Goal: Task Accomplishment & Management: Use online tool/utility

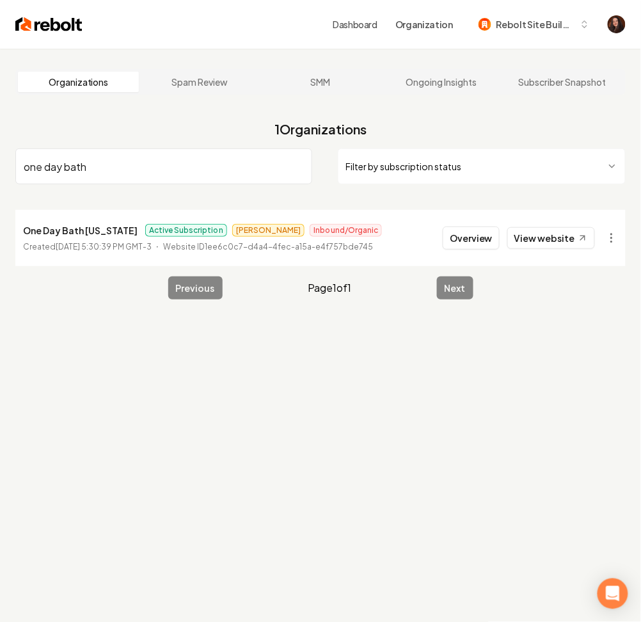
type input "one day bath"
click at [464, 234] on button "Overview" at bounding box center [471, 237] width 57 height 23
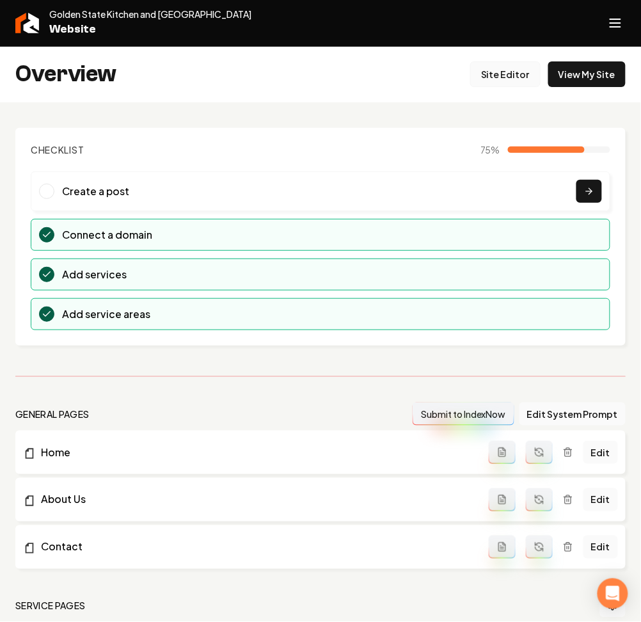
click at [521, 75] on link "Site Editor" at bounding box center [505, 74] width 70 height 26
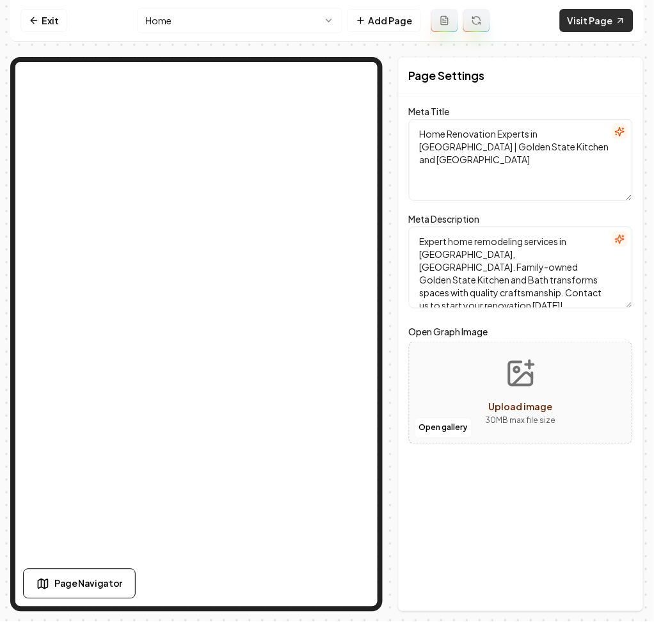
click at [582, 21] on link "Visit Page" at bounding box center [597, 20] width 74 height 23
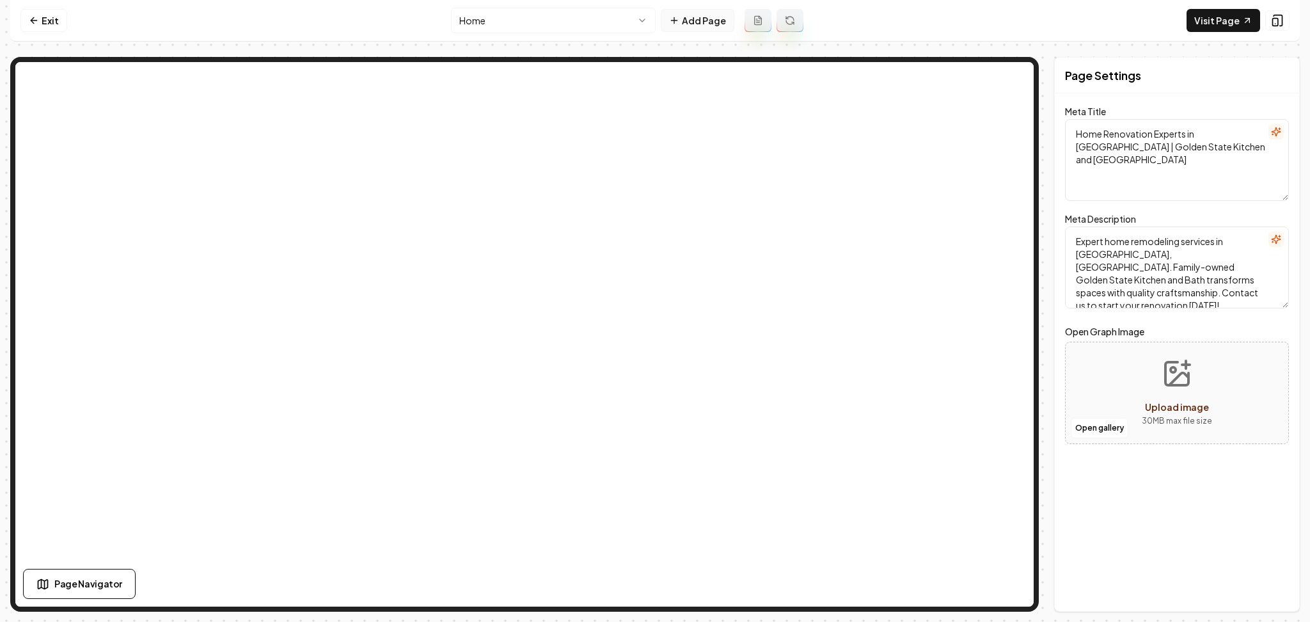
click at [640, 29] on button "Add Page" at bounding box center [698, 20] width 74 height 23
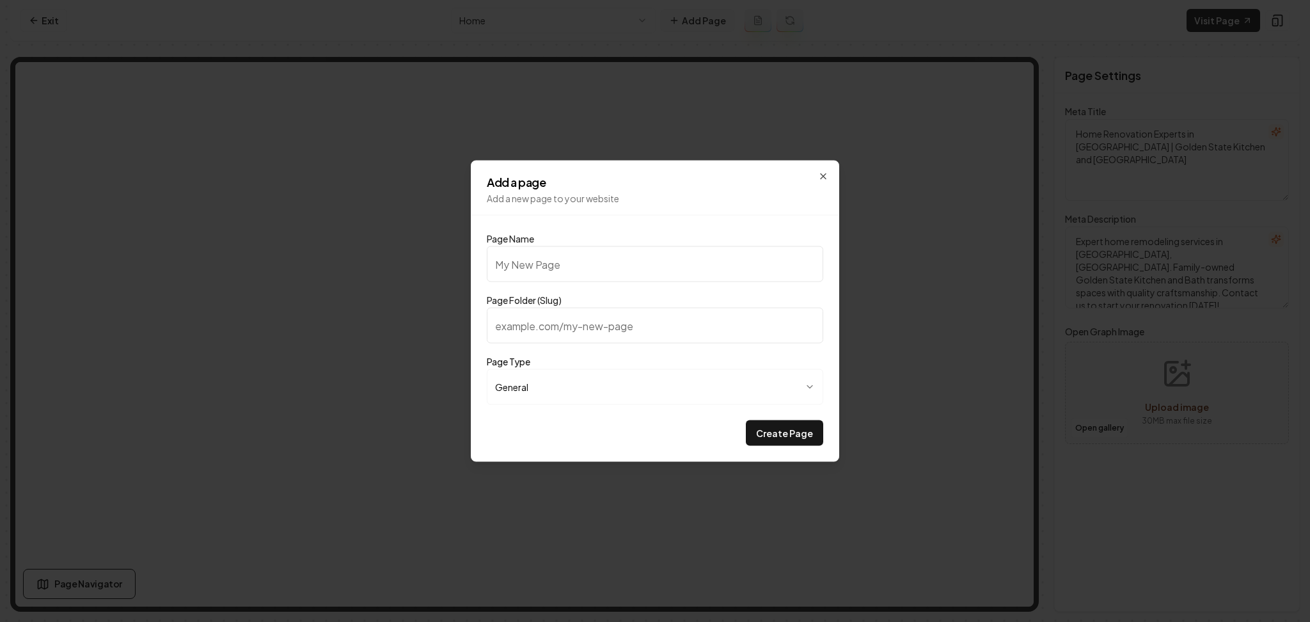
type input "F"
type input "f"
type input "Fi"
type input "fi"
type input "Fin"
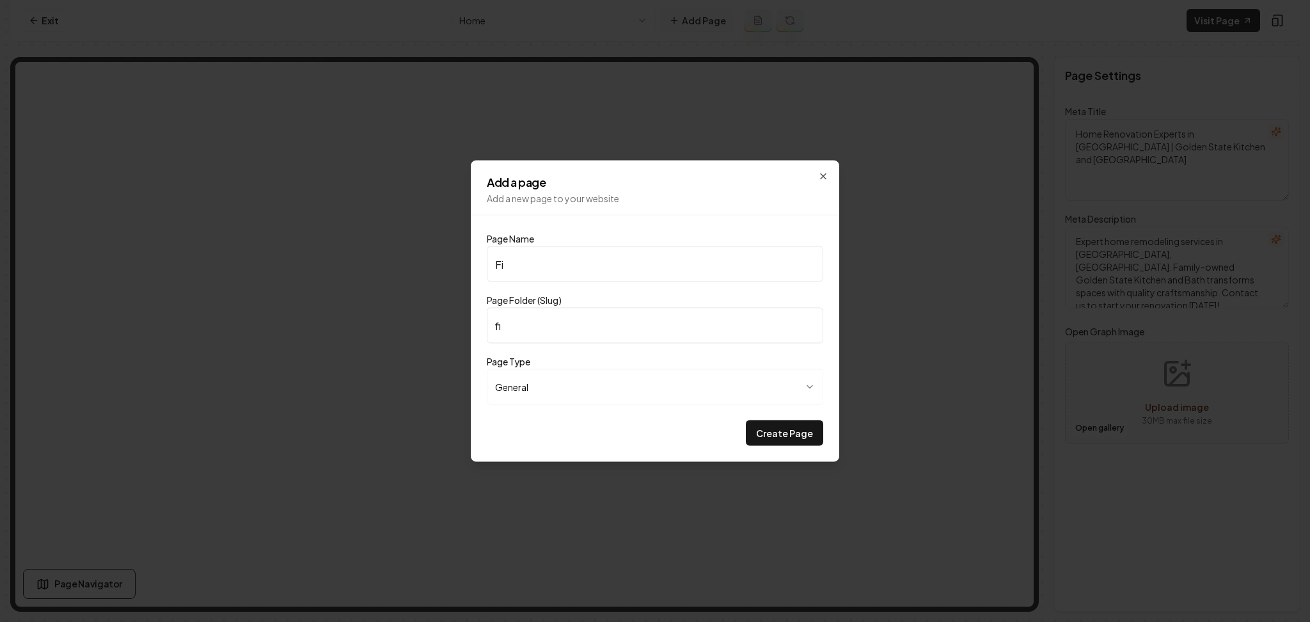
type input "fin"
type input "Fina"
type input "fina"
type input "Finan"
type input "finan"
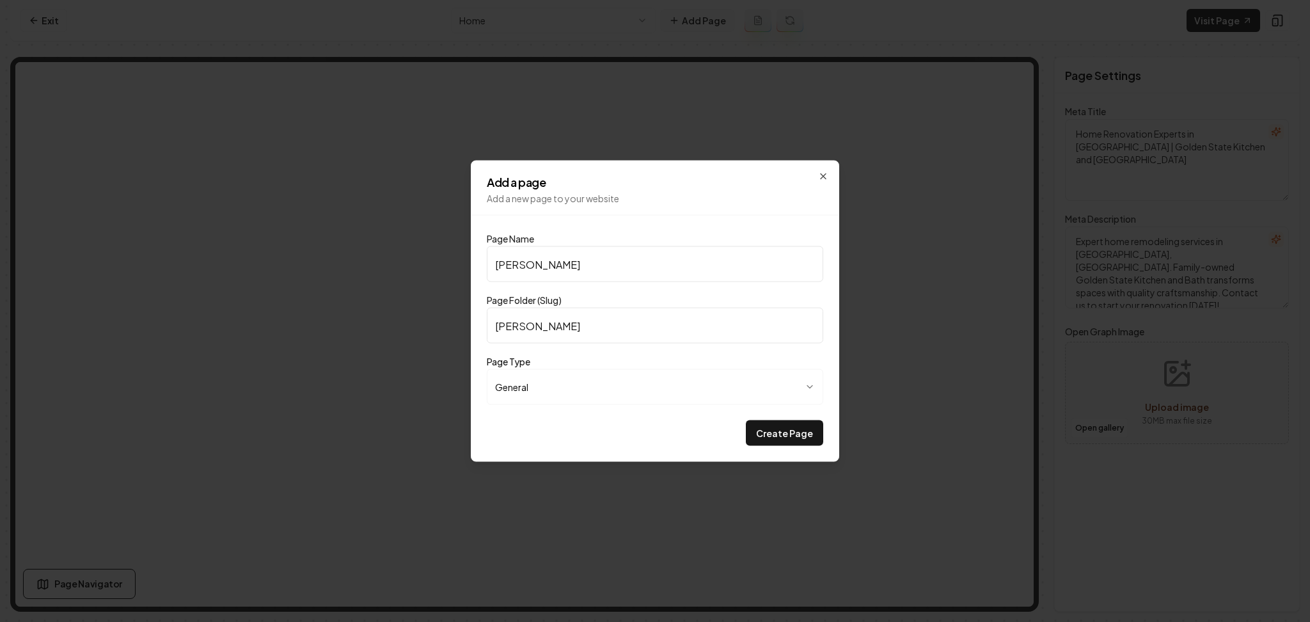
type input "Financ"
type input "financ"
type input "Financi"
type input "financi"
type input "Financin"
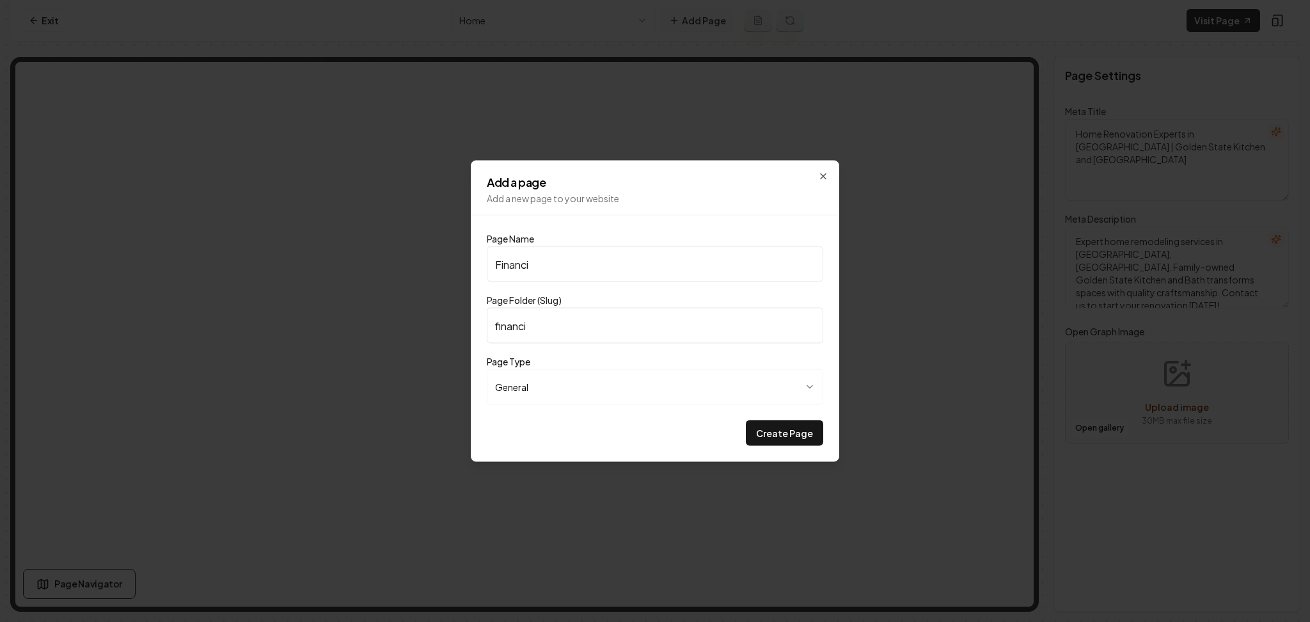
type input "financin"
type input "Financing"
type input "financing"
type input "Financing"
click at [640, 420] on button "Create Page" at bounding box center [784, 433] width 77 height 26
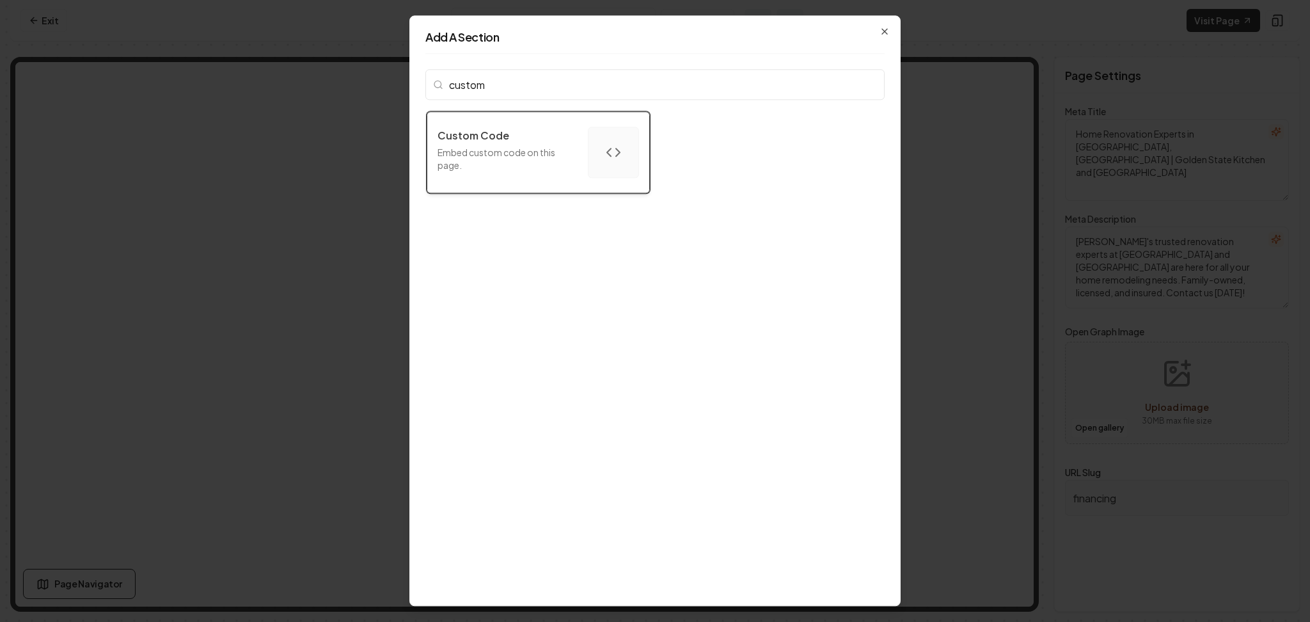
type input "custom"
click at [557, 169] on p "Embed custom code on this page." at bounding box center [508, 159] width 140 height 26
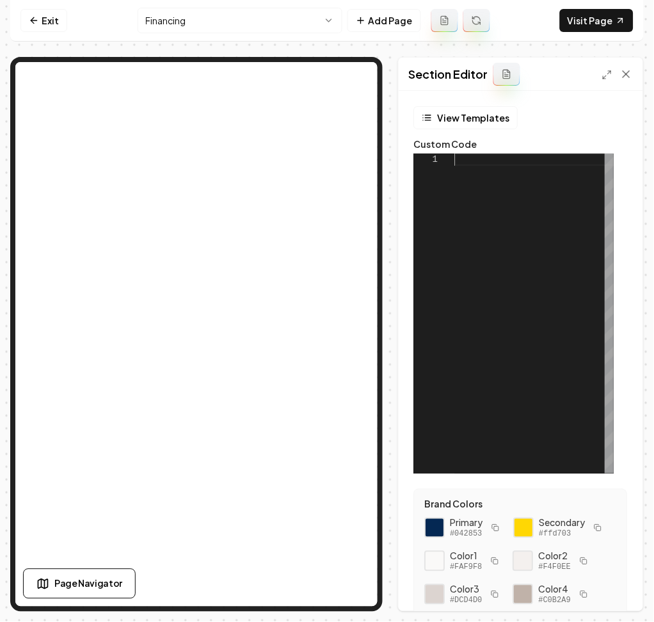
click at [497, 274] on div at bounding box center [534, 314] width 159 height 320
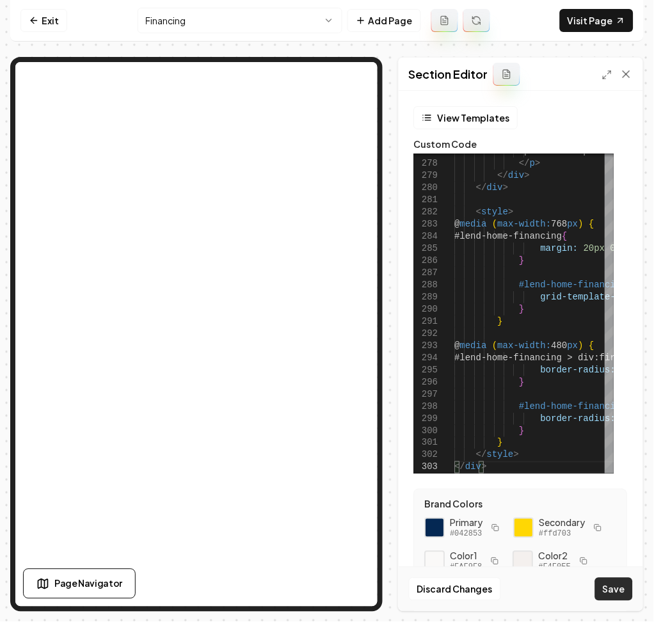
click at [623, 593] on button "Save" at bounding box center [614, 589] width 38 height 23
type textarea "**********"
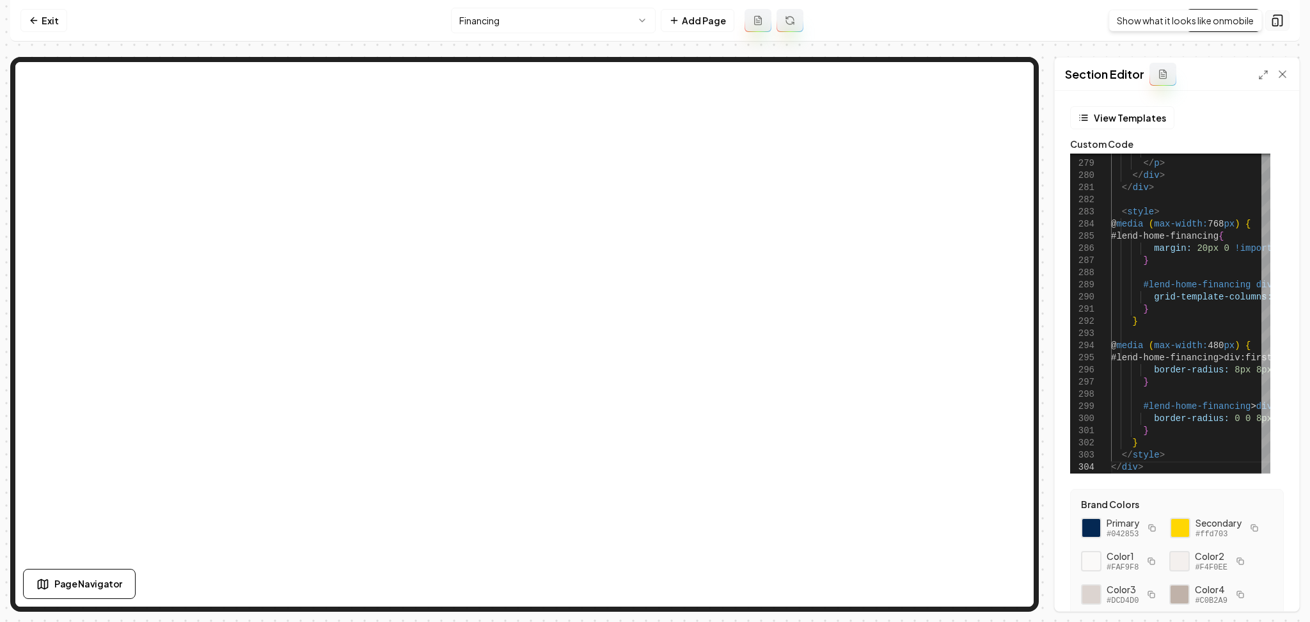
click at [653, 20] on icon at bounding box center [1277, 20] width 13 height 13
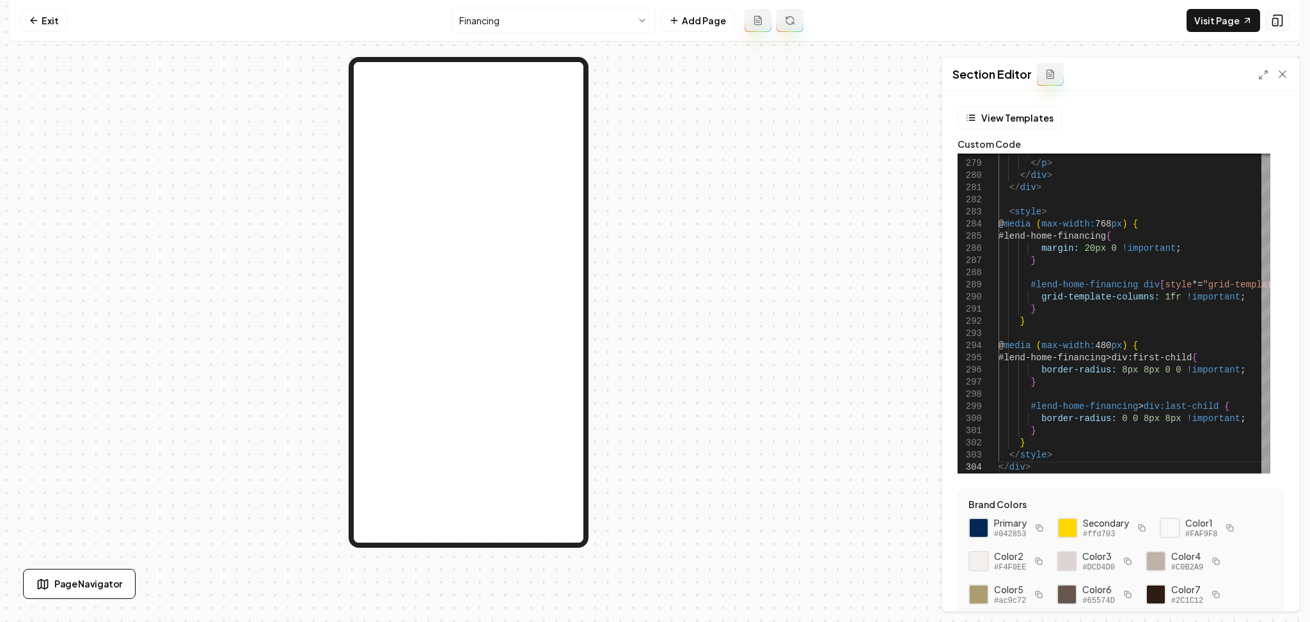
click at [653, 20] on icon at bounding box center [1277, 20] width 13 height 13
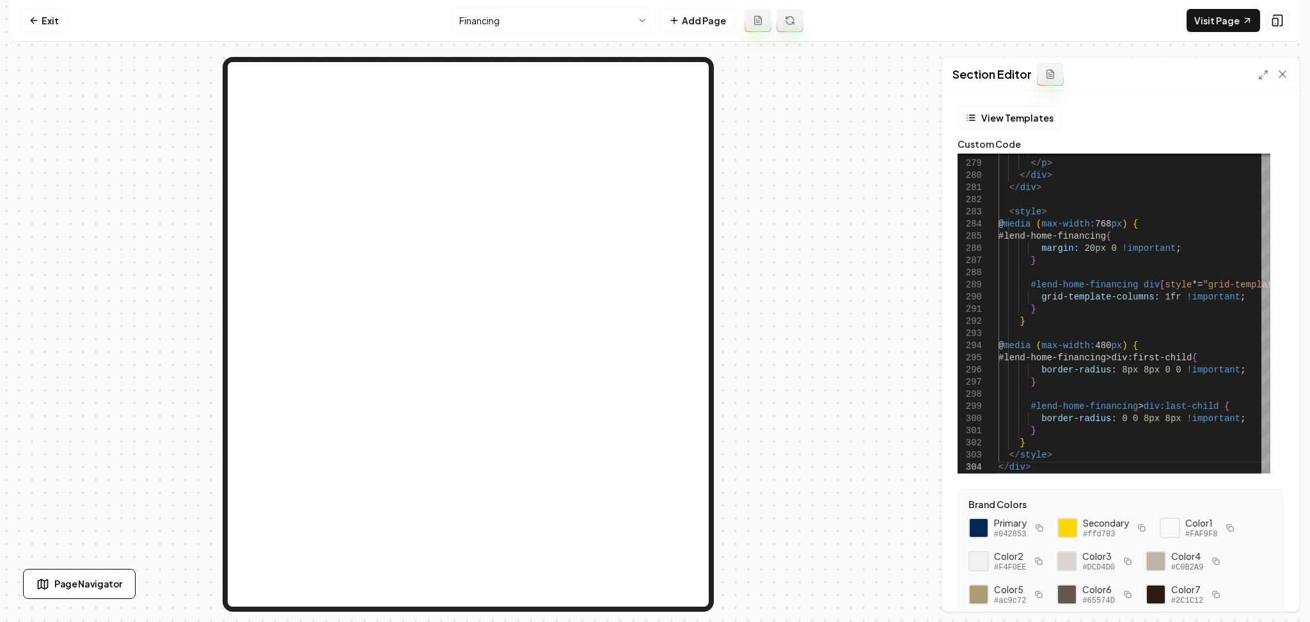
click at [653, 20] on icon at bounding box center [1277, 20] width 13 height 13
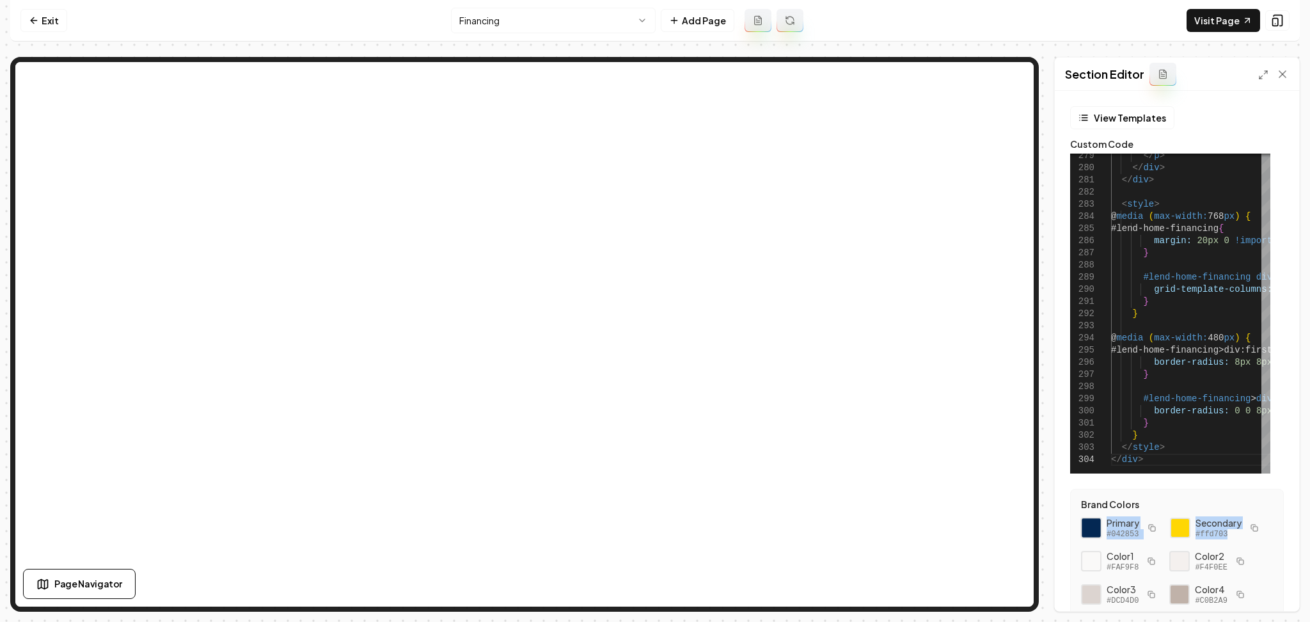
drag, startPoint x: 1148, startPoint y: 571, endPoint x: 1097, endPoint y: 519, distance: 72.8
click at [653, 519] on div "Primary #042853 Secondary #ffd703 Color 1 #FAF9F8 Color 2 #F4F0EE Color 3 #DCD4…" at bounding box center [1177, 594] width 192 height 156
copy div "Primary #042853 Secondary #ffd703"
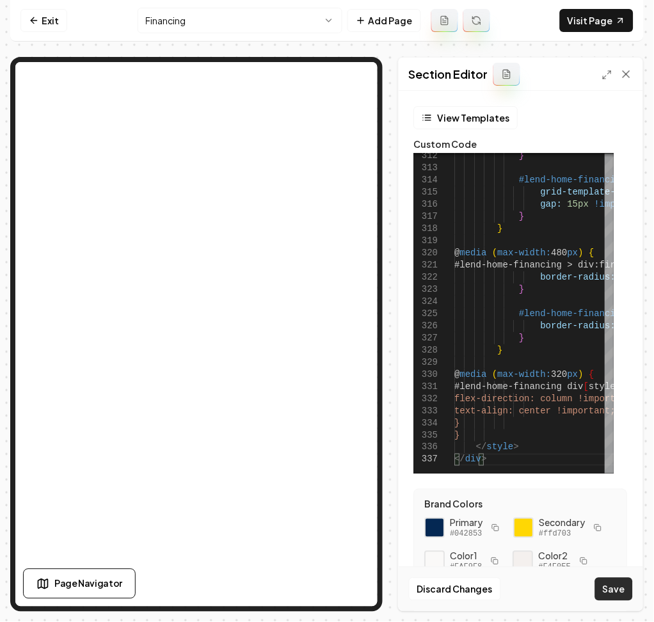
click at [622, 593] on button "Save" at bounding box center [614, 589] width 38 height 23
type textarea "**********"
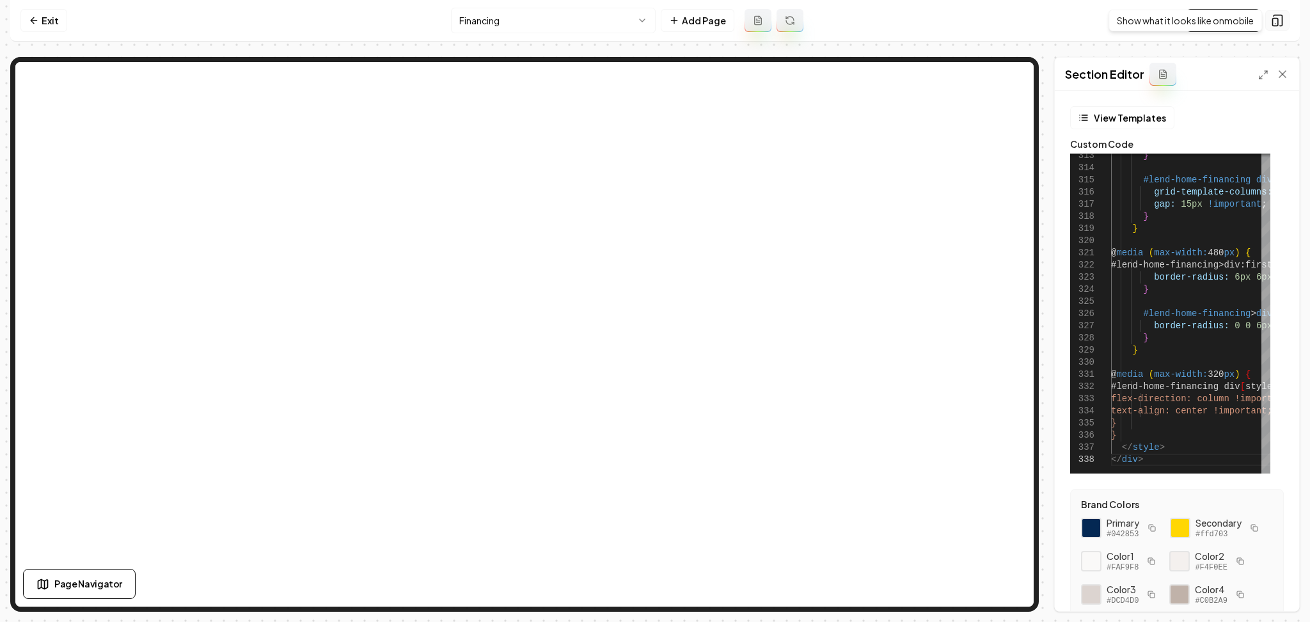
click at [653, 27] on button at bounding box center [1277, 20] width 24 height 20
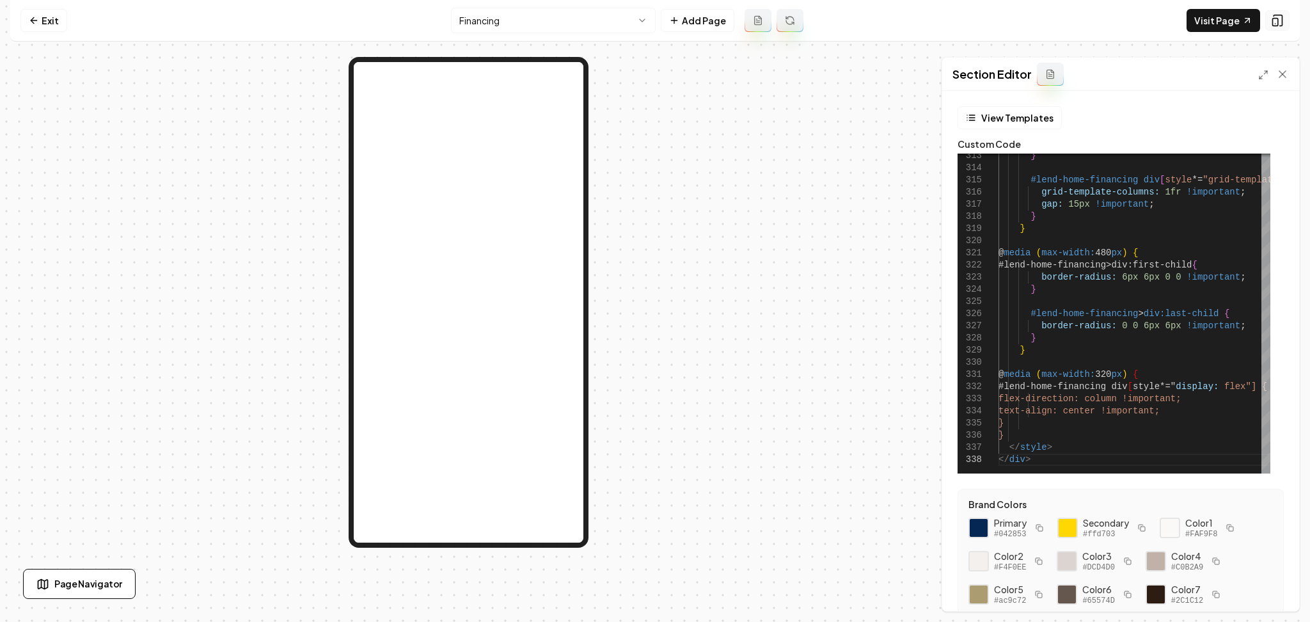
click at [653, 27] on button at bounding box center [1277, 20] width 24 height 20
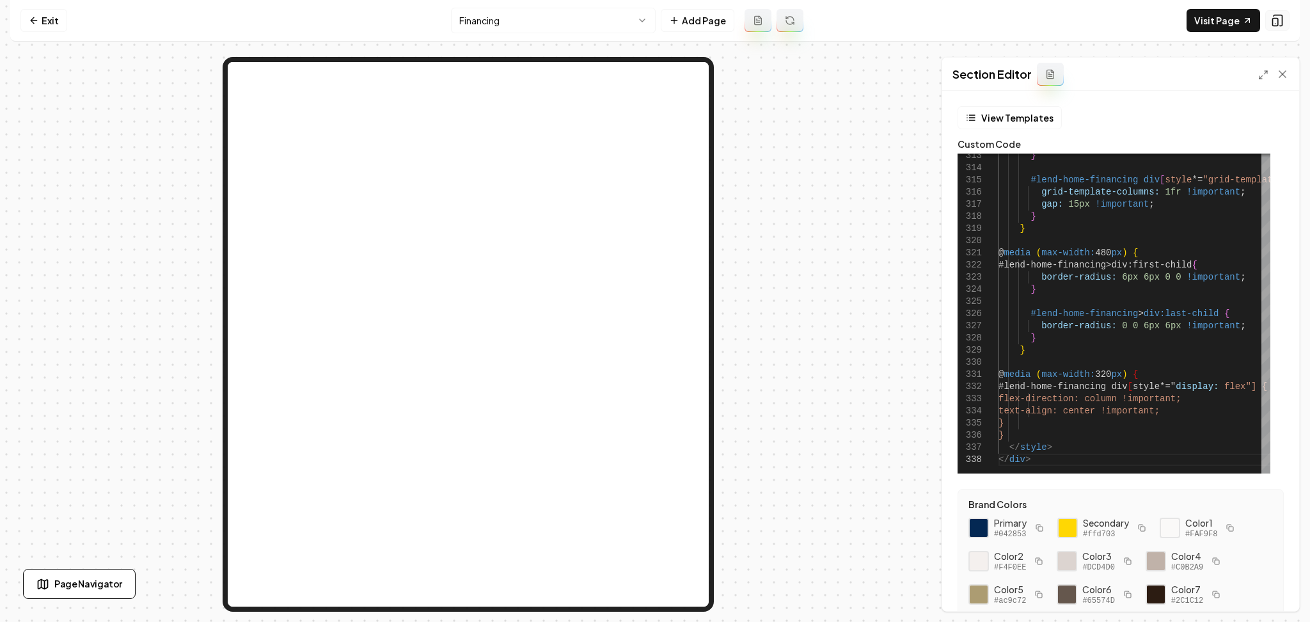
click at [653, 27] on button at bounding box center [1277, 20] width 24 height 20
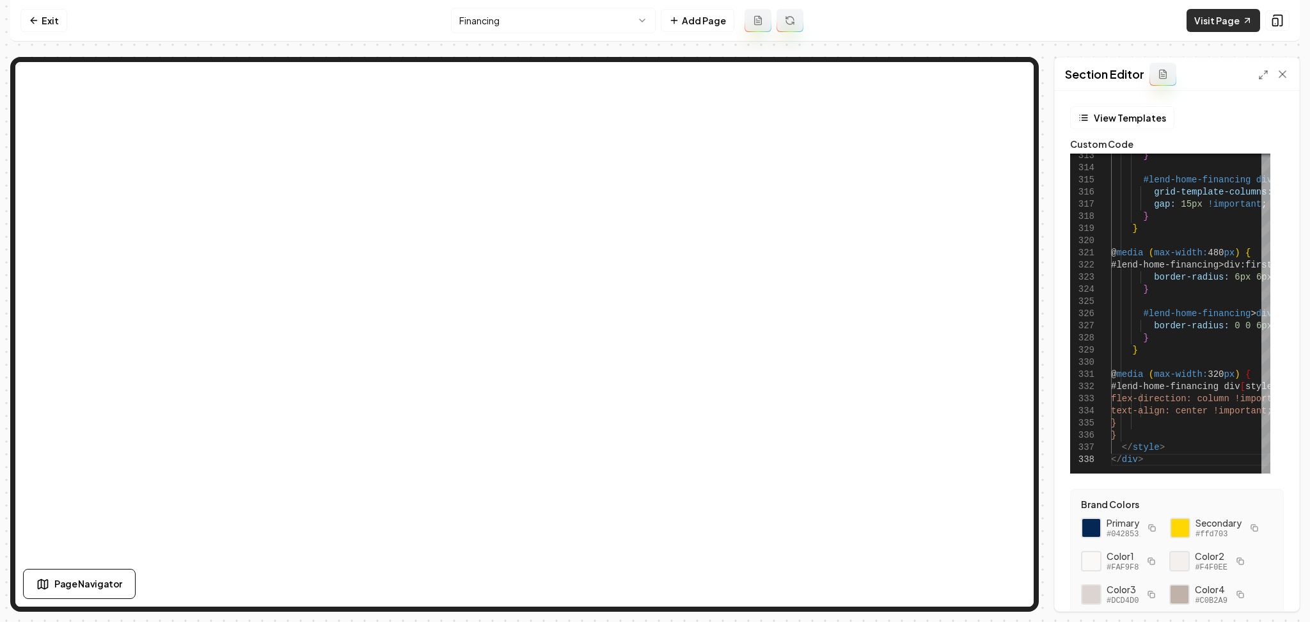
click at [653, 18] on link "Visit Page" at bounding box center [1224, 20] width 74 height 23
click at [653, 71] on line at bounding box center [1265, 72] width 3 height 3
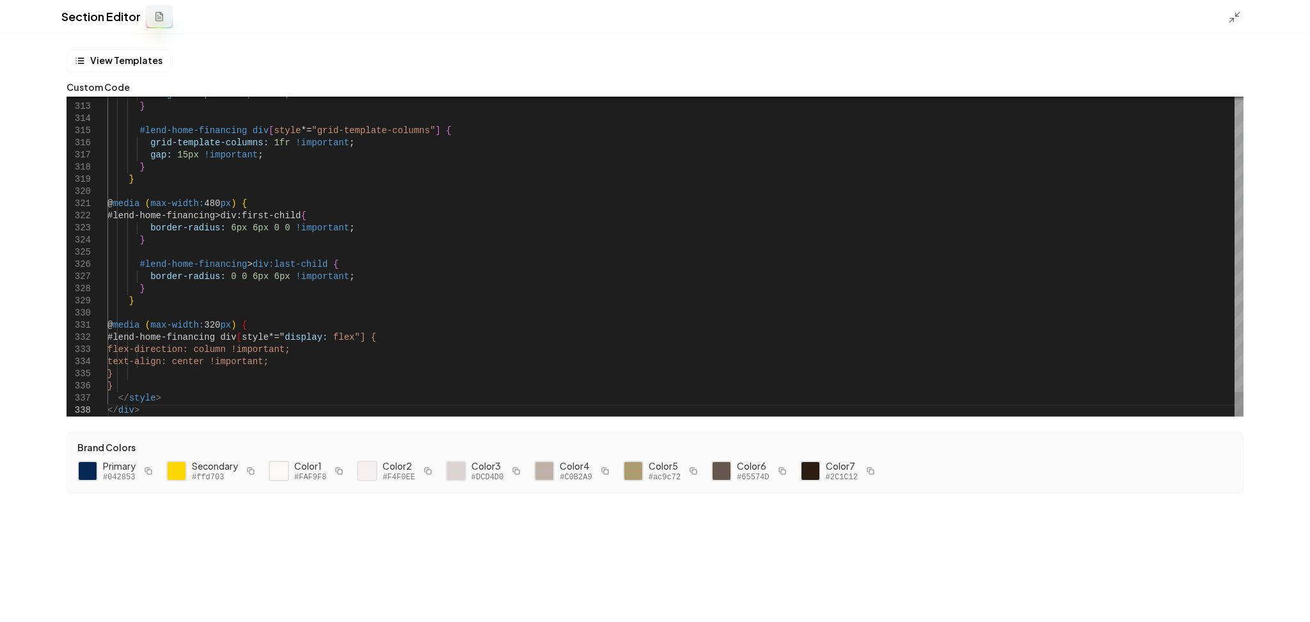
type textarea "**********"
type textarea "*"
type textarea "**********"
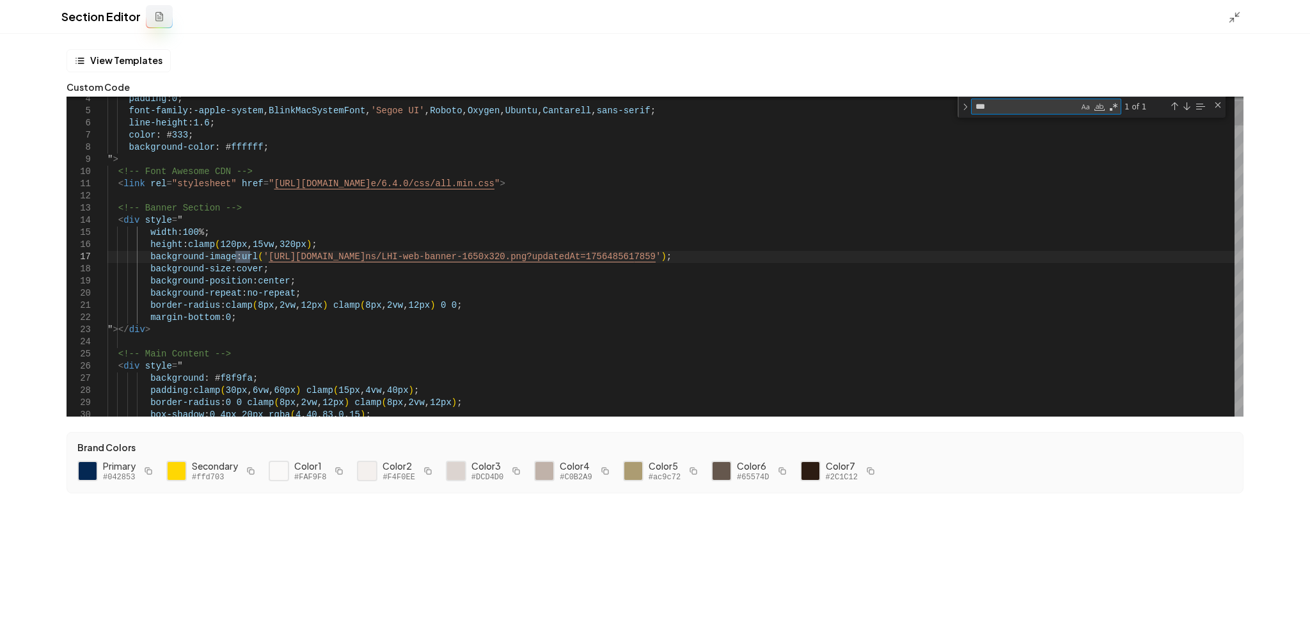
type textarea "**"
type textarea "**********"
type textarea "*"
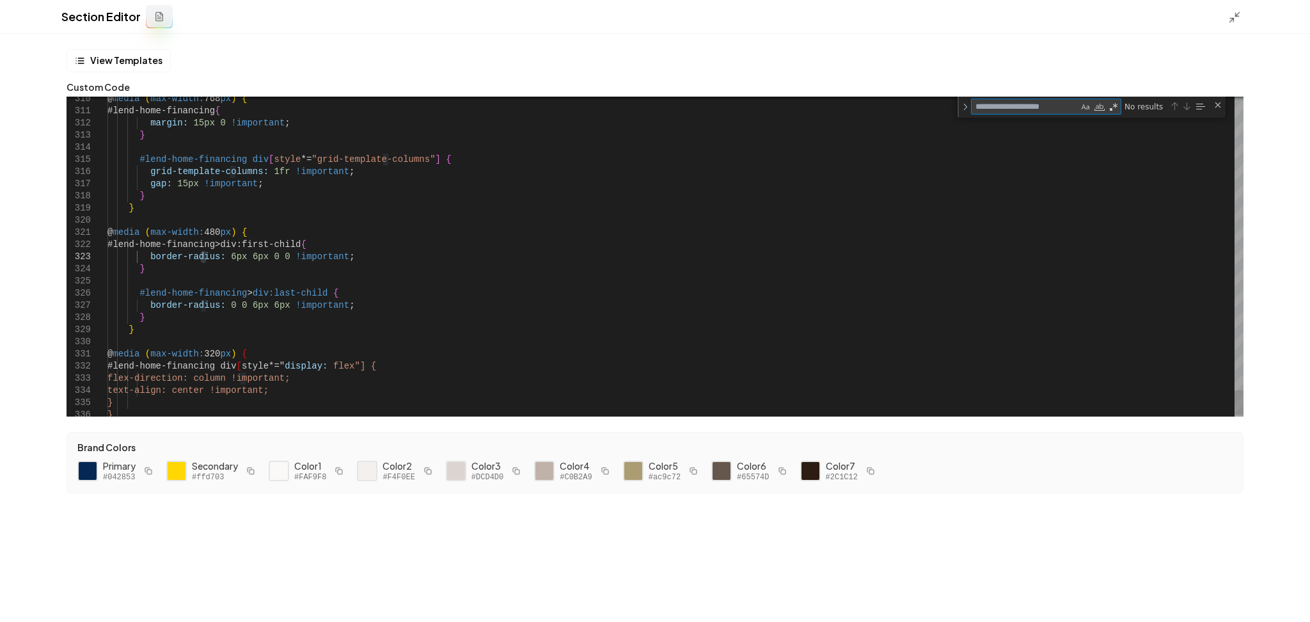
type textarea "*"
type textarea "**********"
type textarea "**"
type textarea "**********"
type textarea "****"
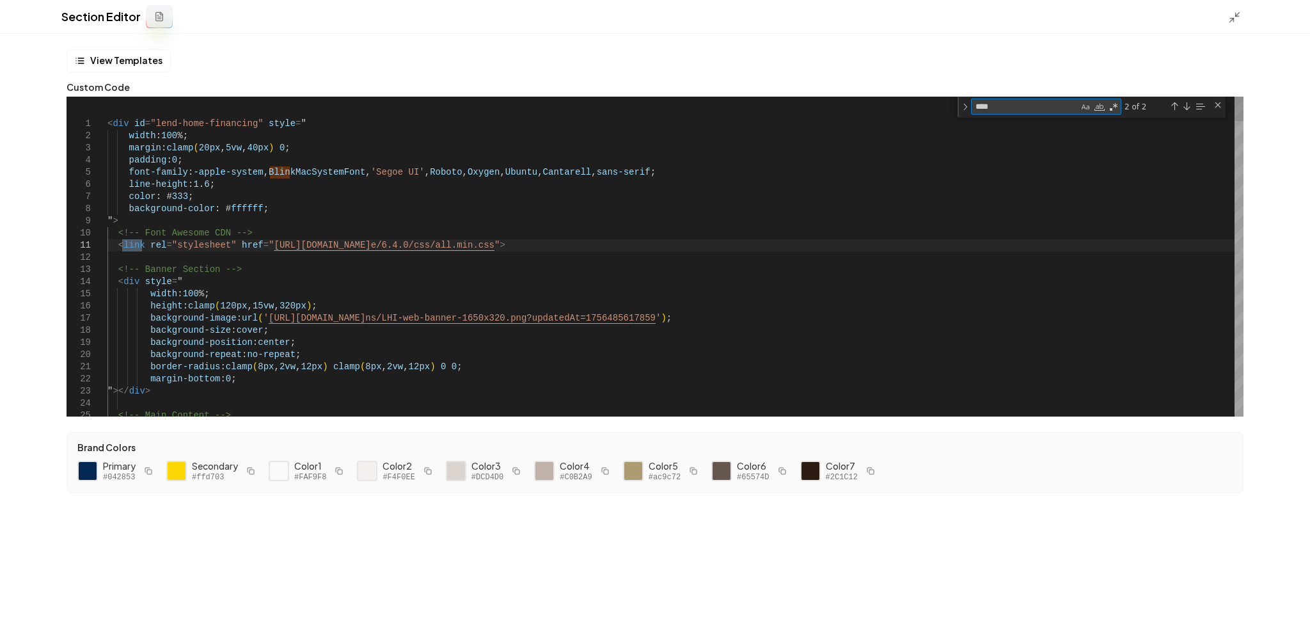
type textarea "**********"
type textarea "***"
type textarea "**********"
type textarea "**"
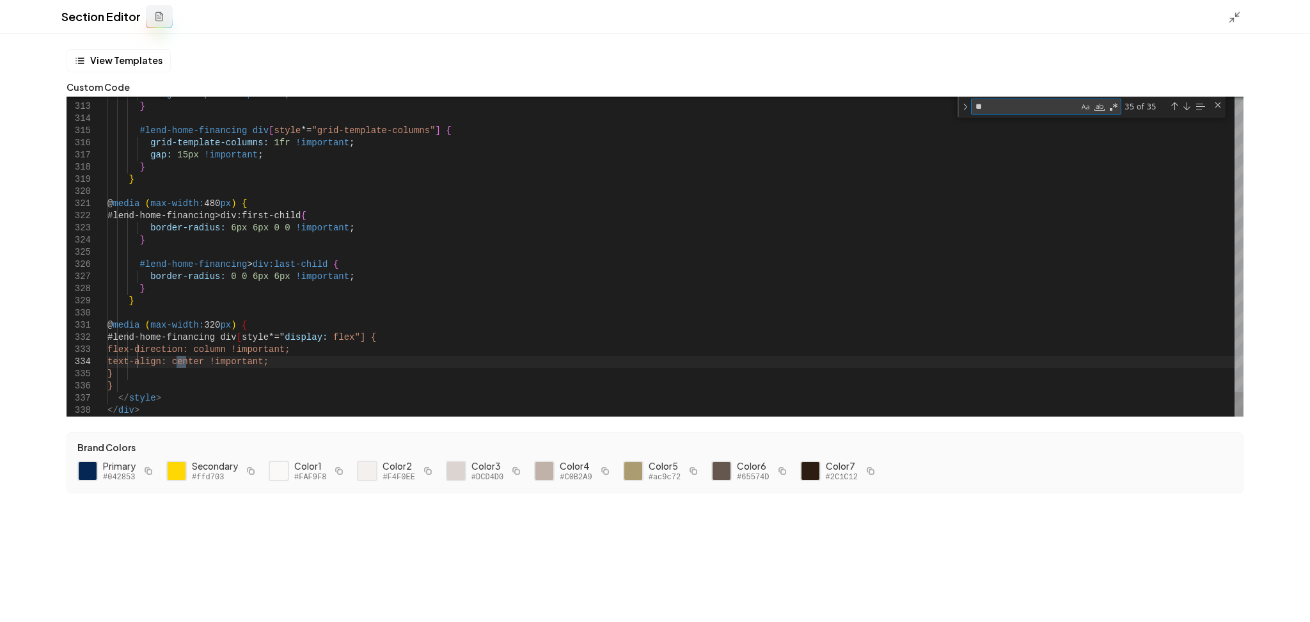
type textarea "**********"
type textarea "*"
type textarea "**********"
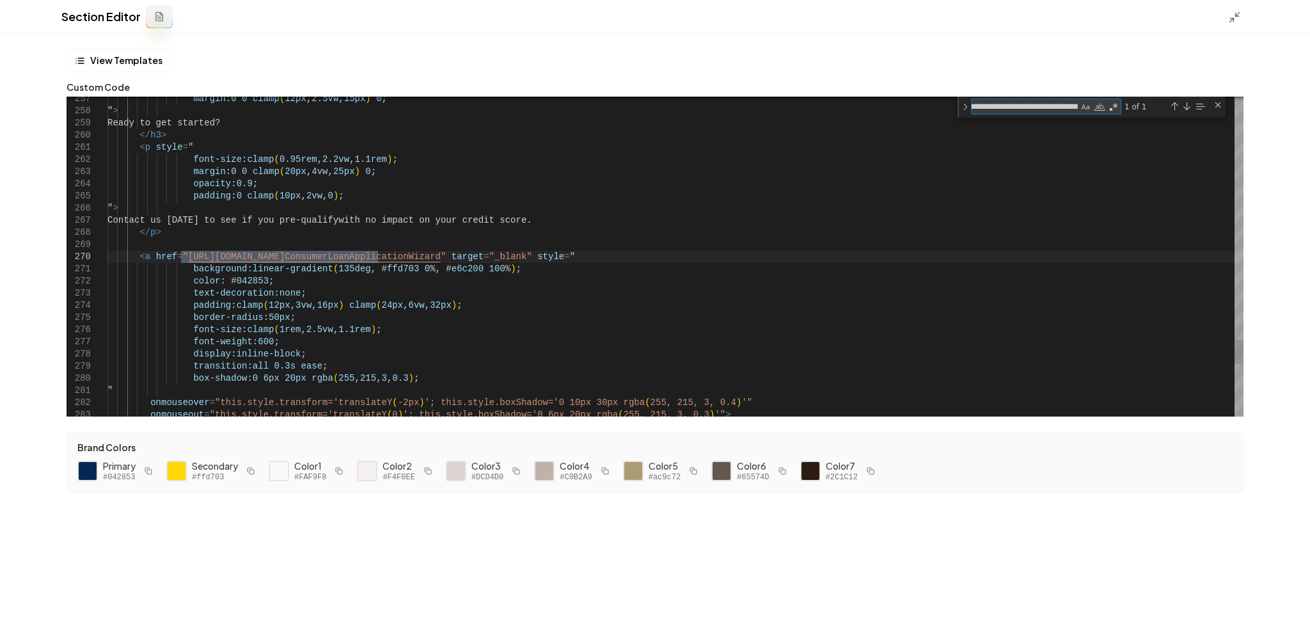
scroll to position [0, 37]
type textarea "**********"
drag, startPoint x: 571, startPoint y: 260, endPoint x: 328, endPoint y: 255, distance: 242.5
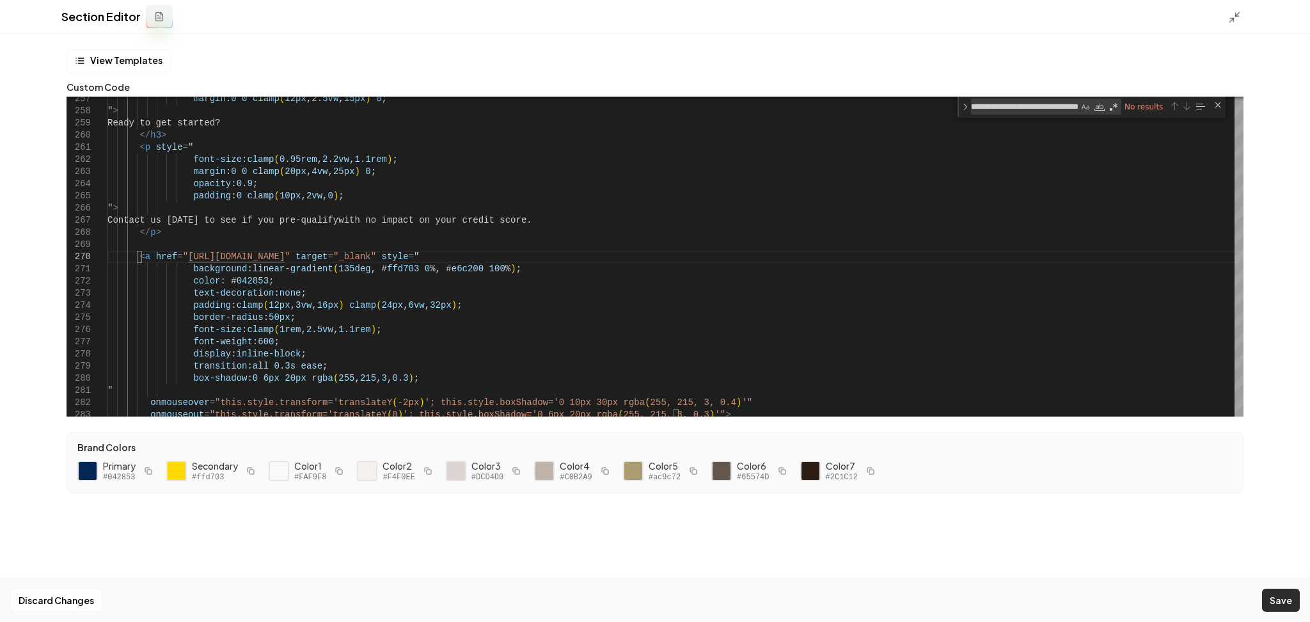
click at [653, 606] on button "Save" at bounding box center [1281, 600] width 38 height 23
drag, startPoint x: 324, startPoint y: 258, endPoint x: 297, endPoint y: 257, distance: 27.5
click at [653, 603] on button "Save" at bounding box center [1281, 600] width 38 height 23
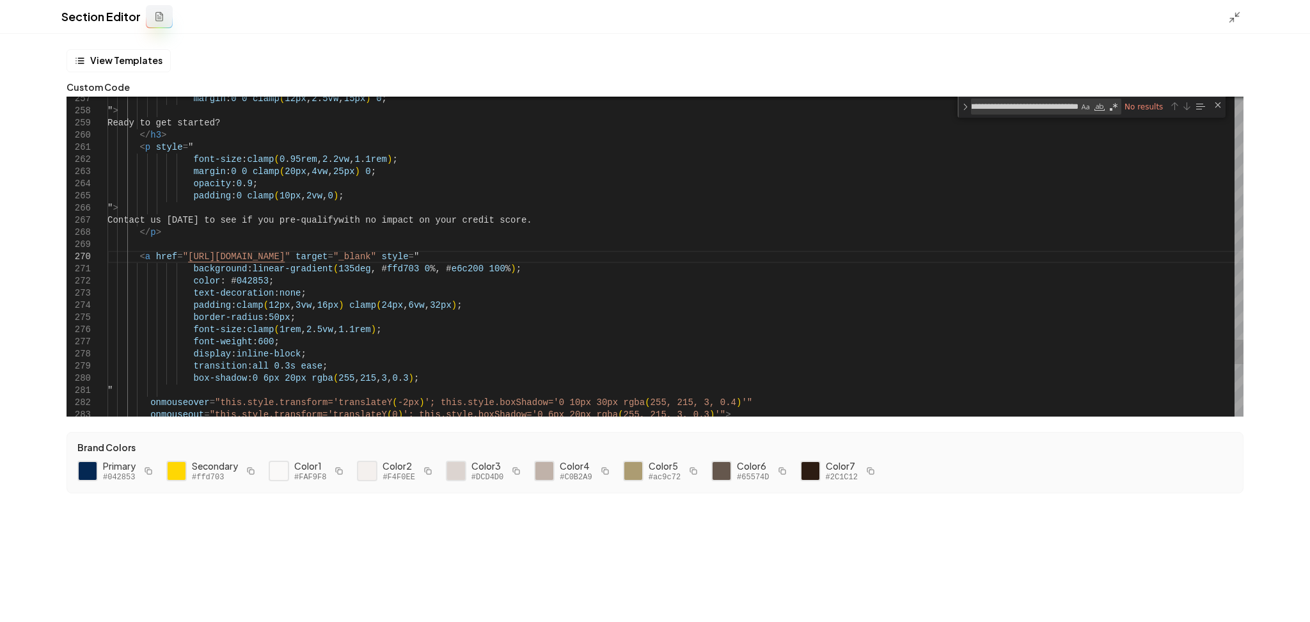
scroll to position [0, 177]
drag, startPoint x: 283, startPoint y: 258, endPoint x: 180, endPoint y: 258, distance: 103.0
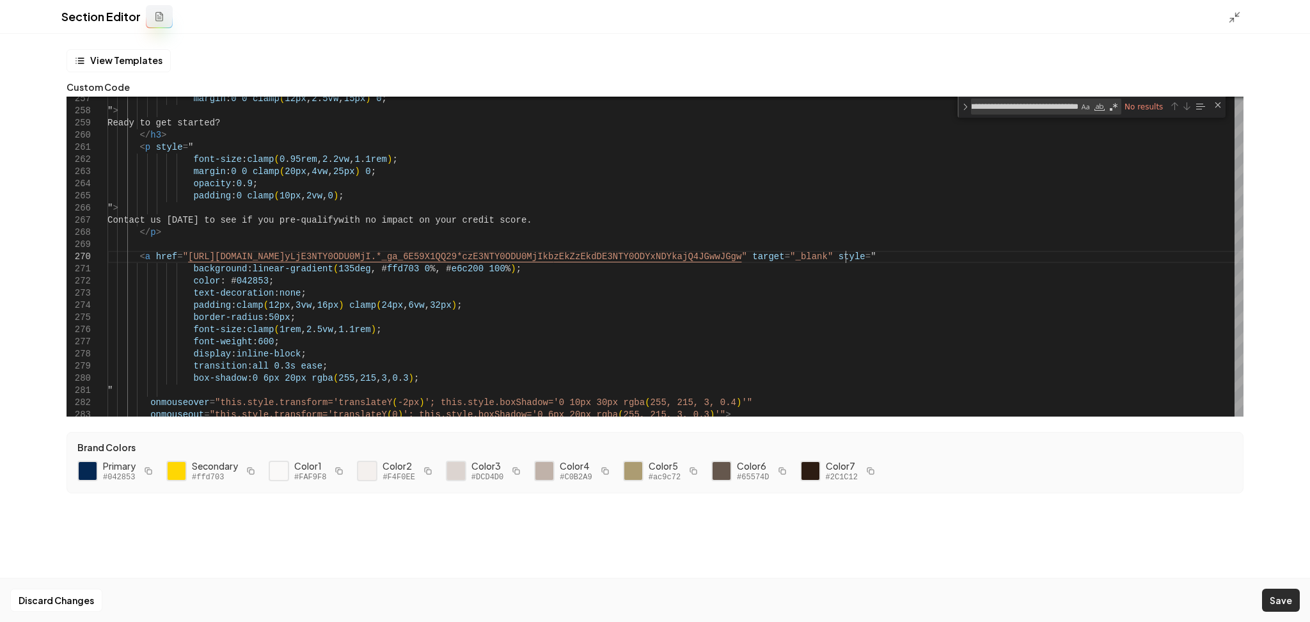
click at [653, 599] on button "Save" at bounding box center [1281, 600] width 38 height 23
type textarea "**********"
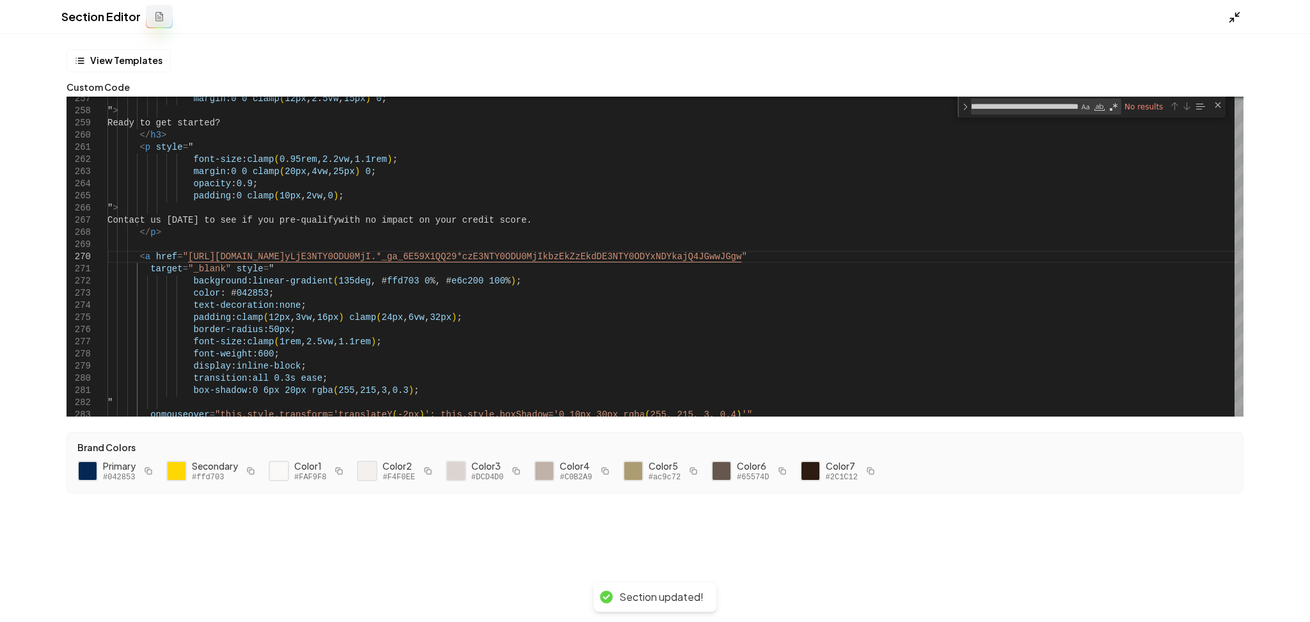
click at [653, 14] on icon at bounding box center [1234, 17] width 13 height 13
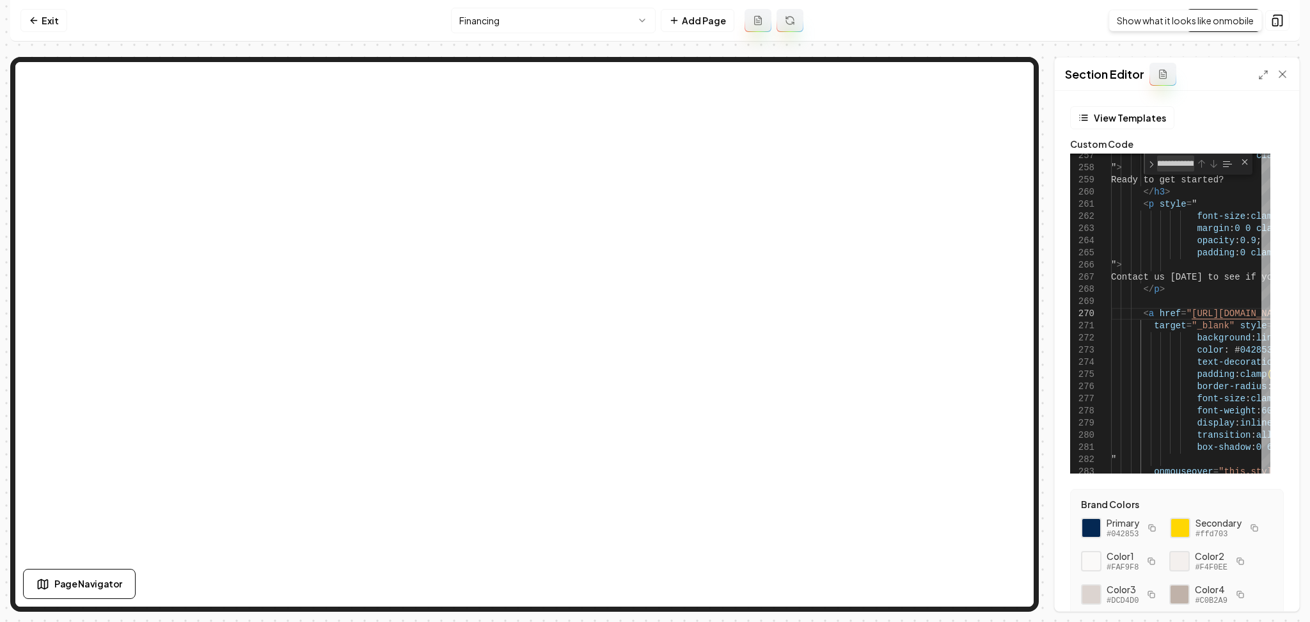
click at [653, 24] on div "Show what it looks like on mobile Show what it looks like on mobile" at bounding box center [1186, 21] width 154 height 22
click at [67, 14] on nav "Exit Financing Add Page Visit Page" at bounding box center [655, 21] width 1290 height 42
click at [63, 19] on link "Exit" at bounding box center [43, 20] width 47 height 23
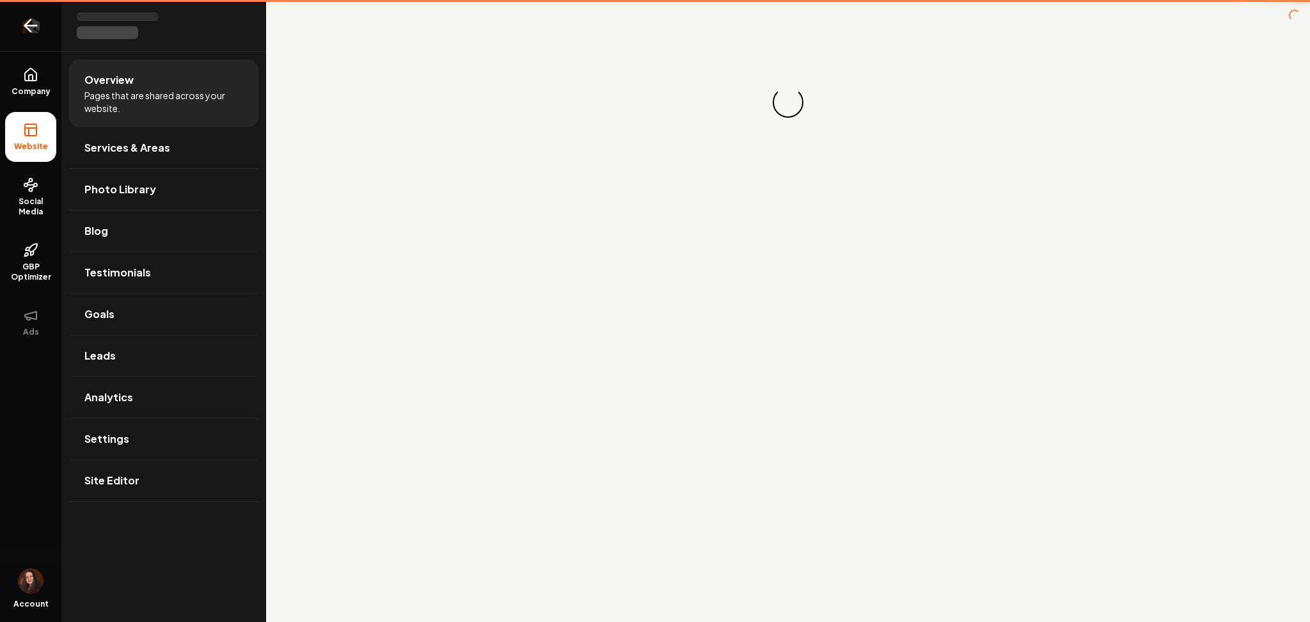
click at [24, 37] on link "Return to dashboard" at bounding box center [30, 25] width 61 height 51
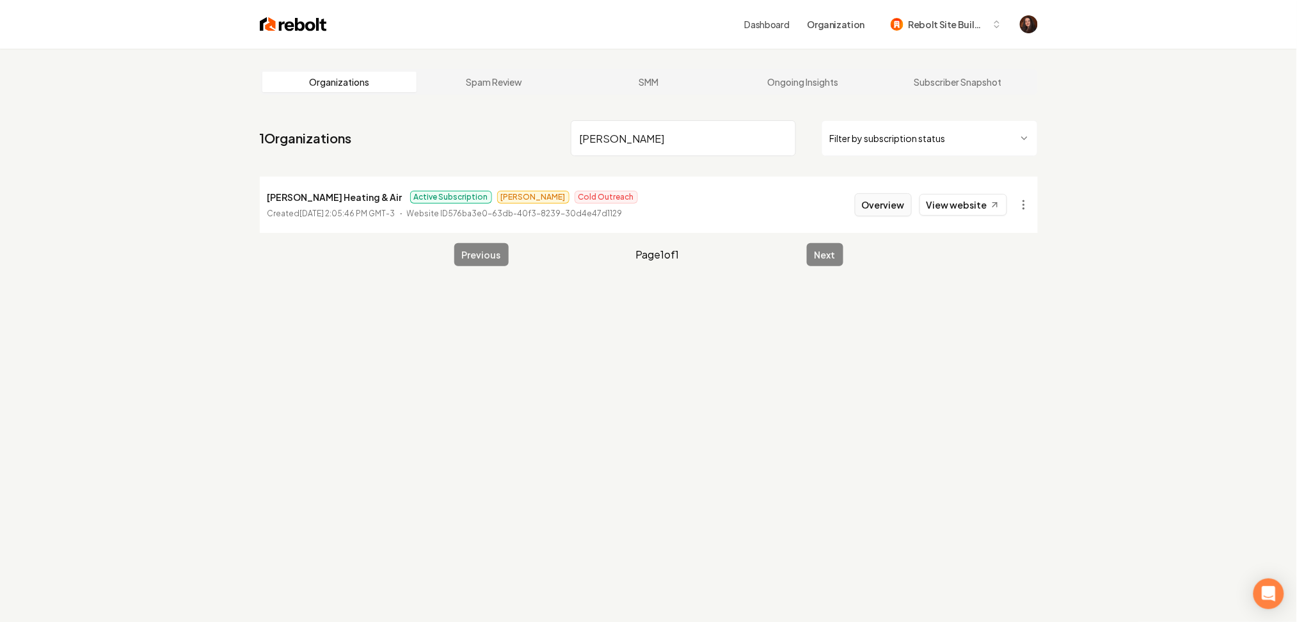
type input "balcom"
click at [653, 209] on button "Overview" at bounding box center [883, 204] width 57 height 23
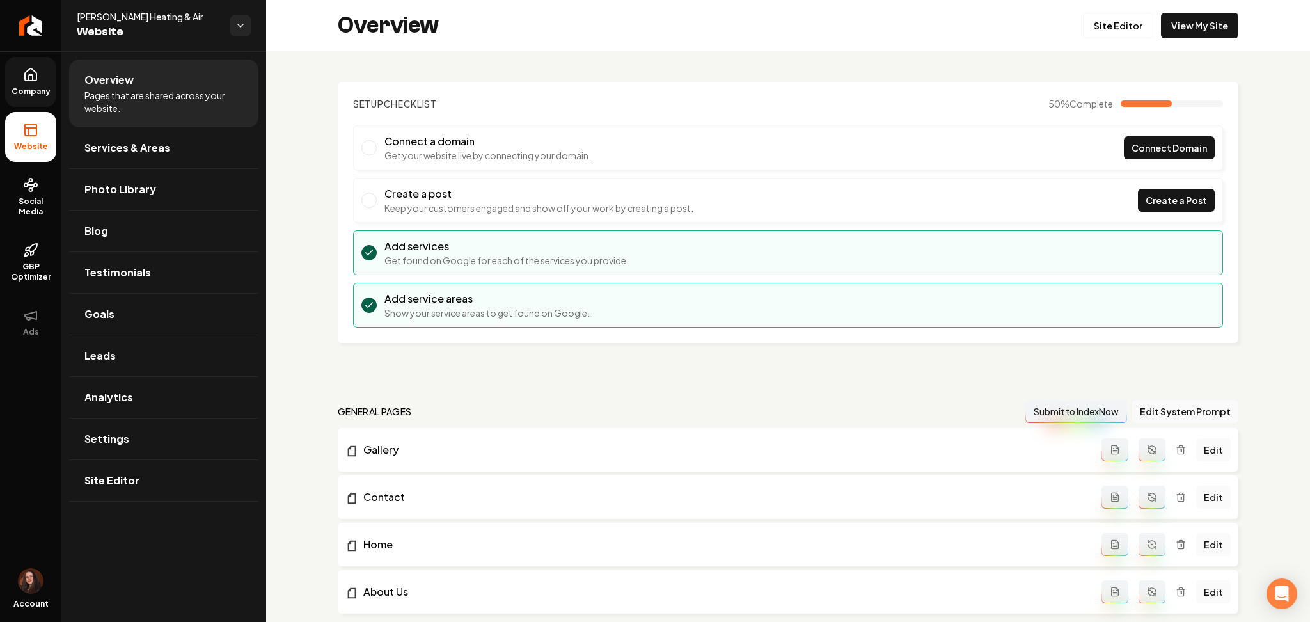
click at [40, 83] on link "Company" at bounding box center [30, 82] width 51 height 50
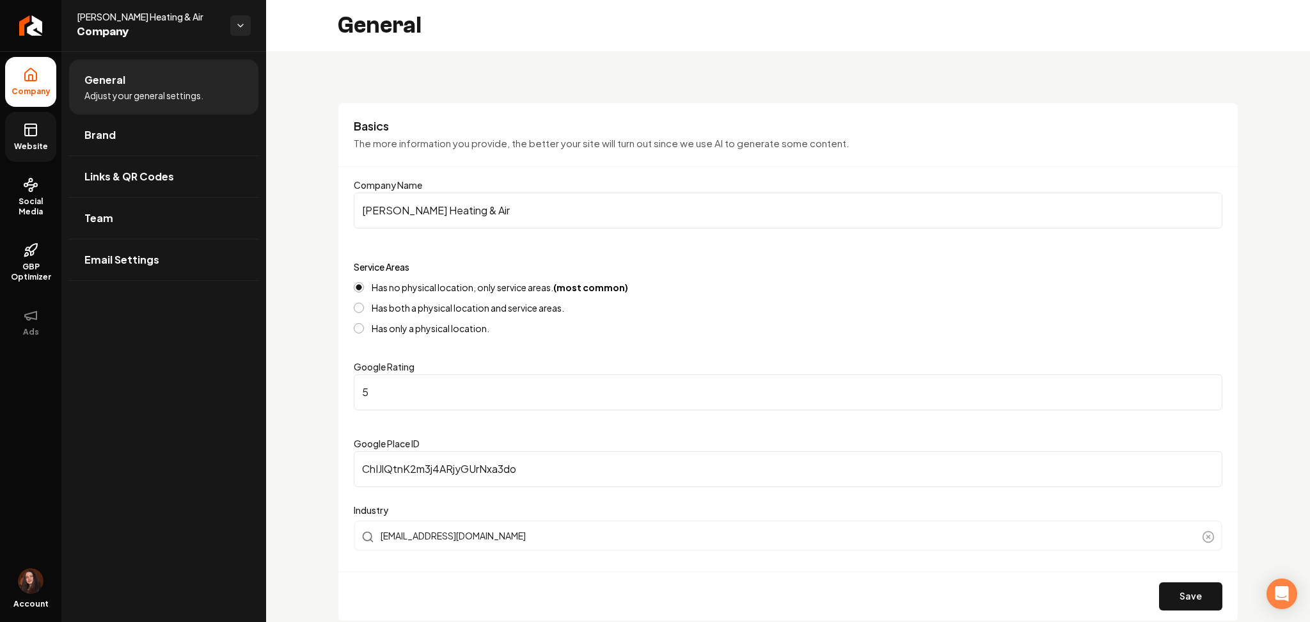
drag, startPoint x: 33, startPoint y: 122, endPoint x: 35, endPoint y: 116, distance: 6.5
click at [33, 122] on icon at bounding box center [30, 129] width 15 height 15
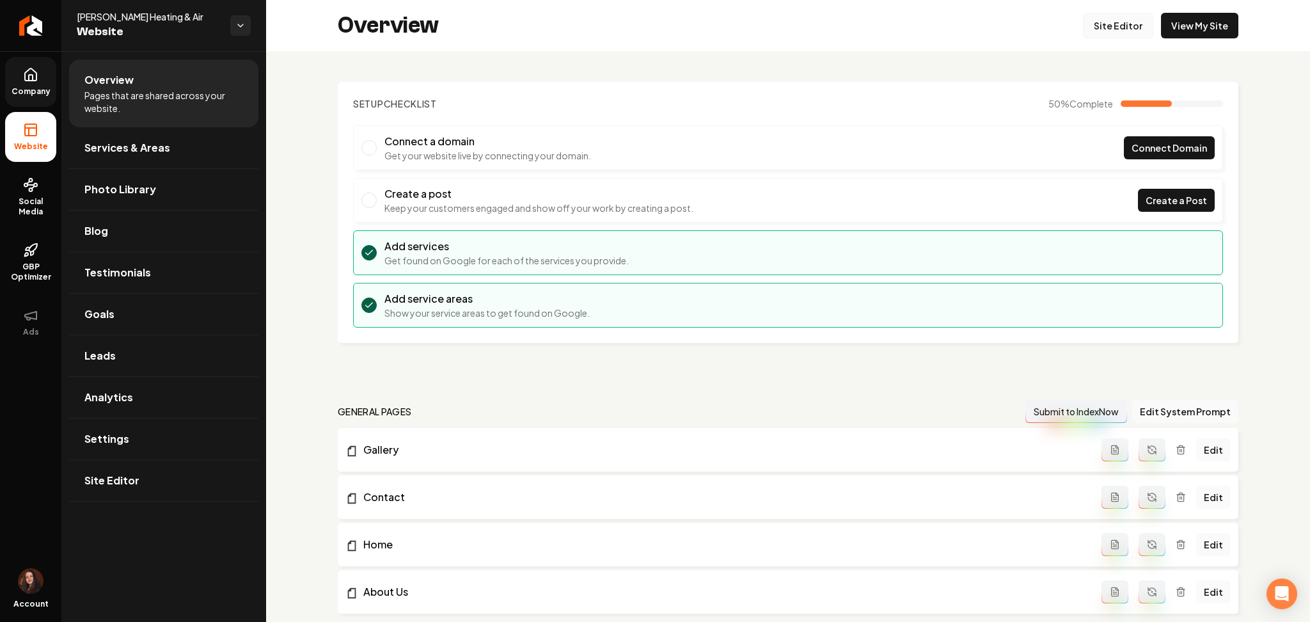
click at [653, 22] on link "Site Editor" at bounding box center [1118, 26] width 70 height 26
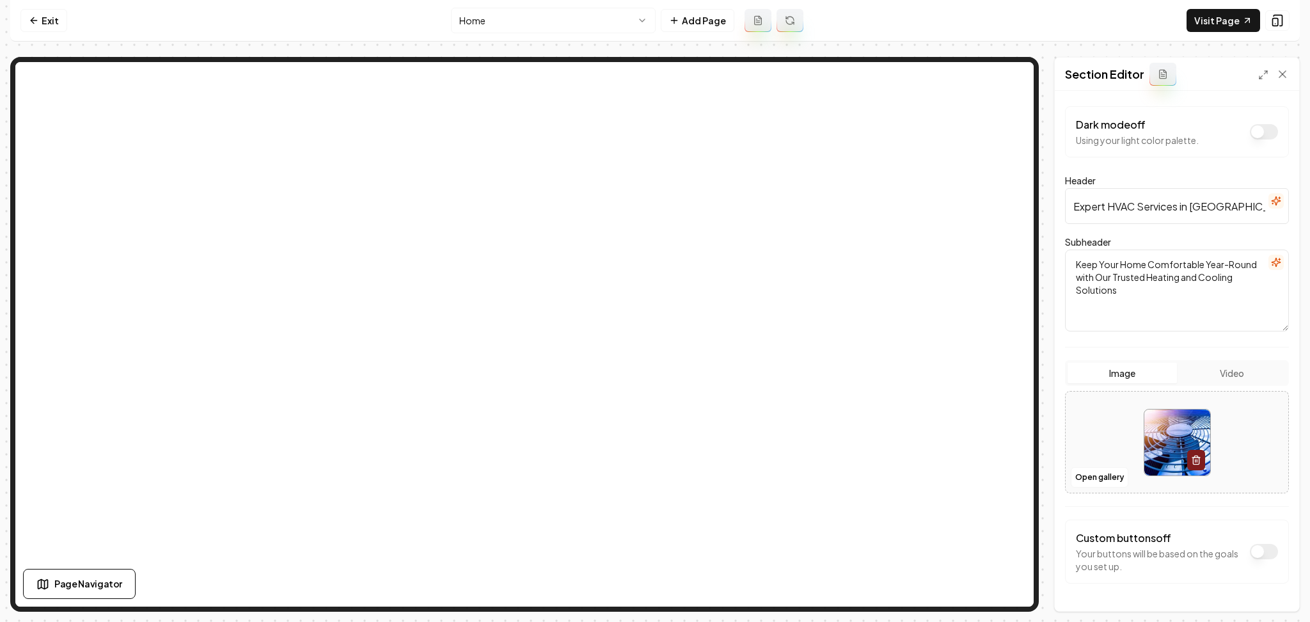
click at [653, 376] on button "Video" at bounding box center [1231, 373] width 109 height 20
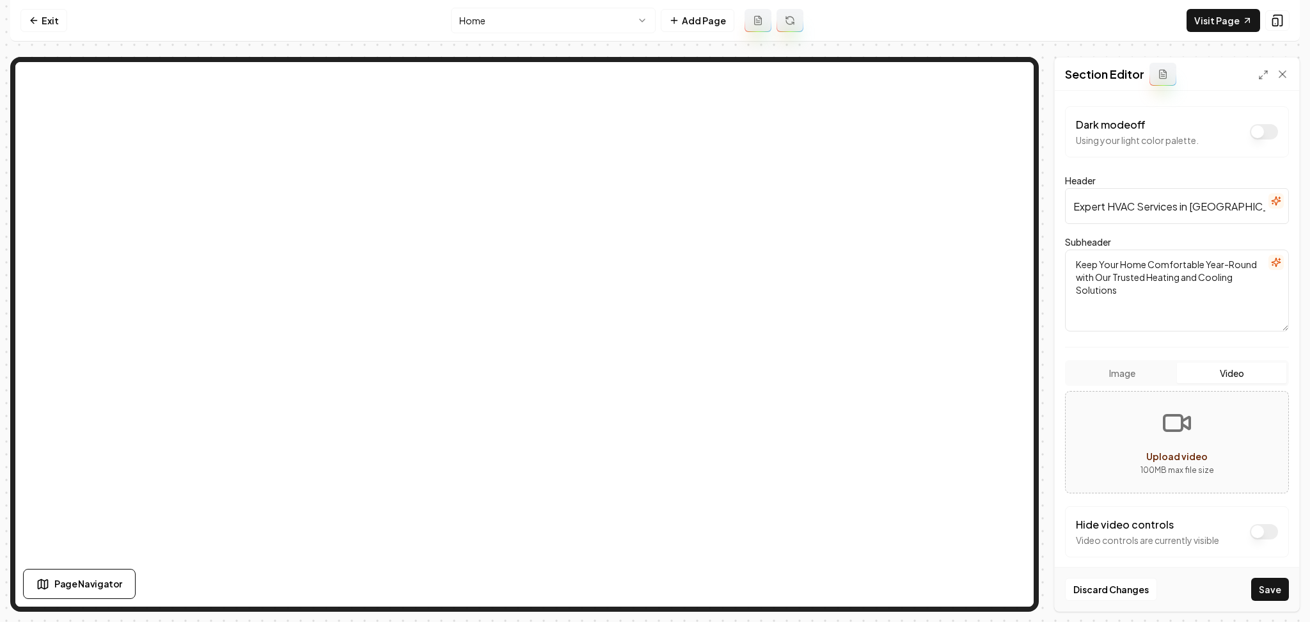
click at [653, 452] on button "Upload video 100 MB max file size" at bounding box center [1177, 442] width 223 height 90
click at [653, 539] on div "Hide video controls Video controls are currently visible" at bounding box center [1177, 531] width 224 height 51
click at [653, 535] on button "Dark mode off" at bounding box center [1264, 531] width 28 height 15
click at [653, 589] on button "Save" at bounding box center [1270, 589] width 38 height 23
click at [653, 15] on link "Visit Page" at bounding box center [1224, 20] width 74 height 23
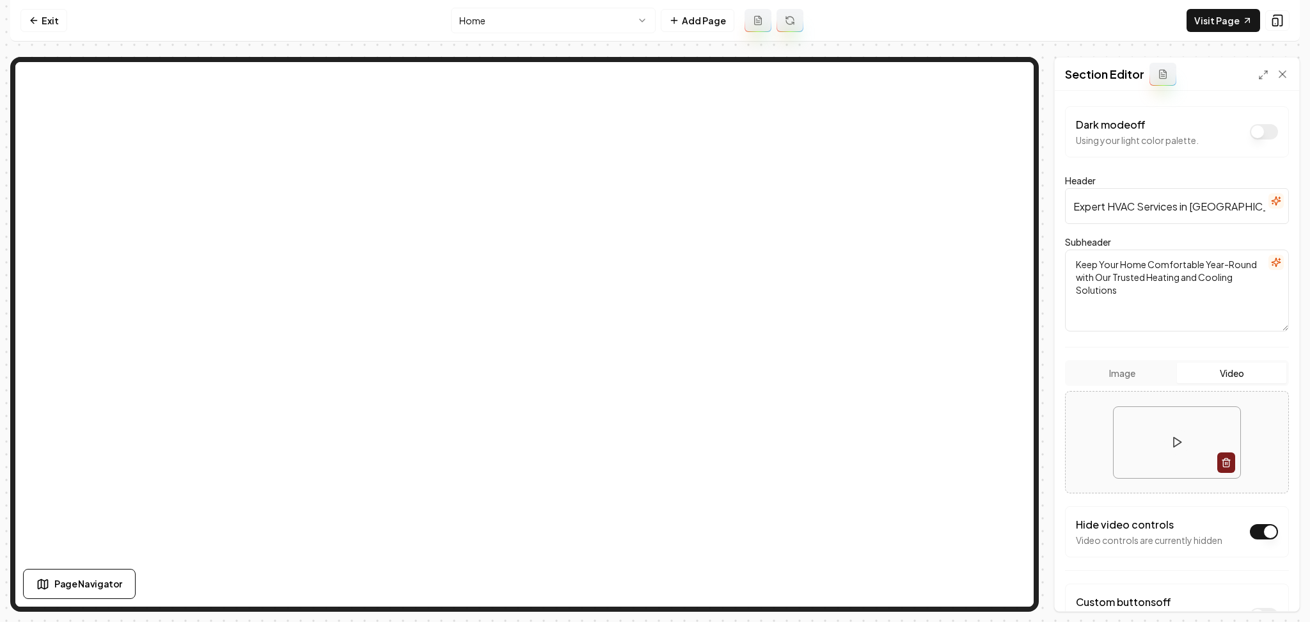
click at [495, 31] on html "Computer Required This feature is only available on a computer. Please switch t…" at bounding box center [655, 311] width 1310 height 622
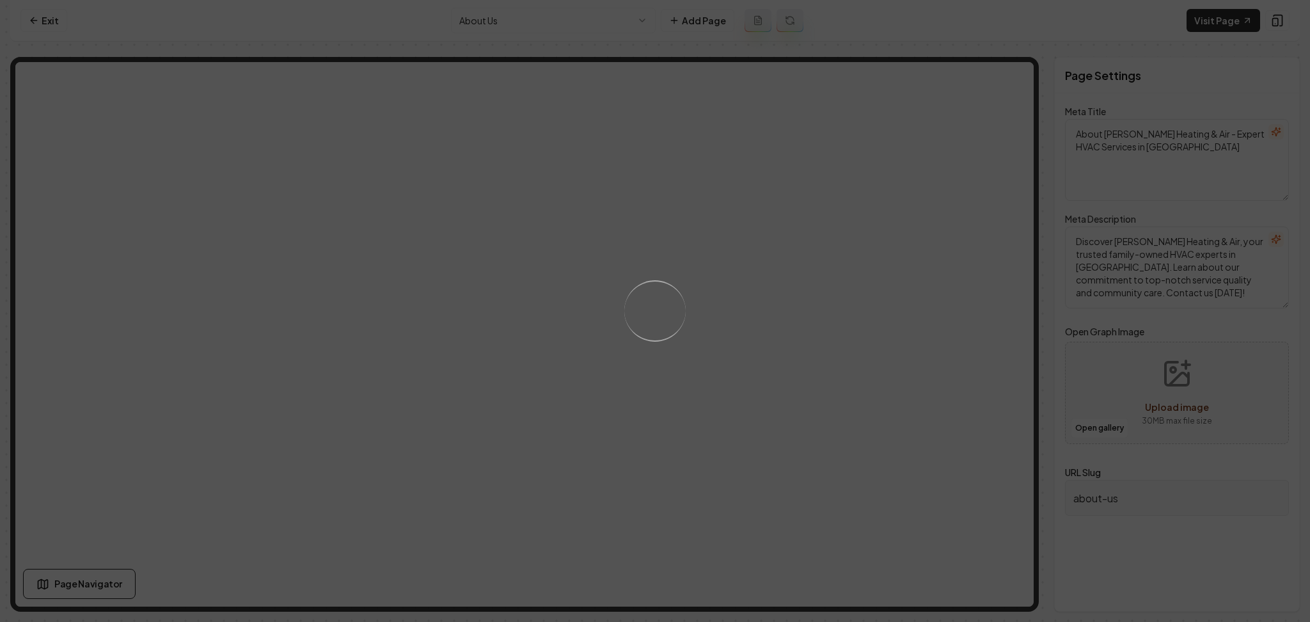
click at [141, 366] on div "Loading..." at bounding box center [655, 311] width 1310 height 622
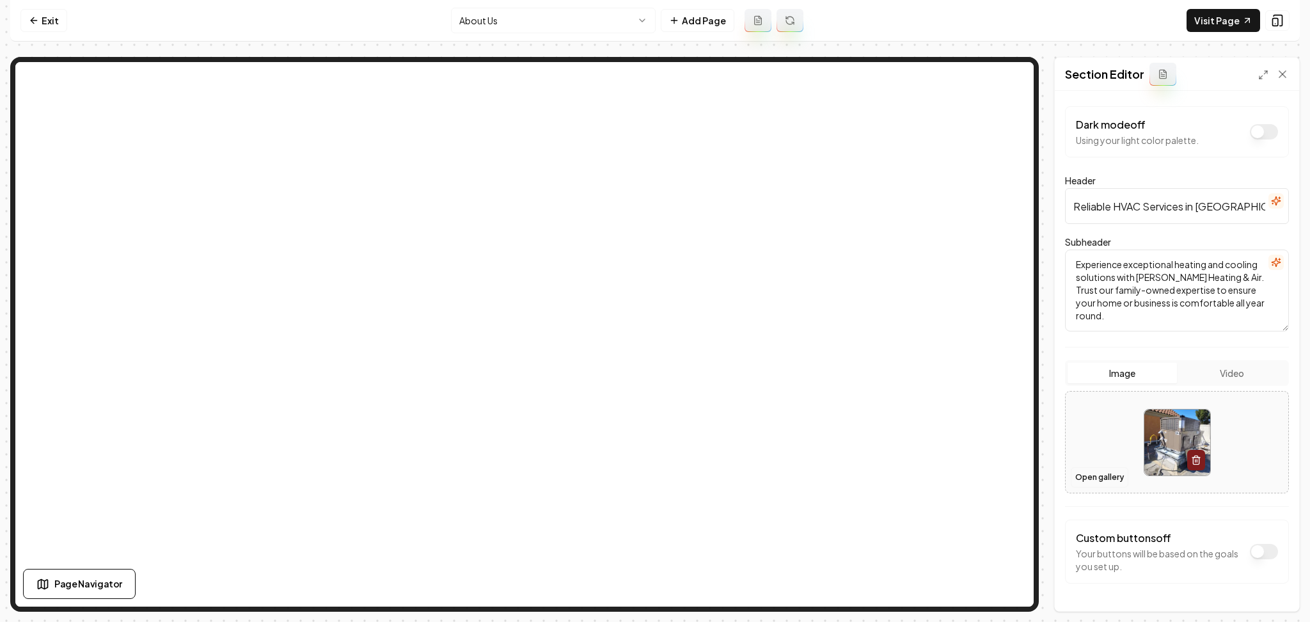
click at [653, 473] on button "Open gallery" at bounding box center [1100, 477] width 58 height 20
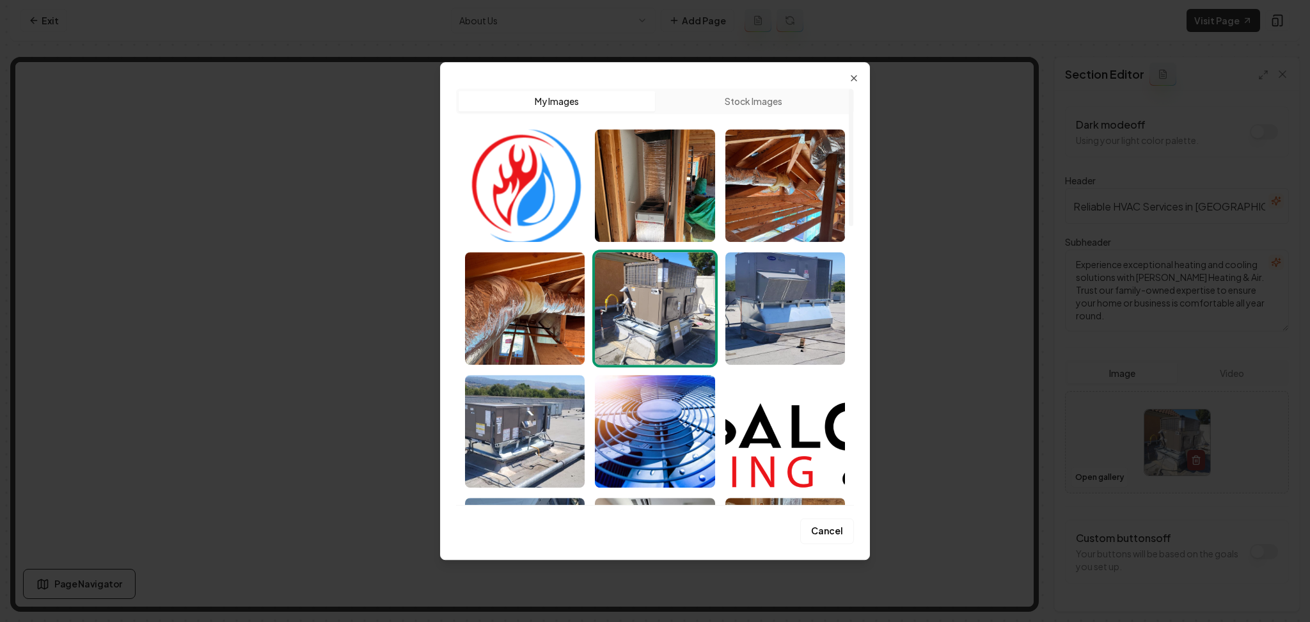
click at [653, 427] on img "Select image image_68af52265c7cd75eb8112f34.jpeg" at bounding box center [655, 431] width 120 height 113
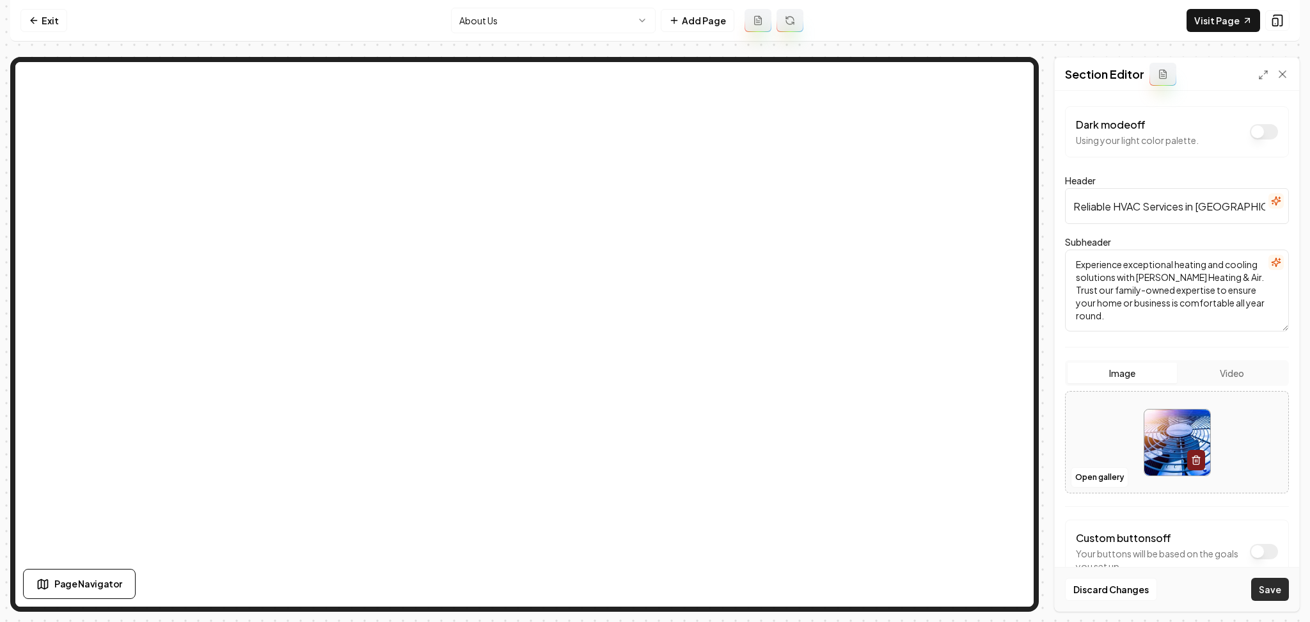
click at [653, 592] on button "Save" at bounding box center [1270, 589] width 38 height 23
click at [37, 16] on icon at bounding box center [34, 20] width 10 height 10
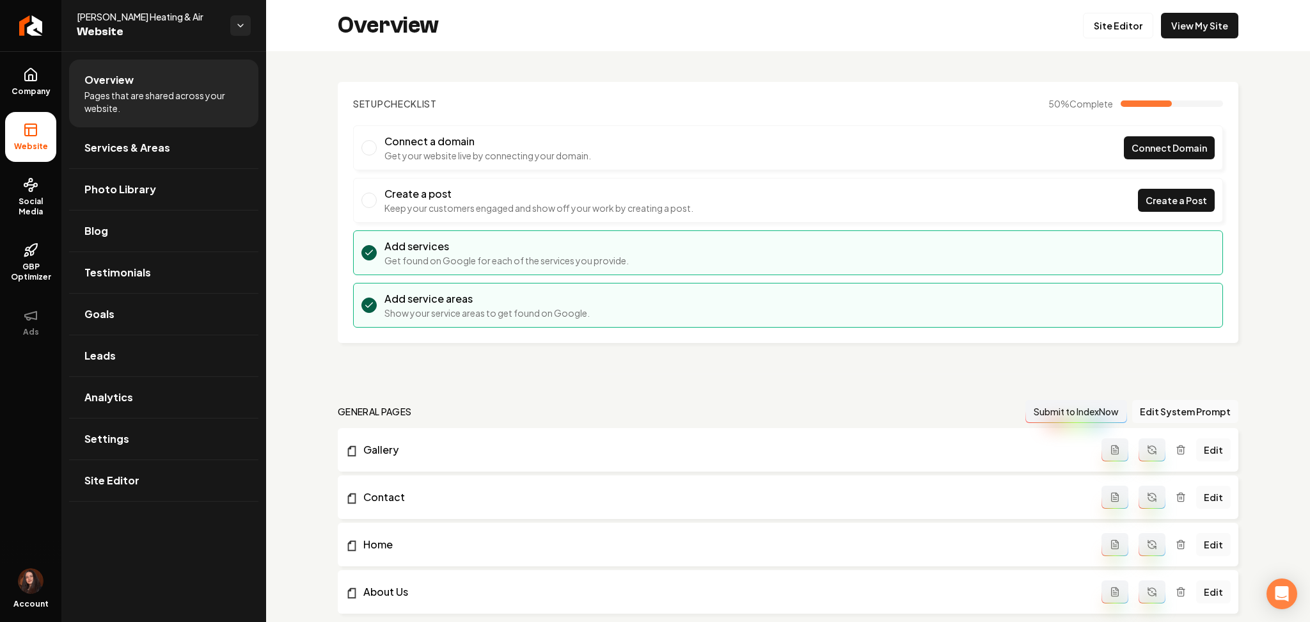
click at [36, 26] on icon "Return to dashboard" at bounding box center [31, 25] width 10 height 10
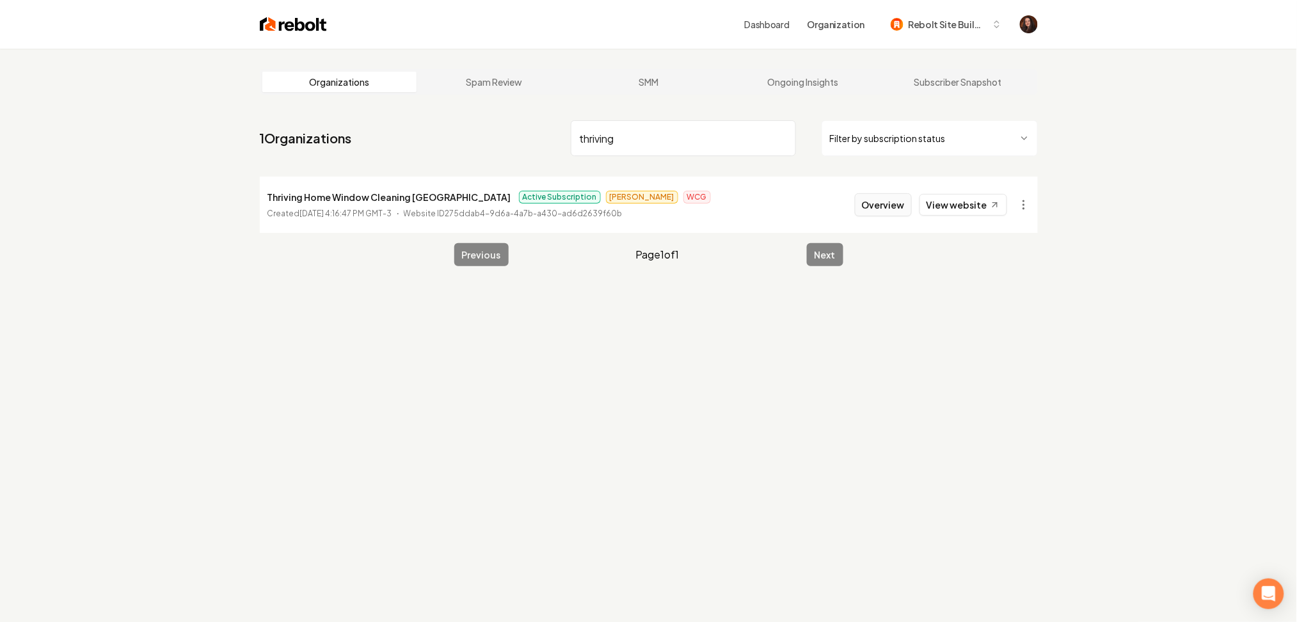
type input "thriving"
click at [653, 201] on button "Overview" at bounding box center [883, 204] width 57 height 23
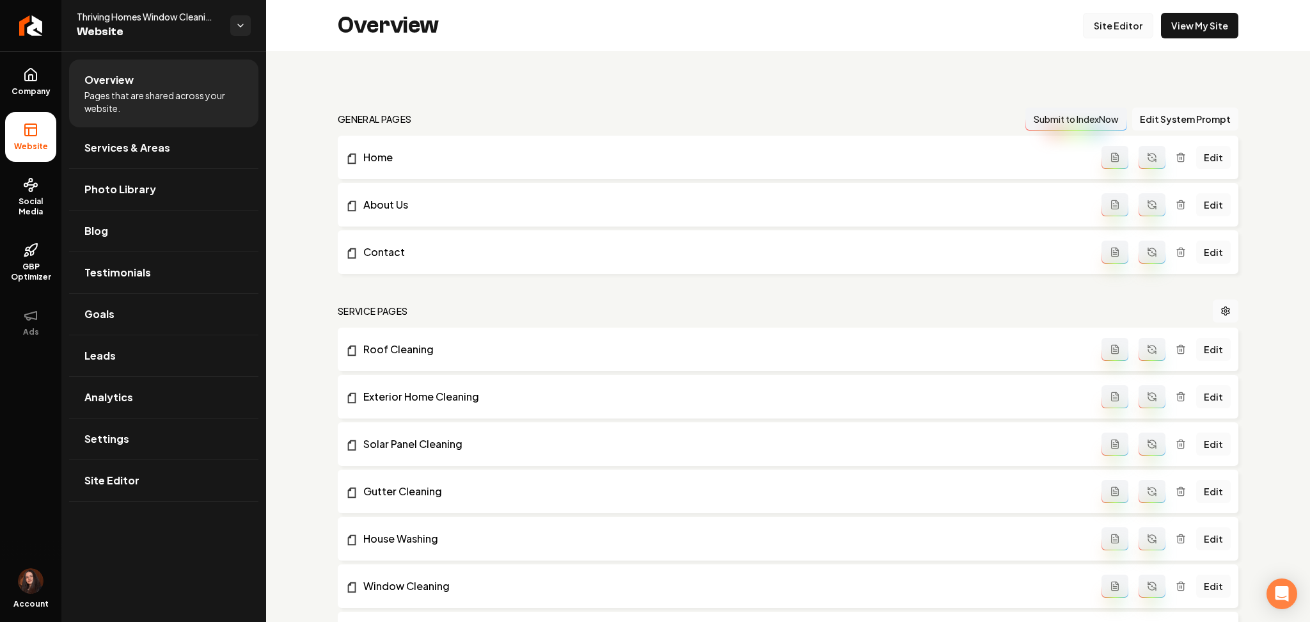
click at [653, 29] on link "Site Editor" at bounding box center [1118, 26] width 70 height 26
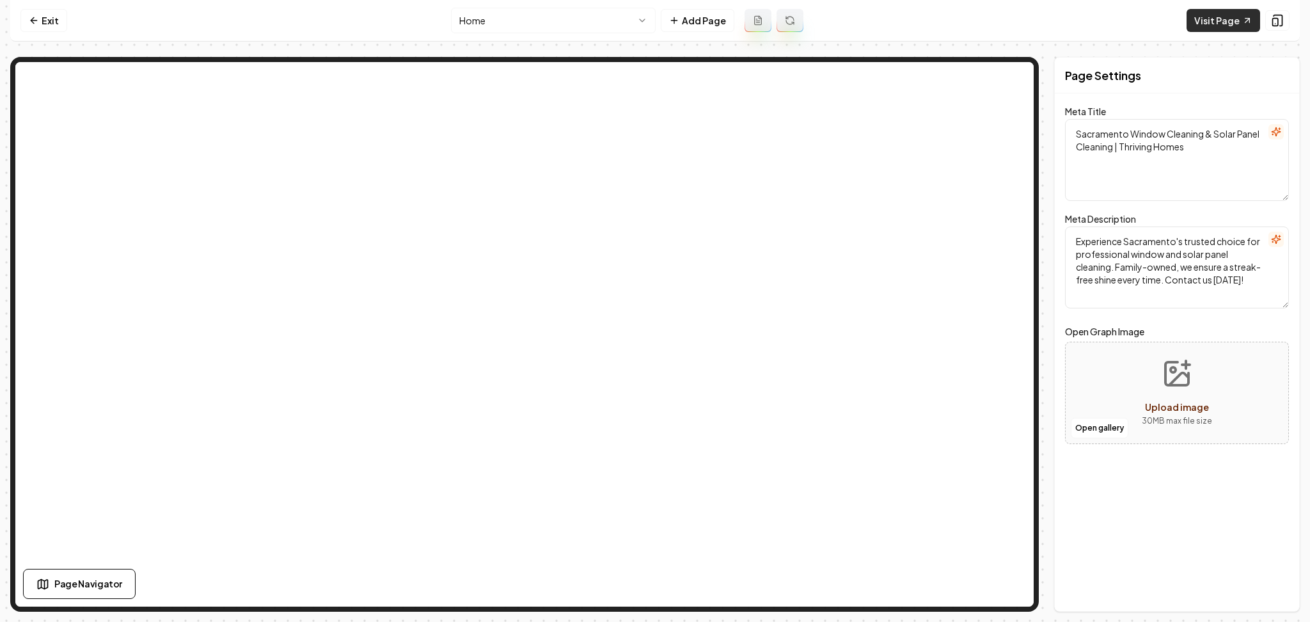
click at [653, 18] on link "Visit Page" at bounding box center [1224, 20] width 74 height 23
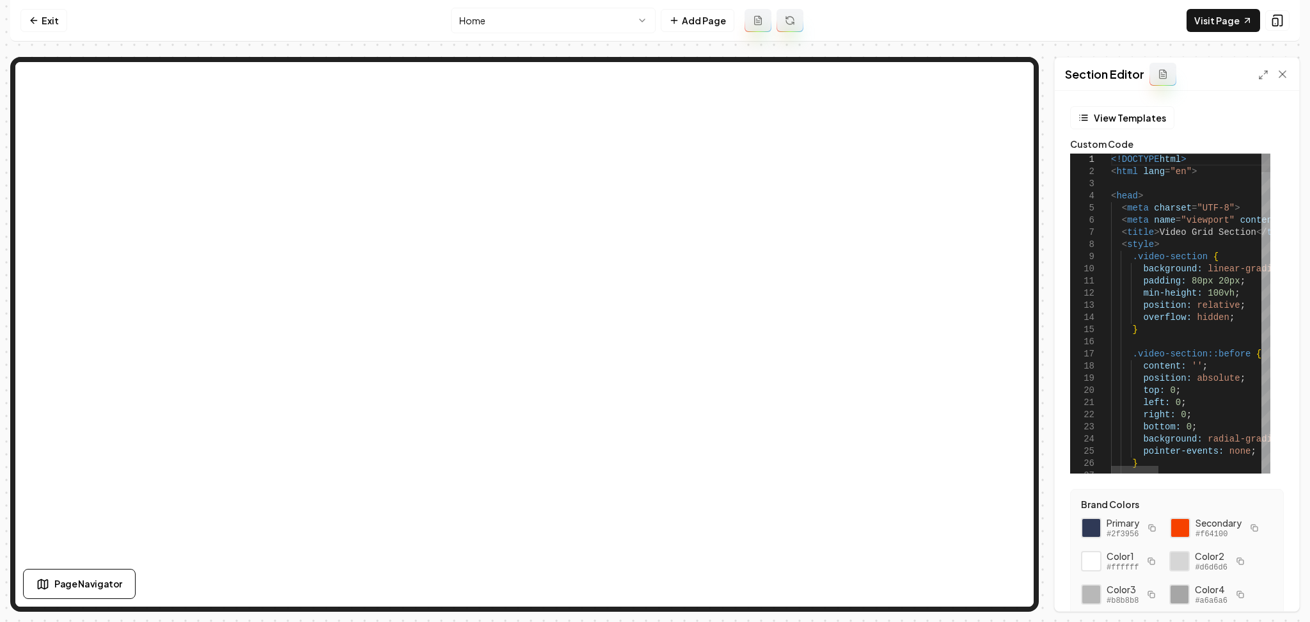
type textarea "**********"
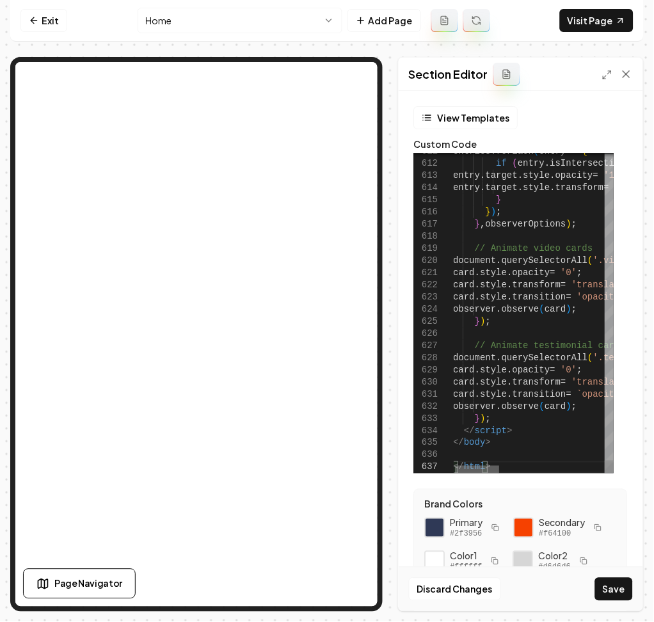
click at [477, 470] on div at bounding box center [530, 470] width 150 height 8
drag, startPoint x: 500, startPoint y: 463, endPoint x: 448, endPoint y: 465, distance: 52.5
click at [612, 586] on button "Save" at bounding box center [614, 589] width 38 height 23
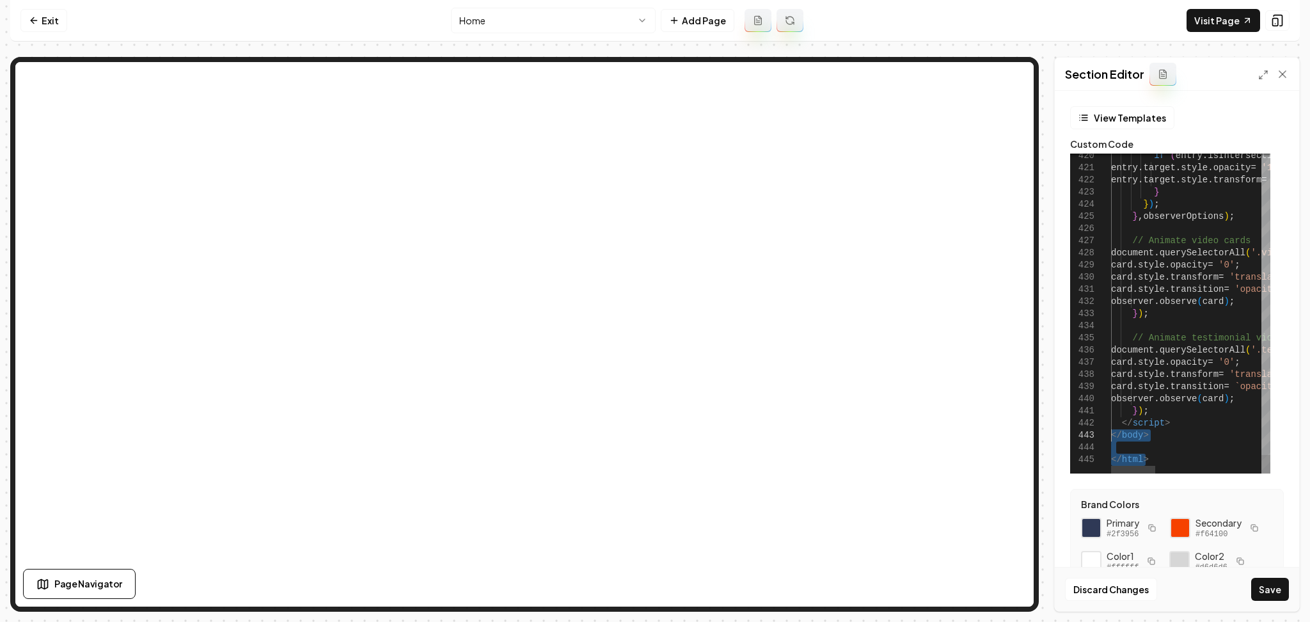
drag, startPoint x: 1168, startPoint y: 458, endPoint x: 1093, endPoint y: 439, distance: 77.9
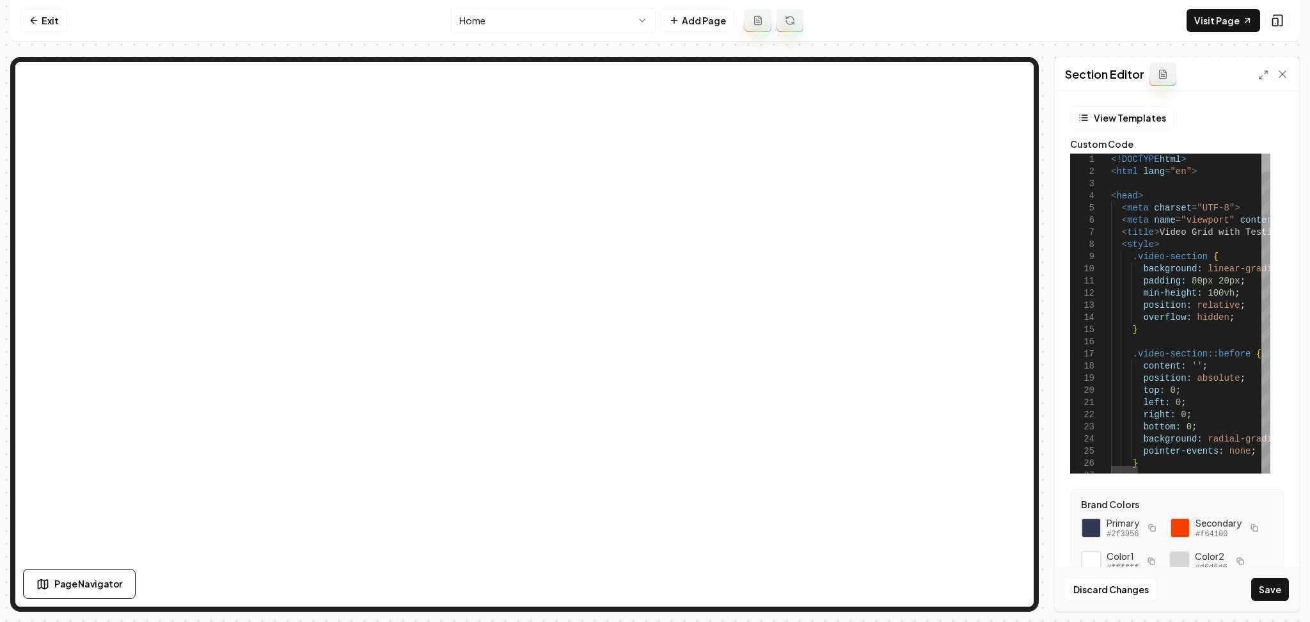
click at [653, 154] on div at bounding box center [1266, 163] width 9 height 19
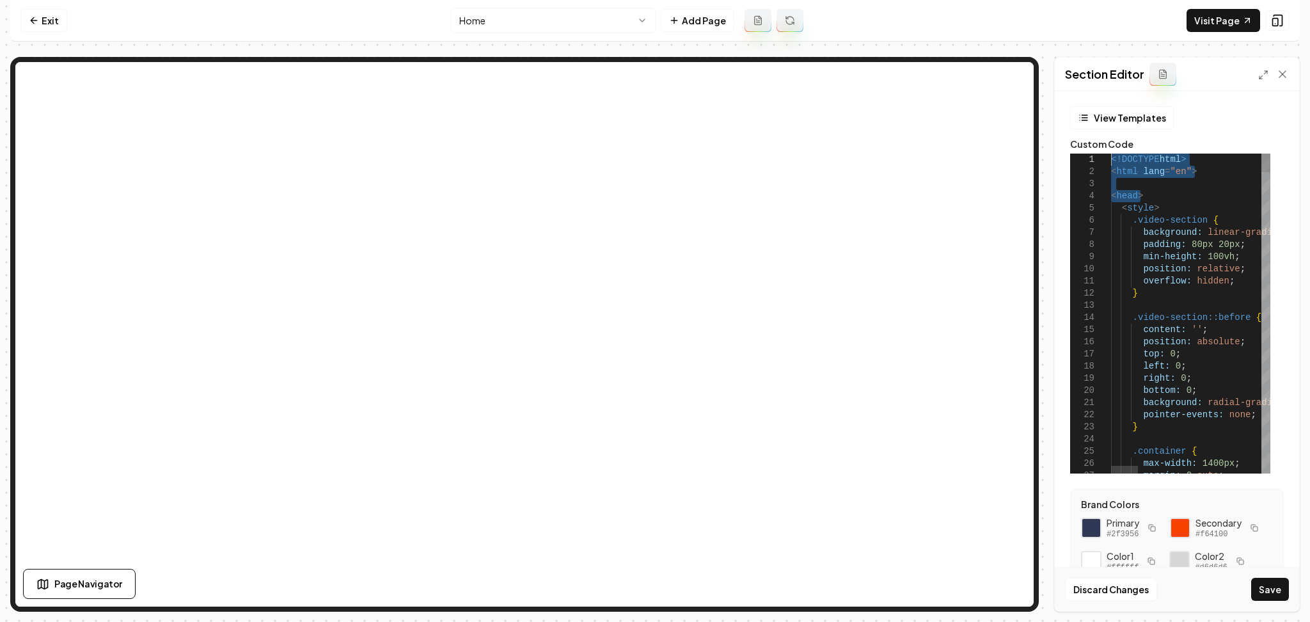
drag, startPoint x: 1159, startPoint y: 213, endPoint x: 1120, endPoint y: 148, distance: 75.7
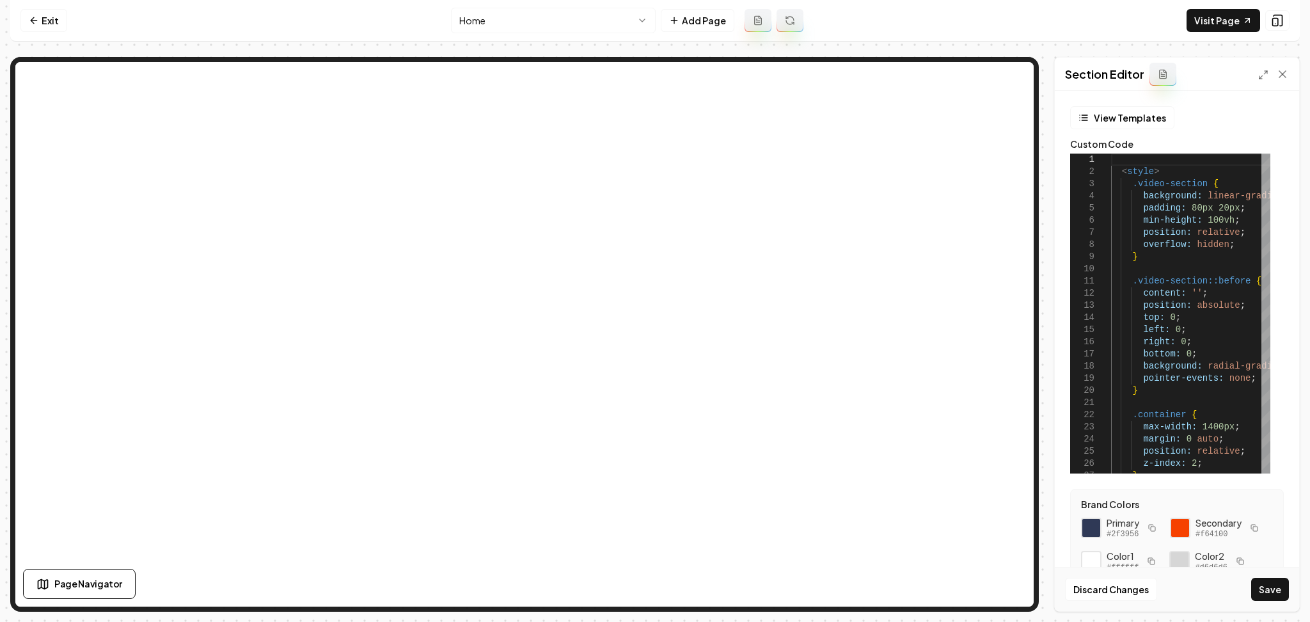
click at [653, 578] on button "Save" at bounding box center [1270, 589] width 38 height 23
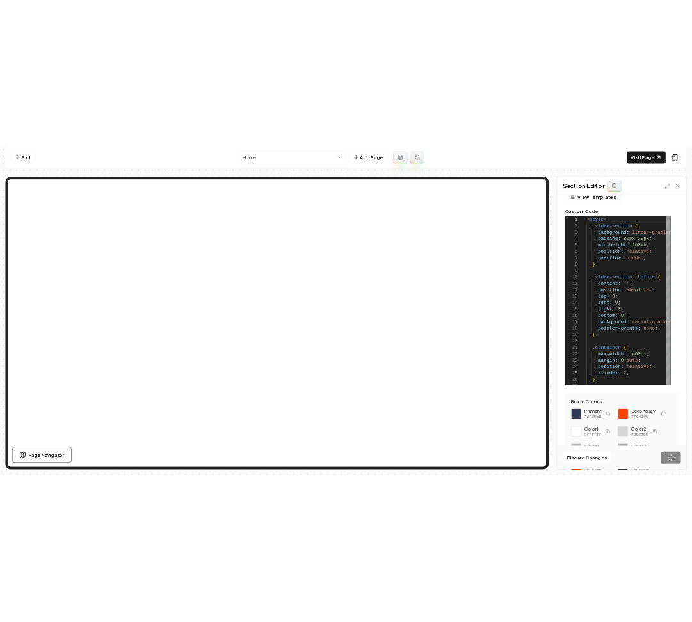
scroll to position [85, 0]
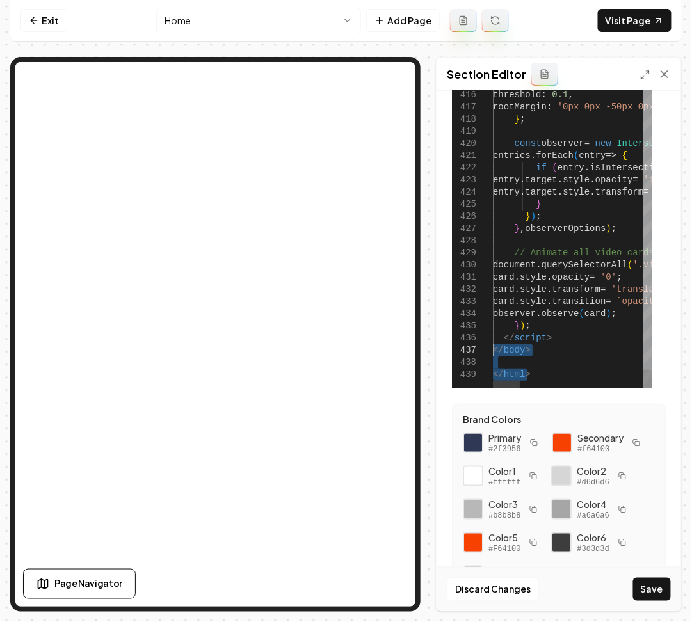
drag, startPoint x: 541, startPoint y: 378, endPoint x: 495, endPoint y: 347, distance: 55.7
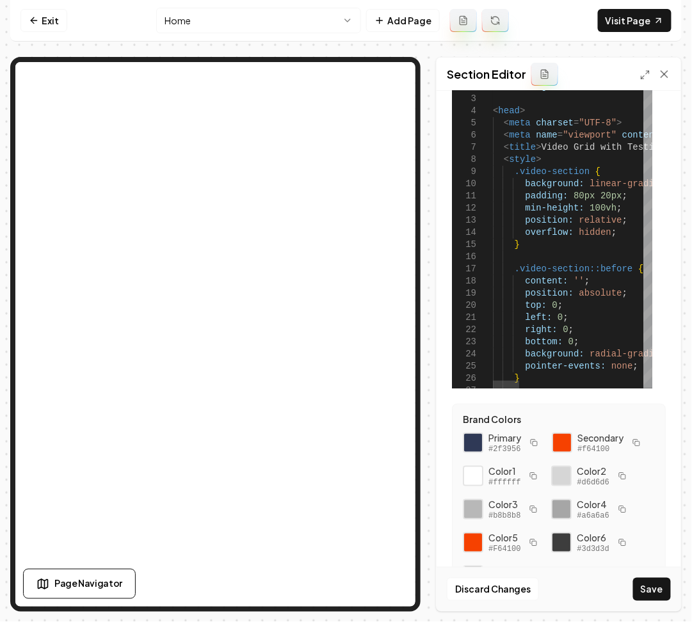
click at [643, 68] on div at bounding box center [647, 77] width 9 height 19
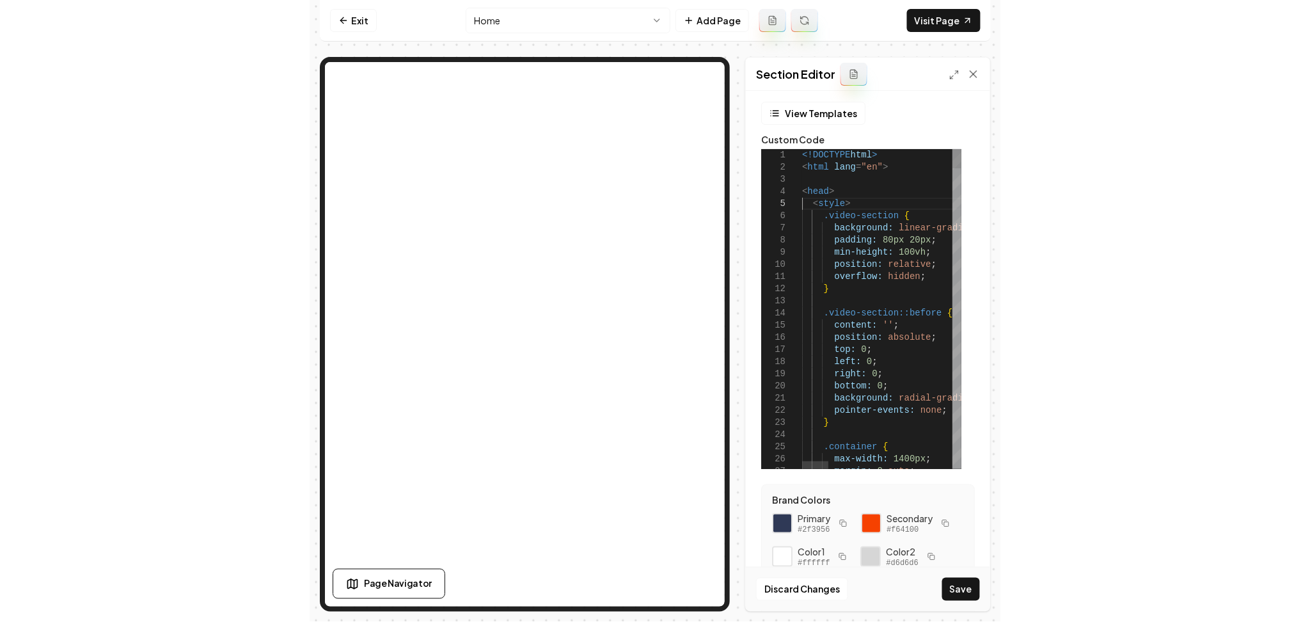
scroll to position [0, 0]
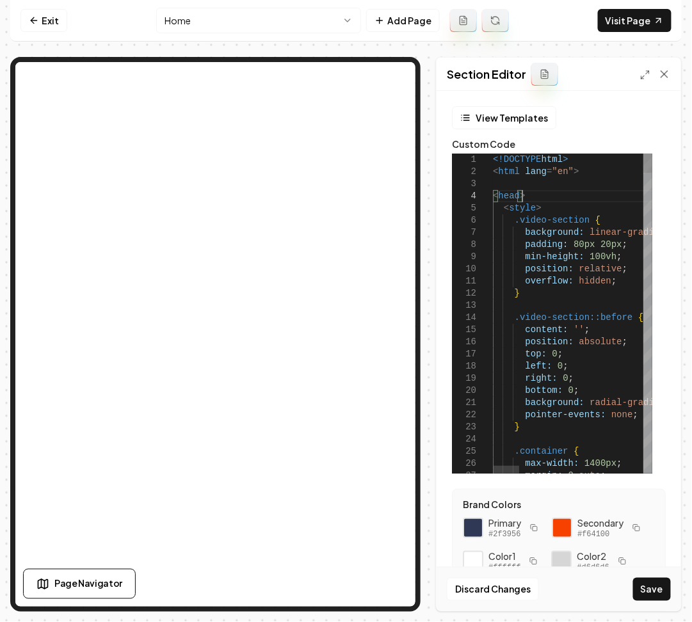
drag, startPoint x: 535, startPoint y: 196, endPoint x: 485, endPoint y: 141, distance: 74.7
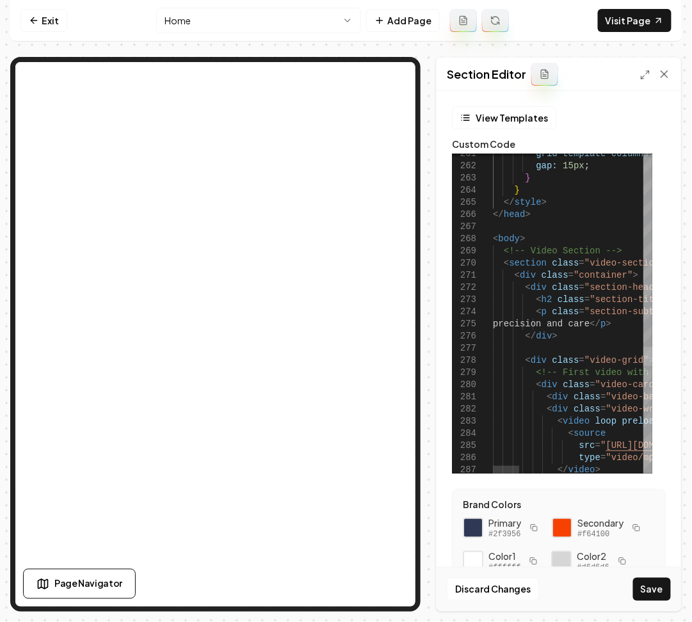
click at [644, 361] on div at bounding box center [647, 356] width 9 height 19
drag, startPoint x: 528, startPoint y: 241, endPoint x: 477, endPoint y: 209, distance: 60.7
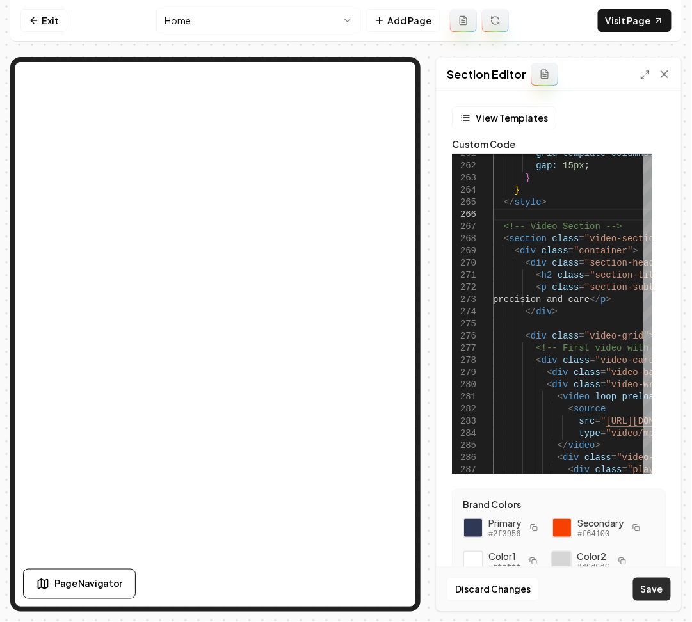
click at [653, 594] on button "Save" at bounding box center [652, 589] width 38 height 23
type textarea "**********"
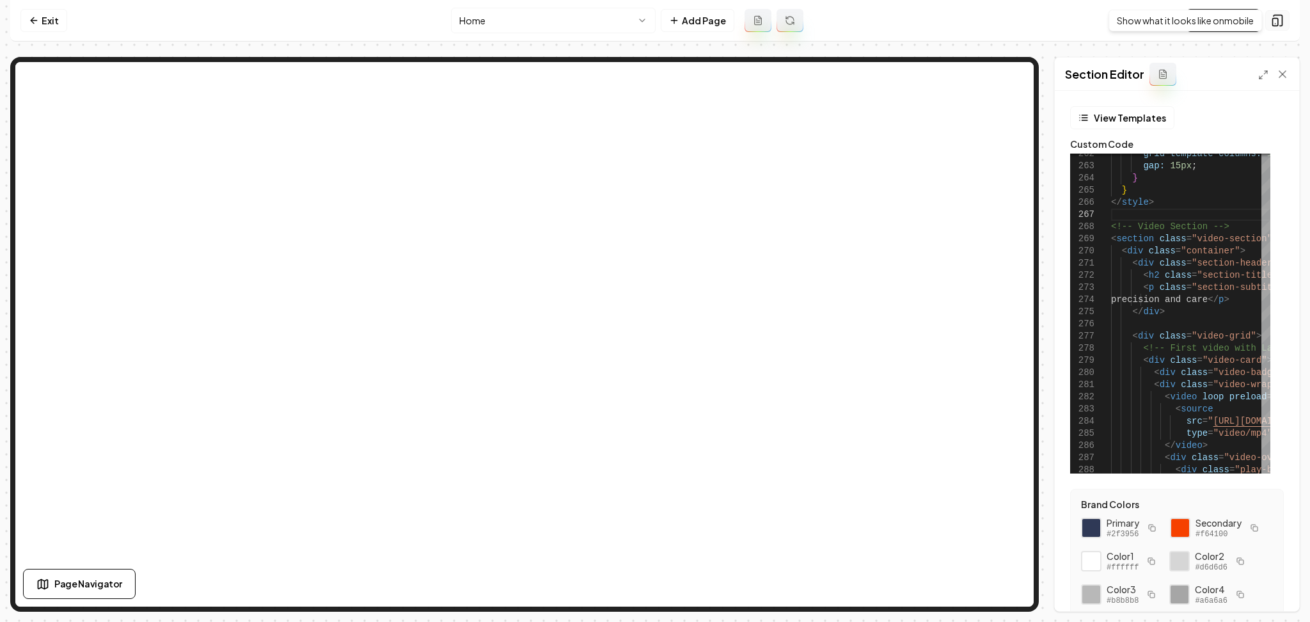
click at [653, 25] on icon at bounding box center [1278, 20] width 8 height 11
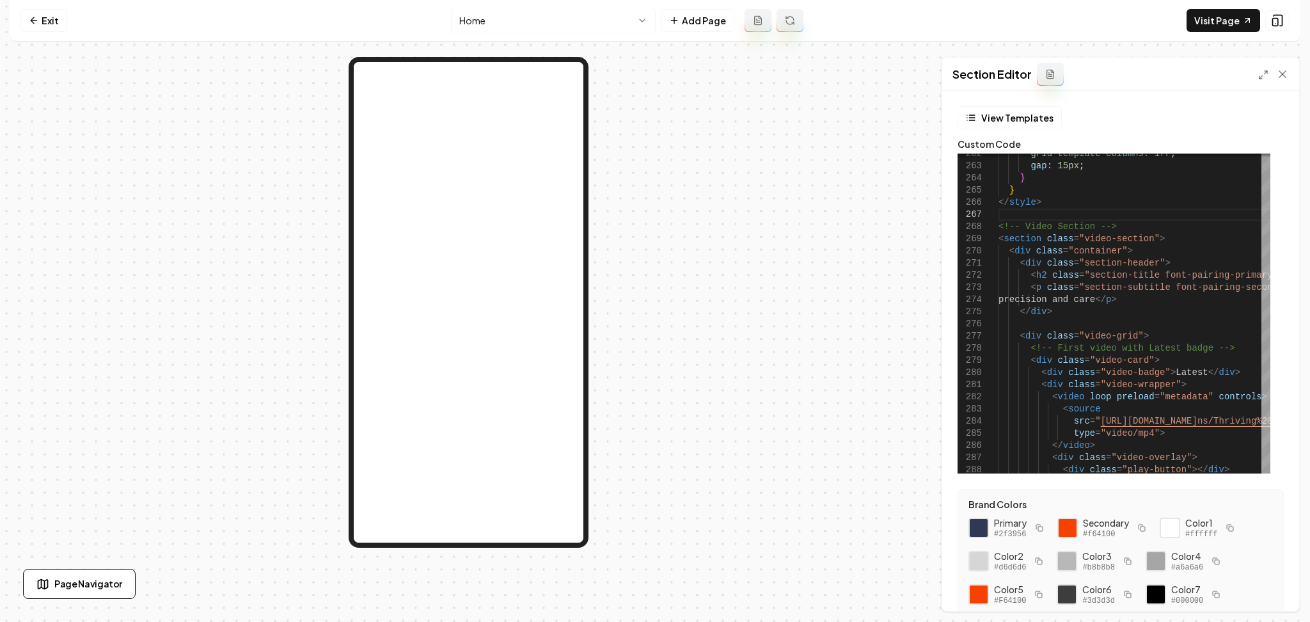
click at [26, 36] on nav "Exit Home Add Page Visit Page" at bounding box center [655, 21] width 1290 height 42
click at [41, 24] on link "Exit" at bounding box center [43, 20] width 47 height 23
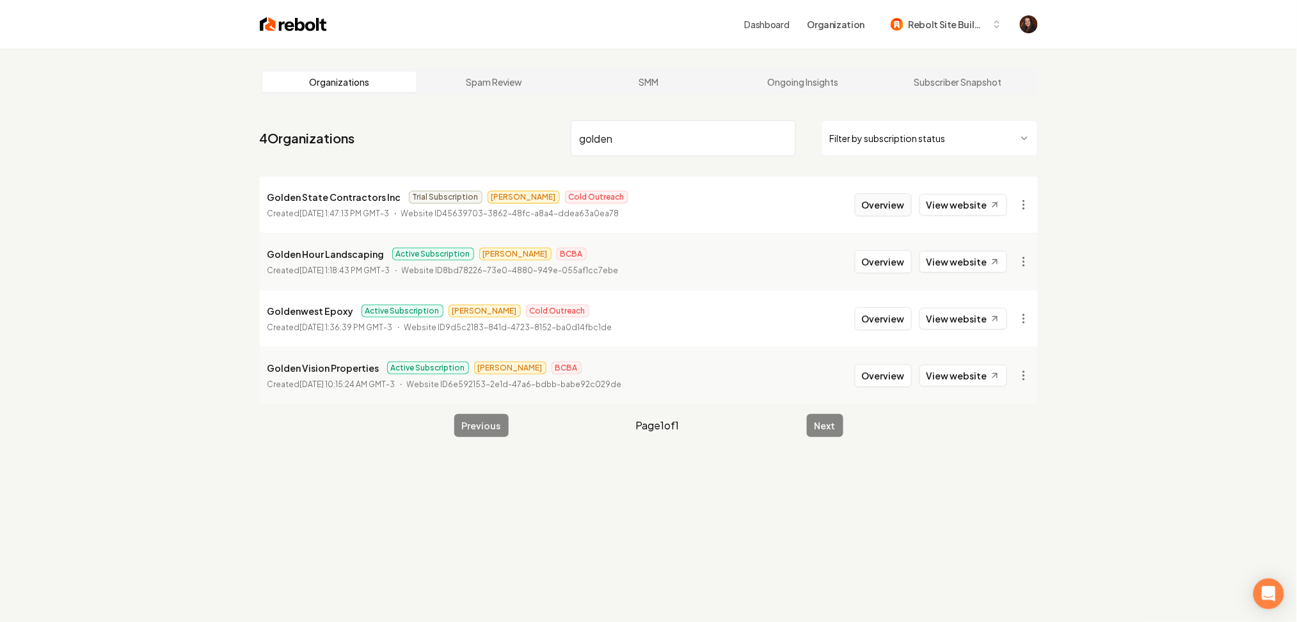
type input "golden"
click at [865, 201] on button "Overview" at bounding box center [883, 204] width 57 height 23
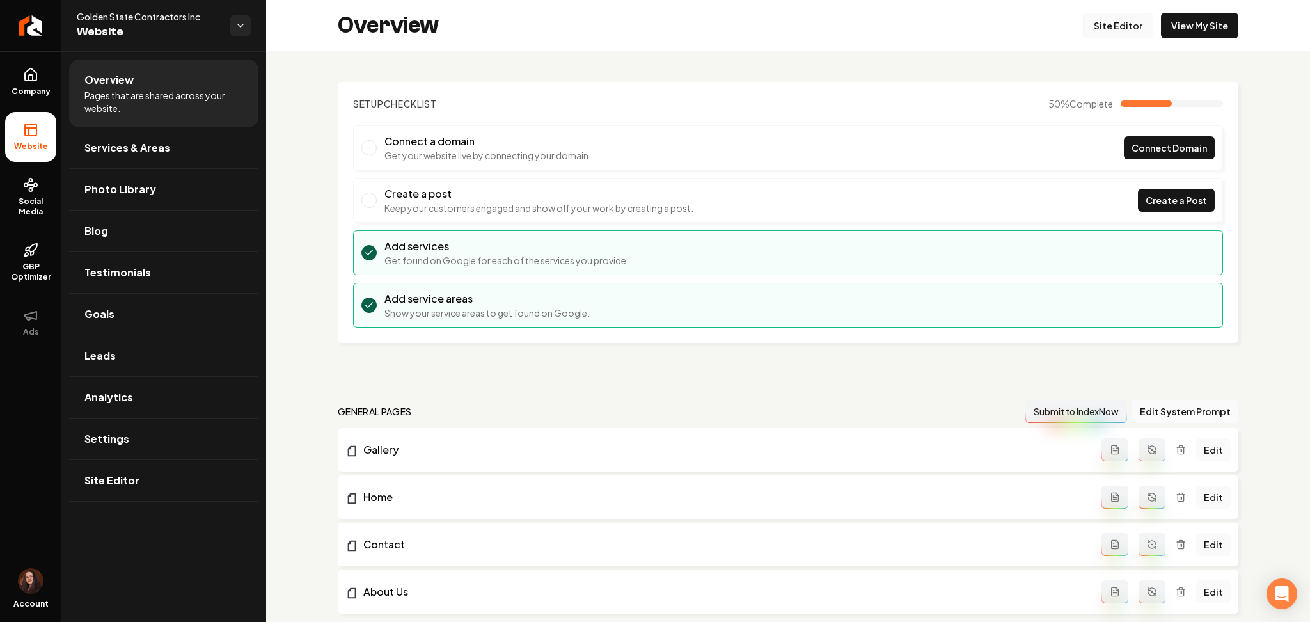
click at [1097, 22] on link "Site Editor" at bounding box center [1118, 26] width 70 height 26
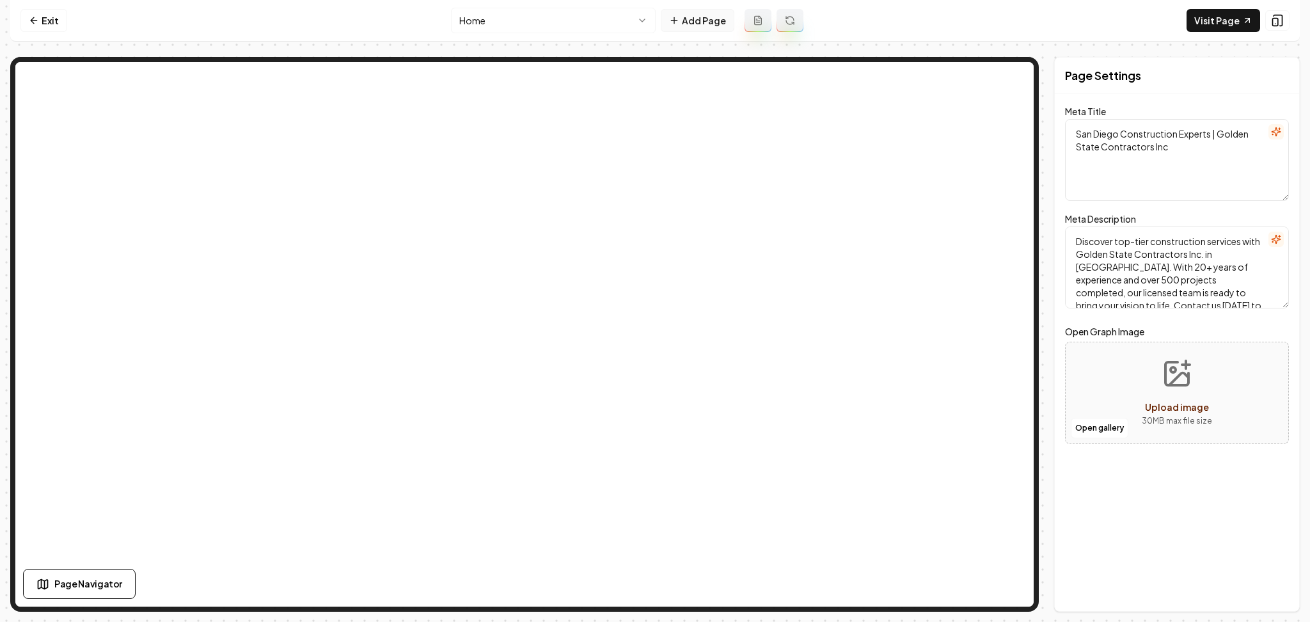
click at [684, 20] on button "Add Page" at bounding box center [698, 20] width 74 height 23
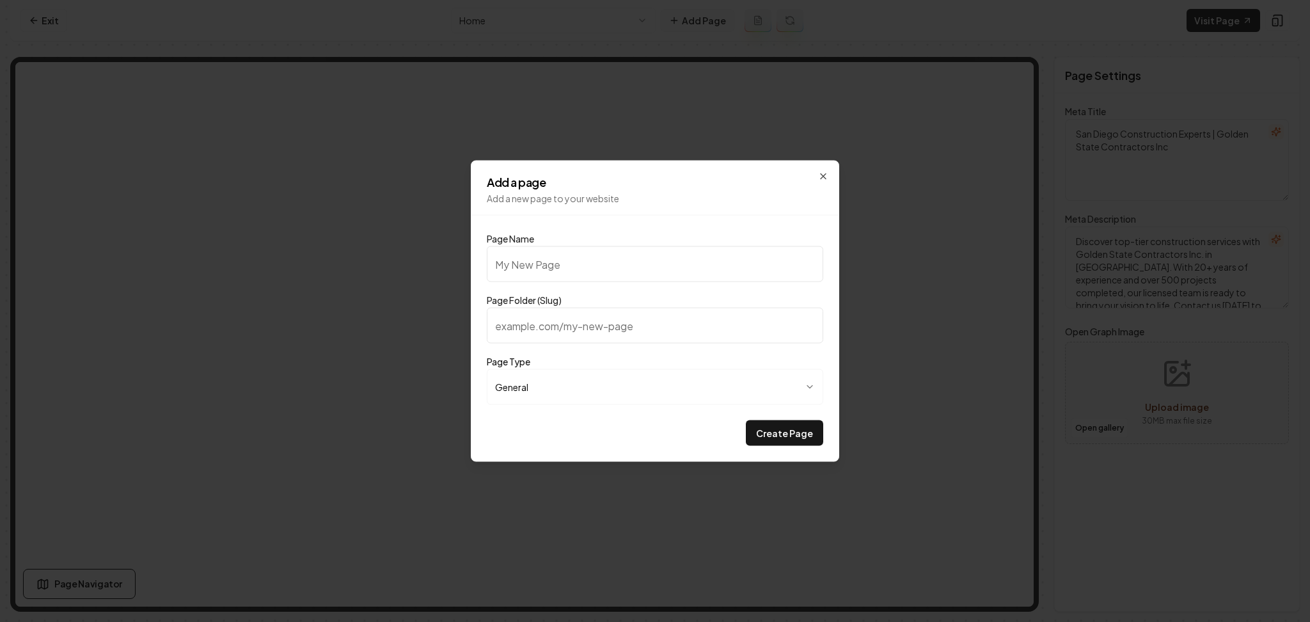
type input "F"
type input "f"
type input "Fi"
type input "fi"
type input "Fin"
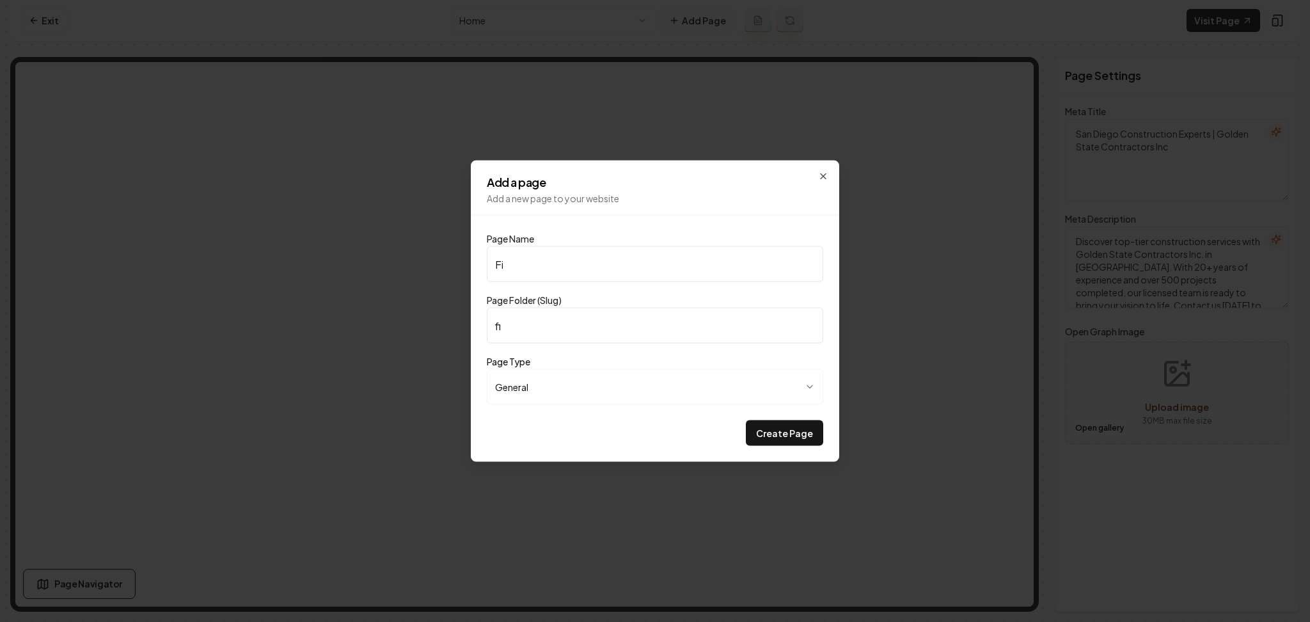
type input "fin"
type input "Fina"
type input "fina"
type input "Finan"
type input "finan"
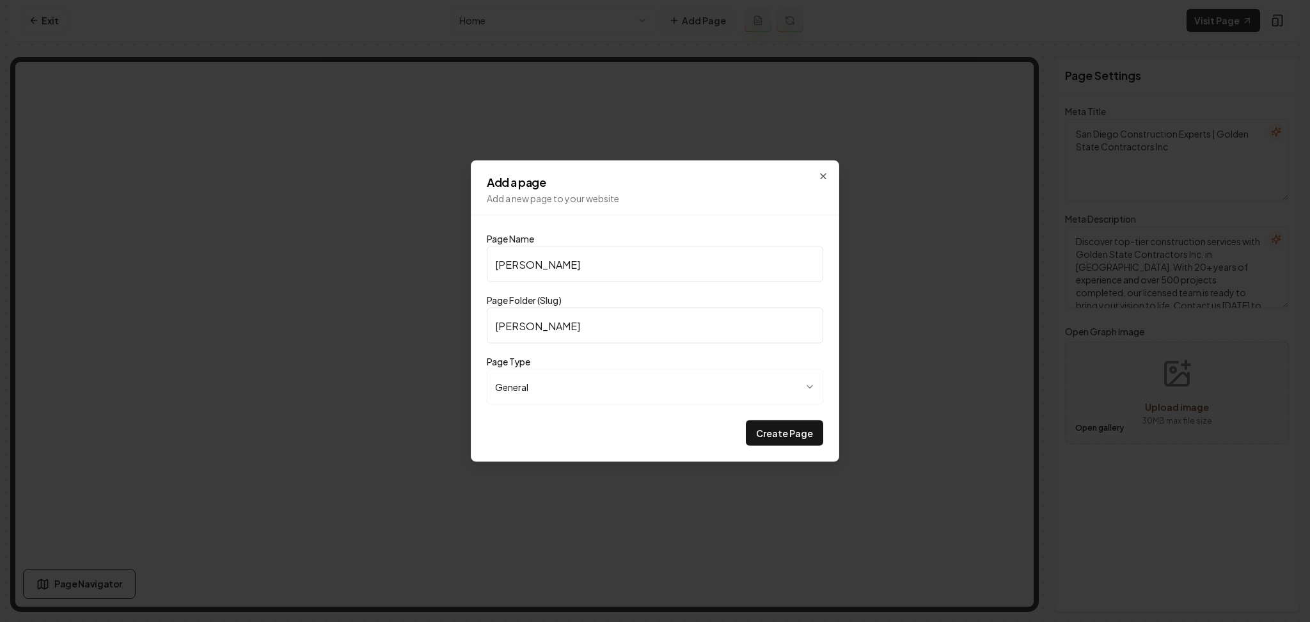
type input "Financ"
type input "financ"
type input "Financi"
type input "financi"
type input "Financin"
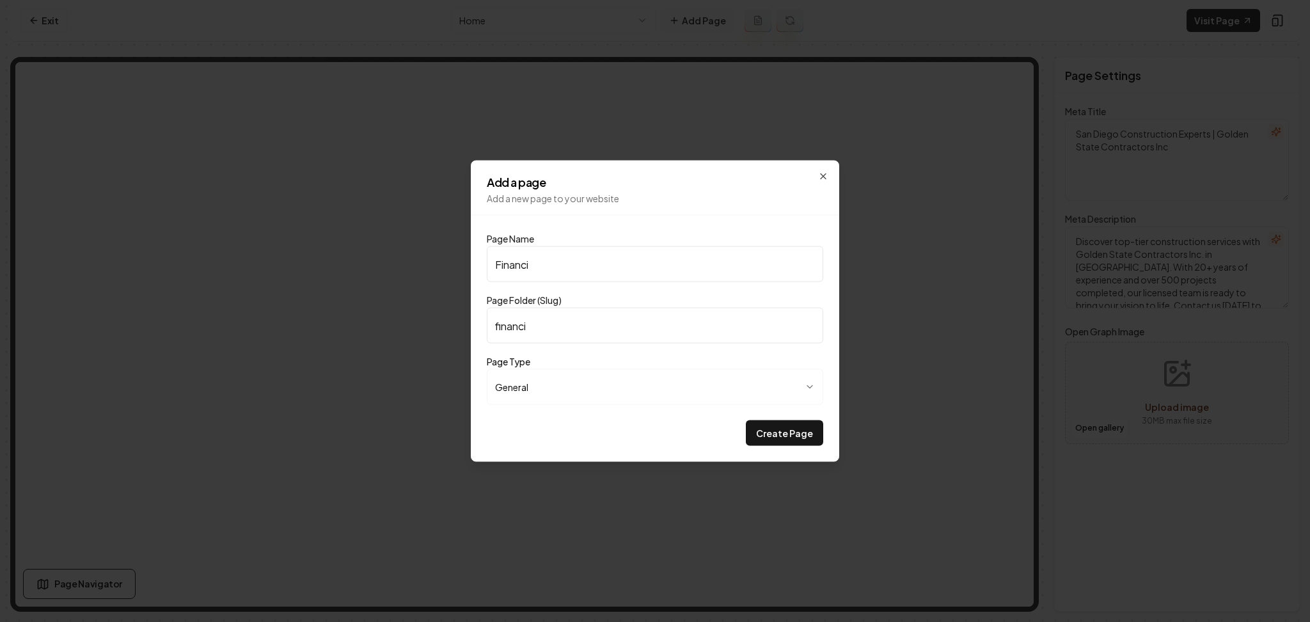
type input "financin"
type input "Financing"
type input "financing"
type input "Financing"
click at [746, 420] on button "Create Page" at bounding box center [784, 433] width 77 height 26
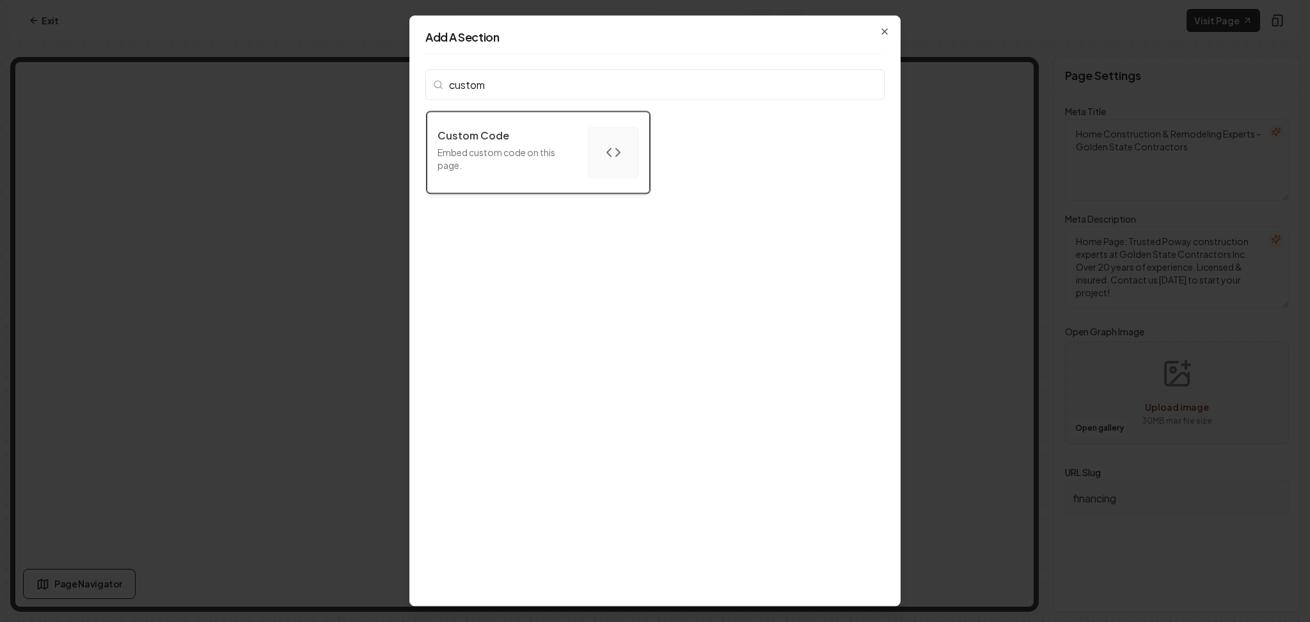
type input "custom"
click at [578, 151] on button "Custom Code Embed custom code on this page." at bounding box center [538, 152] width 223 height 82
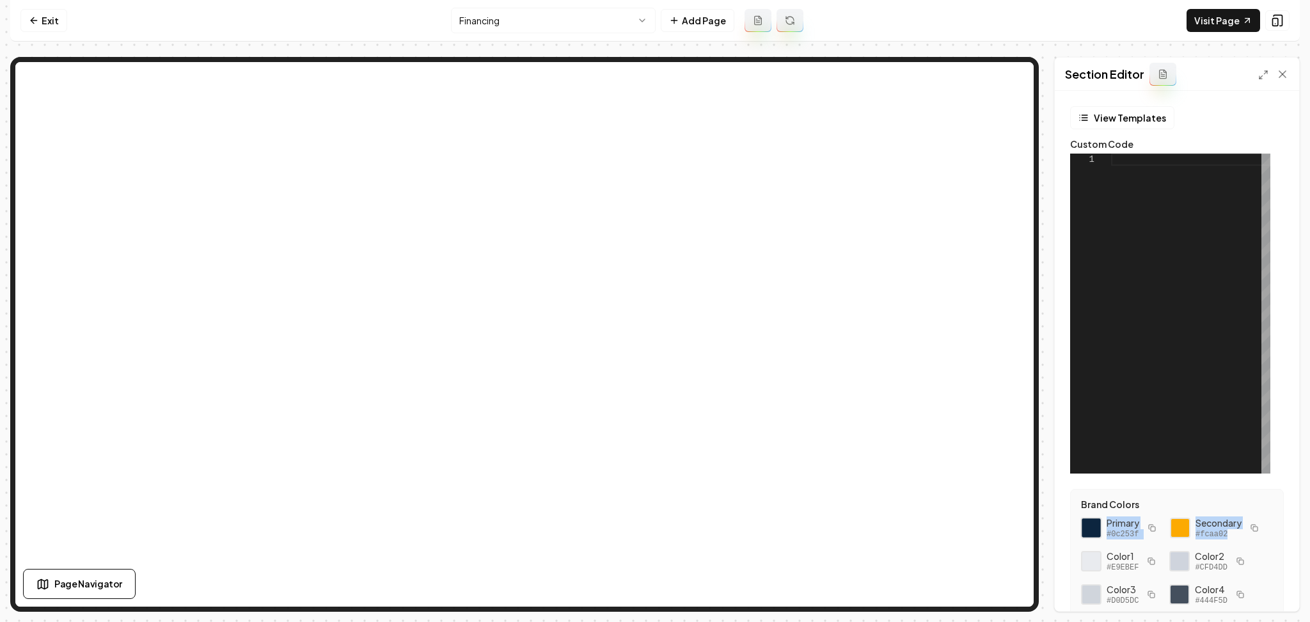
drag, startPoint x: 1182, startPoint y: 571, endPoint x: 1094, endPoint y: 528, distance: 97.8
click at [1094, 528] on div "Primary #0c253f Secondary #fcaa02 Color 1 #E9EBEF Color 2 #CFD4DD Color 3 #D0D5…" at bounding box center [1177, 594] width 192 height 156
copy div "Primary #0c253f Secondary #fcaa02"
click at [1175, 318] on div at bounding box center [1190, 314] width 159 height 320
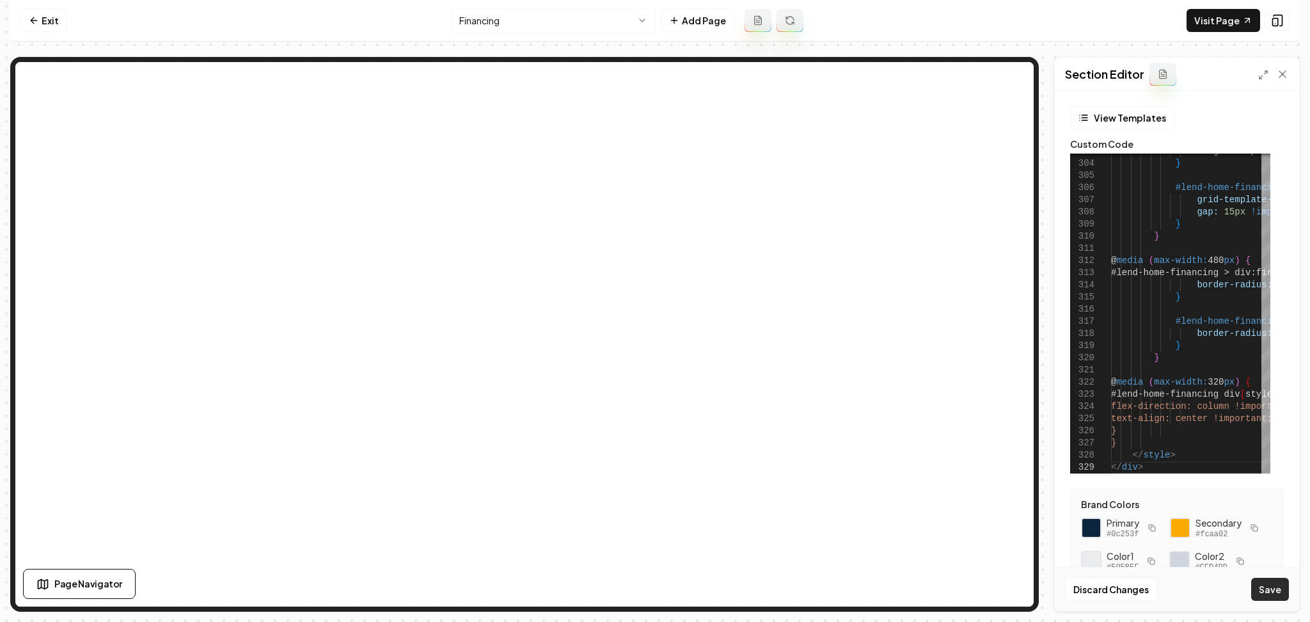
click at [1276, 600] on button "Save" at bounding box center [1270, 589] width 38 height 23
type textarea "******"
click at [54, 16] on link "Exit" at bounding box center [43, 20] width 47 height 23
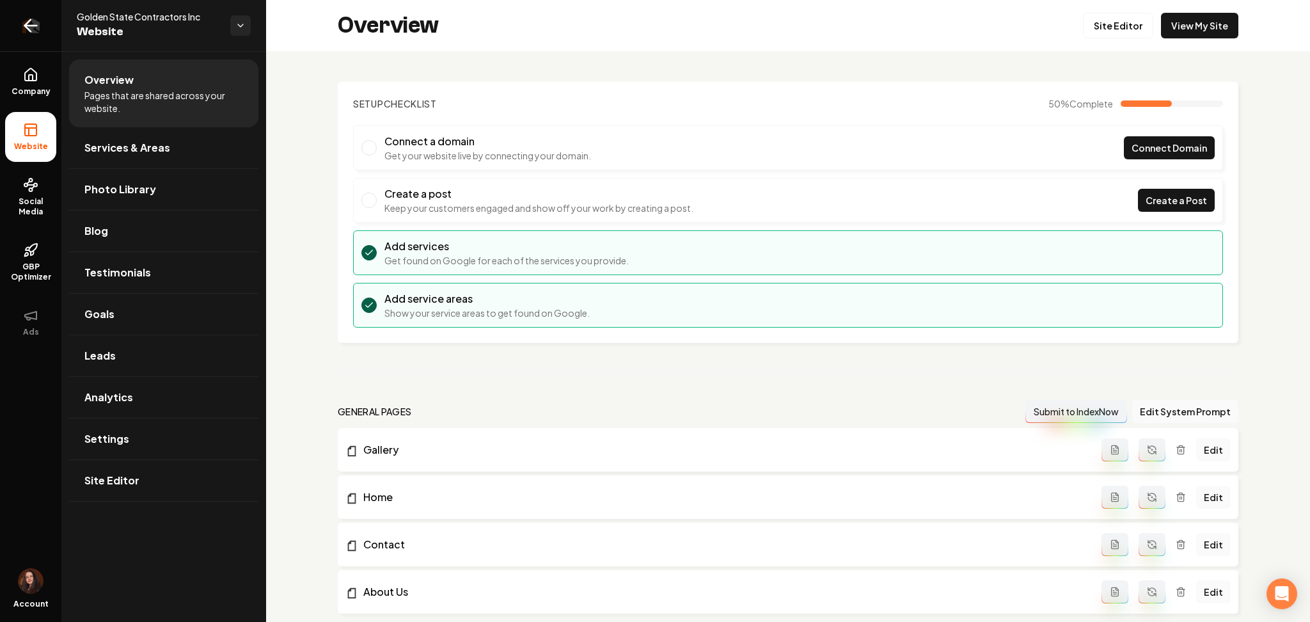
click at [36, 26] on icon "Return to dashboard" at bounding box center [30, 25] width 20 height 20
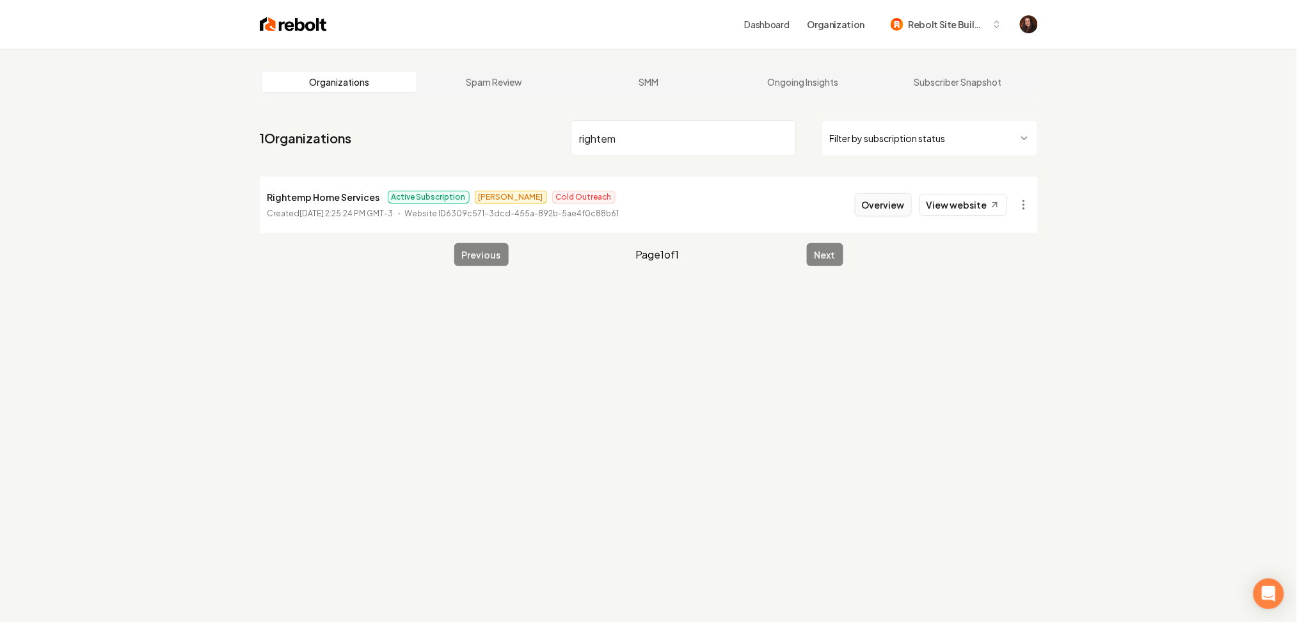
type input "rightem"
click at [871, 194] on button "Overview" at bounding box center [883, 204] width 57 height 23
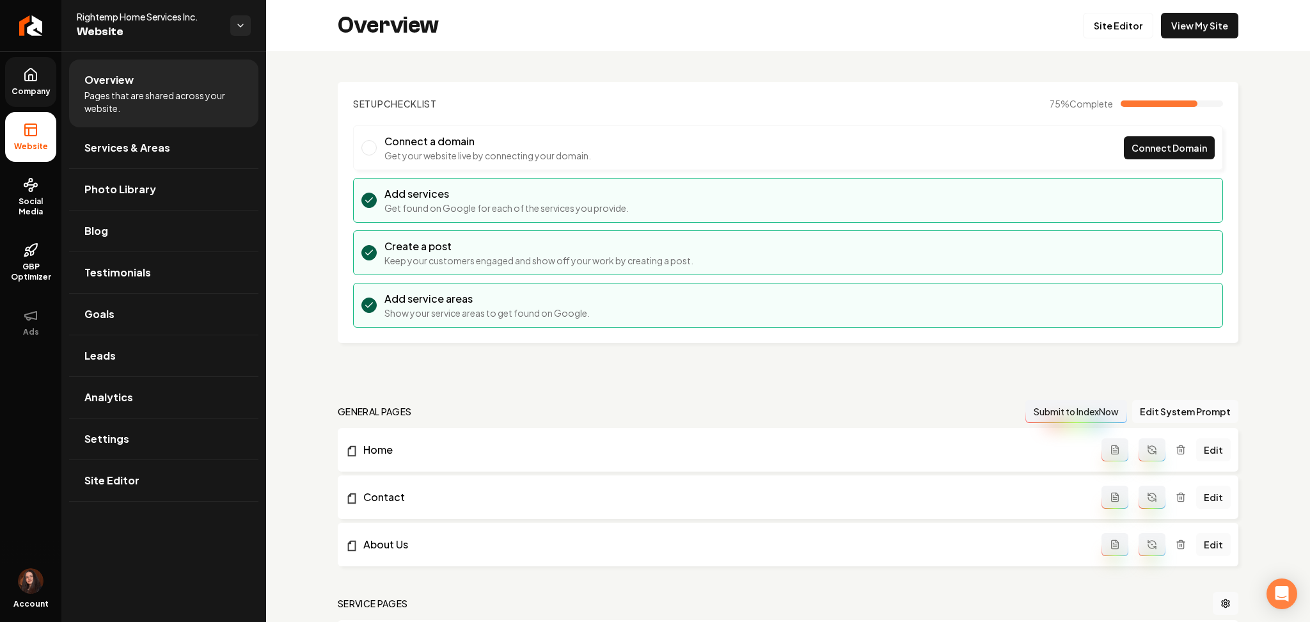
click at [31, 69] on icon at bounding box center [31, 74] width 12 height 12
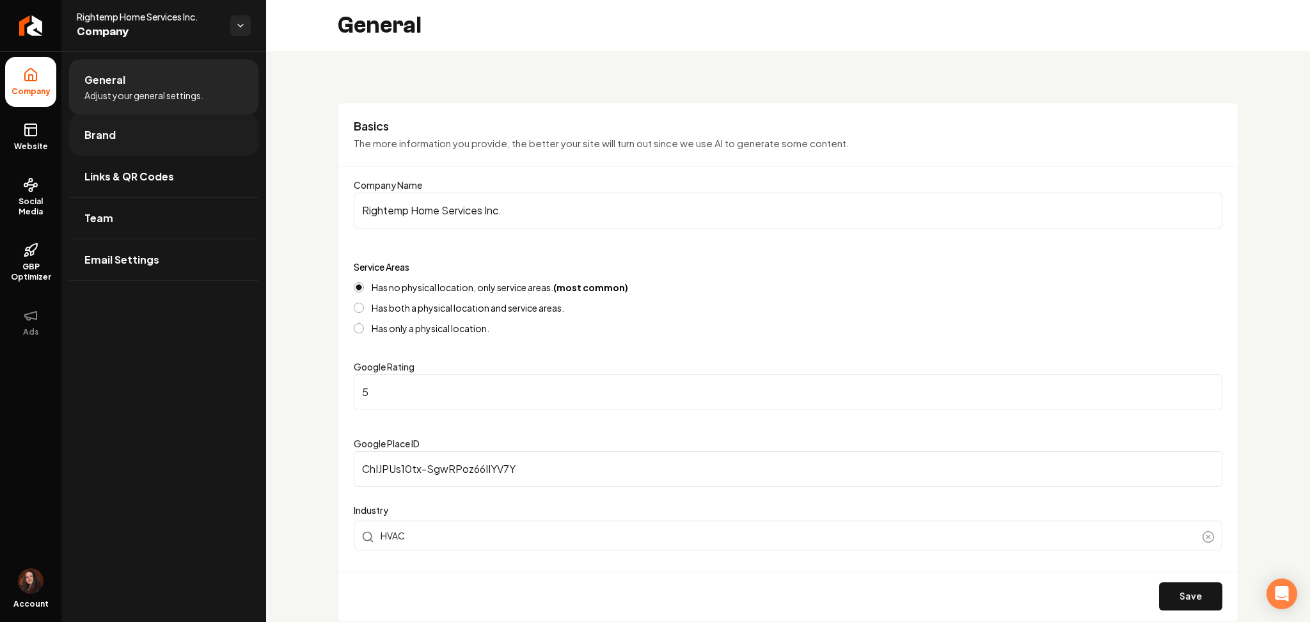
click at [88, 117] on link "Brand" at bounding box center [163, 135] width 189 height 41
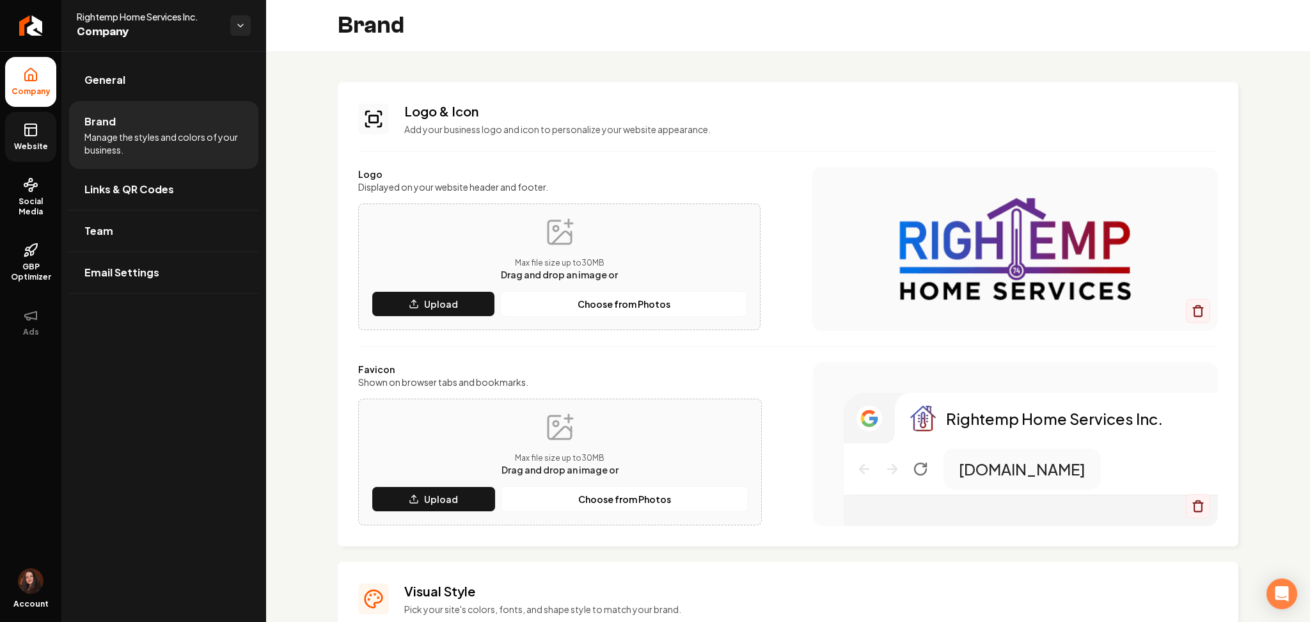
click at [7, 148] on link "Website" at bounding box center [30, 137] width 51 height 50
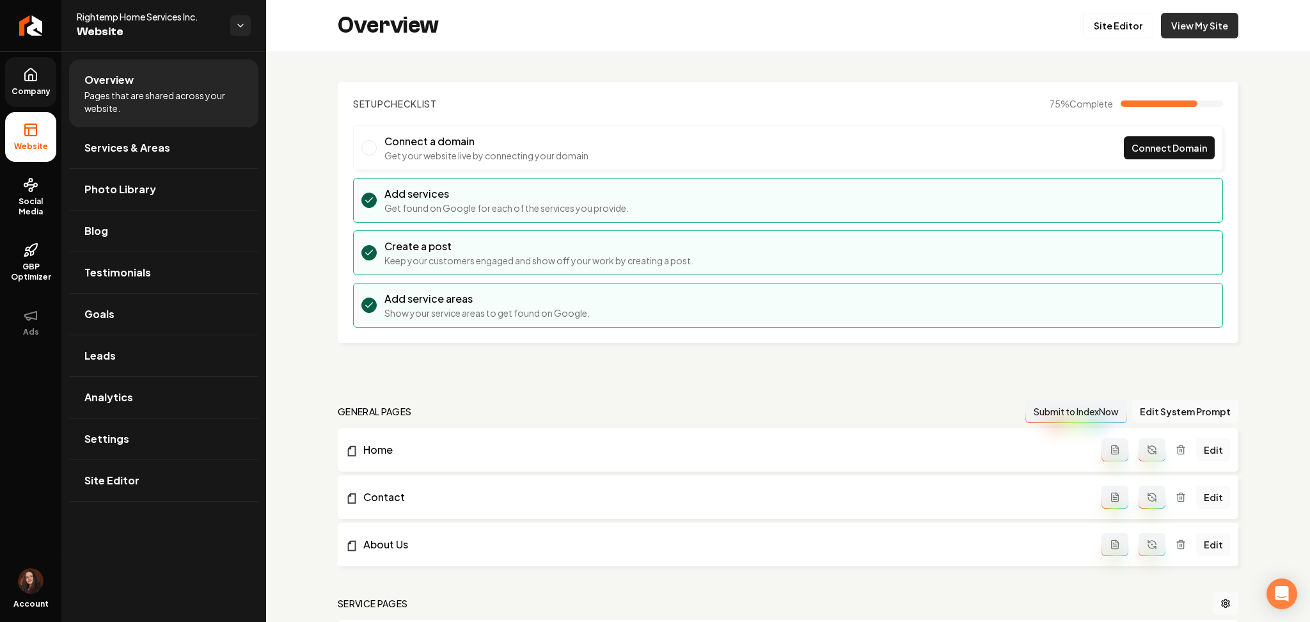
click at [1172, 13] on link "View My Site" at bounding box center [1199, 26] width 77 height 26
click at [49, 34] on link "Return to dashboard" at bounding box center [30, 25] width 61 height 51
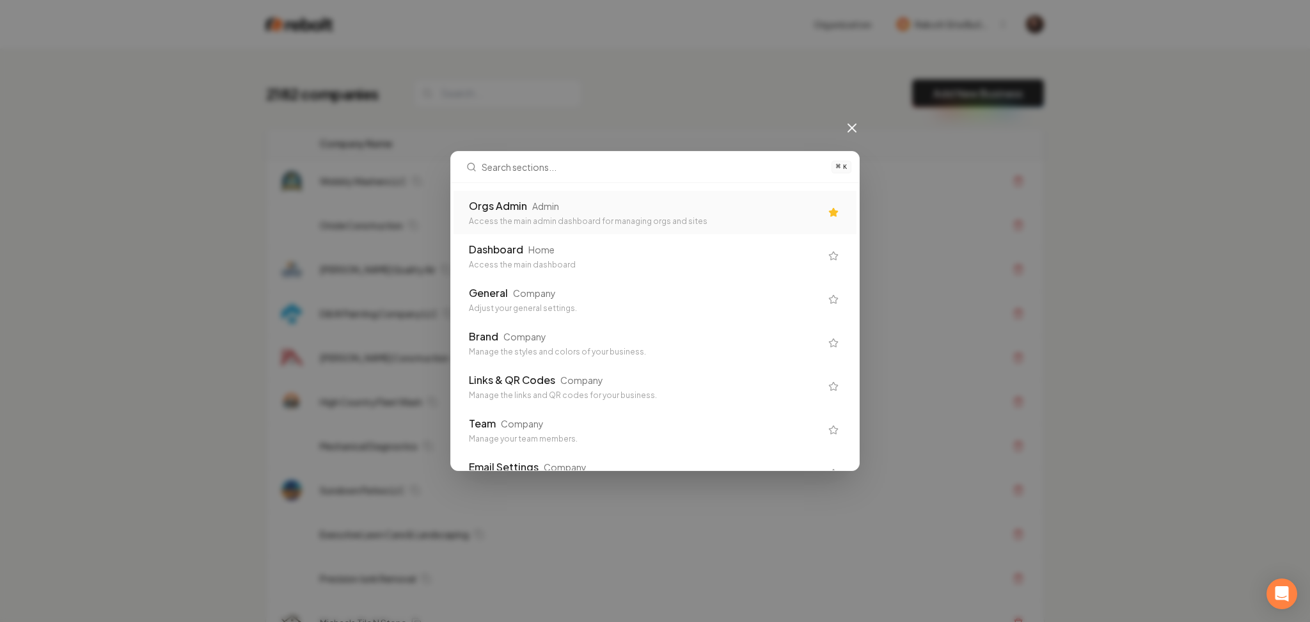
click at [555, 203] on div "Admin" at bounding box center [545, 206] width 27 height 13
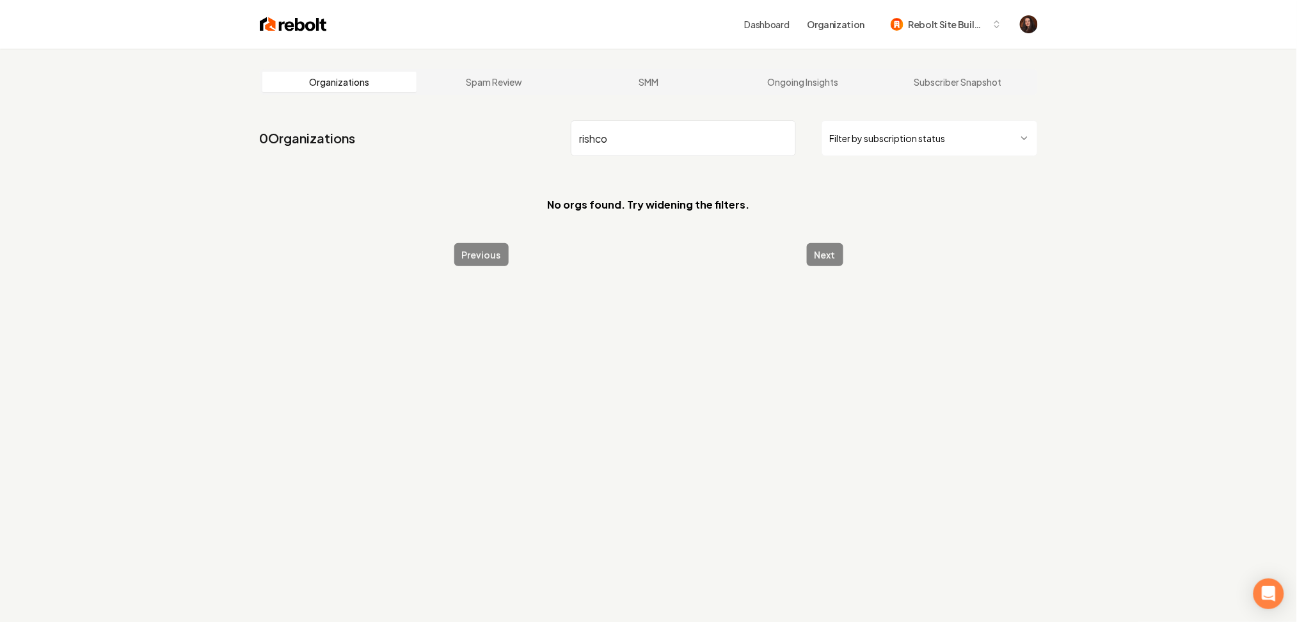
drag, startPoint x: 624, startPoint y: 143, endPoint x: 523, endPoint y: 157, distance: 102.7
click at [523, 157] on nav "0 Organizations rishco Filter by subscription status" at bounding box center [649, 143] width 778 height 56
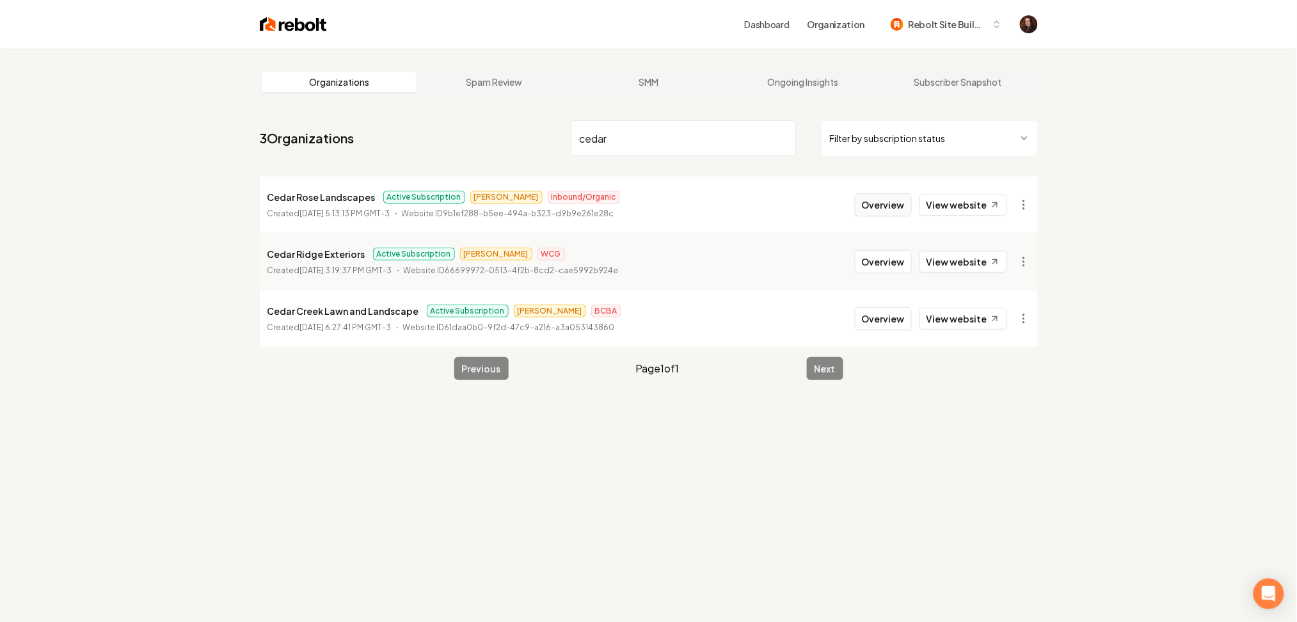
type input "cedar"
click at [882, 210] on button "Overview" at bounding box center [883, 204] width 57 height 23
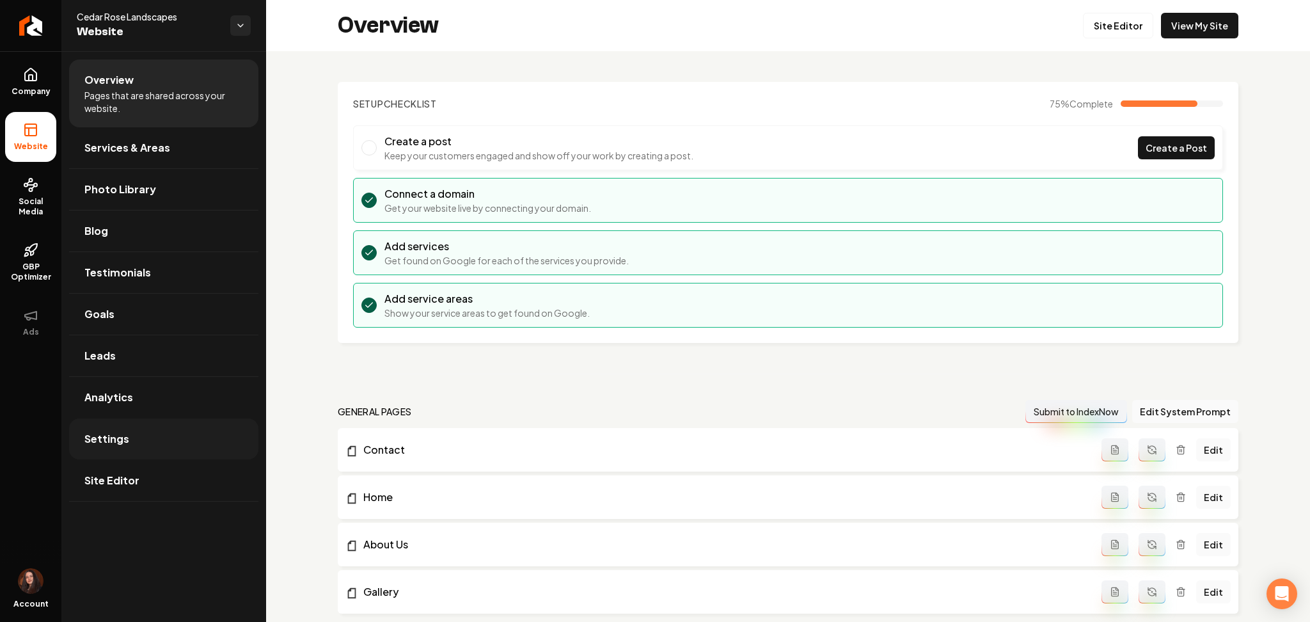
click at [211, 431] on link "Settings" at bounding box center [163, 438] width 189 height 41
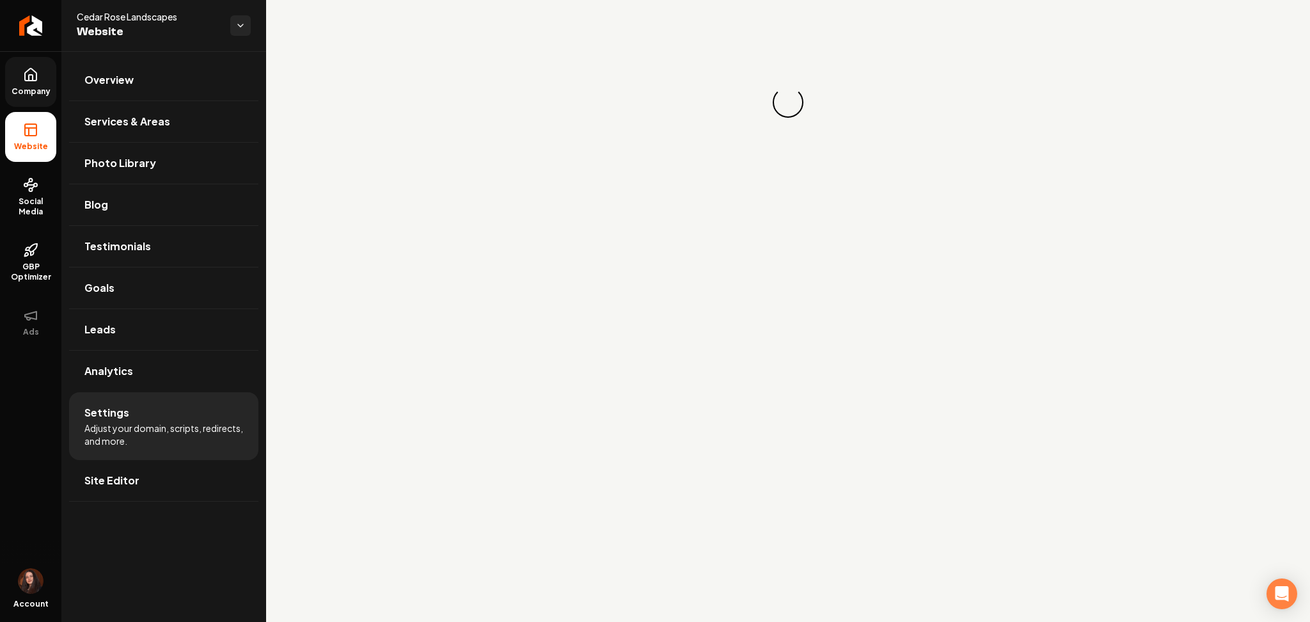
click at [29, 90] on span "Company" at bounding box center [30, 91] width 49 height 10
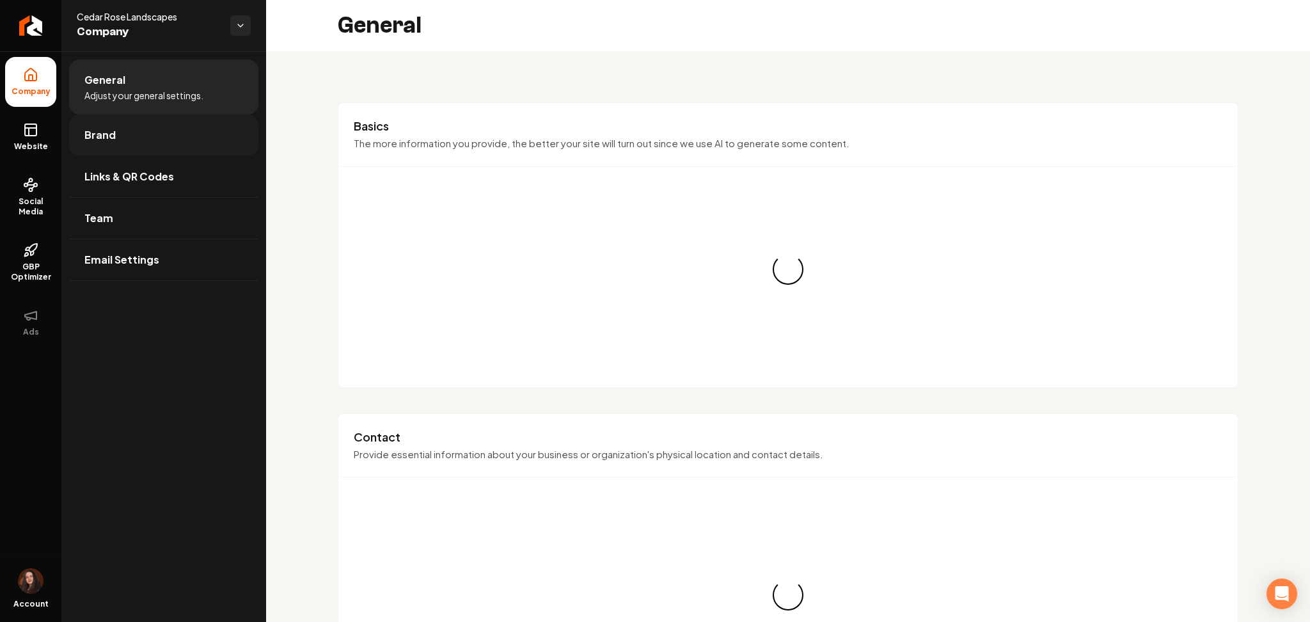
click at [78, 120] on link "Brand" at bounding box center [163, 135] width 189 height 41
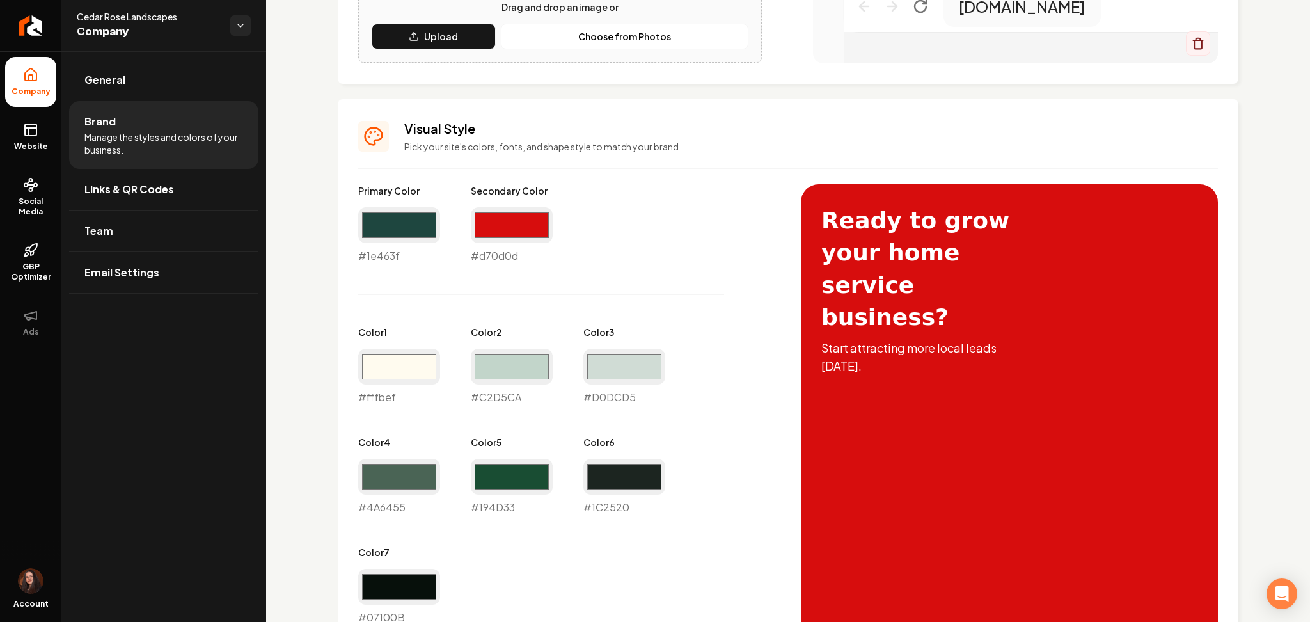
scroll to position [512, 0]
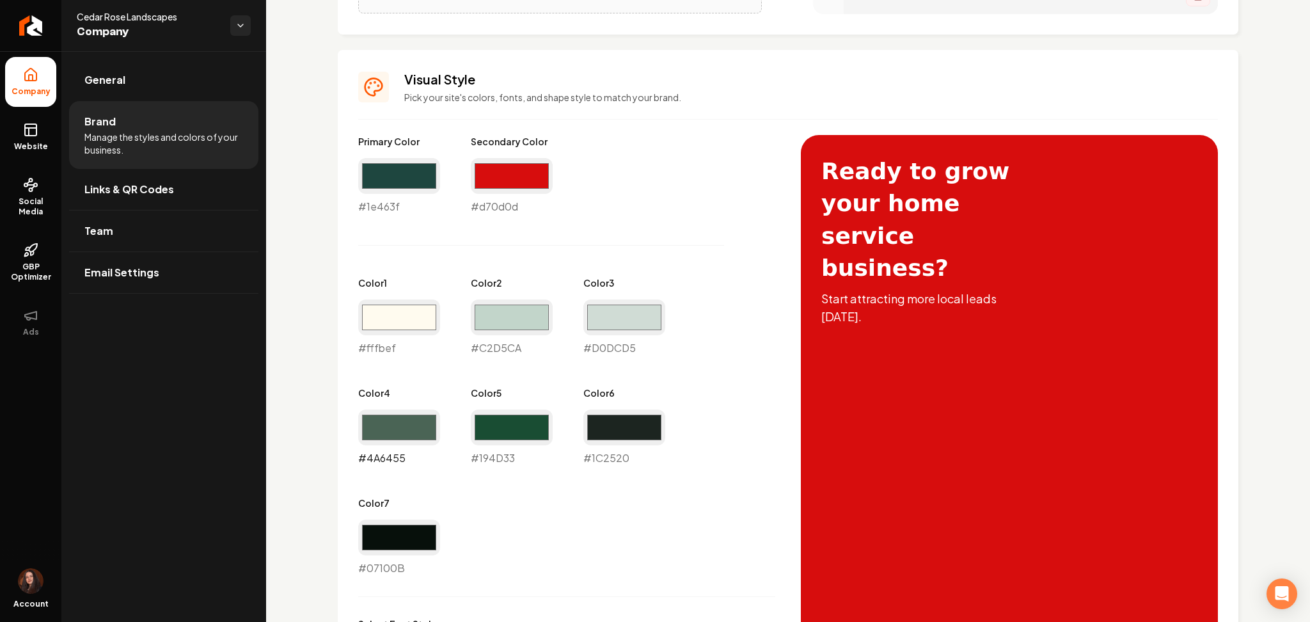
click at [406, 425] on input "#4a6455" at bounding box center [399, 427] width 82 height 36
click at [657, 428] on input "#1c2520" at bounding box center [624, 427] width 82 height 36
click at [36, 131] on rect at bounding box center [31, 130] width 12 height 12
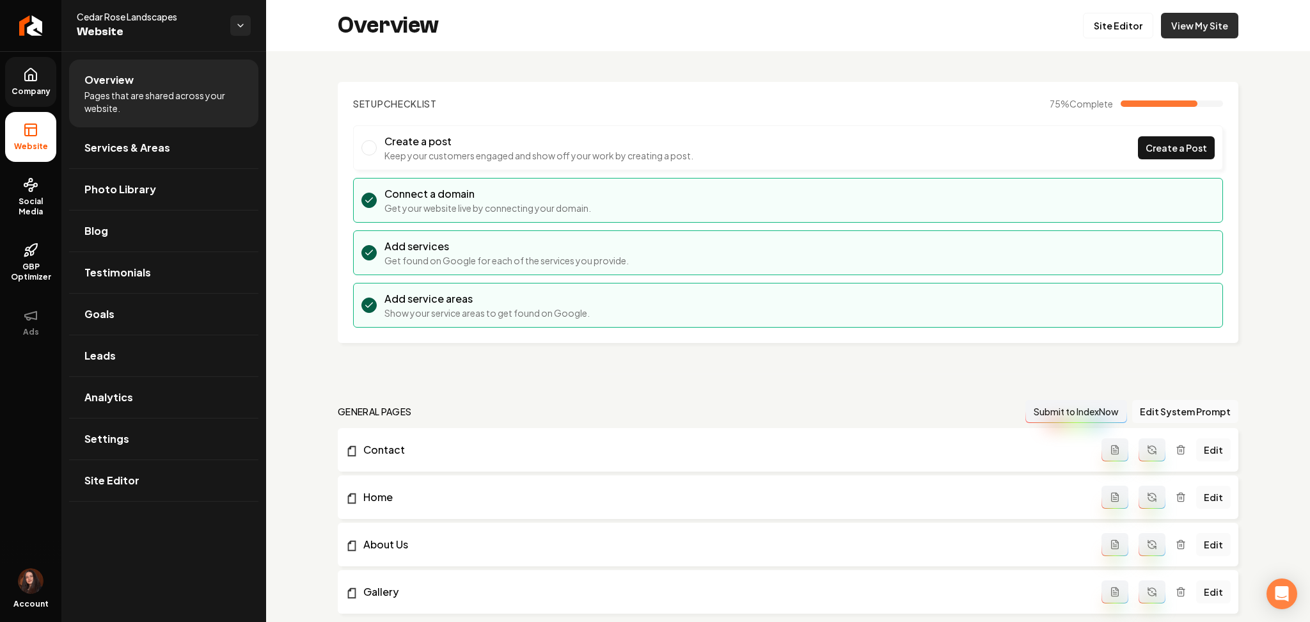
click at [1170, 25] on link "View My Site" at bounding box center [1199, 26] width 77 height 26
click at [66, 97] on ul "Overview Pages that are shared across your website. Services & Areas Photo Libr…" at bounding box center [163, 280] width 205 height 458
click at [10, 92] on span "Company" at bounding box center [30, 91] width 49 height 10
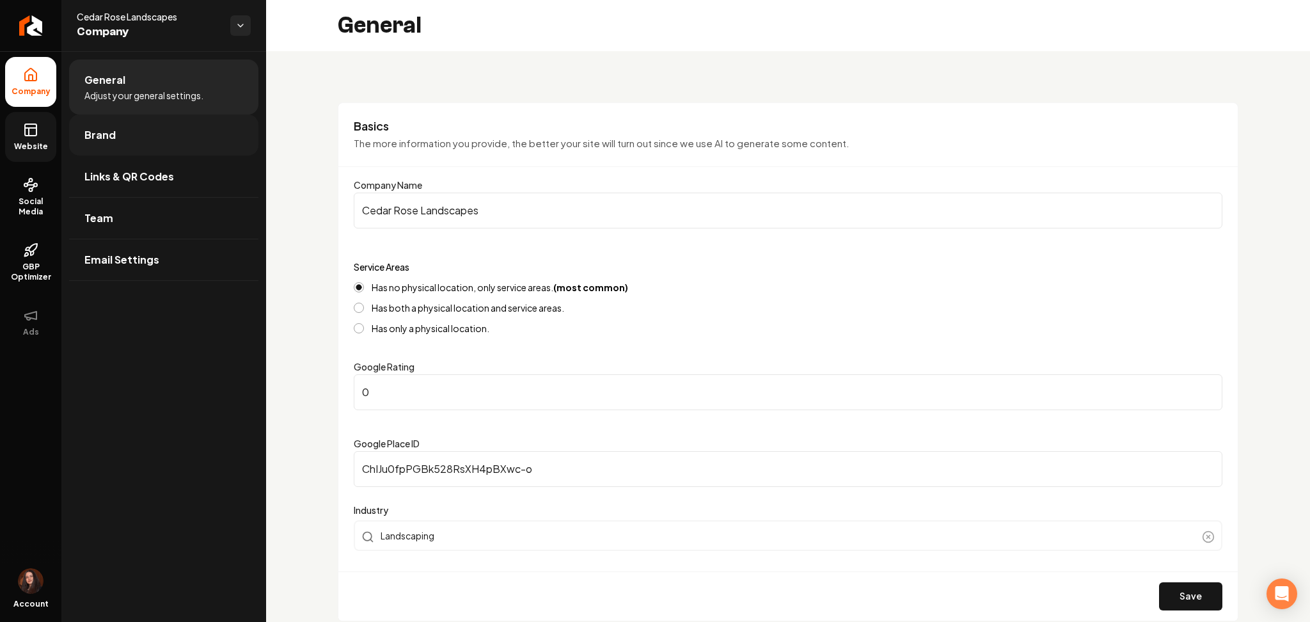
click at [84, 128] on span "Brand" at bounding box center [99, 134] width 31 height 15
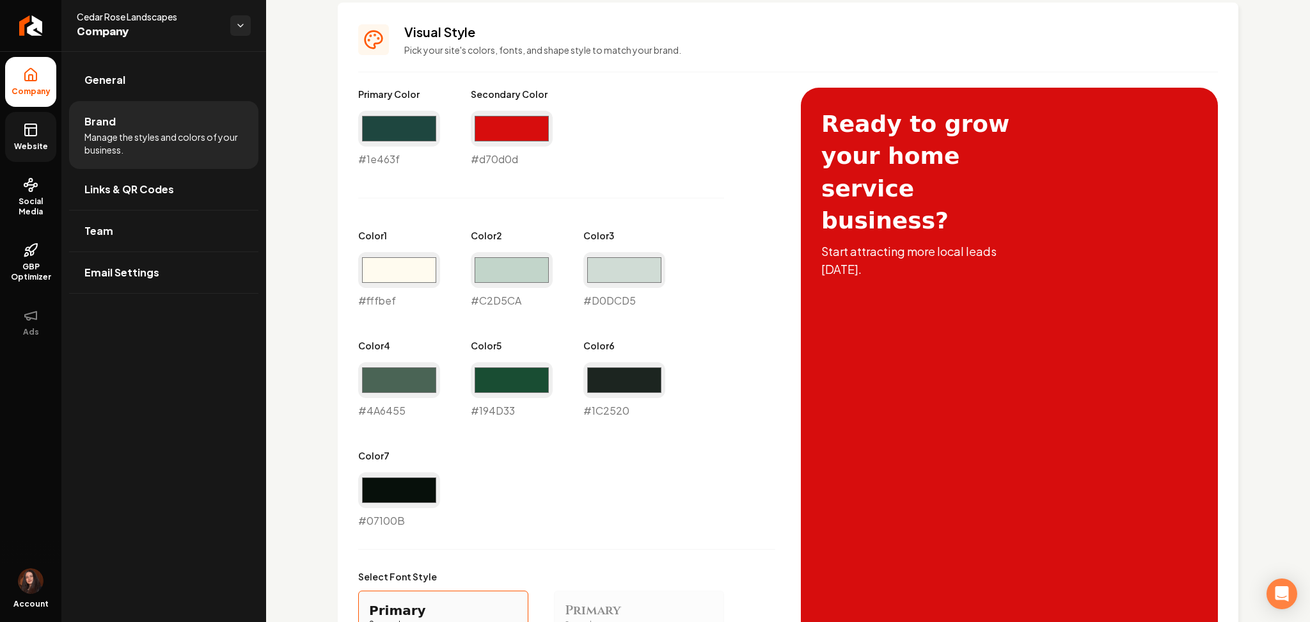
scroll to position [512, 0]
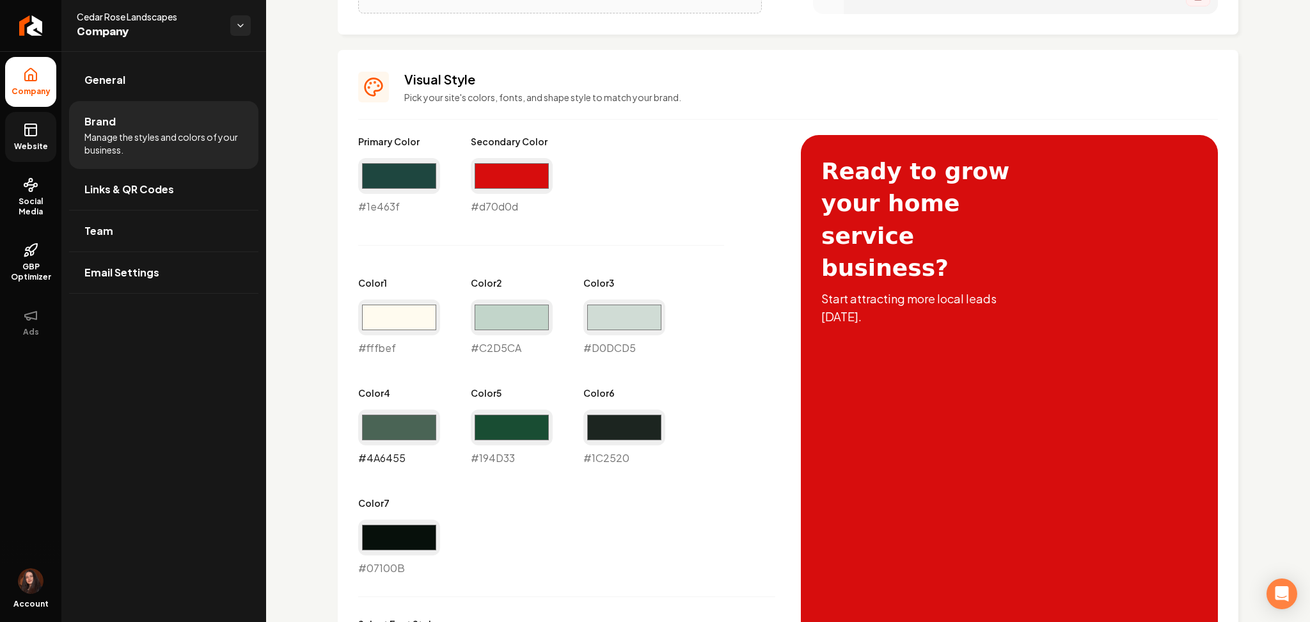
click at [418, 439] on input "#4a6455" at bounding box center [399, 427] width 82 height 36
drag, startPoint x: 508, startPoint y: 177, endPoint x: 507, endPoint y: 189, distance: 12.8
click at [508, 176] on input "#d70d0d" at bounding box center [512, 176] width 82 height 36
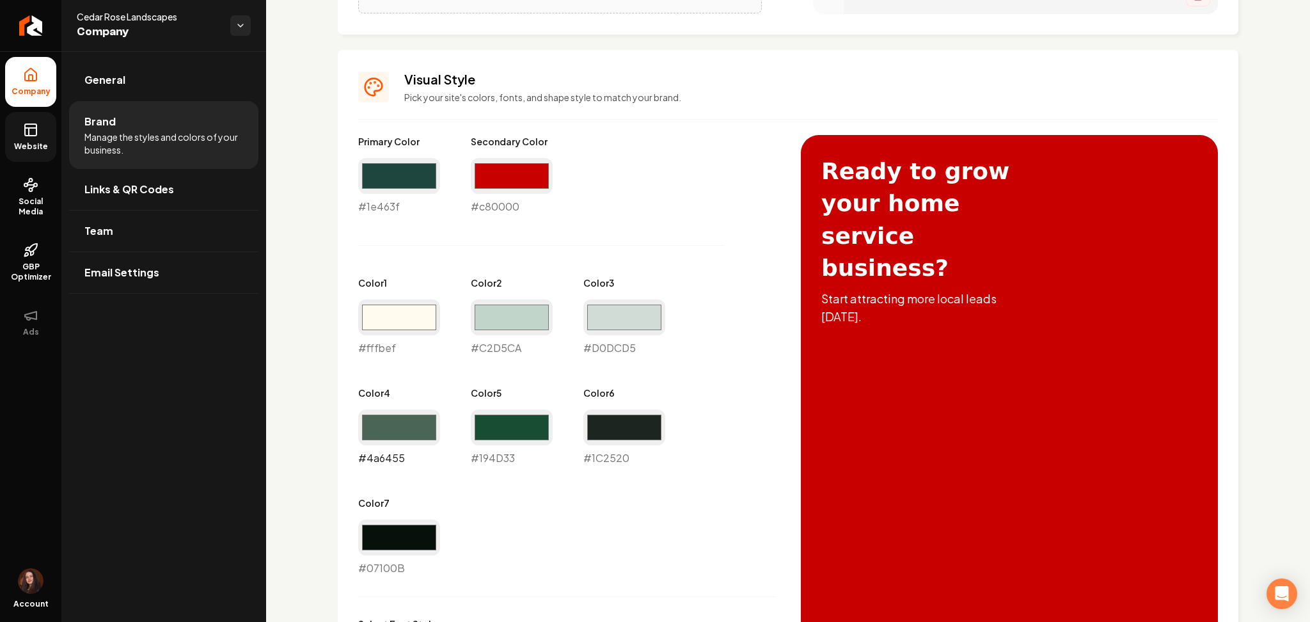
type input "#c80000"
click at [377, 424] on input "#4a6455" at bounding box center [399, 427] width 82 height 36
type input "#c80000"
click at [519, 413] on input "#194d33" at bounding box center [512, 427] width 82 height 36
type input "#c80000"
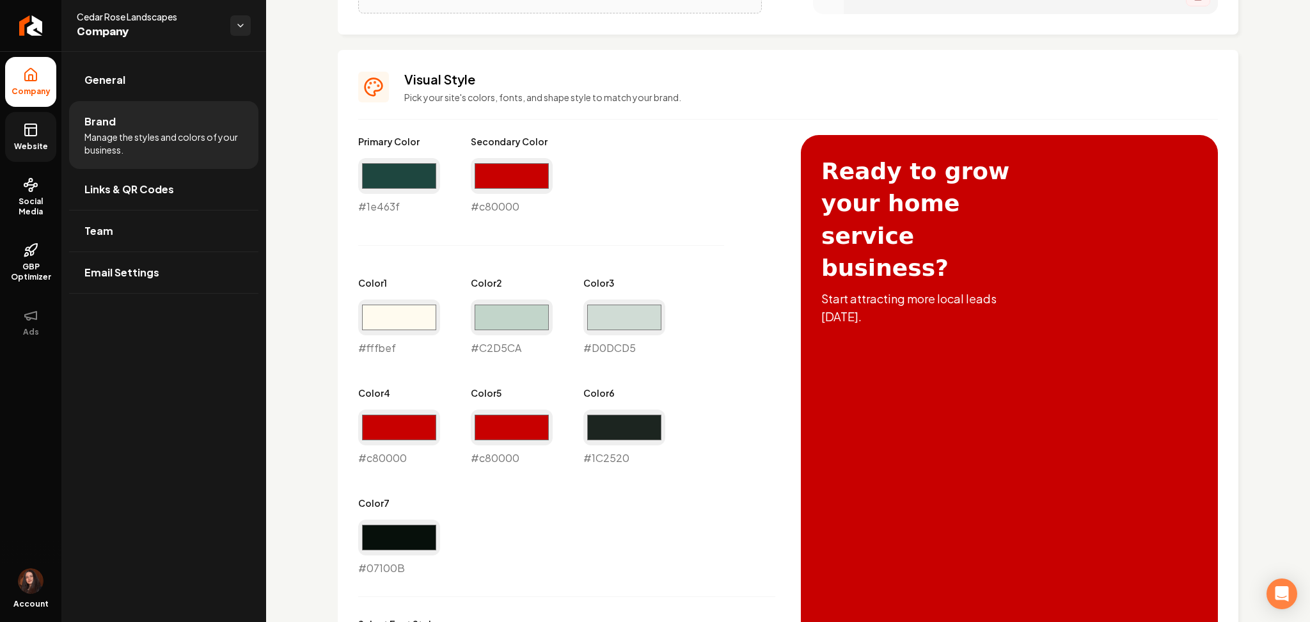
click at [648, 454] on div "#1c2520 #1C2520" at bounding box center [624, 437] width 82 height 56
click at [626, 455] on div "#1c2520 #1C2520" at bounding box center [624, 437] width 82 height 56
click at [606, 436] on input "#1c2520" at bounding box center [624, 427] width 82 height 36
type input "#c80000"
click at [739, 397] on div "Primary Color #1e463f #1e463f Secondary Color #c80000 #c80000 Color 1 #fffbef #…" at bounding box center [566, 355] width 417 height 441
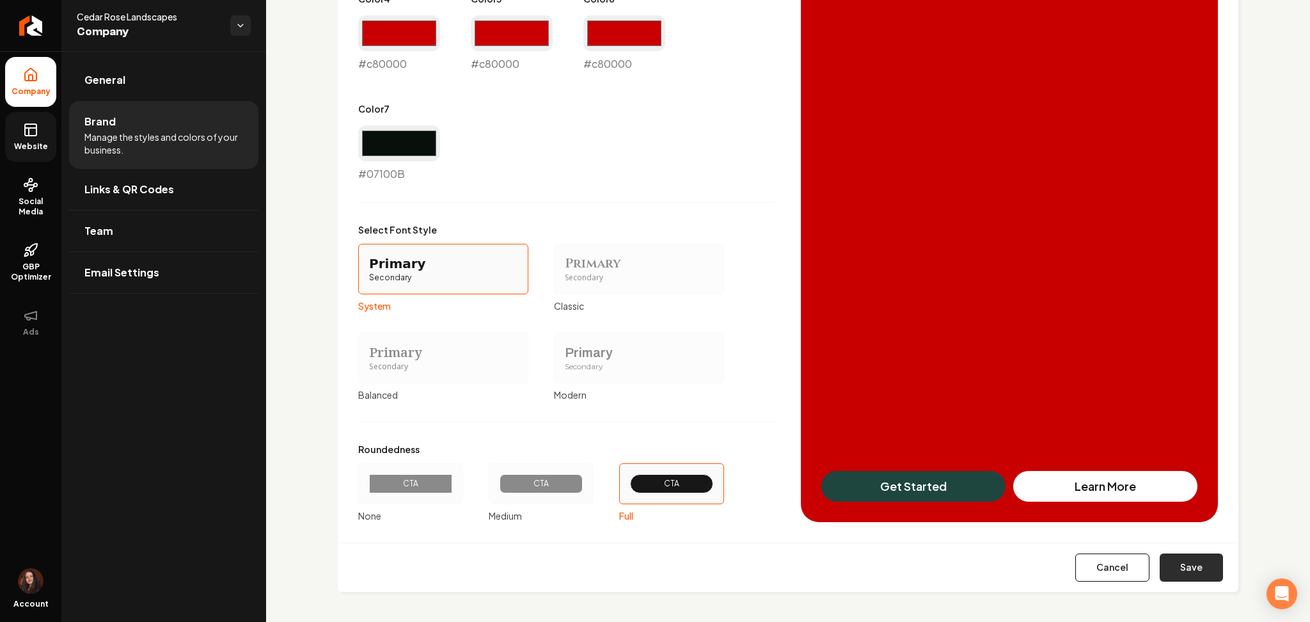
drag, startPoint x: 1182, startPoint y: 576, endPoint x: 1168, endPoint y: 569, distance: 15.7
click at [1182, 576] on button "Save" at bounding box center [1191, 567] width 63 height 28
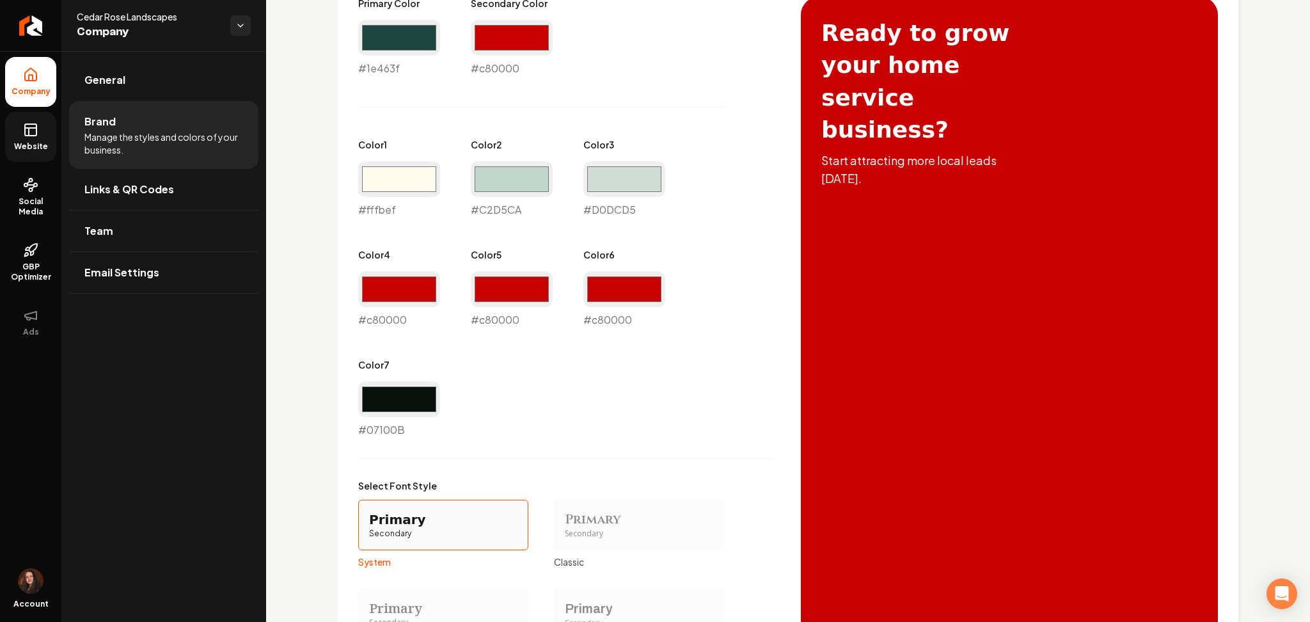
type input "#c2d5ca"
type input "#d0dcd5"
type input "#07100b"
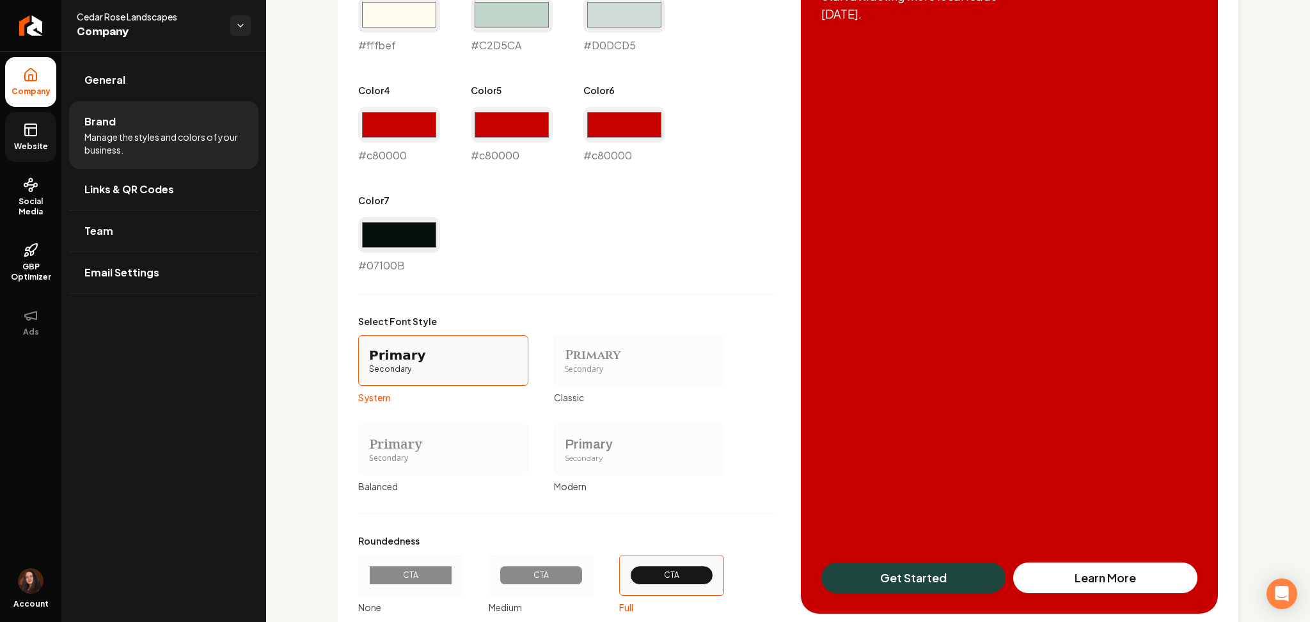
scroll to position [821, 0]
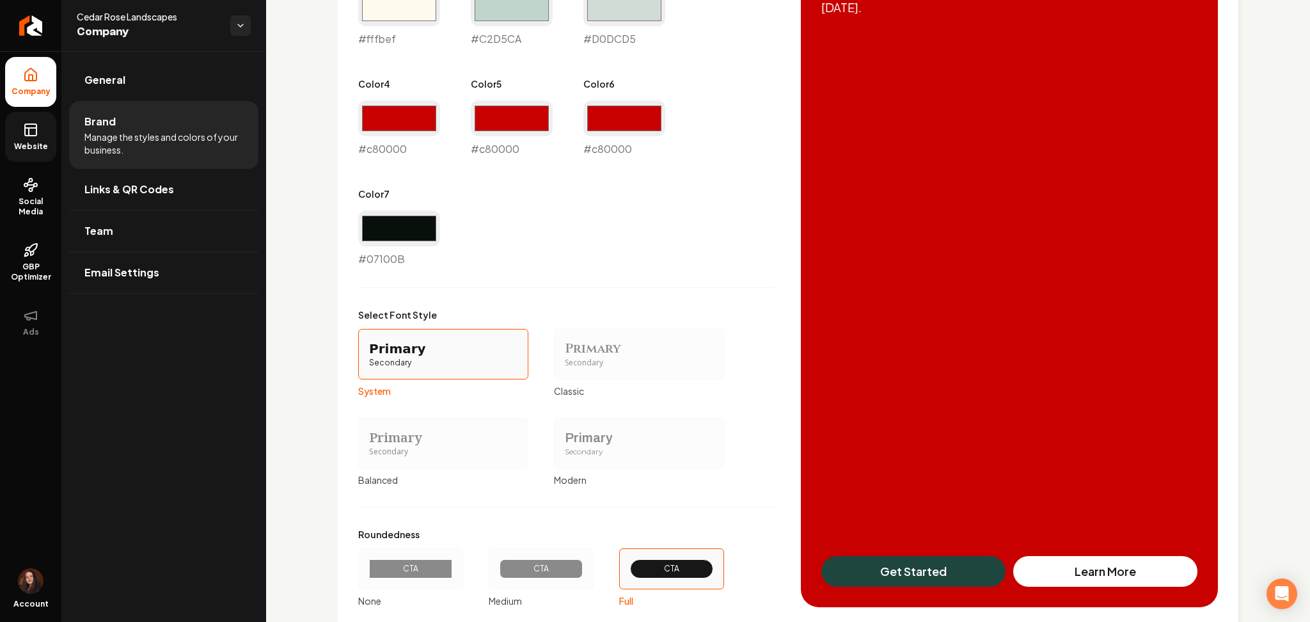
click at [54, 148] on link "Website" at bounding box center [30, 137] width 51 height 50
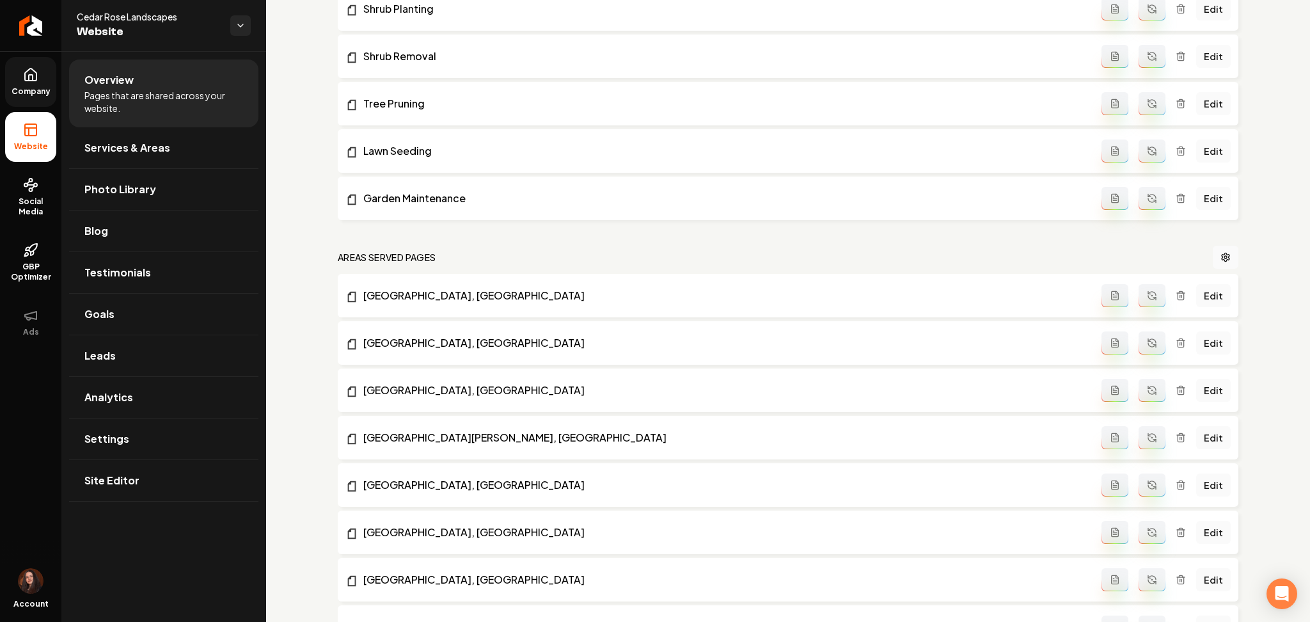
scroll to position [1162, 0]
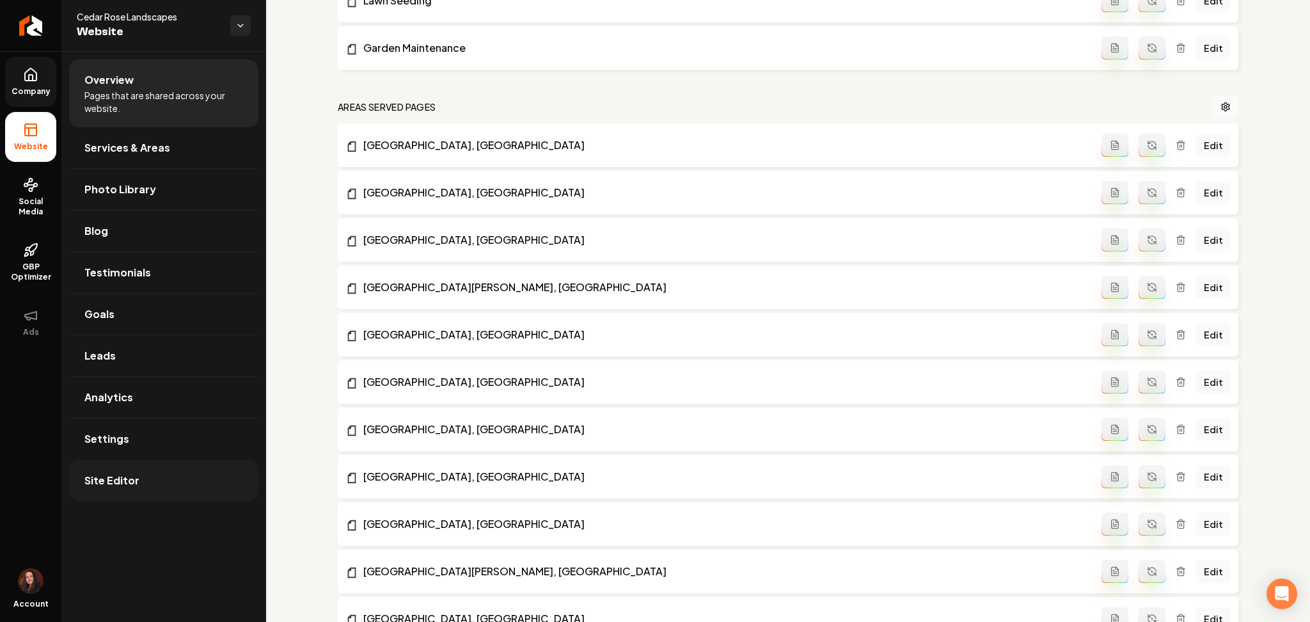
click at [106, 479] on span "Site Editor" at bounding box center [111, 480] width 55 height 15
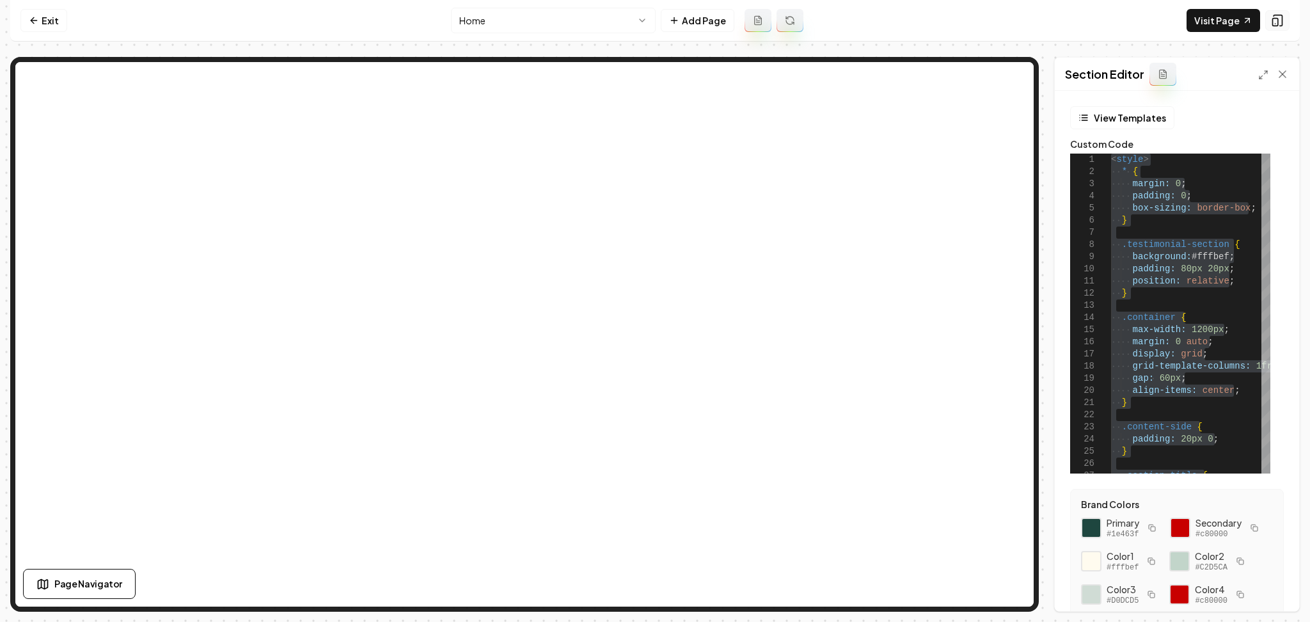
click at [1283, 19] on icon at bounding box center [1277, 20] width 13 height 13
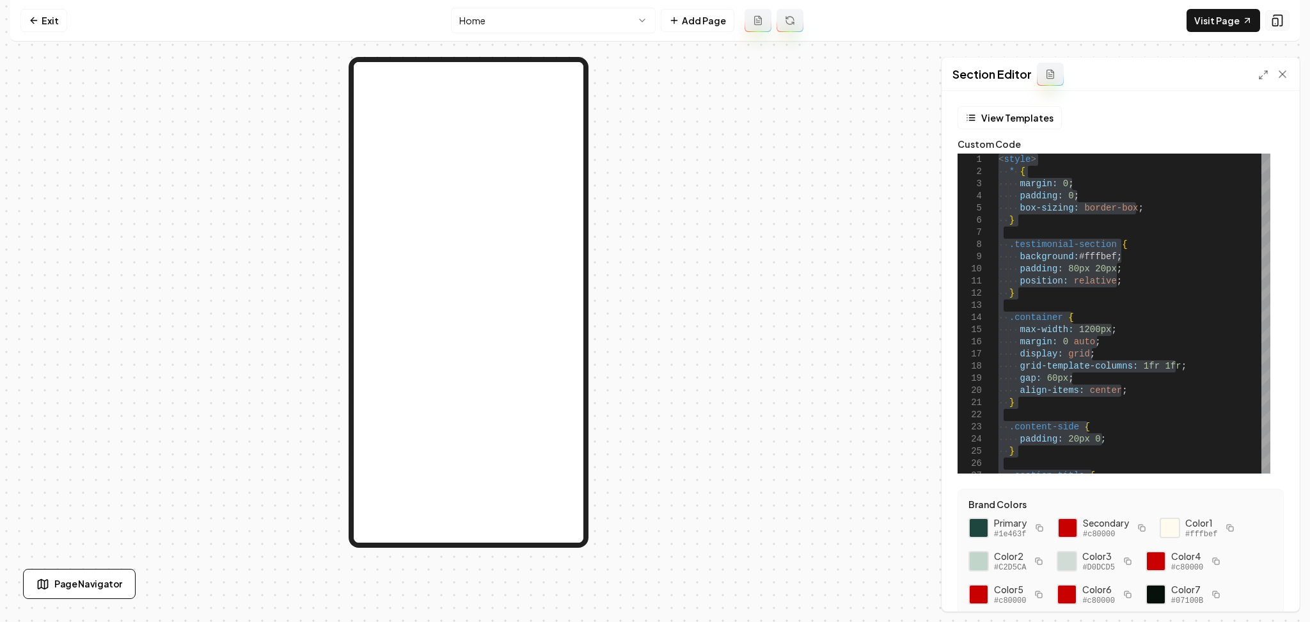
click at [1283, 19] on icon at bounding box center [1277, 20] width 13 height 13
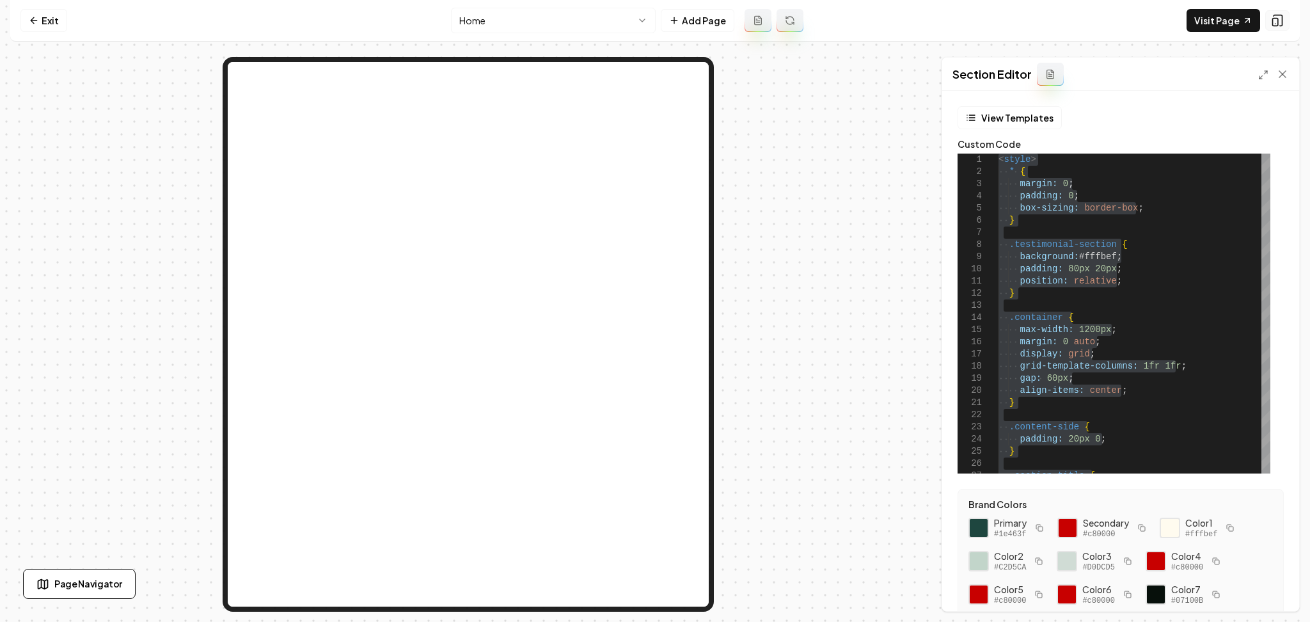
click at [1283, 19] on icon at bounding box center [1277, 20] width 13 height 13
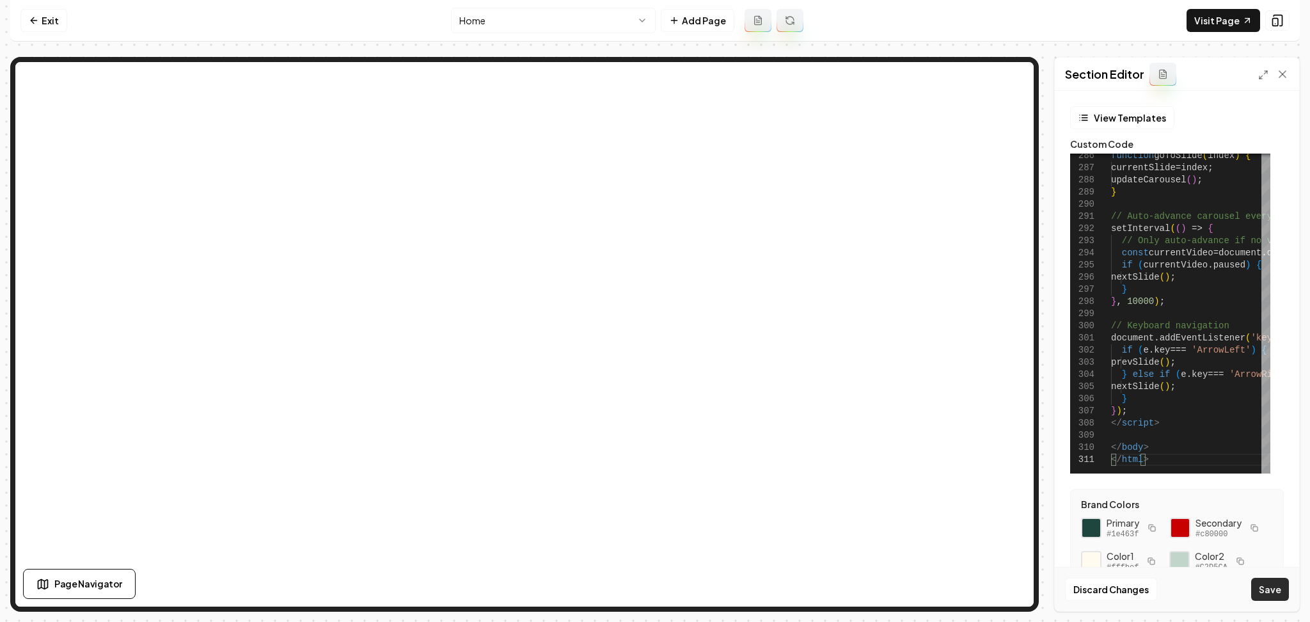
click at [1264, 594] on button "Save" at bounding box center [1270, 589] width 38 height 23
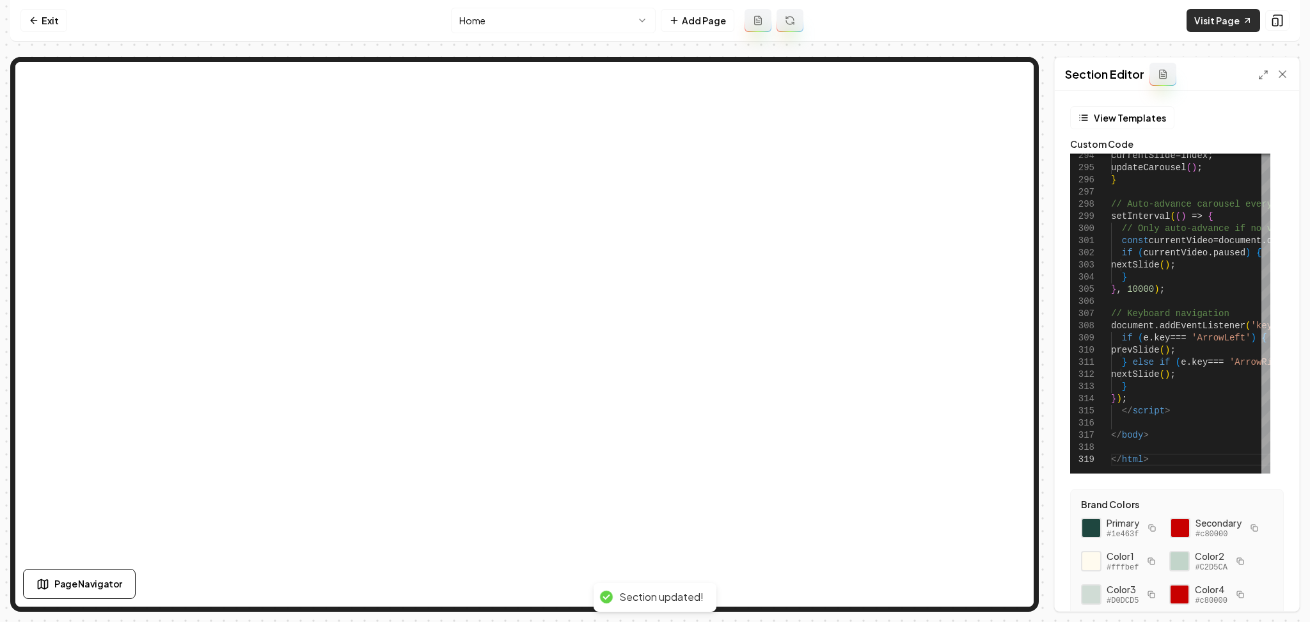
click at [1225, 26] on link "Visit Page" at bounding box center [1224, 20] width 74 height 23
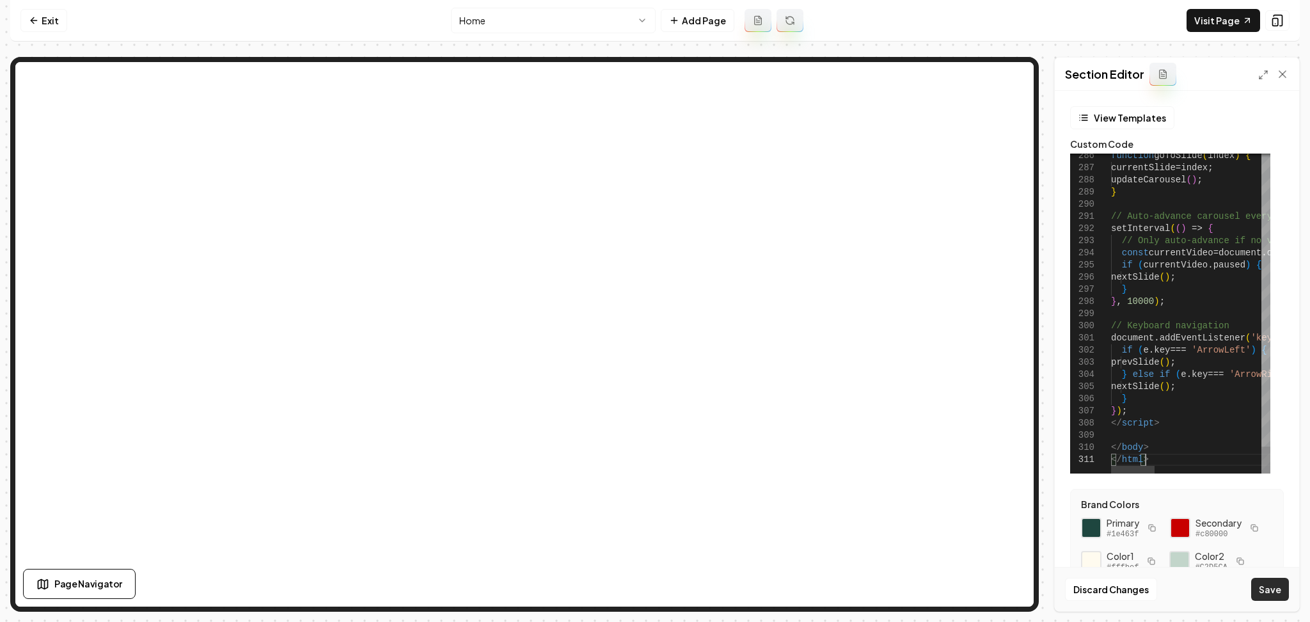
click at [1271, 598] on button "Save" at bounding box center [1270, 589] width 38 height 23
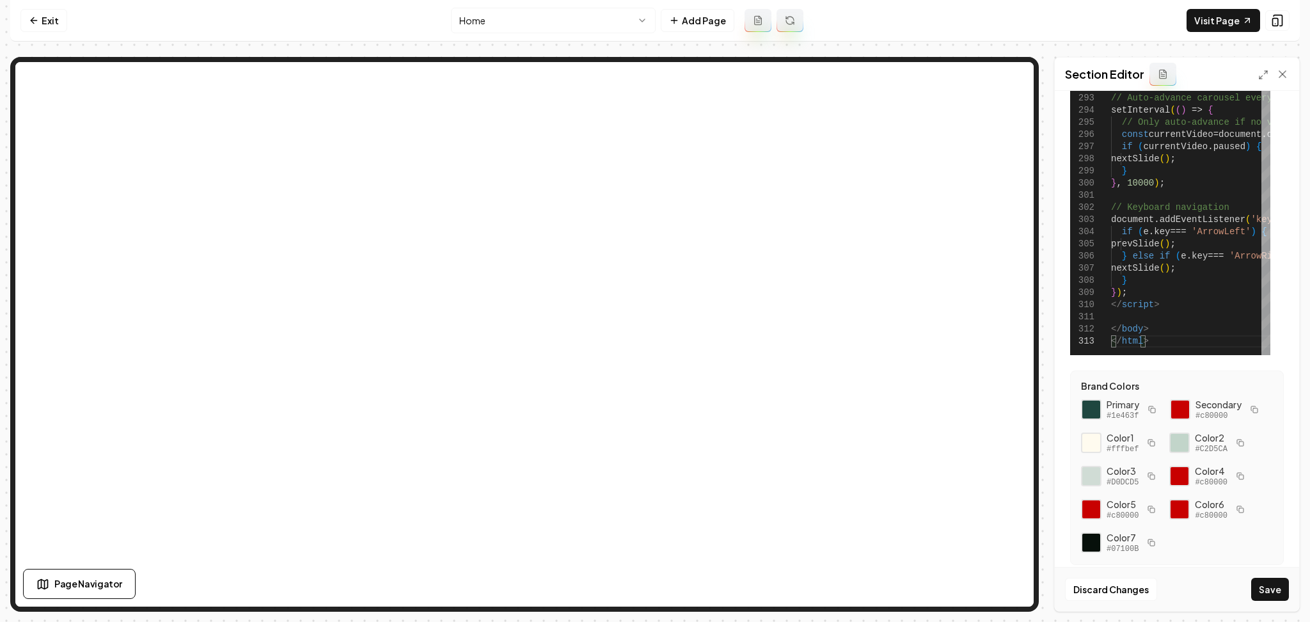
scroll to position [151, 0]
click at [1285, 592] on button "Save" at bounding box center [1270, 589] width 38 height 23
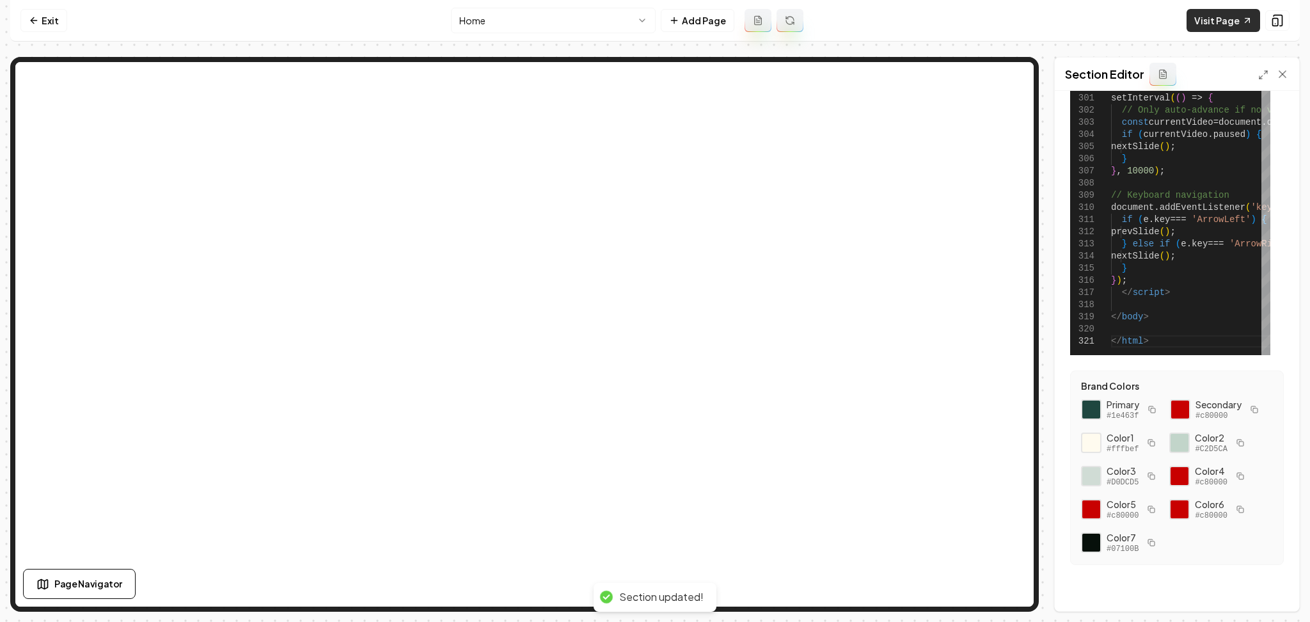
click at [1216, 26] on link "Visit Page" at bounding box center [1224, 20] width 74 height 23
click at [1283, 24] on icon at bounding box center [1277, 20] width 13 height 13
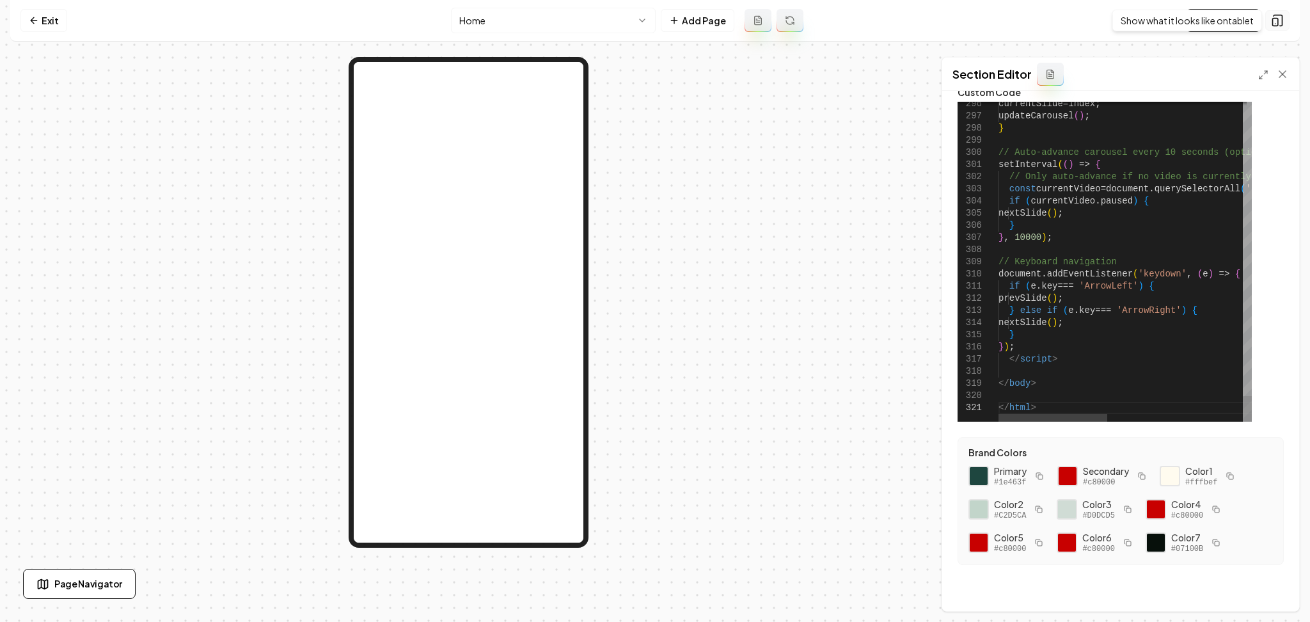
scroll to position [52, 0]
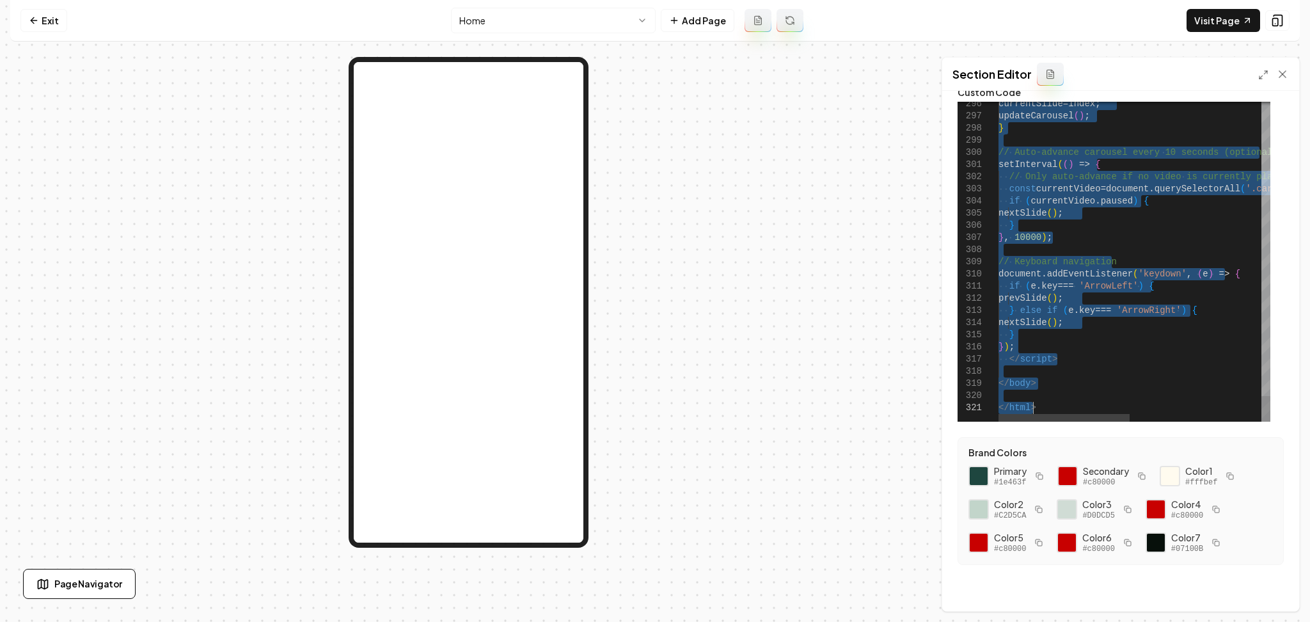
drag, startPoint x: 1014, startPoint y: 310, endPoint x: 1065, endPoint y: 455, distance: 153.8
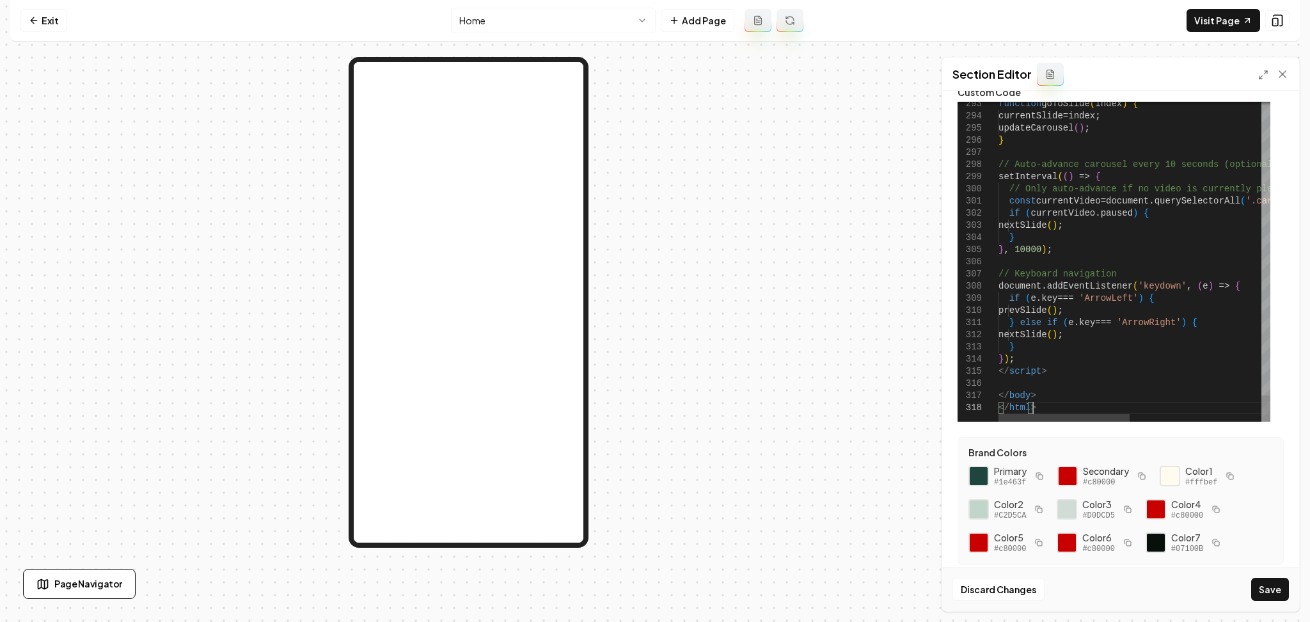
click at [1271, 583] on button "Save" at bounding box center [1270, 589] width 38 height 23
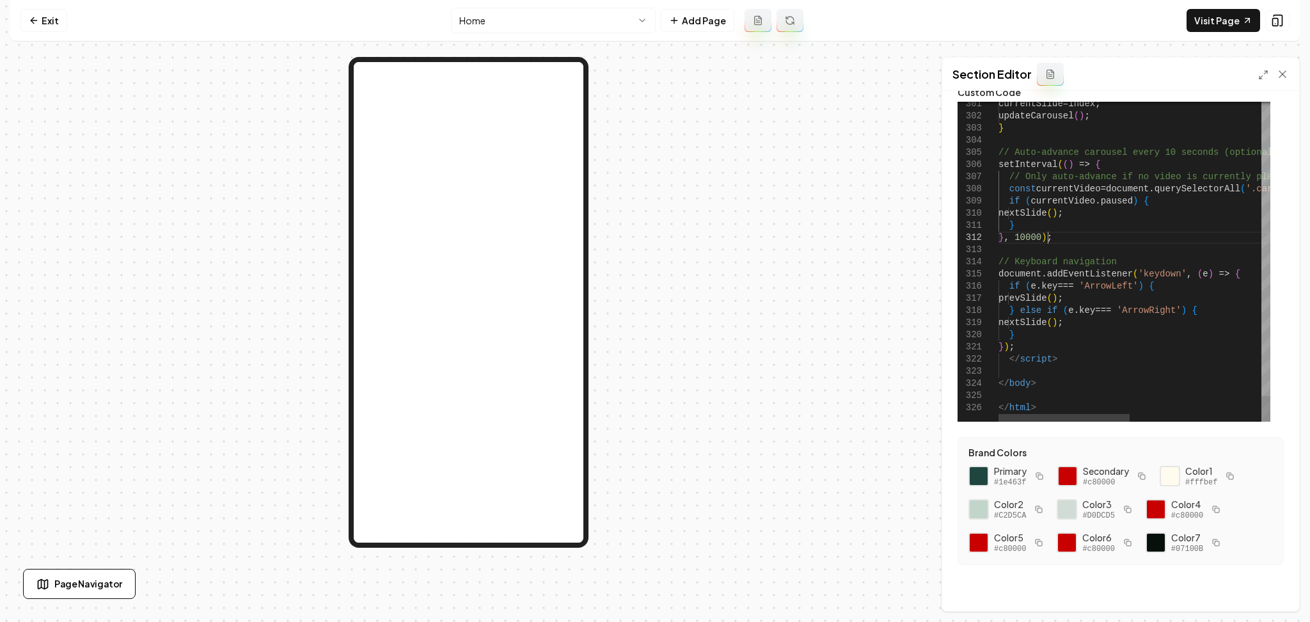
scroll to position [0, 33]
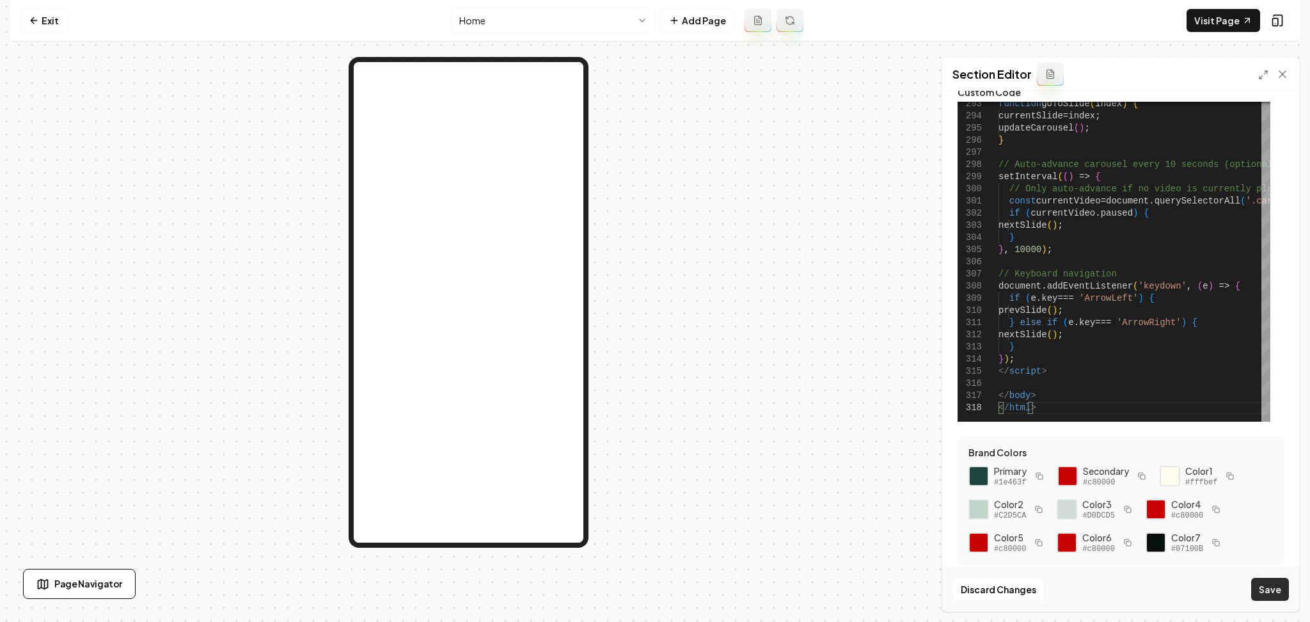
click at [1262, 587] on button "Save" at bounding box center [1270, 589] width 38 height 23
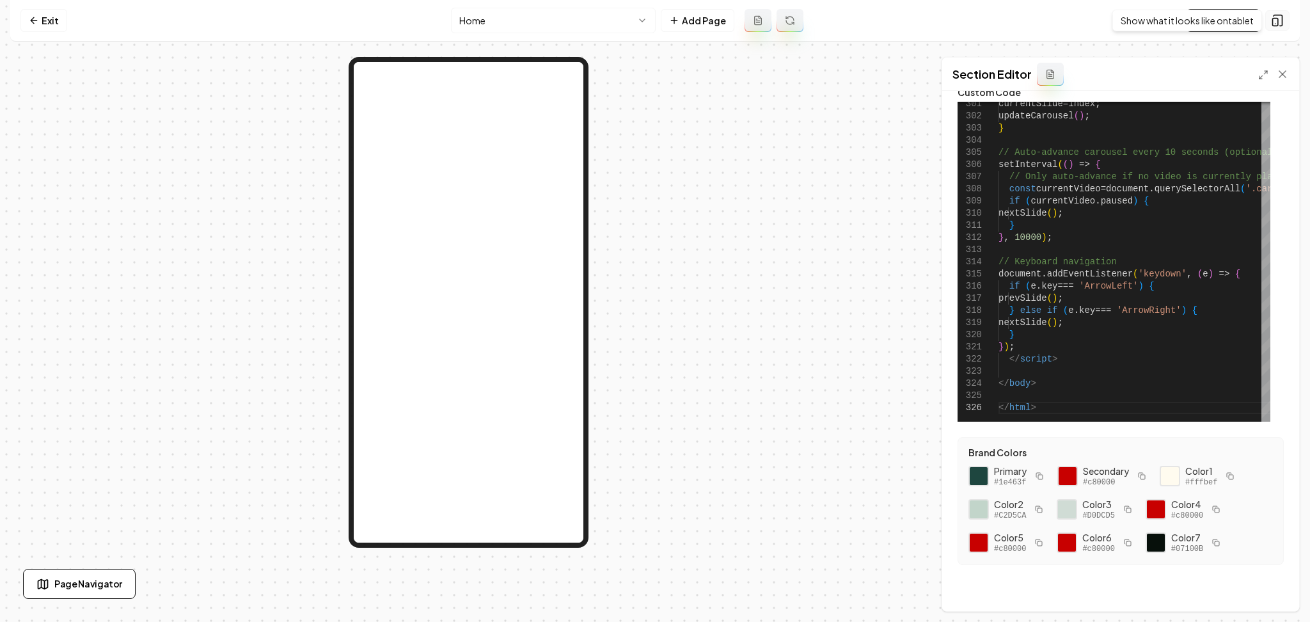
click at [1282, 27] on button at bounding box center [1277, 20] width 24 height 20
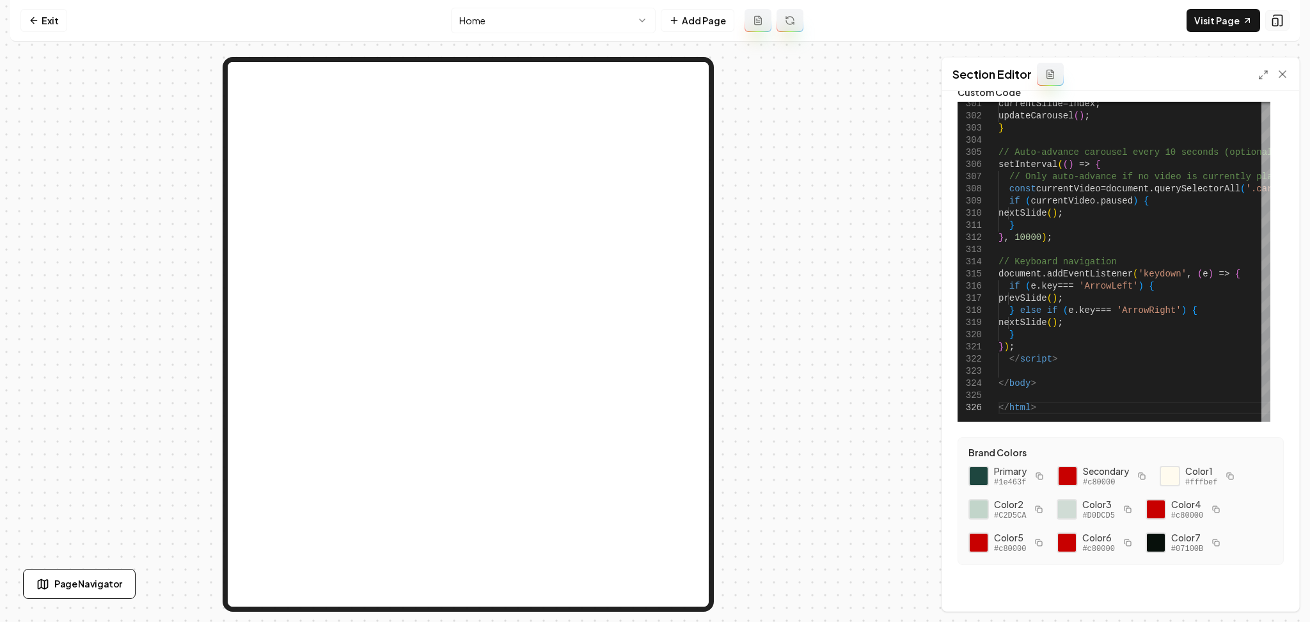
click at [1282, 27] on button at bounding box center [1277, 20] width 24 height 20
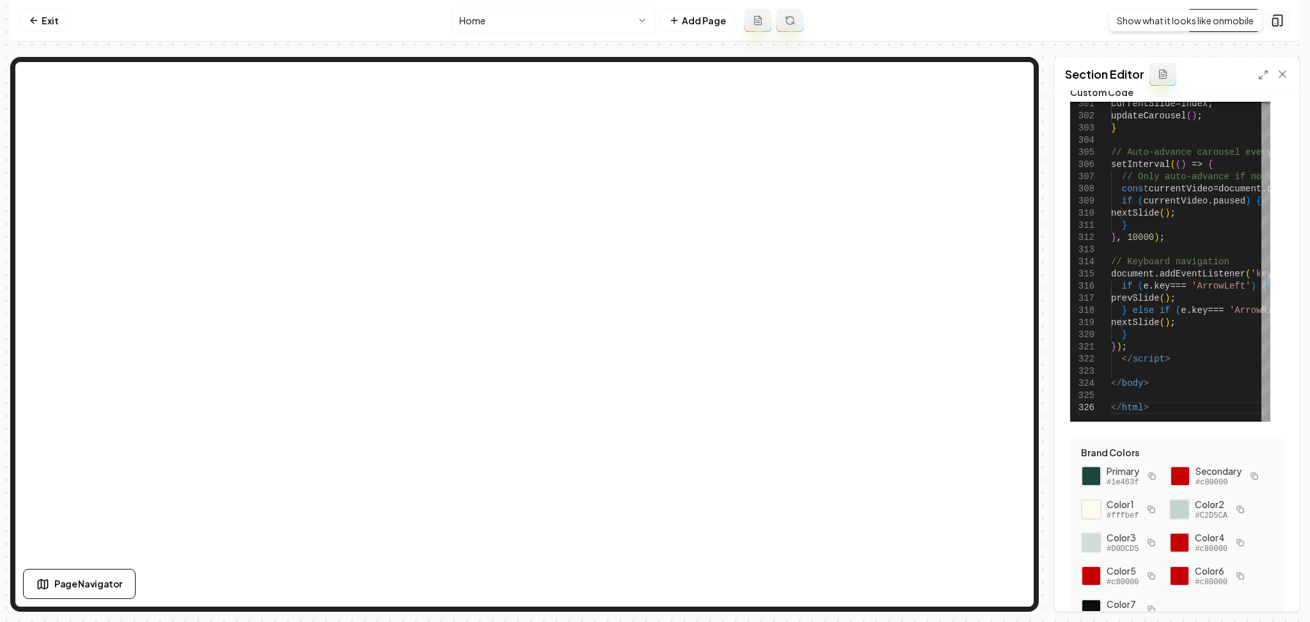
click at [1285, 24] on button at bounding box center [1277, 20] width 24 height 20
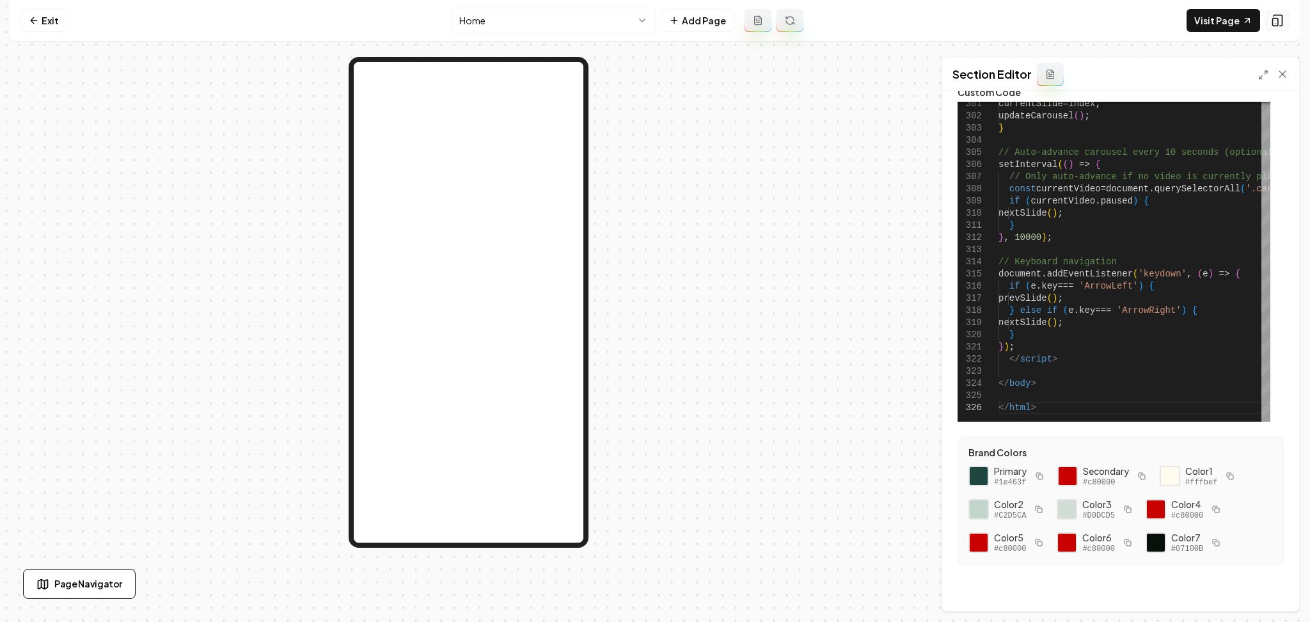
click at [1285, 24] on button at bounding box center [1277, 20] width 24 height 20
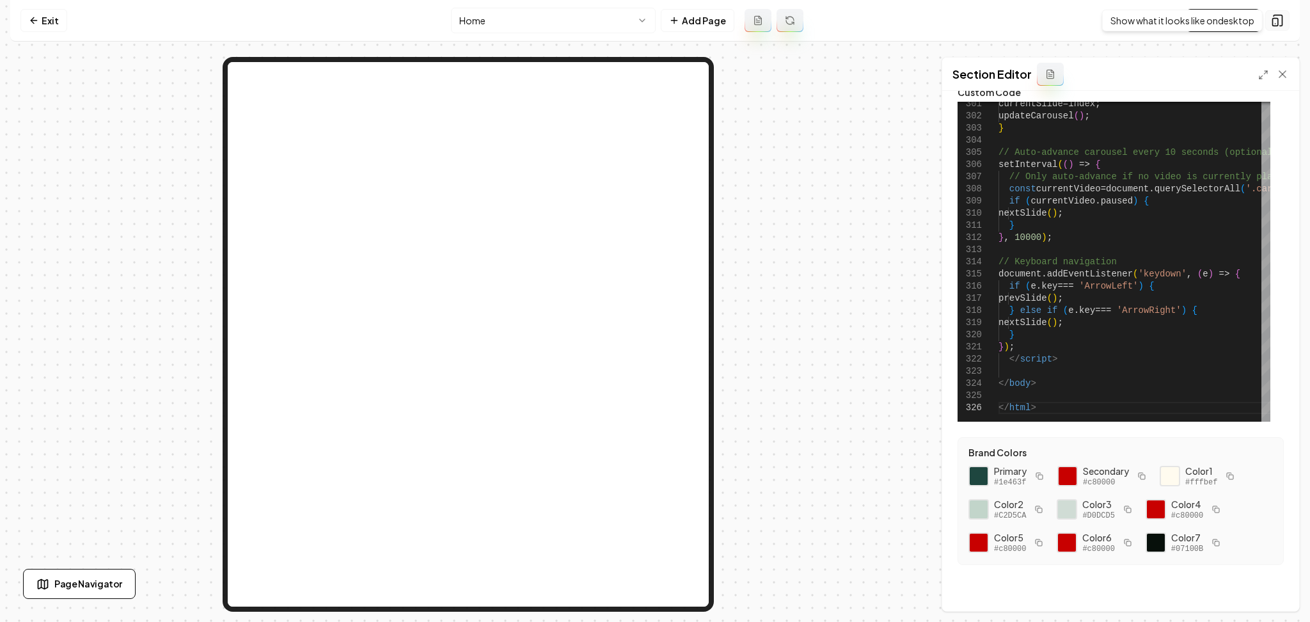
click at [1277, 17] on icon at bounding box center [1277, 20] width 13 height 13
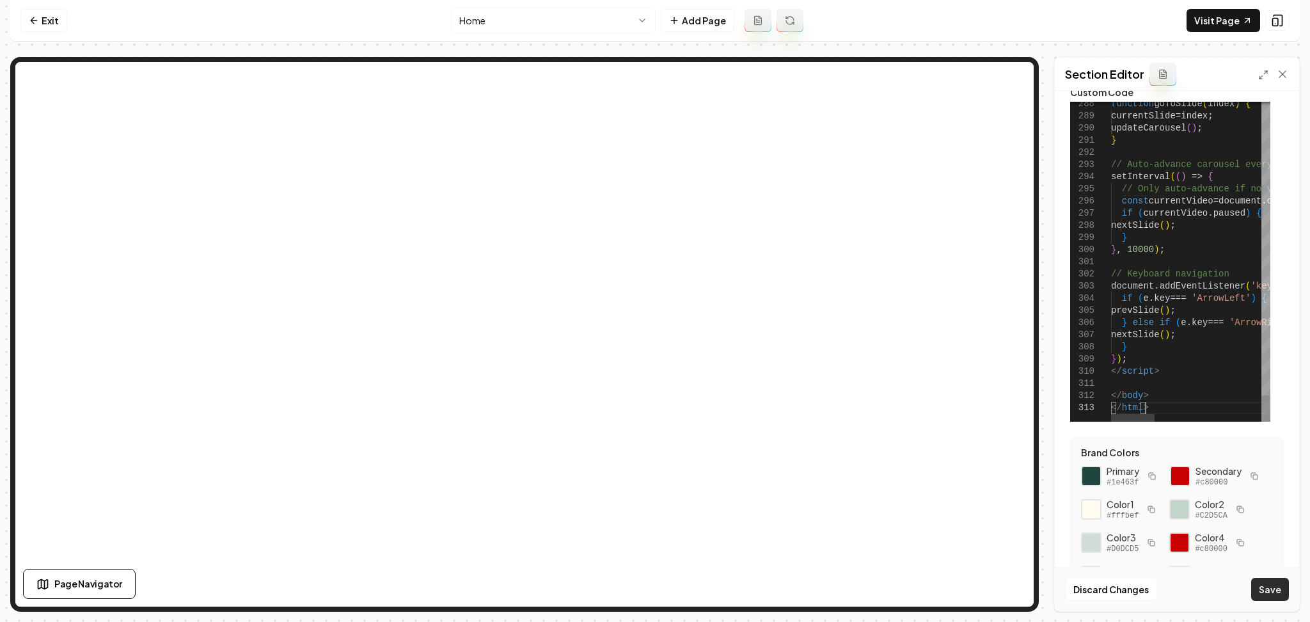
click at [1269, 587] on button "Save" at bounding box center [1270, 589] width 38 height 23
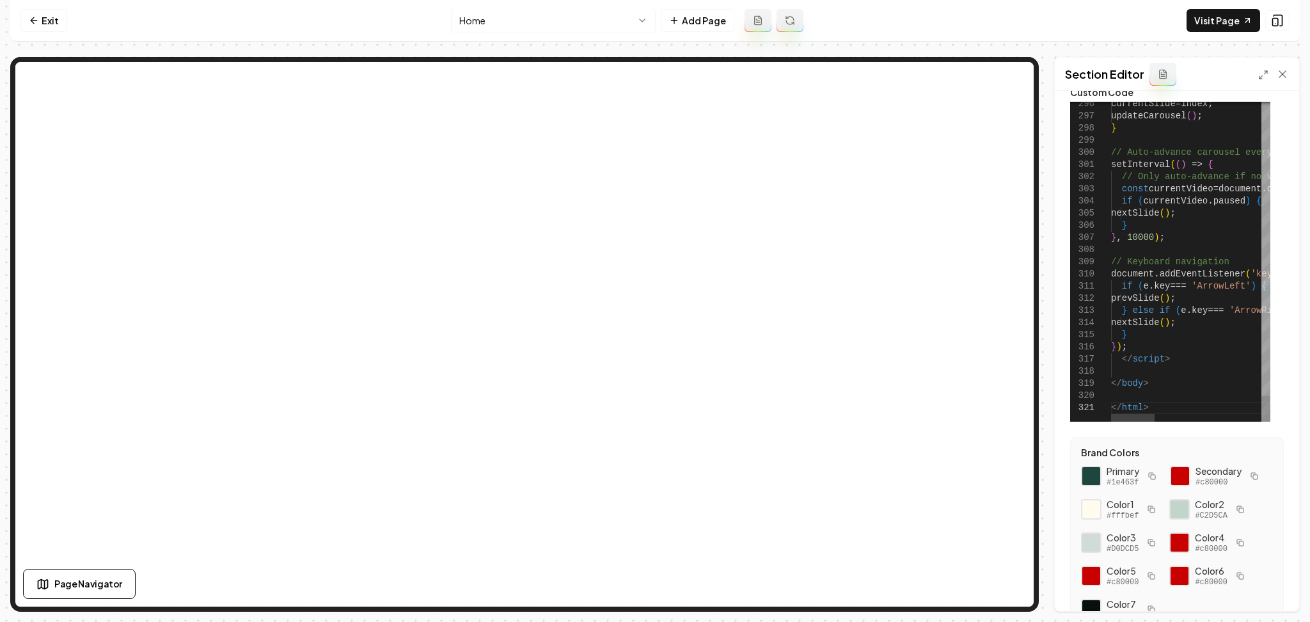
scroll to position [0, 33]
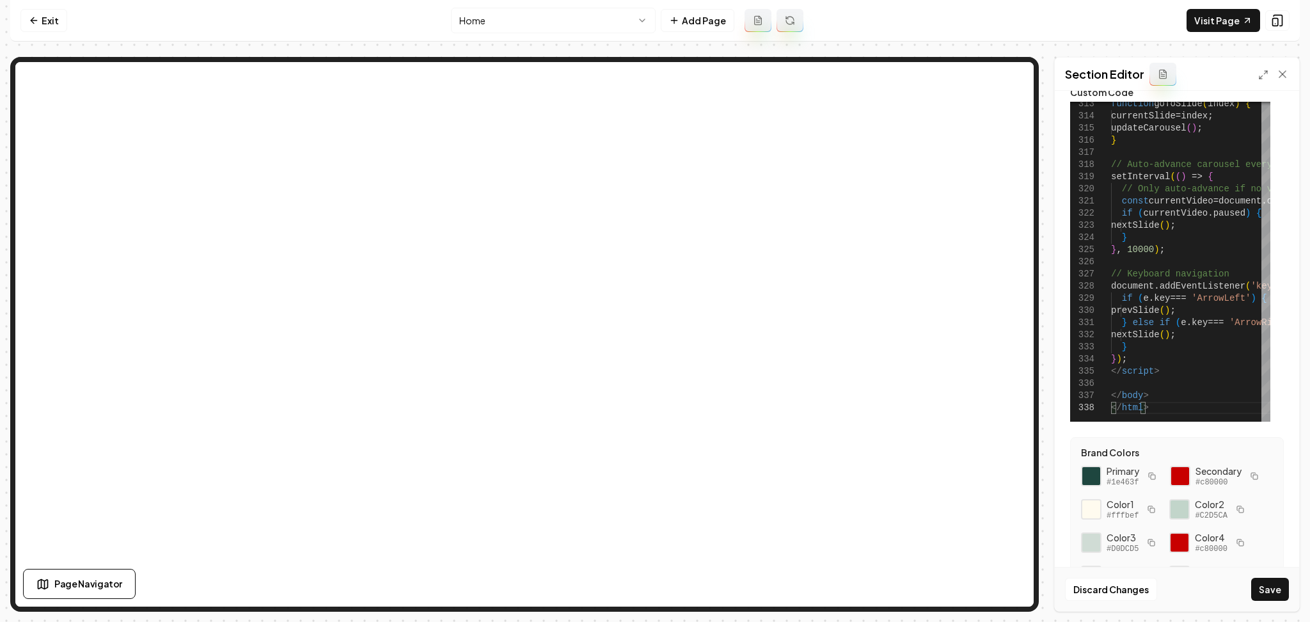
click at [1281, 588] on button "Save" at bounding box center [1270, 589] width 38 height 23
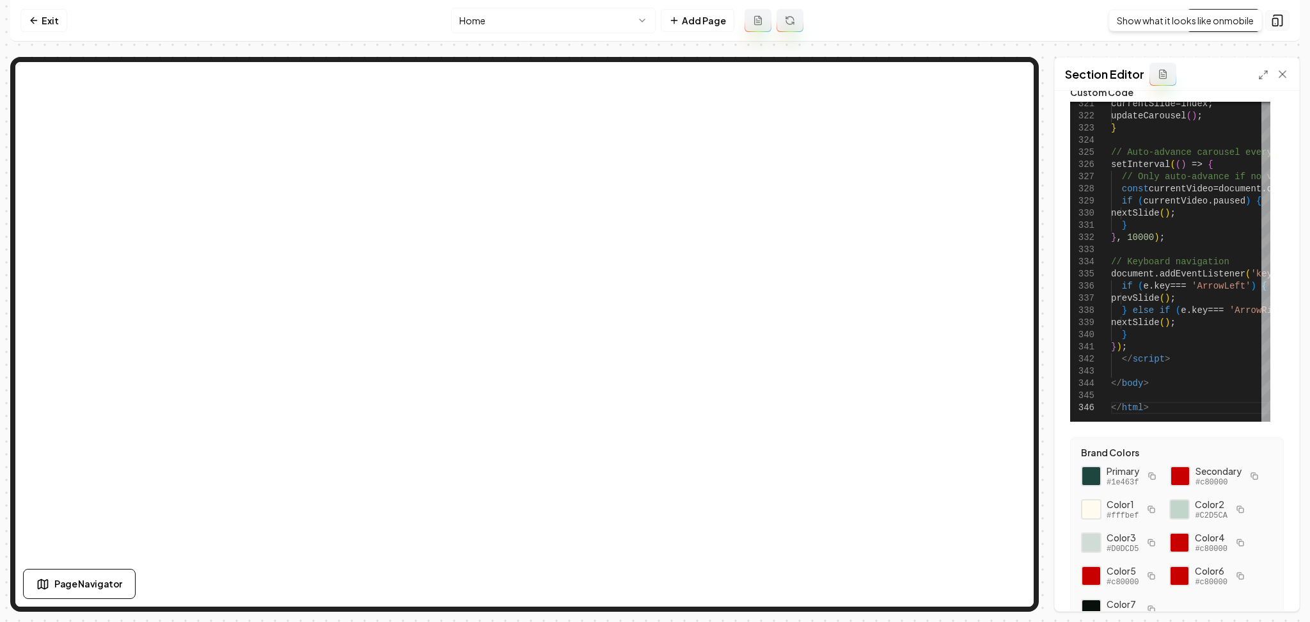
click at [1281, 18] on icon at bounding box center [1277, 20] width 13 height 13
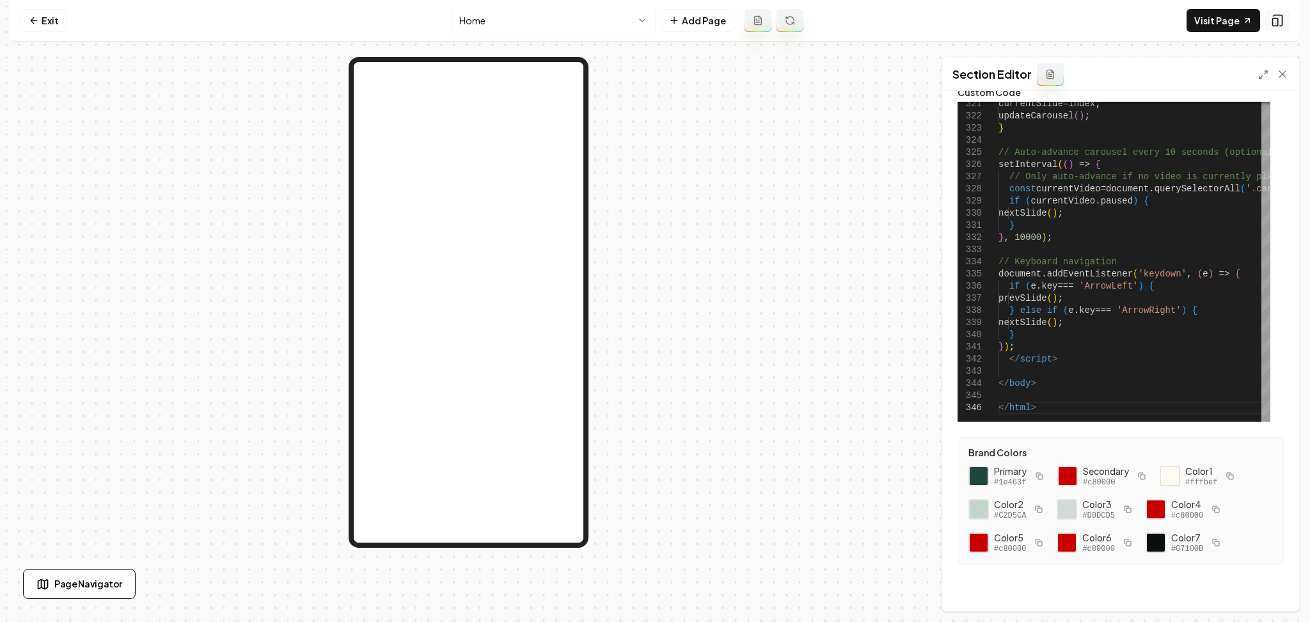
click at [1272, 22] on icon at bounding box center [1277, 20] width 13 height 13
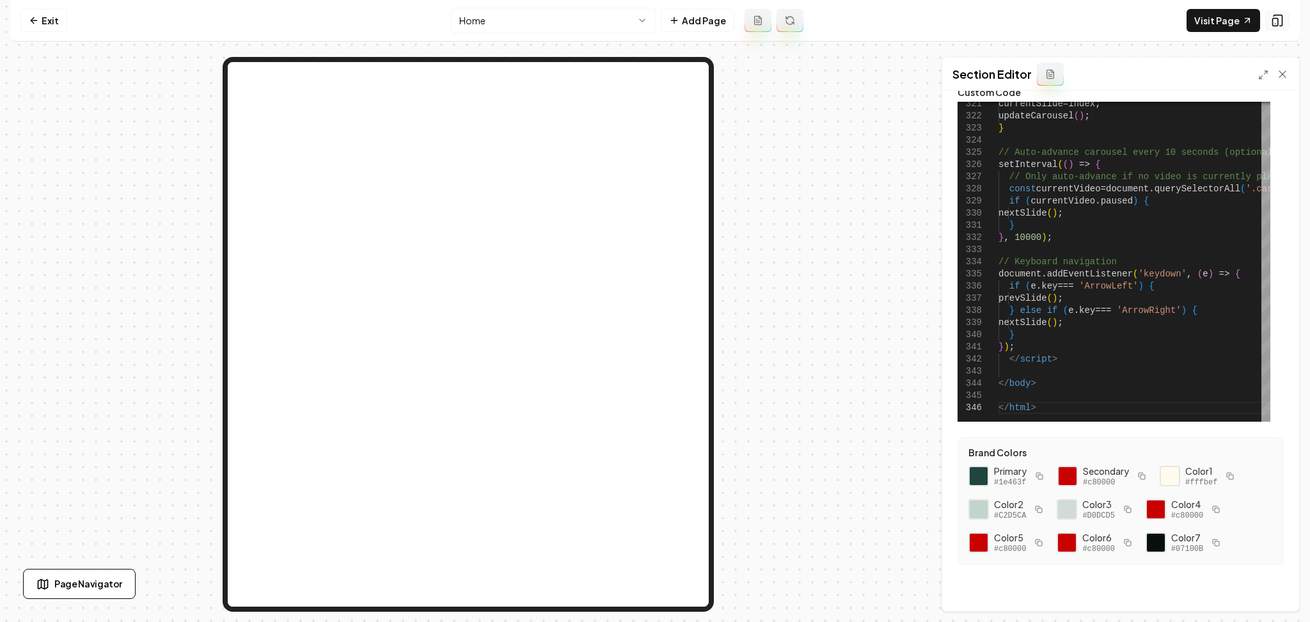
click at [1273, 22] on rect at bounding box center [1275, 23] width 5 height 8
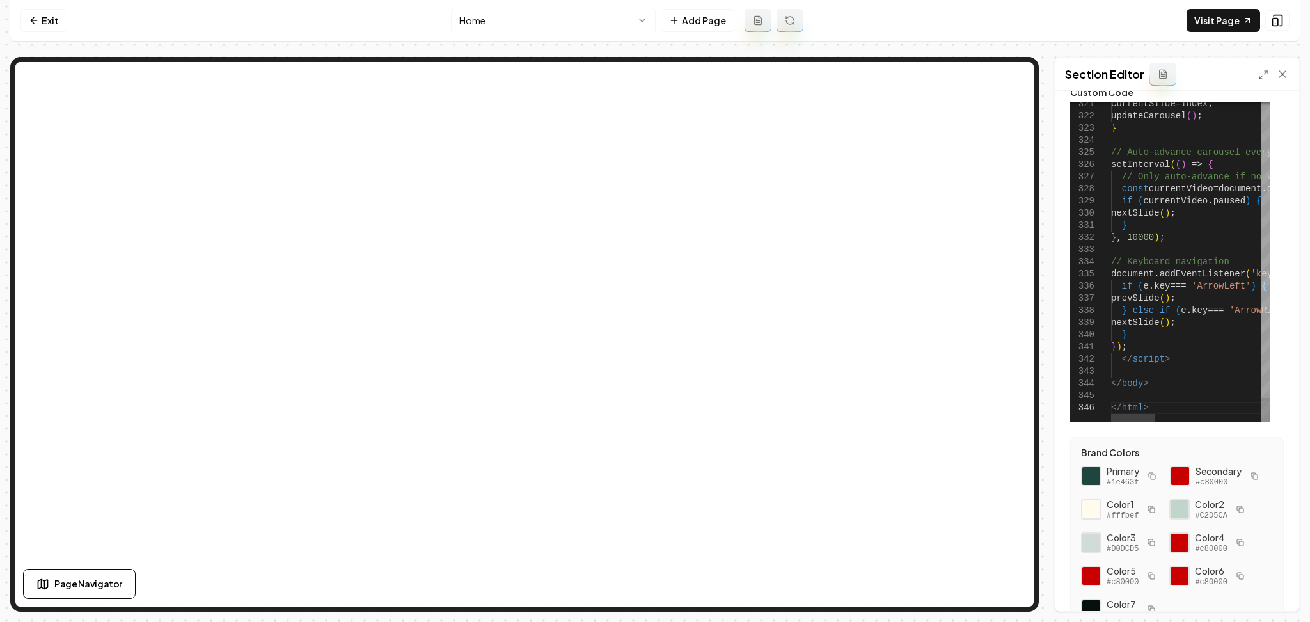
scroll to position [0, 0]
drag, startPoint x: 1159, startPoint y: 411, endPoint x: 1071, endPoint y: 381, distance: 92.7
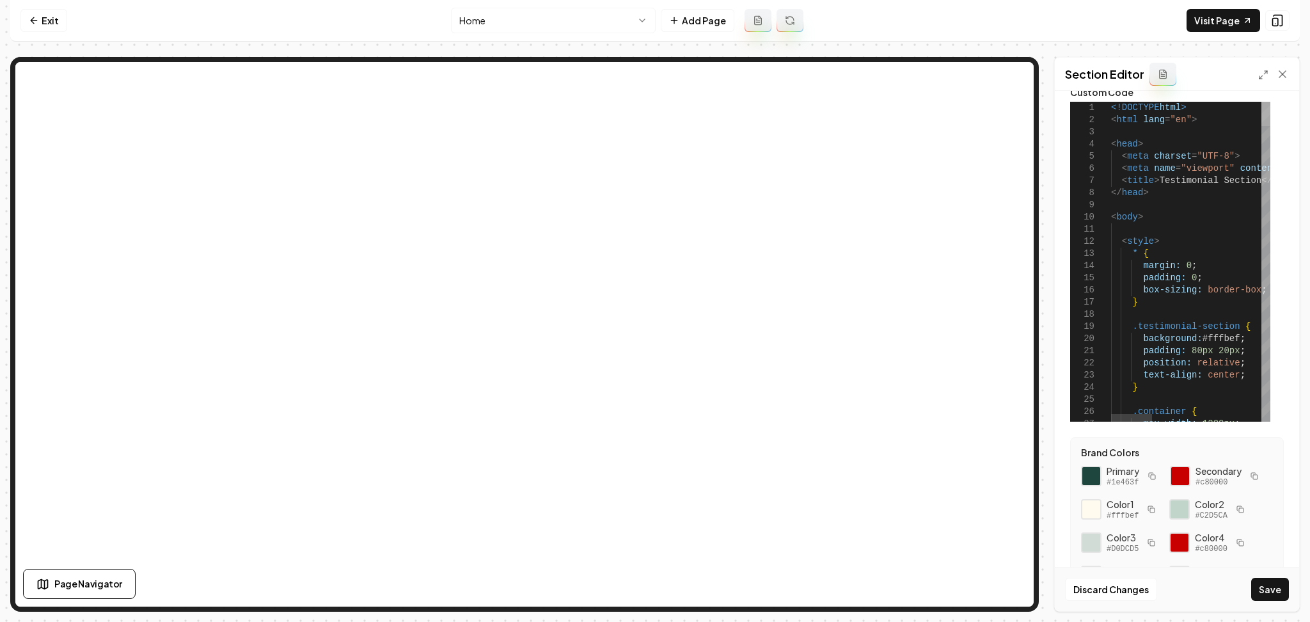
click at [1271, 102] on div at bounding box center [1266, 114] width 9 height 24
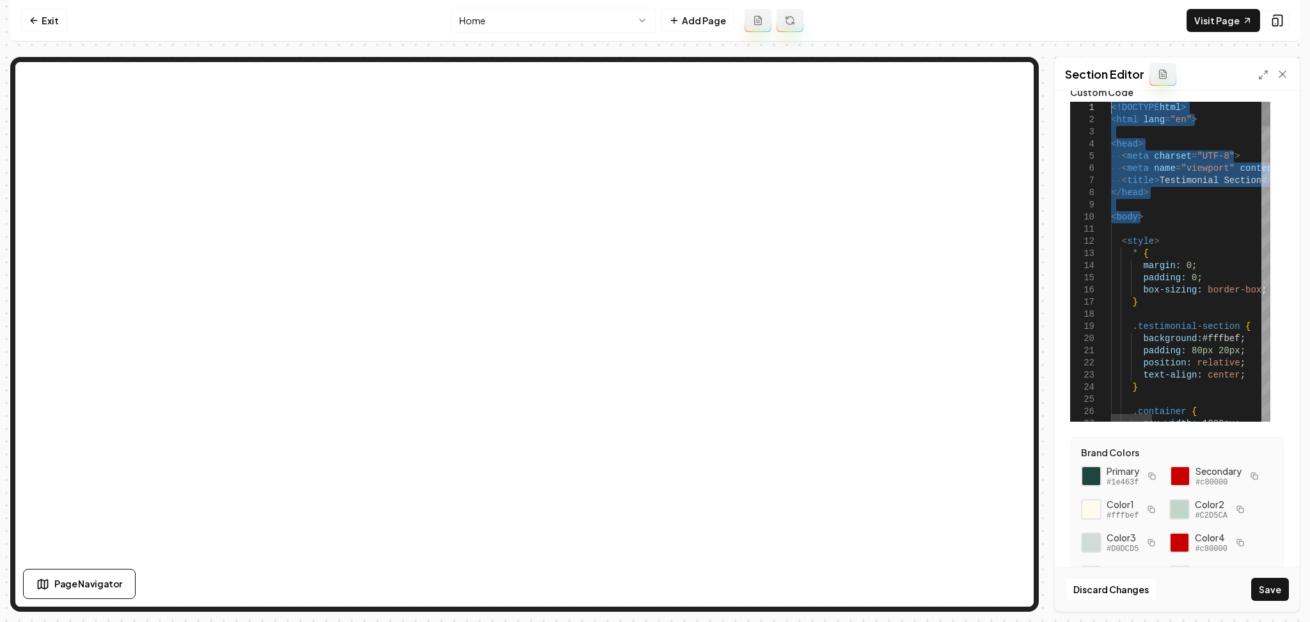
drag, startPoint x: 1152, startPoint y: 220, endPoint x: 1099, endPoint y: 113, distance: 119.0
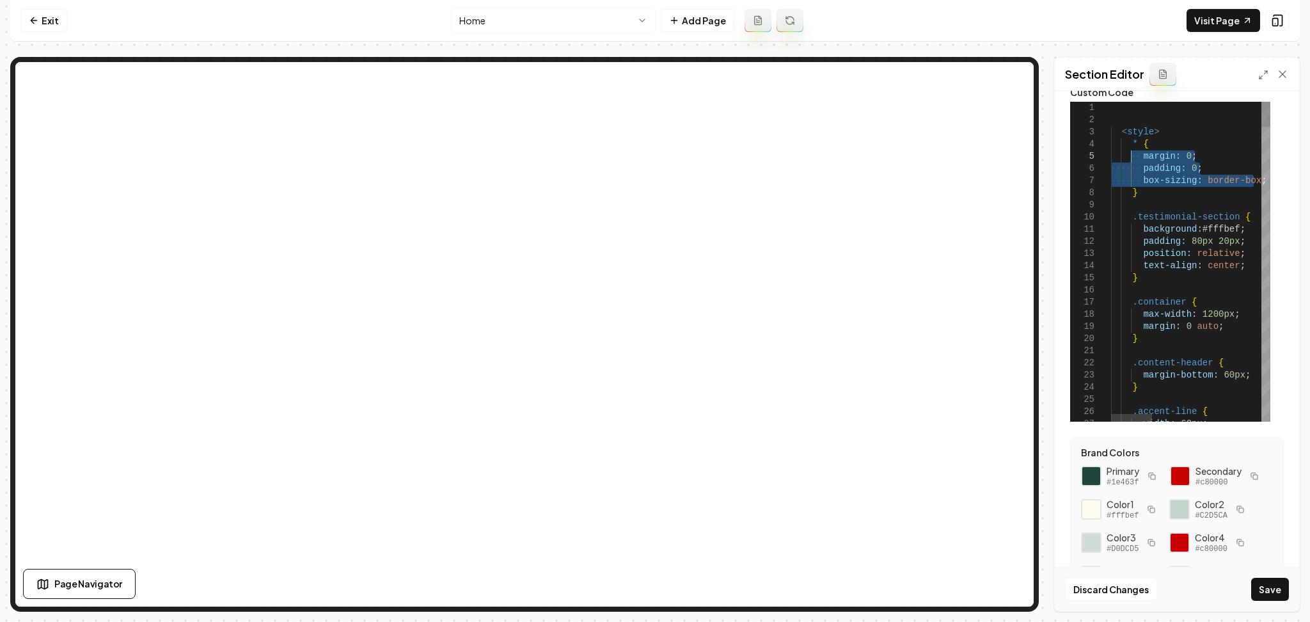
drag, startPoint x: 1254, startPoint y: 185, endPoint x: 1132, endPoint y: 159, distance: 124.2
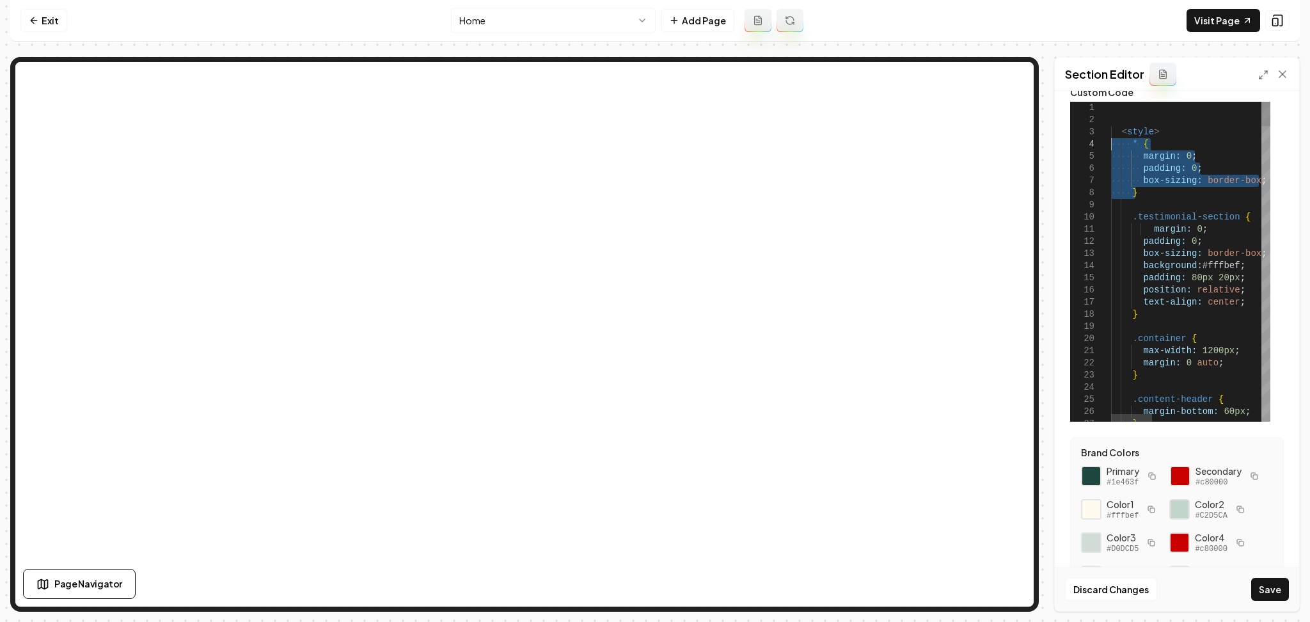
drag, startPoint x: 1147, startPoint y: 196, endPoint x: 1108, endPoint y: 141, distance: 68.0
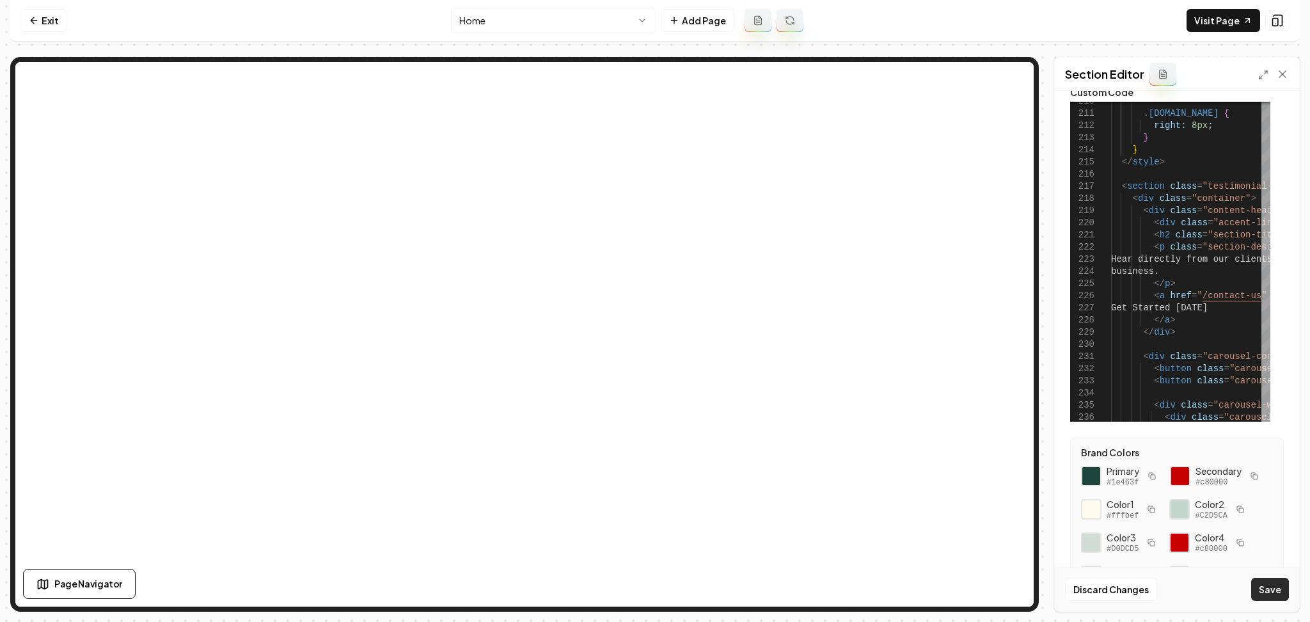
click at [1268, 588] on button "Save" at bounding box center [1270, 589] width 38 height 23
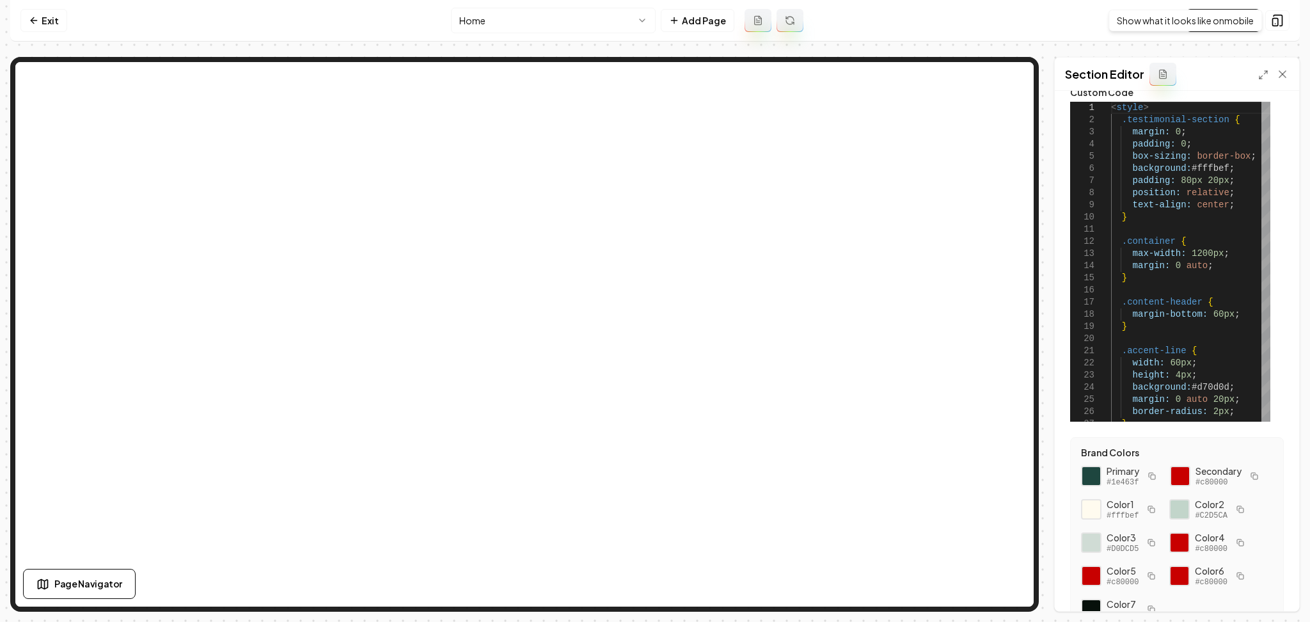
click at [1276, 9] on div "Visit Page Show what it looks like on mobile Show what it looks like on mobile" at bounding box center [1238, 20] width 103 height 23
click at [1276, 14] on icon at bounding box center [1277, 20] width 13 height 13
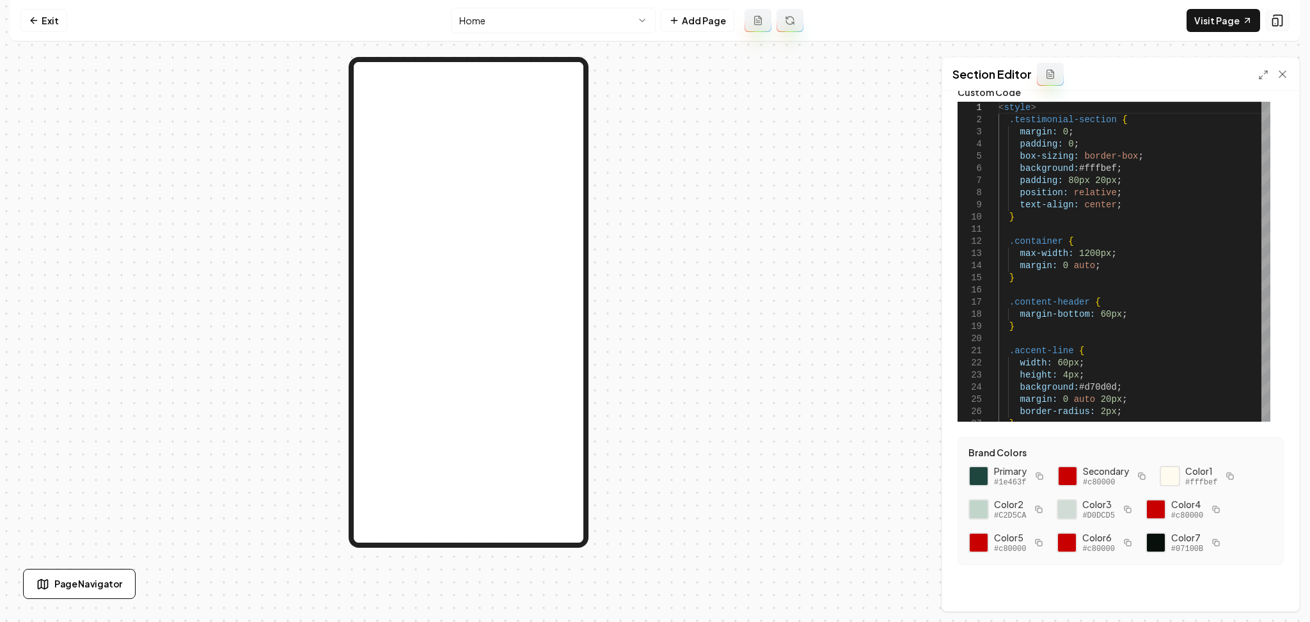
click at [1276, 14] on icon at bounding box center [1277, 20] width 13 height 13
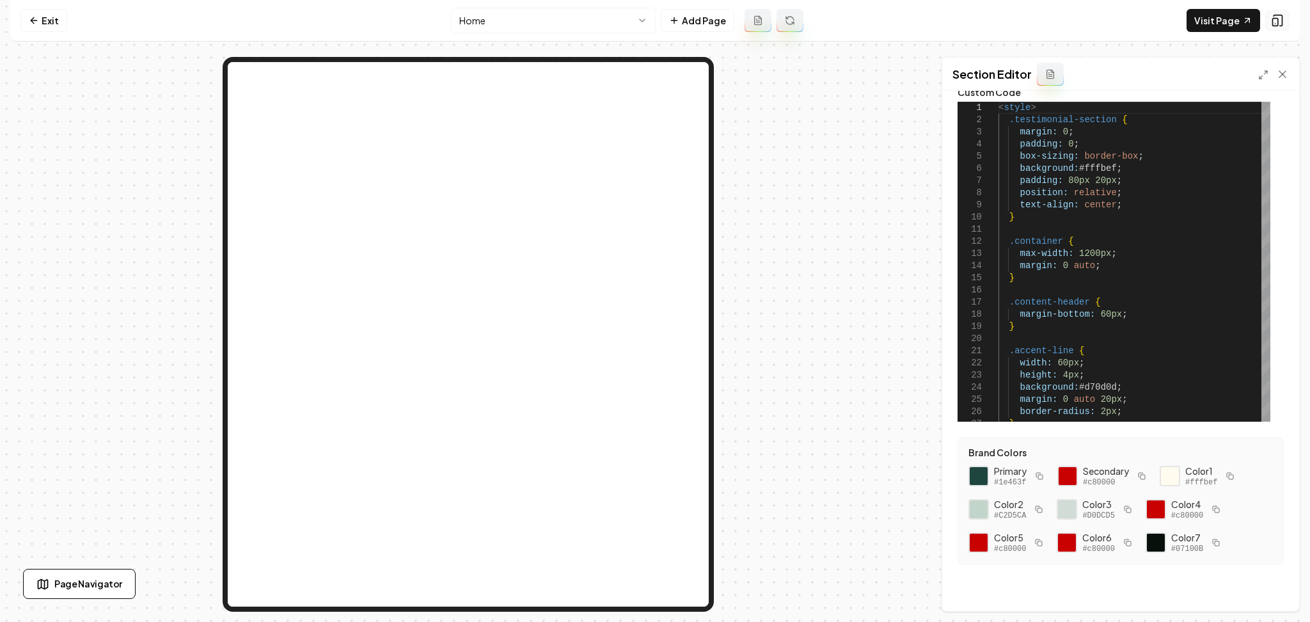
click at [1276, 15] on icon at bounding box center [1278, 20] width 8 height 11
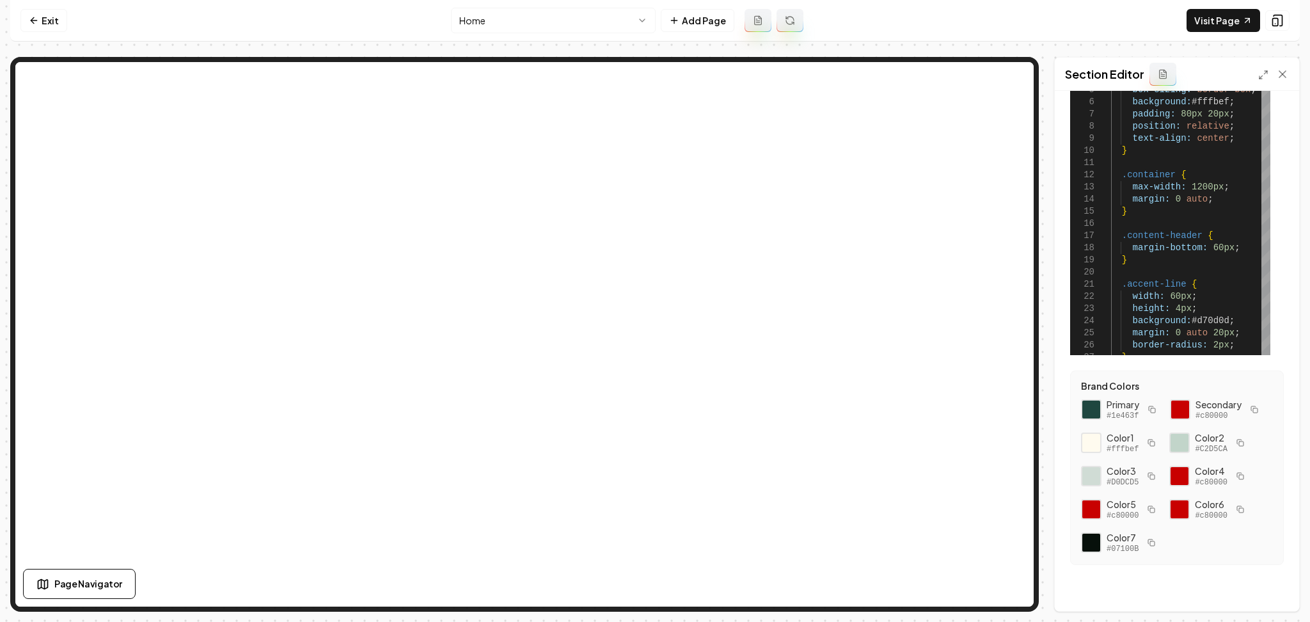
scroll to position [151, 0]
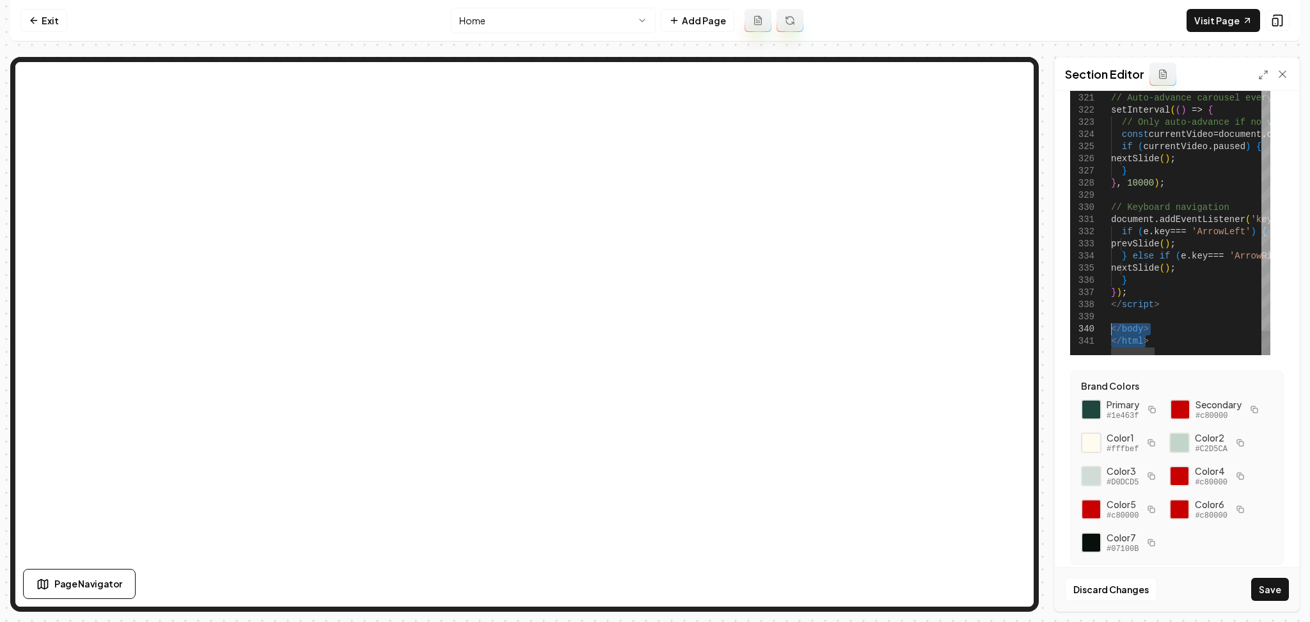
drag, startPoint x: 1152, startPoint y: 309, endPoint x: 1102, endPoint y: 295, distance: 51.8
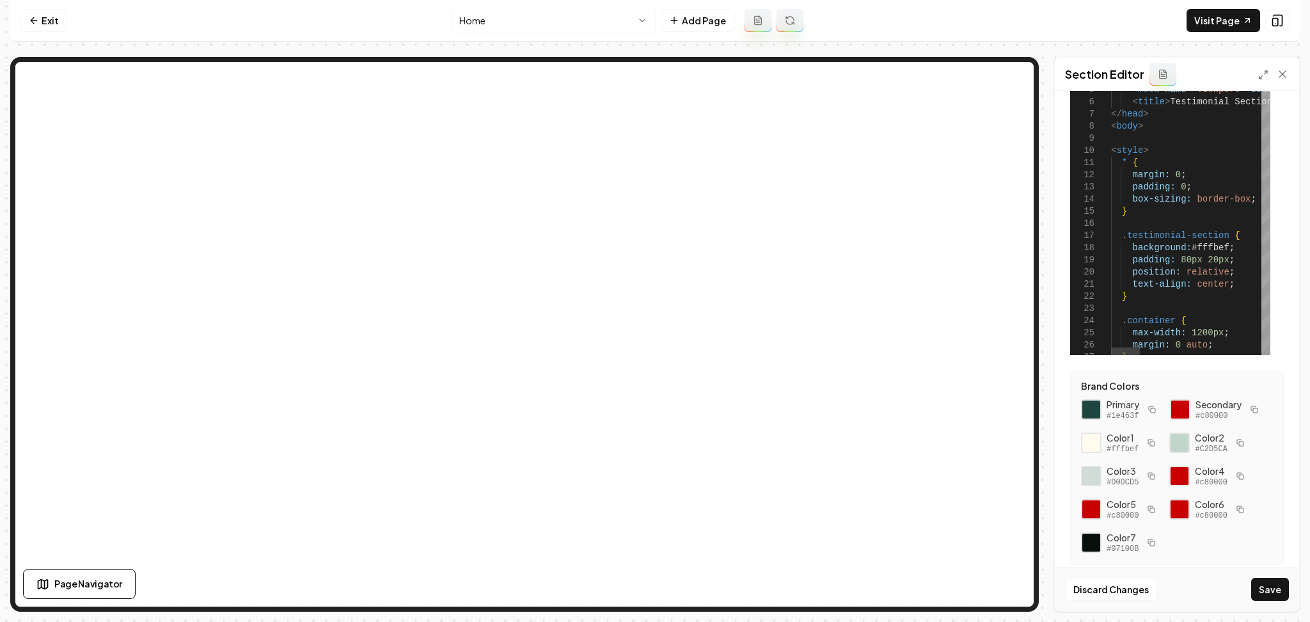
click at [1262, 35] on div at bounding box center [1266, 47] width 9 height 24
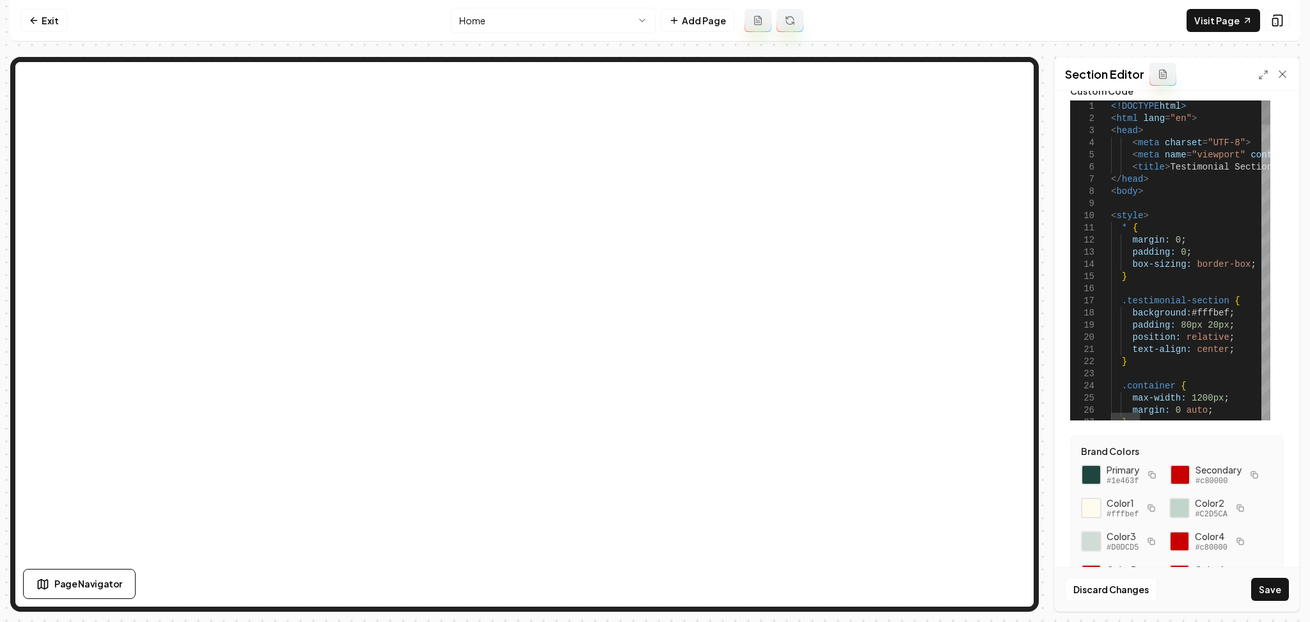
scroll to position [0, 0]
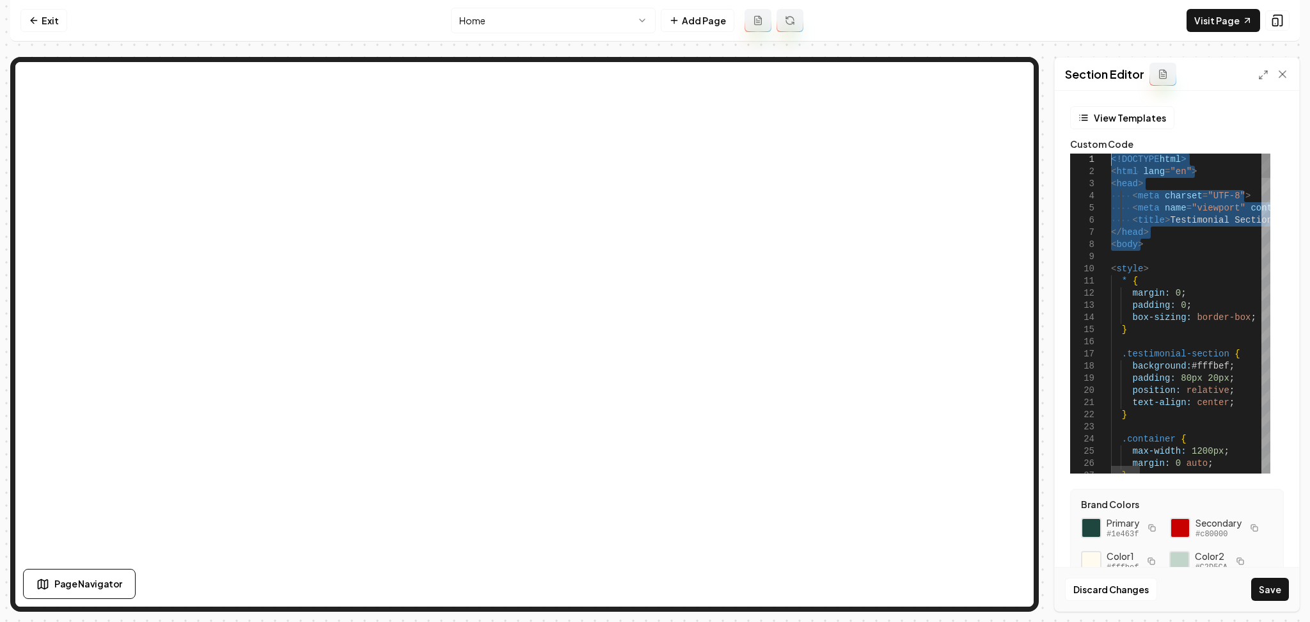
drag, startPoint x: 1162, startPoint y: 250, endPoint x: 1051, endPoint y: 156, distance: 145.2
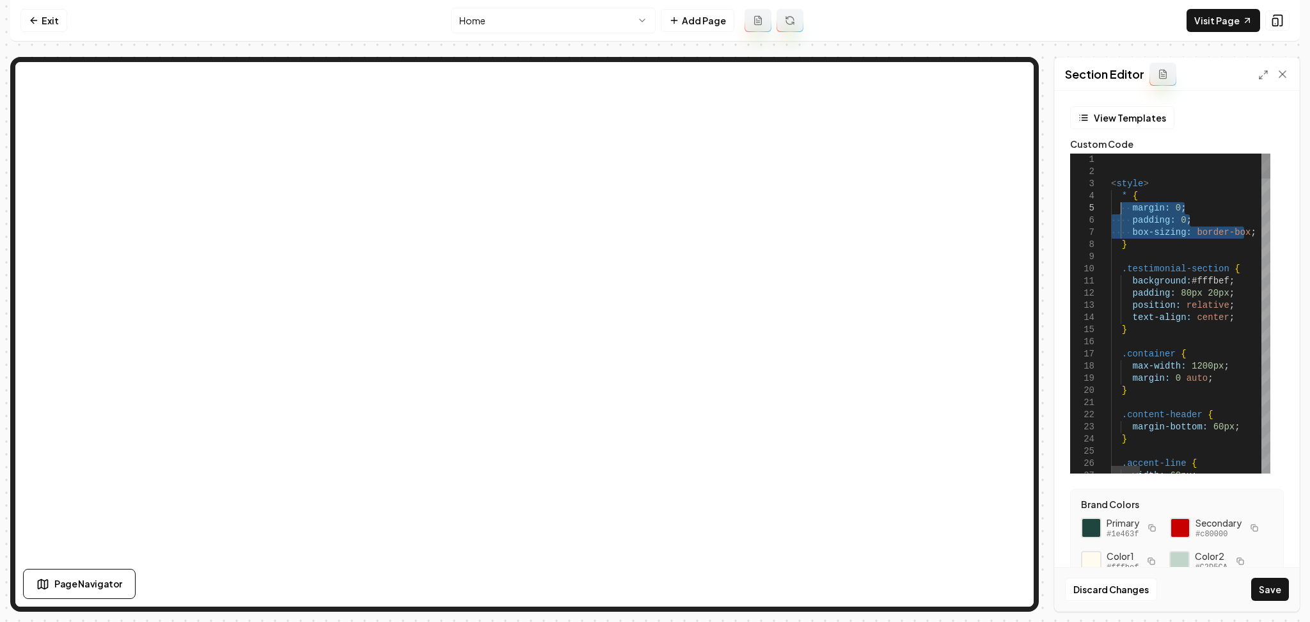
drag, startPoint x: 1249, startPoint y: 228, endPoint x: 1119, endPoint y: 209, distance: 131.8
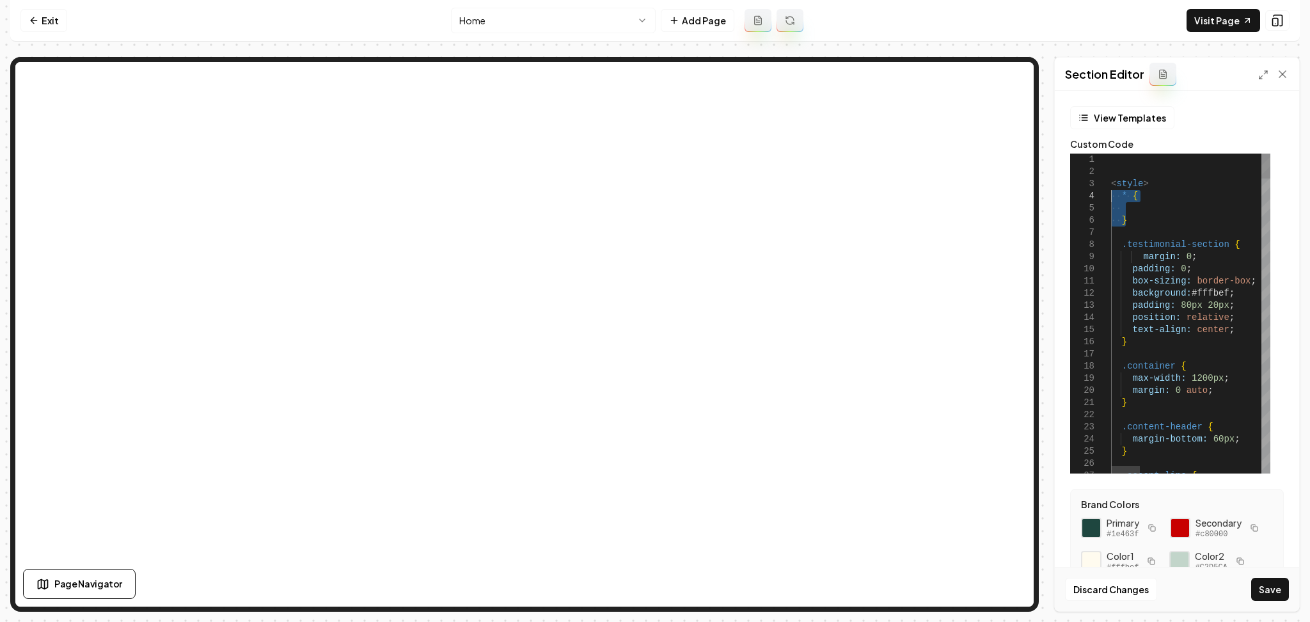
drag, startPoint x: 1130, startPoint y: 226, endPoint x: 1091, endPoint y: 193, distance: 50.4
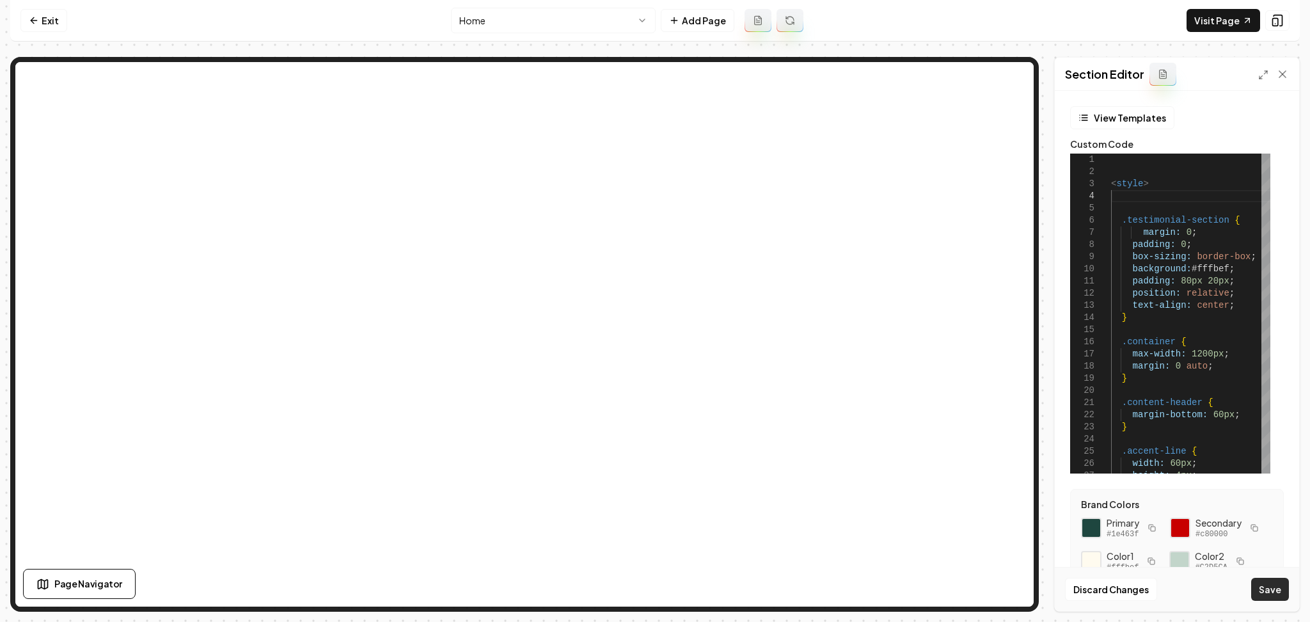
click at [1262, 592] on button "Save" at bounding box center [1270, 589] width 38 height 23
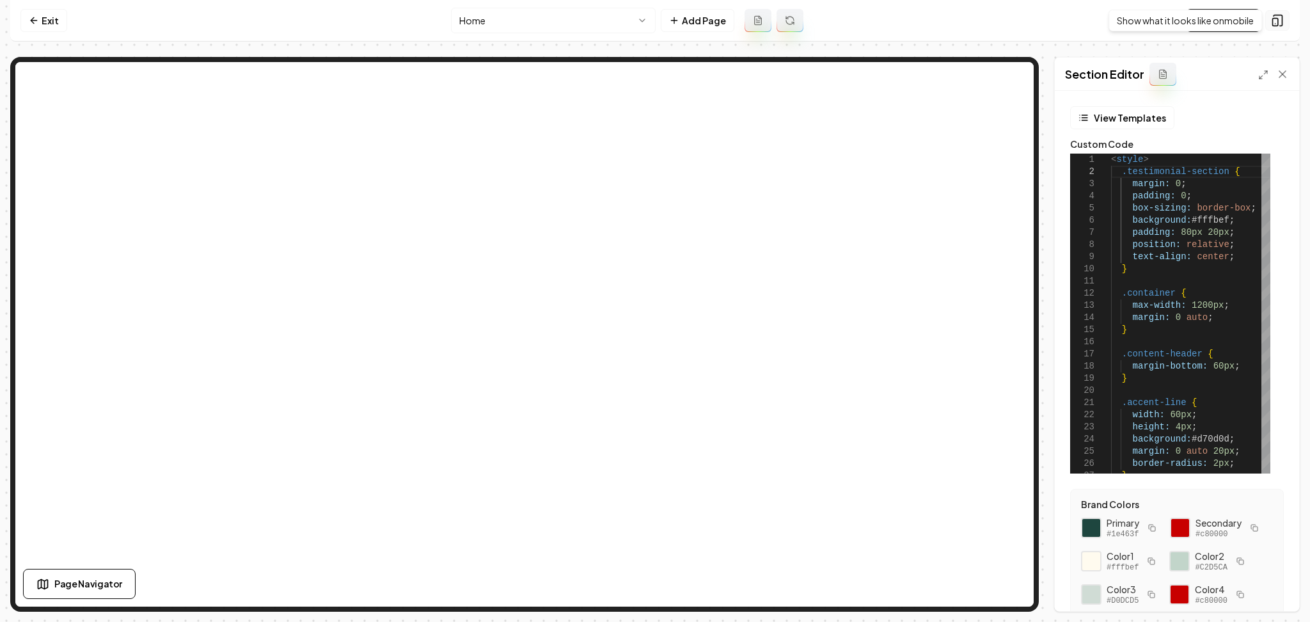
click at [1269, 23] on button at bounding box center [1277, 20] width 24 height 20
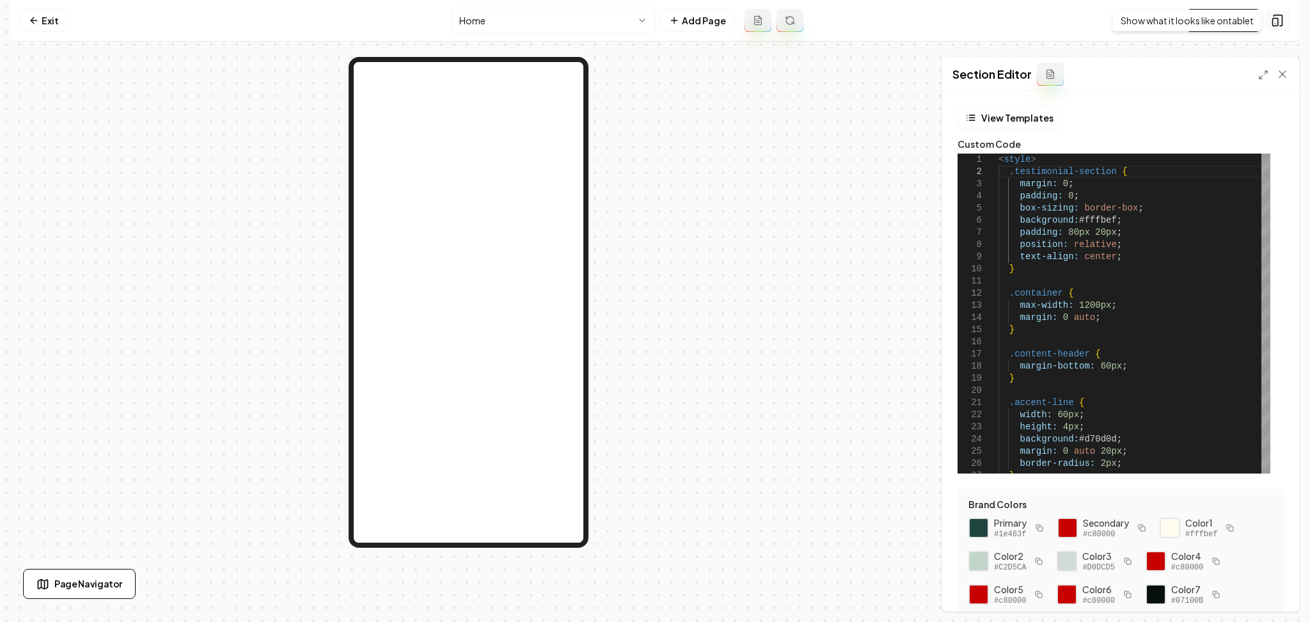
click at [1278, 19] on icon at bounding box center [1277, 20] width 13 height 13
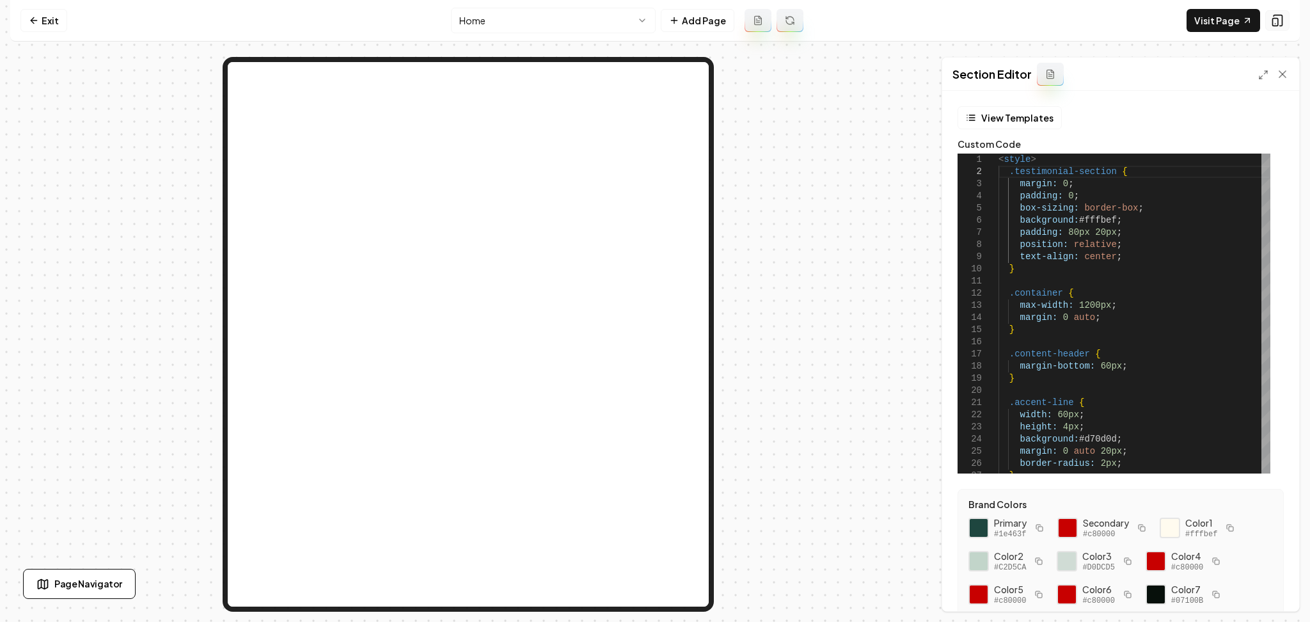
click at [1278, 19] on icon at bounding box center [1277, 20] width 13 height 13
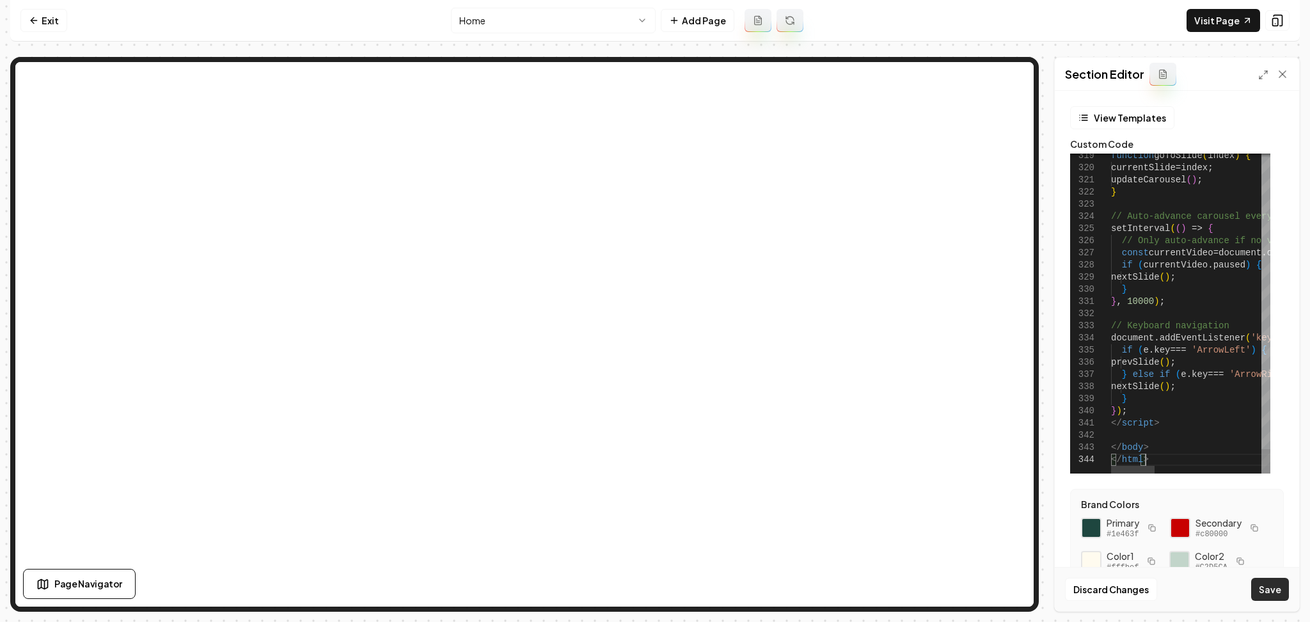
click at [1271, 591] on button "Save" at bounding box center [1270, 589] width 38 height 23
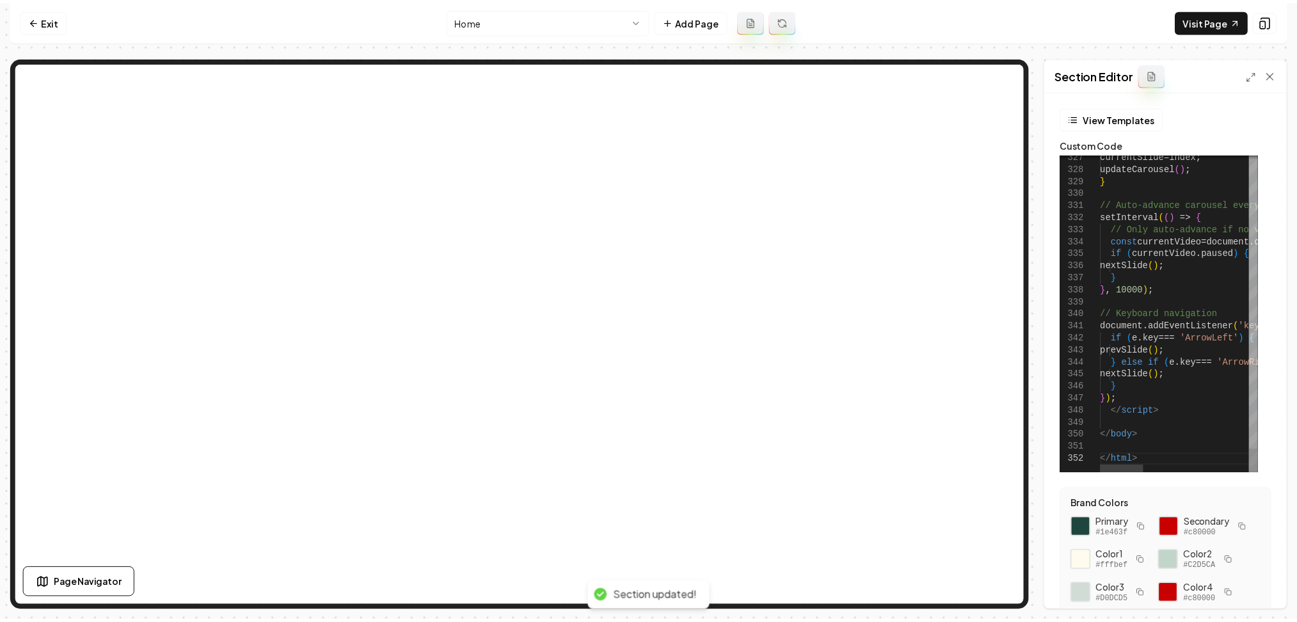
scroll to position [24, 33]
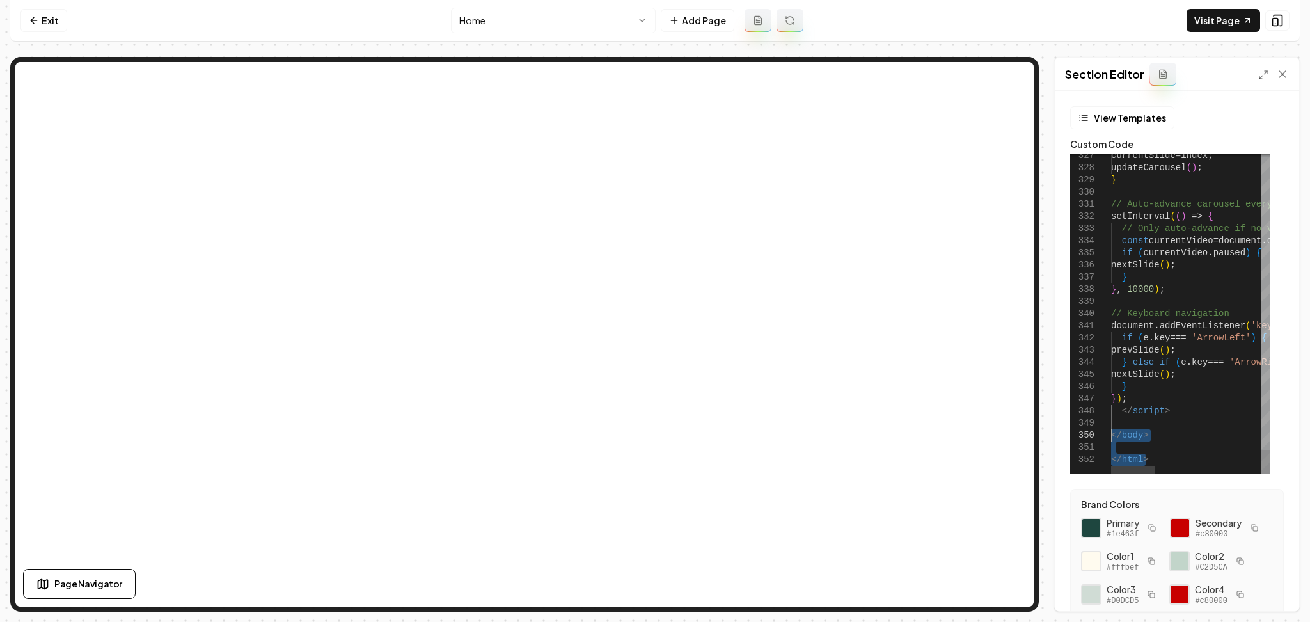
drag, startPoint x: 1155, startPoint y: 461, endPoint x: 1102, endPoint y: 436, distance: 58.9
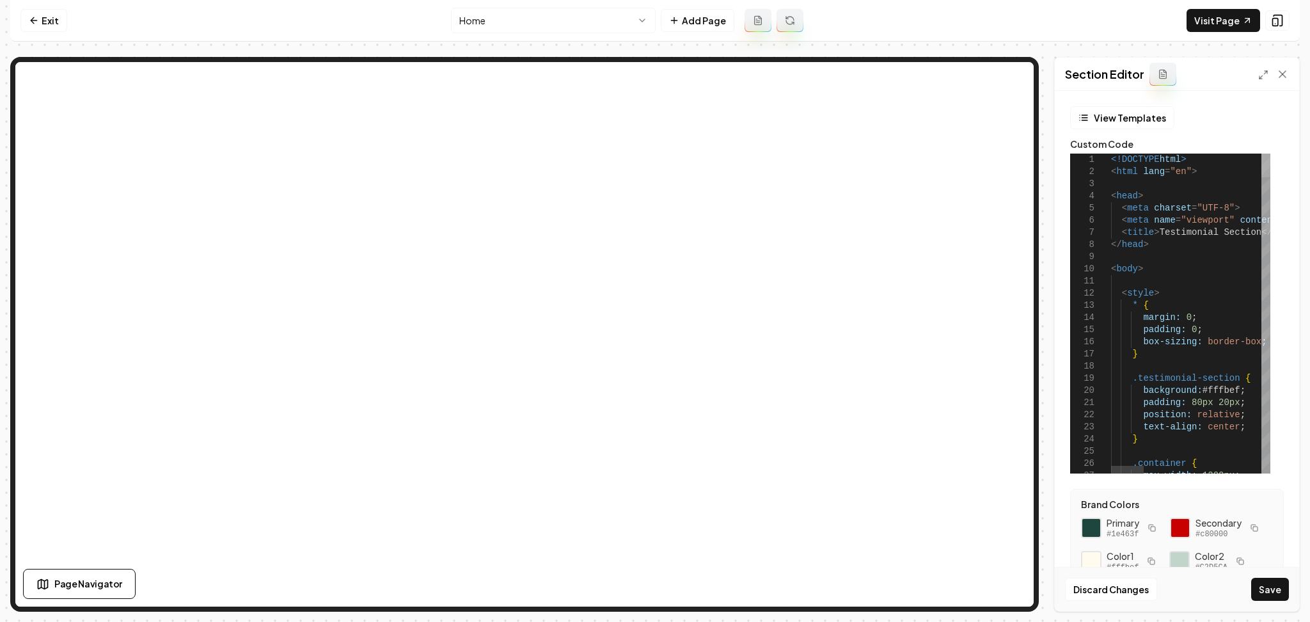
click at [1270, 154] on div at bounding box center [1266, 166] width 9 height 24
drag, startPoint x: 1157, startPoint y: 253, endPoint x: 1094, endPoint y: 145, distance: 125.3
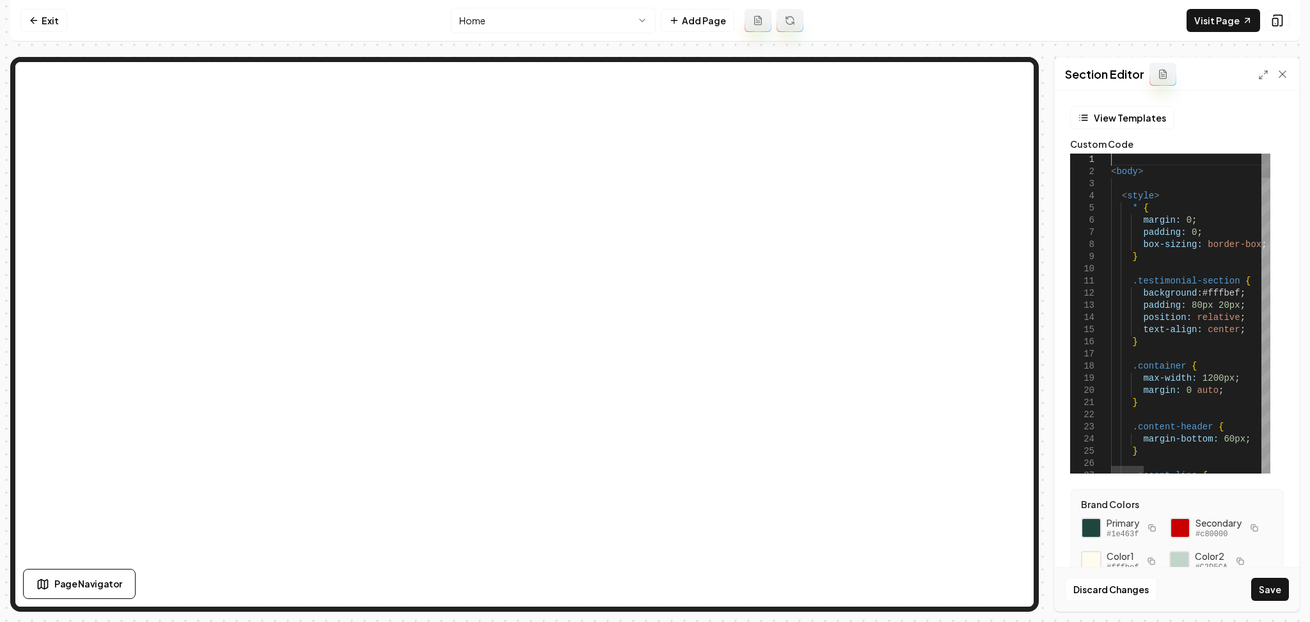
drag, startPoint x: 1152, startPoint y: 160, endPoint x: 1163, endPoint y: 174, distance: 18.2
drag, startPoint x: 1163, startPoint y: 173, endPoint x: 1084, endPoint y: 172, distance: 79.3
drag, startPoint x: 1258, startPoint y: 249, endPoint x: 1137, endPoint y: 221, distance: 123.4
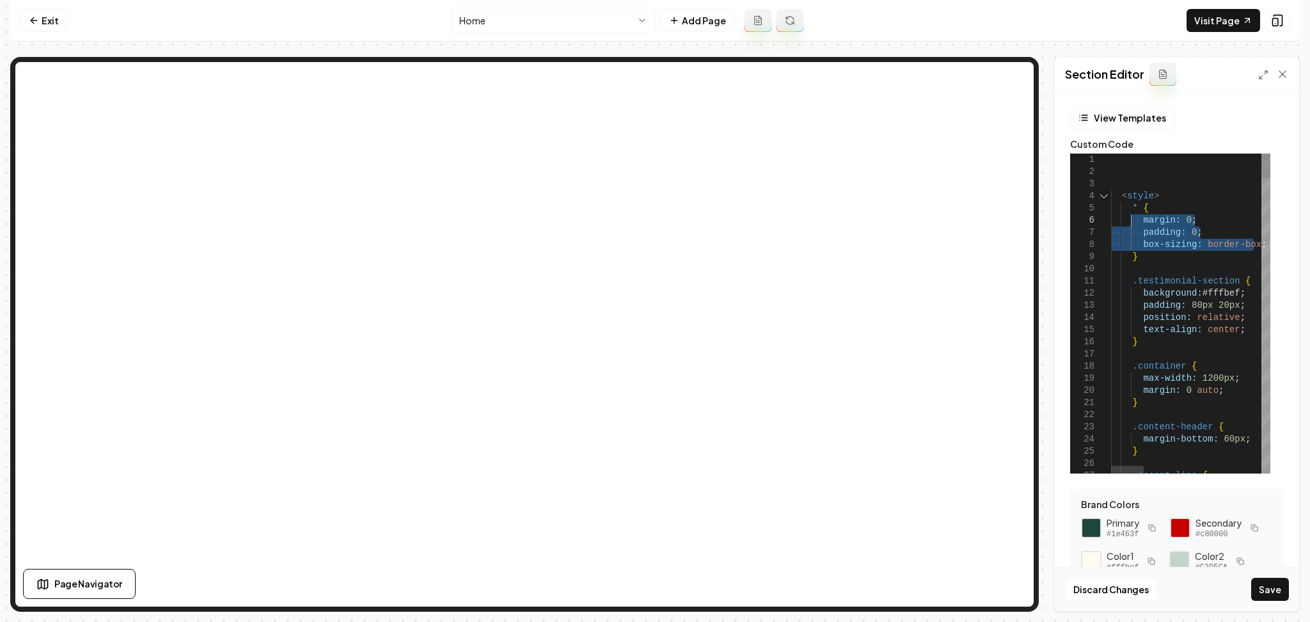
drag, startPoint x: 1150, startPoint y: 262, endPoint x: 1089, endPoint y: 159, distance: 119.8
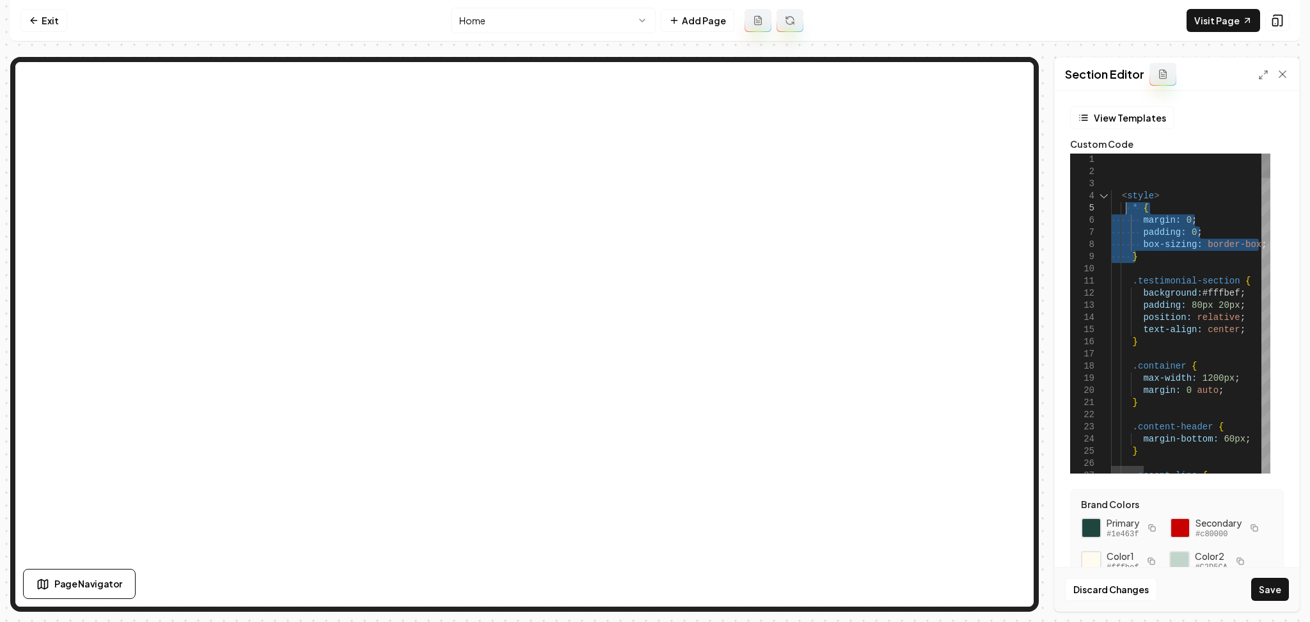
drag, startPoint x: 1140, startPoint y: 255, endPoint x: 1126, endPoint y: 207, distance: 50.6
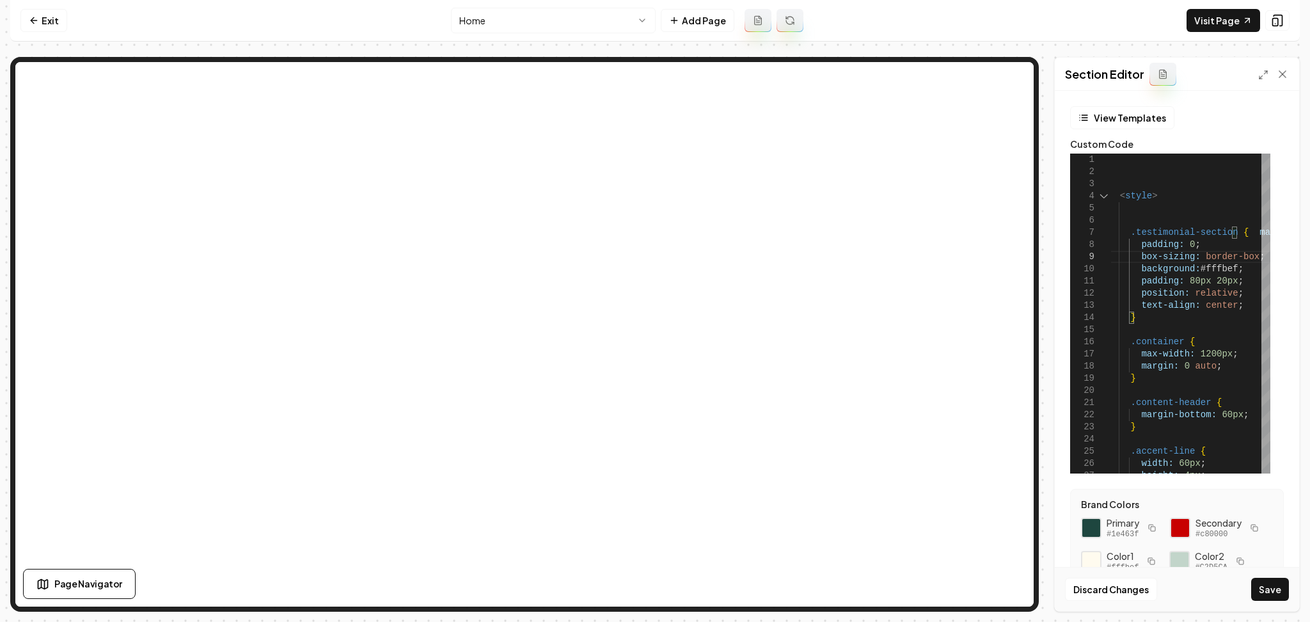
click at [1275, 587] on button "Save" at bounding box center [1270, 589] width 38 height 23
type textarea "**********"
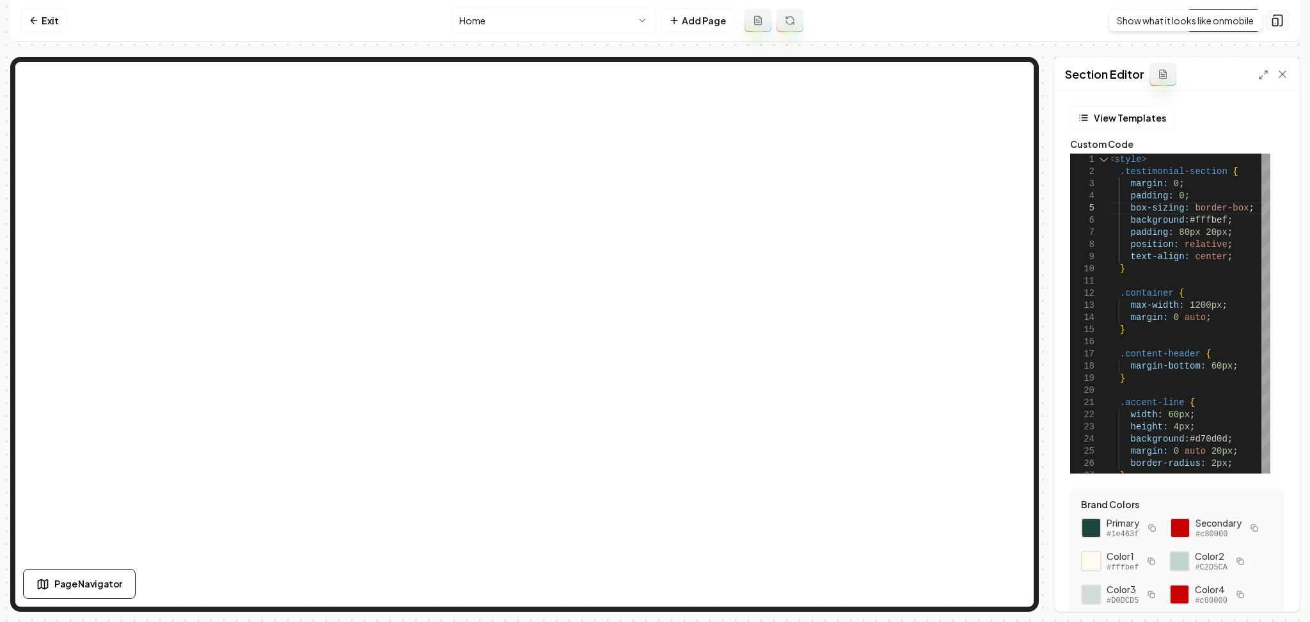
click at [1275, 17] on icon at bounding box center [1277, 20] width 13 height 13
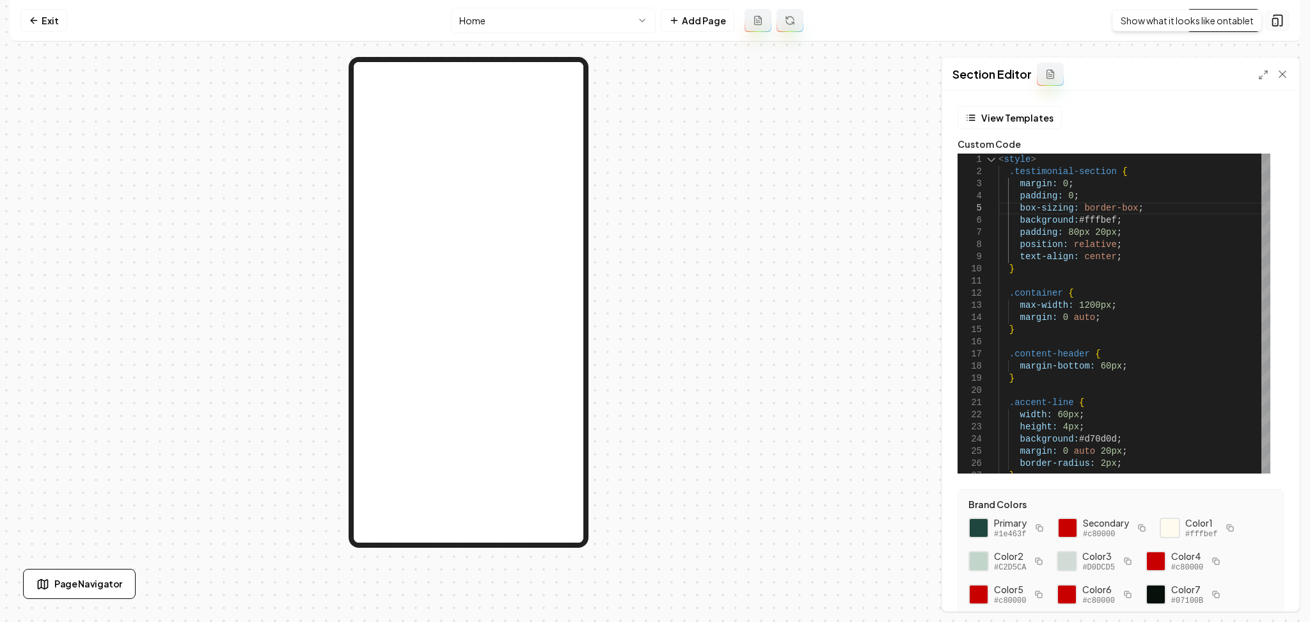
click at [1278, 30] on button at bounding box center [1277, 20] width 24 height 20
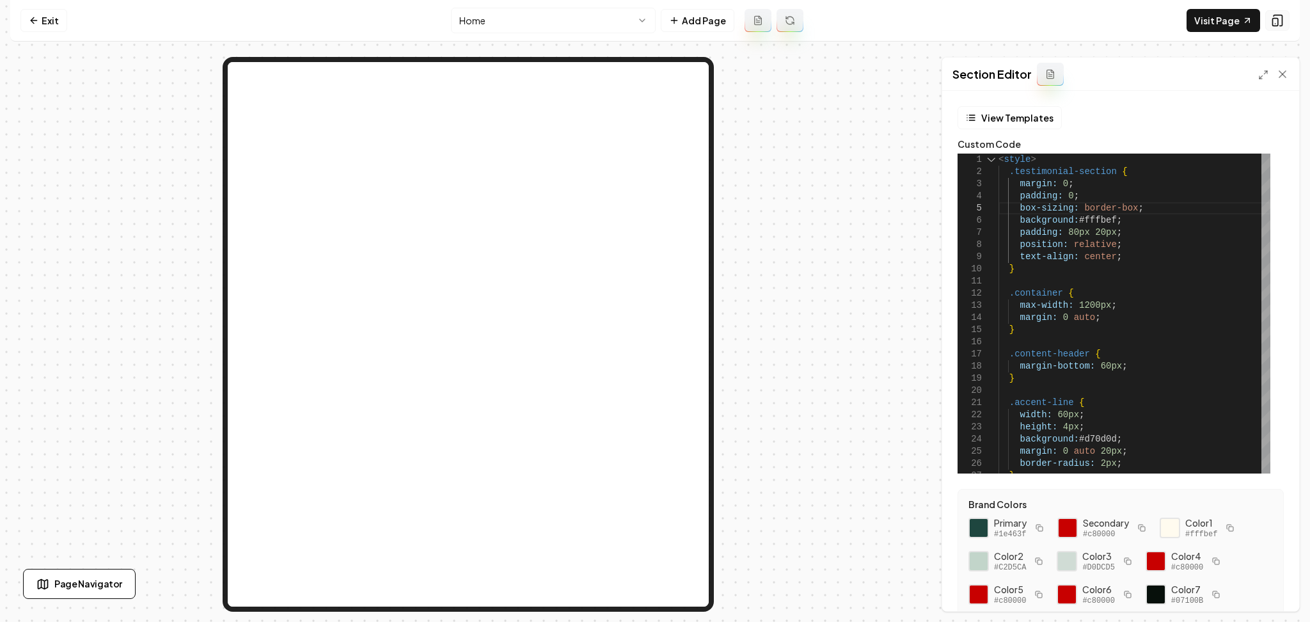
click at [1278, 30] on button at bounding box center [1277, 20] width 24 height 20
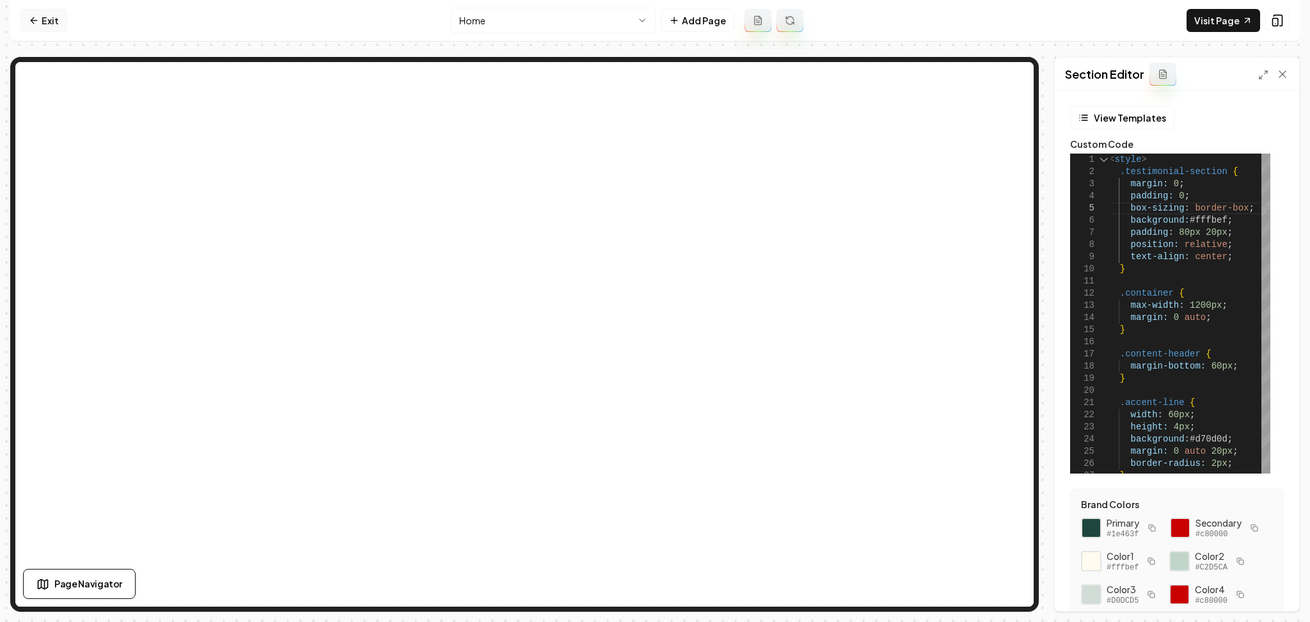
click at [41, 19] on link "Exit" at bounding box center [43, 20] width 47 height 23
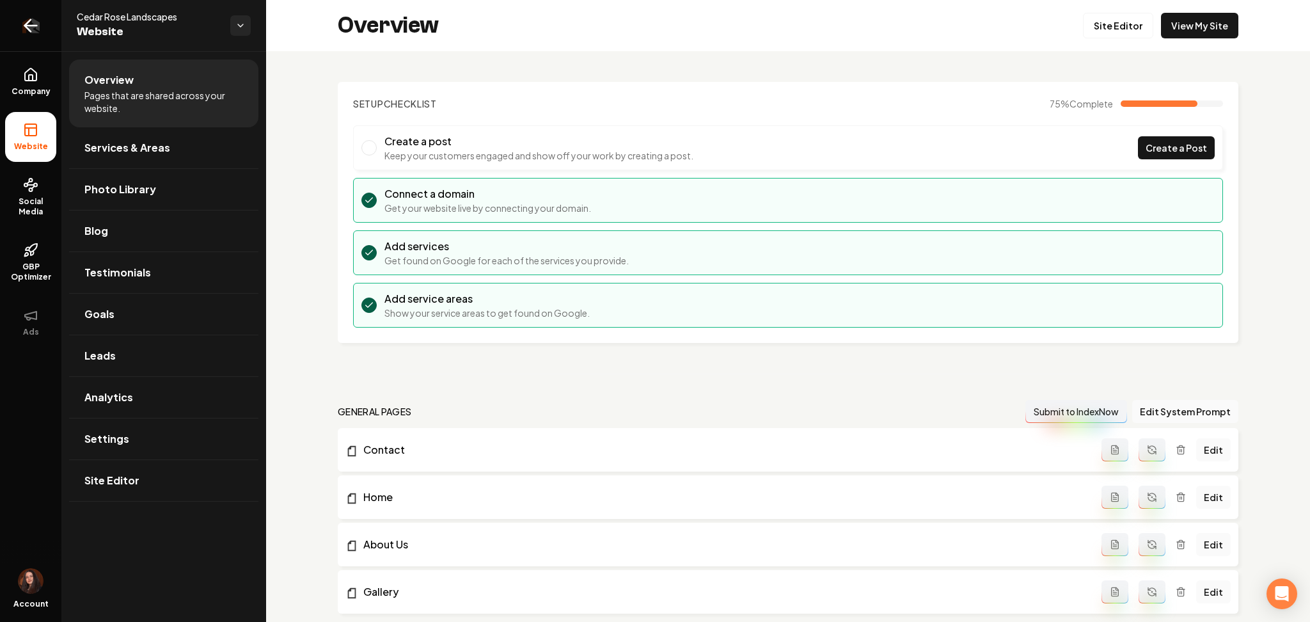
click at [43, 29] on link "Return to dashboard" at bounding box center [30, 25] width 61 height 51
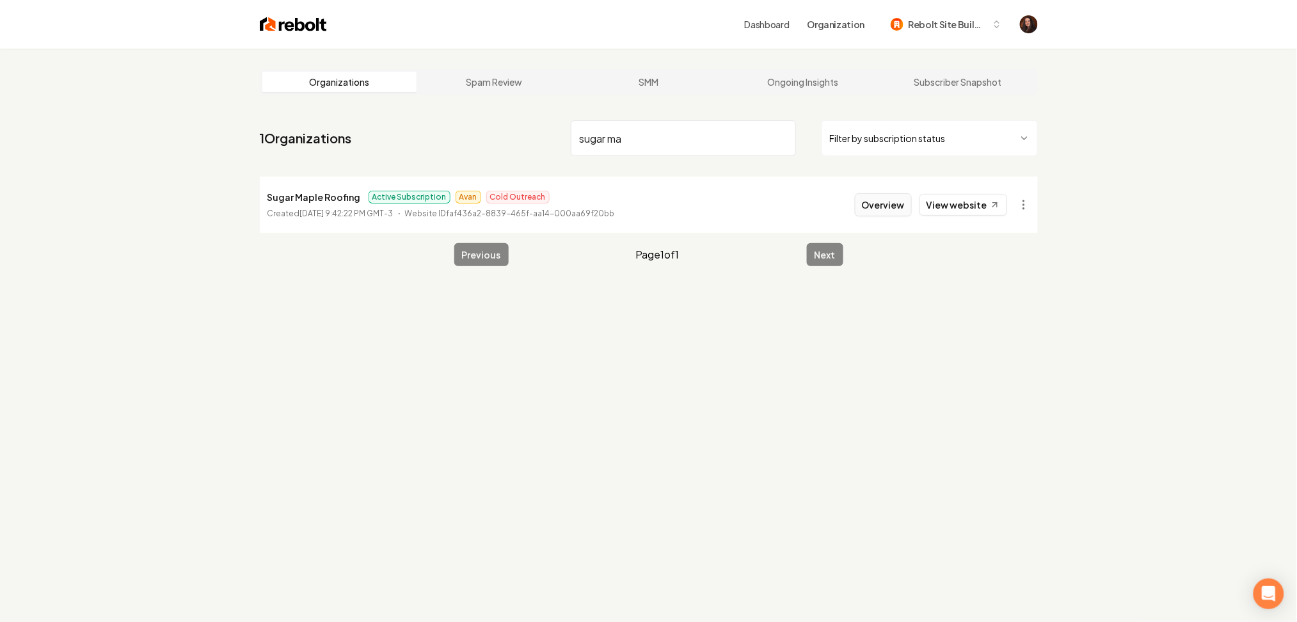
type input "sugar ma"
click at [872, 197] on button "Overview" at bounding box center [883, 204] width 57 height 23
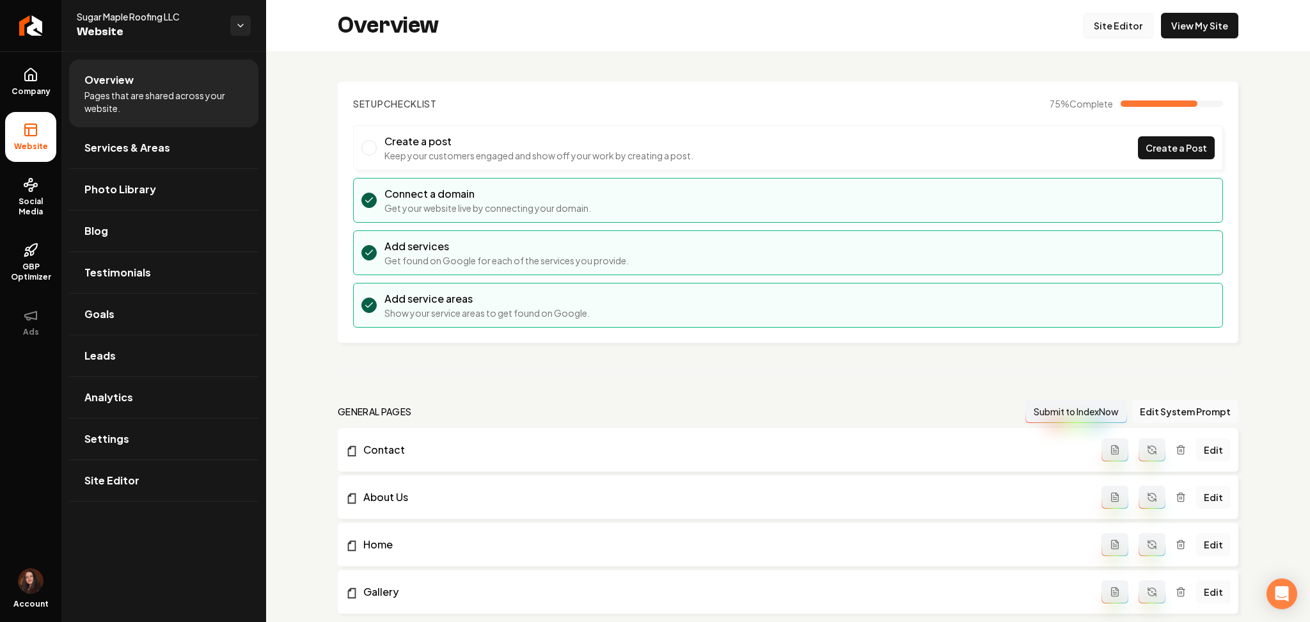
click at [1083, 26] on link "Site Editor" at bounding box center [1118, 26] width 70 height 26
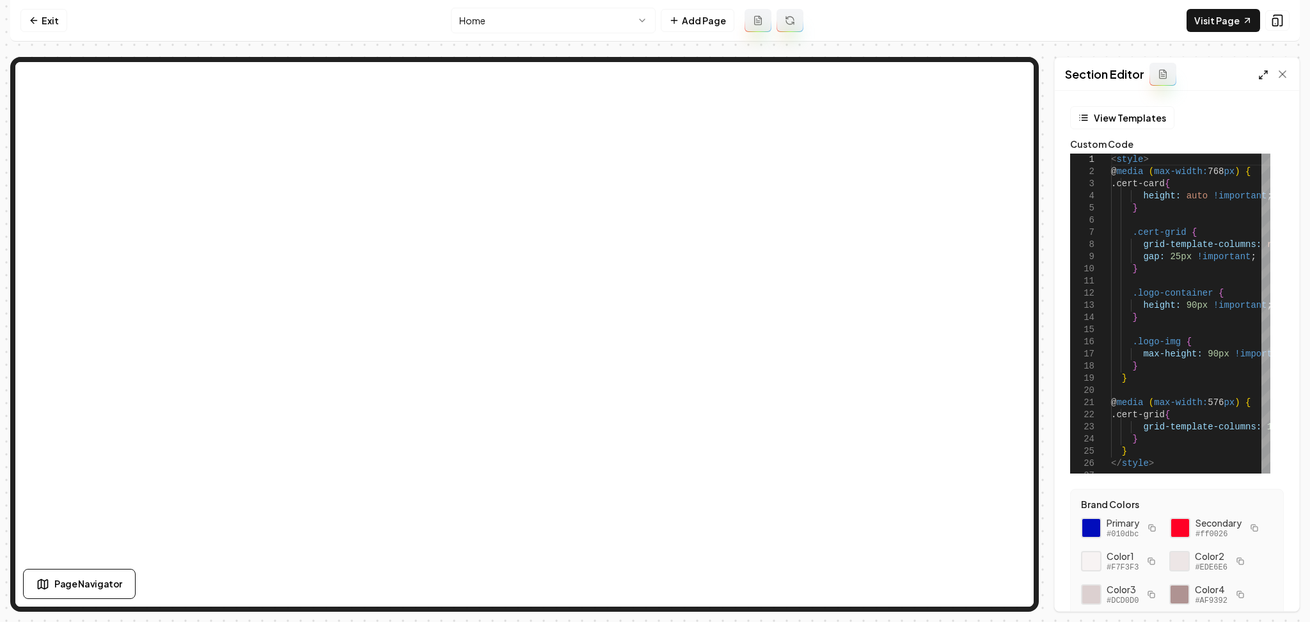
click at [1260, 76] on polyline at bounding box center [1261, 77] width 3 height 3
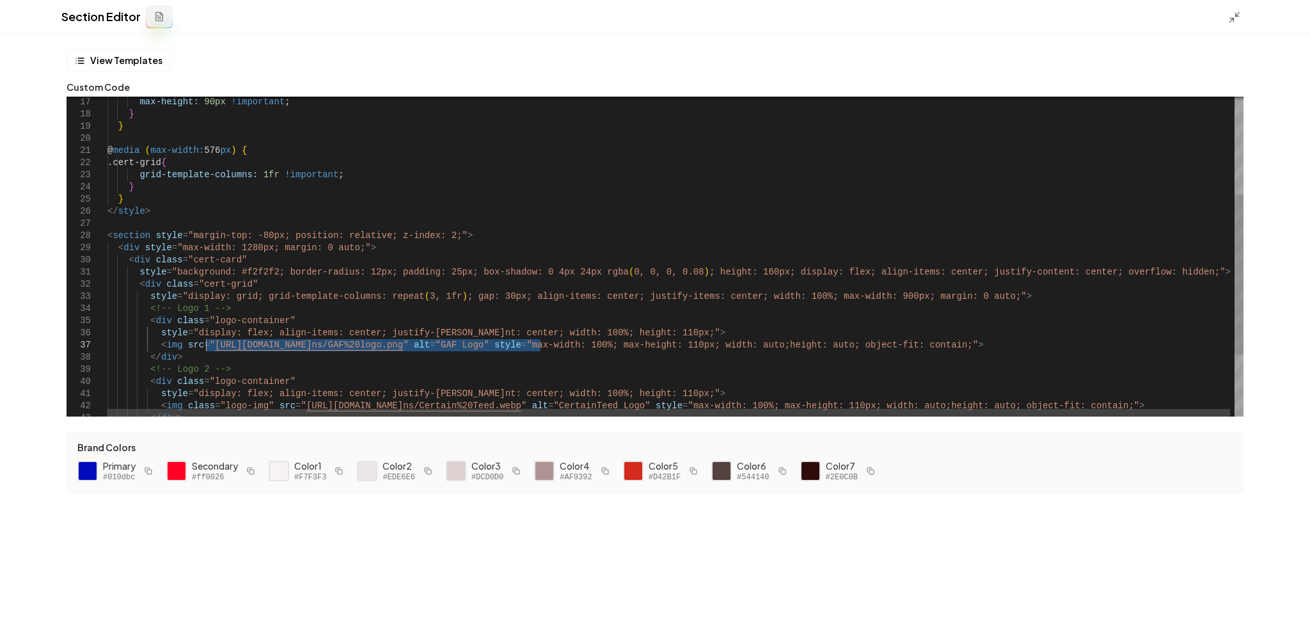
drag, startPoint x: 539, startPoint y: 349, endPoint x: 205, endPoint y: 350, distance: 333.9
click at [205, 350] on div "max-height: 90px !important ; } } @ media ( max-width: 576 px ) { .cert-grid { …" at bounding box center [677, 221] width 1141 height 640
click at [541, 348] on div "max-height: 90px !important ; } } @ media ( max-width: 576 px ) { .cert-grid { …" at bounding box center [677, 221] width 1141 height 640
click at [526, 353] on div "max-height: 90px !important ; } } @ media ( max-width: 576 px ) { .cert-grid { …" at bounding box center [677, 221] width 1141 height 640
drag, startPoint x: 535, startPoint y: 349, endPoint x: 208, endPoint y: 348, distance: 327.6
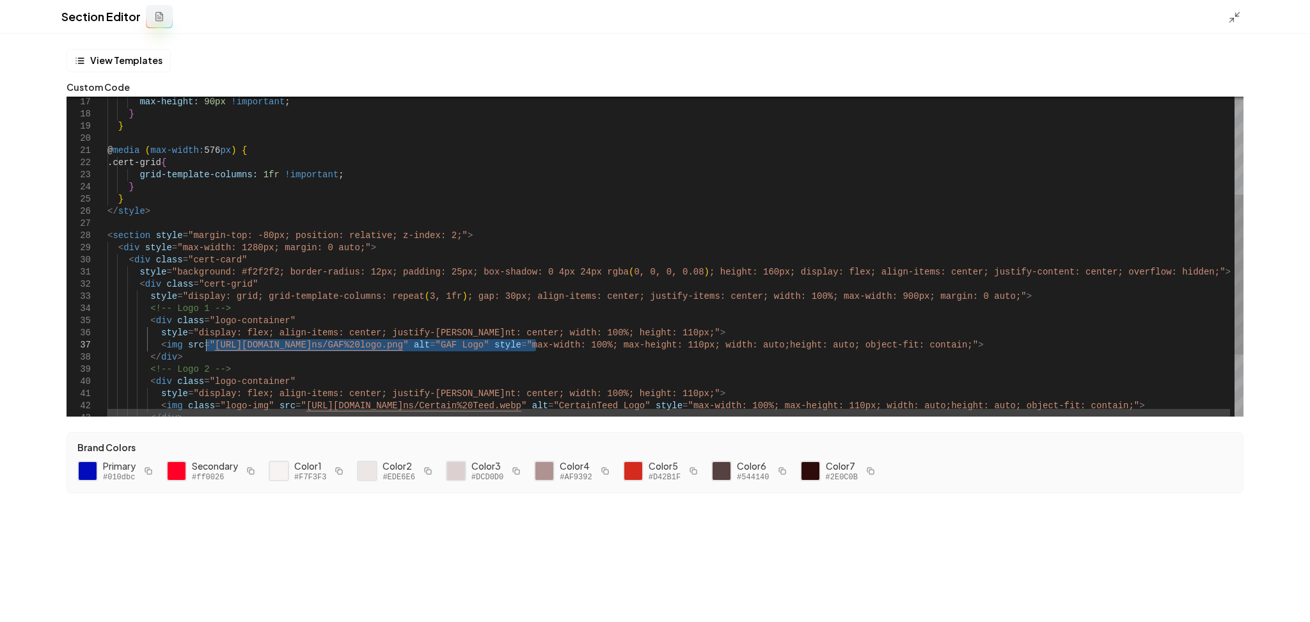
click at [207, 348] on div "max-height: 90px !important ; } } @ media ( max-width: 576 px ) { .cert-grid { …" at bounding box center [677, 221] width 1141 height 640
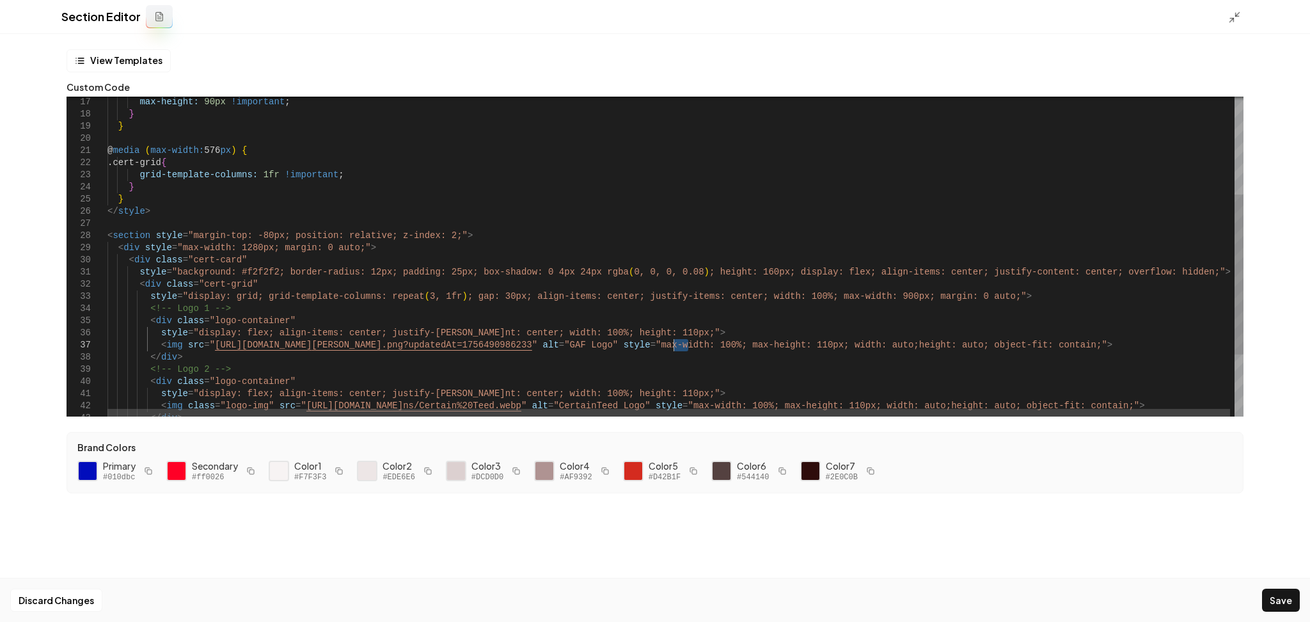
drag, startPoint x: 686, startPoint y: 348, endPoint x: 674, endPoint y: 348, distance: 12.2
click at [674, 348] on div "max-height: 90px !important ; } } @ media ( max-width: 576 px ) { .cert-grid { …" at bounding box center [677, 221] width 1141 height 640
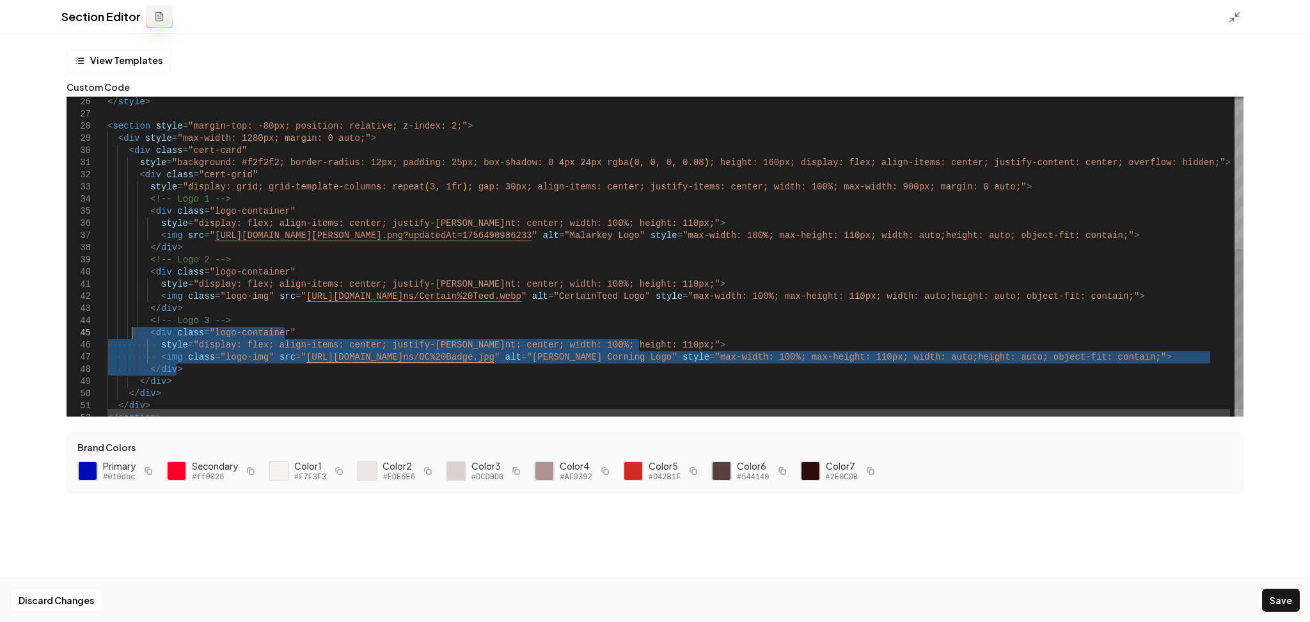
drag, startPoint x: 203, startPoint y: 369, endPoint x: 130, endPoint y: 333, distance: 81.8
click at [130, 333] on div "</ style > < section style = "margin-top: -80px; position: relative; z-index: 2…" at bounding box center [677, 112] width 1141 height 640
click at [221, 374] on div "</ style > < section style = "margin-top: -80px; position: relative; z-index: 2…" at bounding box center [677, 112] width 1141 height 640
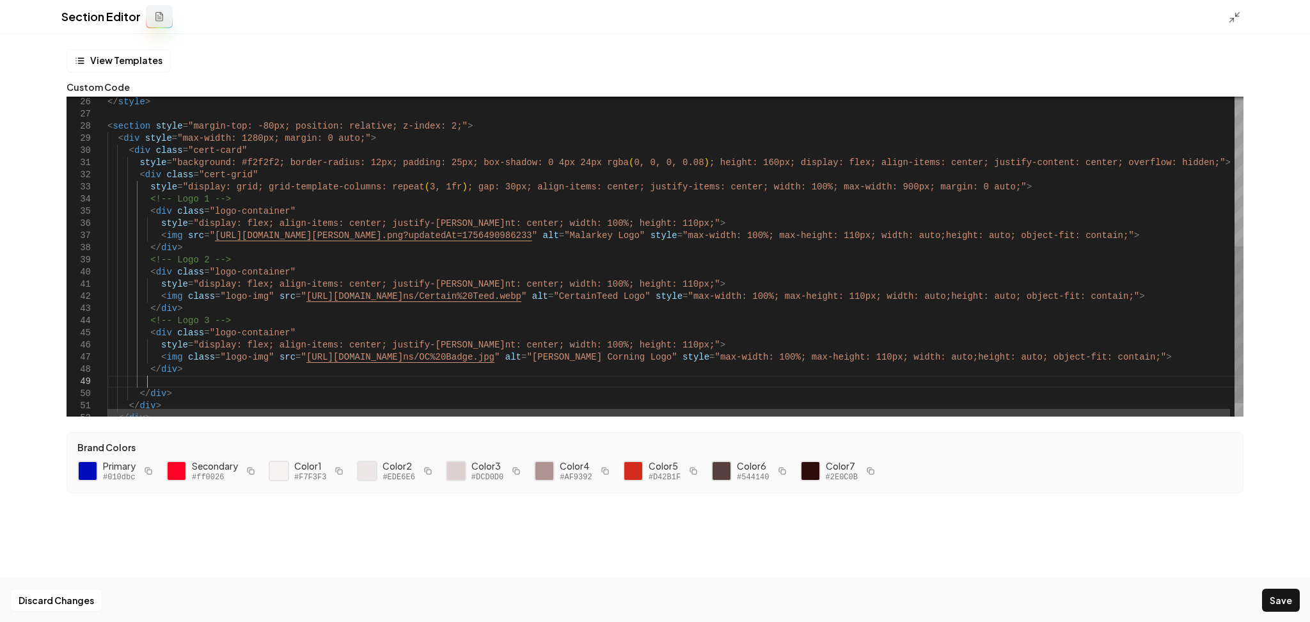
scroll to position [72, 38]
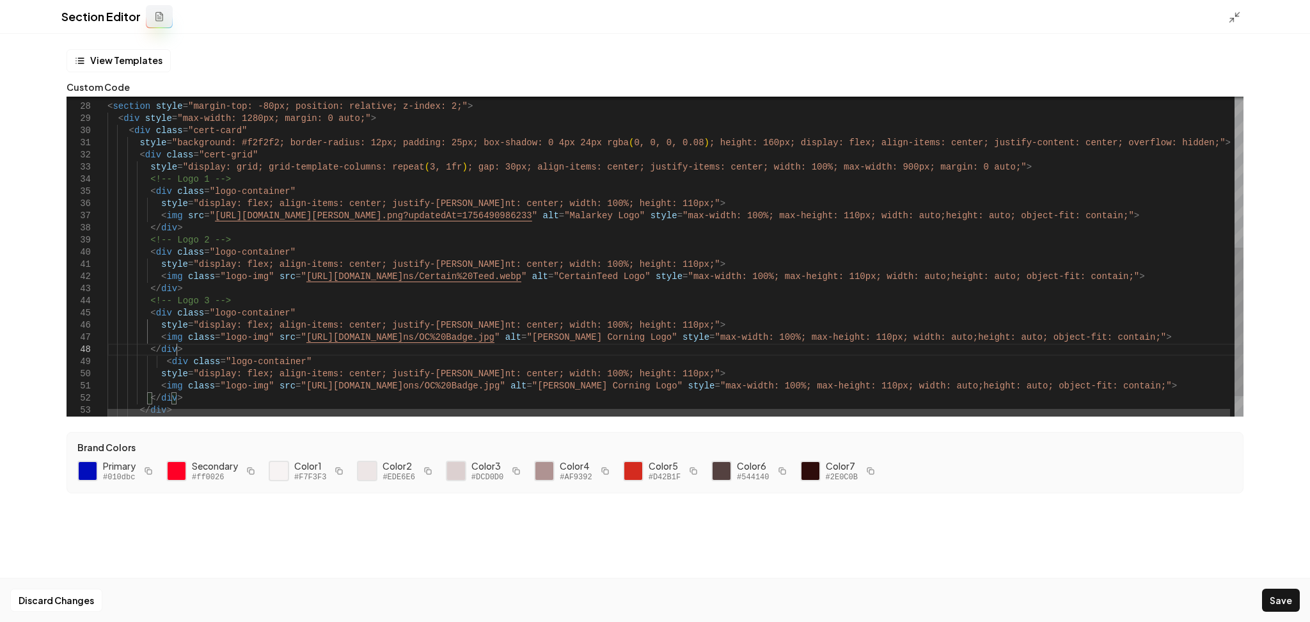
click at [196, 345] on div "< section style = "margin-top: -80px; position: relative; z-index: 2 ;" > < div…" at bounding box center [677, 116] width 1141 height 688
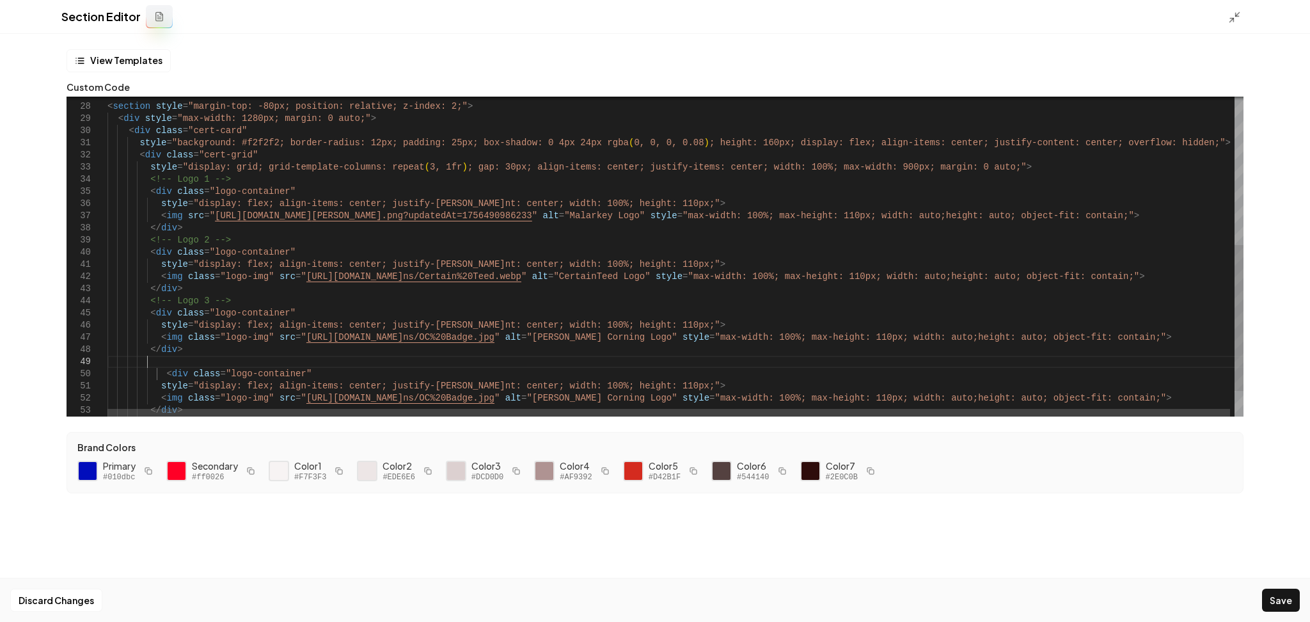
scroll to position [86, 38]
drag, startPoint x: 238, startPoint y: 300, endPoint x: 131, endPoint y: 303, distance: 107.5
click at [131, 303] on div "< section style = "margin-top: -80px; position: relative; z-index: 2 ;" > < div…" at bounding box center [677, 122] width 1141 height 701
click at [171, 358] on div "< section style = "margin-top: -80px; position: relative; z-index: 2 ;" > < div…" at bounding box center [677, 122] width 1141 height 701
click at [215, 359] on div "< section style = "margin-top: -80px; position: relative; z-index: 2 ;" > < div…" at bounding box center [677, 122] width 1141 height 701
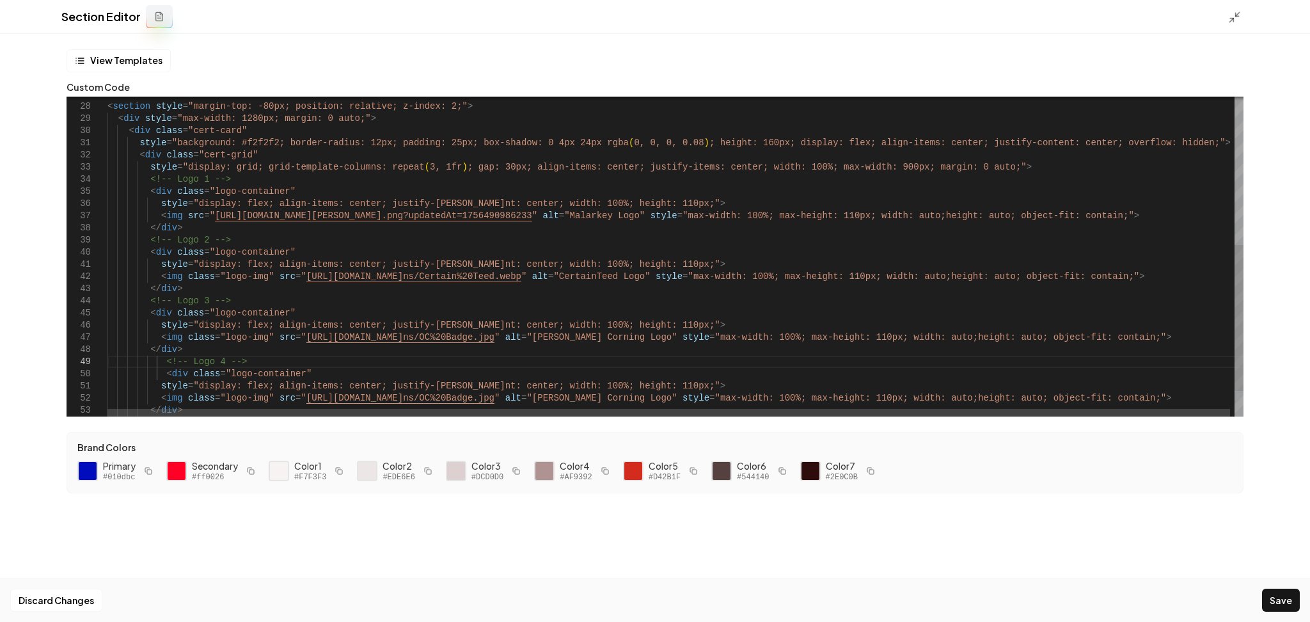
scroll to position [84, 107]
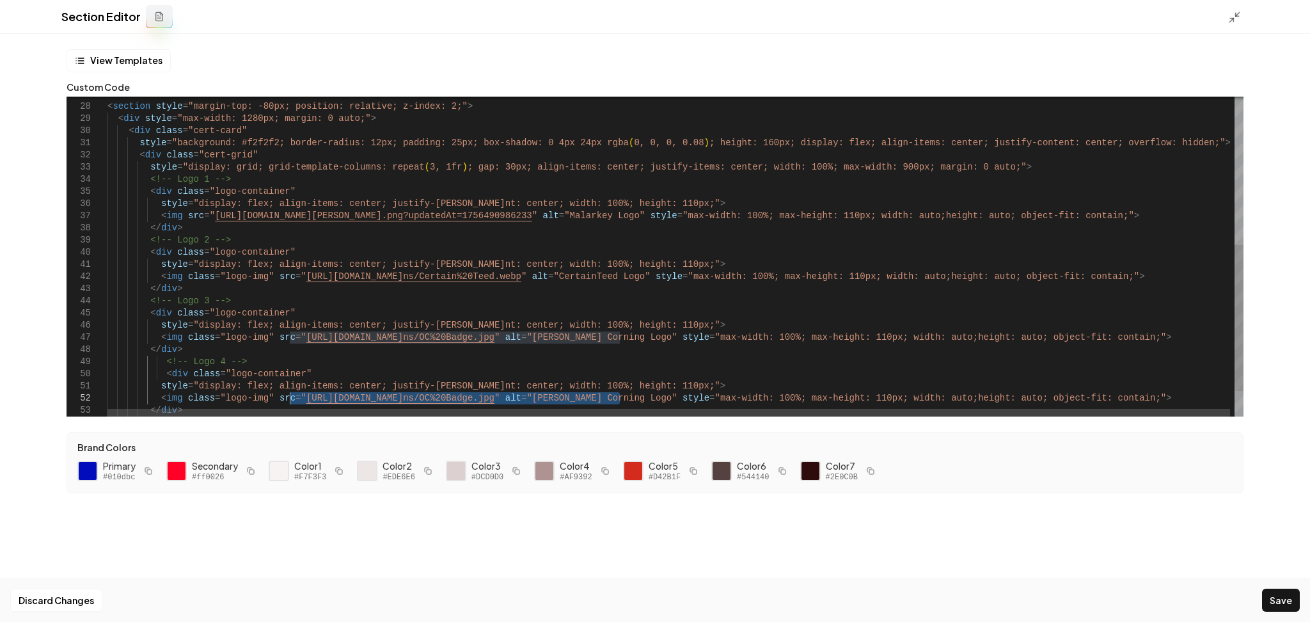
drag, startPoint x: 619, startPoint y: 400, endPoint x: 290, endPoint y: 400, distance: 329.5
click at [290, 400] on div "< section style = "margin-top: -80px; position: relative; z-index: 2 ;" > < div…" at bounding box center [677, 122] width 1141 height 701
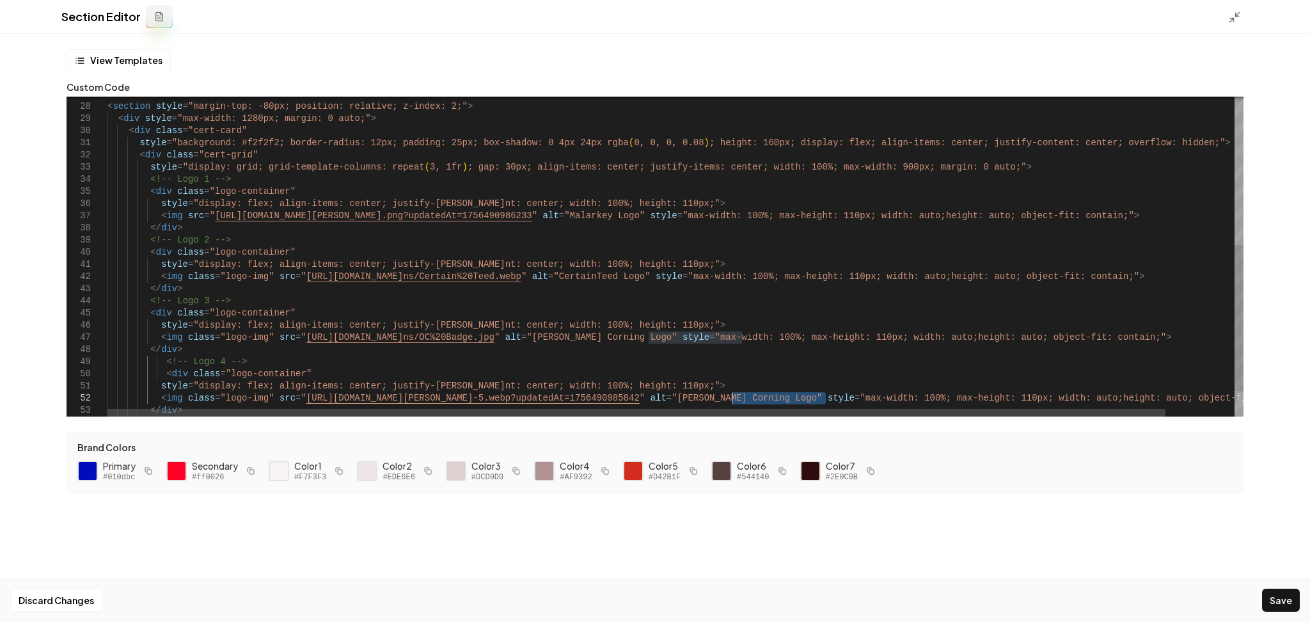
drag, startPoint x: 826, startPoint y: 400, endPoint x: 734, endPoint y: 402, distance: 91.5
click at [734, 402] on div "< section style = "margin-top: -80px; position: relative; z-index: 2 ;" > < div…" at bounding box center [712, 122] width 1210 height 701
click at [826, 397] on div "< section style = "margin-top: -80px; position: relative; z-index: 2 ;" > < div…" at bounding box center [712, 122] width 1210 height 701
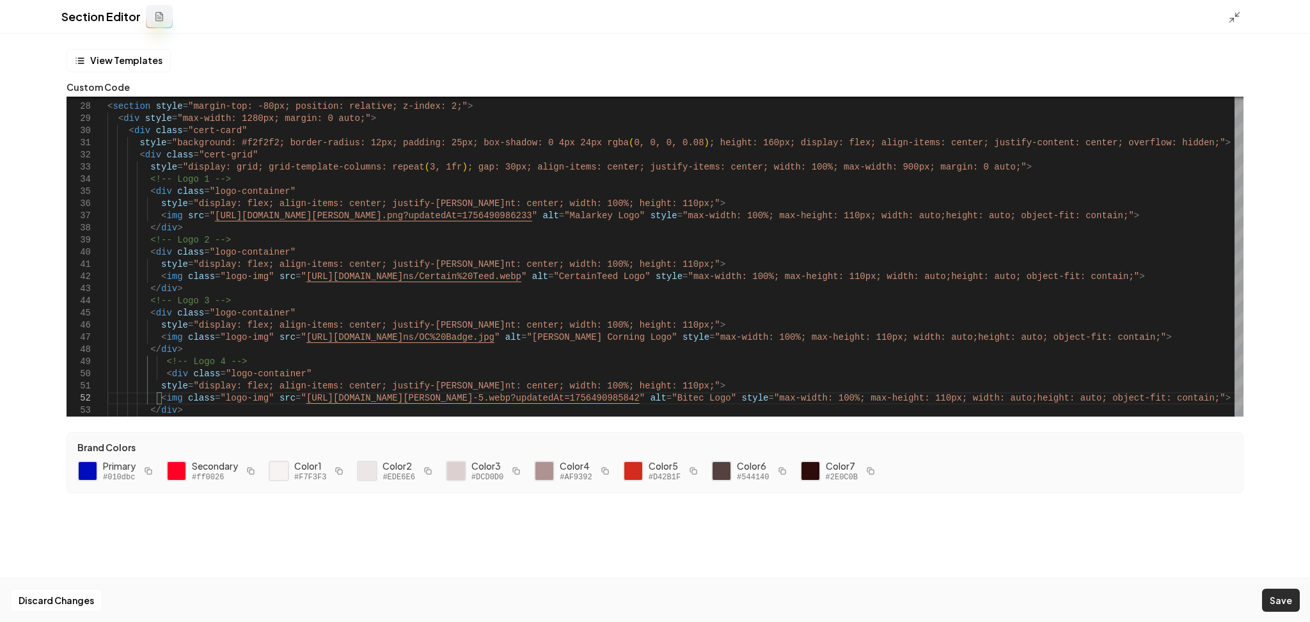
click at [1280, 592] on button "Save" at bounding box center [1281, 600] width 38 height 23
click at [1232, 12] on icon at bounding box center [1234, 17] width 13 height 13
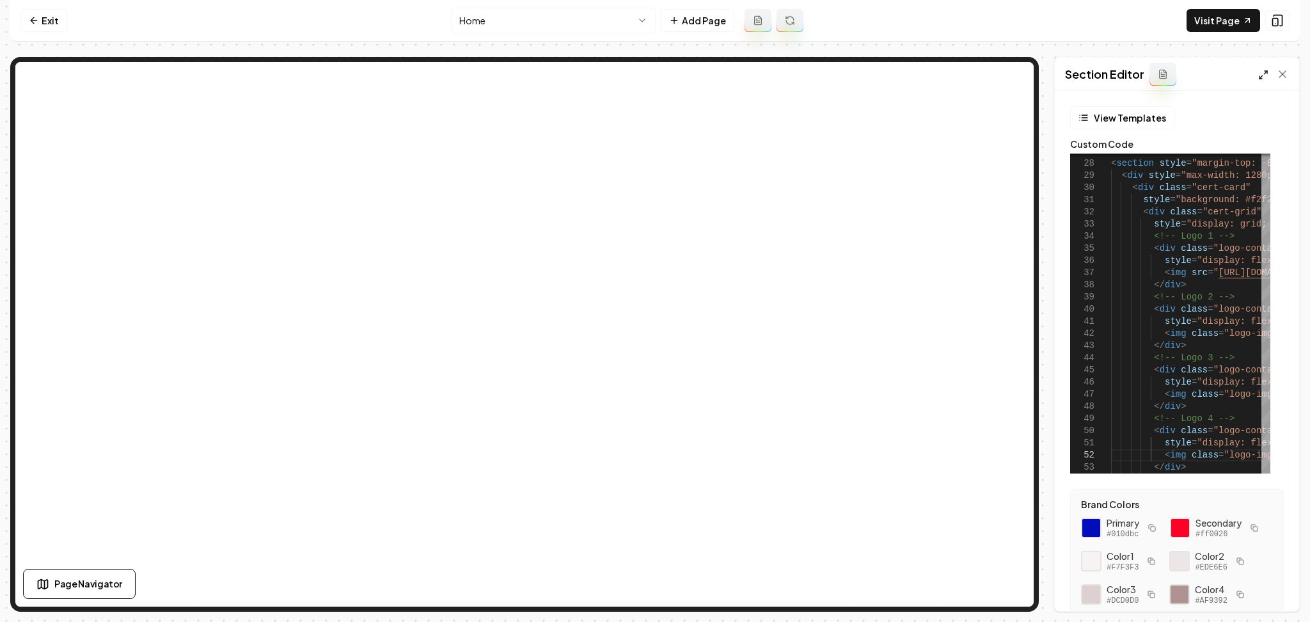
click at [1264, 72] on icon at bounding box center [1263, 75] width 10 height 10
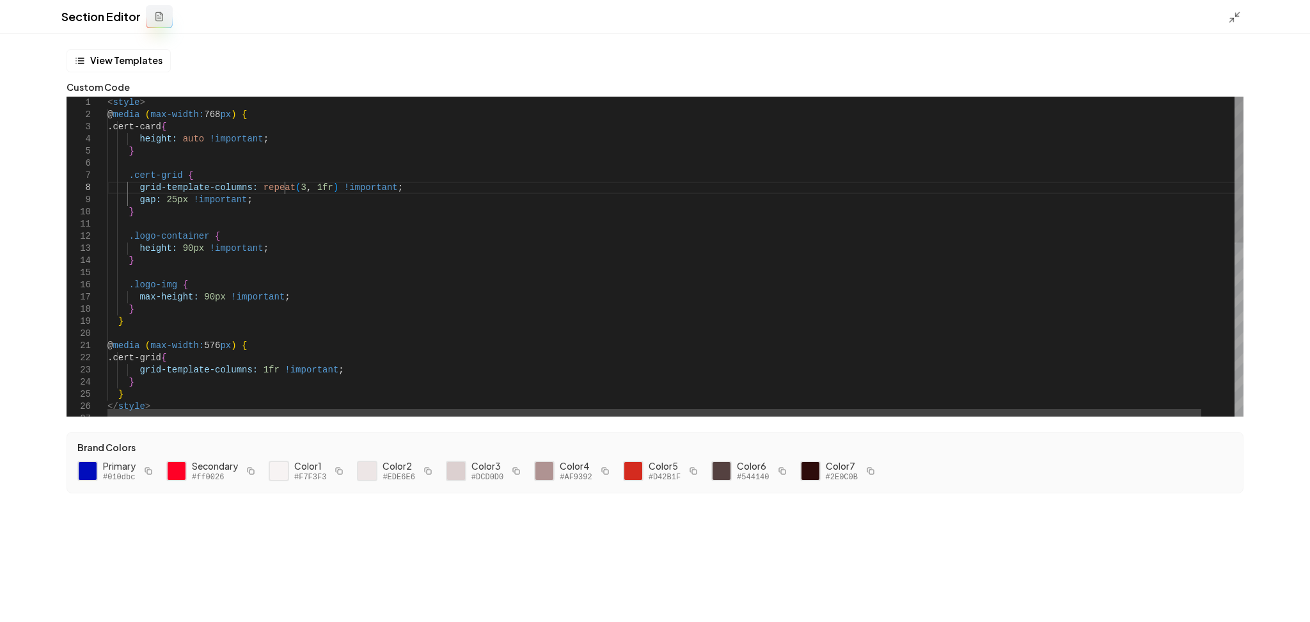
click at [285, 188] on div "} } </ style > @ media ( max-width: 576 px ) { .cert-grid { grid-template-colum…" at bounding box center [692, 447] width 1170 height 701
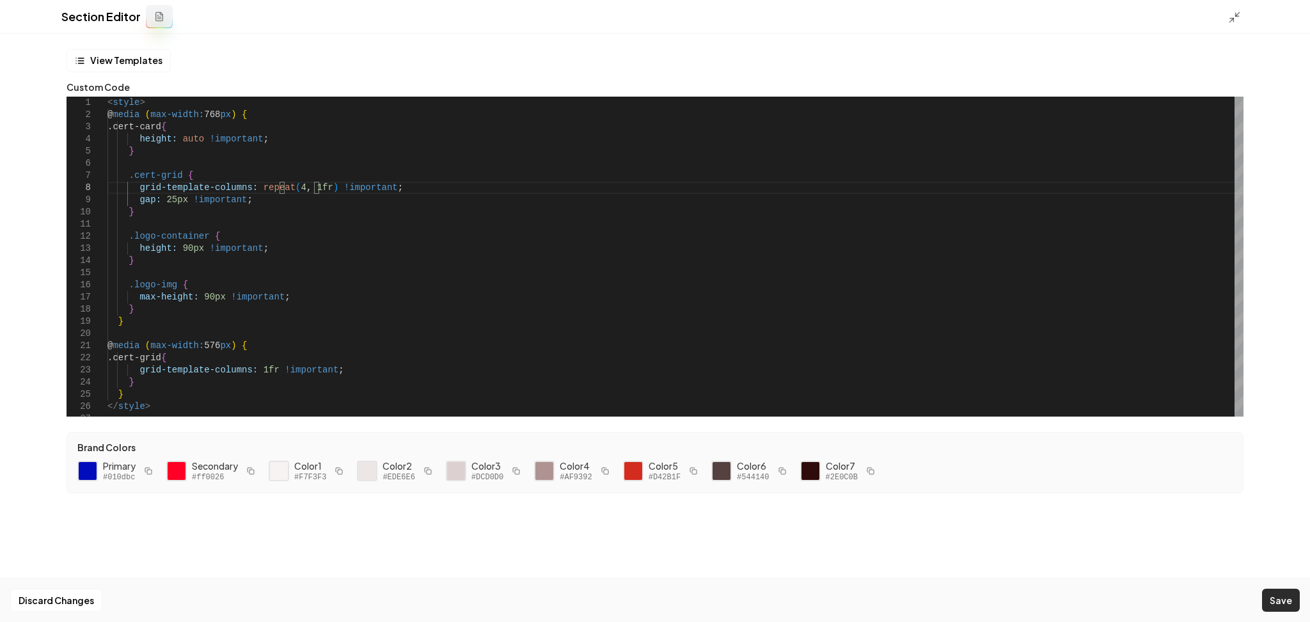
click at [1287, 597] on button "Save" at bounding box center [1281, 600] width 38 height 23
click at [1235, 17] on icon at bounding box center [1234, 17] width 13 height 13
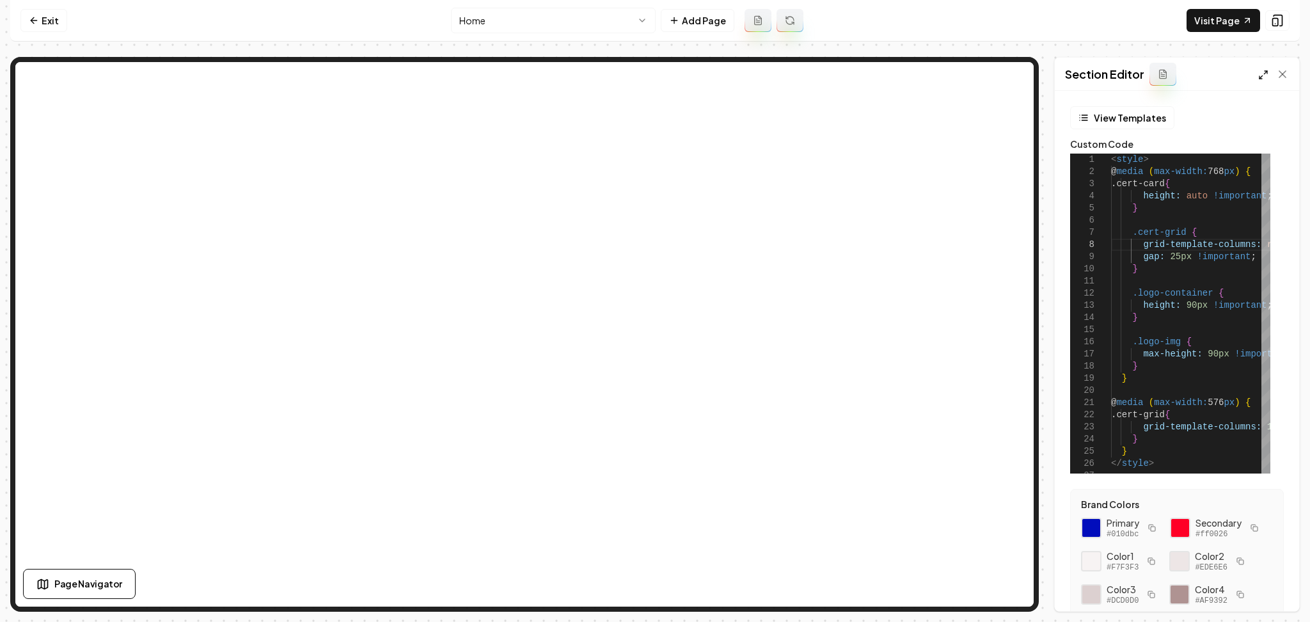
click at [1263, 74] on icon at bounding box center [1263, 75] width 10 height 10
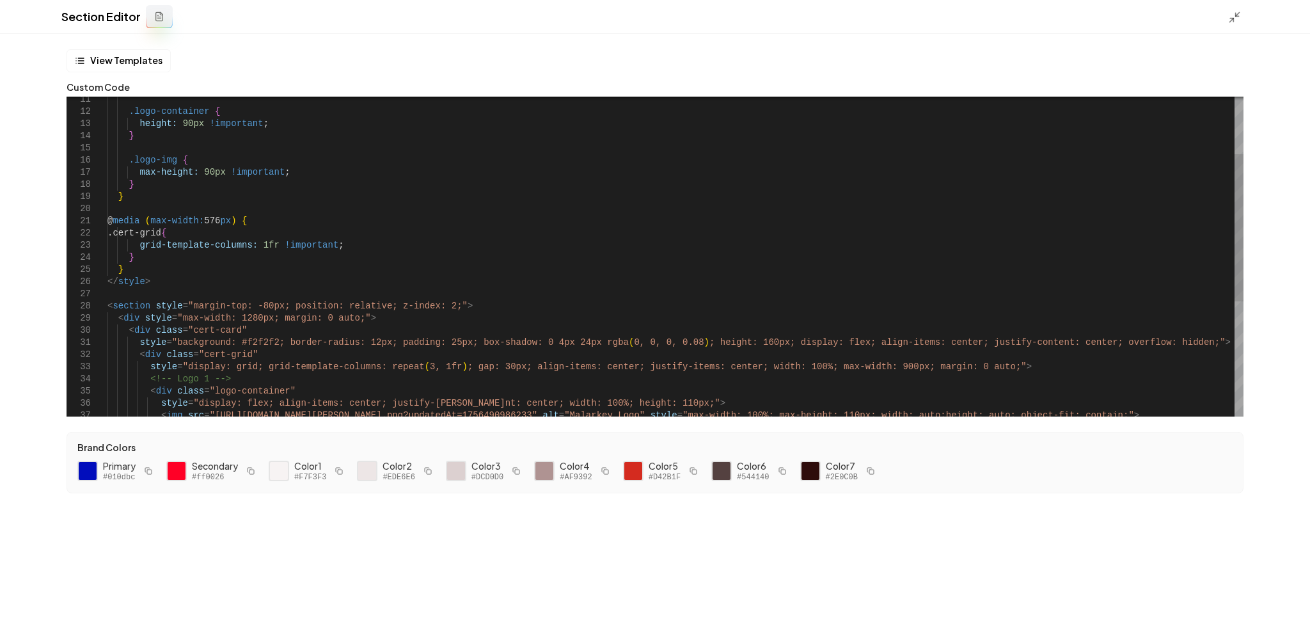
click at [406, 368] on div "} } </ style > @ media ( max-width: 576 px ) { .cert-grid { grid-template-colum…" at bounding box center [675, 318] width 1136 height 693
click at [1270, 605] on button "Save" at bounding box center [1281, 600] width 38 height 23
click at [1237, 17] on icon at bounding box center [1234, 17] width 13 height 13
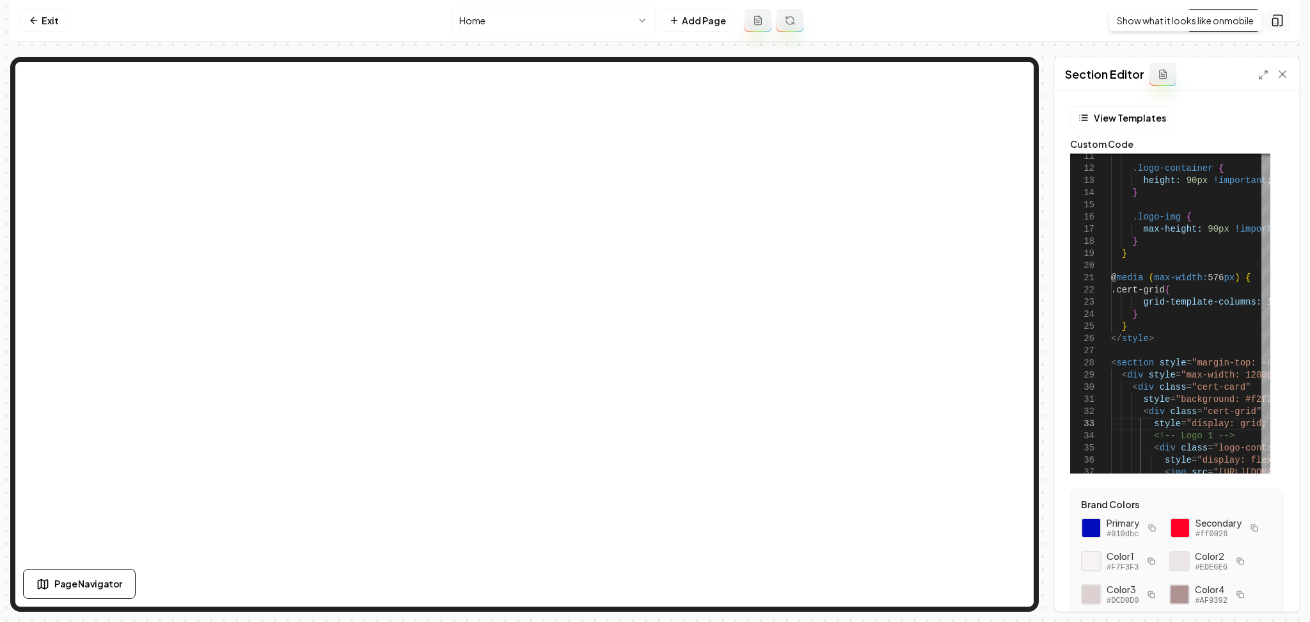
click at [1283, 22] on icon at bounding box center [1277, 20] width 13 height 13
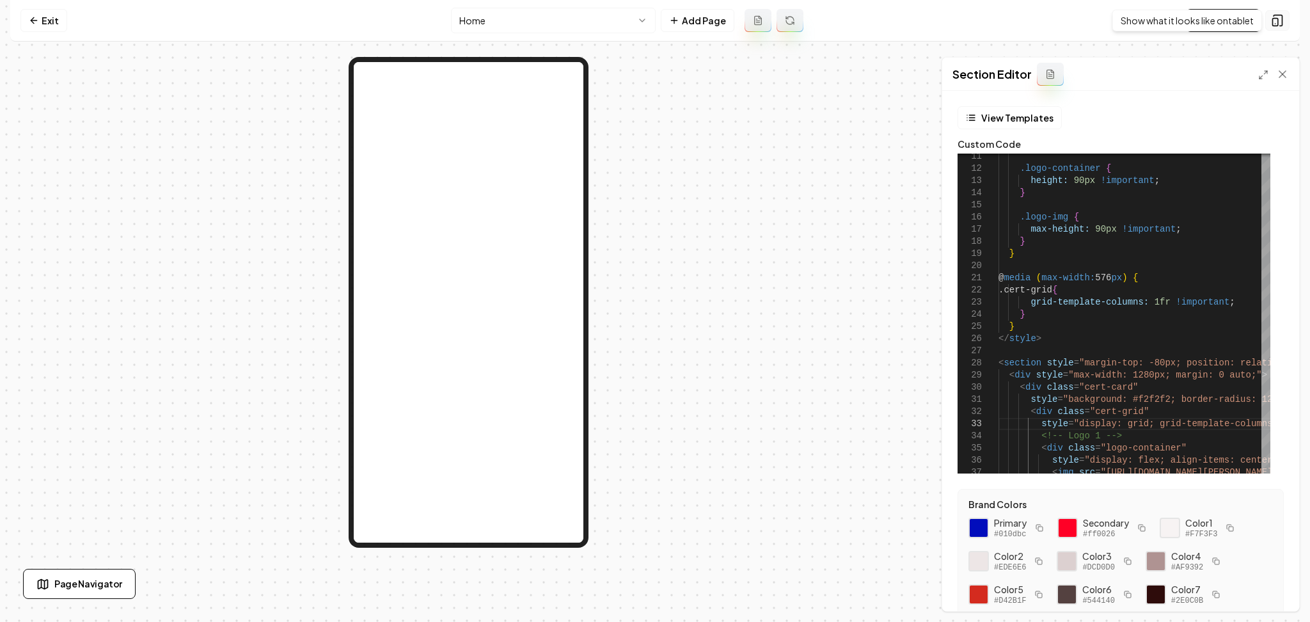
click at [1275, 16] on icon at bounding box center [1277, 20] width 13 height 13
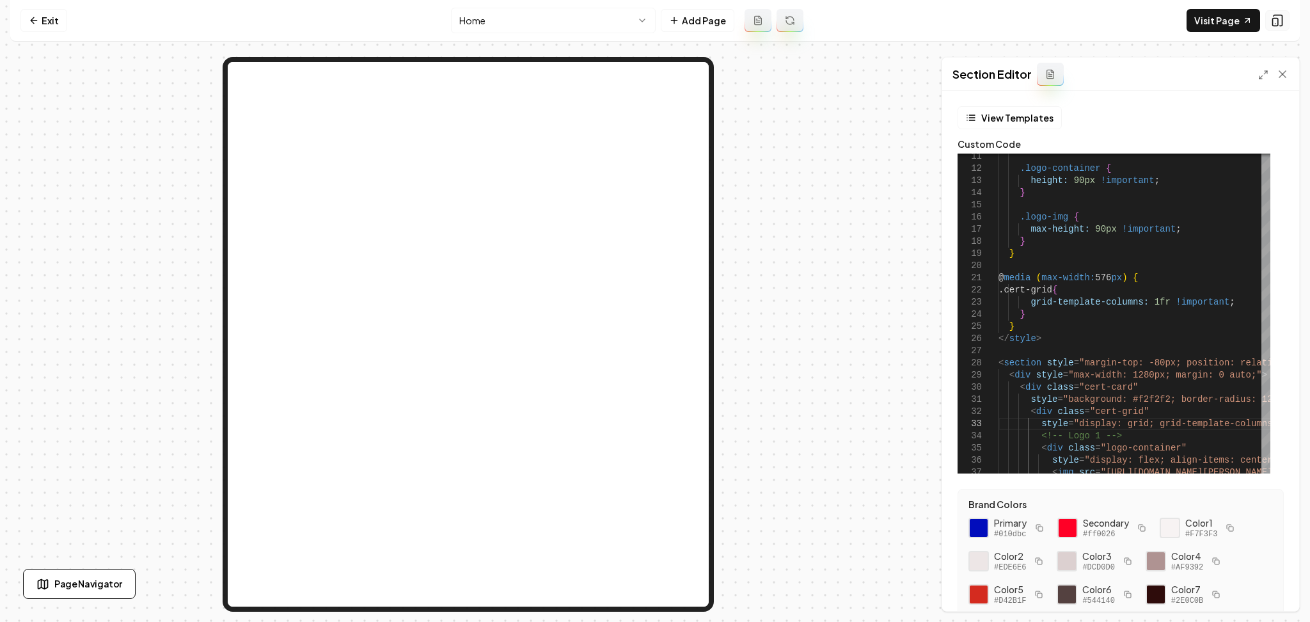
click at [1275, 16] on icon at bounding box center [1277, 20] width 13 height 13
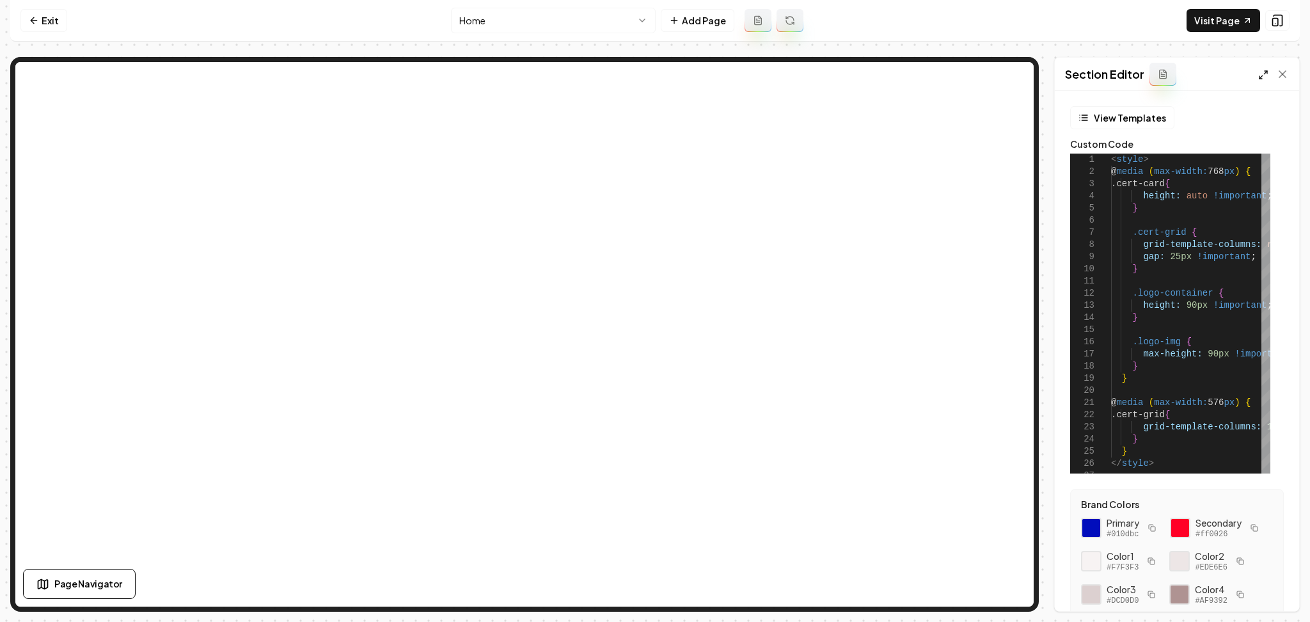
click at [1264, 75] on icon at bounding box center [1263, 75] width 10 height 10
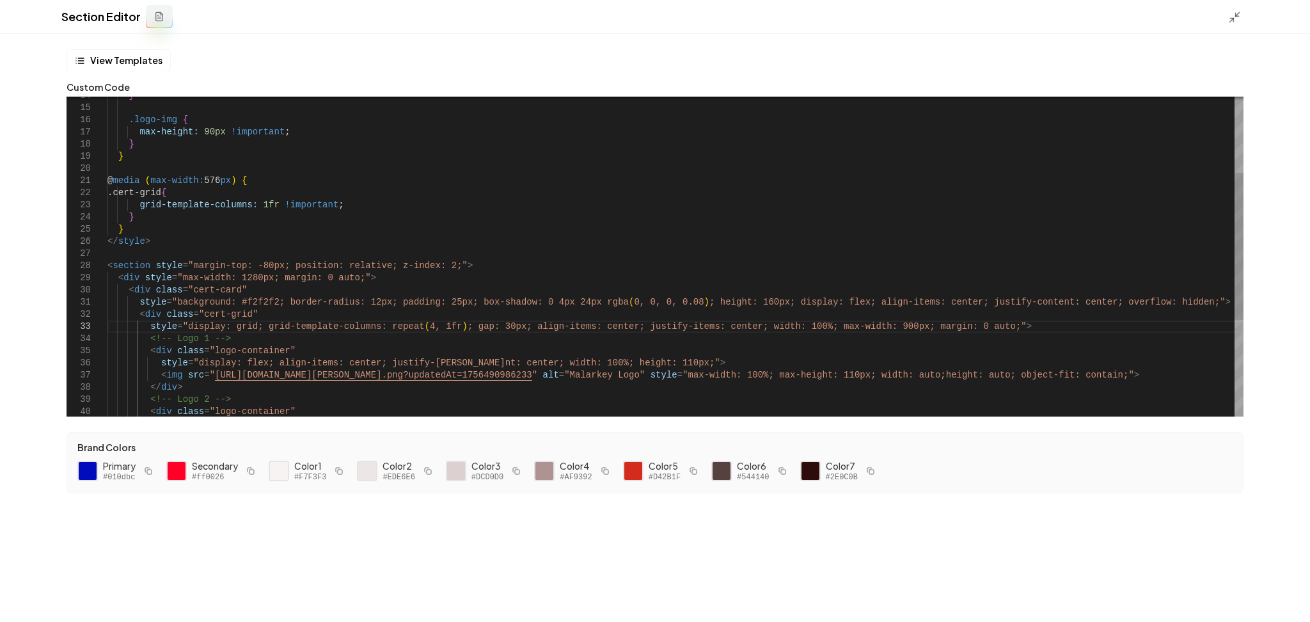
scroll to position [35, 299]
drag, startPoint x: 263, startPoint y: 302, endPoint x: 269, endPoint y: 334, distance: 32.5
click at [239, 299] on div "} } </ style > @ media ( max-width: 576 px ) { .cert-grid { grid-template-colum…" at bounding box center [675, 278] width 1136 height 693
click at [1286, 598] on button "Save" at bounding box center [1281, 600] width 38 height 23
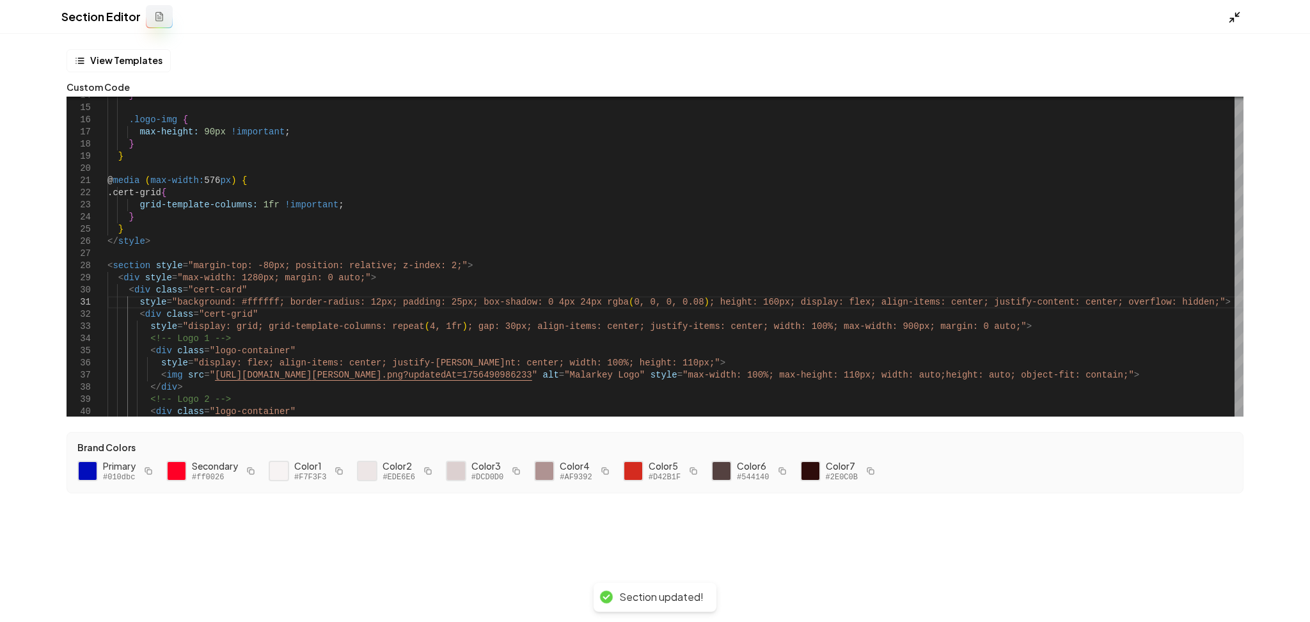
click at [1233, 12] on icon at bounding box center [1234, 17] width 13 height 13
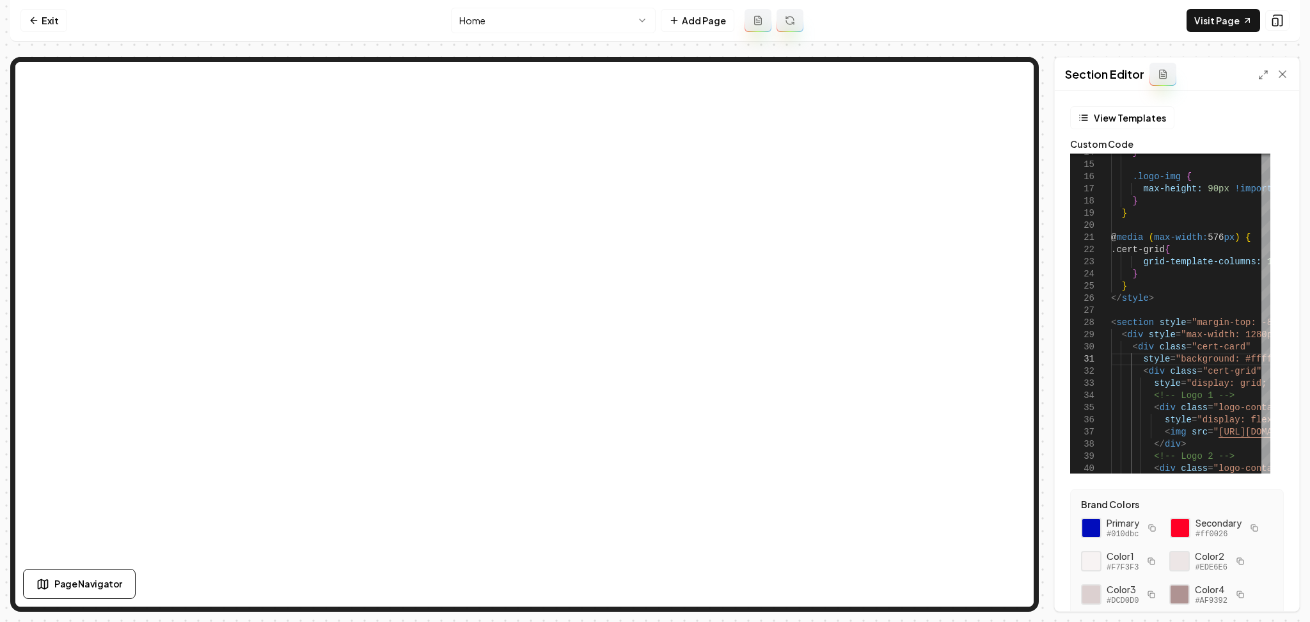
click at [535, 15] on html "Computer Required This feature is only available on a computer. Please switch t…" at bounding box center [655, 311] width 1310 height 622
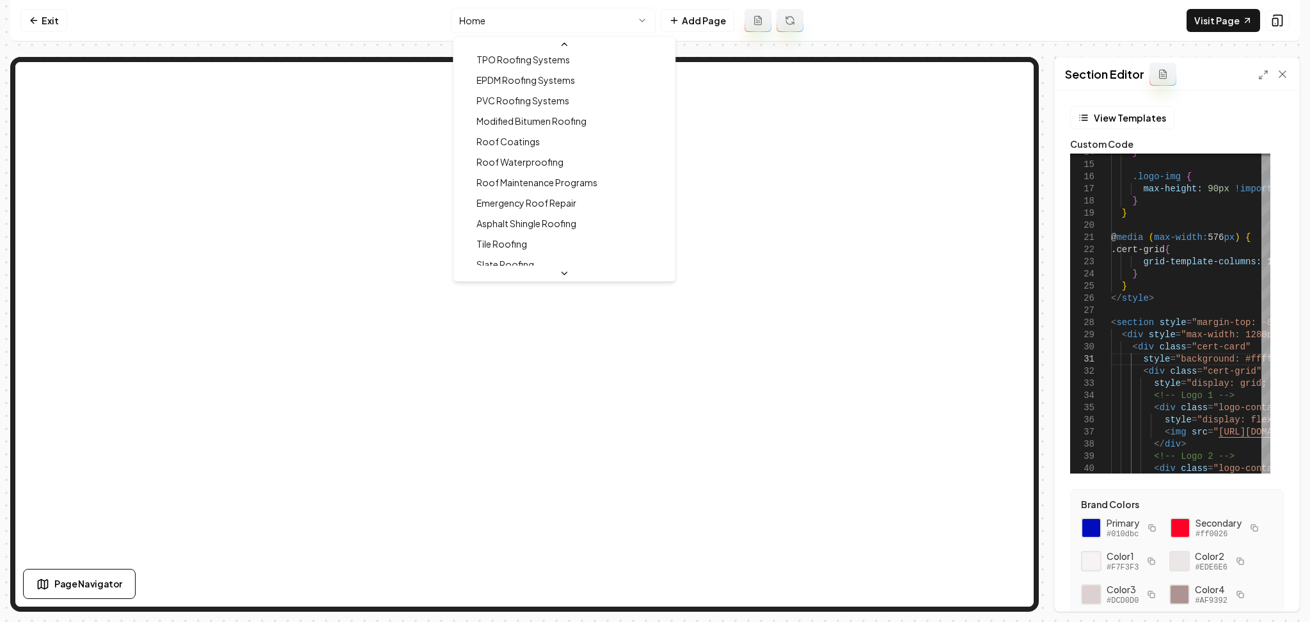
scroll to position [256, 0]
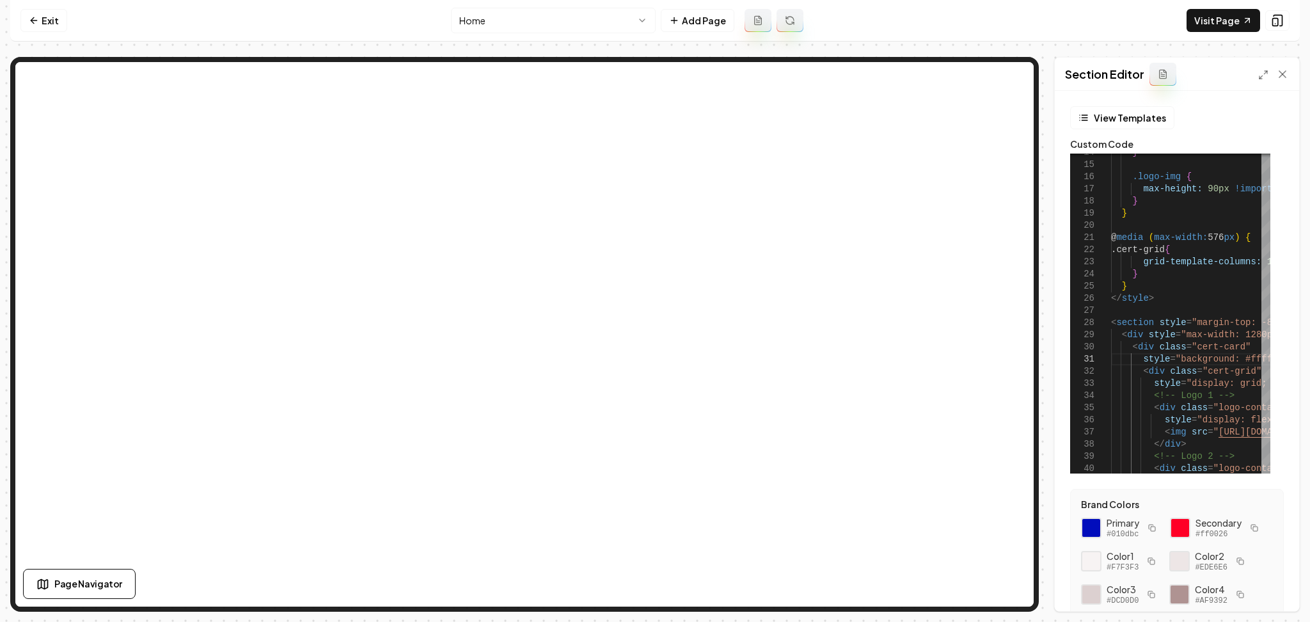
click at [1309, 316] on div "Computer Required This feature is only available on a computer. Please switch t…" at bounding box center [655, 311] width 1310 height 622
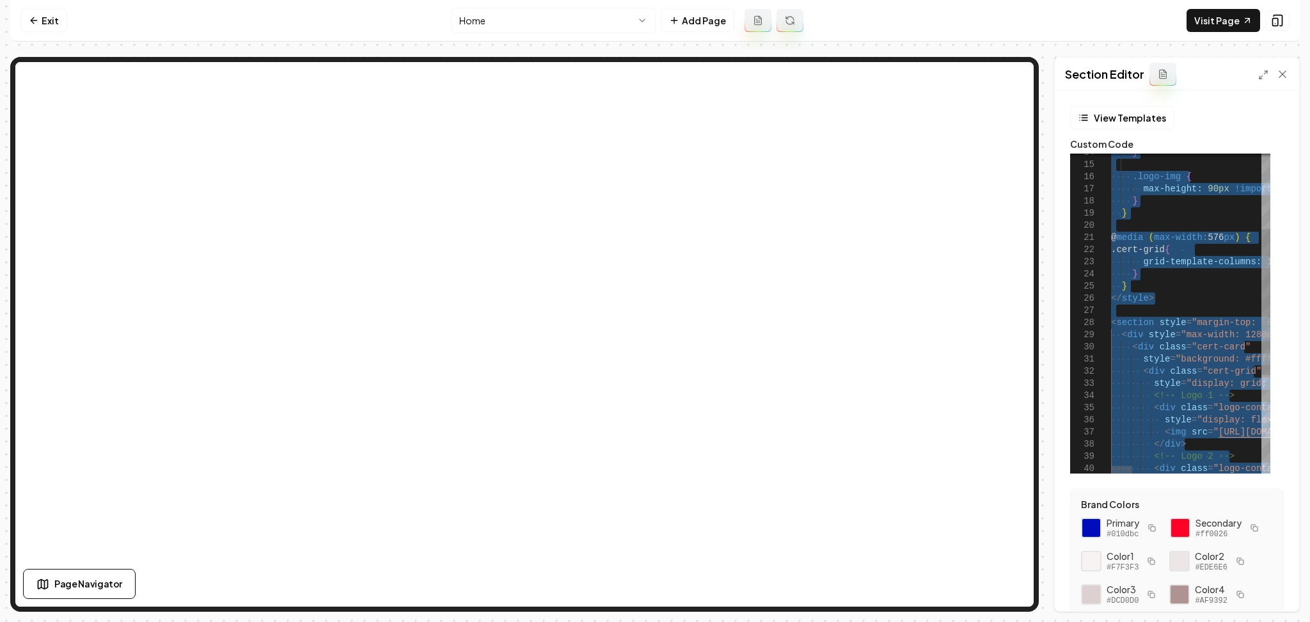
drag, startPoint x: 1164, startPoint y: 292, endPoint x: 1206, endPoint y: 360, distance: 79.9
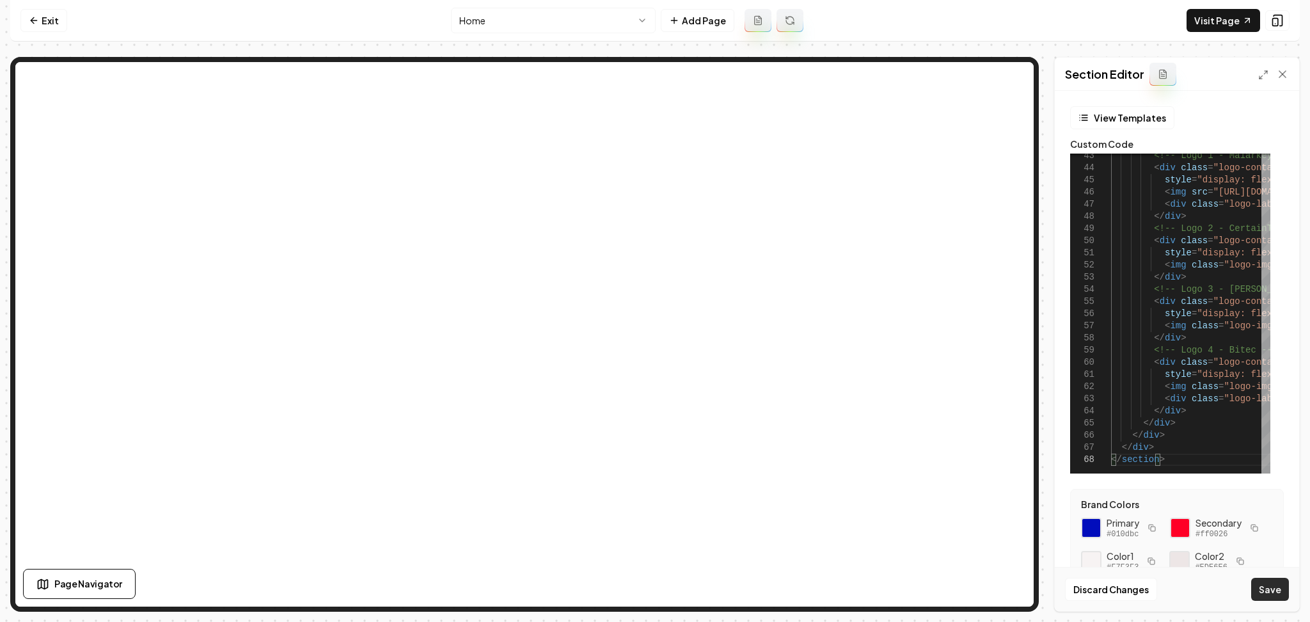
click at [1278, 596] on button "Save" at bounding box center [1270, 589] width 38 height 23
click at [1279, 23] on icon at bounding box center [1277, 20] width 13 height 13
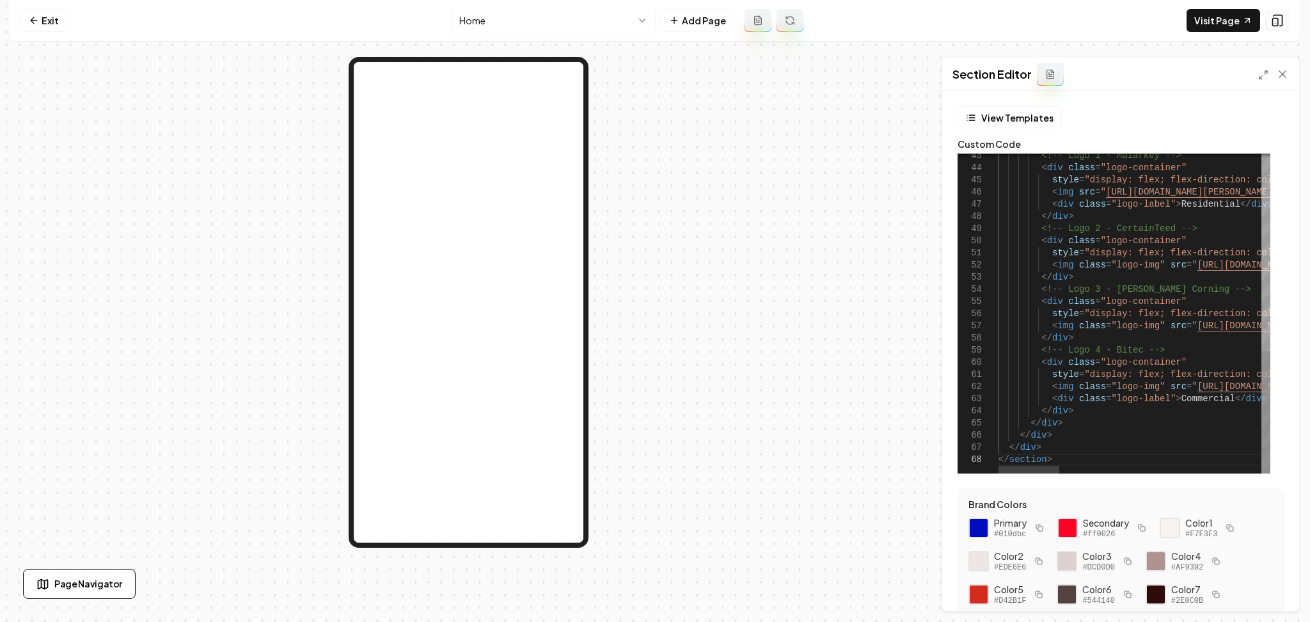
click at [1279, 23] on icon at bounding box center [1277, 20] width 13 height 13
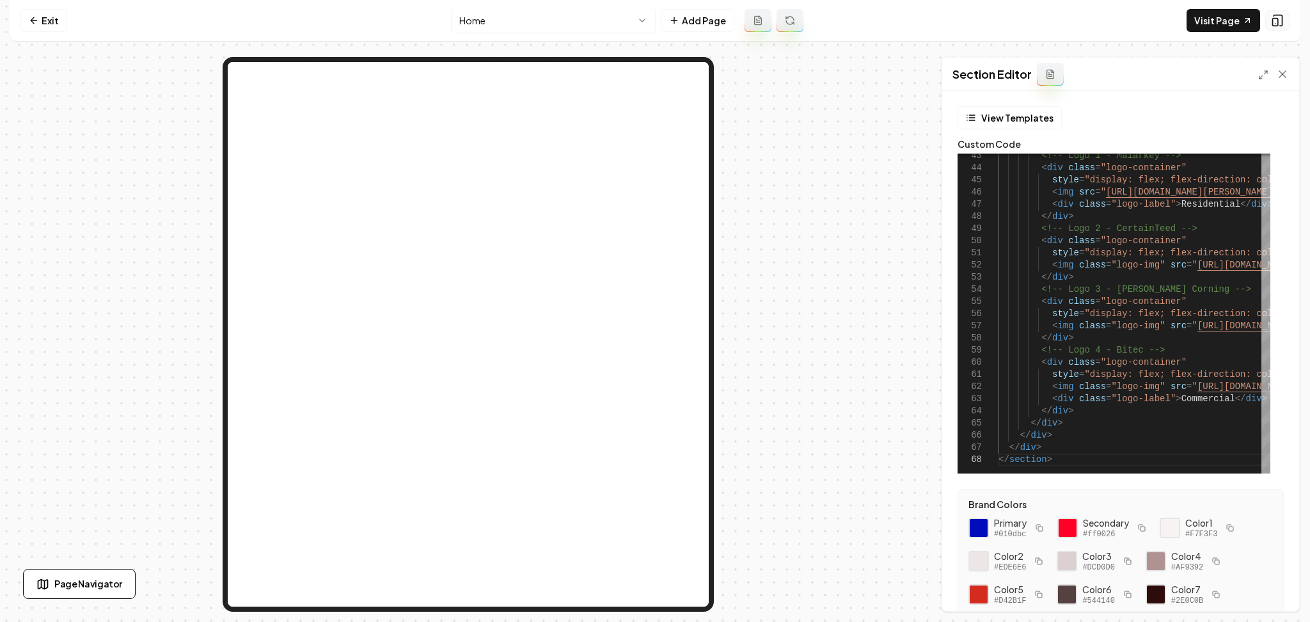
click at [1279, 24] on icon at bounding box center [1277, 20] width 13 height 13
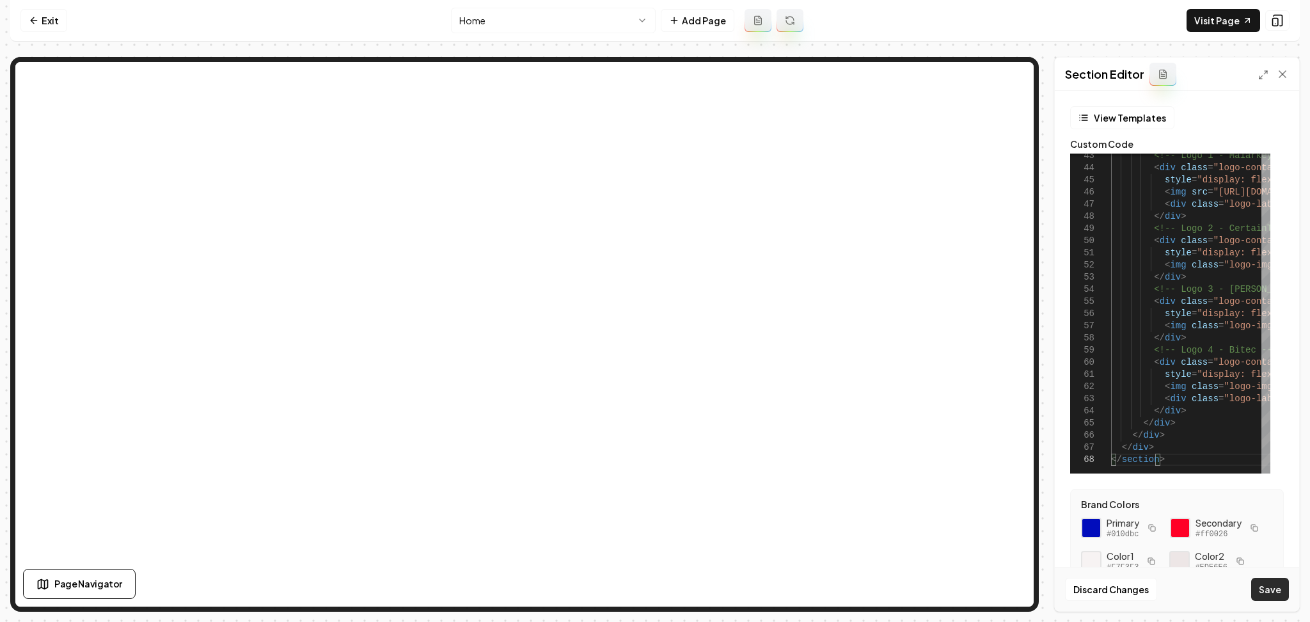
click at [1285, 583] on button "Save" at bounding box center [1270, 589] width 38 height 23
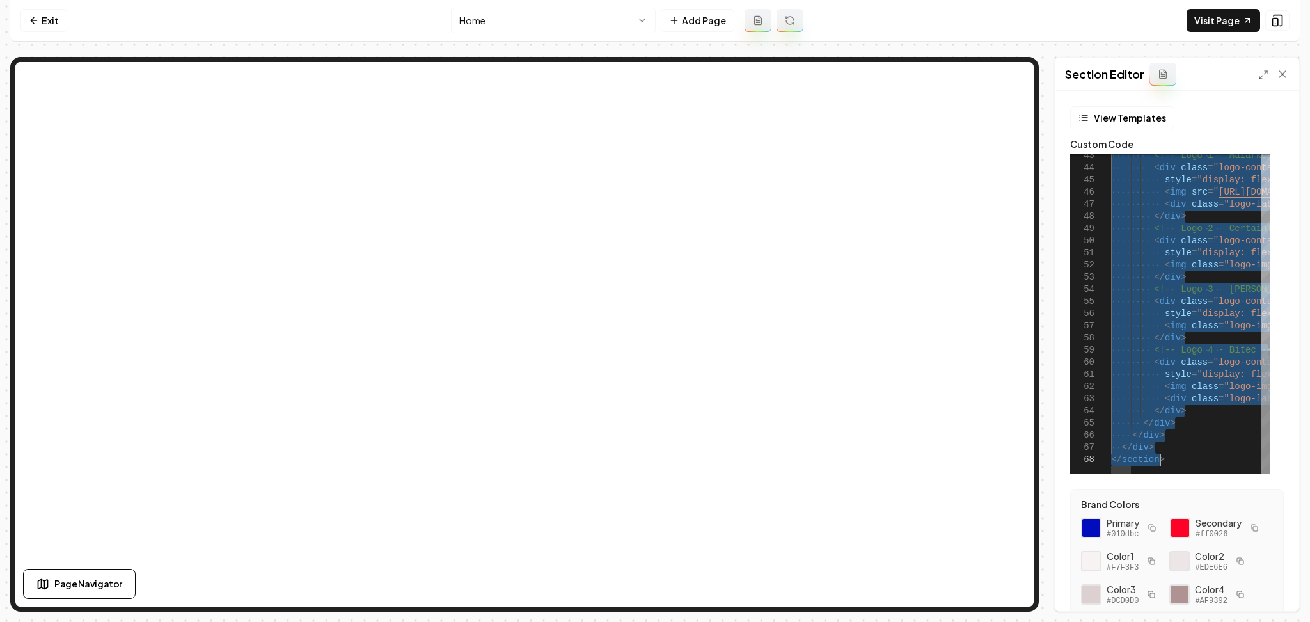
drag, startPoint x: 1192, startPoint y: 332, endPoint x: 1301, endPoint y: 511, distance: 209.6
type textarea "**********"
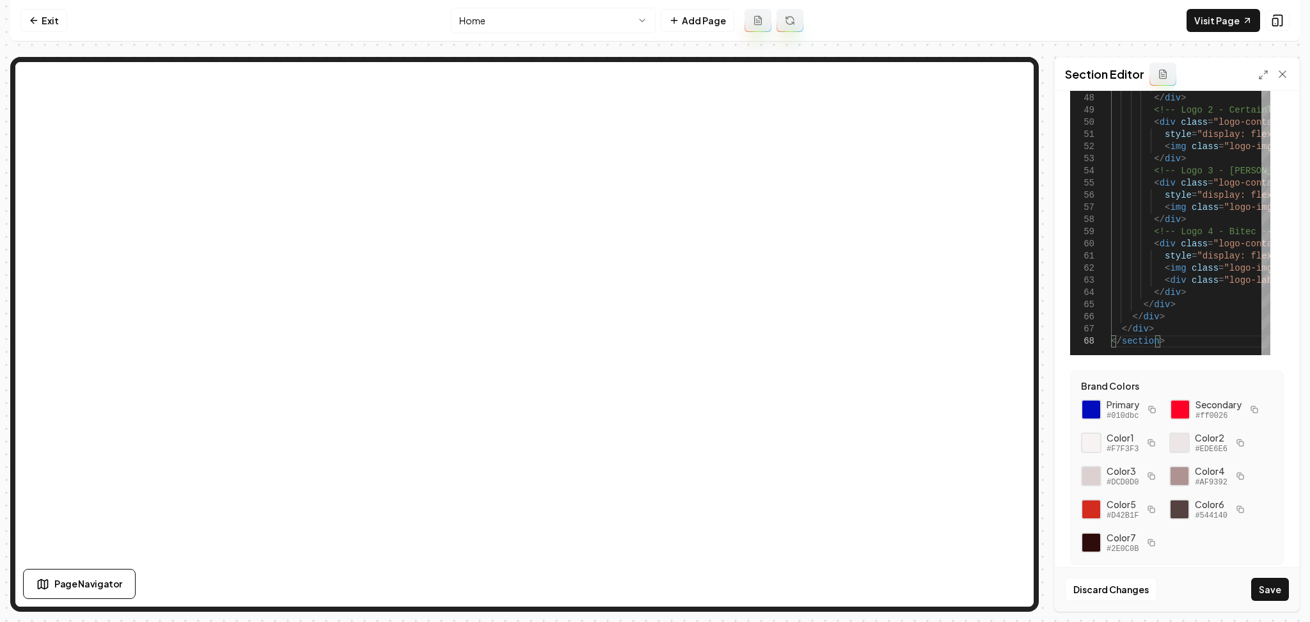
scroll to position [151, 0]
click at [1279, 591] on button "Save" at bounding box center [1270, 589] width 38 height 23
click at [1282, 24] on icon at bounding box center [1278, 20] width 8 height 11
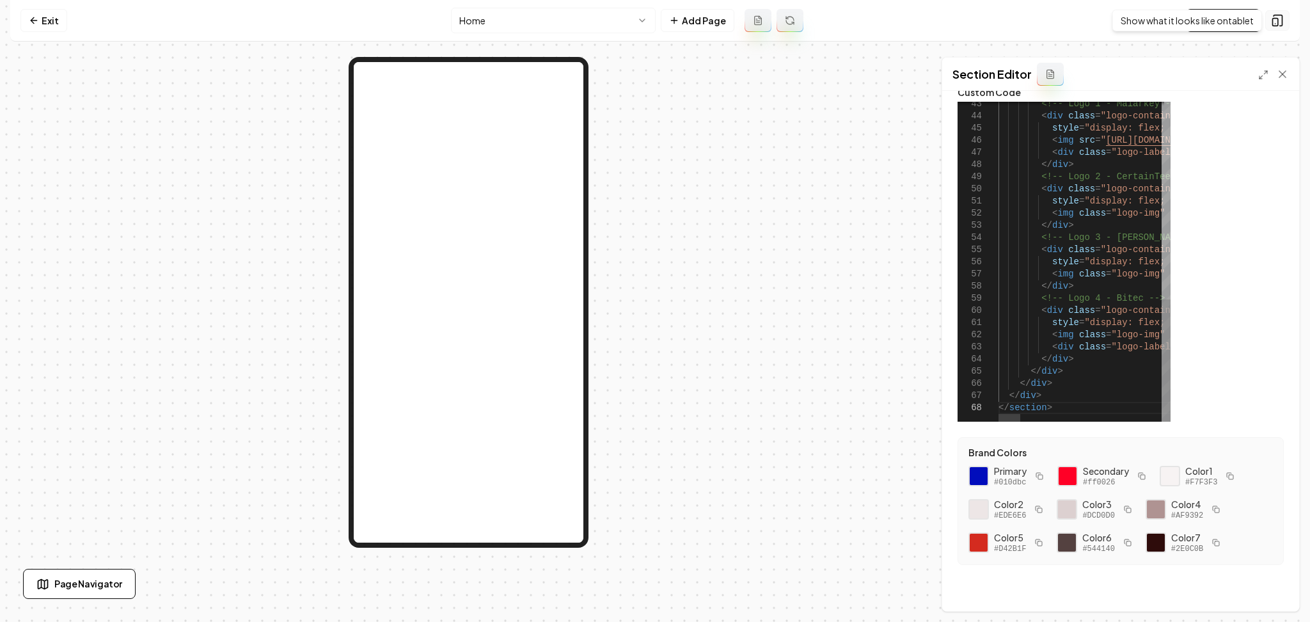
scroll to position [52, 0]
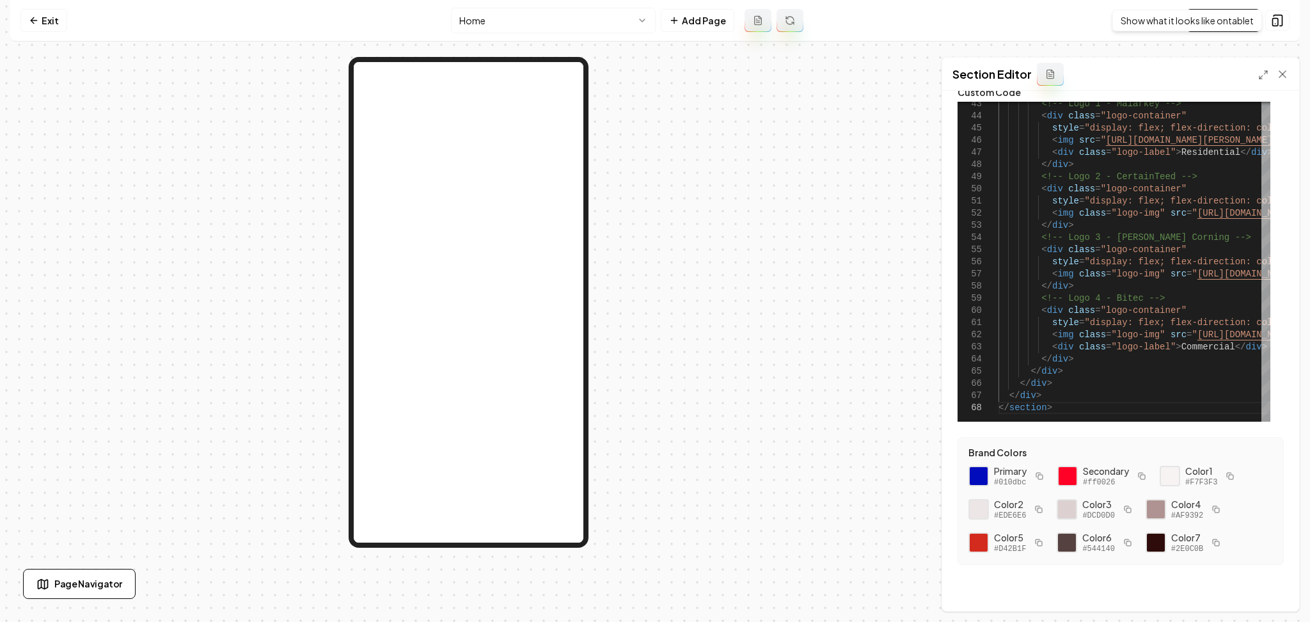
click at [1278, 35] on nav "Exit Home Add Page Visit Page Show what it looks like on tablet Show what it lo…" at bounding box center [655, 21] width 1290 height 42
click at [1279, 27] on button at bounding box center [1277, 20] width 24 height 20
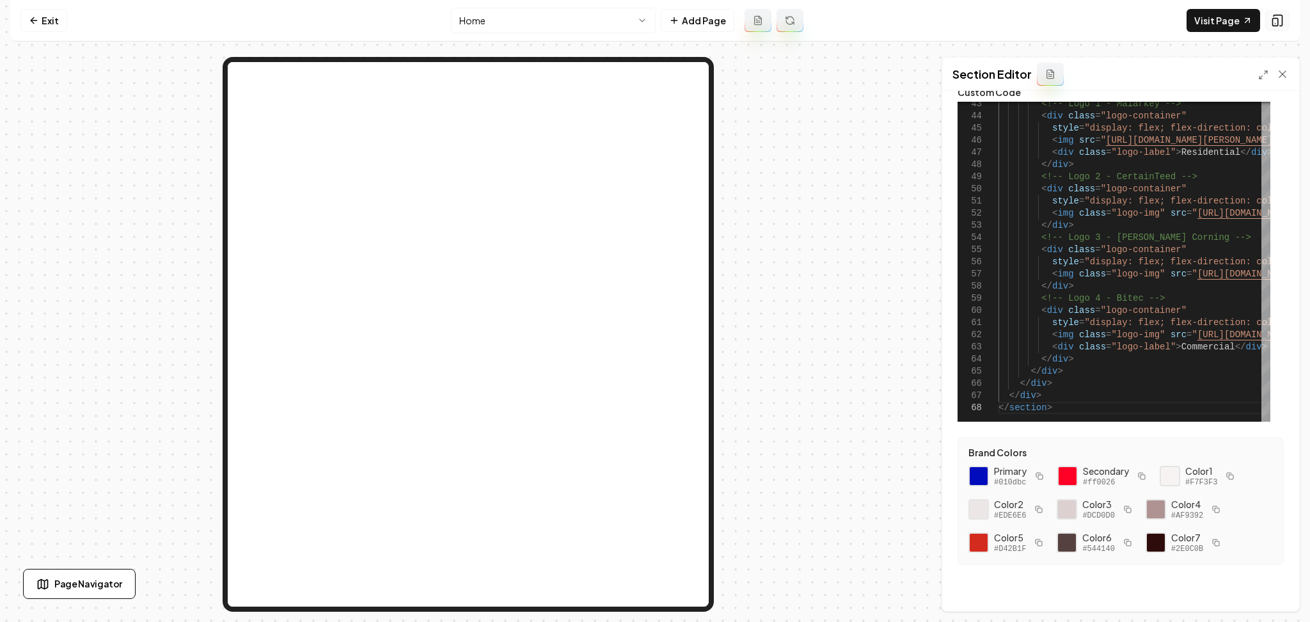
click at [1279, 26] on button at bounding box center [1277, 20] width 24 height 20
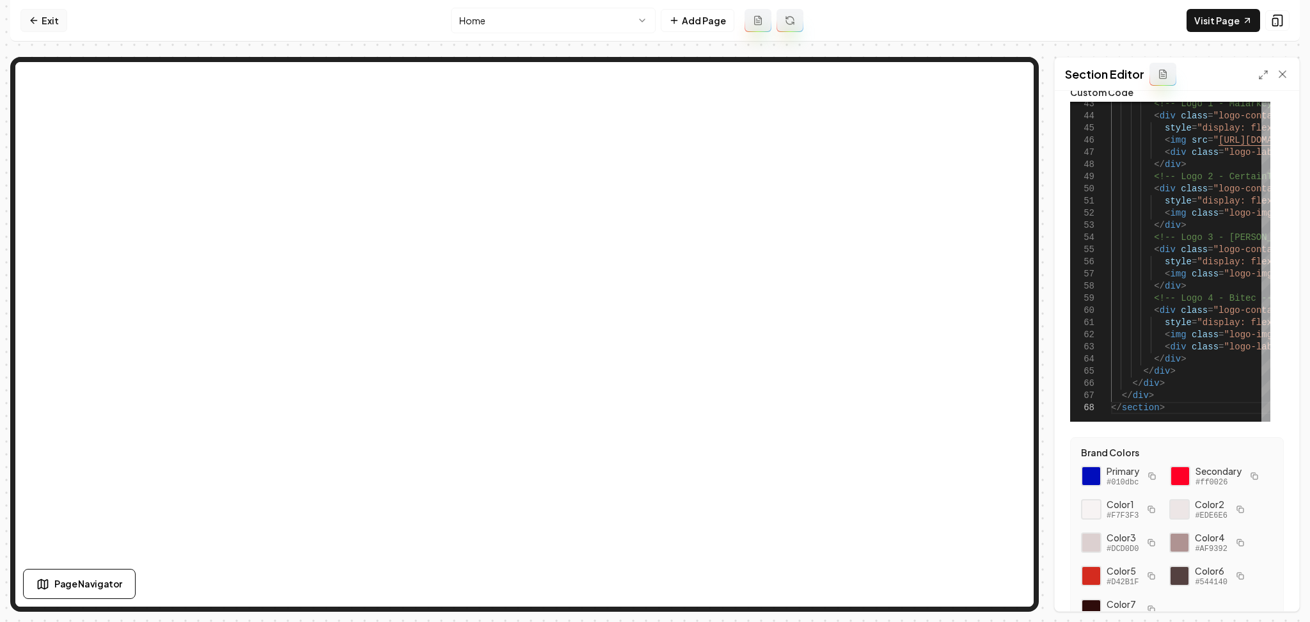
click at [53, 28] on link "Exit" at bounding box center [43, 20] width 47 height 23
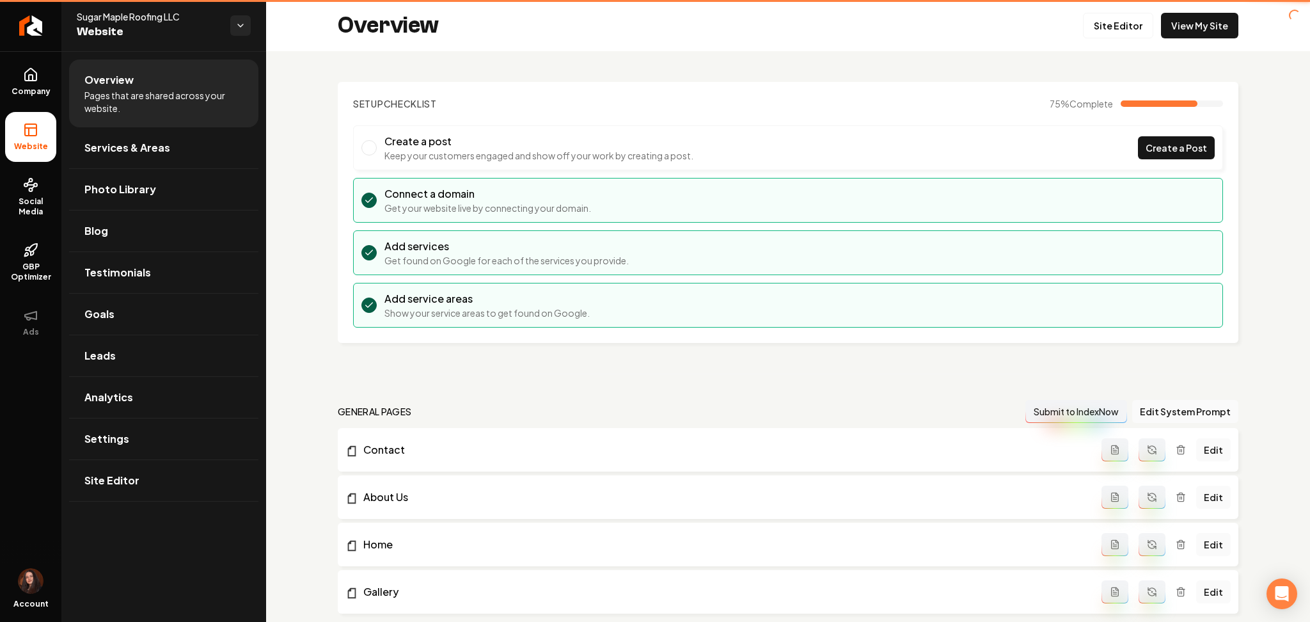
click at [47, 19] on link "Return to dashboard" at bounding box center [30, 25] width 61 height 51
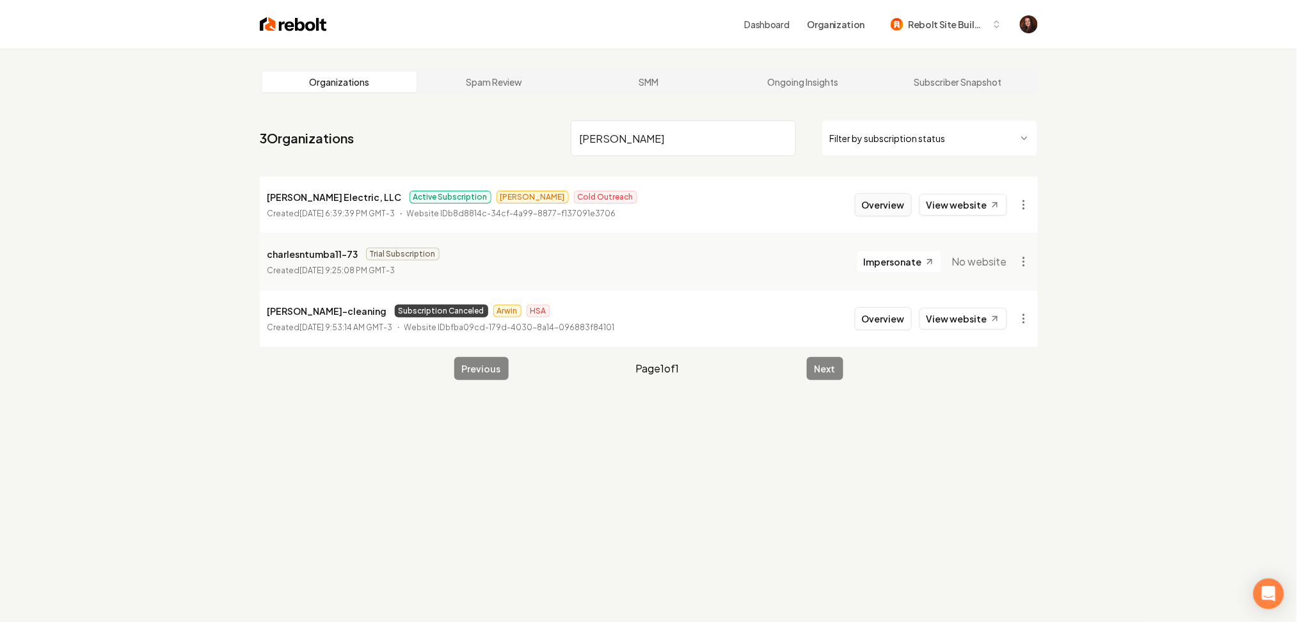
type input "charles"
click at [898, 213] on button "Overview" at bounding box center [883, 204] width 57 height 23
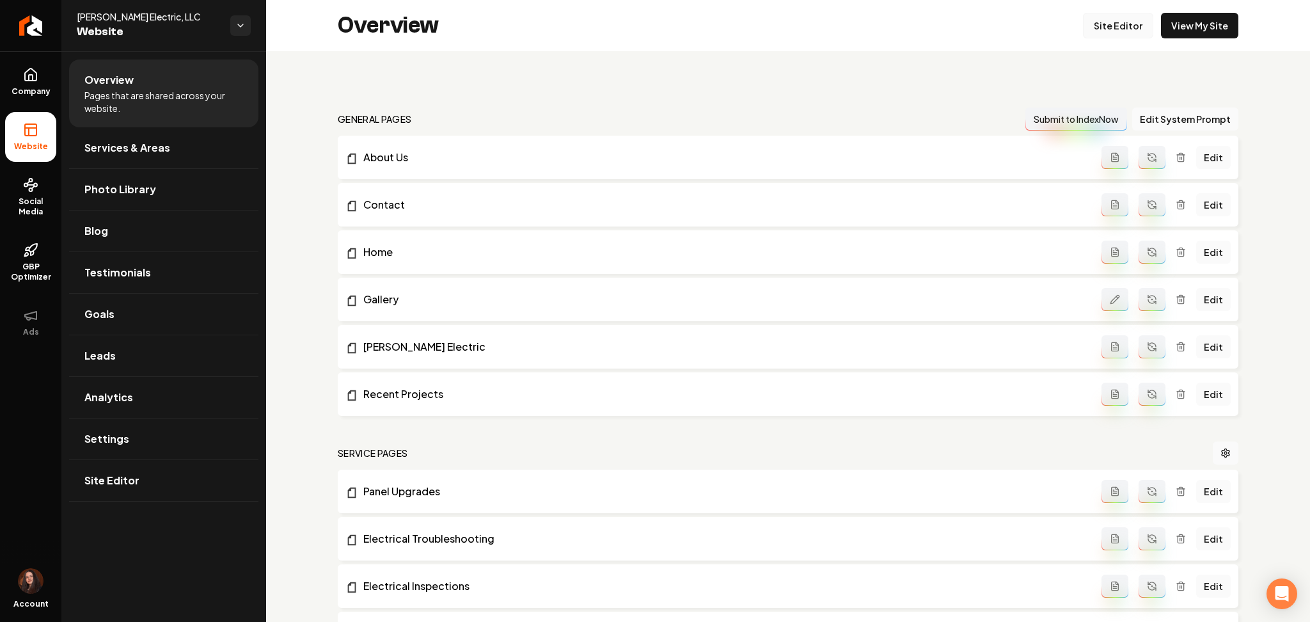
click at [1113, 29] on link "Site Editor" at bounding box center [1118, 26] width 70 height 26
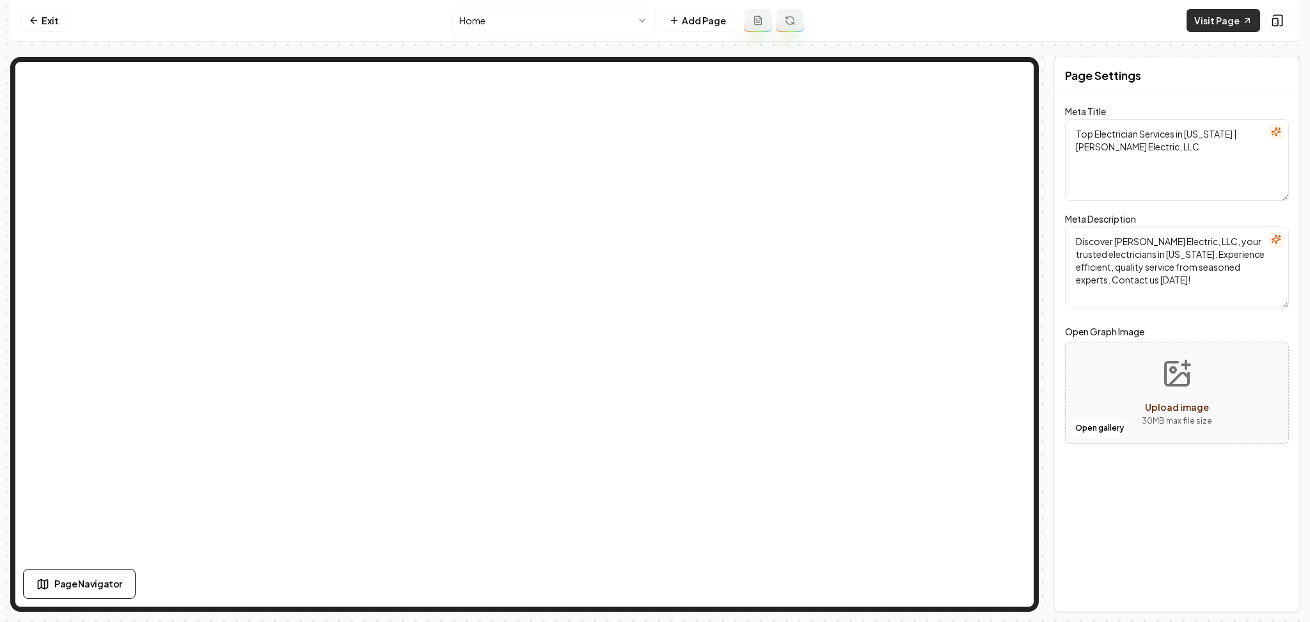
click at [1215, 21] on link "Visit Page" at bounding box center [1224, 20] width 74 height 23
click at [486, 24] on html "Computer Required This feature is only available on a computer. Please switch t…" at bounding box center [655, 311] width 1310 height 622
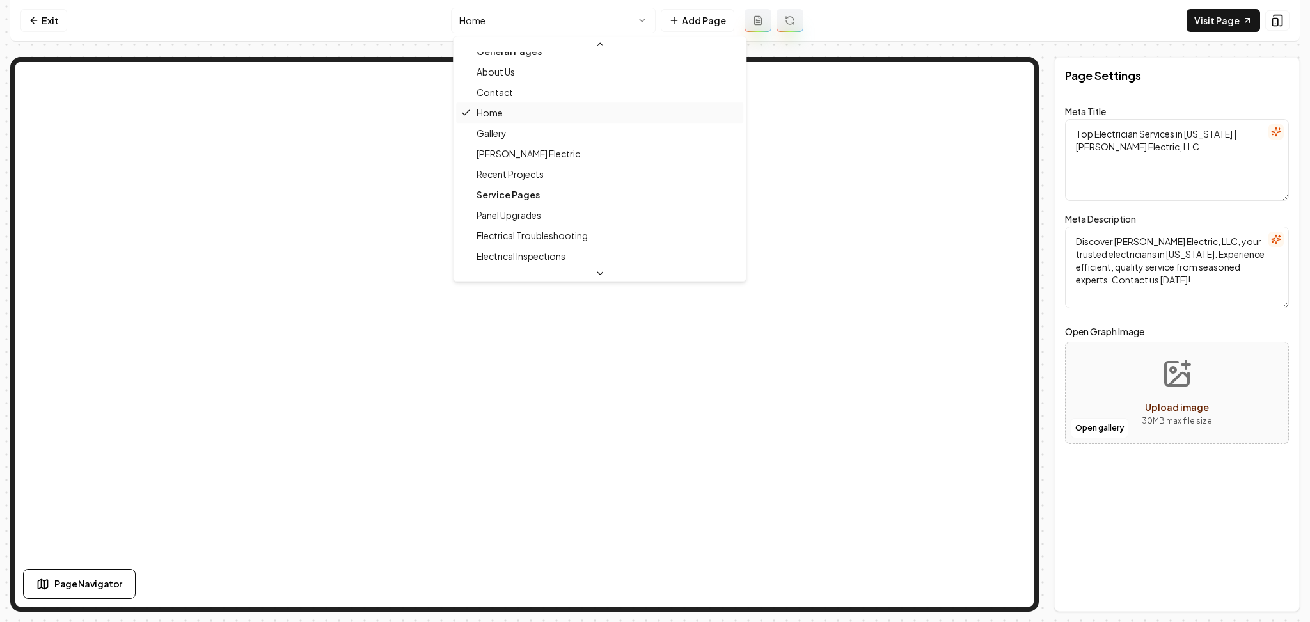
scroll to position [13, 0]
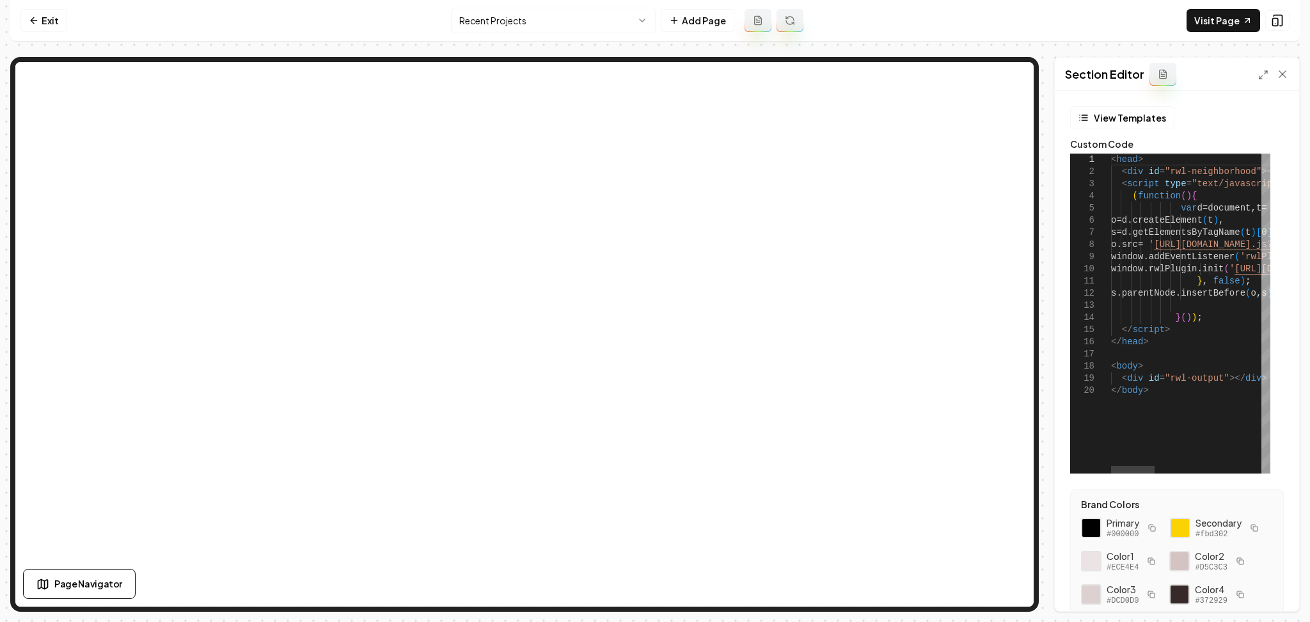
scroll to position [0, 235]
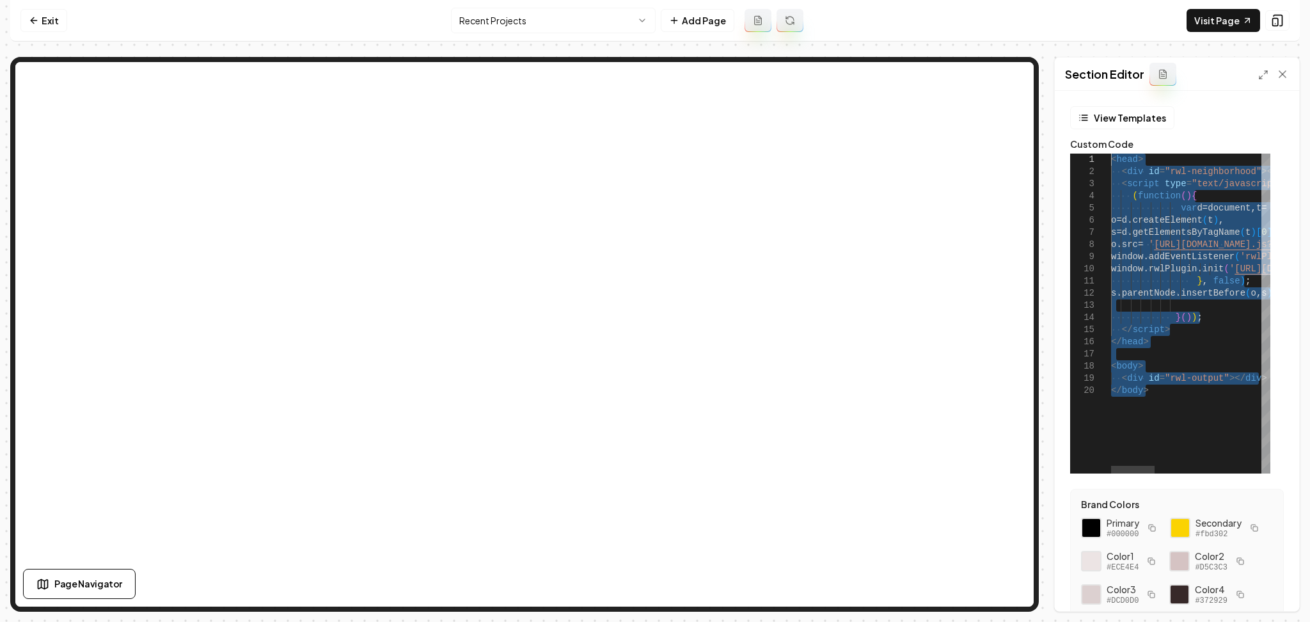
drag, startPoint x: 1159, startPoint y: 388, endPoint x: 1062, endPoint y: 148, distance: 258.6
click at [1205, 15] on link "Visit Page" at bounding box center [1224, 20] width 74 height 23
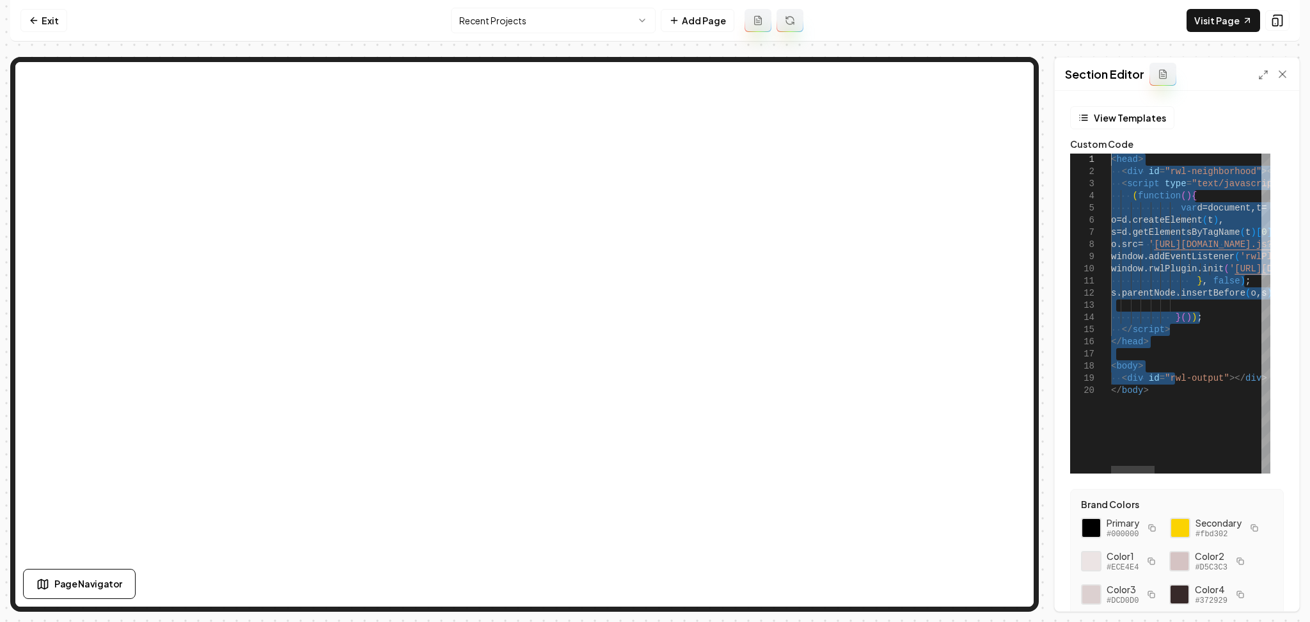
drag, startPoint x: 1141, startPoint y: 306, endPoint x: 1068, endPoint y: 152, distance: 171.1
drag, startPoint x: 1170, startPoint y: 401, endPoint x: 1082, endPoint y: 148, distance: 267.7
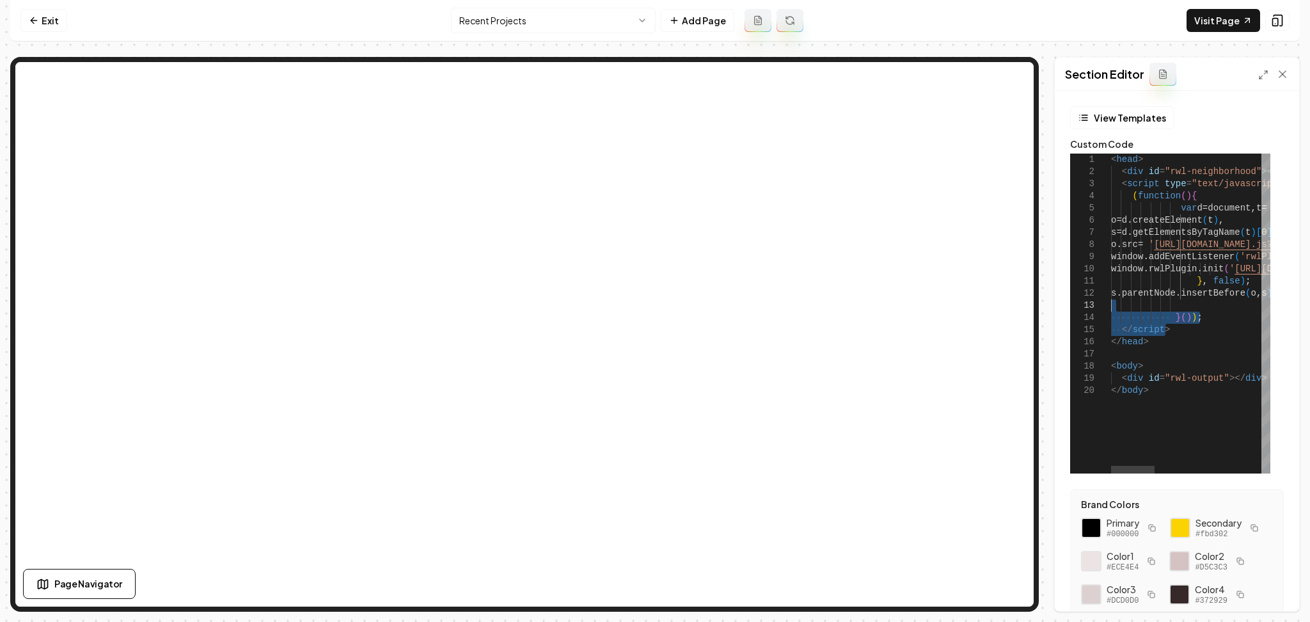
drag, startPoint x: 1175, startPoint y: 332, endPoint x: 1133, endPoint y: 379, distance: 63.0
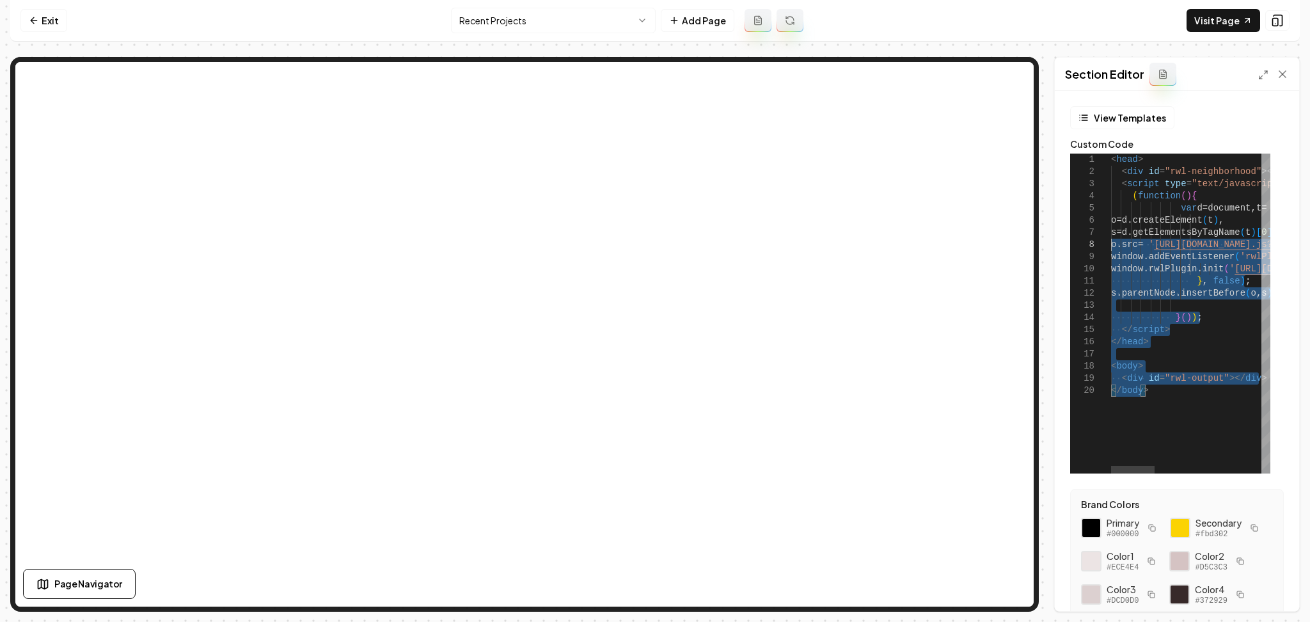
type textarea "**********"
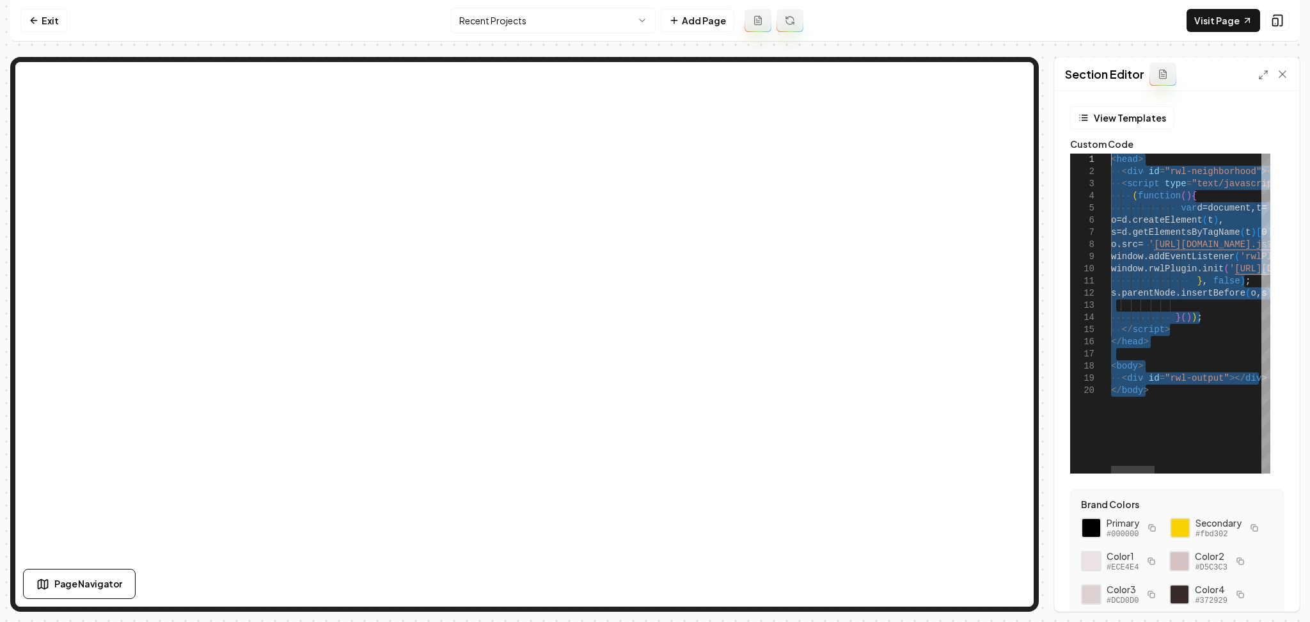
drag, startPoint x: 1137, startPoint y: 363, endPoint x: 1073, endPoint y: 152, distance: 220.8
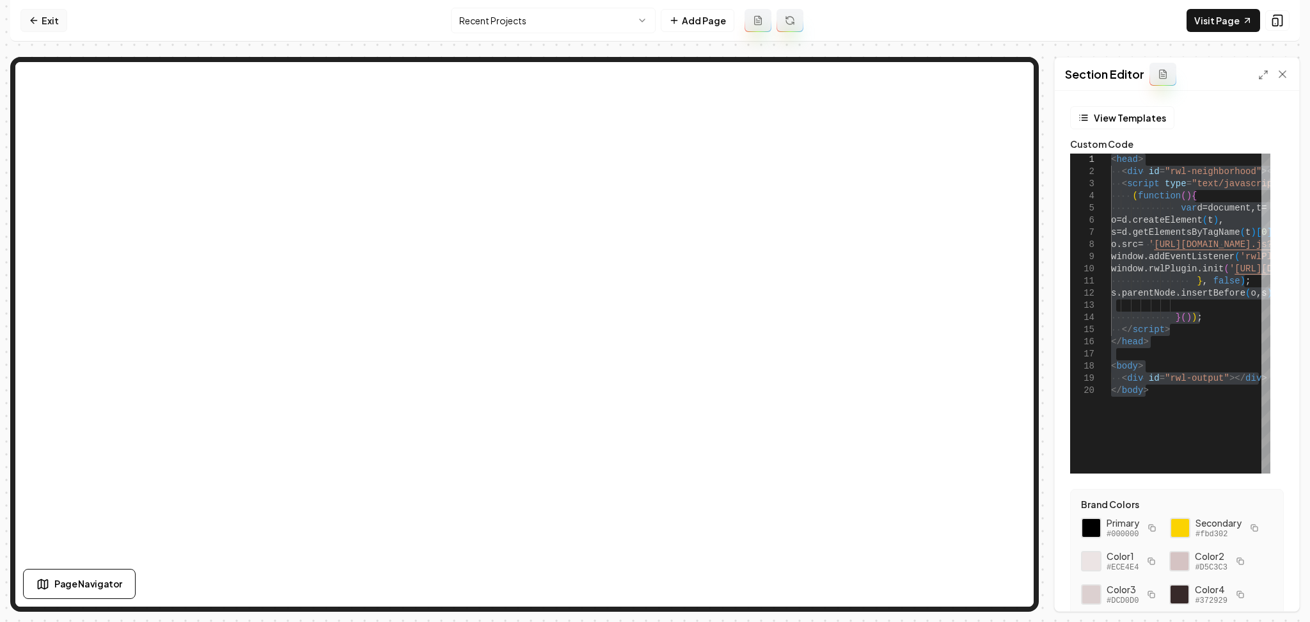
click at [61, 24] on link "Exit" at bounding box center [43, 20] width 47 height 23
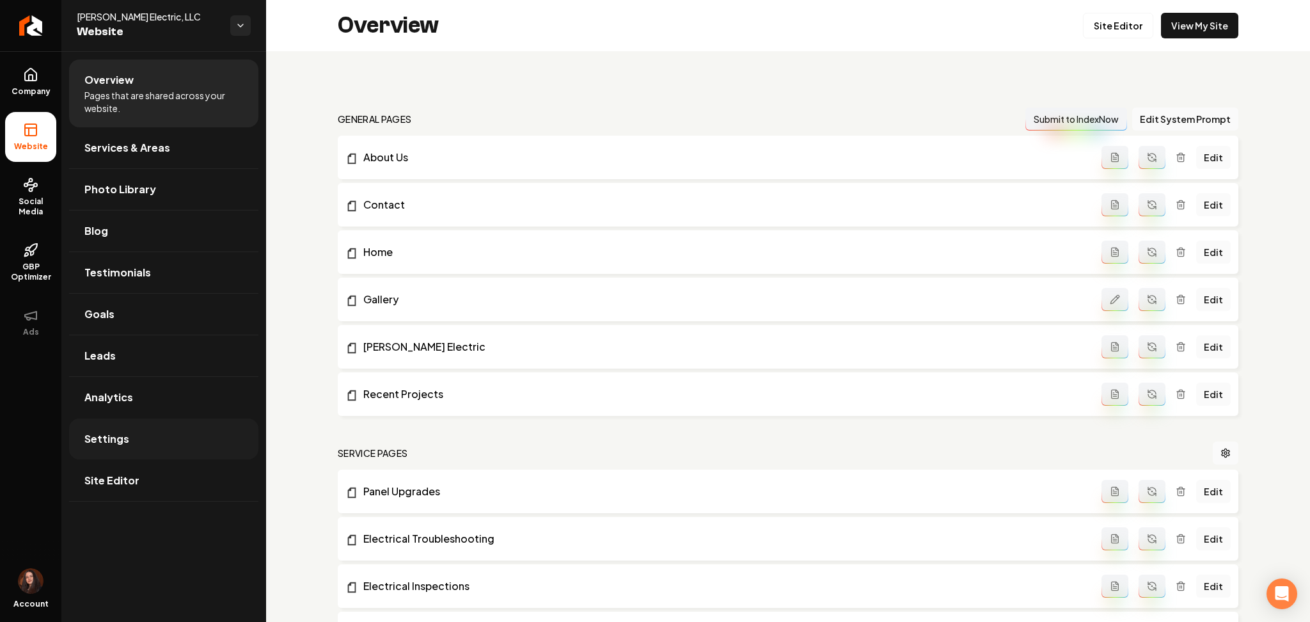
click at [152, 447] on link "Settings" at bounding box center [163, 438] width 189 height 41
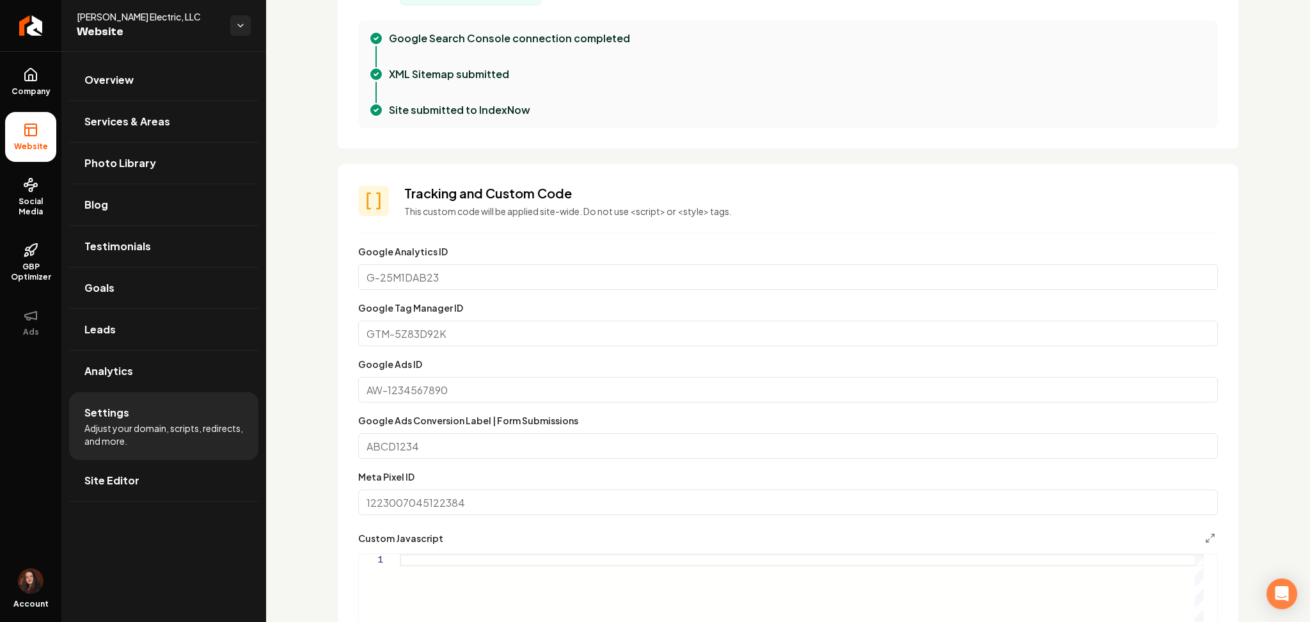
scroll to position [682, 0]
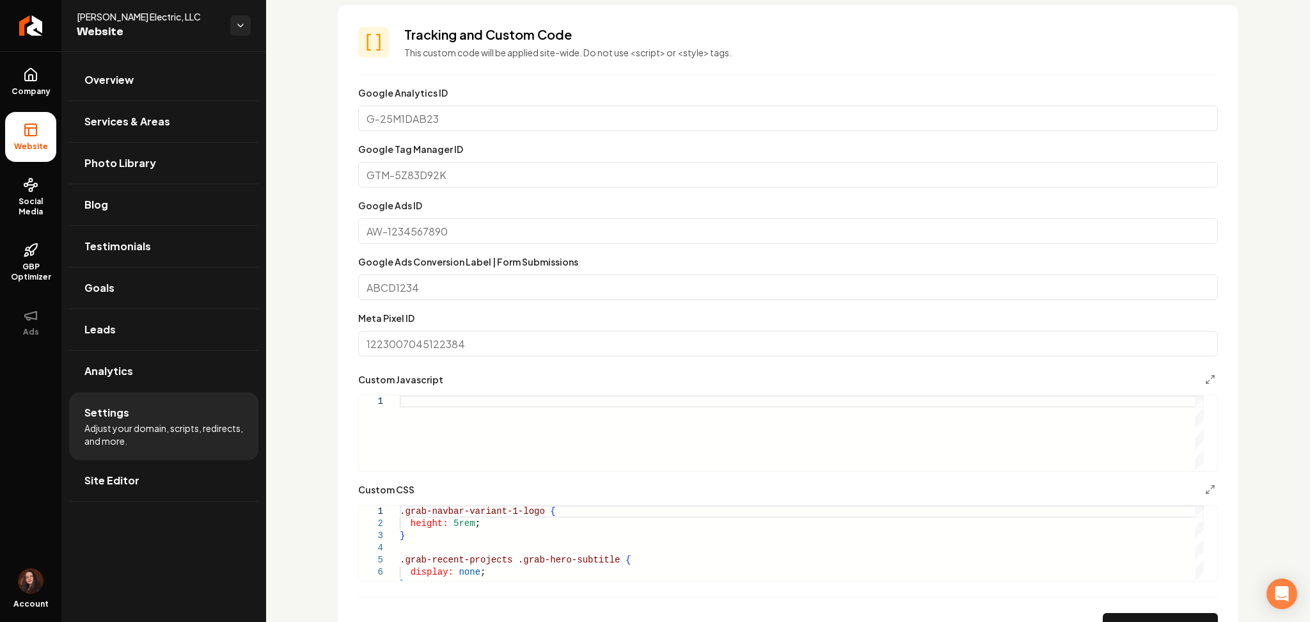
click at [445, 429] on div "Main content area" at bounding box center [802, 432] width 804 height 75
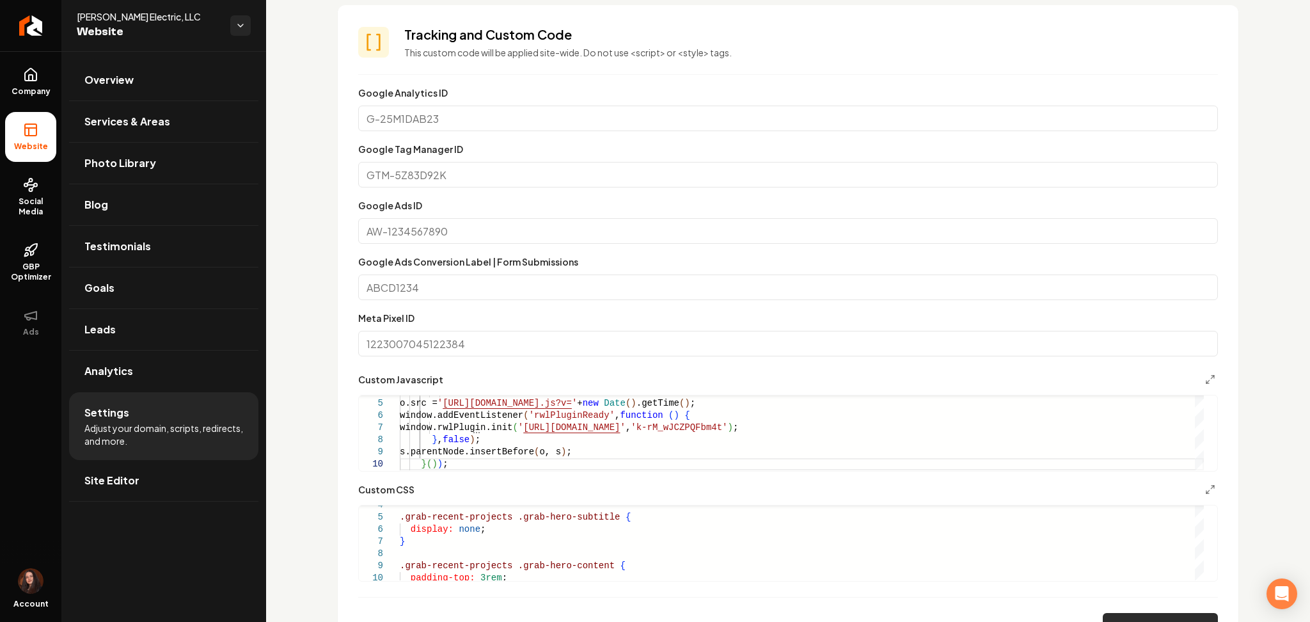
click at [1134, 615] on button "Save" at bounding box center [1160, 626] width 115 height 26
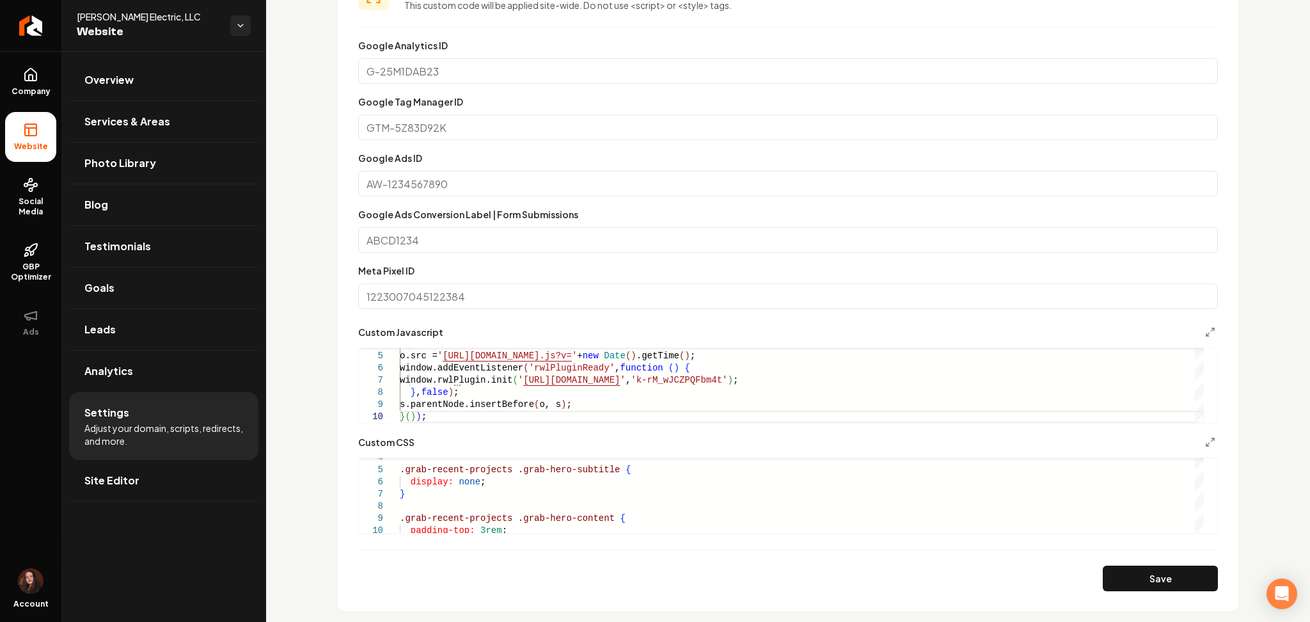
scroll to position [730, 0]
click at [471, 368] on div "s = d.getElementsByTagName ( t ) [ 0 ] ; o.src = ' https://app.realworklabs.com…" at bounding box center [802, 362] width 804 height 122
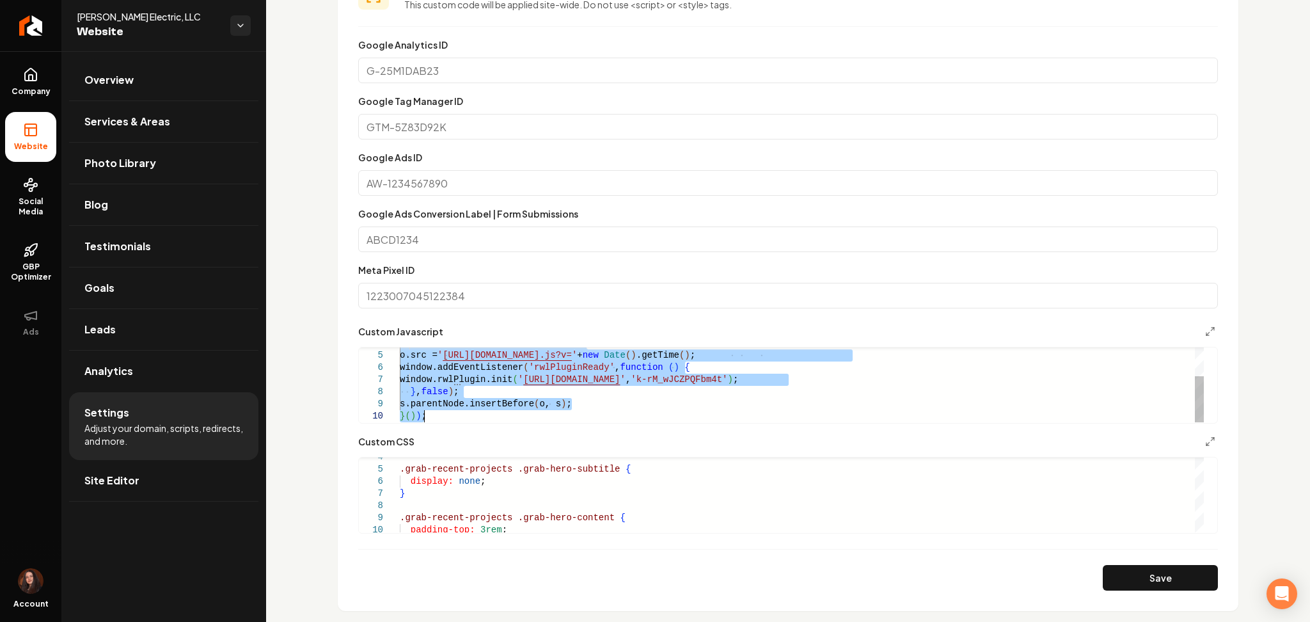
click at [471, 368] on div "s = d.getElementsByTagName ( t ) [ 0 ] ; o.src = ' https://app.realworklabs.com…" at bounding box center [802, 362] width 804 height 122
type textarea "**********"
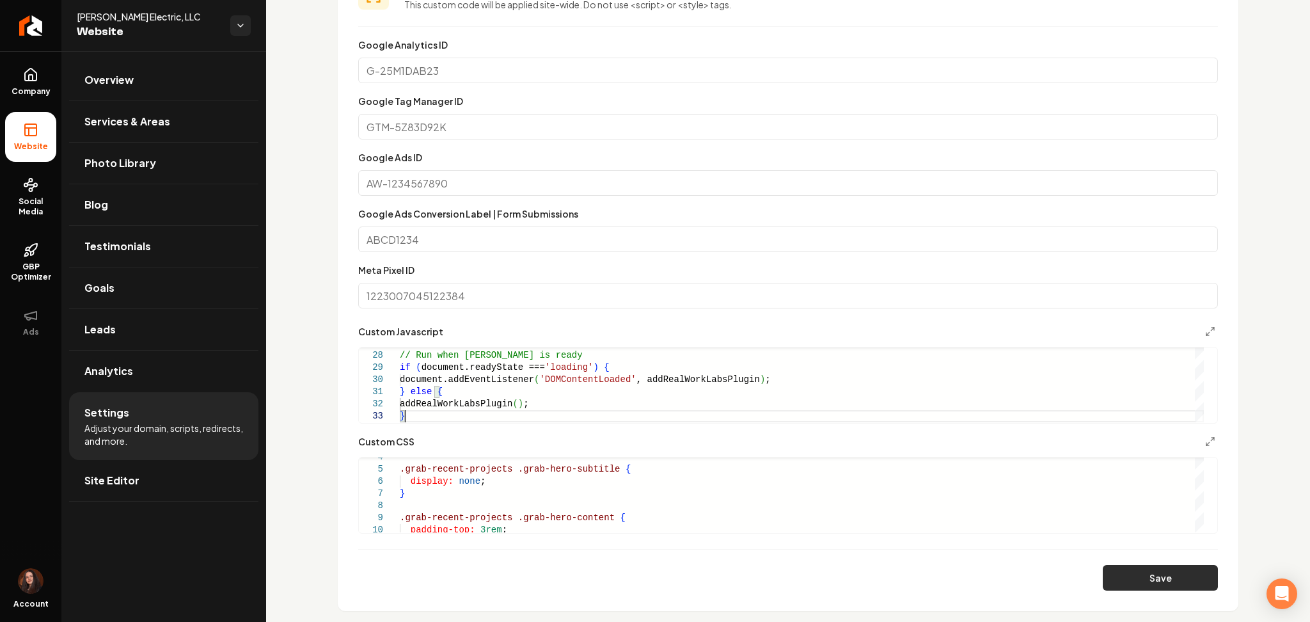
click at [1114, 574] on button "Save" at bounding box center [1160, 578] width 115 height 26
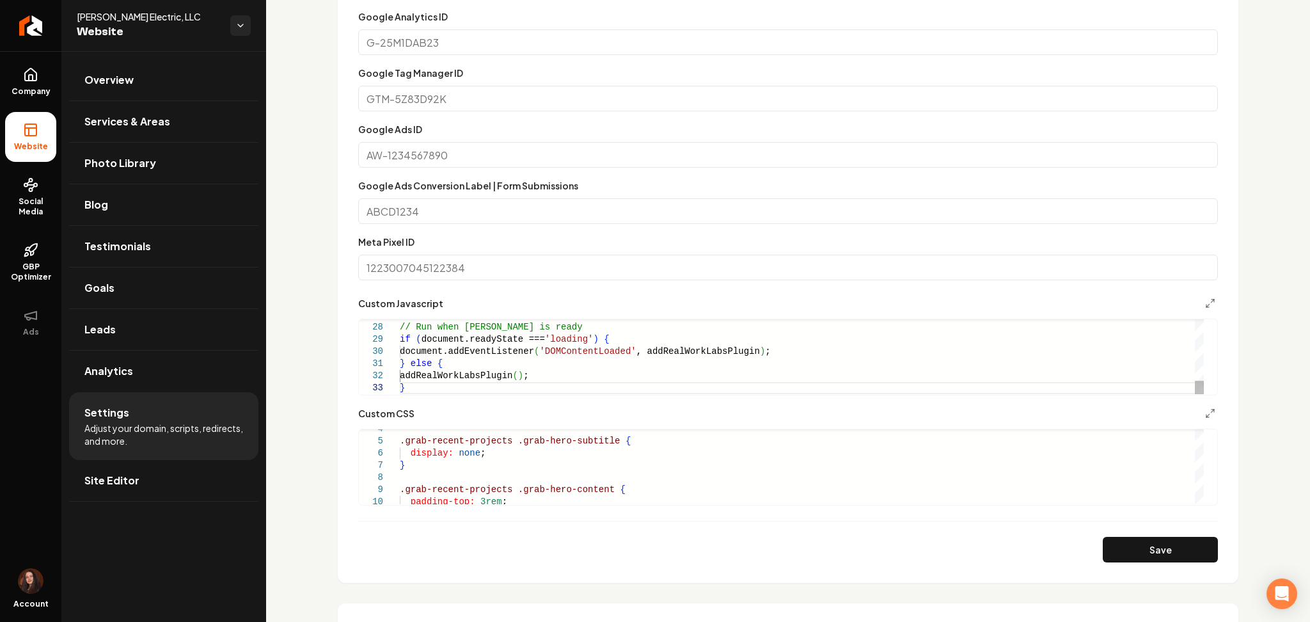
scroll to position [761, 0]
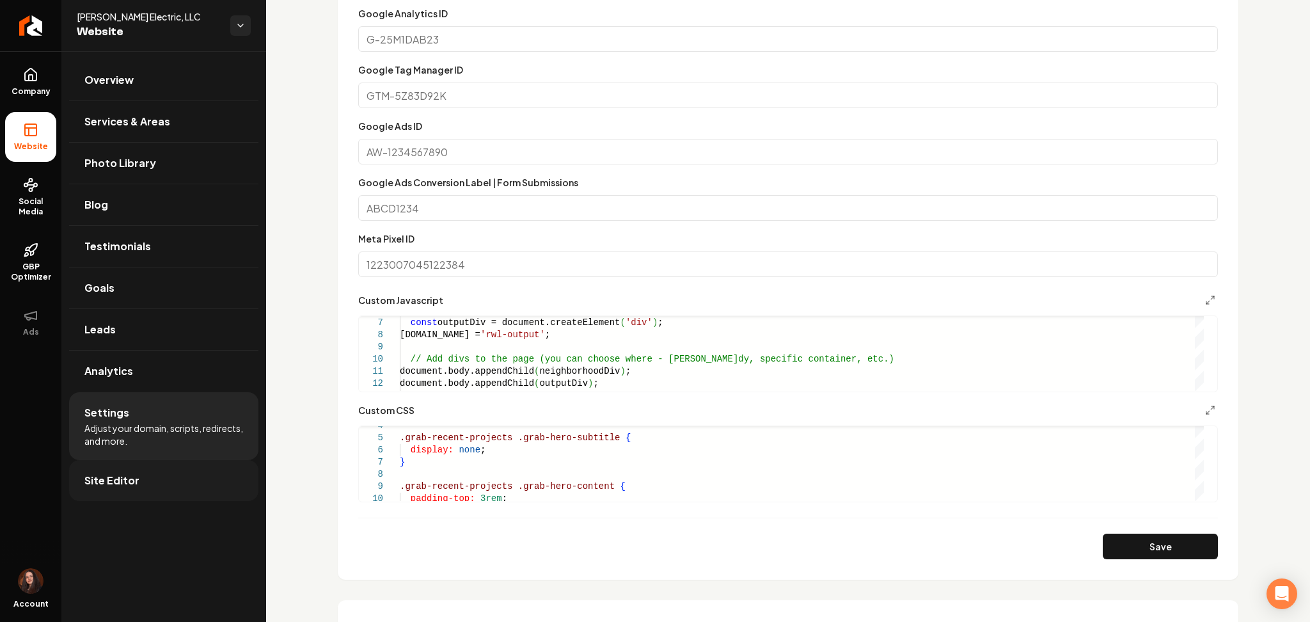
click at [189, 480] on link "Site Editor" at bounding box center [163, 480] width 189 height 41
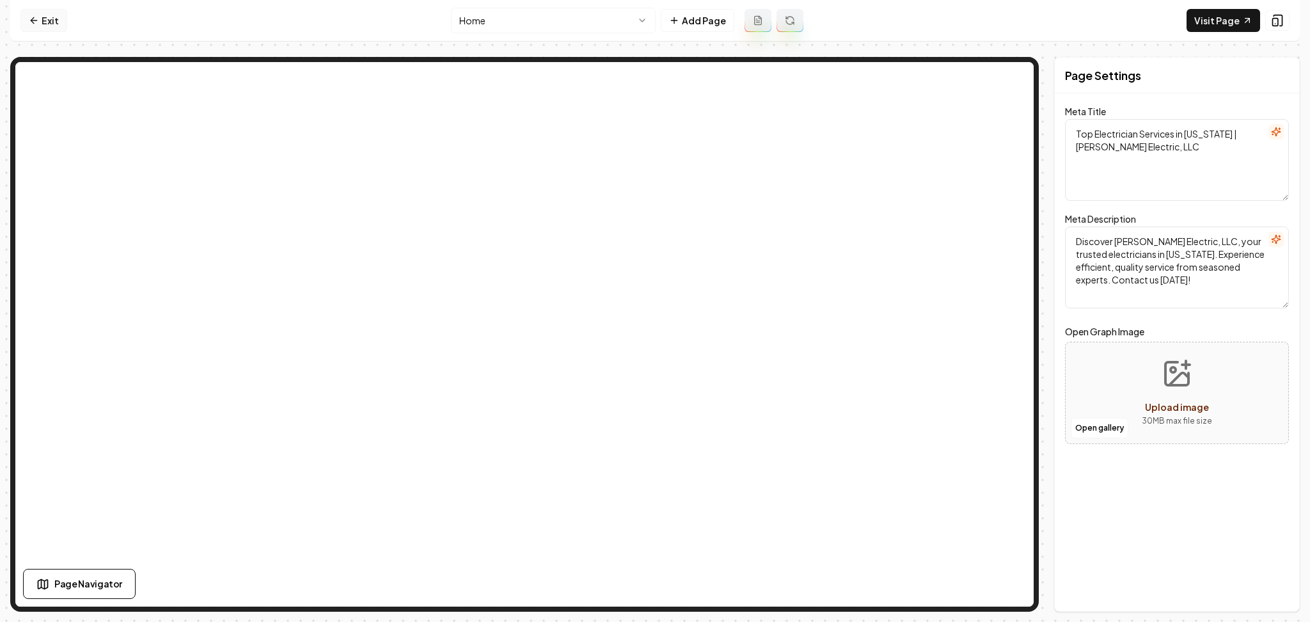
click at [52, 20] on link "Exit" at bounding box center [43, 20] width 47 height 23
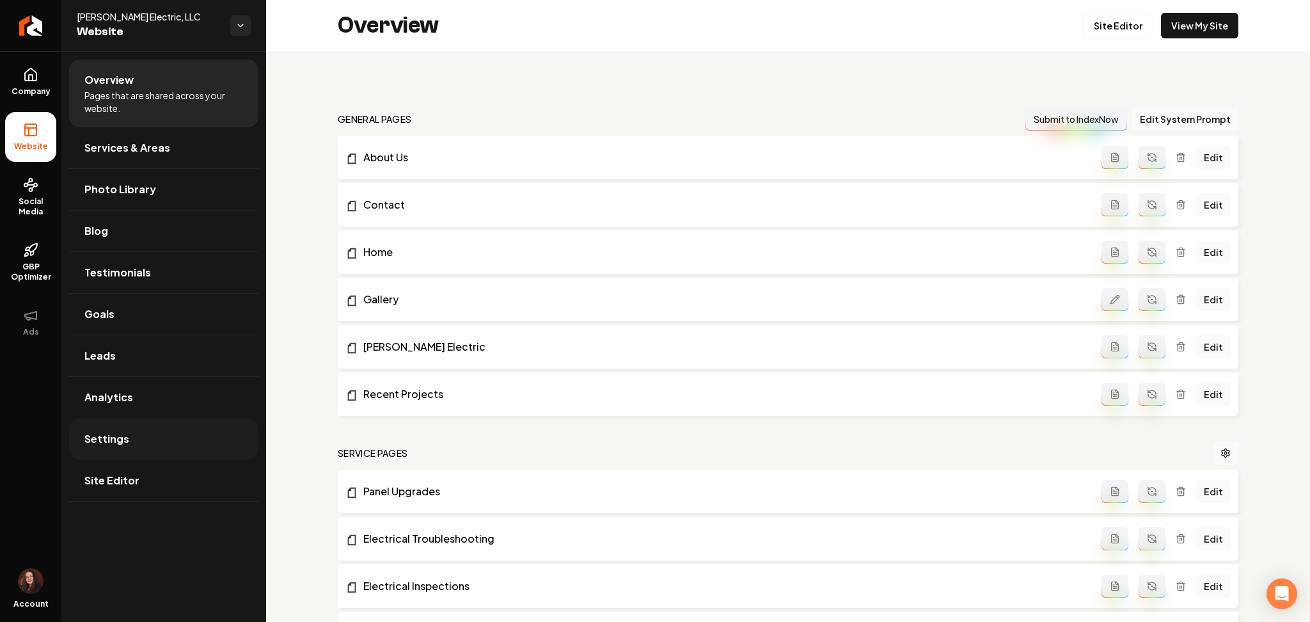
click at [149, 424] on link "Settings" at bounding box center [163, 438] width 189 height 41
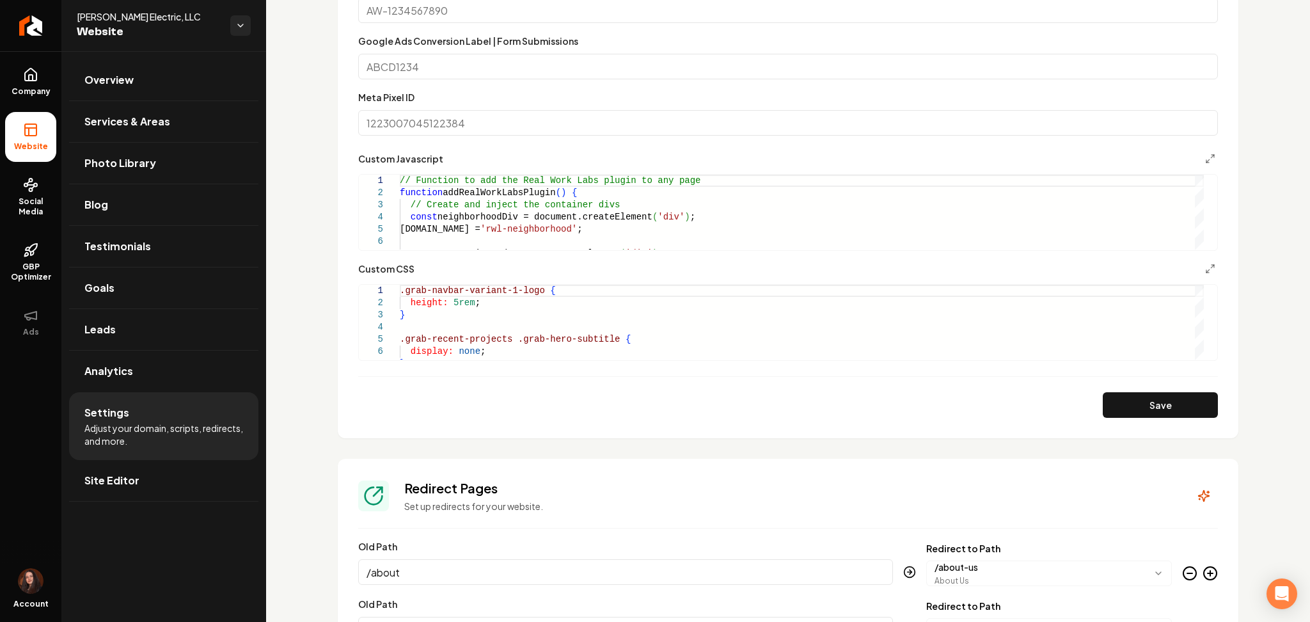
scroll to position [906, 0]
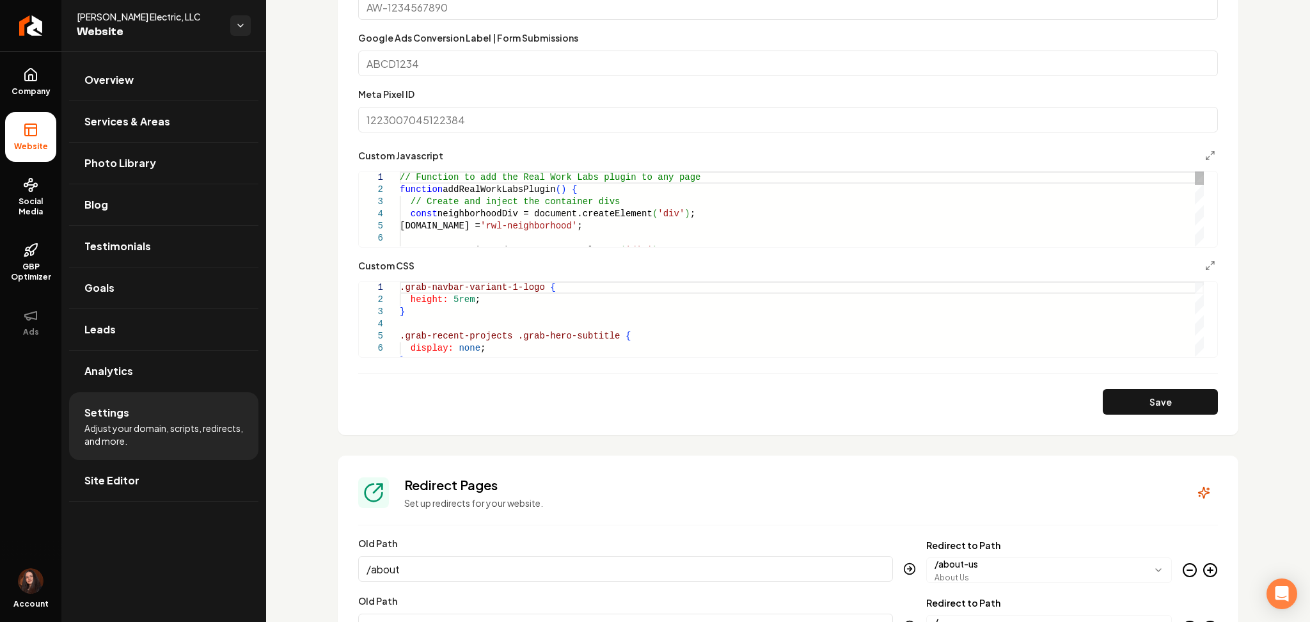
click at [454, 232] on div "// Function to add the Real Work Labs plugin to an y page function addRealWorkL…" at bounding box center [802, 371] width 804 height 401
type textarea "**********"
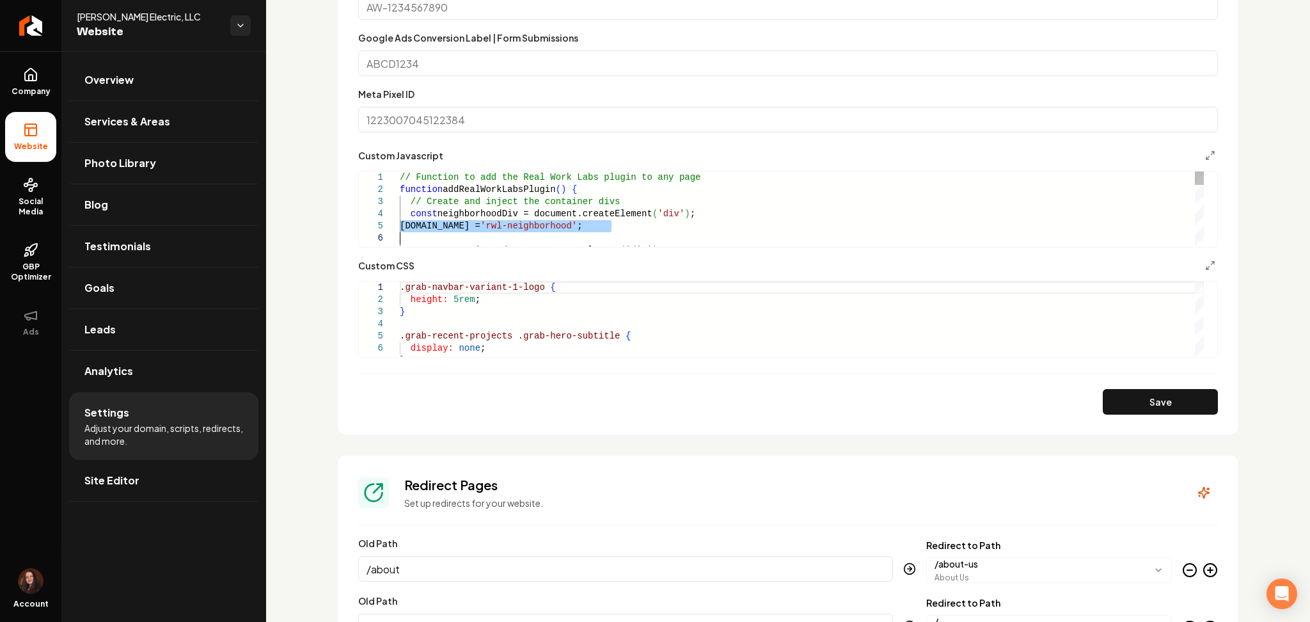
click at [454, 232] on div "// Function to add the Real Work Labs plugin to an y page function addRealWorkL…" at bounding box center [802, 371] width 804 height 401
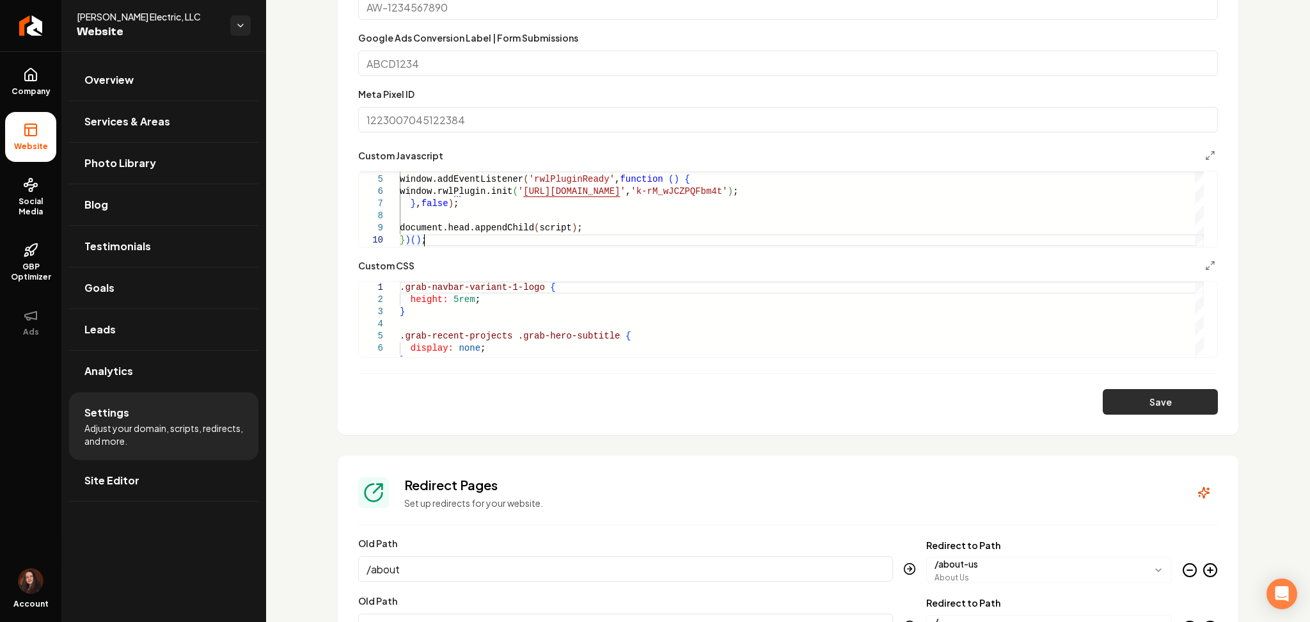
click at [1150, 404] on button "Save" at bounding box center [1160, 402] width 115 height 26
type textarea "**********"
click at [433, 221] on div "window.addEventListener ( 'rwlPluginReady' , function ( ) { window.rwlPlugin.in…" at bounding box center [802, 186] width 804 height 122
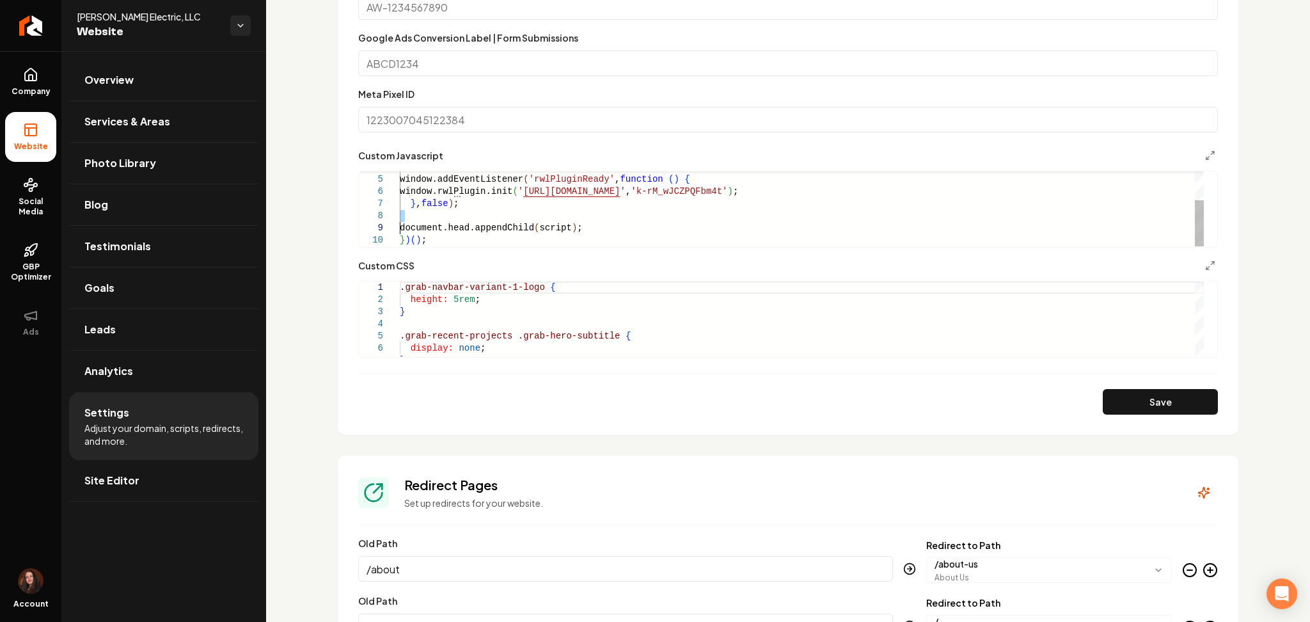
click at [433, 221] on div "window.addEventListener ( 'rwlPluginReady' , function ( ) { window.rwlPlugin.in…" at bounding box center [802, 186] width 804 height 122
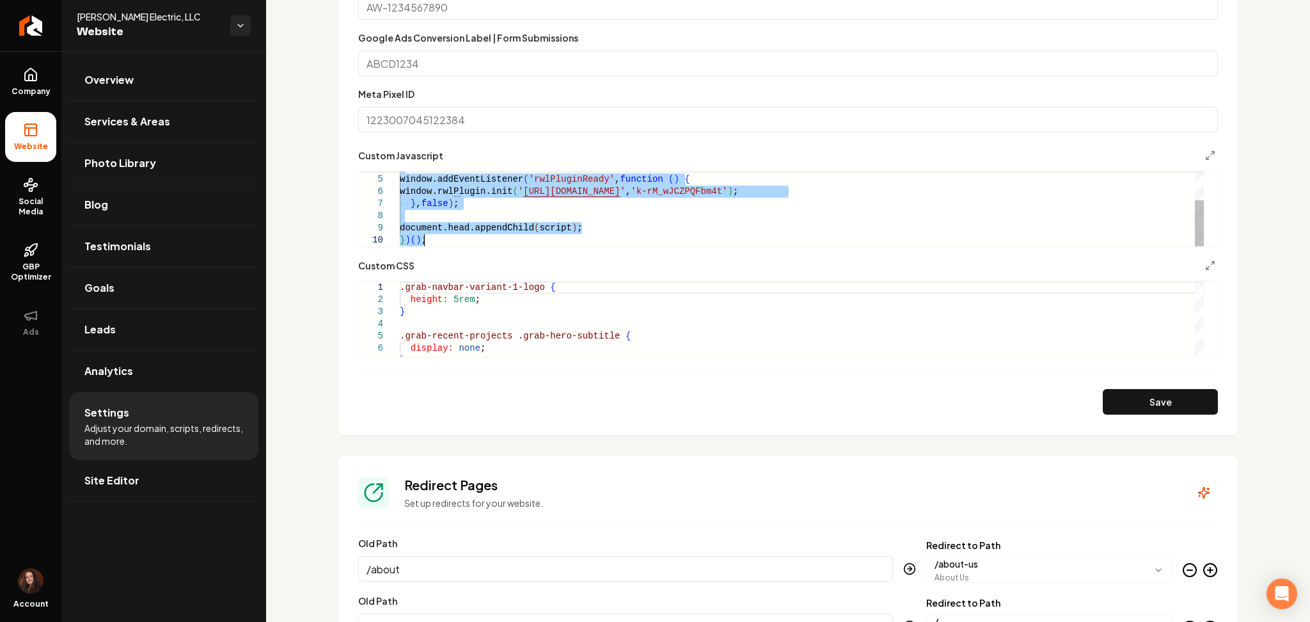
click at [433, 221] on div "window.addEventListener ( 'rwlPluginReady' , function ( ) { window.rwlPlugin.in…" at bounding box center [802, 186] width 804 height 122
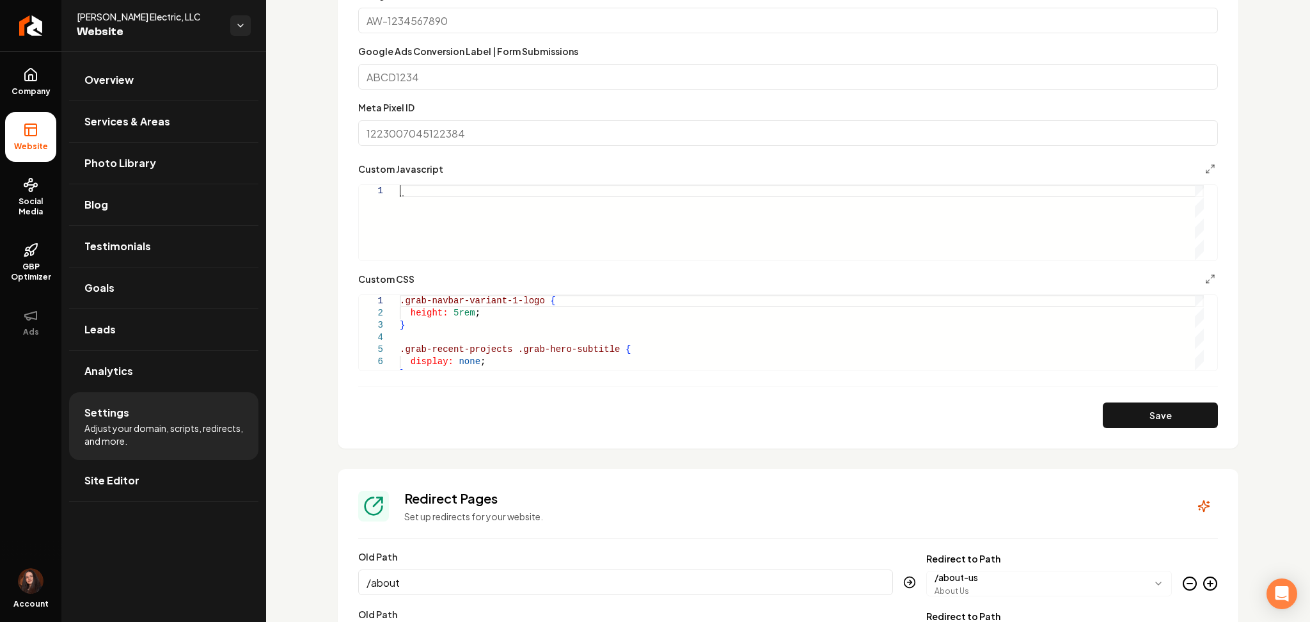
scroll to position [0, 0]
click at [503, 242] on div "Main content area" at bounding box center [802, 222] width 804 height 75
type textarea "*"
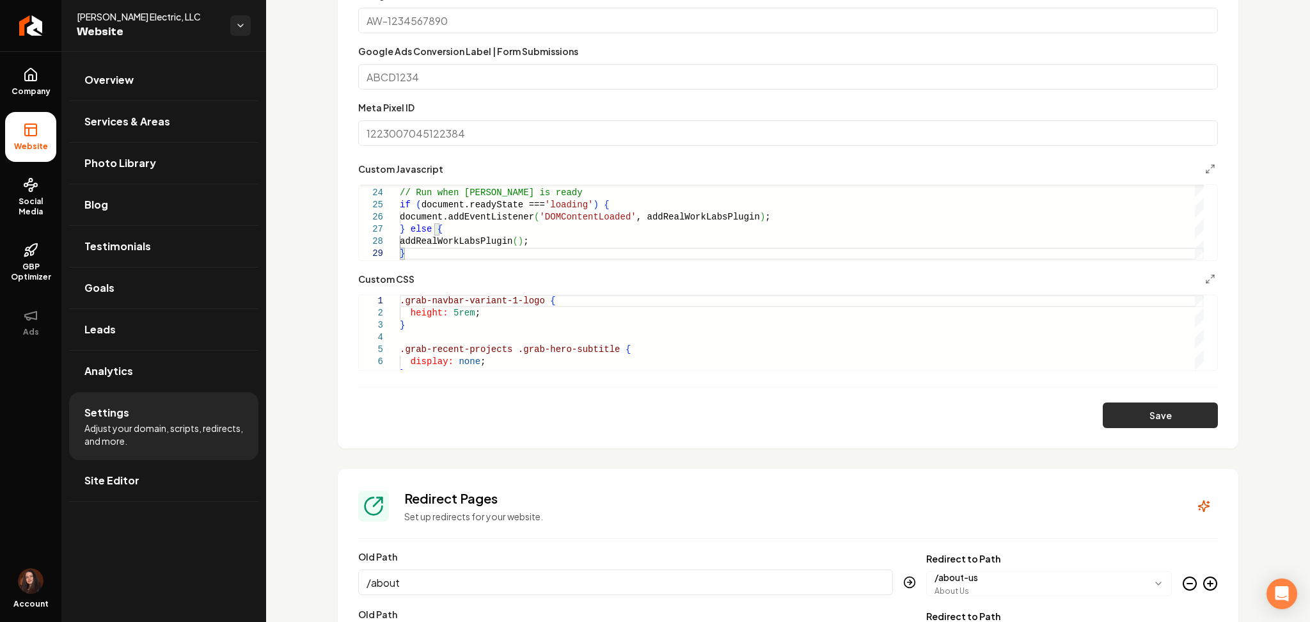
click at [1120, 406] on button "Save" at bounding box center [1160, 415] width 115 height 26
click at [493, 239] on div "// Run when DOM is ready if ( document.readyState === 'loading' ) { document.ad…" at bounding box center [802, 83] width 804 height 353
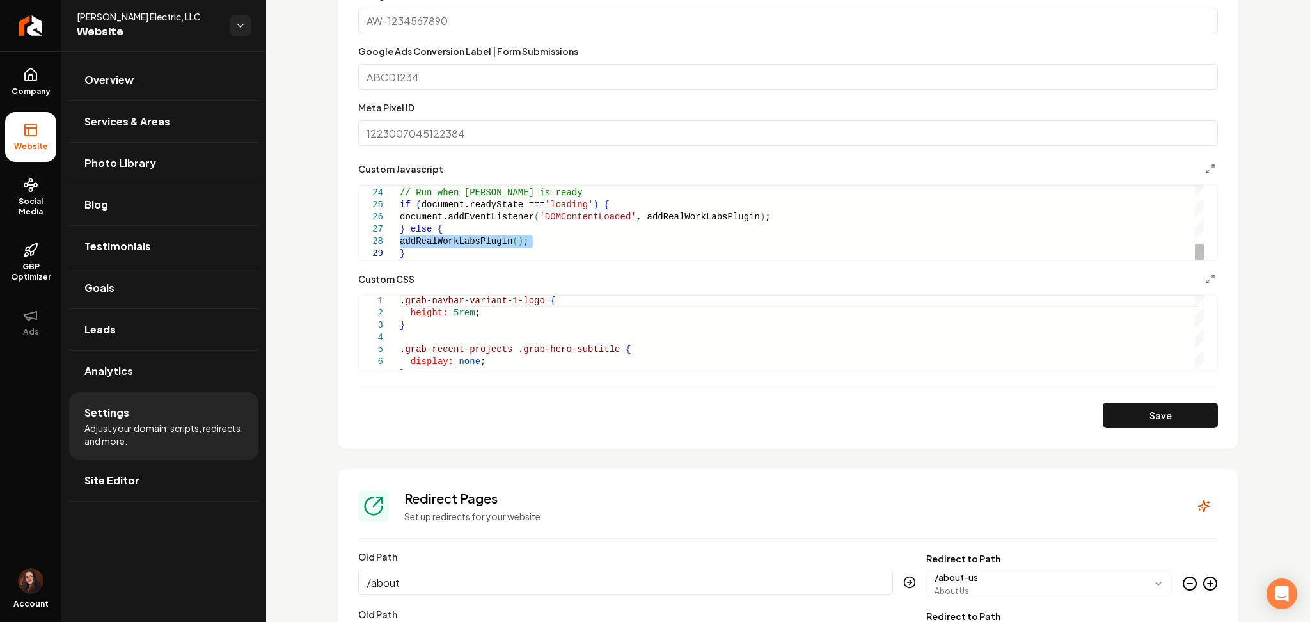
click at [493, 239] on div "// Run when DOM is ready if ( document.readyState === 'loading' ) { document.ad…" at bounding box center [802, 83] width 804 height 353
drag, startPoint x: 493, startPoint y: 240, endPoint x: 495, endPoint y: 228, distance: 12.3
click at [494, 239] on div "// Run when DOM is ready if ( document.readyState === 'loading' ) { document.ad…" at bounding box center [802, 83] width 804 height 353
click at [496, 223] on div "// Run when DOM is ready if ( document.readyState === 'loading' ) { document.ad…" at bounding box center [802, 83] width 804 height 353
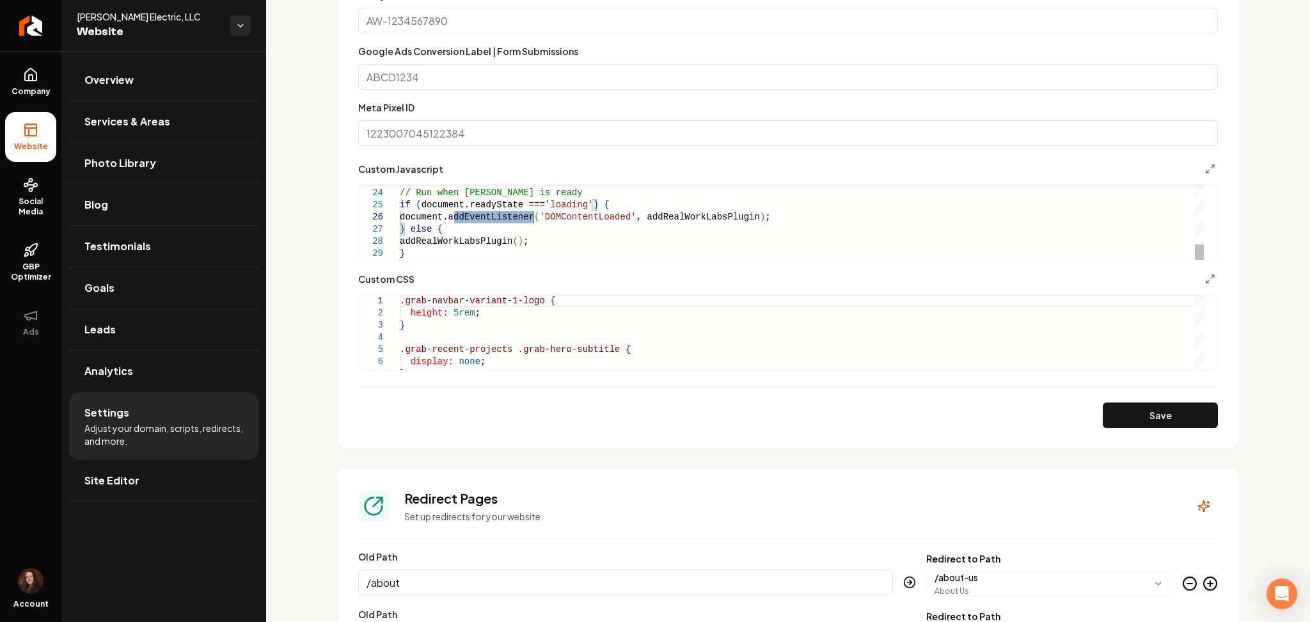
click at [496, 223] on div "// Run when DOM is ready if ( document.readyState === 'loading' ) { document.ad…" at bounding box center [802, 83] width 804 height 353
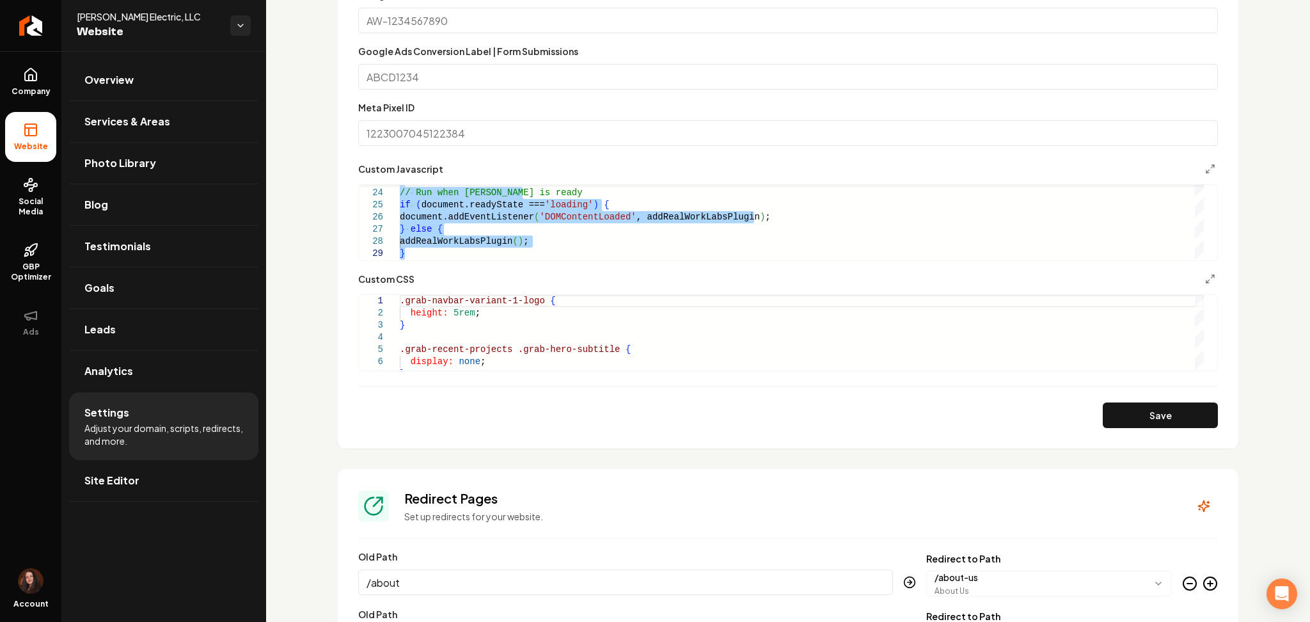
type textarea "**********"
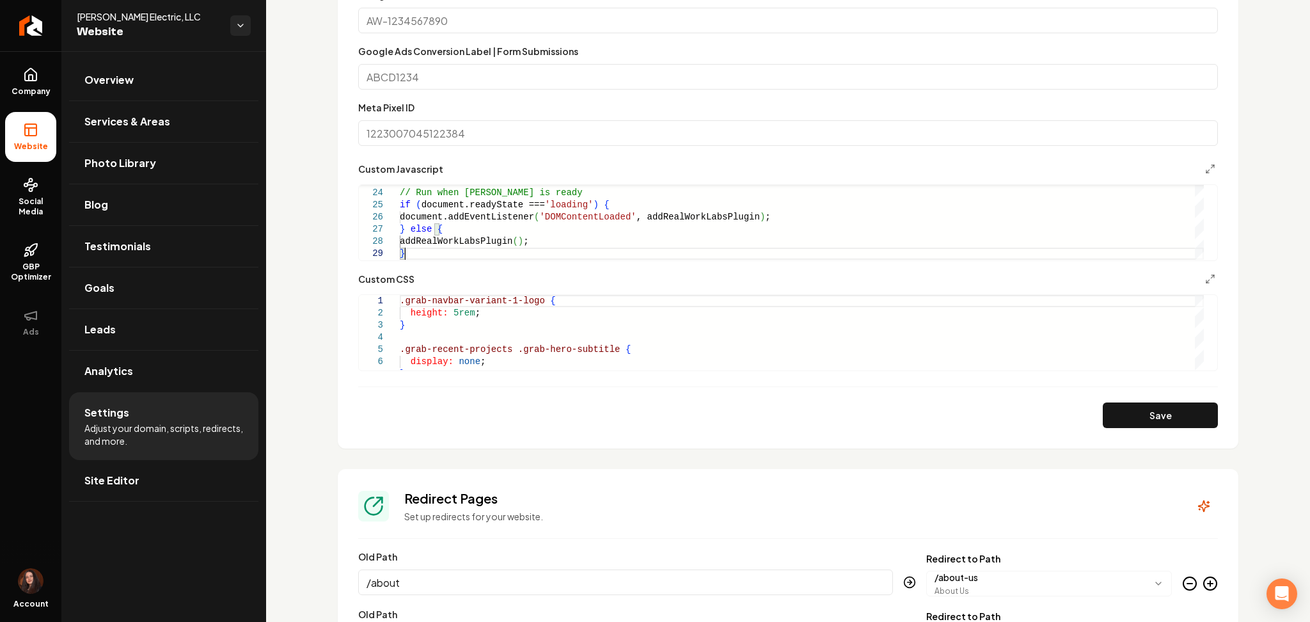
click at [1139, 418] on button "Save" at bounding box center [1160, 415] width 115 height 26
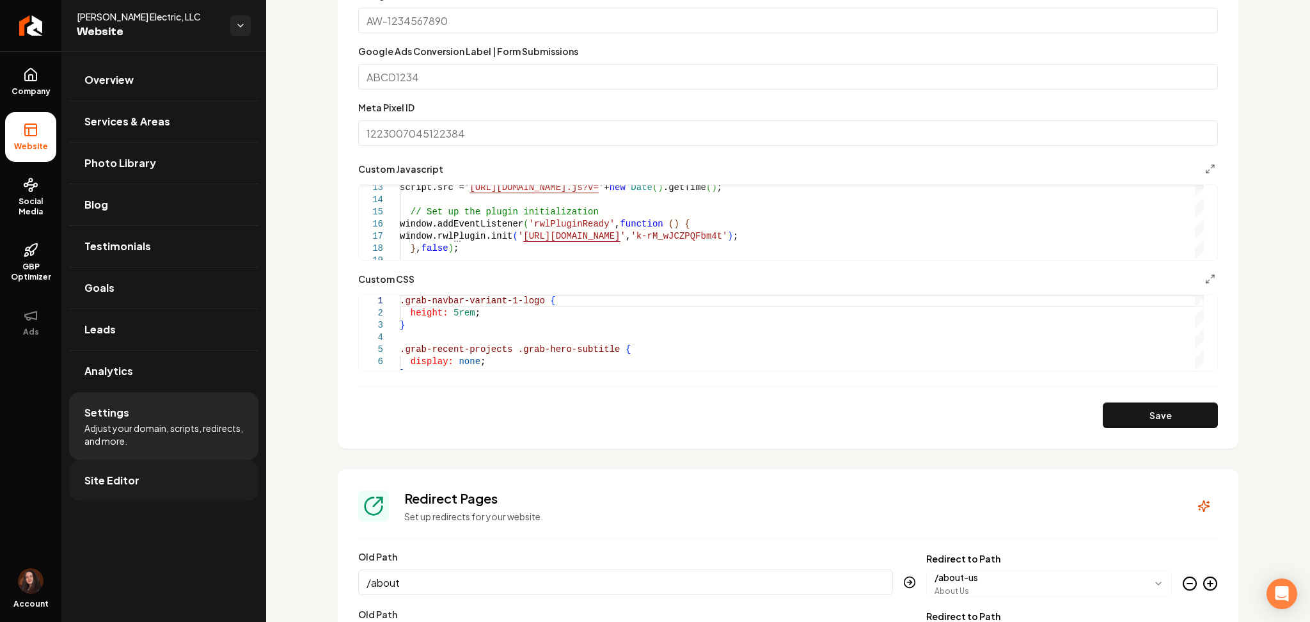
click at [133, 484] on span "Site Editor" at bounding box center [111, 480] width 55 height 15
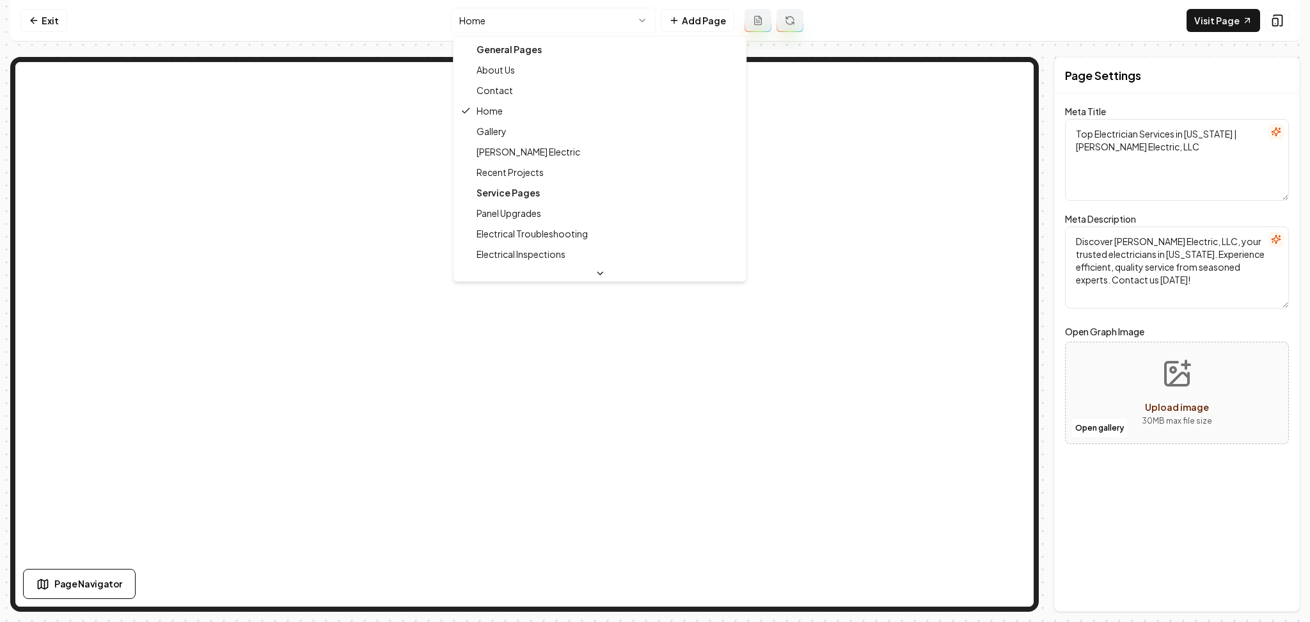
click at [481, 20] on html "Computer Required This feature is only available on a computer. Please switch t…" at bounding box center [655, 311] width 1310 height 622
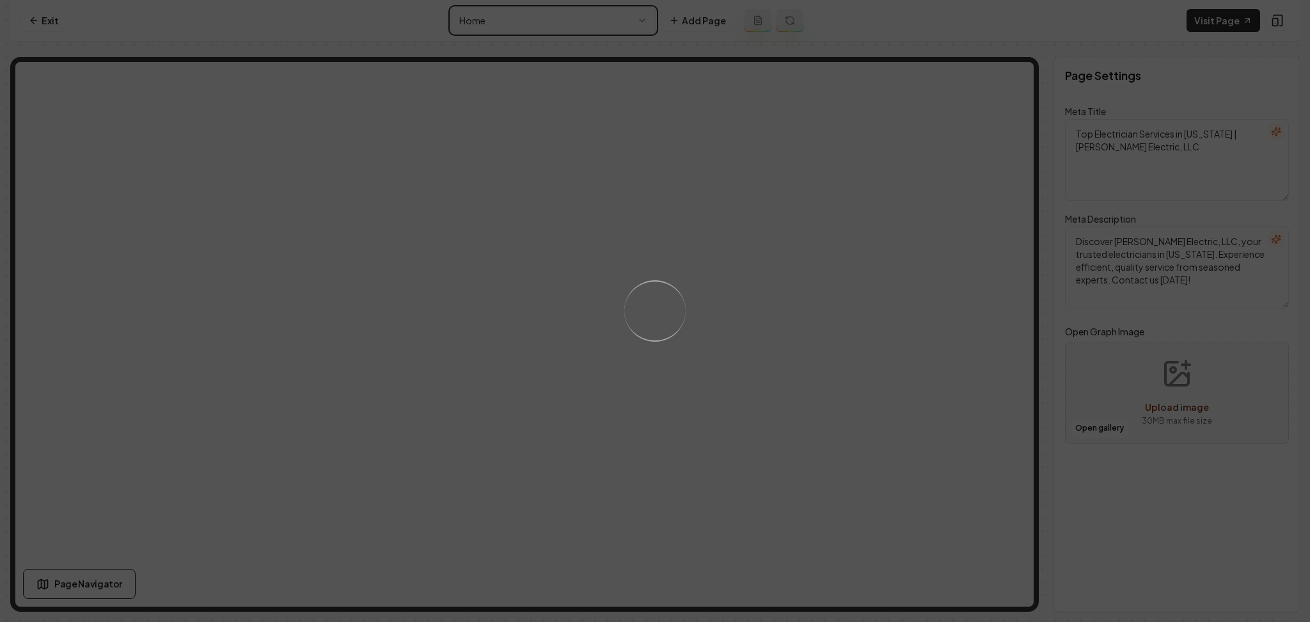
type textarea "Trusted Electrician Services in Lithonia | Charles R Morton Electric"
type textarea "Charles R Morton Electric, LLC offers expert electrical services in Lithonia an…"
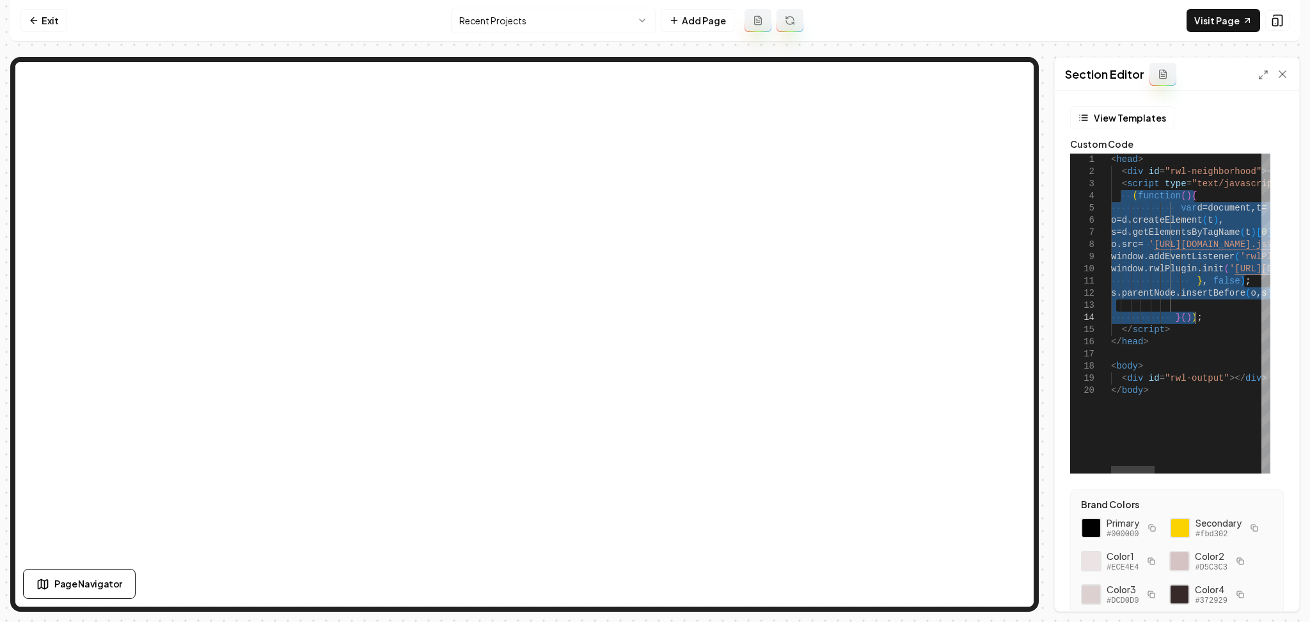
drag, startPoint x: 1121, startPoint y: 197, endPoint x: 1227, endPoint y: 322, distance: 163.4
type textarea "**********"
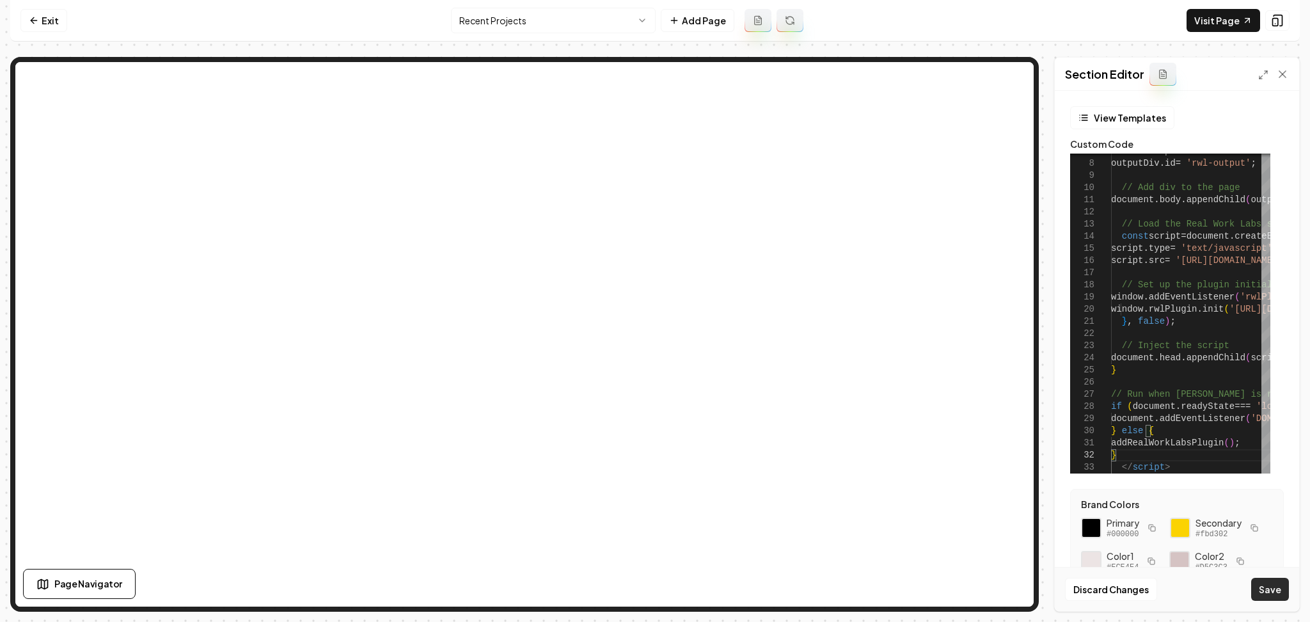
click at [1266, 589] on button "Save" at bounding box center [1270, 589] width 38 height 23
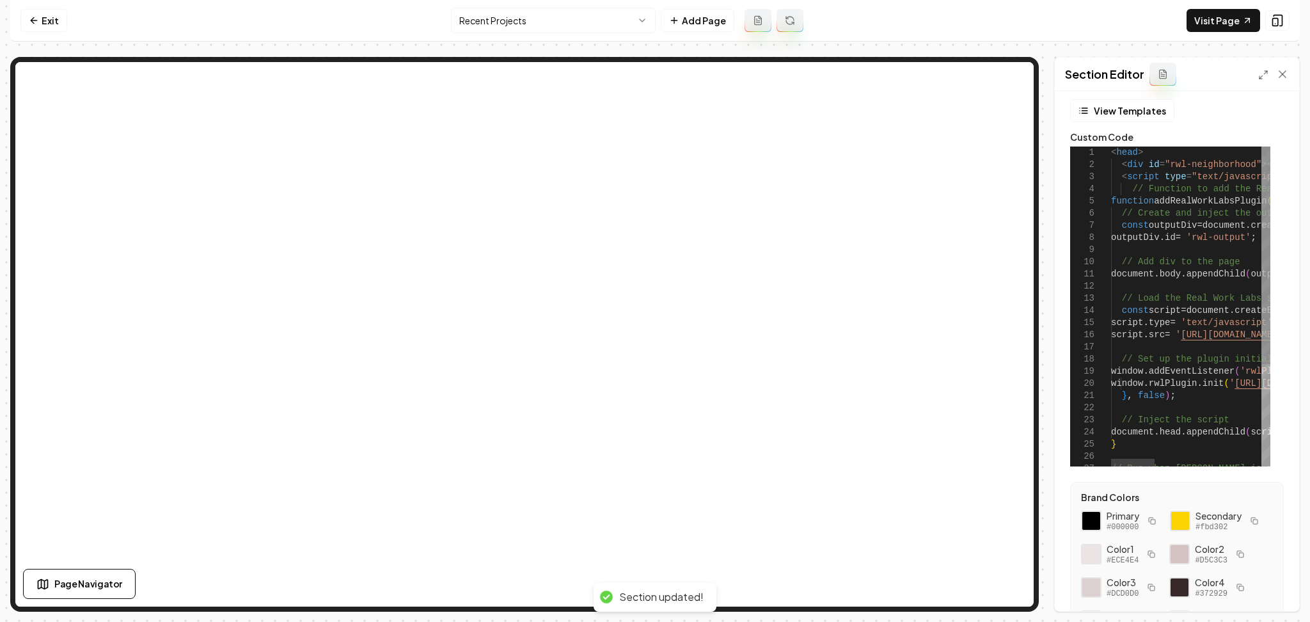
scroll to position [0, 0]
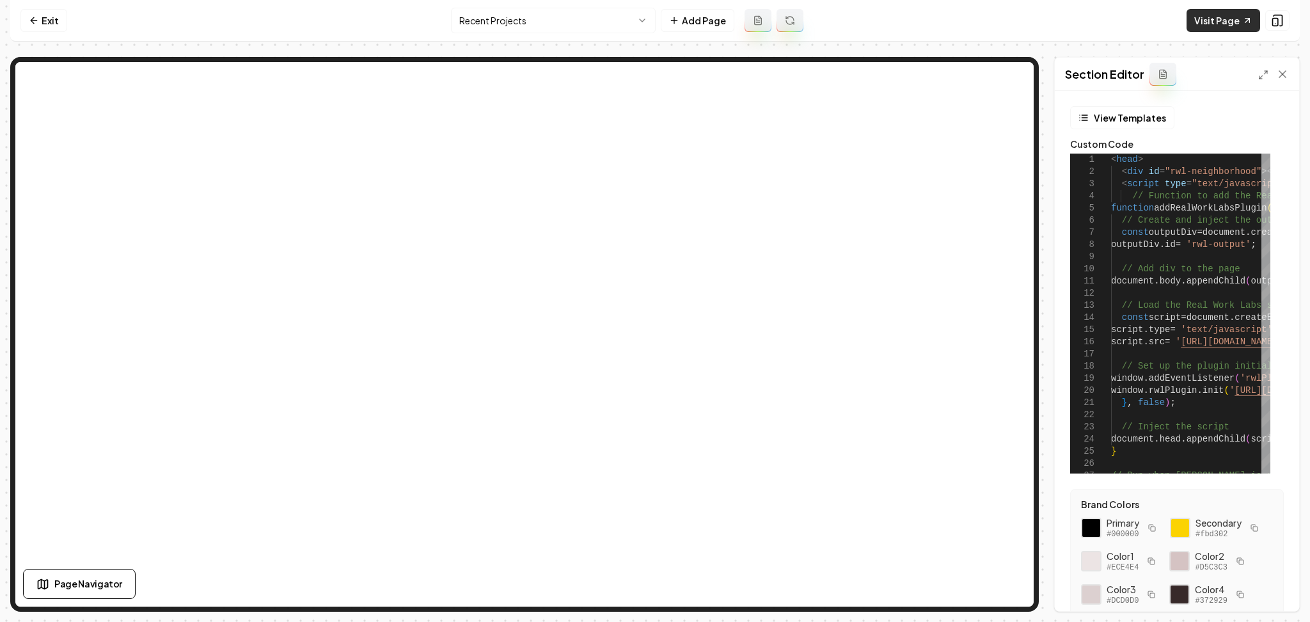
click at [1212, 21] on link "Visit Page" at bounding box center [1224, 20] width 74 height 23
click at [33, 20] on icon at bounding box center [34, 20] width 6 height 0
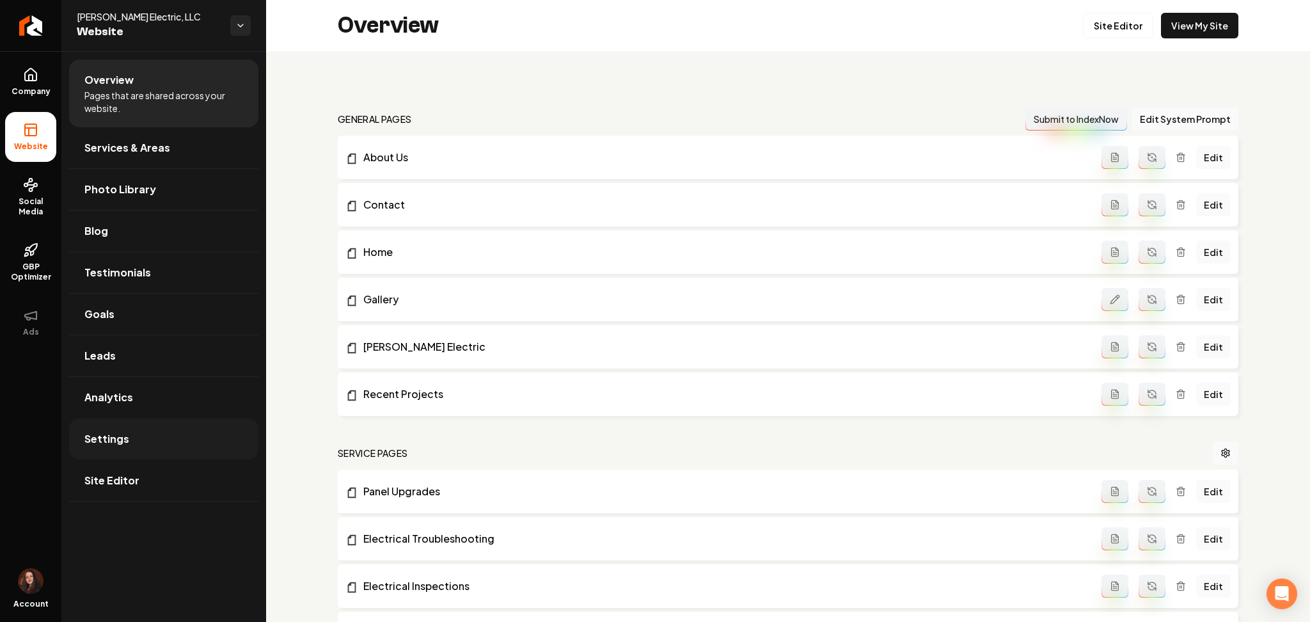
click at [164, 441] on link "Settings" at bounding box center [163, 438] width 189 height 41
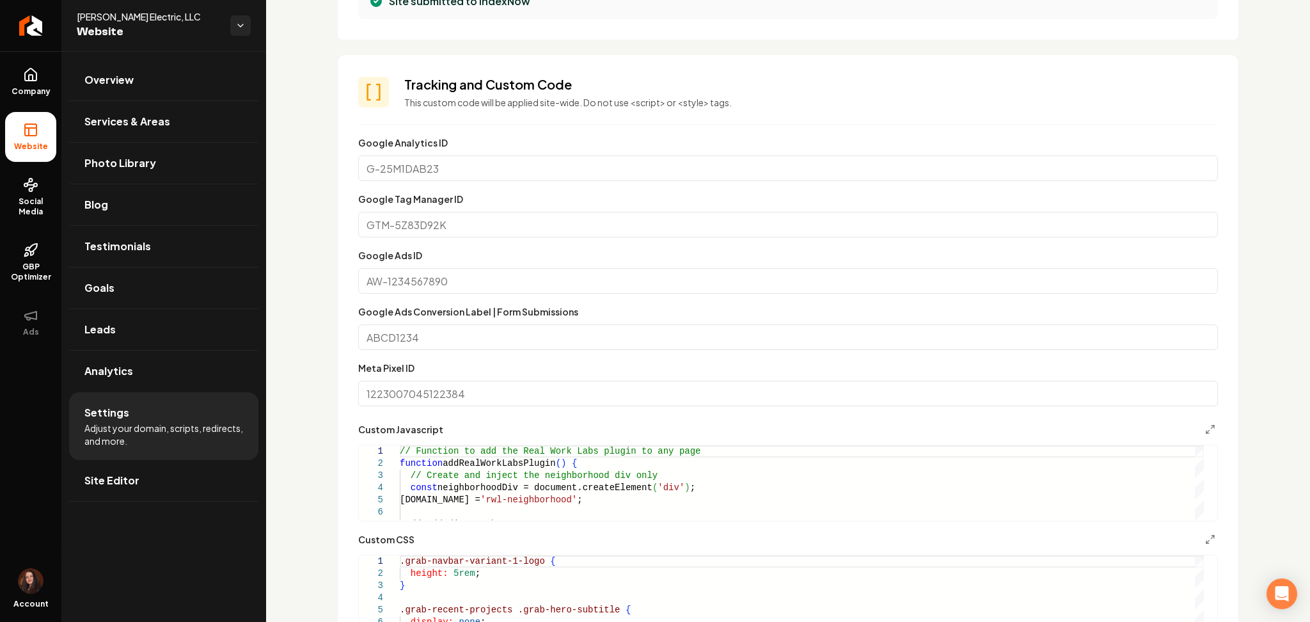
scroll to position [682, 0]
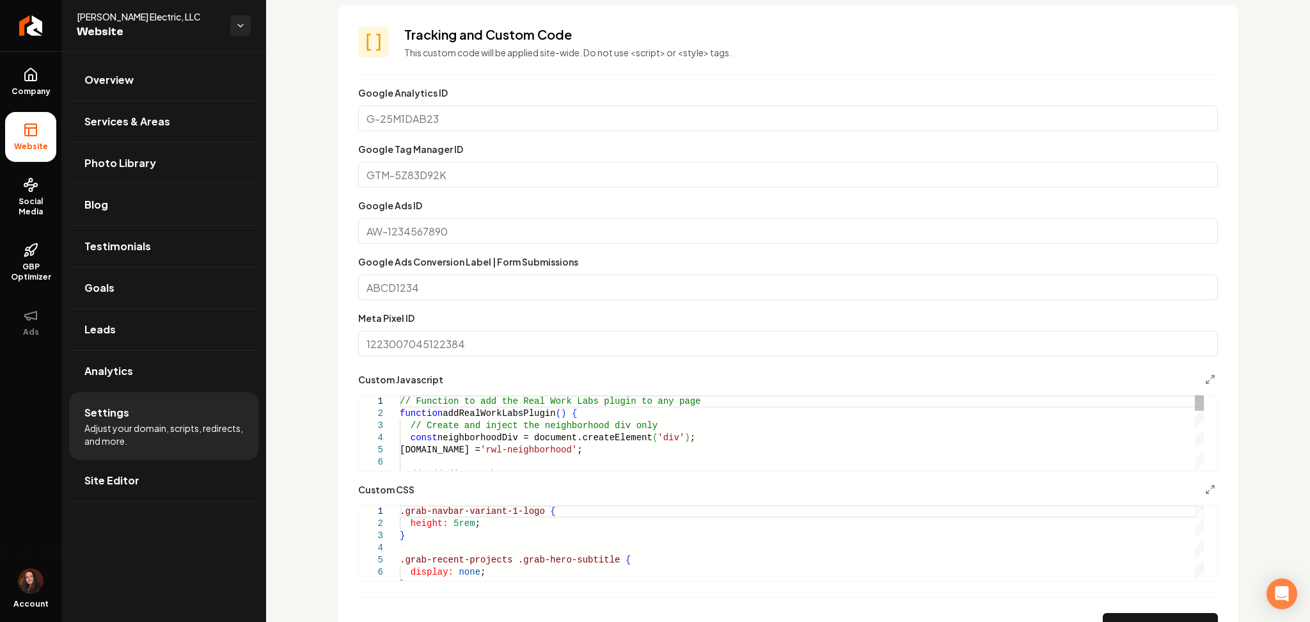
click at [513, 434] on div "// Function to add the Real Work Labs plugin to an y page function addRealWorkL…" at bounding box center [802, 571] width 804 height 353
click at [513, 433] on div "// Function to add the Real Work Labs plugin to an y page function addRealWorkL…" at bounding box center [802, 571] width 804 height 353
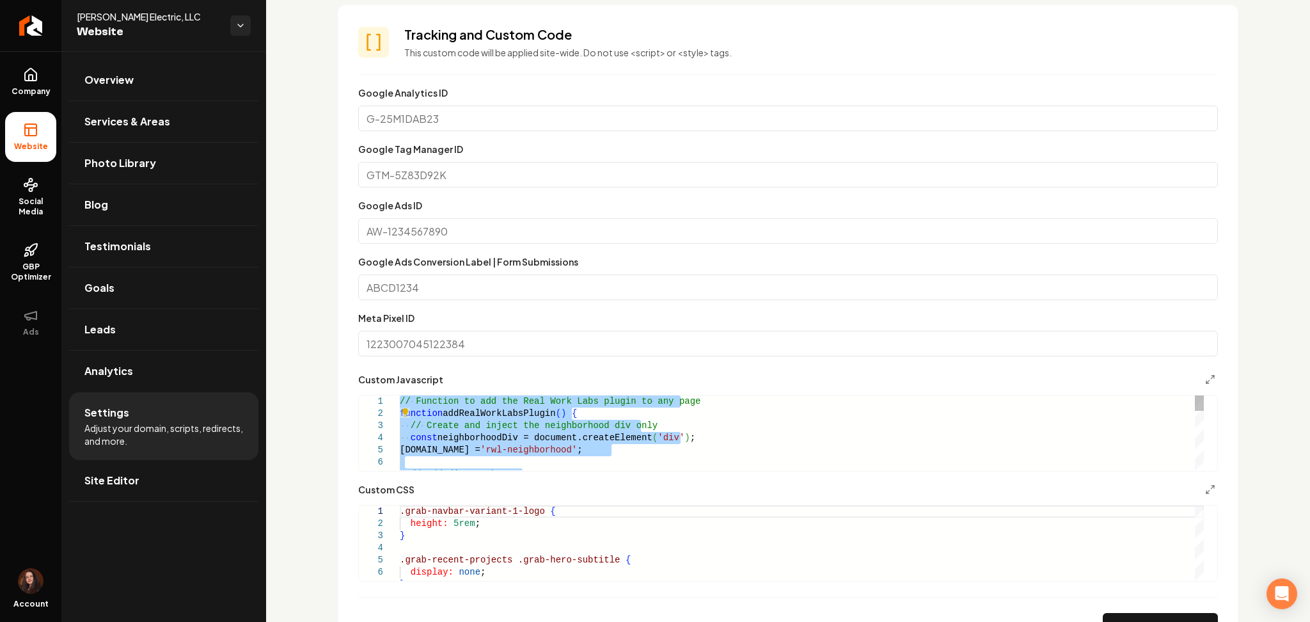
type textarea "**********"
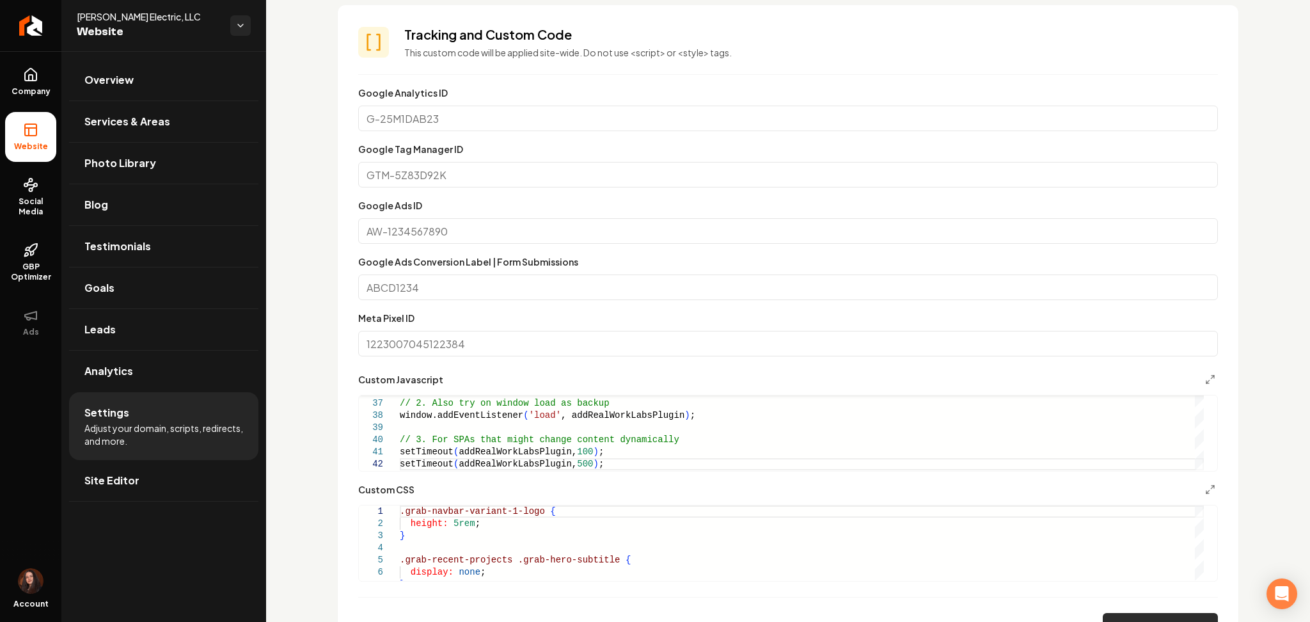
click at [1168, 617] on button "Save" at bounding box center [1160, 626] width 115 height 26
click at [29, 40] on link "Return to dashboard" at bounding box center [30, 25] width 61 height 51
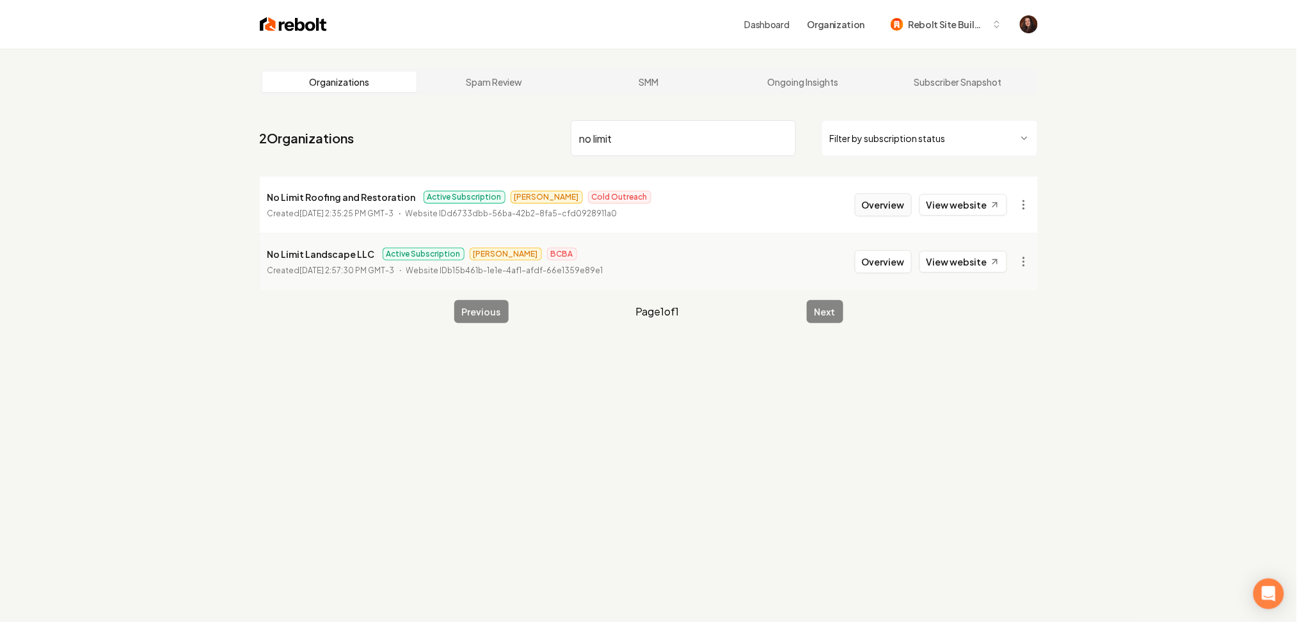
type input "no limit"
click at [878, 197] on button "Overview" at bounding box center [883, 204] width 57 height 23
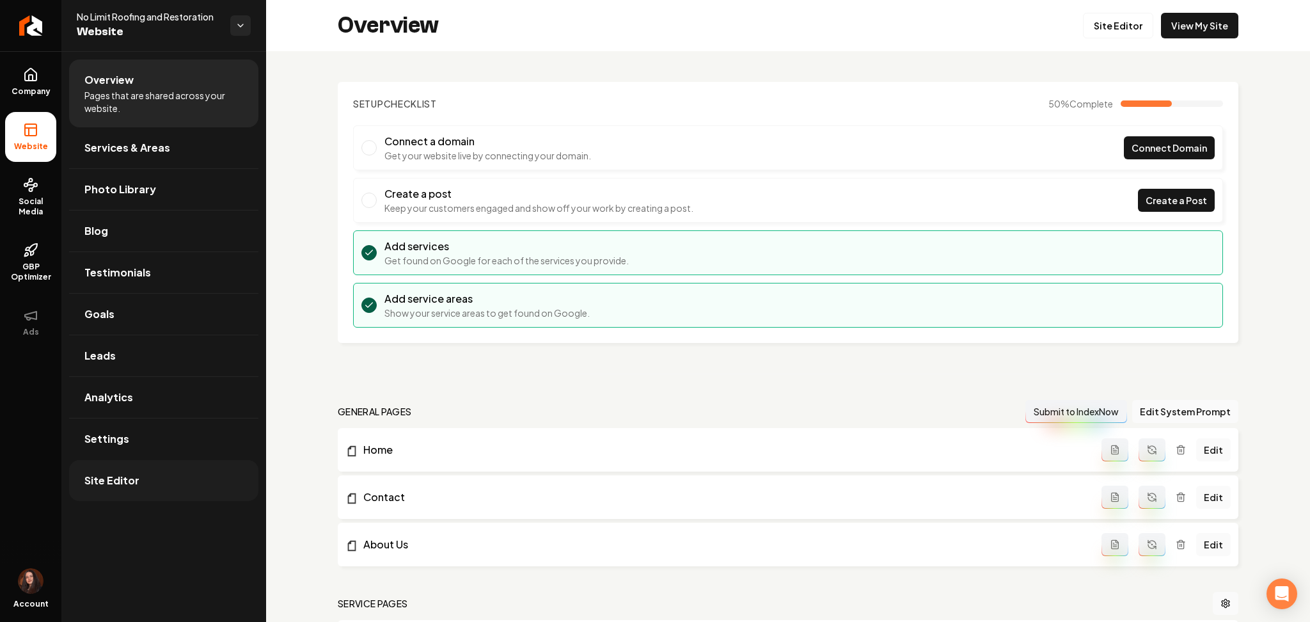
click at [187, 472] on link "Site Editor" at bounding box center [163, 480] width 189 height 41
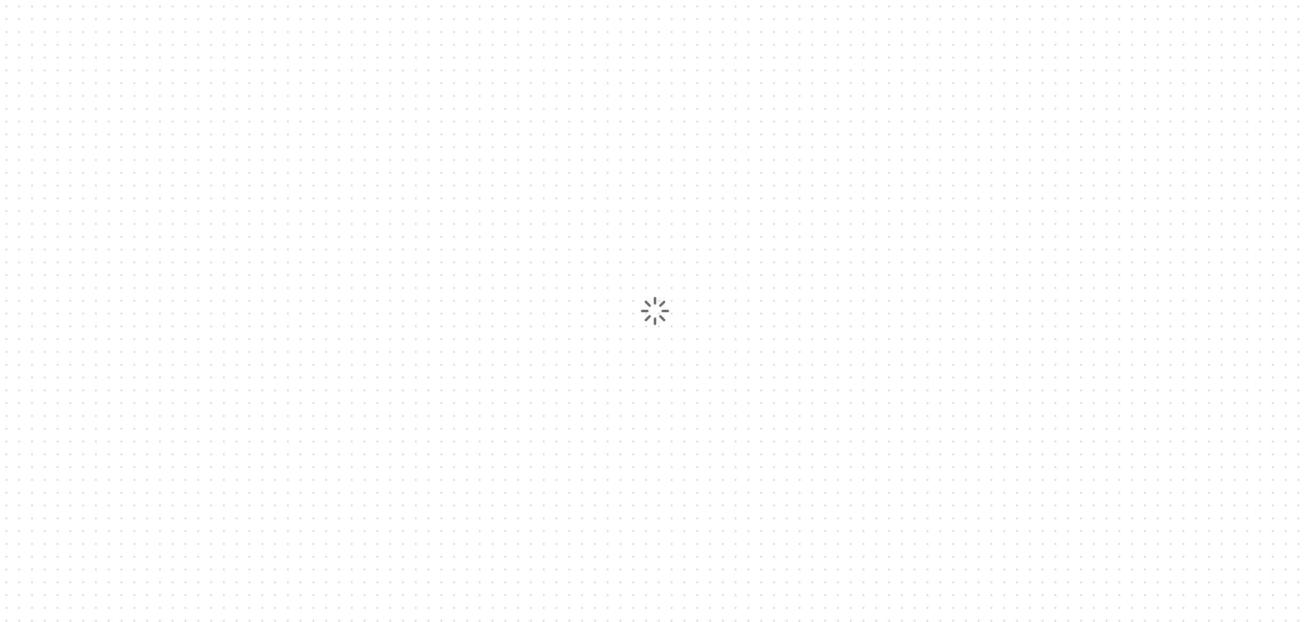
drag, startPoint x: 1, startPoint y: 2, endPoint x: 988, endPoint y: 281, distance: 1025.2
click at [986, 285] on div at bounding box center [655, 311] width 1310 height 622
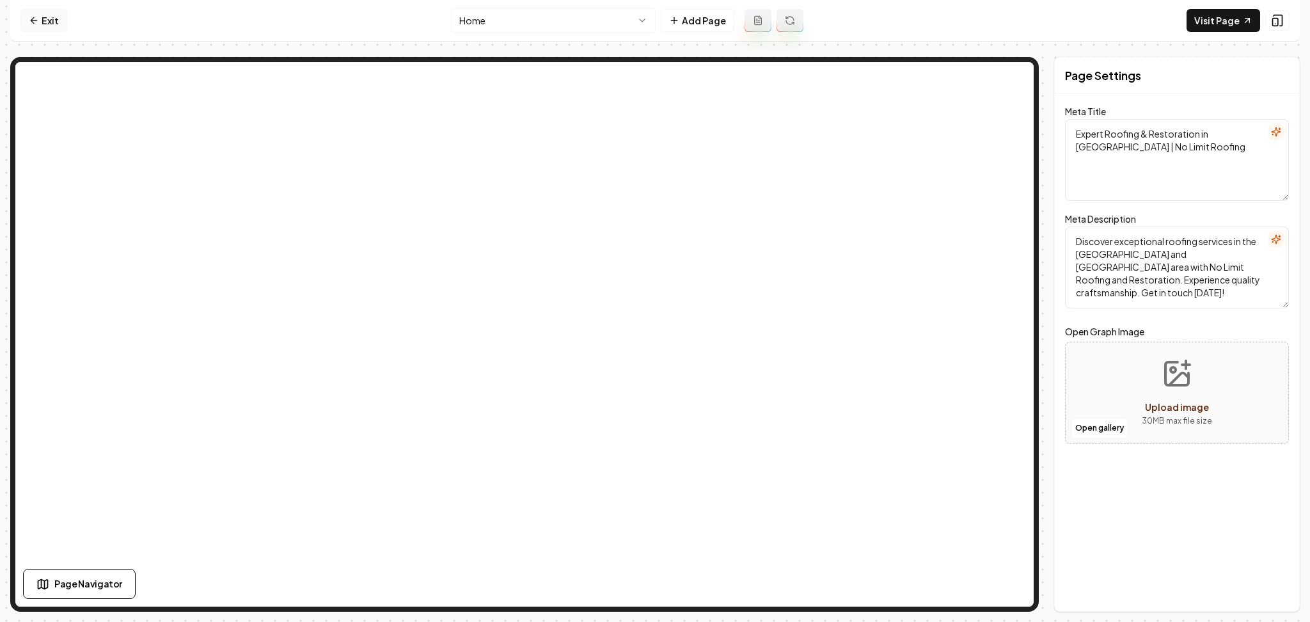
click at [59, 26] on link "Exit" at bounding box center [43, 20] width 47 height 23
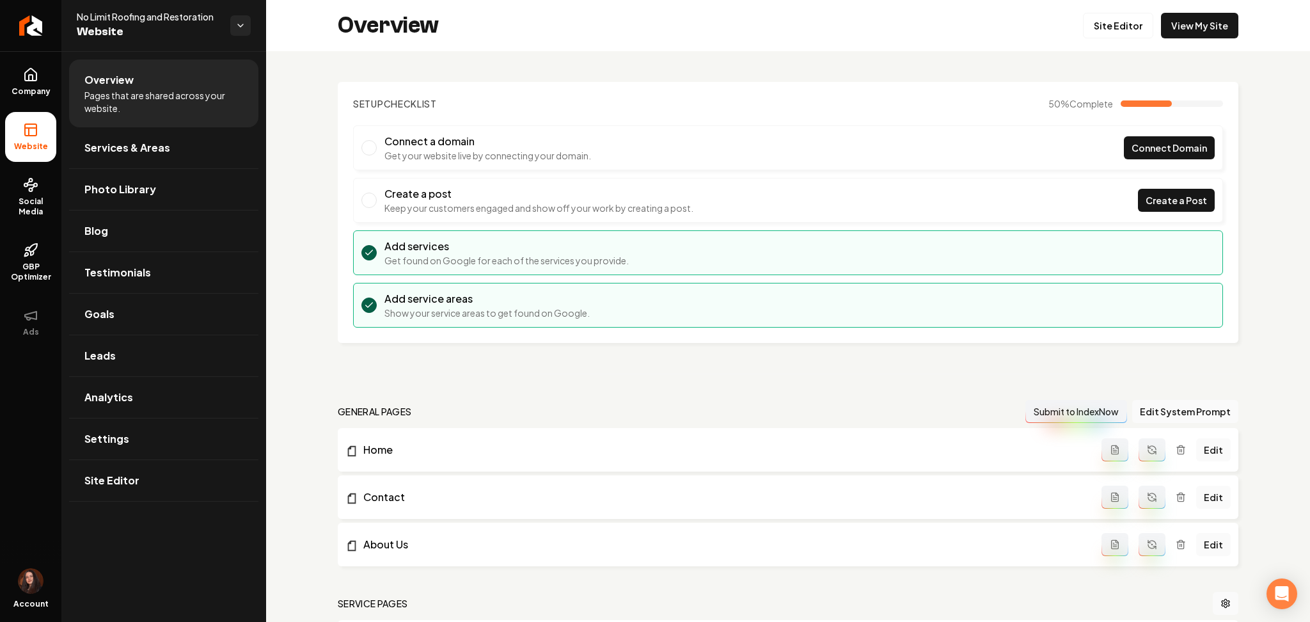
click at [56, 80] on ul "Company Website Social Media GBP Optimizer Ads" at bounding box center [30, 201] width 61 height 301
click at [47, 80] on link "Company" at bounding box center [30, 82] width 51 height 50
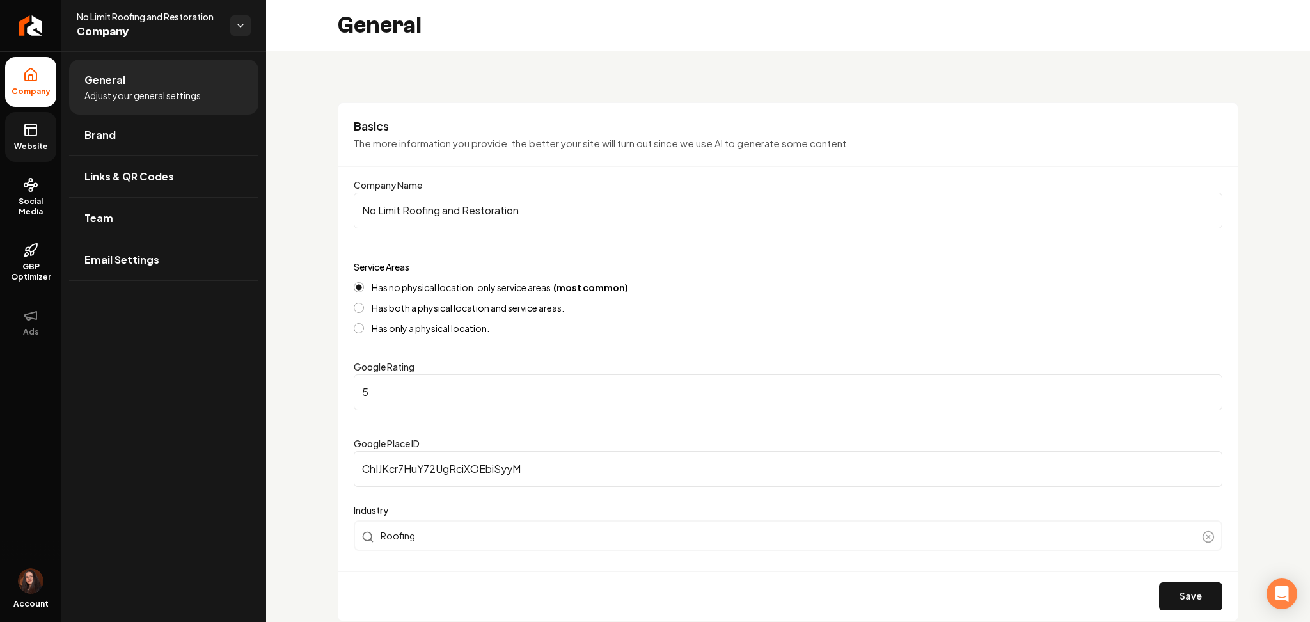
click at [38, 113] on link "Website" at bounding box center [30, 137] width 51 height 50
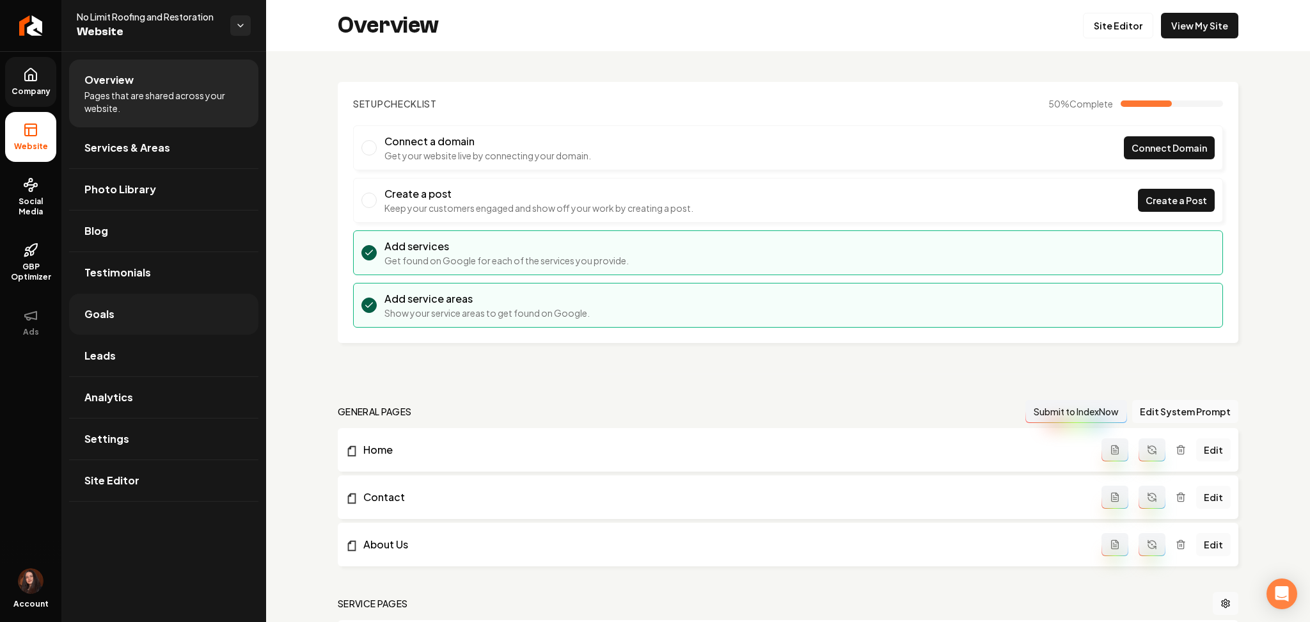
click at [134, 299] on link "Goals" at bounding box center [163, 314] width 189 height 41
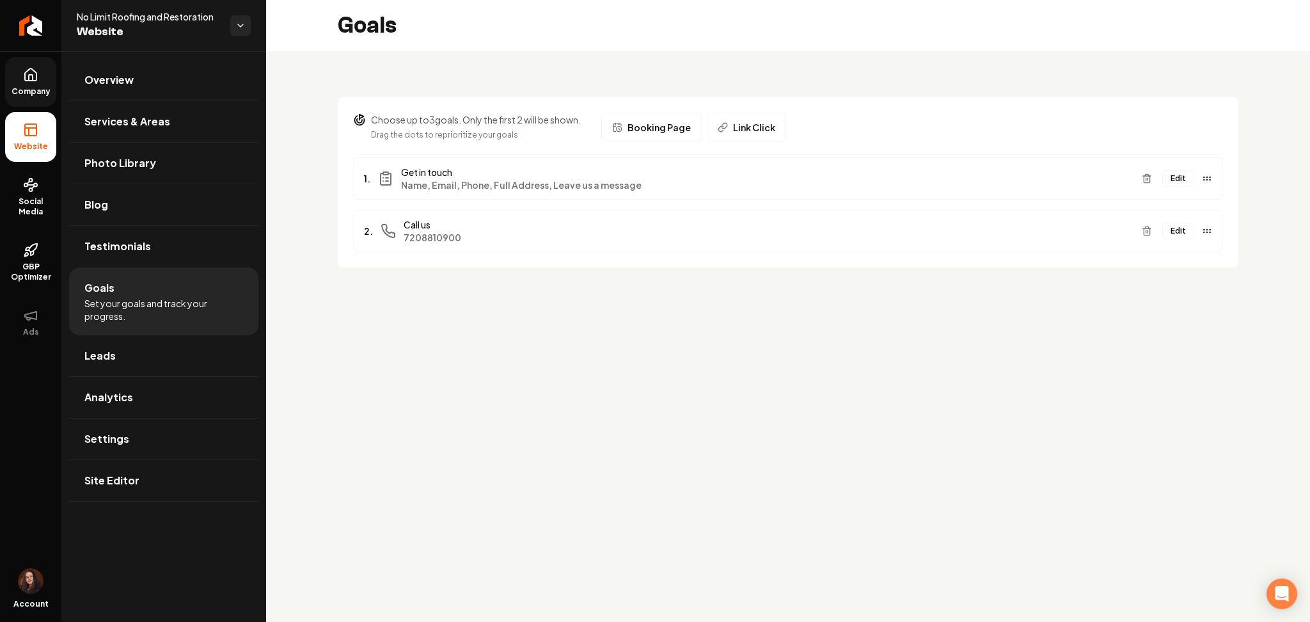
click at [1173, 177] on button "Edit" at bounding box center [1178, 178] width 32 height 17
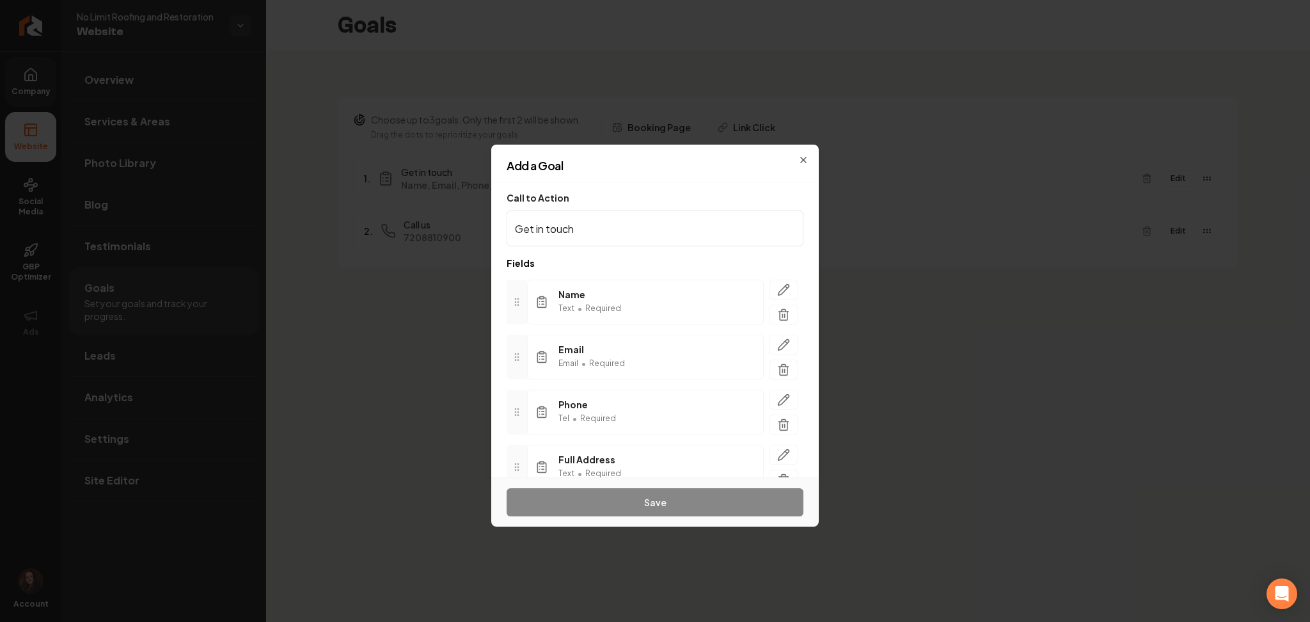
scroll to position [116, 0]
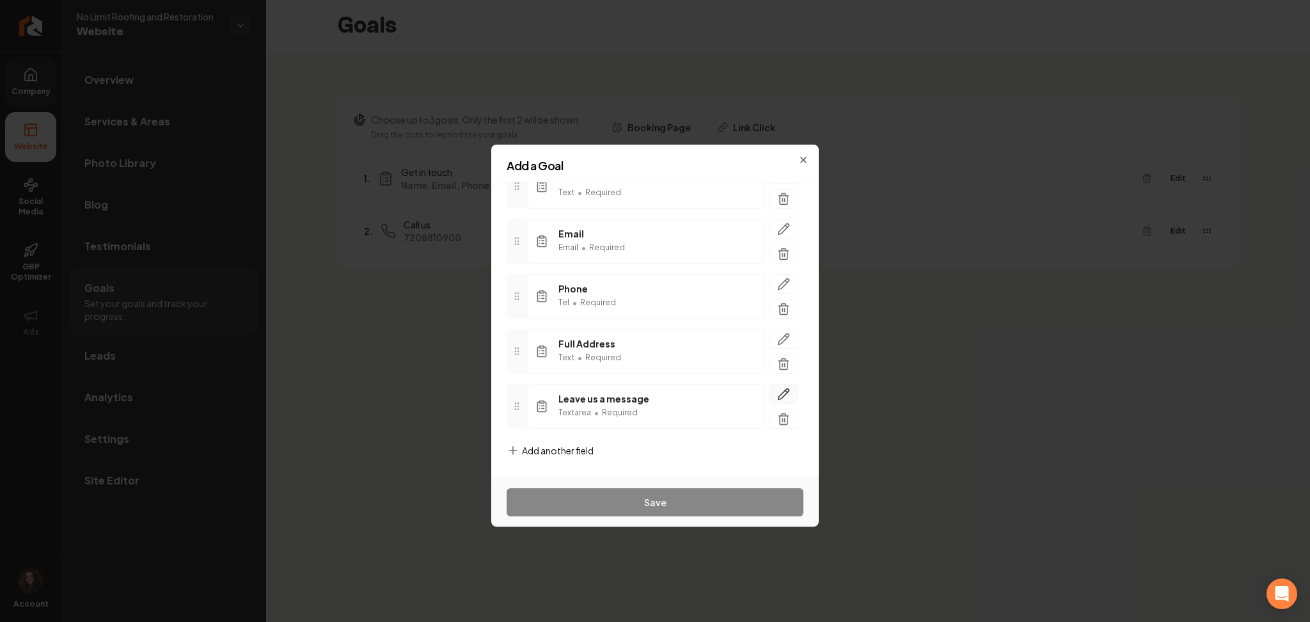
click at [777, 392] on icon "button" at bounding box center [783, 394] width 13 height 13
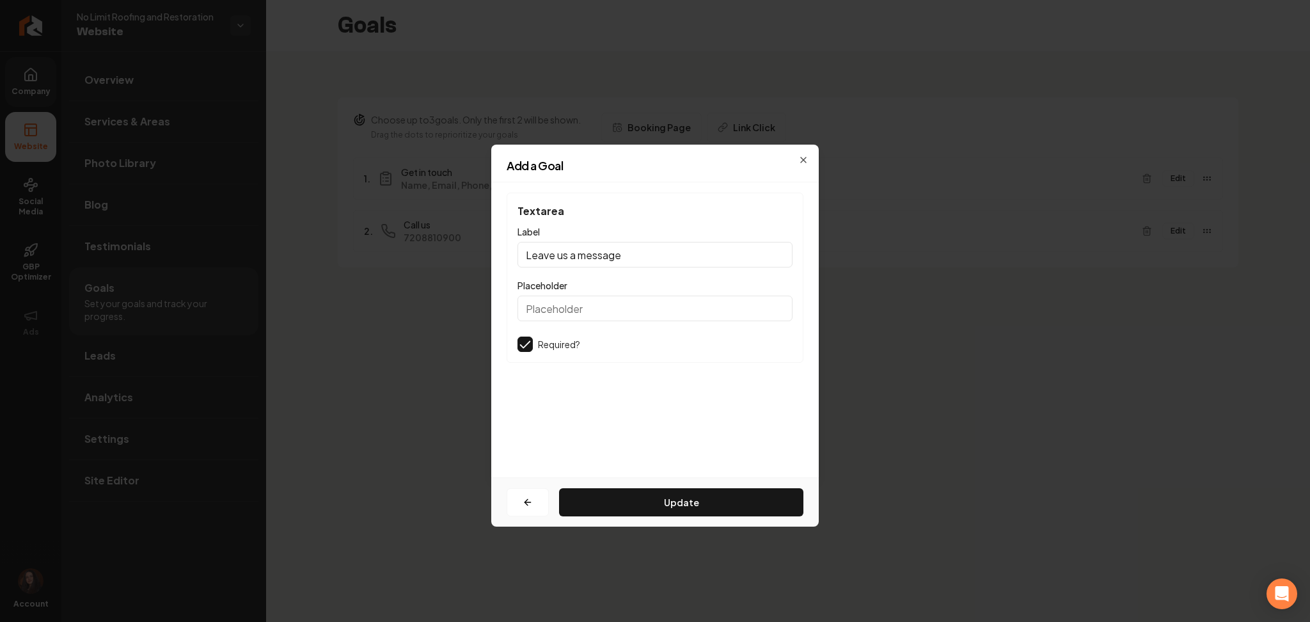
drag, startPoint x: 631, startPoint y: 264, endPoint x: 500, endPoint y: 274, distance: 131.0
click at [500, 274] on div "Textarea Label Leave us a message Placeholder Required? Update" at bounding box center [655, 329] width 328 height 295
type input "Job Description"
click at [660, 503] on button "Update" at bounding box center [681, 502] width 244 height 28
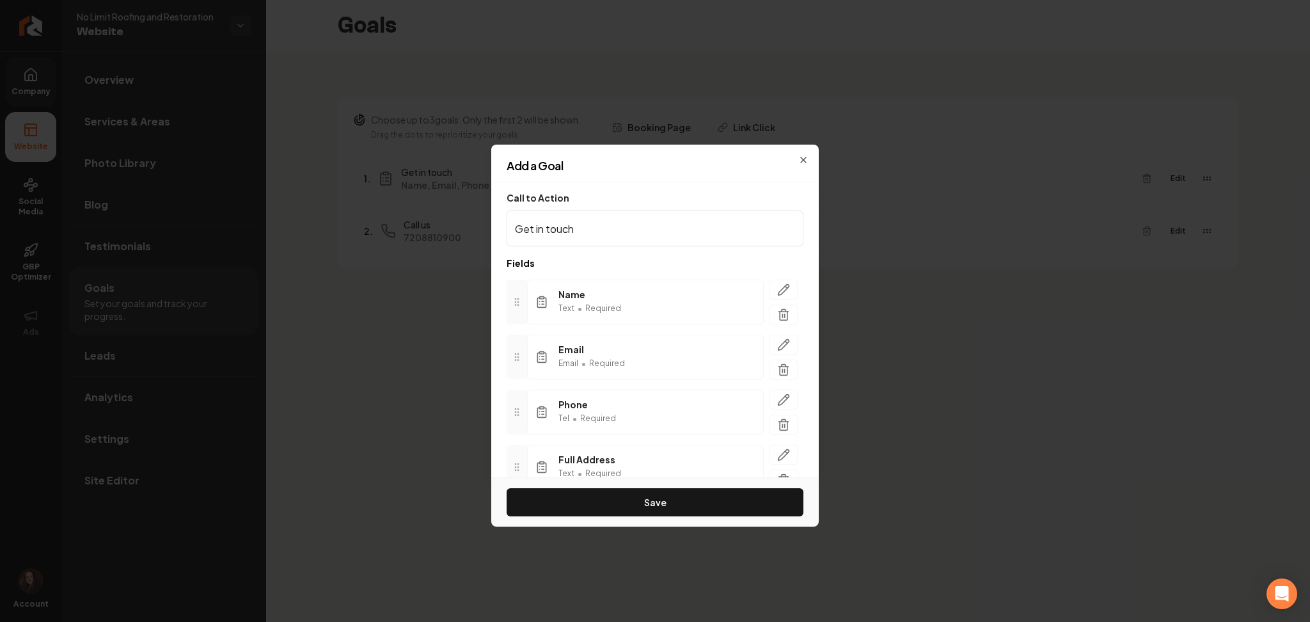
click at [660, 503] on button "Save" at bounding box center [655, 502] width 297 height 28
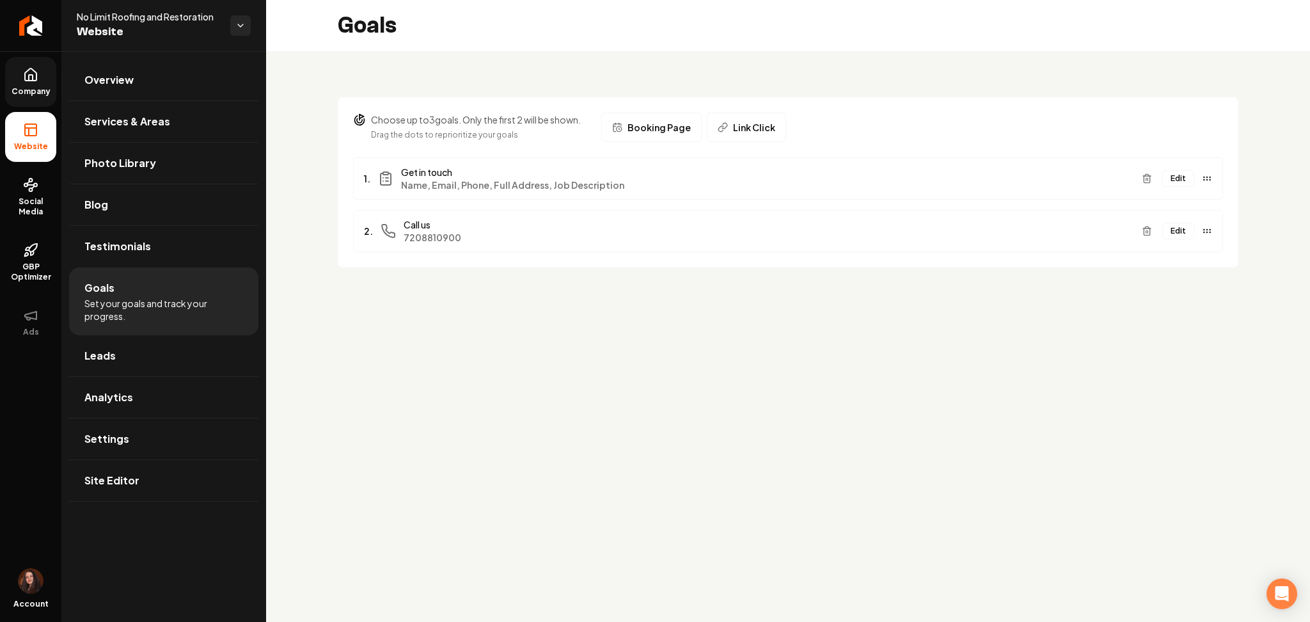
click at [26, 90] on span "Company" at bounding box center [30, 91] width 49 height 10
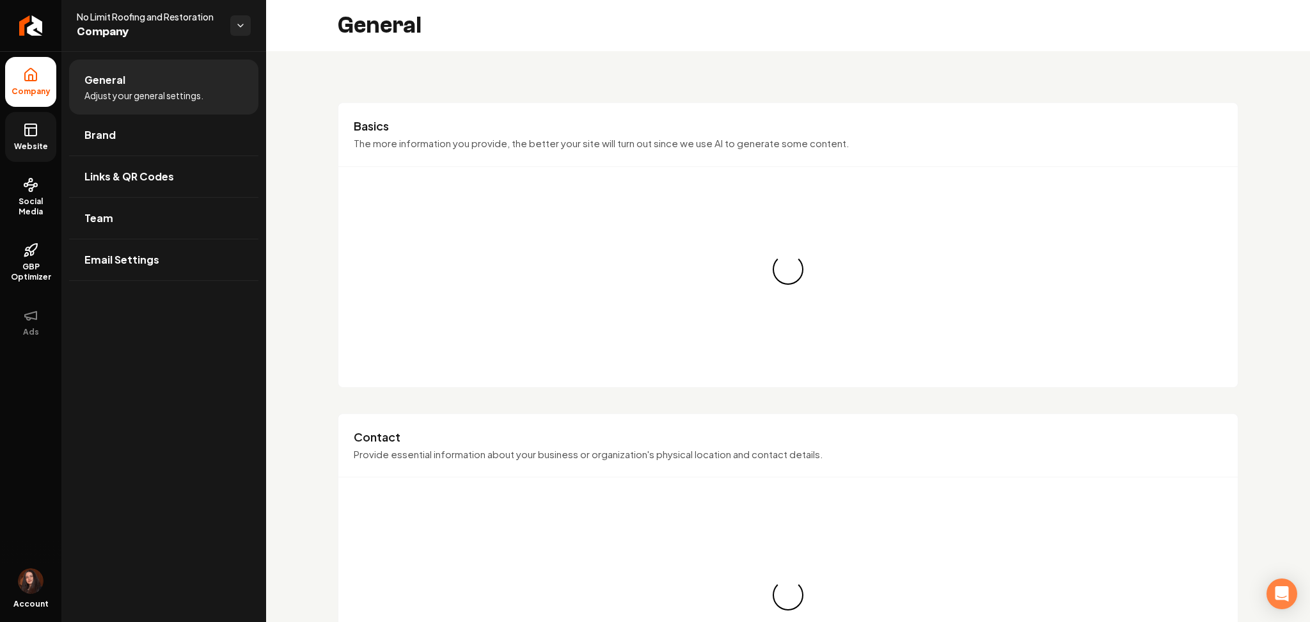
click at [28, 128] on icon at bounding box center [30, 129] width 15 height 15
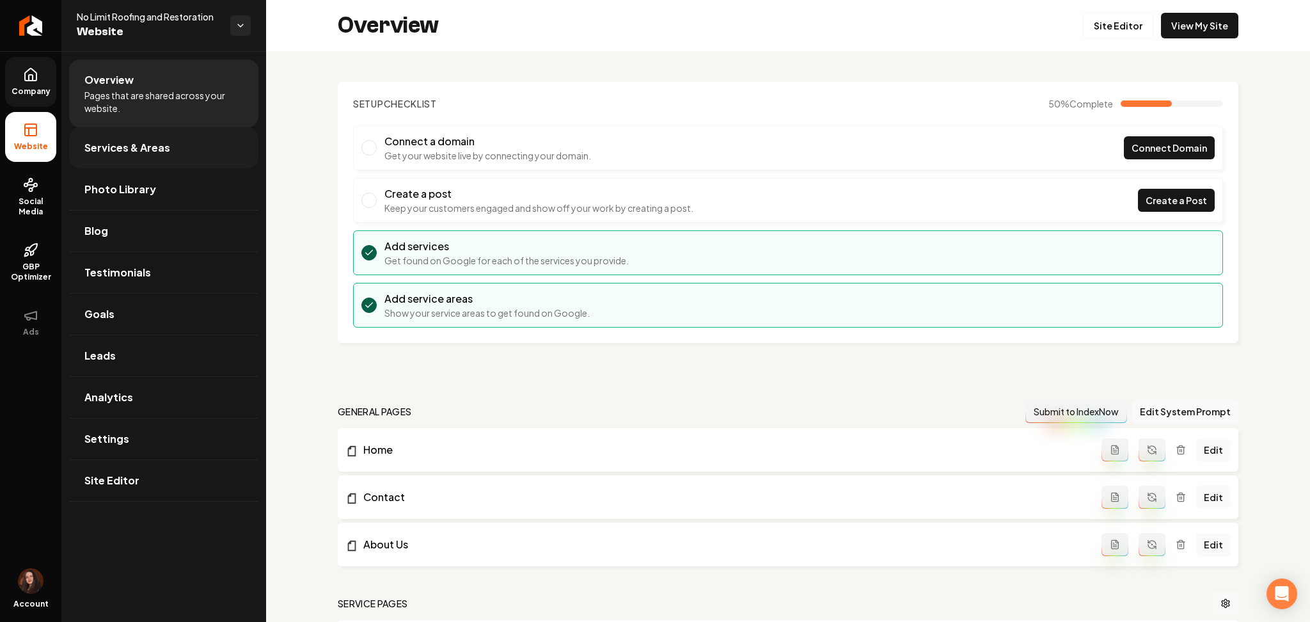
click at [97, 138] on link "Services & Areas" at bounding box center [163, 147] width 189 height 41
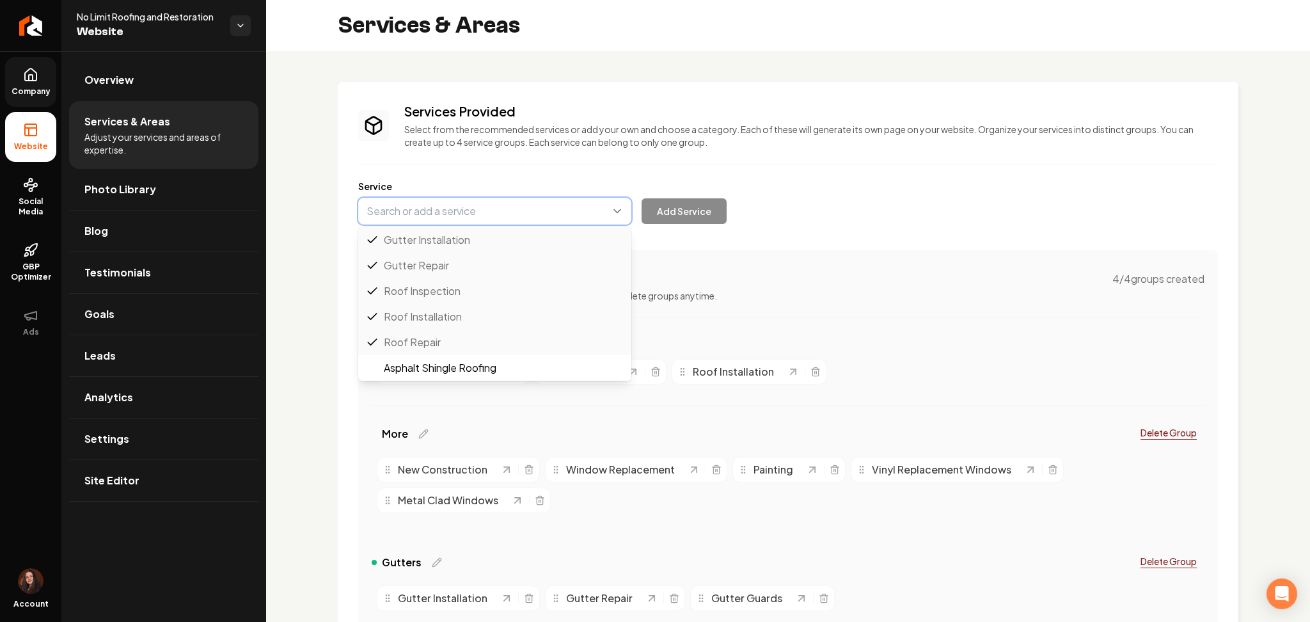
click at [436, 217] on button "Main content area" at bounding box center [494, 211] width 273 height 27
paste input "New Construction Roofing"
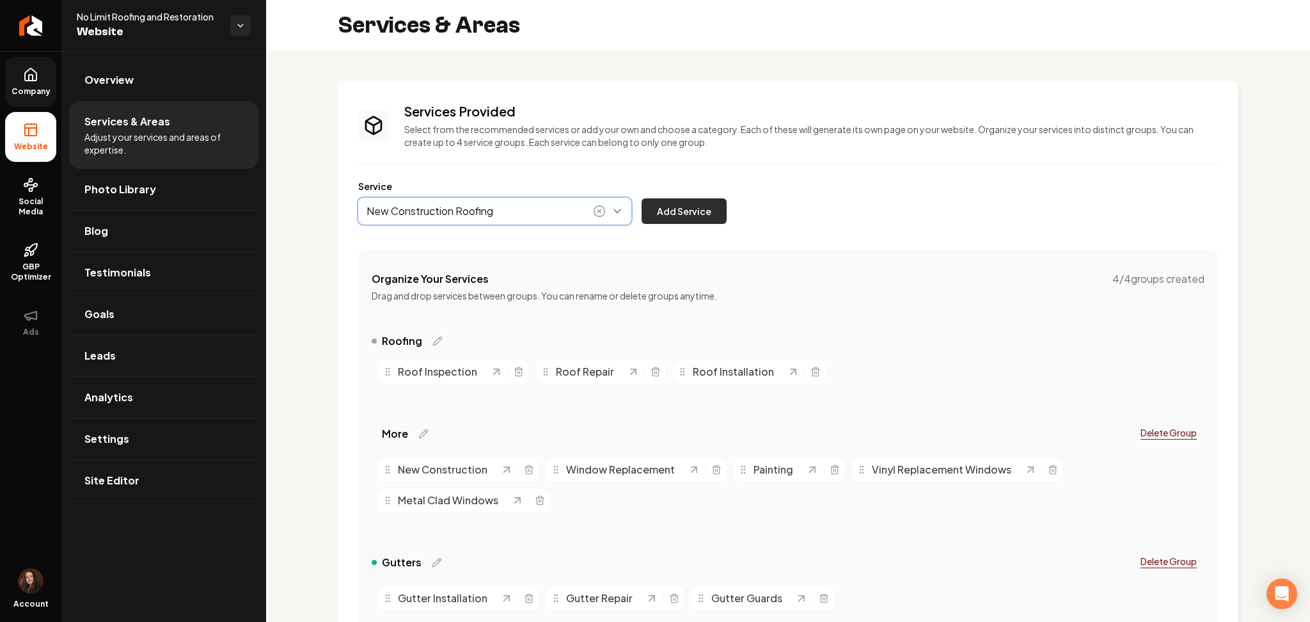
type input "New Construction Roofing"
click at [676, 208] on button "Add Service" at bounding box center [684, 211] width 85 height 26
click at [533, 470] on icon "Main content area" at bounding box center [529, 469] width 10 height 10
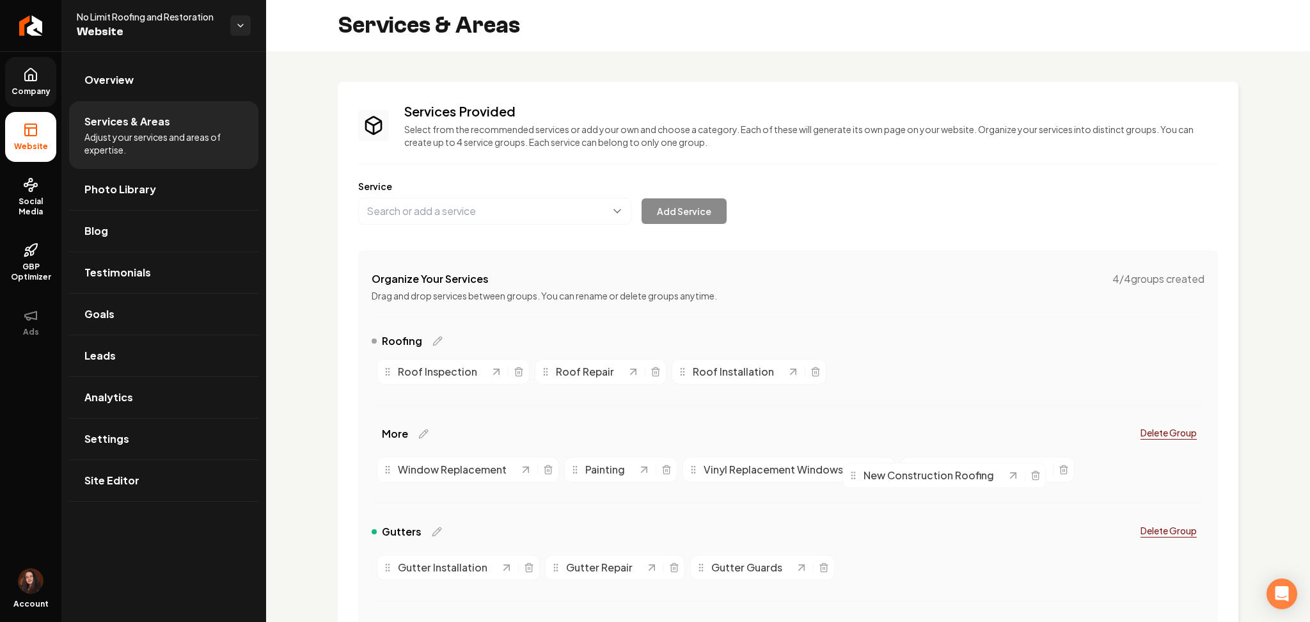
drag, startPoint x: 937, startPoint y: 377, endPoint x: 947, endPoint y: 480, distance: 104.2
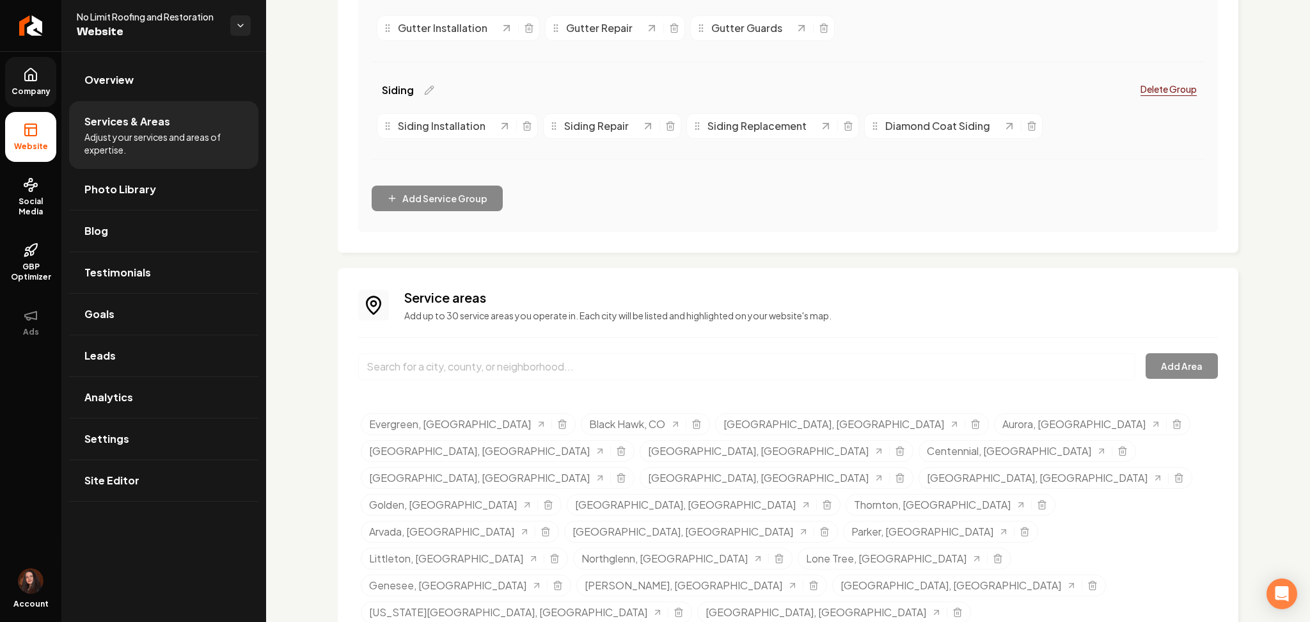
scroll to position [574, 0]
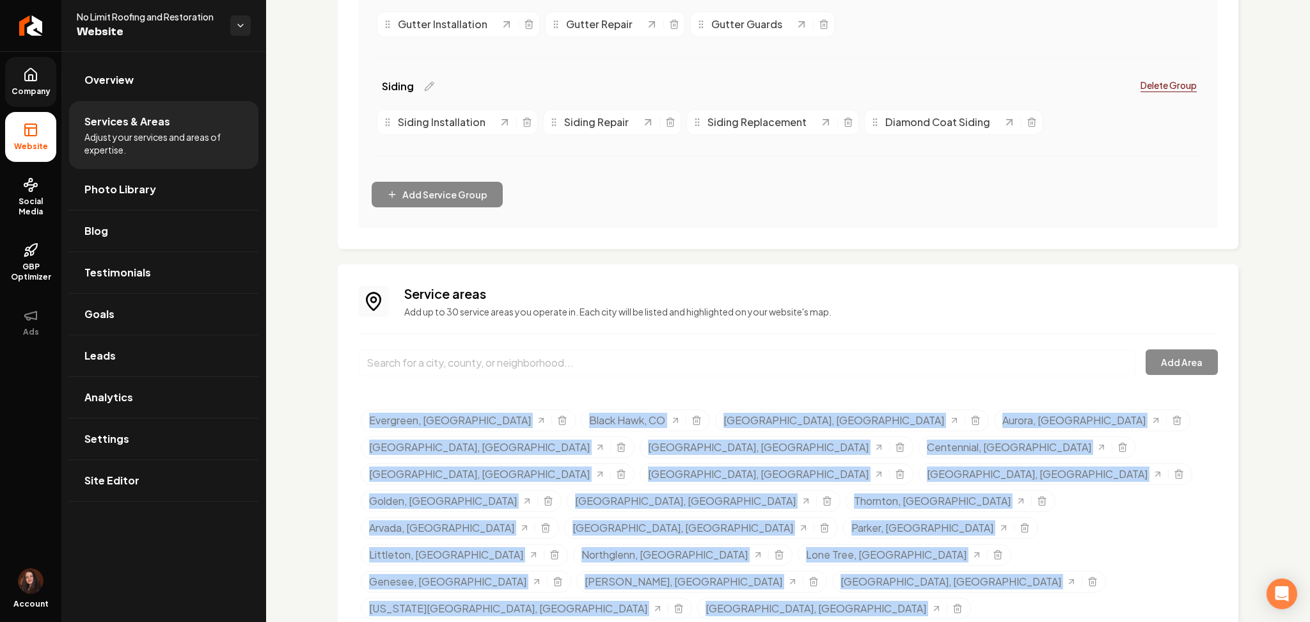
drag, startPoint x: 500, startPoint y: 562, endPoint x: 360, endPoint y: 431, distance: 191.5
click at [360, 431] on div "Select a service area Evergreen, CO Black Hawk, CO Denver, CO Aurora, CO Castle…" at bounding box center [788, 542] width 860 height 271
copy ul "Evergreen, CO Black Hawk, CO Denver, CO Aurora, CO Castle Rock, CO Commerce Cit…"
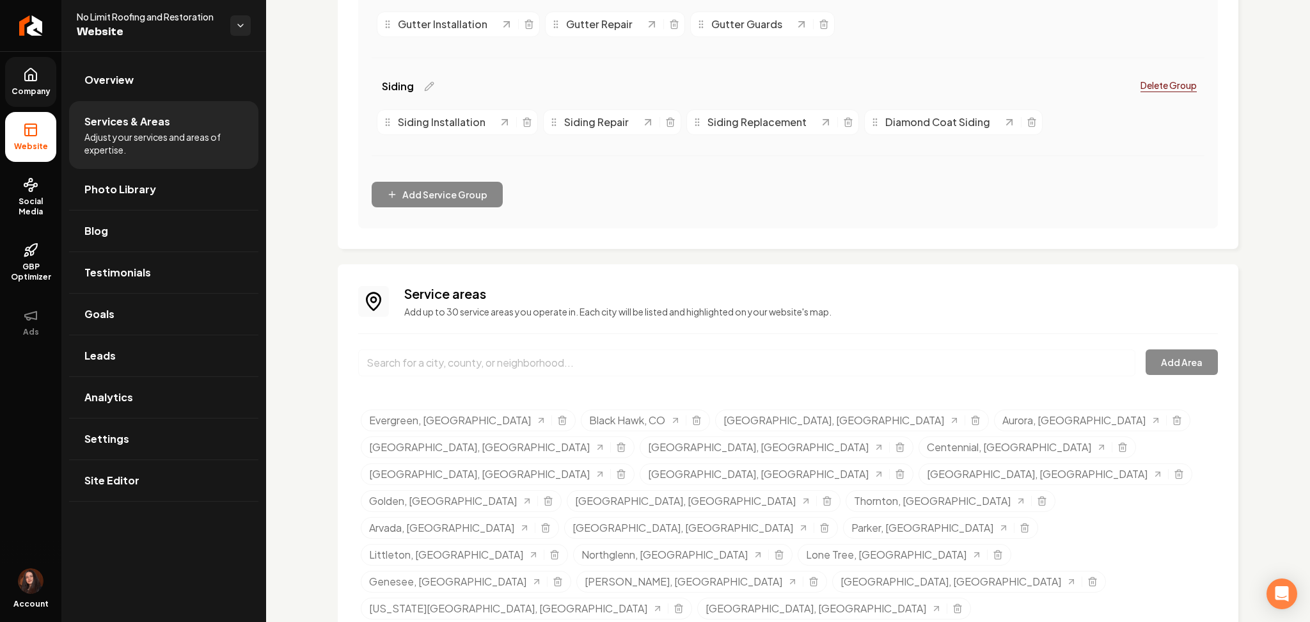
click at [688, 563] on ul "Evergreen, CO Black Hawk, CO Denver, CO Aurora, CO Castle Rock, CO Commerce Cit…" at bounding box center [789, 543] width 857 height 269
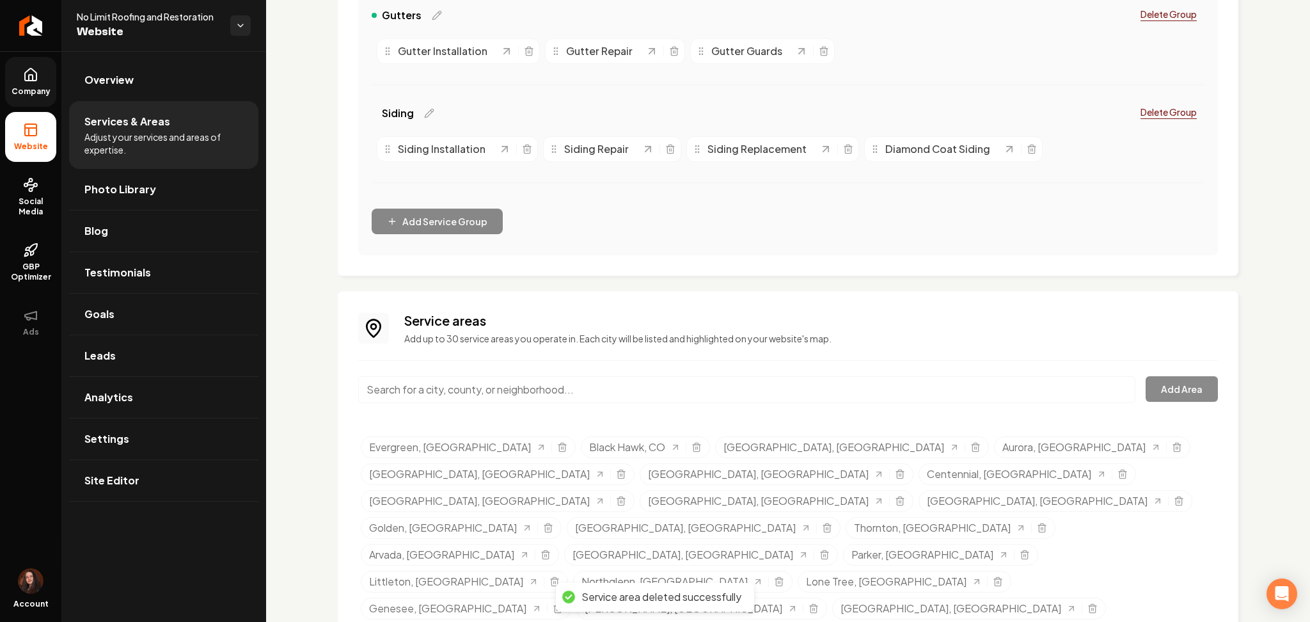
click at [642, 387] on input "Main content area" at bounding box center [746, 389] width 777 height 27
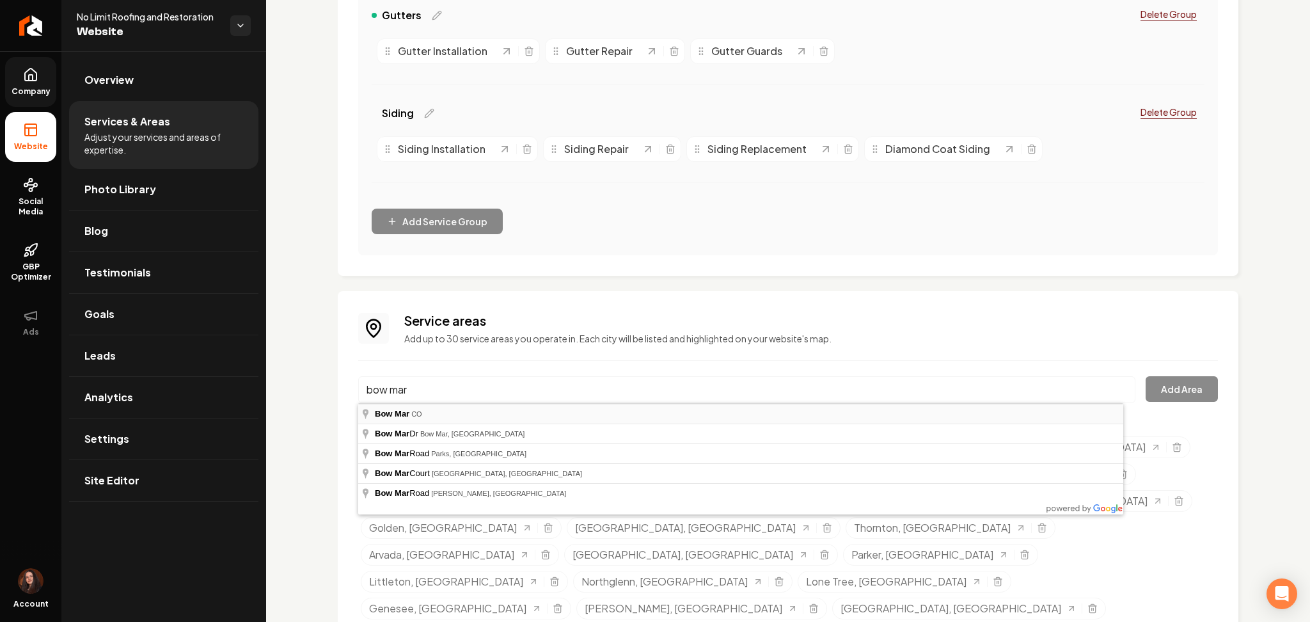
type input "Bow Mar, CO"
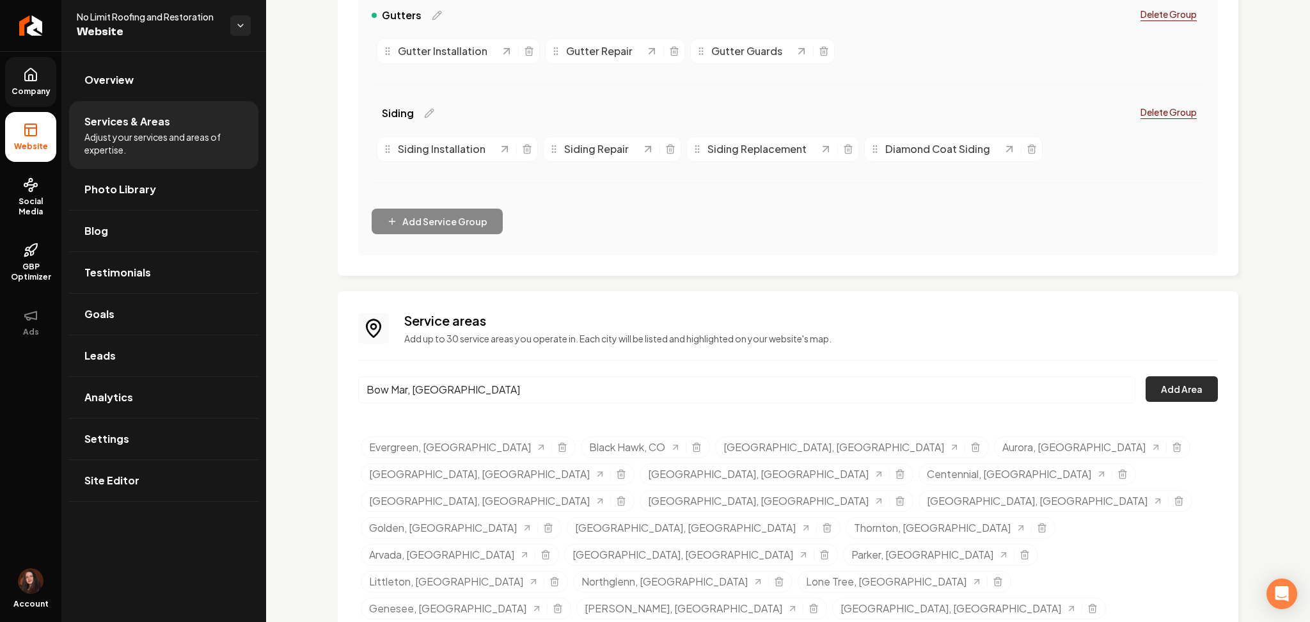
click at [1155, 389] on button "Add Area" at bounding box center [1182, 389] width 72 height 26
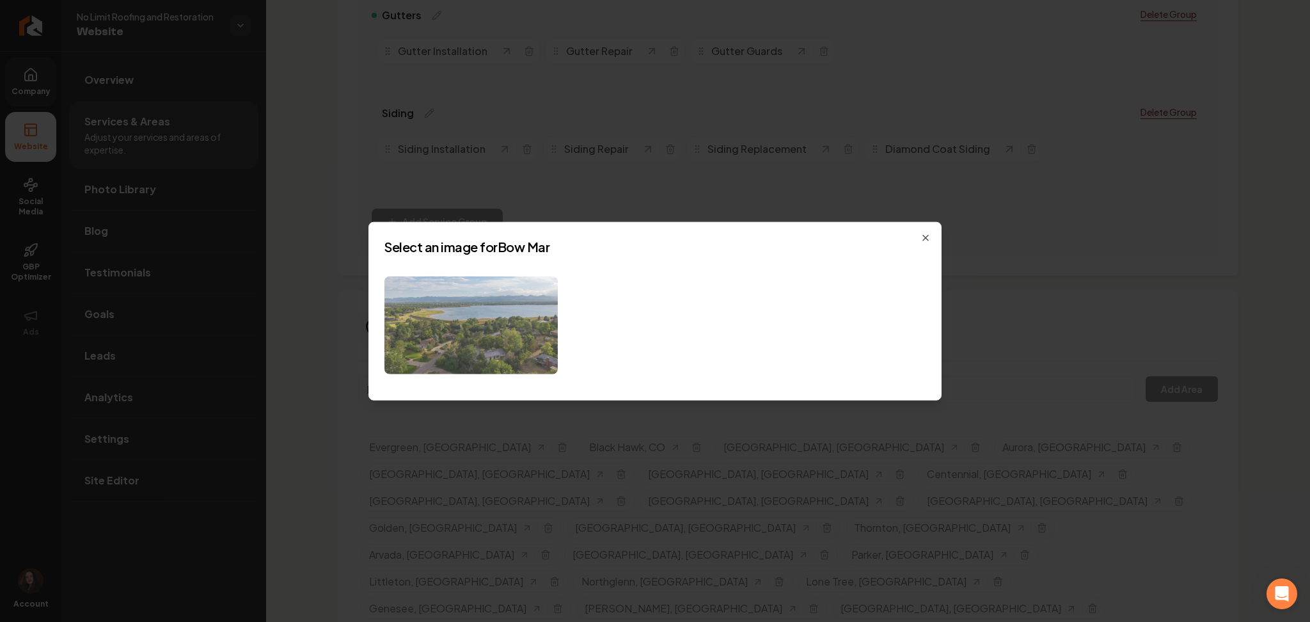
click at [475, 326] on img at bounding box center [470, 325] width 173 height 98
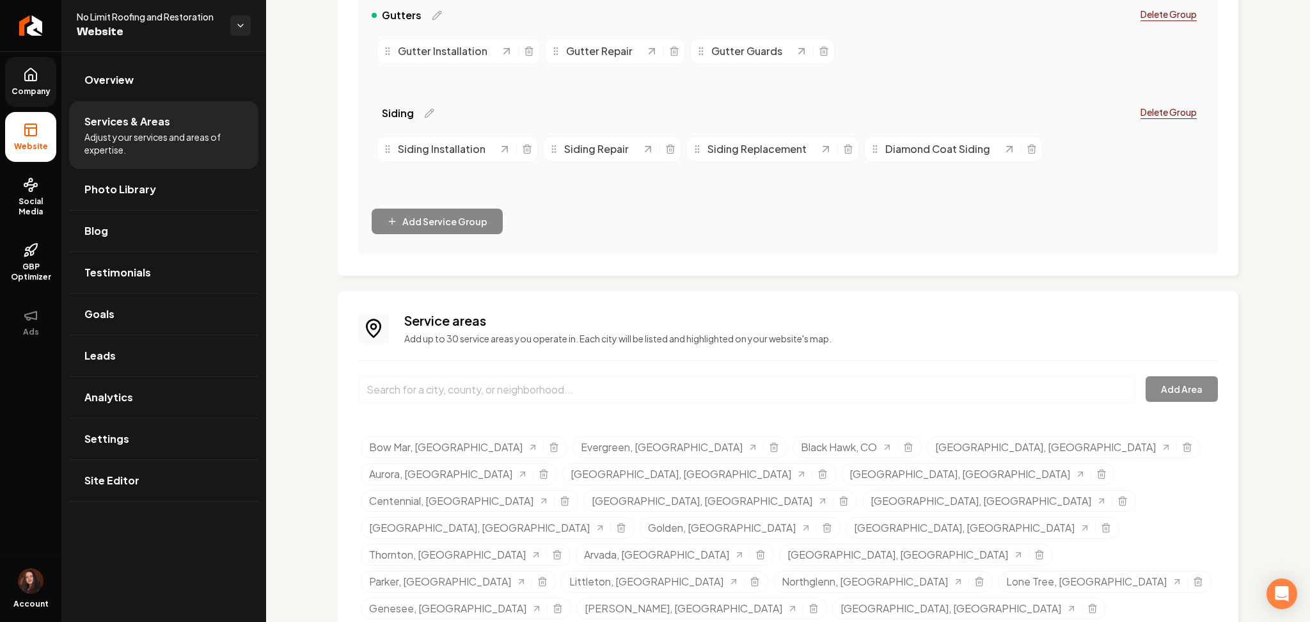
click at [444, 367] on div "Service areas Add up to 30 service areas you operate in. Each city will be list…" at bounding box center [788, 508] width 860 height 393
click at [420, 380] on input "Main content area" at bounding box center [746, 389] width 777 height 27
paste input "Aspen Park"
type input "Aspen Park, CO"
click at [1173, 389] on div "Aspen Park, CO Add Area" at bounding box center [788, 397] width 860 height 42
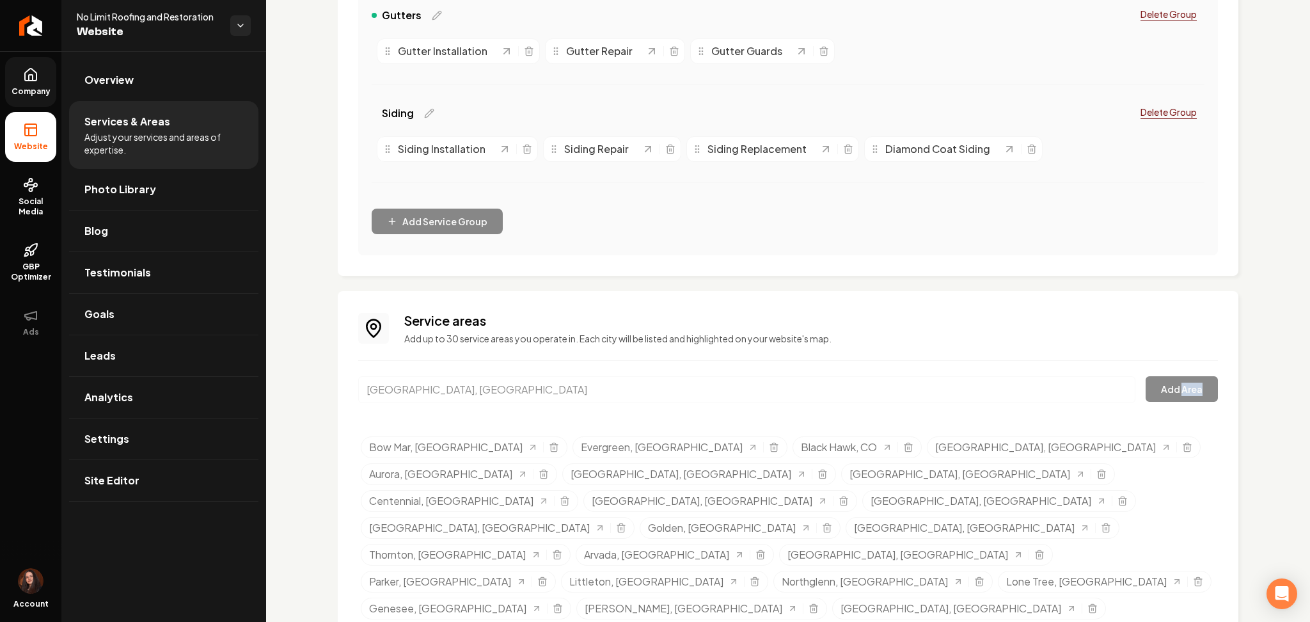
click at [1173, 389] on div "Aspen Park, CO Add Area" at bounding box center [788, 397] width 860 height 42
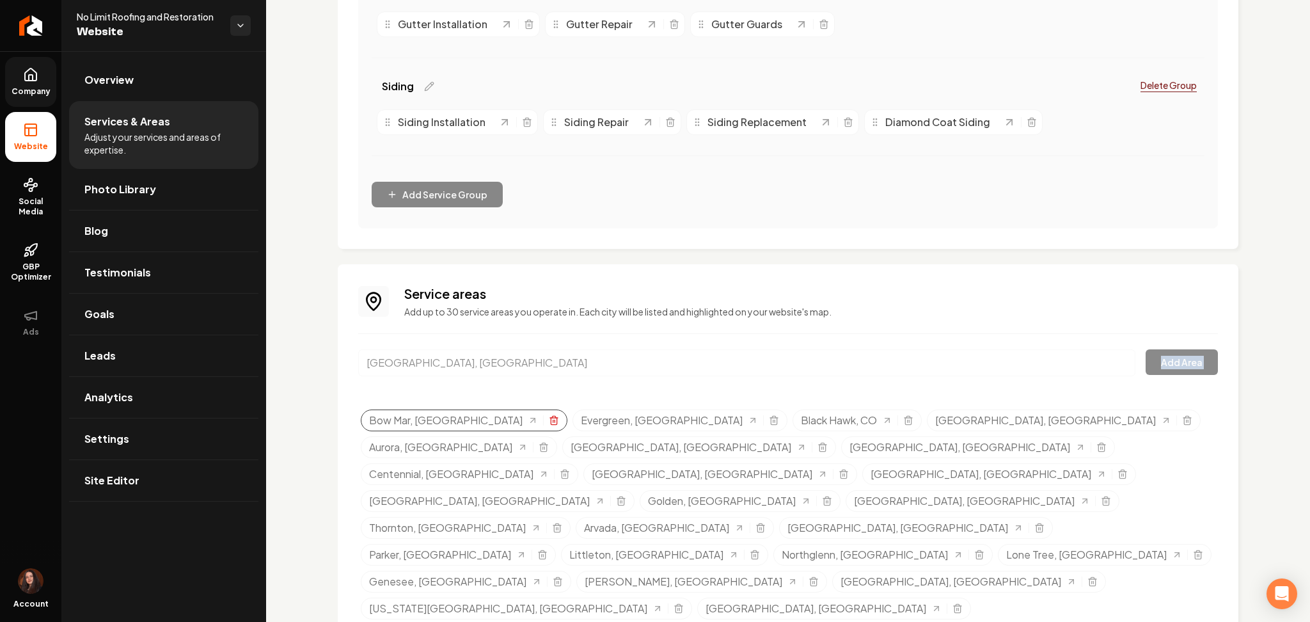
click at [549, 418] on icon "Selected tags" at bounding box center [554, 420] width 10 height 10
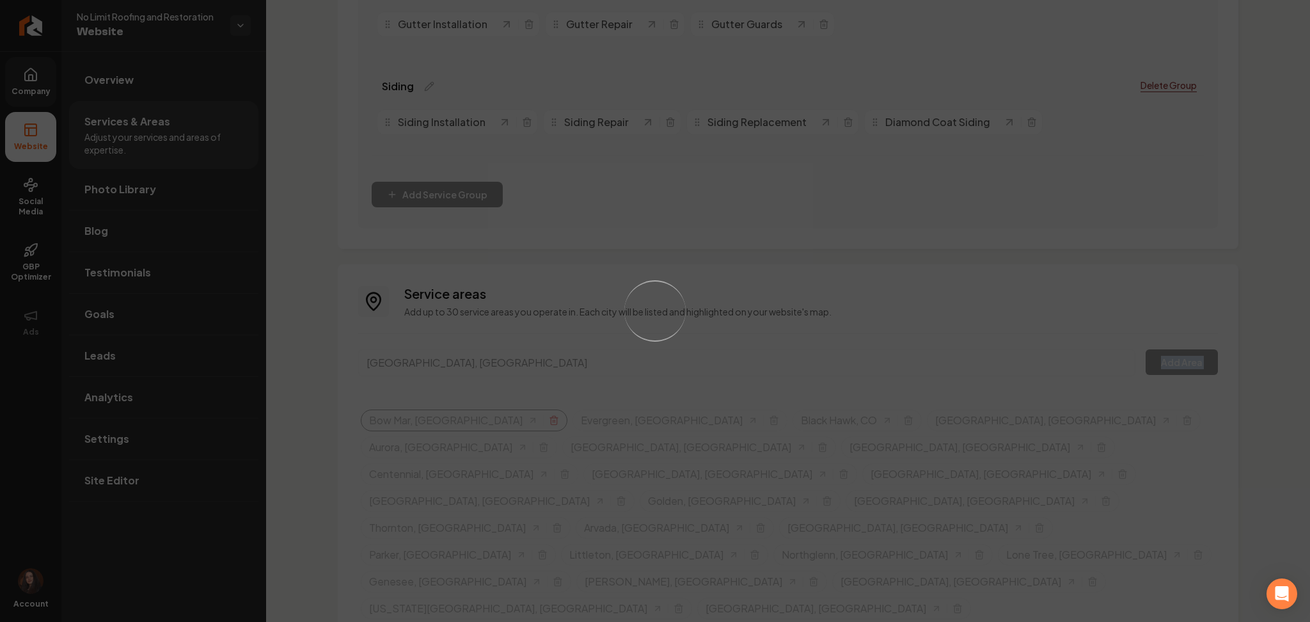
scroll to position [547, 0]
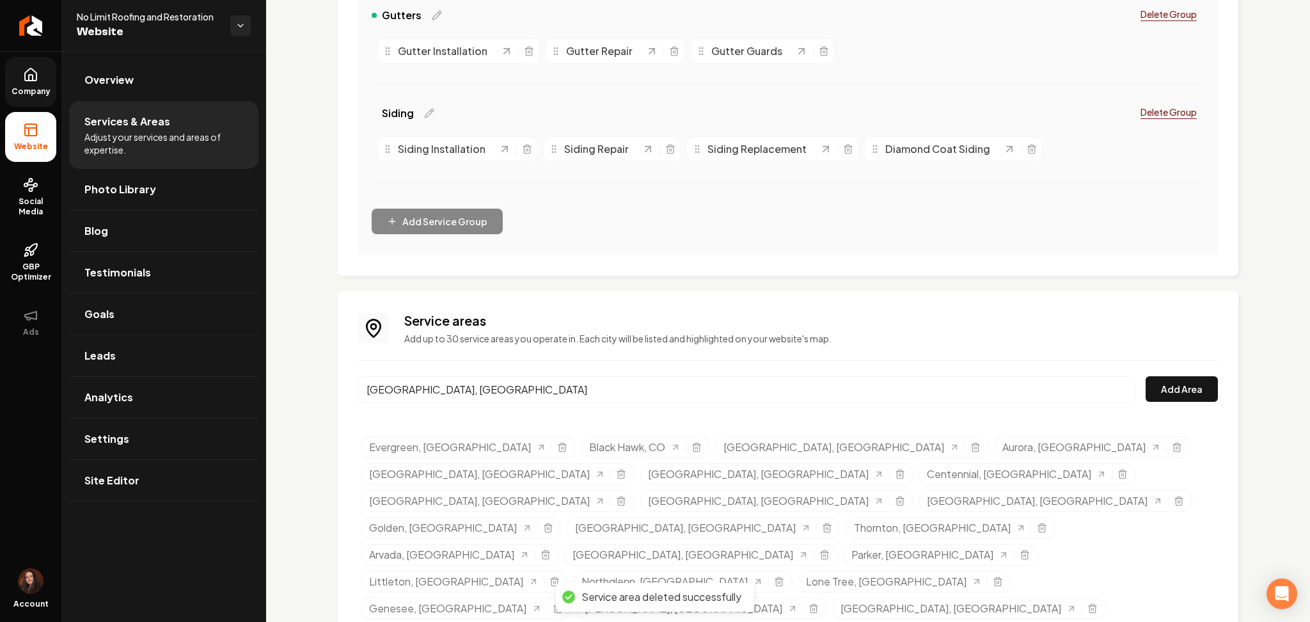
click at [441, 390] on input "Aspen Park, CO" at bounding box center [746, 389] width 777 height 27
click at [1186, 387] on button "Add Area" at bounding box center [1182, 389] width 72 height 26
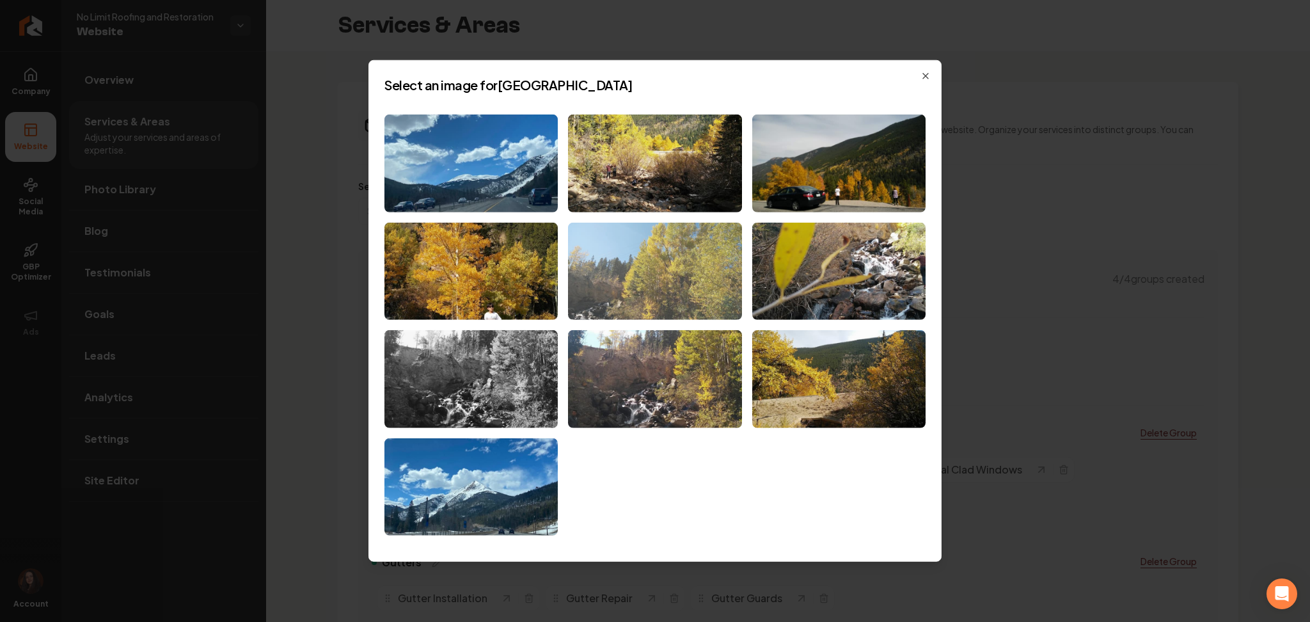
scroll to position [547, 0]
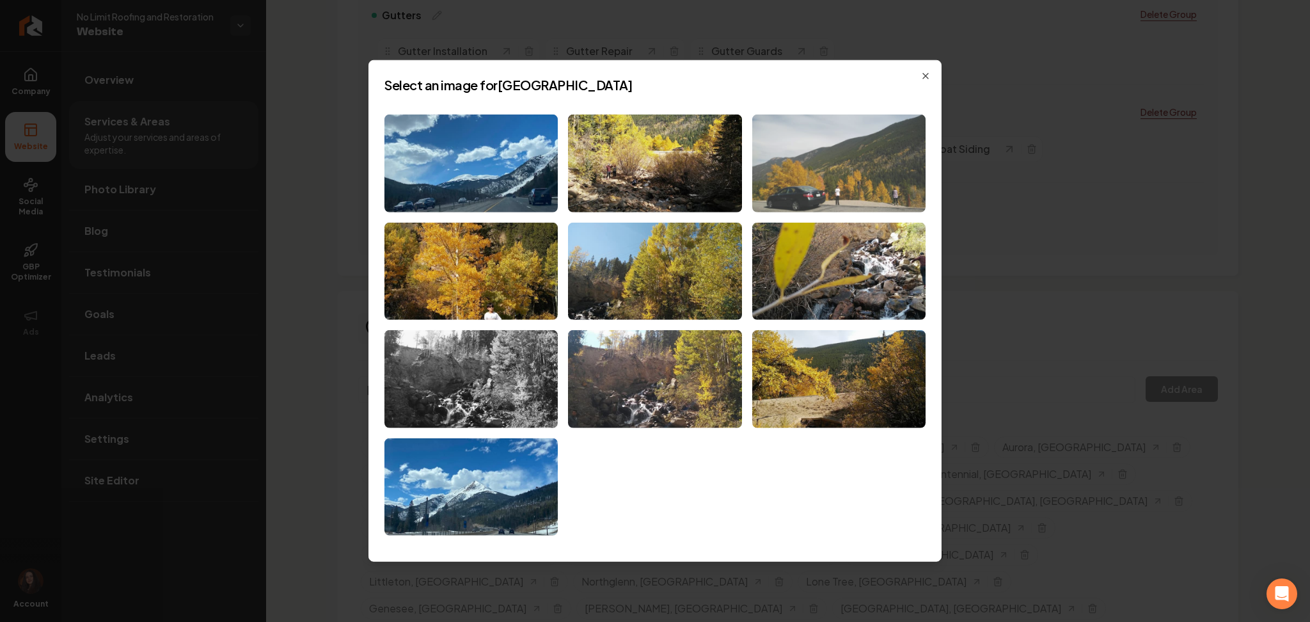
click at [800, 162] on img at bounding box center [838, 164] width 173 height 98
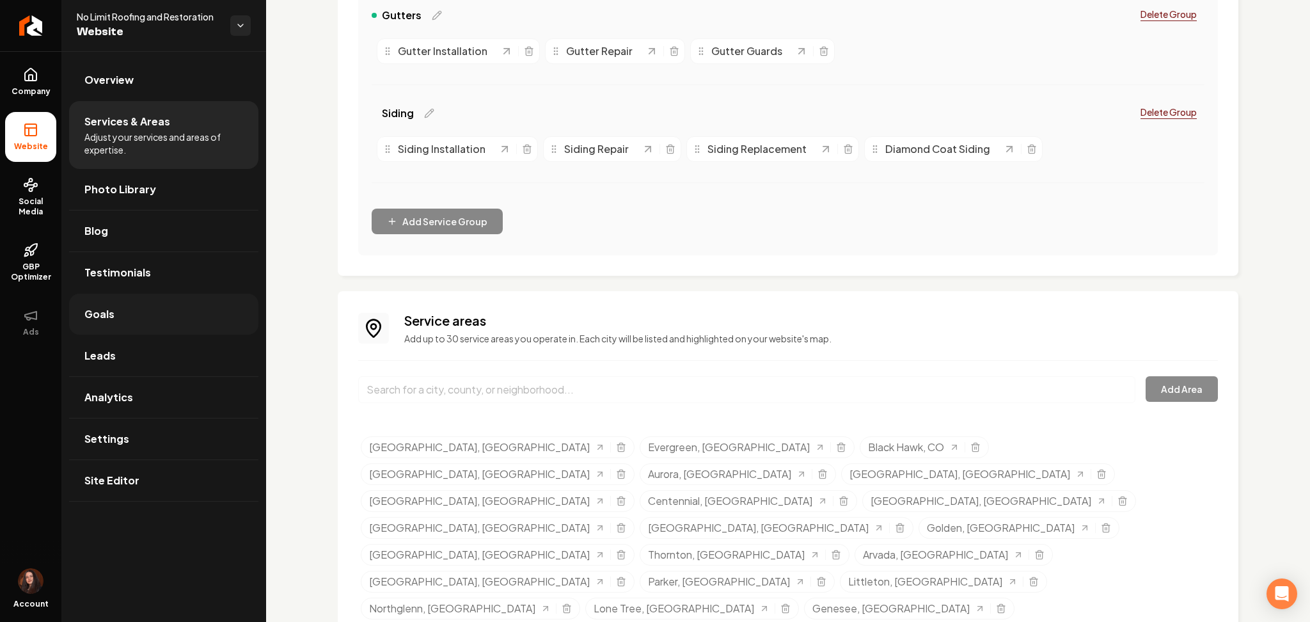
click at [136, 321] on link "Goals" at bounding box center [163, 314] width 189 height 41
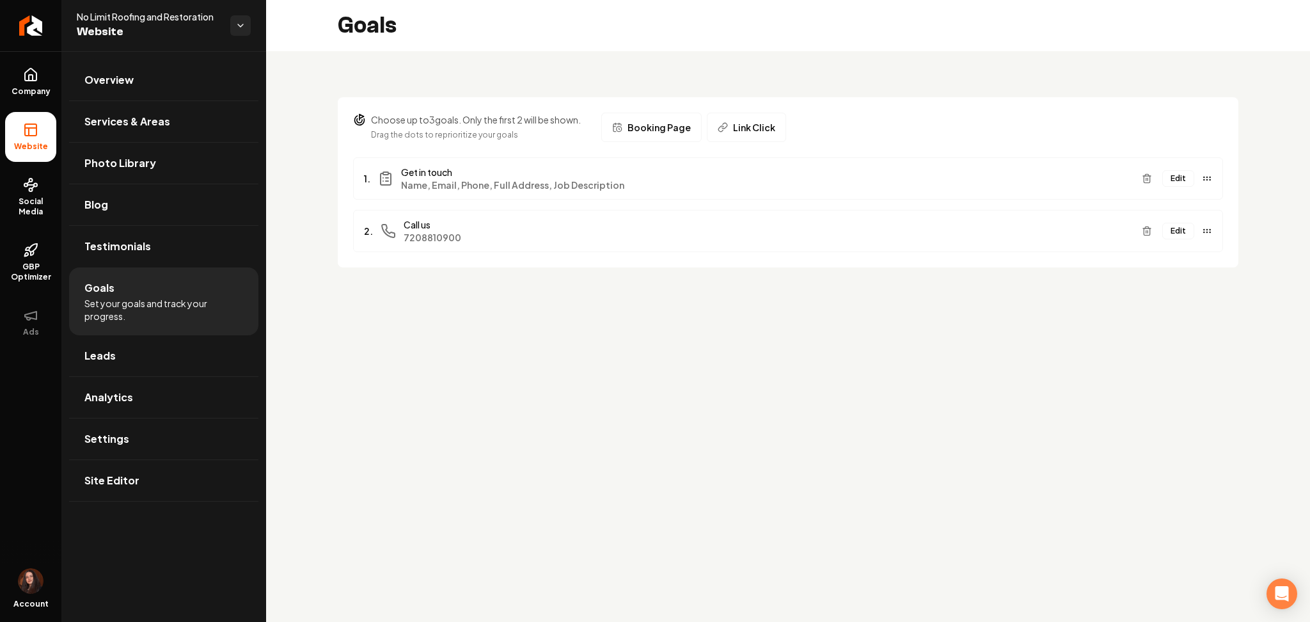
click at [1177, 232] on button "Edit" at bounding box center [1178, 231] width 32 height 17
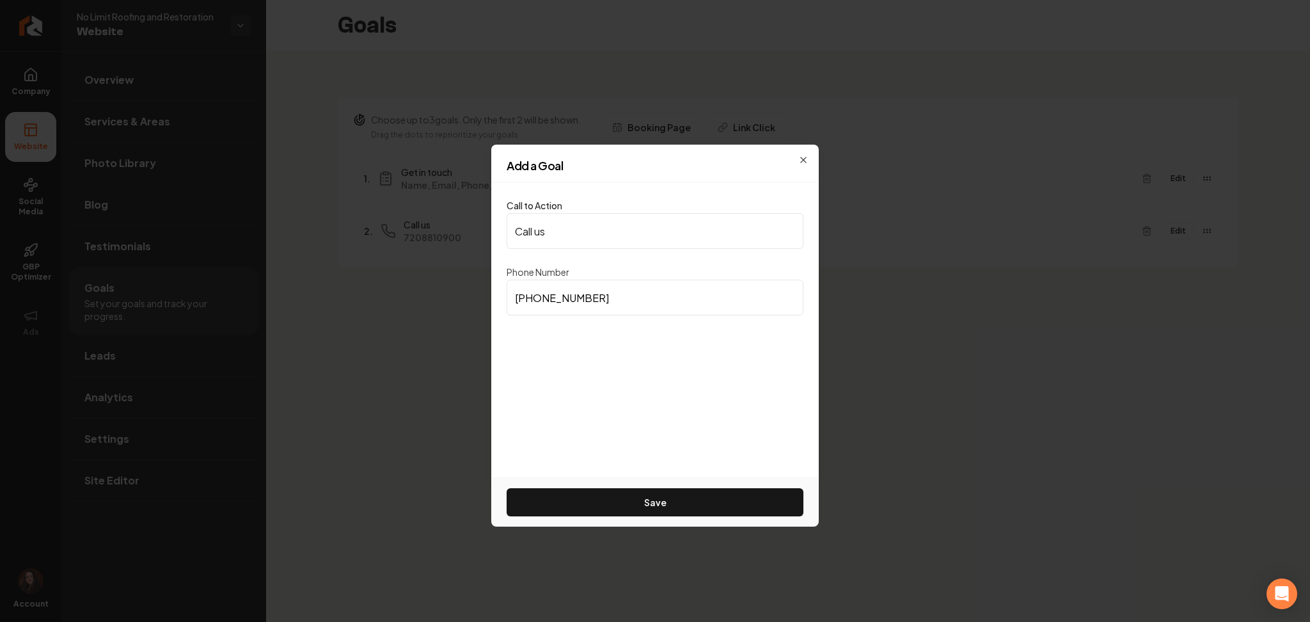
drag, startPoint x: 592, startPoint y: 309, endPoint x: 430, endPoint y: 310, distance: 161.9
click at [430, 310] on body "Company Website Social Media GBP Optimizer Ads Account No Limit Roofing and Res…" at bounding box center [655, 311] width 1310 height 622
paste input
type input "[PHONE_NUMBER]"
click at [658, 498] on button "Save" at bounding box center [655, 502] width 297 height 28
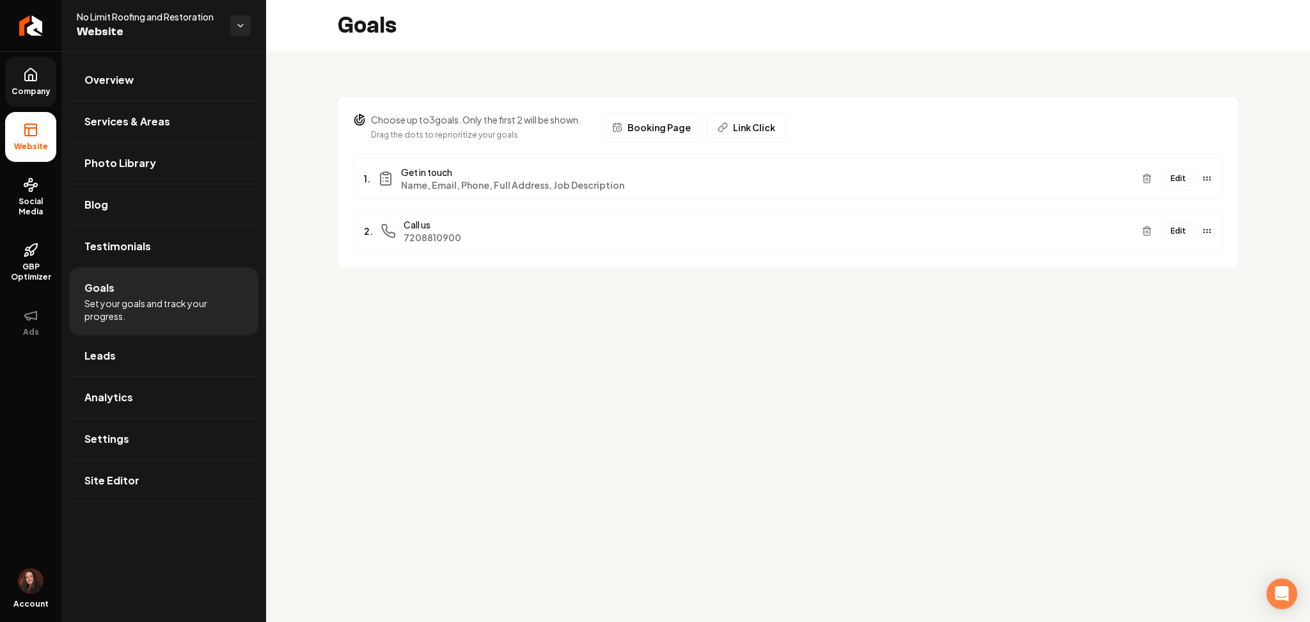
click at [22, 90] on span "Company" at bounding box center [30, 91] width 49 height 10
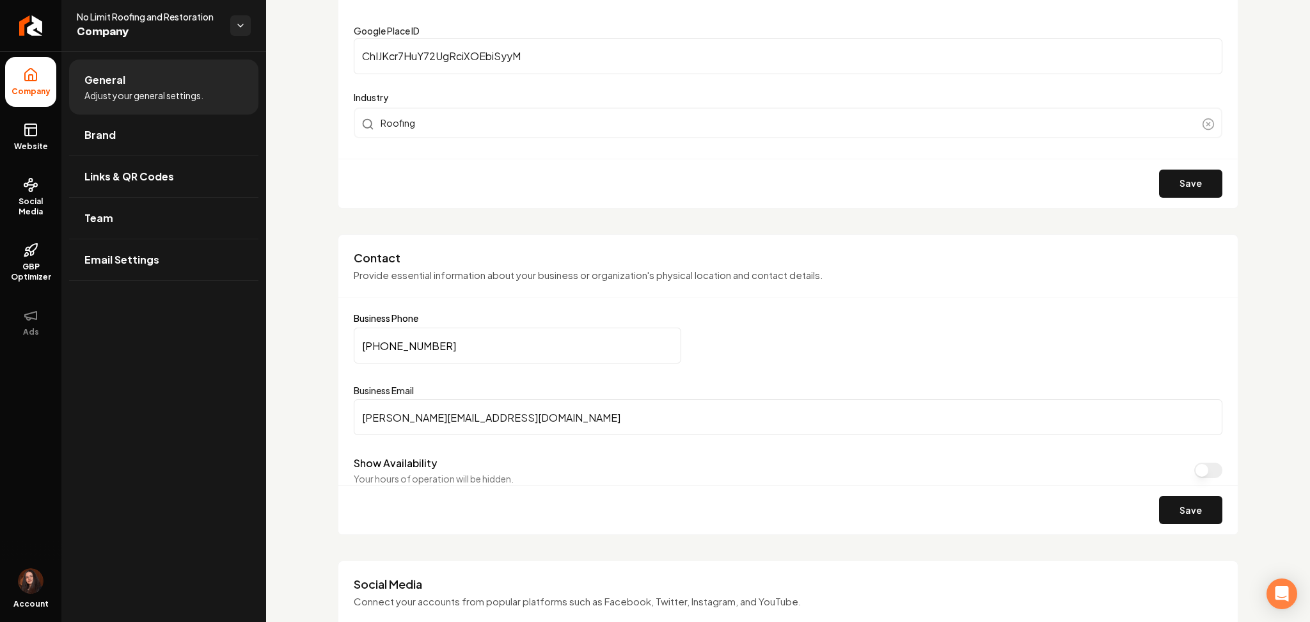
scroll to position [426, 0]
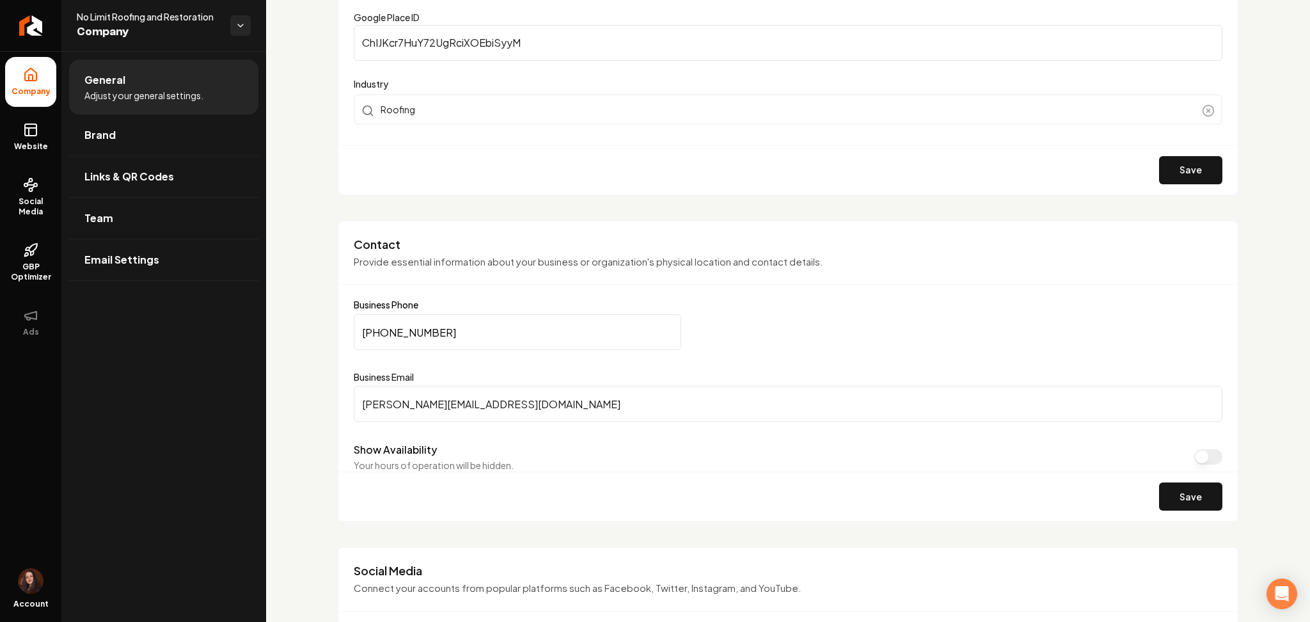
drag, startPoint x: 482, startPoint y: 329, endPoint x: 250, endPoint y: 337, distance: 231.7
click at [252, 337] on div "Company Website Social Media GBP Optimizer Ads Account No Limit Roofing and Res…" at bounding box center [655, 311] width 1310 height 622
paste input "881-0900"
type input "[PHONE_NUMBER]"
click at [1185, 494] on button "Save" at bounding box center [1190, 496] width 63 height 28
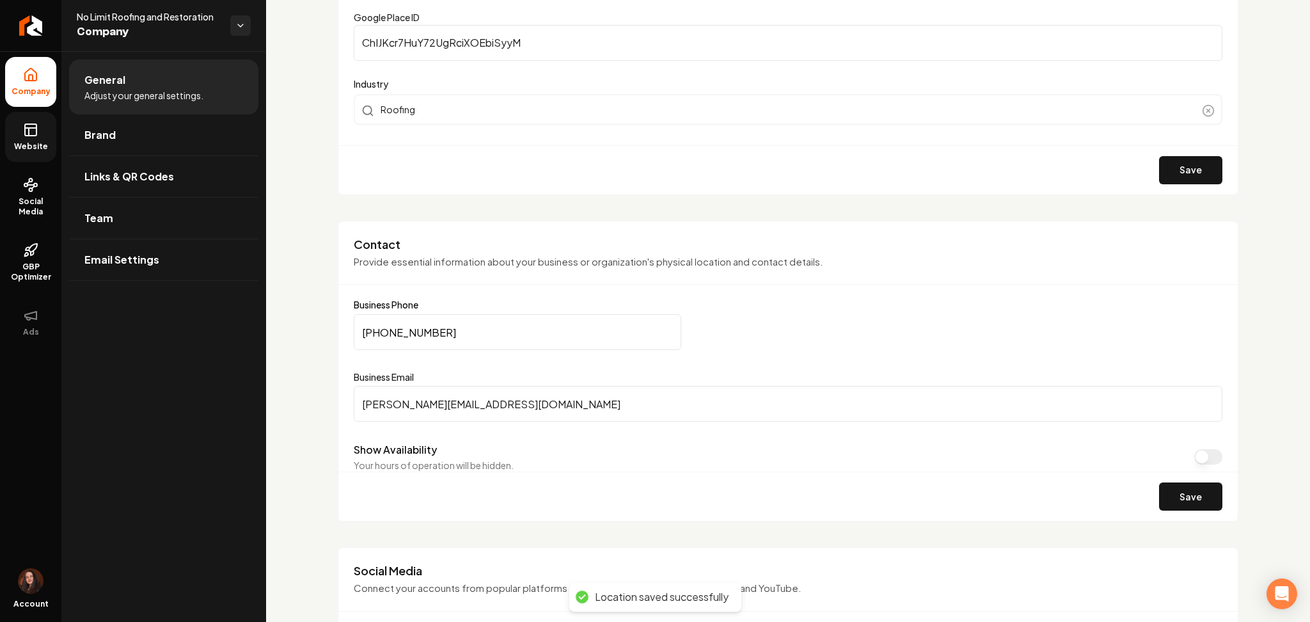
click at [17, 127] on link "Website" at bounding box center [30, 137] width 51 height 50
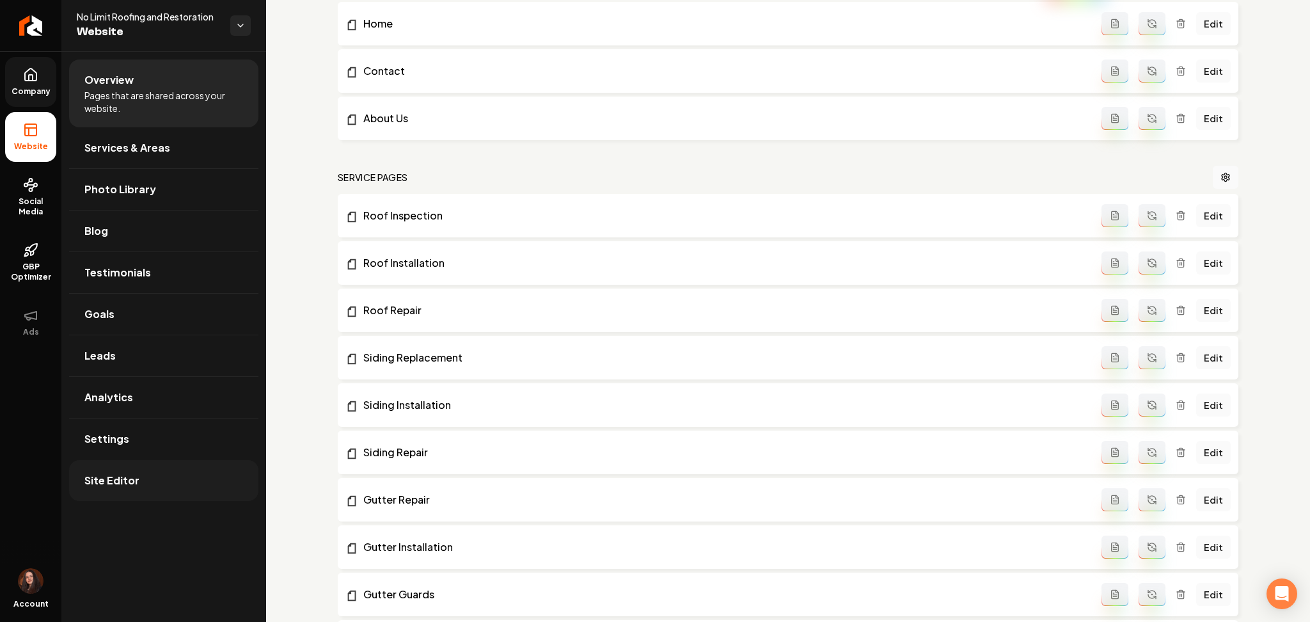
click at [168, 484] on link "Site Editor" at bounding box center [163, 480] width 189 height 41
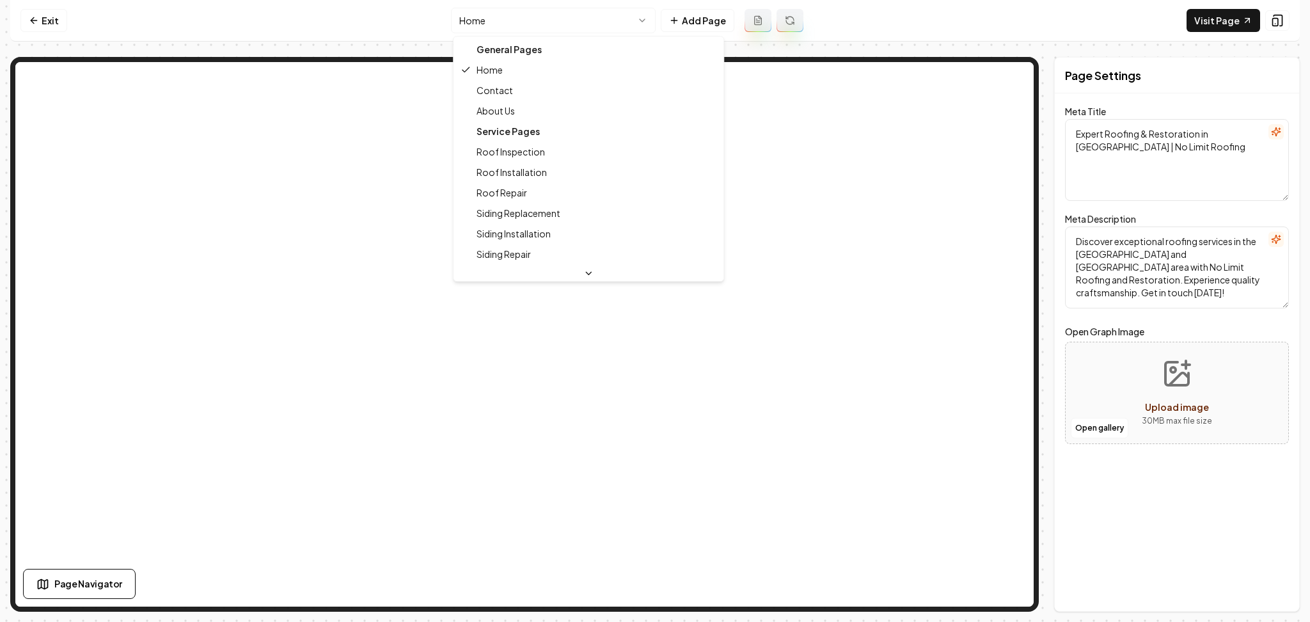
click at [473, 19] on html "Computer Required This feature is only available on a computer. Please switch t…" at bounding box center [655, 311] width 1310 height 622
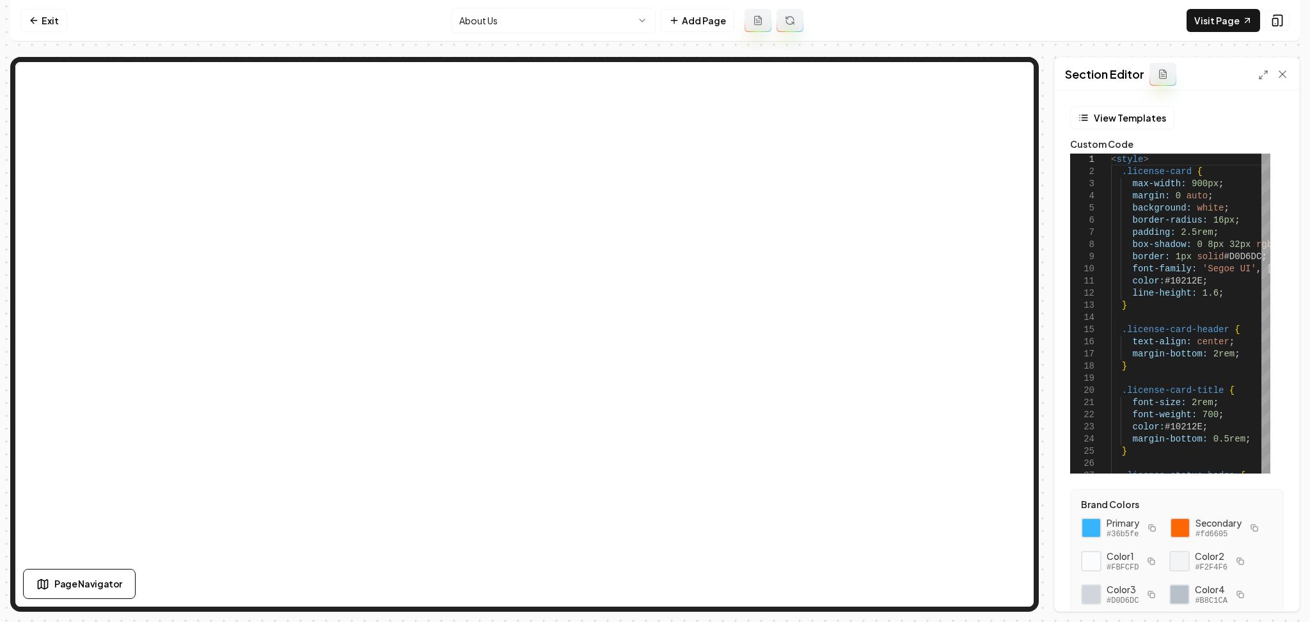
click at [472, 20] on html "Computer Required This feature is only available on a computer. Please switch t…" at bounding box center [655, 311] width 1310 height 622
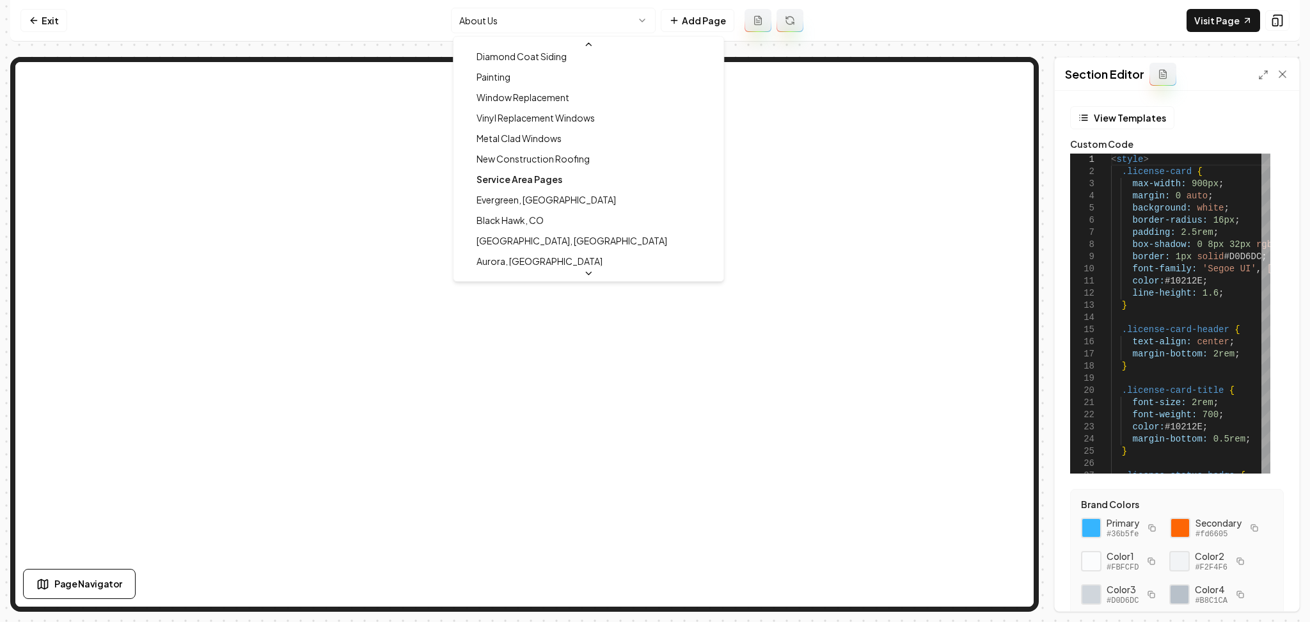
scroll to position [256, 0]
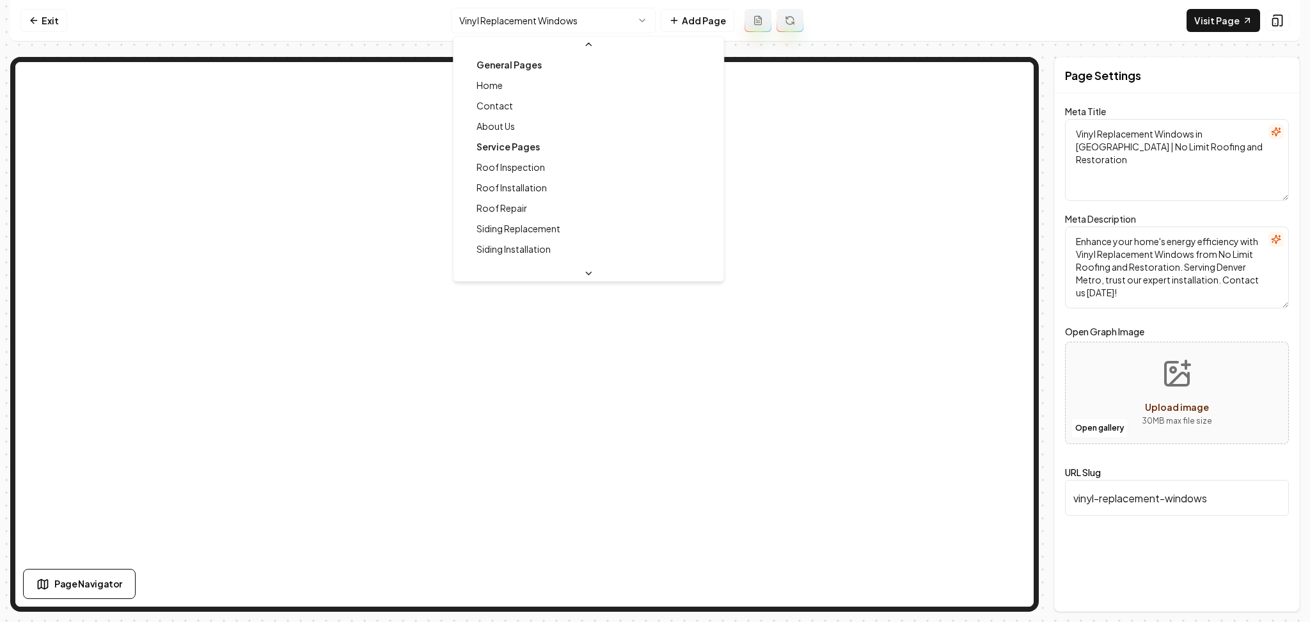
click at [567, 12] on html "Computer Required This feature is only available on a computer. Please switch t…" at bounding box center [655, 311] width 1310 height 622
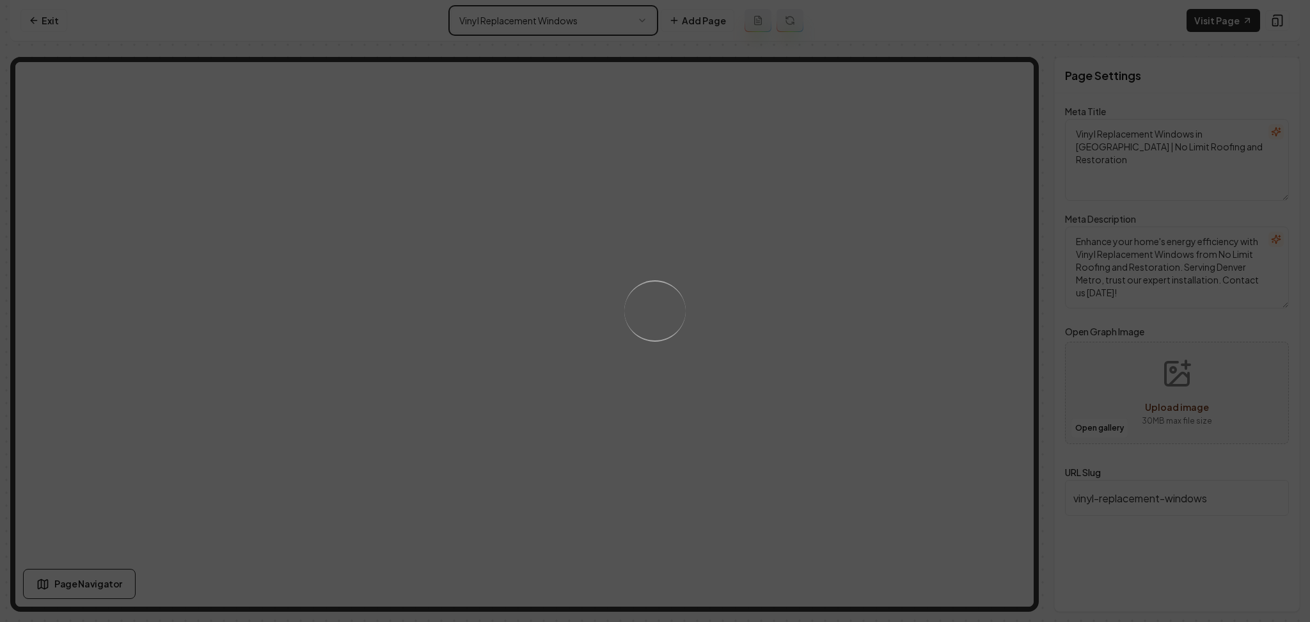
type textarea "Expert Roofing & Restoration in [GEOGRAPHIC_DATA] | No Limit Roofing"
type textarea "Discover exceptional roofing services in the [GEOGRAPHIC_DATA] and [GEOGRAPHIC_…"
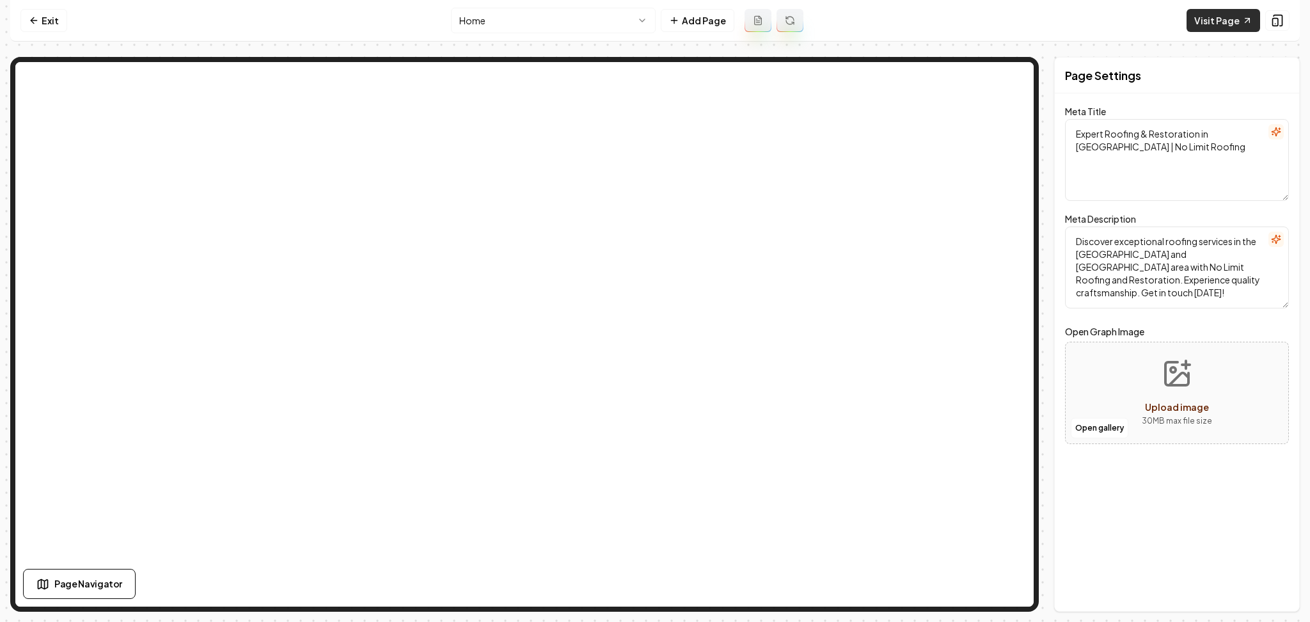
click at [1222, 29] on link "Visit Page" at bounding box center [1224, 20] width 74 height 23
click at [58, 19] on link "Exit" at bounding box center [43, 20] width 47 height 23
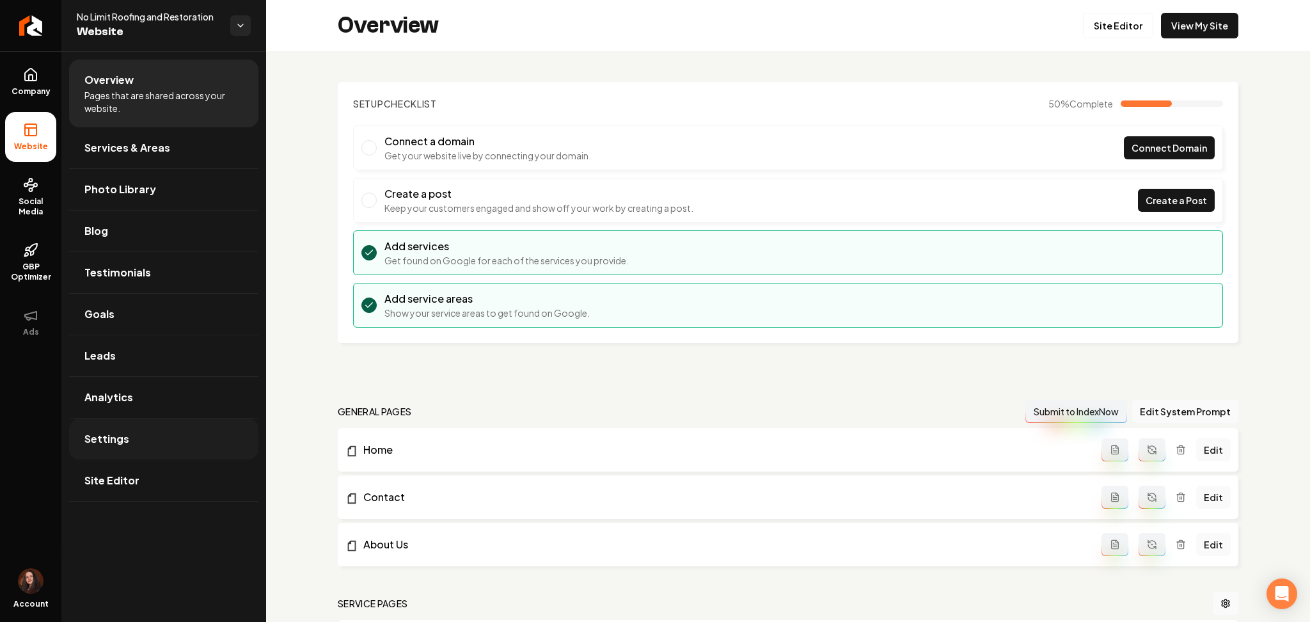
click at [107, 457] on link "Settings" at bounding box center [163, 438] width 189 height 41
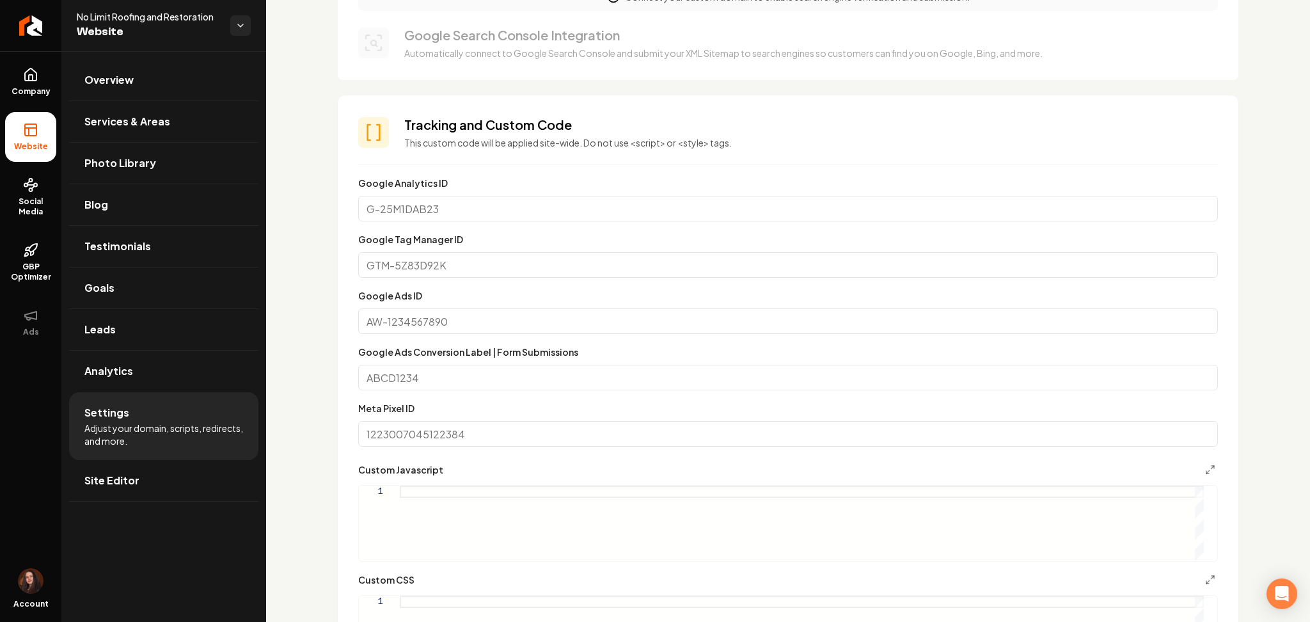
scroll to position [518, 0]
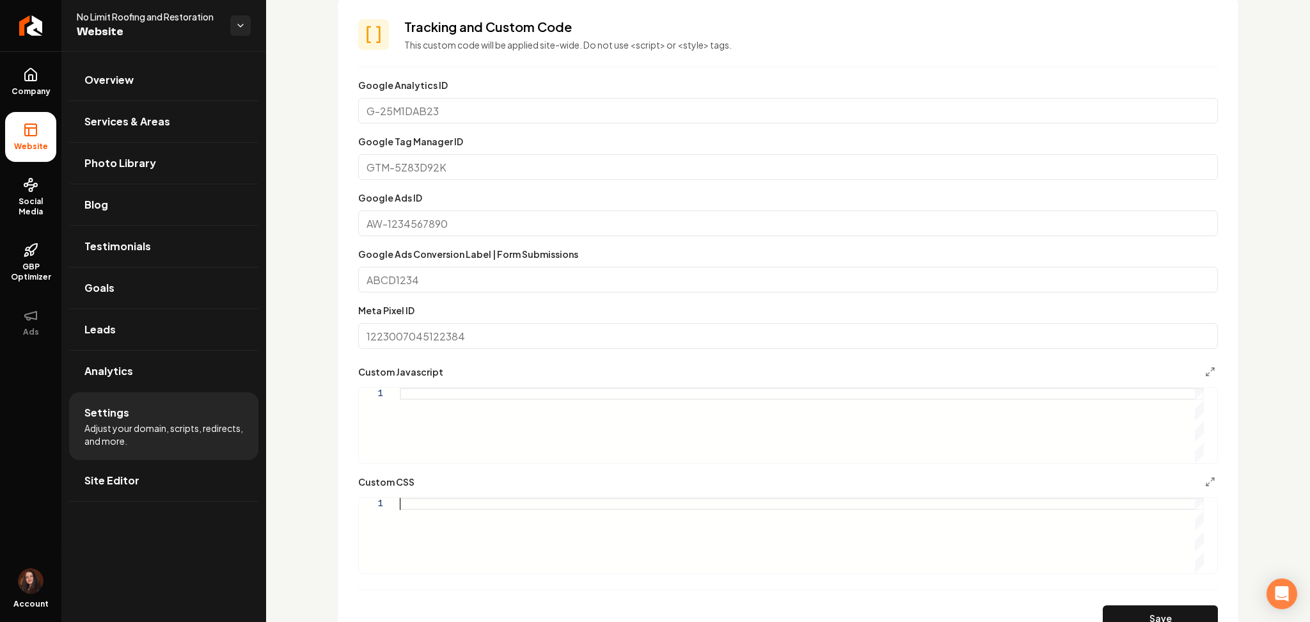
click at [401, 505] on div "Main content area" at bounding box center [802, 535] width 804 height 75
click at [510, 509] on div ".grab-hero-overlay , background-image: none ! important ;" at bounding box center [802, 535] width 804 height 75
drag, startPoint x: 1092, startPoint y: 603, endPoint x: 1106, endPoint y: 609, distance: 15.2
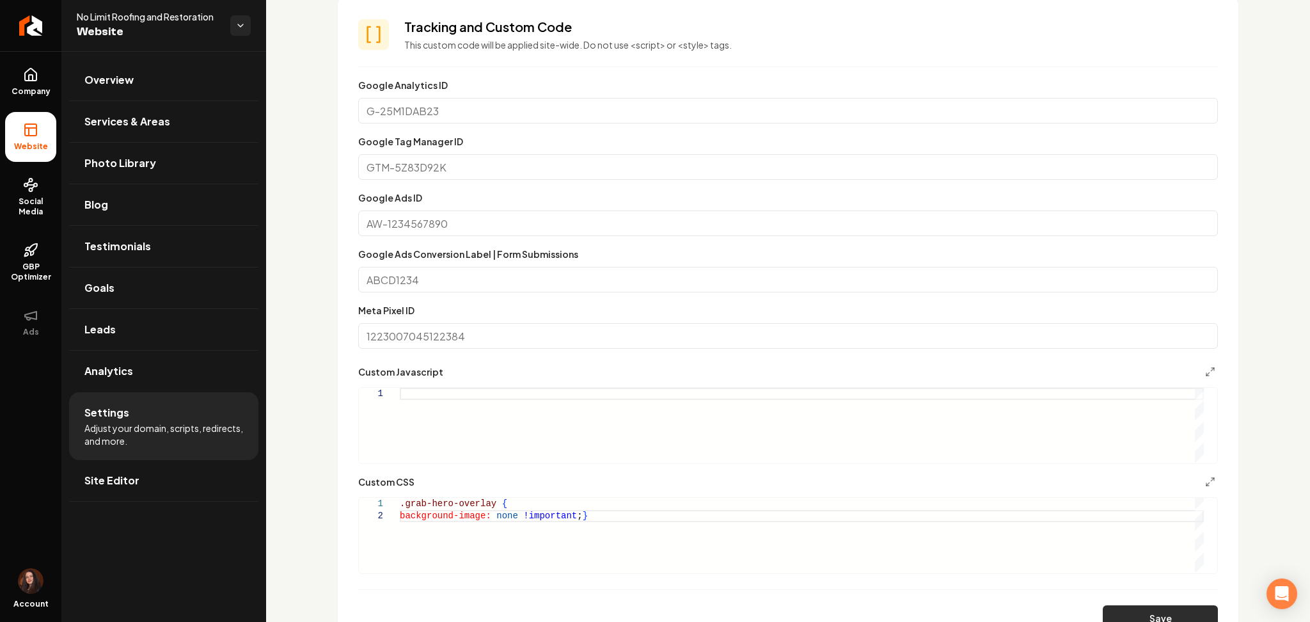
click at [1106, 609] on form "**********" at bounding box center [788, 353] width 860 height 553
click at [1106, 609] on button "Save" at bounding box center [1160, 618] width 115 height 26
click at [491, 502] on div ".grab-hero-overlay { background-image: none !important ; }" at bounding box center [802, 535] width 804 height 75
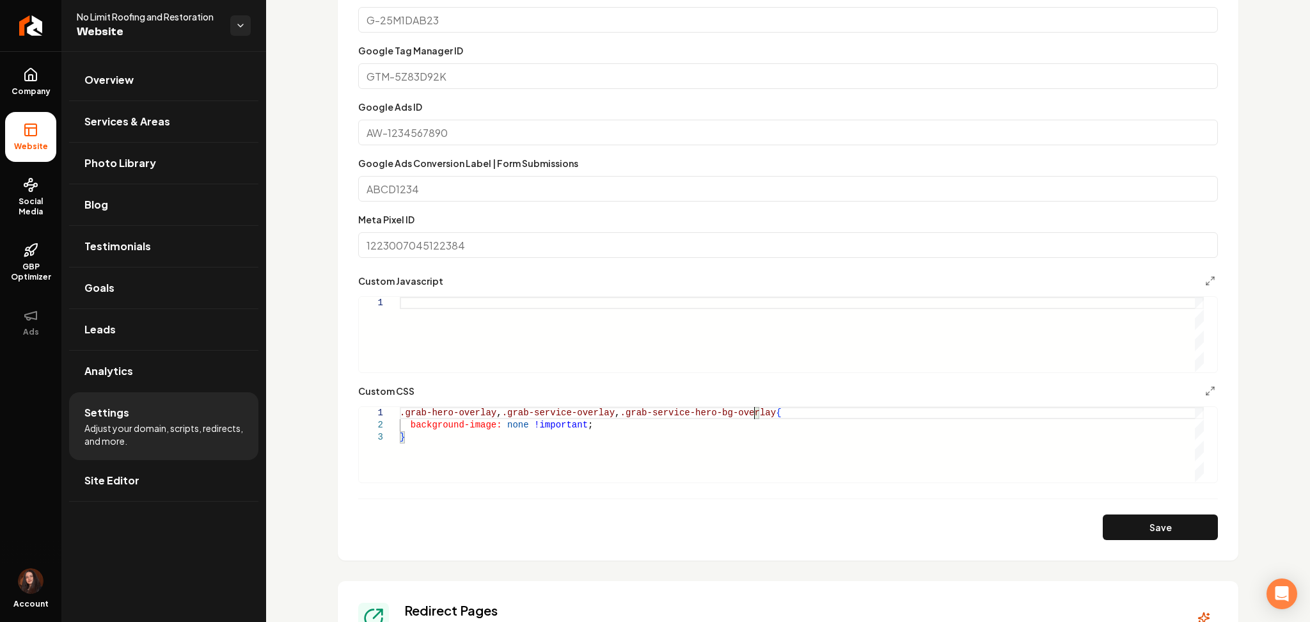
scroll to position [610, 0]
click at [1120, 533] on button "Save" at bounding box center [1160, 527] width 115 height 26
drag, startPoint x: 543, startPoint y: 436, endPoint x: 401, endPoint y: 433, distance: 141.4
click at [401, 433] on div ".grab-hero-overlay , .grab-service-overlay , .grab-service-hero-bg-overlay { ba…" at bounding box center [802, 443] width 804 height 75
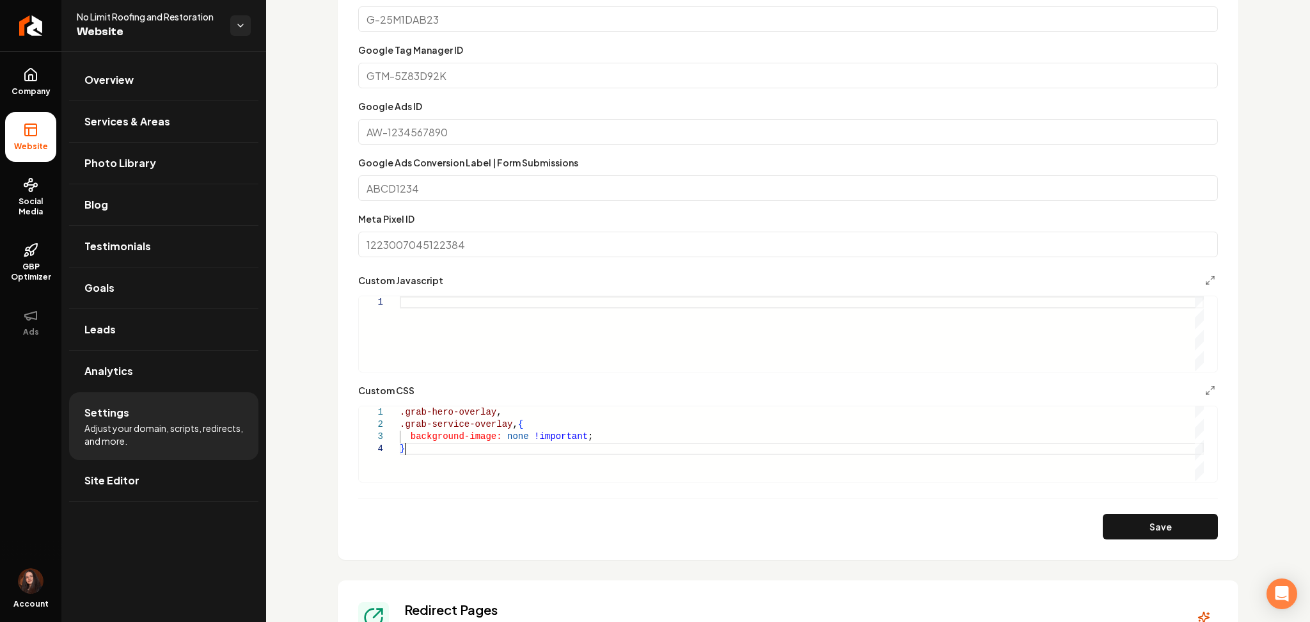
click at [434, 454] on div ".grab-hero-overlay , .grab-service-overlay , { background-image: none !importan…" at bounding box center [802, 443] width 804 height 75
click at [512, 429] on div ".grab-hero-overlay , .grab-service-overlay , { background-image: none !importan…" at bounding box center [802, 443] width 804 height 75
click at [500, 477] on div ".grab-hero-overlay , .grab-service-overlay { background-image: none !important …" at bounding box center [802, 443] width 804 height 75
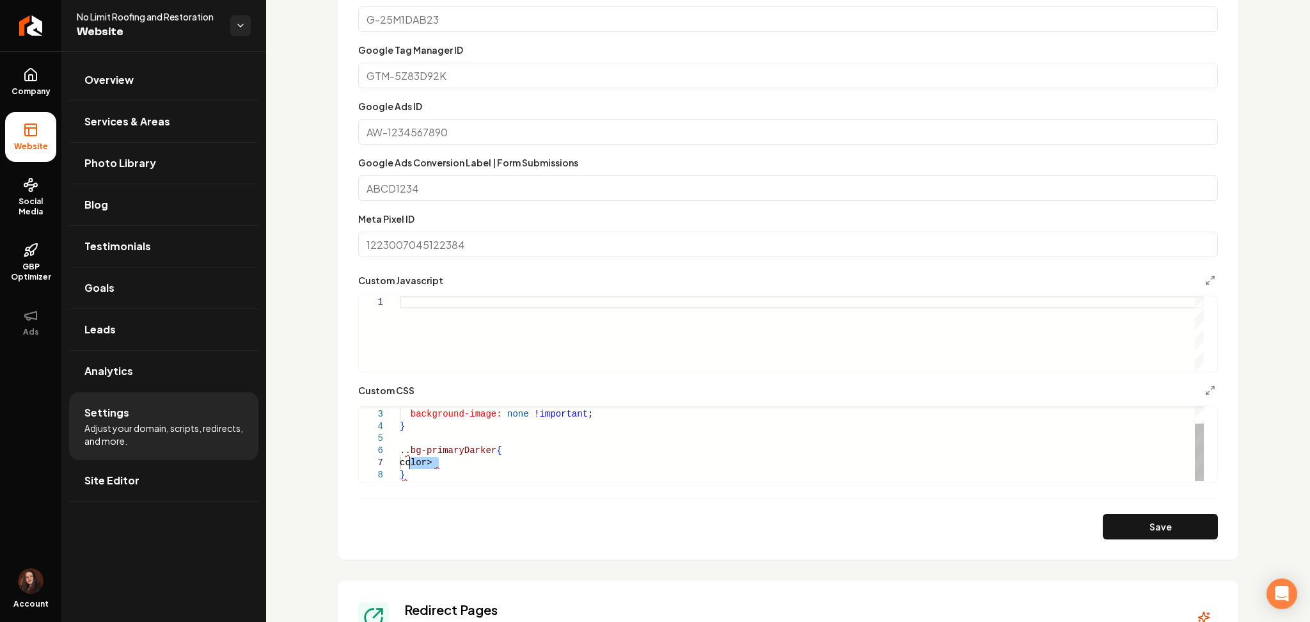
drag, startPoint x: 445, startPoint y: 463, endPoint x: 407, endPoint y: 461, distance: 37.8
click at [407, 461] on div ".grab-service-overlay { background-image: none !important ; } ..bg-primaryDarke…" at bounding box center [802, 432] width 804 height 97
click at [404, 449] on div ".grab-service-overlay { background-image: none !important ; } ..bg-primaryDarke…" at bounding box center [802, 432] width 804 height 97
click at [1113, 518] on button "Save" at bounding box center [1160, 527] width 115 height 26
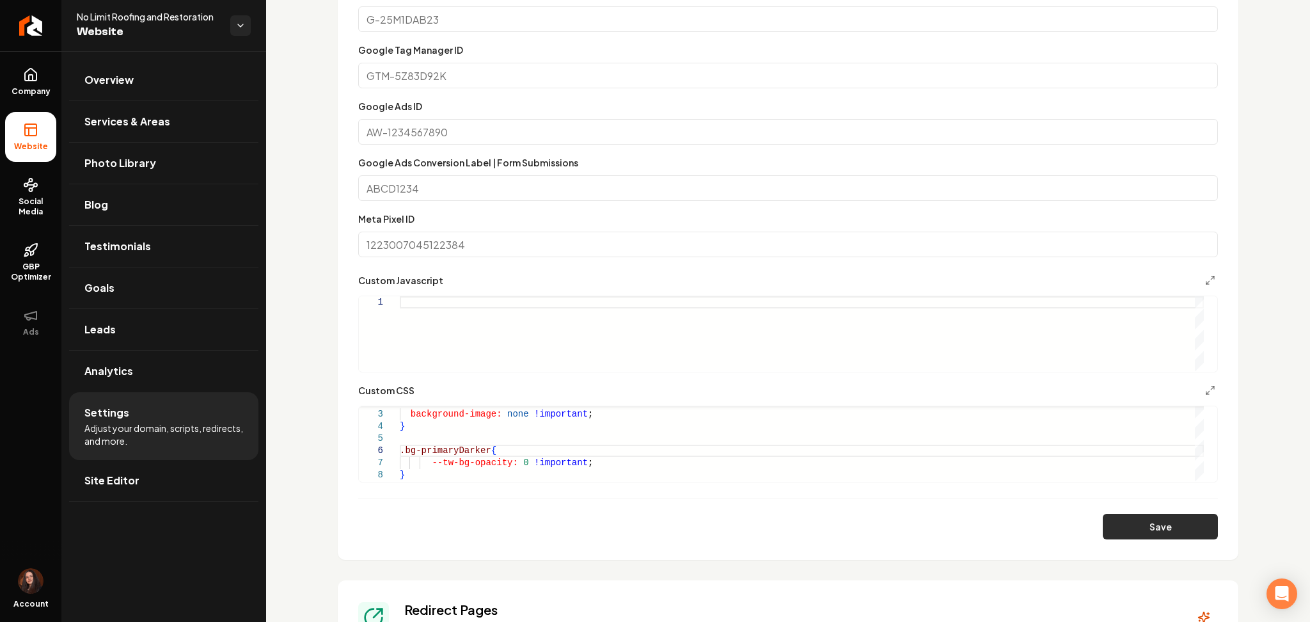
type textarea "**********"
click at [44, 38] on link "Return to dashboard" at bounding box center [30, 25] width 61 height 51
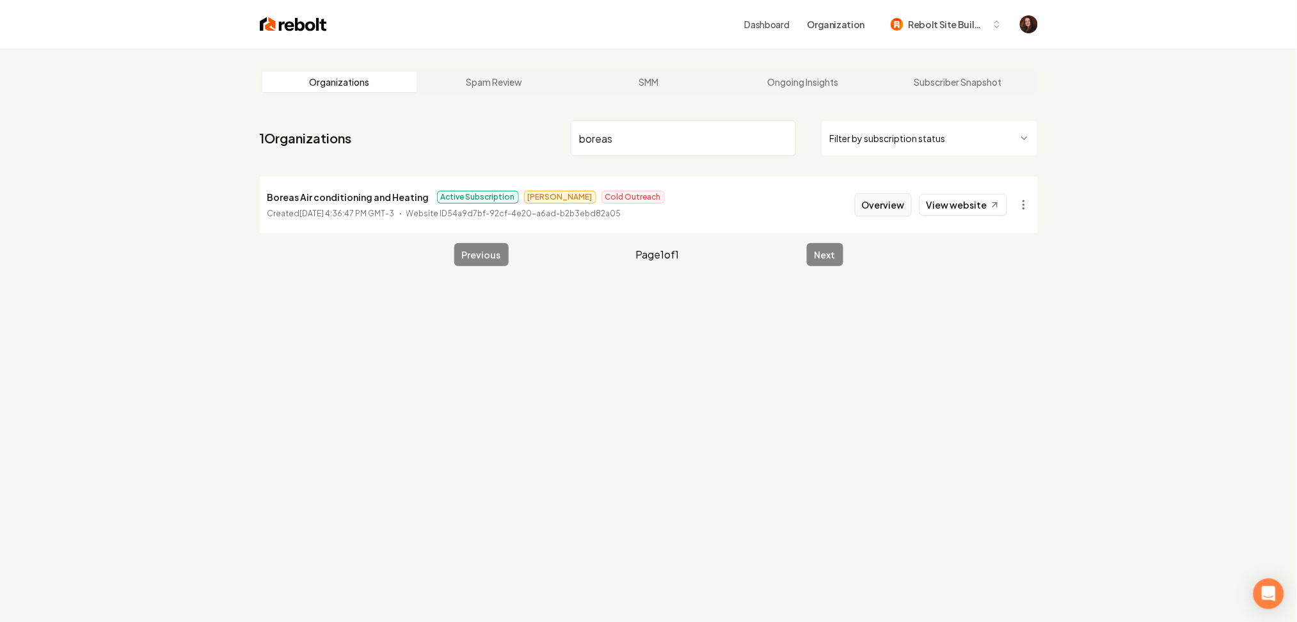
type input "boreas"
click at [874, 198] on button "Overview" at bounding box center [883, 204] width 57 height 23
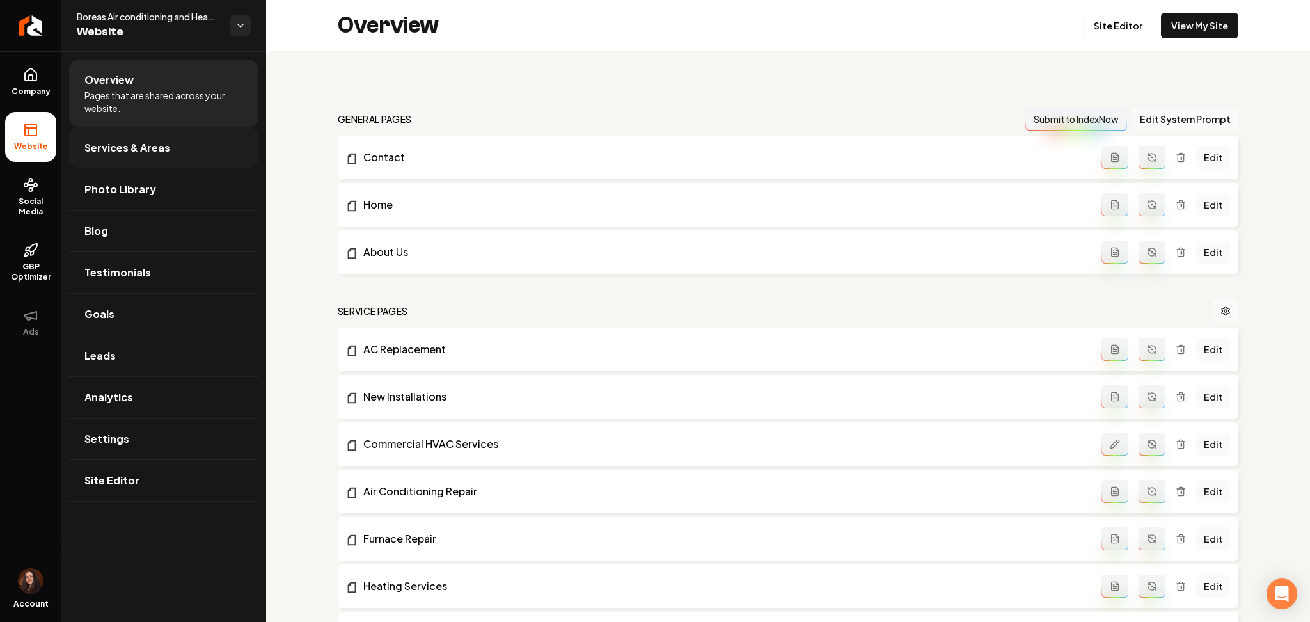
click at [108, 146] on span "Services & Areas" at bounding box center [127, 147] width 86 height 15
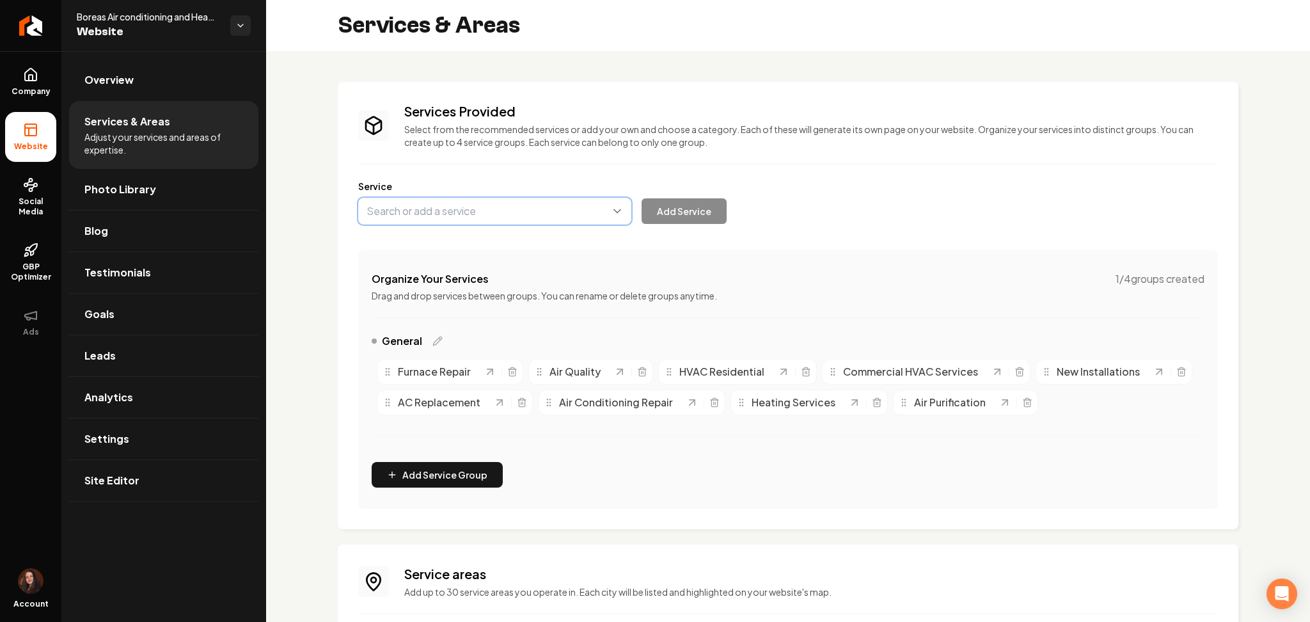
click at [515, 215] on button "Main content area" at bounding box center [494, 211] width 273 height 27
type input "Duct Makeover"
click at [695, 206] on button "Add Service" at bounding box center [684, 211] width 85 height 26
click at [111, 79] on span "Overview" at bounding box center [108, 79] width 49 height 15
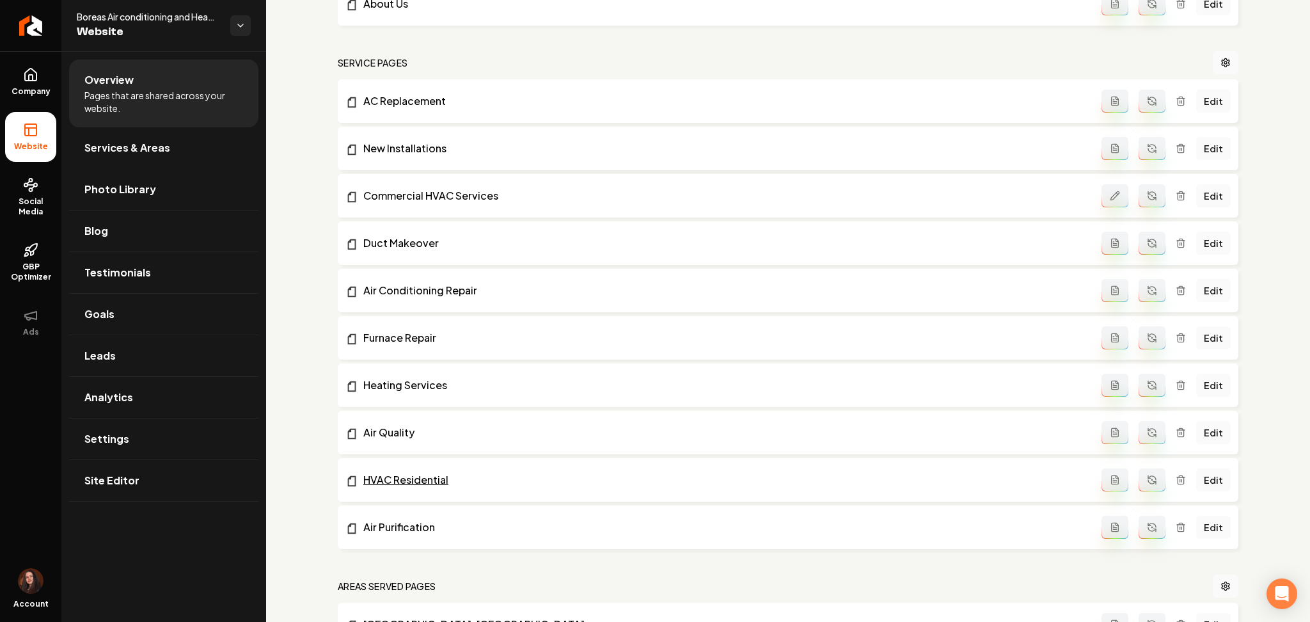
scroll to position [236, 0]
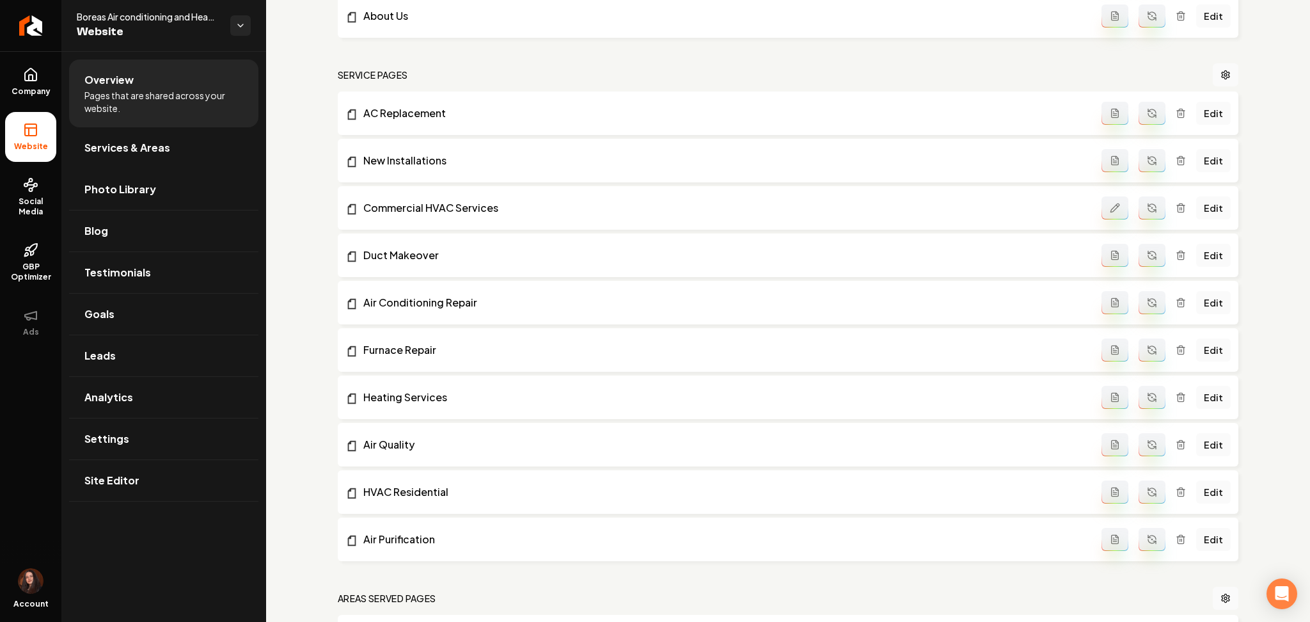
click at [1114, 255] on button "Main content area" at bounding box center [1115, 255] width 27 height 23
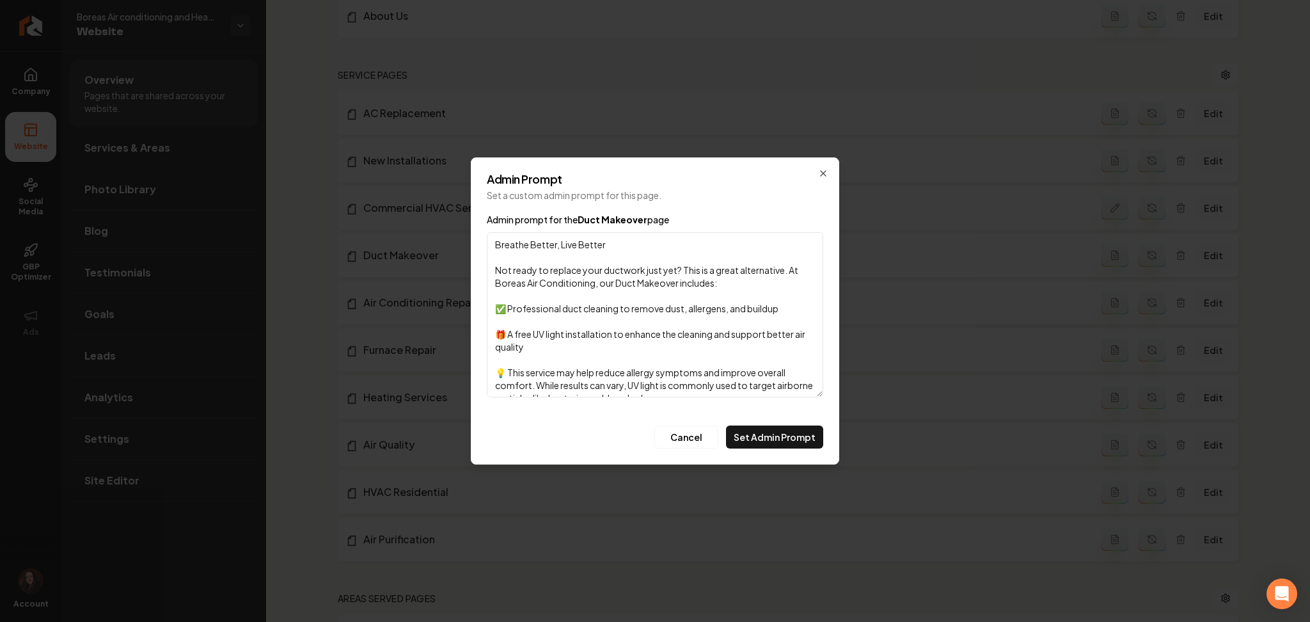
scroll to position [45, 0]
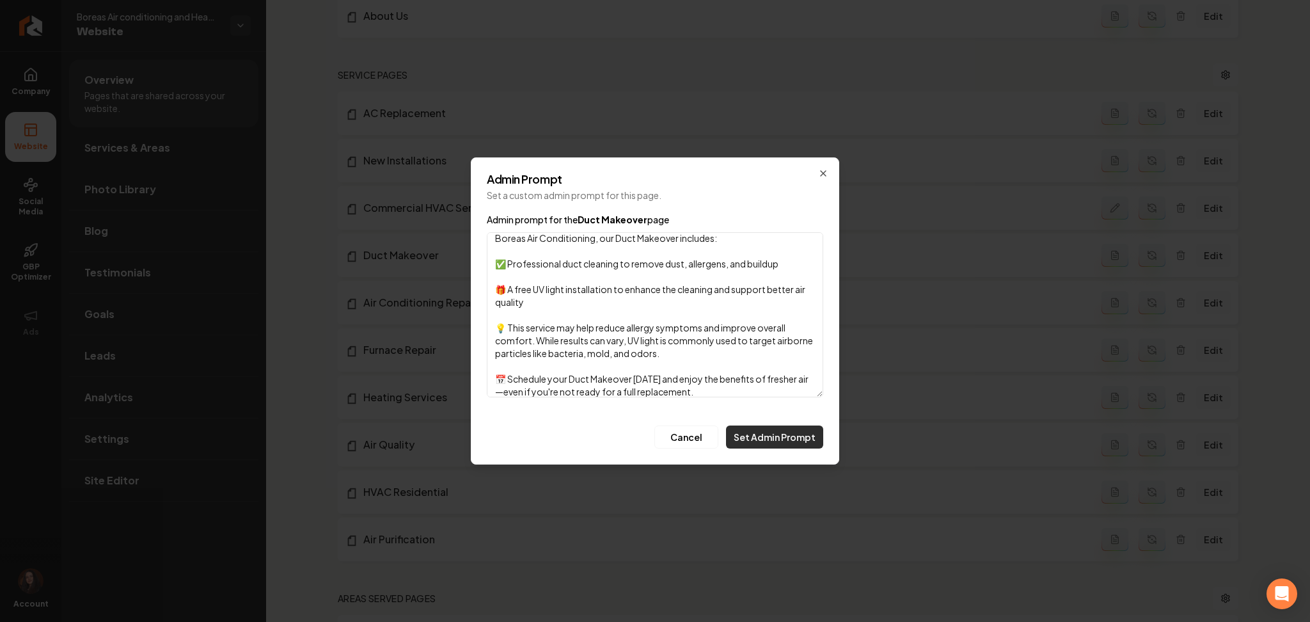
type textarea "Breathe Better, Live Better Not ready to replace your ductwork just yet? This i…"
click at [772, 433] on button "Set Admin Prompt" at bounding box center [774, 436] width 97 height 23
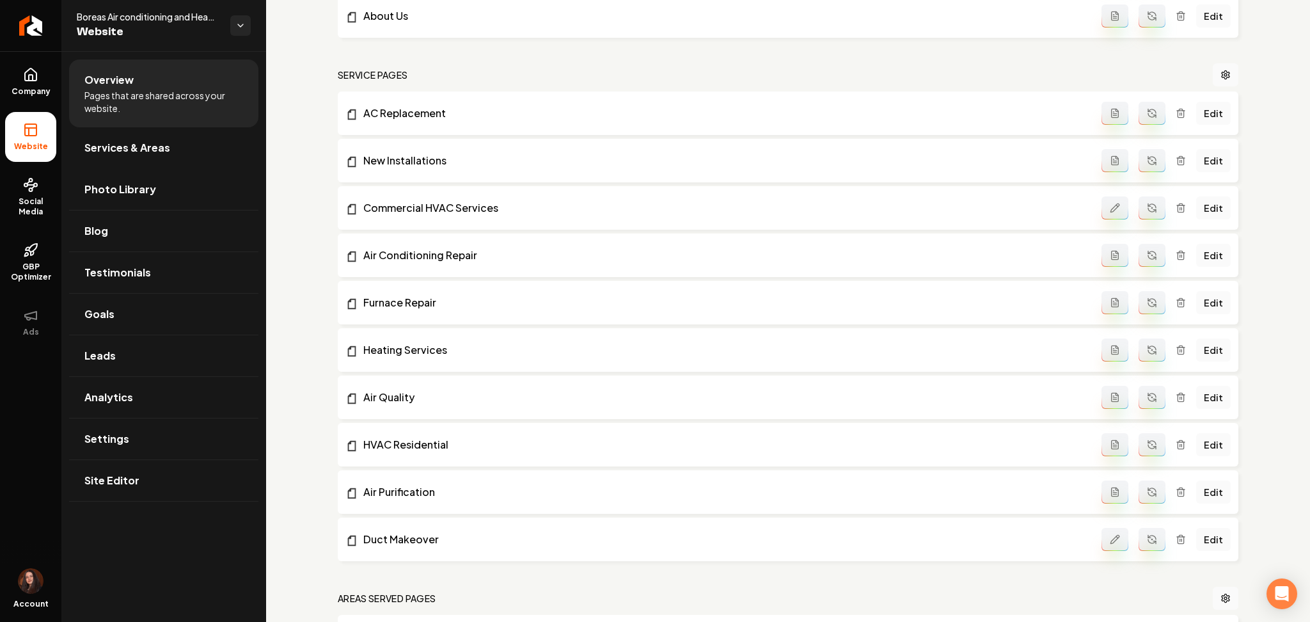
click at [1147, 538] on icon "Main content area" at bounding box center [1152, 539] width 10 height 10
click at [1200, 536] on link "Edit" at bounding box center [1213, 539] width 35 height 23
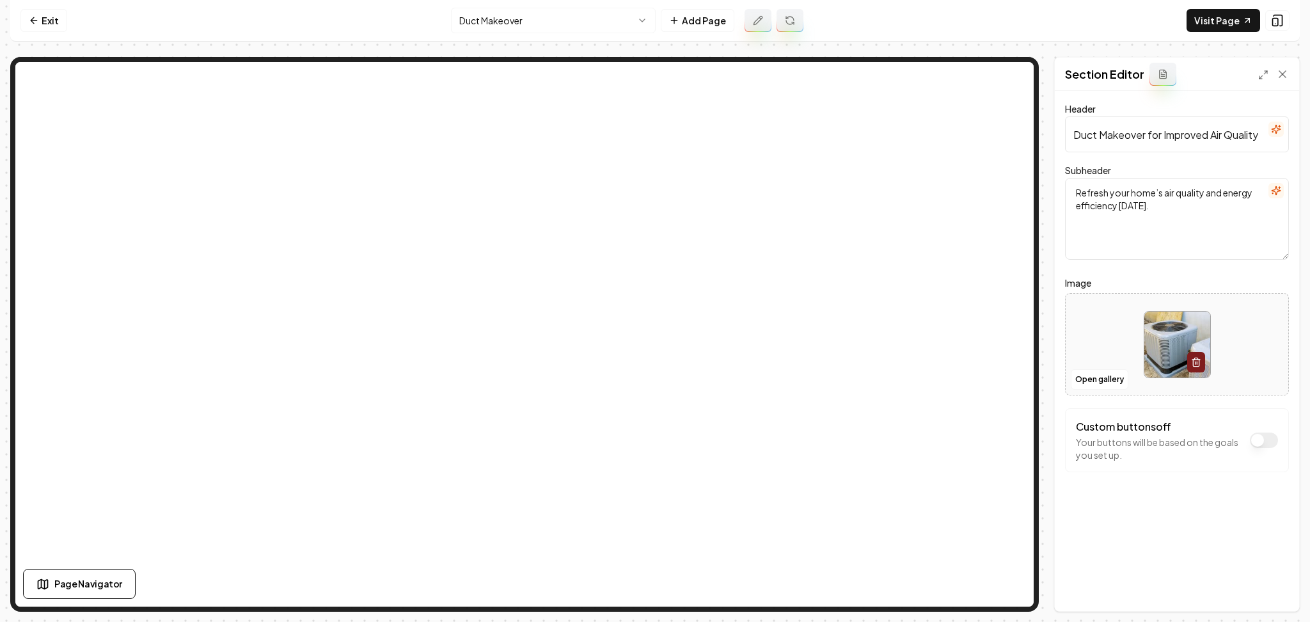
click at [1109, 144] on input "Duct Makeover for Improved Air Quality" at bounding box center [1177, 134] width 224 height 36
paste input "– Breathe Better, Live Better"
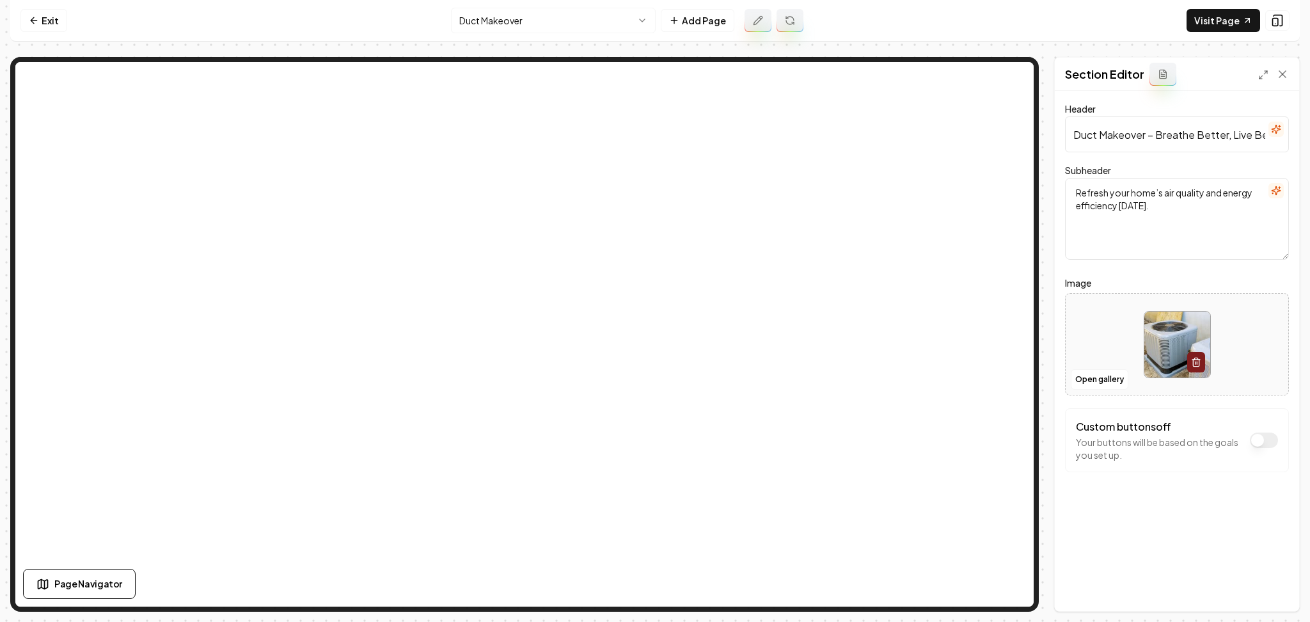
scroll to position [0, 17]
type input "Duct Makeover – Breathe Better, Live Better"
click at [1269, 604] on div "Discard Changes Save" at bounding box center [1177, 589] width 244 height 44
click at [1269, 596] on button "Save" at bounding box center [1270, 589] width 38 height 23
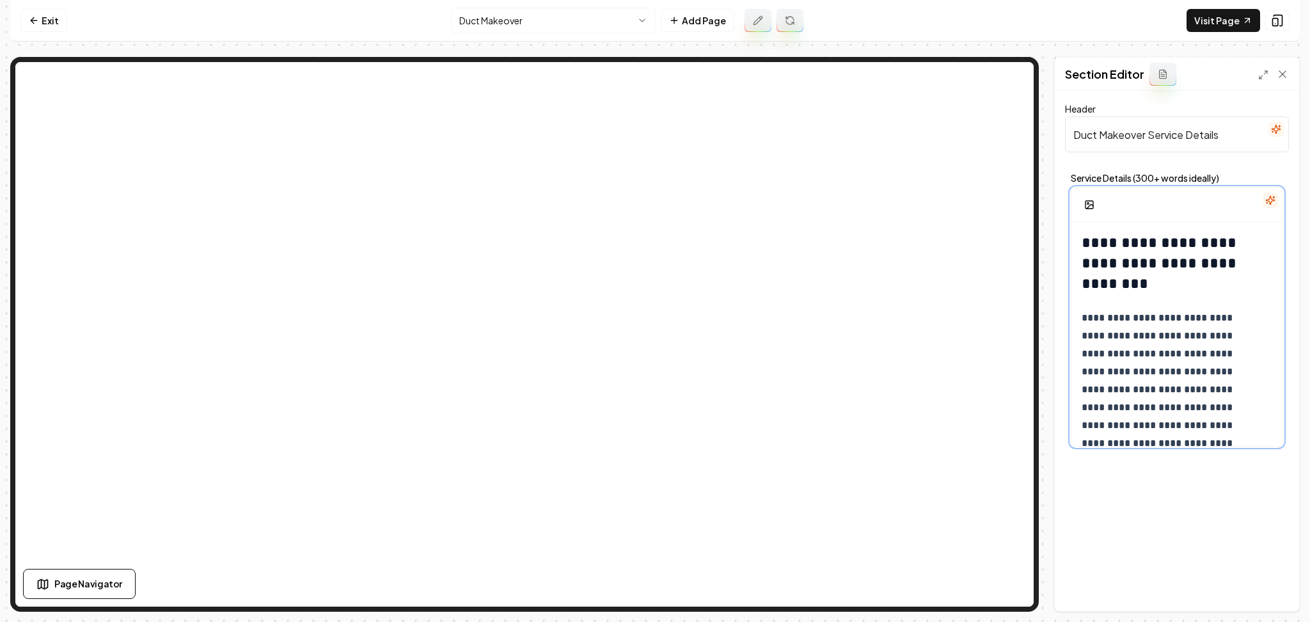
click at [1137, 292] on h2 "**********" at bounding box center [1170, 262] width 177 height 61
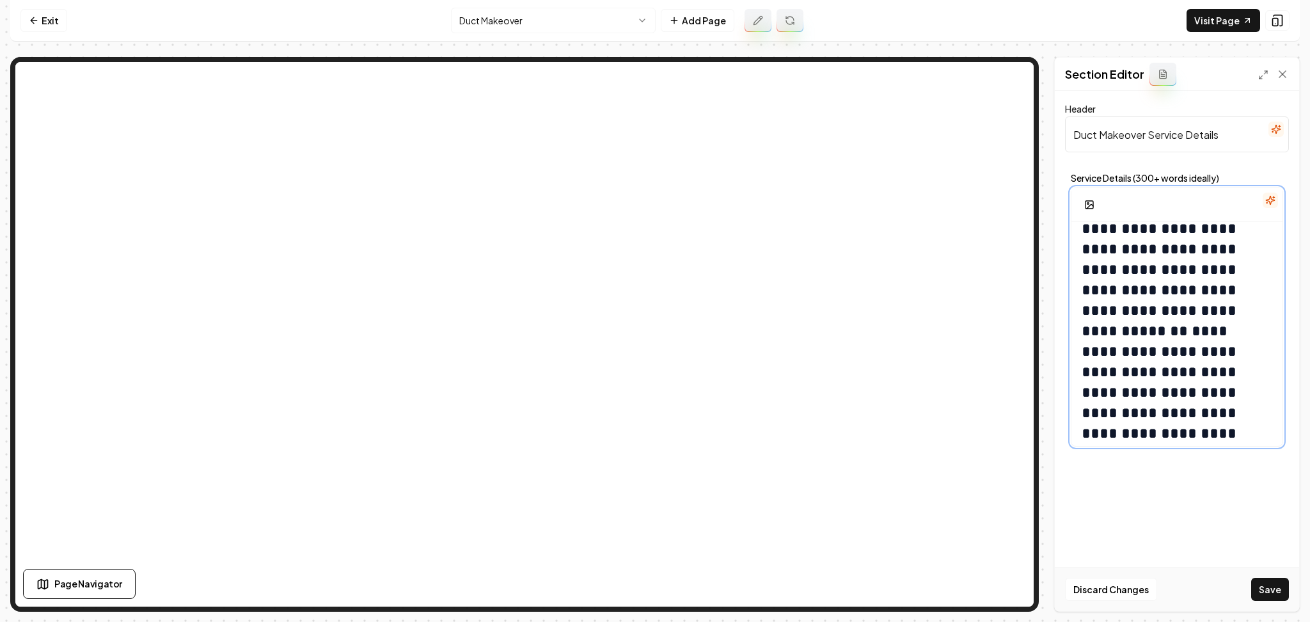
scroll to position [89, 0]
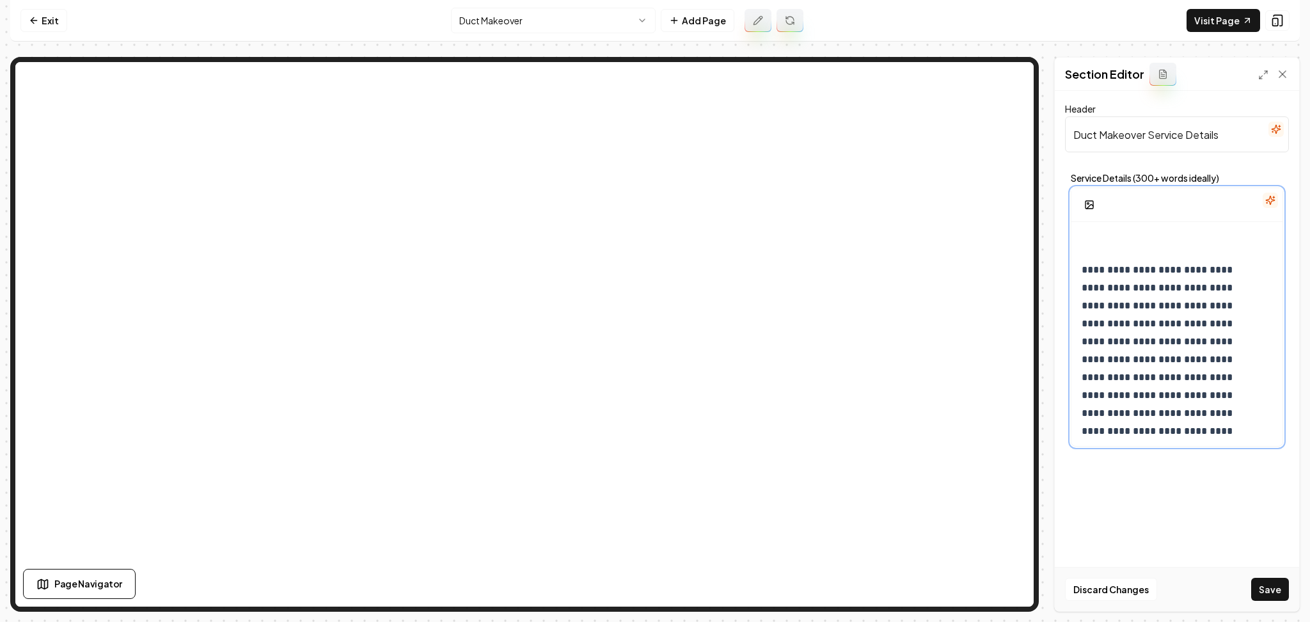
click at [1083, 274] on p "**********" at bounding box center [1170, 350] width 177 height 179
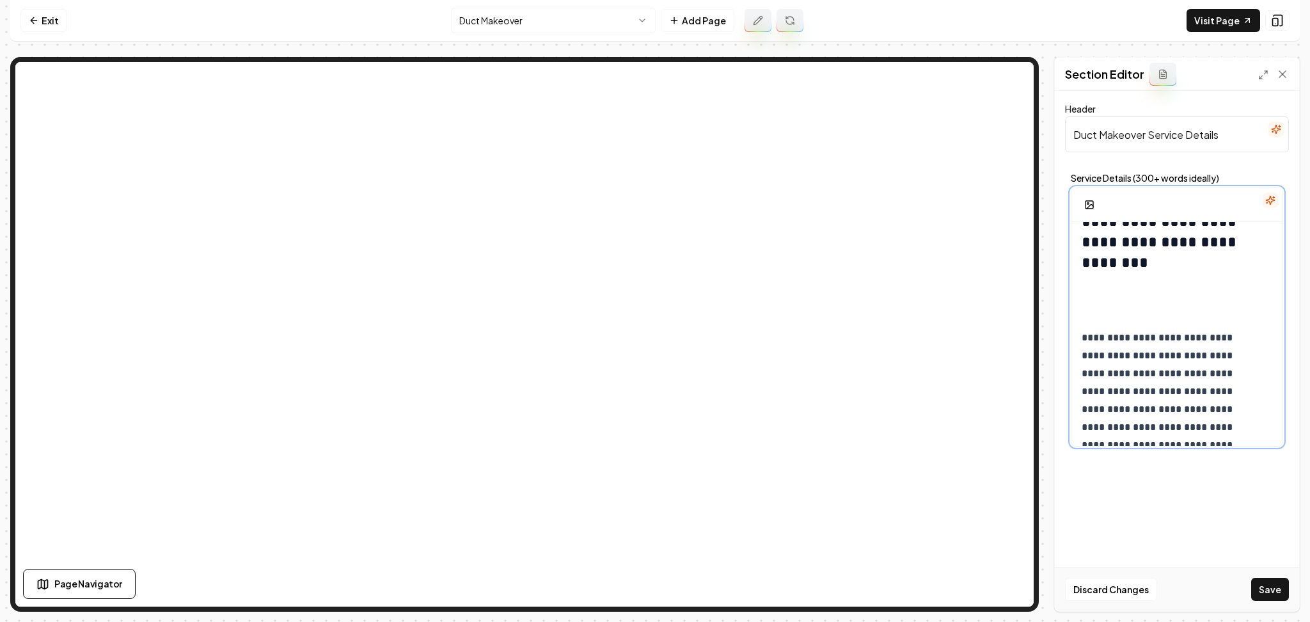
scroll to position [0, 0]
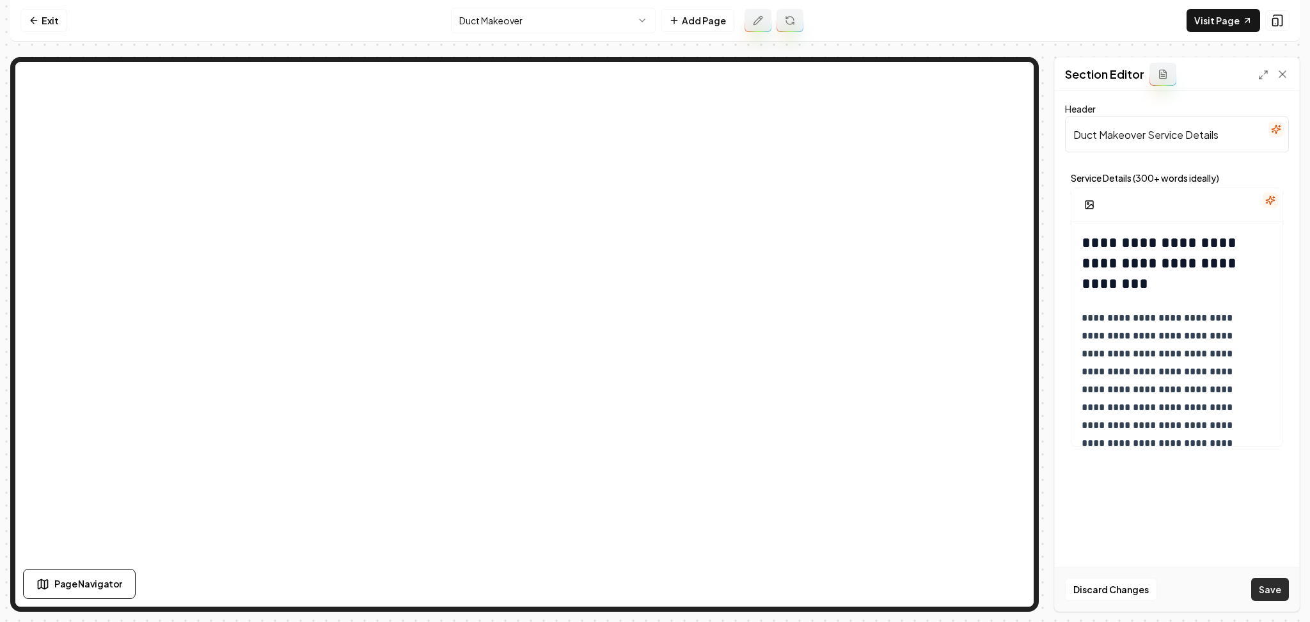
click at [1265, 590] on button "Save" at bounding box center [1270, 589] width 38 height 23
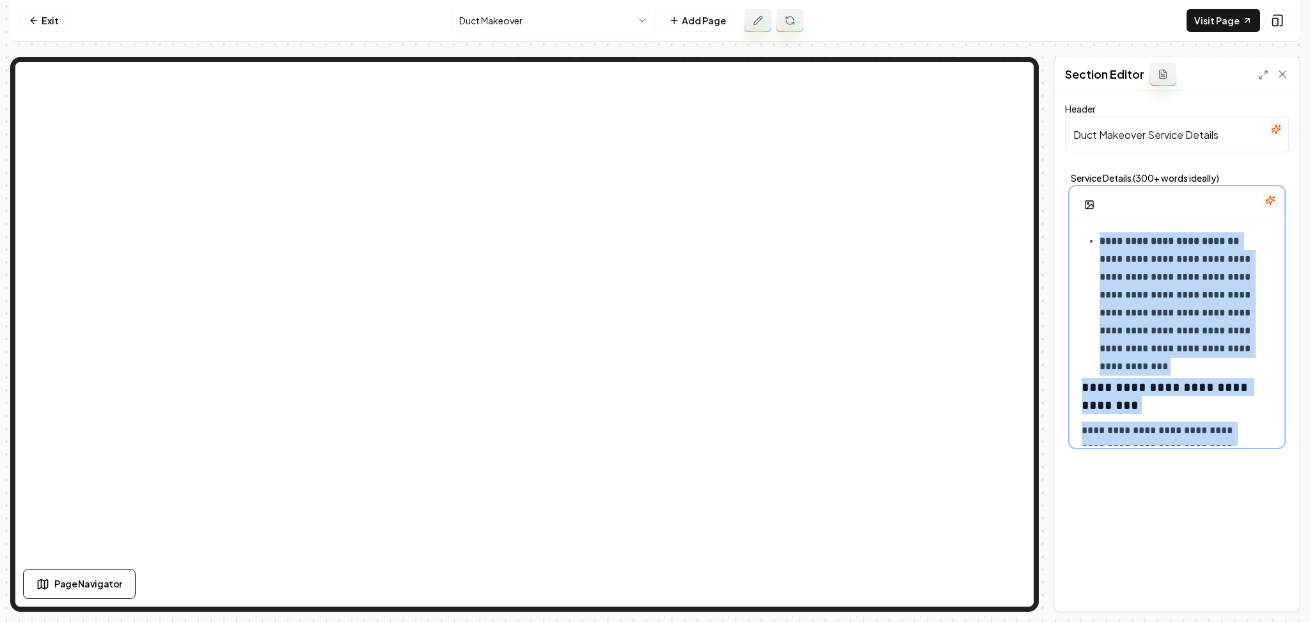
scroll to position [994, 0]
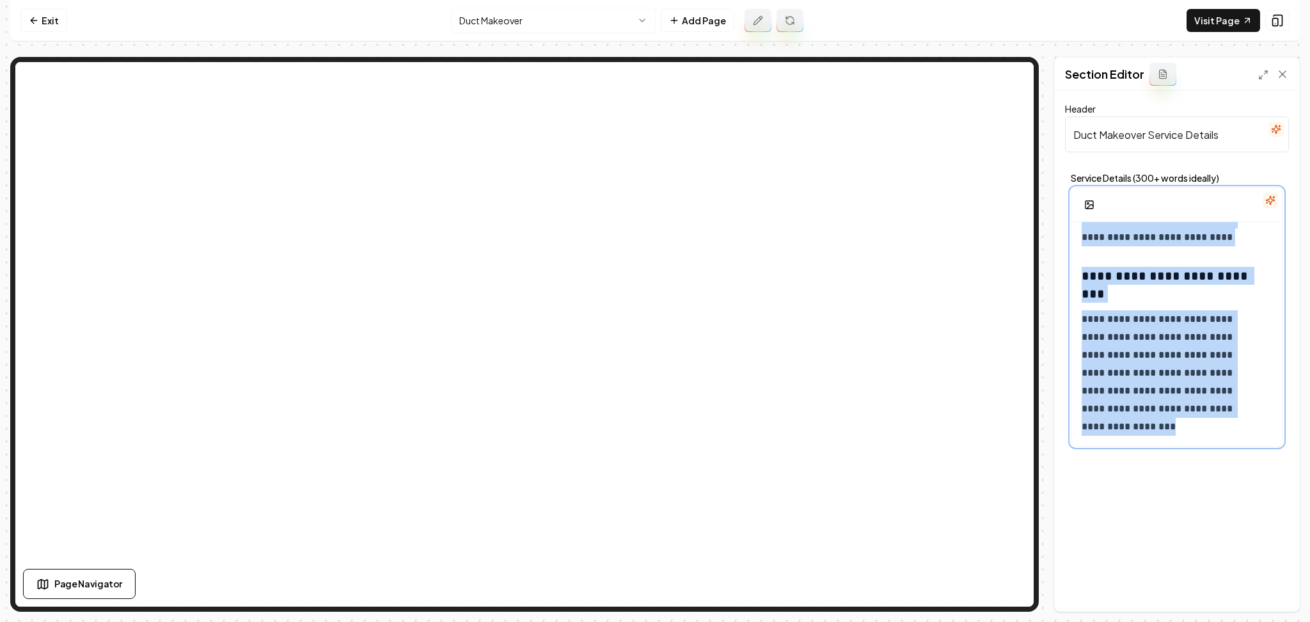
drag, startPoint x: 1086, startPoint y: 246, endPoint x: 1225, endPoint y: 620, distance: 399.4
click at [1225, 620] on div "**********" at bounding box center [655, 311] width 1310 height 622
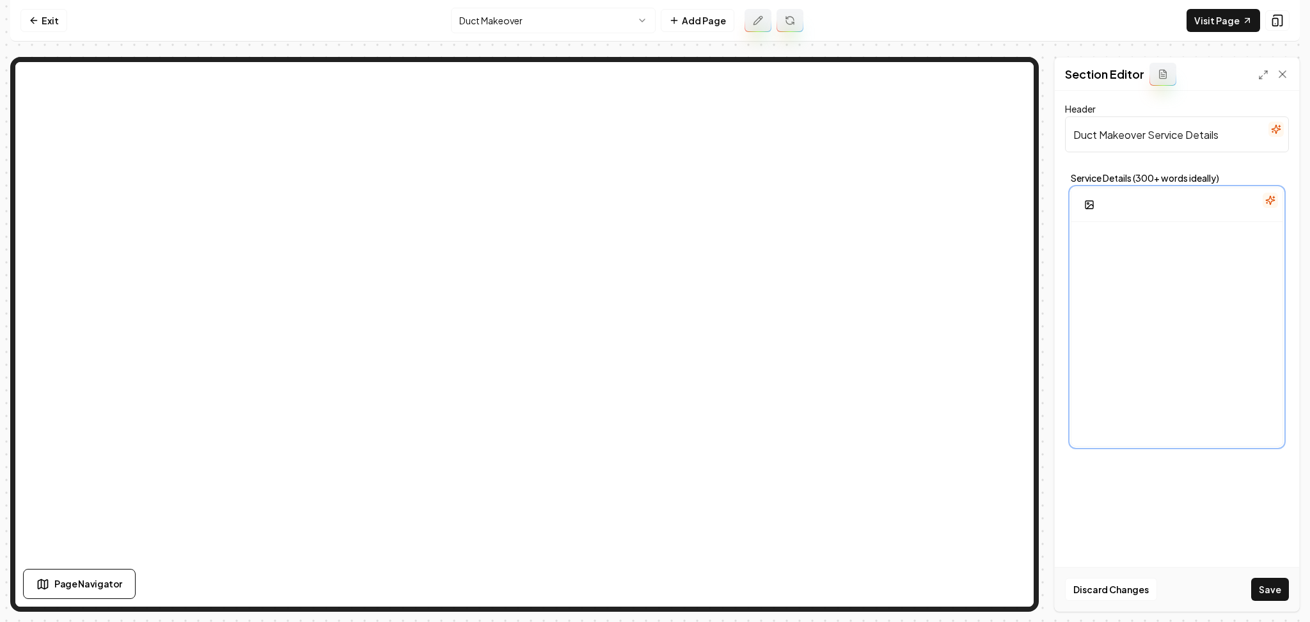
scroll to position [109, 0]
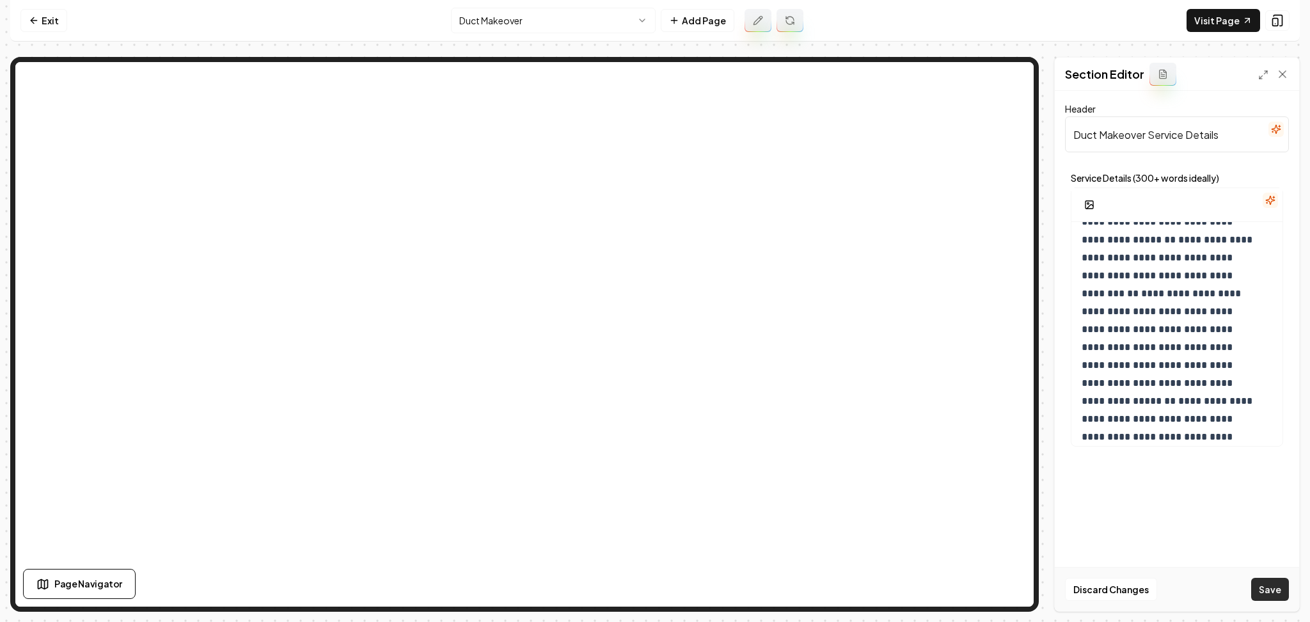
click at [1260, 591] on button "Save" at bounding box center [1270, 589] width 38 height 23
click at [1139, 308] on span "*" at bounding box center [1136, 313] width 6 height 10
click at [1256, 330] on p "**********" at bounding box center [1170, 393] width 177 height 322
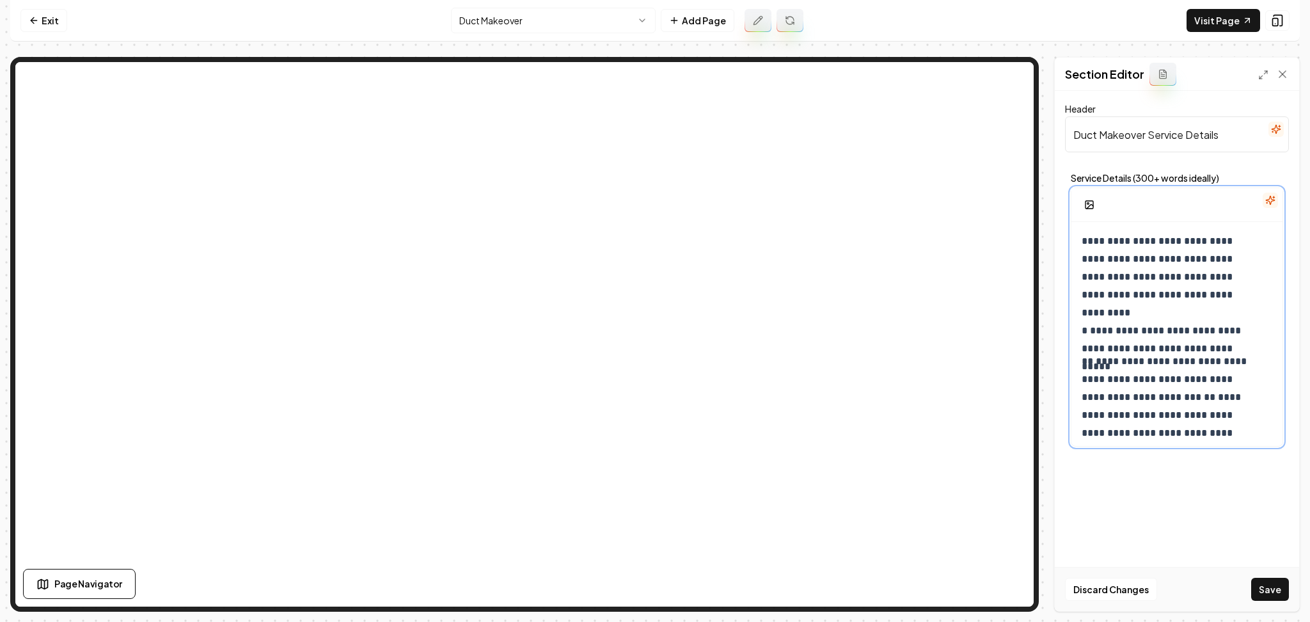
click at [1204, 399] on span "**" at bounding box center [1210, 397] width 12 height 10
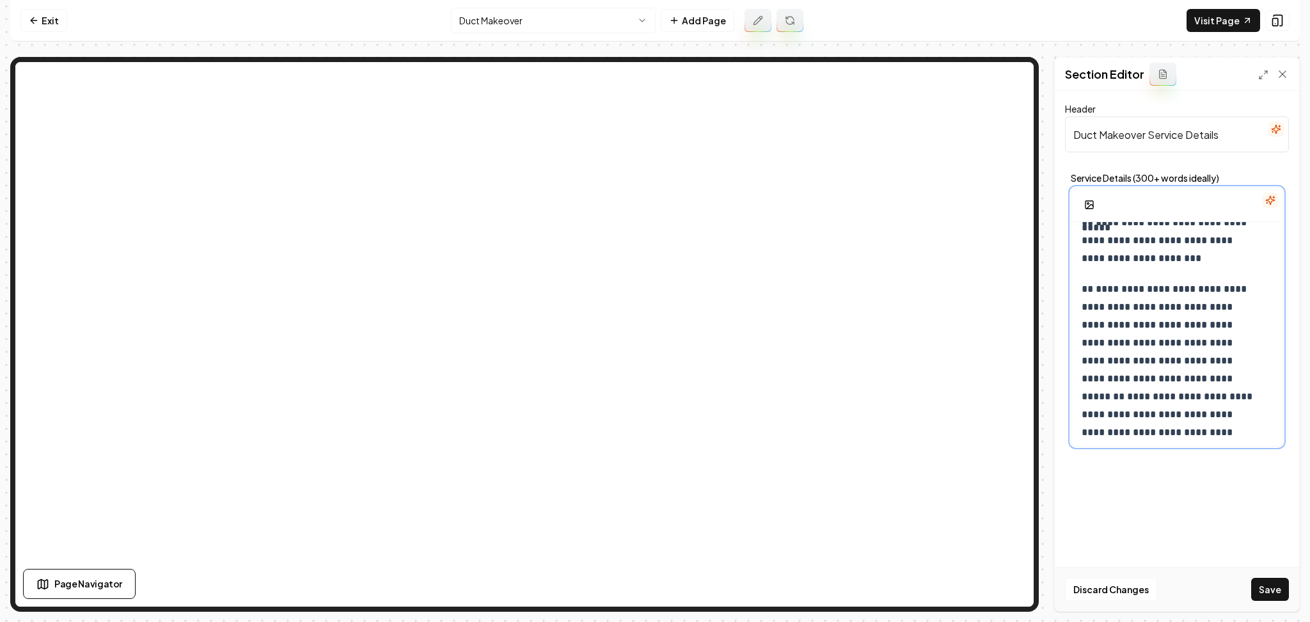
scroll to position [147, 0]
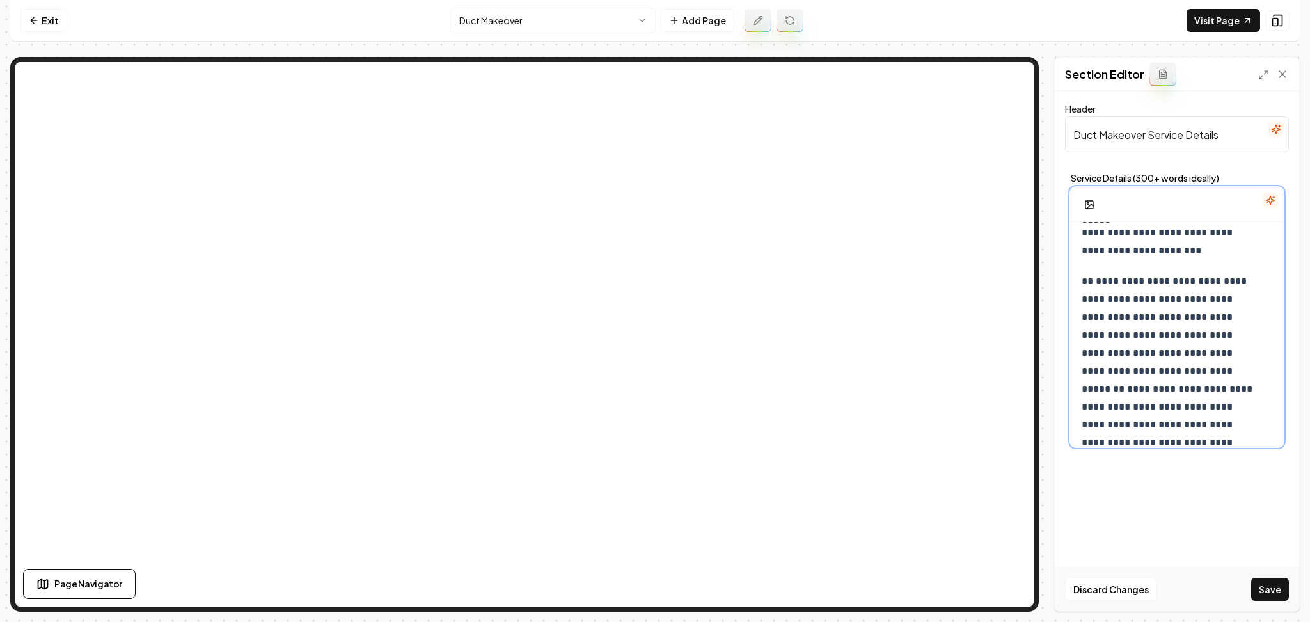
click at [1208, 369] on p "**********" at bounding box center [1170, 362] width 177 height 179
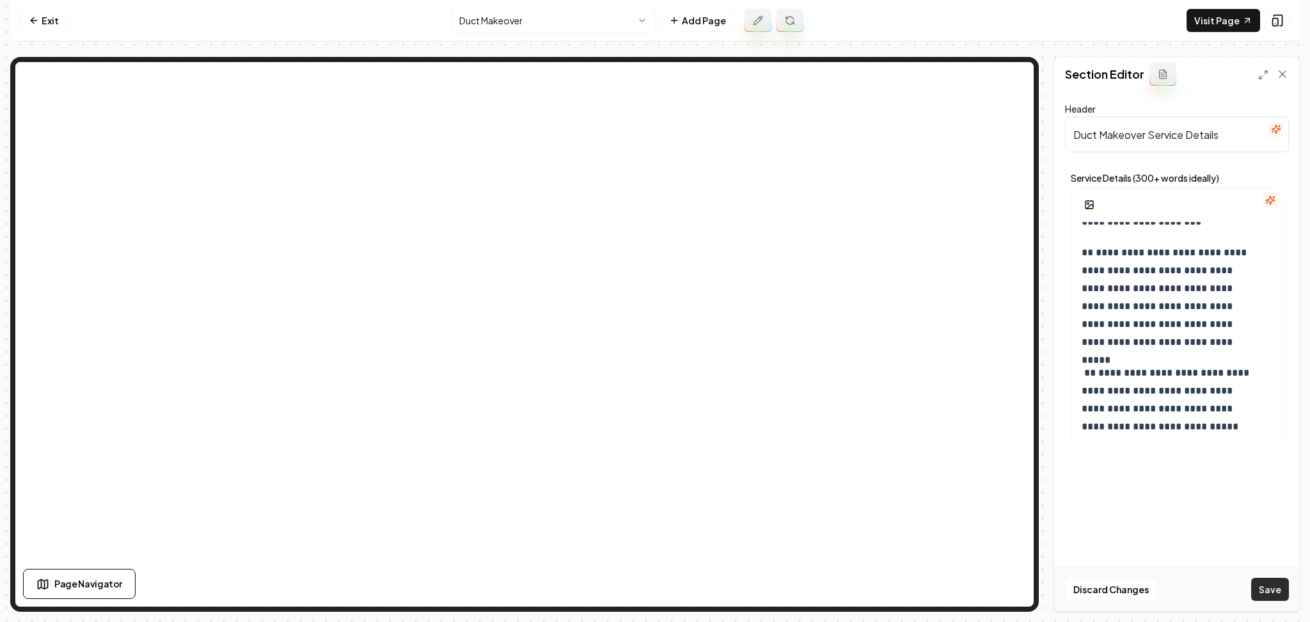
click at [1272, 590] on button "Save" at bounding box center [1270, 589] width 38 height 23
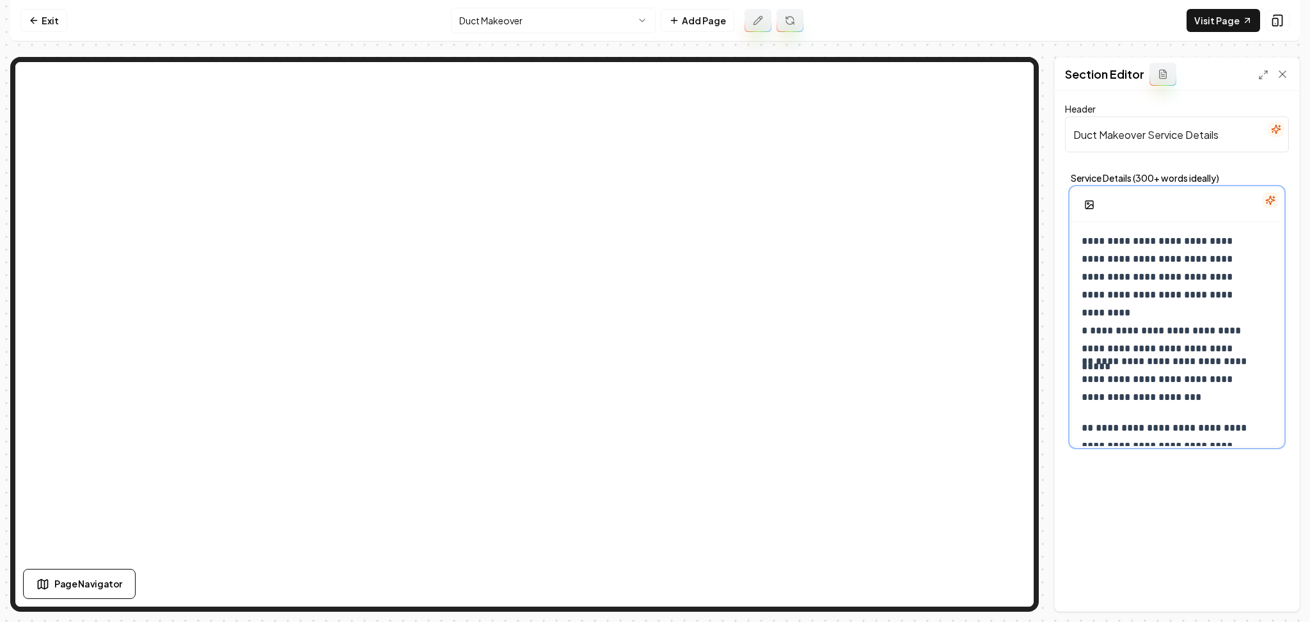
click at [1240, 260] on p "**********" at bounding box center [1170, 285] width 177 height 107
click at [1267, 596] on button "Save" at bounding box center [1270, 589] width 38 height 23
click at [1198, 294] on p "**********" at bounding box center [1170, 285] width 177 height 107
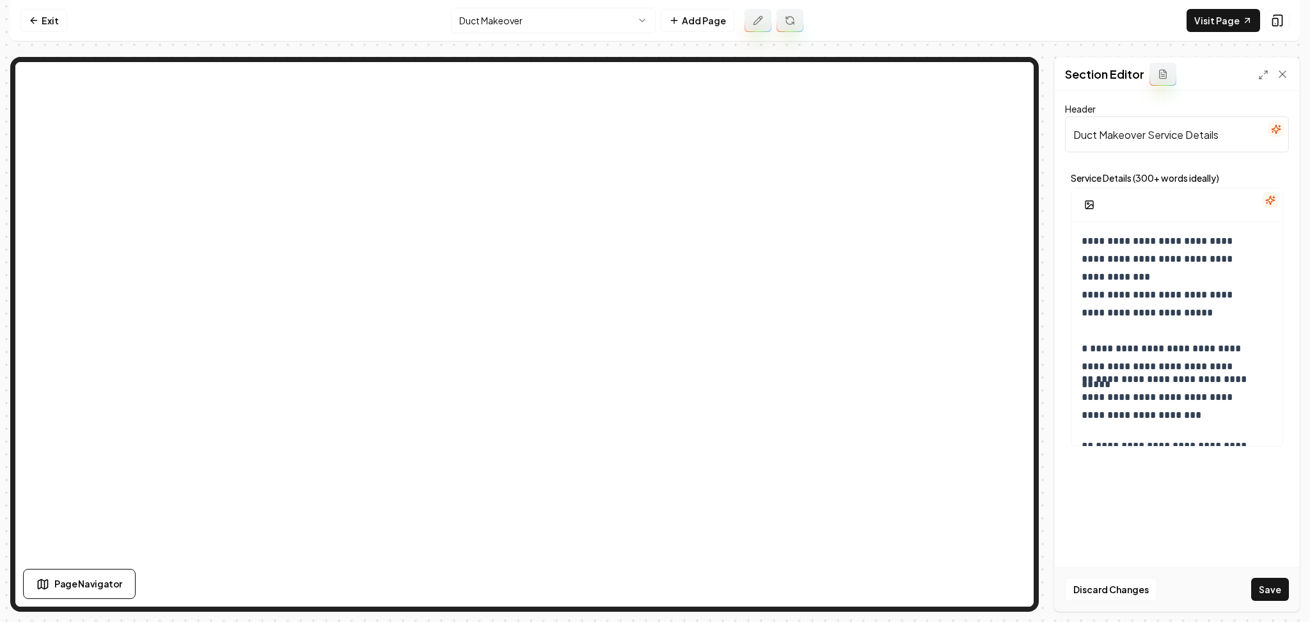
click at [1271, 576] on div "Discard Changes Save" at bounding box center [1177, 589] width 244 height 44
click at [1265, 584] on button "Save" at bounding box center [1270, 589] width 38 height 23
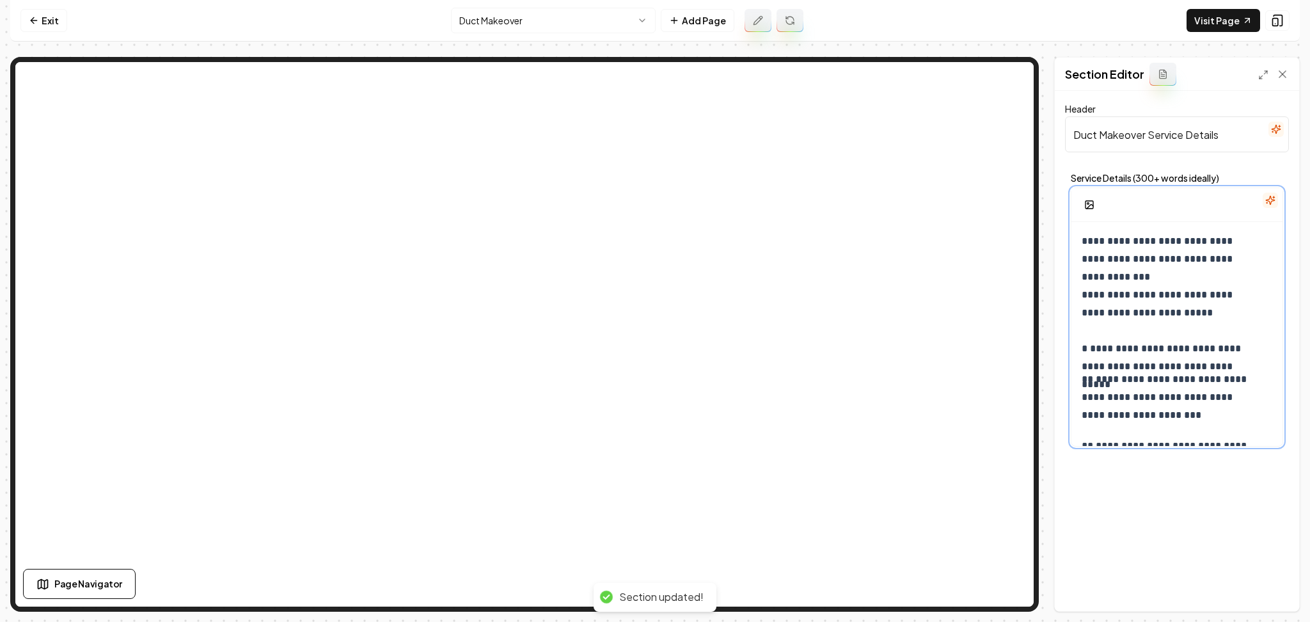
click at [1158, 333] on p "**********" at bounding box center [1170, 294] width 177 height 125
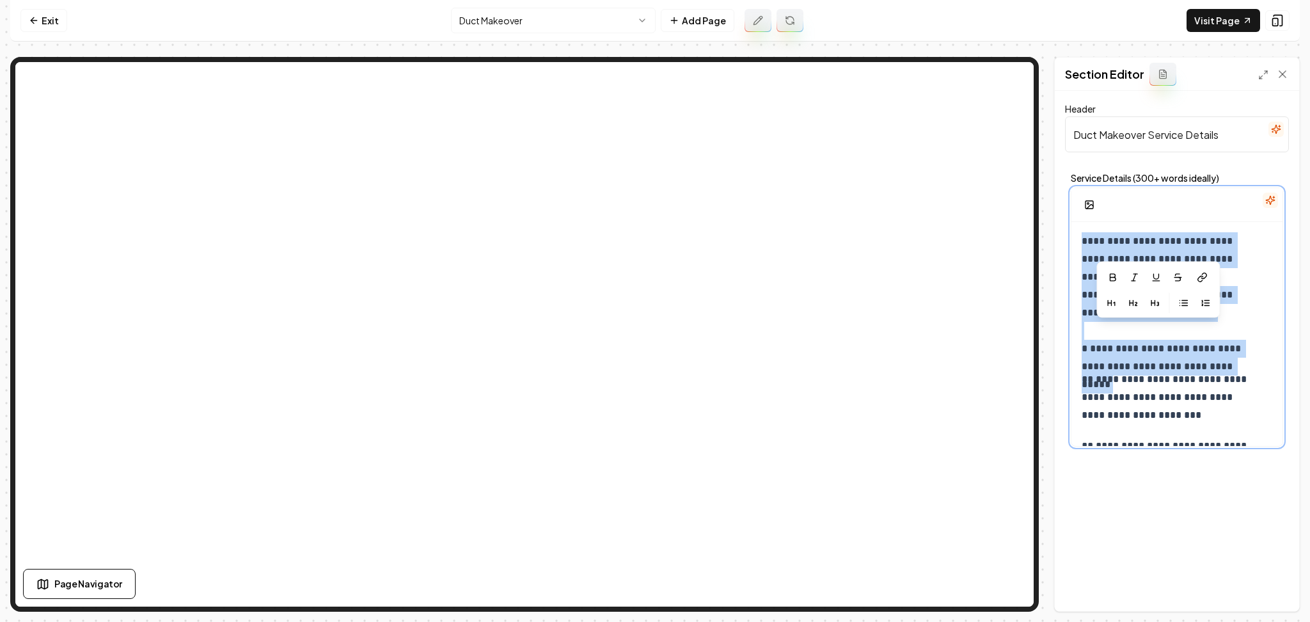
click at [1158, 333] on p "**********" at bounding box center [1170, 294] width 177 height 125
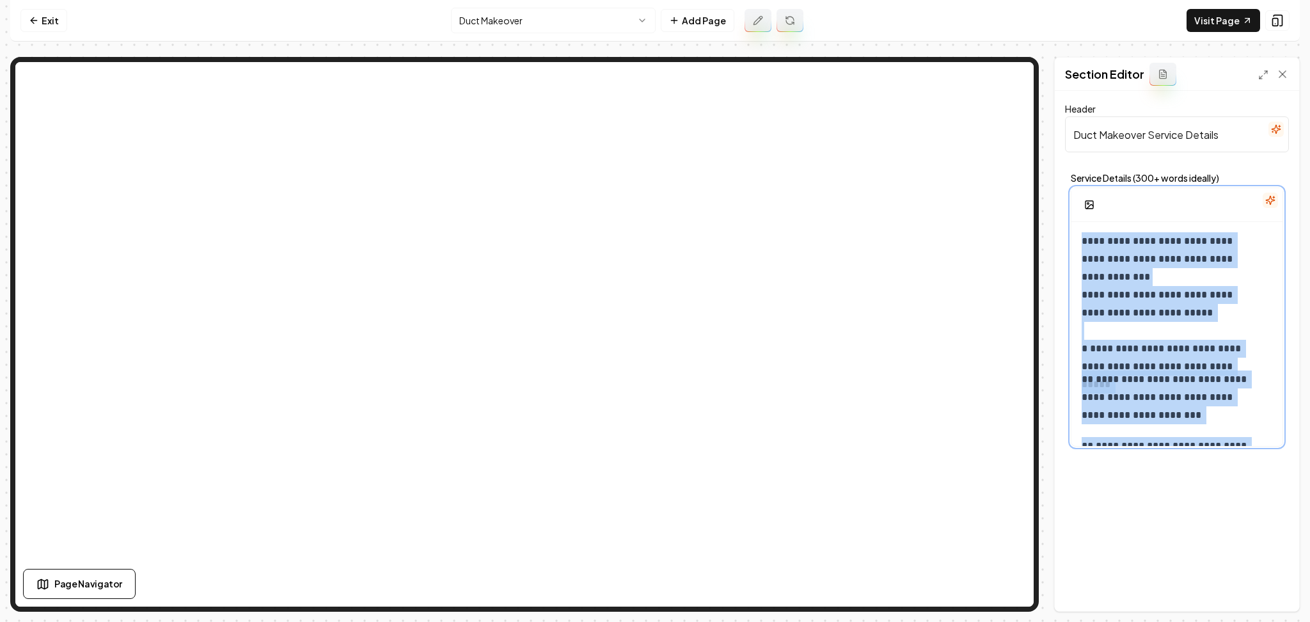
drag, startPoint x: 1226, startPoint y: 428, endPoint x: 1042, endPoint y: 83, distance: 391.5
click at [1042, 83] on div "**********" at bounding box center [655, 334] width 1290 height 555
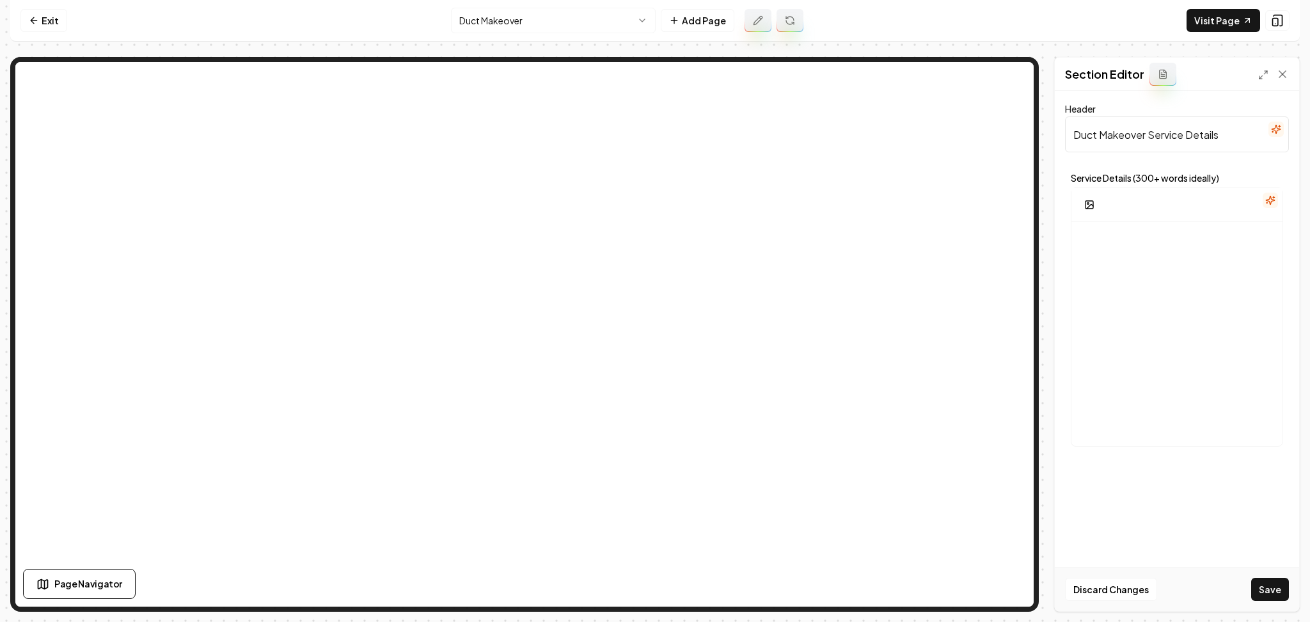
click at [1272, 194] on button "button" at bounding box center [1270, 200] width 15 height 15
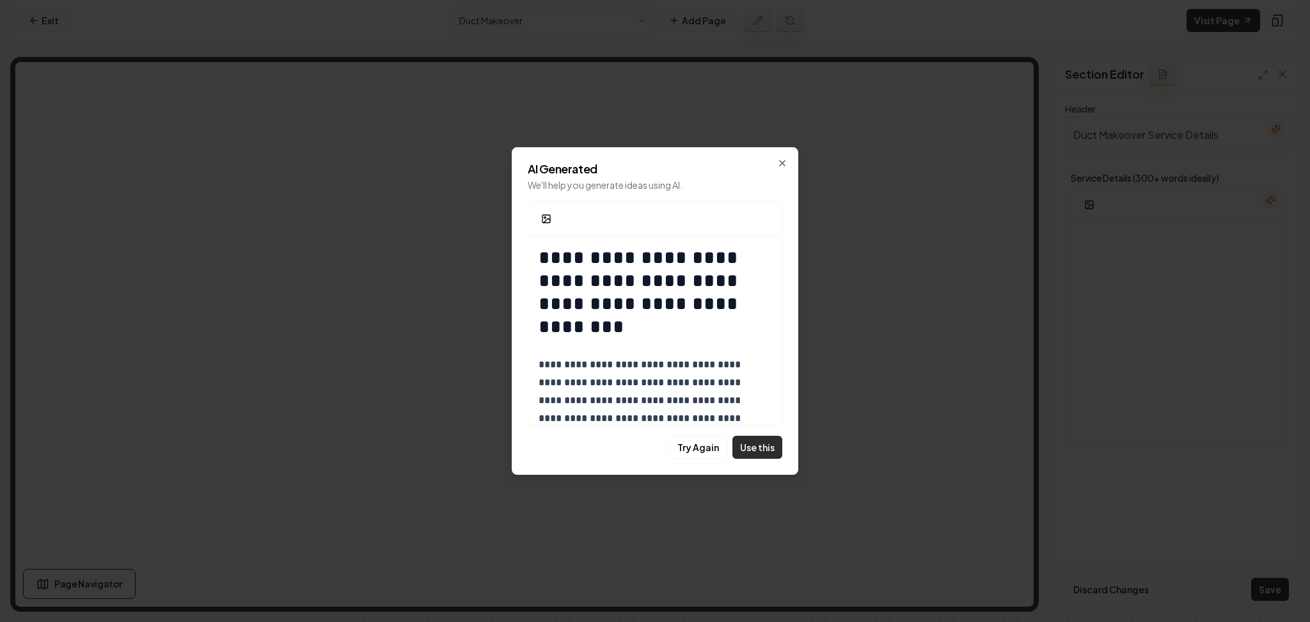
drag, startPoint x: 744, startPoint y: 450, endPoint x: 750, endPoint y: 446, distance: 7.3
click at [744, 450] on button "Use this" at bounding box center [758, 447] width 50 height 23
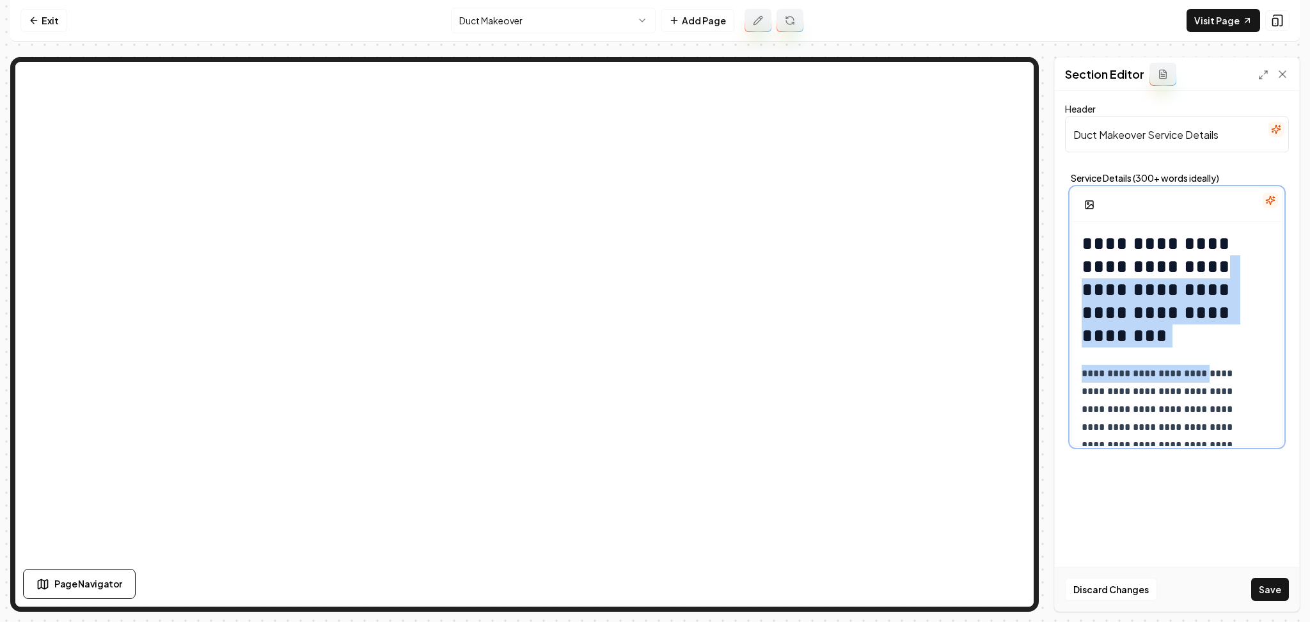
drag, startPoint x: 1203, startPoint y: 358, endPoint x: 1179, endPoint y: 303, distance: 59.9
click at [1171, 322] on h1 "**********" at bounding box center [1170, 289] width 177 height 115
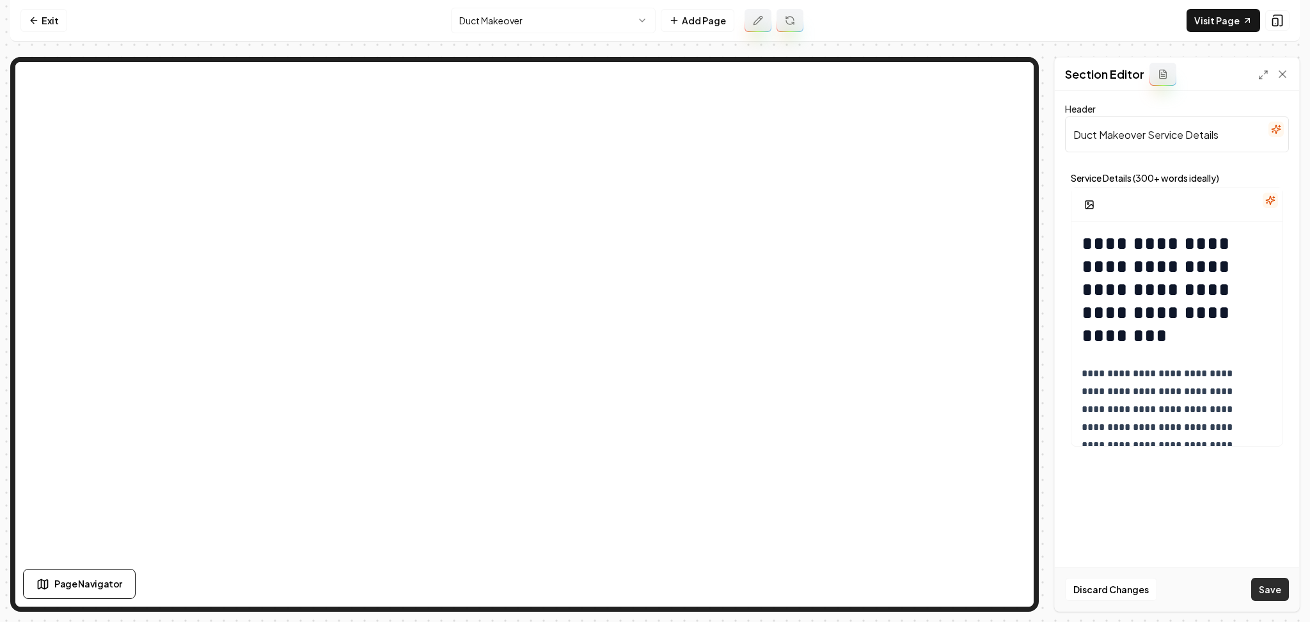
click at [1281, 595] on button "Save" at bounding box center [1270, 589] width 38 height 23
click at [24, 18] on link "Exit" at bounding box center [43, 20] width 47 height 23
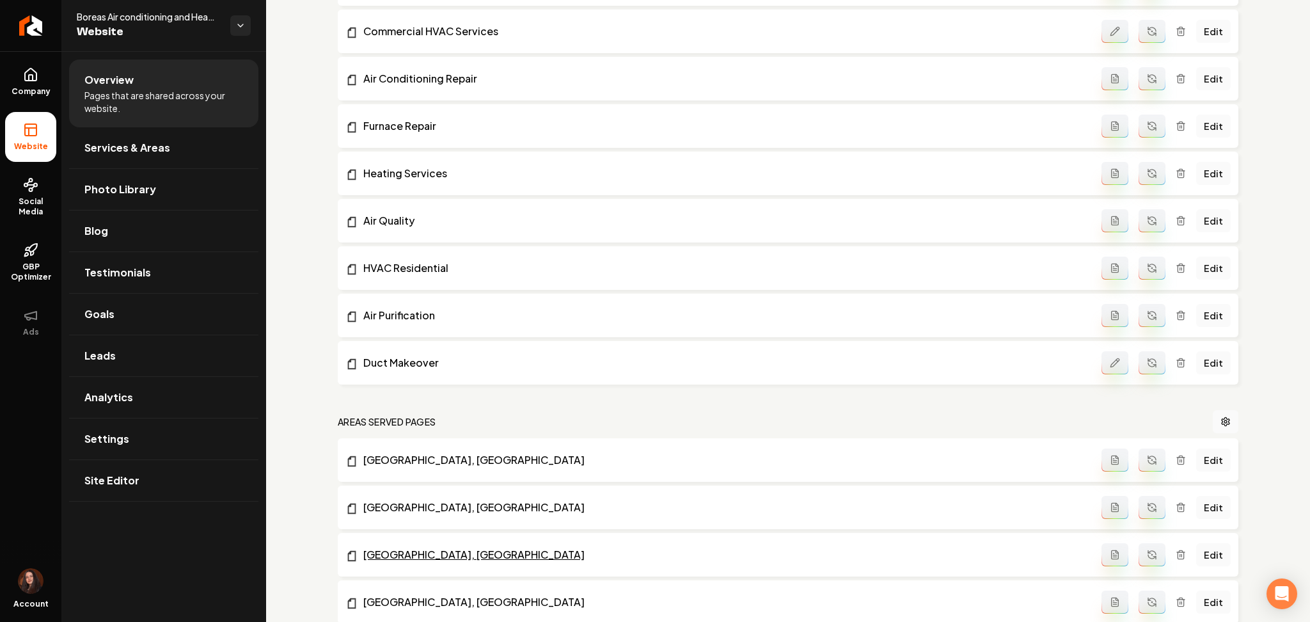
scroll to position [426, 0]
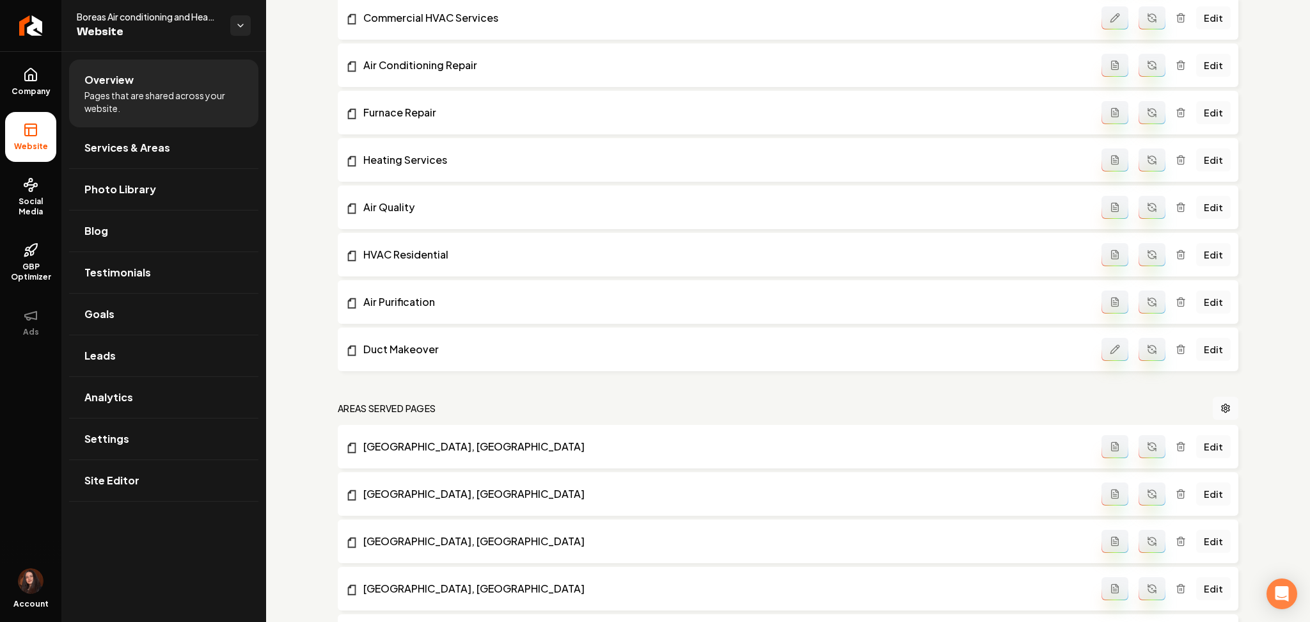
click at [1148, 351] on icon "Main content area" at bounding box center [1152, 351] width 8 height 4
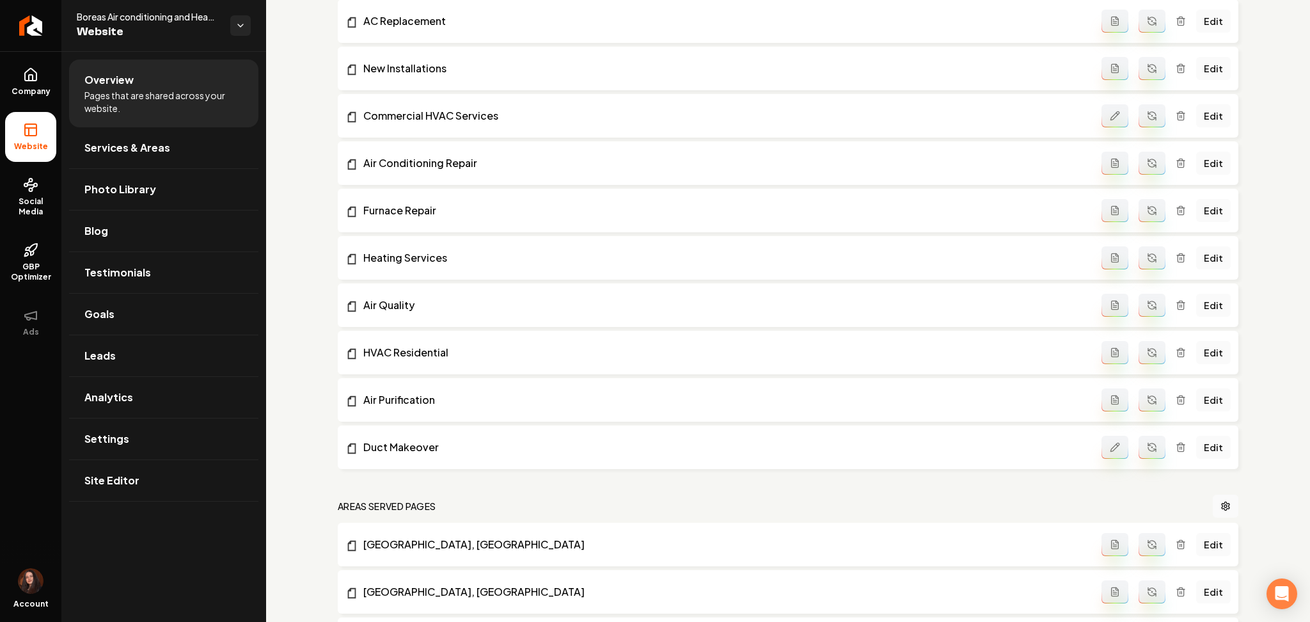
scroll to position [341, 0]
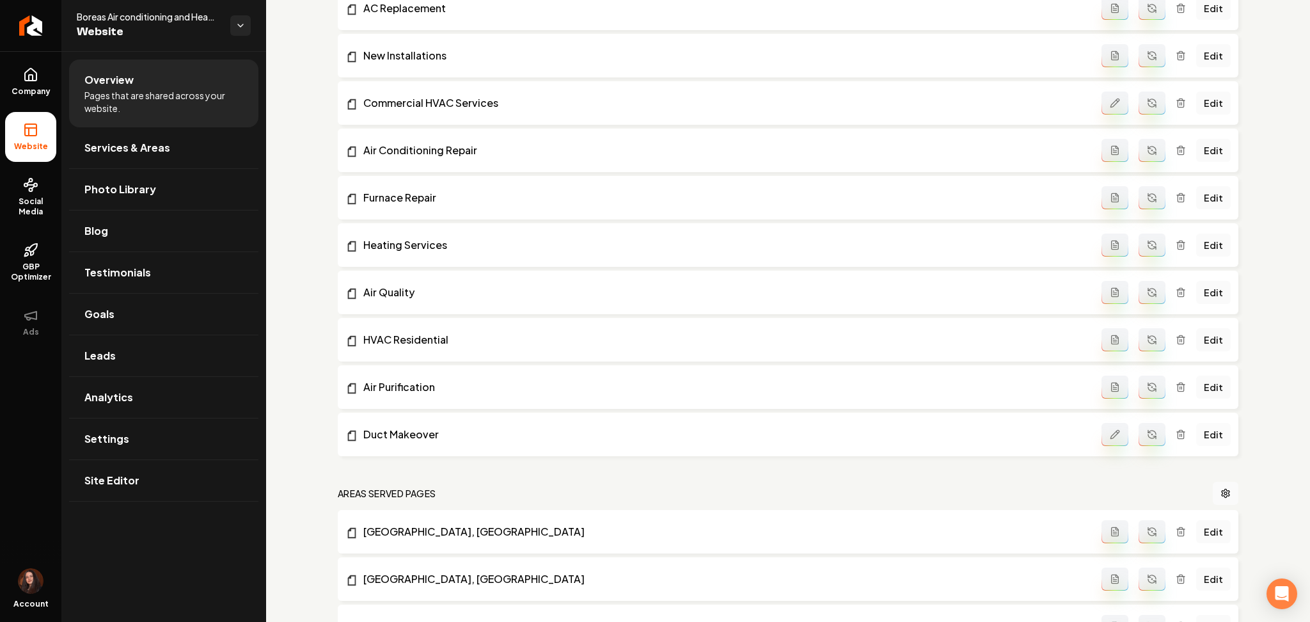
click at [1196, 438] on link "Edit" at bounding box center [1213, 434] width 35 height 23
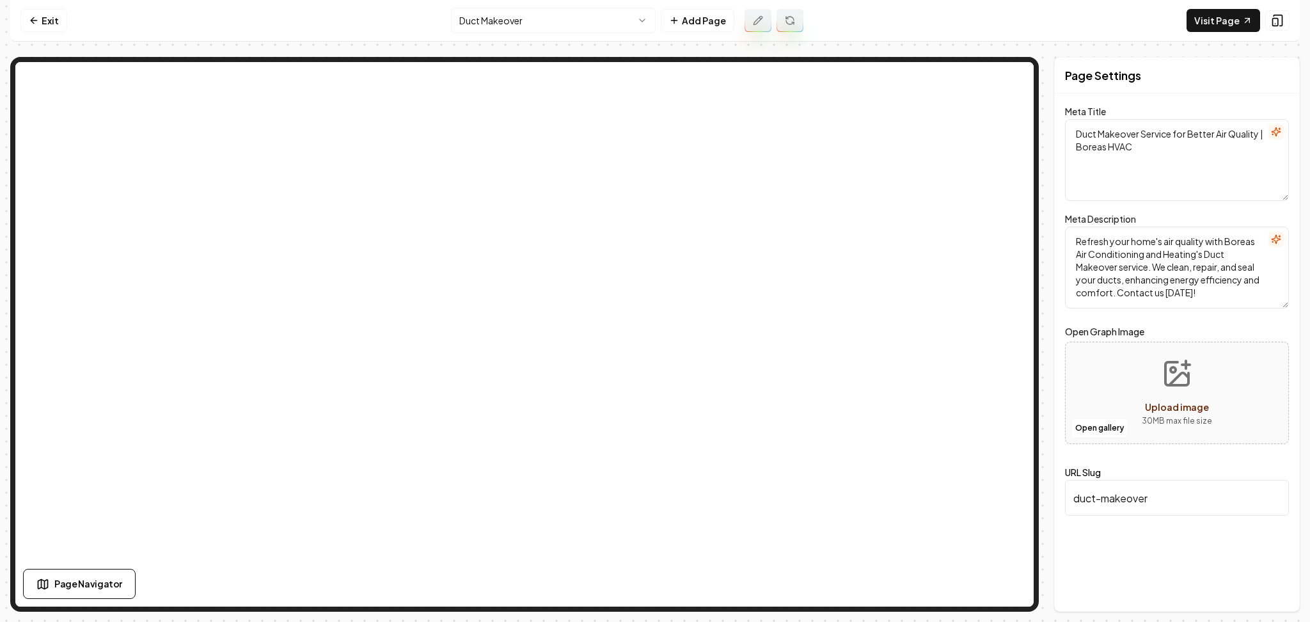
type textarea "Duct Makeover Service for Cleaner Air | Boreas HVAC"
type textarea "Breathe easier with Boreas HVAC's Duct Makeover. Enjoy cleaner air and improved…"
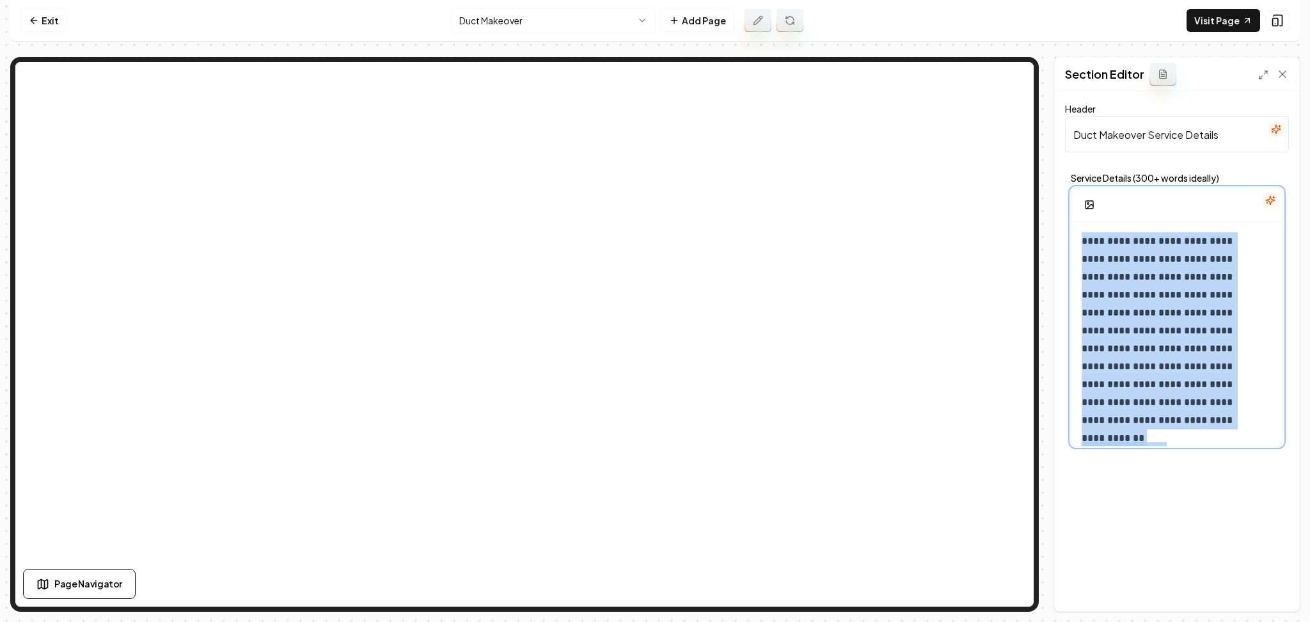
drag, startPoint x: 1143, startPoint y: 362, endPoint x: 1081, endPoint y: 162, distance: 209.0
click at [1079, 154] on form "**********" at bounding box center [1177, 276] width 224 height 351
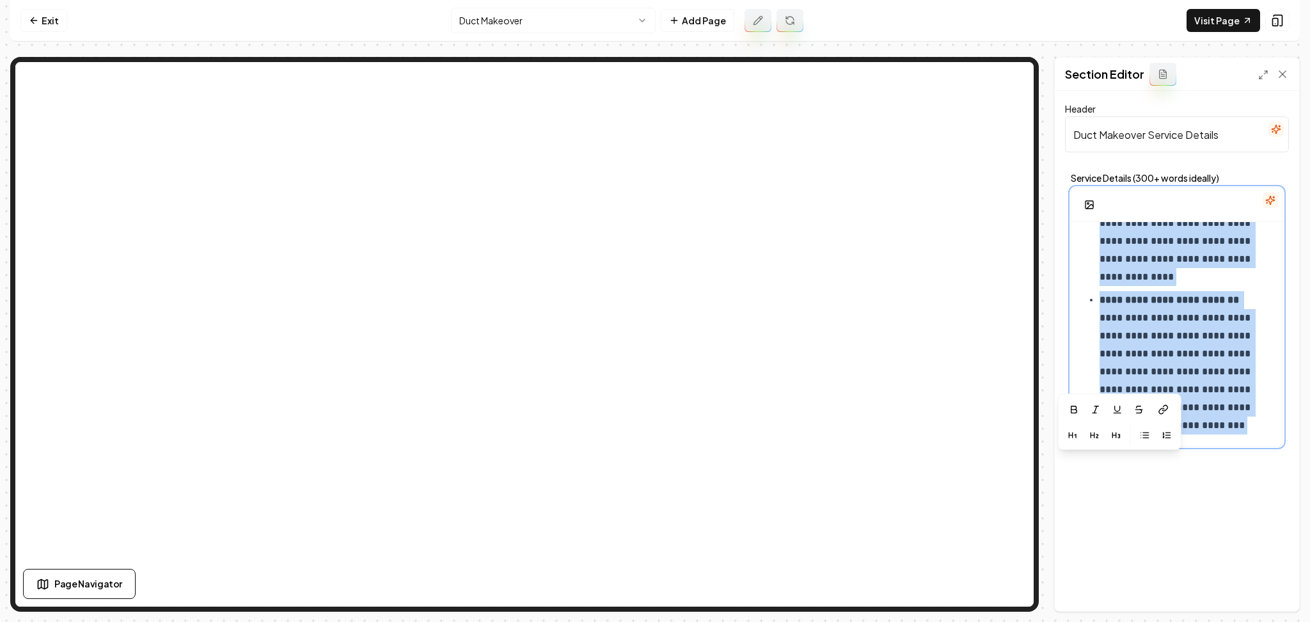
scroll to position [341, 0]
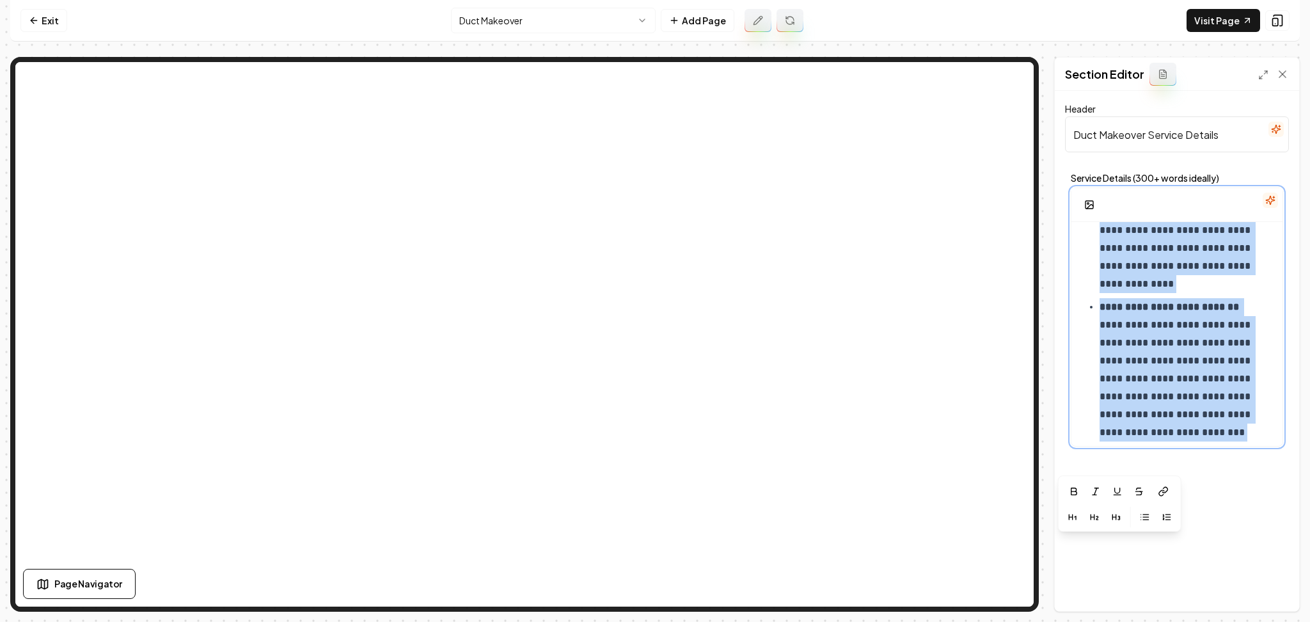
click at [1130, 376] on p "**********" at bounding box center [1179, 369] width 159 height 143
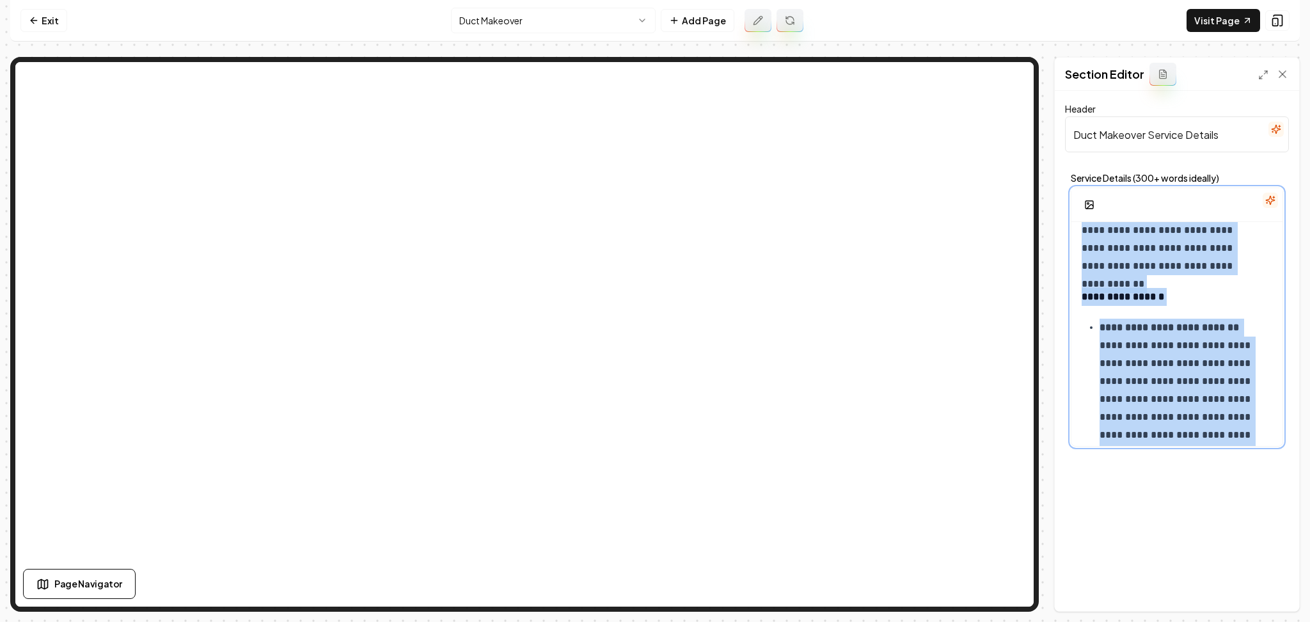
scroll to position [0, 0]
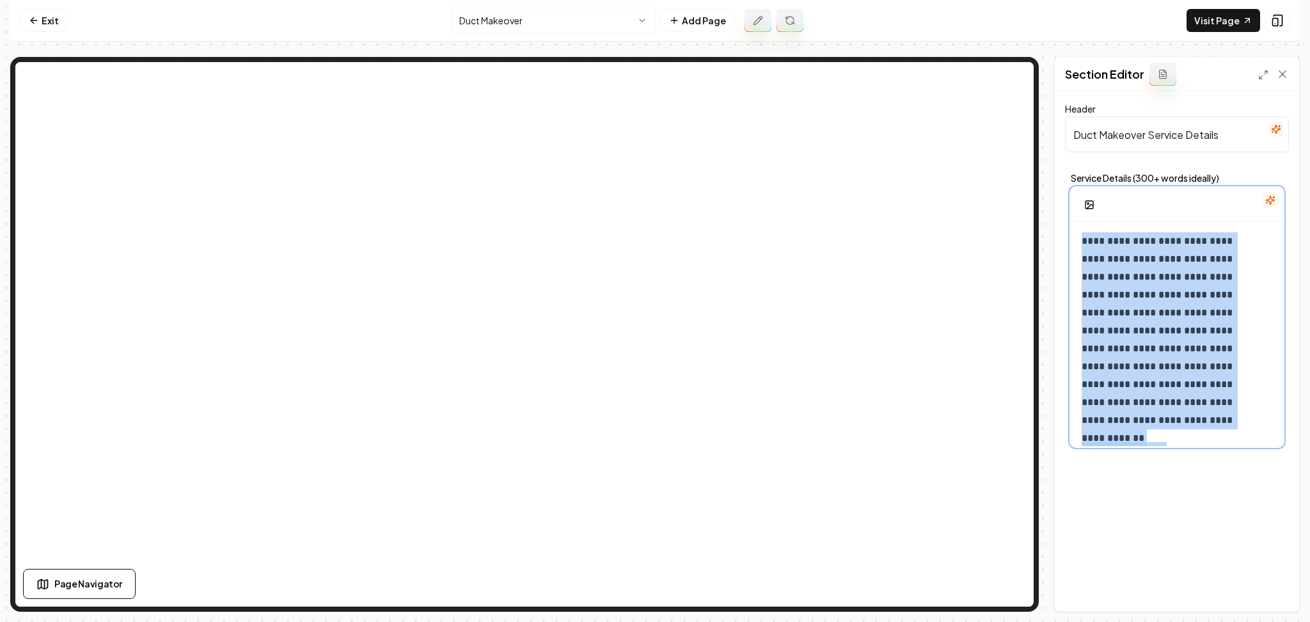
drag, startPoint x: 1139, startPoint y: 433, endPoint x: 1032, endPoint y: 162, distance: 291.2
click at [1007, 75] on div "**********" at bounding box center [655, 334] width 1290 height 555
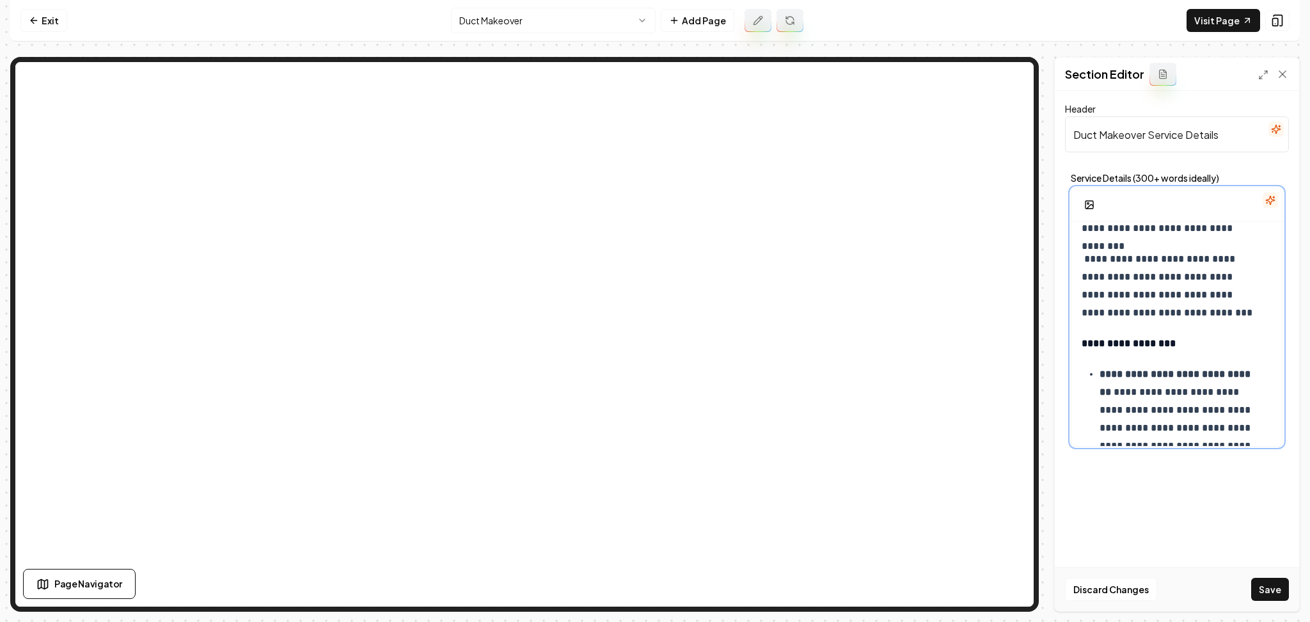
scroll to position [354, 0]
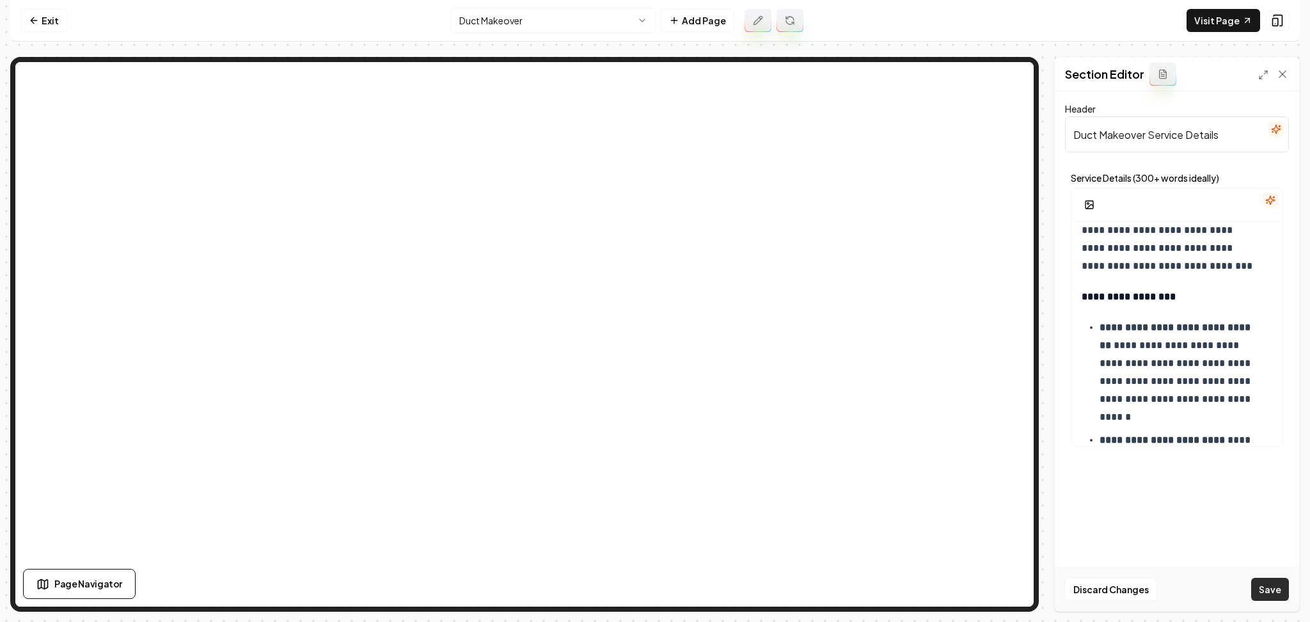
click at [1274, 585] on button "Save" at bounding box center [1270, 589] width 38 height 23
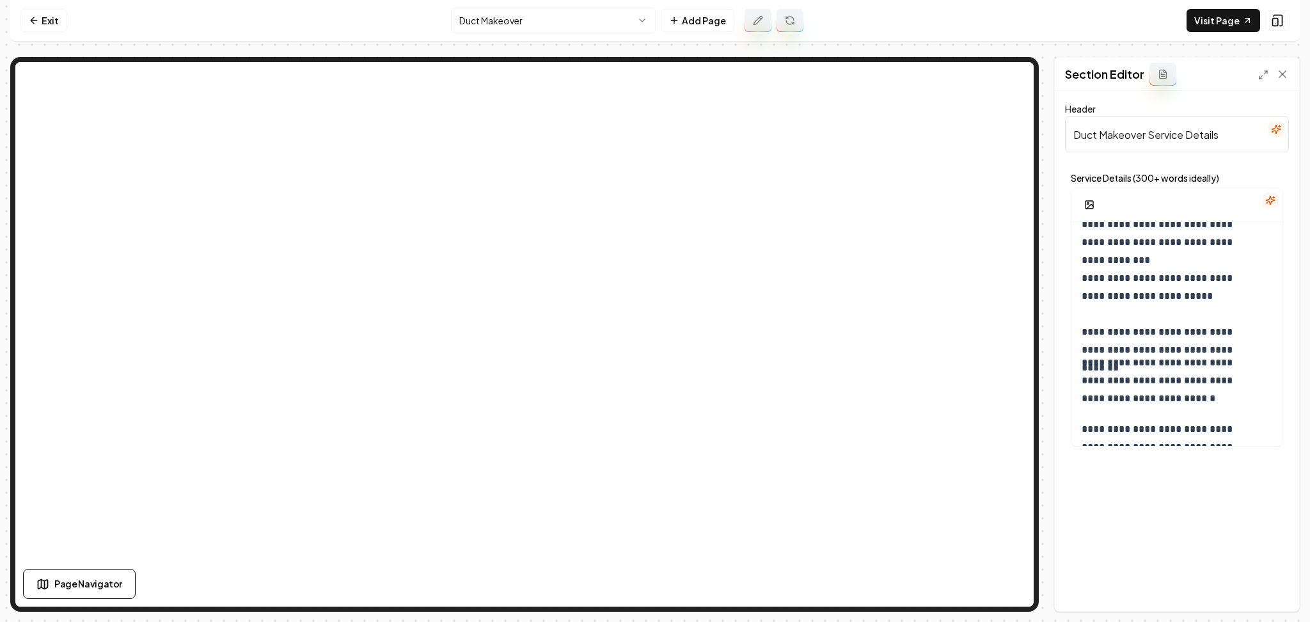
scroll to position [0, 0]
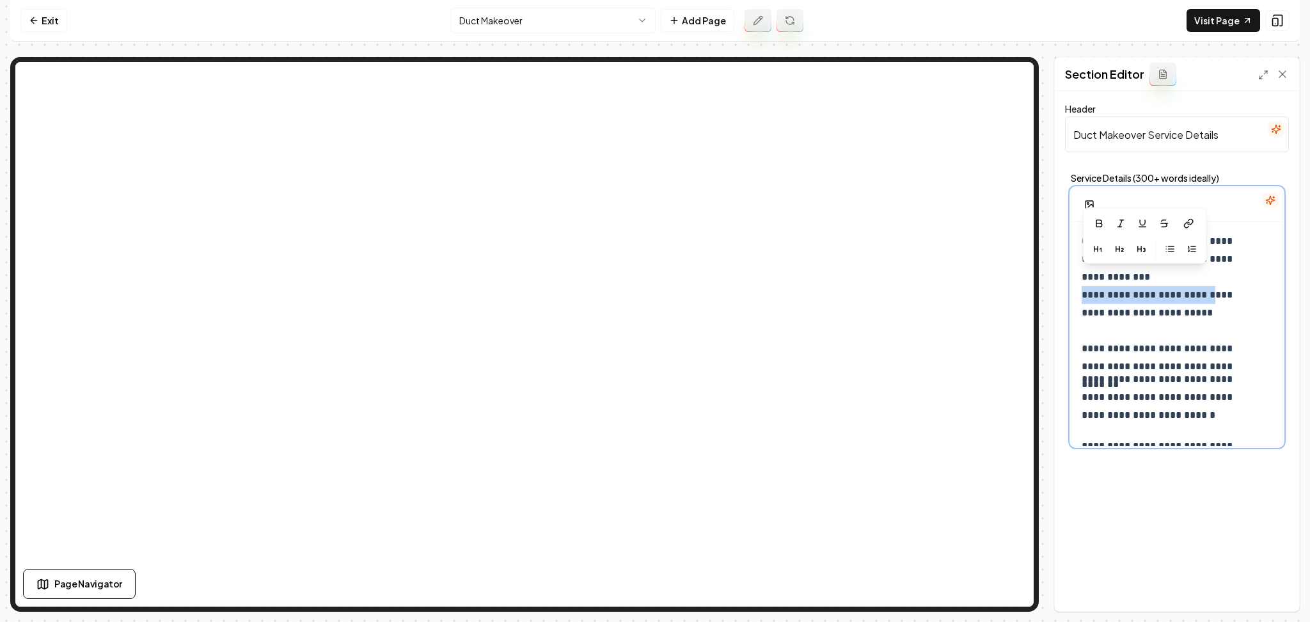
drag, startPoint x: 1209, startPoint y: 276, endPoint x: 1070, endPoint y: 279, distance: 138.8
click at [1071, 279] on div "**********" at bounding box center [1177, 316] width 212 height 259
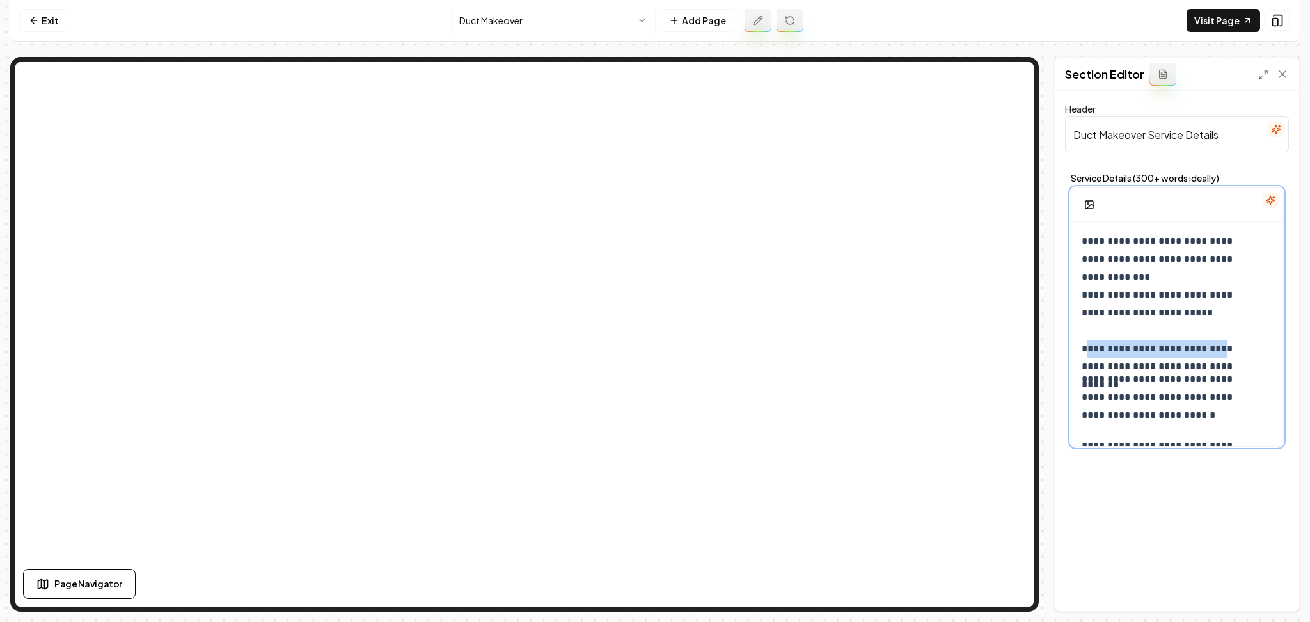
drag, startPoint x: 1223, startPoint y: 333, endPoint x: 1095, endPoint y: 332, distance: 128.0
click at [1095, 332] on p "**********" at bounding box center [1170, 294] width 177 height 125
click at [1114, 282] on icon "button" at bounding box center [1114, 278] width 10 height 10
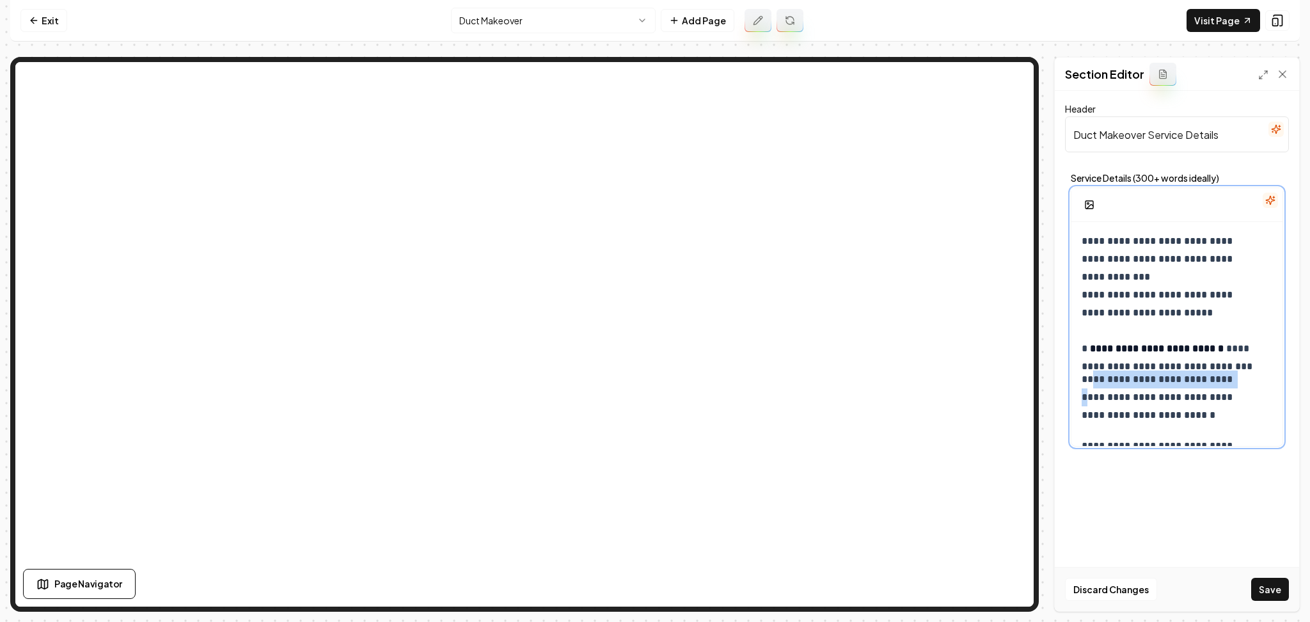
drag, startPoint x: 1218, startPoint y: 380, endPoint x: 1100, endPoint y: 374, distance: 117.9
click at [1095, 379] on p "**********" at bounding box center [1170, 397] width 177 height 54
click at [1107, 329] on icon "button" at bounding box center [1111, 326] width 10 height 10
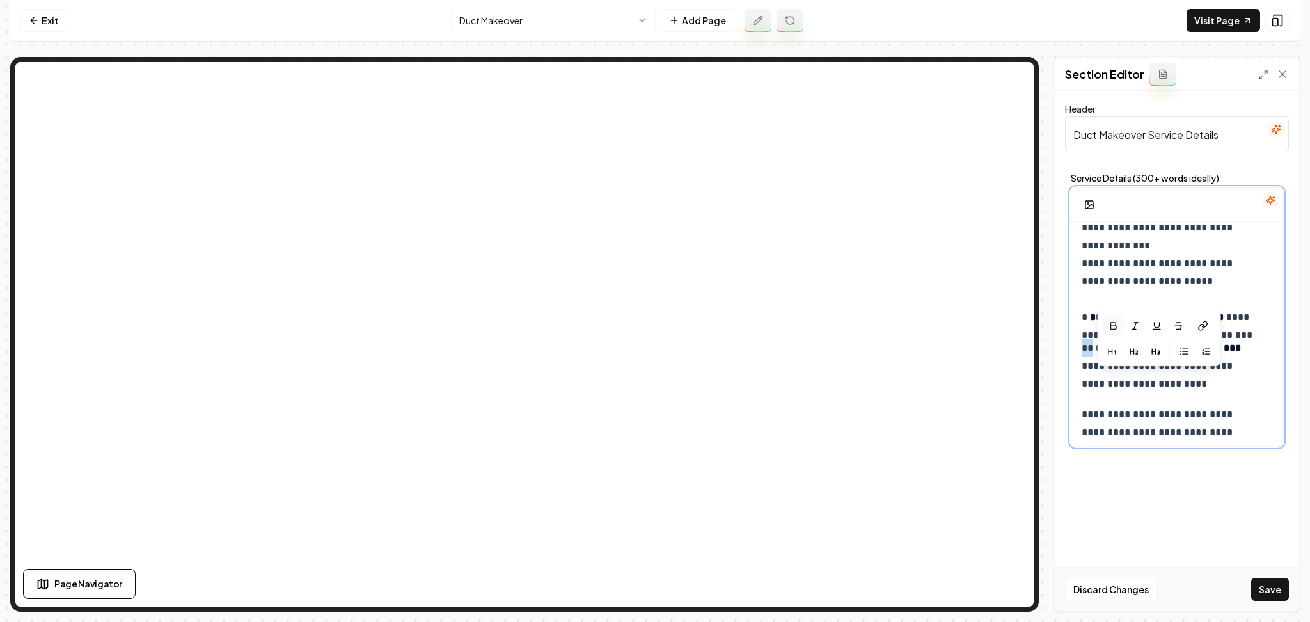
scroll to position [85, 0]
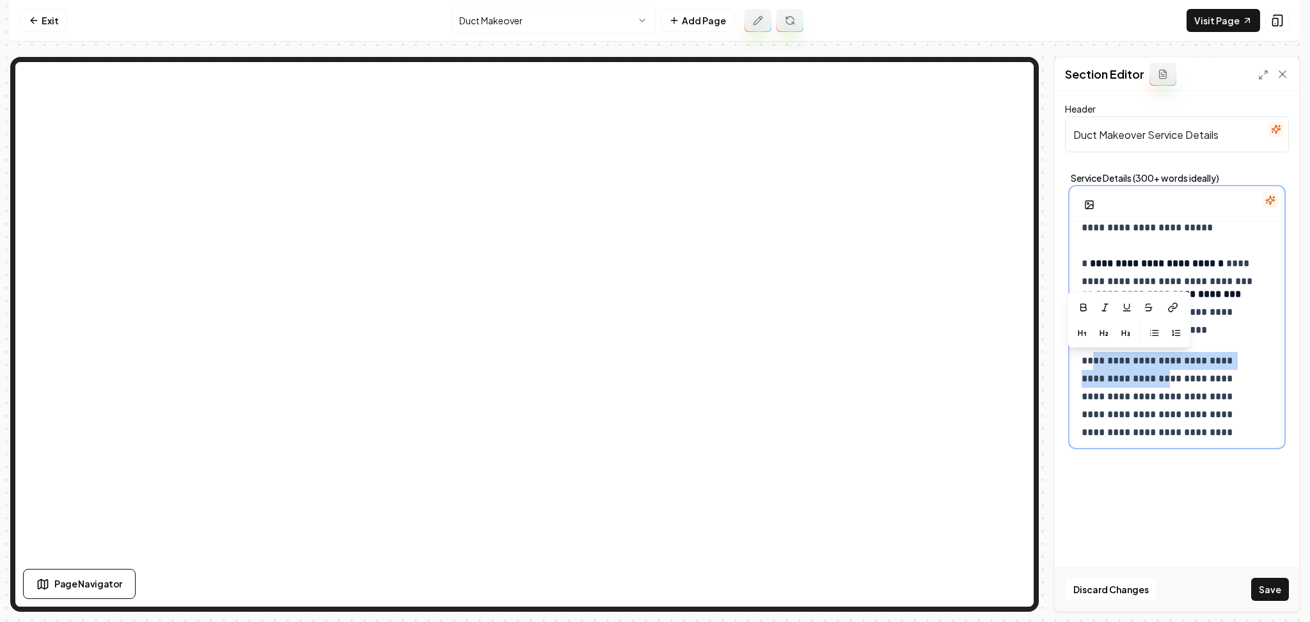
drag, startPoint x: 1094, startPoint y: 361, endPoint x: 1163, endPoint y: 379, distance: 71.5
click at [1161, 379] on p "**********" at bounding box center [1170, 405] width 177 height 107
click at [1164, 379] on p "**********" at bounding box center [1170, 405] width 177 height 107
drag, startPoint x: 1165, startPoint y: 379, endPoint x: 1175, endPoint y: 363, distance: 19.2
click at [1175, 363] on p "**********" at bounding box center [1170, 405] width 177 height 107
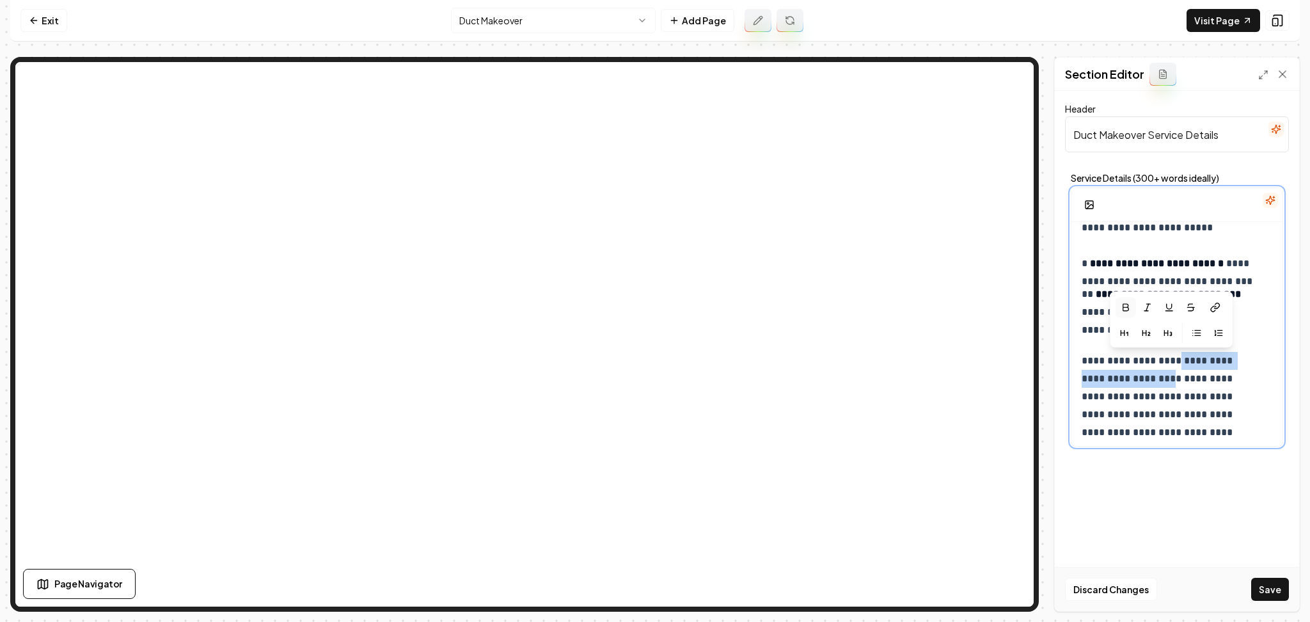
click at [1123, 307] on icon "button" at bounding box center [1125, 308] width 10 height 10
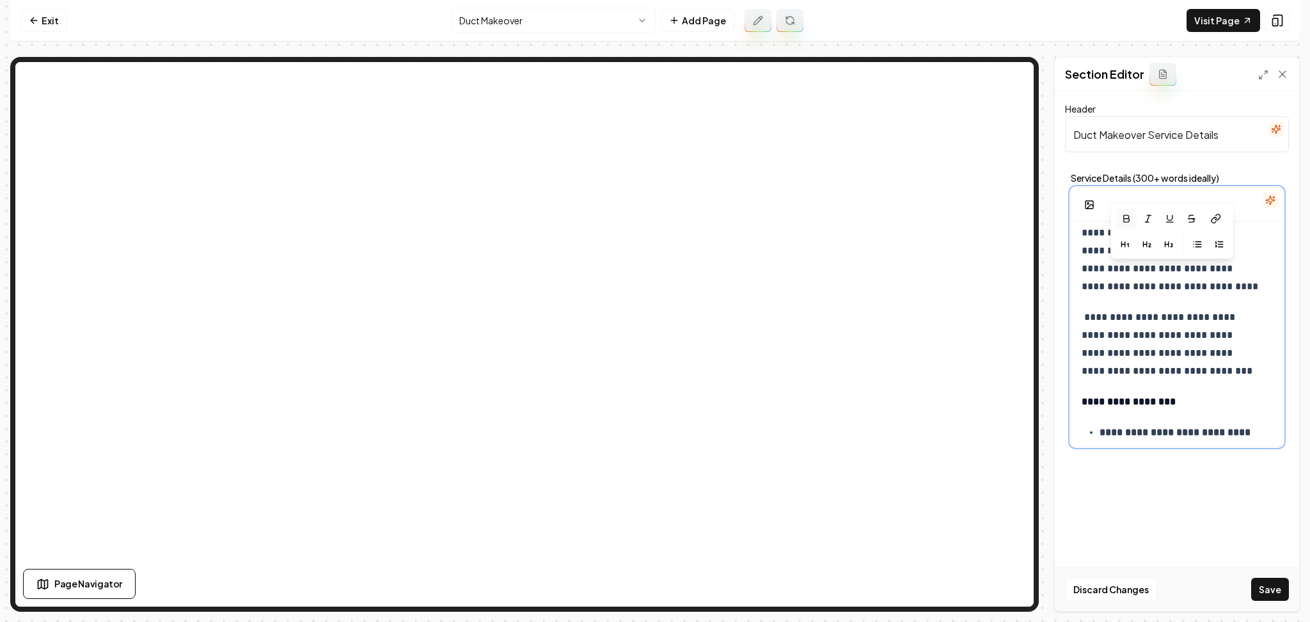
scroll to position [256, 0]
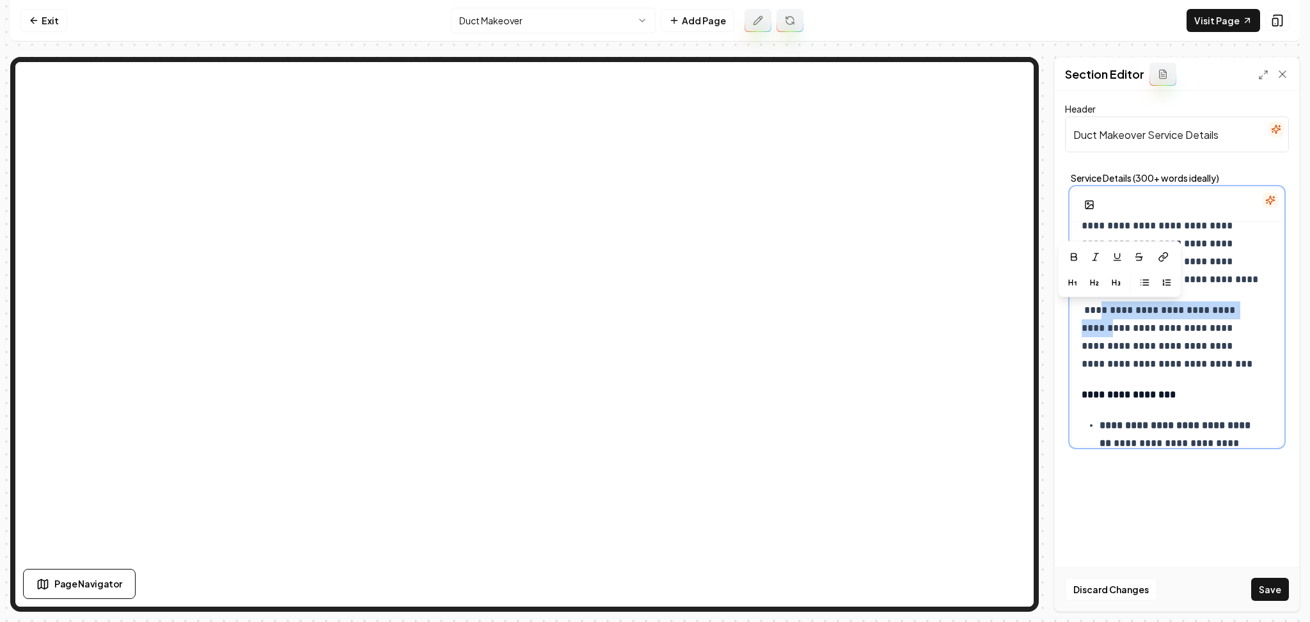
drag, startPoint x: 1100, startPoint y: 312, endPoint x: 1109, endPoint y: 332, distance: 22.0
click at [1109, 332] on p "**********" at bounding box center [1170, 337] width 177 height 72
click at [1076, 257] on icon "button" at bounding box center [1074, 257] width 6 height 7
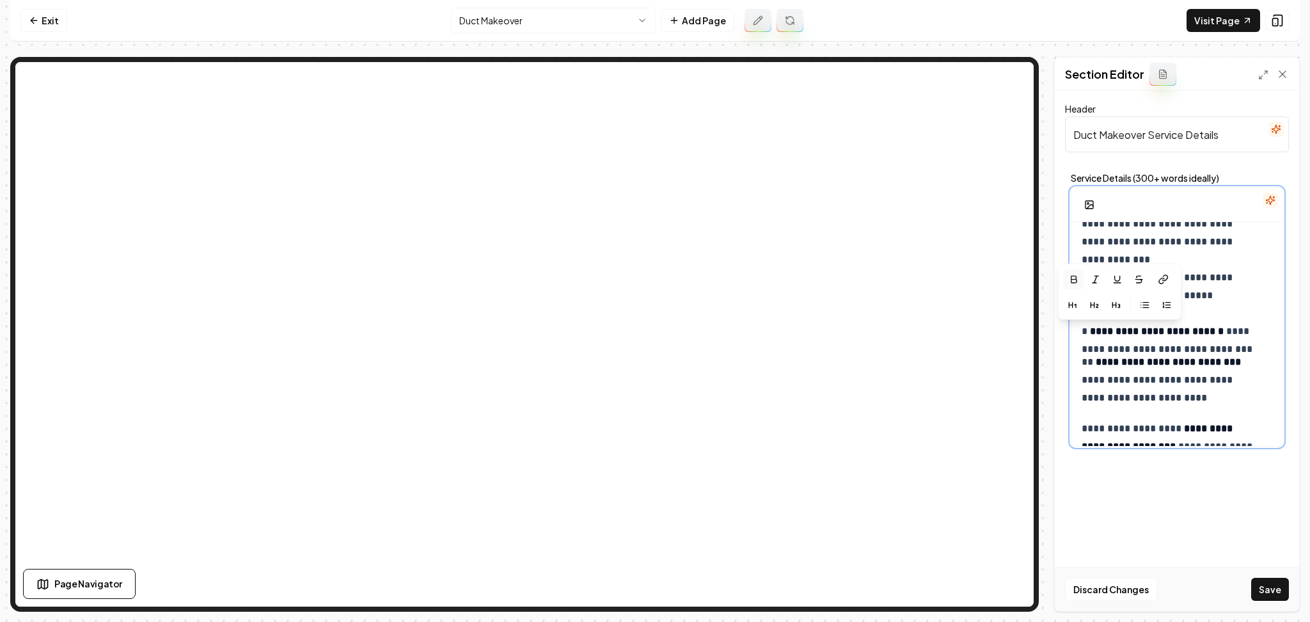
scroll to position [0, 0]
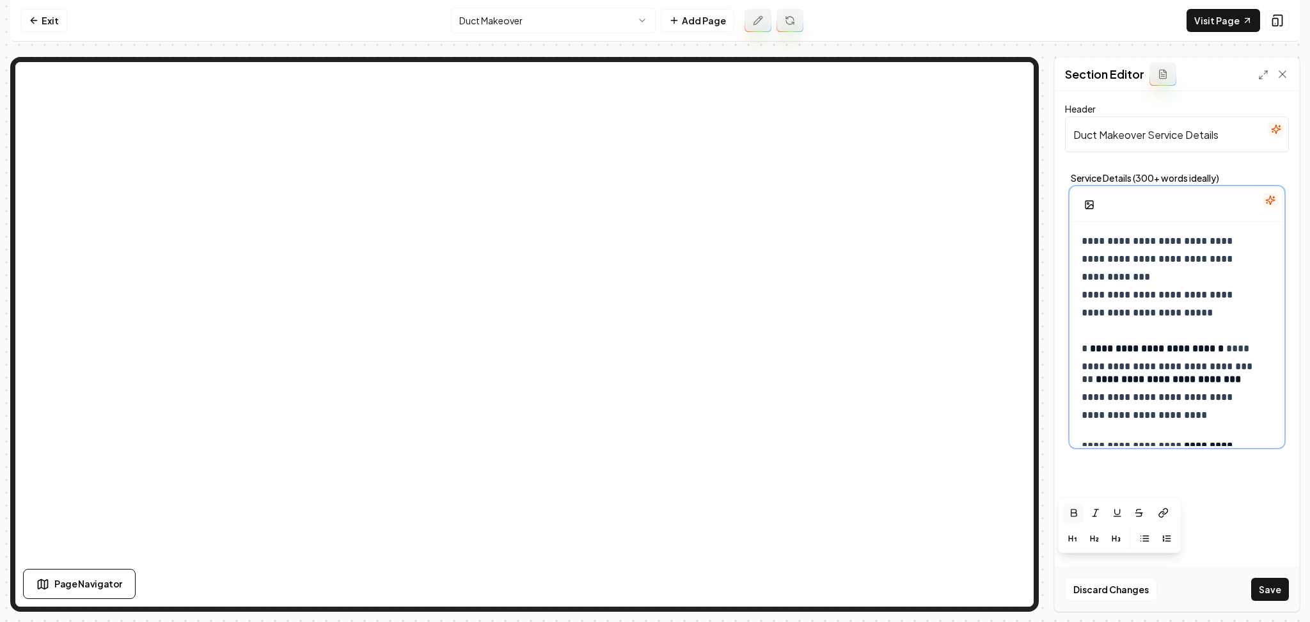
click at [1165, 289] on p "**********" at bounding box center [1170, 294] width 177 height 125
drag, startPoint x: 1129, startPoint y: 261, endPoint x: 1260, endPoint y: 253, distance: 131.4
click at [1134, 198] on button "button" at bounding box center [1137, 206] width 20 height 20
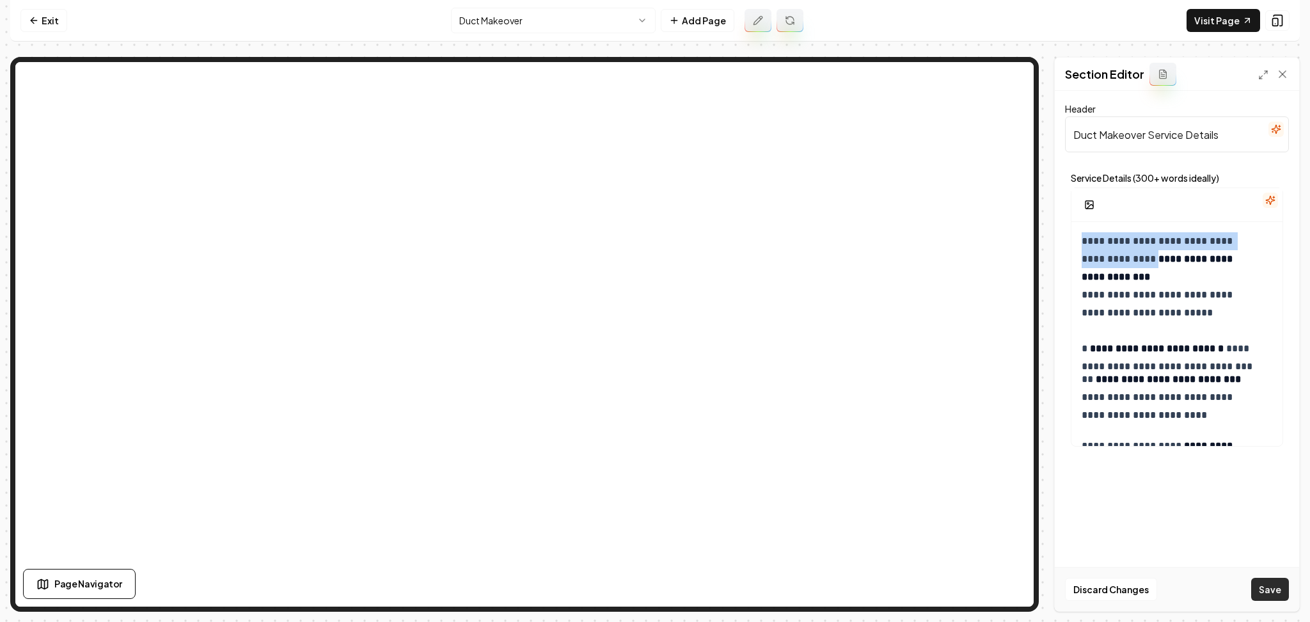
click at [1255, 587] on button "Save" at bounding box center [1270, 589] width 38 height 23
click at [1249, 258] on p "**********" at bounding box center [1170, 294] width 177 height 125
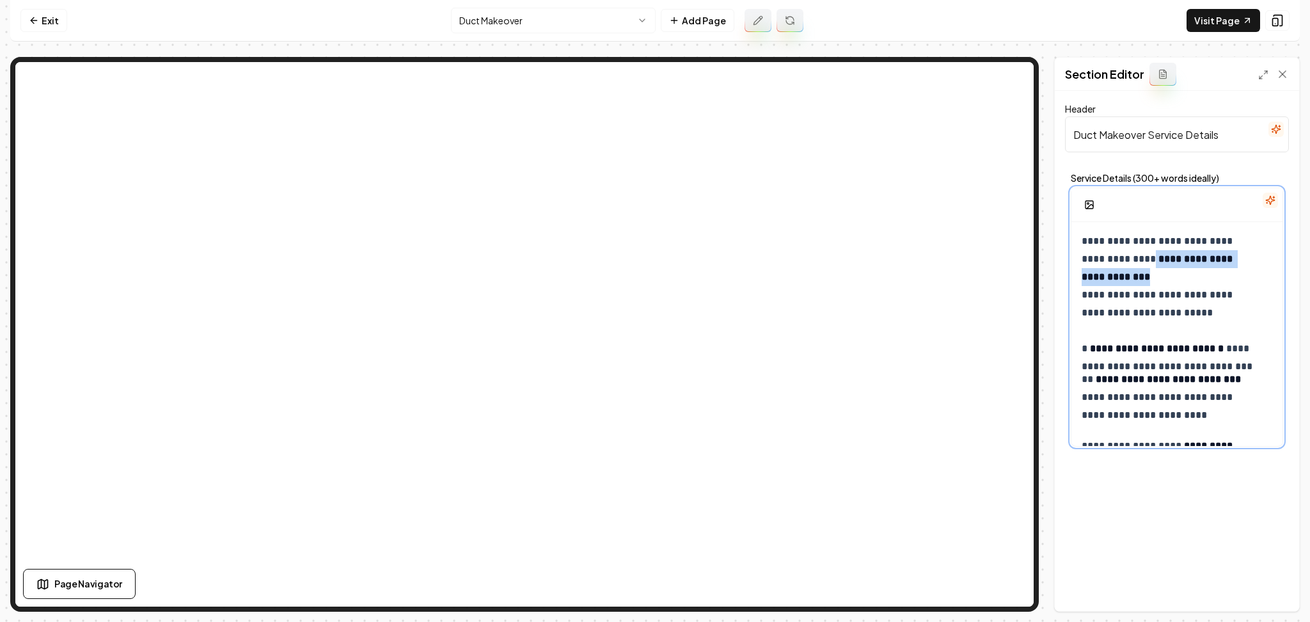
drag, startPoint x: 1249, startPoint y: 261, endPoint x: 1122, endPoint y: 264, distance: 127.4
click at [1122, 264] on p "**********" at bounding box center [1170, 294] width 177 height 125
click at [1136, 209] on icon "button" at bounding box center [1138, 206] width 6 height 7
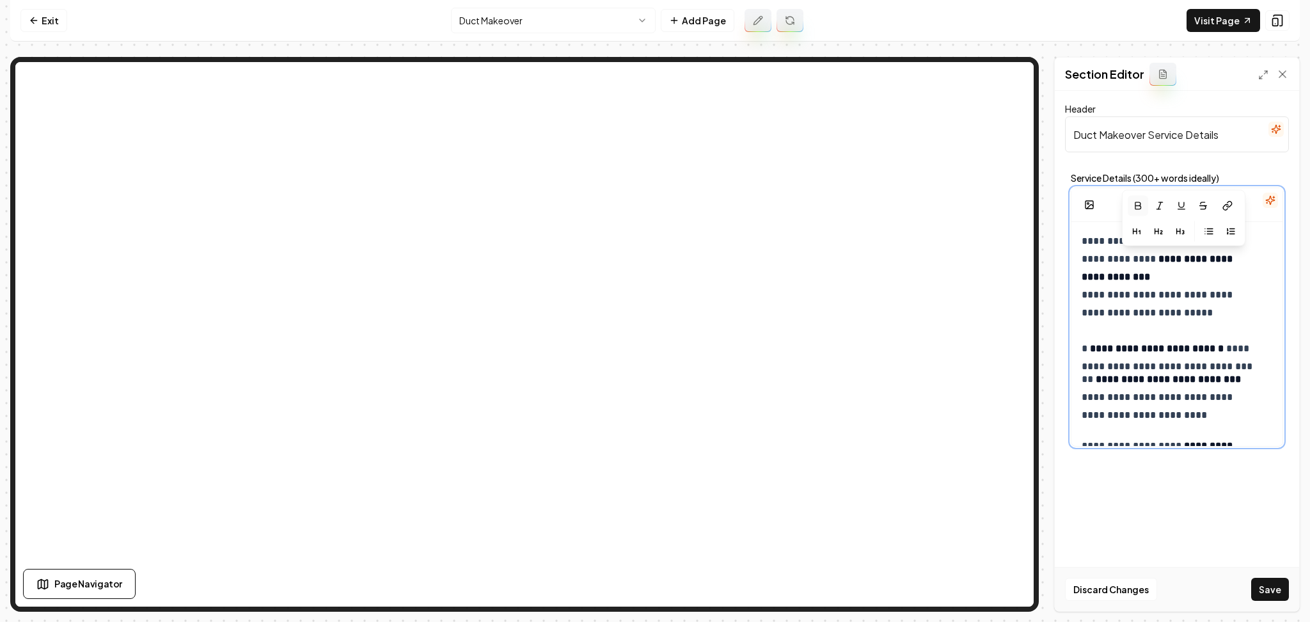
click at [1150, 291] on p "**********" at bounding box center [1170, 294] width 177 height 125
drag, startPoint x: 1189, startPoint y: 298, endPoint x: 1069, endPoint y: 279, distance: 121.2
click at [1069, 279] on div "**********" at bounding box center [1177, 310] width 224 height 285
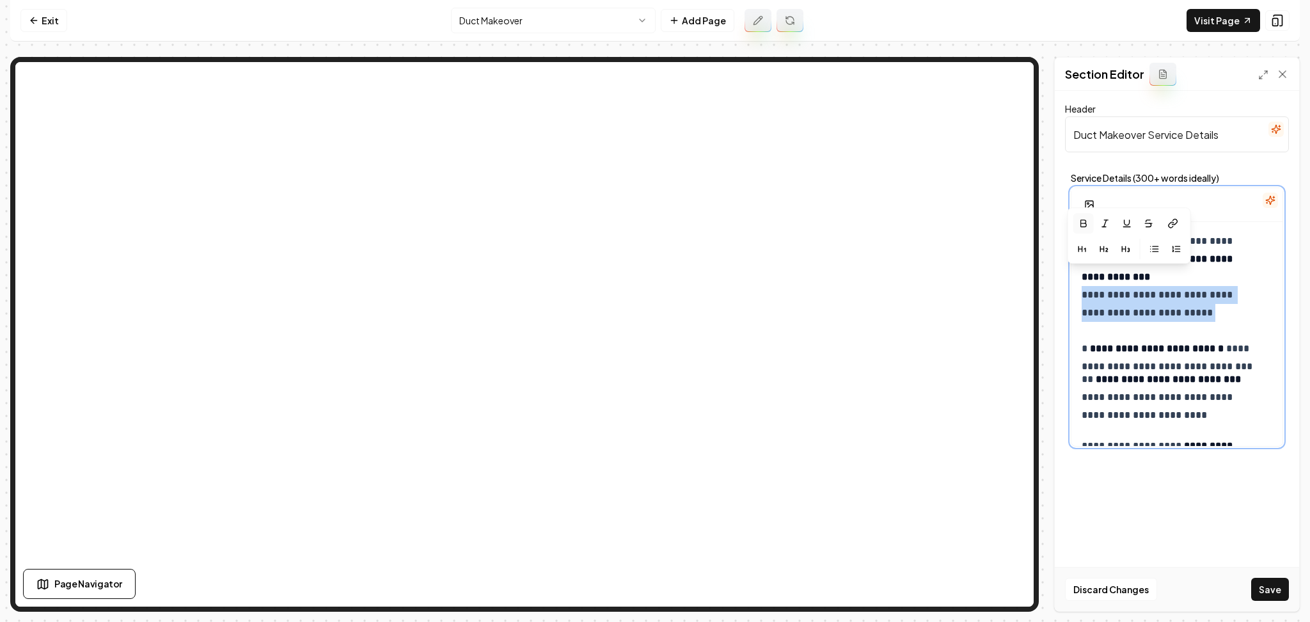
click at [1085, 223] on icon "button" at bounding box center [1084, 223] width 6 height 7
click at [1255, 266] on p "**********" at bounding box center [1170, 294] width 177 height 125
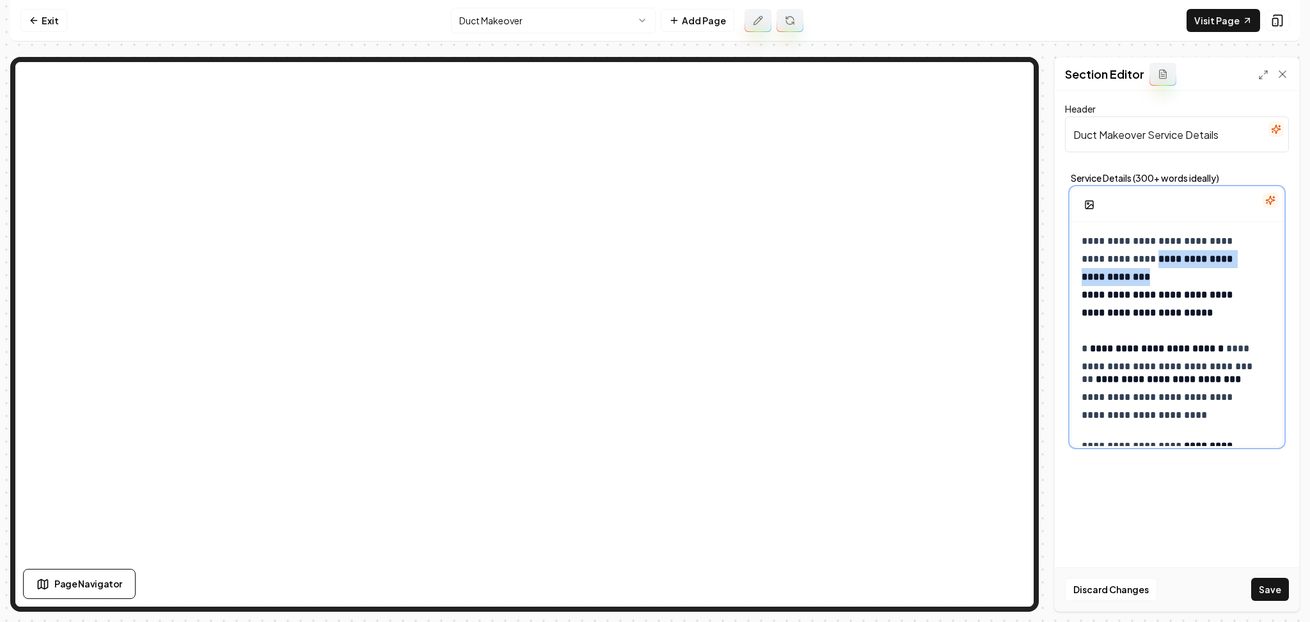
drag, startPoint x: 1240, startPoint y: 260, endPoint x: 1123, endPoint y: 259, distance: 117.1
click at [1123, 260] on p "**********" at bounding box center [1170, 294] width 177 height 125
click at [1130, 208] on button "button" at bounding box center [1139, 206] width 20 height 20
click at [1262, 585] on button "Save" at bounding box center [1270, 589] width 38 height 23
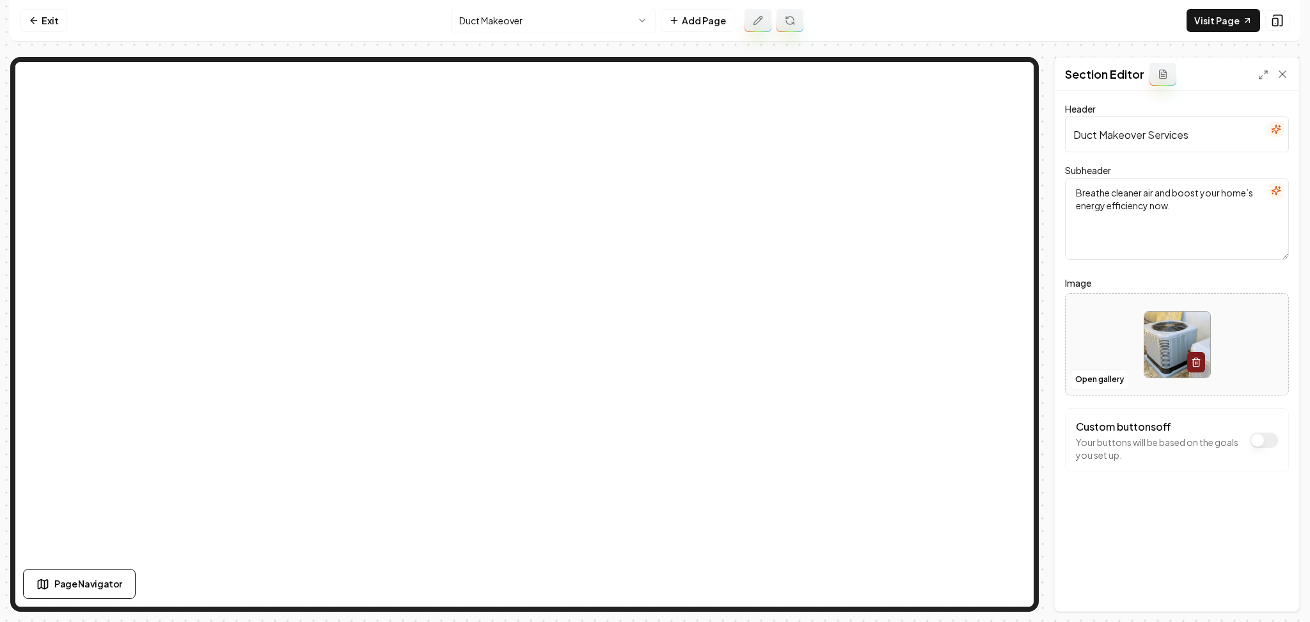
drag, startPoint x: 1182, startPoint y: 217, endPoint x: 1060, endPoint y: 161, distance: 133.7
click at [1065, 161] on div "Header Duct Makeover Services Subheader Breathe cleaner air and boost your home…" at bounding box center [1177, 351] width 244 height 520
paste textarea "Better, Live Better"
type textarea "Breathe Better, Live Better"
click at [1269, 592] on button "Save" at bounding box center [1270, 589] width 38 height 23
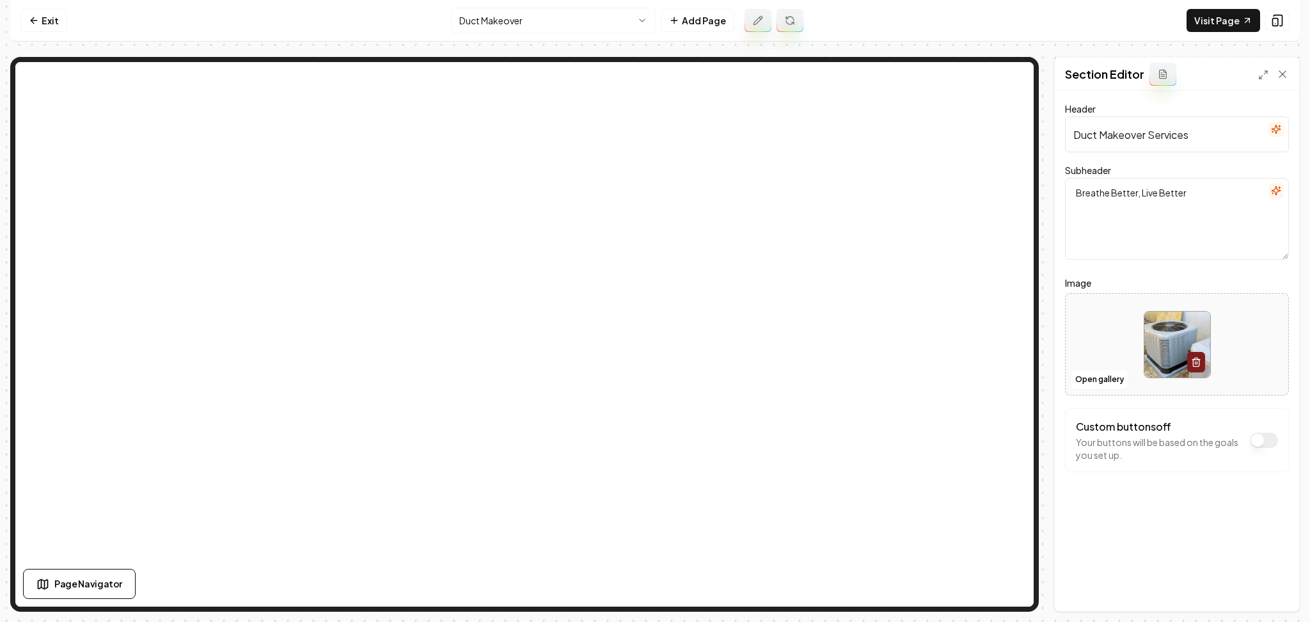
click at [500, 30] on html "Computer Required This feature is only available on a computer. Please switch t…" at bounding box center [655, 311] width 1310 height 622
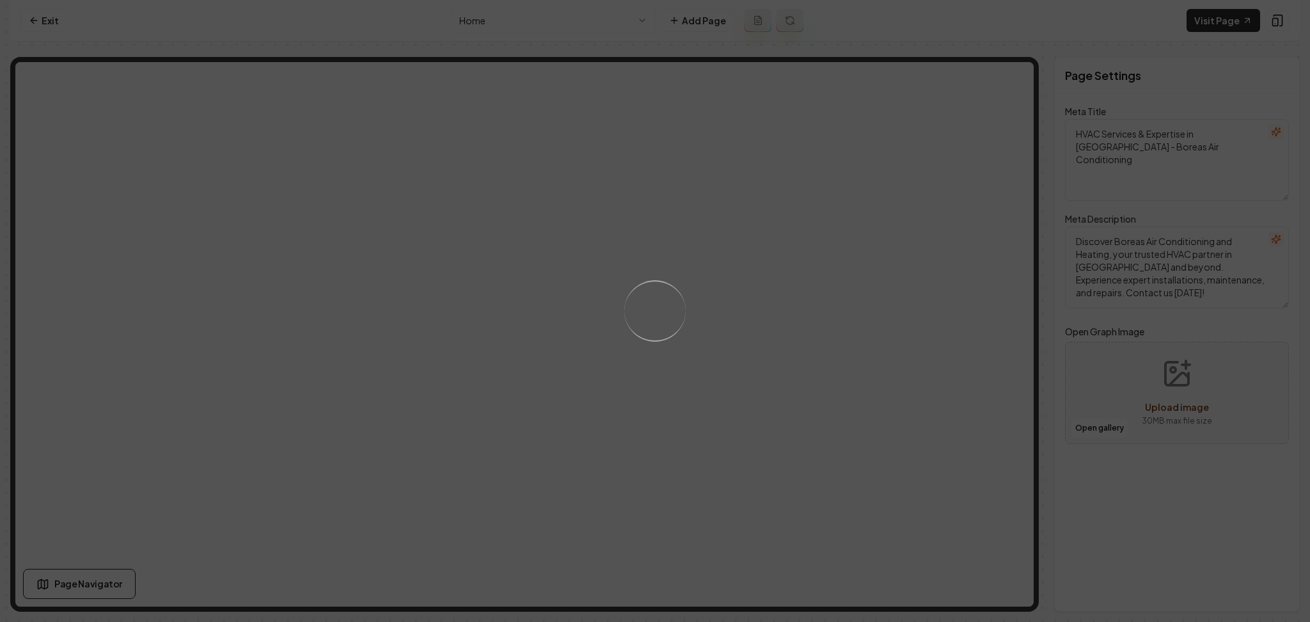
click at [492, 22] on div "Loading..." at bounding box center [655, 311] width 1310 height 622
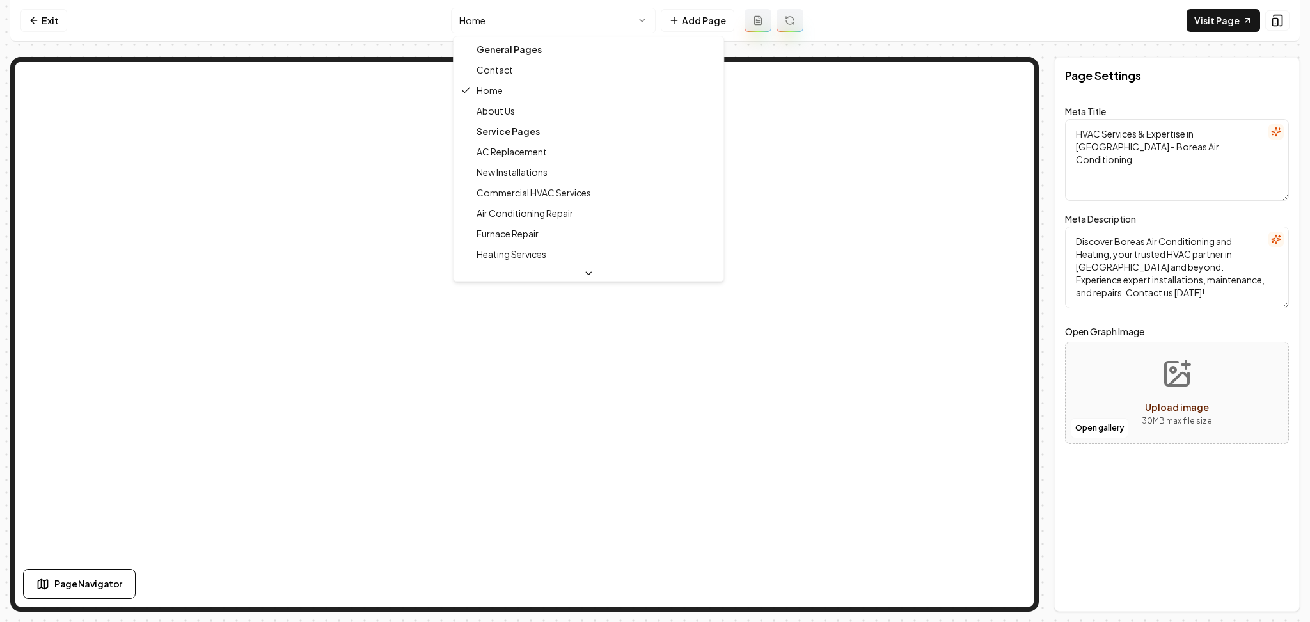
click at [525, 22] on html "Computer Required This feature is only available on a computer. Please switch t…" at bounding box center [655, 311] width 1310 height 622
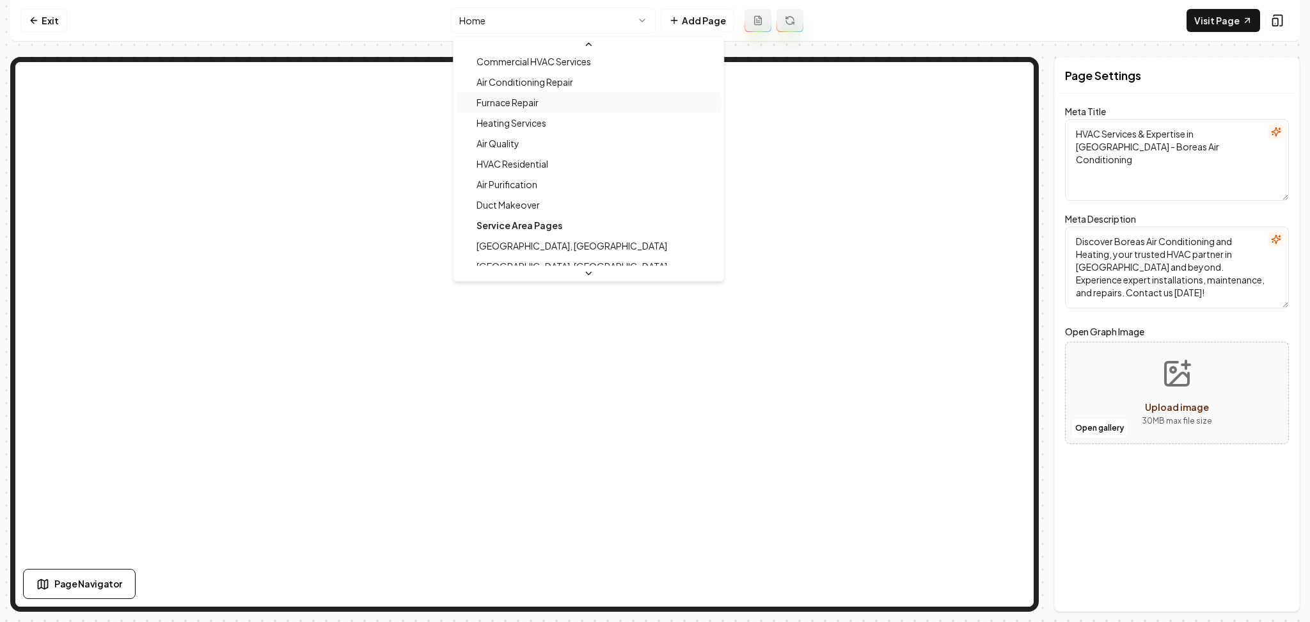
scroll to position [256, 0]
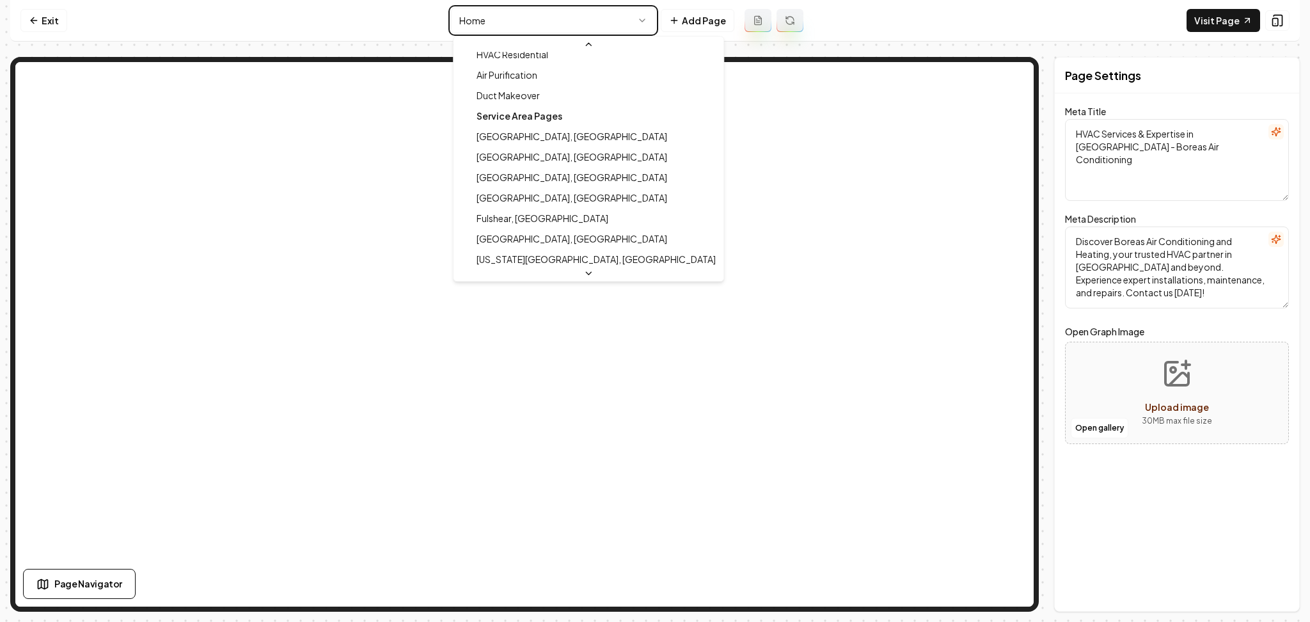
type textarea "Duct Makeover Service for Cleaner Air | Boreas HVAC"
type textarea "Breathe easier with Boreas HVAC's Duct Makeover. Enjoy cleaner air and improved…"
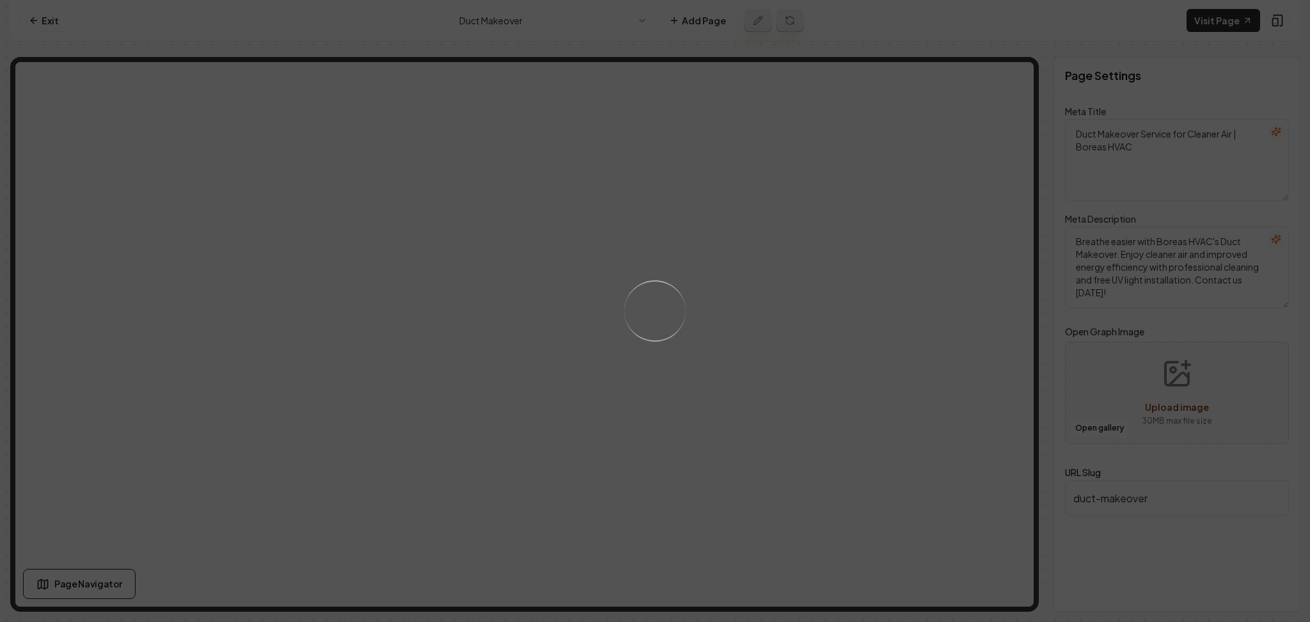
drag, startPoint x: 731, startPoint y: 360, endPoint x: 728, endPoint y: 340, distance: 20.7
click at [728, 340] on div "Loading..." at bounding box center [655, 311] width 1310 height 622
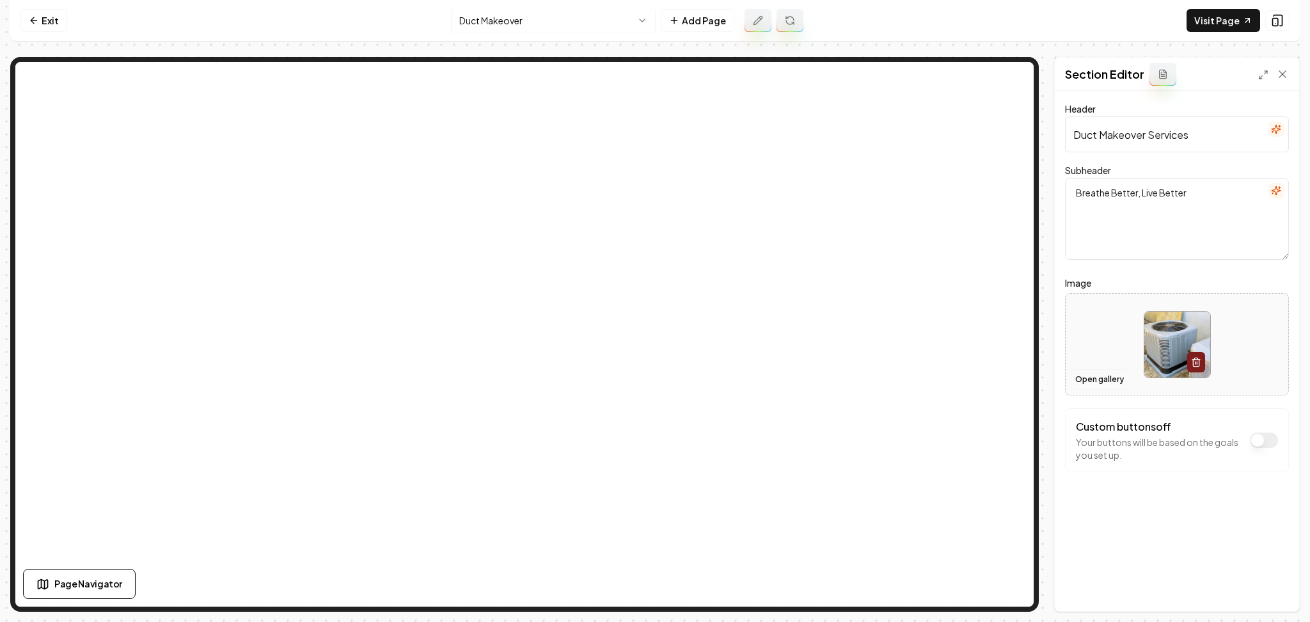
click at [1096, 379] on button "Open gallery" at bounding box center [1100, 379] width 58 height 20
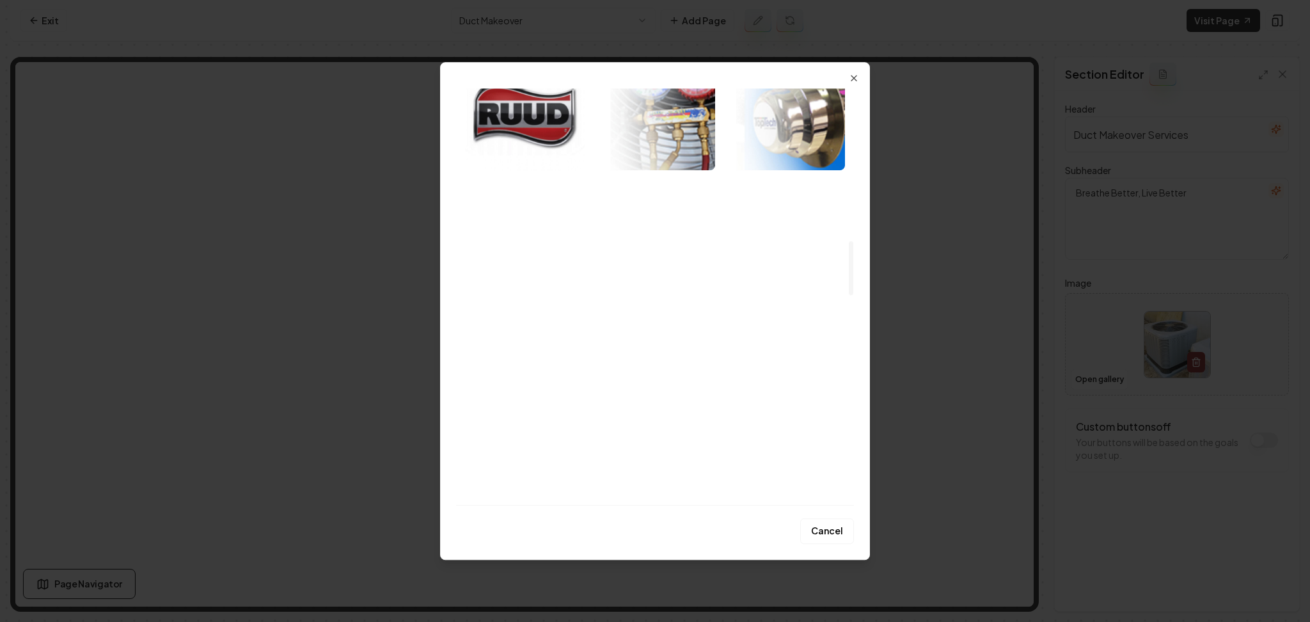
scroll to position [1194, 0]
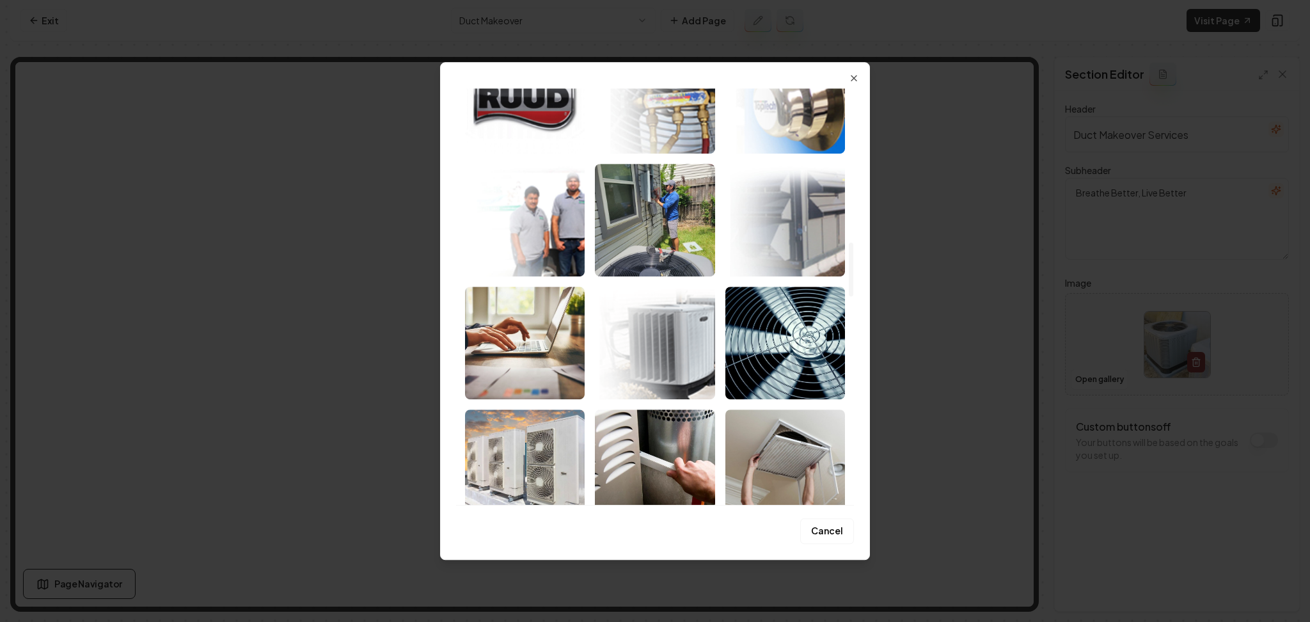
click at [755, 337] on img "Select image image_6893efb35c7cd75eb883d1ef.jpeg" at bounding box center [785, 343] width 120 height 113
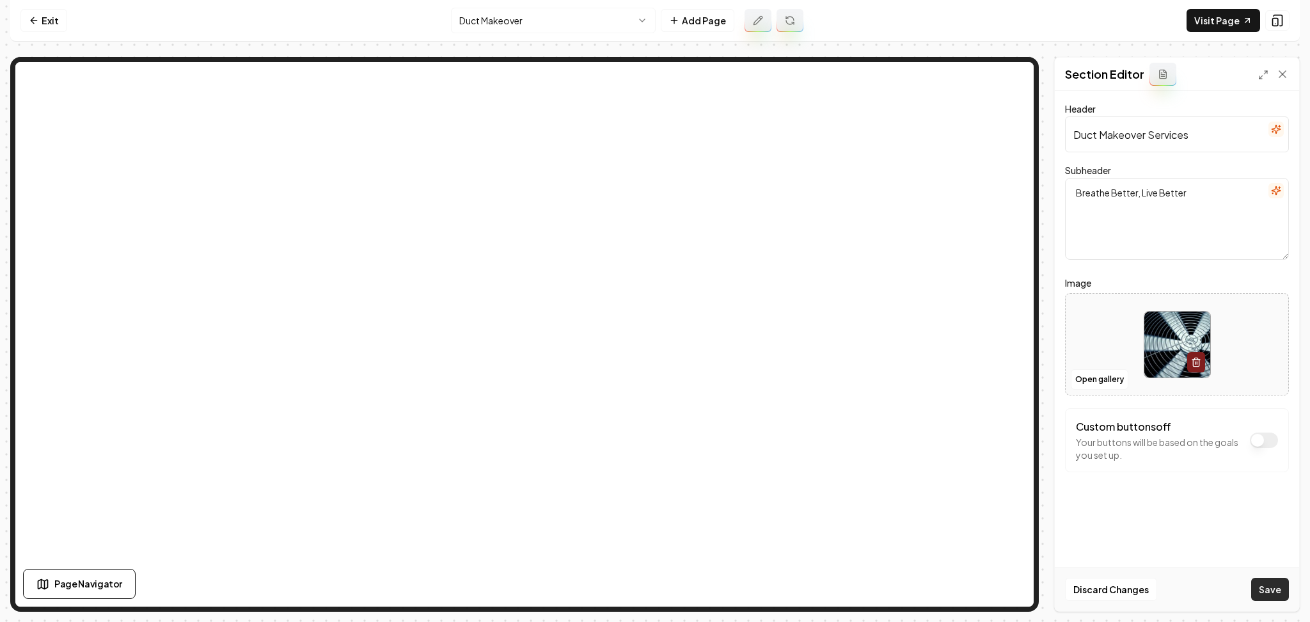
click at [1267, 594] on button "Save" at bounding box center [1270, 589] width 38 height 23
click at [1212, 35] on nav "Exit Duct Makeover Add Page Visit Page" at bounding box center [655, 21] width 1290 height 42
click at [1210, 27] on link "Visit Page" at bounding box center [1224, 20] width 74 height 23
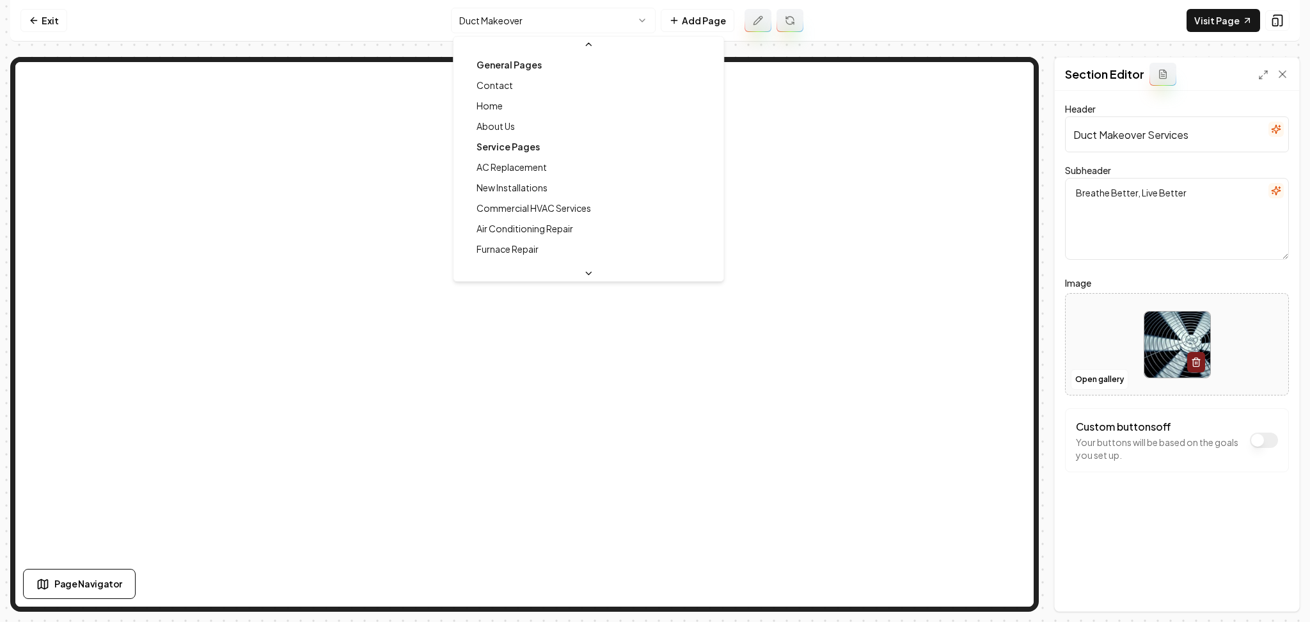
click at [482, 20] on html "Computer Required This feature is only available on a computer. Please switch t…" at bounding box center [655, 311] width 1310 height 622
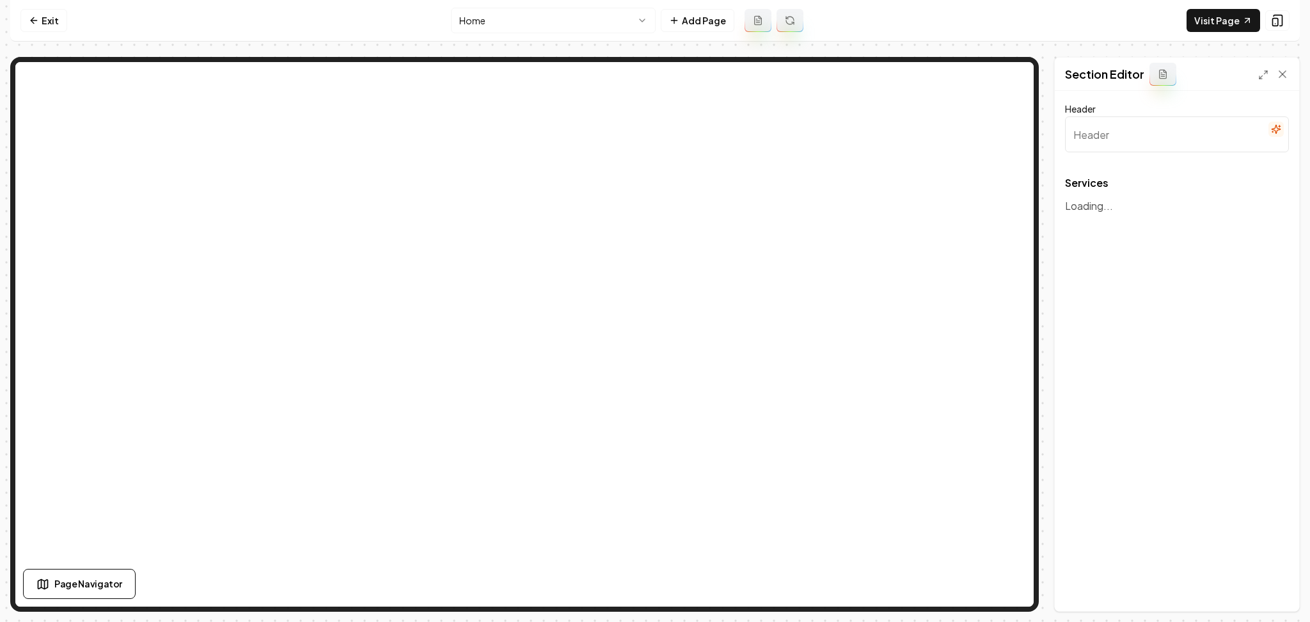
type input "Our Expert HVAC Solutions"
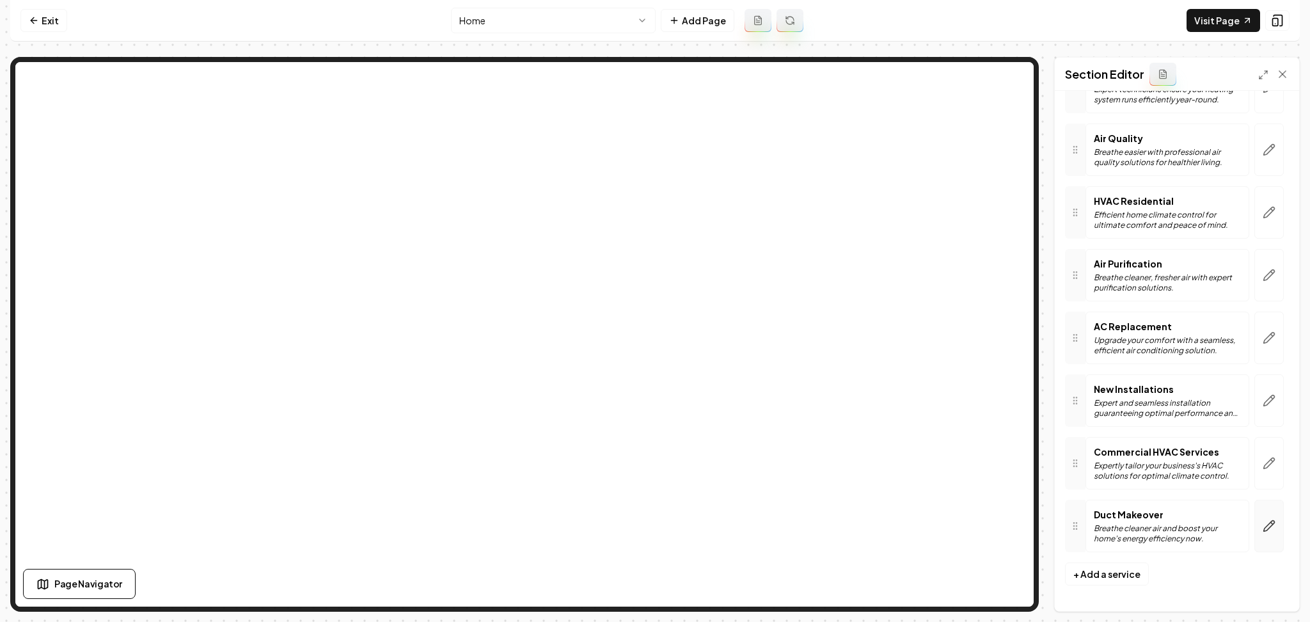
click at [1263, 530] on icon "button" at bounding box center [1269, 525] width 13 height 13
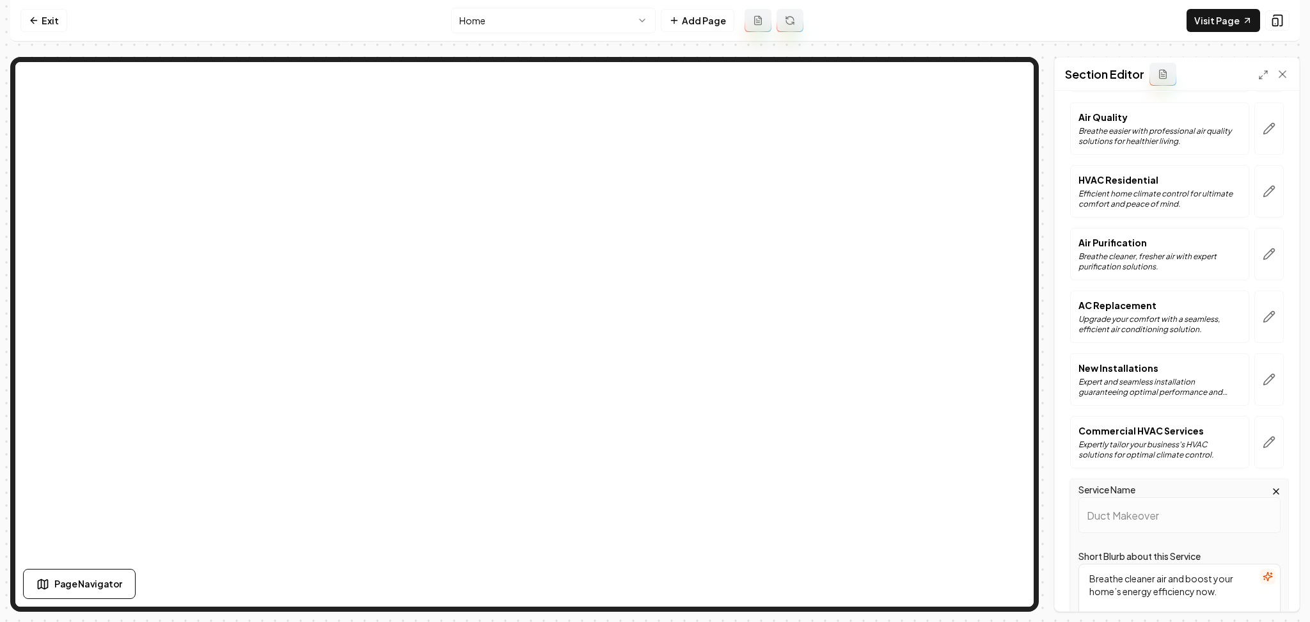
scroll to position [482, 0]
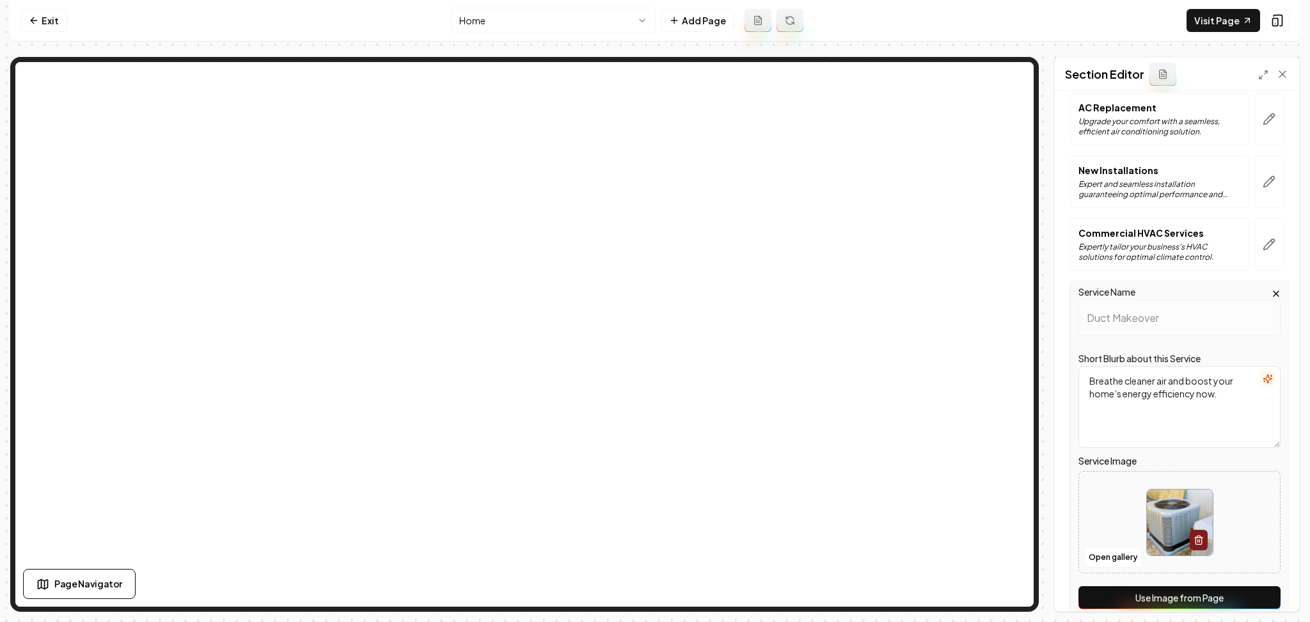
click at [1225, 594] on button "Use Image from Page" at bounding box center [1180, 597] width 202 height 23
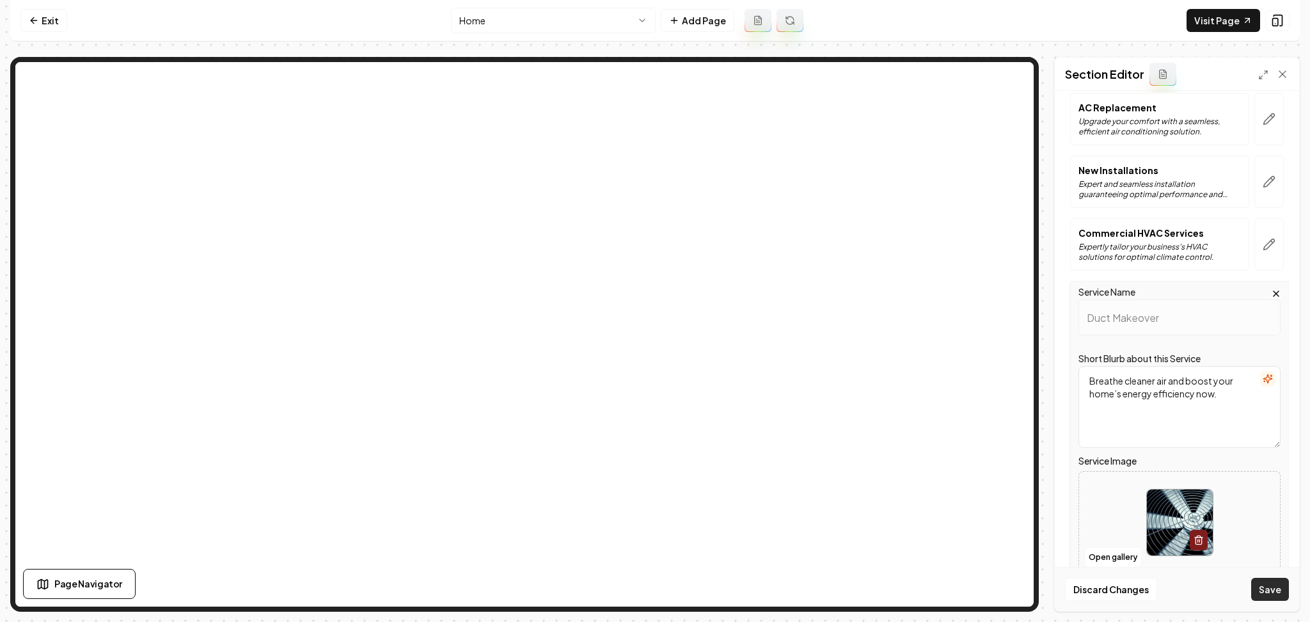
click at [1268, 594] on button "Save" at bounding box center [1270, 589] width 38 height 23
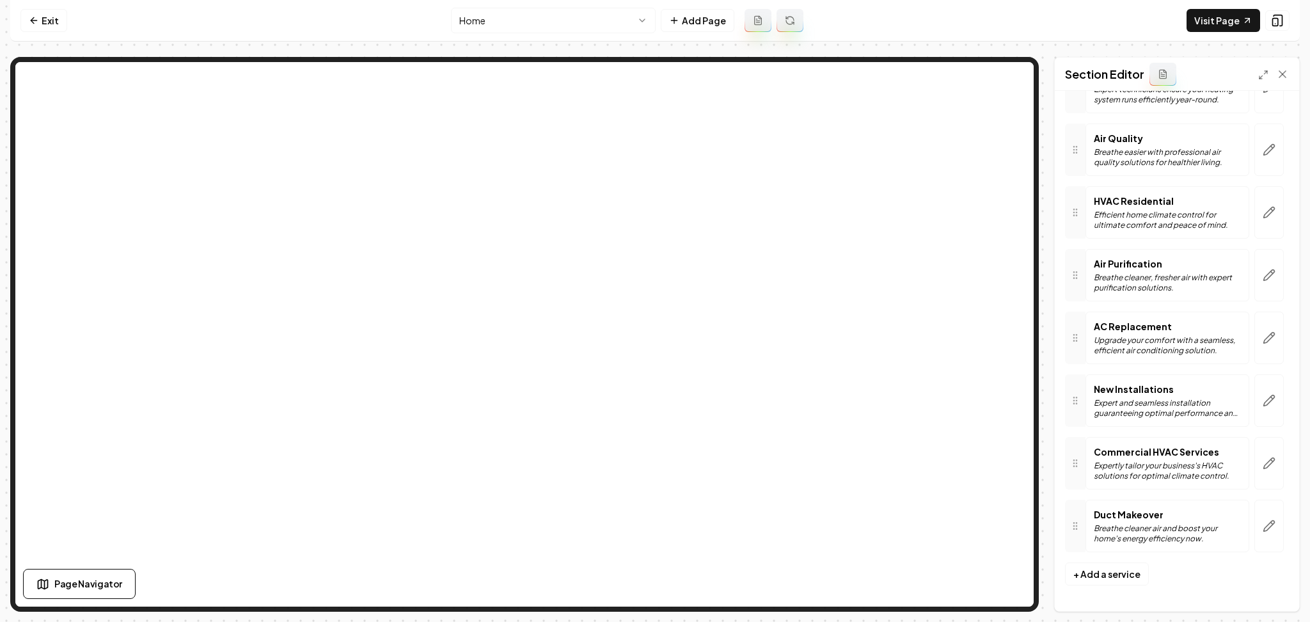
scroll to position [264, 0]
click at [38, 18] on icon at bounding box center [34, 20] width 10 height 10
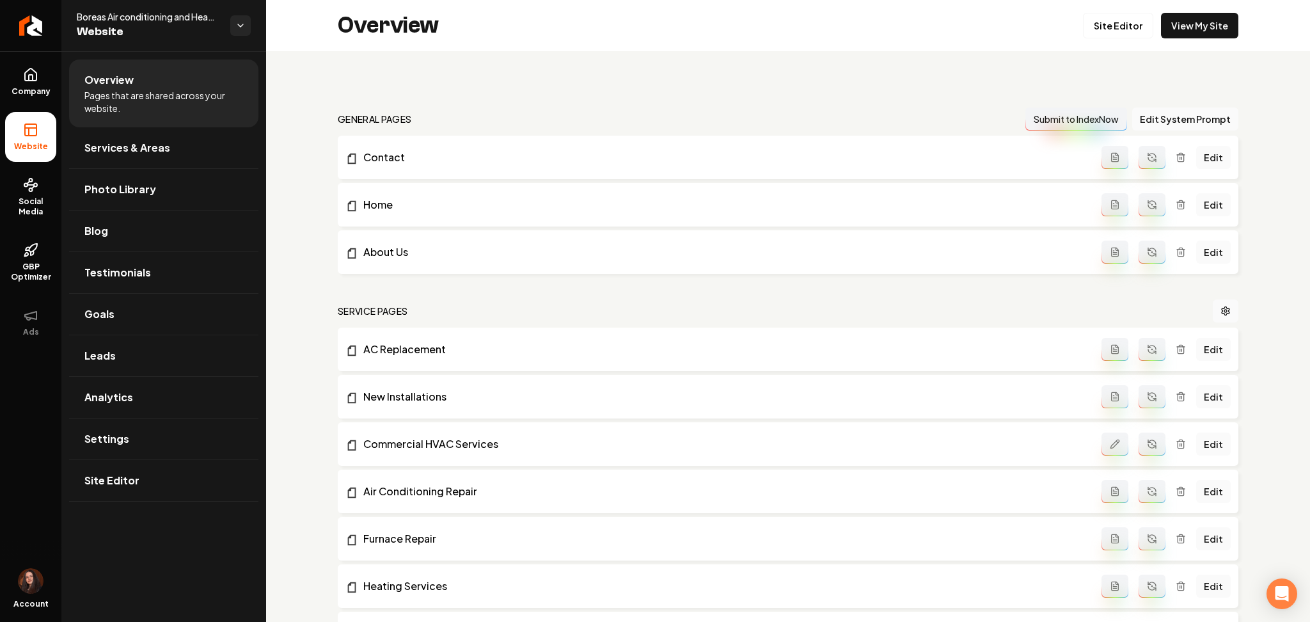
click at [36, 20] on icon "Return to dashboard" at bounding box center [31, 25] width 10 height 10
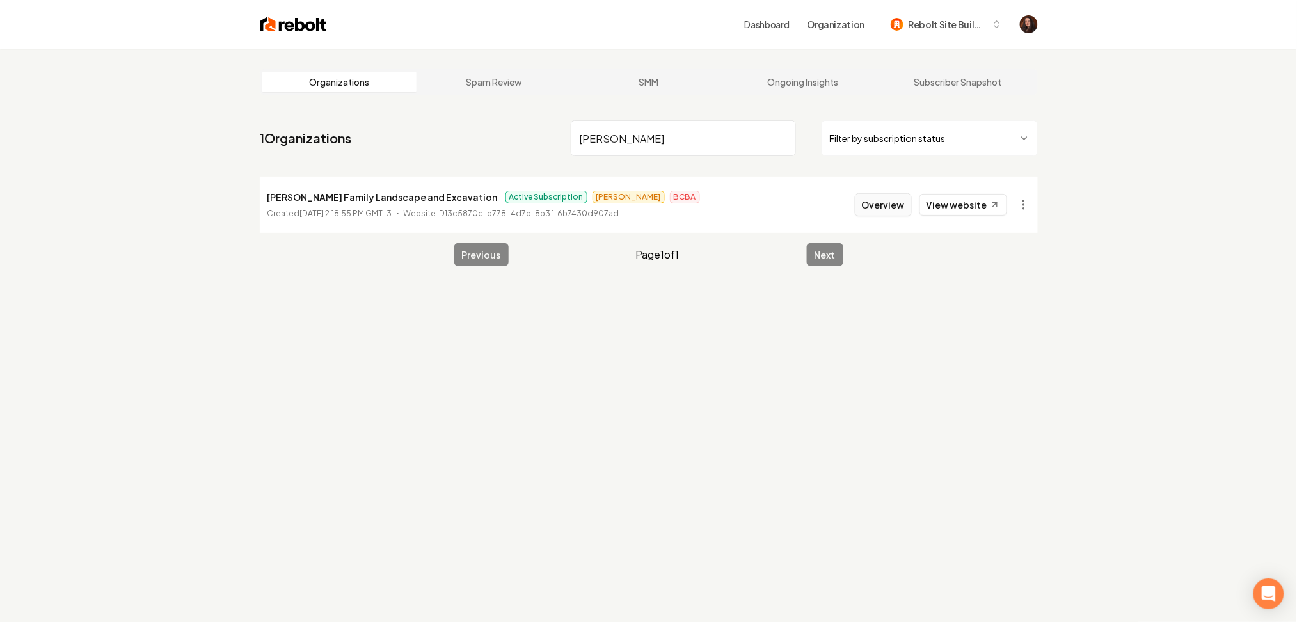
type input "[PERSON_NAME]"
click at [858, 208] on button "Overview" at bounding box center [883, 204] width 57 height 23
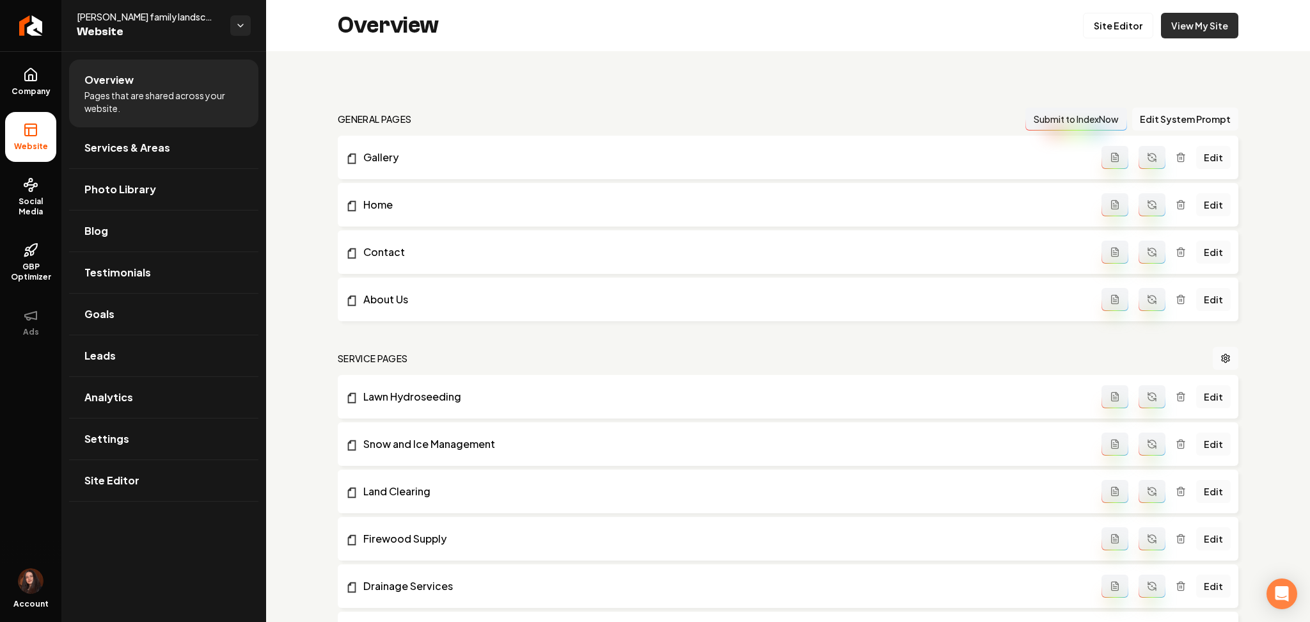
click at [1202, 22] on link "View My Site" at bounding box center [1199, 26] width 77 height 26
click at [125, 483] on span "Site Editor" at bounding box center [111, 480] width 55 height 15
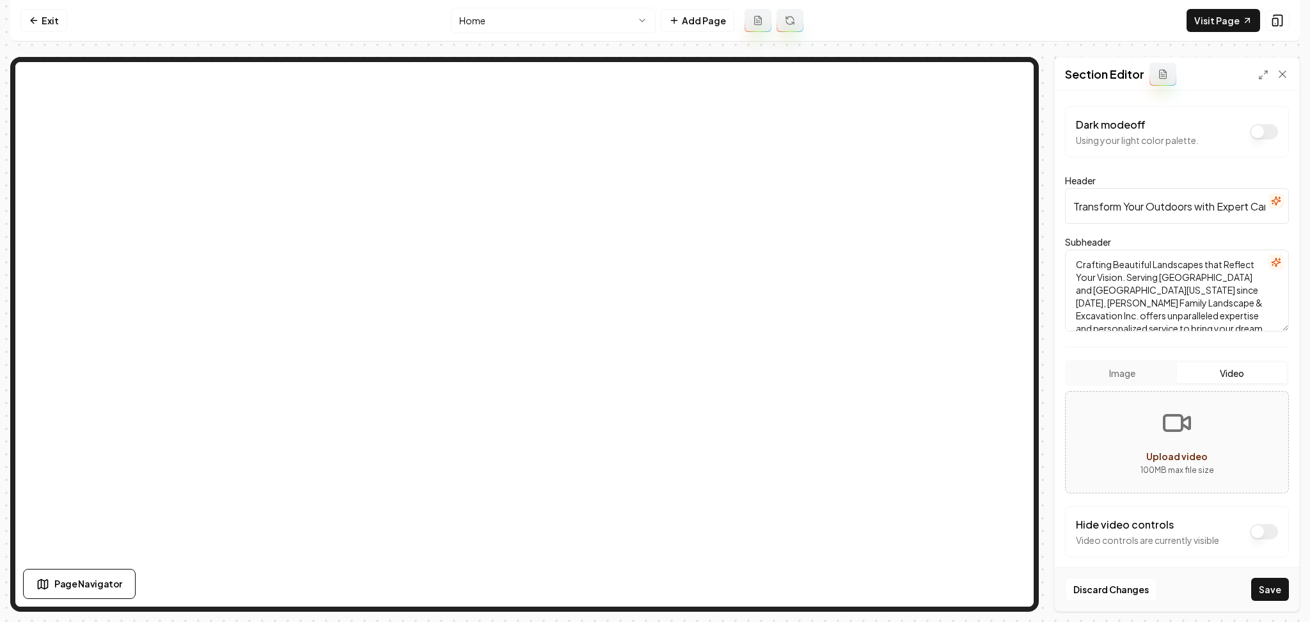
click at [1211, 374] on button "Video" at bounding box center [1231, 373] width 109 height 20
click at [1170, 424] on icon "Upload video" at bounding box center [1177, 423] width 31 height 31
type input "**********"
click at [1216, 372] on button "Video" at bounding box center [1231, 373] width 109 height 20
click at [1258, 535] on button "Dark mode off" at bounding box center [1264, 531] width 28 height 15
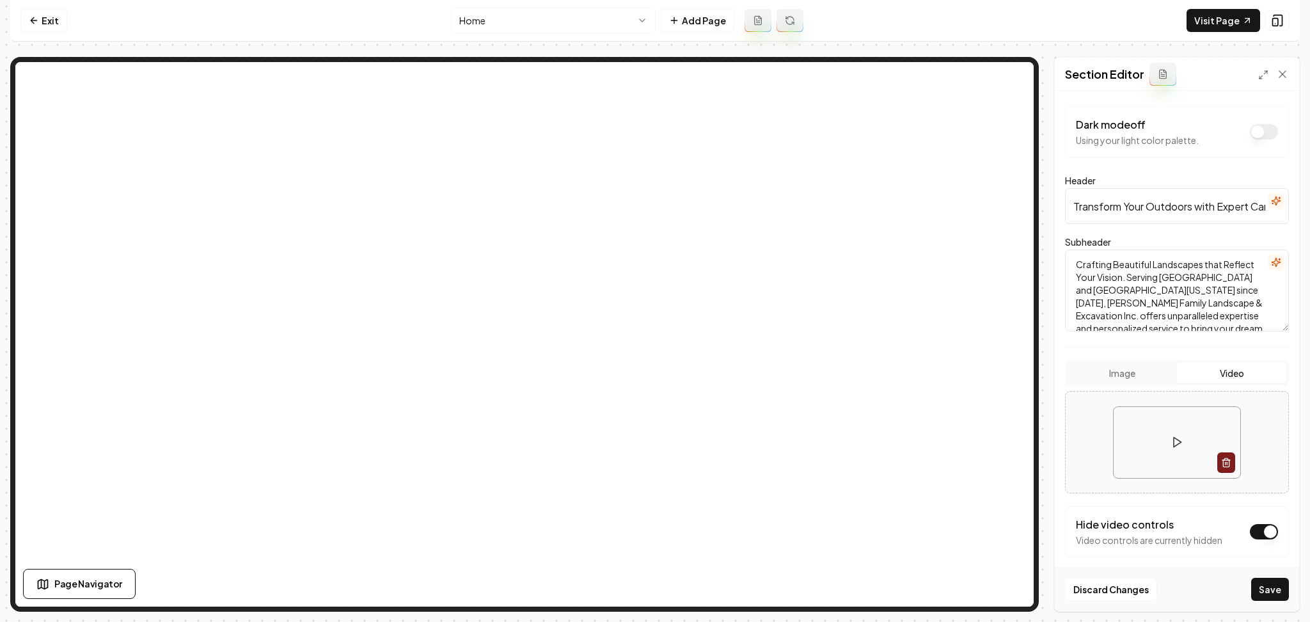
click at [1251, 530] on button "Dark mode off" at bounding box center [1264, 531] width 28 height 15
click at [1267, 590] on button "Save" at bounding box center [1270, 589] width 38 height 23
click at [1235, 20] on link "Visit Page" at bounding box center [1224, 20] width 74 height 23
click at [1090, 440] on div at bounding box center [1177, 442] width 223 height 93
type input "**********"
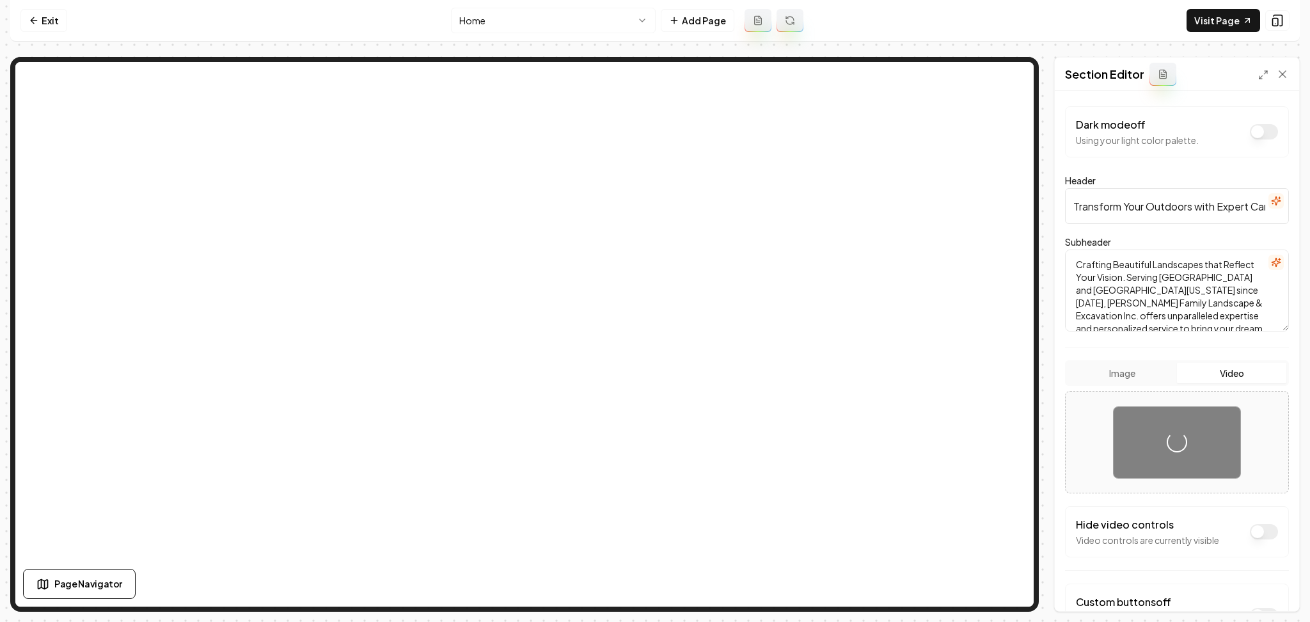
click at [1250, 537] on button "Dark mode off" at bounding box center [1264, 531] width 28 height 15
click at [1273, 589] on button "Save" at bounding box center [1270, 589] width 38 height 23
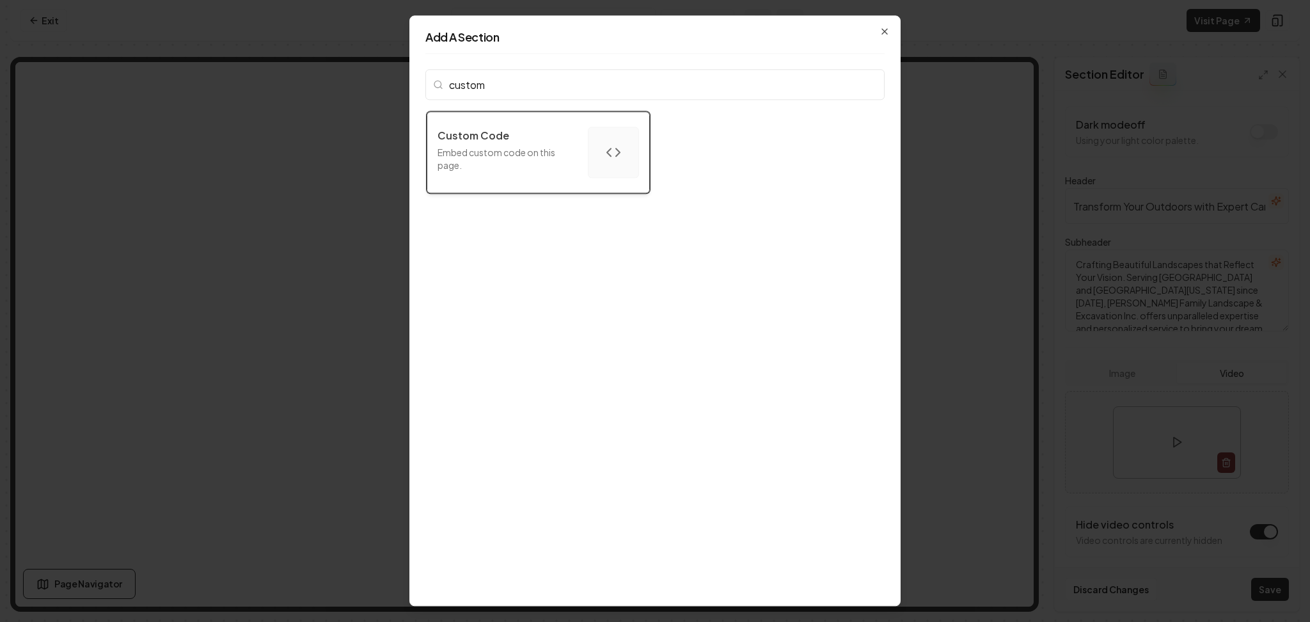
type input "custom"
click at [495, 144] on div "Custom Code Embed custom code on this page." at bounding box center [508, 152] width 140 height 49
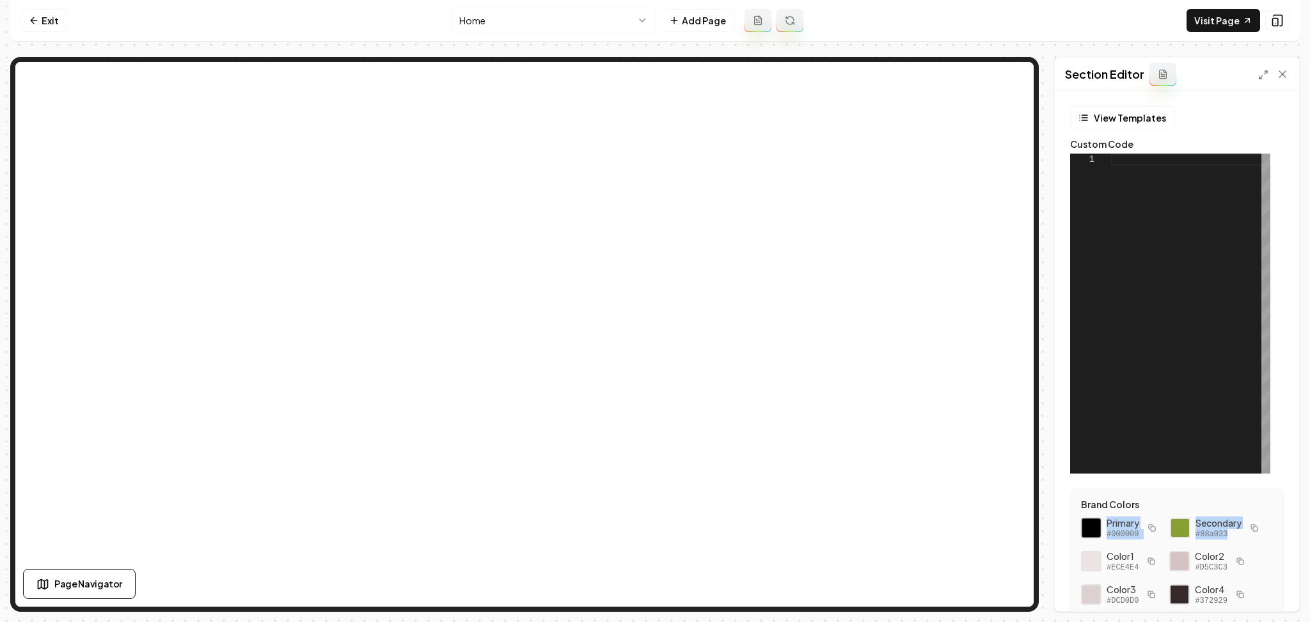
drag, startPoint x: 1178, startPoint y: 565, endPoint x: 1096, endPoint y: 526, distance: 91.3
click at [1096, 526] on div "Primary #000000 Secondary #88a033 Color 1 #ECE4E4 Color 2 #D5C3C3 Color 3 #DCD0…" at bounding box center [1177, 594] width 192 height 156
copy div "Primary #000000 Secondary #88a033"
click at [49, 27] on link "Exit" at bounding box center [43, 20] width 47 height 23
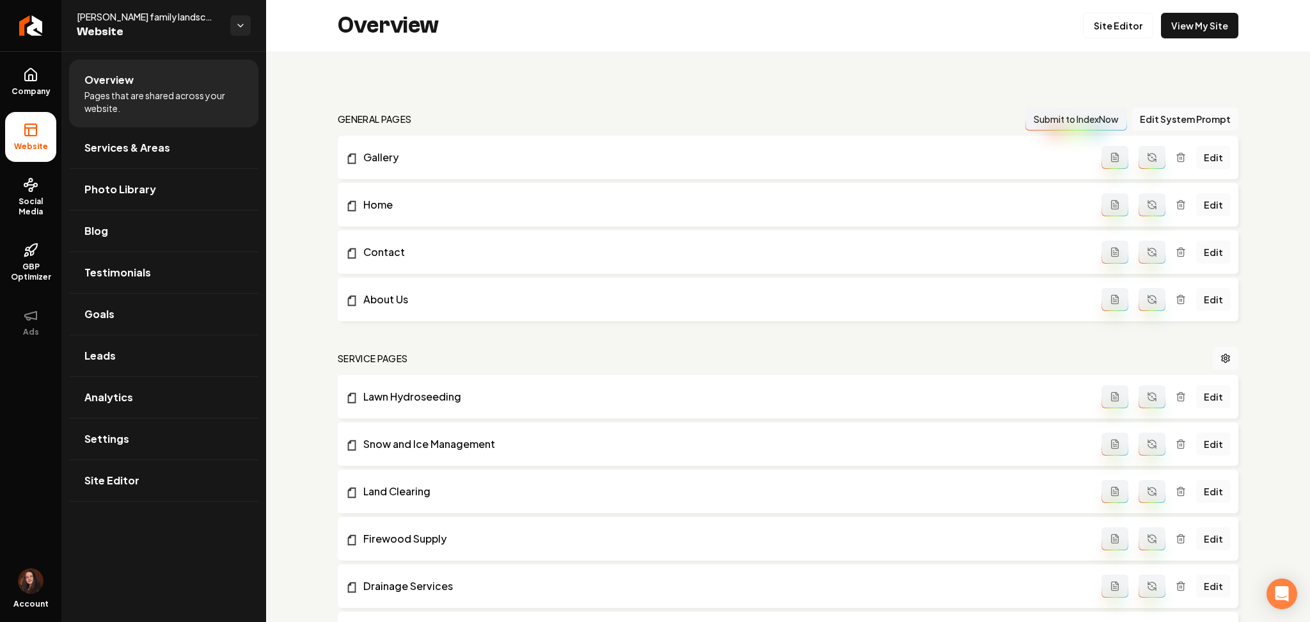
drag, startPoint x: 36, startPoint y: 91, endPoint x: 66, endPoint y: 125, distance: 44.4
click at [36, 92] on span "Company" at bounding box center [30, 91] width 49 height 10
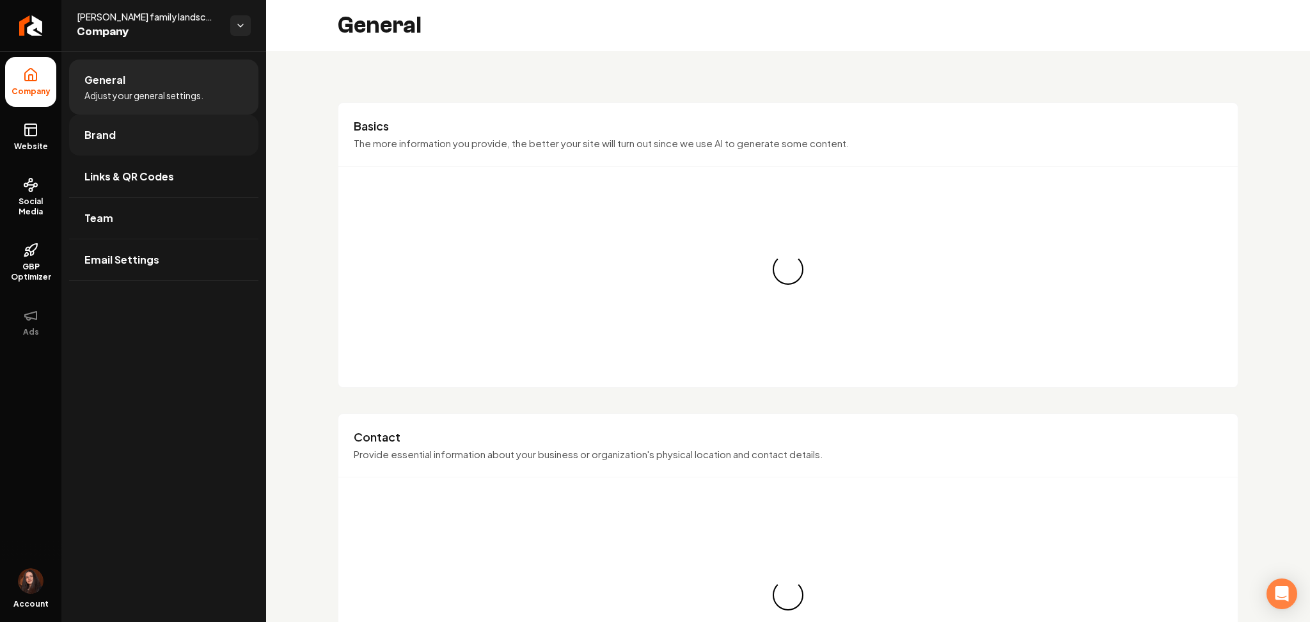
click at [90, 139] on span "Brand" at bounding box center [99, 134] width 31 height 15
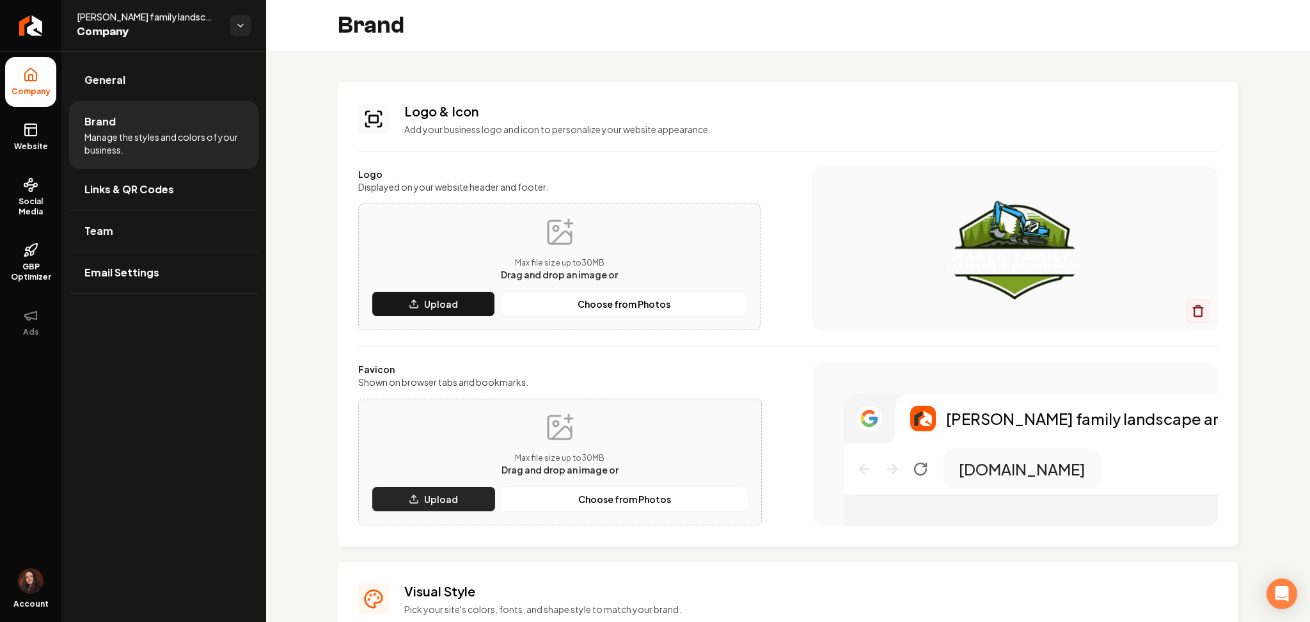
click at [468, 487] on button "Upload" at bounding box center [434, 499] width 124 height 26
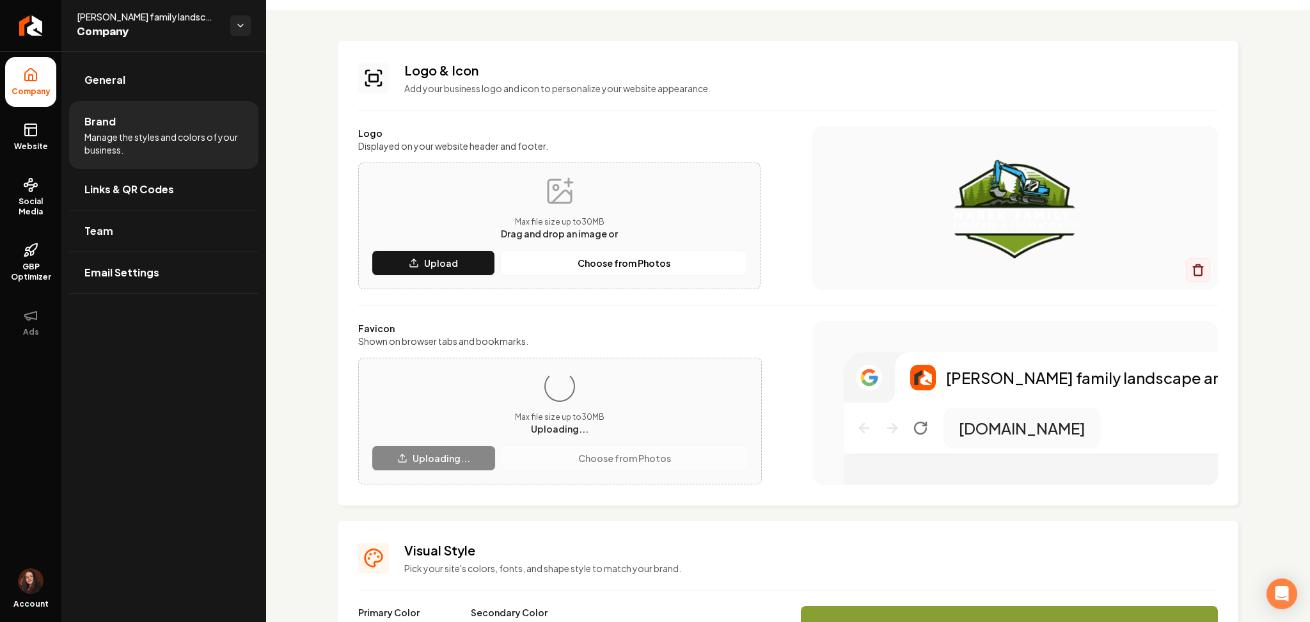
scroll to position [170, 0]
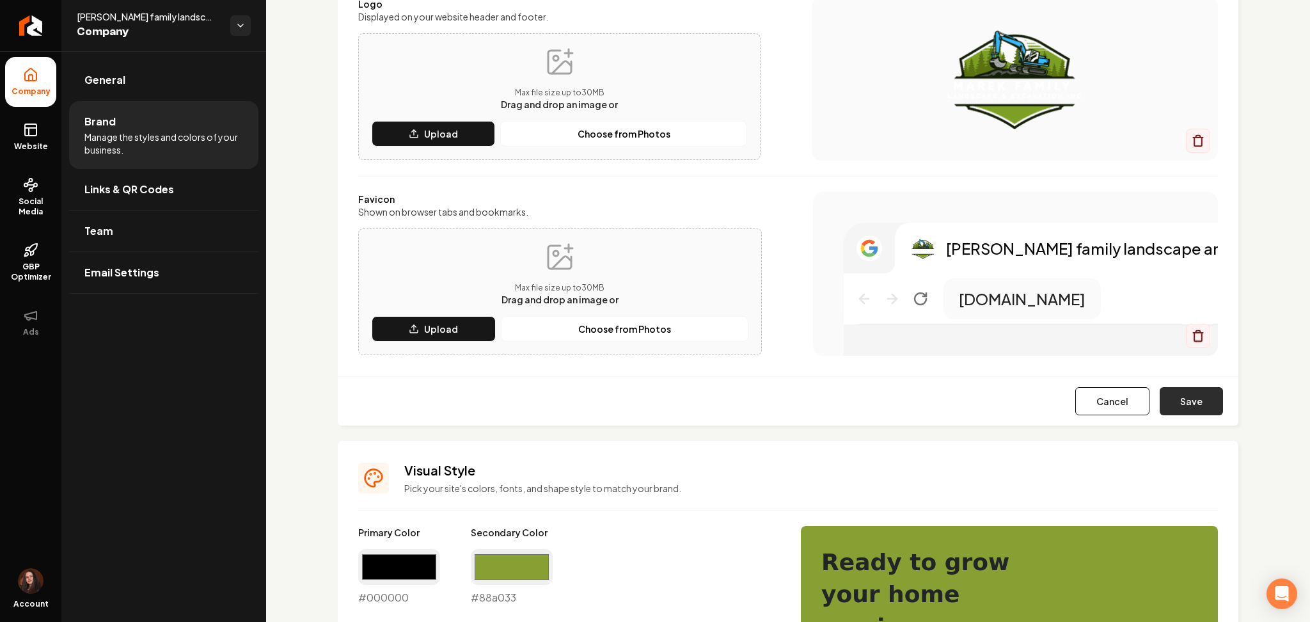
click at [1201, 393] on button "Save" at bounding box center [1191, 401] width 63 height 28
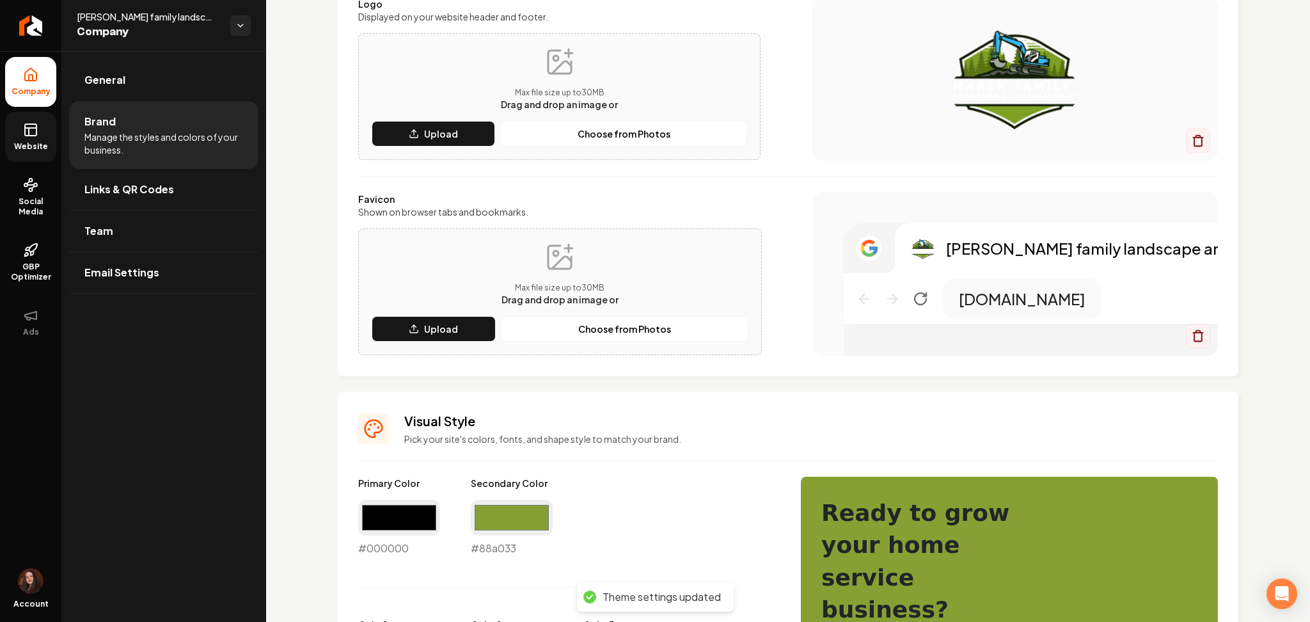
click at [18, 127] on link "Website" at bounding box center [30, 137] width 51 height 50
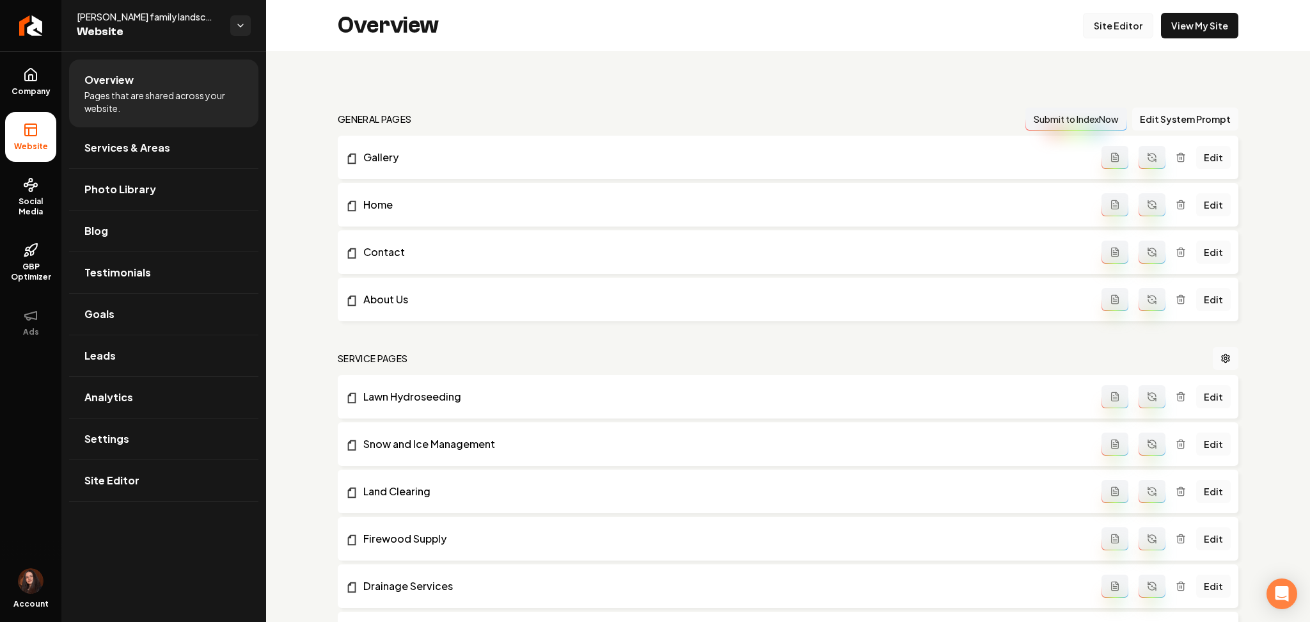
click at [1107, 21] on link "Site Editor" at bounding box center [1118, 26] width 70 height 26
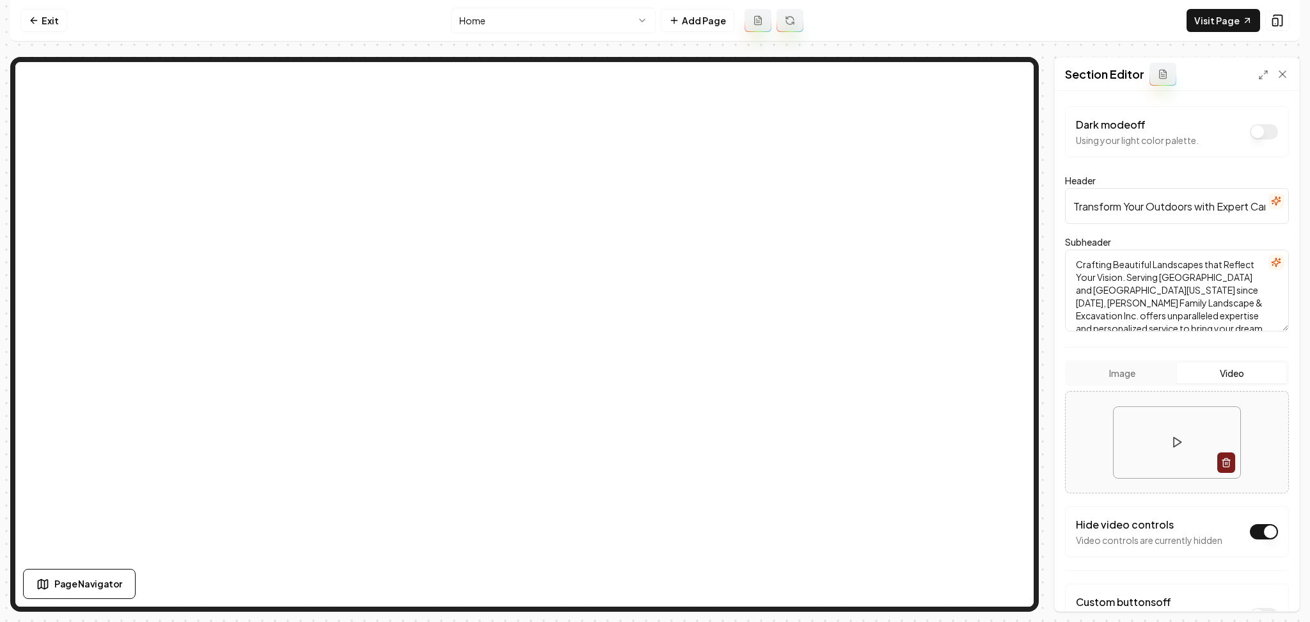
click at [1126, 381] on button "Image" at bounding box center [1122, 373] width 109 height 20
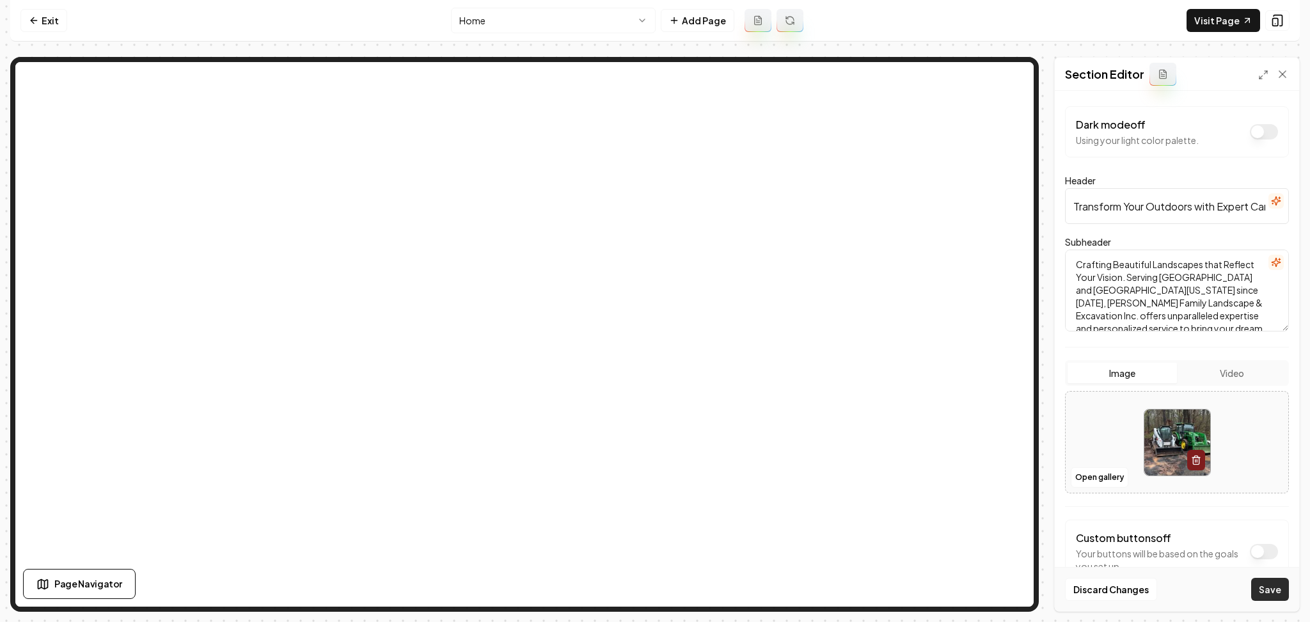
click at [1251, 582] on div "Discard Changes Save" at bounding box center [1177, 589] width 244 height 44
click at [1265, 589] on button "Save" at bounding box center [1270, 589] width 38 height 23
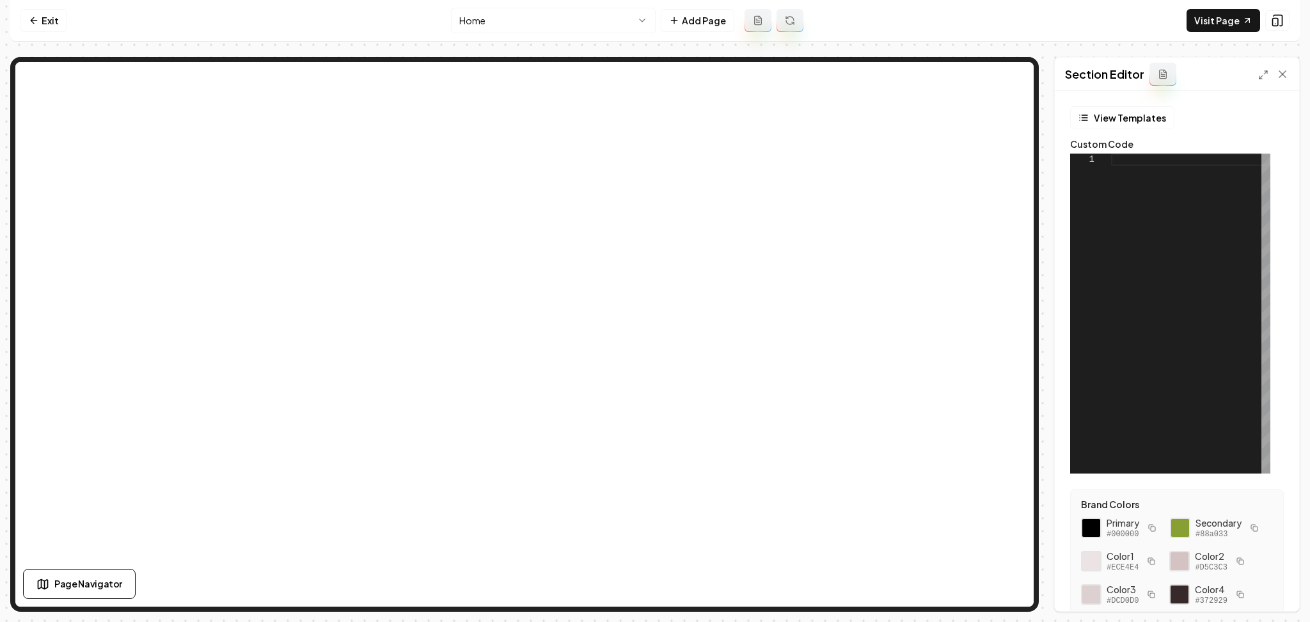
click at [1231, 360] on div at bounding box center [1190, 314] width 159 height 320
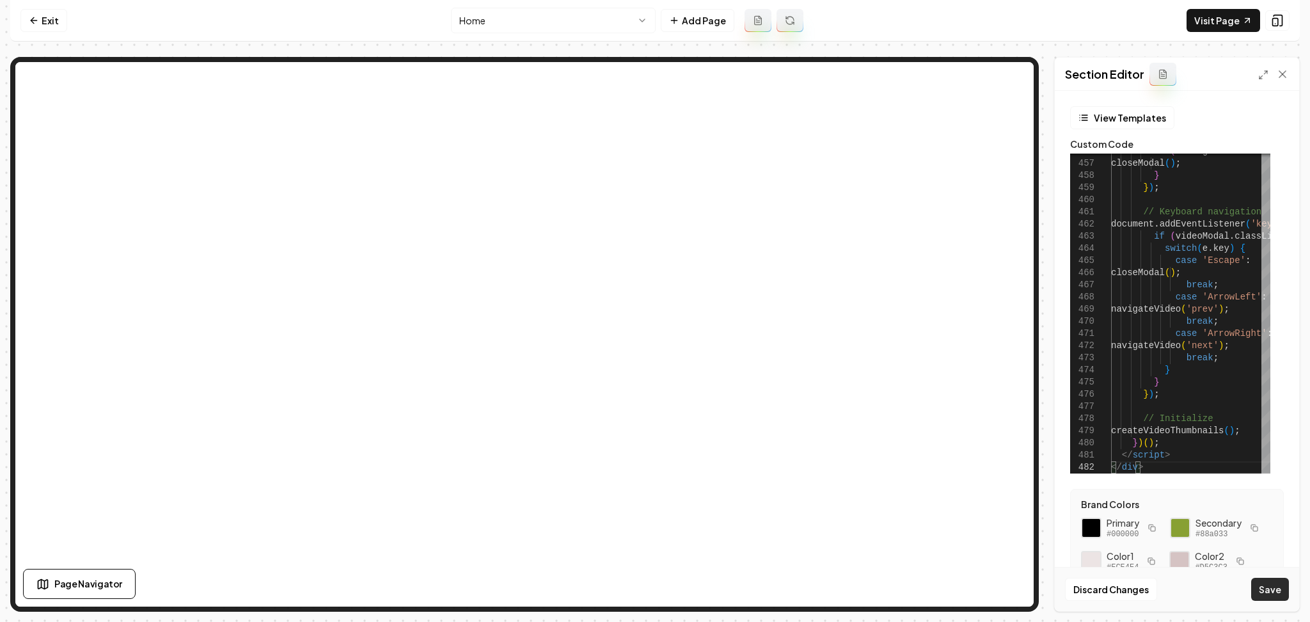
click at [1271, 594] on button "Save" at bounding box center [1270, 589] width 38 height 23
click at [1207, 25] on link "Visit Page" at bounding box center [1224, 20] width 74 height 23
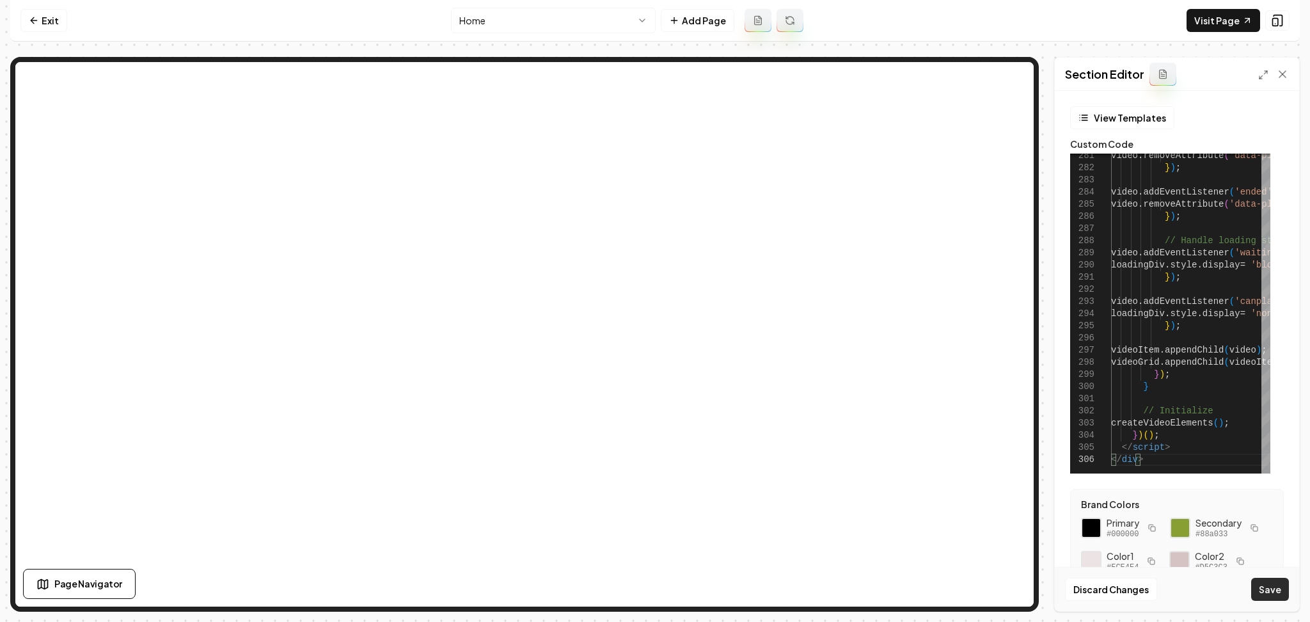
click at [1280, 588] on button "Save" at bounding box center [1270, 589] width 38 height 23
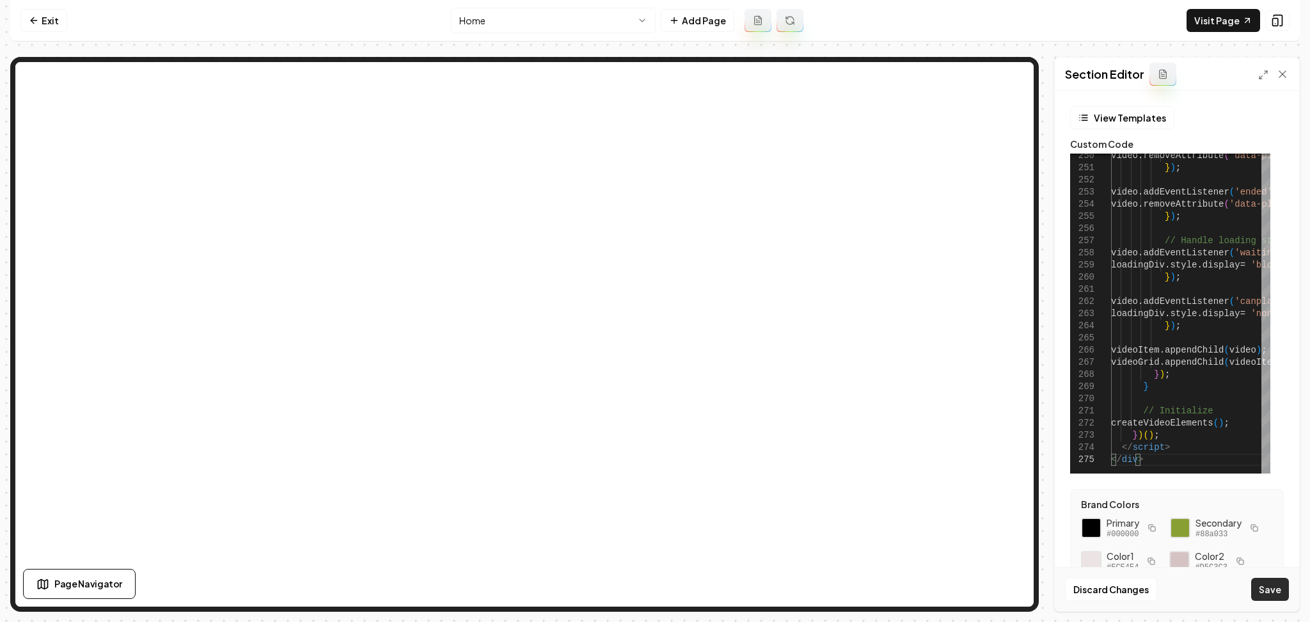
click at [1274, 595] on button "Save" at bounding box center [1270, 589] width 38 height 23
click at [1282, 22] on icon at bounding box center [1278, 20] width 8 height 11
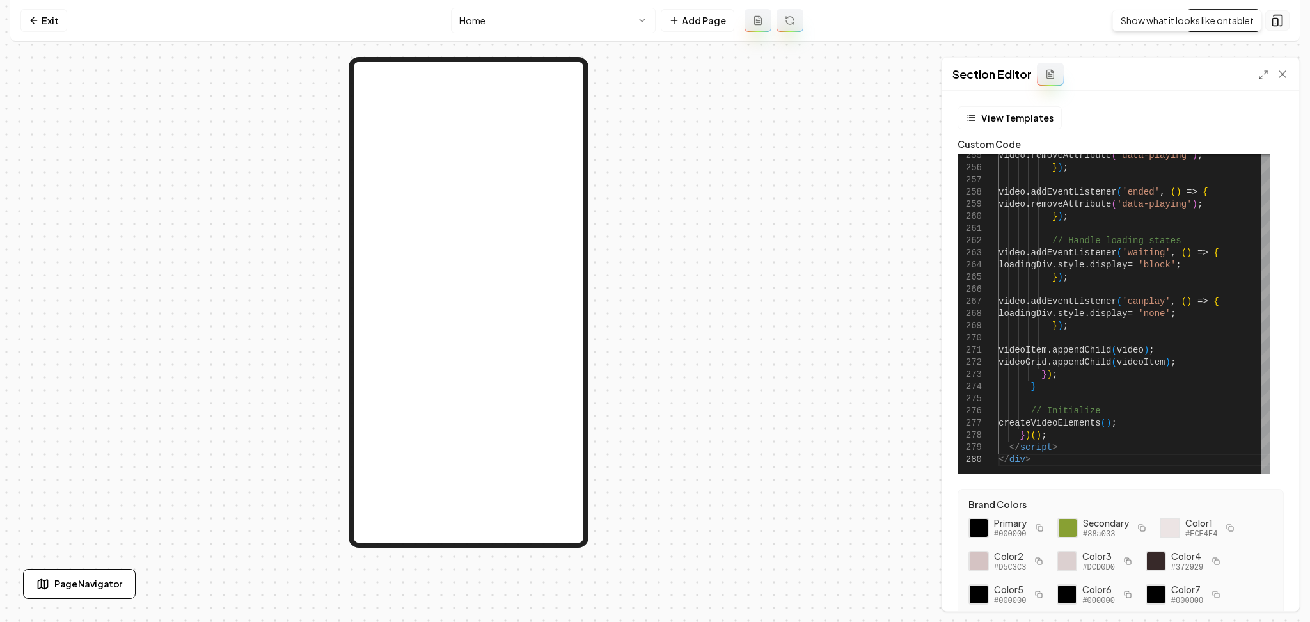
click at [1273, 19] on rect at bounding box center [1275, 23] width 5 height 8
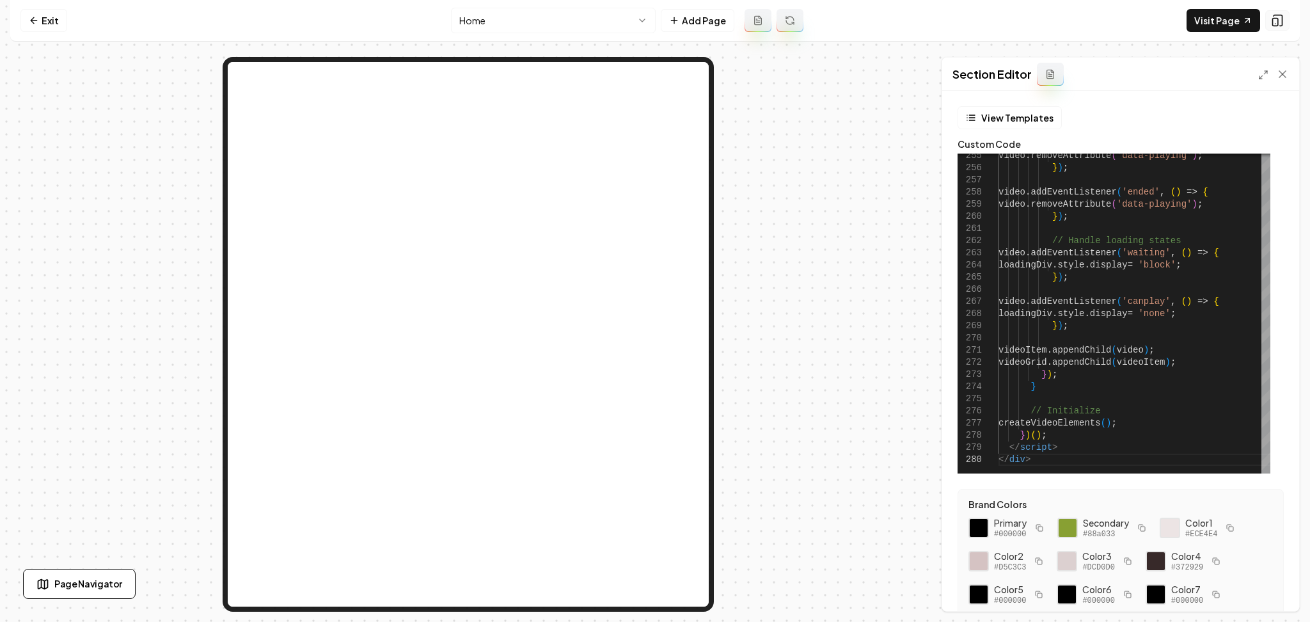
click at [1273, 19] on icon at bounding box center [1277, 20] width 13 height 13
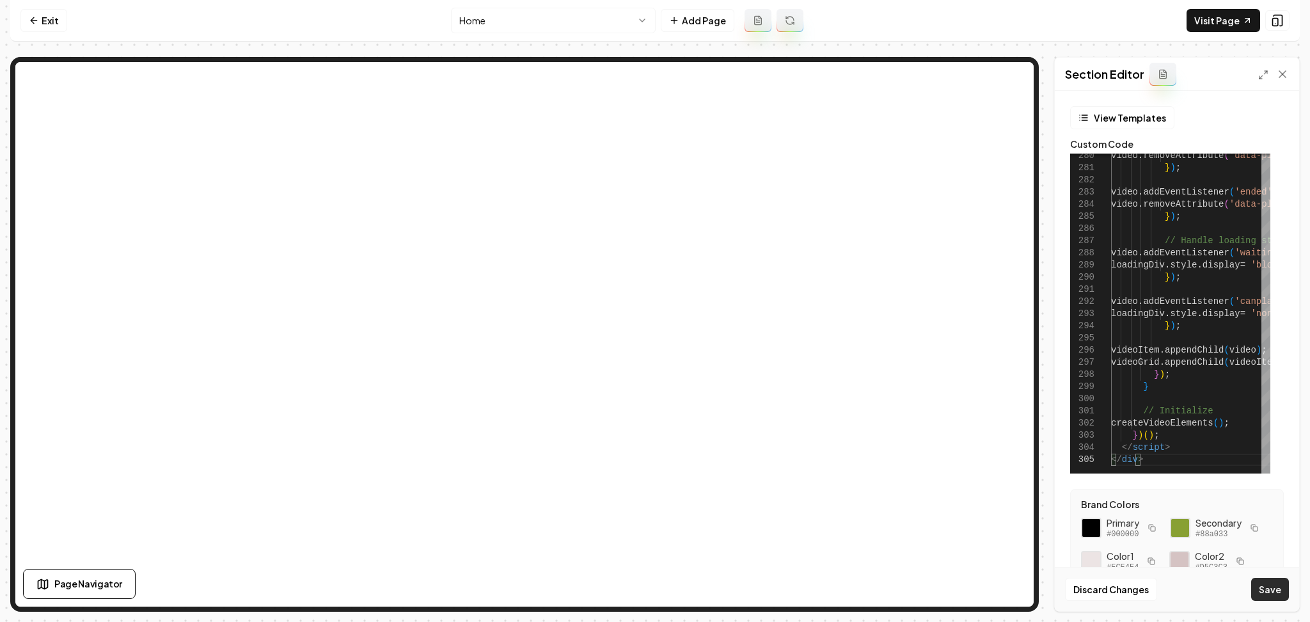
click at [1268, 588] on button "Save" at bounding box center [1270, 589] width 38 height 23
click at [1201, 26] on link "Visit Page" at bounding box center [1224, 20] width 74 height 23
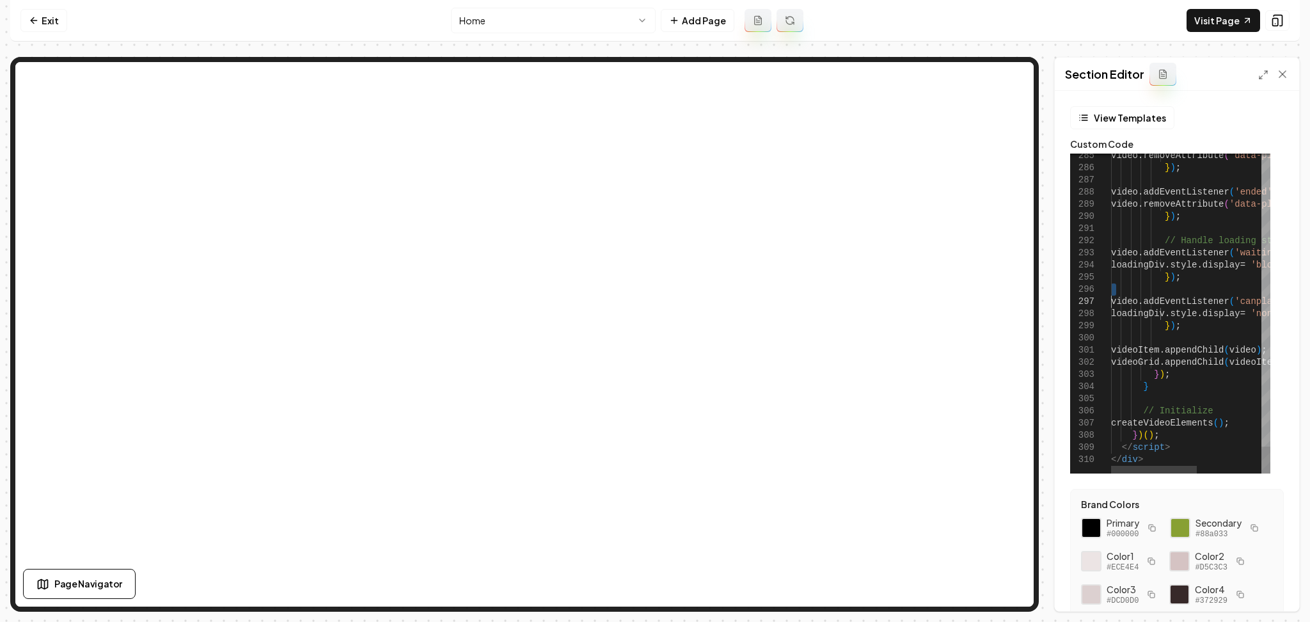
click at [1285, 589] on button "Save" at bounding box center [1270, 589] width 38 height 23
click at [1276, 26] on icon at bounding box center [1277, 20] width 13 height 13
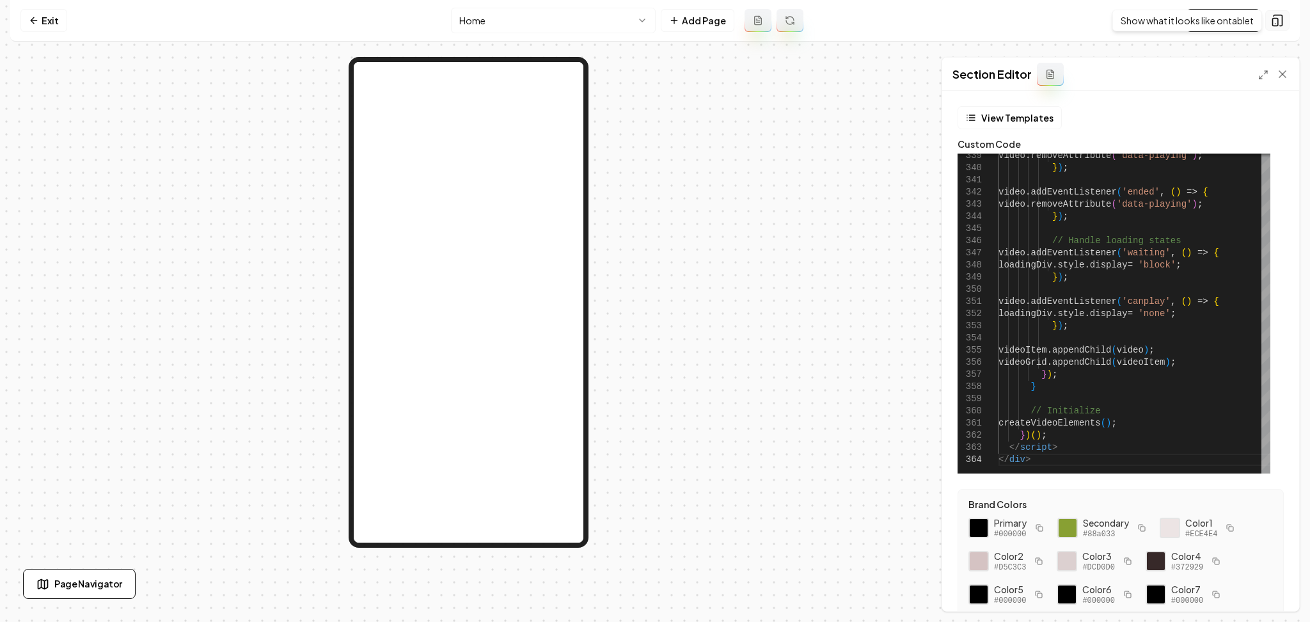
click at [1282, 16] on icon at bounding box center [1278, 20] width 8 height 11
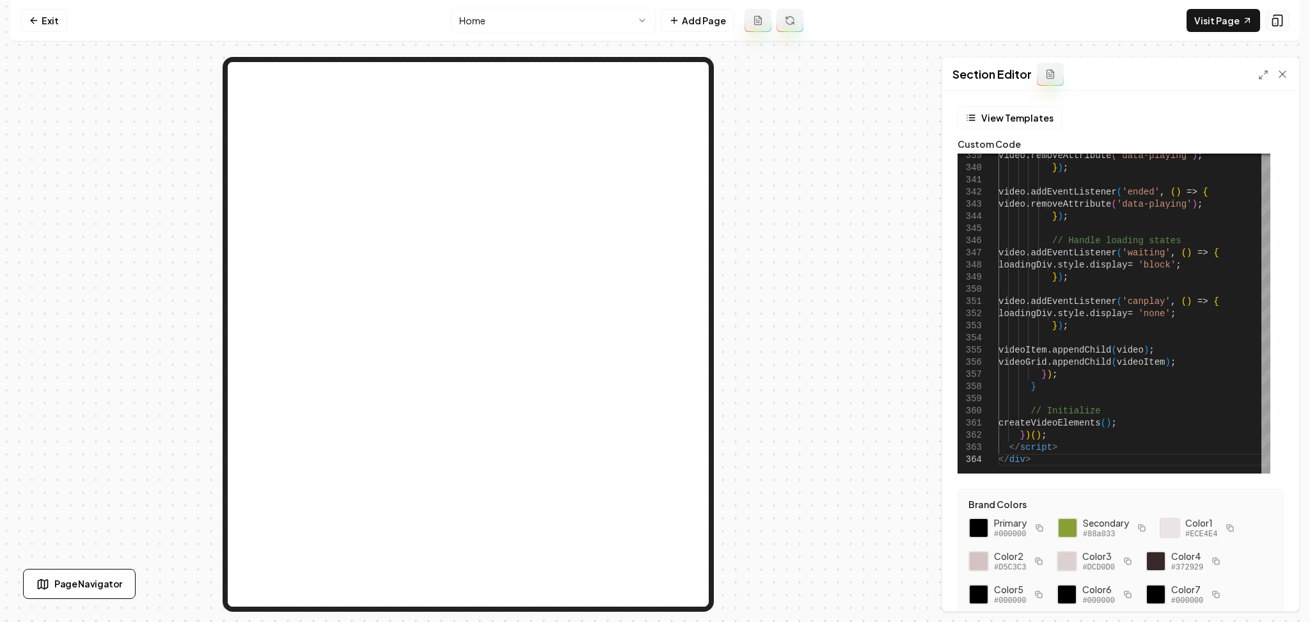
click at [1285, 14] on button at bounding box center [1277, 20] width 24 height 20
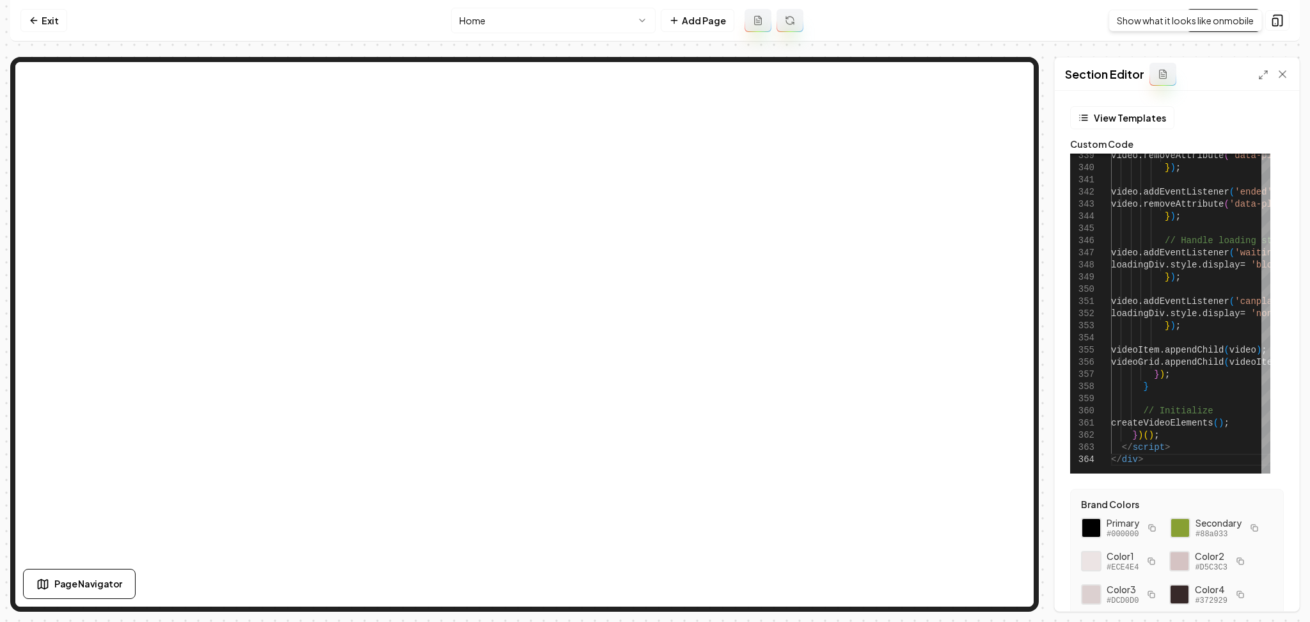
click at [1309, 363] on div "Computer Required This feature is only available on a computer. Please switch t…" at bounding box center [655, 311] width 1310 height 622
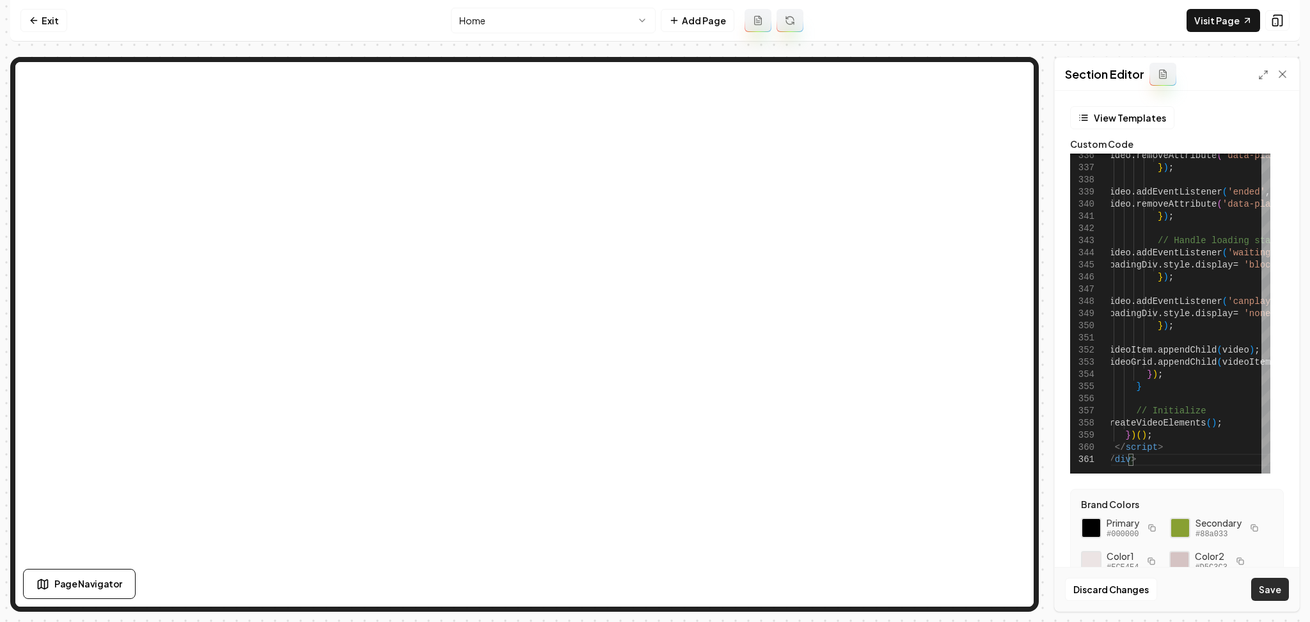
click at [1260, 589] on button "Save" at bounding box center [1270, 589] width 38 height 23
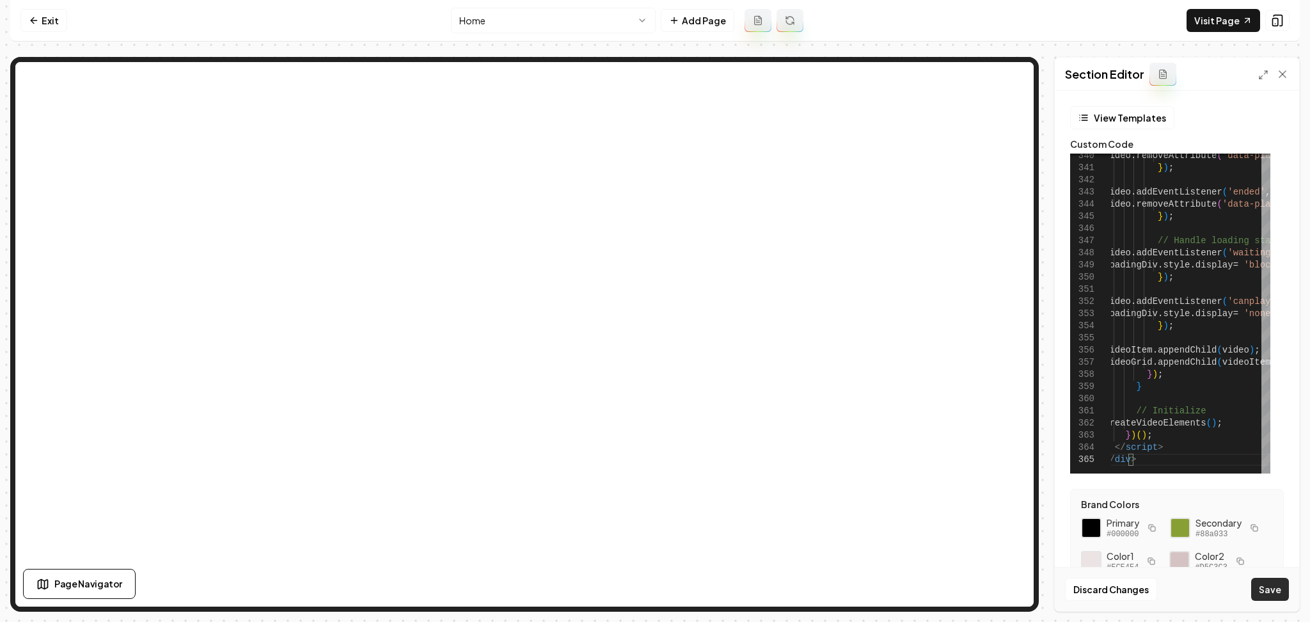
click at [1265, 581] on button "Save" at bounding box center [1270, 589] width 38 height 23
click at [1280, 27] on button at bounding box center [1277, 20] width 24 height 20
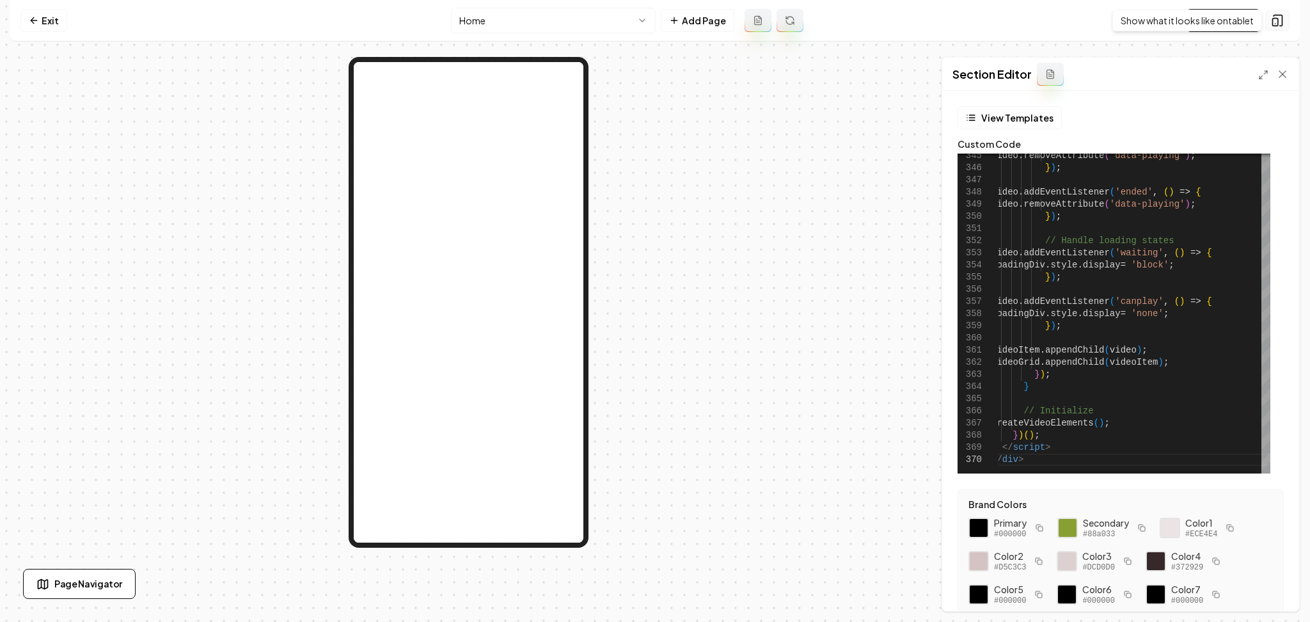
click at [1272, 19] on icon at bounding box center [1277, 20] width 13 height 13
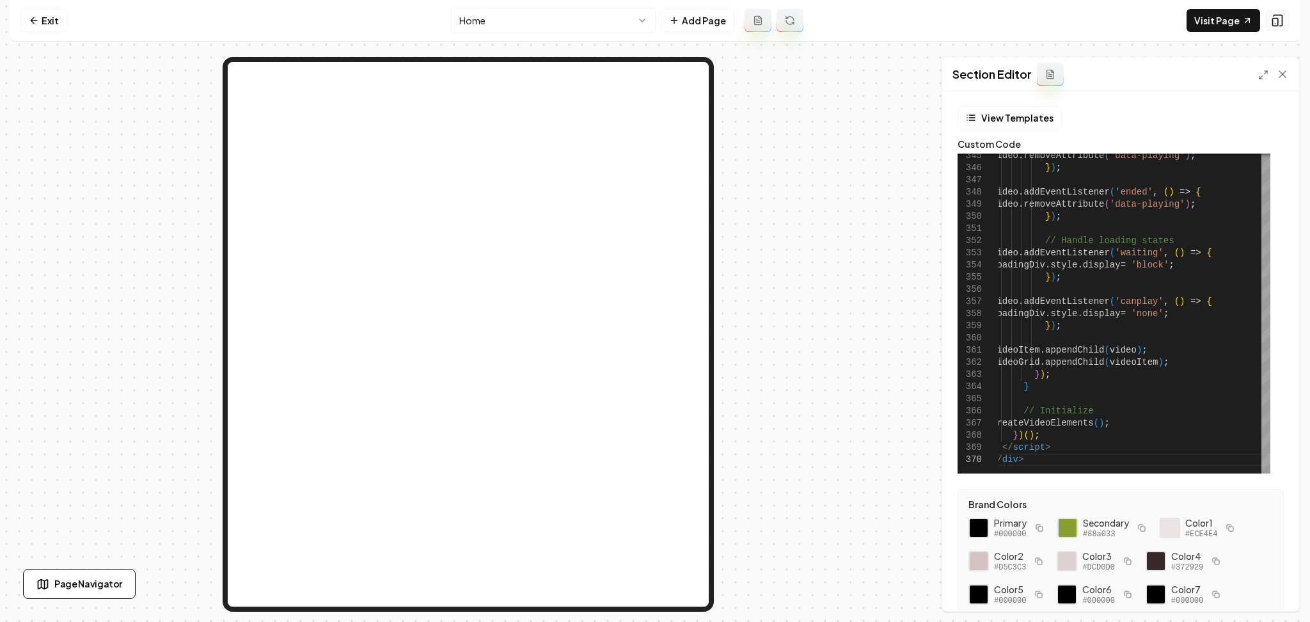
click at [1272, 19] on icon at bounding box center [1277, 20] width 13 height 13
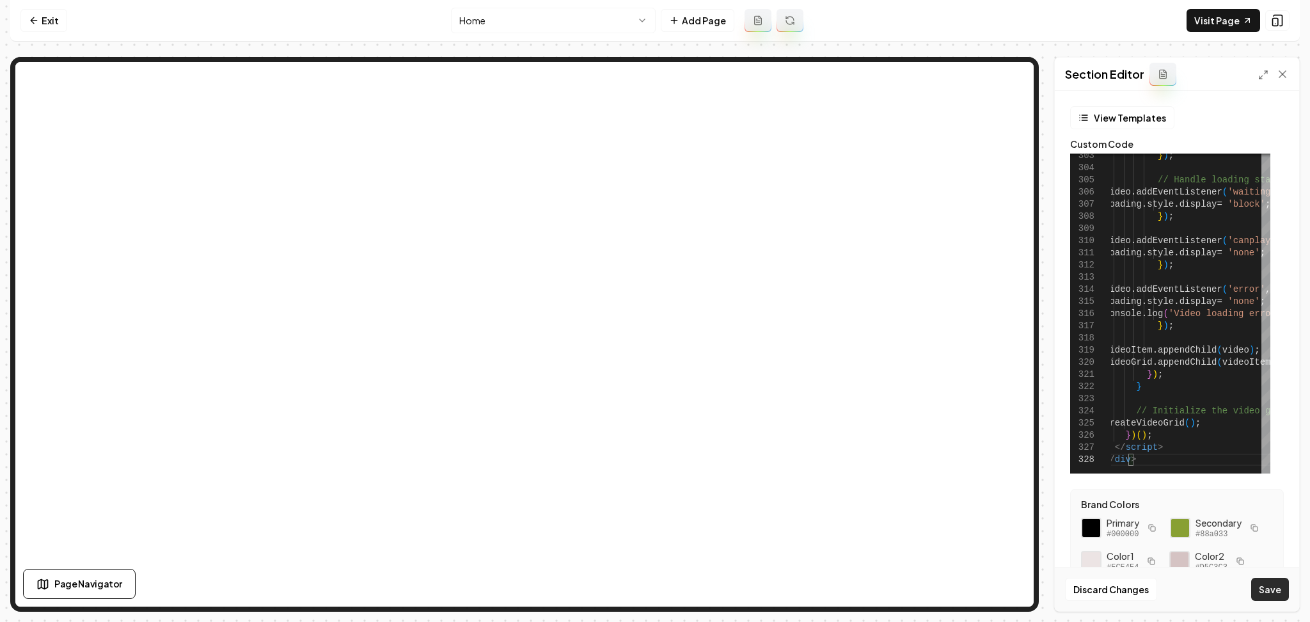
click at [1261, 590] on button "Save" at bounding box center [1270, 589] width 38 height 23
click at [1280, 24] on icon at bounding box center [1277, 20] width 13 height 13
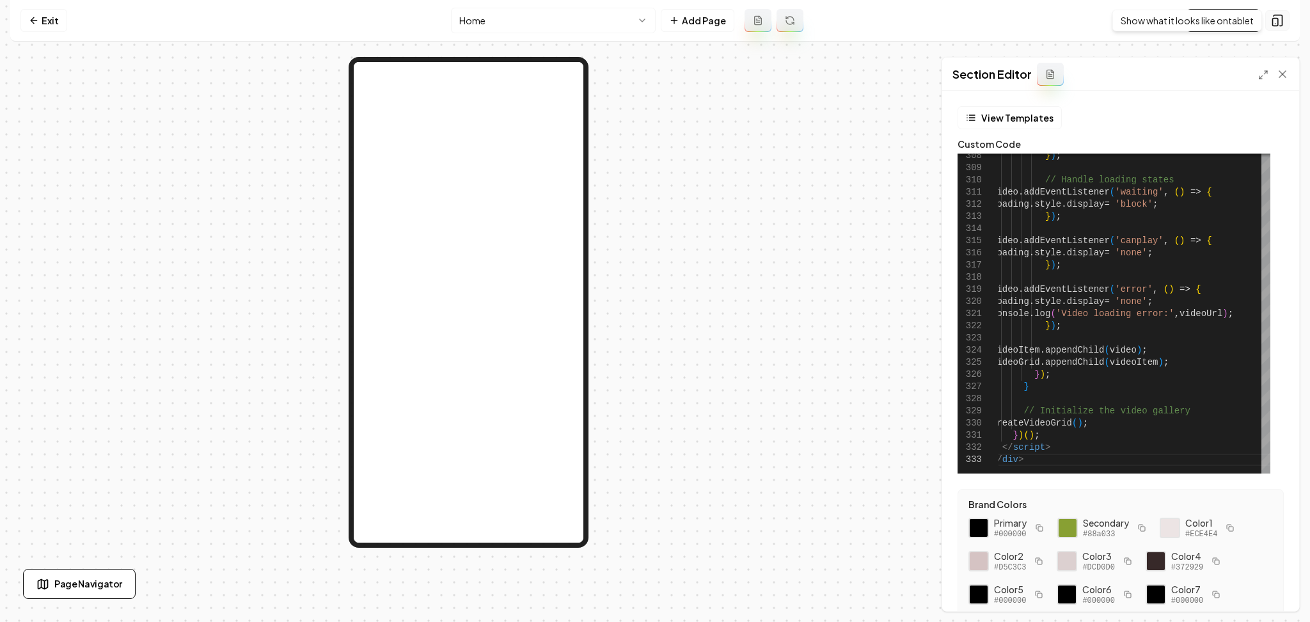
click at [1278, 24] on rect at bounding box center [1275, 23] width 5 height 8
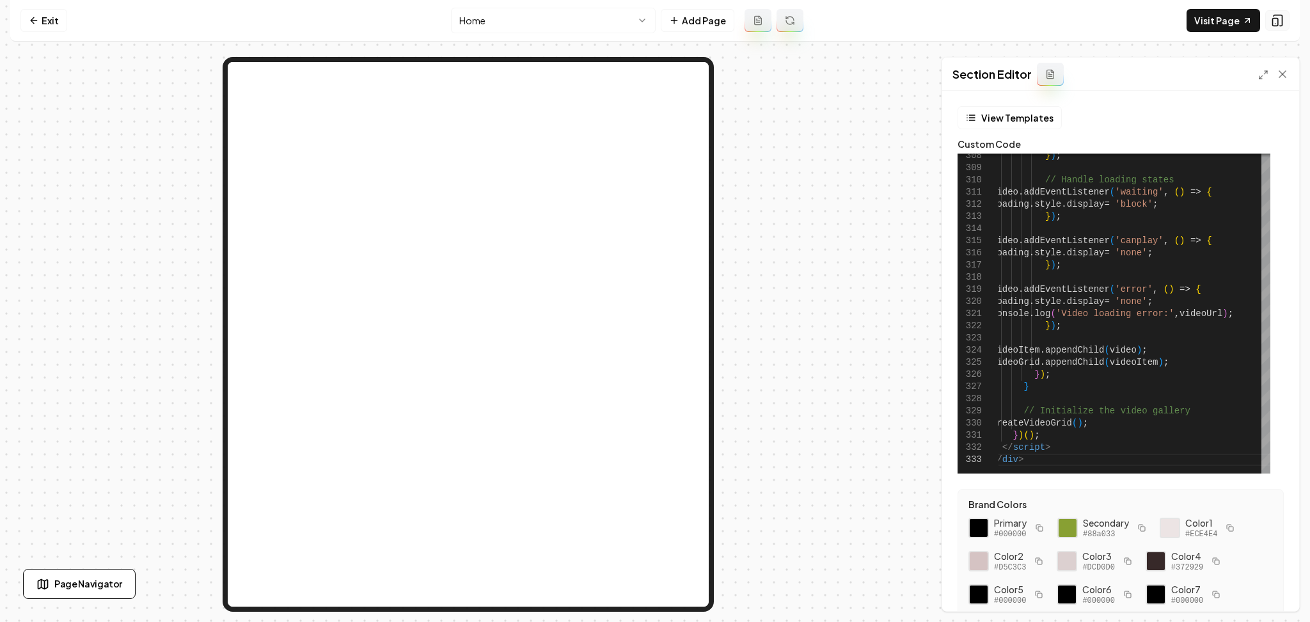
click at [1278, 24] on rect at bounding box center [1275, 23] width 5 height 8
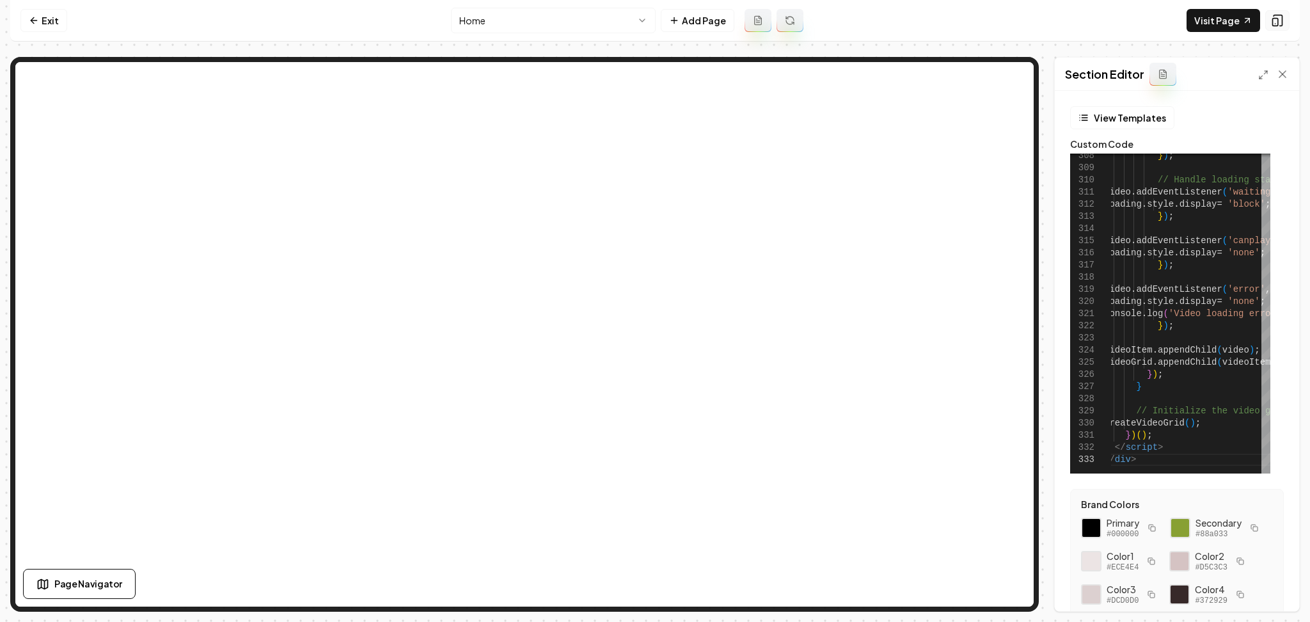
click at [1278, 24] on rect at bounding box center [1275, 23] width 5 height 8
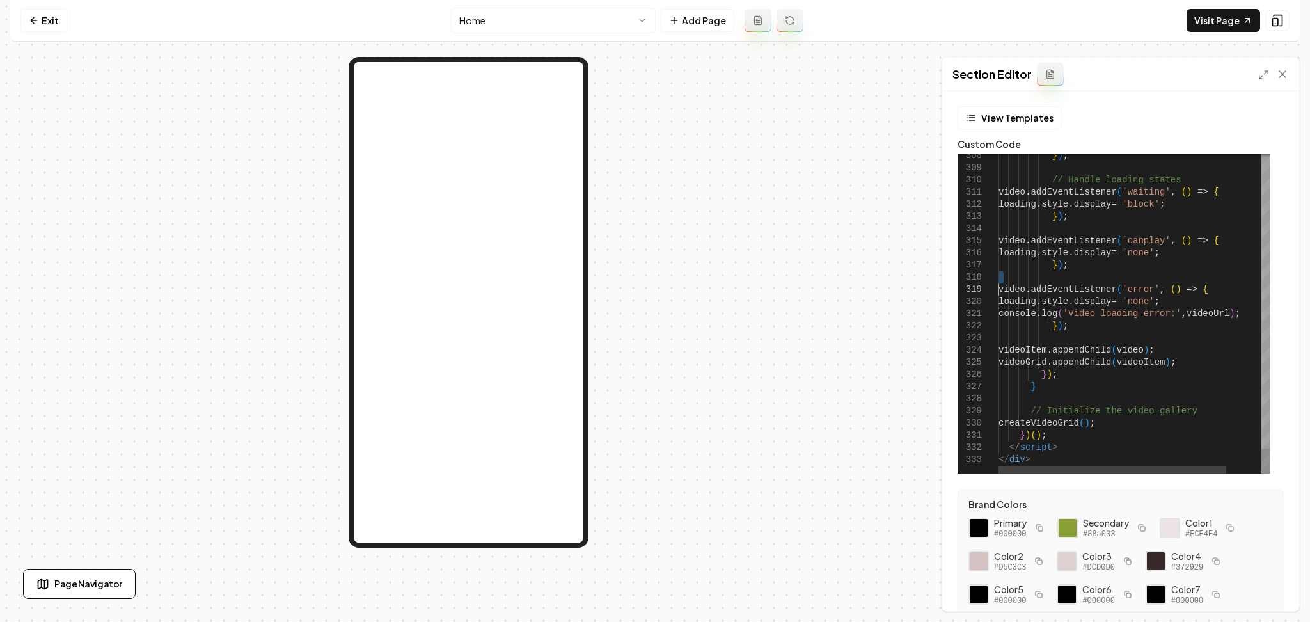
click at [1267, 595] on button "Save" at bounding box center [1270, 589] width 38 height 23
click at [1271, 30] on button at bounding box center [1277, 20] width 24 height 20
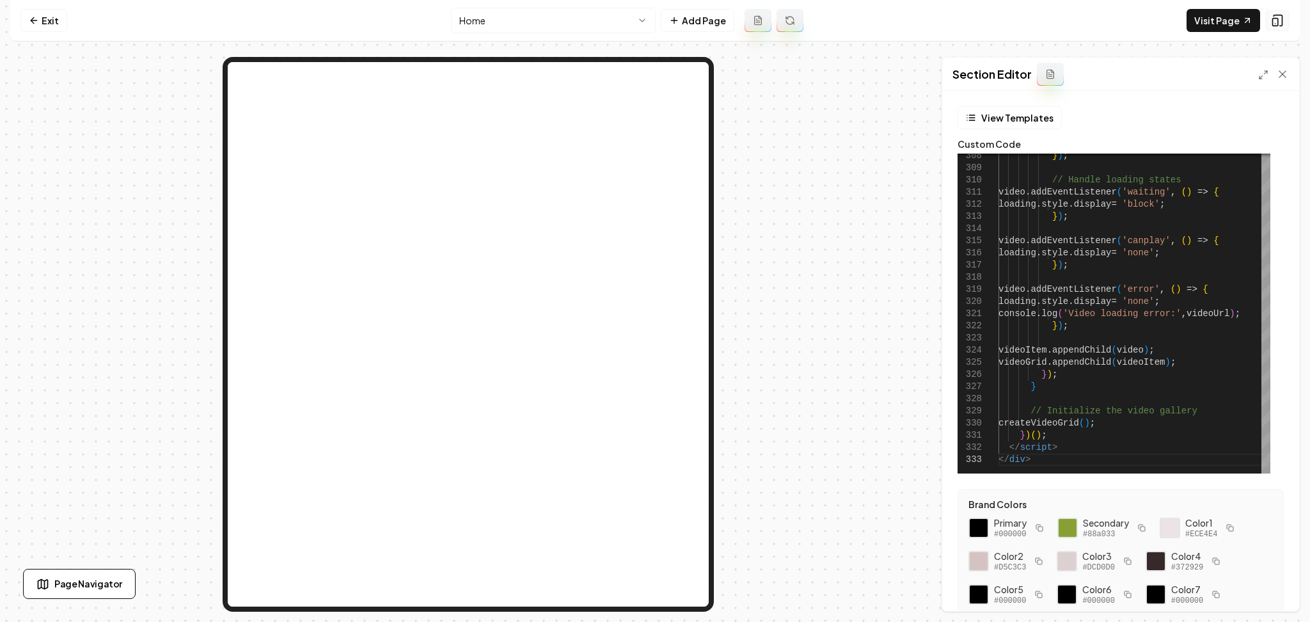
click at [1271, 30] on button at bounding box center [1277, 20] width 24 height 20
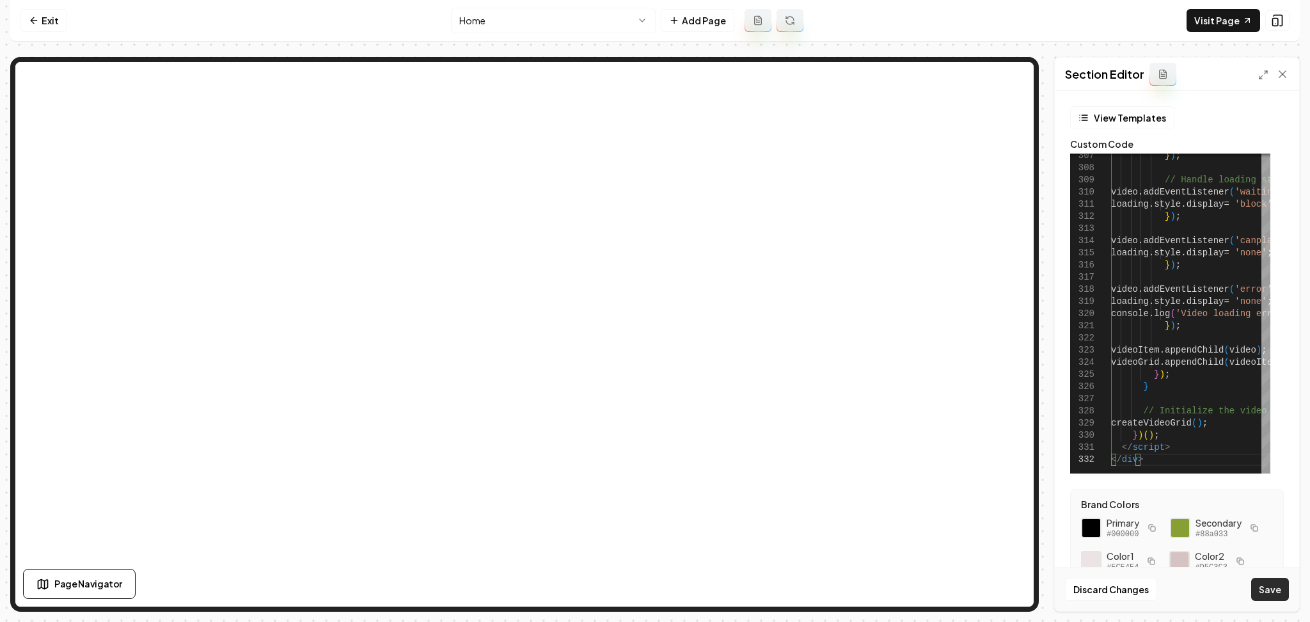
click at [1271, 589] on button "Save" at bounding box center [1270, 589] width 38 height 23
click at [1219, 17] on link "Visit Page" at bounding box center [1224, 20] width 74 height 23
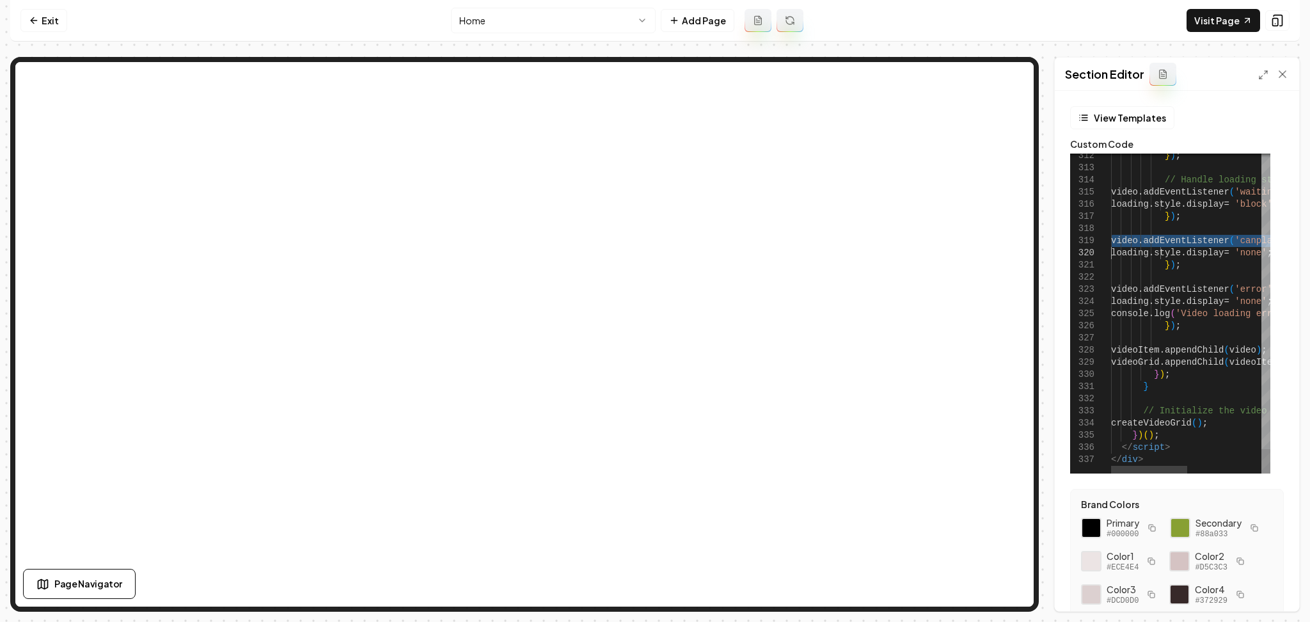
click at [1282, 594] on button "Save" at bounding box center [1270, 589] width 38 height 23
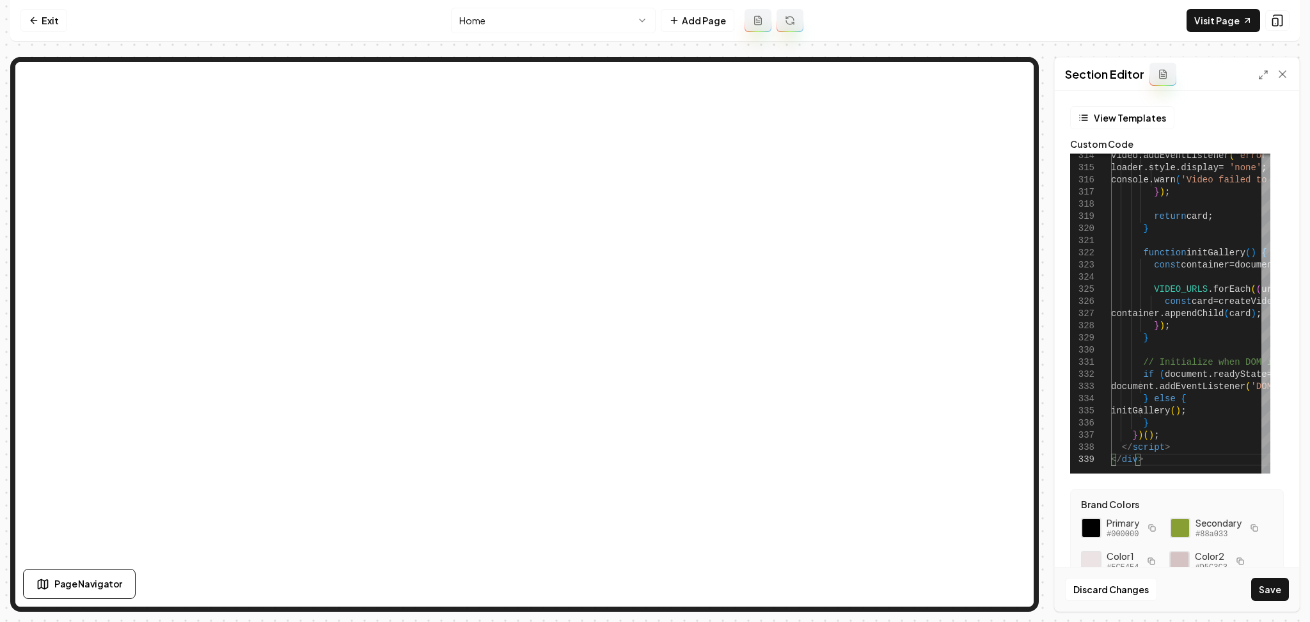
click at [1265, 584] on button "Save" at bounding box center [1270, 589] width 38 height 23
click at [1277, 27] on button at bounding box center [1277, 20] width 24 height 20
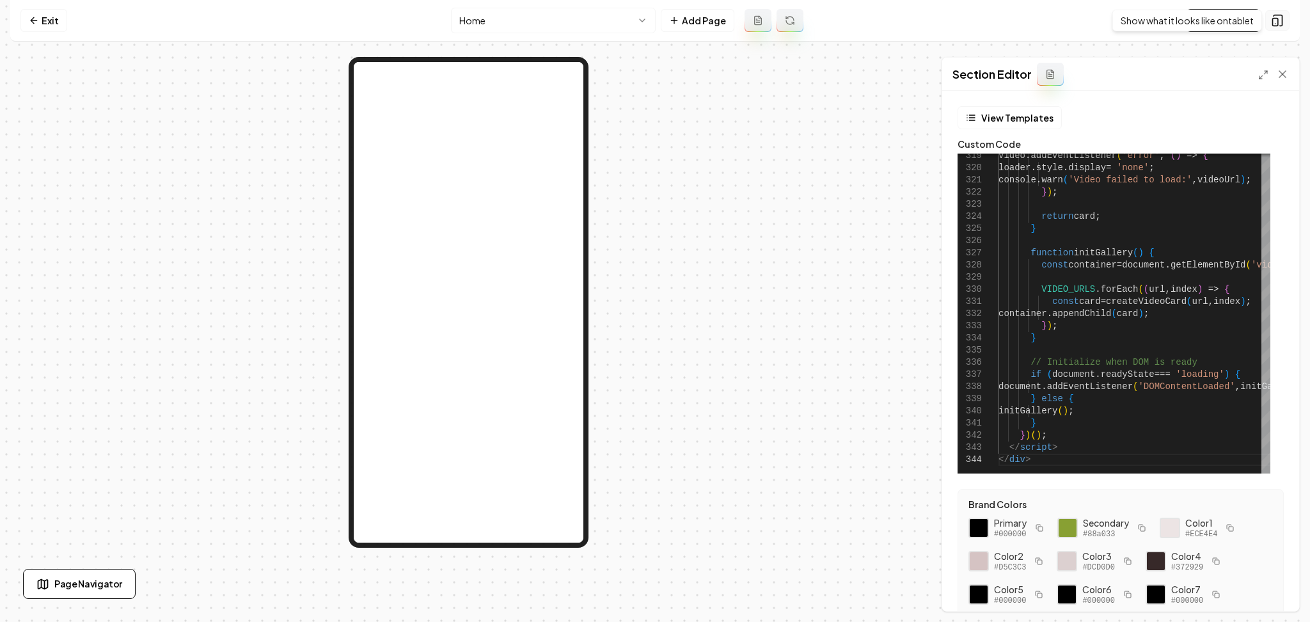
click at [1276, 26] on rect at bounding box center [1275, 23] width 5 height 8
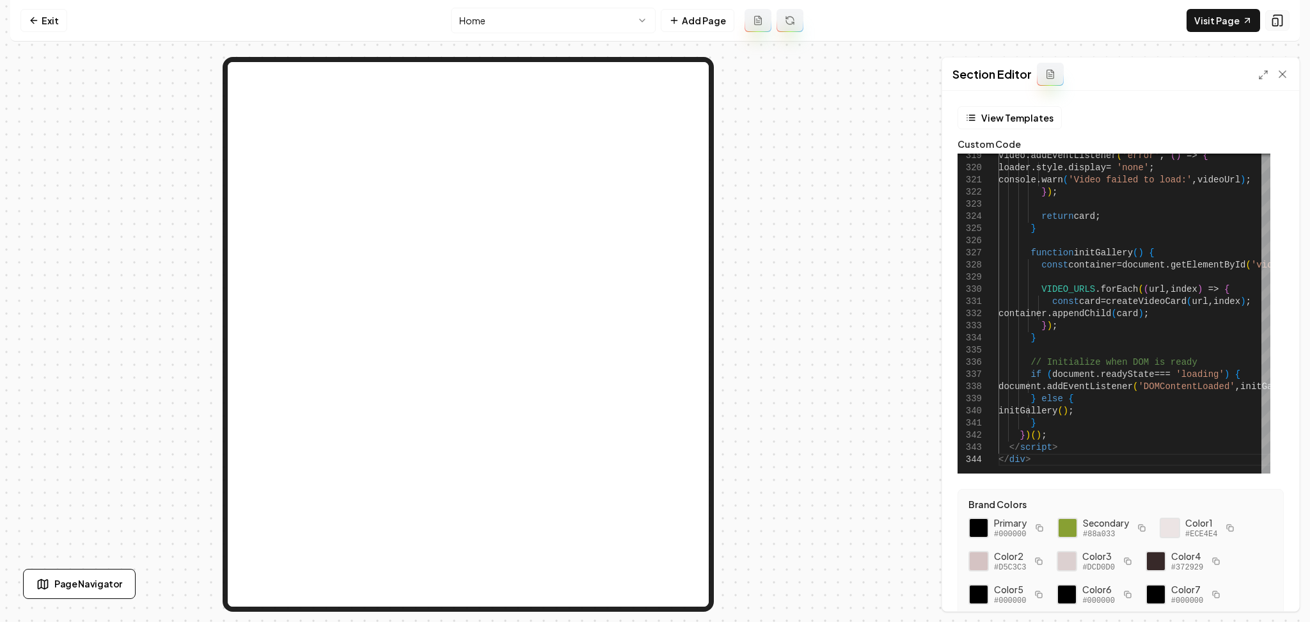
click at [1276, 26] on rect at bounding box center [1275, 23] width 5 height 8
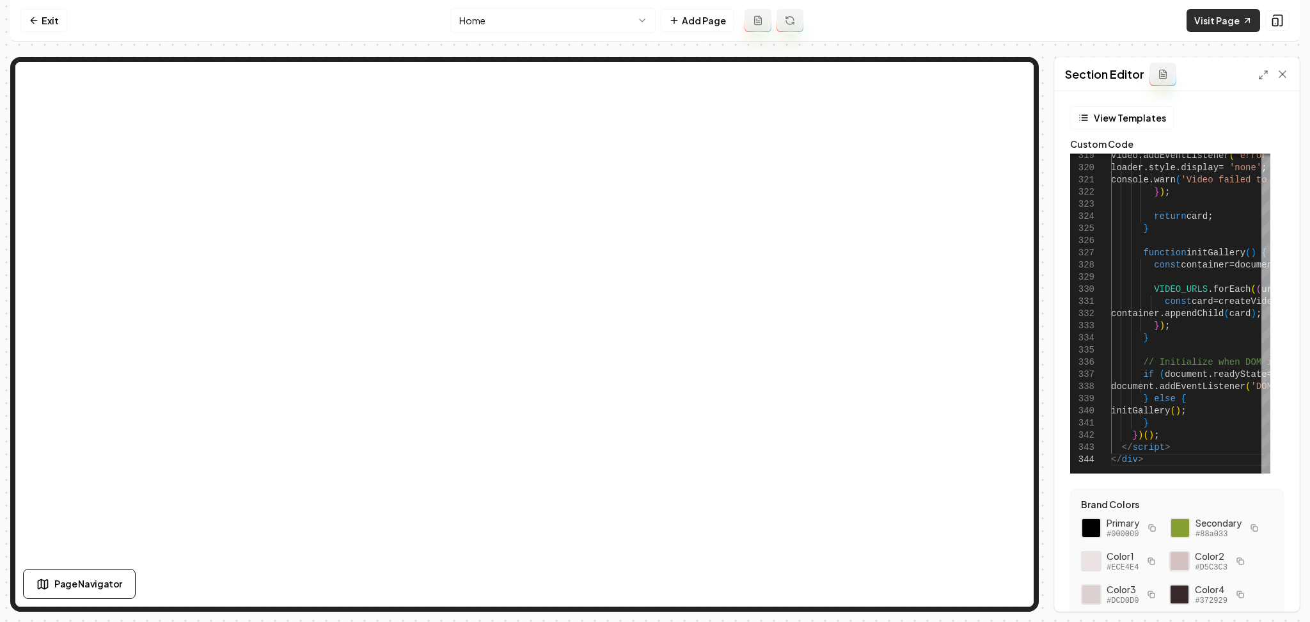
click at [1204, 18] on link "Visit Page" at bounding box center [1224, 20] width 74 height 23
type textarea "**********"
type textarea "*"
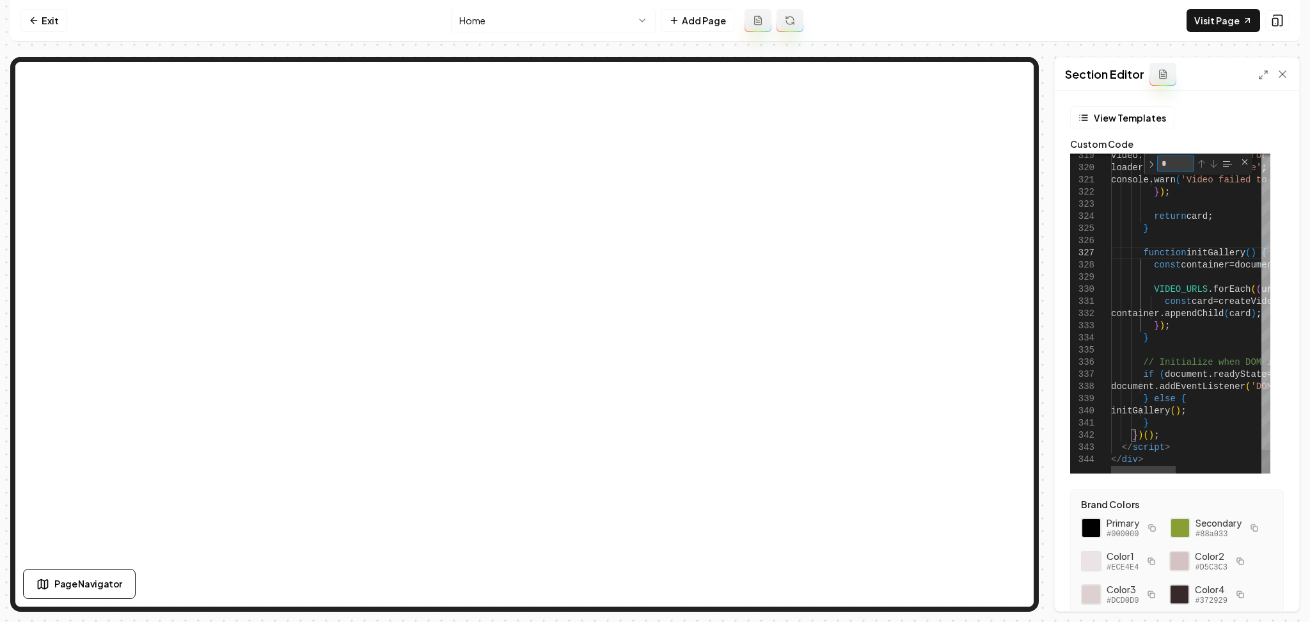
type textarea "**********"
type textarea "**"
type textarea "**********"
type textarea "***"
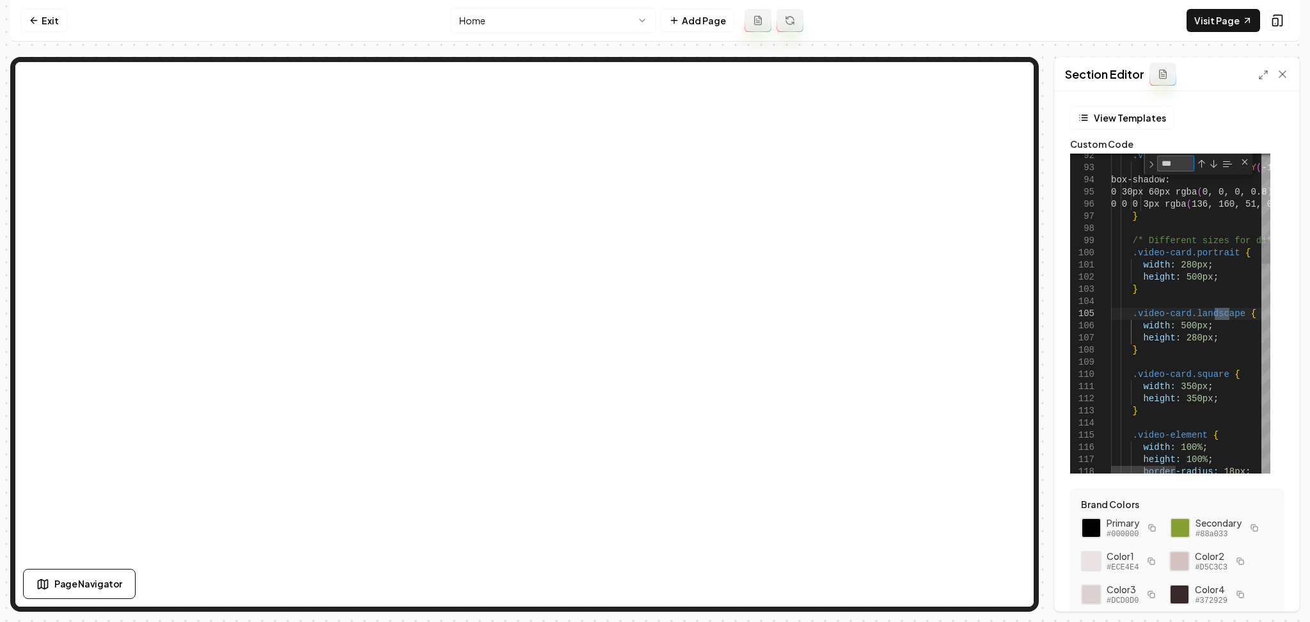
type textarea "**********"
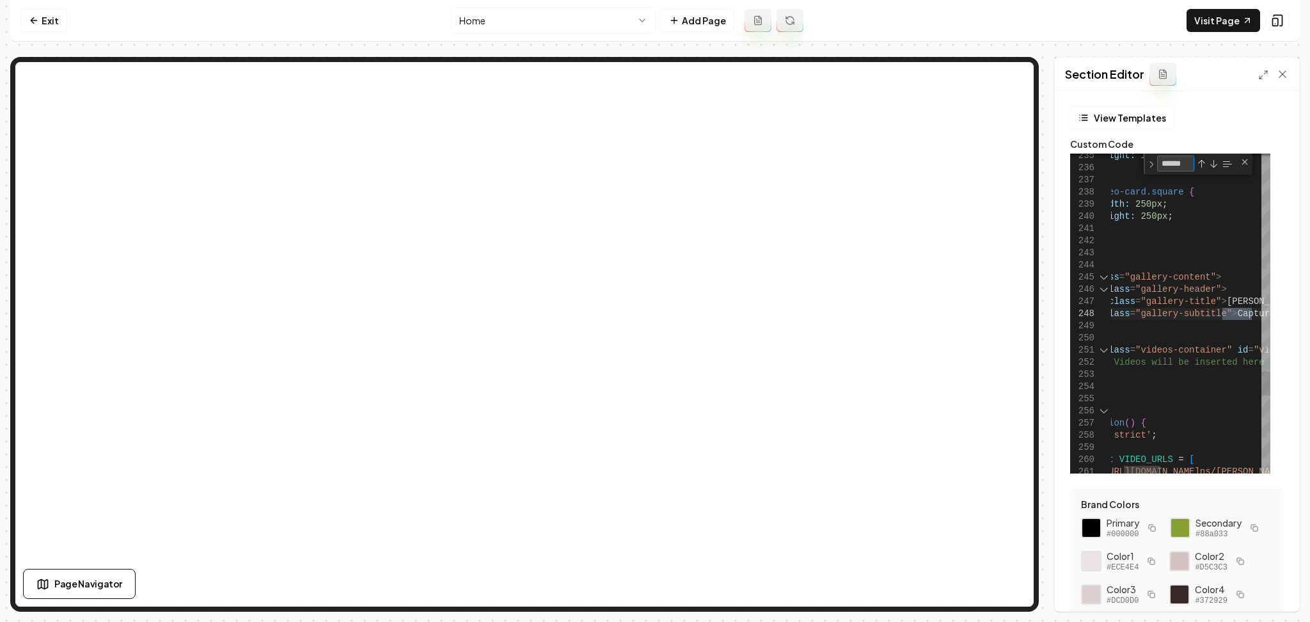
type textarea "******"
type textarea "**********"
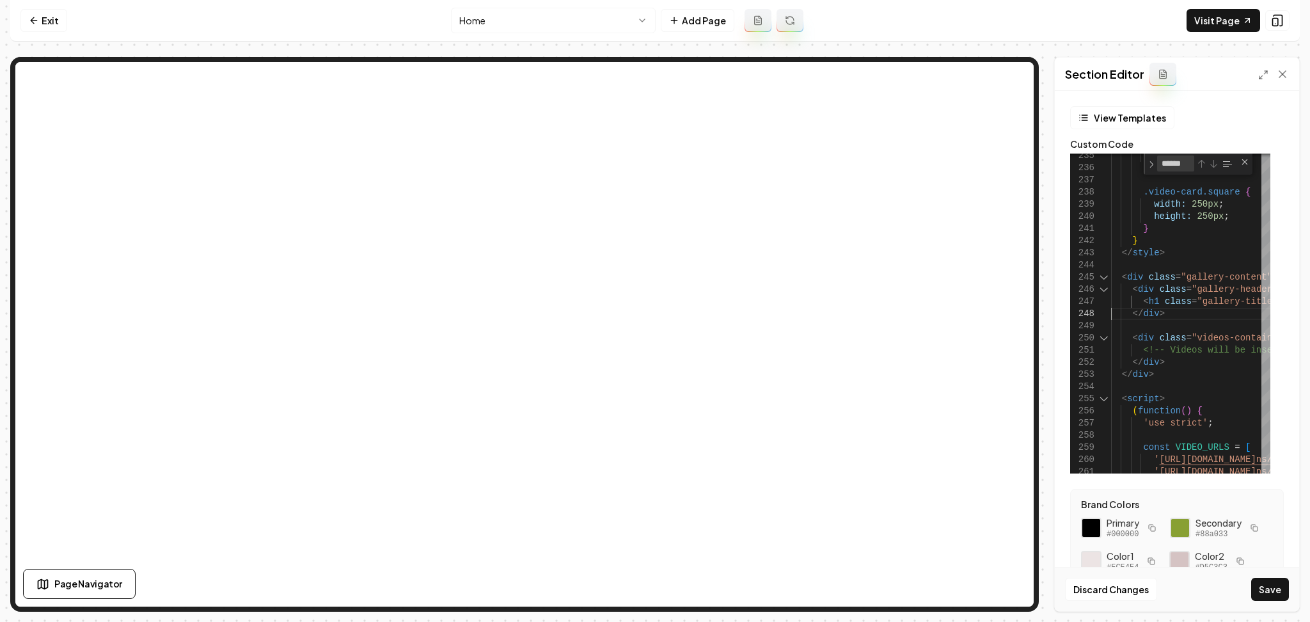
click at [1272, 575] on div "Discard Changes Save" at bounding box center [1177, 589] width 244 height 44
click at [1270, 592] on button "Save" at bounding box center [1270, 589] width 38 height 23
click at [1223, 27] on link "Visit Page" at bounding box center [1224, 20] width 74 height 23
click at [43, 22] on link "Exit" at bounding box center [43, 20] width 47 height 23
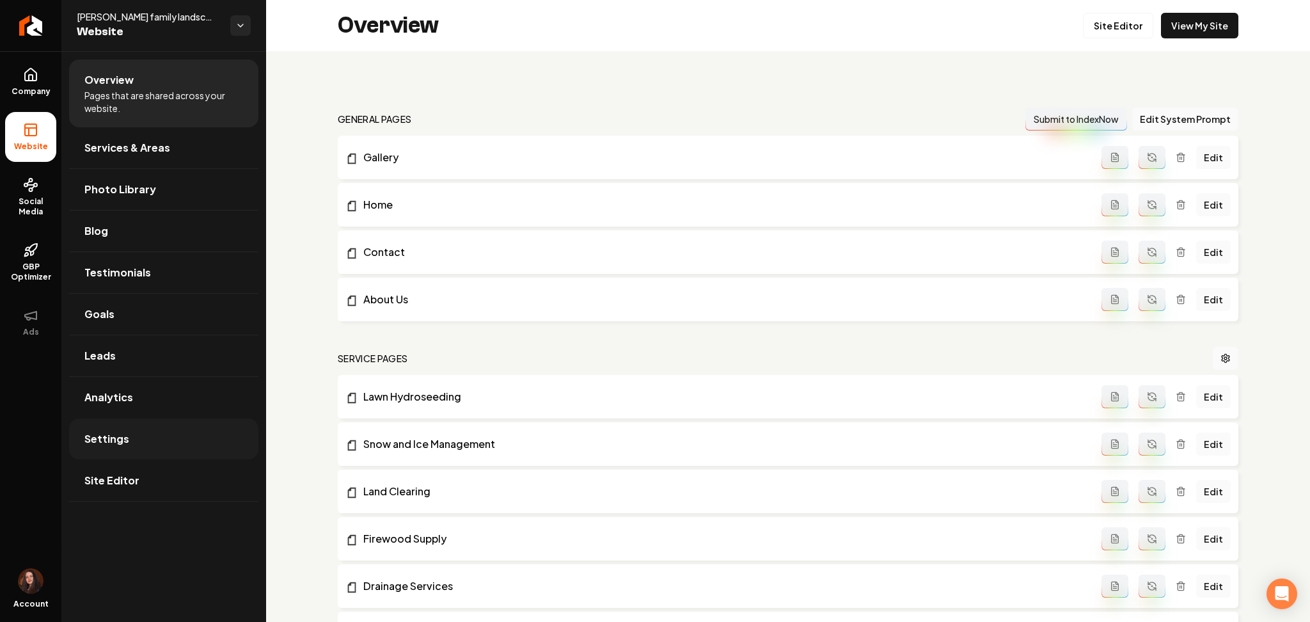
click at [104, 440] on span "Settings" at bounding box center [106, 438] width 45 height 15
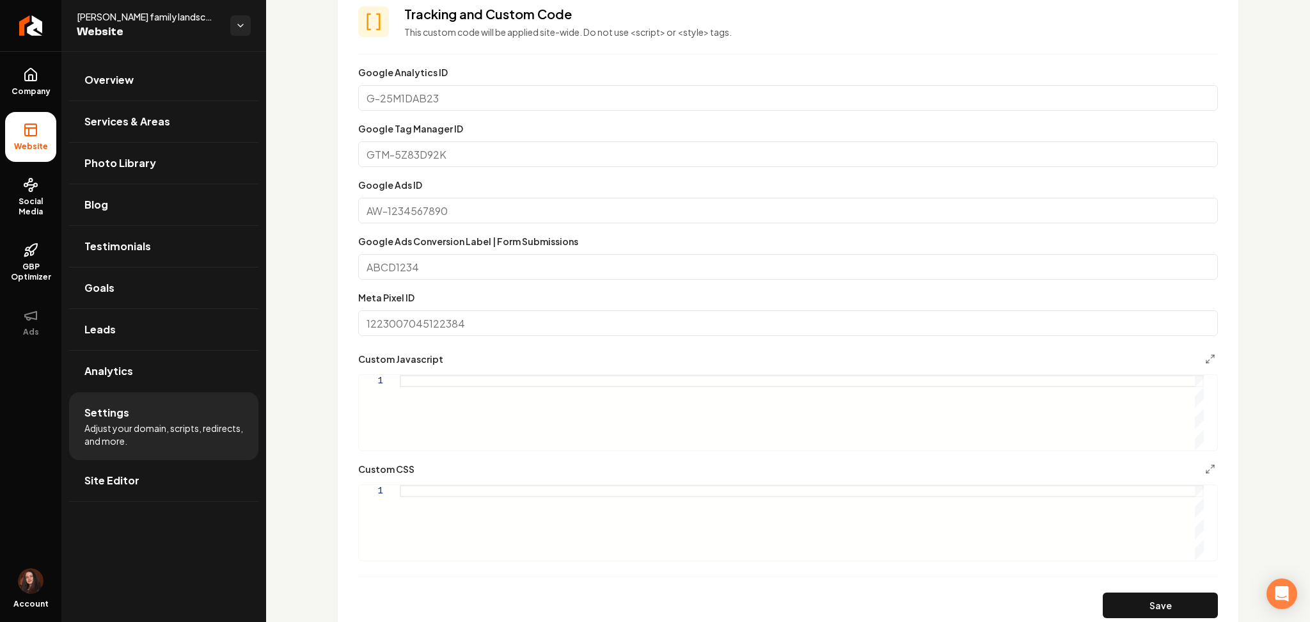
scroll to position [718, 0]
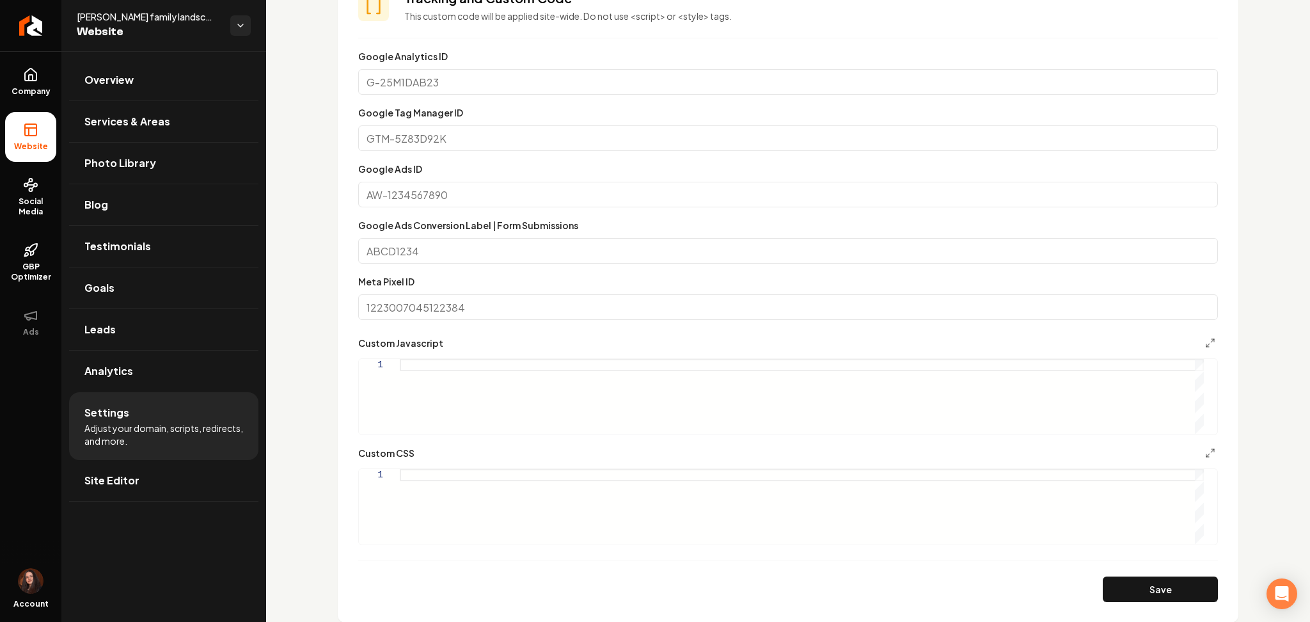
click at [486, 368] on div "Main content area" at bounding box center [802, 396] width 804 height 75
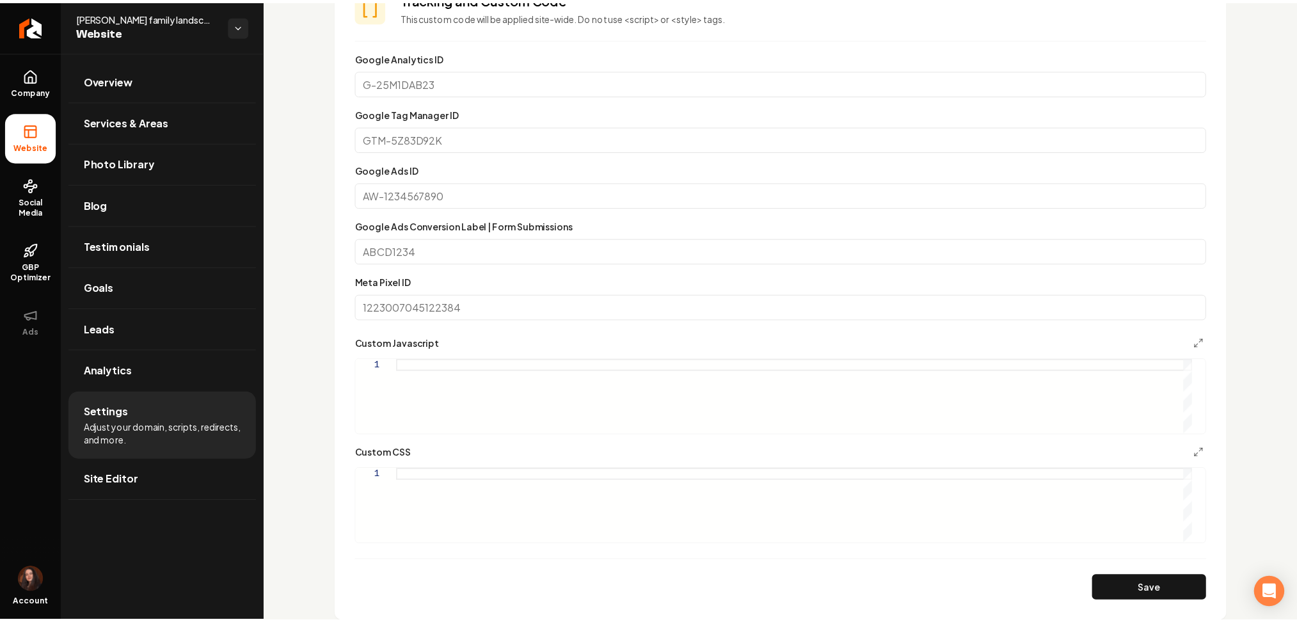
scroll to position [0, 0]
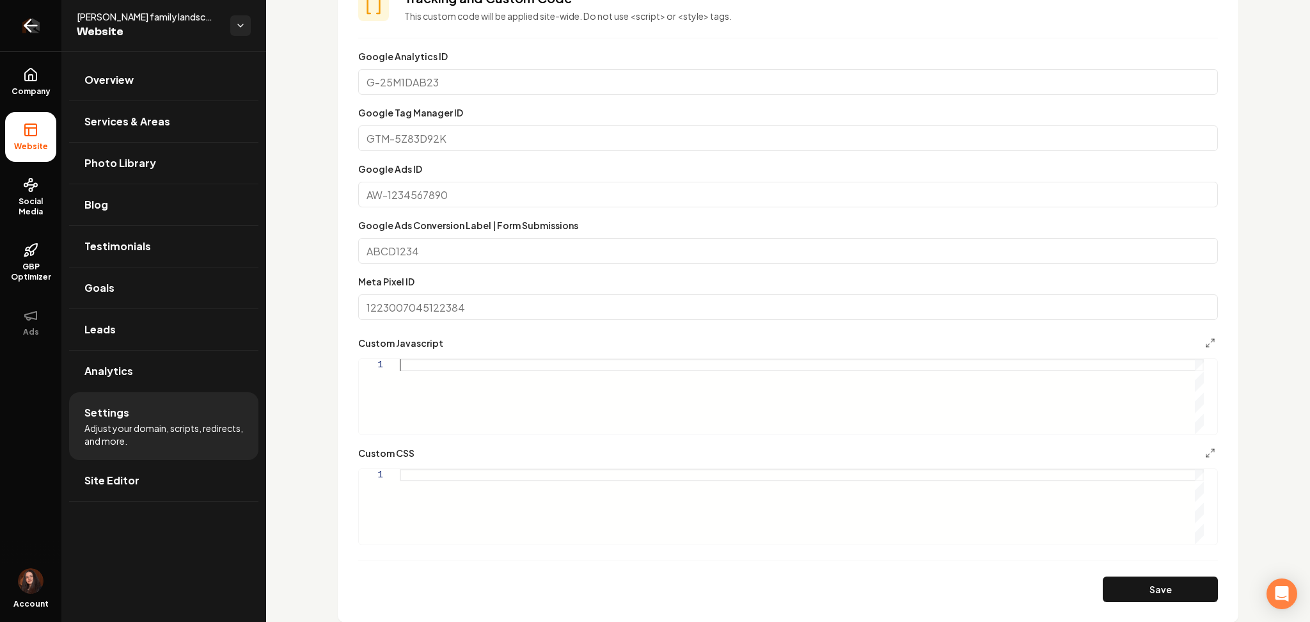
click at [44, 8] on link "Return to dashboard" at bounding box center [30, 25] width 61 height 51
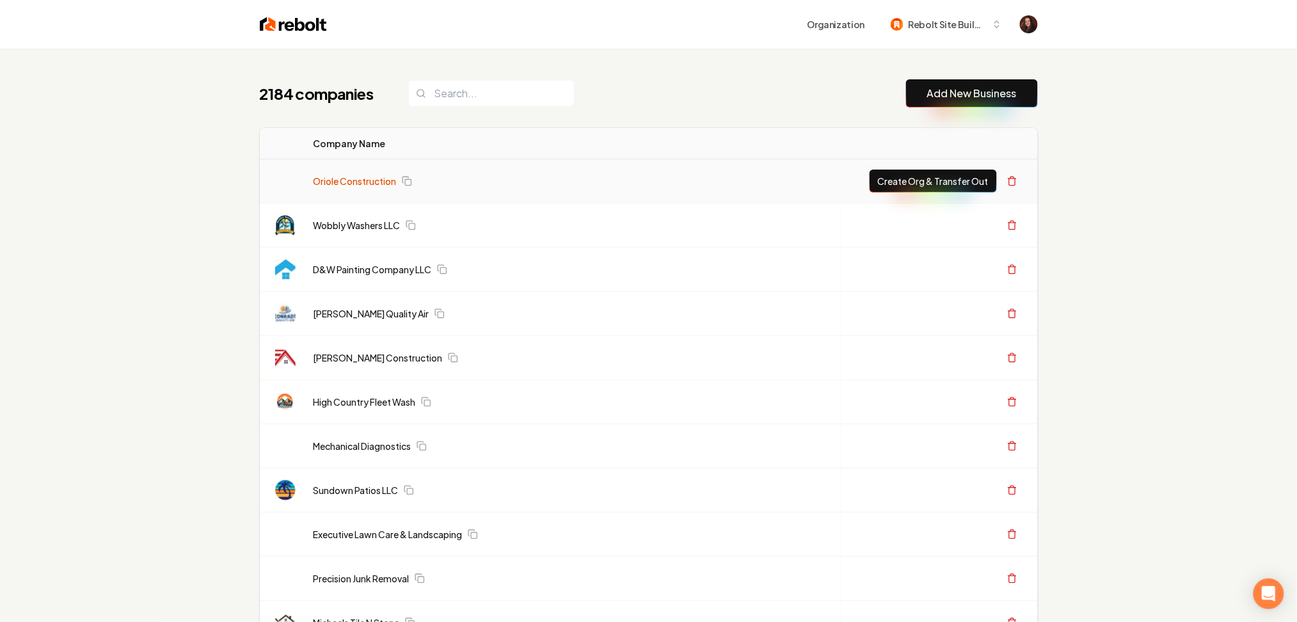
scroll to position [257, 0]
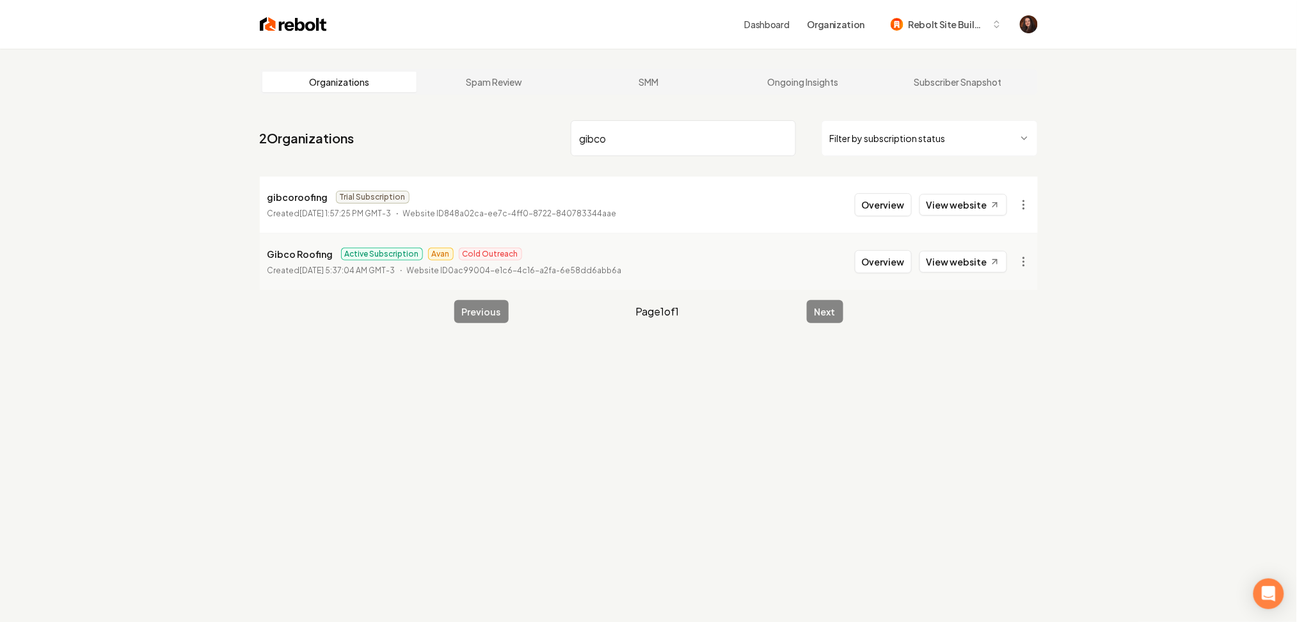
type input "gibco"
click at [990, 207] on icon at bounding box center [994, 205] width 11 height 11
click at [976, 262] on link "View website" at bounding box center [963, 262] width 88 height 22
click at [891, 265] on button "Overview" at bounding box center [883, 261] width 57 height 23
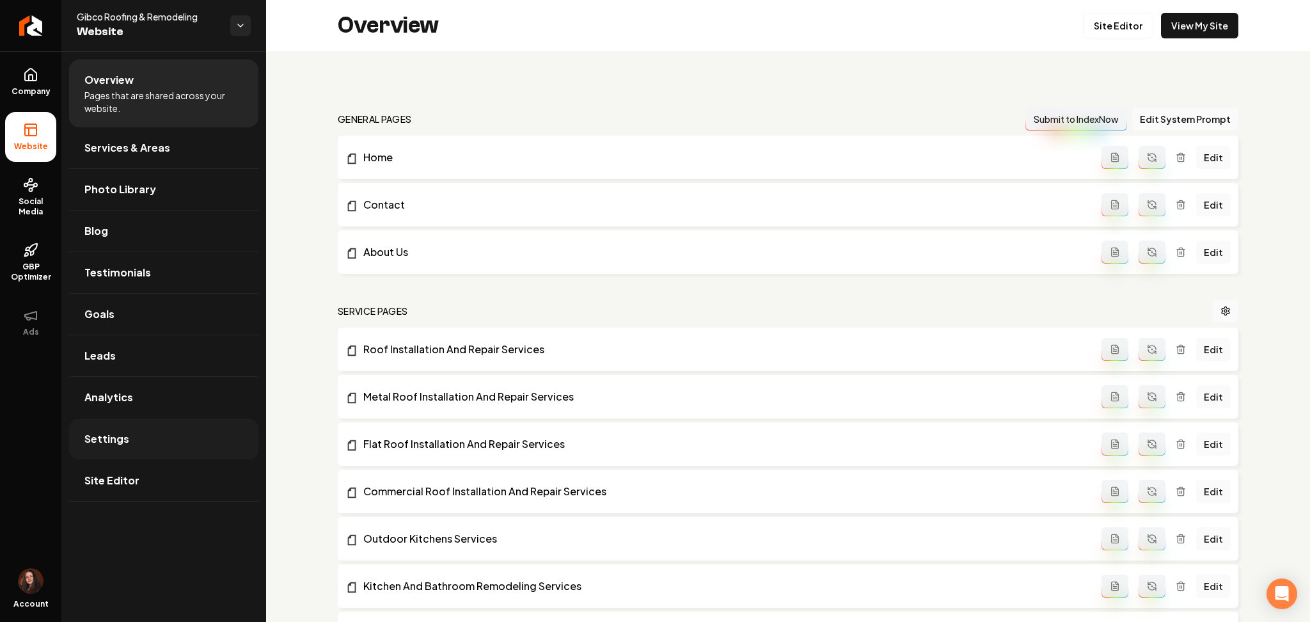
click at [140, 432] on link "Settings" at bounding box center [163, 438] width 189 height 41
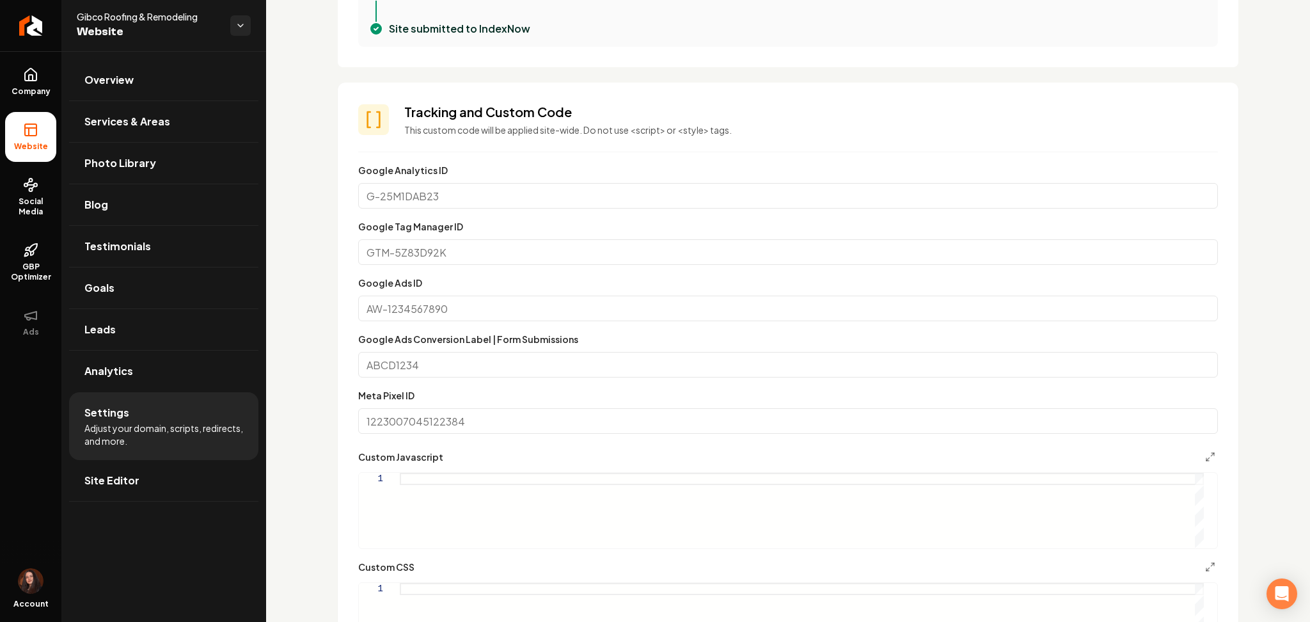
scroll to position [689, 0]
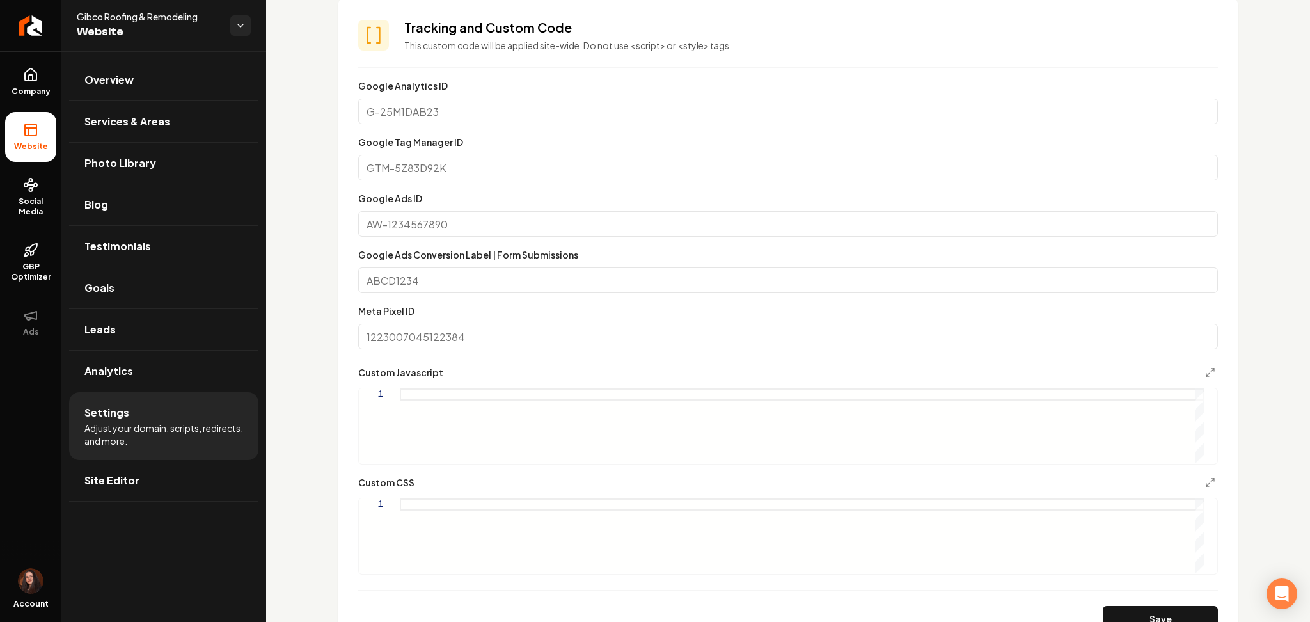
click at [482, 514] on div "Main content area" at bounding box center [802, 535] width 804 height 75
click at [503, 425] on div "Main content area" at bounding box center [802, 425] width 804 height 75
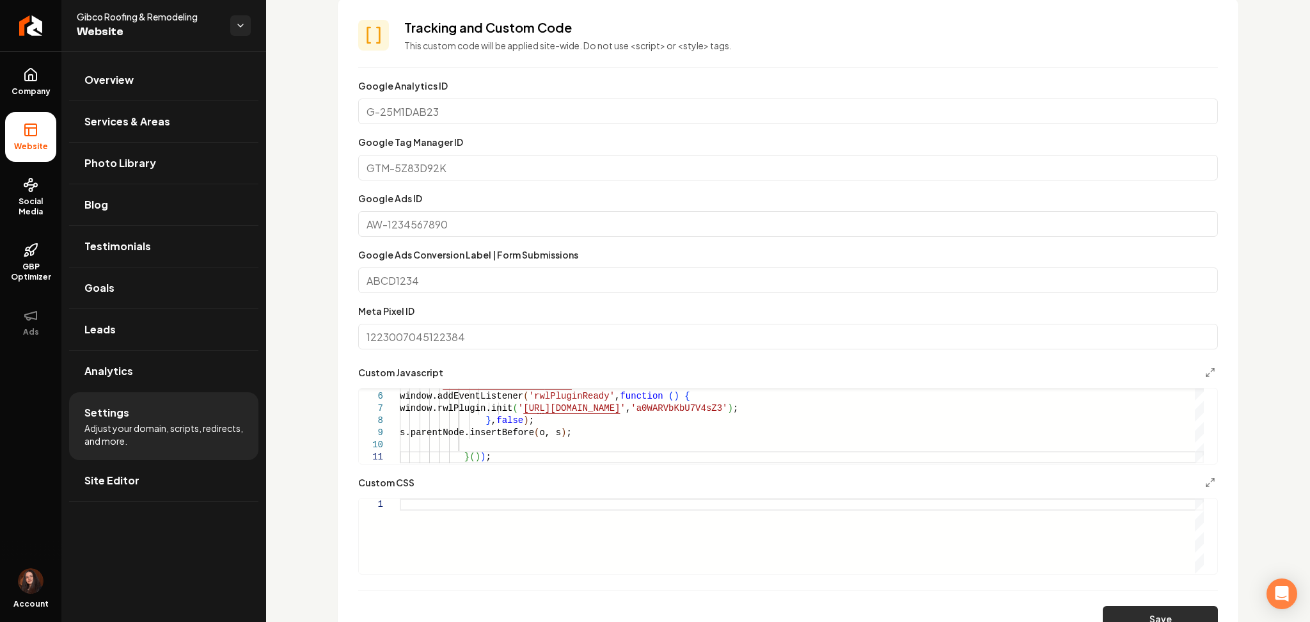
click at [1130, 619] on button "Save" at bounding box center [1160, 619] width 115 height 26
type textarea "*****"
click at [107, 480] on span "Site Editor" at bounding box center [111, 480] width 55 height 15
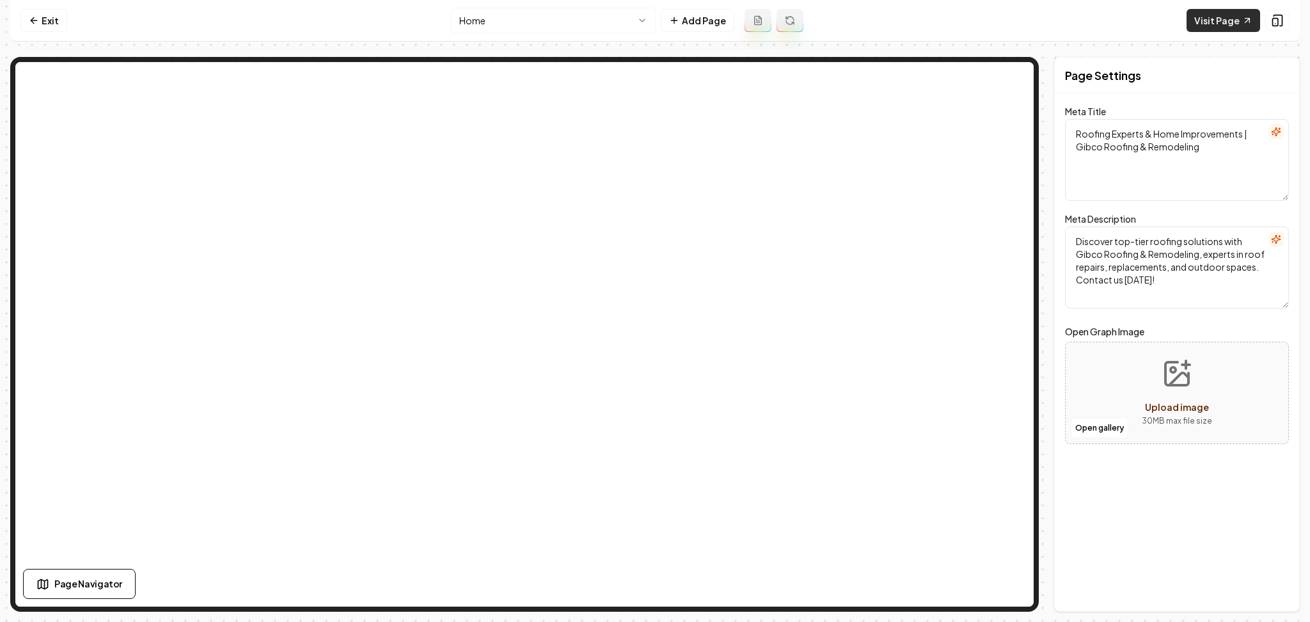
click at [1219, 23] on link "Visit Page" at bounding box center [1224, 20] width 74 height 23
click at [38, 23] on icon at bounding box center [34, 20] width 10 height 10
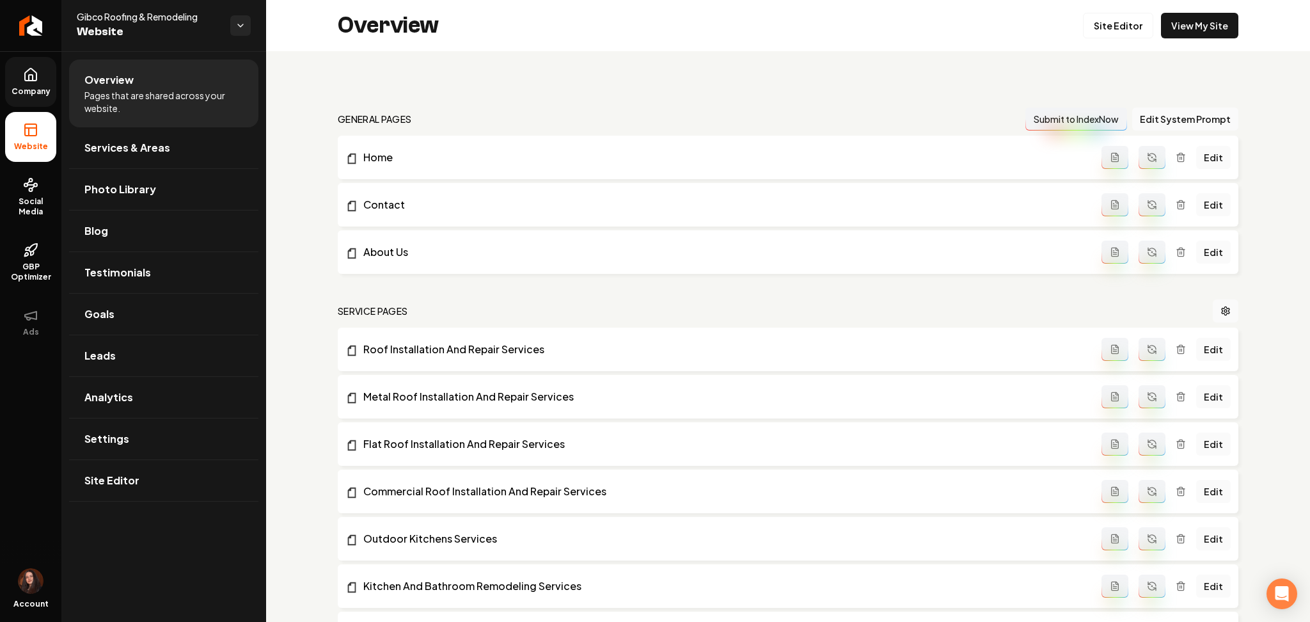
click at [29, 73] on icon at bounding box center [30, 74] width 15 height 15
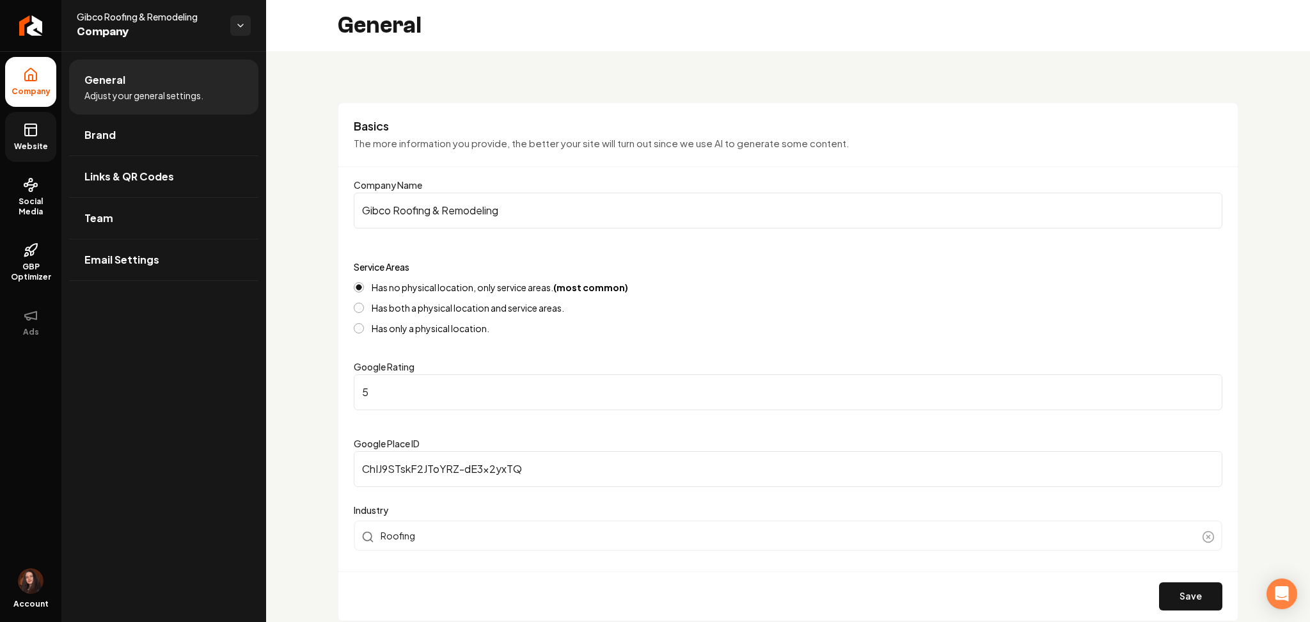
drag, startPoint x: 34, startPoint y: 118, endPoint x: 49, endPoint y: 137, distance: 24.1
click at [33, 119] on link "Website" at bounding box center [30, 137] width 51 height 50
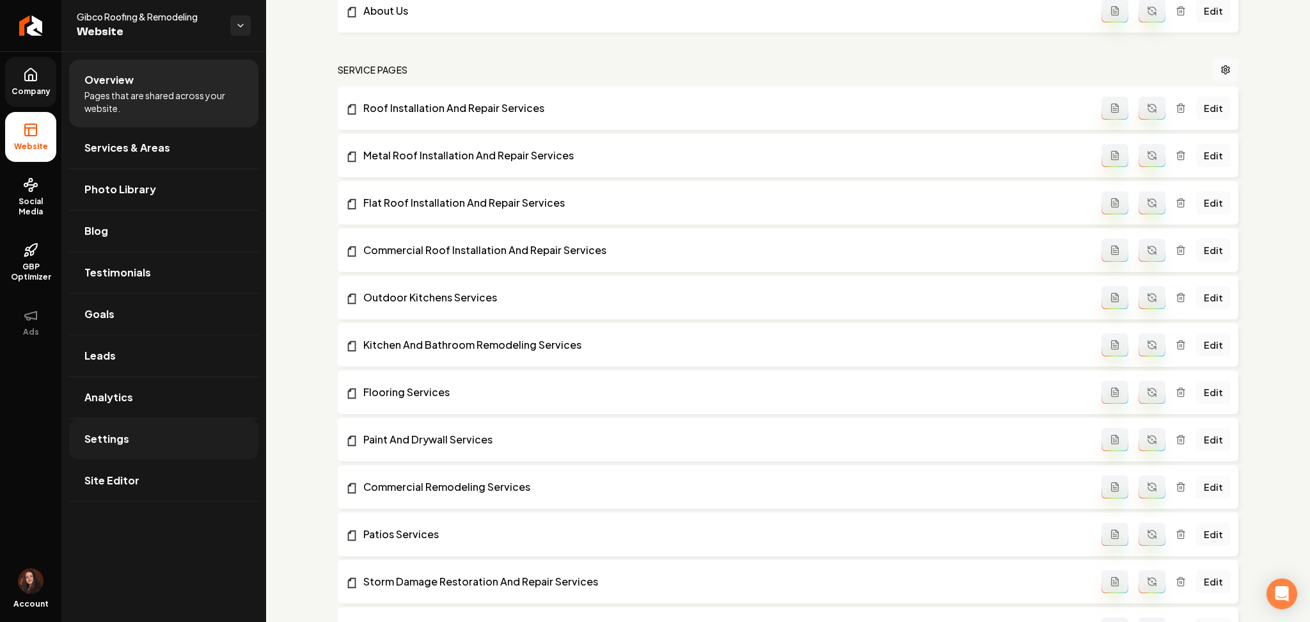
scroll to position [341, 0]
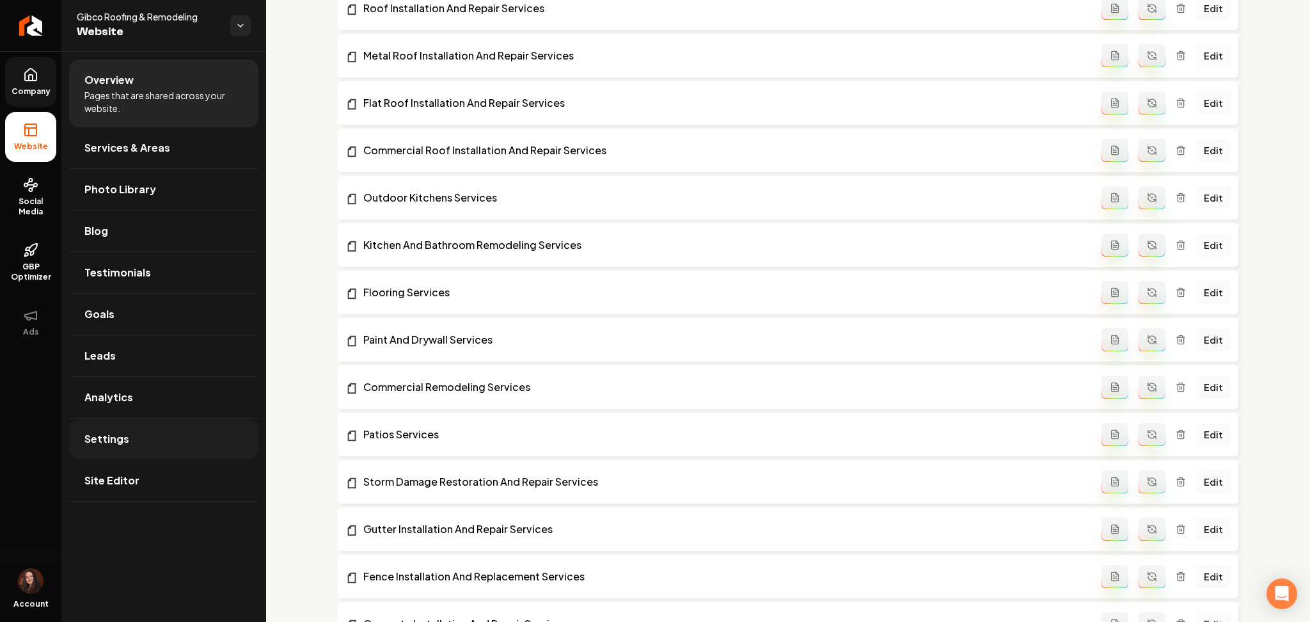
click at [123, 430] on link "Settings" at bounding box center [163, 438] width 189 height 41
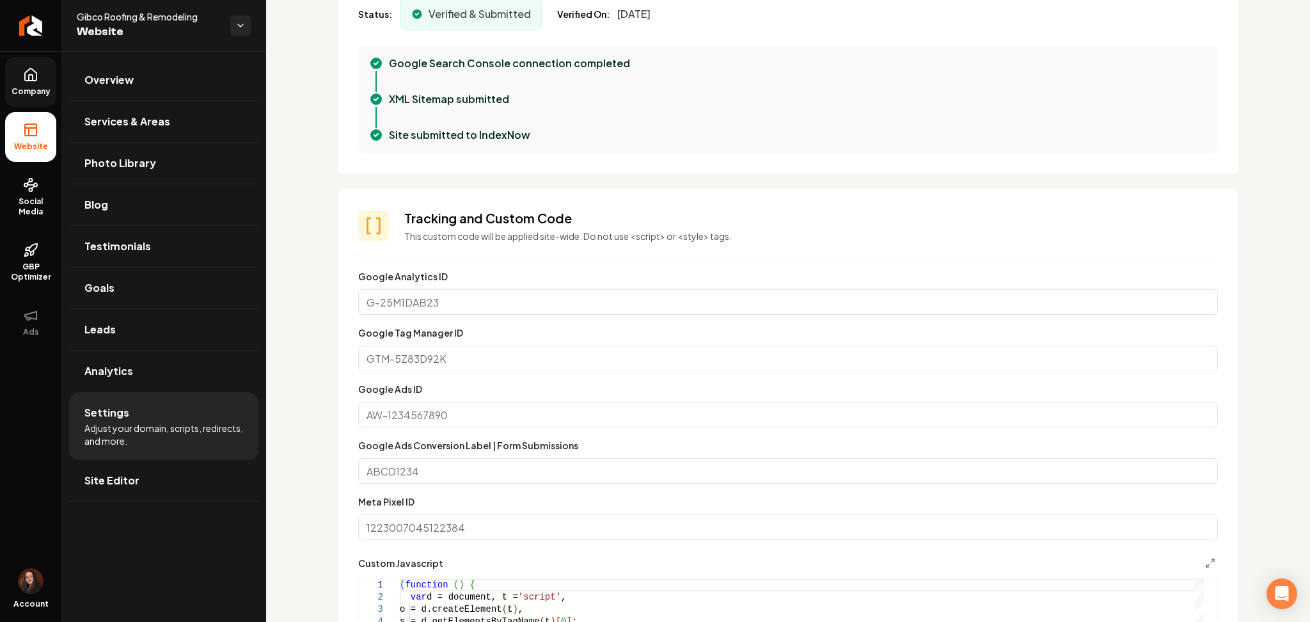
scroll to position [597, 0]
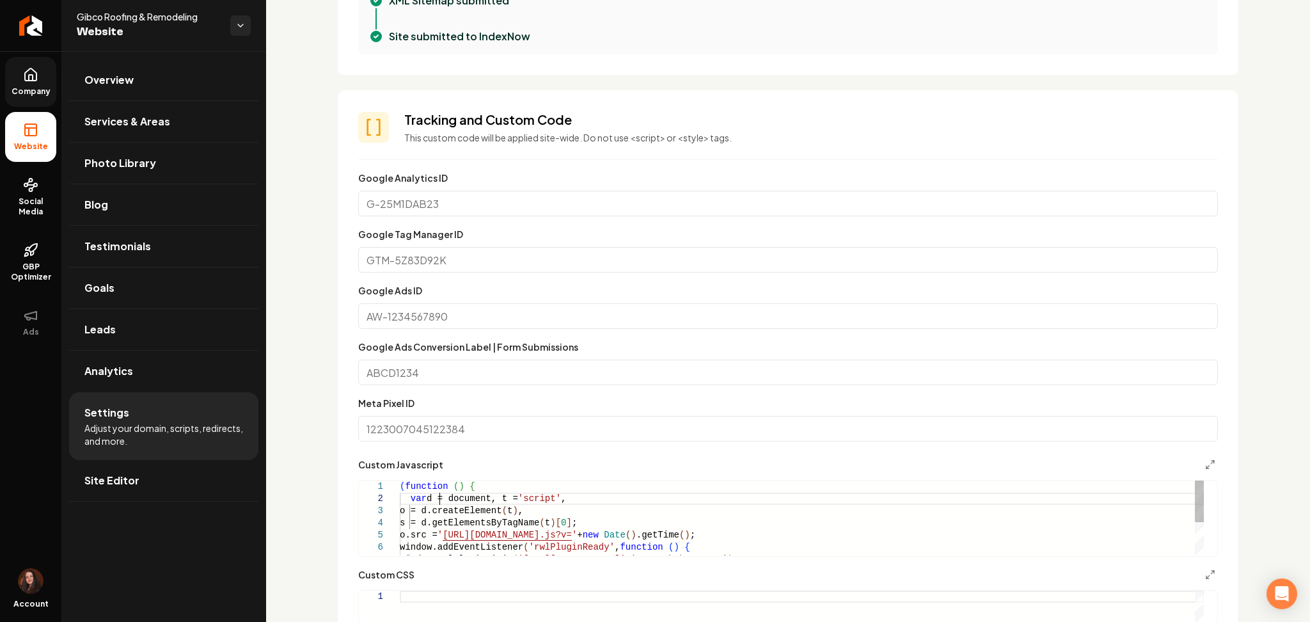
click at [440, 501] on div "( function ( ) { var d = document, t = 'script' , o = d.createElement ( t ) , s…" at bounding box center [802, 547] width 804 height 134
click at [439, 501] on div "( function ( ) { var d = document, t = 'script' , o = d.createElement ( t ) , s…" at bounding box center [802, 547] width 804 height 134
click at [439, 500] on div "( function ( ) { var d = document, t = 'script' , o = d.createElement ( t ) , s…" at bounding box center [802, 547] width 804 height 134
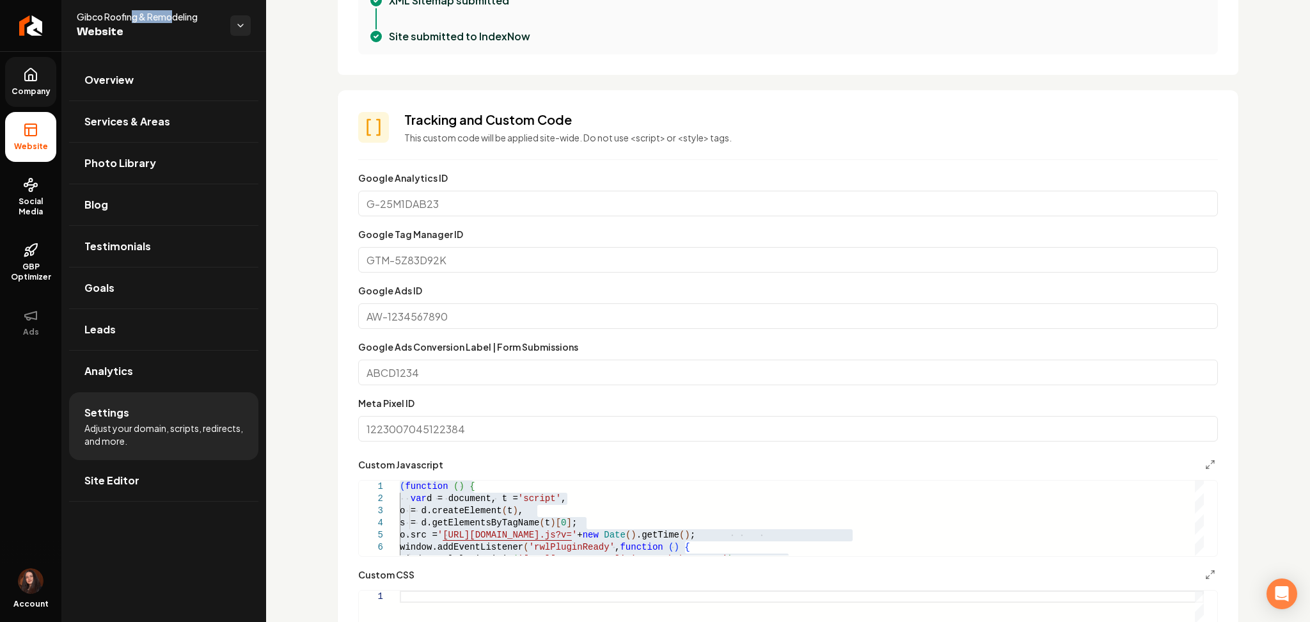
click at [134, 0] on html "Company Website Social Media GBP Optimizer Ads Account Gibco Roofing & Remodeli…" at bounding box center [655, 311] width 1310 height 622
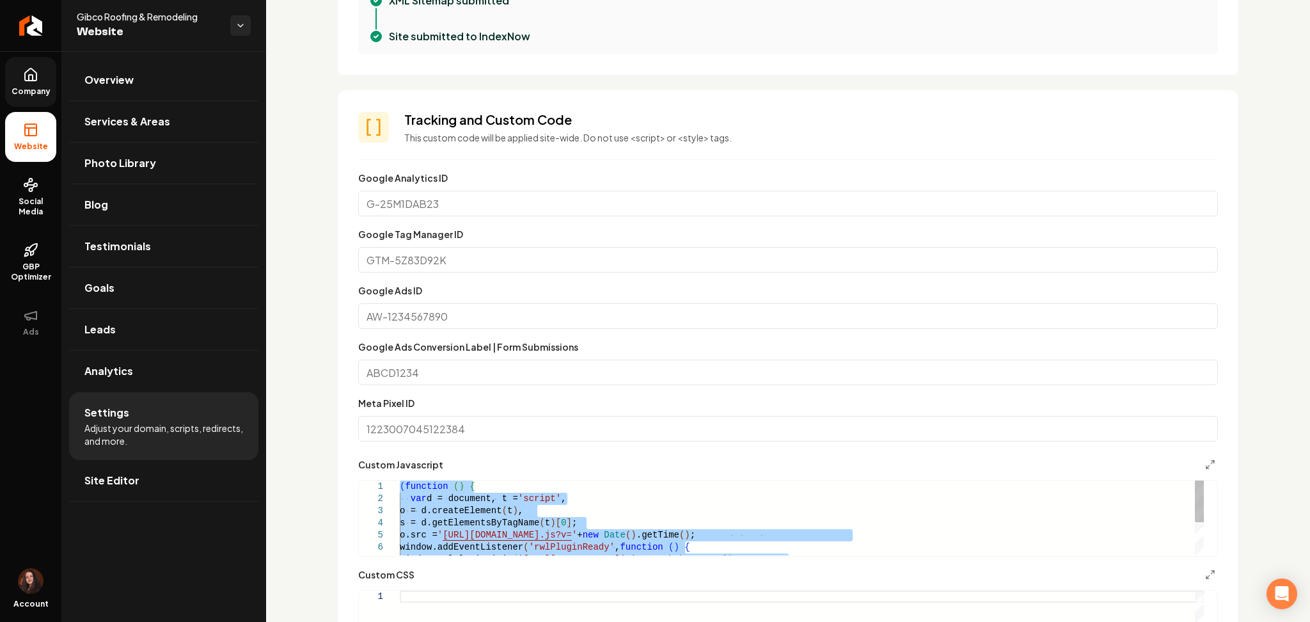
click at [443, 500] on div "( function ( ) { var d = document, t = 'script' , o = d.createElement ( t ) , s…" at bounding box center [802, 547] width 804 height 134
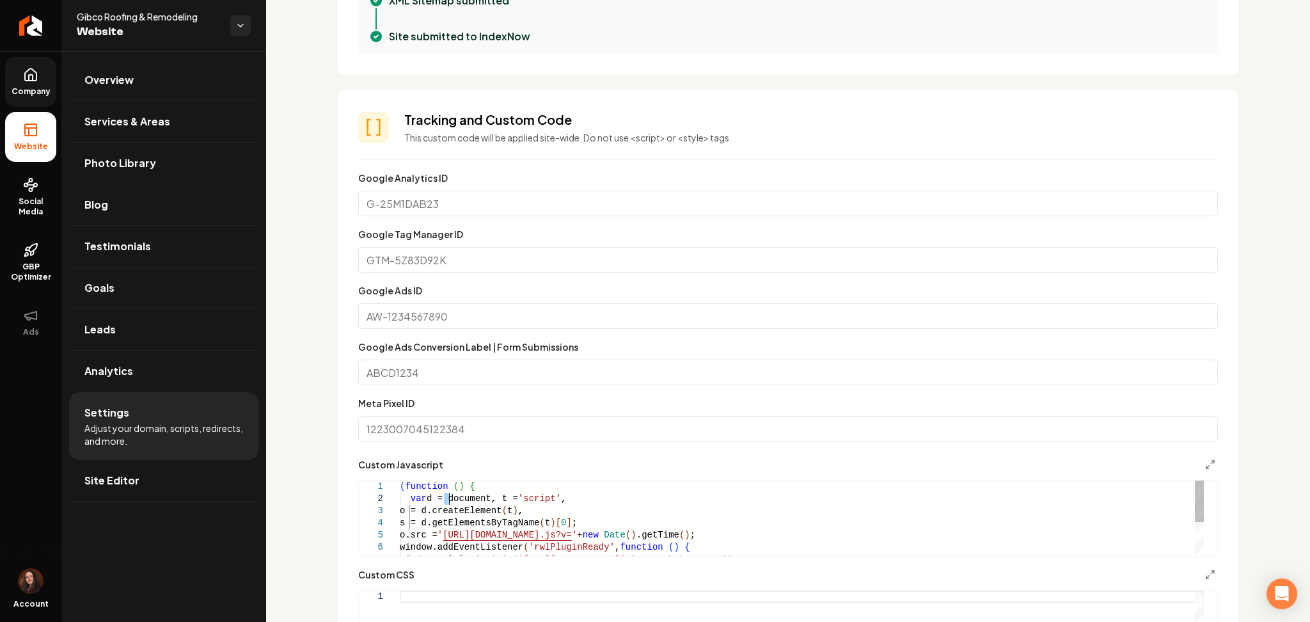
click at [443, 500] on div "( function ( ) { var d = document, t = 'script' , o = d.createElement ( t ) , s…" at bounding box center [802, 547] width 804 height 134
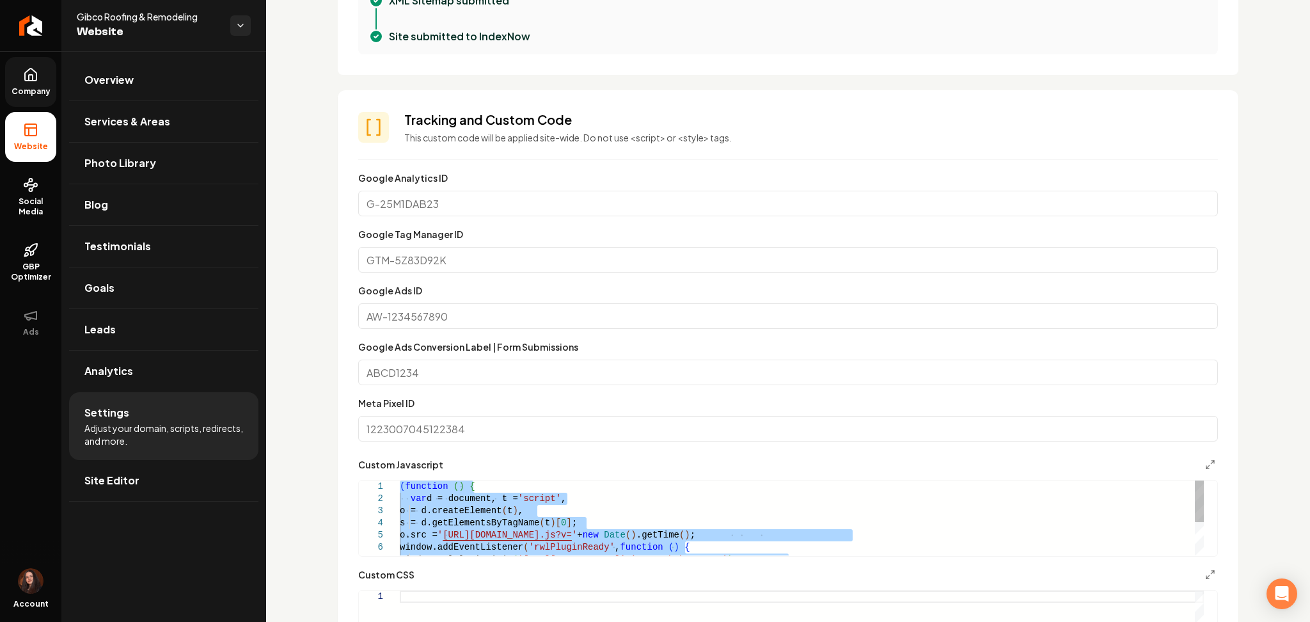
click at [443, 500] on div "( function ( ) { var d = document, t = 'script' , o = d.createElement ( t ) , s…" at bounding box center [802, 547] width 804 height 134
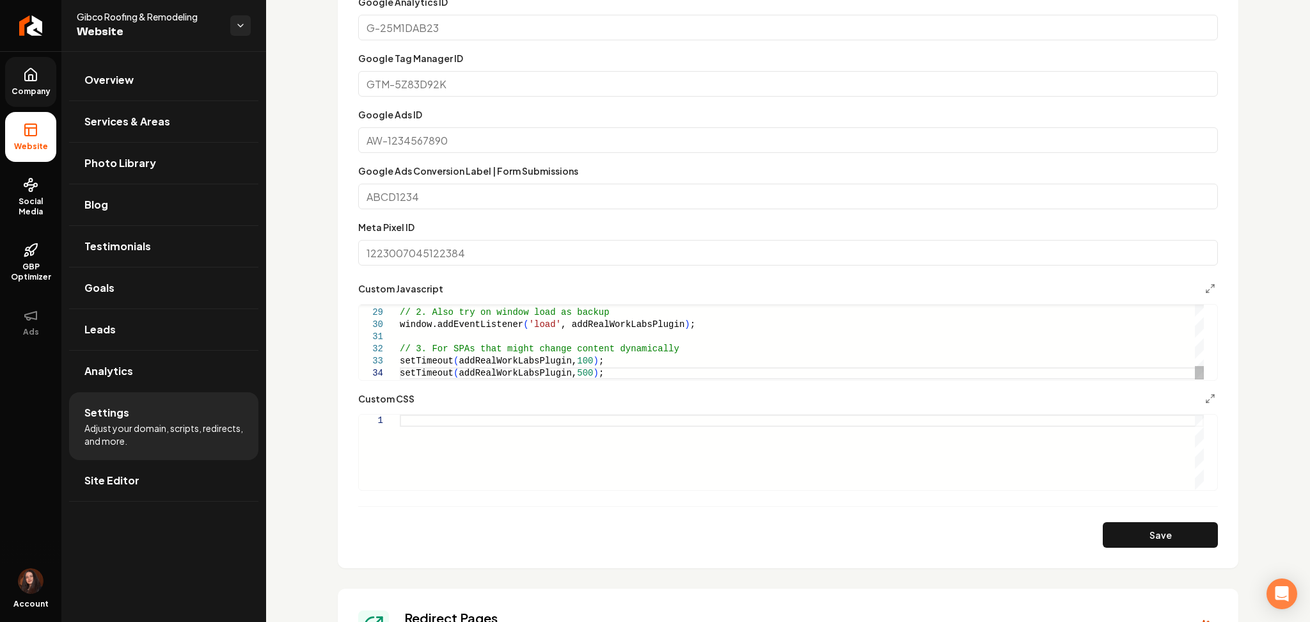
scroll to position [853, 0]
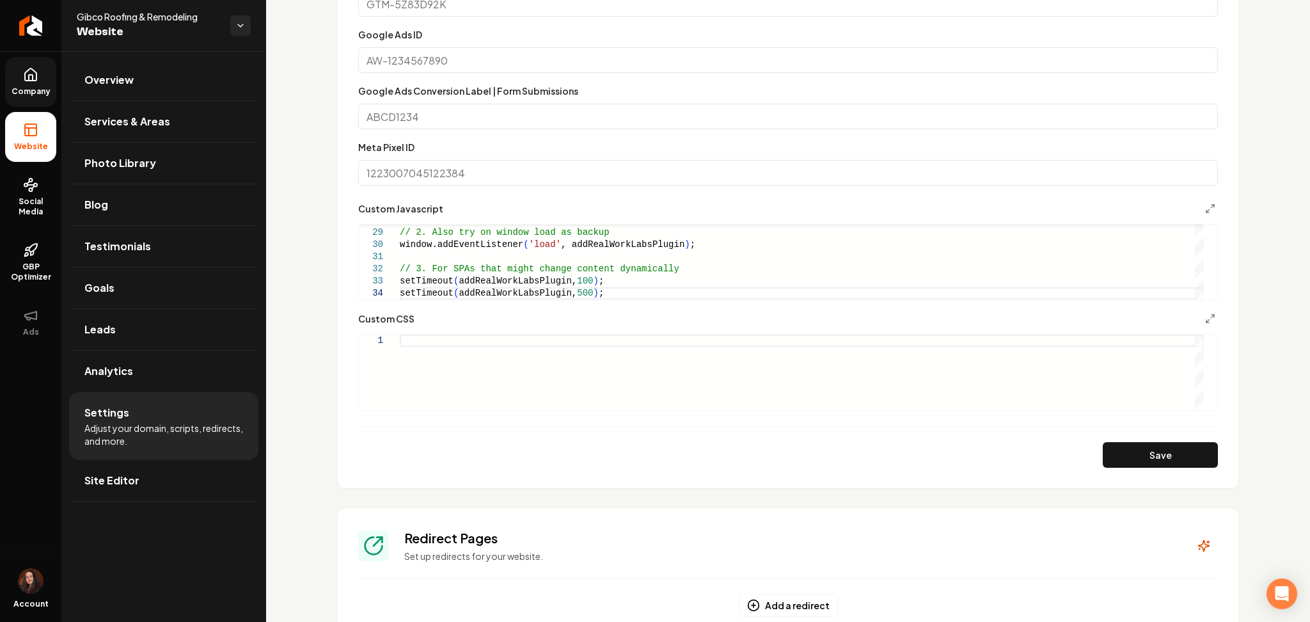
click at [1160, 470] on section "**********" at bounding box center [788, 161] width 901 height 654
click at [1153, 455] on button "Save" at bounding box center [1160, 455] width 115 height 26
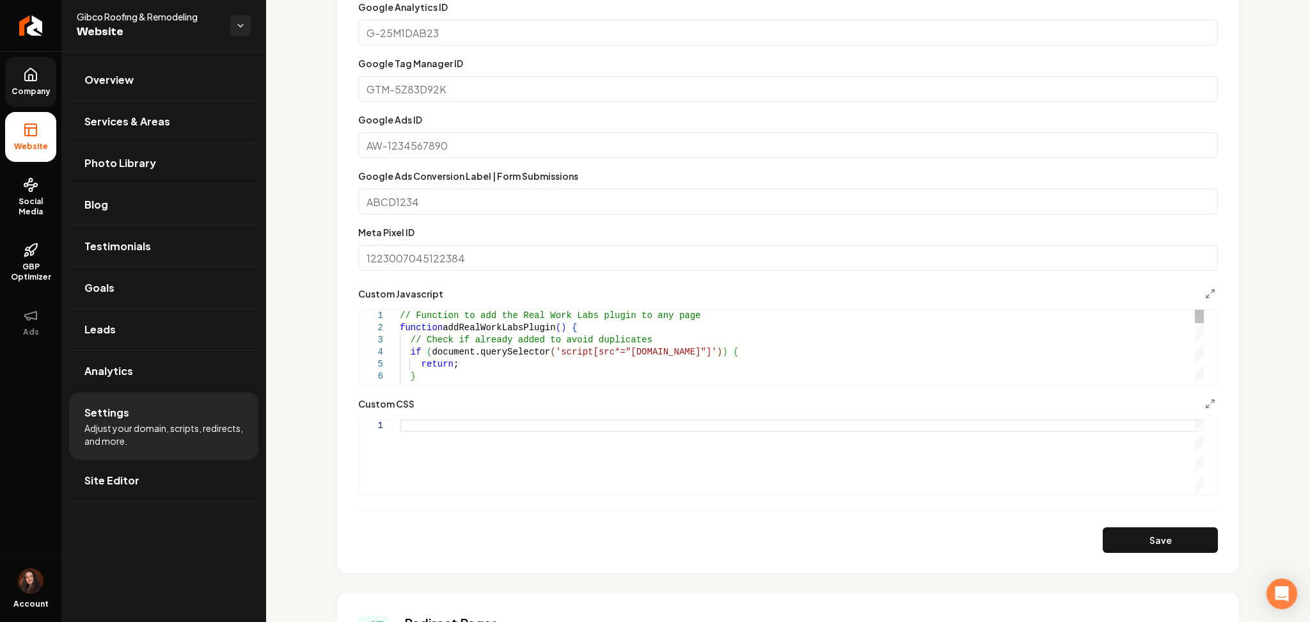
scroll to position [0, 191]
click at [666, 329] on div "if ( document.querySelector ( 'script[src*="realworklabs.com"]' ) ) { return ; …" at bounding box center [802, 516] width 804 height 413
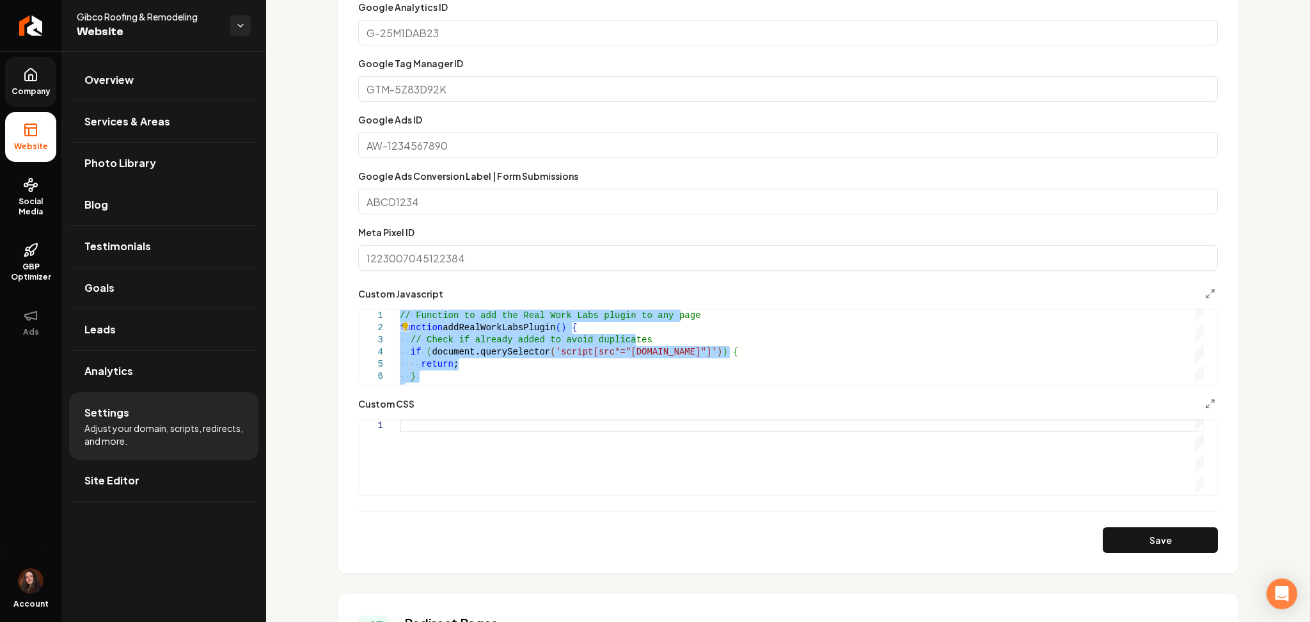
type textarea "**********"
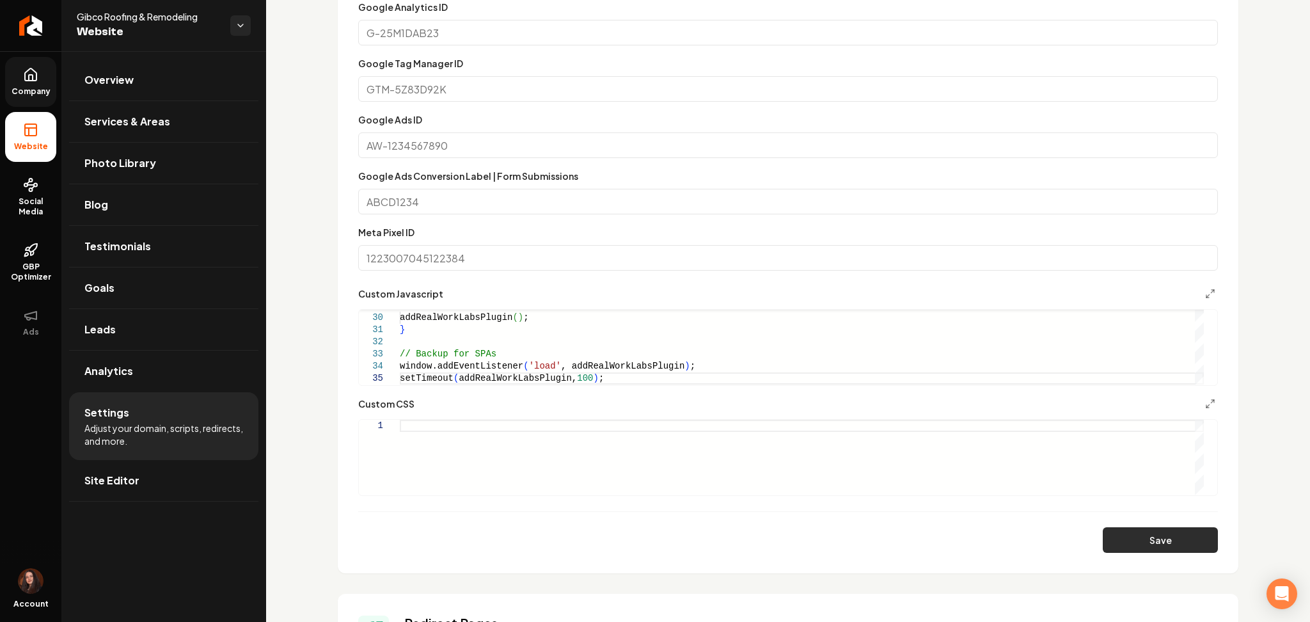
click at [1168, 545] on button "Save" at bounding box center [1160, 540] width 115 height 26
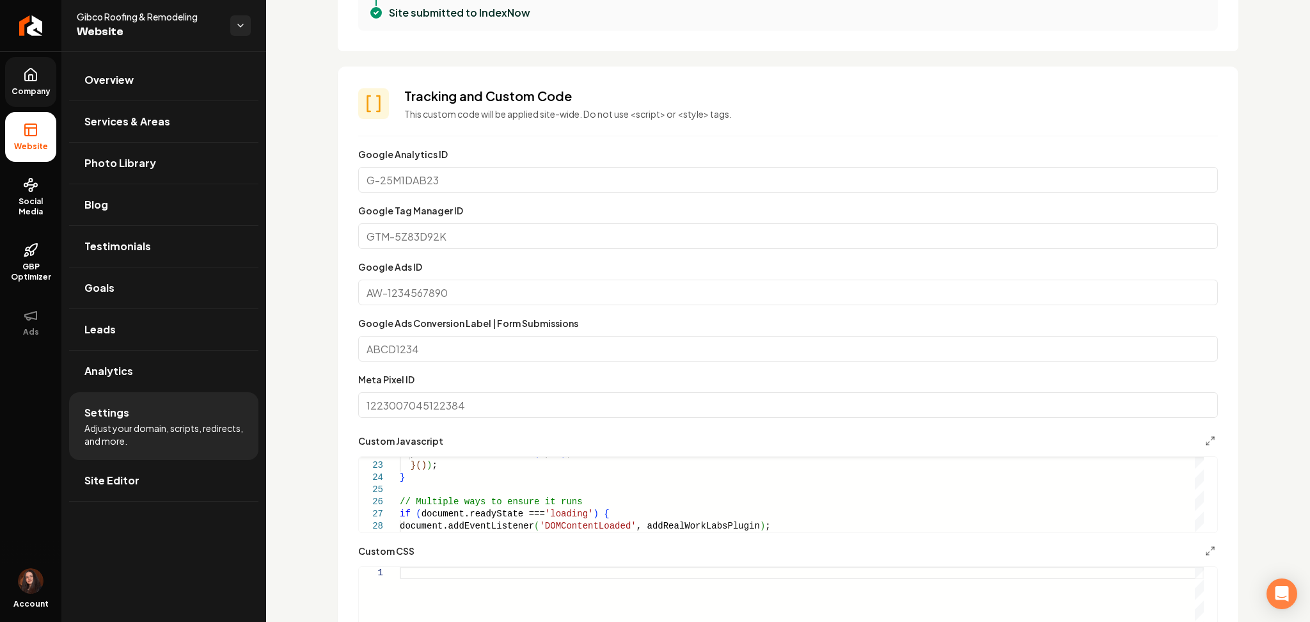
scroll to position [597, 0]
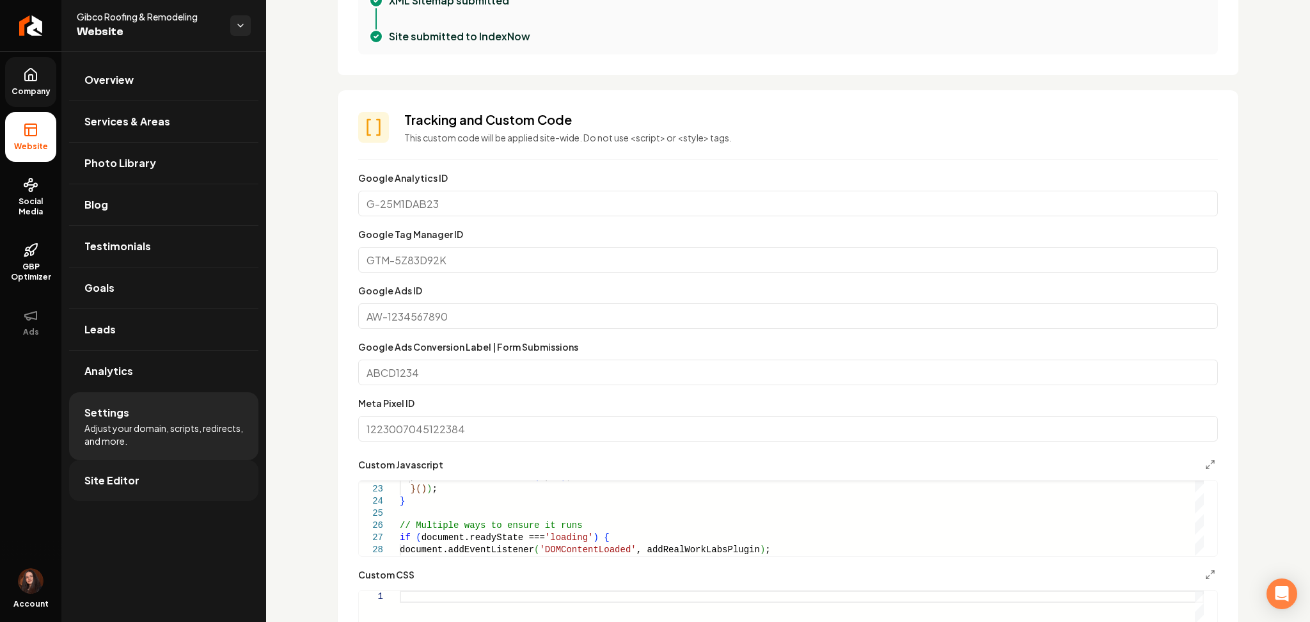
click at [125, 485] on span "Site Editor" at bounding box center [111, 480] width 55 height 15
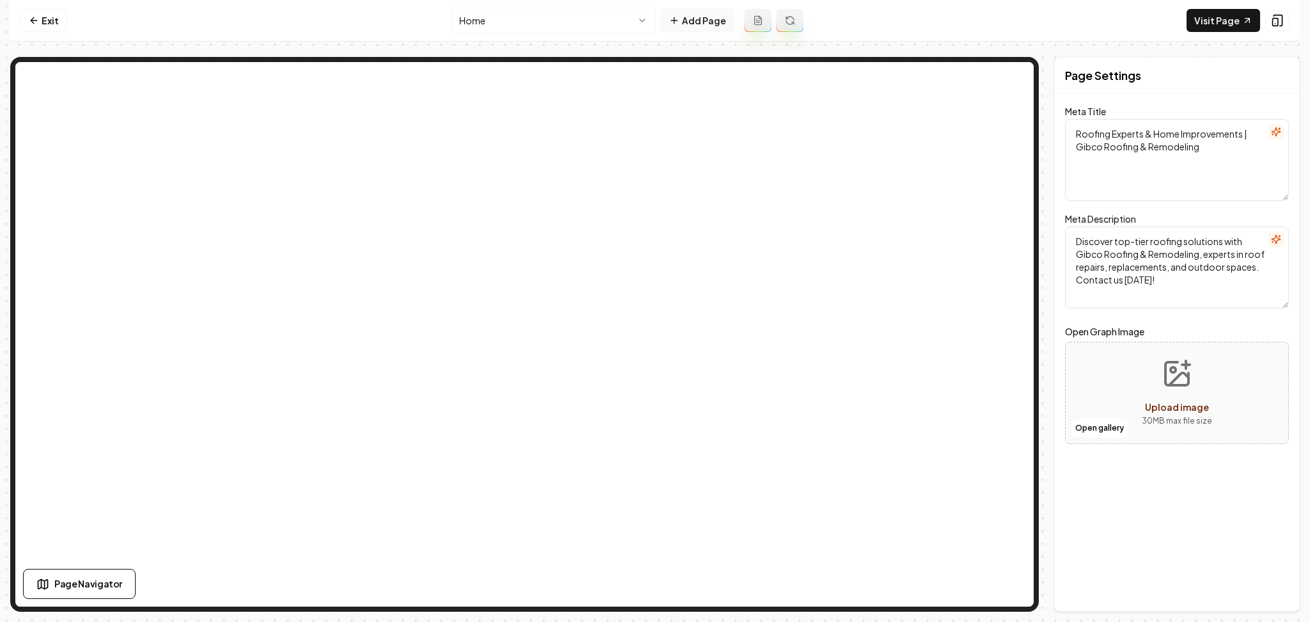
click at [674, 20] on icon at bounding box center [674, 20] width 0 height 6
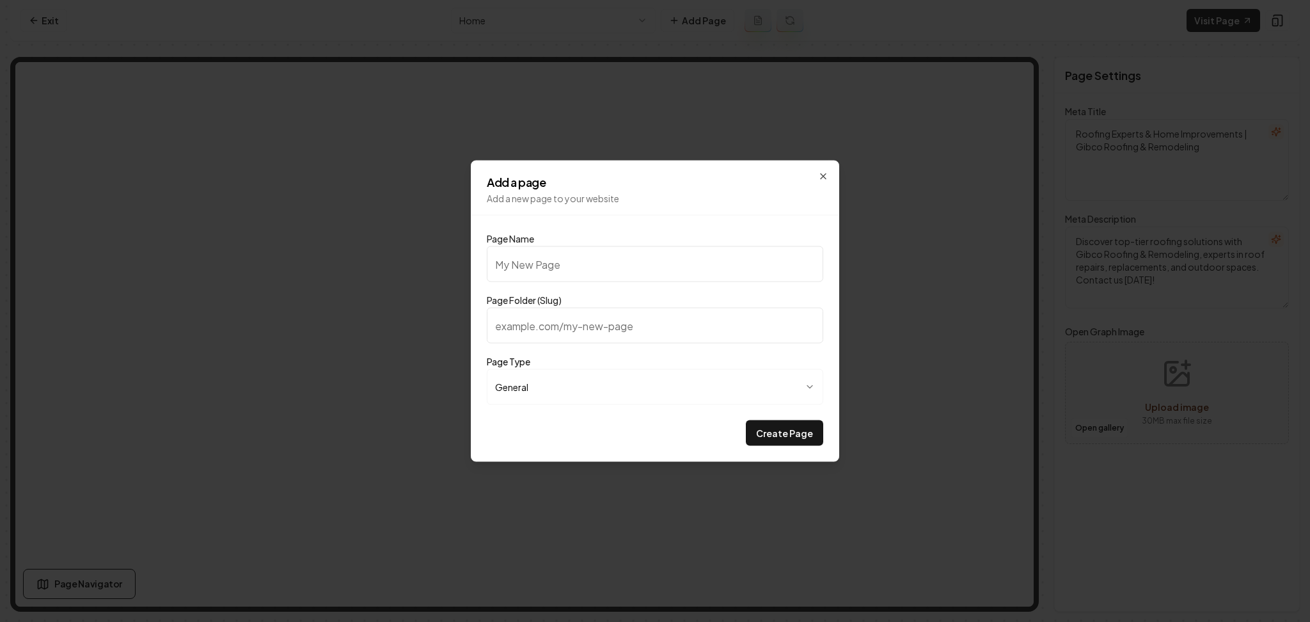
type input "Recent Projects"
type input "recent-projects"
type input "Recent Projects"
click at [775, 434] on button "Create Page" at bounding box center [784, 433] width 77 height 26
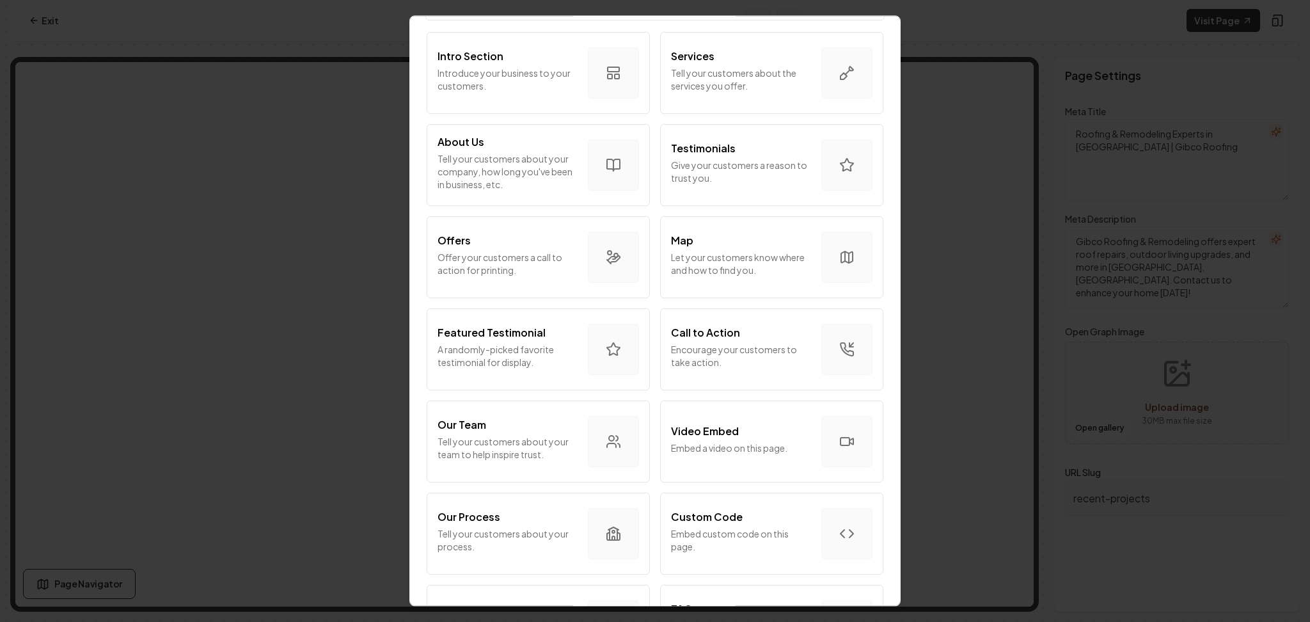
scroll to position [256, 0]
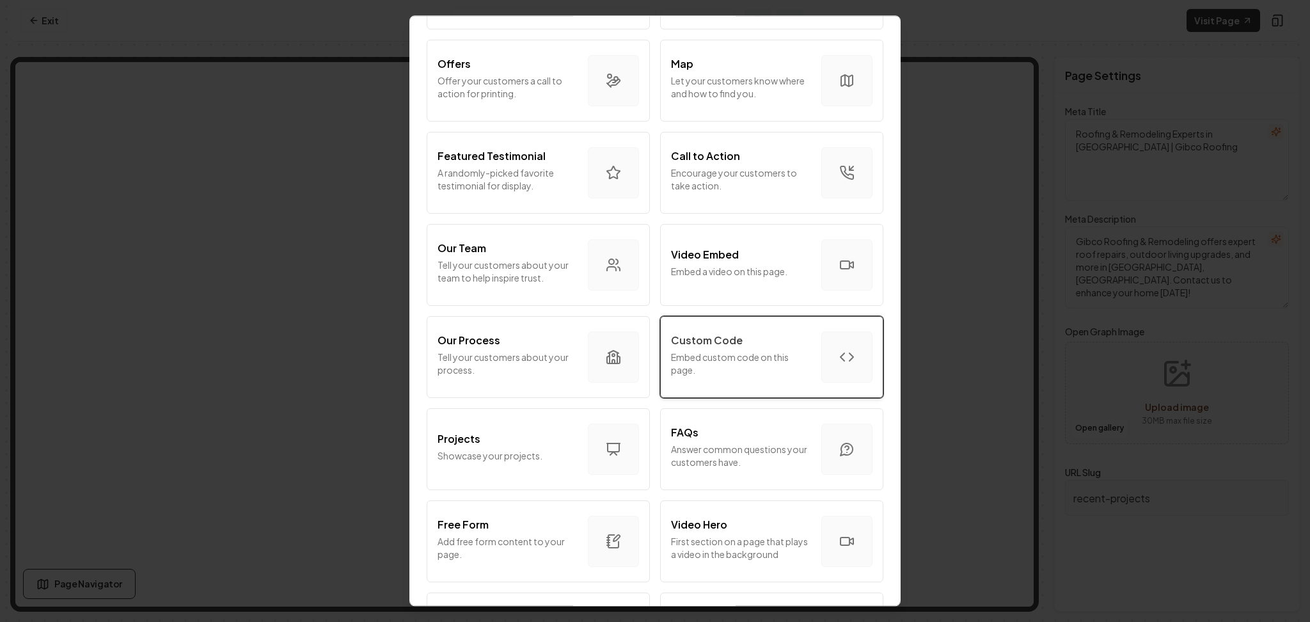
click at [745, 361] on p "Embed custom code on this page." at bounding box center [741, 364] width 140 height 26
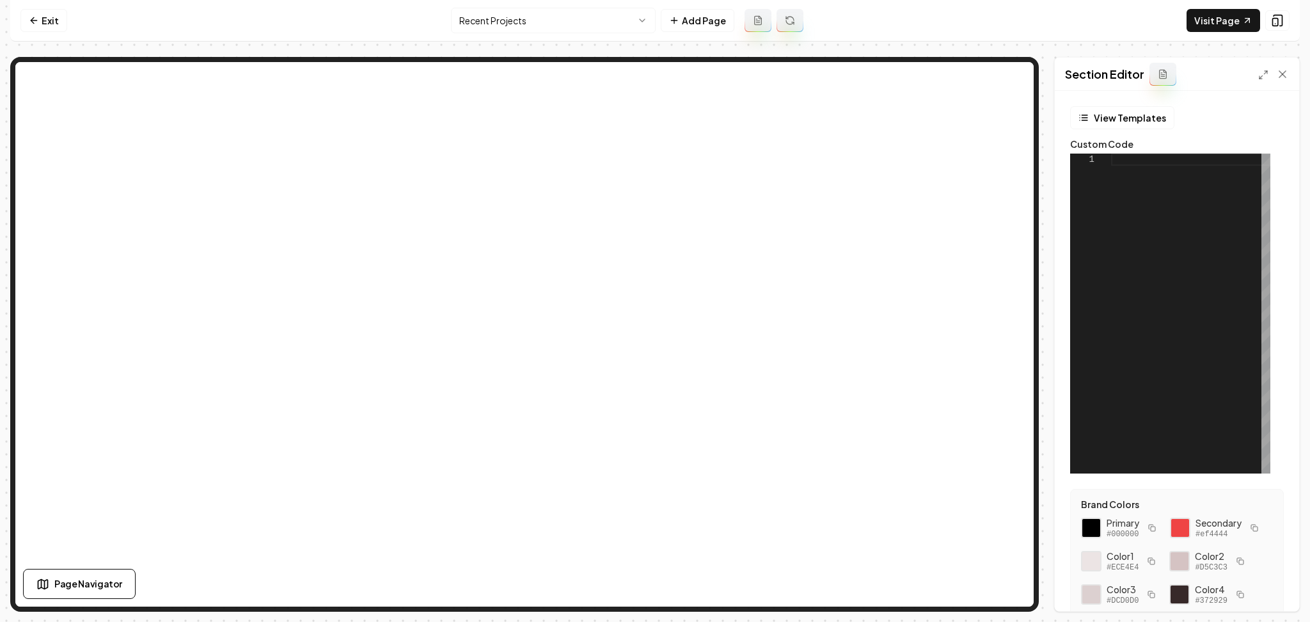
click at [1233, 288] on div at bounding box center [1190, 314] width 159 height 320
type textarea "**********"
click at [1260, 595] on button "Save" at bounding box center [1270, 589] width 38 height 23
click at [1211, 29] on link "Visit Page" at bounding box center [1224, 20] width 74 height 23
click at [1213, 31] on link "Visit Page" at bounding box center [1224, 20] width 74 height 23
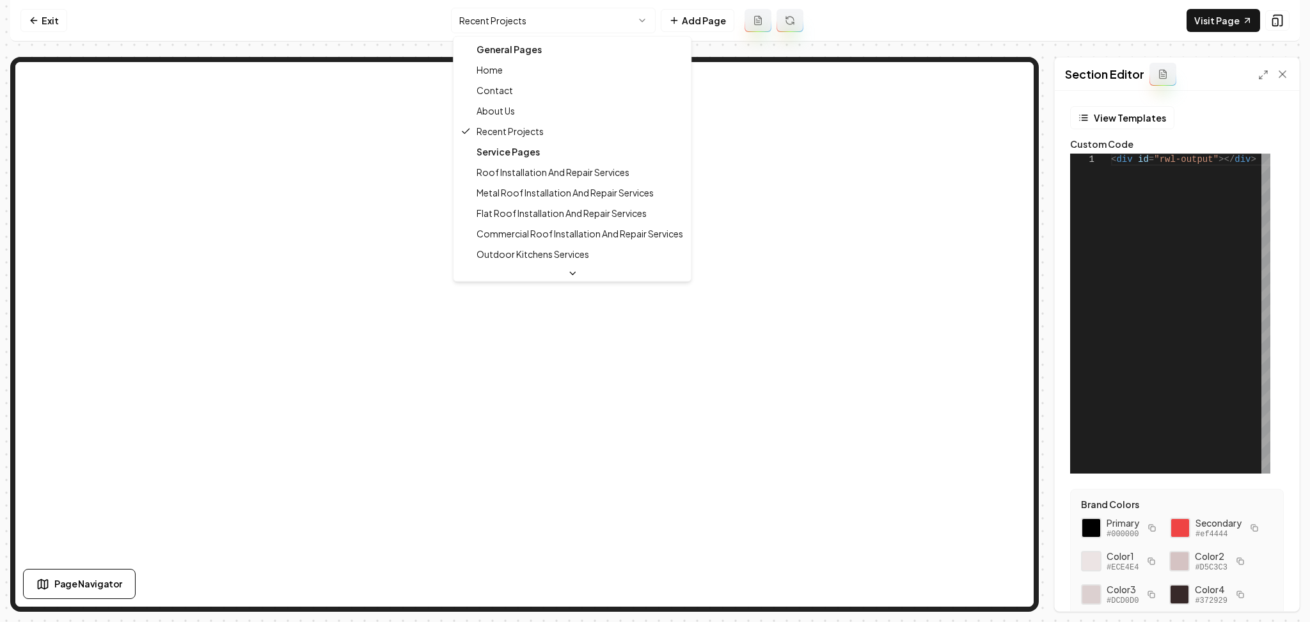
click at [500, 26] on html "**********" at bounding box center [655, 311] width 1310 height 622
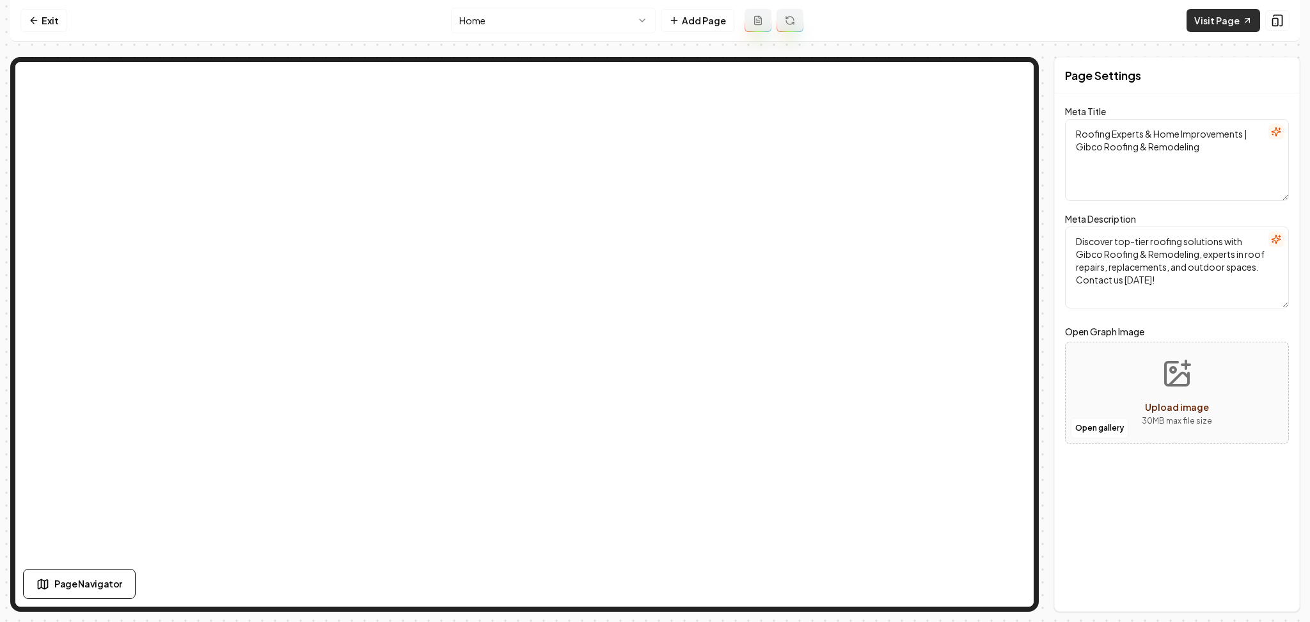
click at [1232, 22] on link "Visit Page" at bounding box center [1224, 20] width 74 height 23
click at [559, 13] on html "Computer Required This feature is only available on a computer. Please switch t…" at bounding box center [655, 311] width 1310 height 622
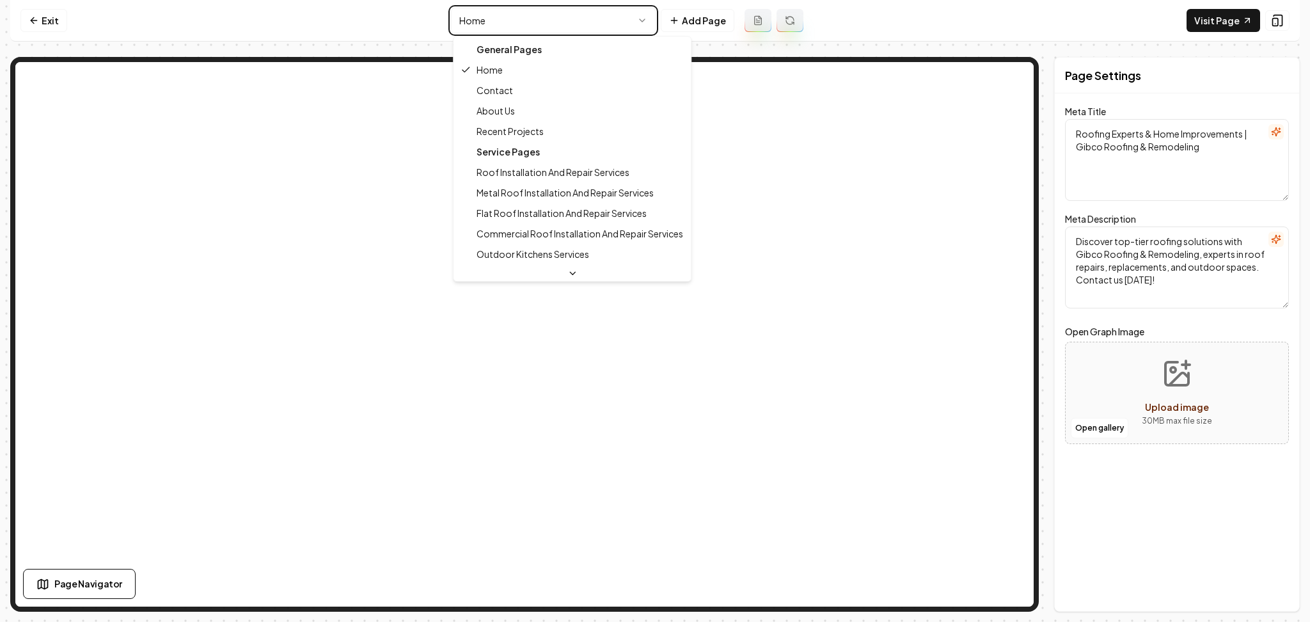
type textarea "Roofing & Remodeling Experts in [GEOGRAPHIC_DATA] | Gibco Roofing"
type textarea "Gibco Roofing & Remodeling offers expert roof repairs, outdoor living upgrades,…"
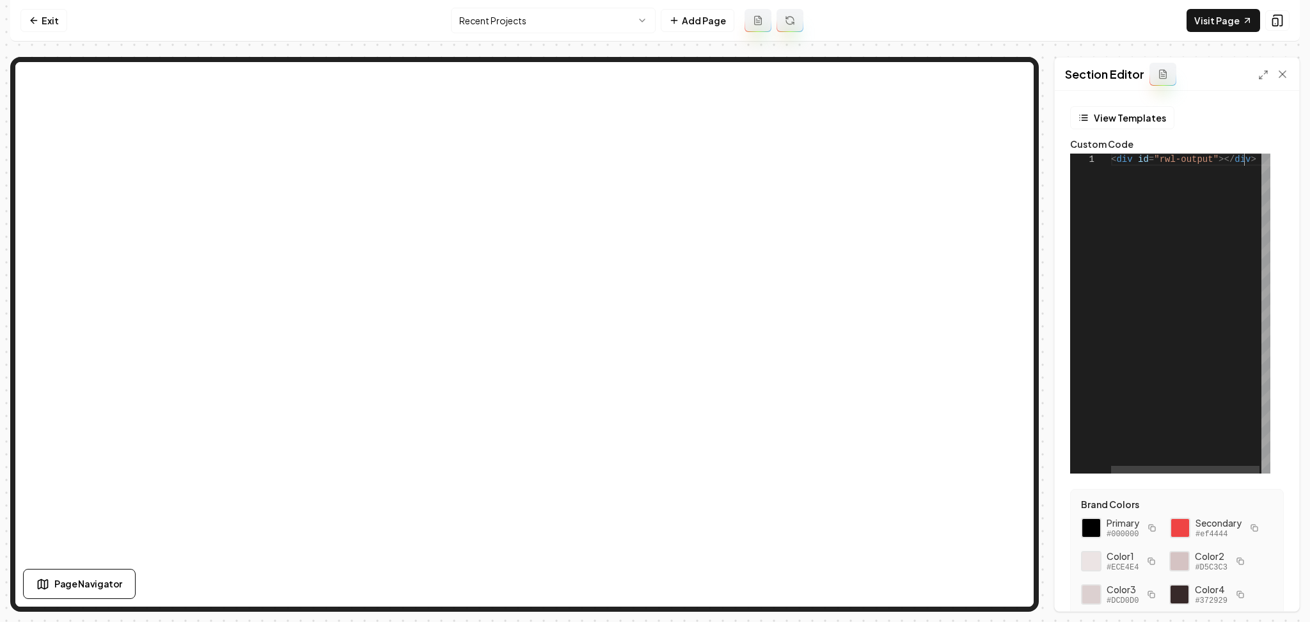
scroll to position [0, 131]
click at [1143, 190] on div "< div id = "rwl-output" ></ div >" at bounding box center [1191, 314] width 161 height 320
click at [1249, 164] on div "< div id = "rwl-output" ></ div >" at bounding box center [1191, 314] width 161 height 320
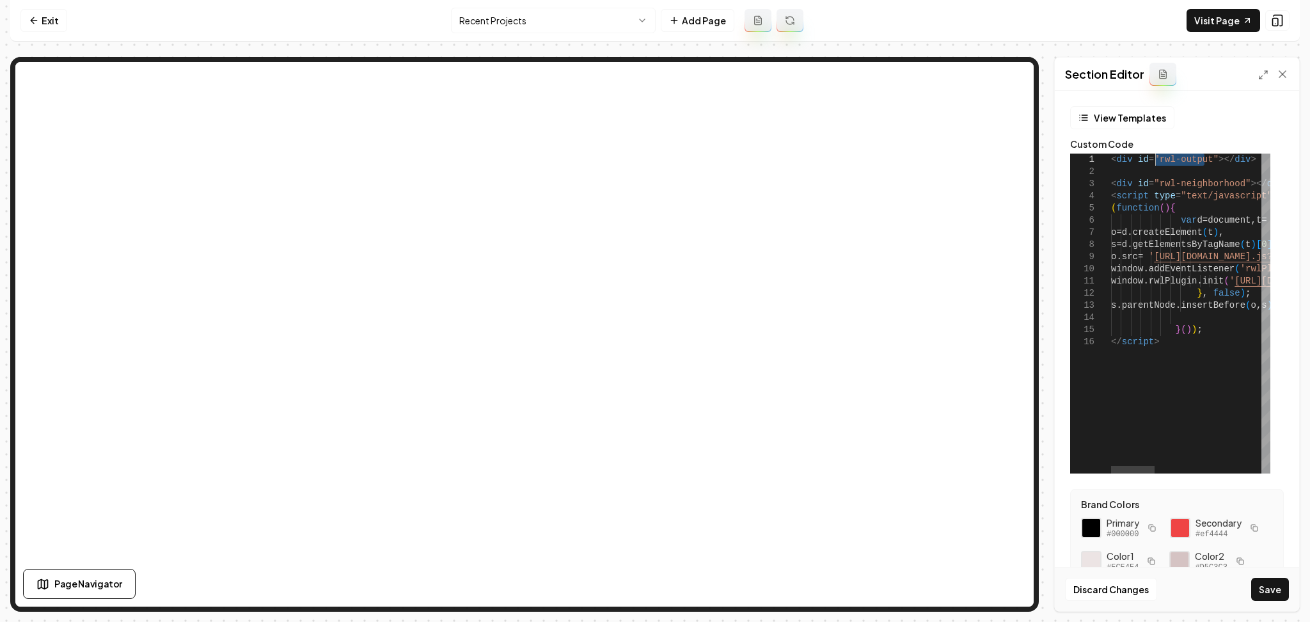
drag, startPoint x: 1206, startPoint y: 159, endPoint x: 1160, endPoint y: 162, distance: 46.2
drag, startPoint x: 1233, startPoint y: 186, endPoint x: 1155, endPoint y: 187, distance: 78.1
drag, startPoint x: 1254, startPoint y: 161, endPoint x: 1088, endPoint y: 161, distance: 165.7
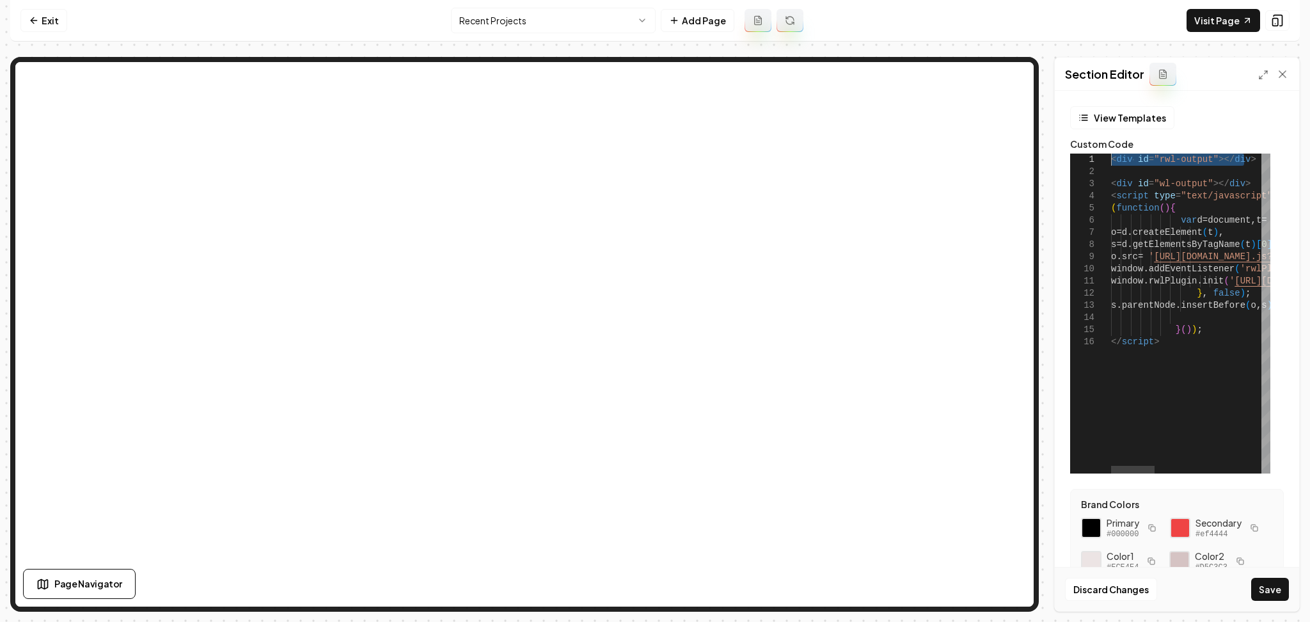
click at [1268, 593] on button "Save" at bounding box center [1270, 589] width 38 height 23
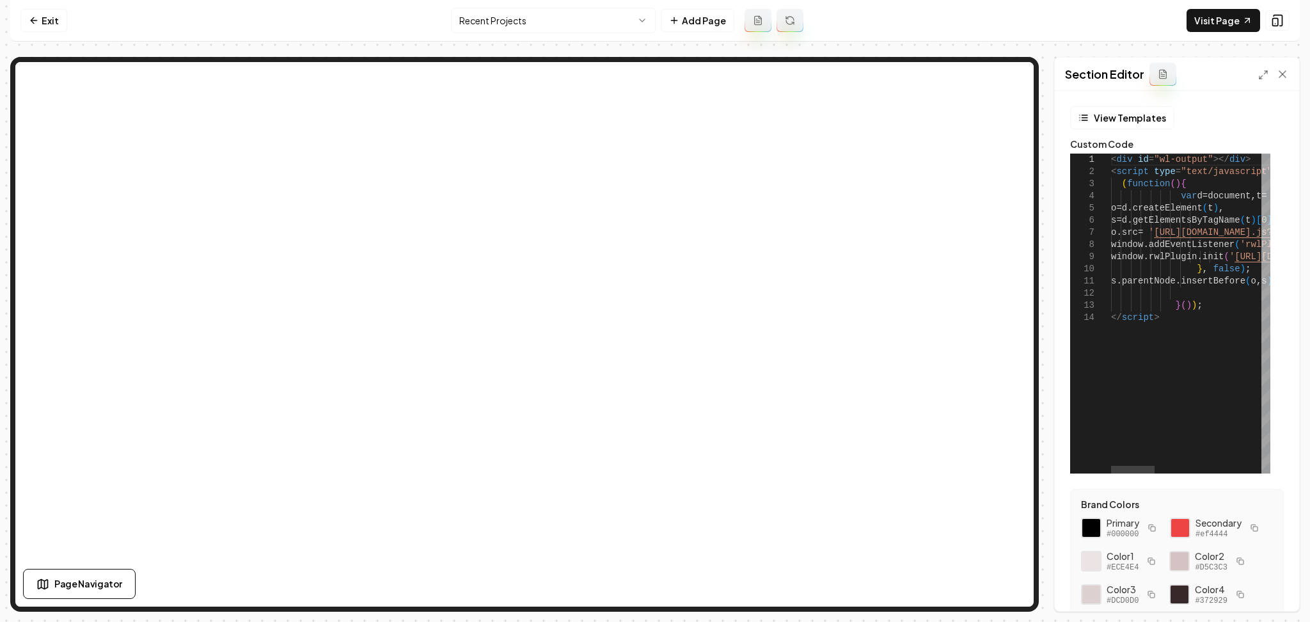
scroll to position [25, 18]
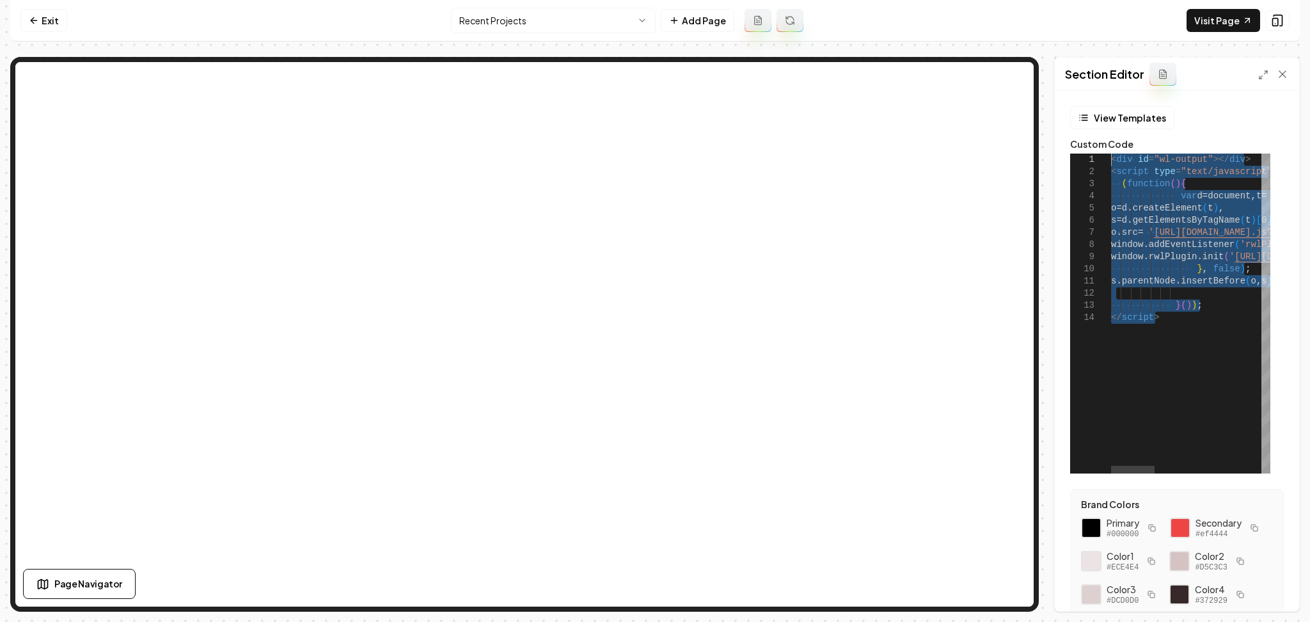
drag, startPoint x: 1181, startPoint y: 351, endPoint x: 1088, endPoint y: 129, distance: 240.0
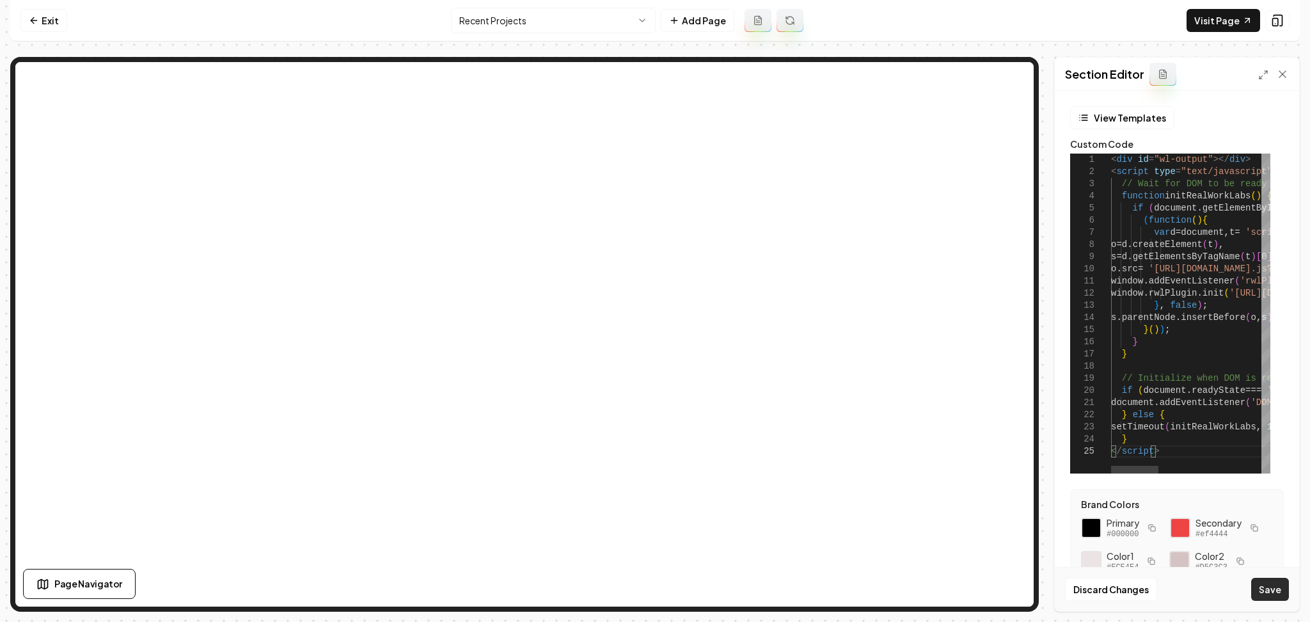
click at [1265, 595] on button "Save" at bounding box center [1270, 589] width 38 height 23
click at [1224, 16] on link "Visit Page" at bounding box center [1224, 20] width 74 height 23
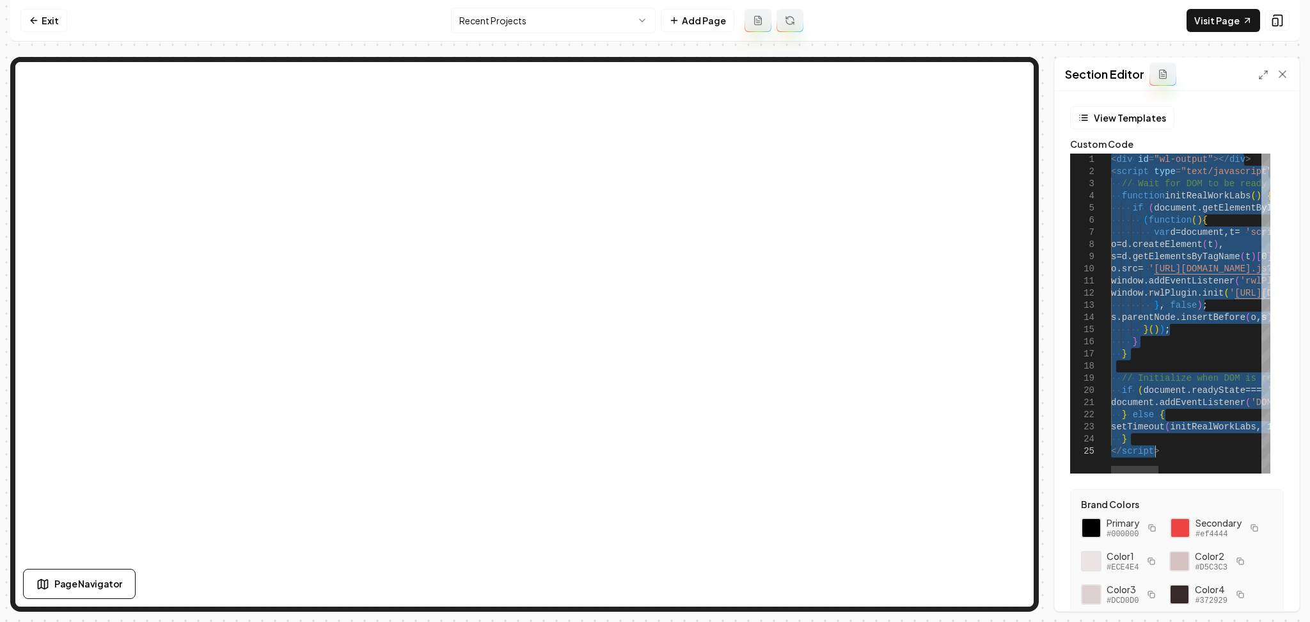
drag, startPoint x: 1157, startPoint y: 441, endPoint x: 1117, endPoint y: 187, distance: 257.1
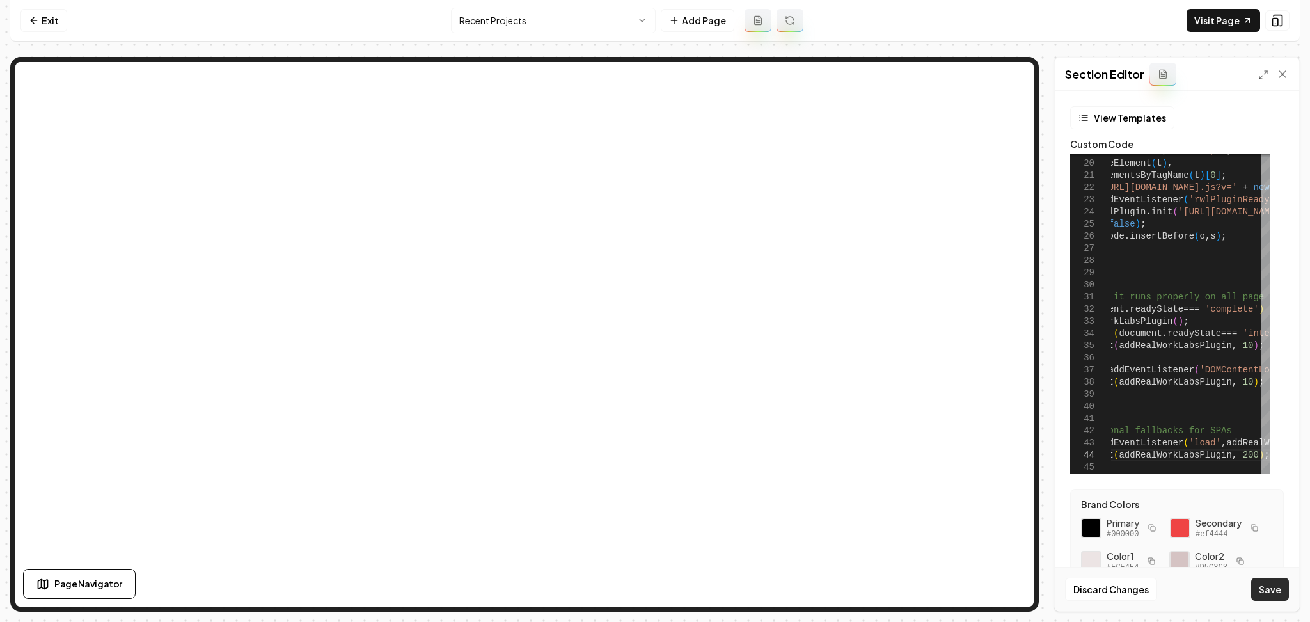
click at [1260, 589] on button "Save" at bounding box center [1270, 589] width 38 height 23
click at [1199, 22] on link "Visit Page" at bounding box center [1224, 20] width 74 height 23
click at [1180, 194] on div "var d = document , t = 'script' , o = d . createElement ( t ) , s = d . getElem…" at bounding box center [1312, 203] width 505 height 555
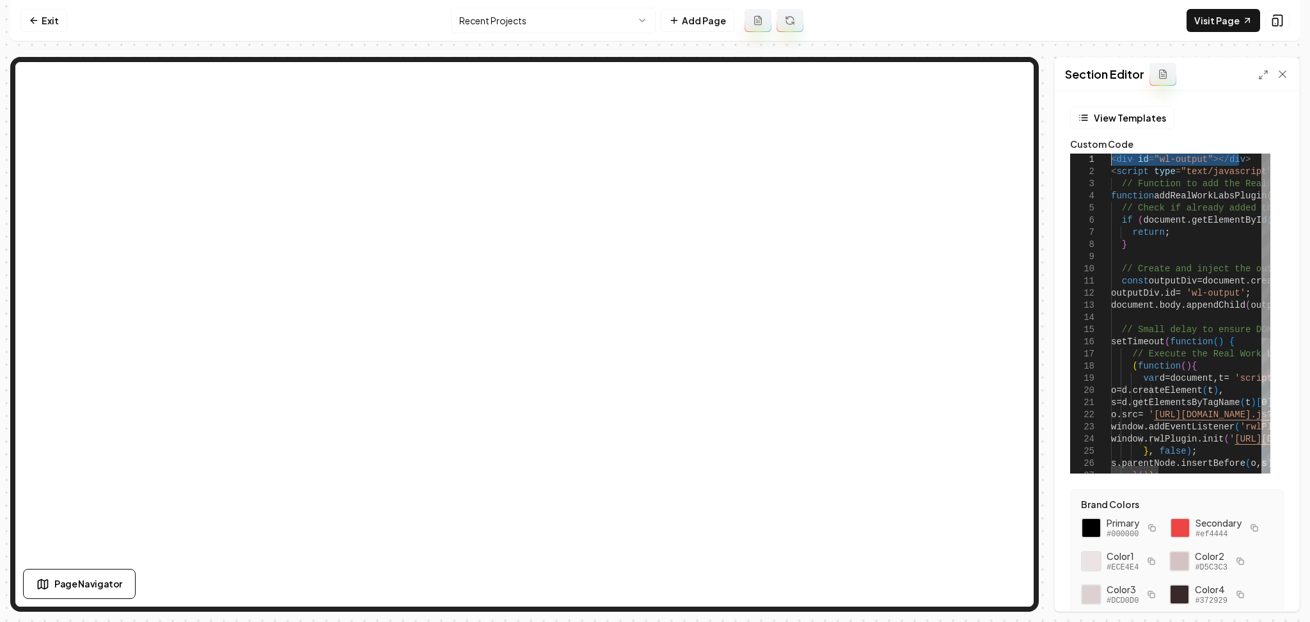
drag, startPoint x: 1196, startPoint y: 159, endPoint x: 1018, endPoint y: 154, distance: 177.9
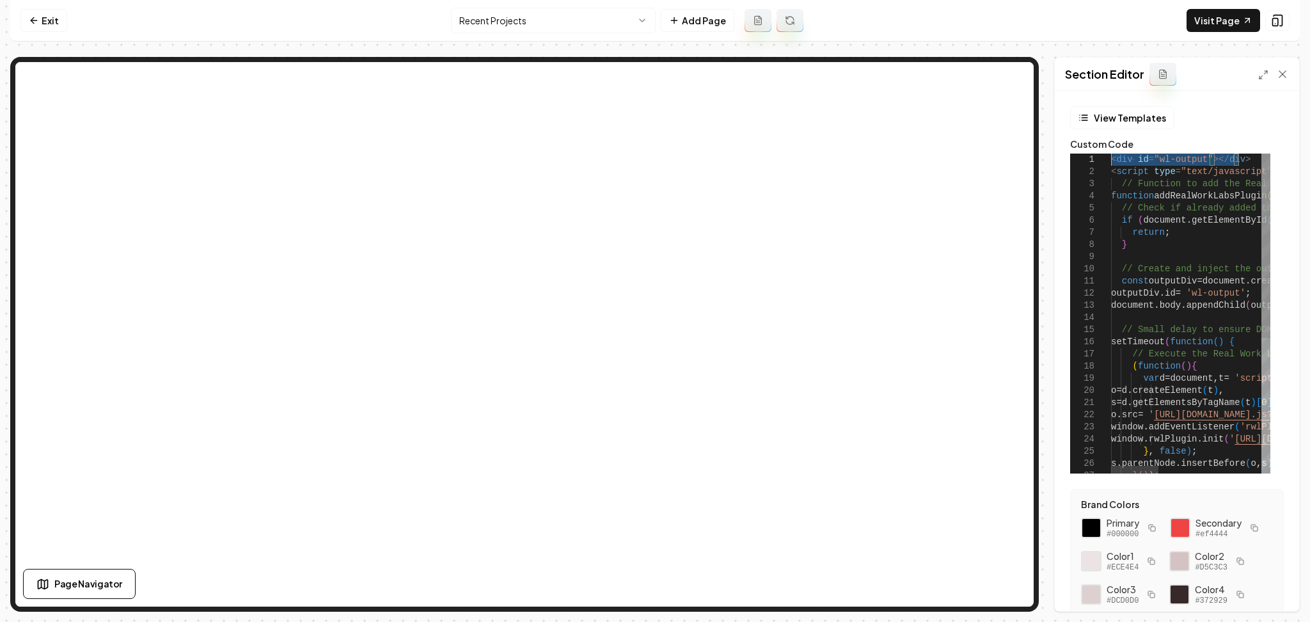
drag, startPoint x: 1246, startPoint y: 156, endPoint x: 1042, endPoint y: 148, distance: 204.9
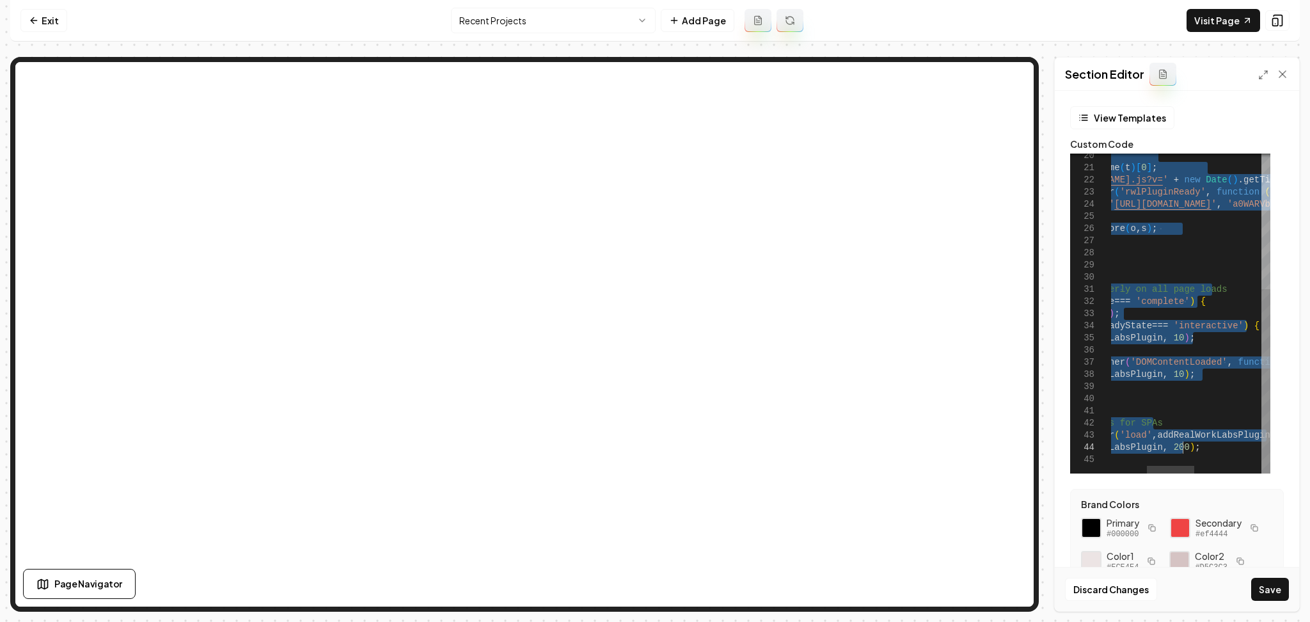
drag, startPoint x: 1114, startPoint y: 186, endPoint x: 1184, endPoint y: 448, distance: 270.6
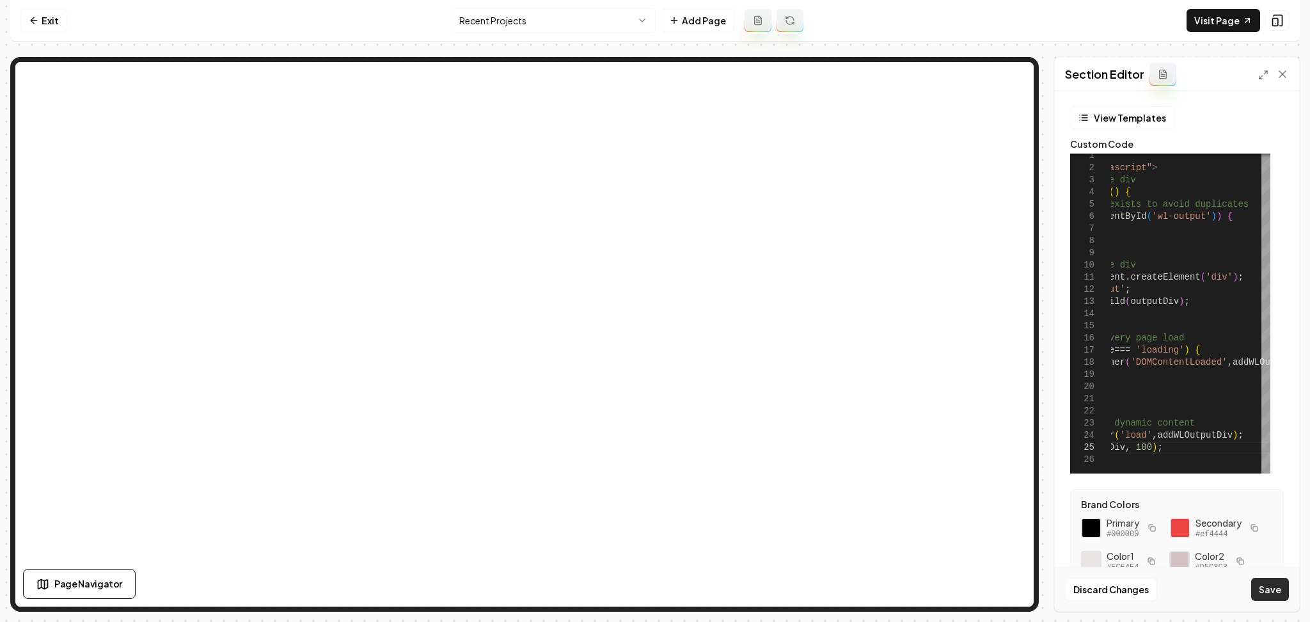
click at [1263, 584] on button "Save" at bounding box center [1270, 589] width 38 height 23
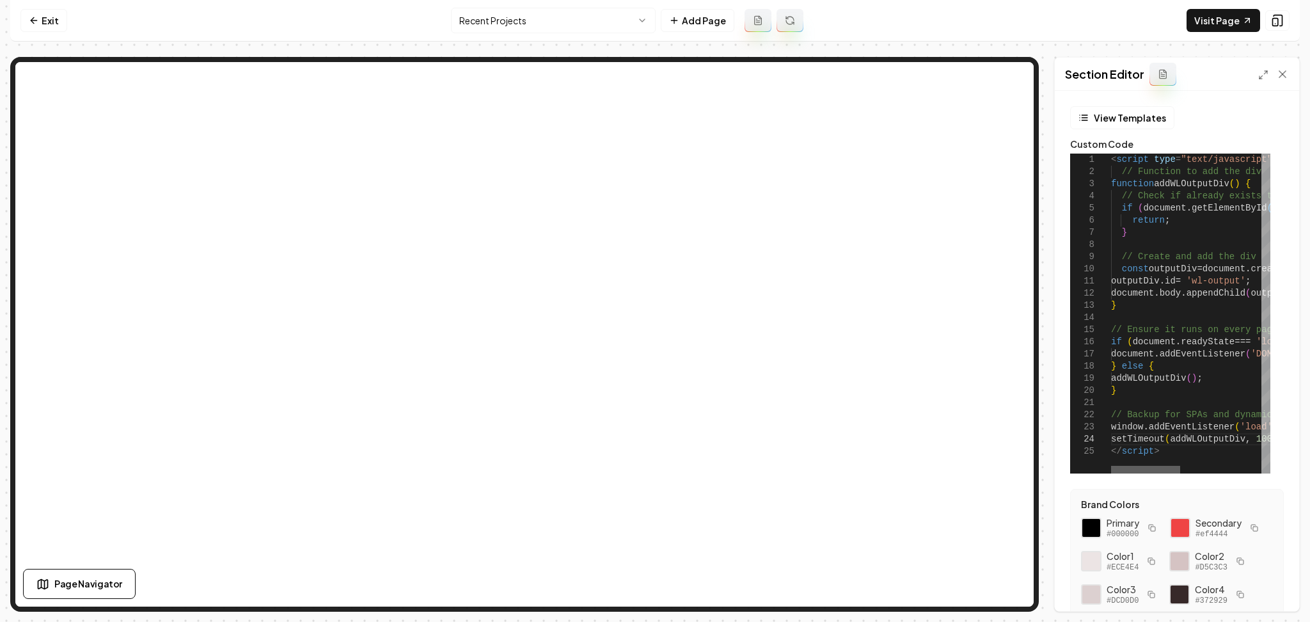
click at [1111, 473] on div at bounding box center [1145, 470] width 69 height 8
click at [1235, 14] on link "Visit Page" at bounding box center [1224, 20] width 74 height 23
drag, startPoint x: 1192, startPoint y: 344, endPoint x: 1201, endPoint y: 344, distance: 9.0
click at [1200, 344] on div "addWLOutputDiv ( ) ; } // Backup for SPAs and dynamic content window . addEvent…" at bounding box center [1283, 314] width 344 height 320
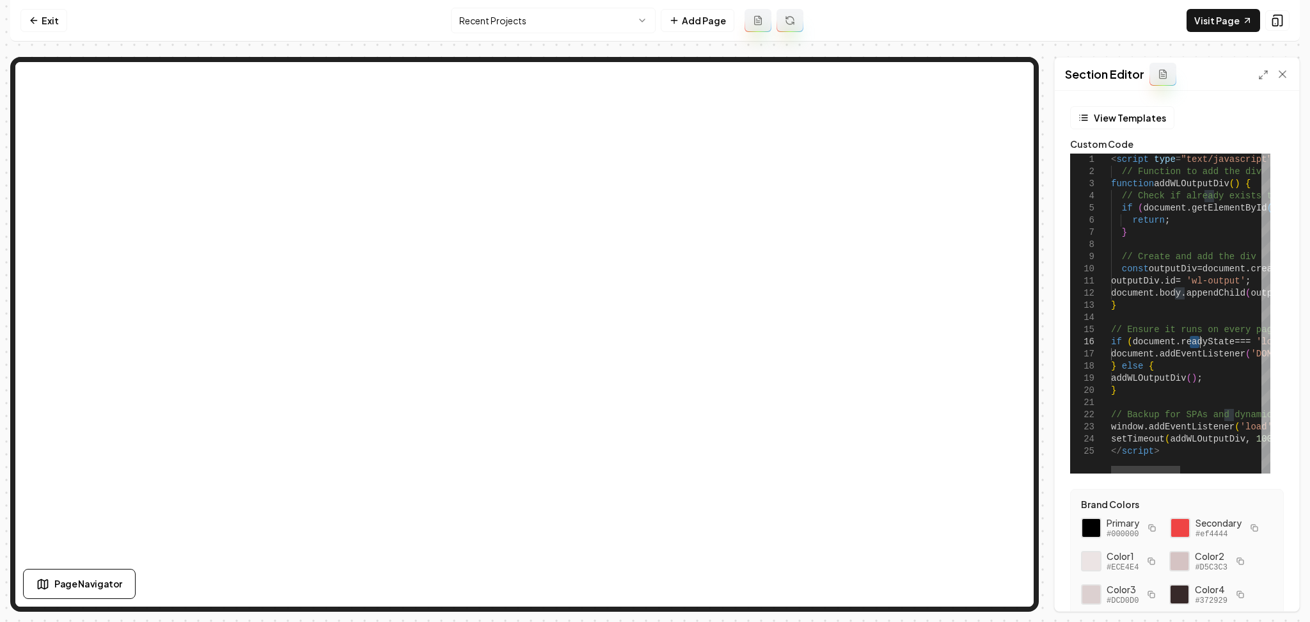
click at [1201, 344] on div "addWLOutputDiv ( ) ; } // Backup for SPAs and dynamic content window . addEvent…" at bounding box center [1283, 314] width 344 height 320
type textarea "**********"
click at [1201, 344] on div "addWLOutputDiv ( ) ; } // Backup for SPAs and dynamic content window . addEvent…" at bounding box center [1283, 314] width 344 height 320
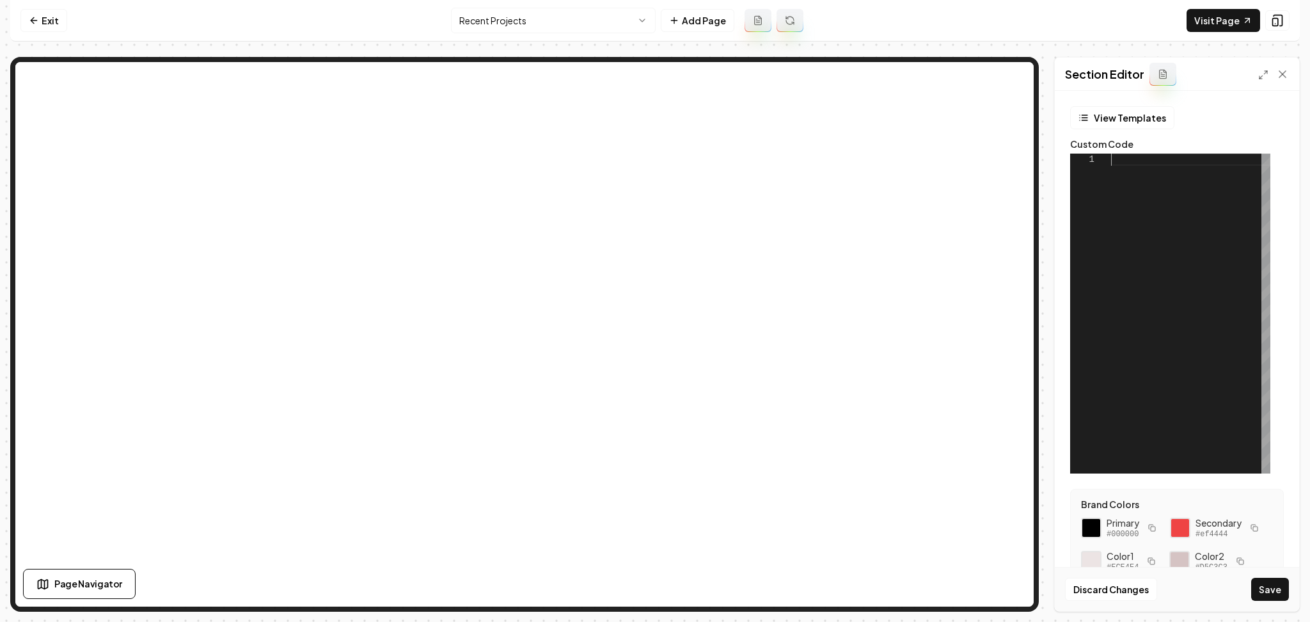
scroll to position [12, 0]
click at [1210, 260] on div at bounding box center [1190, 314] width 159 height 320
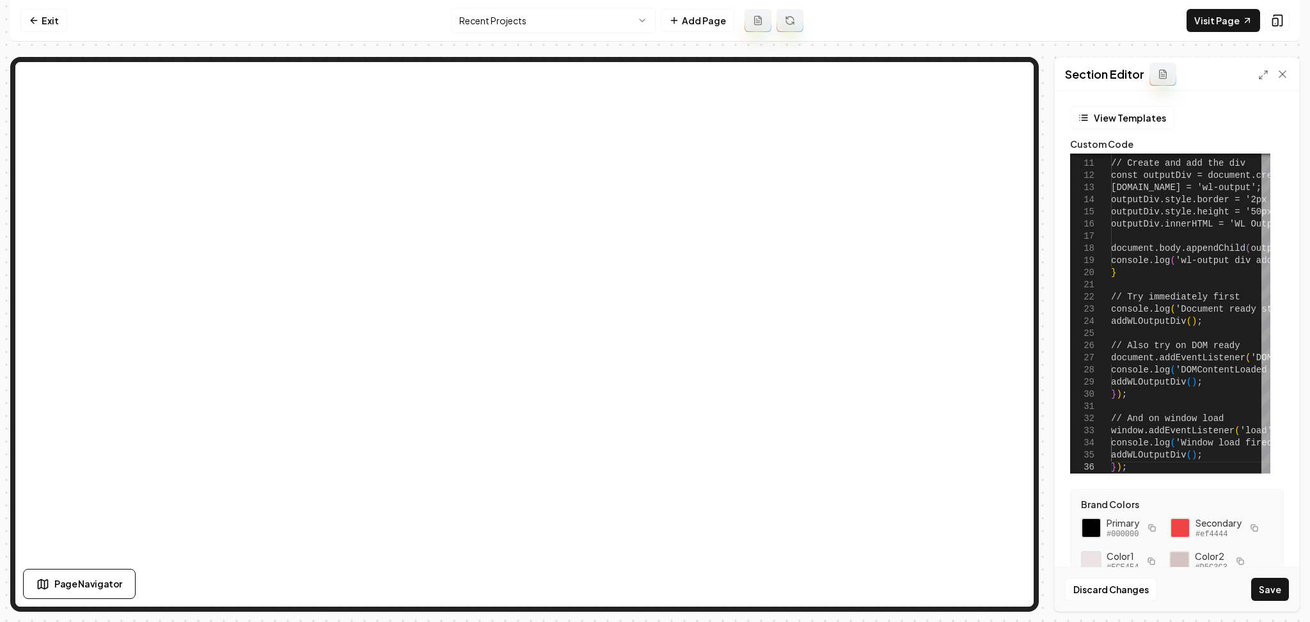
click at [1256, 585] on button "Save" at bounding box center [1270, 589] width 38 height 23
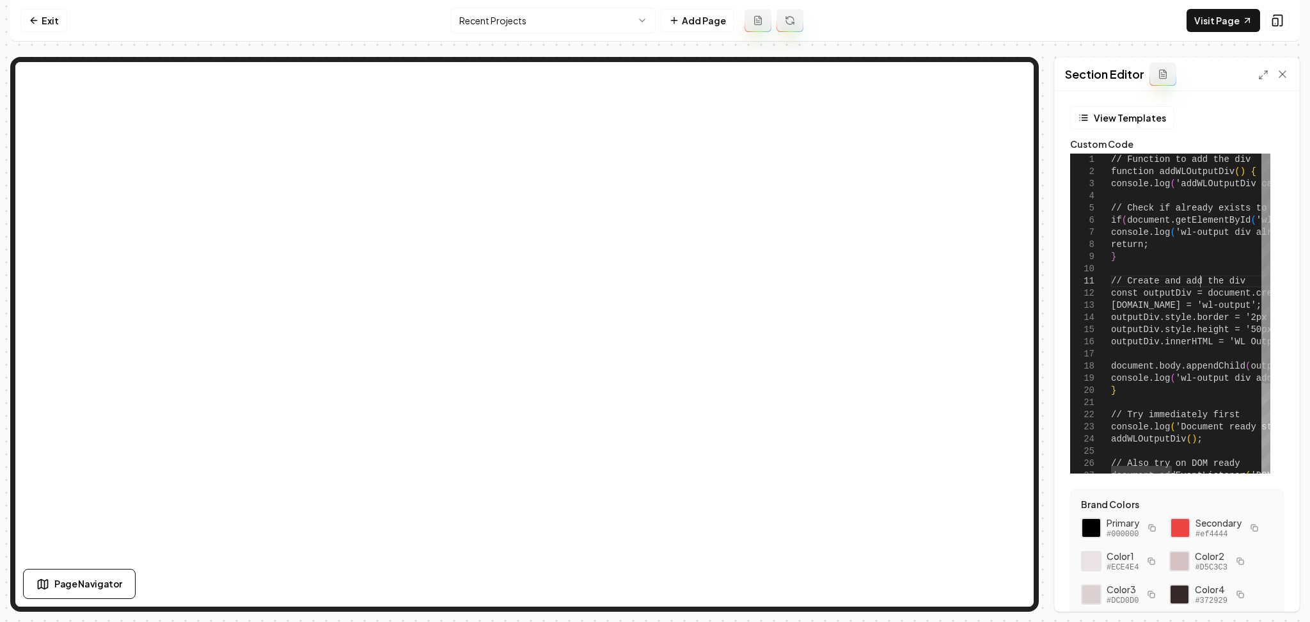
scroll to position [12, 13]
click at [1202, 285] on div "// Create and add the div const outputDiv = document.createElement ( 'div' ) ; …" at bounding box center [1307, 376] width 392 height 445
type textarea "**********"
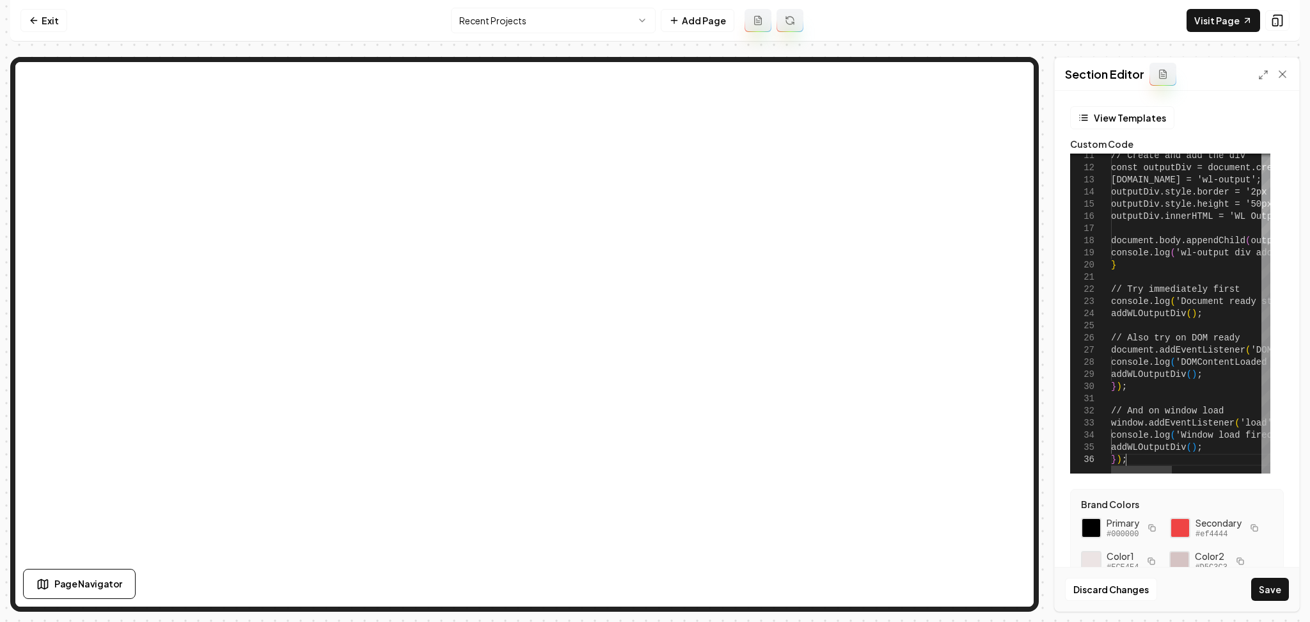
scroll to position [12, 0]
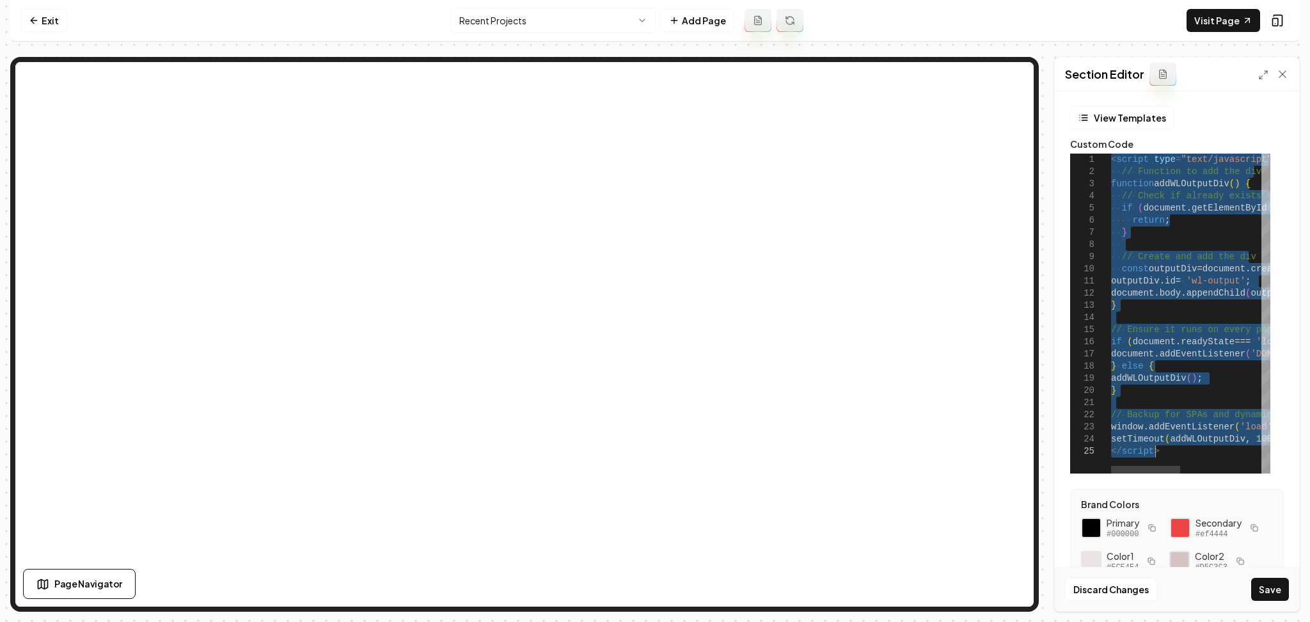
click at [1168, 429] on div "< script type = "text/javascript" > // Function to add the div function addWLOu…" at bounding box center [1283, 314] width 344 height 320
click at [1164, 446] on div "< script type = "text/javascript" > // Function to add the div function addWLOu…" at bounding box center [1283, 314] width 344 height 320
click at [1245, 432] on div "< script type = "text/javascript" > // Function to add the div function addWLOu…" at bounding box center [1283, 314] width 344 height 320
click at [1260, 440] on div "< script type = "text/javascript" > // Function to add the div function addWLOu…" at bounding box center [1283, 314] width 344 height 320
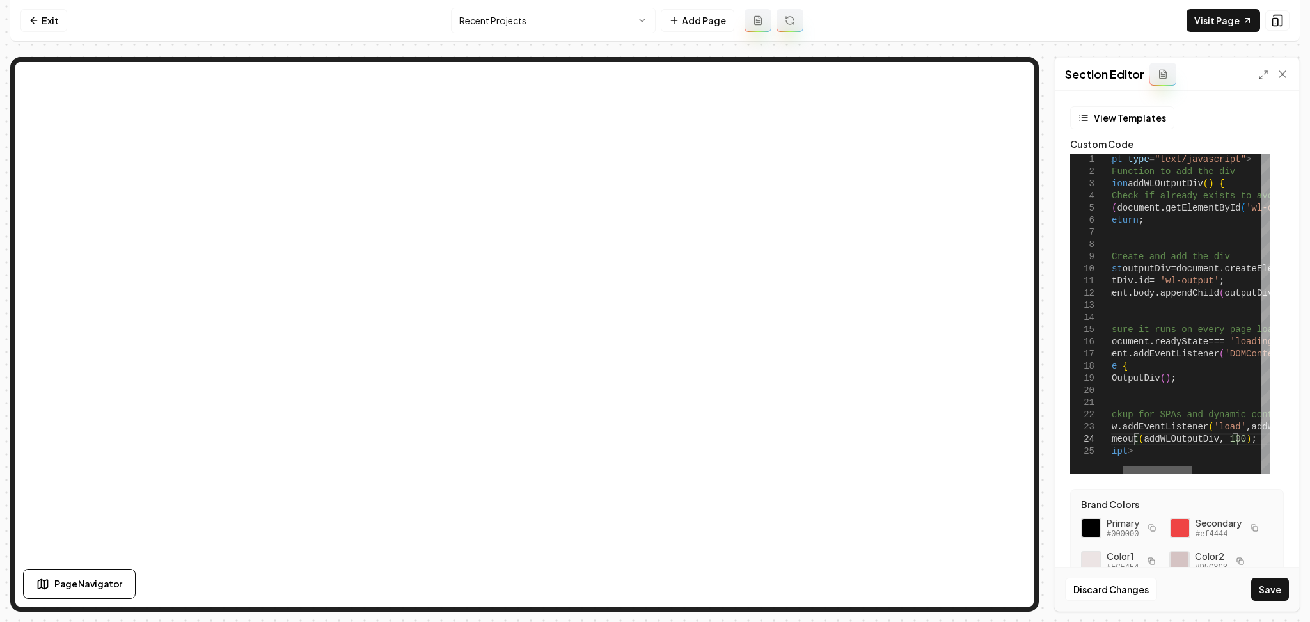
click at [1153, 473] on div at bounding box center [1157, 470] width 69 height 8
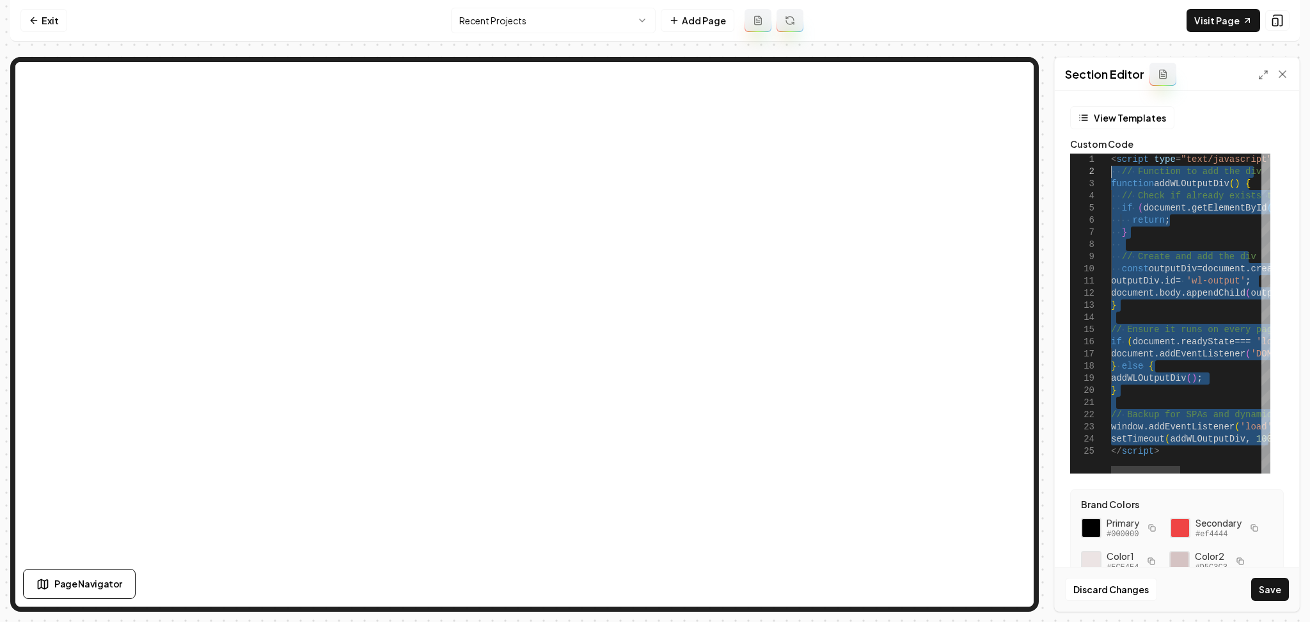
drag, startPoint x: 1235, startPoint y: 442, endPoint x: 1103, endPoint y: 171, distance: 301.0
click at [1111, 171] on div "< script type = "text/javascript" > // Function to add the div function addWLOu…" at bounding box center [1283, 314] width 344 height 320
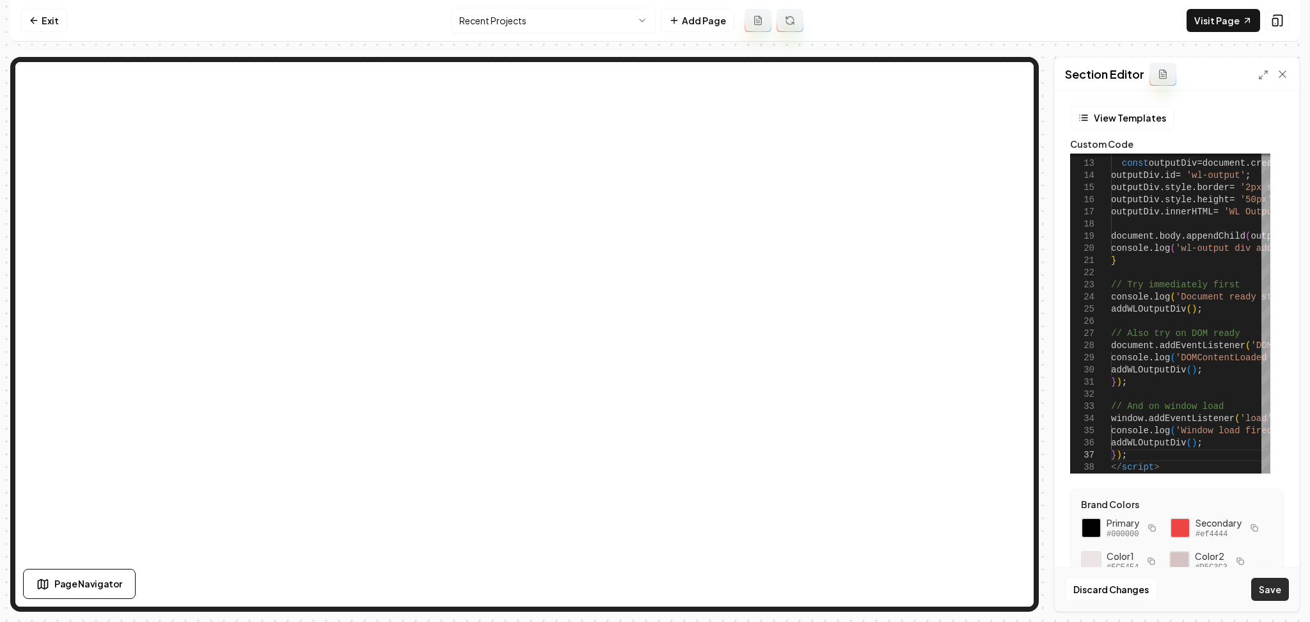
click at [1282, 580] on button "Save" at bounding box center [1270, 589] width 38 height 23
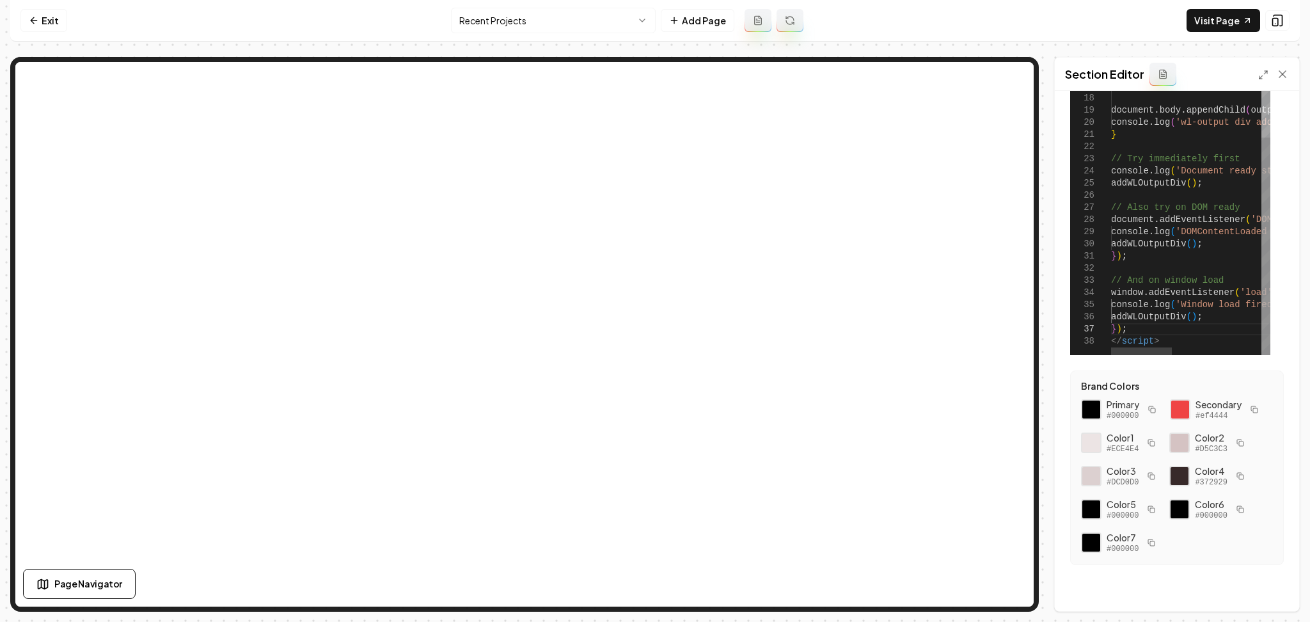
scroll to position [151, 0]
click at [1210, 14] on link "Visit Page" at bounding box center [1224, 20] width 74 height 23
click at [1191, 210] on div "const outputDiv = document . createElement ( 'div' ) ; outputDiv . id = 'wl-out…" at bounding box center [1307, 120] width 392 height 470
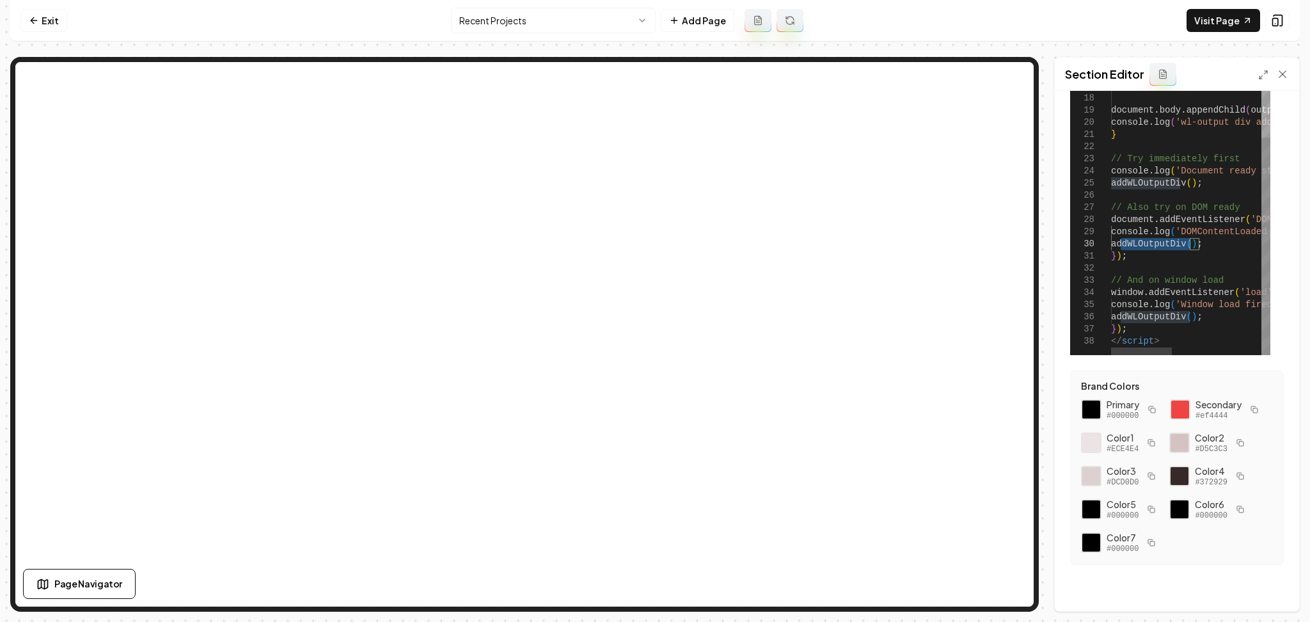
click at [1191, 210] on div "const outputDiv = document . createElement ( 'div' ) ; outputDiv . id = 'wl-out…" at bounding box center [1307, 120] width 392 height 470
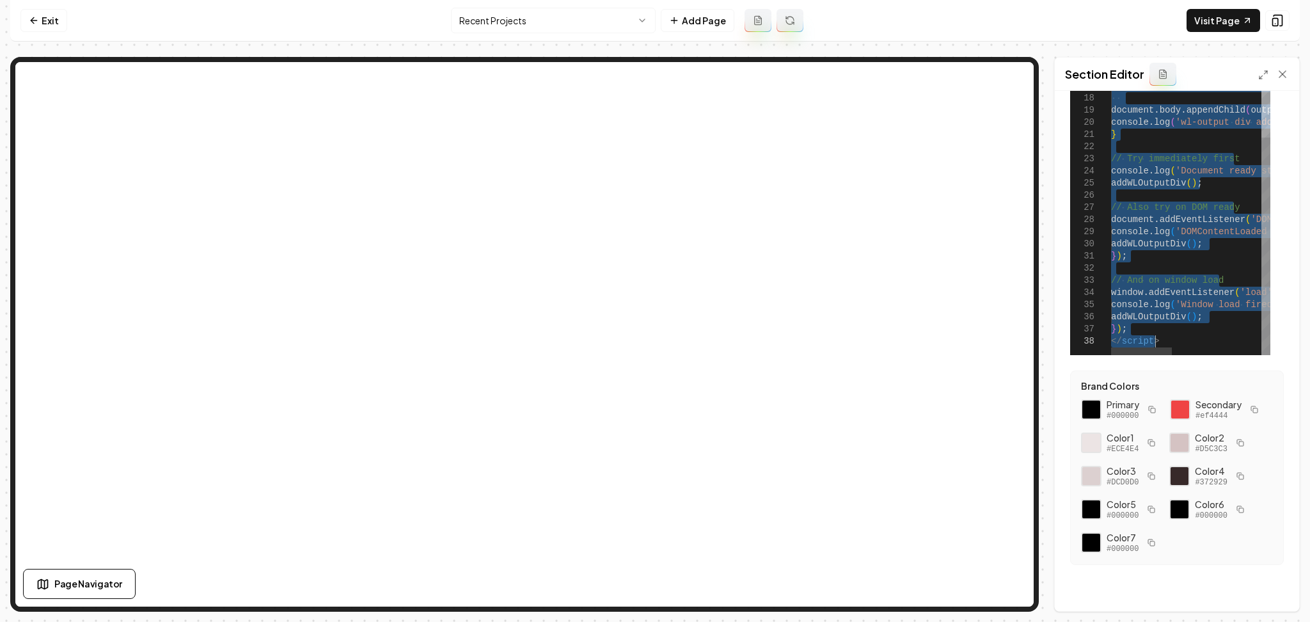
click at [1191, 210] on div "const outputDiv = document . createElement ( 'div' ) ; outputDiv . id = 'wl-out…" at bounding box center [1307, 120] width 392 height 470
type textarea "**********"
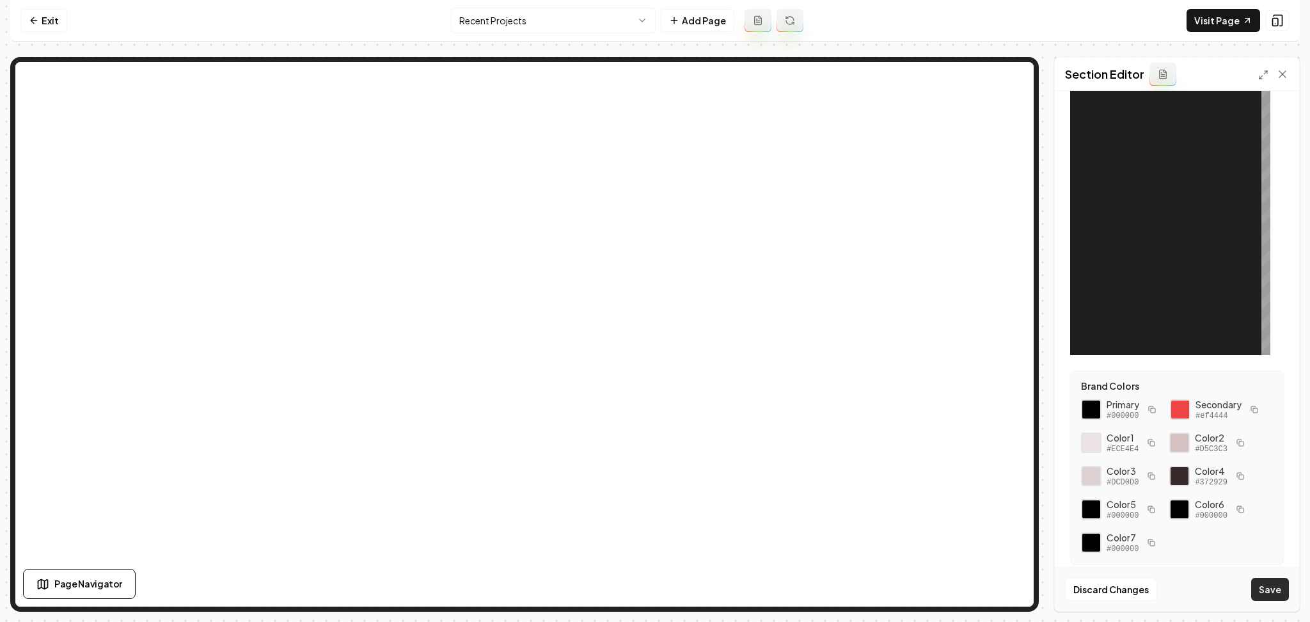
click at [1264, 582] on button "Save" at bounding box center [1270, 589] width 38 height 23
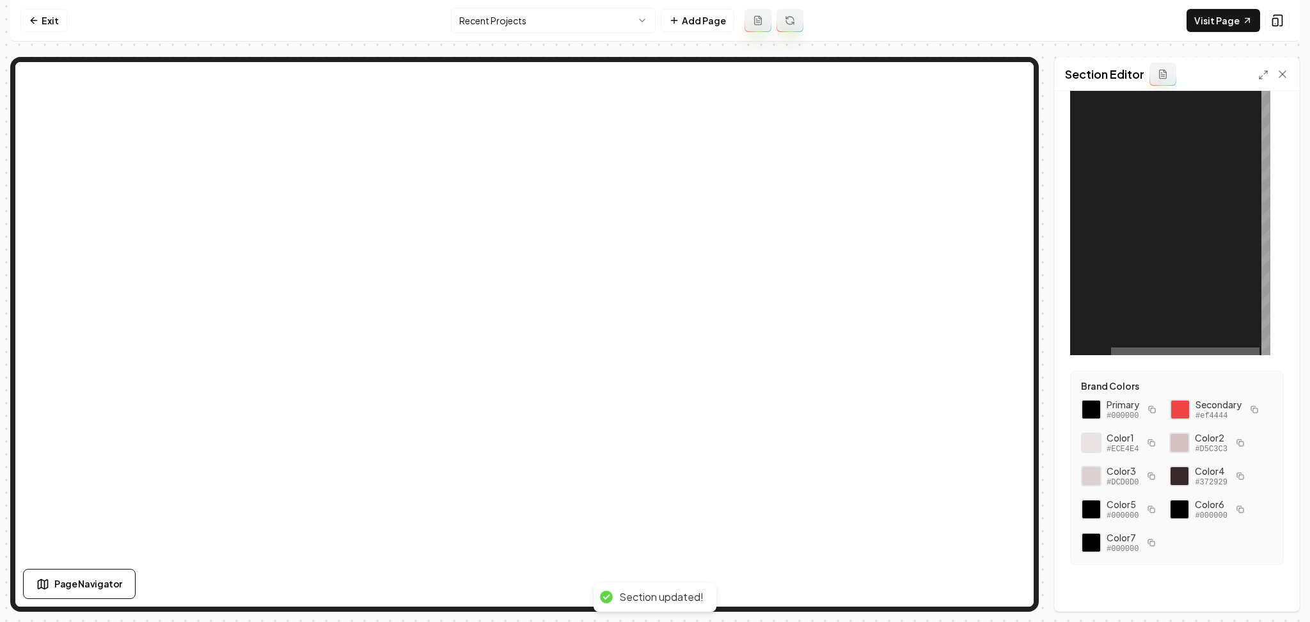
click at [1111, 347] on div at bounding box center [1185, 351] width 148 height 8
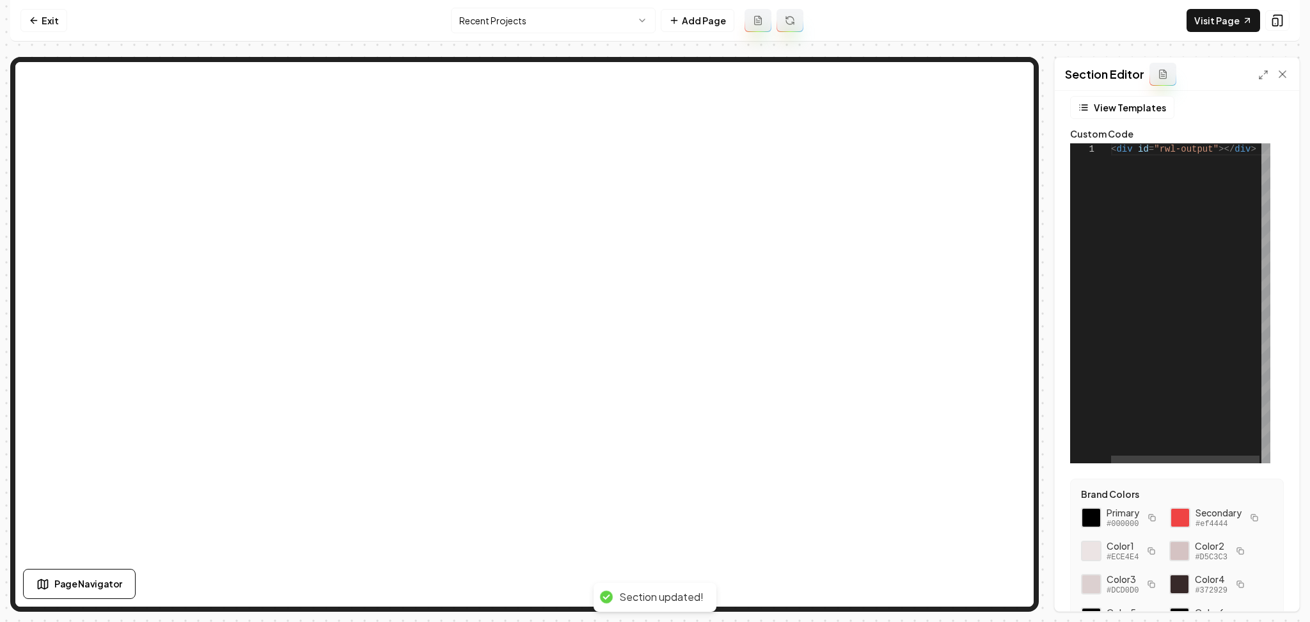
scroll to position [0, 0]
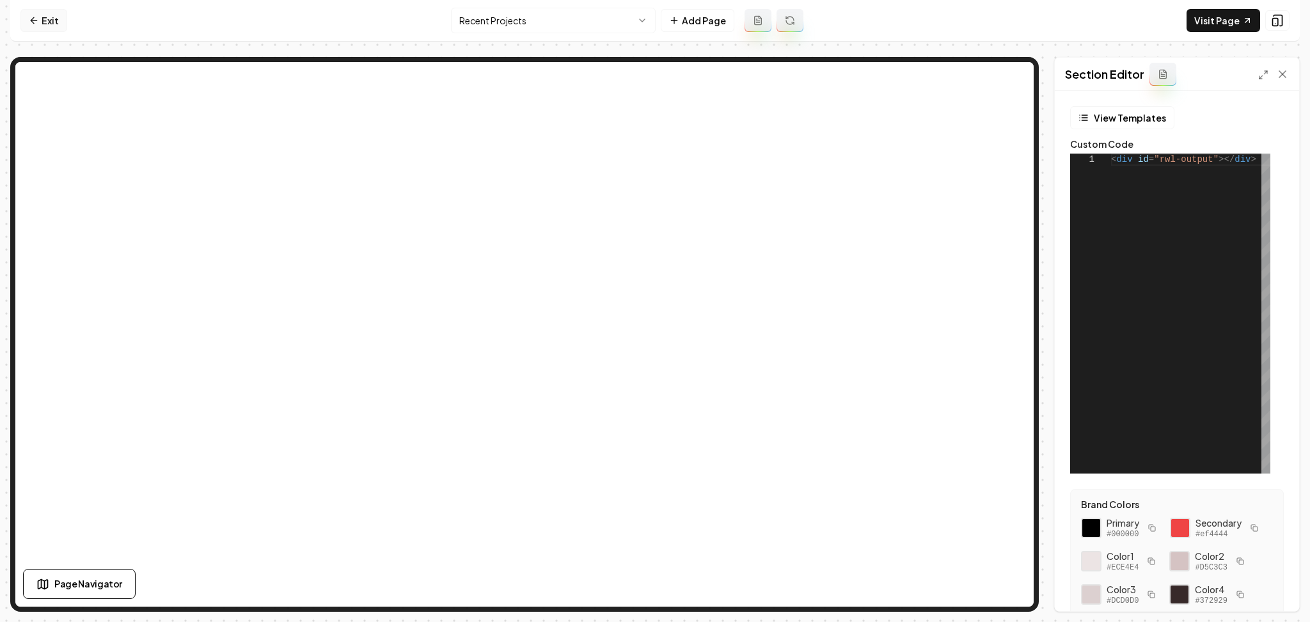
click at [35, 25] on icon at bounding box center [34, 20] width 10 height 10
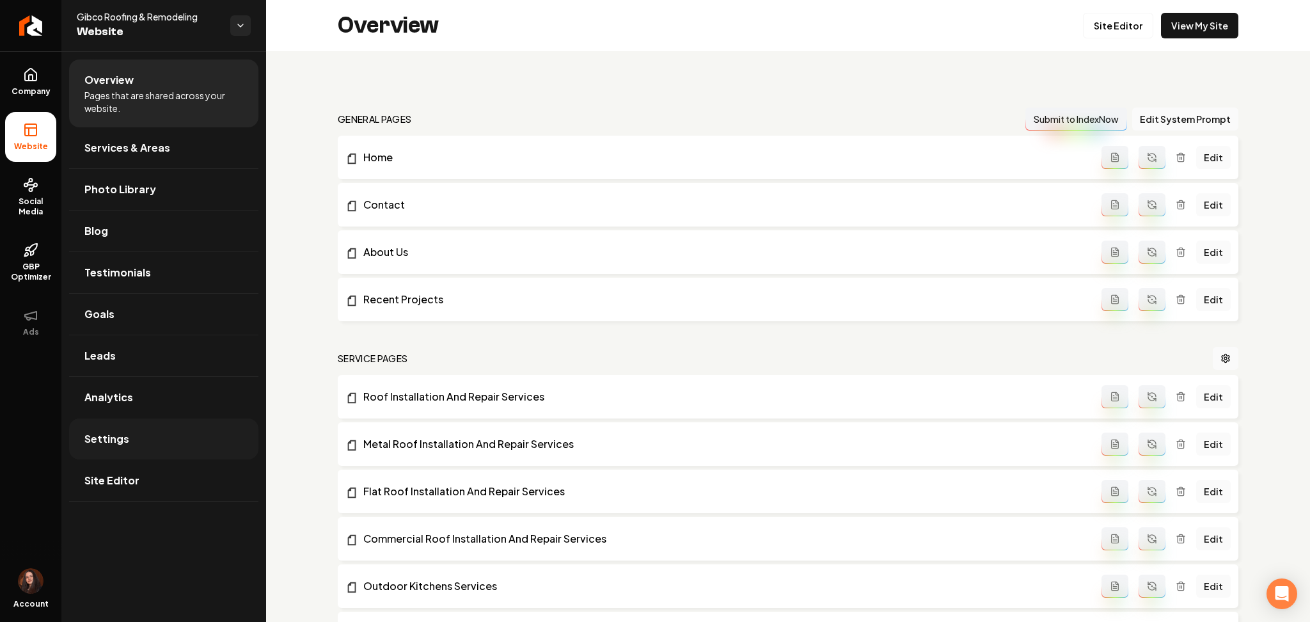
click at [184, 450] on link "Settings" at bounding box center [163, 438] width 189 height 41
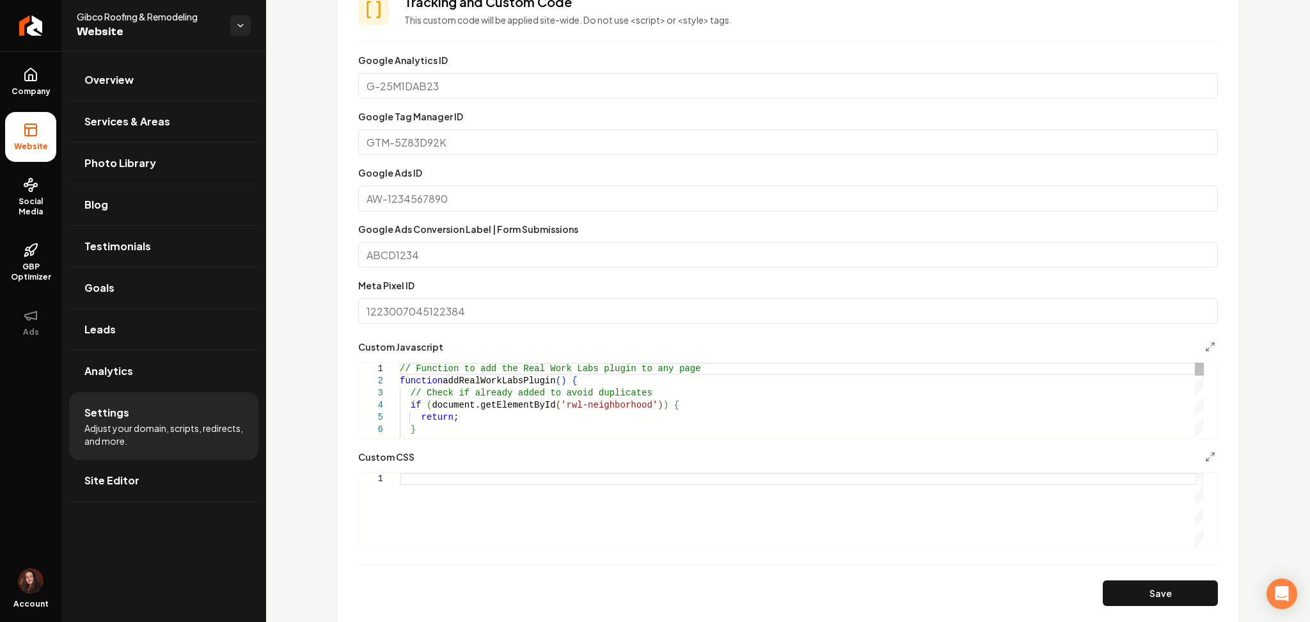
scroll to position [768, 0]
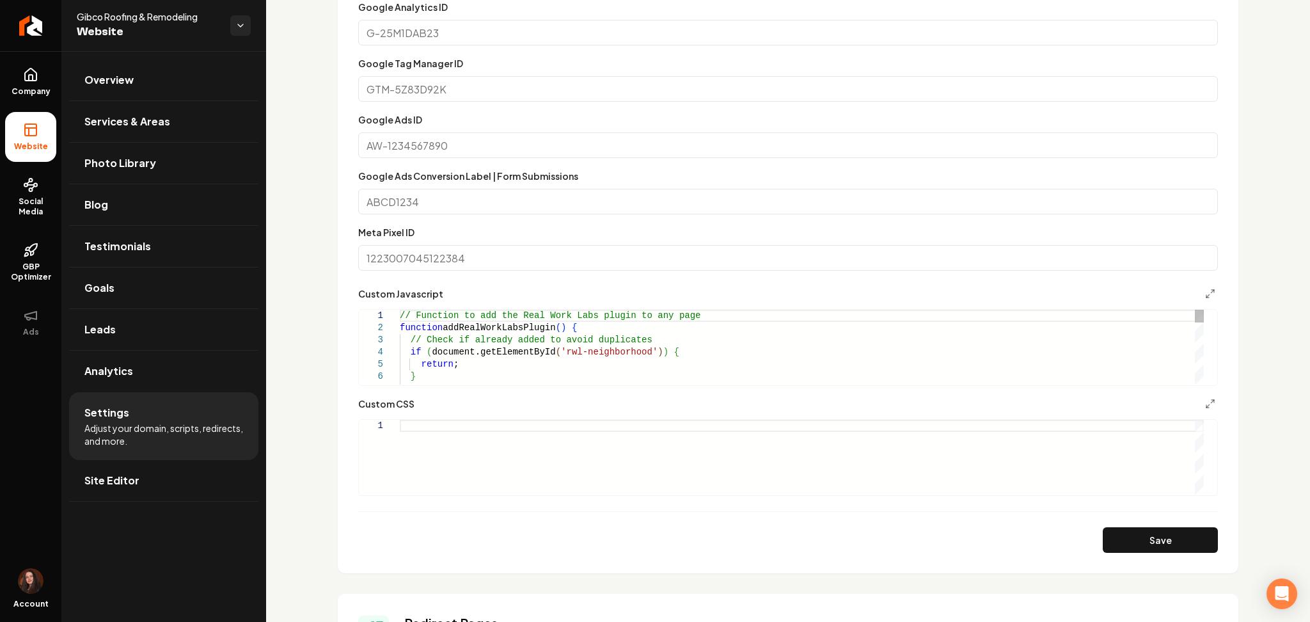
click at [472, 362] on div "// Function to add the Real Work Labs plugin to an y page function addRealWorkL…" at bounding box center [802, 522] width 804 height 425
type textarea "**********"
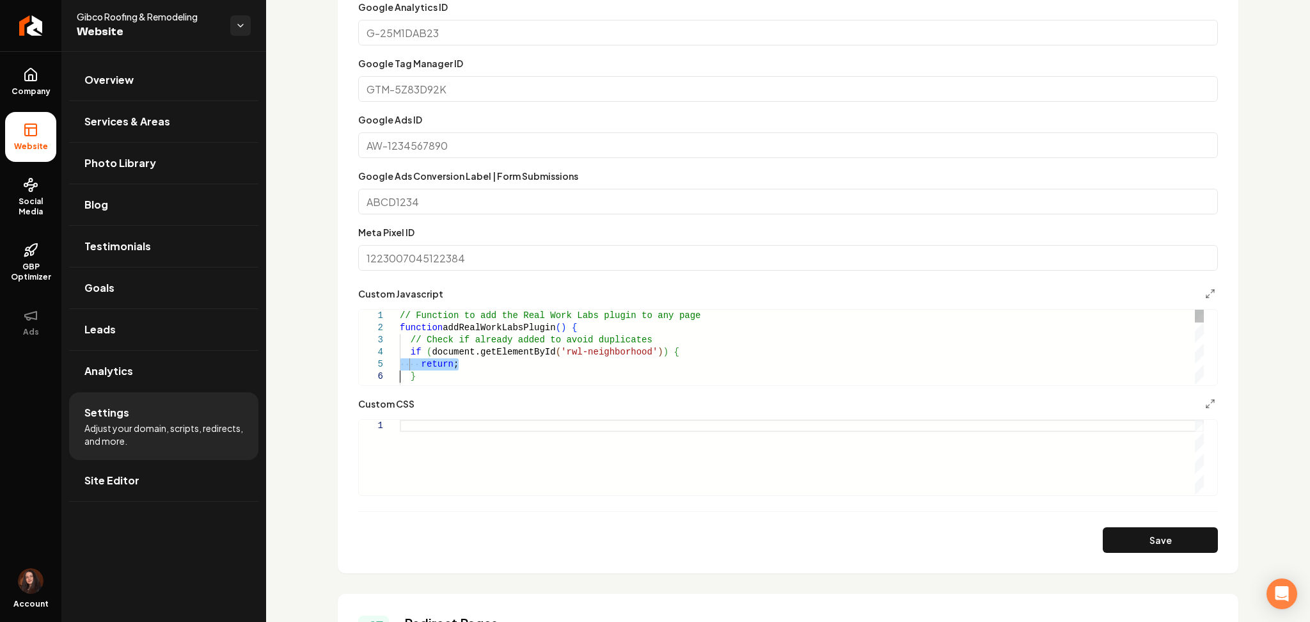
click at [472, 362] on div "// Function to add the Real Work Labs plugin to an y page function addRealWorkL…" at bounding box center [802, 522] width 804 height 425
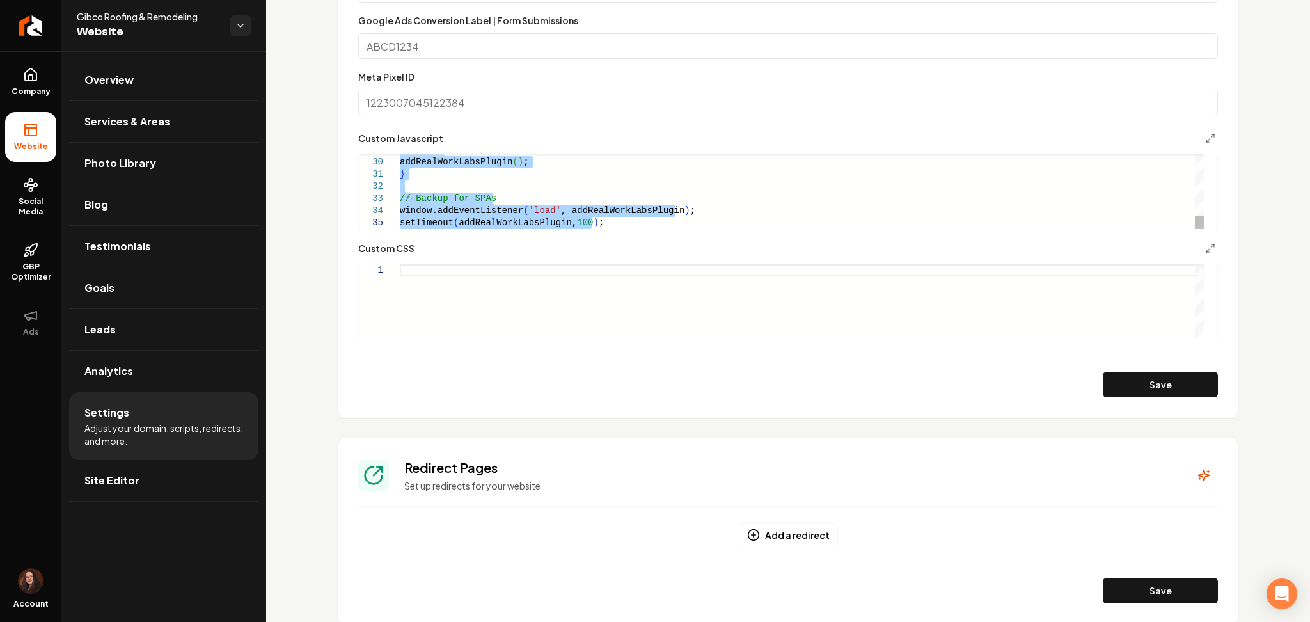
scroll to position [938, 0]
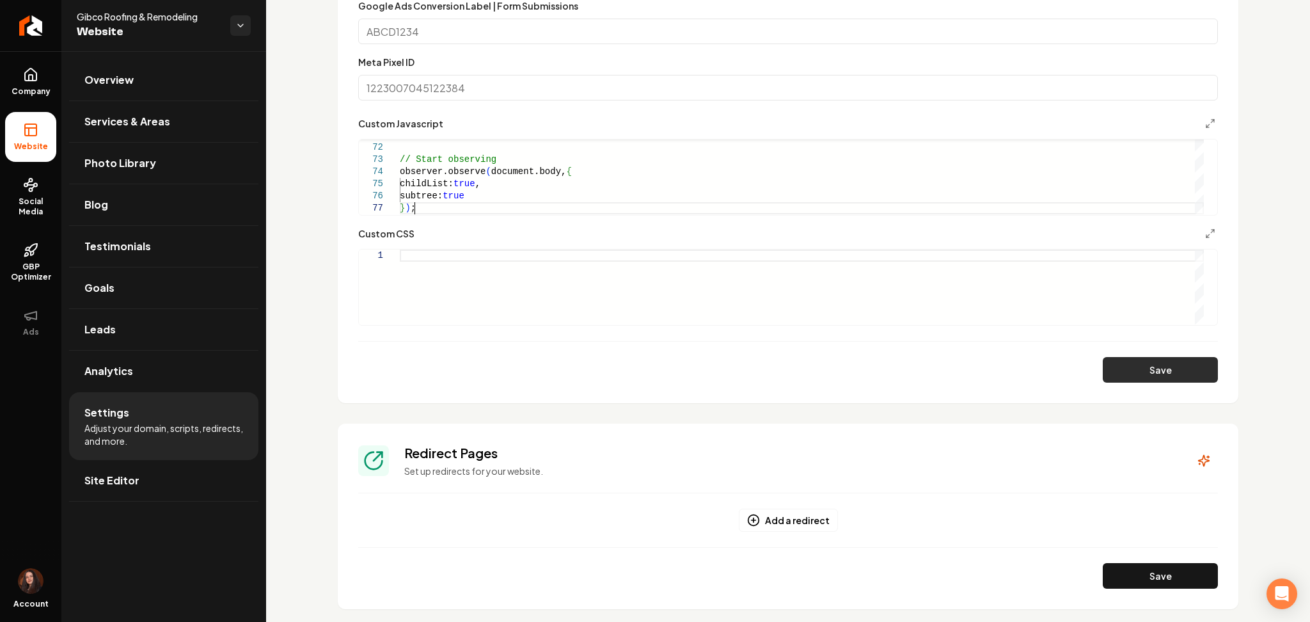
click at [1143, 367] on button "Save" at bounding box center [1160, 370] width 115 height 26
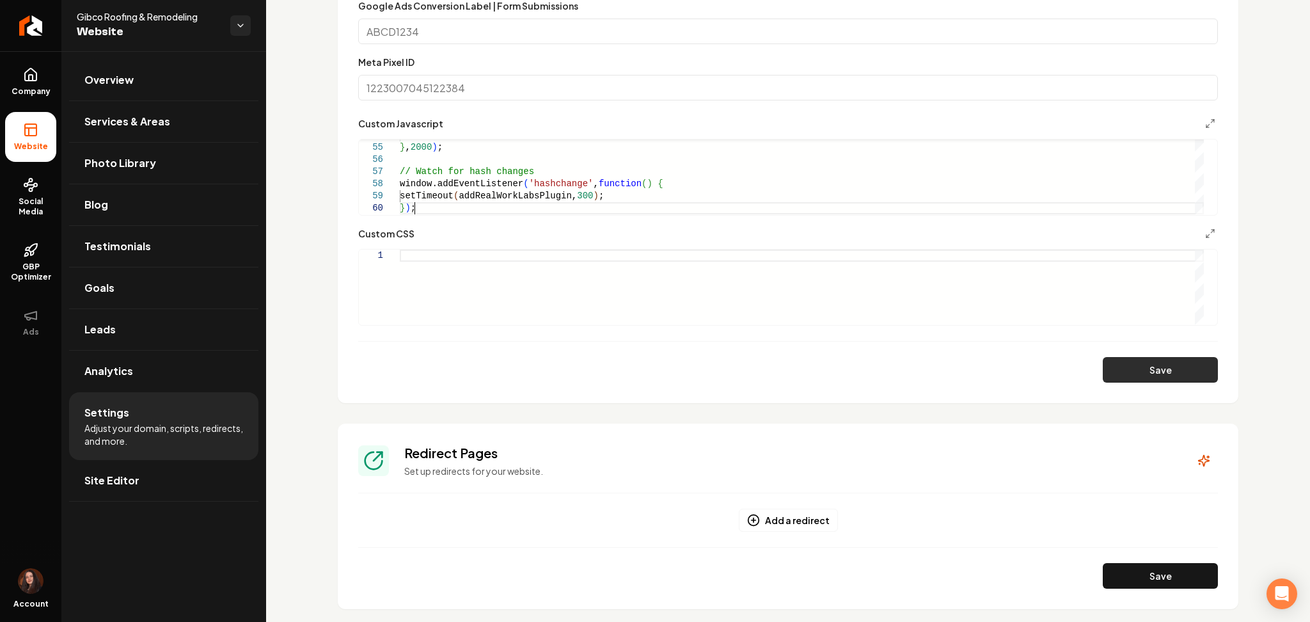
click at [1113, 368] on button "Save" at bounding box center [1160, 370] width 115 height 26
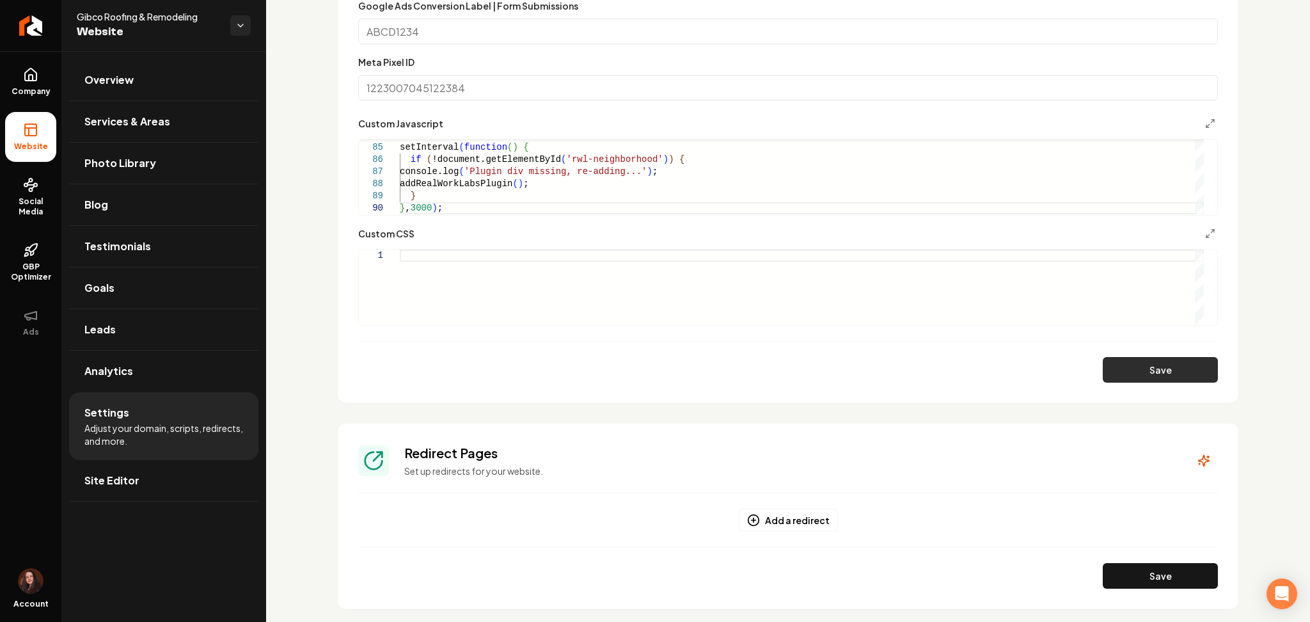
click at [1143, 358] on button "Save" at bounding box center [1160, 370] width 115 height 26
click at [525, 143] on div "Main content area" at bounding box center [781, 141] width 845 height 4
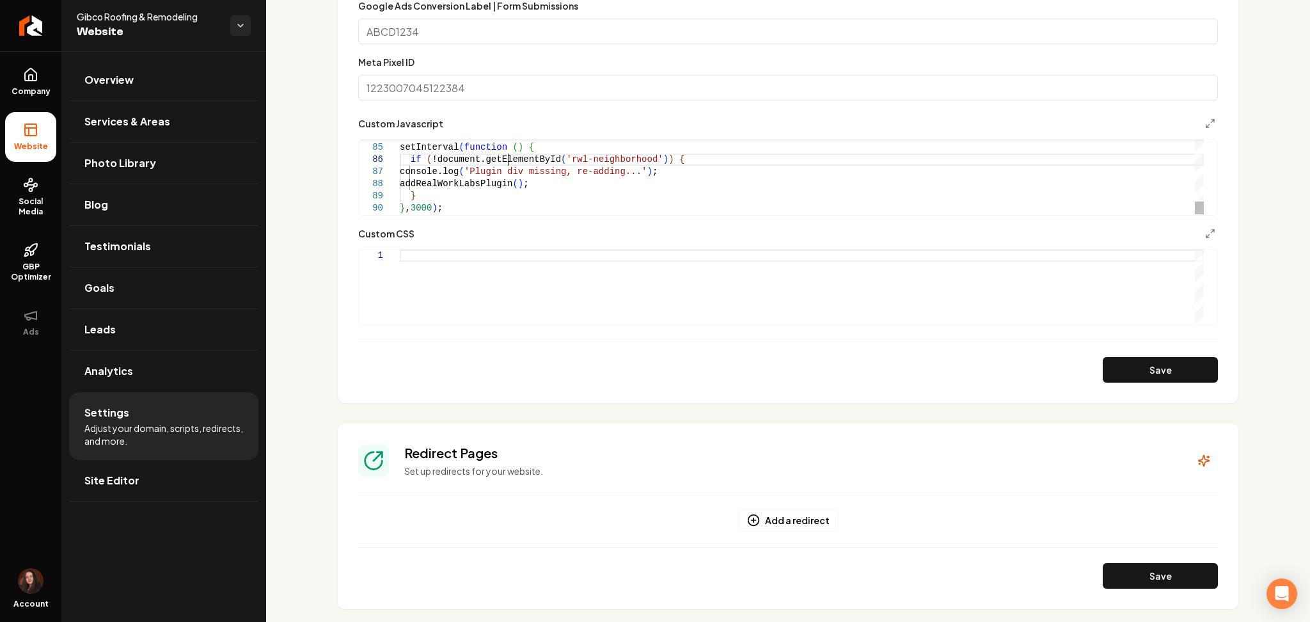
scroll to position [0, 43]
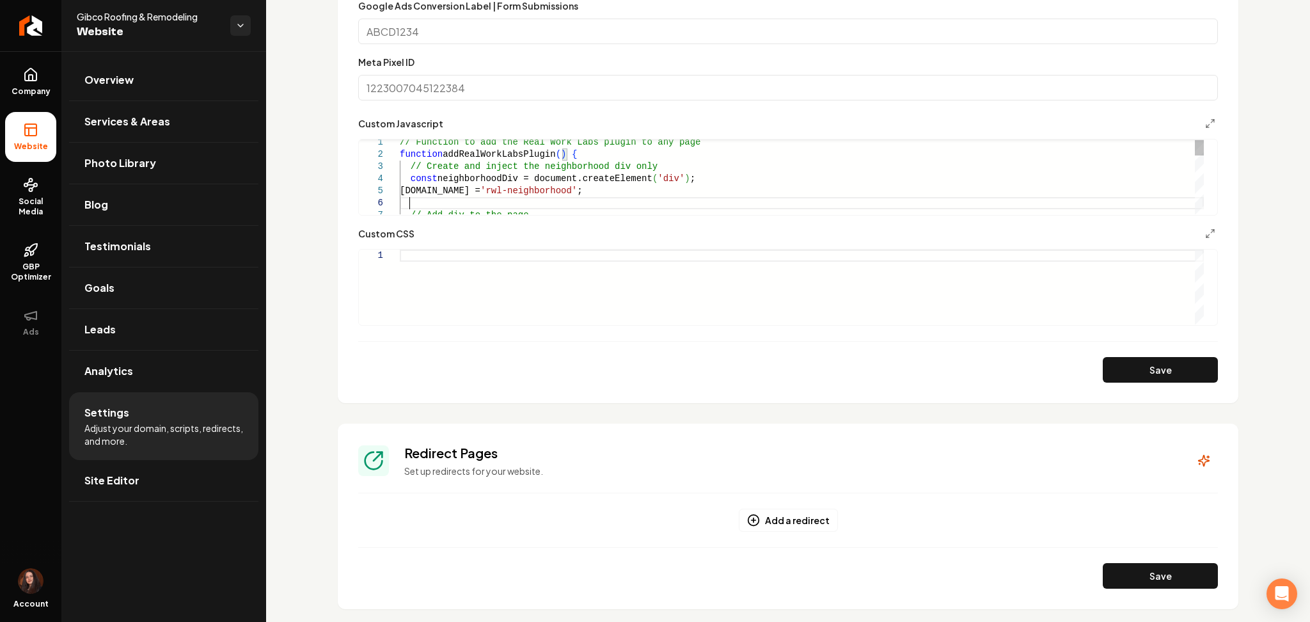
click at [477, 208] on div "// Add div to the page neighborhoodDiv.id = 'rwl-neighborhood' ; const neighbor…" at bounding box center [802, 312] width 804 height 353
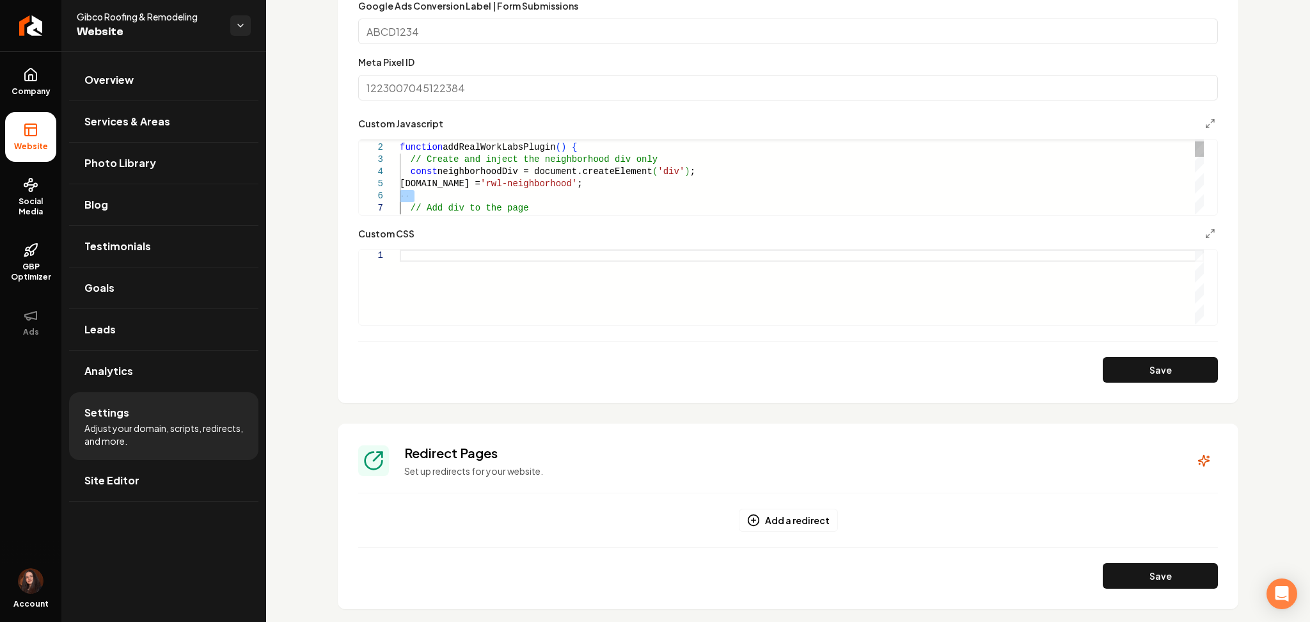
click at [477, 208] on div "// Add div to the page neighborhoodDiv.id = 'rwl-neighborhood' ; const neighbor…" at bounding box center [802, 305] width 804 height 353
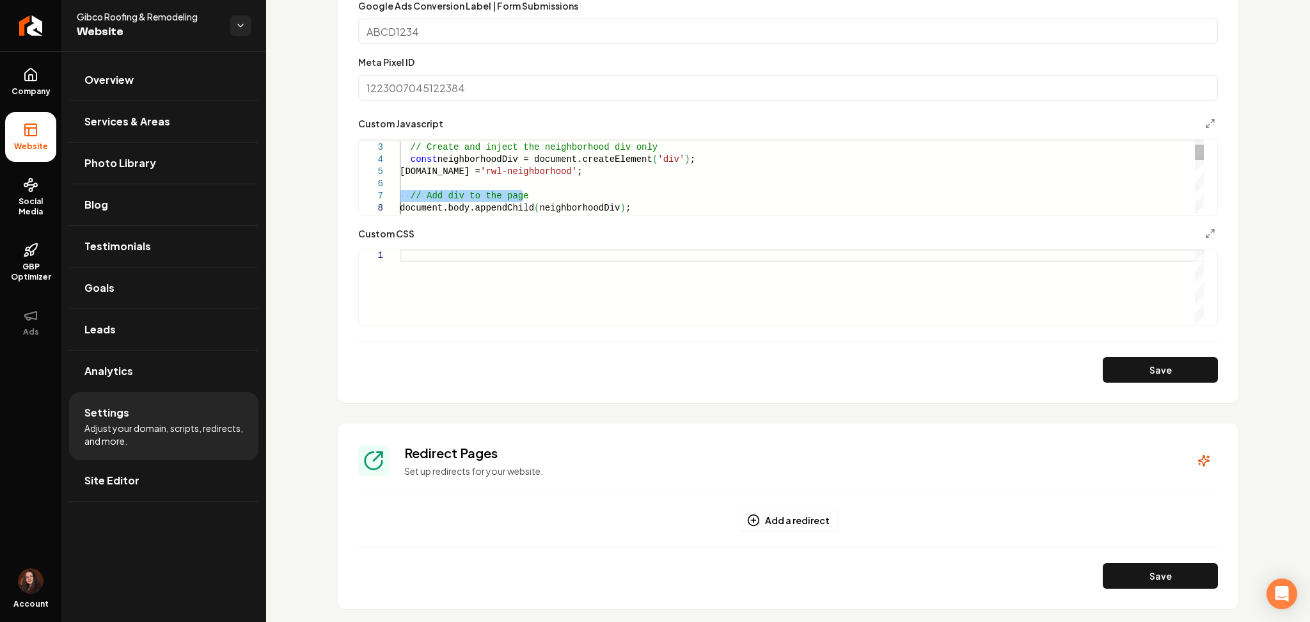
click at [477, 208] on div "// Add div to the page neighborhoodDiv.id = 'rwl-neighborhood' ; const neighbor…" at bounding box center [802, 293] width 804 height 353
click at [496, 161] on div "// Add div to the page neighborhoodDiv.id = 'rwl-neighborhood' ; const neighbor…" at bounding box center [802, 293] width 804 height 353
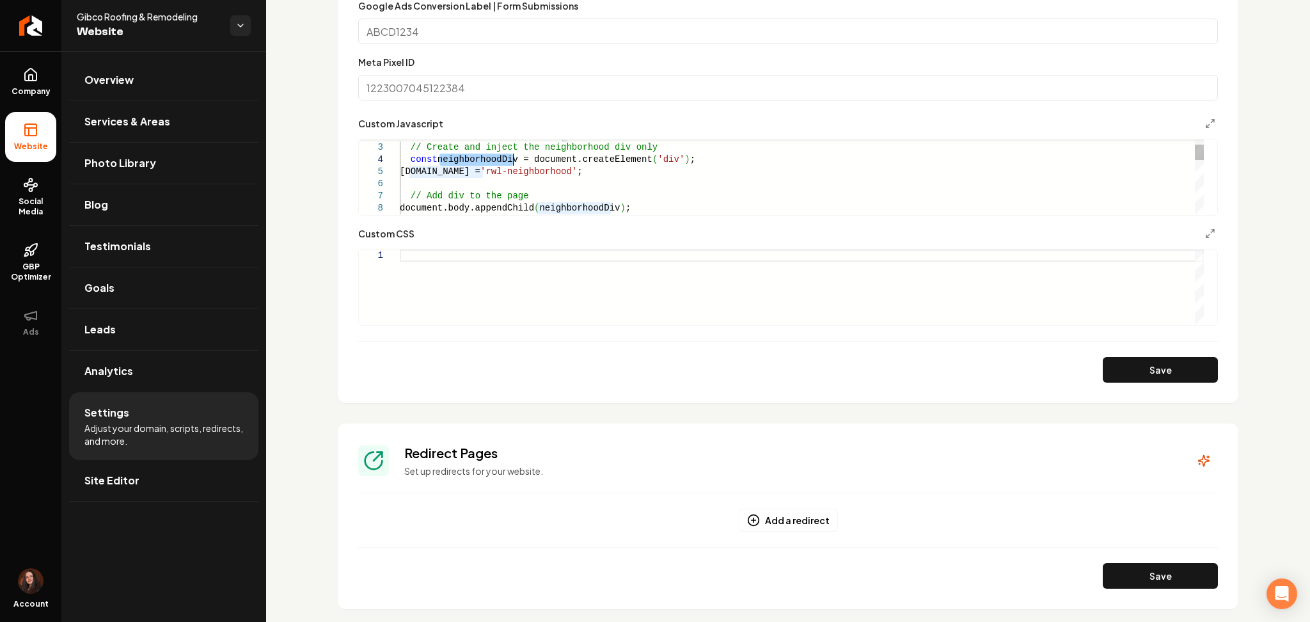
click at [496, 161] on div "// Add div to the page neighborhoodDiv.id = 'rwl-neighborhood' ; const neighbor…" at bounding box center [802, 293] width 804 height 353
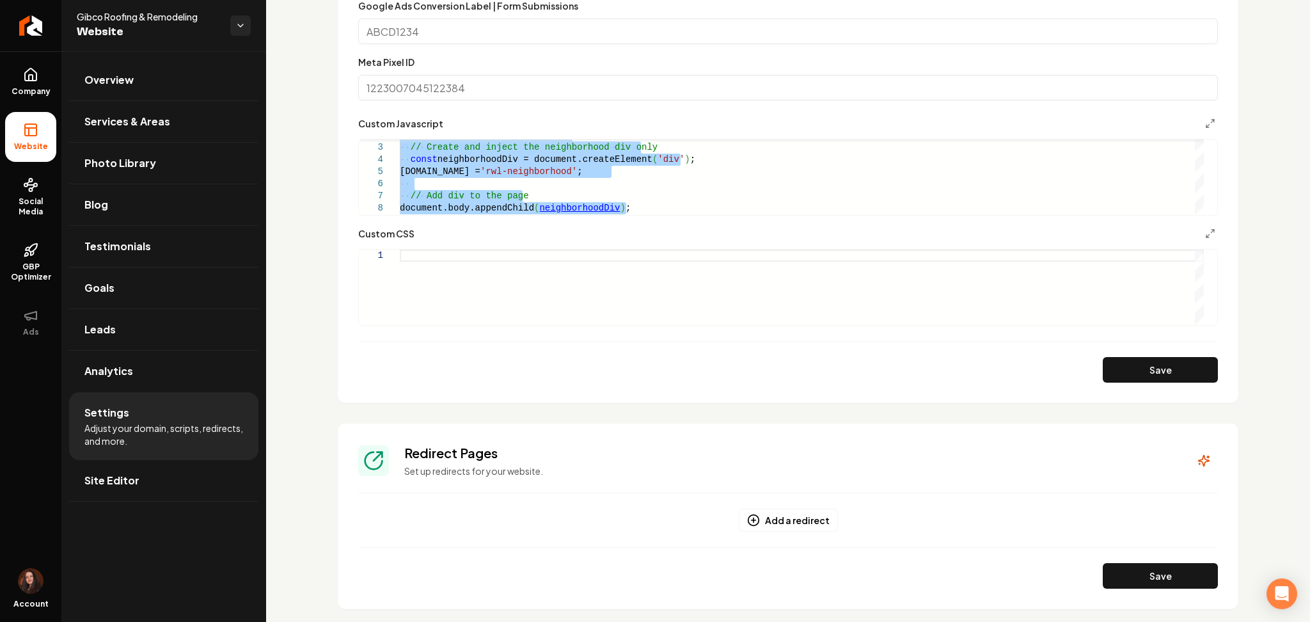
type textarea "**********"
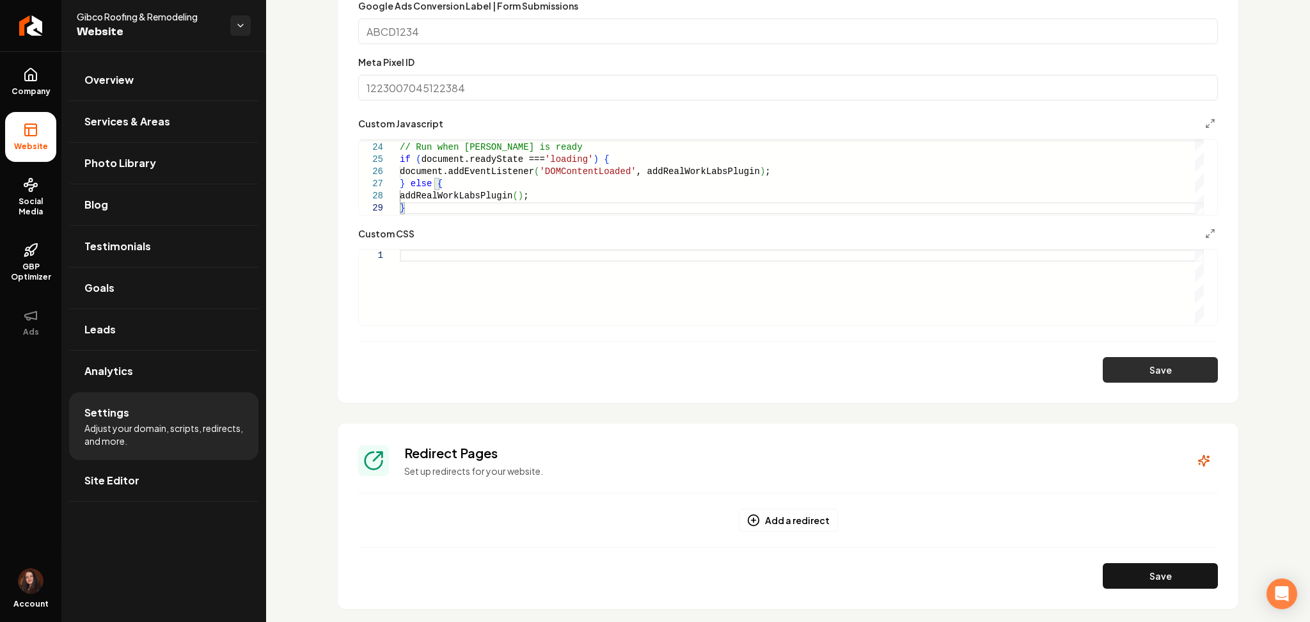
click at [1125, 373] on button "Save" at bounding box center [1160, 370] width 115 height 26
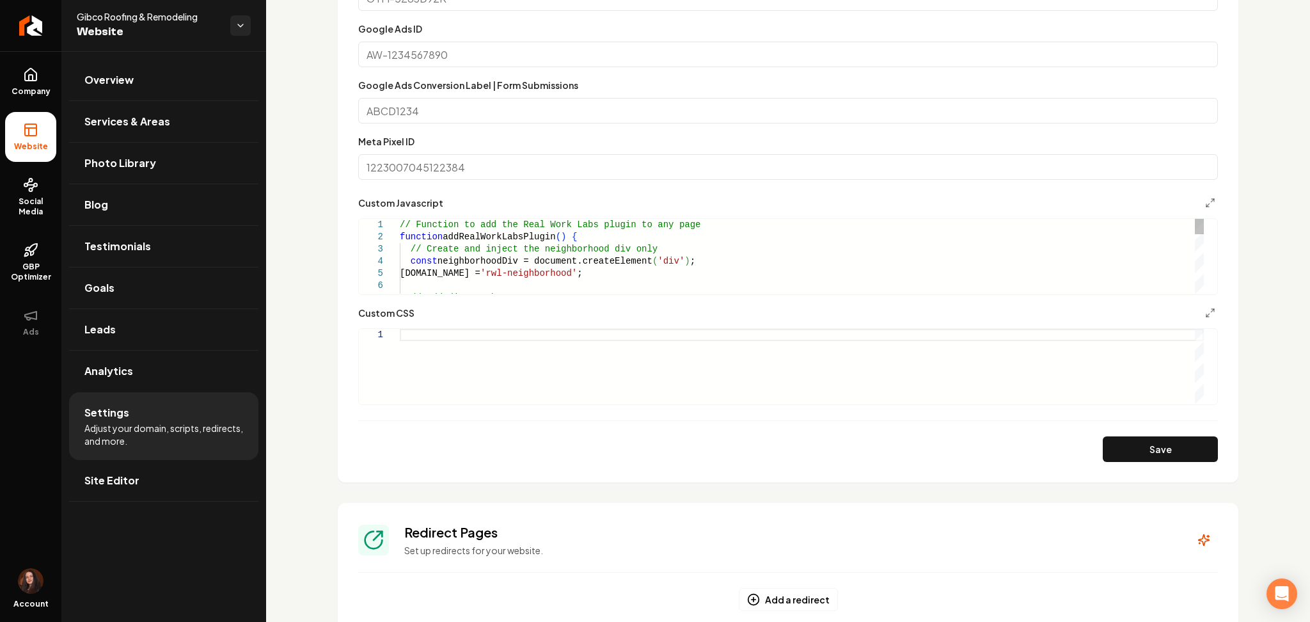
scroll to position [853, 0]
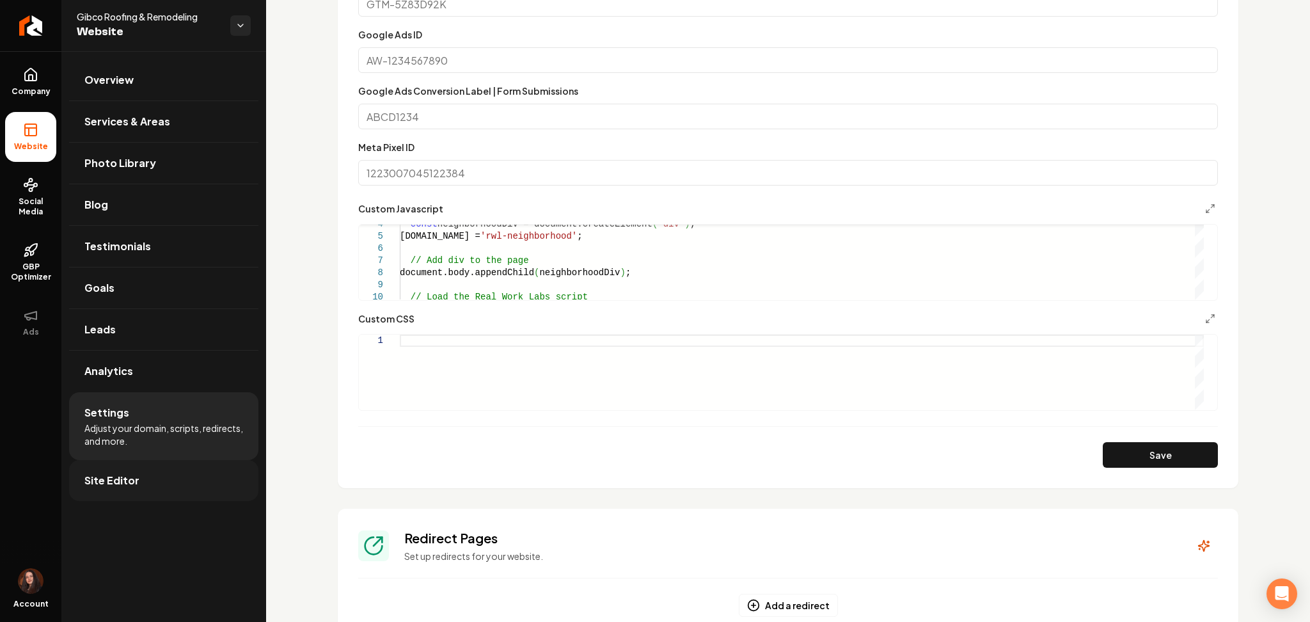
click at [111, 472] on link "Site Editor" at bounding box center [163, 480] width 189 height 41
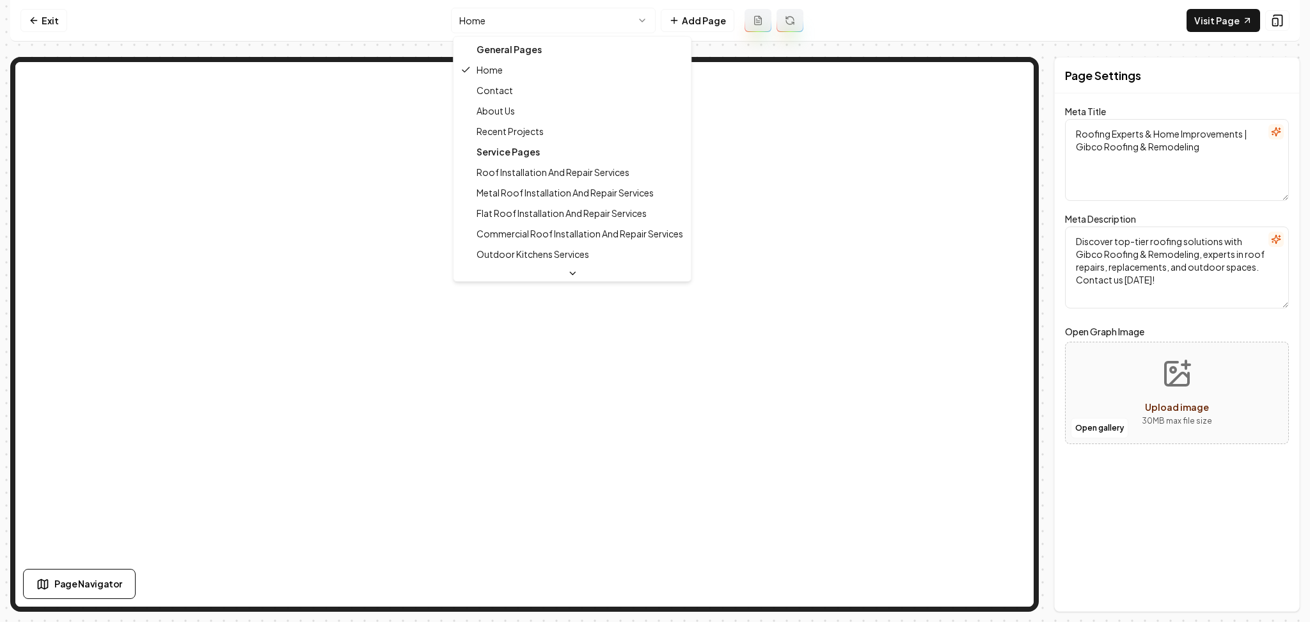
click at [534, 28] on html "Computer Required This feature is only available on a computer. Please switch t…" at bounding box center [655, 311] width 1310 height 622
type textarea "Roofing & Remodeling Experts in [GEOGRAPHIC_DATA] | Gibco Roofing"
type textarea "Gibco Roofing & Remodeling offers expert roof repairs, outdoor living upgrades,…"
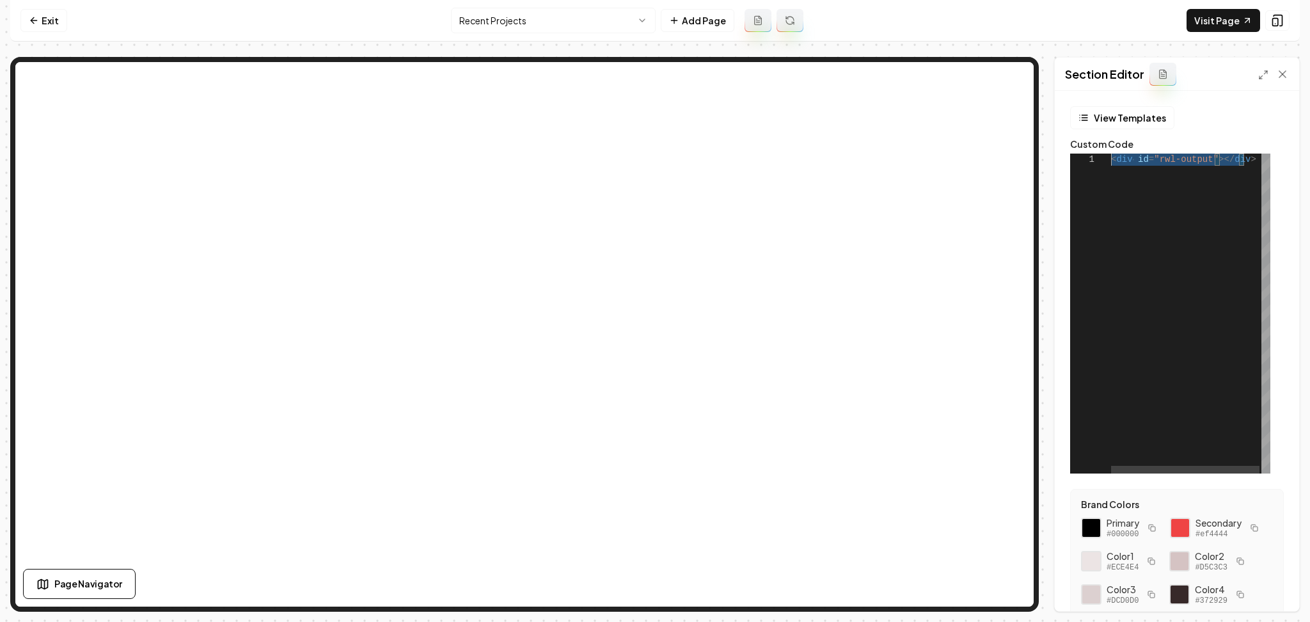
scroll to position [0, 131]
drag, startPoint x: 1252, startPoint y: 165, endPoint x: 1020, endPoint y: 162, distance: 231.6
click at [1111, 162] on div "< div id = "rwl-output" ></ div >" at bounding box center [1191, 314] width 161 height 320
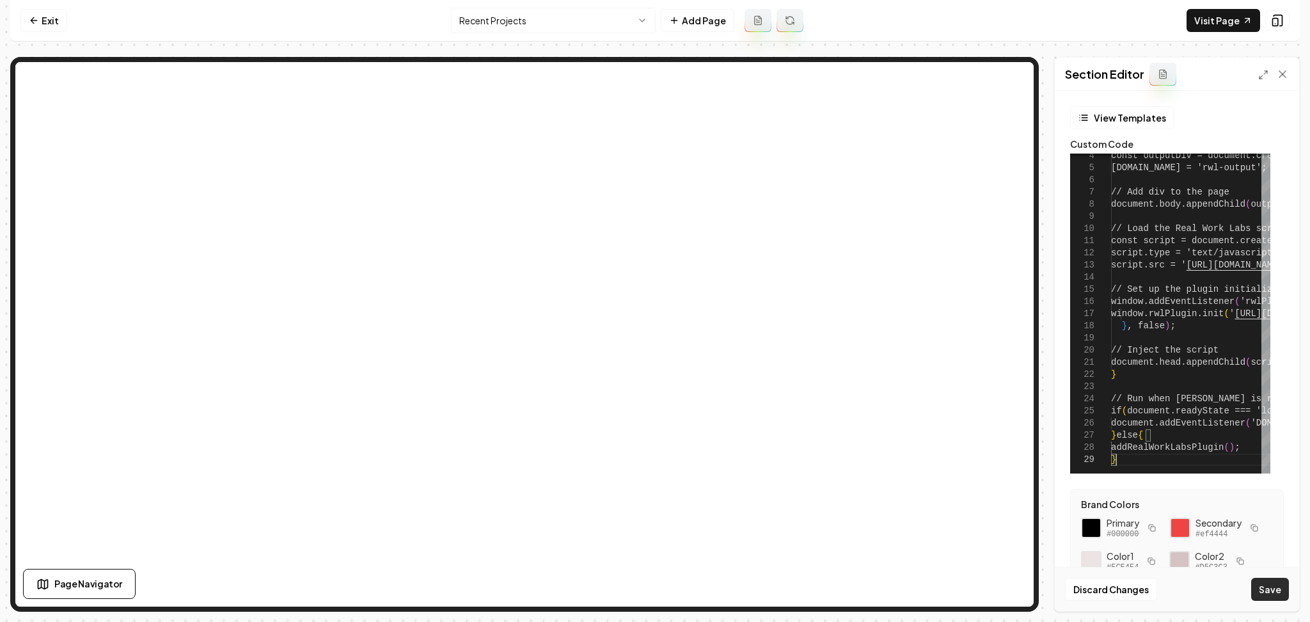
click at [1271, 585] on button "Save" at bounding box center [1270, 589] width 38 height 23
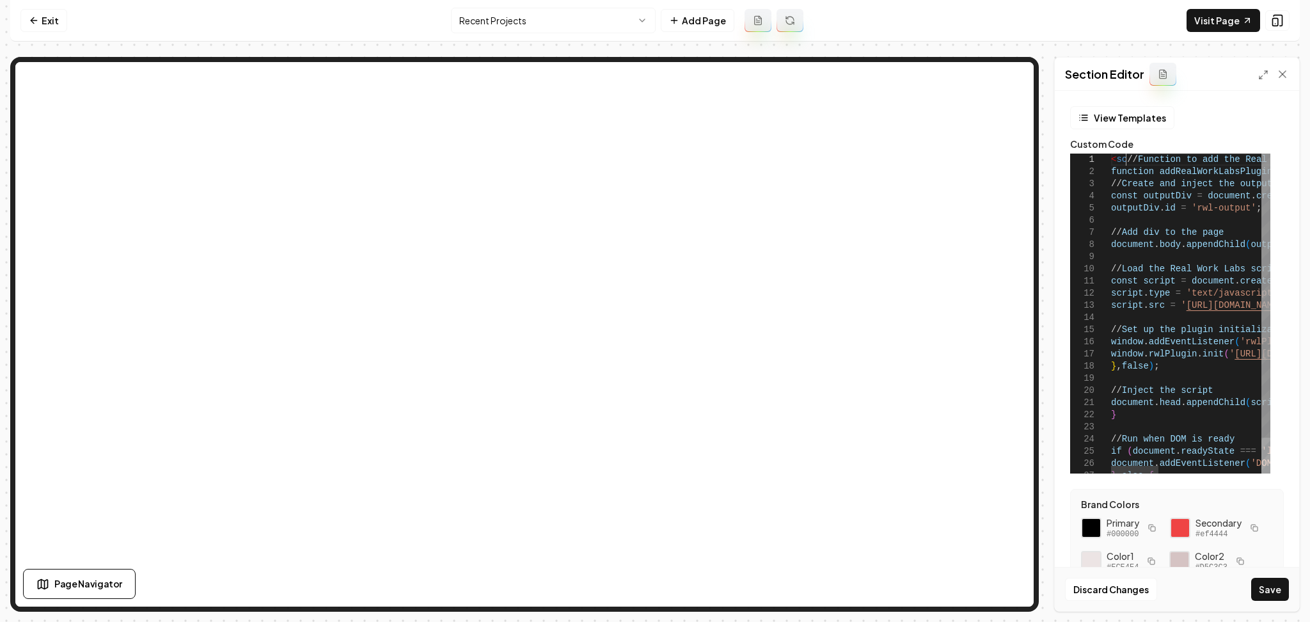
scroll to position [0, 19]
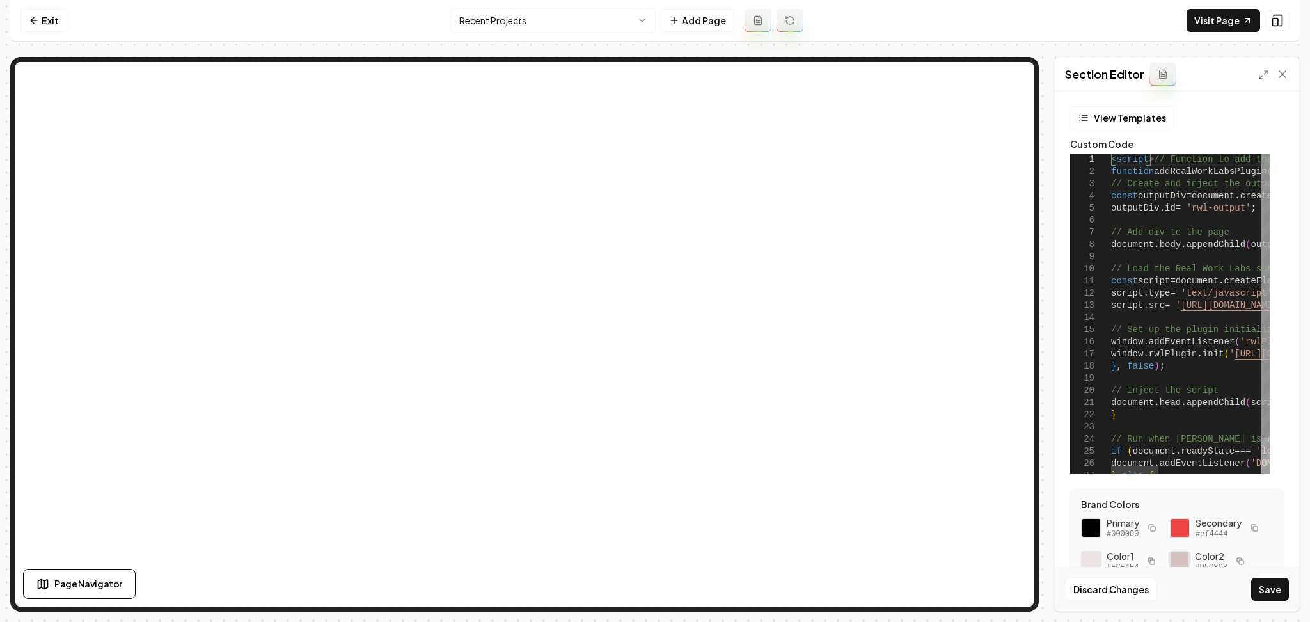
scroll to position [151, 0]
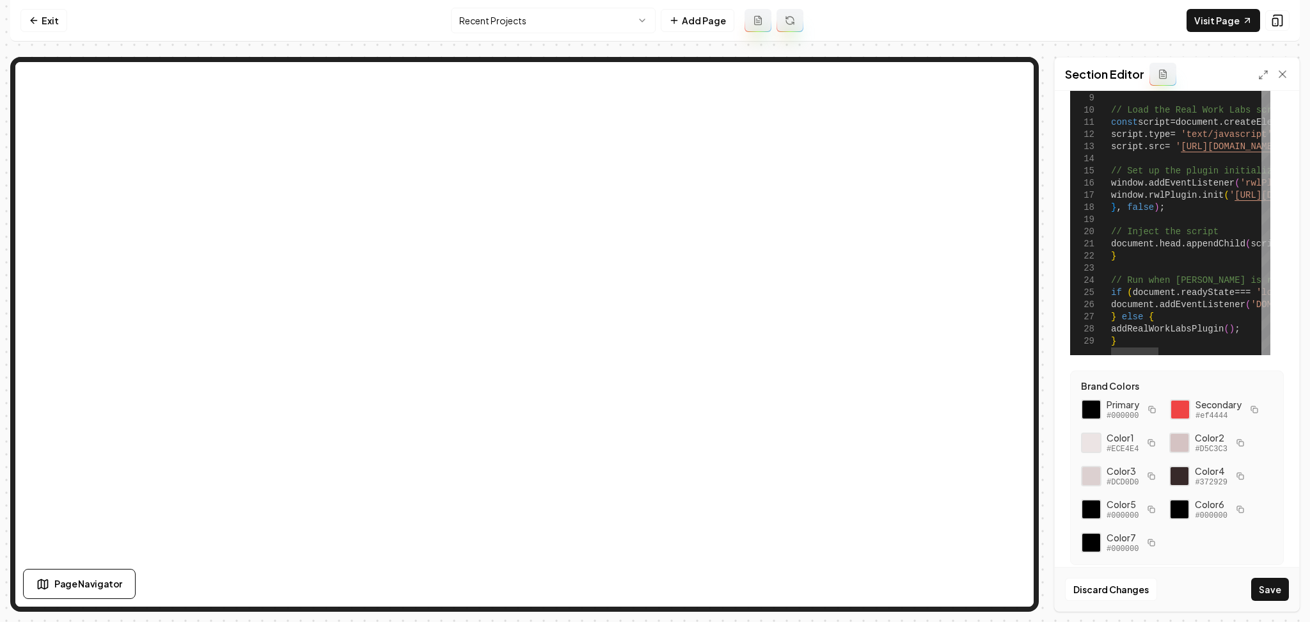
click at [1283, 597] on button "Save" at bounding box center [1270, 589] width 38 height 23
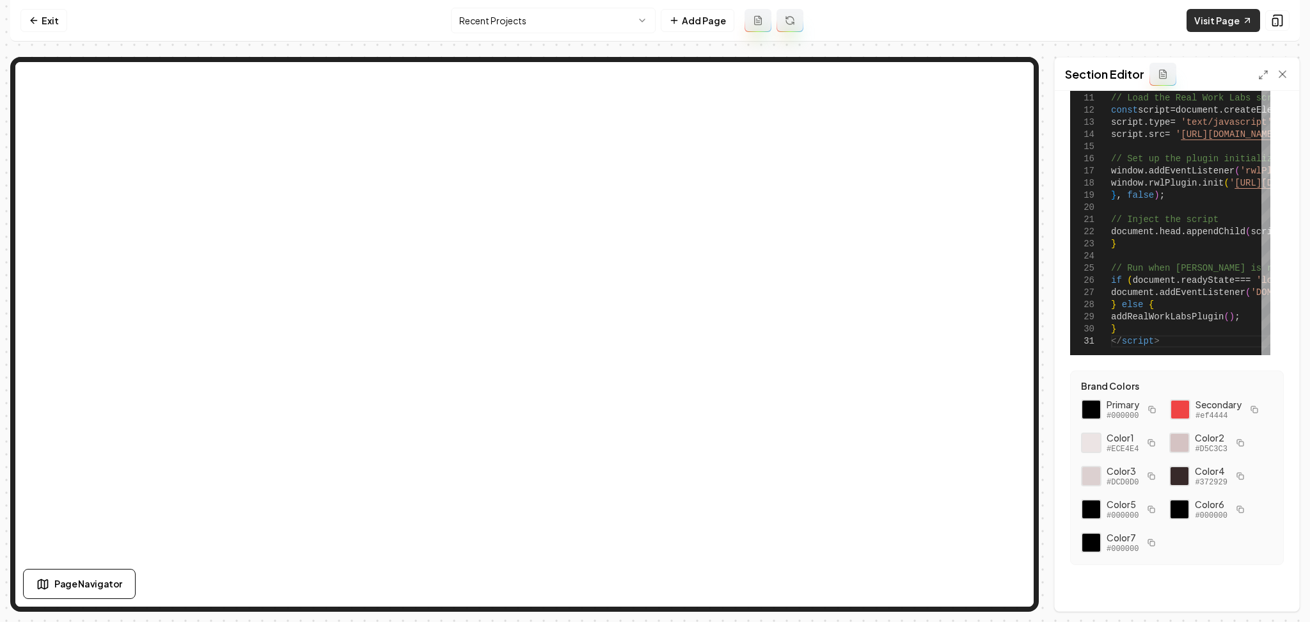
click at [1209, 13] on link "Visit Page" at bounding box center [1224, 20] width 74 height 23
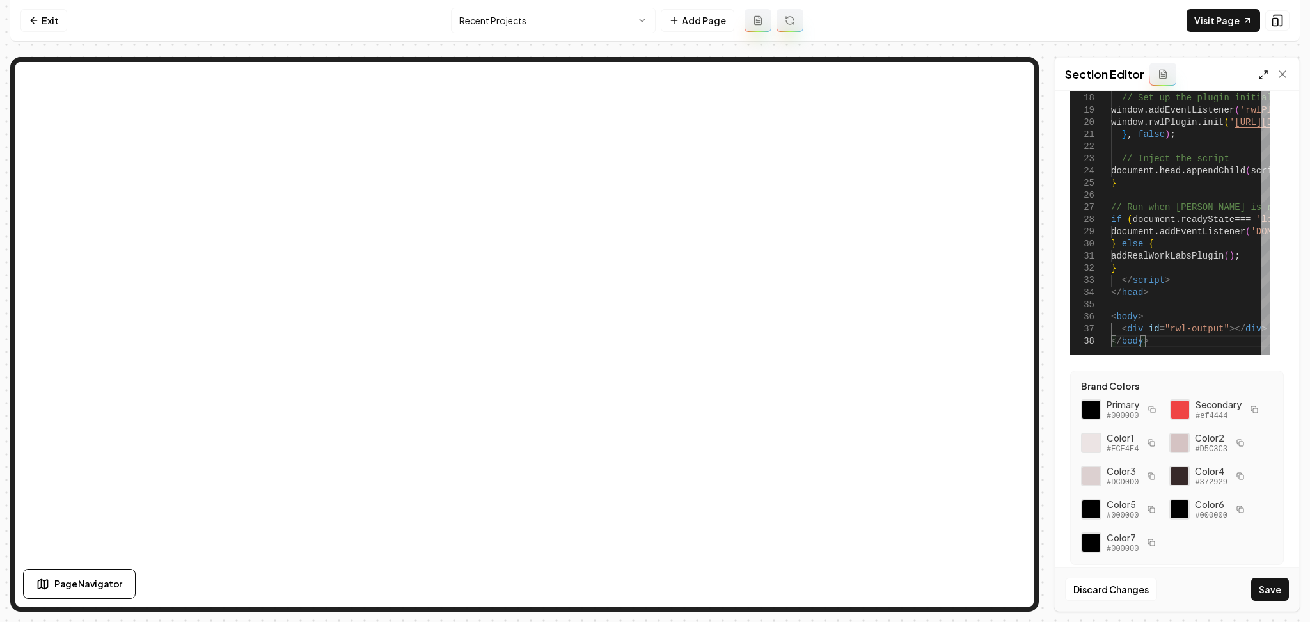
click at [1264, 72] on icon at bounding box center [1263, 75] width 10 height 10
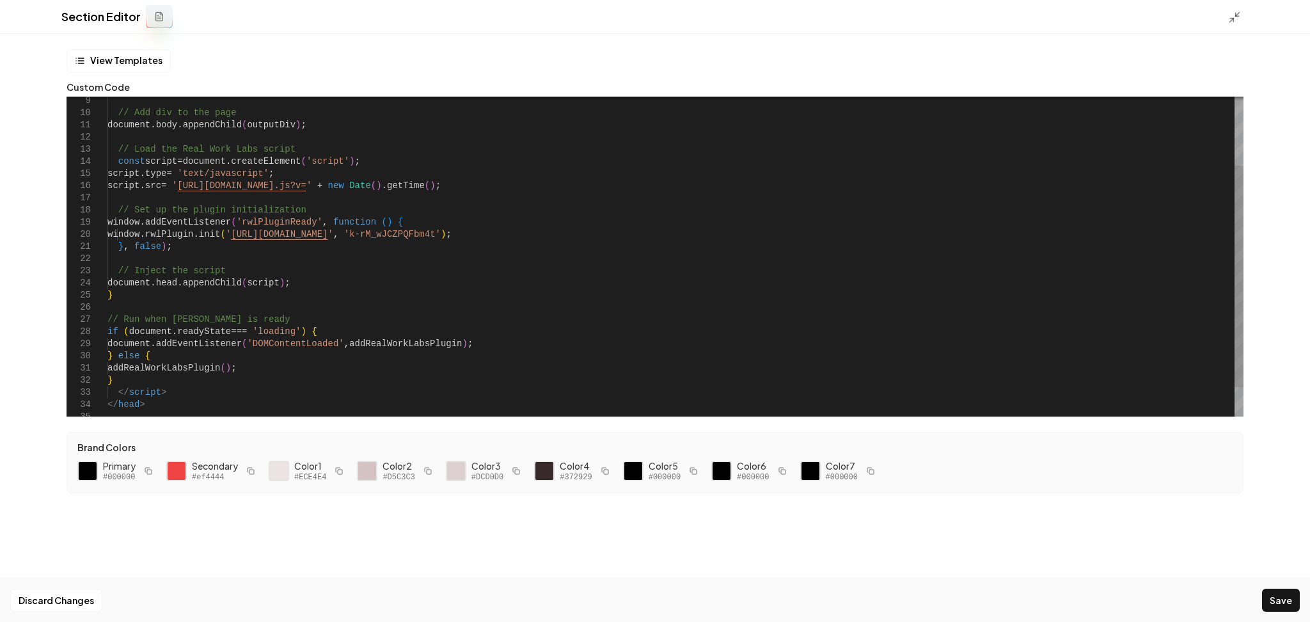
scroll to position [12, 33]
drag, startPoint x: 477, startPoint y: 236, endPoint x: 396, endPoint y: 235, distance: 80.6
click at [396, 235] on div "// Load the Real Work Labs script const script = document . createElement ( 'sc…" at bounding box center [675, 228] width 1136 height 462
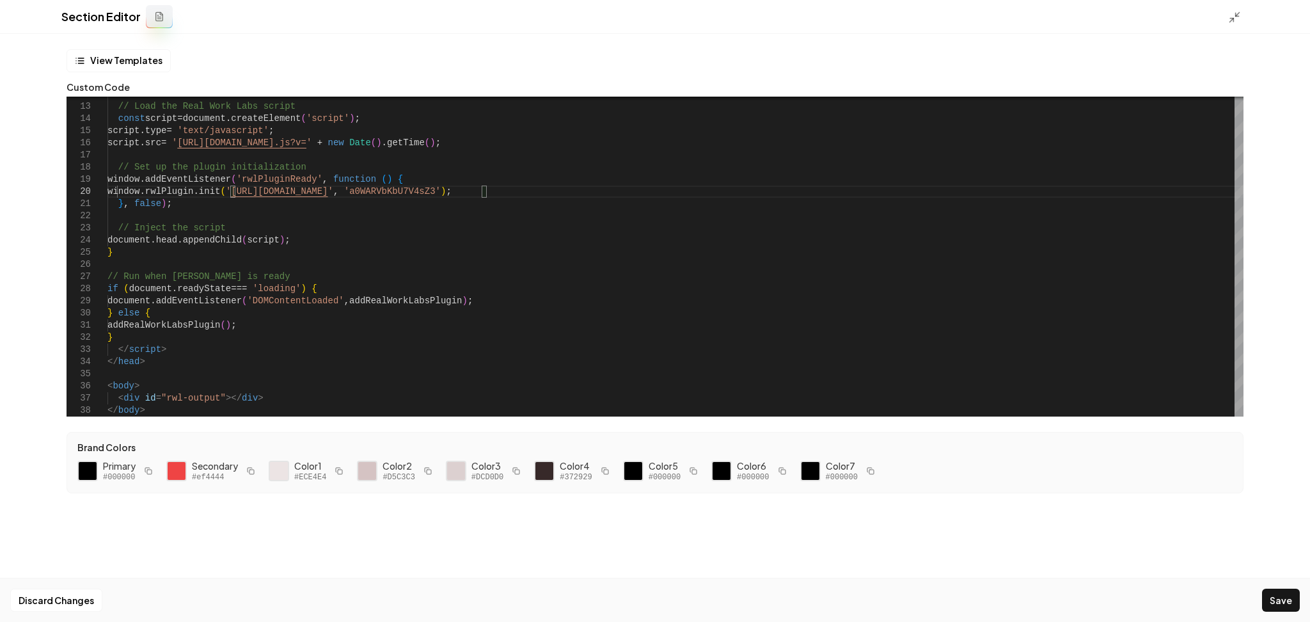
click at [1275, 599] on button "Save" at bounding box center [1281, 600] width 38 height 23
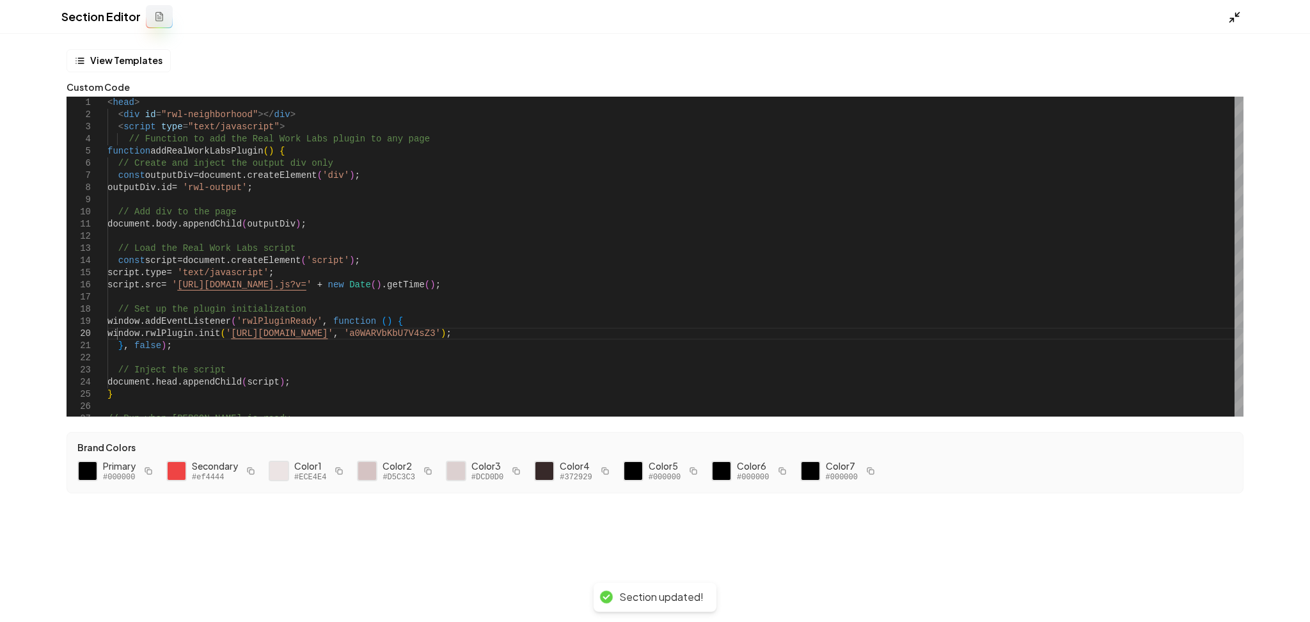
click at [1232, 17] on icon at bounding box center [1234, 17] width 13 height 13
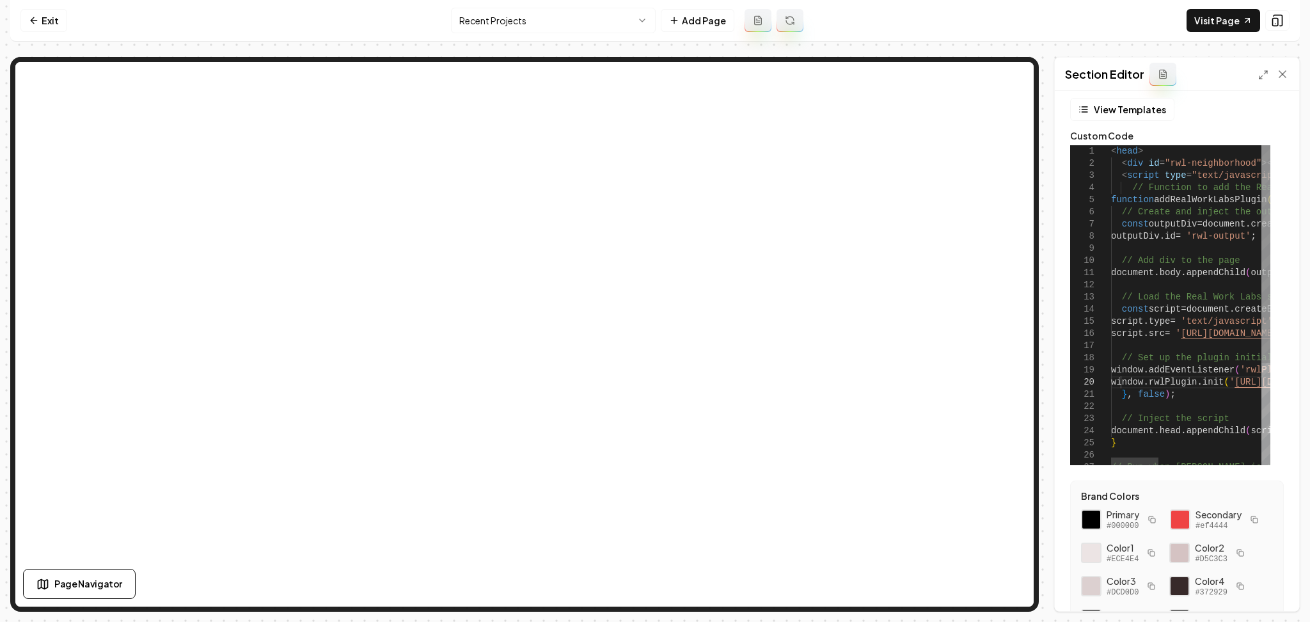
scroll to position [0, 0]
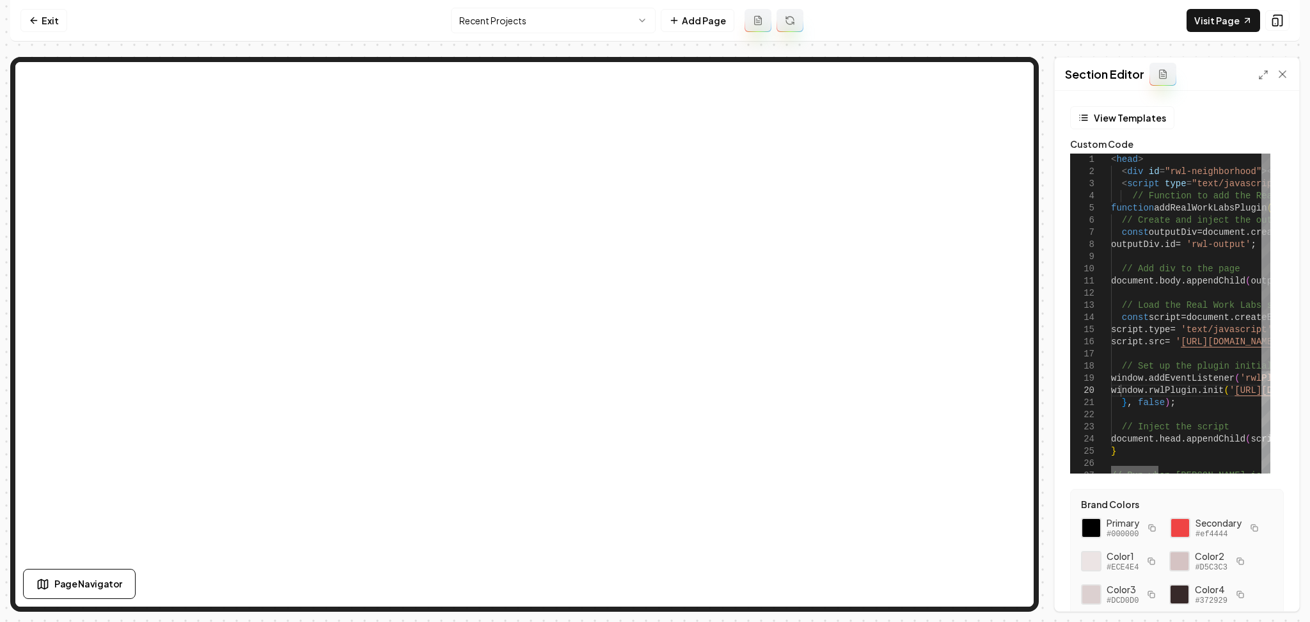
click at [1130, 473] on div at bounding box center [1134, 470] width 47 height 8
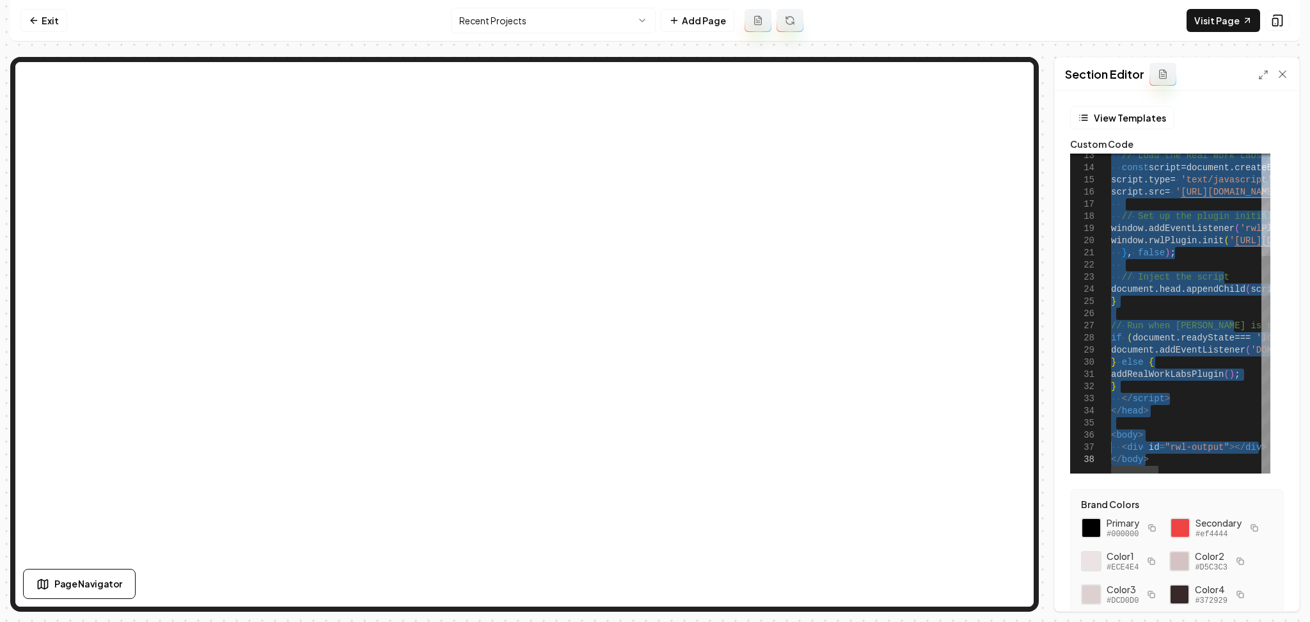
drag, startPoint x: 1123, startPoint y: 183, endPoint x: 1212, endPoint y: 554, distance: 381.6
click at [1199, 466] on div at bounding box center [1186, 470] width 150 height 8
click at [1111, 473] on div at bounding box center [1134, 470] width 47 height 8
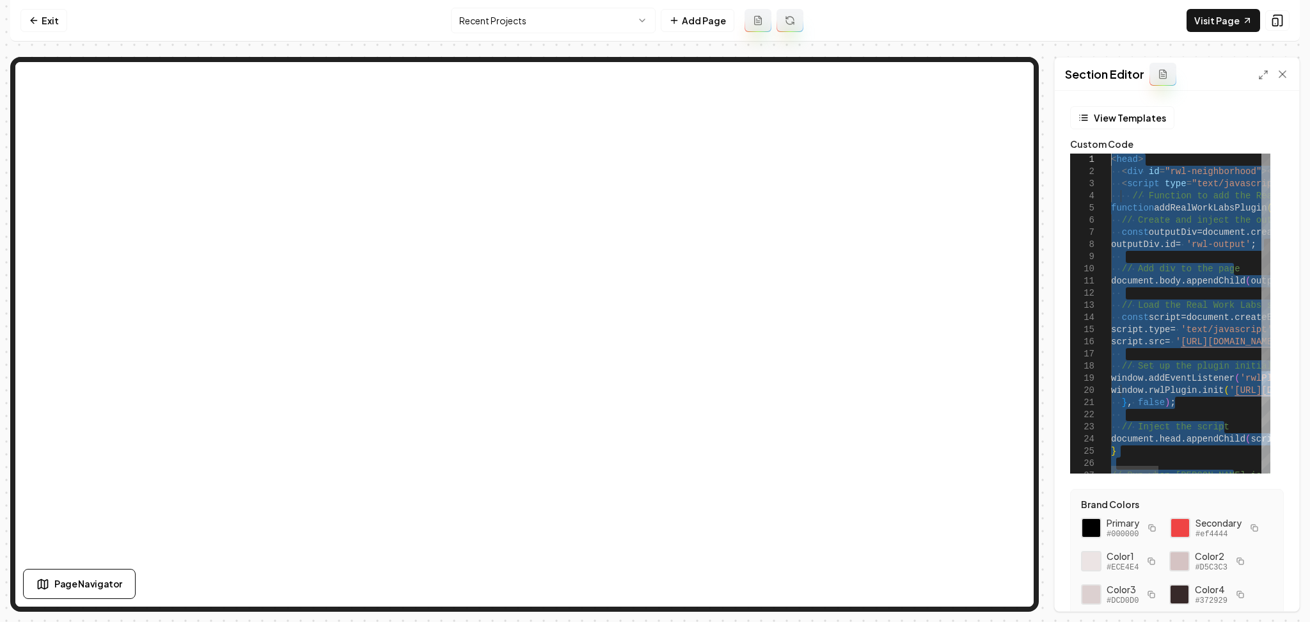
drag, startPoint x: 1163, startPoint y: 420, endPoint x: 1048, endPoint y: 56, distance: 381.8
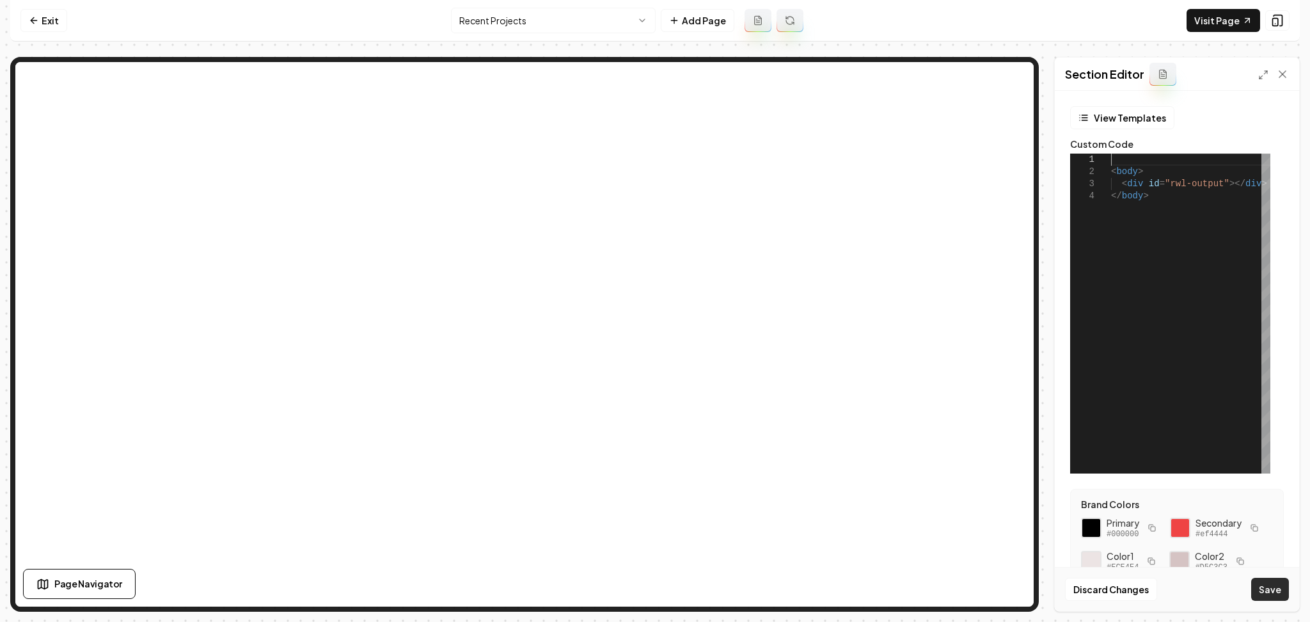
click at [1274, 587] on button "Save" at bounding box center [1270, 589] width 38 height 23
type textarea "**********"
click at [1205, 17] on link "Visit Page" at bounding box center [1224, 20] width 74 height 23
click at [50, 24] on link "Exit" at bounding box center [43, 20] width 47 height 23
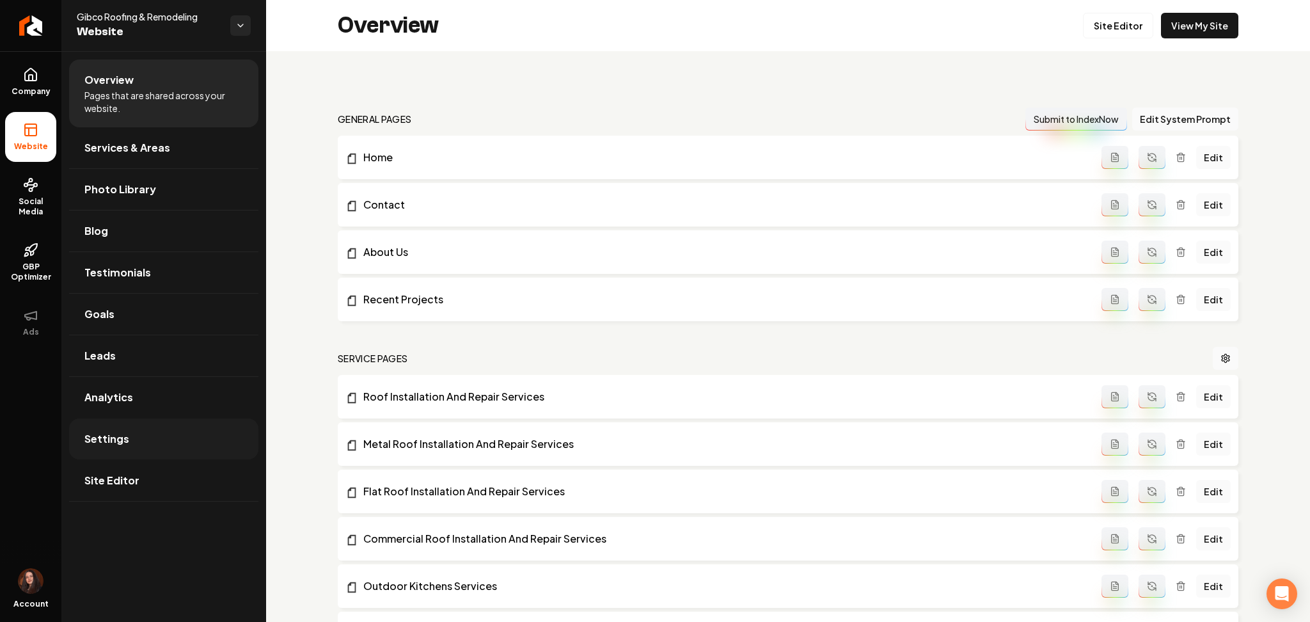
click at [131, 445] on link "Settings" at bounding box center [163, 438] width 189 height 41
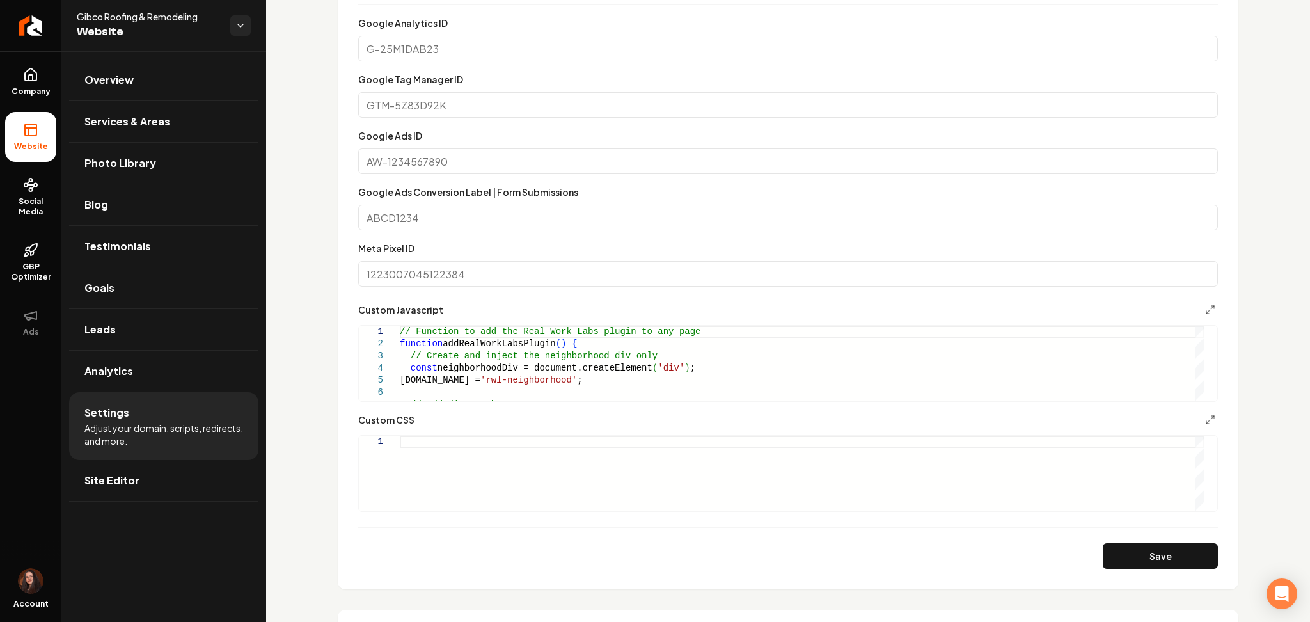
scroll to position [768, 0]
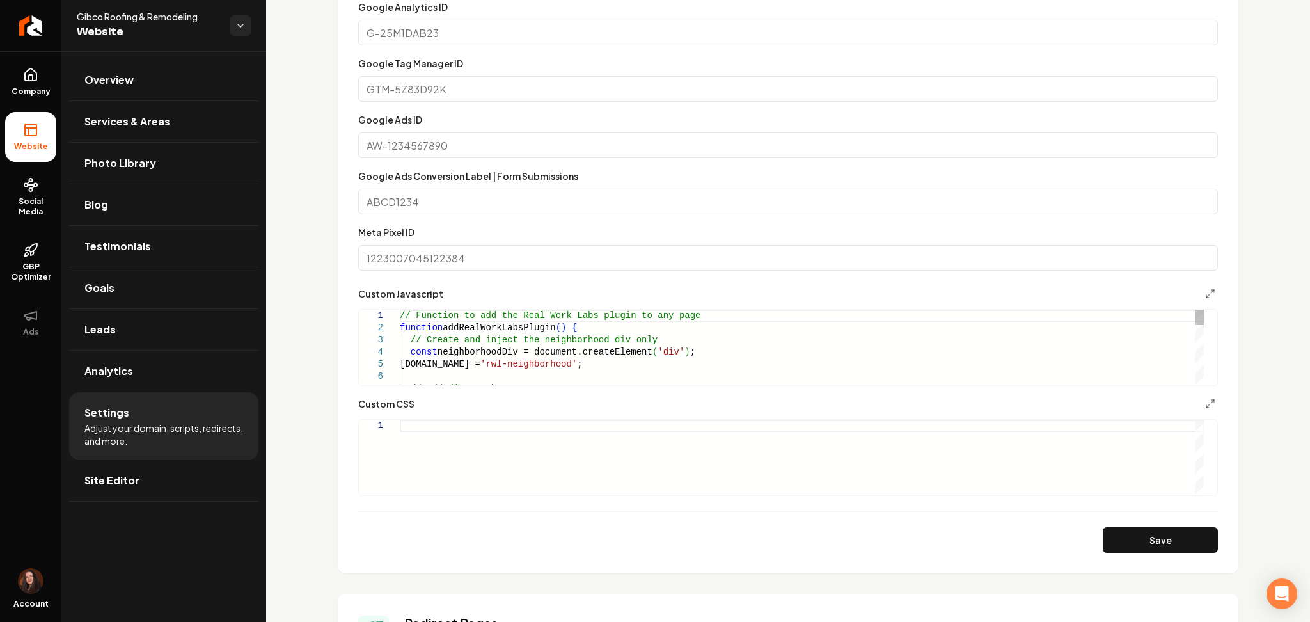
click at [477, 359] on div "// Function to add the Real Work Labs plugin to an y page function addRealWorkL…" at bounding box center [802, 486] width 804 height 353
click at [477, 358] on div "// Function to add the Real Work Labs plugin to an y page function addRealWorkL…" at bounding box center [802, 486] width 804 height 353
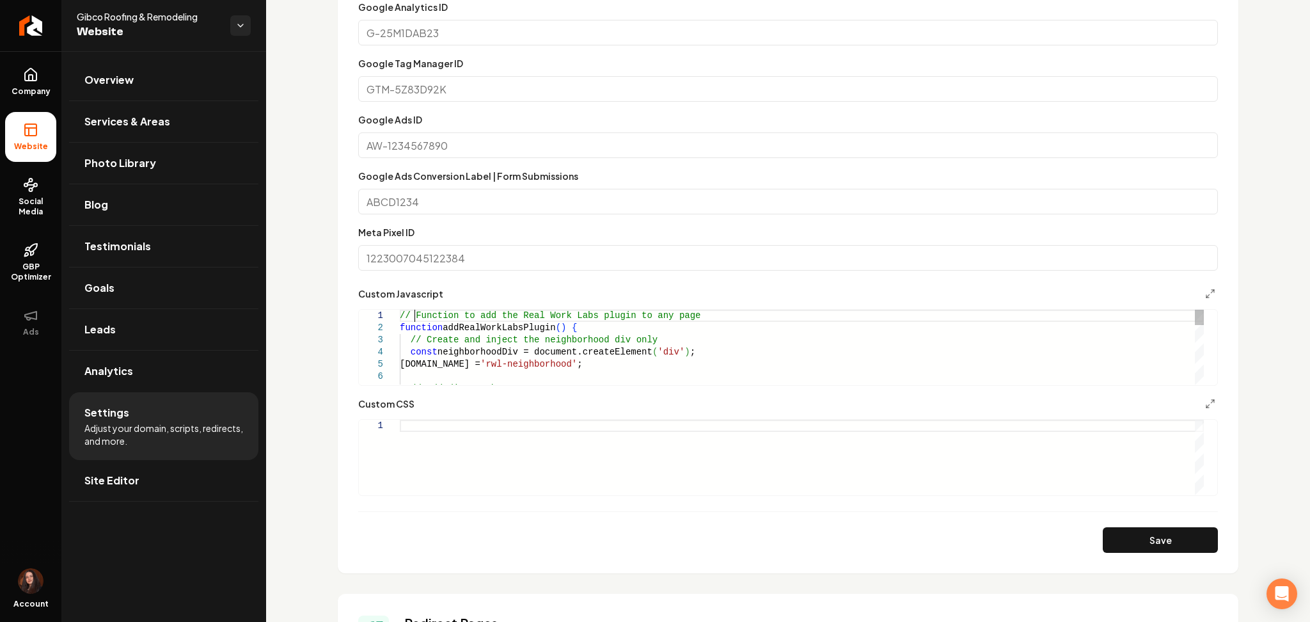
click at [416, 320] on div "// Function to add the Real Work Labs plugin to an y page function addRealWorkL…" at bounding box center [802, 486] width 804 height 353
drag, startPoint x: 400, startPoint y: 320, endPoint x: 535, endPoint y: 412, distance: 164.0
click at [538, 467] on form "**********" at bounding box center [788, 275] width 860 height 553
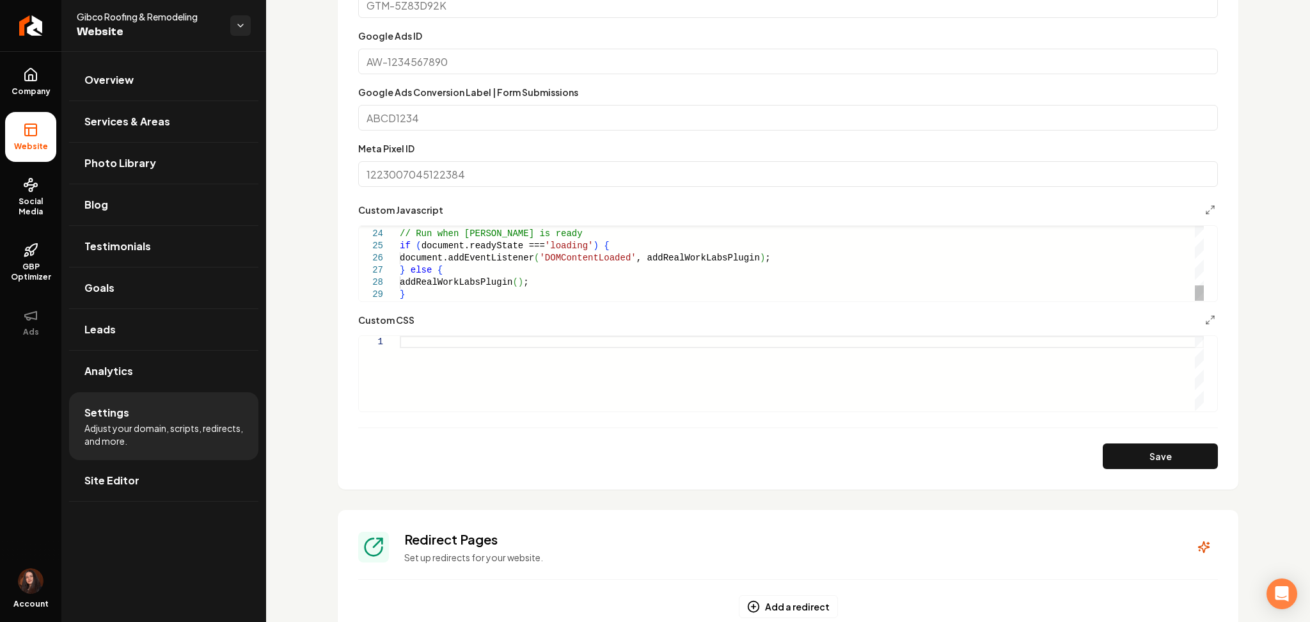
scroll to position [853, 0]
click at [451, 299] on div "**********" at bounding box center [788, 262] width 860 height 77
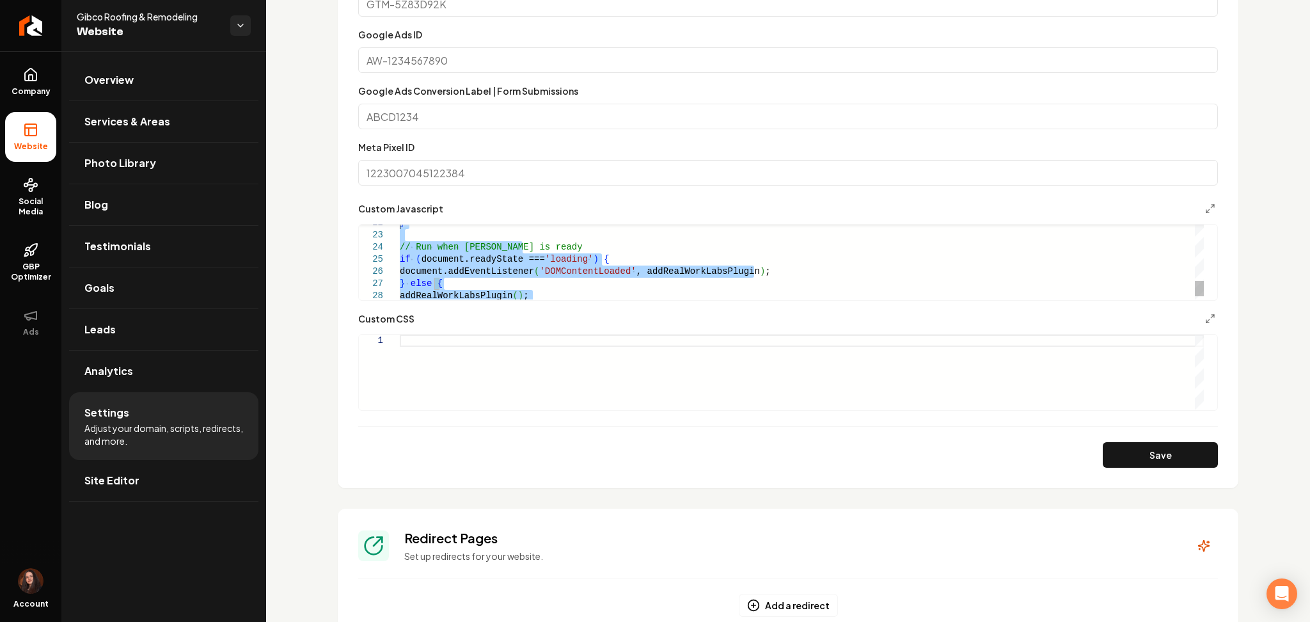
type textarea "**********"
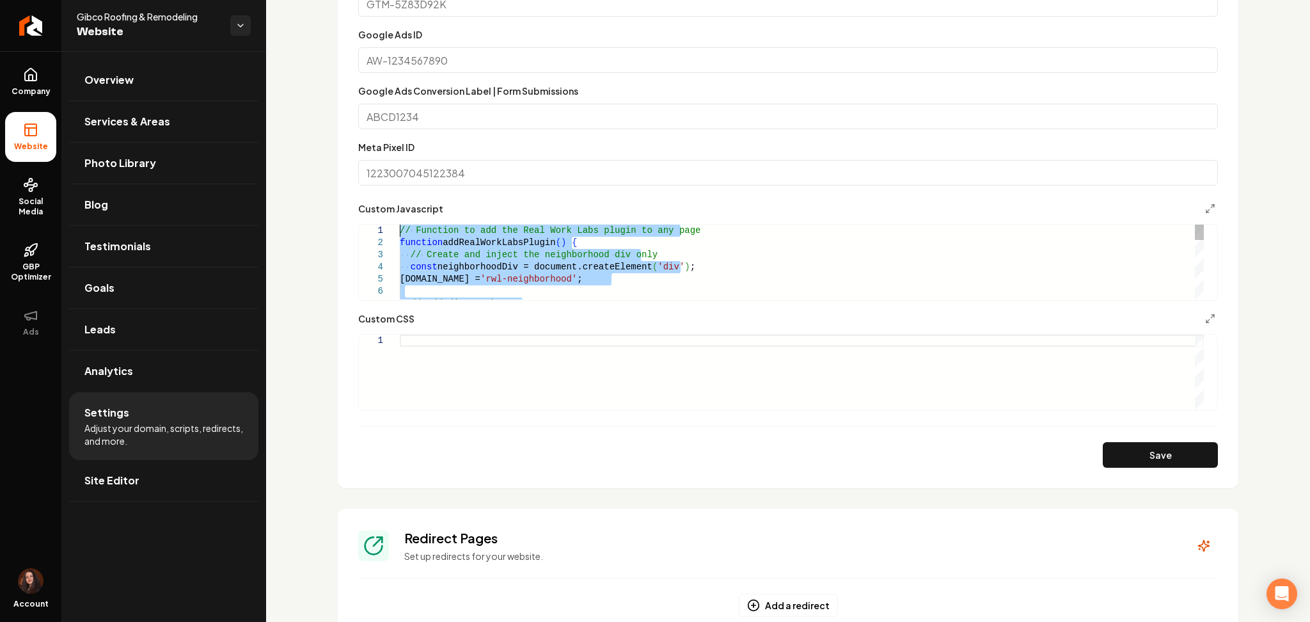
drag, startPoint x: 439, startPoint y: 297, endPoint x: 367, endPoint y: 133, distance: 178.8
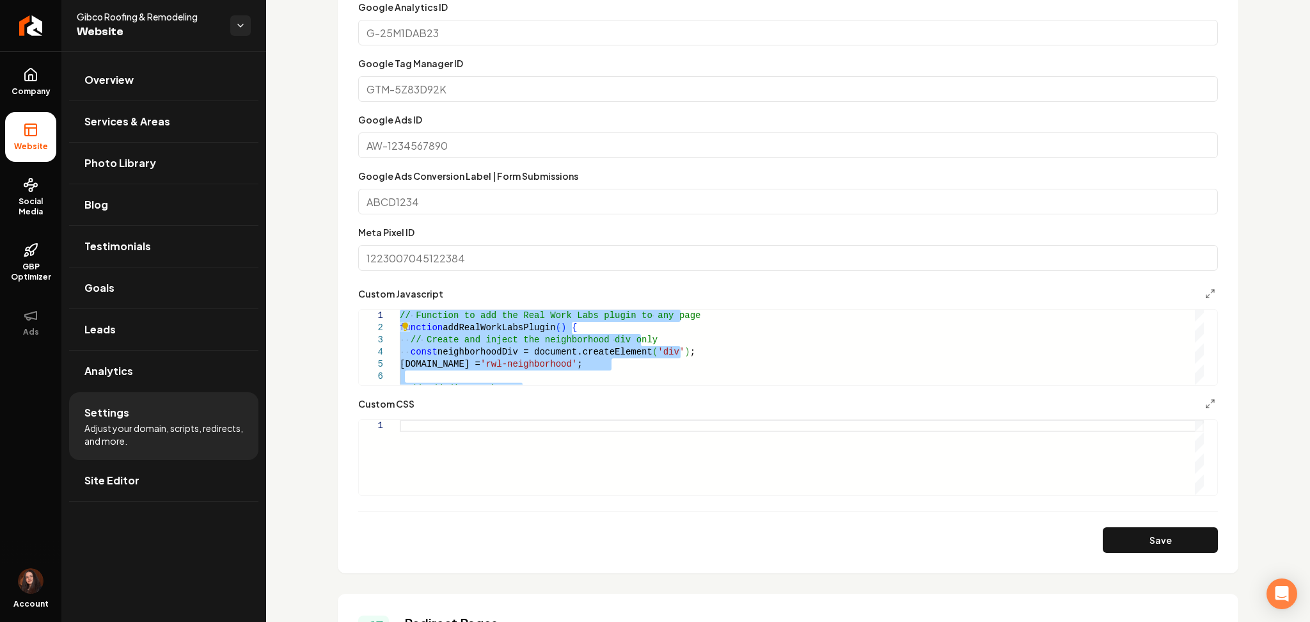
scroll to position [0, 0]
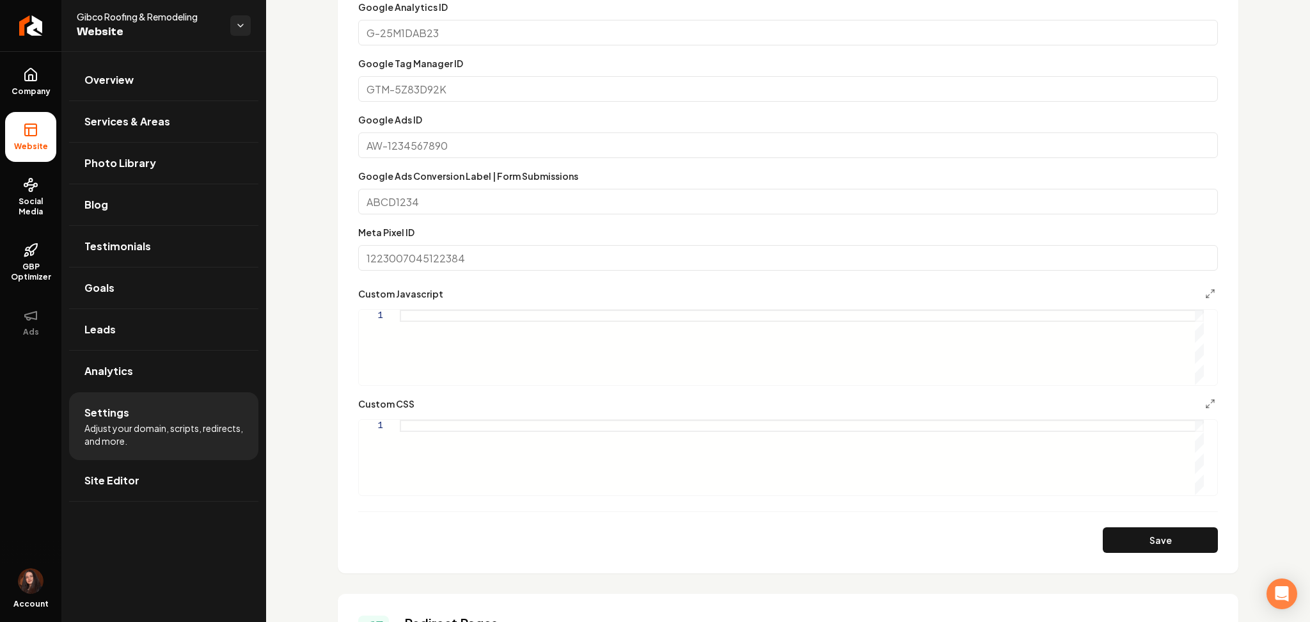
click at [576, 345] on div "Main content area" at bounding box center [802, 347] width 804 height 75
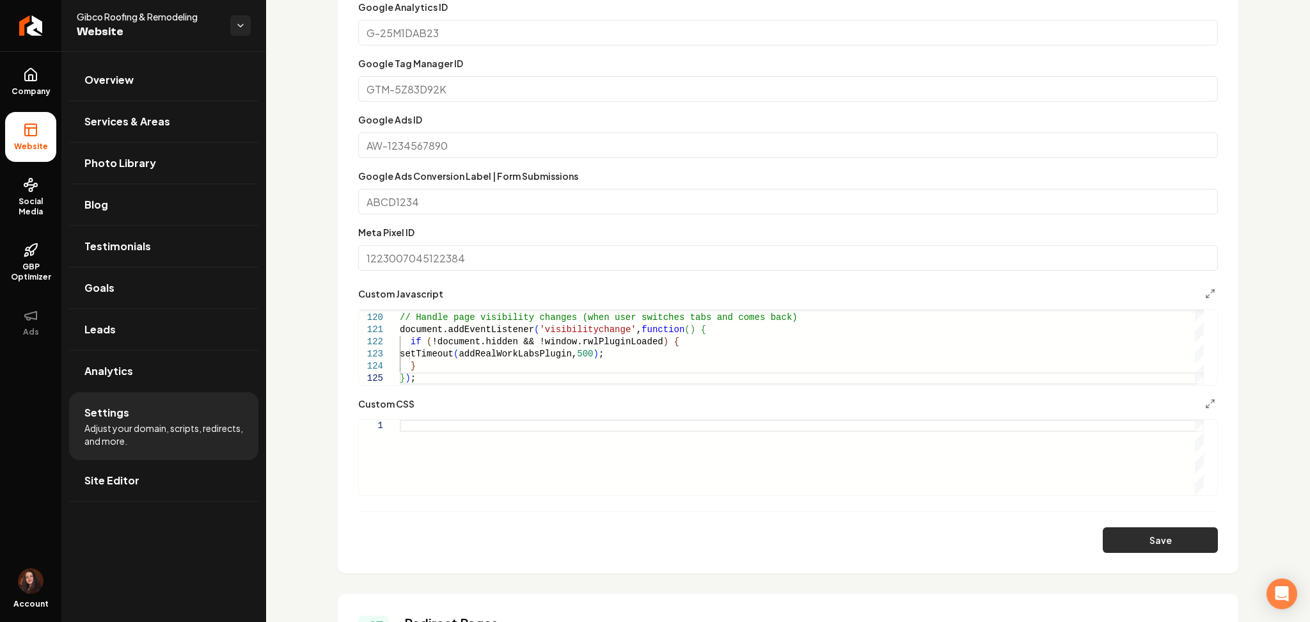
click at [1192, 552] on button "Save" at bounding box center [1160, 540] width 115 height 26
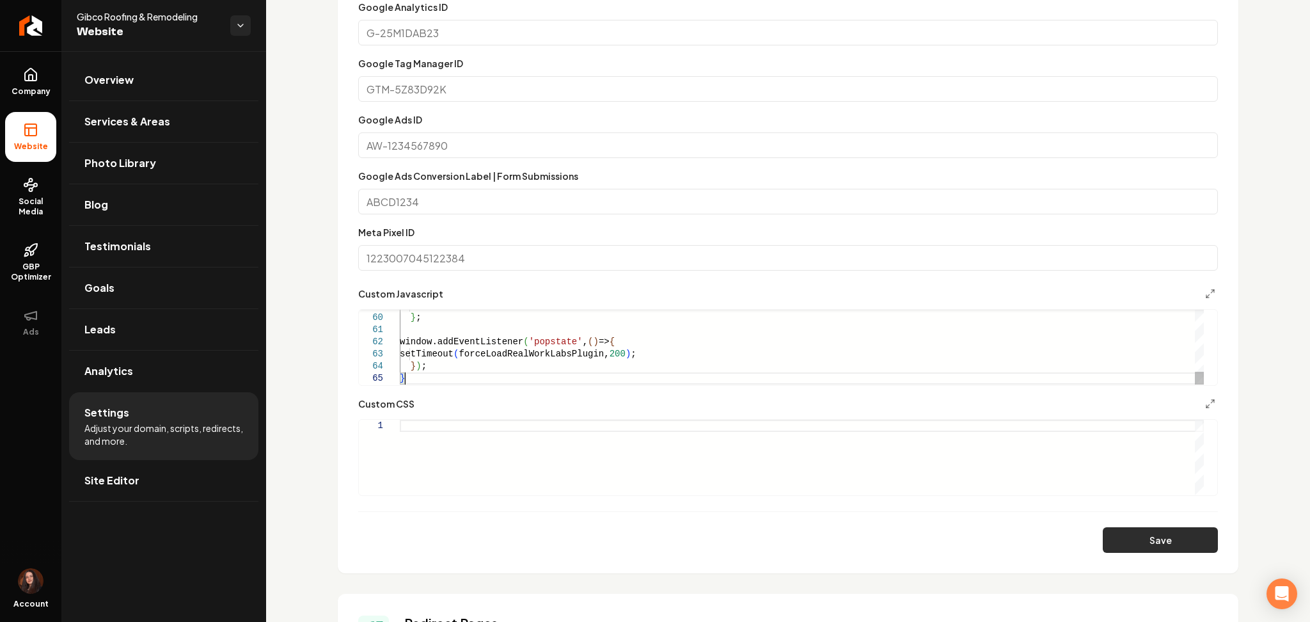
click at [1134, 533] on button "Save" at bounding box center [1160, 540] width 115 height 26
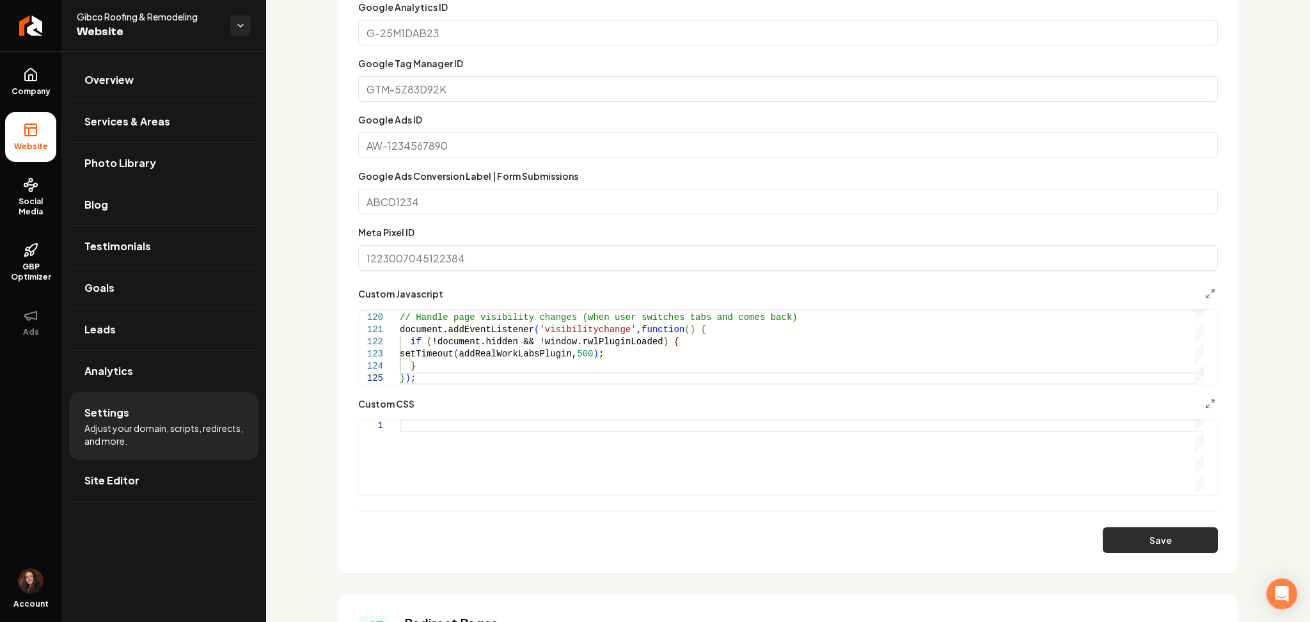
click at [1149, 552] on button "Save" at bounding box center [1160, 540] width 115 height 26
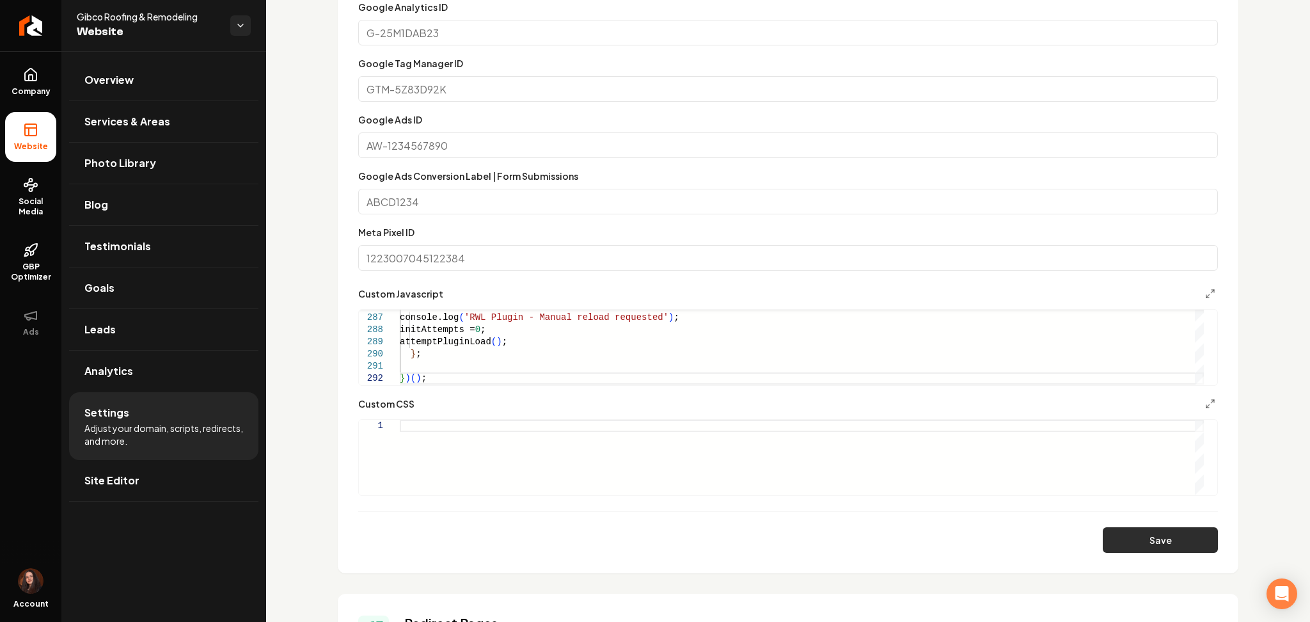
click at [1143, 542] on button "Save" at bounding box center [1160, 540] width 115 height 26
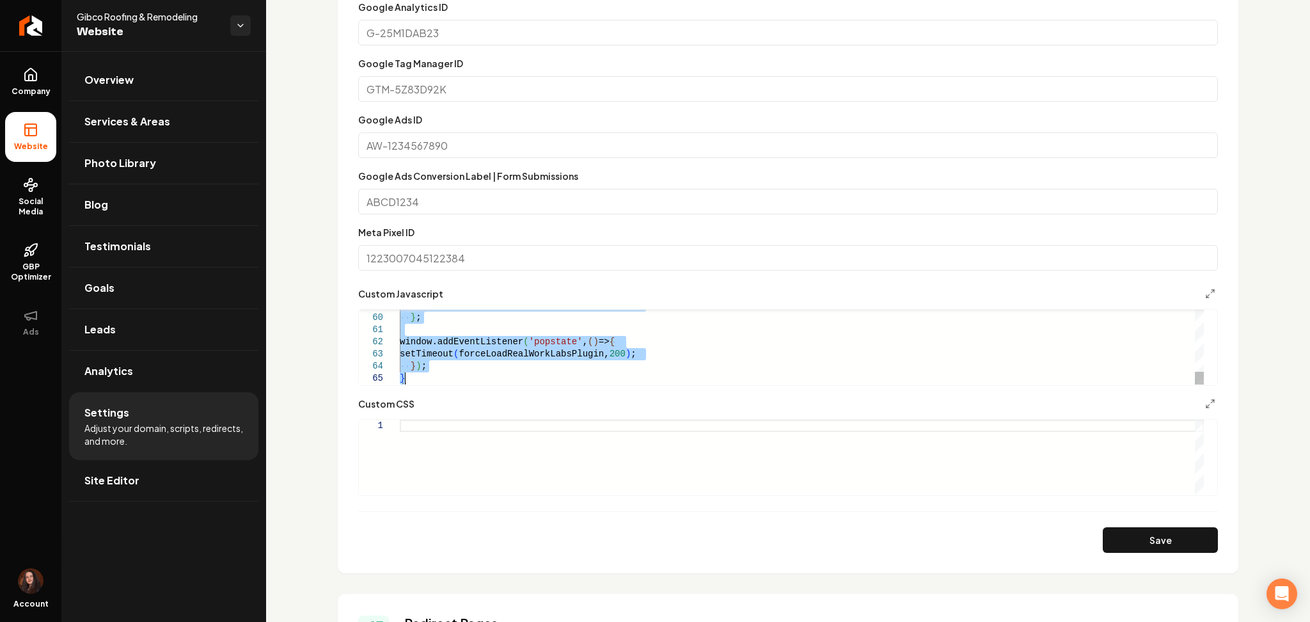
type textarea "**********"
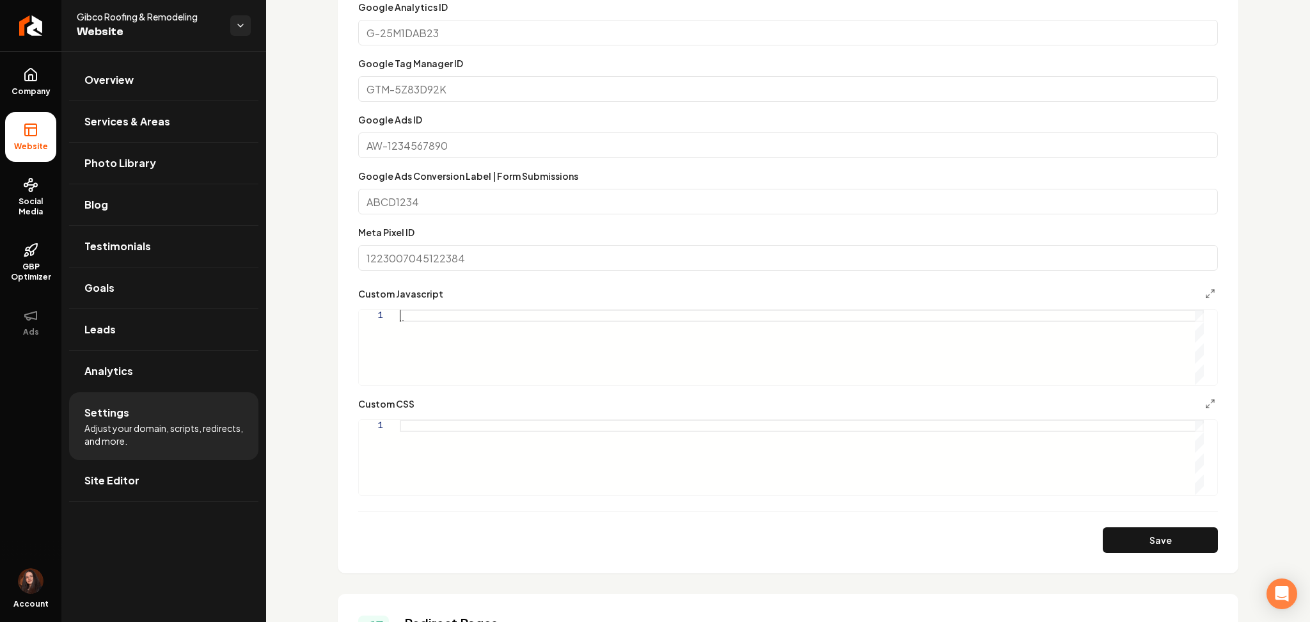
type textarea "**********"
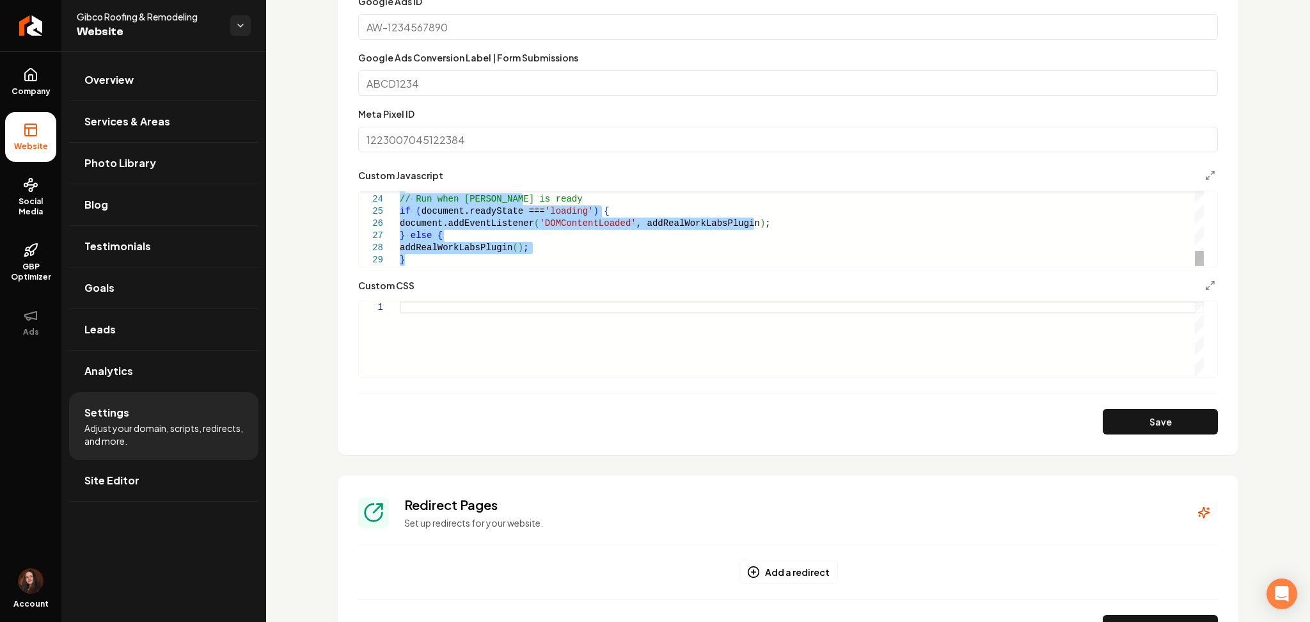
scroll to position [887, 0]
click at [164, 475] on link "Site Editor" at bounding box center [163, 480] width 189 height 41
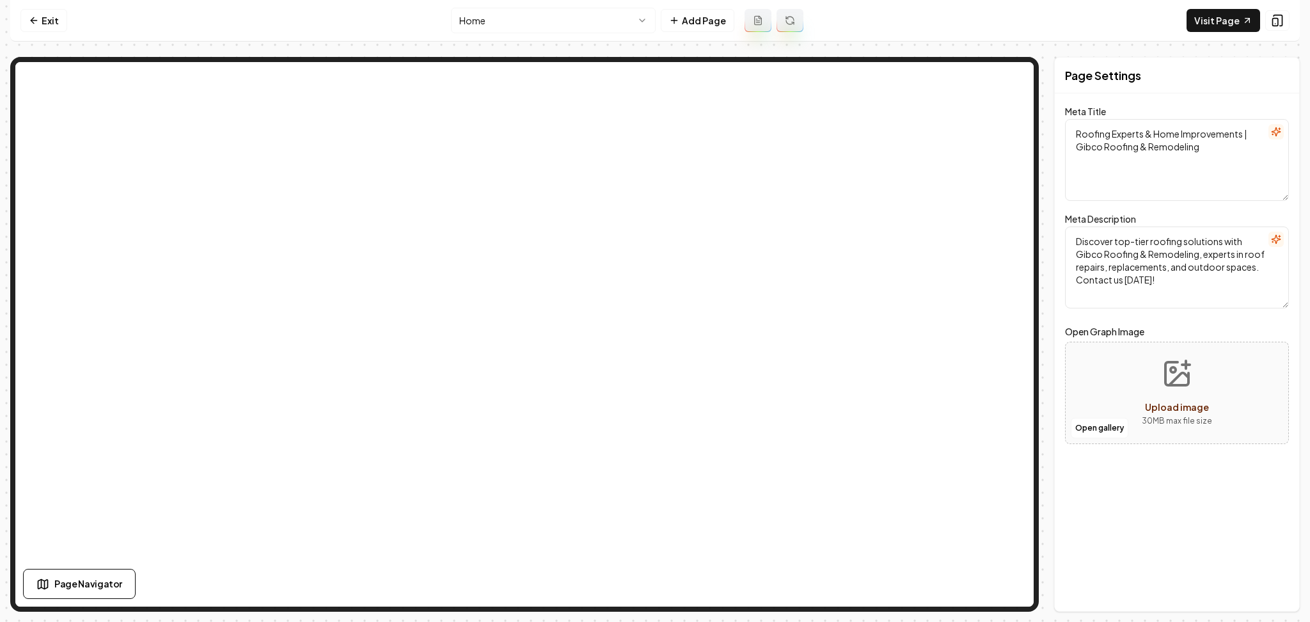
click at [597, 22] on html "Computer Required This feature is only available on a computer. Please switch t…" at bounding box center [655, 311] width 1310 height 622
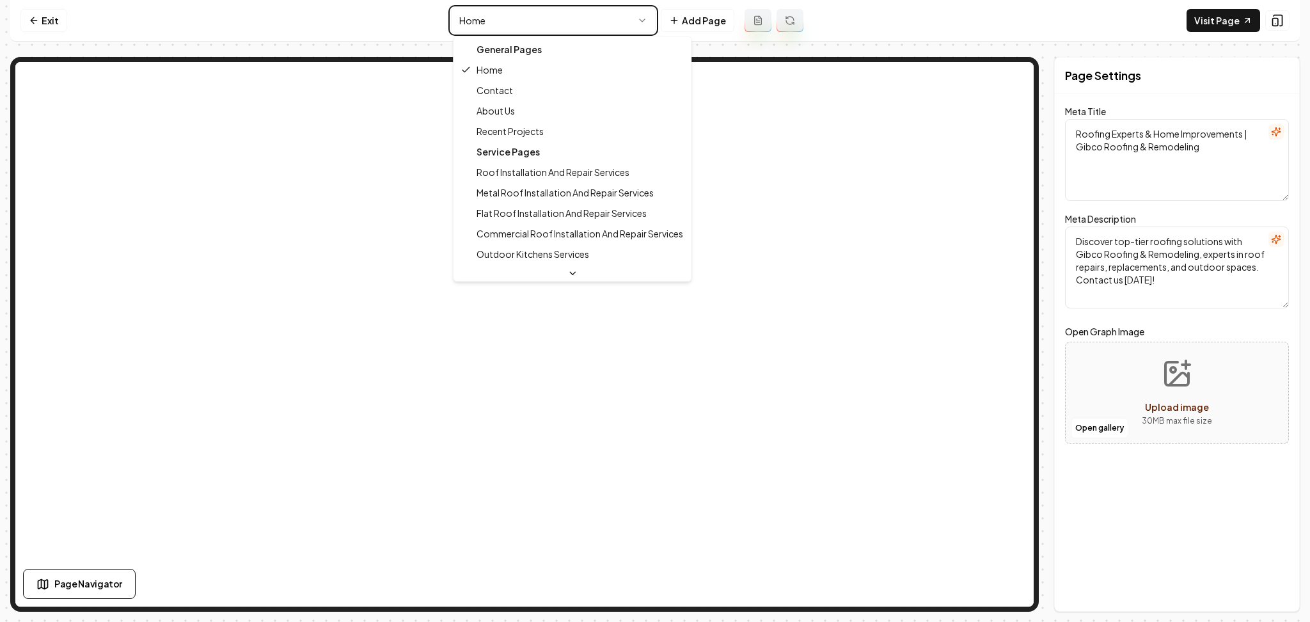
type textarea "Roofing & Remodeling Experts in [GEOGRAPHIC_DATA] | Gibco Roofing"
type textarea "Gibco Roofing & Remodeling offers expert roof repairs, outdoor living upgrades,…"
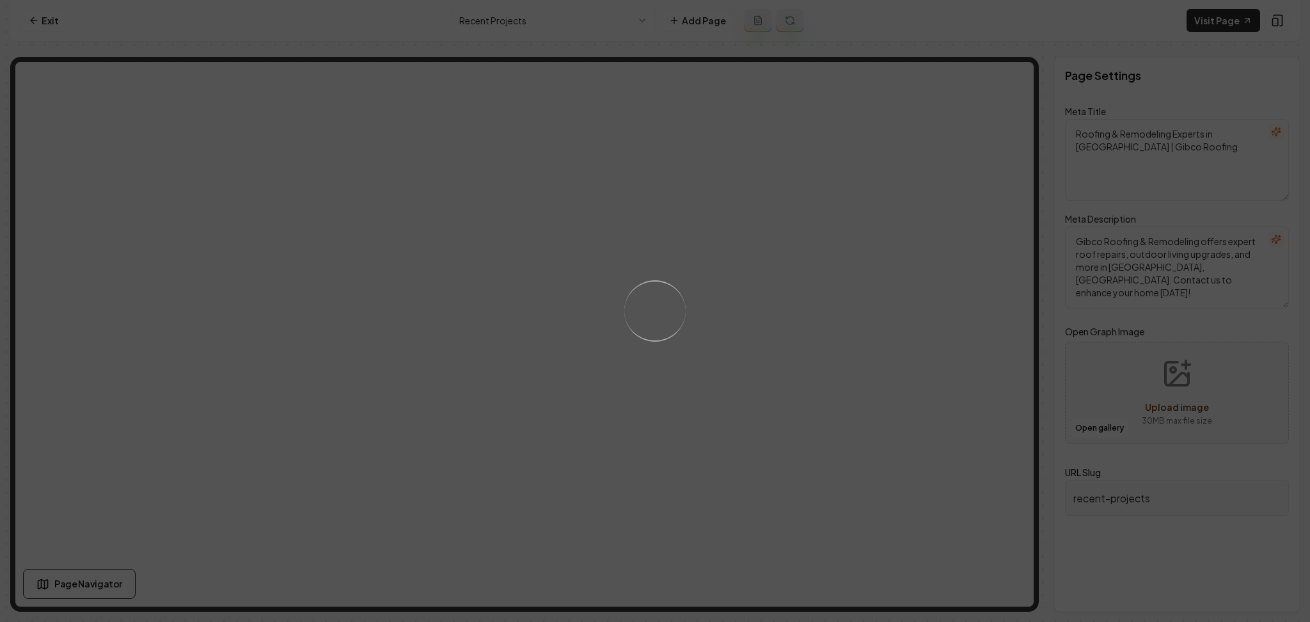
click at [780, 262] on div "Loading..." at bounding box center [655, 311] width 1310 height 622
click at [771, 265] on div "Loading..." at bounding box center [655, 311] width 1310 height 622
click at [765, 252] on div "Loading..." at bounding box center [655, 311] width 1310 height 622
click at [722, 272] on div "Loading..." at bounding box center [655, 311] width 1310 height 622
click at [714, 244] on div "Loading..." at bounding box center [655, 311] width 1310 height 622
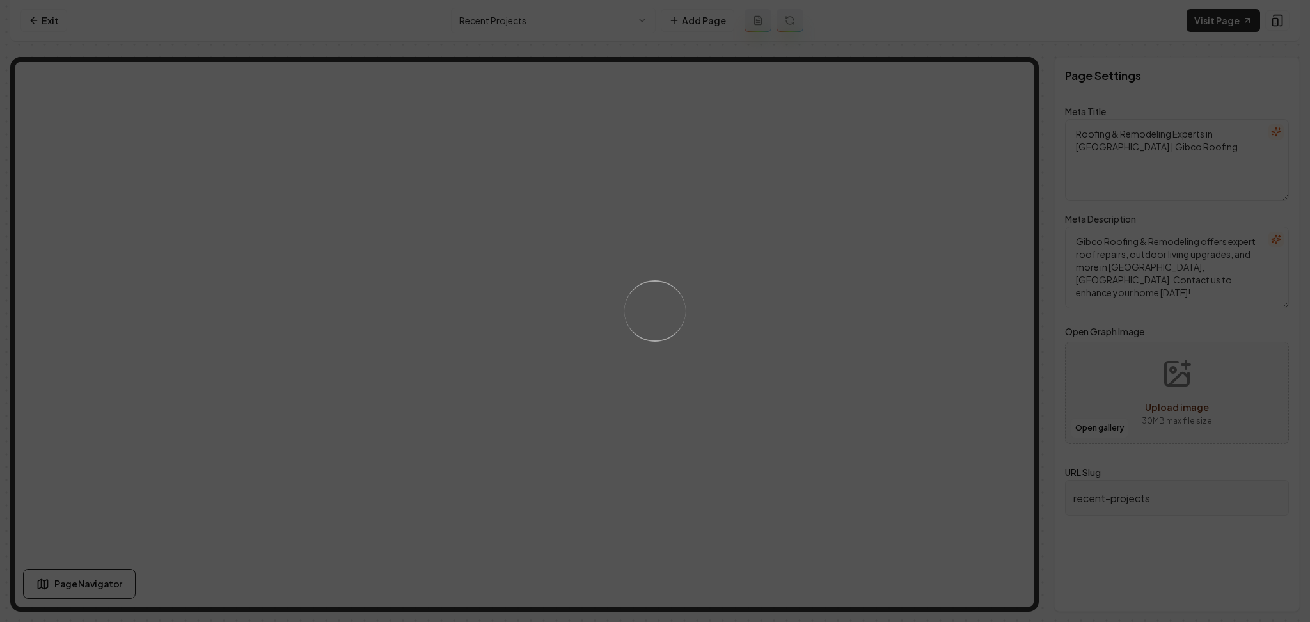
click at [693, 252] on div "Loading..." at bounding box center [655, 311] width 1310 height 622
click at [648, 250] on div "Loading..." at bounding box center [655, 311] width 1310 height 622
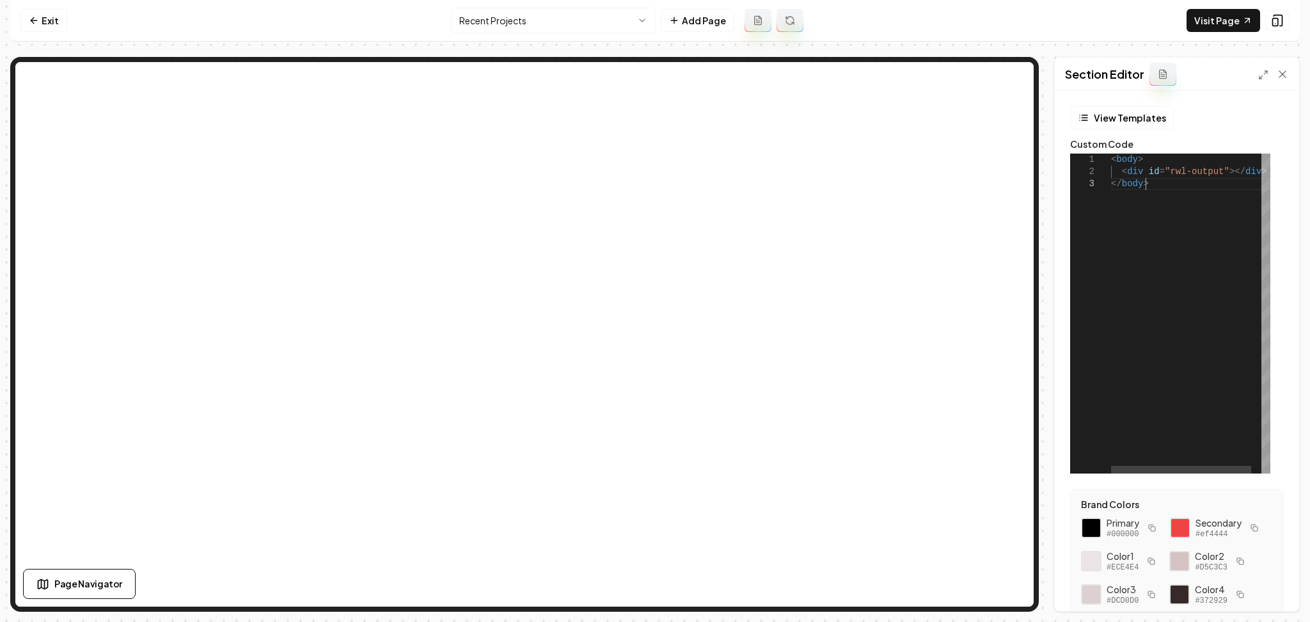
scroll to position [0, 33]
drag, startPoint x: 1165, startPoint y: 199, endPoint x: 1063, endPoint y: 149, distance: 113.3
click at [1111, 154] on div "< body > < div id = "rwl-output" ></ div > </ body >" at bounding box center [1196, 314] width 171 height 320
click at [41, 28] on link "Exit" at bounding box center [43, 20] width 47 height 23
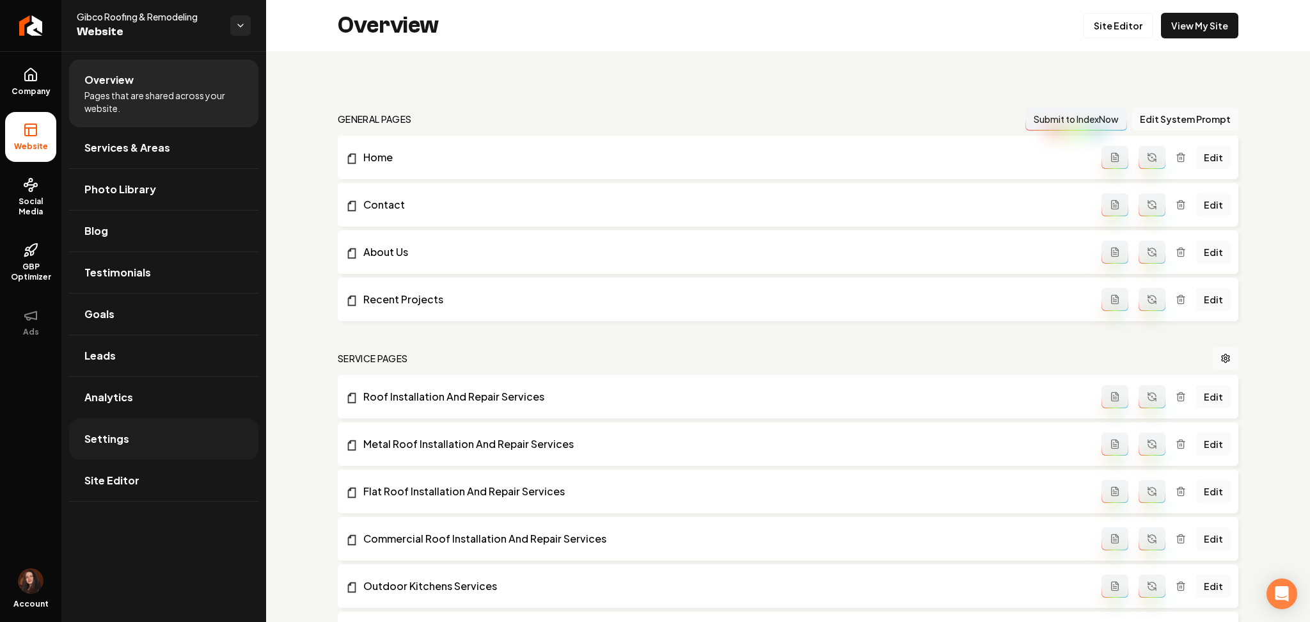
click at [165, 448] on link "Settings" at bounding box center [163, 438] width 189 height 41
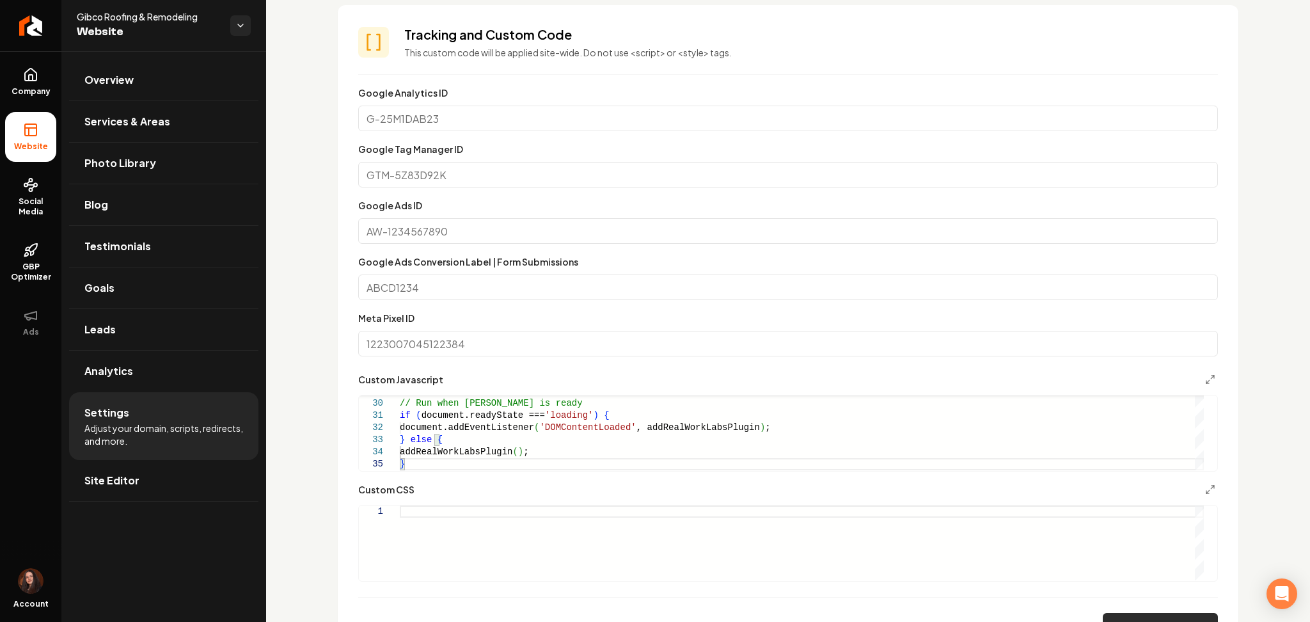
click at [1168, 615] on button "Save" at bounding box center [1160, 626] width 115 height 26
click at [600, 440] on div "// Run when DOM is ready if ( document.readyState === 'loading' ) { document.ad…" at bounding box center [802, 257] width 804 height 425
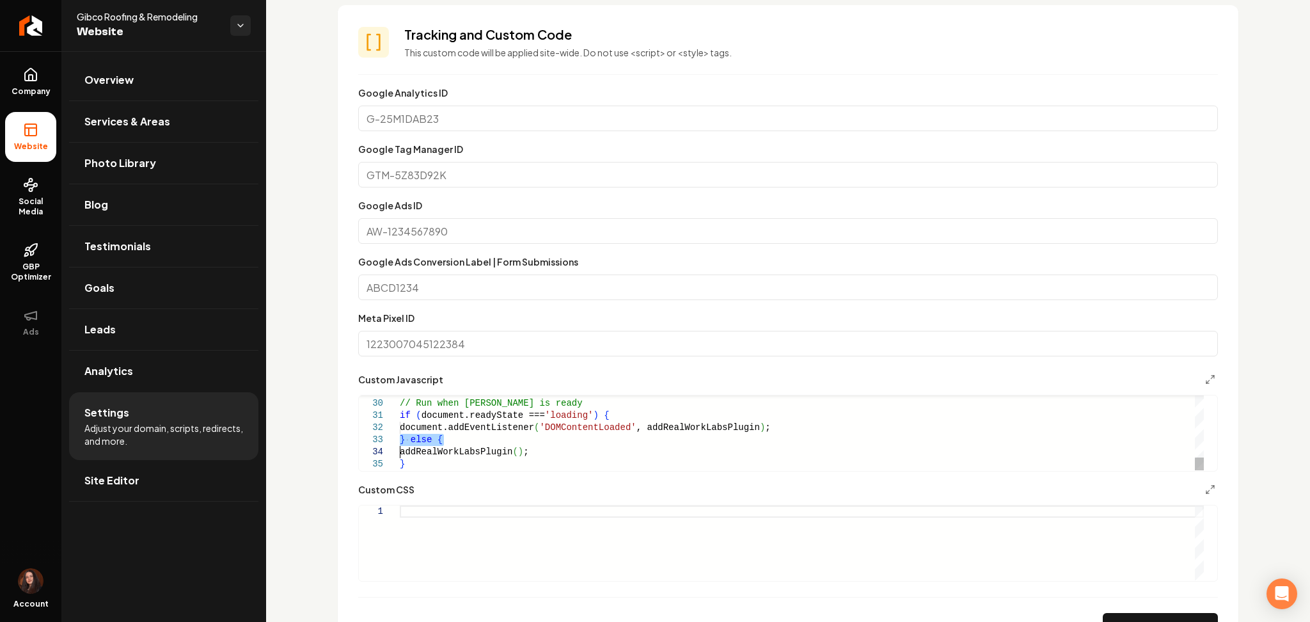
click at [600, 440] on div "// Run when DOM is ready if ( document.readyState === 'loading' ) { document.ad…" at bounding box center [802, 257] width 804 height 425
click at [600, 439] on div "// Run when DOM is ready if ( document.readyState === 'loading' ) { document.ad…" at bounding box center [802, 257] width 804 height 425
click at [1157, 617] on button "Save" at bounding box center [1160, 626] width 115 height 26
click at [469, 406] on div "// Run when DOM is ready if ( document.readyState === 'loading' ) { document.ad…" at bounding box center [802, 257] width 804 height 425
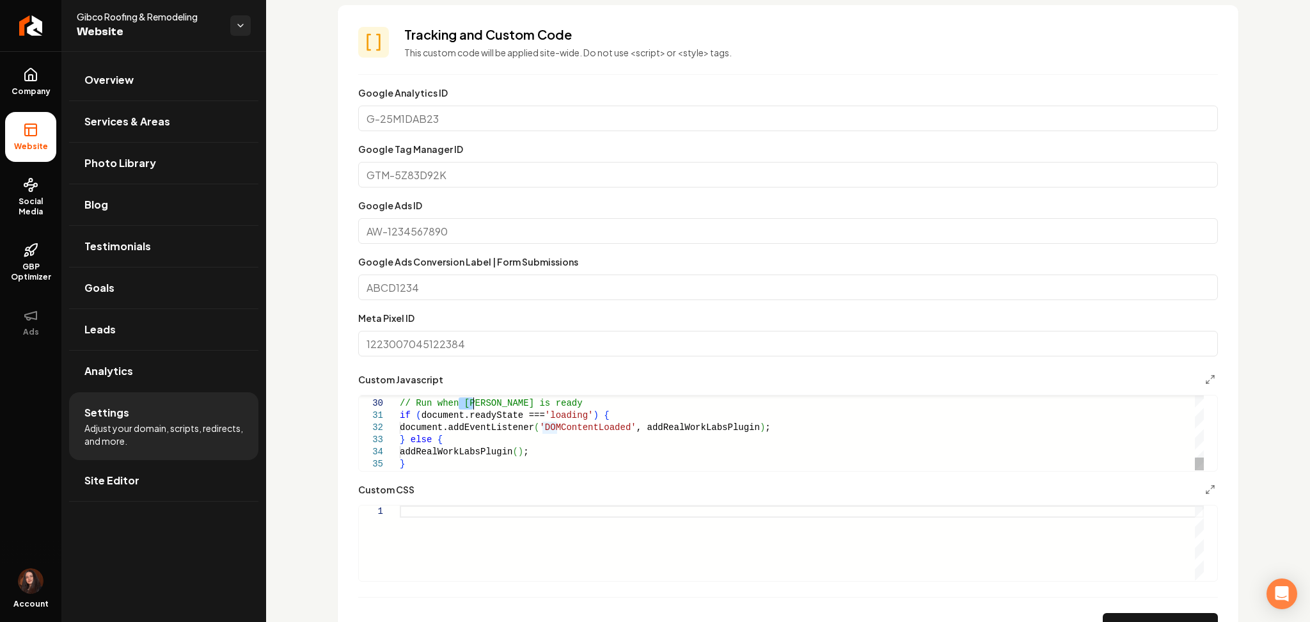
click at [469, 406] on div "// Run when DOM is ready if ( document.readyState === 'loading' ) { document.ad…" at bounding box center [802, 257] width 804 height 425
click at [1143, 613] on button "Save" at bounding box center [1160, 626] width 115 height 26
click at [451, 402] on div "// Run when DOM is ready if ( document.readyState === 'loading' ) { document.ad…" at bounding box center [802, 245] width 804 height 450
click at [452, 402] on div "// Run when DOM is ready if ( document.readyState === 'loading' ) { document.ad…" at bounding box center [802, 245] width 804 height 450
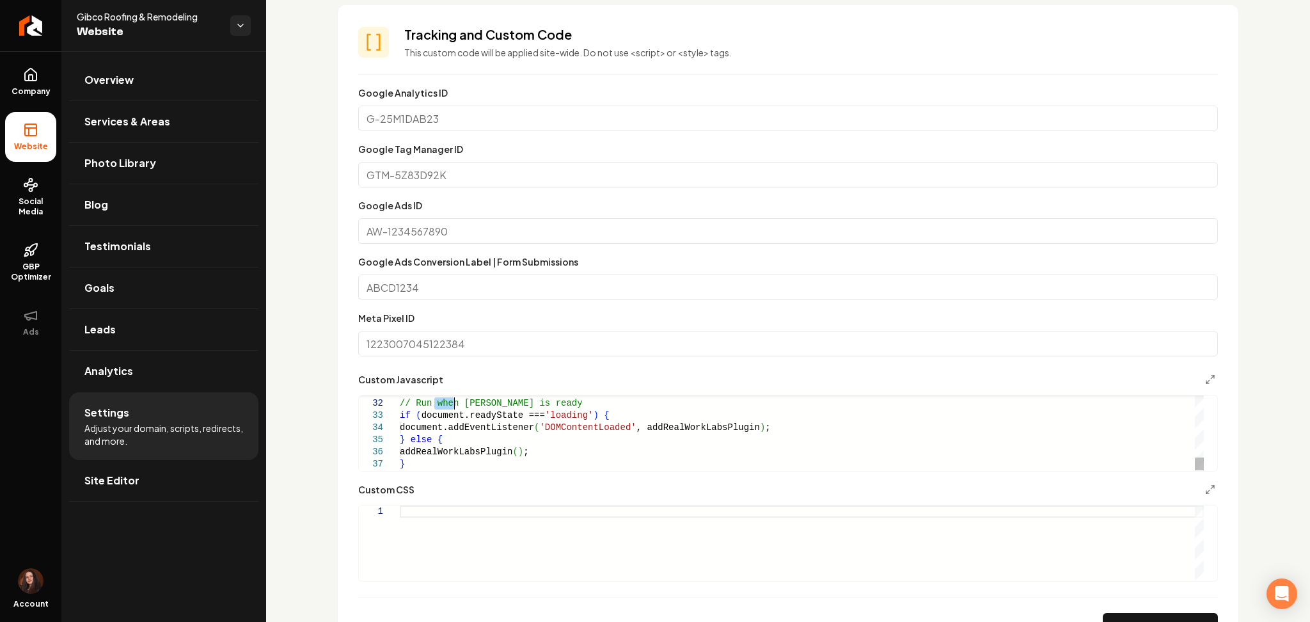
click at [452, 402] on div "// Run when DOM is ready if ( document.readyState === 'loading' ) { document.ad…" at bounding box center [802, 245] width 804 height 450
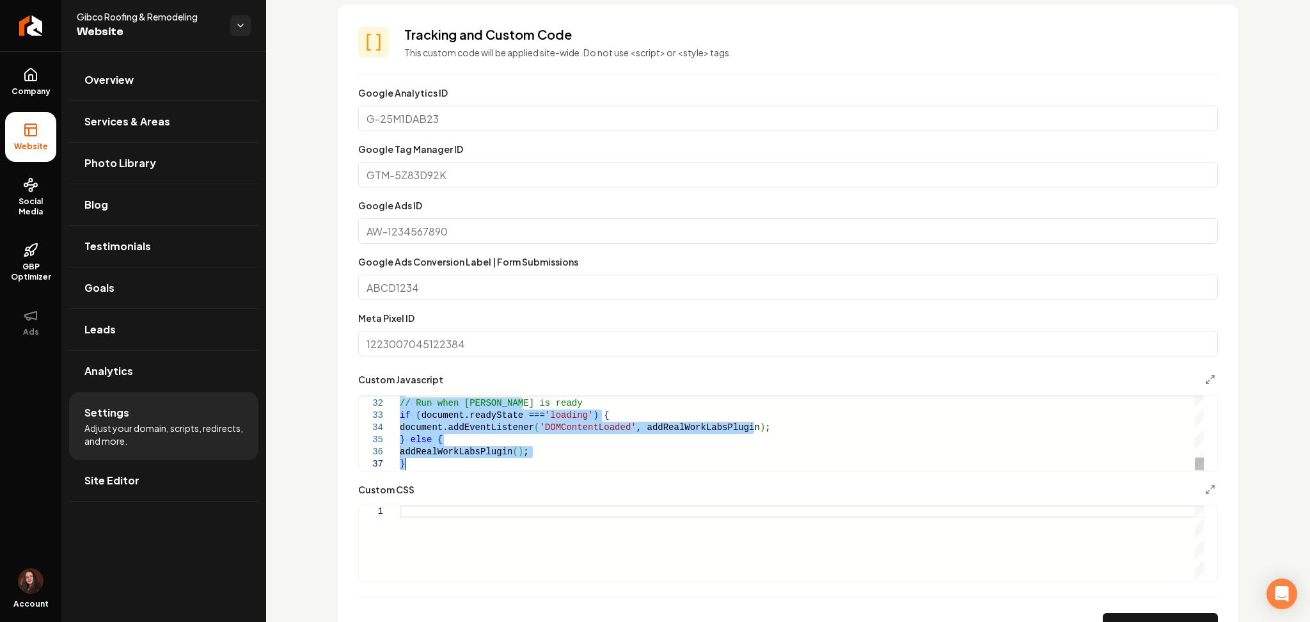
click at [452, 402] on div "// Run when DOM is ready if ( document.readyState === 'loading' ) { document.ad…" at bounding box center [802, 245] width 804 height 450
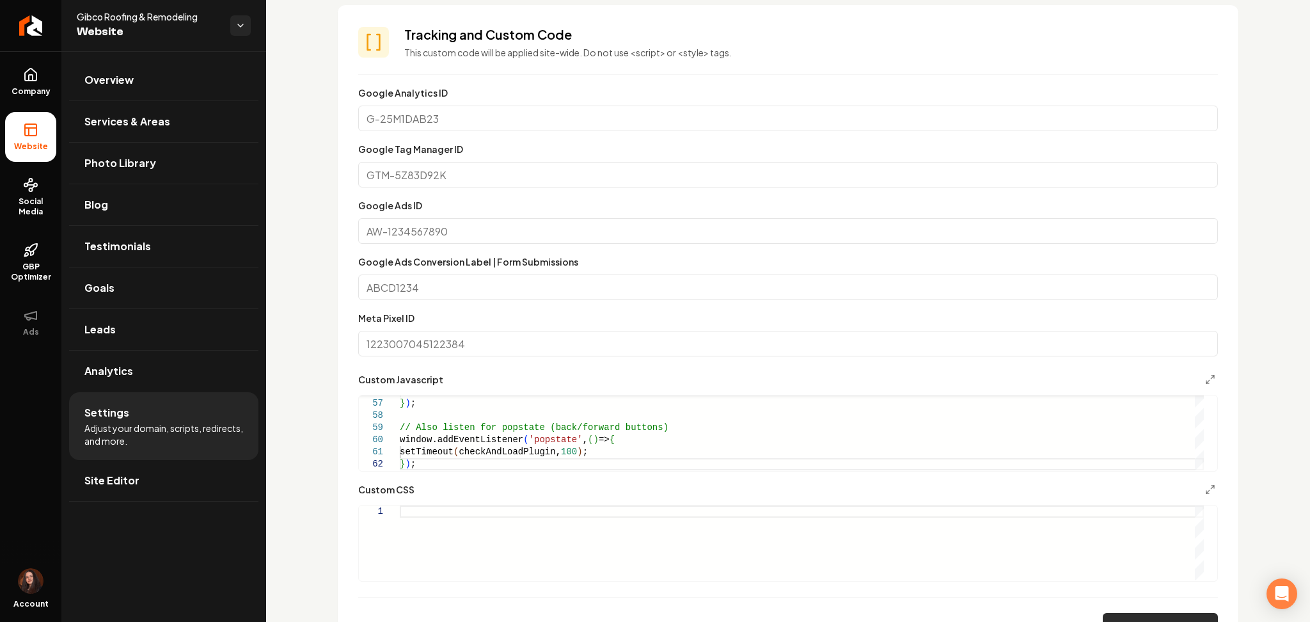
click at [1136, 619] on button "Save" at bounding box center [1160, 626] width 115 height 26
click at [565, 433] on div "subtree: true } ) ; // Also listen for popstate (back/forward buttons) window.a…" at bounding box center [802, 94] width 804 height 754
click at [565, 432] on div "subtree: true } ) ; // Also listen for popstate (back/forward buttons) window.a…" at bounding box center [802, 94] width 804 height 754
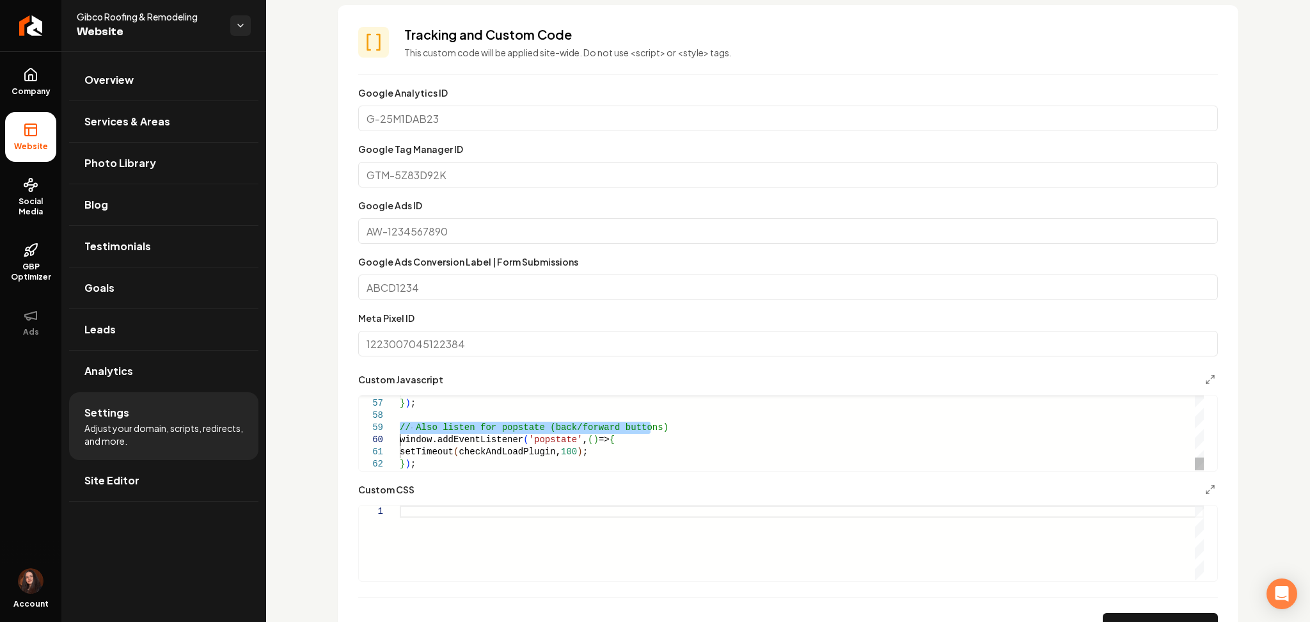
click at [565, 431] on div "subtree: true } ) ; // Also listen for popstate (back/forward buttons) window.a…" at bounding box center [802, 94] width 804 height 754
click at [1149, 615] on button "Save" at bounding box center [1160, 626] width 115 height 26
click at [521, 450] on div "subtree: true } ) ; // Also listen for popstate (back/forward buttons) window.a…" at bounding box center [802, 94] width 804 height 754
click at [521, 448] on div "subtree: true } ) ; // Also listen for popstate (back/forward buttons) window.a…" at bounding box center [802, 94] width 804 height 754
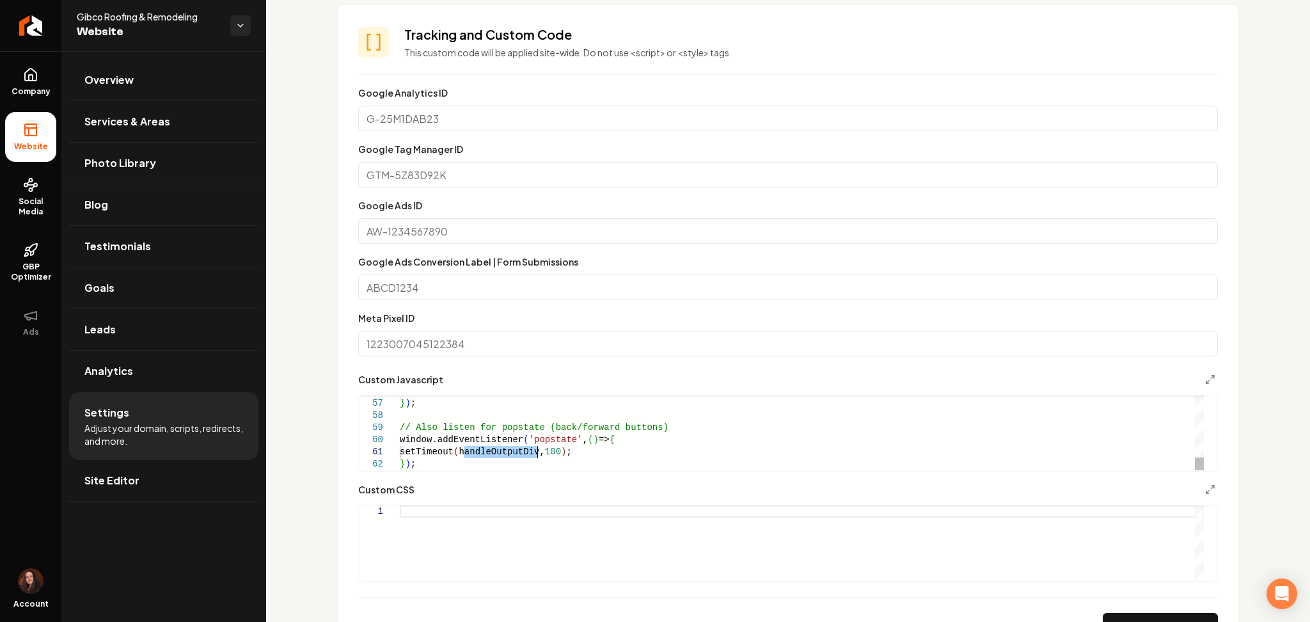
click at [521, 448] on div "subtree: true } ) ; // Also listen for popstate (back/forward buttons) window.a…" at bounding box center [802, 94] width 804 height 754
click at [1164, 619] on button "Save" at bounding box center [1160, 626] width 115 height 26
click at [610, 426] on div "subtree: true } ) ; // Also listen for popstate (back/forward buttons) window.a…" at bounding box center [802, 20] width 804 height 899
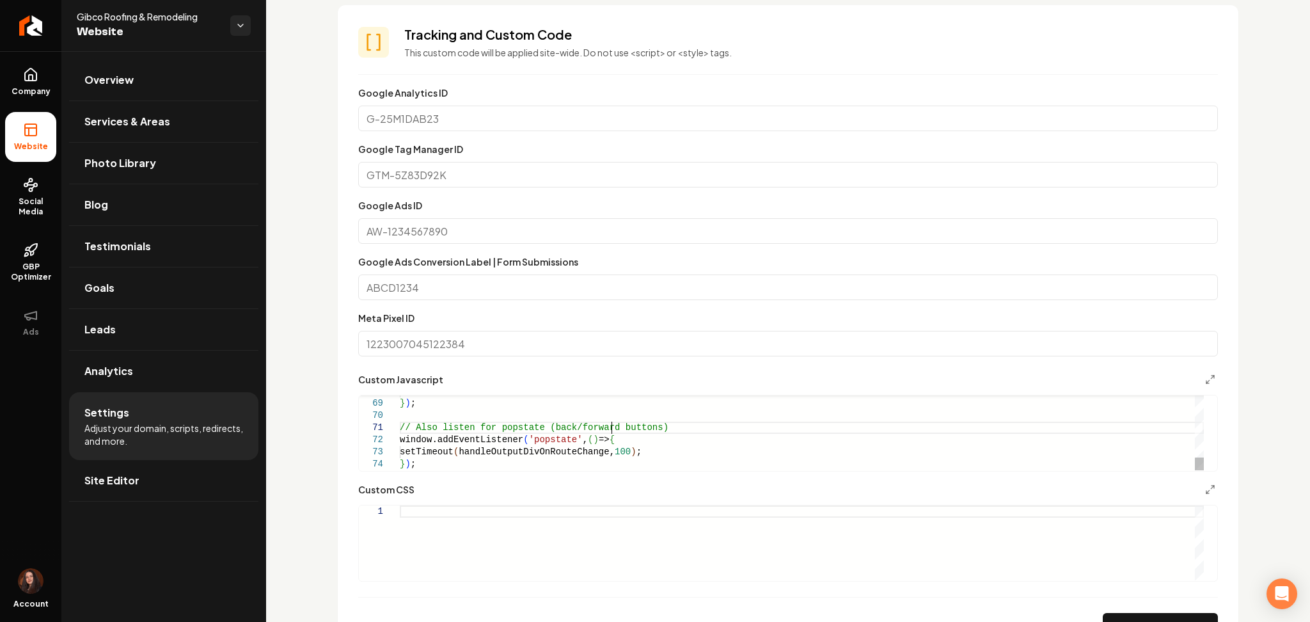
click at [610, 426] on div "subtree: true } ) ; // Also listen for popstate (back/forward buttons) window.a…" at bounding box center [802, 20] width 804 height 899
click at [609, 427] on div "subtree: true } ) ; // Also listen for popstate (back/forward buttons) window.a…" at bounding box center [802, 20] width 804 height 899
click at [608, 427] on div "subtree: true } ) ; // Also listen for popstate (back/forward buttons) window.a…" at bounding box center [802, 20] width 804 height 899
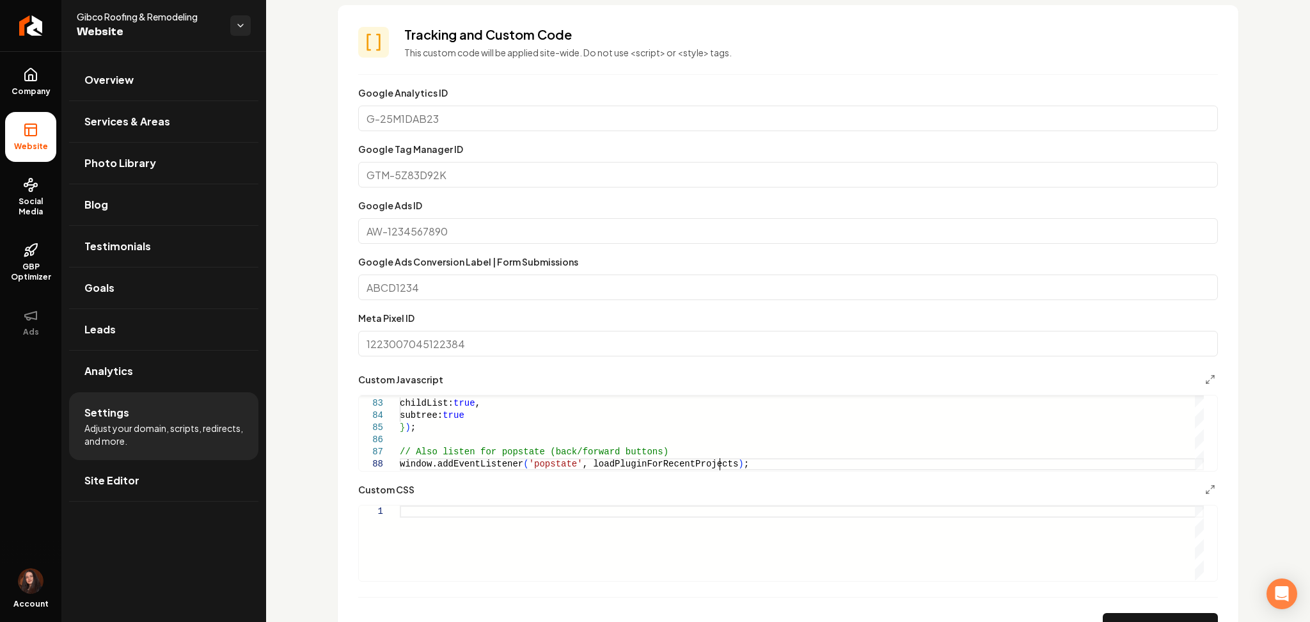
click at [1137, 617] on button "Save" at bounding box center [1160, 626] width 115 height 26
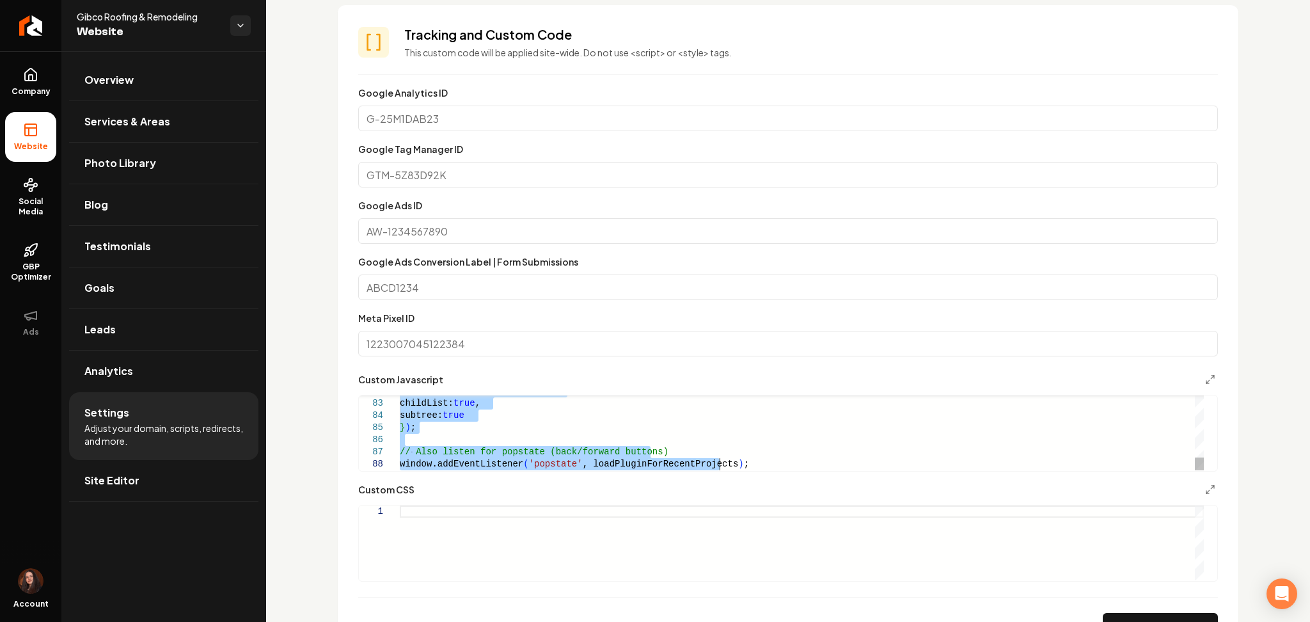
scroll to position [0, 246]
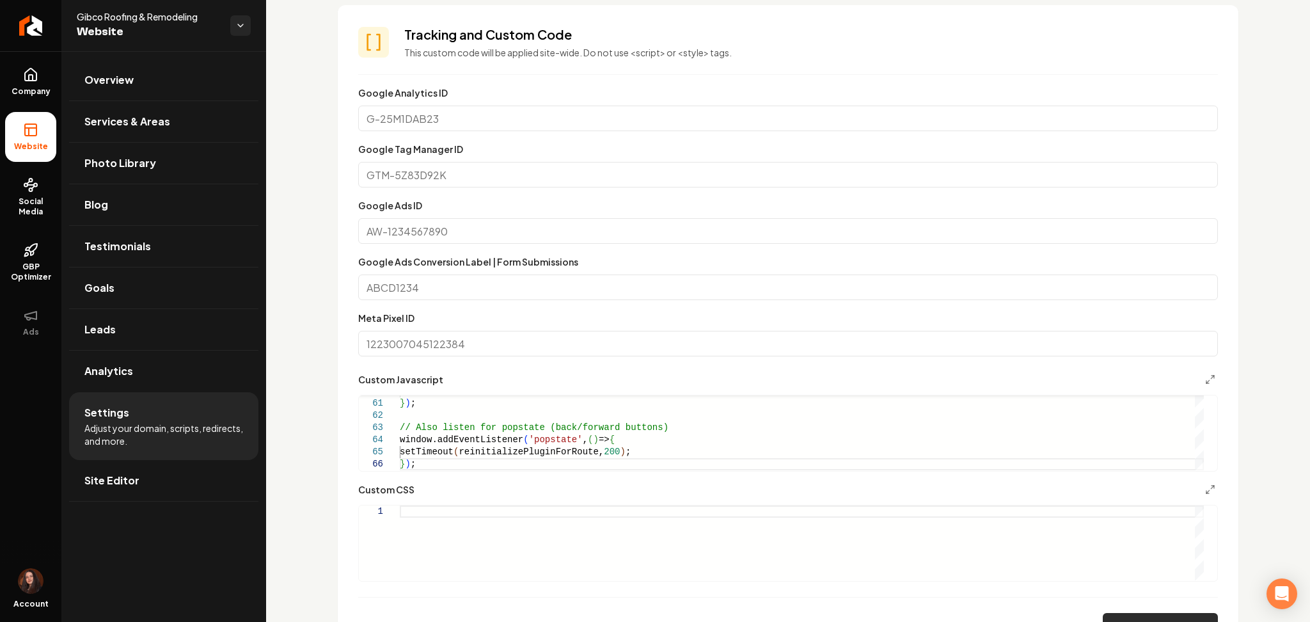
click at [1137, 615] on button "Save" at bounding box center [1160, 626] width 115 height 26
click at [512, 425] on div "subtree: true } ) ; // Also listen for popstate (back/forward buttons) window.a…" at bounding box center [802, 69] width 804 height 802
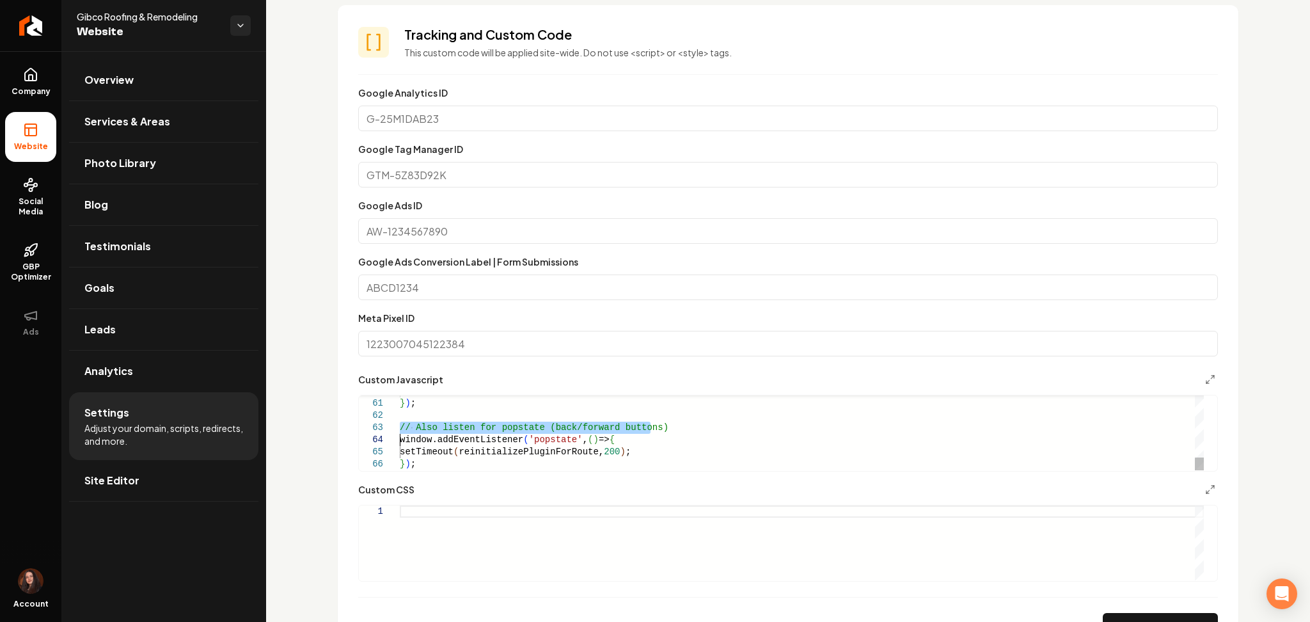
click at [512, 425] on div "subtree: true } ) ; // Also listen for popstate (back/forward buttons) window.a…" at bounding box center [802, 69] width 804 height 802
type textarea "**********"
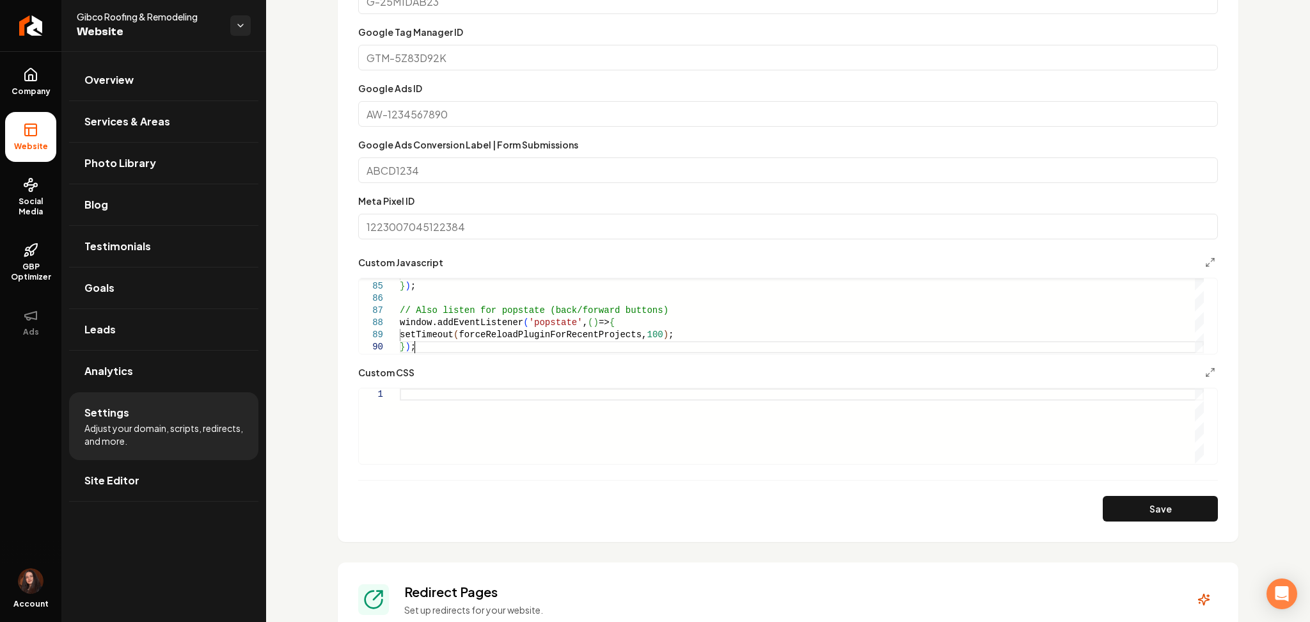
scroll to position [853, 0]
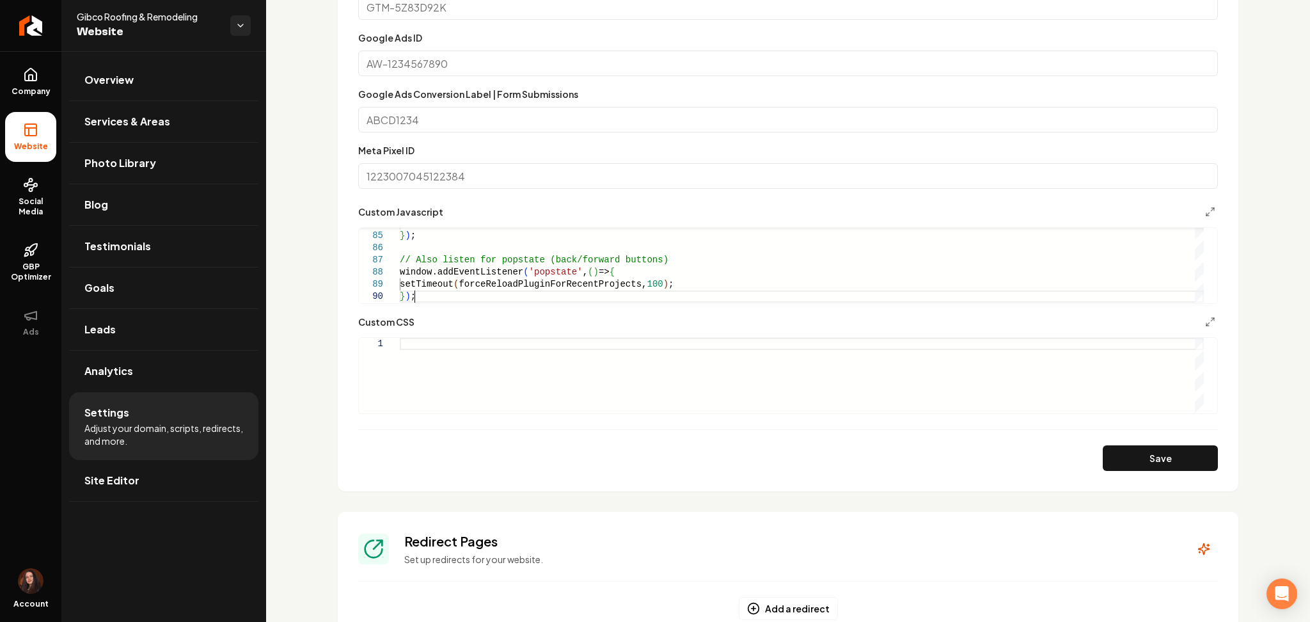
click at [1132, 541] on h3 "Redirect Pages" at bounding box center [789, 541] width 770 height 18
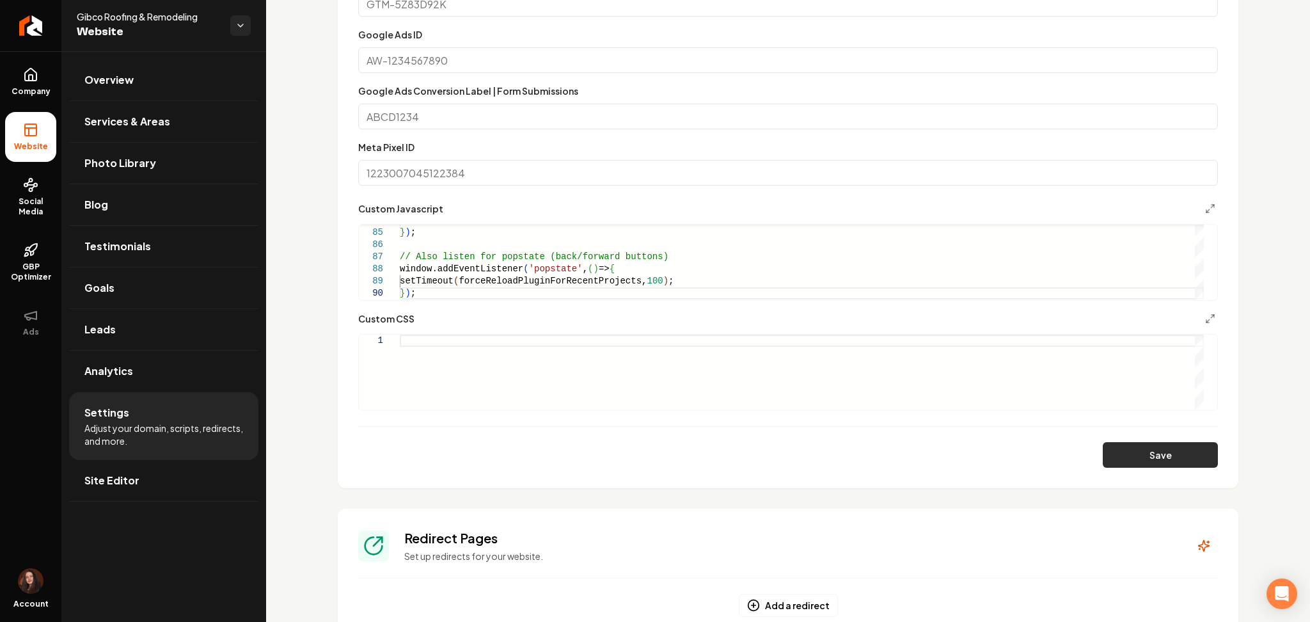
click at [1147, 464] on button "Save" at bounding box center [1160, 455] width 115 height 26
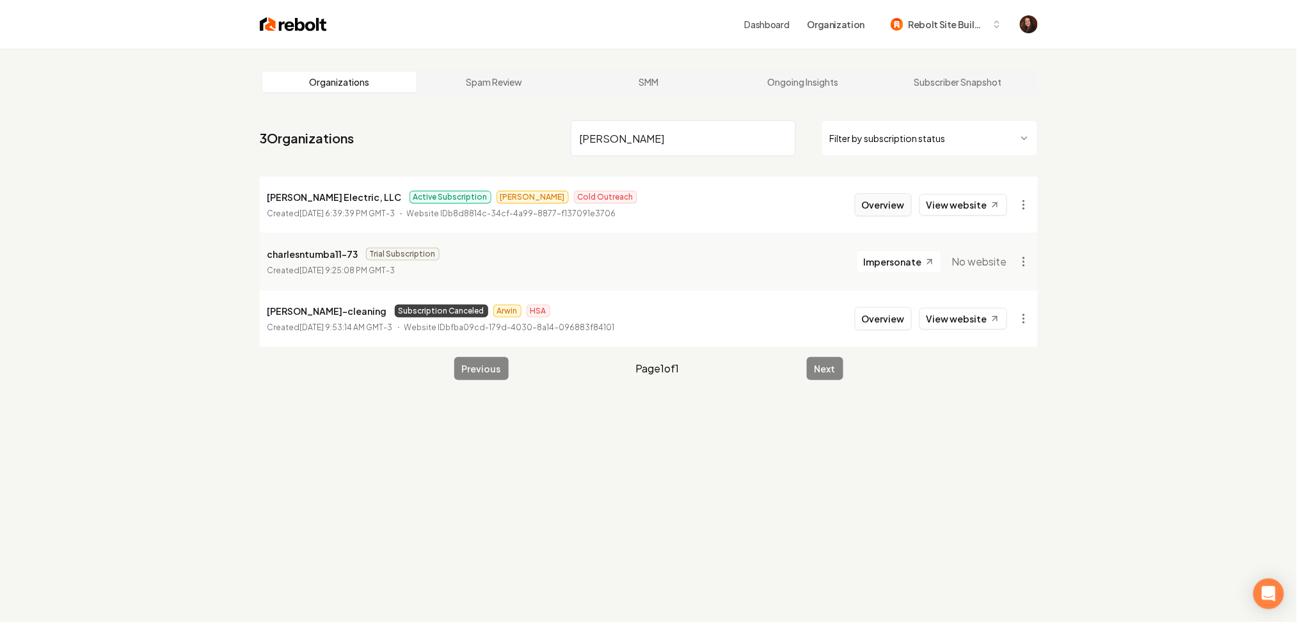
type input "[PERSON_NAME]"
click at [877, 210] on button "Overview" at bounding box center [883, 204] width 57 height 23
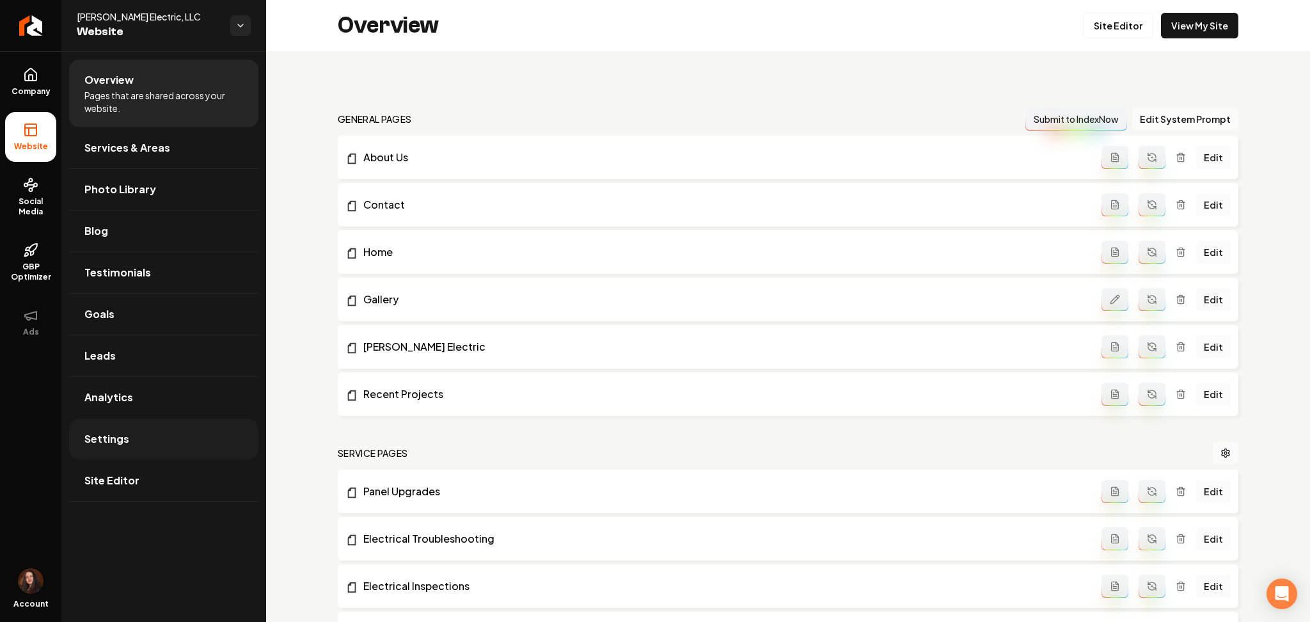
click at [144, 444] on link "Settings" at bounding box center [163, 438] width 189 height 41
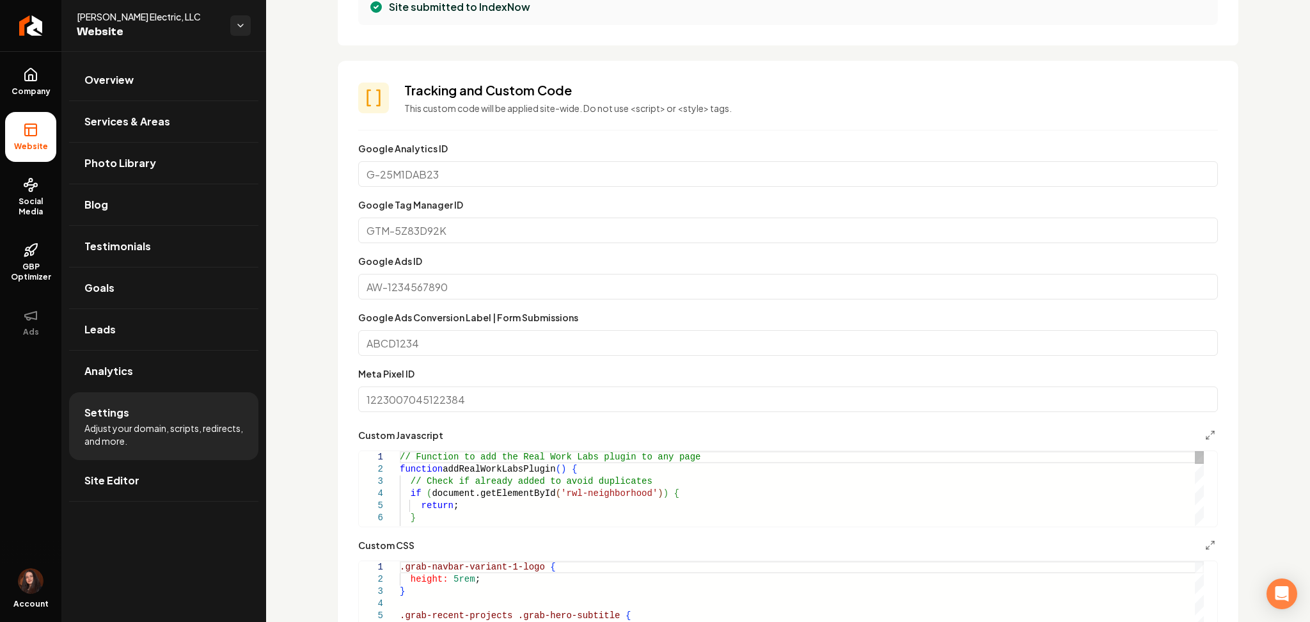
scroll to position [597, 0]
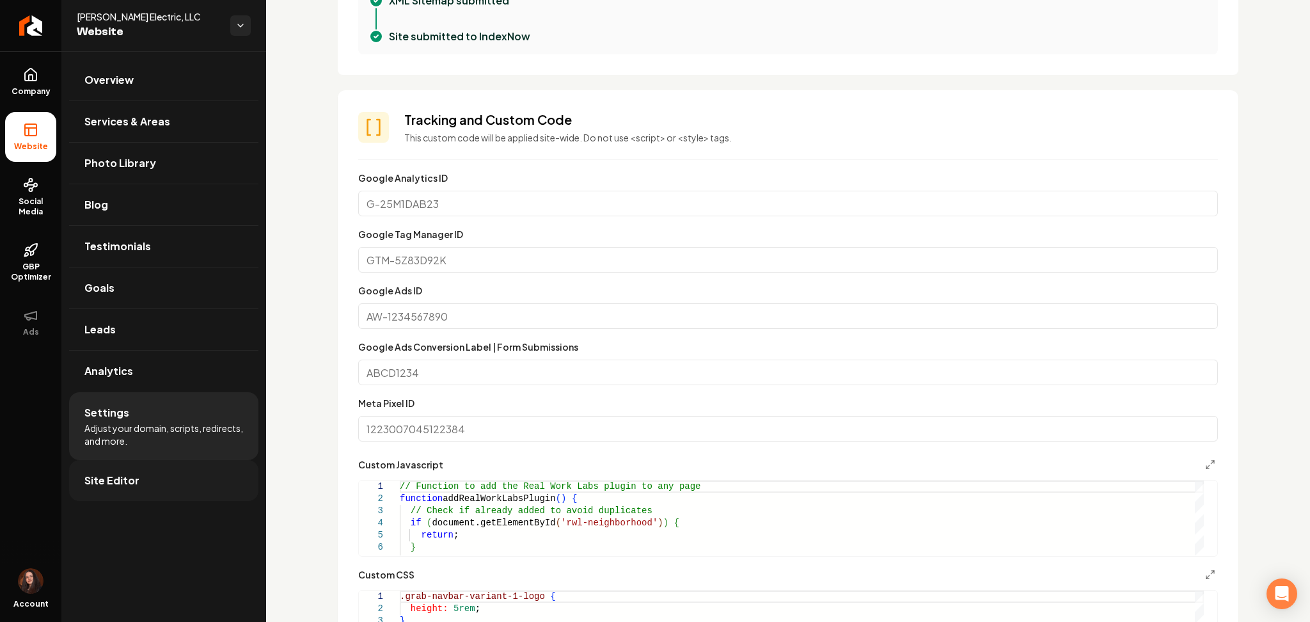
click at [189, 471] on link "Site Editor" at bounding box center [163, 480] width 189 height 41
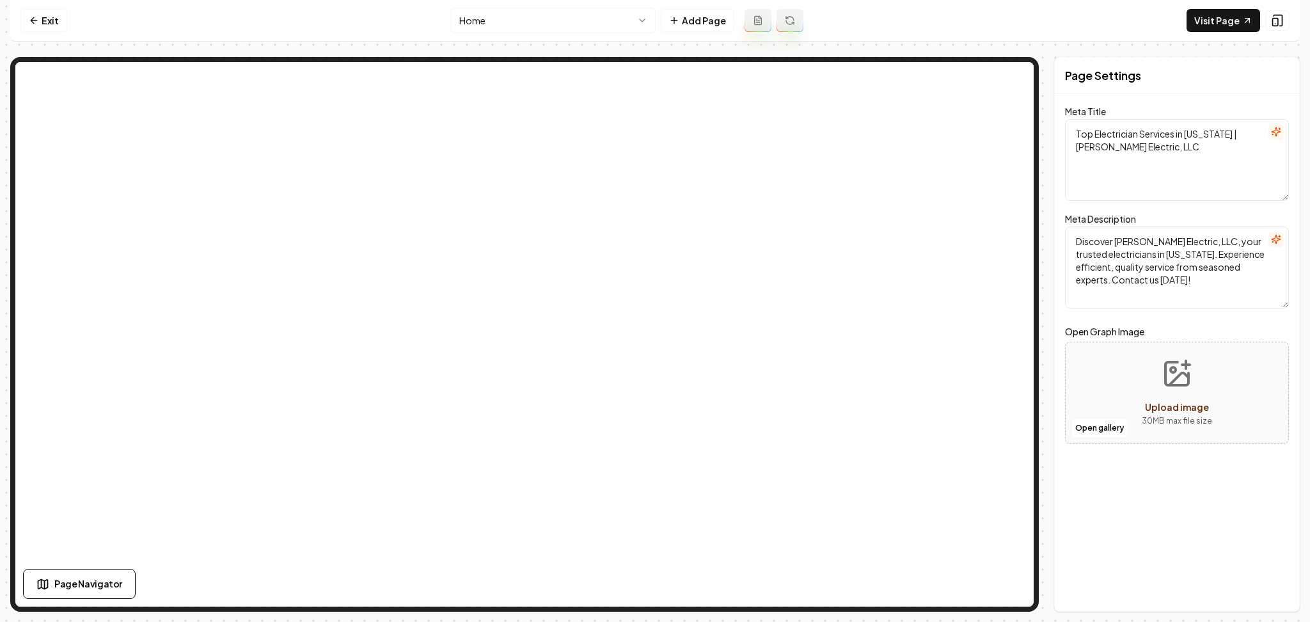
click at [559, 25] on html "Computer Required This feature is only available on a computer. Please switch t…" at bounding box center [655, 311] width 1310 height 622
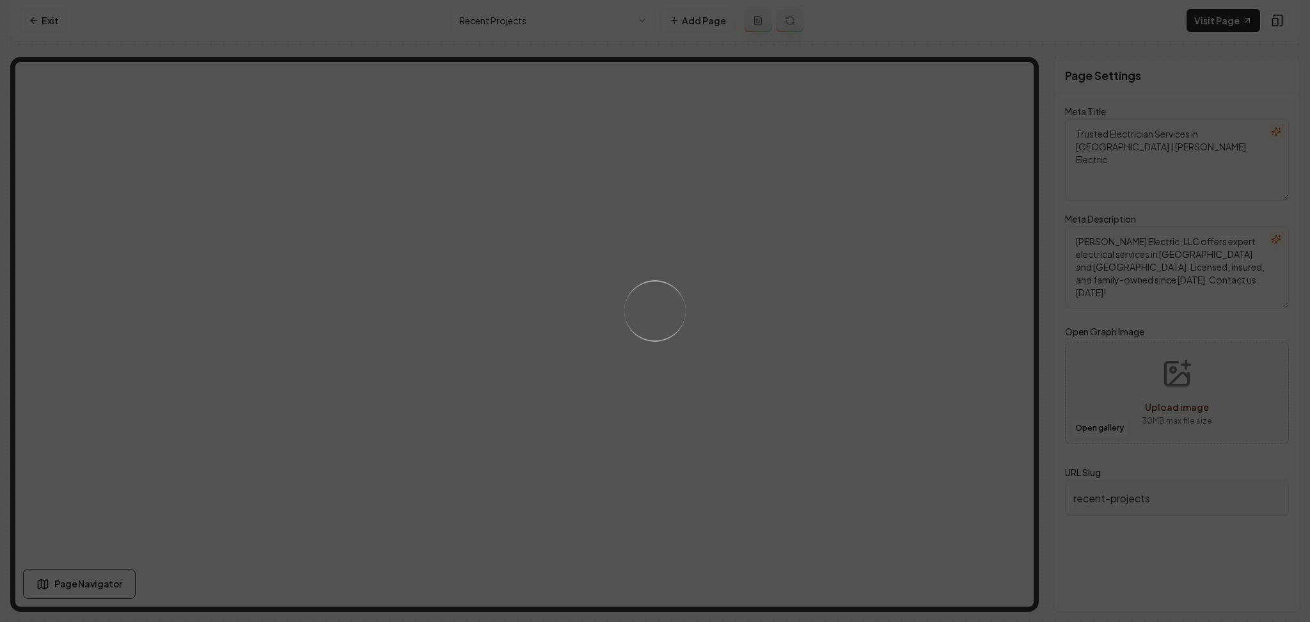
click at [724, 455] on div "Loading..." at bounding box center [655, 311] width 1310 height 622
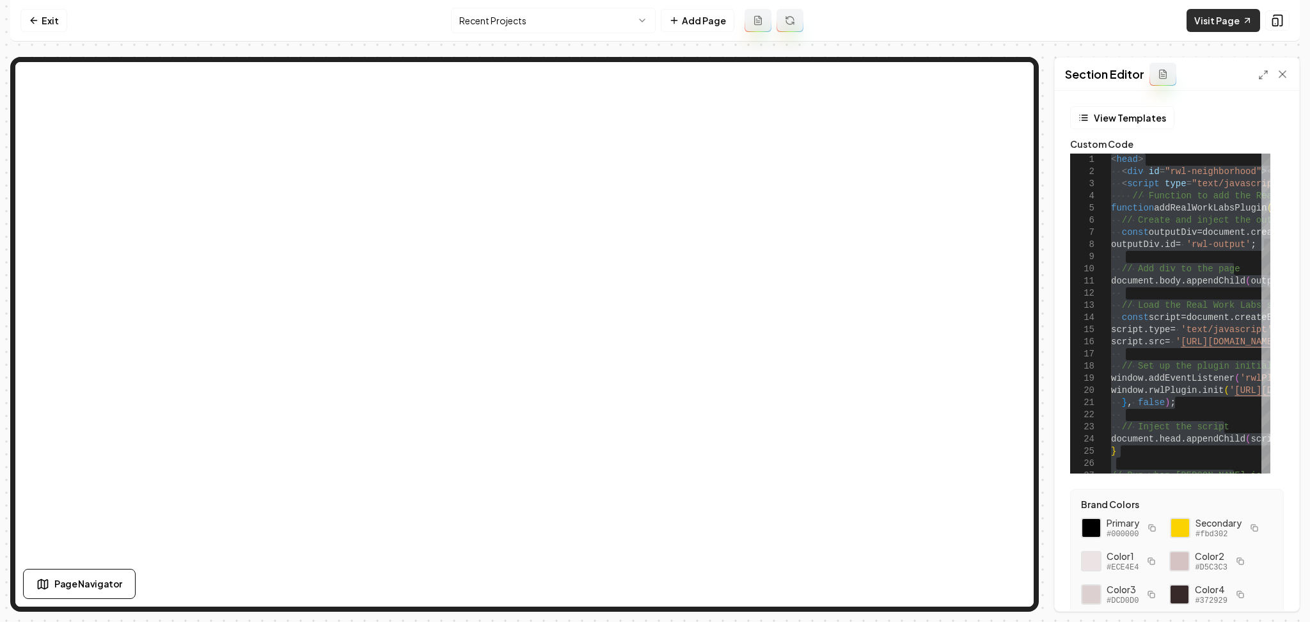
click at [1216, 22] on link "Visit Page" at bounding box center [1224, 20] width 74 height 23
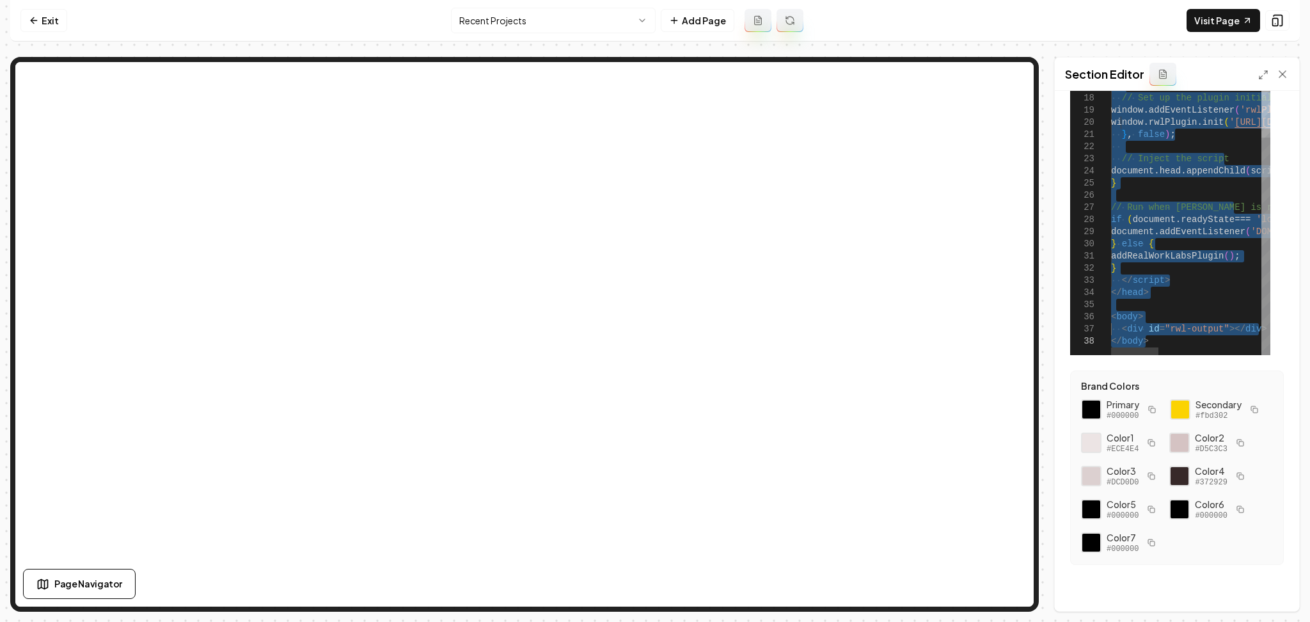
scroll to position [151, 0]
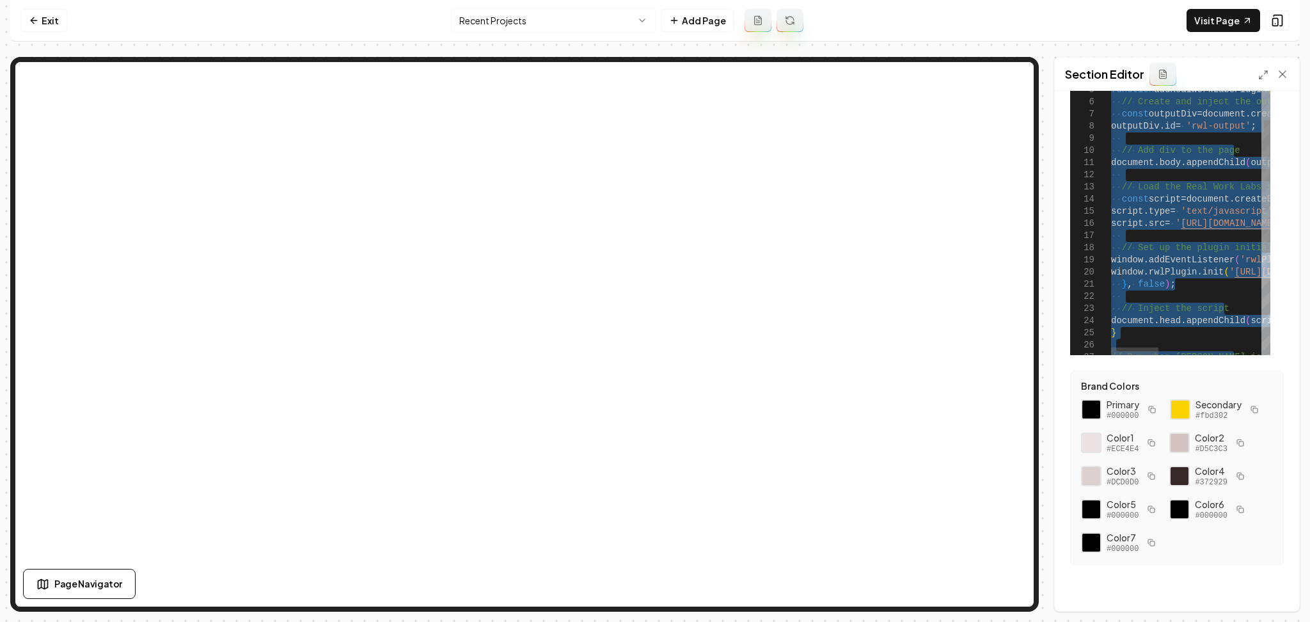
drag, startPoint x: 1152, startPoint y: 264, endPoint x: 1038, endPoint y: -63, distance: 346.0
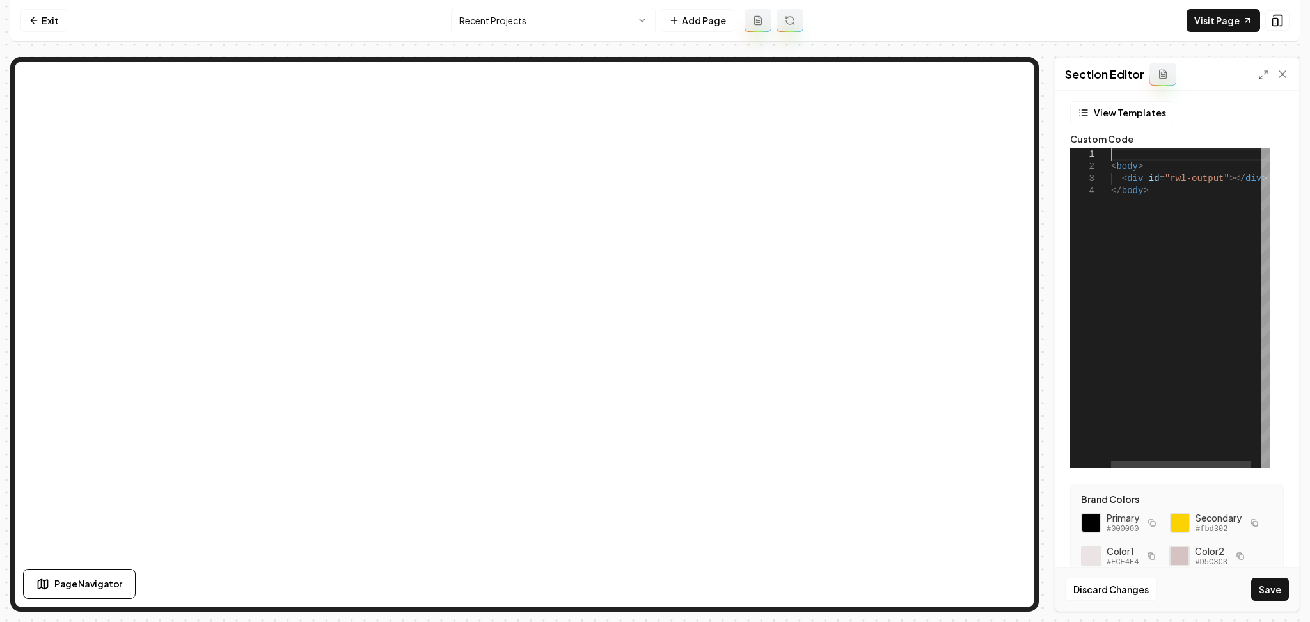
scroll to position [0, 0]
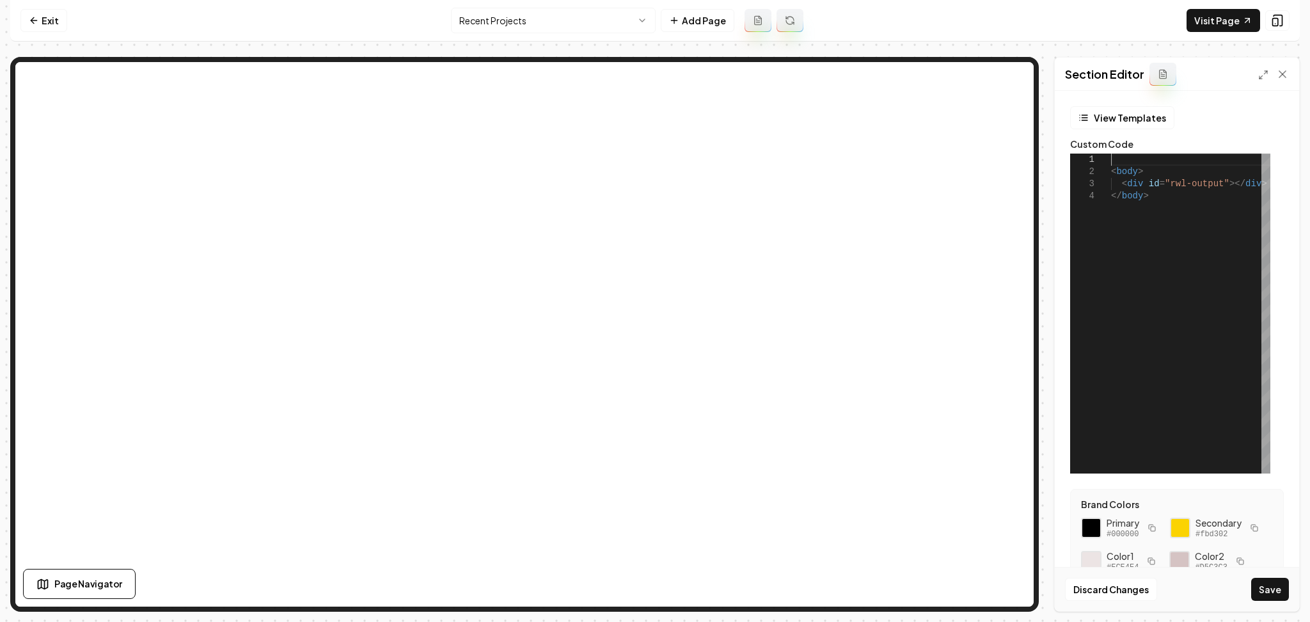
click at [1269, 593] on button "Save" at bounding box center [1270, 589] width 38 height 23
click at [1137, 205] on div "< body > < div id = "rwl-output" ></ div > </ body >" at bounding box center [1196, 314] width 171 height 320
click at [1151, 343] on div "< body > < div id = "rwl-output" ></ div > </ body >" at bounding box center [1196, 314] width 171 height 320
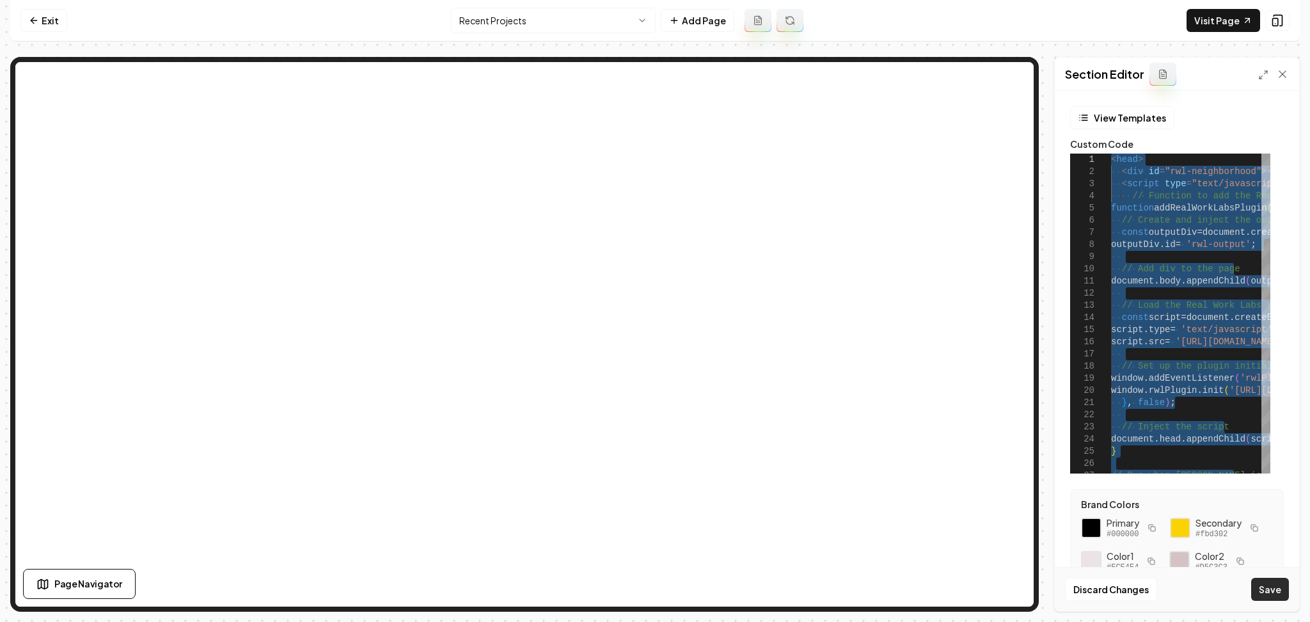
click at [1265, 583] on button "Save" at bounding box center [1270, 589] width 38 height 23
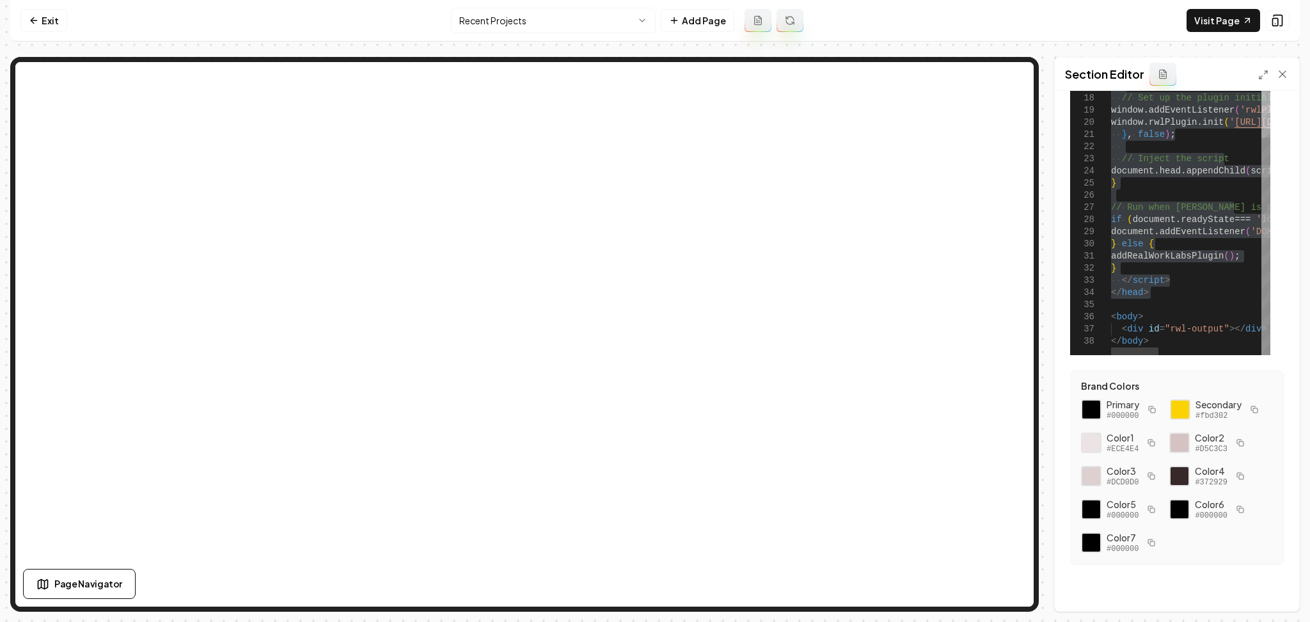
scroll to position [151, 0]
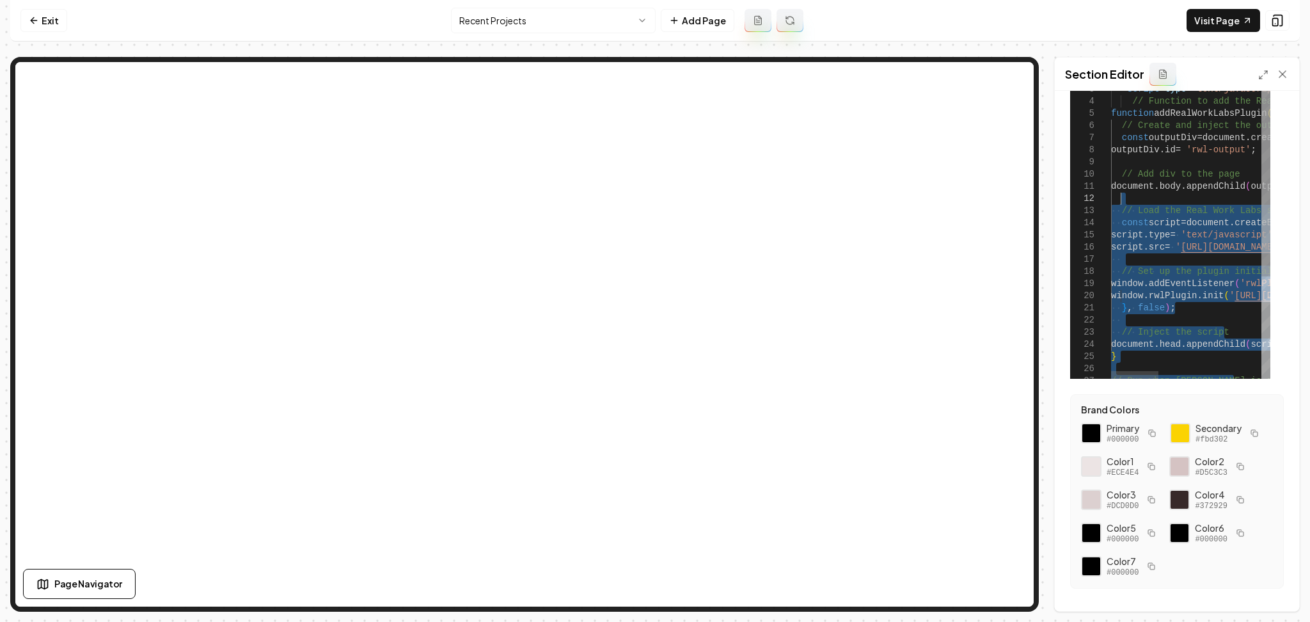
scroll to position [0, 0]
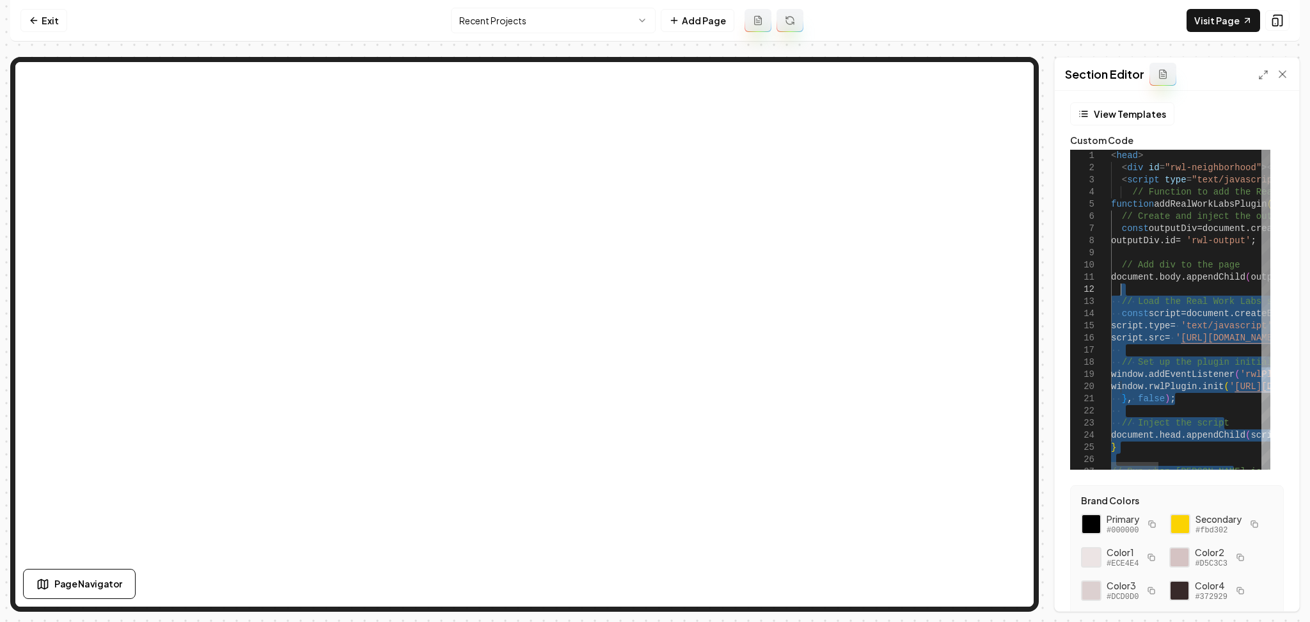
type textarea "**********"
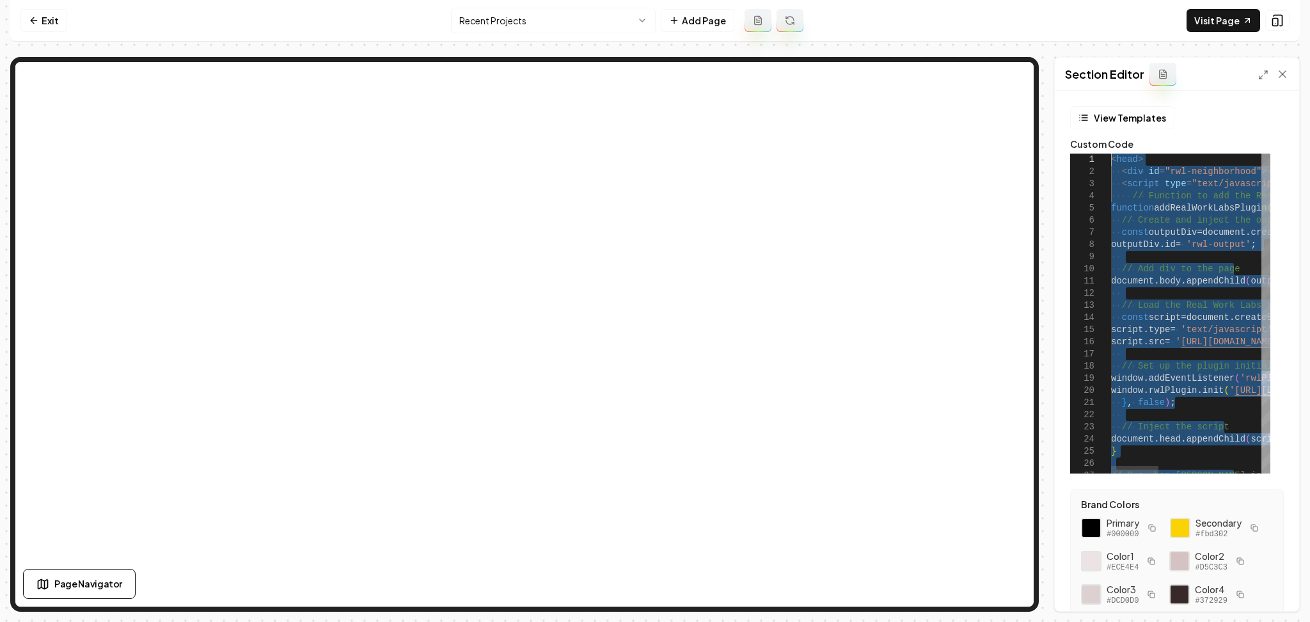
drag, startPoint x: 1176, startPoint y: 311, endPoint x: 1072, endPoint y: 132, distance: 207.0
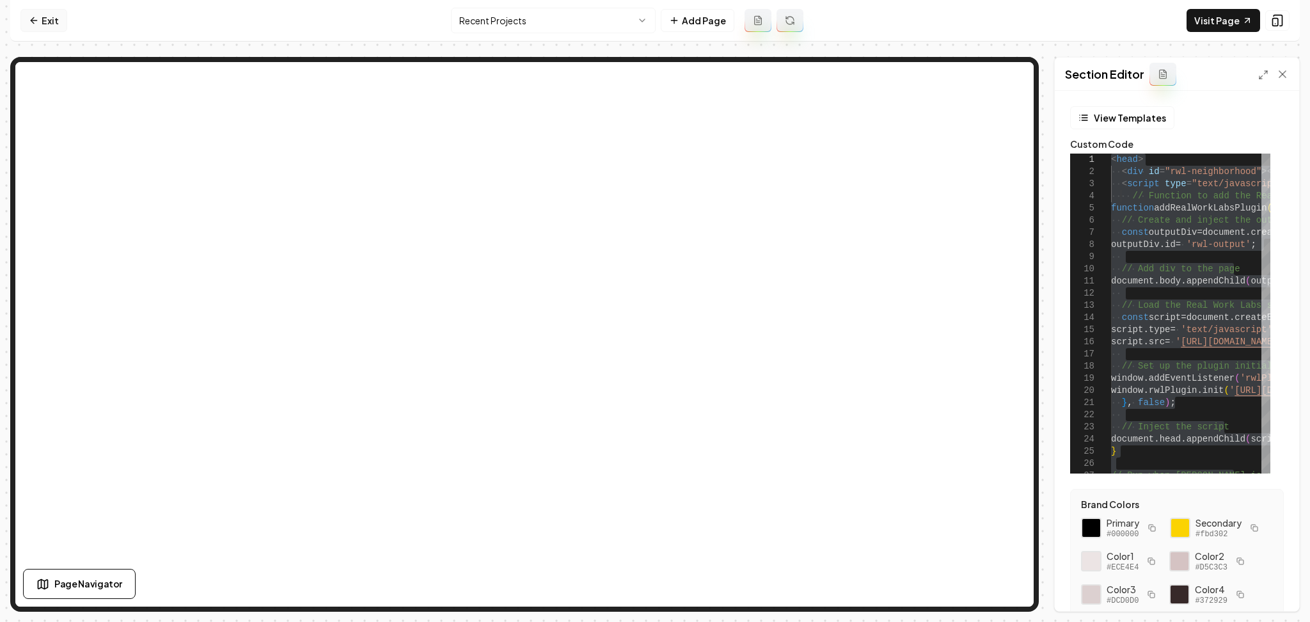
click at [45, 26] on link "Exit" at bounding box center [43, 20] width 47 height 23
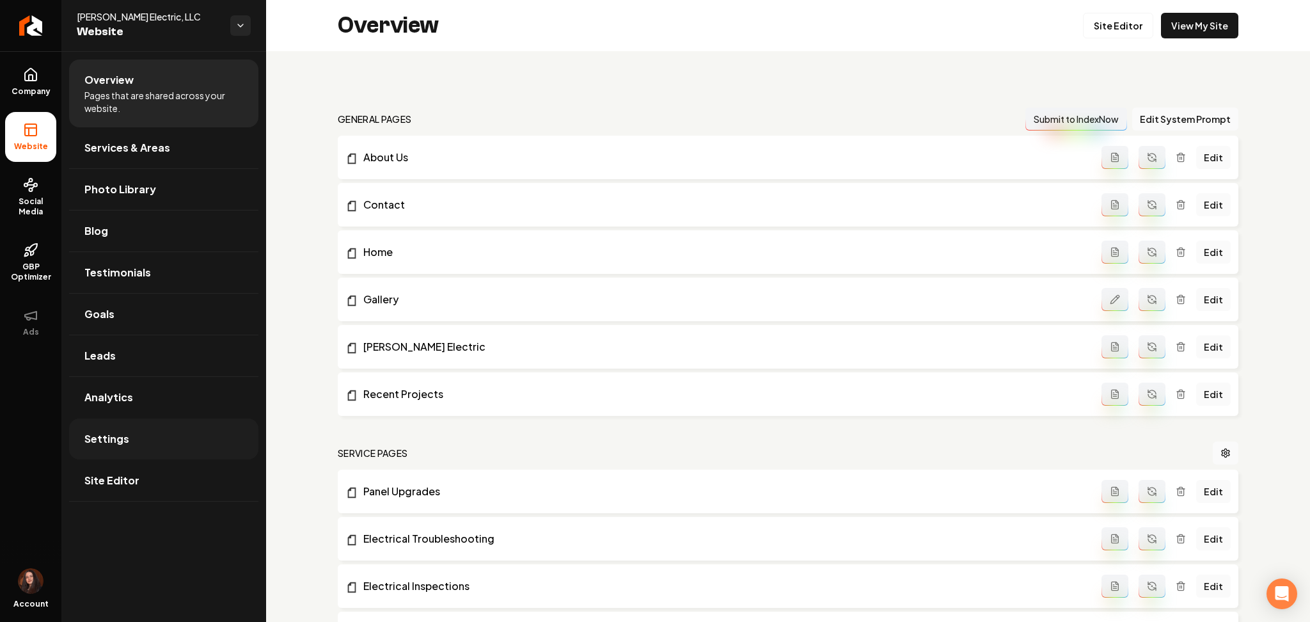
click at [116, 439] on span "Settings" at bounding box center [106, 438] width 45 height 15
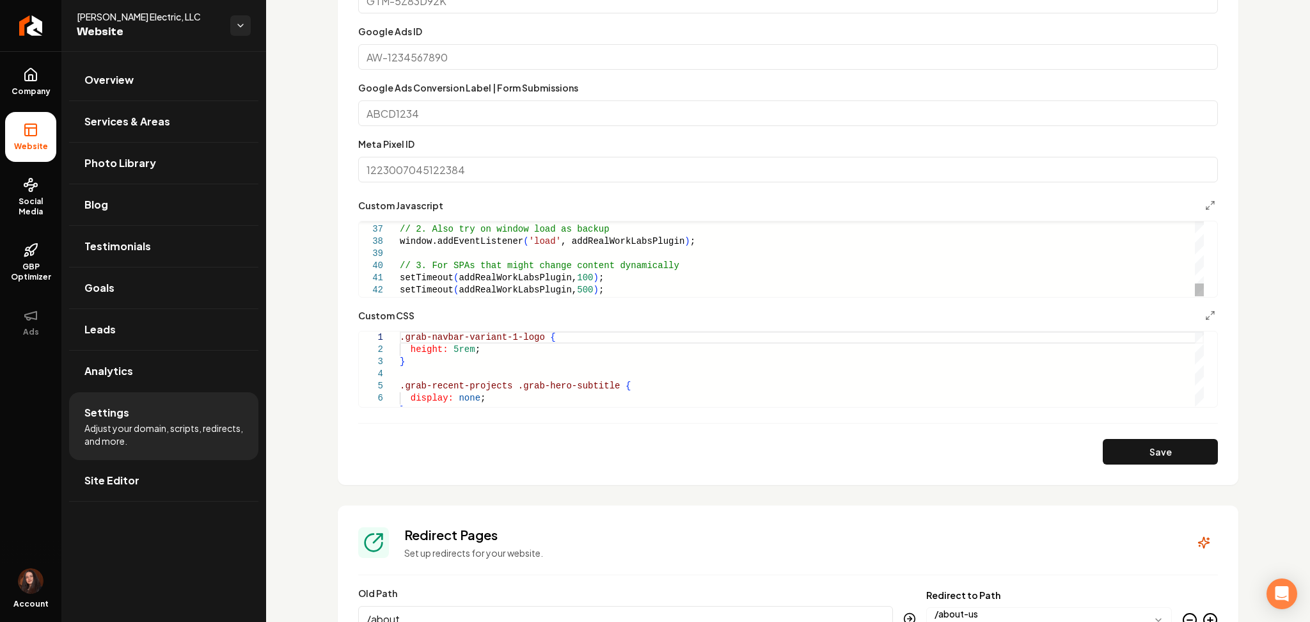
scroll to position [859, 0]
click at [454, 266] on div "// 2. Also try on window load as backup window.addEventListener ( 'load' , addR…" at bounding box center [802, 38] width 804 height 511
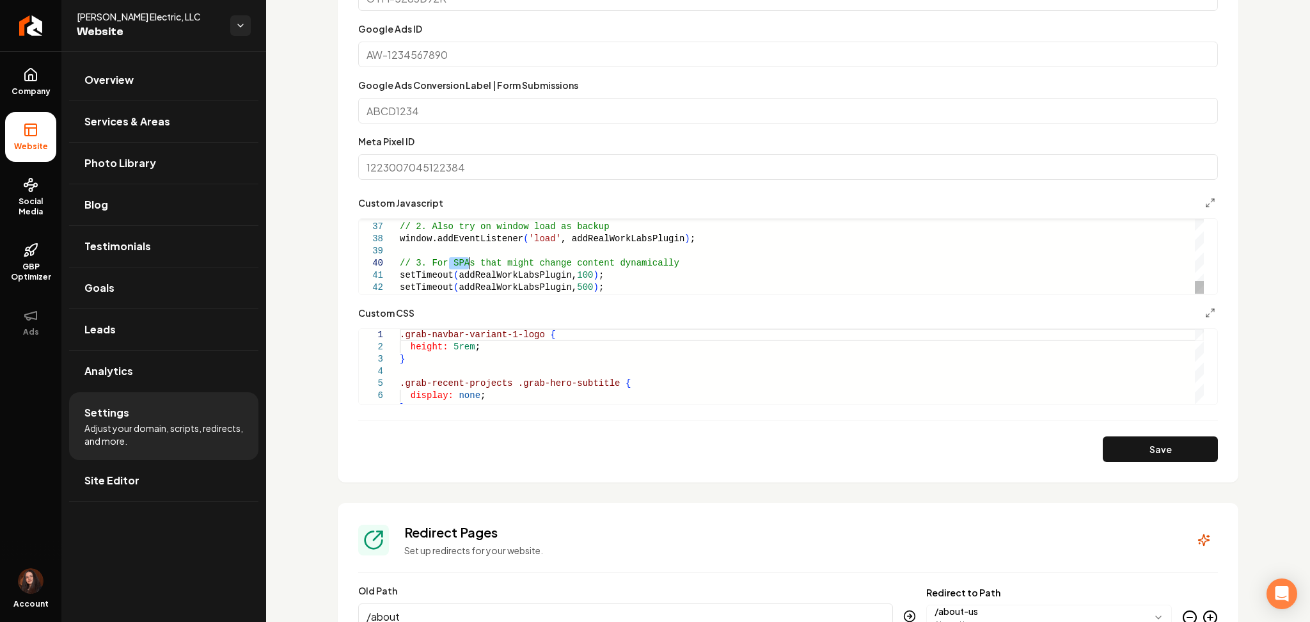
type textarea "**********"
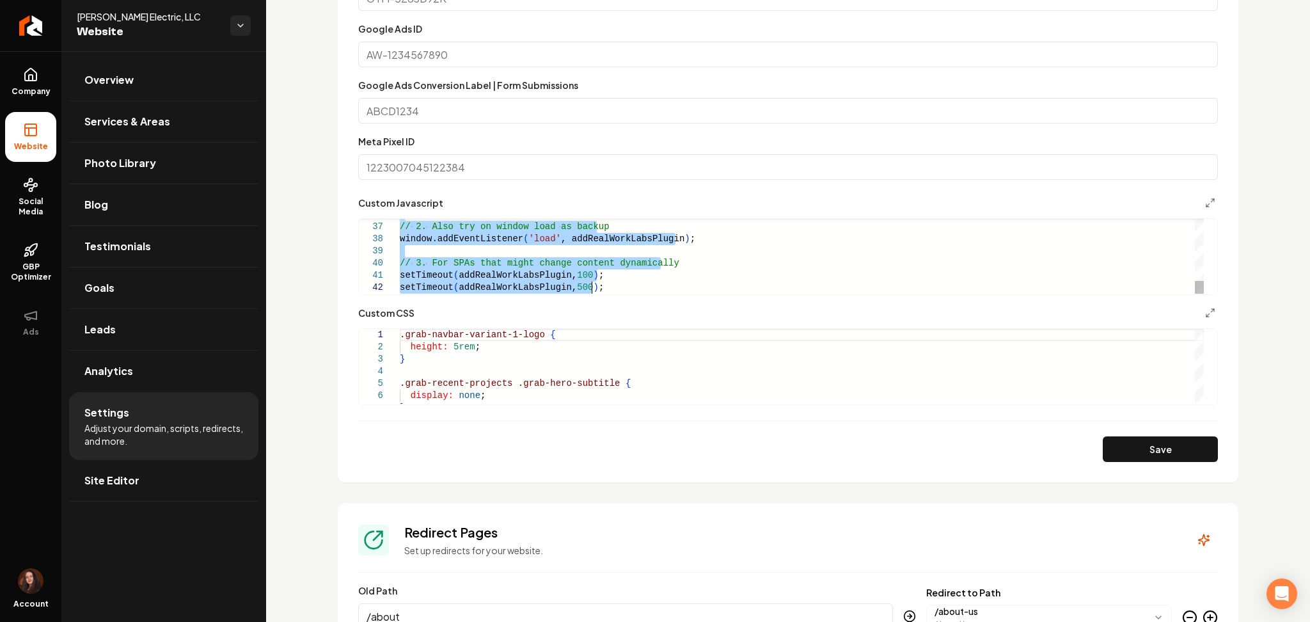
click at [454, 266] on div "// 2. Also try on window load as backup window.addEventListener ( 'load' , addR…" at bounding box center [802, 38] width 804 height 511
click at [136, 485] on span "Site Editor" at bounding box center [111, 480] width 55 height 15
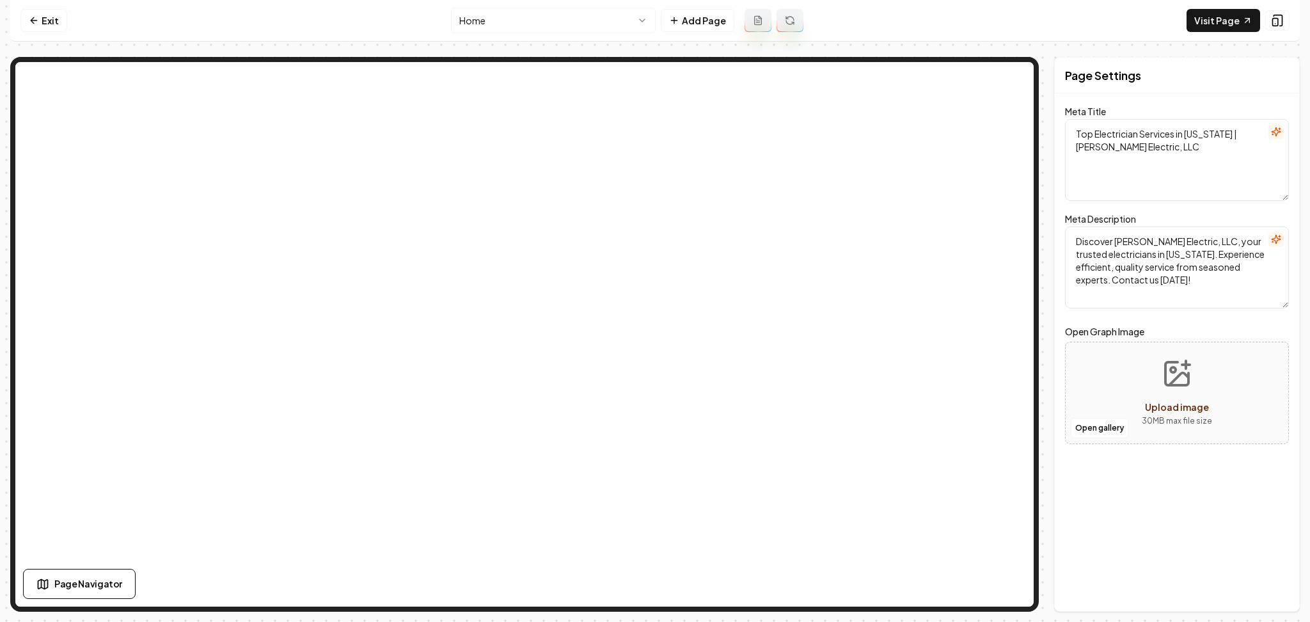
click at [502, 27] on html "Computer Required This feature is only available on a computer. Please switch t…" at bounding box center [655, 311] width 1310 height 622
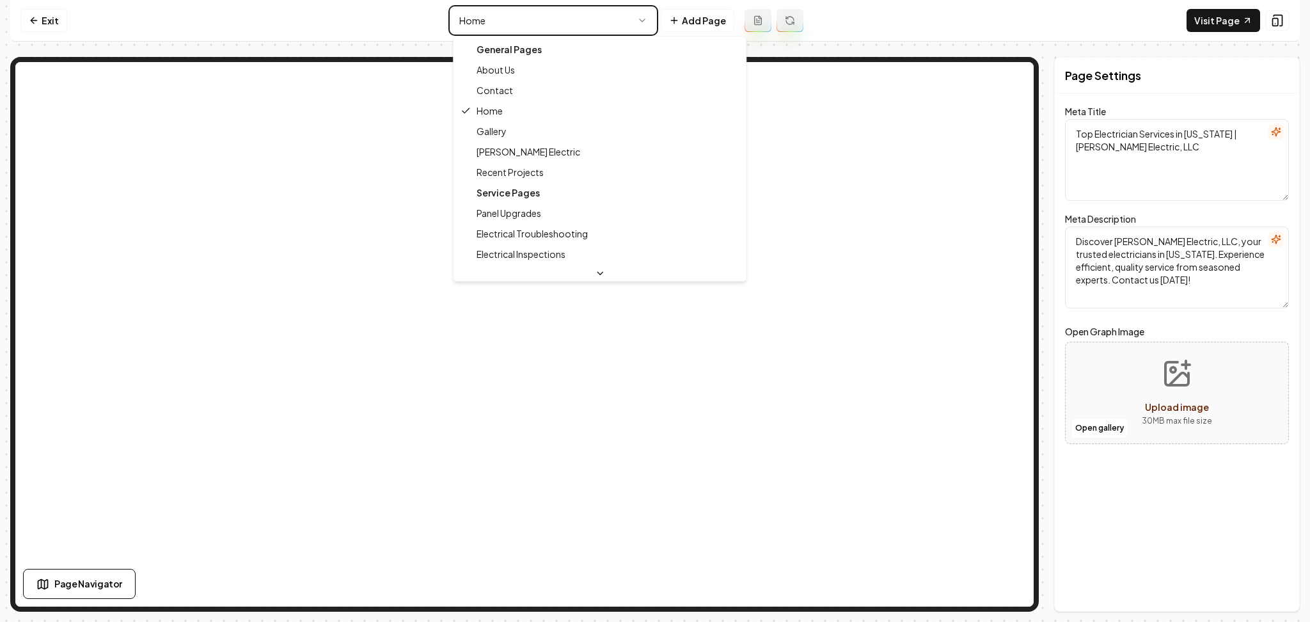
type textarea "Trusted Electrician Services in [GEOGRAPHIC_DATA] | [PERSON_NAME] Electric"
type textarea "[PERSON_NAME] Electric, LLC offers expert electrical services in [GEOGRAPHIC_DA…"
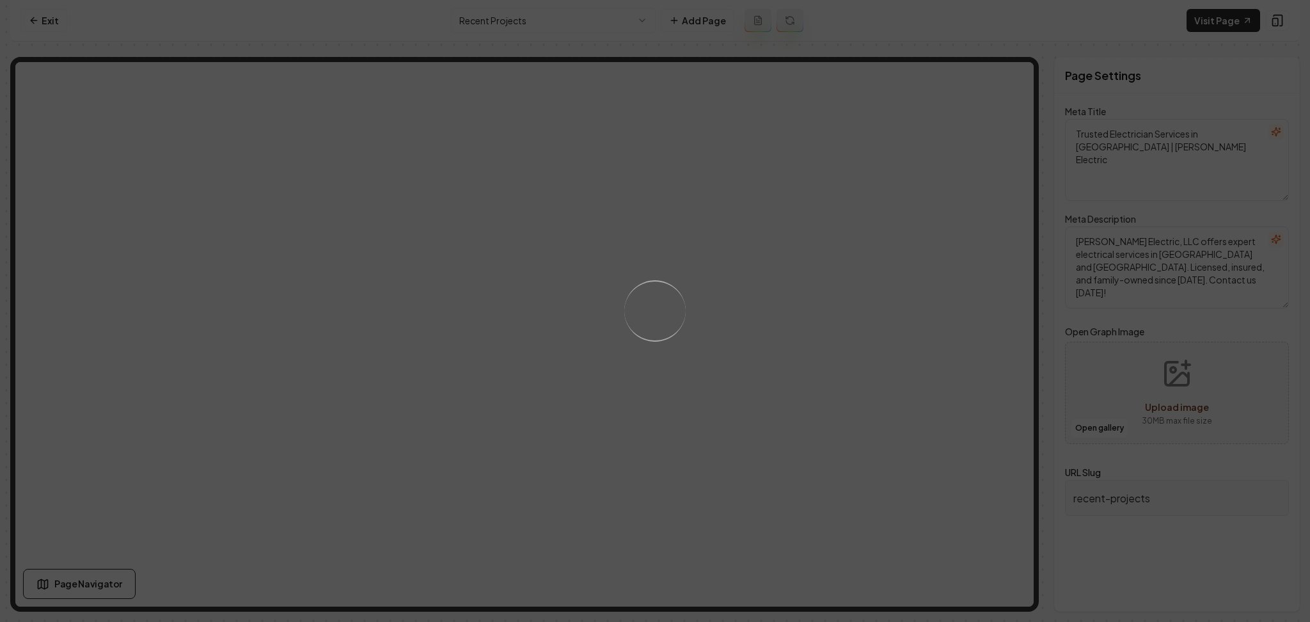
click at [817, 443] on div "Loading..." at bounding box center [655, 311] width 1310 height 622
click at [819, 438] on div "Loading..." at bounding box center [655, 311] width 1310 height 622
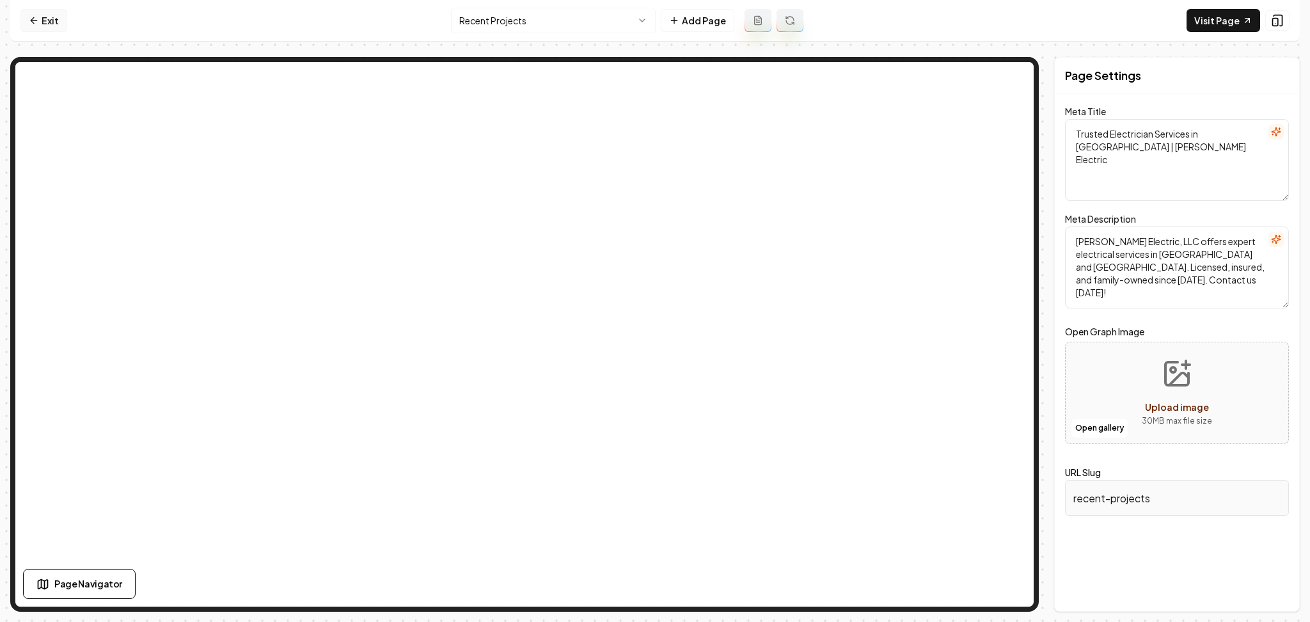
click at [61, 24] on link "Exit" at bounding box center [43, 20] width 47 height 23
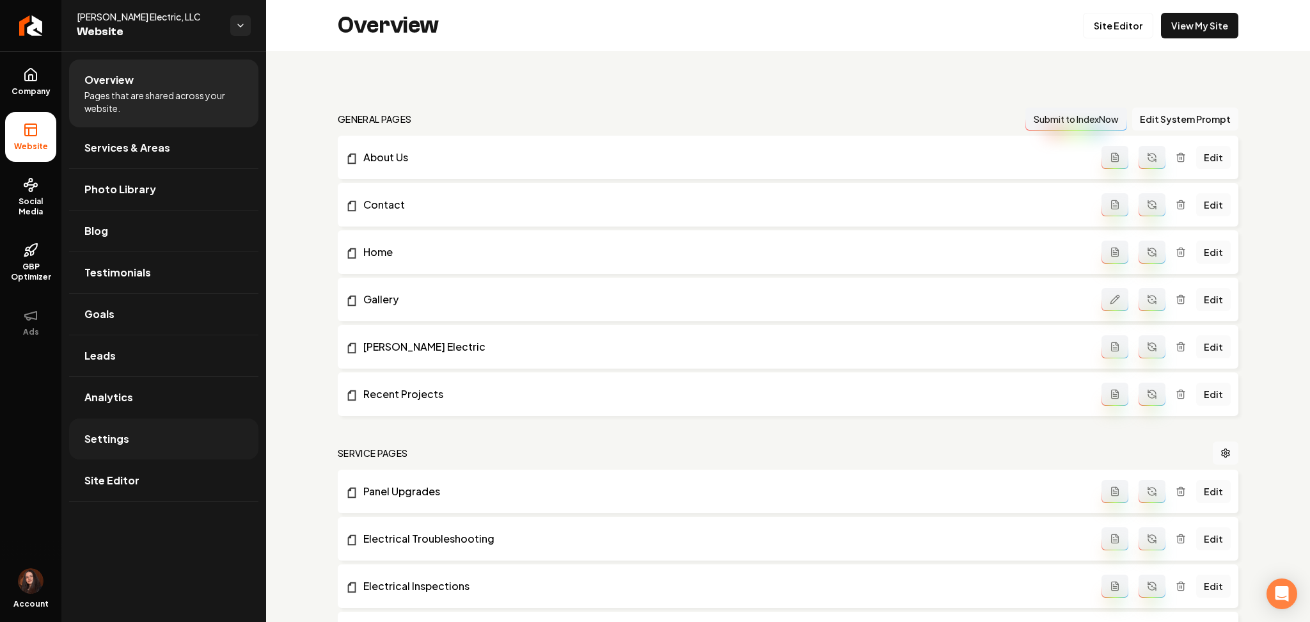
click at [226, 442] on link "Settings" at bounding box center [163, 438] width 189 height 41
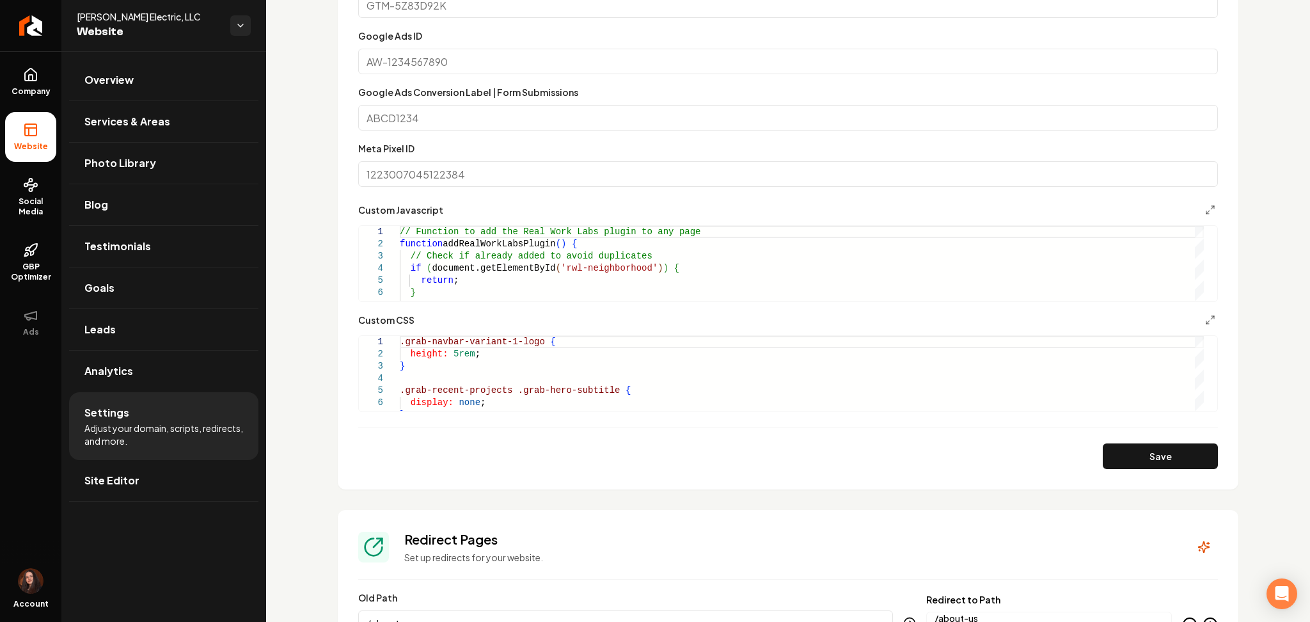
scroll to position [853, 0]
click at [484, 287] on div "// Function to add the Real Work Labs plugin to an y page function addRealWorkL…" at bounding box center [802, 480] width 804 height 511
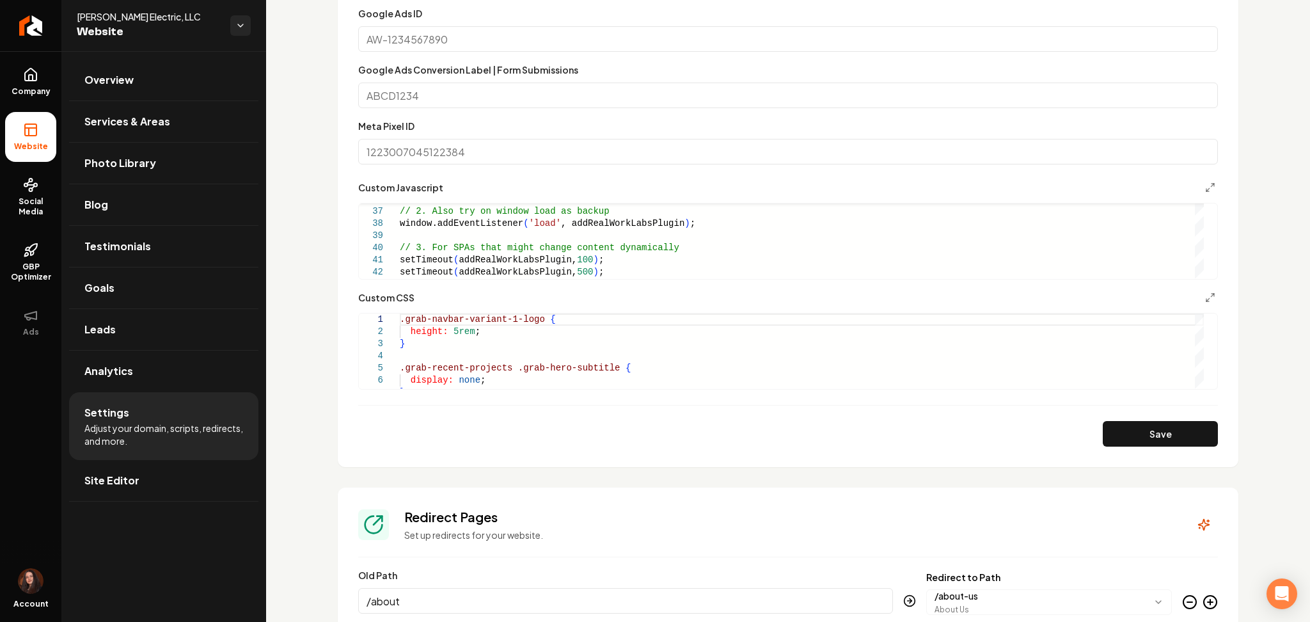
scroll to position [853, 0]
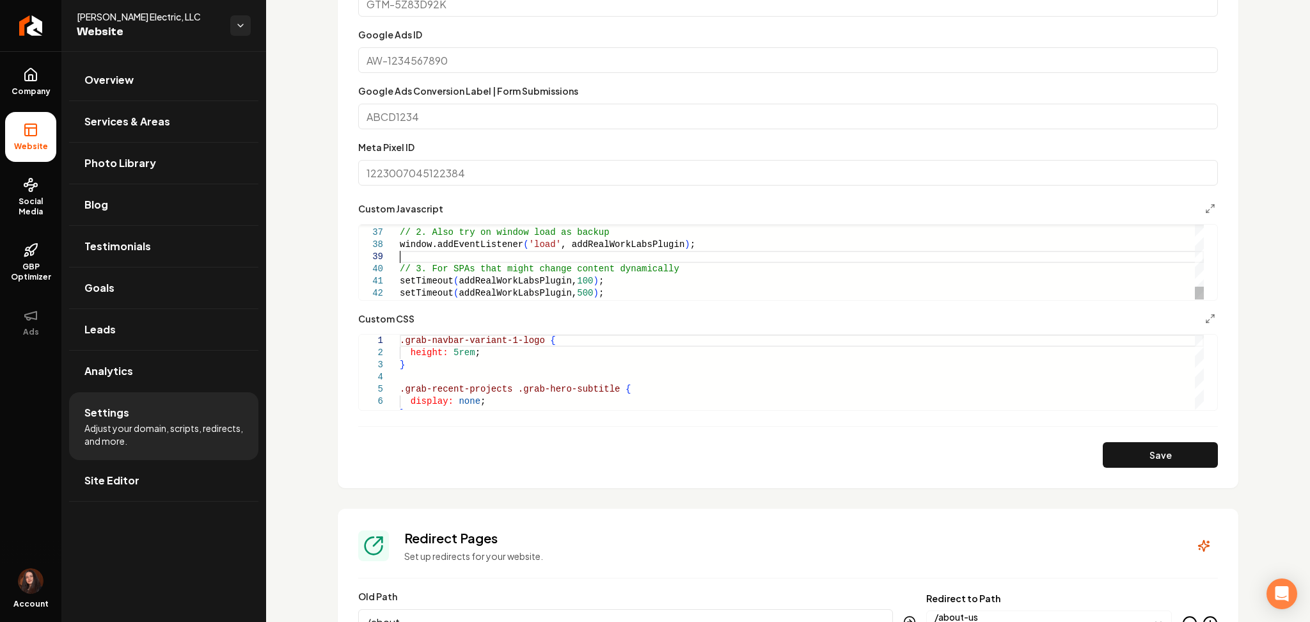
click at [504, 253] on div "// 2. Also try on window load as backup window.addEventListener ( 'load' , addR…" at bounding box center [802, 44] width 804 height 511
type textarea "**********"
click at [504, 254] on div "// 2. Also try on window load as backup window.addEventListener ( 'load' , addR…" at bounding box center [802, 44] width 804 height 511
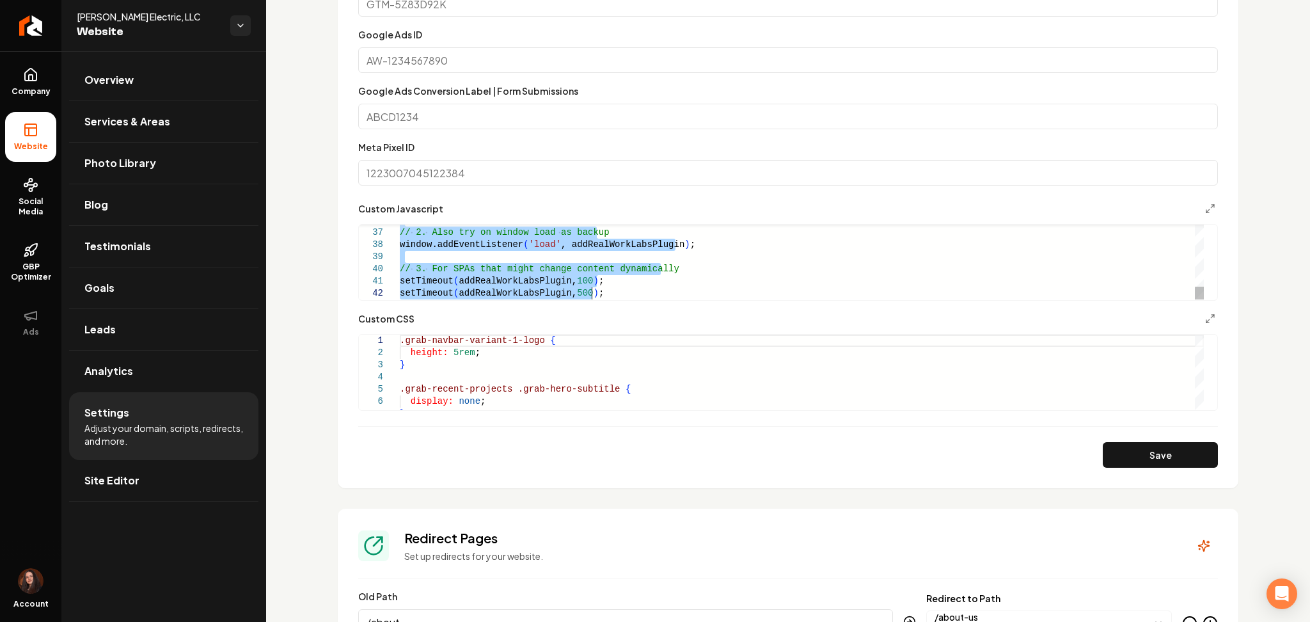
click at [504, 254] on div "// 2. Also try on window load as backup window.addEventListener ( 'load' , addR…" at bounding box center [802, 44] width 804 height 511
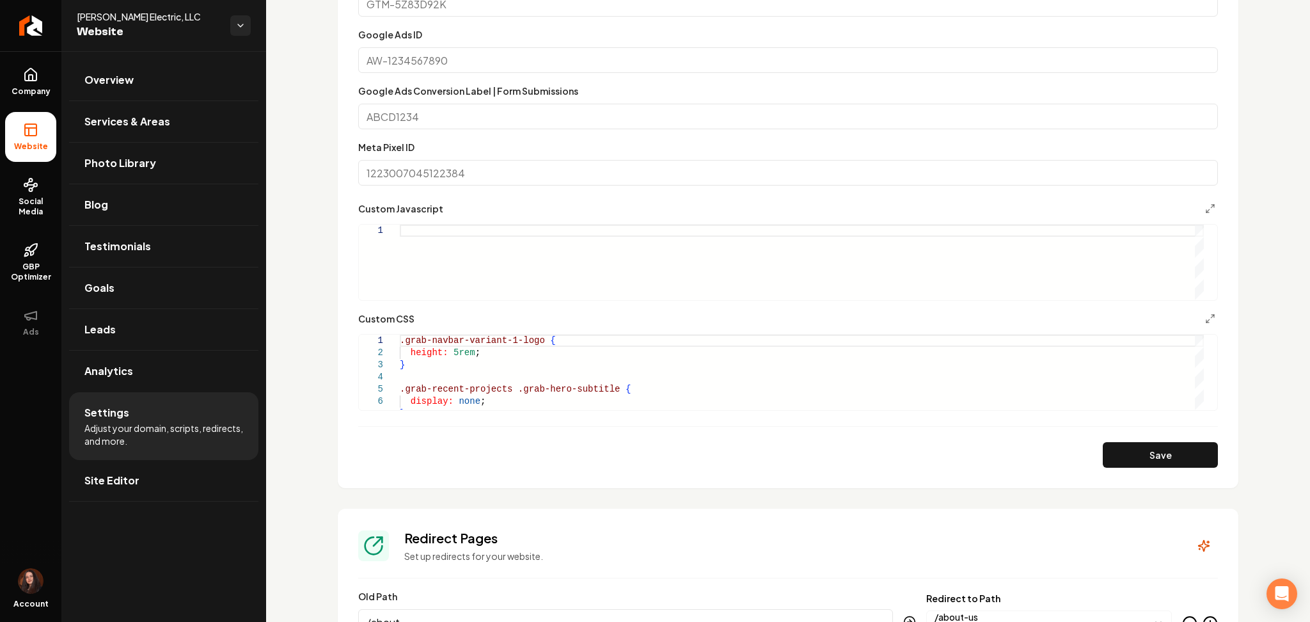
click at [458, 280] on div "Main content area" at bounding box center [802, 262] width 804 height 75
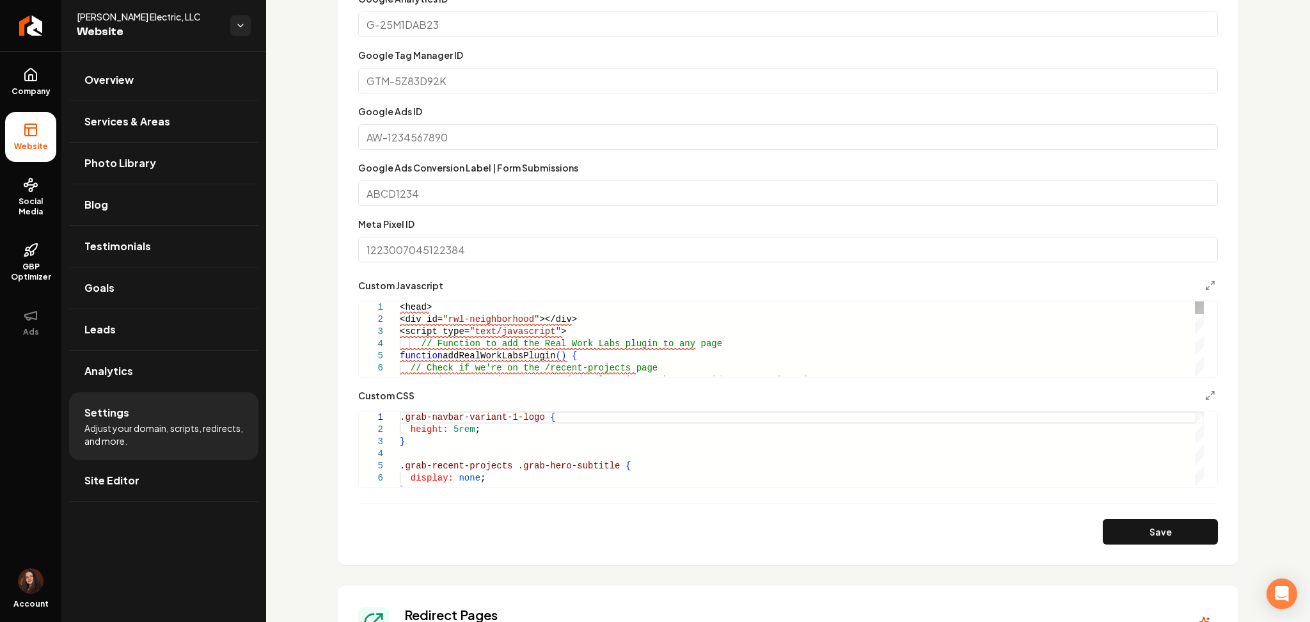
scroll to position [768, 0]
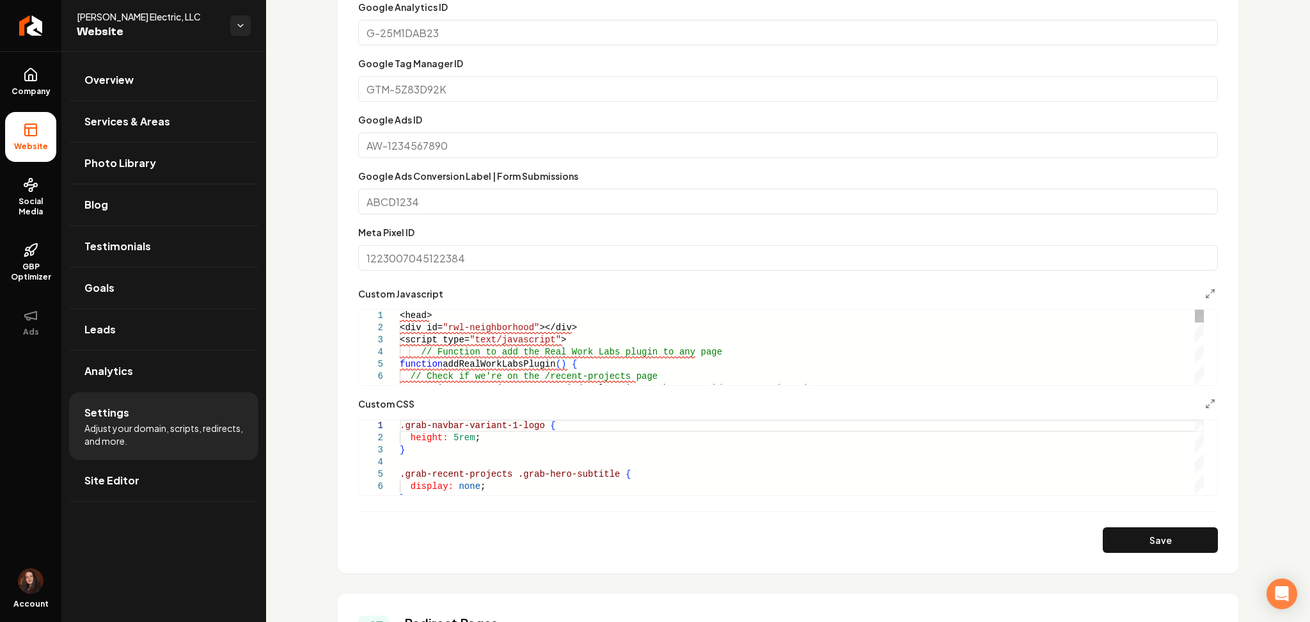
type textarea "**********"
click at [569, 340] on div "// Check if we're on the /recent-projects page const isRecentProjectsPage = win…" at bounding box center [802, 571] width 804 height 523
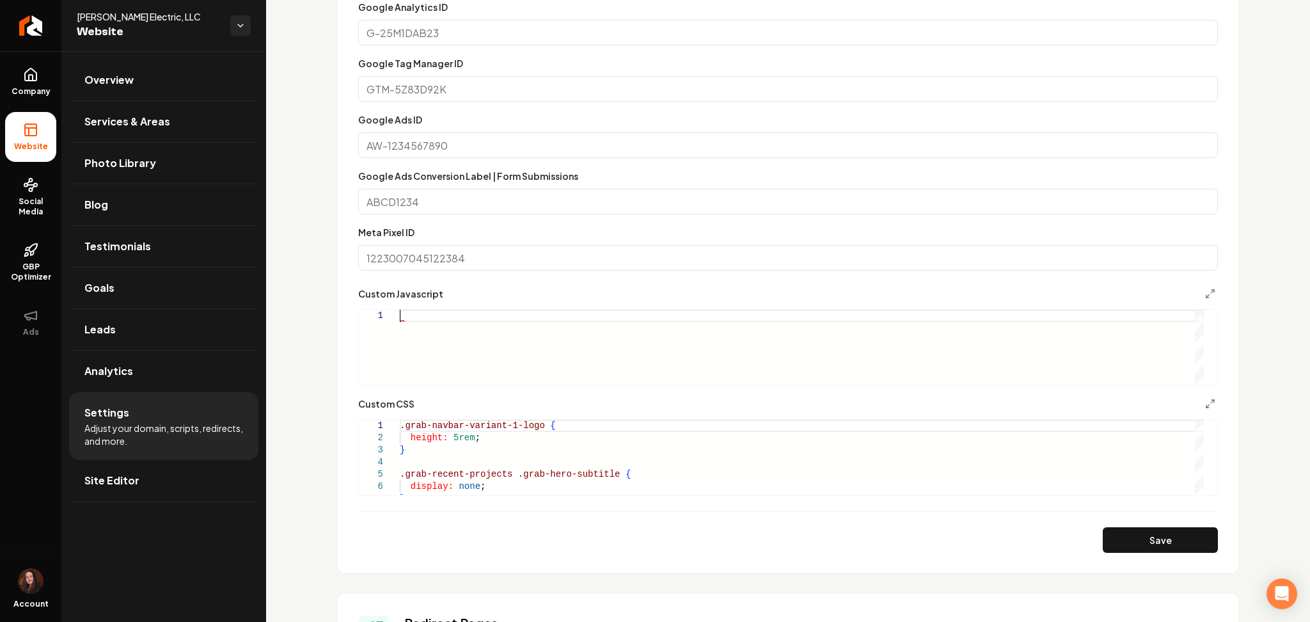
type textarea "**********"
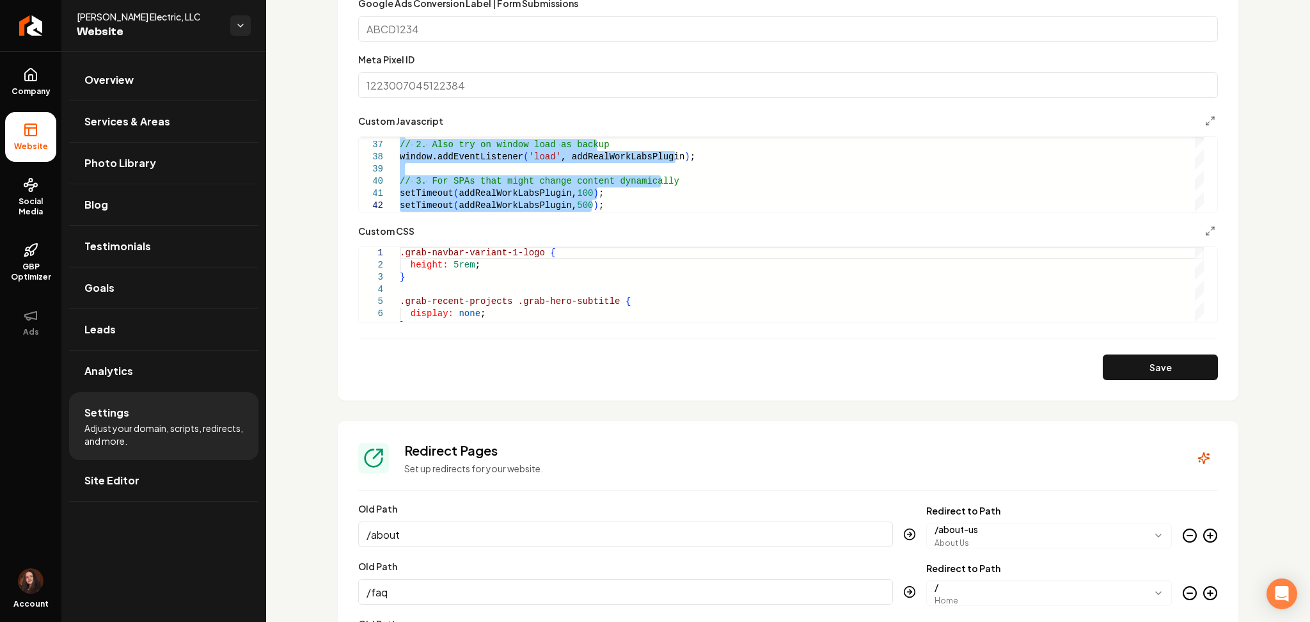
scroll to position [938, 0]
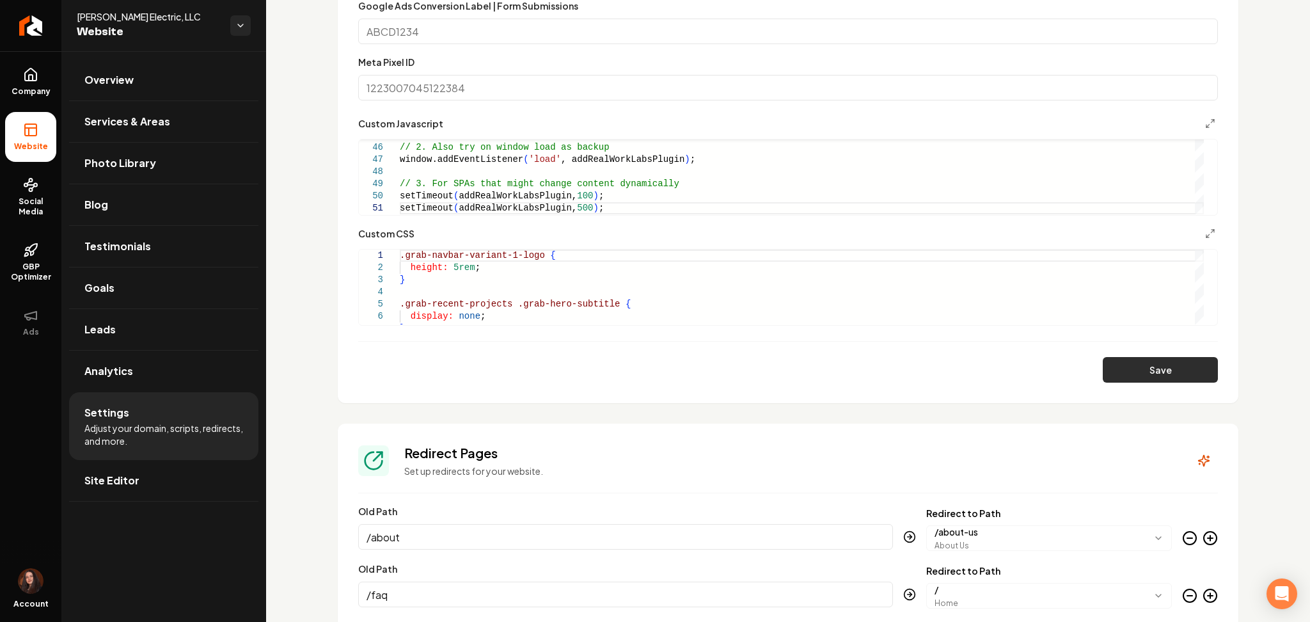
click at [1135, 360] on button "Save" at bounding box center [1160, 370] width 115 height 26
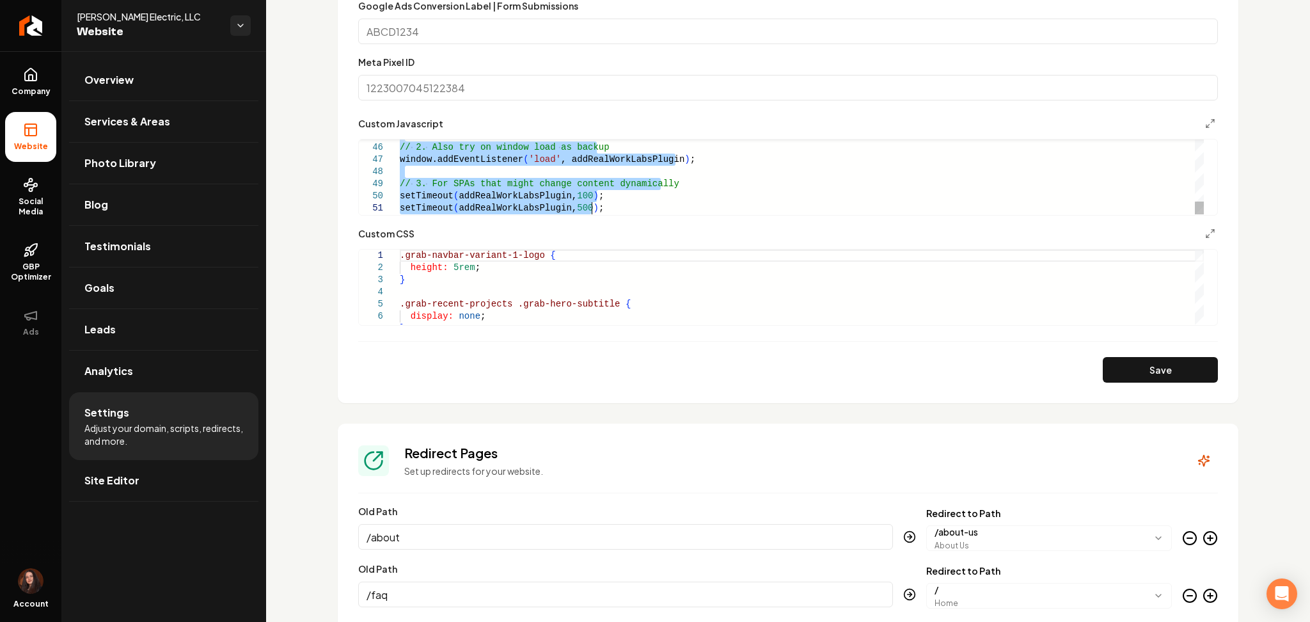
type textarea "**********"
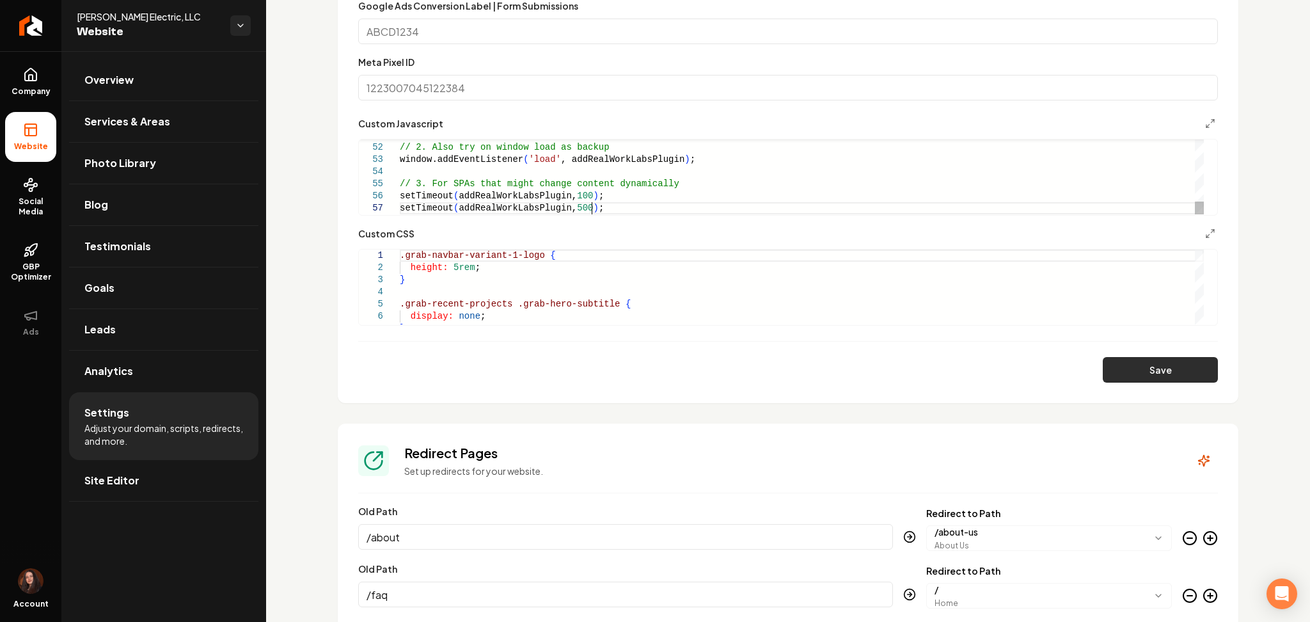
click at [1169, 379] on button "Save" at bounding box center [1160, 370] width 115 height 26
click at [89, 489] on link "Site Editor" at bounding box center [163, 480] width 189 height 41
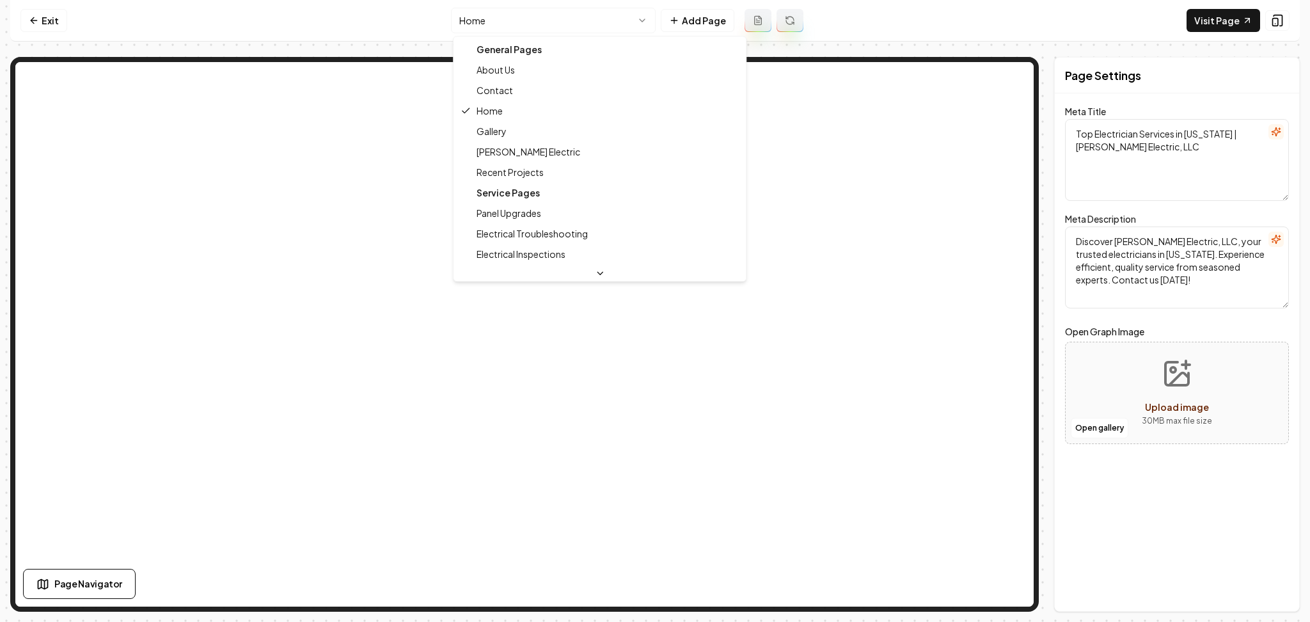
click at [580, 21] on html "Computer Required This feature is only available on a computer. Please switch t…" at bounding box center [655, 311] width 1310 height 622
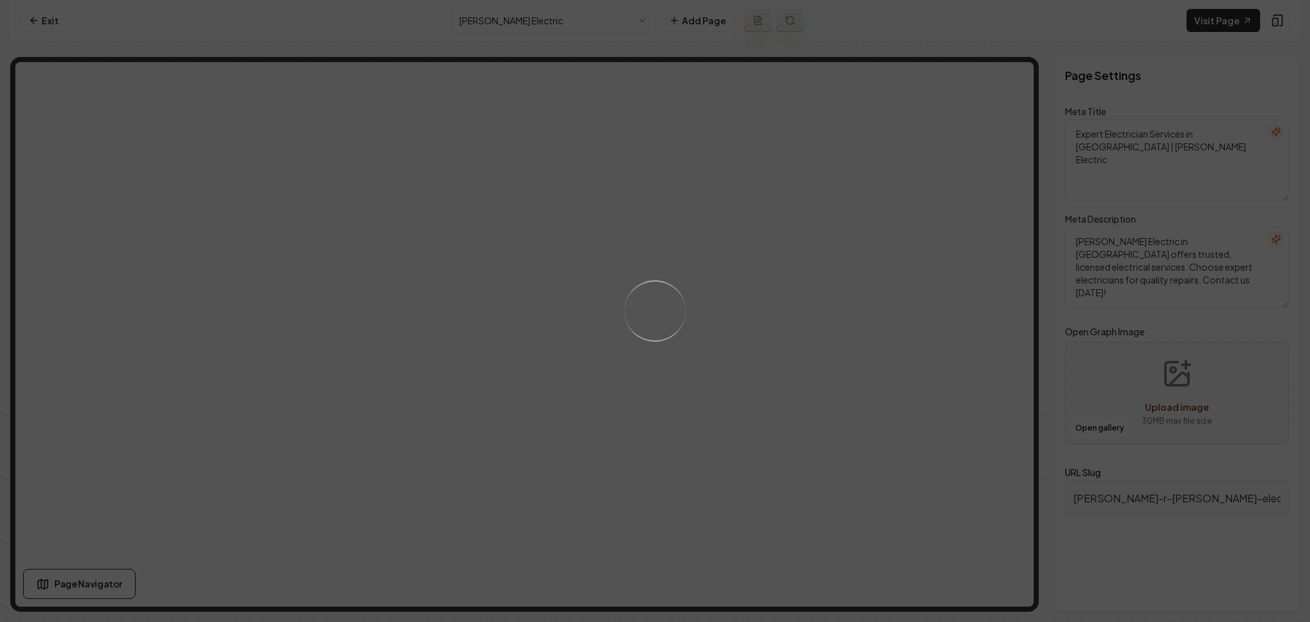
click at [601, 30] on div "Loading..." at bounding box center [655, 311] width 1310 height 622
click at [601, 22] on div "Loading..." at bounding box center [655, 311] width 1310 height 622
click at [589, 16] on div "Loading..." at bounding box center [655, 311] width 1310 height 622
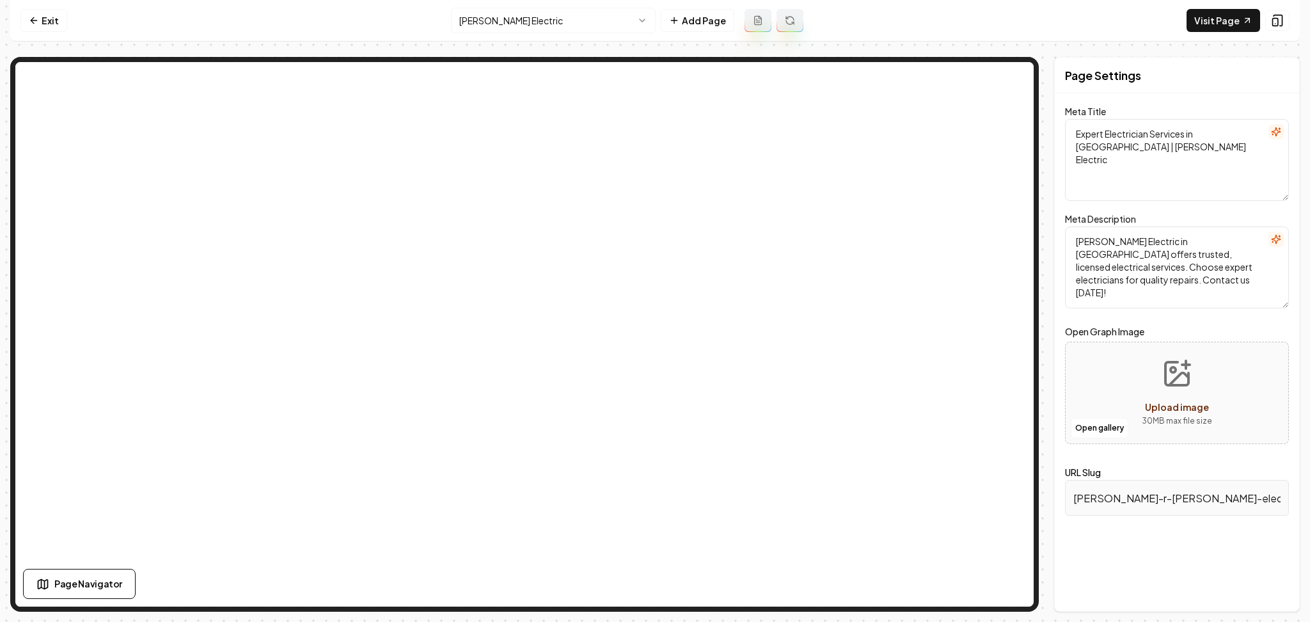
click at [589, 16] on html "Computer Required This feature is only available on a computer. Please switch t…" at bounding box center [655, 311] width 1310 height 622
click at [574, 27] on html "Computer Required This feature is only available on a computer. Please switch t…" at bounding box center [655, 311] width 1310 height 622
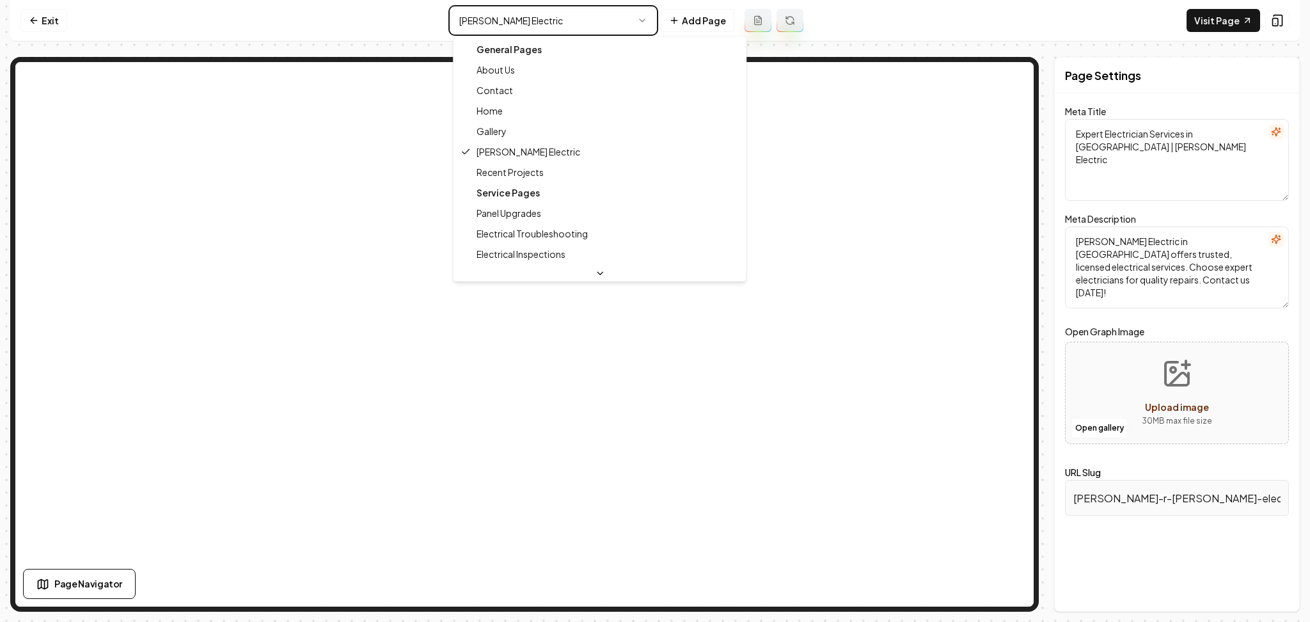
type textarea "Trusted Electrician Services in Lithonia | Charles R Morton Electric"
type textarea "Charles R Morton Electric, LLC offers expert electrical services in Lithonia an…"
type input "recent-projects"
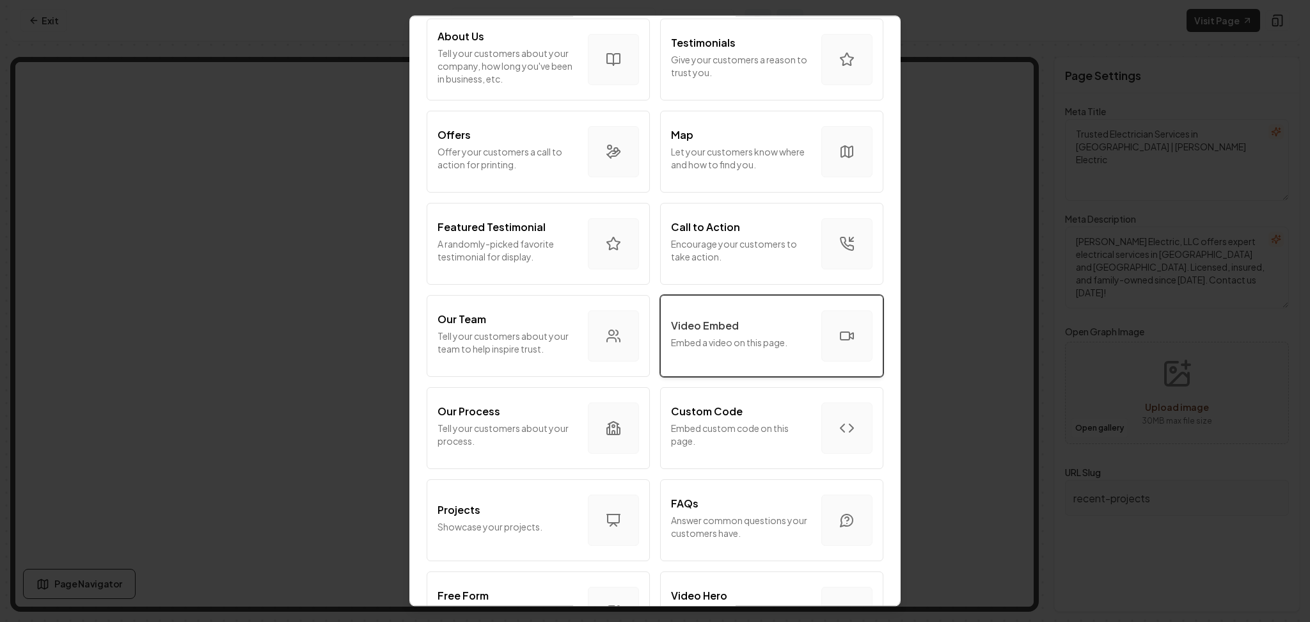
scroll to position [256, 0]
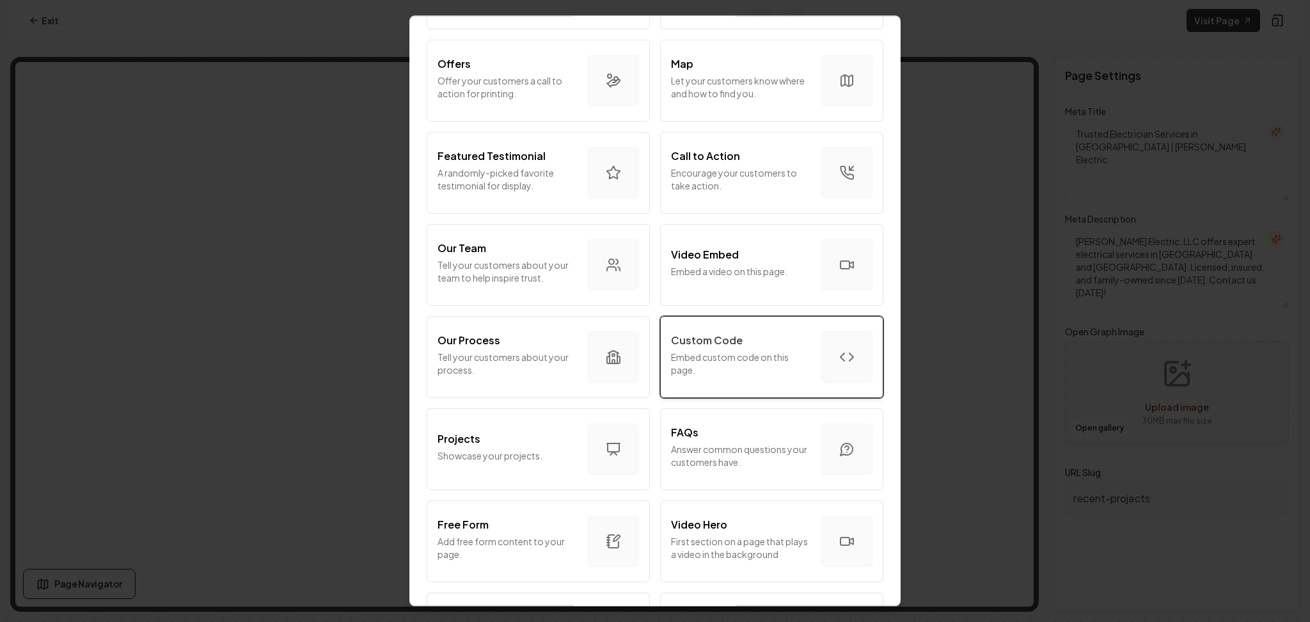
click at [743, 353] on p "Embed custom code on this page." at bounding box center [741, 364] width 140 height 26
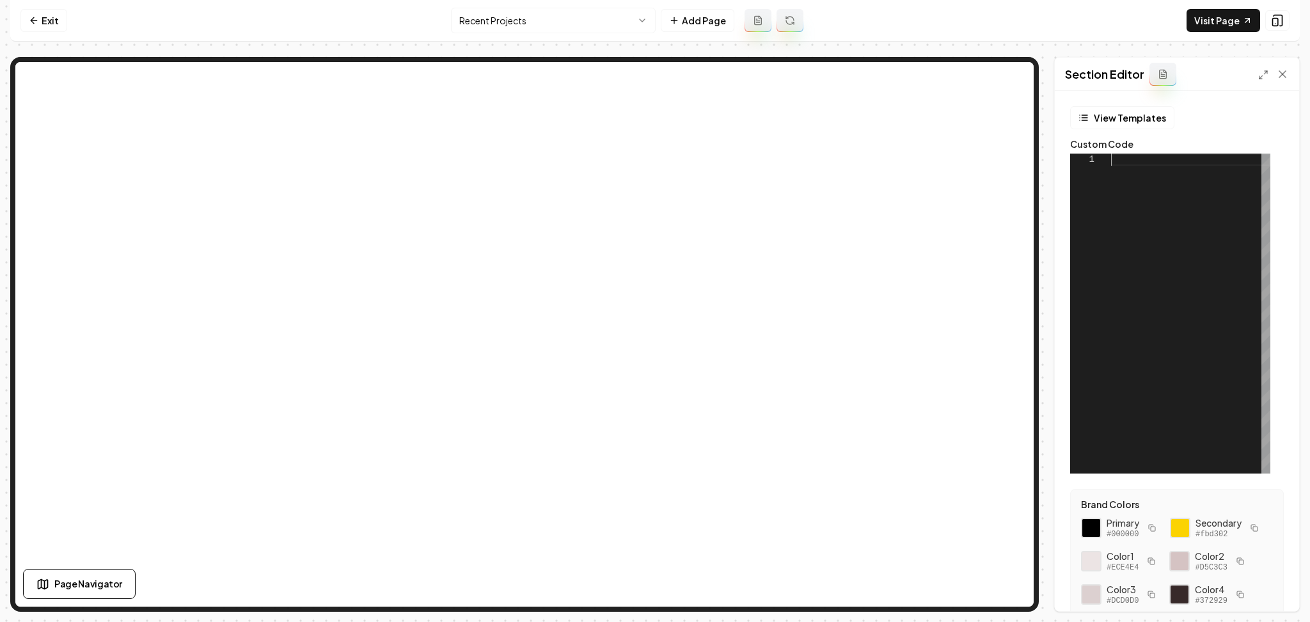
click at [1121, 219] on div at bounding box center [1190, 314] width 159 height 320
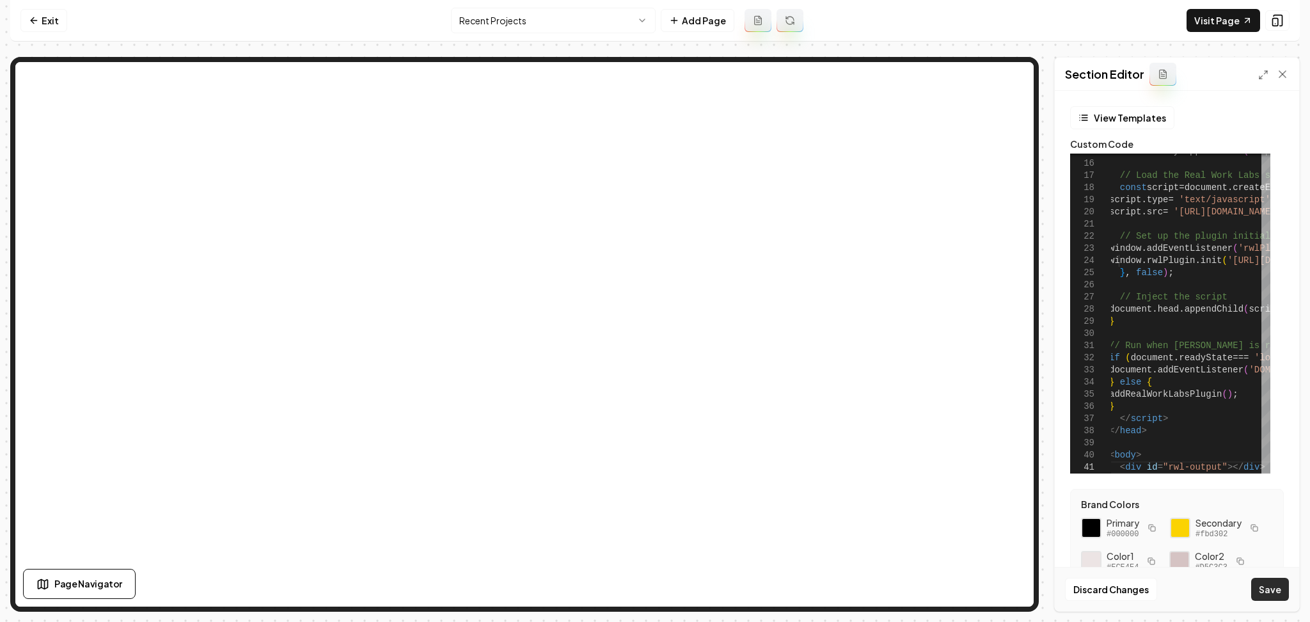
click at [1256, 582] on button "Save" at bounding box center [1270, 589] width 38 height 23
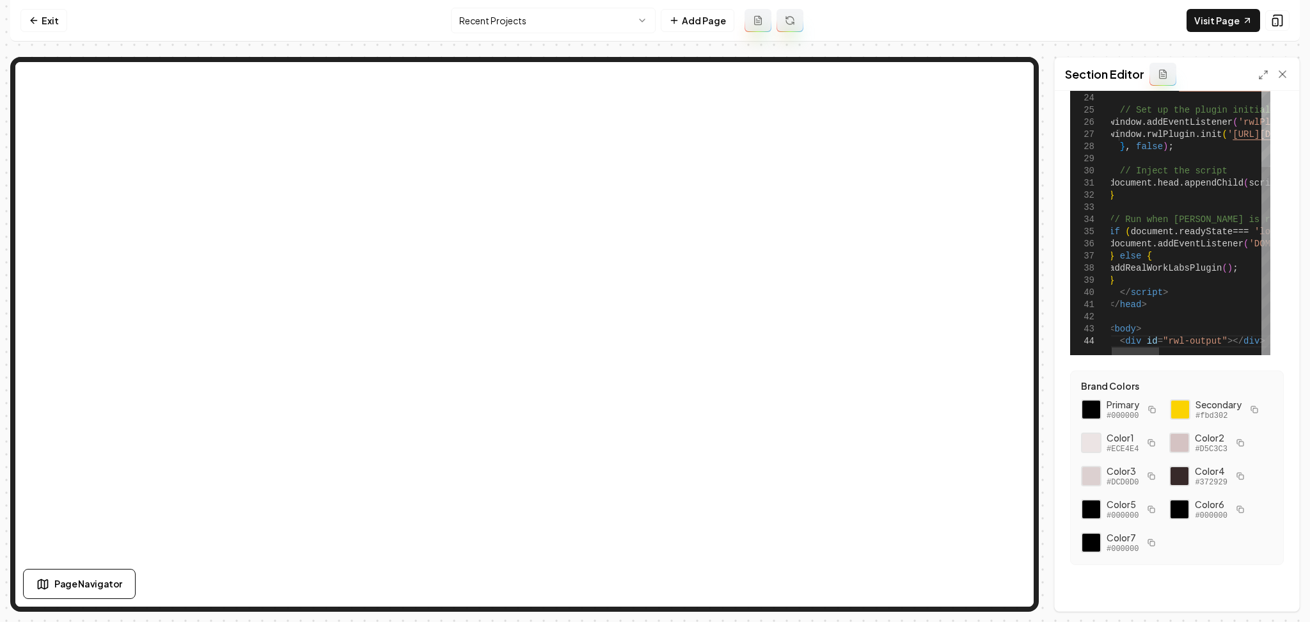
scroll to position [151, 0]
click at [1226, 24] on link "Visit Page" at bounding box center [1224, 20] width 74 height 23
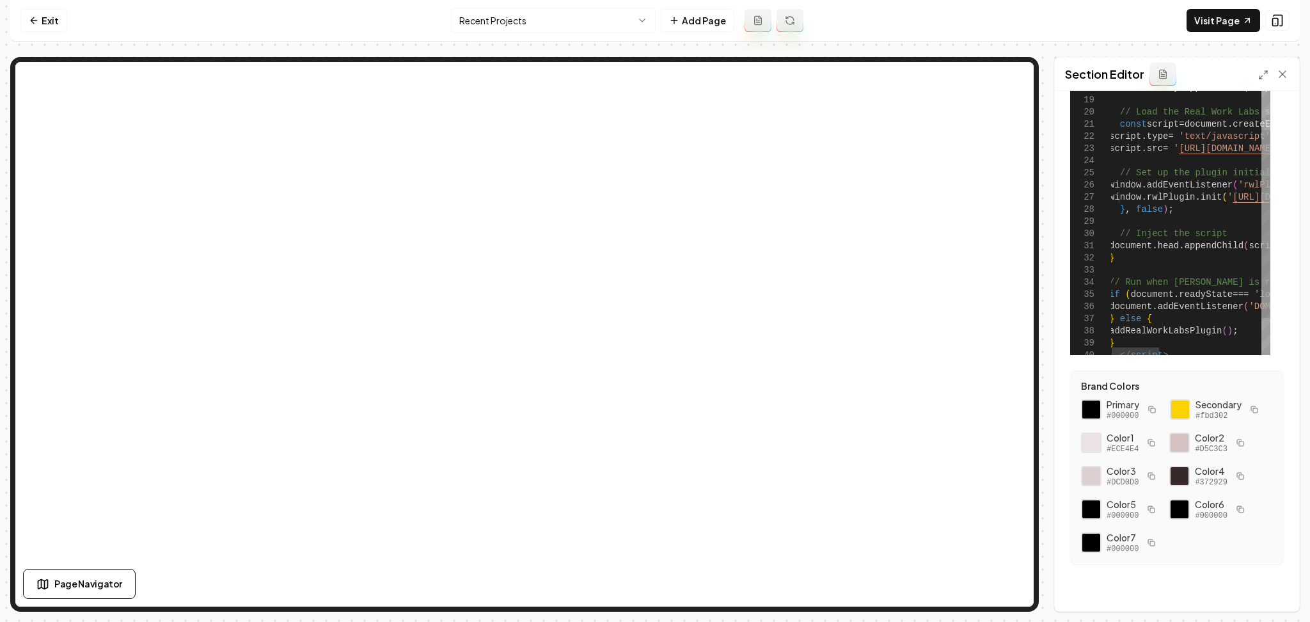
scroll to position [0, 0]
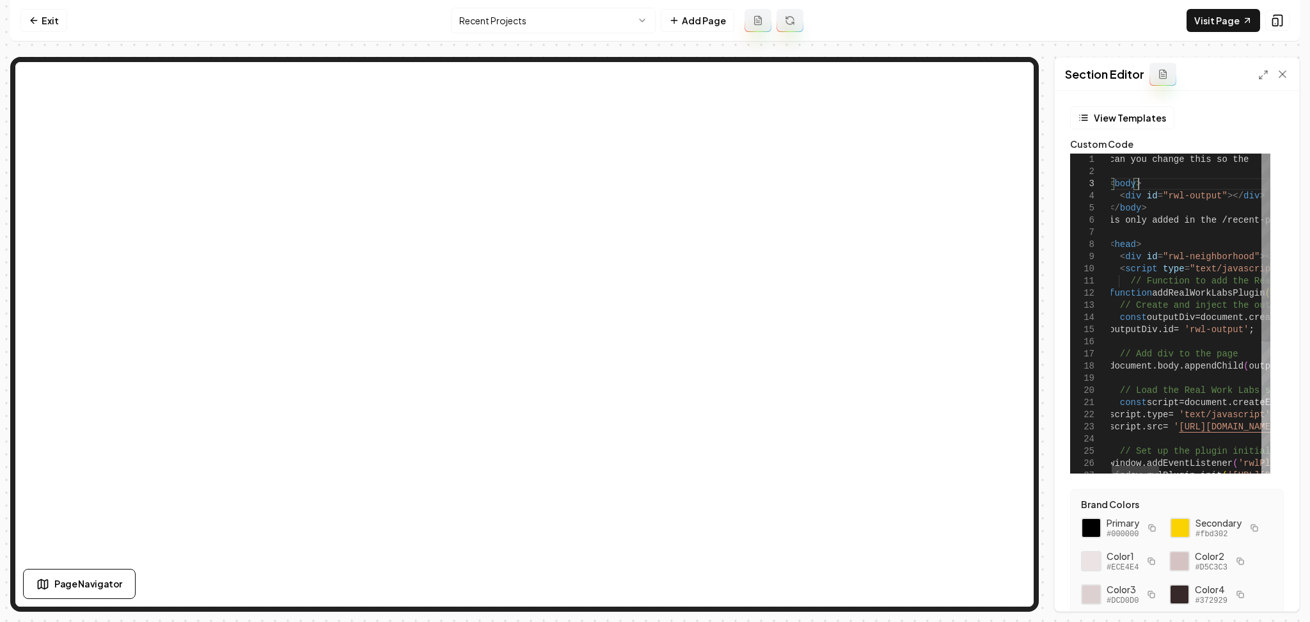
drag, startPoint x: 1246, startPoint y: 164, endPoint x: 1053, endPoint y: 138, distance: 194.3
click at [1270, 596] on button "Save" at bounding box center [1270, 589] width 38 height 23
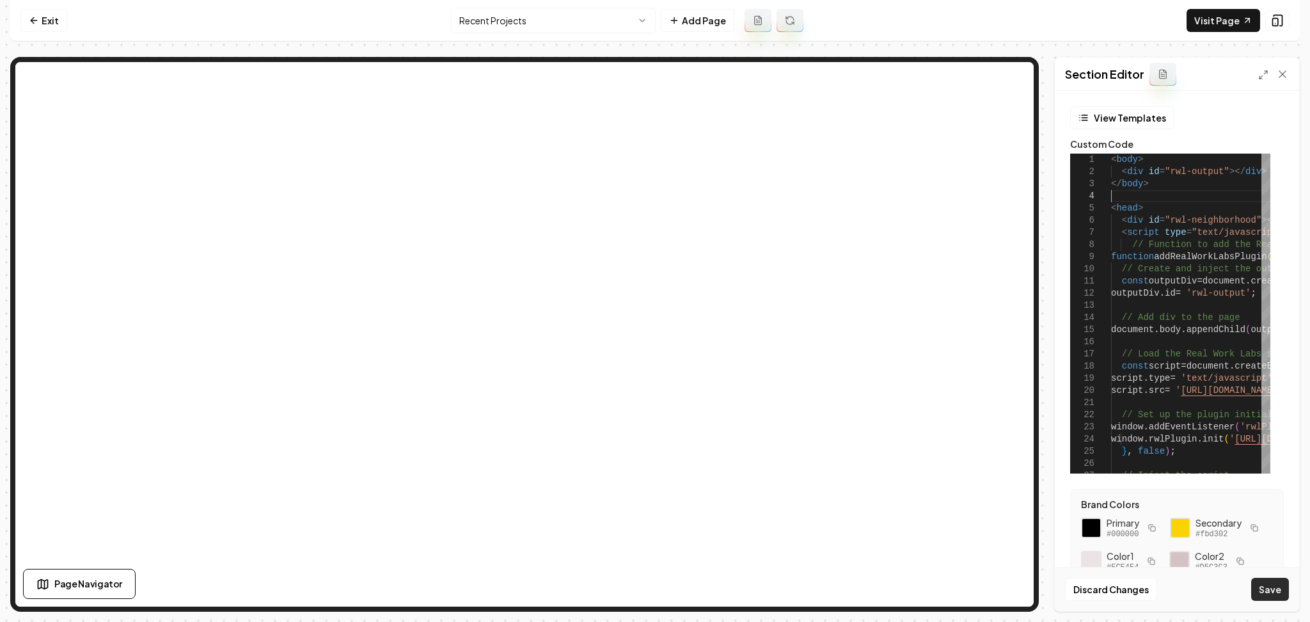
click at [1266, 587] on button "Save" at bounding box center [1270, 589] width 38 height 23
drag, startPoint x: 1111, startPoint y: 210, endPoint x: 1218, endPoint y: 312, distance: 147.5
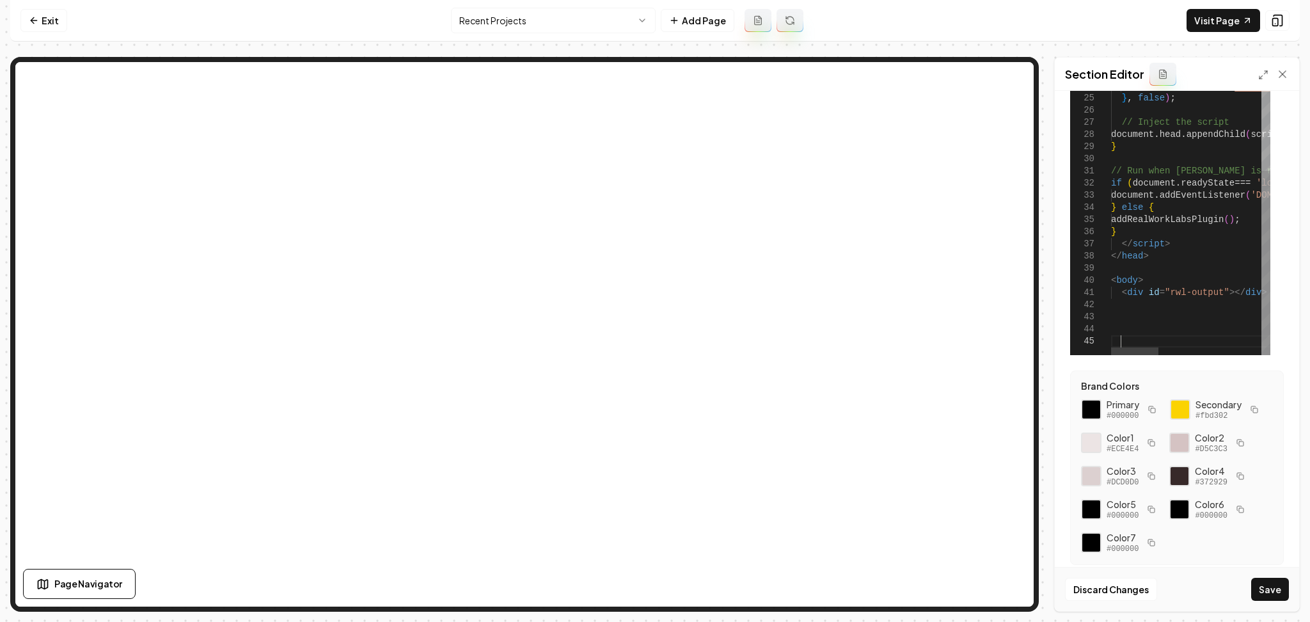
scroll to position [61, 8]
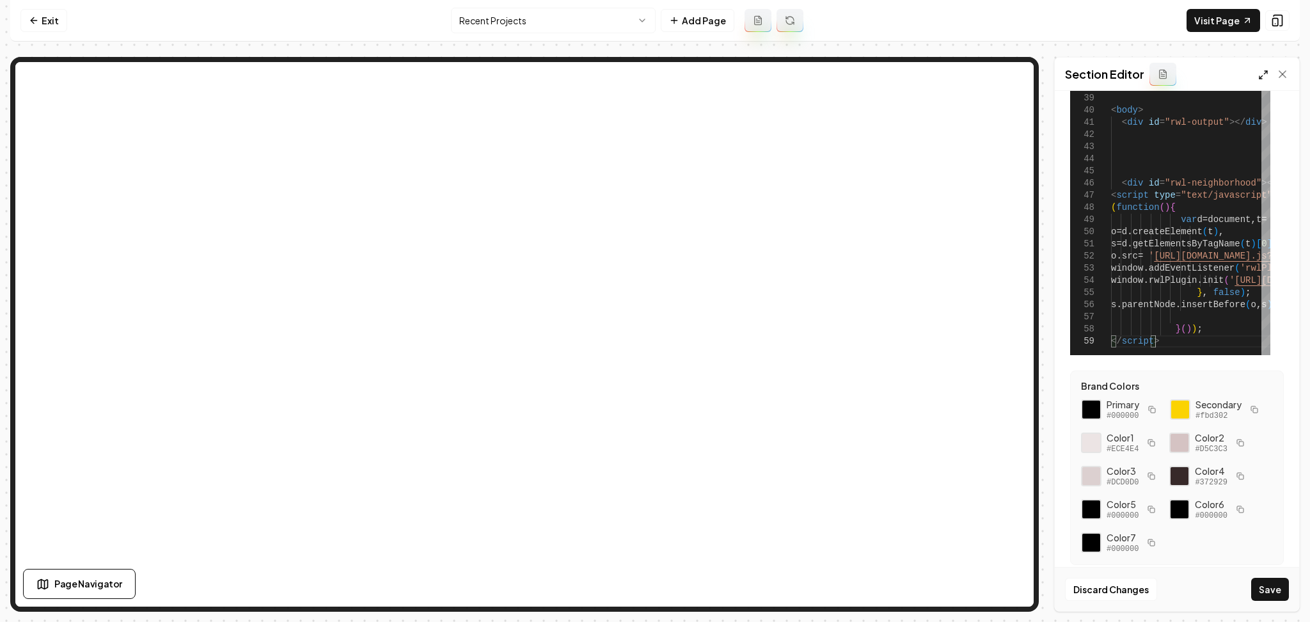
click at [1265, 74] on icon at bounding box center [1263, 75] width 10 height 10
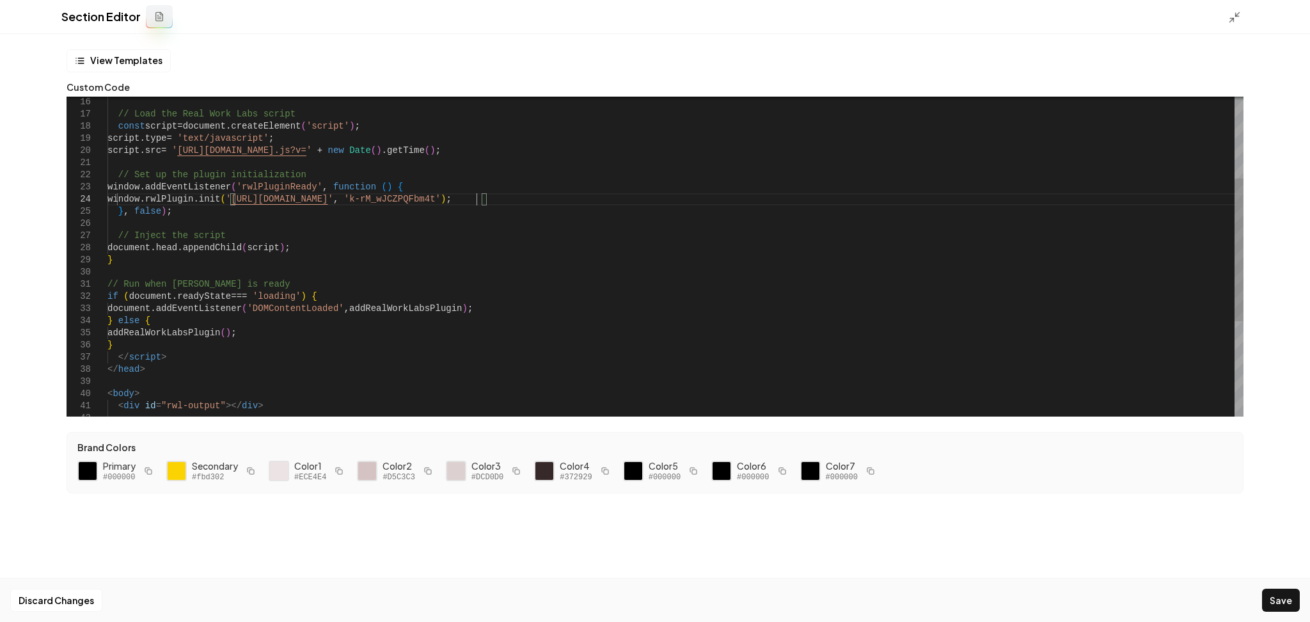
scroll to position [61, 43]
drag, startPoint x: 477, startPoint y: 203, endPoint x: 395, endPoint y: 200, distance: 81.3
click at [395, 200] on div "} else { addRealWorkLabsPlugin ( ) ; } </ script > </ head > < body > < div id …" at bounding box center [675, 272] width 1136 height 717
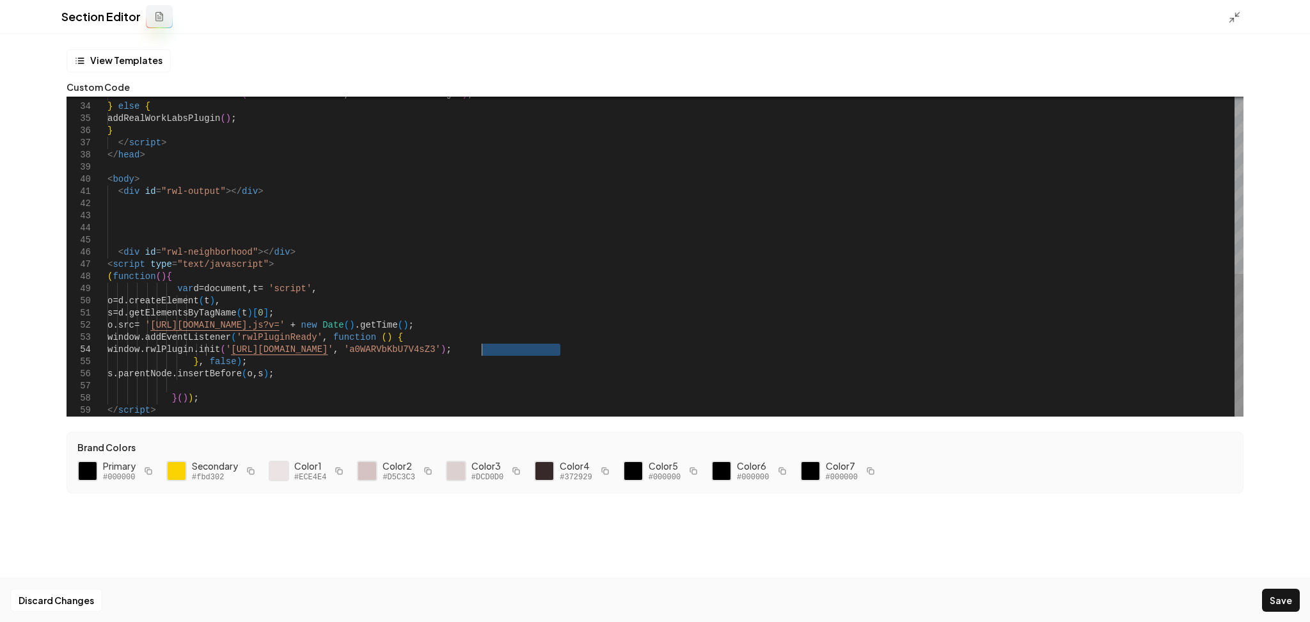
drag, startPoint x: 560, startPoint y: 350, endPoint x: 480, endPoint y: 350, distance: 80.0
click at [480, 350] on div "} else { addRealWorkLabsPlugin ( ) ; } </ script > </ head > < body > < div id …" at bounding box center [675, 57] width 1136 height 717
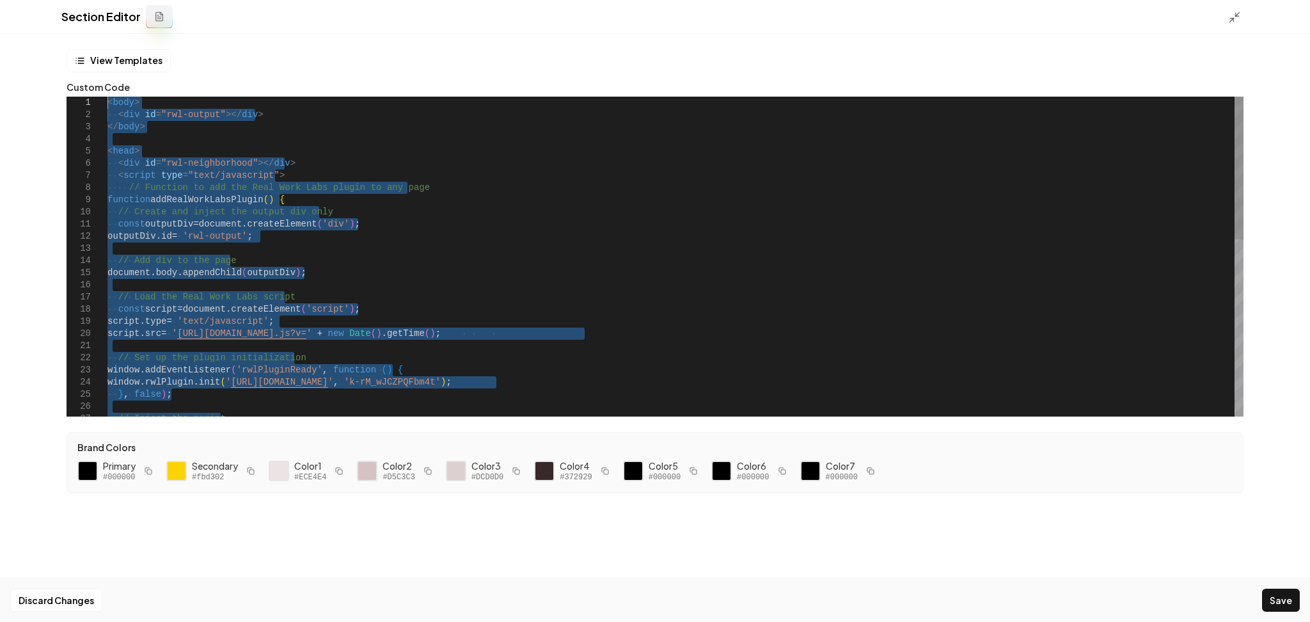
drag, startPoint x: 154, startPoint y: 241, endPoint x: 48, endPoint y: -65, distance: 323.1
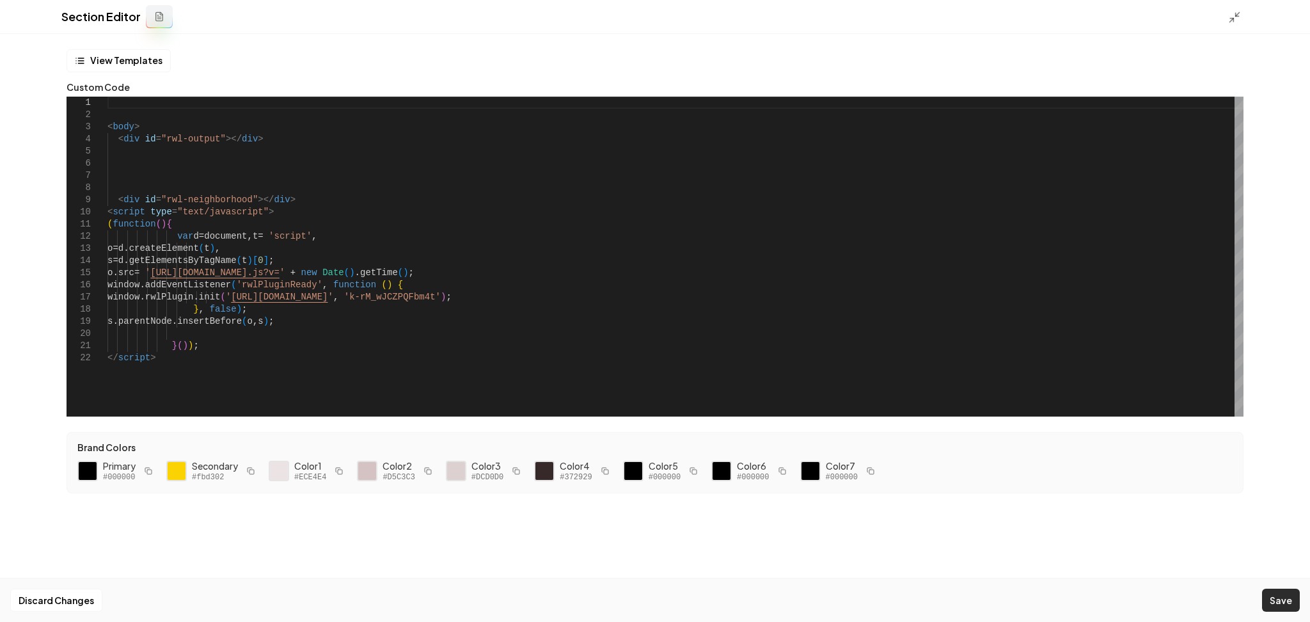
click at [1282, 595] on button "Save" at bounding box center [1281, 600] width 38 height 23
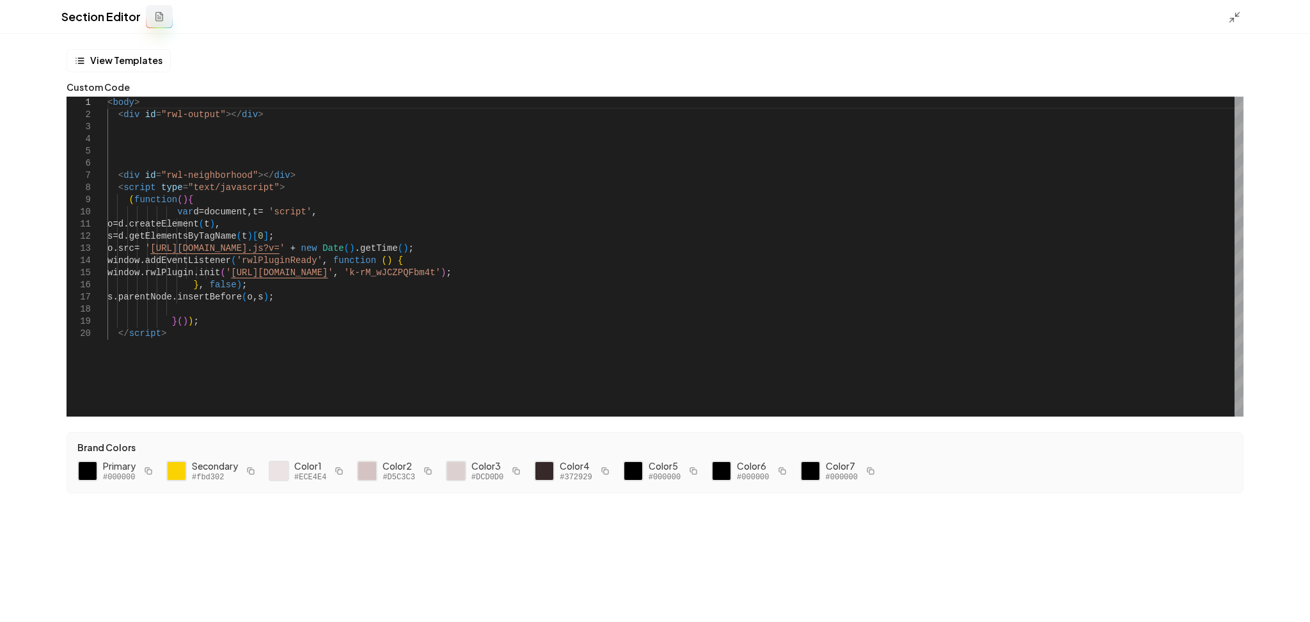
click at [115, 107] on div "< body > < div id = "rwl-output" ></ div > < div id = "rwl-neighborhood" ></ di…" at bounding box center [675, 257] width 1136 height 320
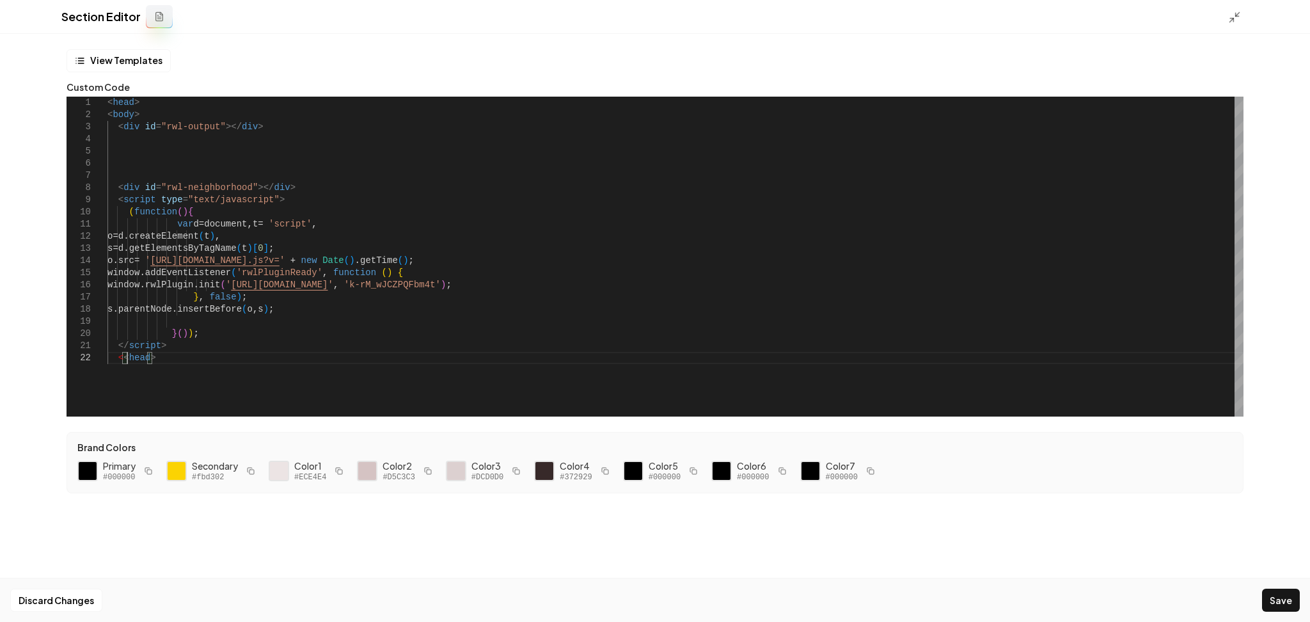
scroll to position [13, 23]
click at [1285, 596] on button "Save" at bounding box center [1281, 600] width 38 height 23
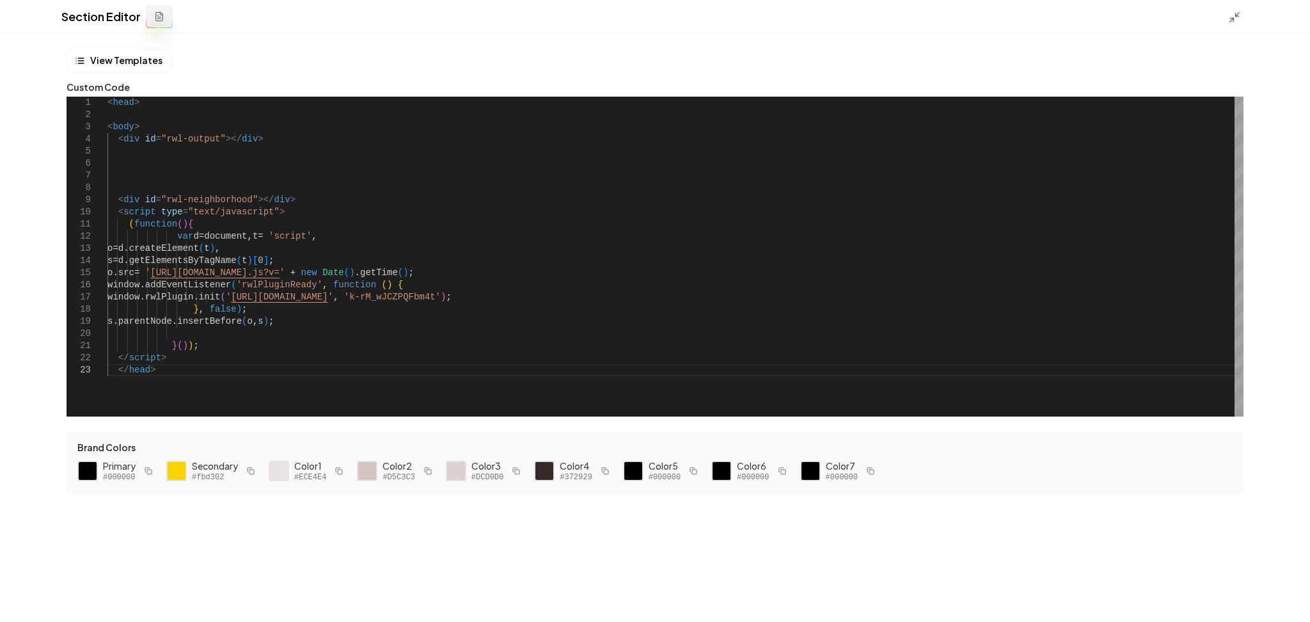
scroll to position [13, 43]
drag, startPoint x: 152, startPoint y: 127, endPoint x: 100, endPoint y: 123, distance: 51.9
click at [107, 123] on div "< head > < div id = "rwl-output" ></ div > < div id = "rwl-neighborhood" ></ di…" at bounding box center [675, 257] width 1136 height 320
click at [1280, 613] on div "Discard Changes Save" at bounding box center [655, 600] width 1310 height 44
click at [1281, 596] on button "Save" at bounding box center [1281, 600] width 38 height 23
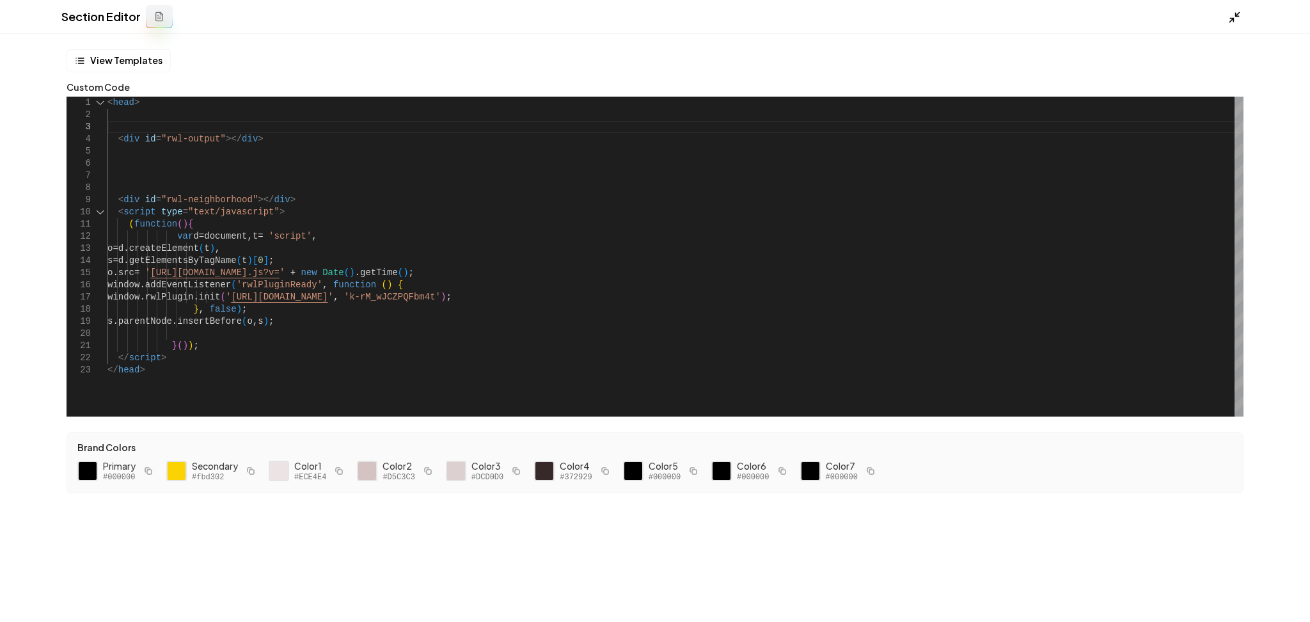
click at [1229, 22] on icon at bounding box center [1234, 17] width 13 height 13
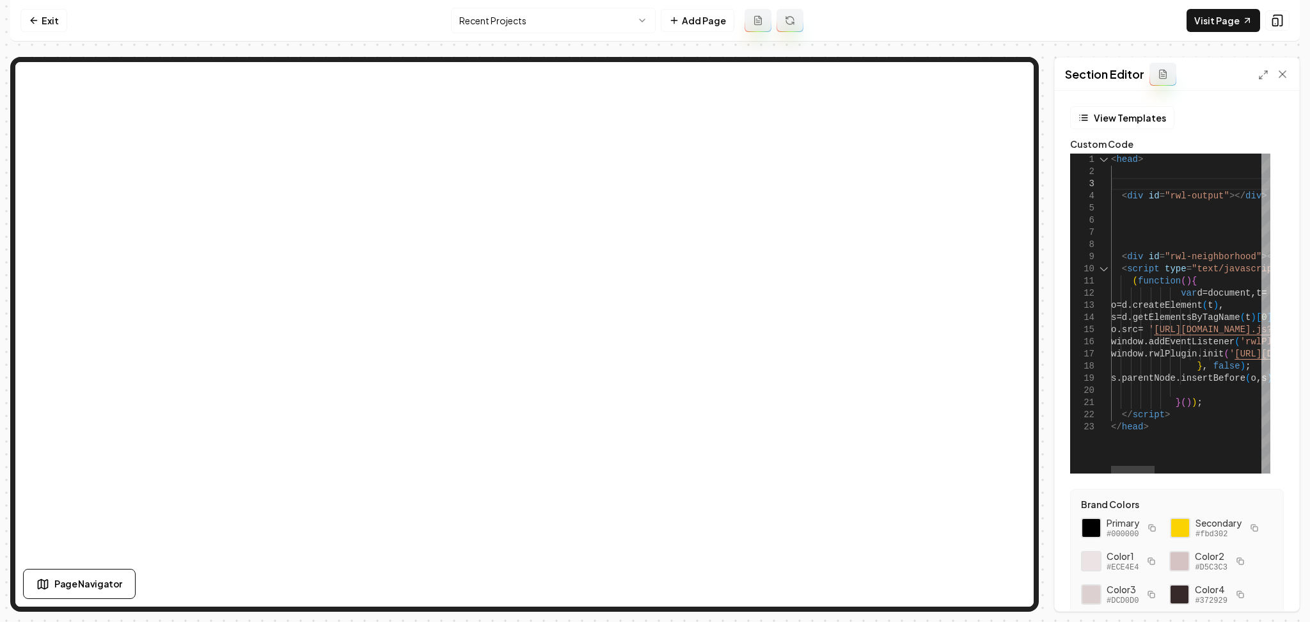
scroll to position [13, 0]
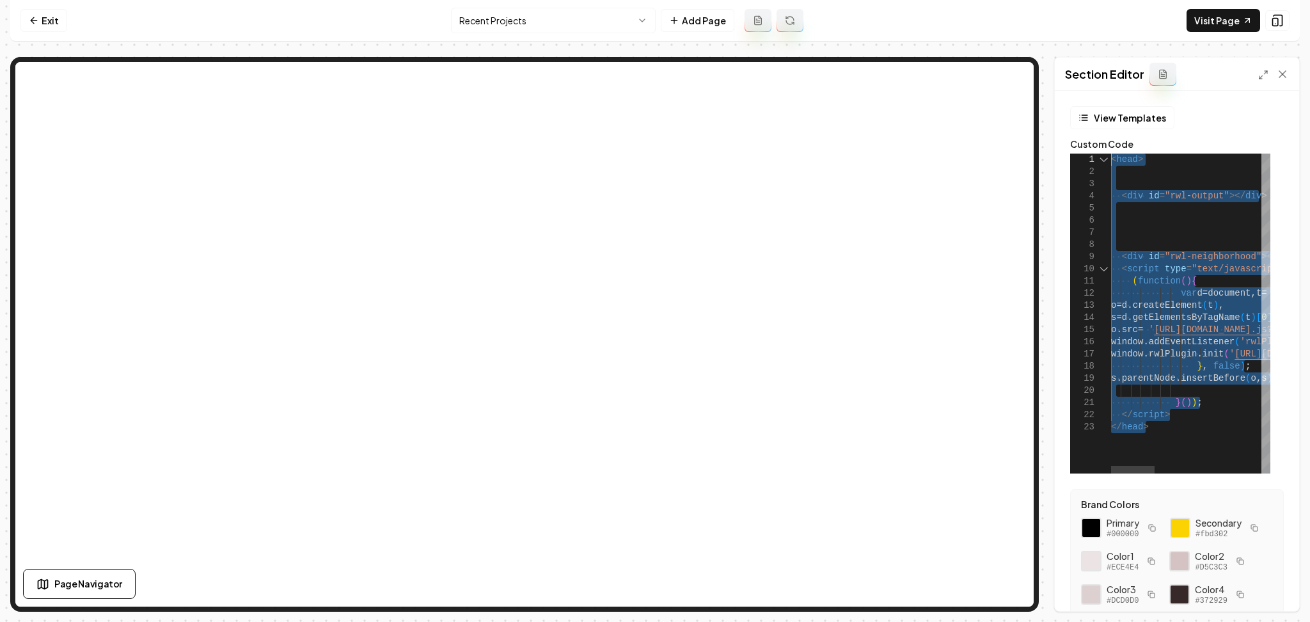
drag, startPoint x: 1177, startPoint y: 430, endPoint x: 1063, endPoint y: 132, distance: 318.8
click at [1209, 22] on link "Visit Page" at bounding box center [1224, 20] width 74 height 23
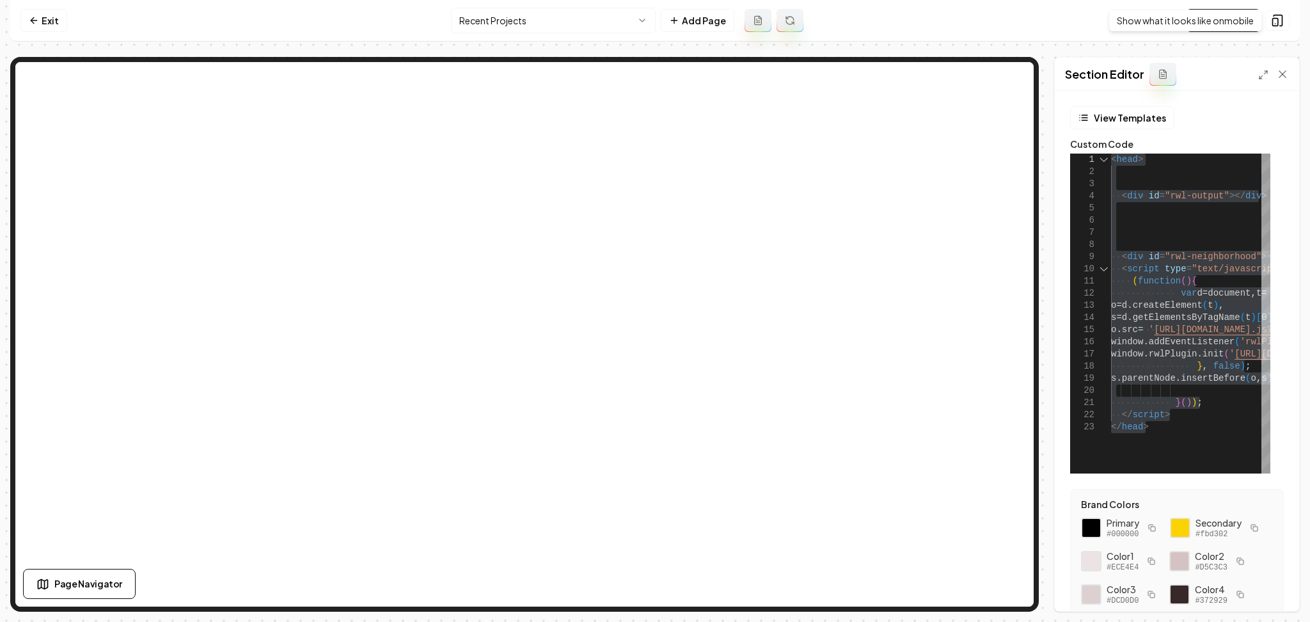
click at [1239, 29] on div "Show what it looks like on mobile Show what it looks like on mobile" at bounding box center [1186, 21] width 154 height 22
click at [1216, 9] on link "Visit Page" at bounding box center [1224, 20] width 74 height 23
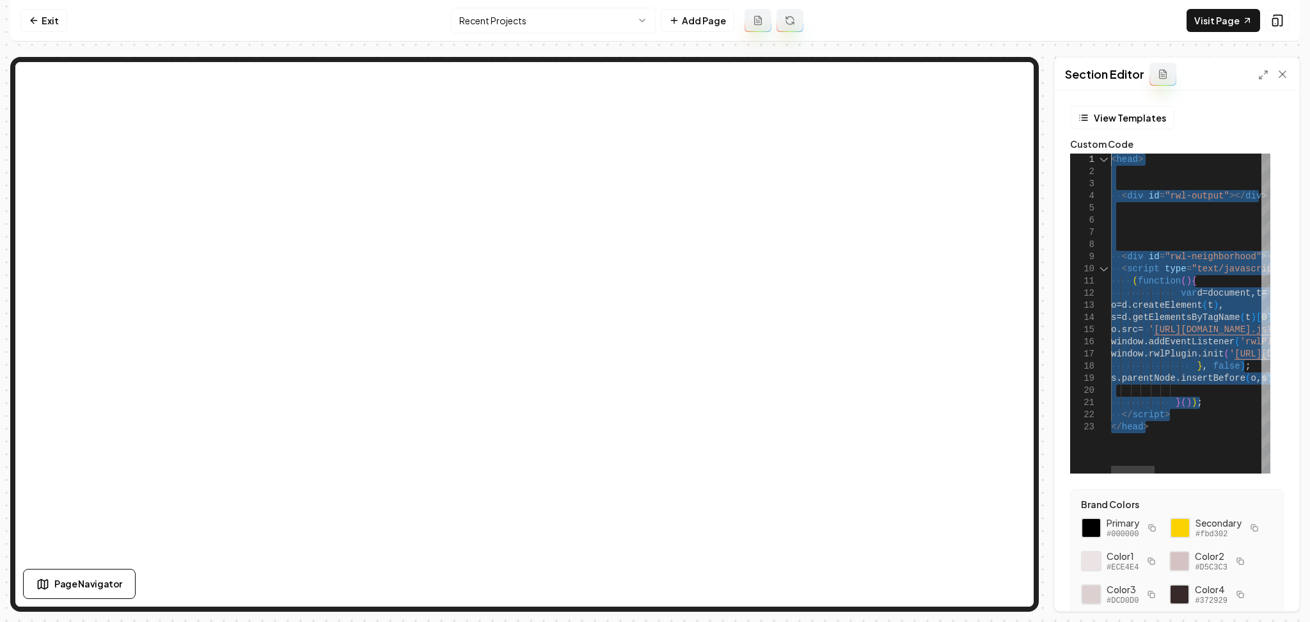
drag, startPoint x: 1196, startPoint y: 436, endPoint x: 1026, endPoint y: 33, distance: 437.2
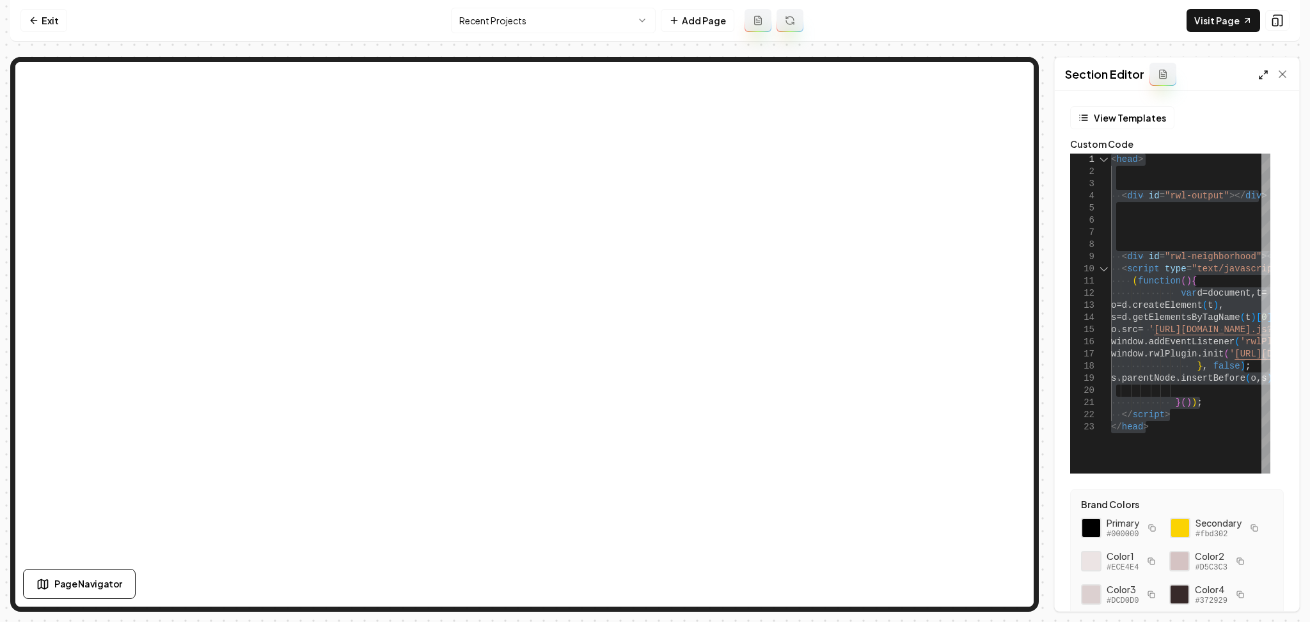
click at [1260, 78] on polyline at bounding box center [1261, 77] width 3 height 3
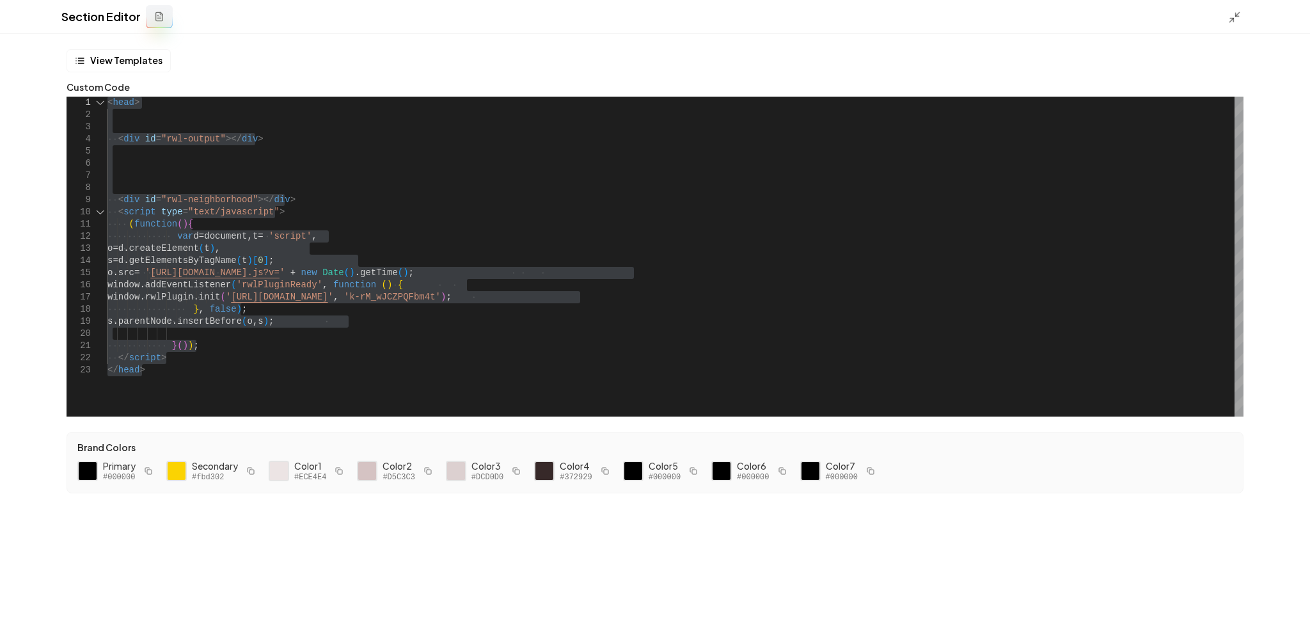
click at [324, 299] on div "< head > < div id = "rwl-output" ></ div > < div id = "rwl-neighborhood" ></ di…" at bounding box center [675, 257] width 1136 height 320
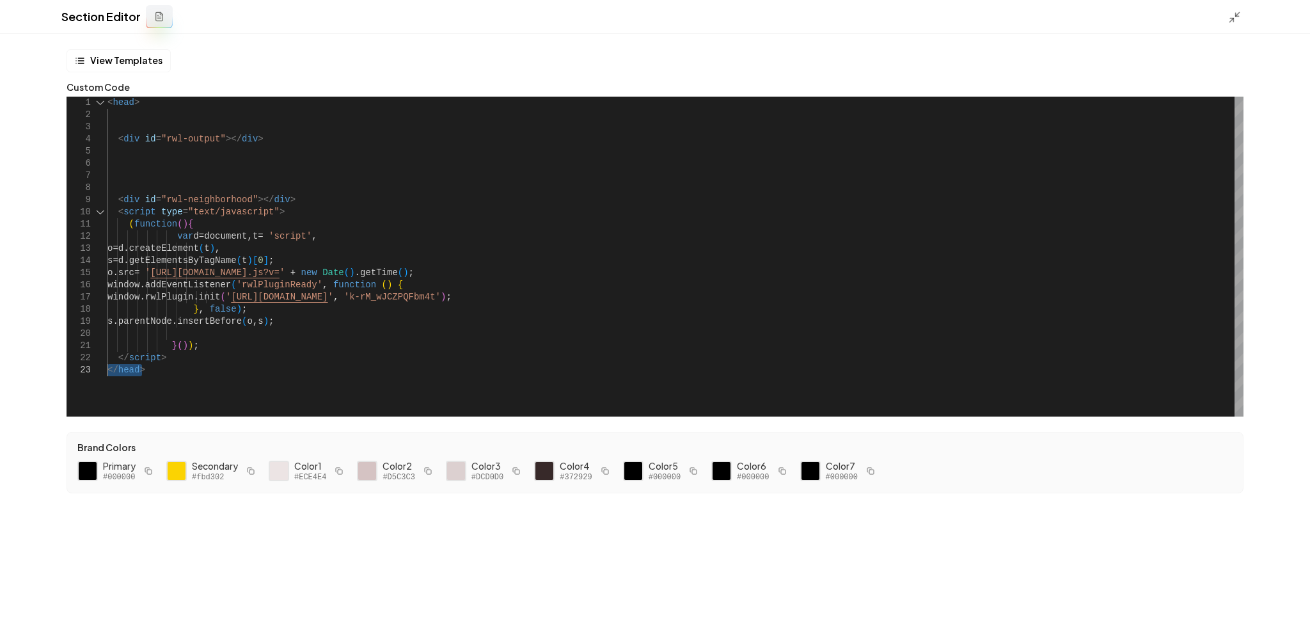
drag, startPoint x: 165, startPoint y: 373, endPoint x: 95, endPoint y: 370, distance: 69.8
click at [107, 370] on div "< head > < div id = "rwl-output" ></ div > < div id = "rwl-neighborhood" ></ di…" at bounding box center [675, 257] width 1136 height 320
drag, startPoint x: 283, startPoint y: 196, endPoint x: 87, endPoint y: 200, distance: 195.8
click at [107, 200] on div "< head > < div id = "rwl-output" ></ div > < div id = "rwl-neighborhood" ></ di…" at bounding box center [675, 257] width 1136 height 320
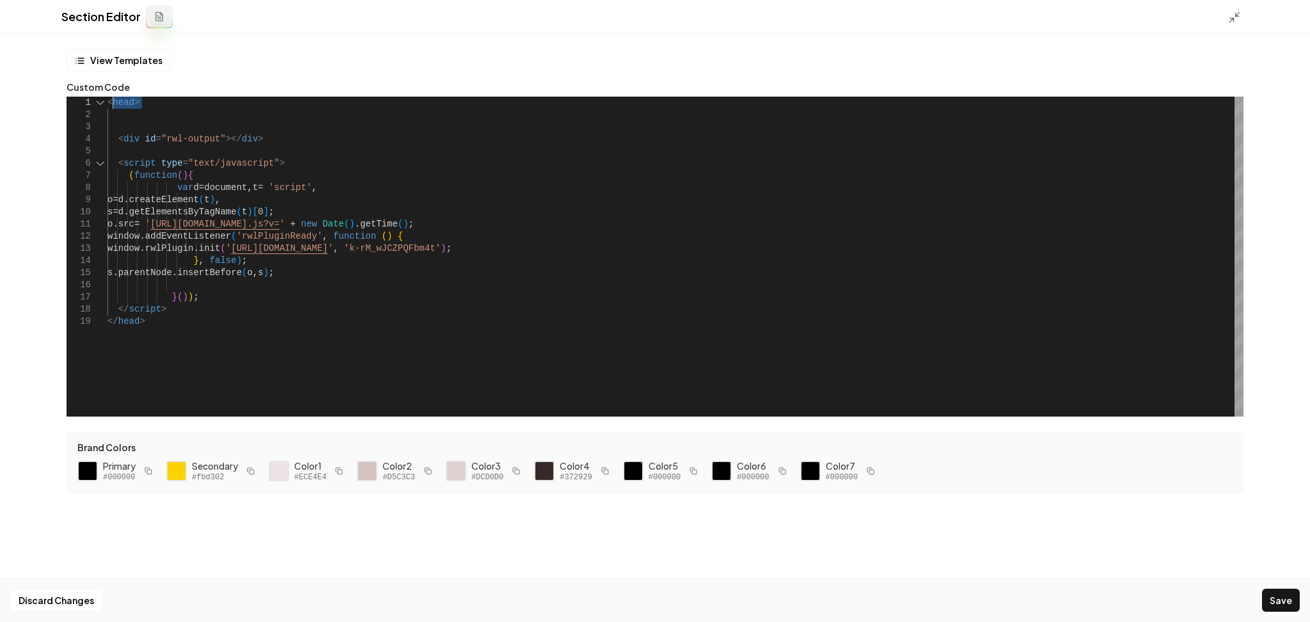
drag, startPoint x: 156, startPoint y: 111, endPoint x: 110, endPoint y: 100, distance: 47.3
click at [110, 100] on div "< head > < div id = "rwl-output" ></ div > < script type = "text/javascript" > …" at bounding box center [675, 257] width 1136 height 320
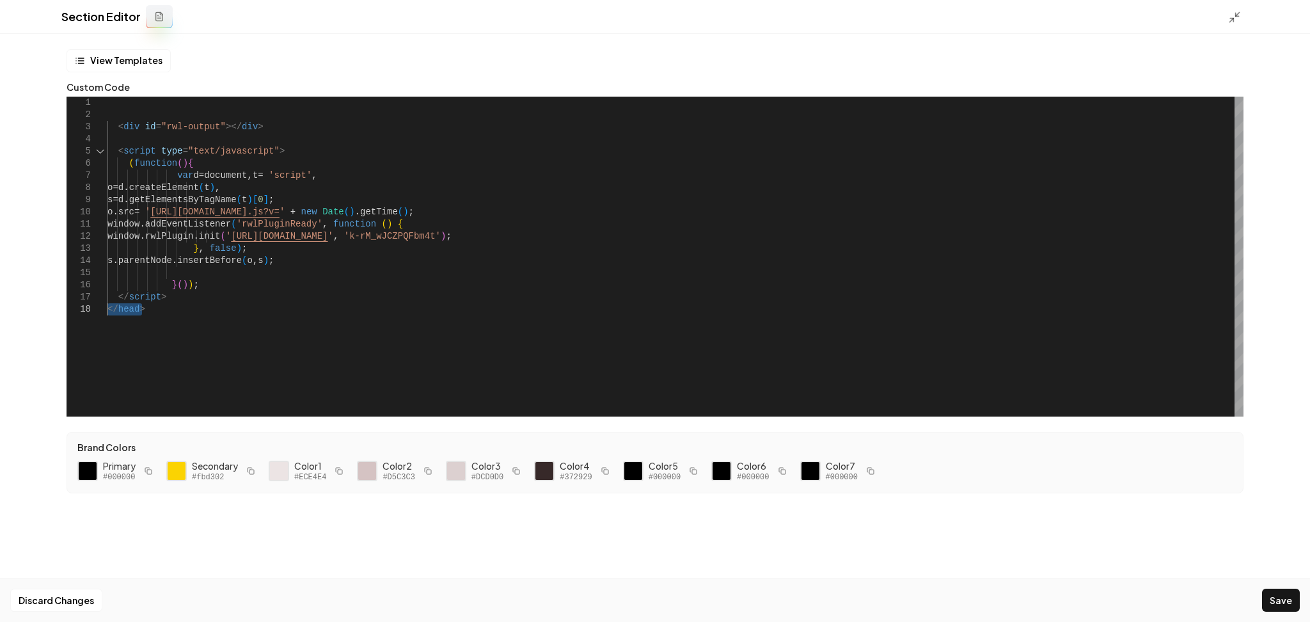
drag, startPoint x: 166, startPoint y: 318, endPoint x: 92, endPoint y: 308, distance: 74.3
click at [107, 308] on div "< div id = "rwl-output" ></ div > < script type = "text/javascript" > ( functio…" at bounding box center [675, 257] width 1136 height 320
click at [1284, 597] on button "Save" at bounding box center [1281, 600] width 38 height 23
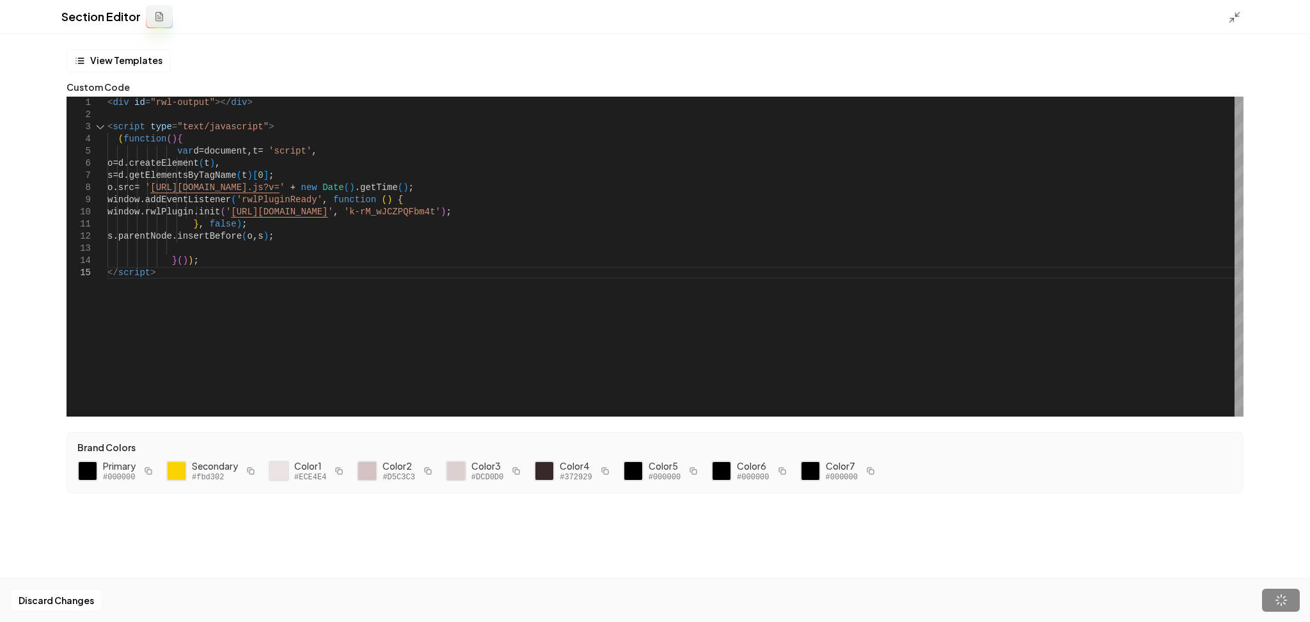
type textarea "**********"
drag, startPoint x: 561, startPoint y: 209, endPoint x: 482, endPoint y: 215, distance: 78.9
click at [482, 215] on div "< div id = "rwl-output" ></ div > < script type = "text/javascript" > ( functio…" at bounding box center [675, 257] width 1136 height 320
click at [1234, 18] on icon at bounding box center [1234, 17] width 13 height 13
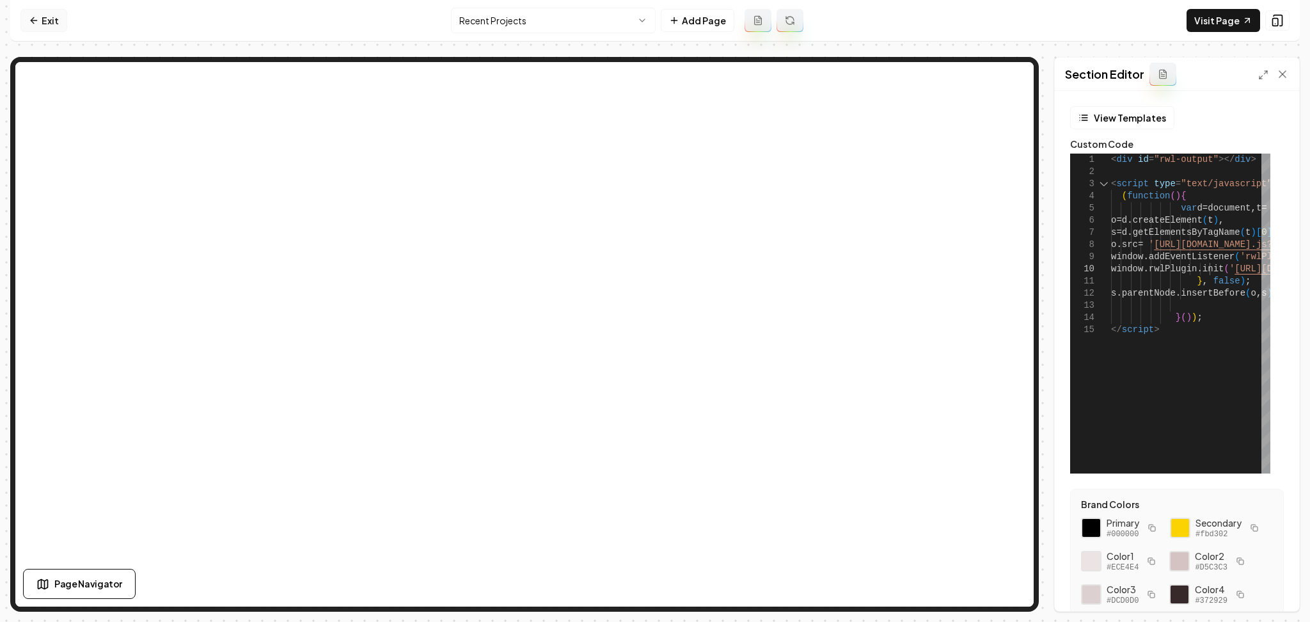
click at [29, 23] on icon at bounding box center [34, 20] width 10 height 10
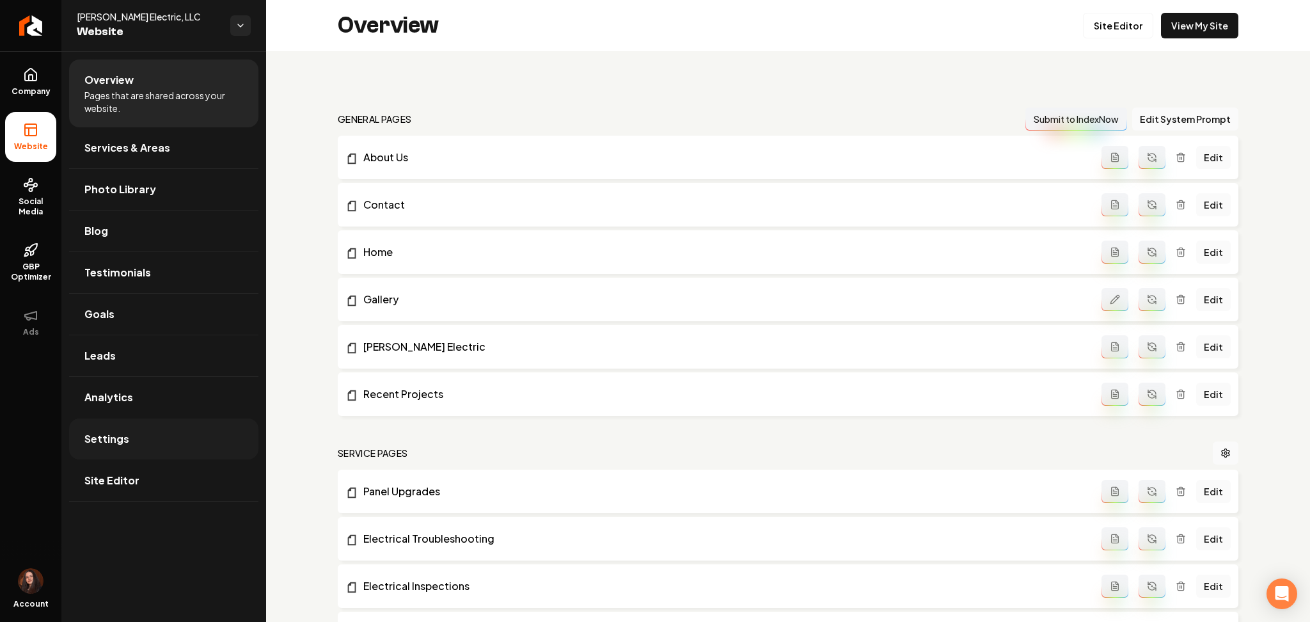
click at [141, 425] on link "Settings" at bounding box center [163, 438] width 189 height 41
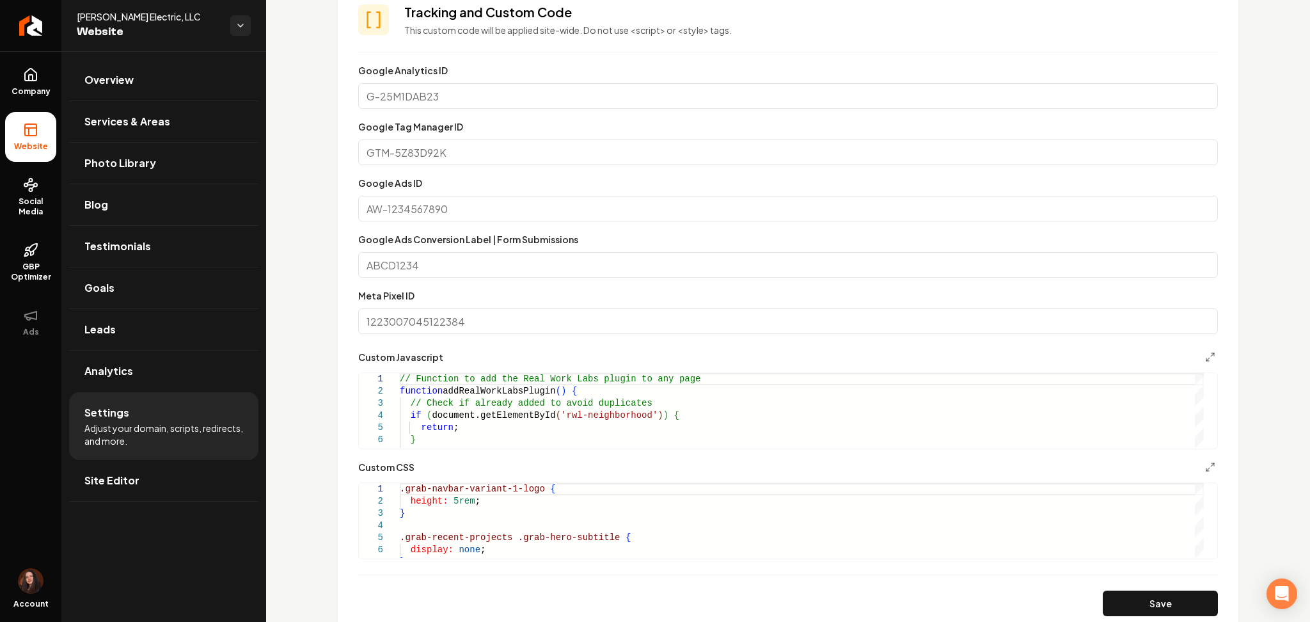
scroll to position [768, 0]
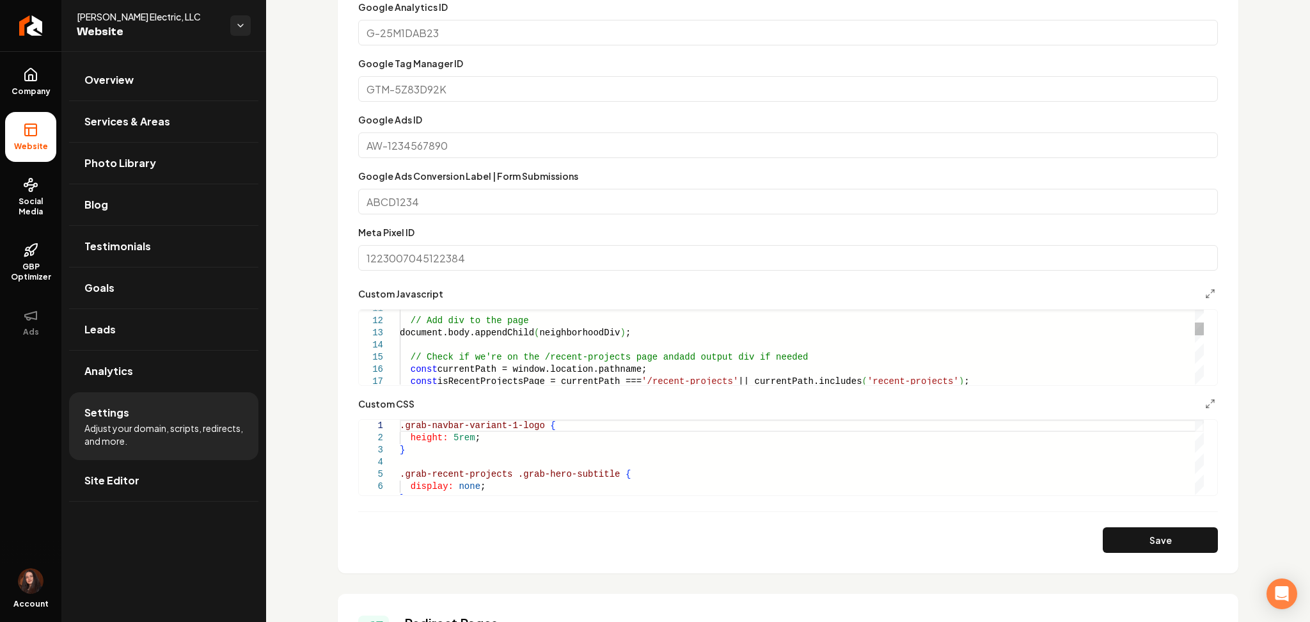
click at [477, 338] on div "// Add div to the page document.body.appendChild ( neighborhoodDiv ) ; // Check…" at bounding box center [802, 527] width 804 height 693
type textarea "**********"
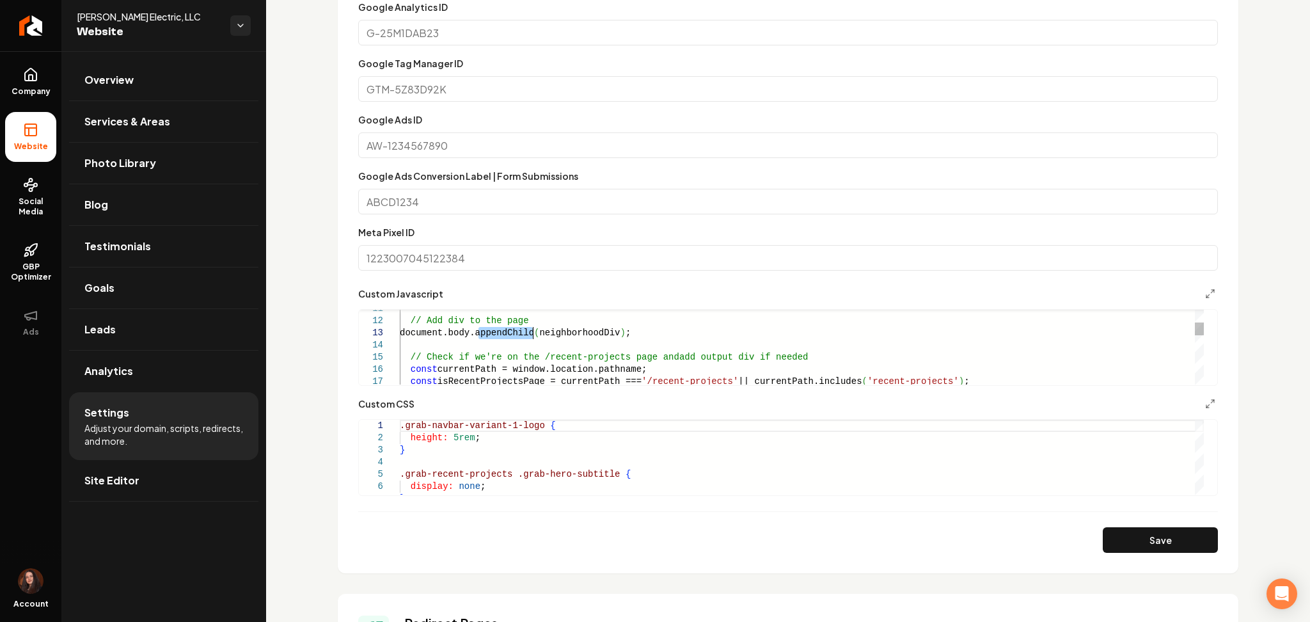
click at [477, 338] on div "// Add div to the page document.body.appendChild ( neighborhoodDiv ) ; // Check…" at bounding box center [802, 527] width 804 height 693
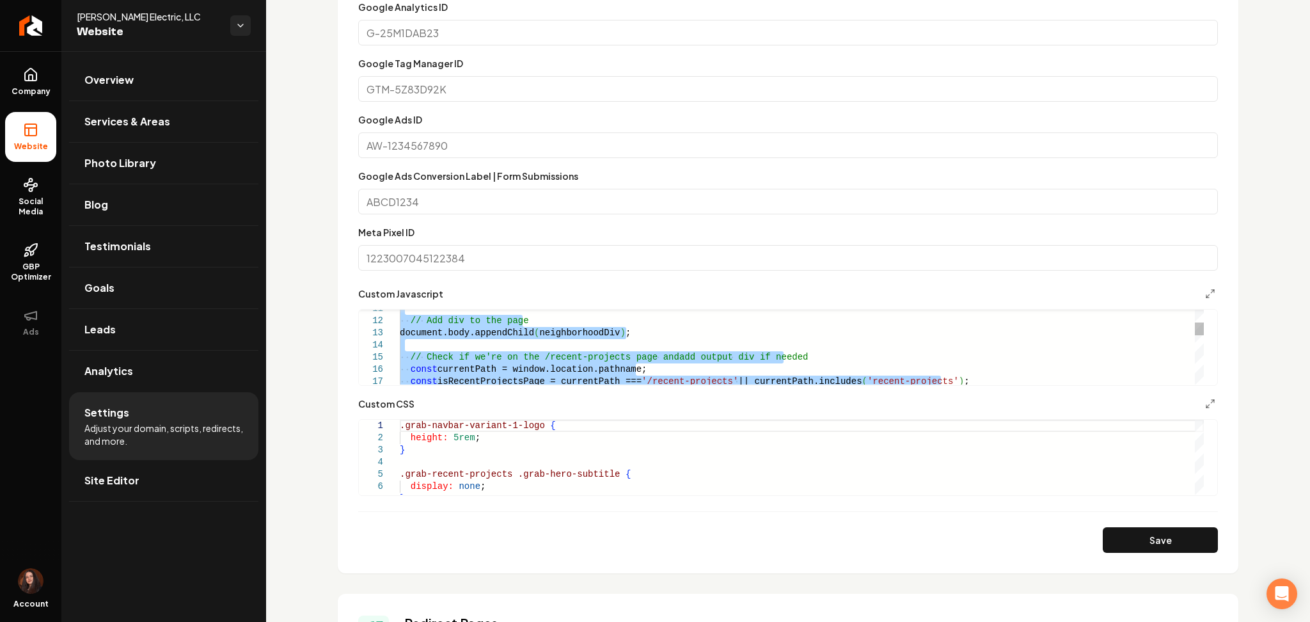
click at [477, 338] on div "// Add div to the page document.body.appendChild ( neighborhoodDiv ) ; // Check…" at bounding box center [802, 527] width 804 height 693
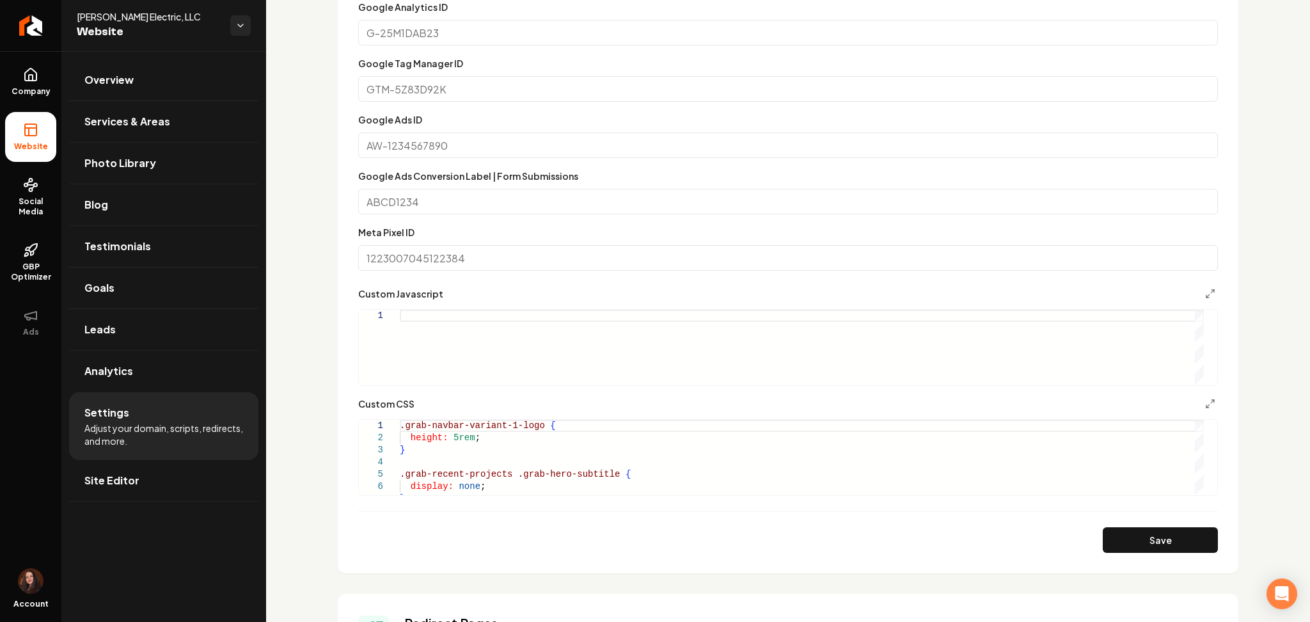
click at [421, 344] on div "Main content area" at bounding box center [802, 347] width 804 height 75
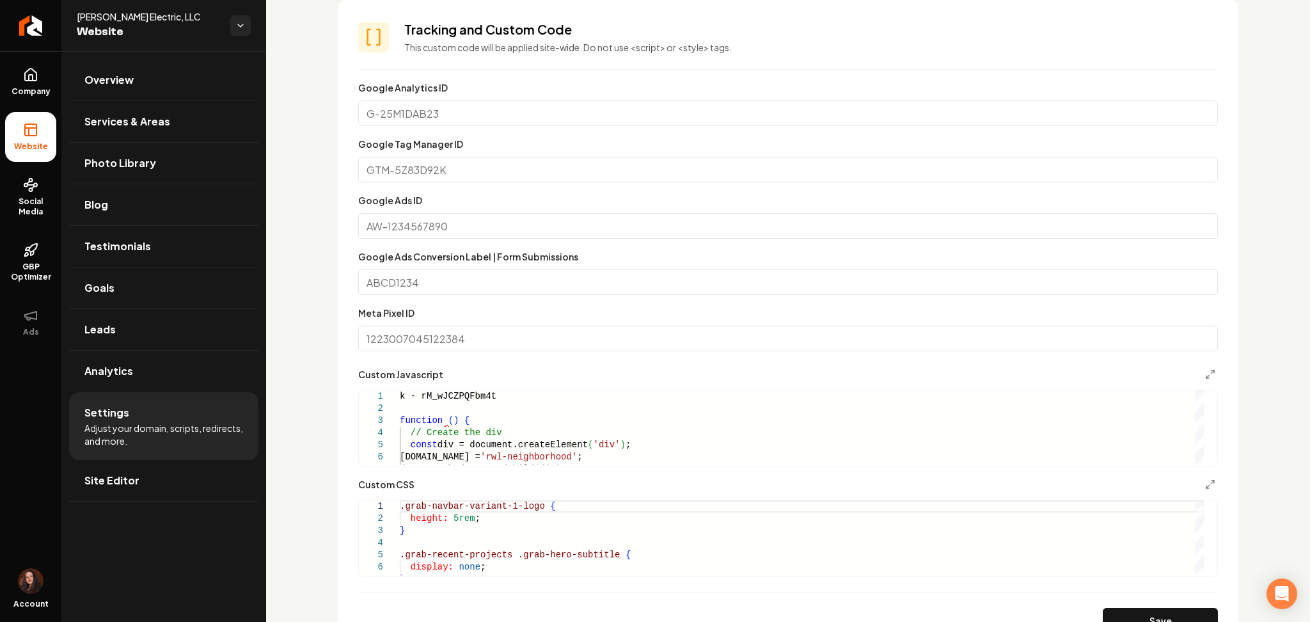
scroll to position [682, 0]
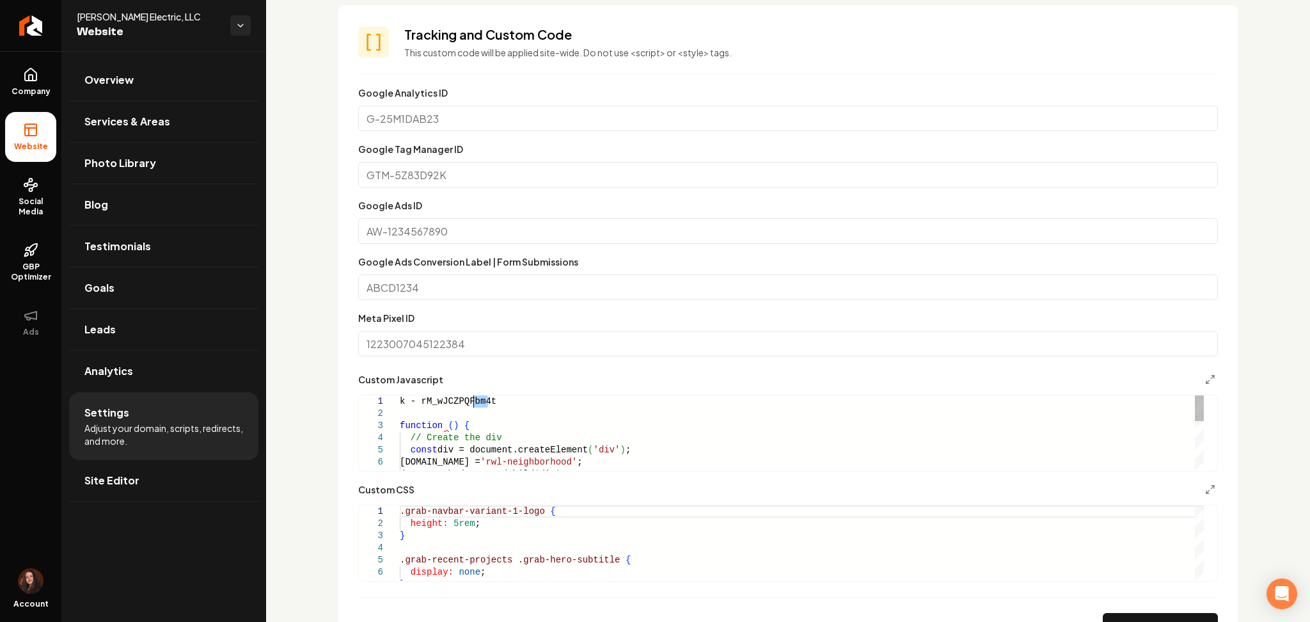
drag, startPoint x: 473, startPoint y: 404, endPoint x: 340, endPoint y: 404, distance: 133.1
click at [400, 404] on div "const div = document.createElement ( 'div' ) ; div.id = 'rwl-neighborhood' ; do…" at bounding box center [802, 504] width 804 height 219
click at [422, 415] on div "const div = document.createElement ( 'div' ) ; div.id = 'rwl-neighborhood' ; do…" at bounding box center [802, 504] width 804 height 219
drag, startPoint x: 507, startPoint y: 402, endPoint x: 420, endPoint y: 404, distance: 87.0
click at [420, 404] on div "const div = document.createElement ( 'div' ) ; div.id = 'rwl-neighborhood' ; do…" at bounding box center [802, 504] width 804 height 219
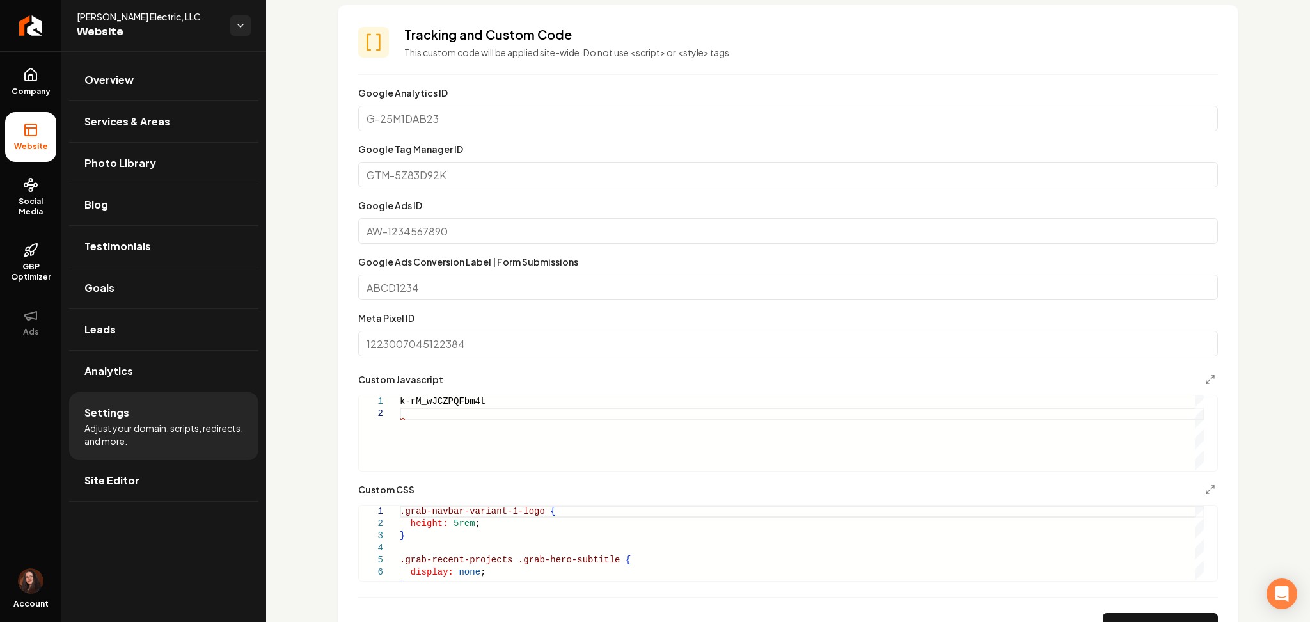
scroll to position [12, 0]
drag, startPoint x: 489, startPoint y: 397, endPoint x: 384, endPoint y: 397, distance: 104.3
click at [400, 397] on div "k-rM_wJCZPQFbm4t" at bounding box center [802, 432] width 804 height 75
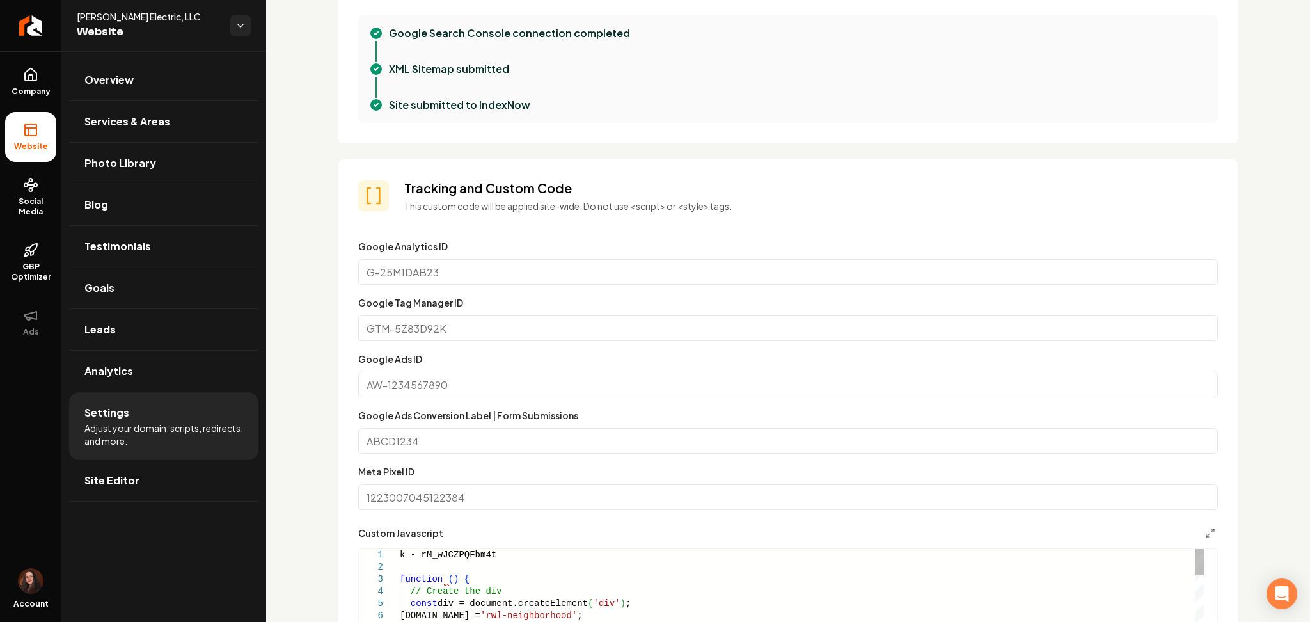
scroll to position [512, 0]
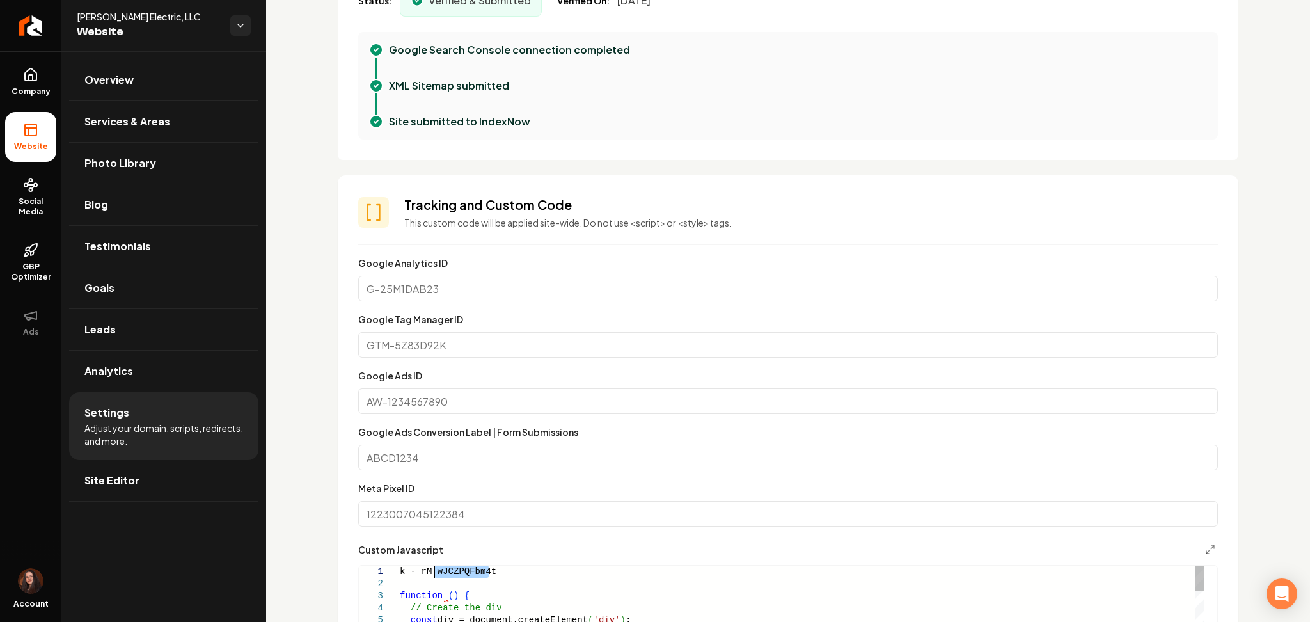
drag, startPoint x: 495, startPoint y: 573, endPoint x: 384, endPoint y: 578, distance: 110.2
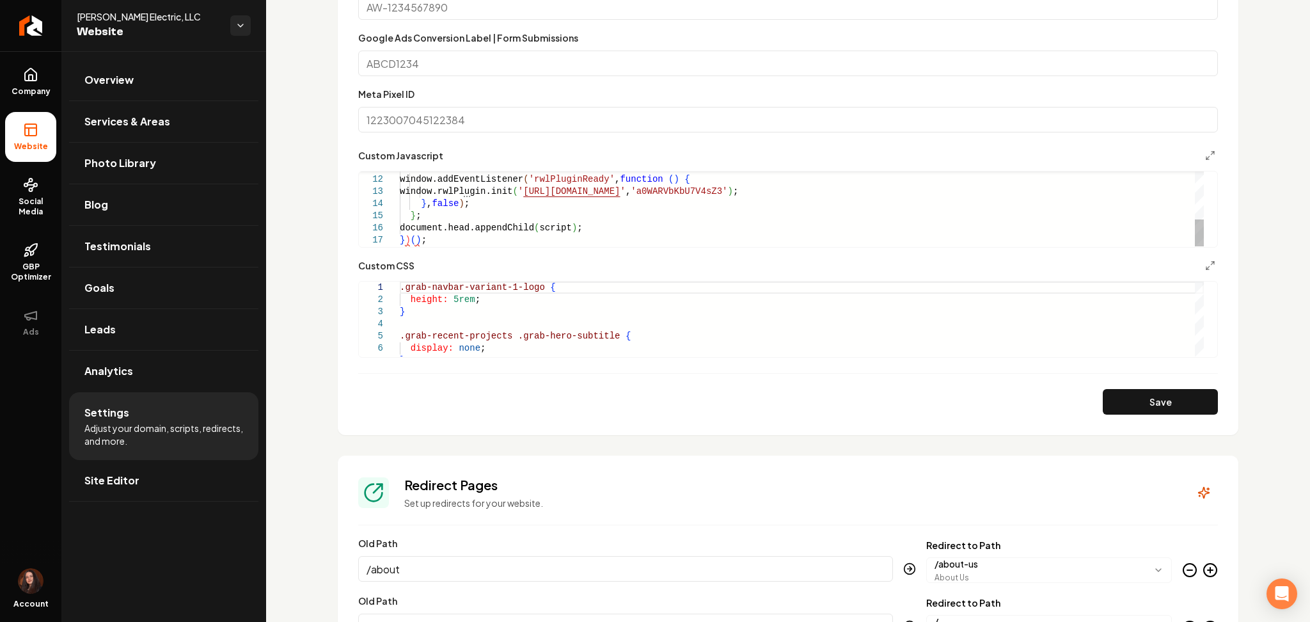
scroll to position [938, 0]
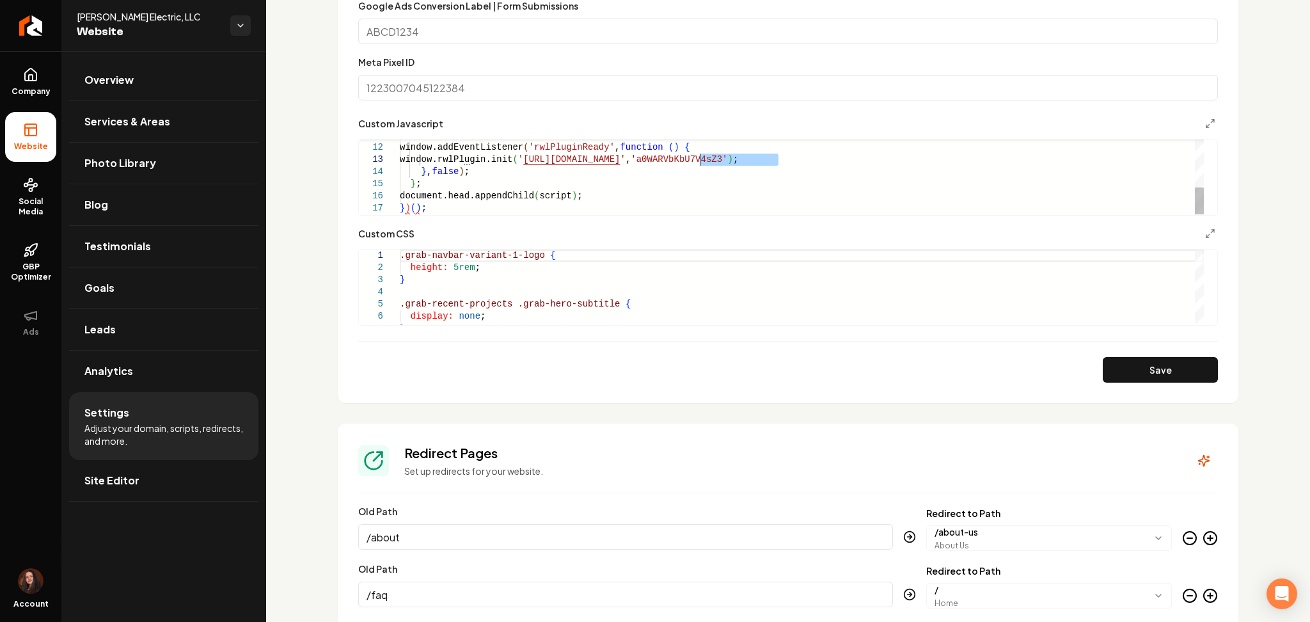
drag, startPoint x: 778, startPoint y: 159, endPoint x: 700, endPoint y: 162, distance: 78.1
click at [700, 162] on div "script.onload = function ( ) { window.addEventListener ( 'rwlPluginReady' , fun…" at bounding box center [802, 111] width 804 height 207
click at [471, 205] on div "script.onload = function ( ) { window.addEventListener ( 'rwlPluginReady' , fun…" at bounding box center [802, 111] width 804 height 207
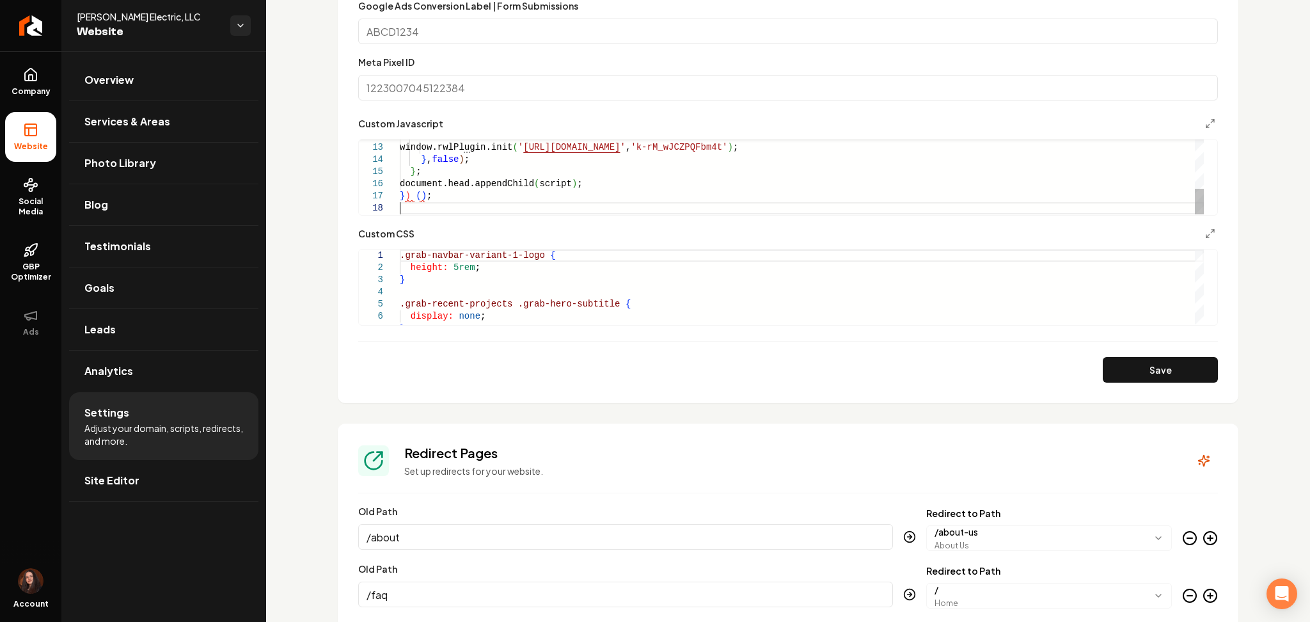
type textarea "**********"
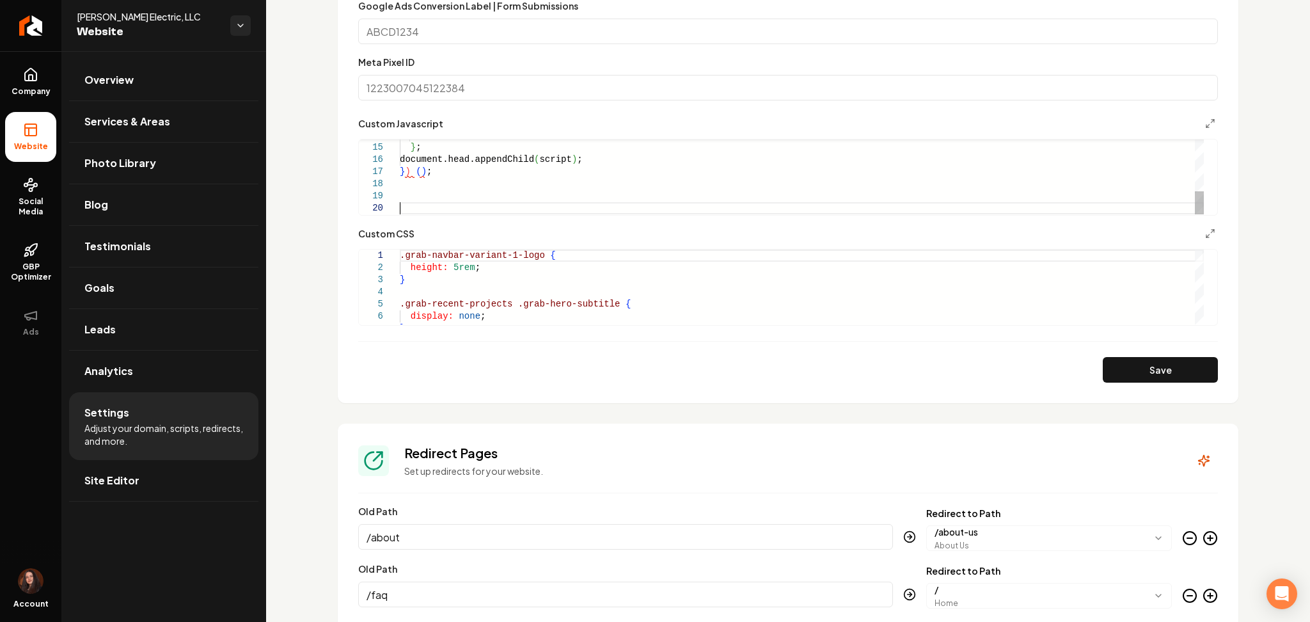
scroll to position [11, 0]
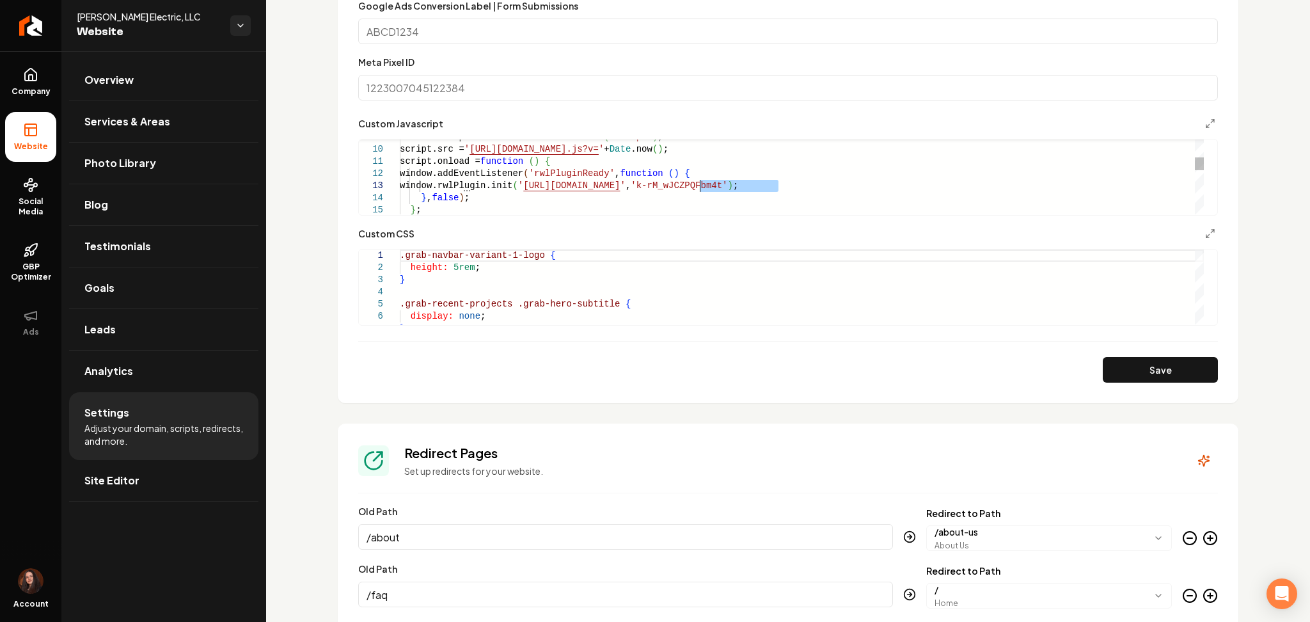
drag, startPoint x: 779, startPoint y: 185, endPoint x: 700, endPoint y: 188, distance: 78.8
click at [701, 189] on div "window.rwlPlugin.init ( ' https://app.realworklabs.com ' , 'k-rM_wJCZPQFbm4t' )…" at bounding box center [802, 253] width 804 height 438
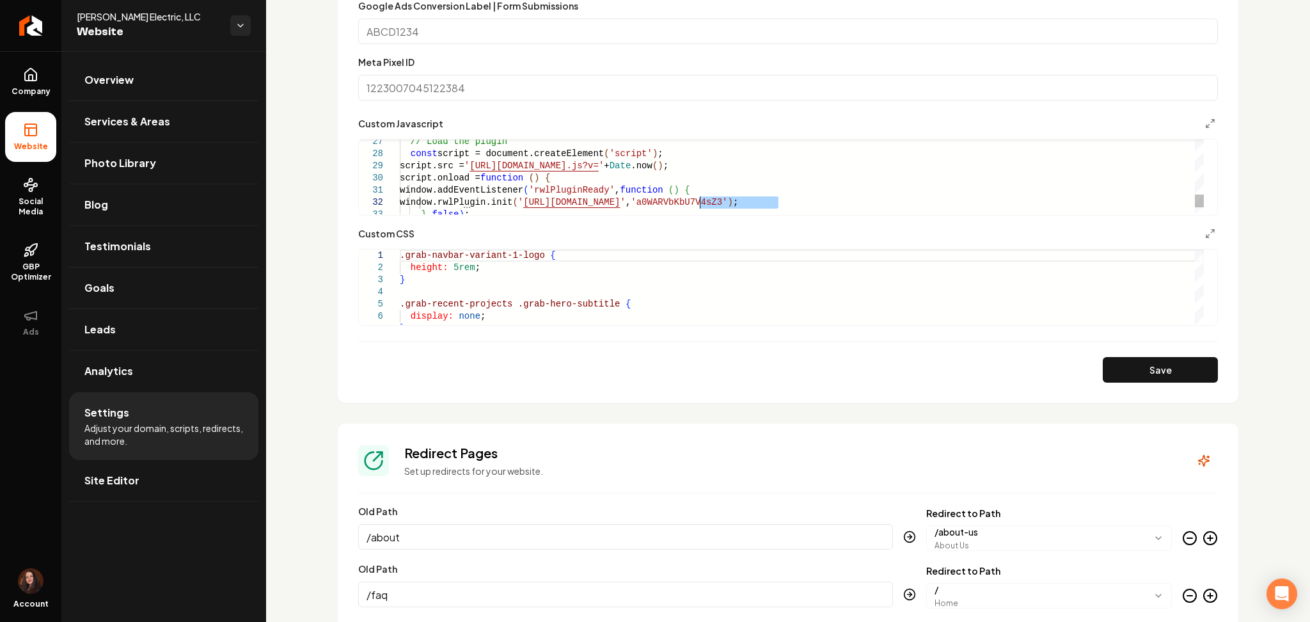
drag, startPoint x: 771, startPoint y: 203, endPoint x: 700, endPoint y: 204, distance: 71.0
click at [700, 204] on div "// Load the plugin const script = document.createElement ( 'script' ) ; script.…" at bounding box center [802, 39] width 804 height 438
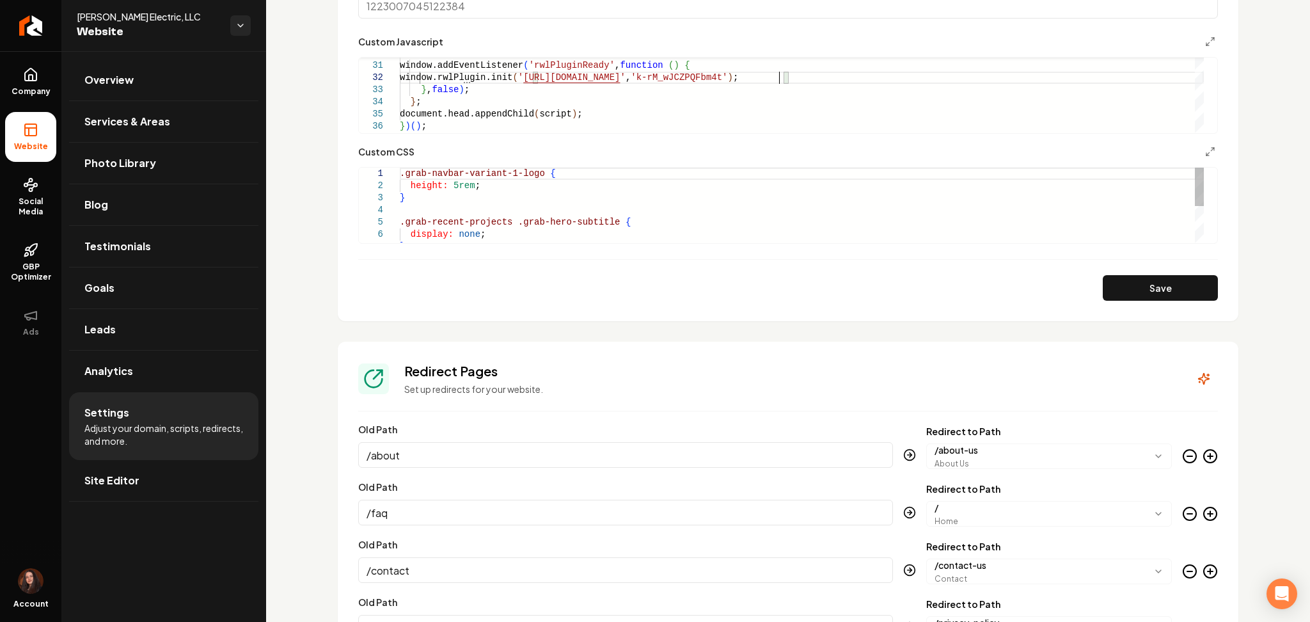
scroll to position [1024, 0]
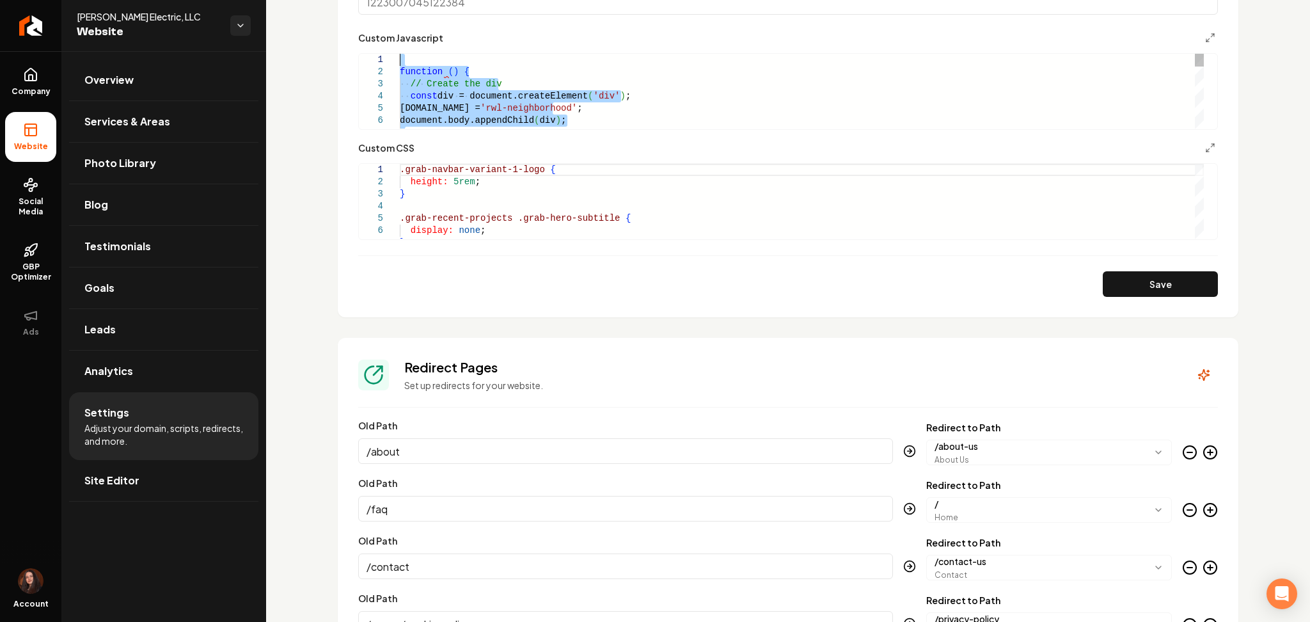
drag, startPoint x: 440, startPoint y: 93, endPoint x: 347, endPoint y: -59, distance: 178.6
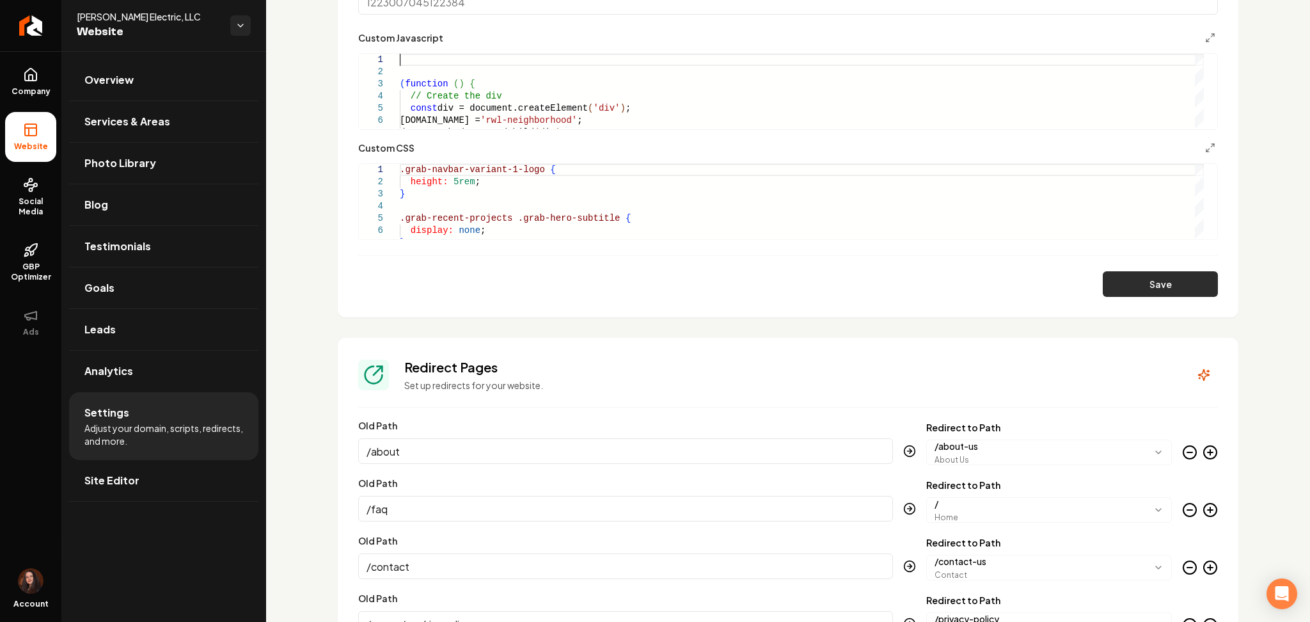
type textarea "**********"
click at [1103, 274] on button "Save" at bounding box center [1160, 284] width 115 height 26
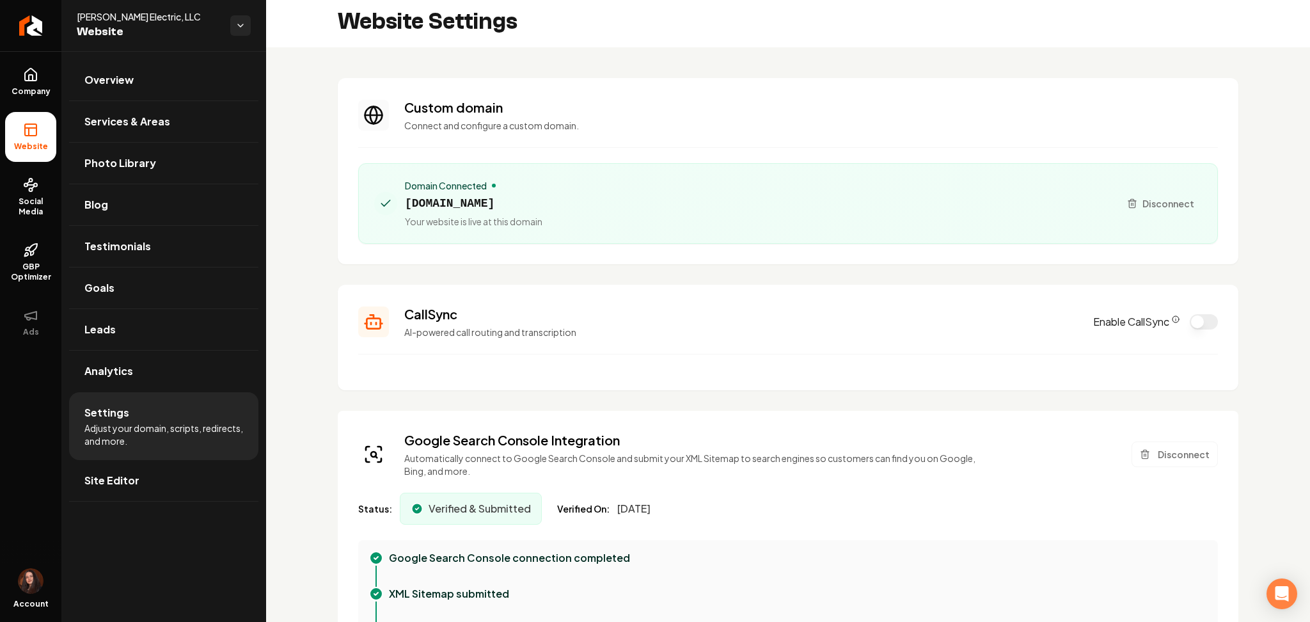
scroll to position [0, 0]
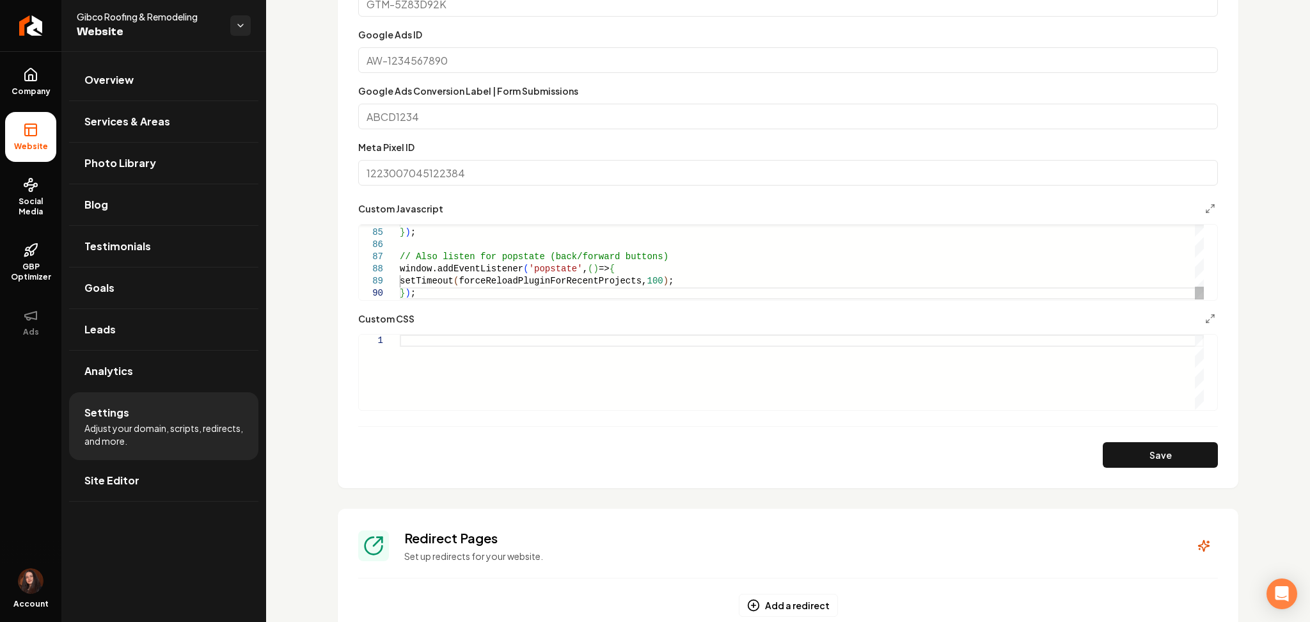
scroll to position [0, 13]
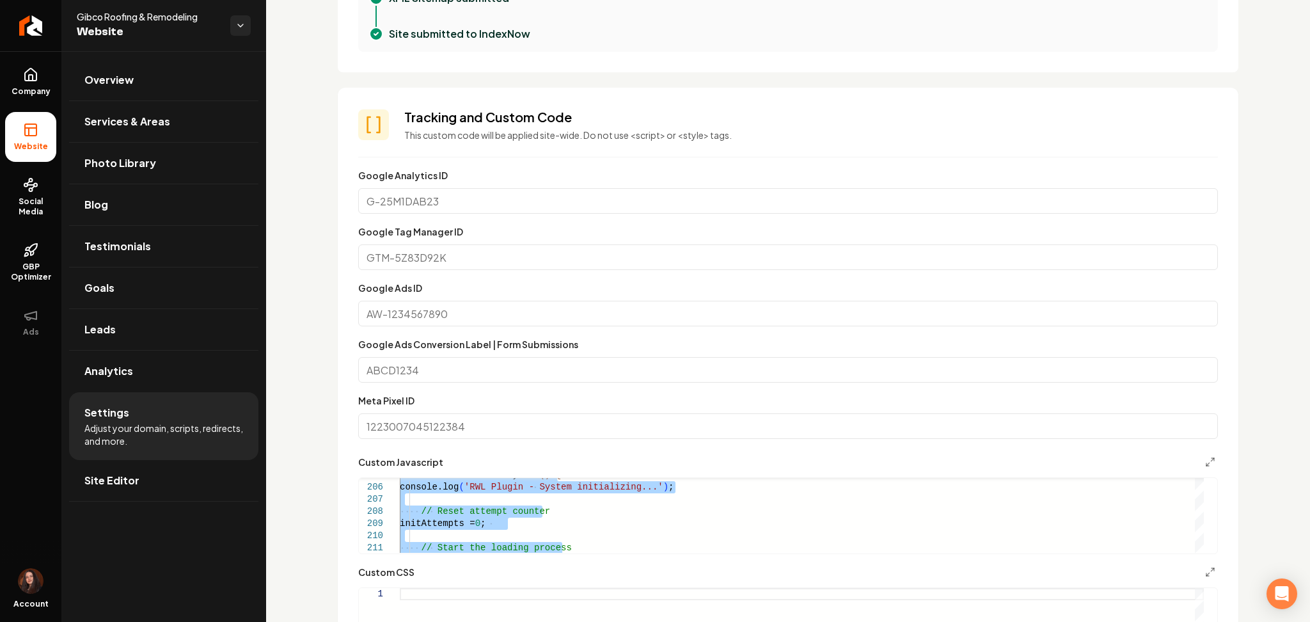
scroll to position [768, 0]
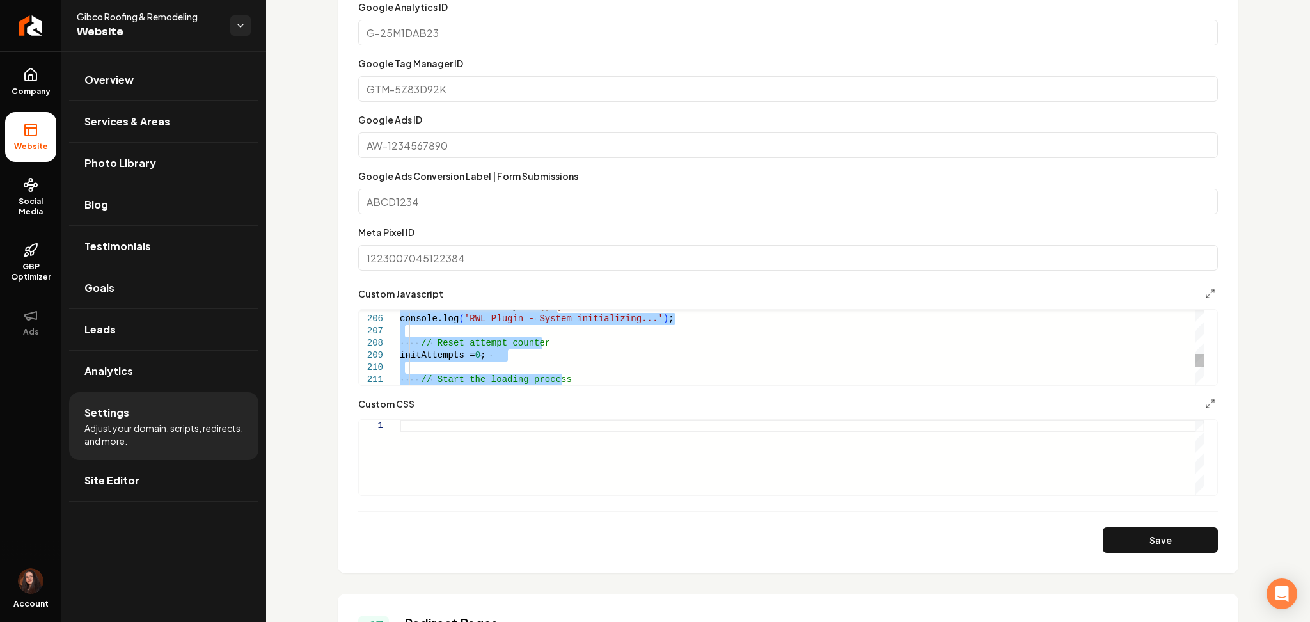
type textarea "**********"
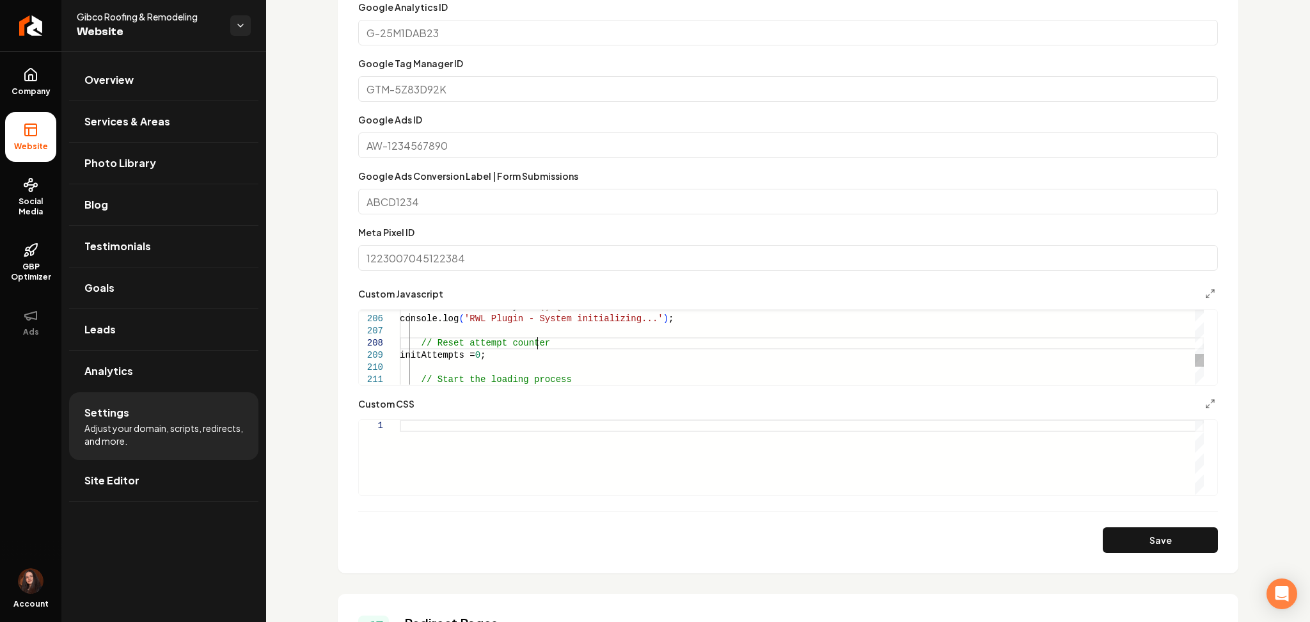
click at [95, 482] on span "Site Editor" at bounding box center [111, 480] width 55 height 15
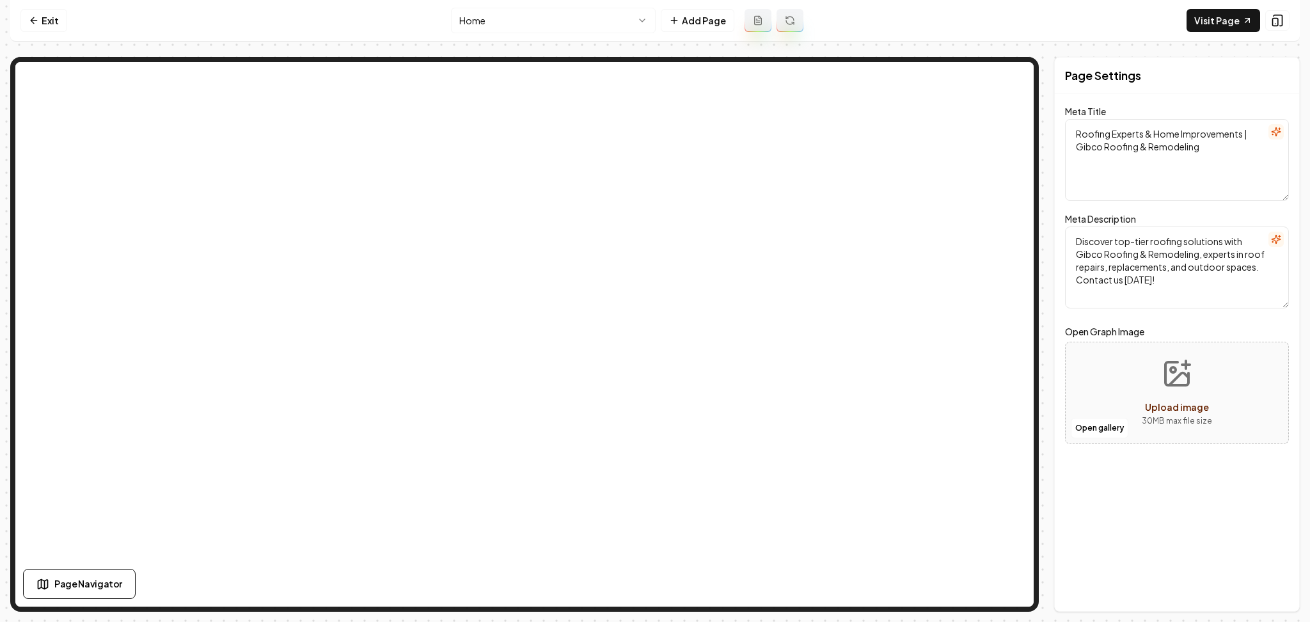
click at [495, 26] on html "Computer Required This feature is only available on a computer. Please switch t…" at bounding box center [655, 311] width 1310 height 622
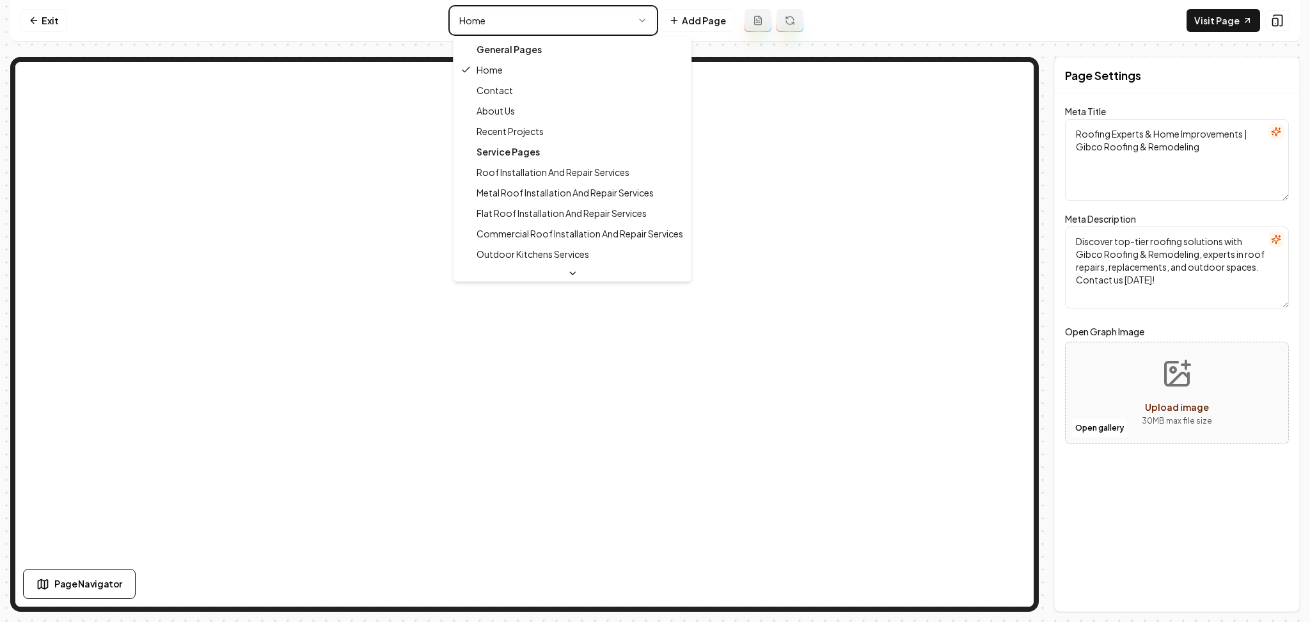
type textarea "Roofing & Remodeling Experts in [GEOGRAPHIC_DATA] | Gibco Roofing"
type textarea "Gibco Roofing & Remodeling offers expert roof repairs, outdoor living upgrades,…"
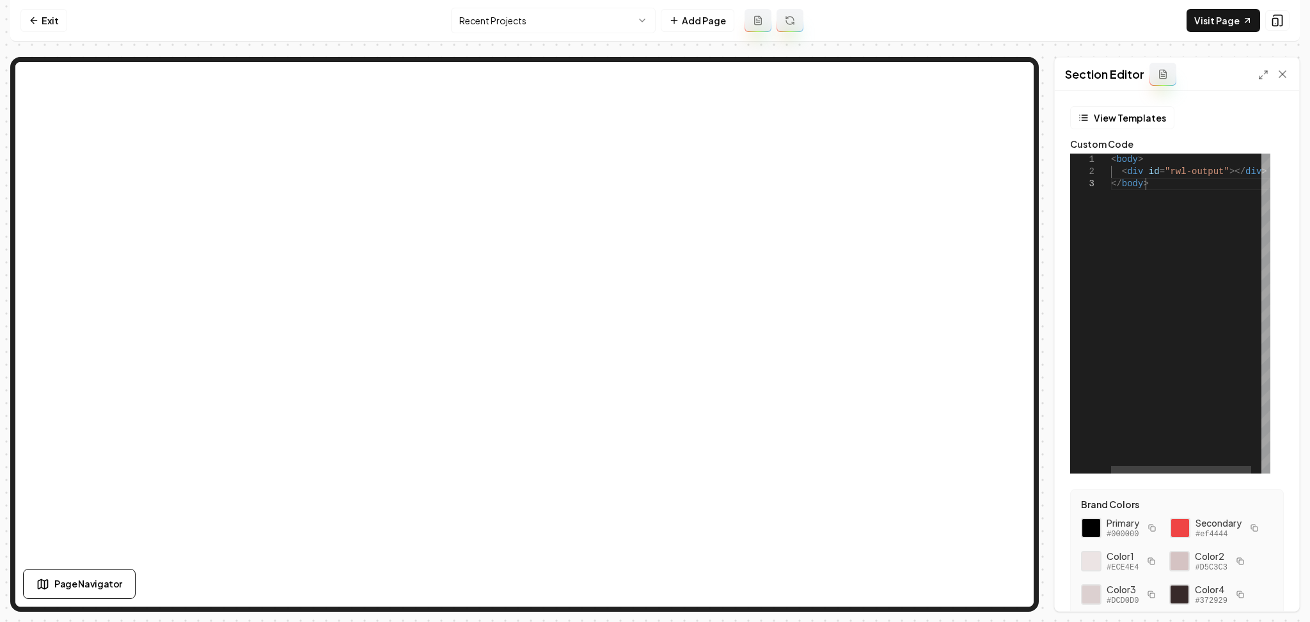
scroll to position [0, 33]
drag, startPoint x: 1189, startPoint y: 193, endPoint x: 1073, endPoint y: 155, distance: 122.0
click at [1111, 155] on div "< body > < div id = "rwl-output" ></ div > </ body >" at bounding box center [1196, 314] width 171 height 320
click at [1213, 469] on div at bounding box center [1223, 470] width 44 height 8
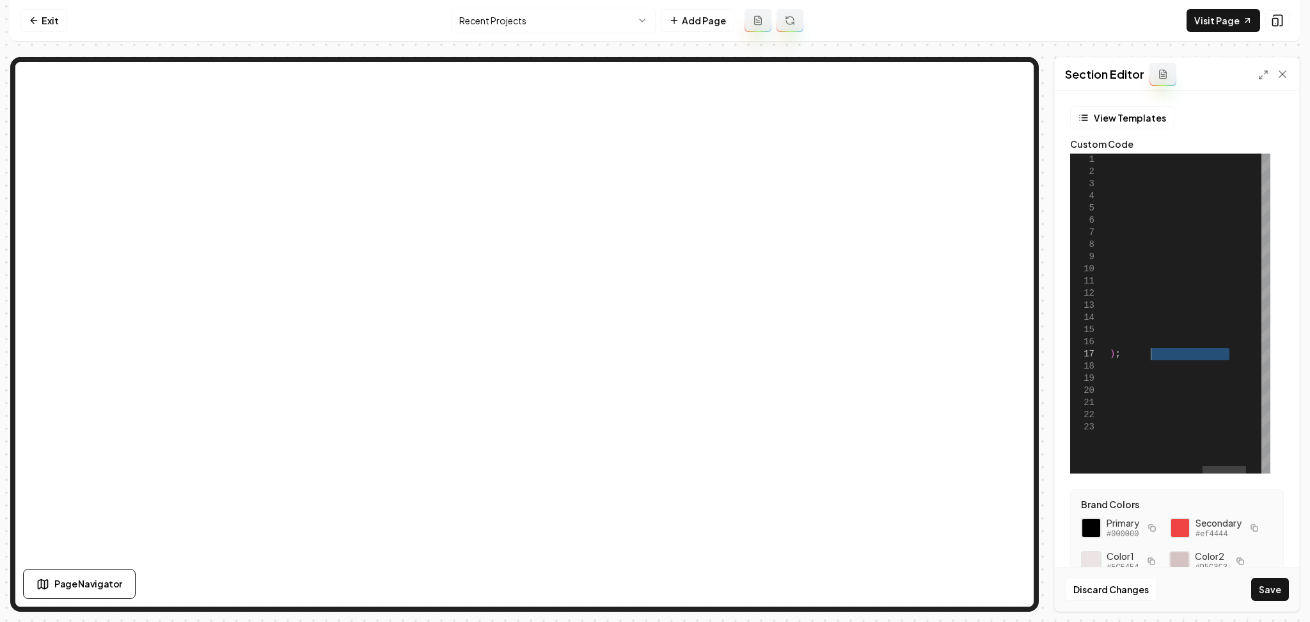
drag, startPoint x: 1229, startPoint y: 356, endPoint x: 1160, endPoint y: 366, distance: 69.8
click at [1150, 359] on div "< head > < div id = "rwl-output" ></ div > < div id = "rwl-neighborhood" ></ di…" at bounding box center [1052, 314] width 550 height 320
type textarea "**********"
click at [1268, 583] on button "Save" at bounding box center [1270, 589] width 38 height 23
click at [1237, 22] on link "Visit Page" at bounding box center [1224, 20] width 74 height 23
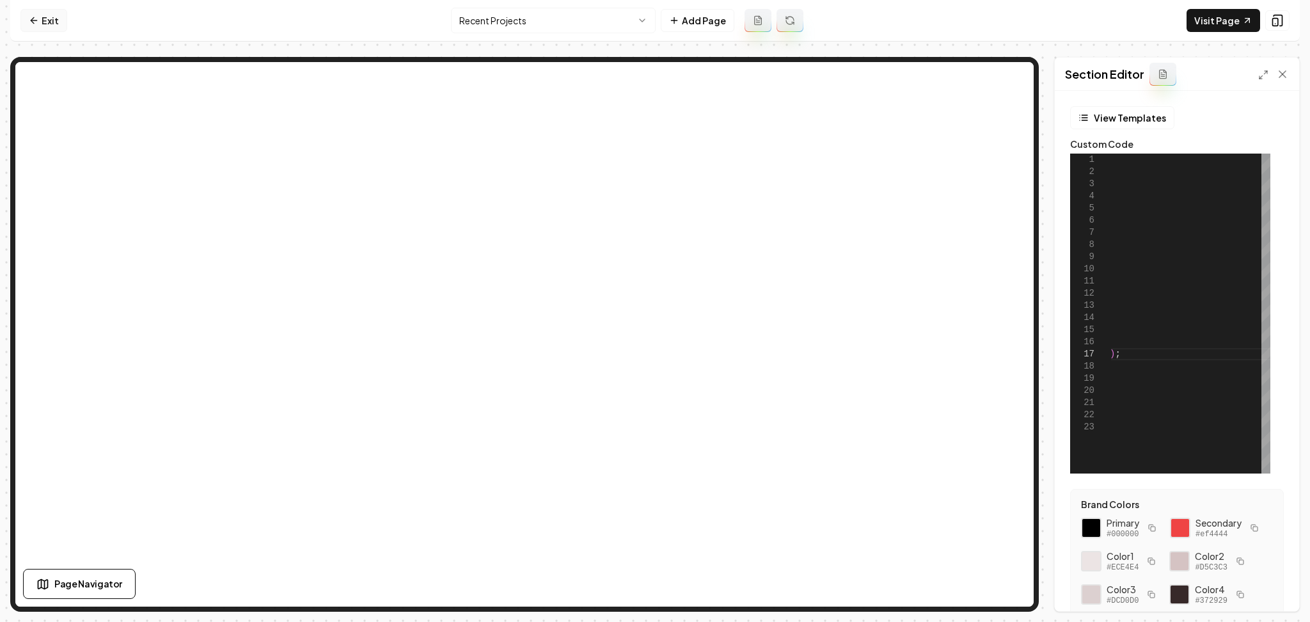
click at [25, 15] on link "Exit" at bounding box center [43, 20] width 47 height 23
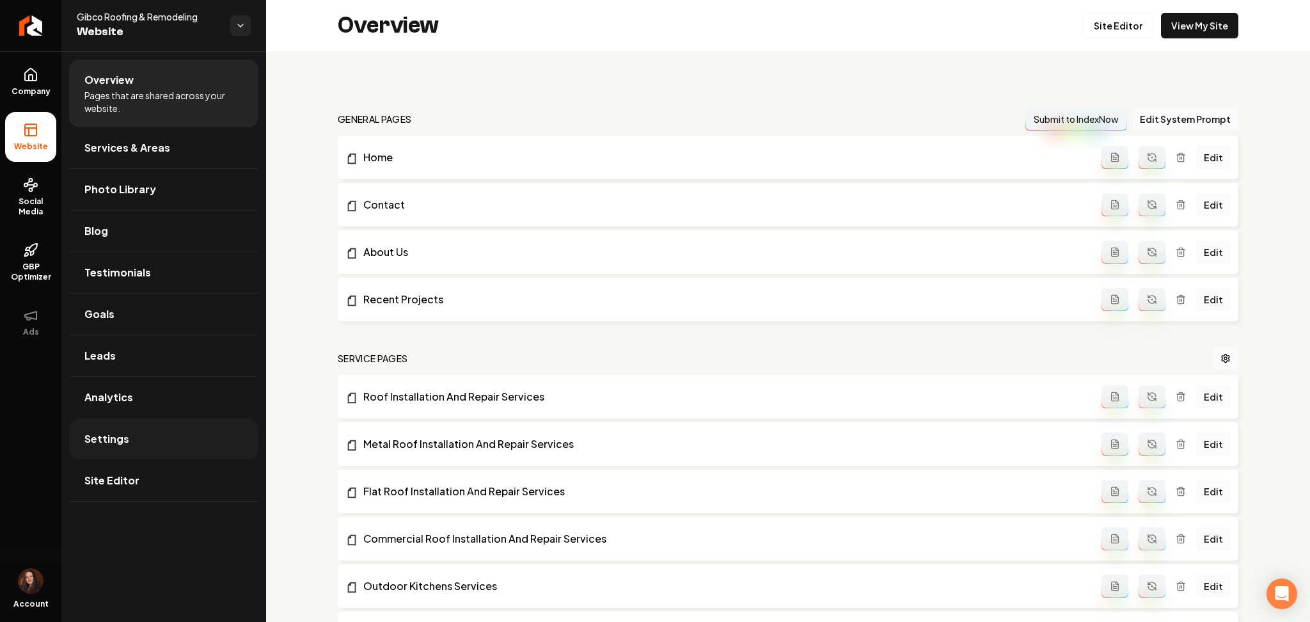
click at [165, 423] on link "Settings" at bounding box center [163, 438] width 189 height 41
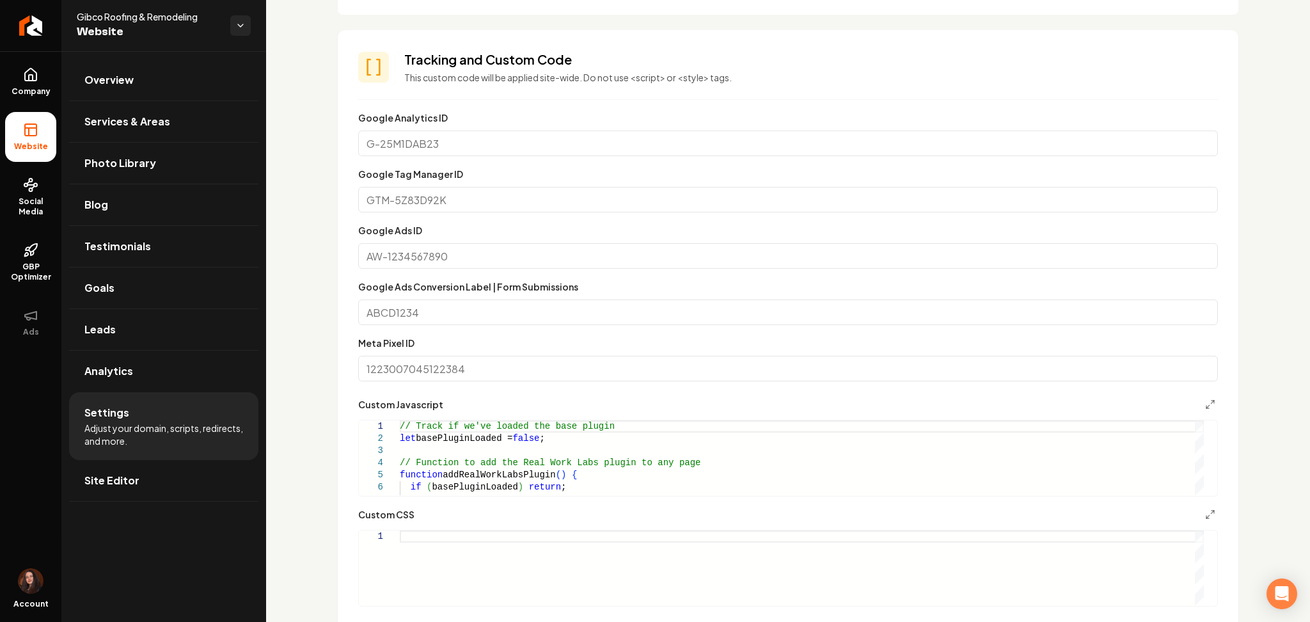
scroll to position [682, 0]
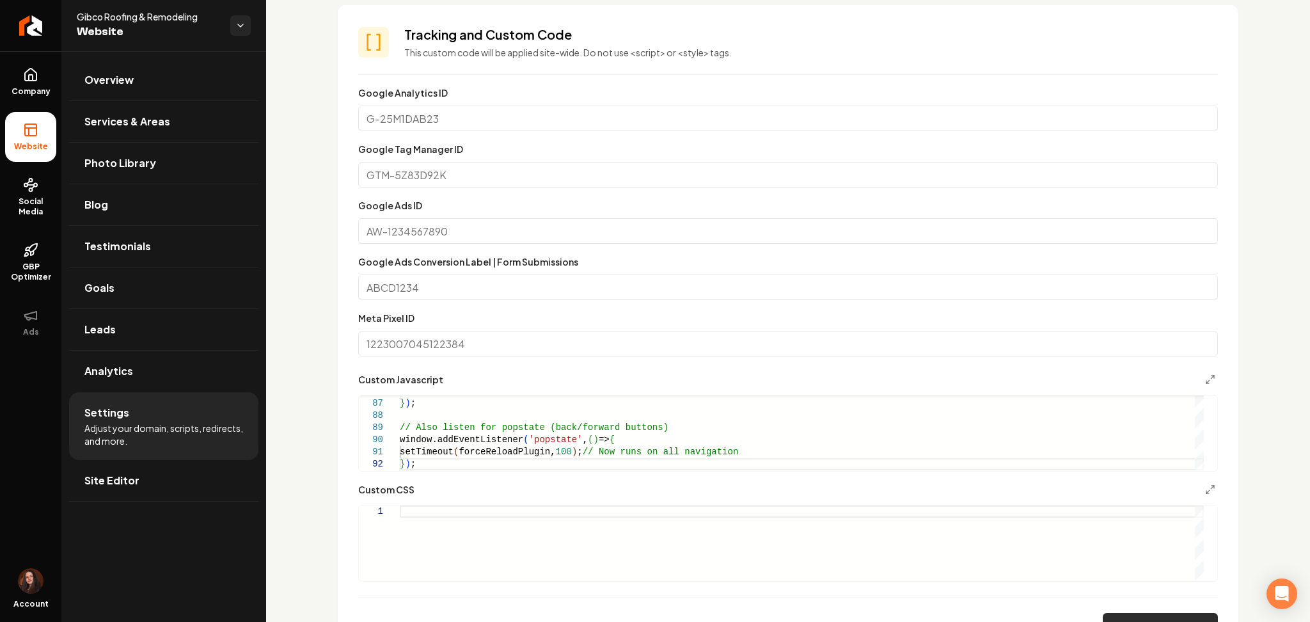
click at [1131, 615] on button "Save" at bounding box center [1160, 626] width 115 height 26
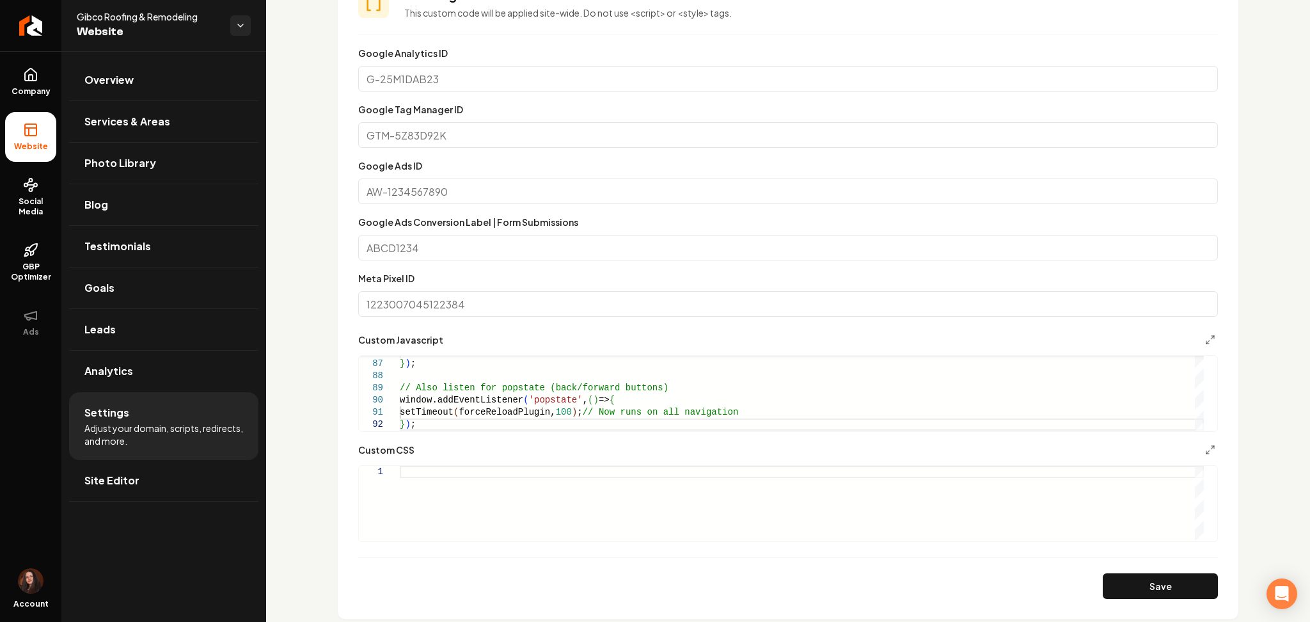
scroll to position [853, 0]
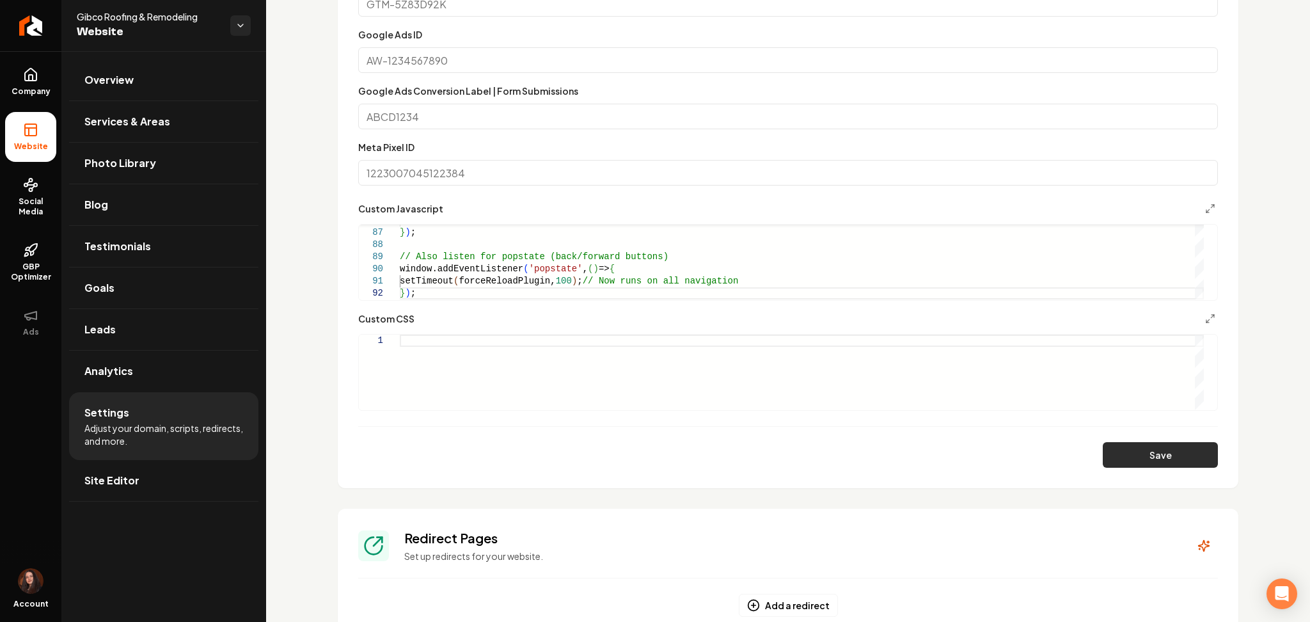
click at [1137, 461] on button "Save" at bounding box center [1160, 455] width 115 height 26
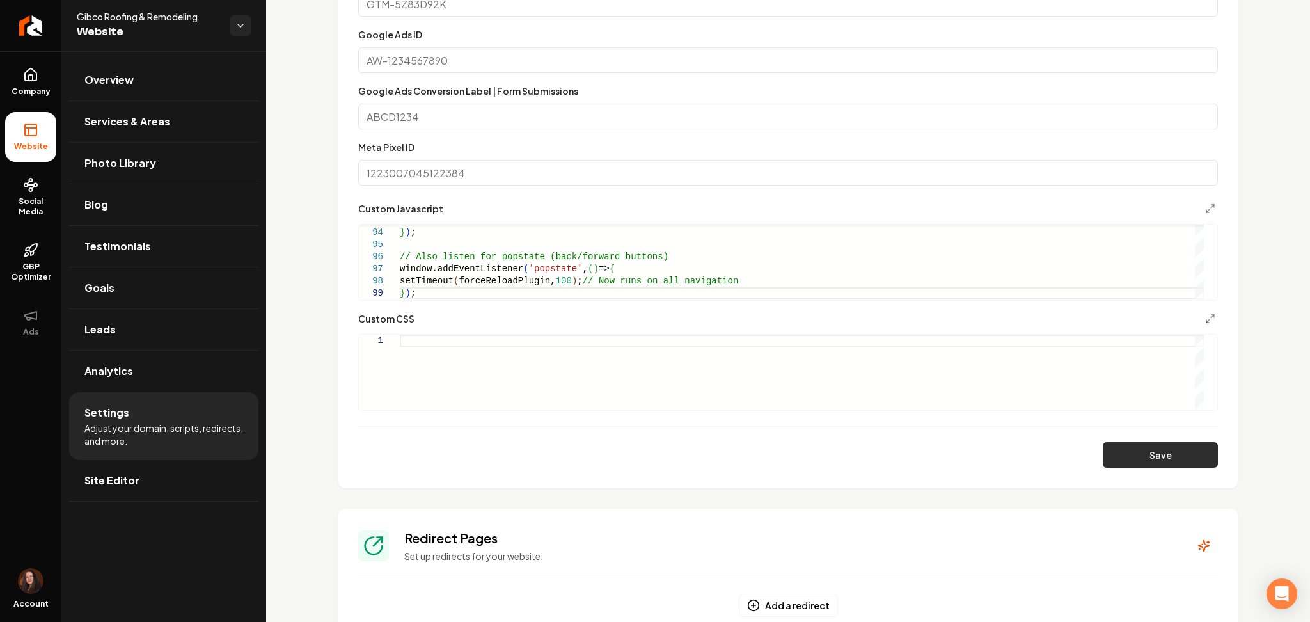
click at [1185, 454] on button "Save" at bounding box center [1160, 455] width 115 height 26
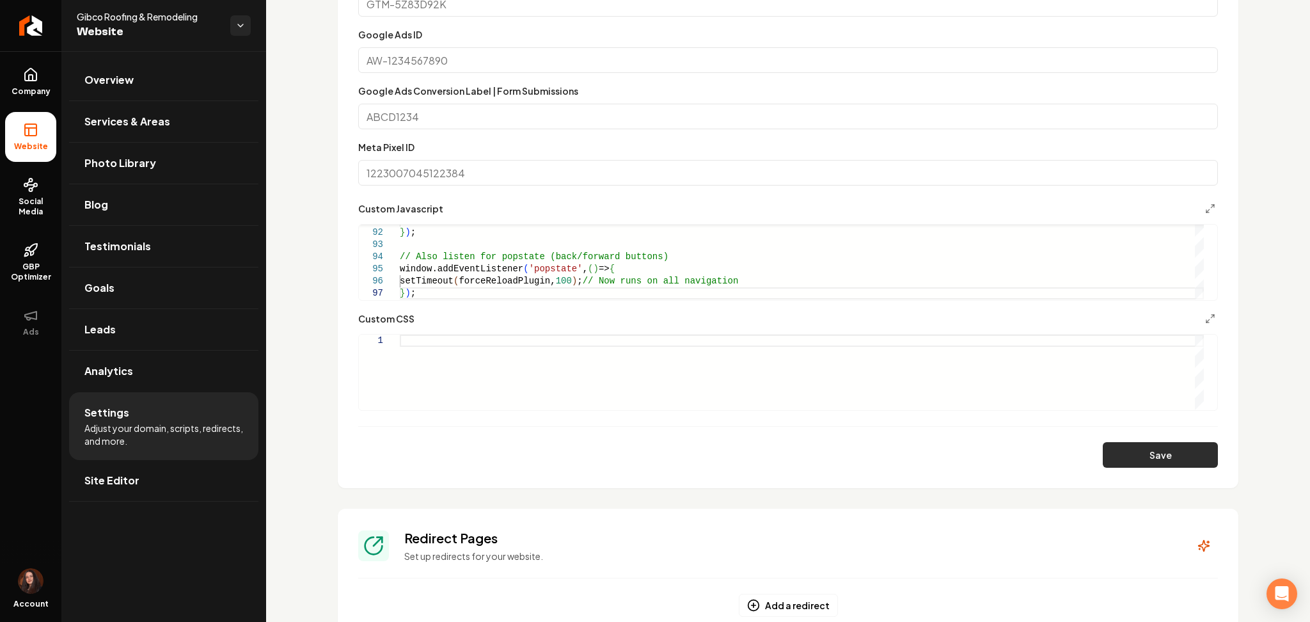
click at [1129, 452] on button "Save" at bounding box center [1160, 455] width 115 height 26
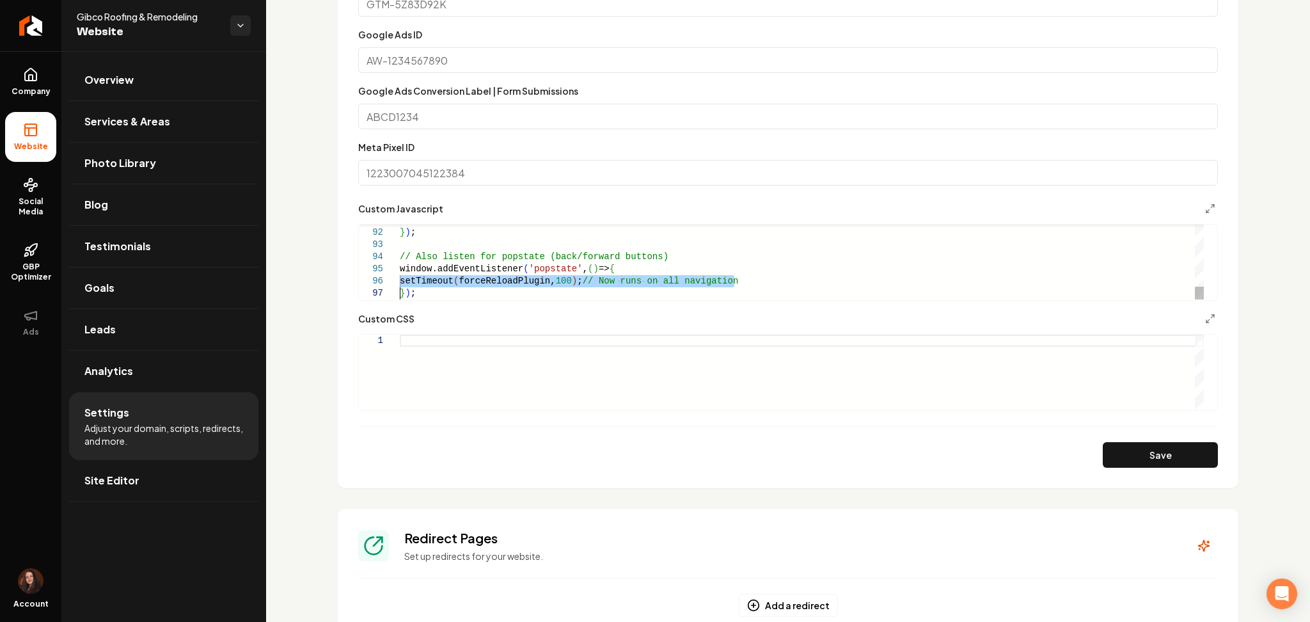
click at [1127, 441] on form "**********" at bounding box center [788, 190] width 860 height 553
click at [1132, 448] on button "Save" at bounding box center [1160, 455] width 115 height 26
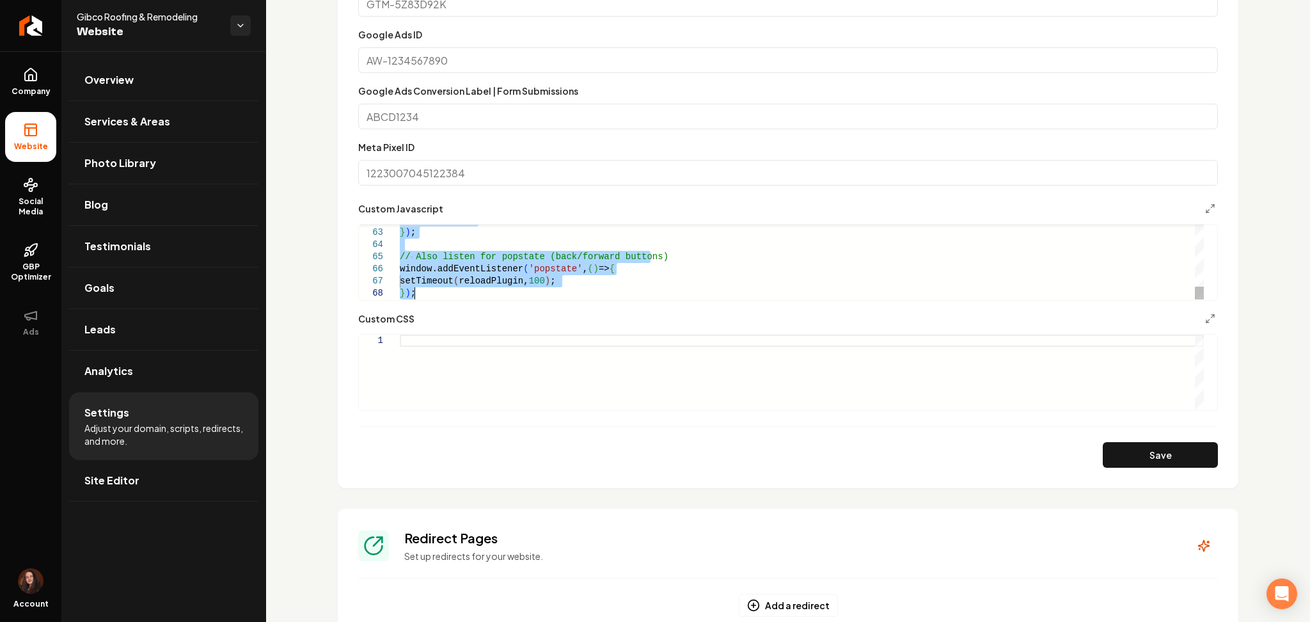
drag, startPoint x: 544, startPoint y: 264, endPoint x: 789, endPoint y: 288, distance: 245.5
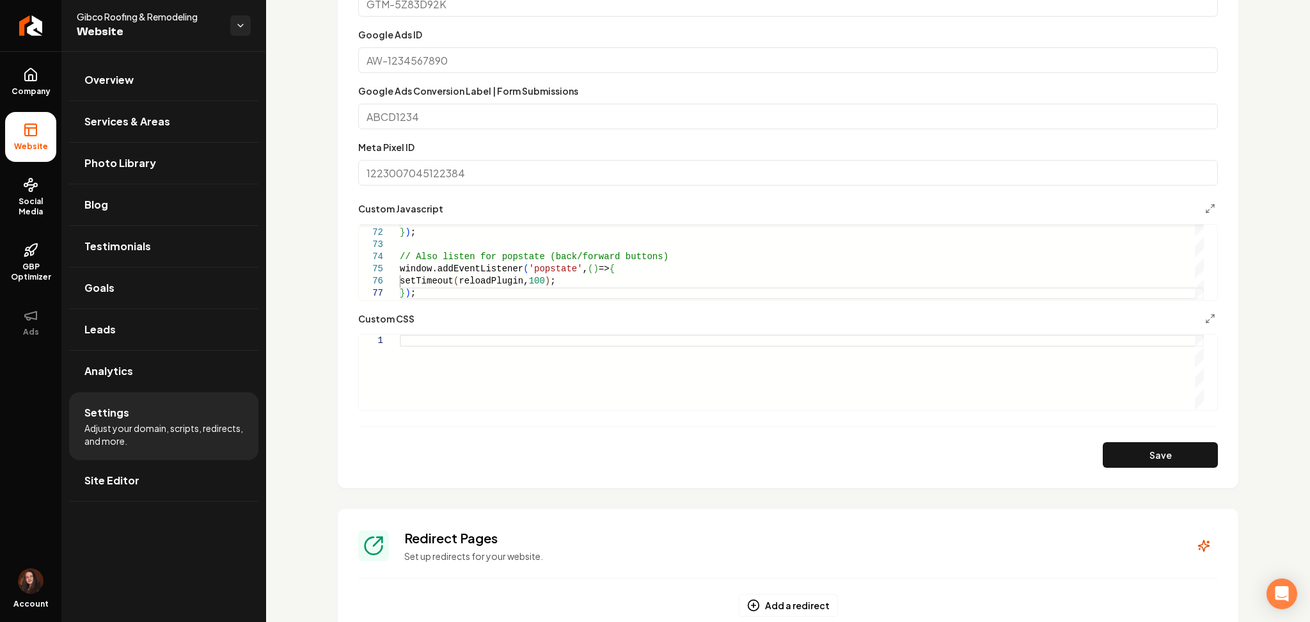
click at [1176, 448] on button "Save" at bounding box center [1160, 455] width 115 height 26
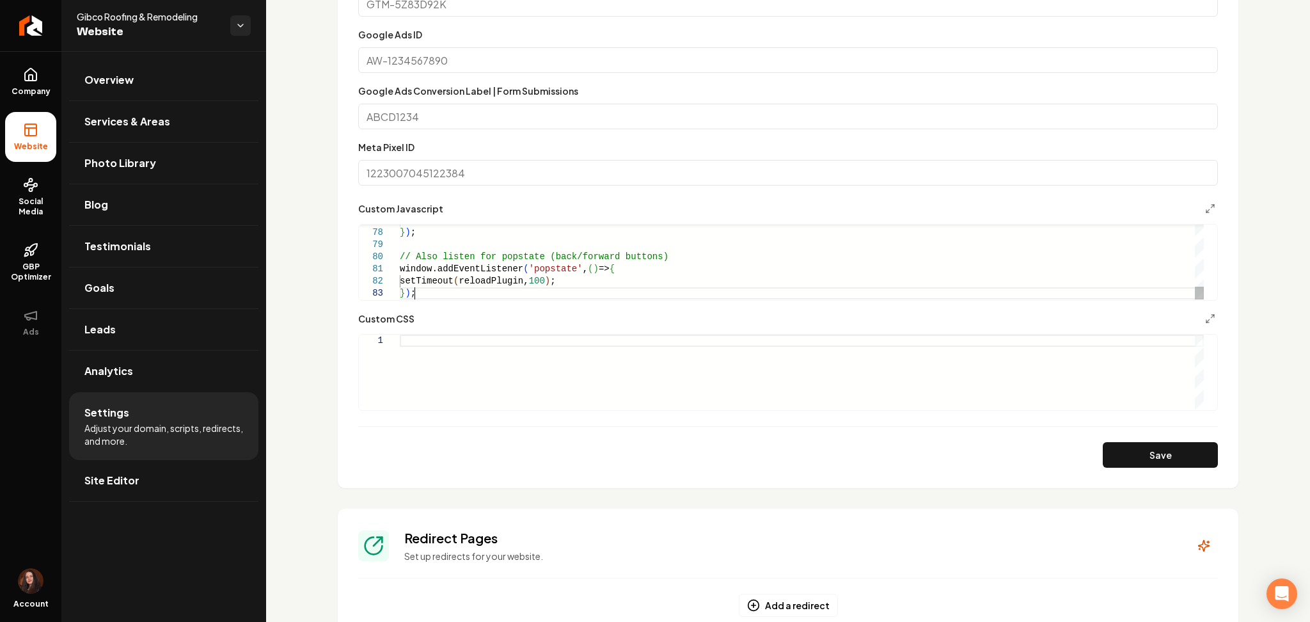
click at [1170, 451] on button "Save" at bounding box center [1160, 455] width 115 height 26
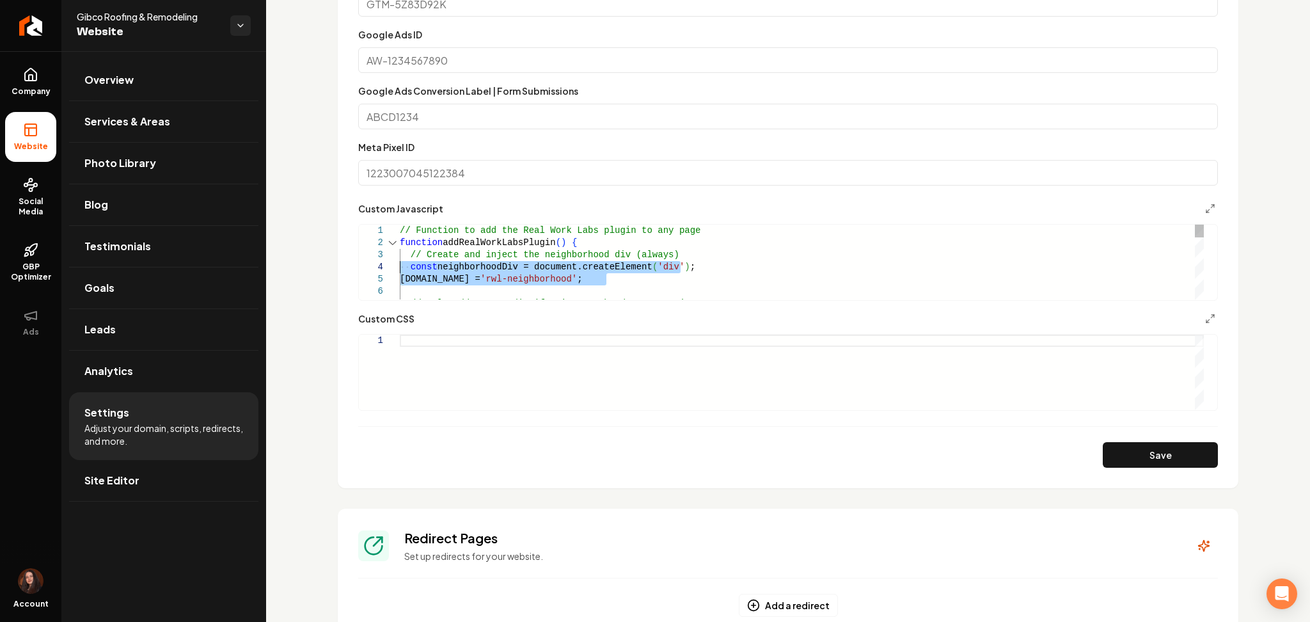
drag, startPoint x: 610, startPoint y: 280, endPoint x: 381, endPoint y: 269, distance: 229.3
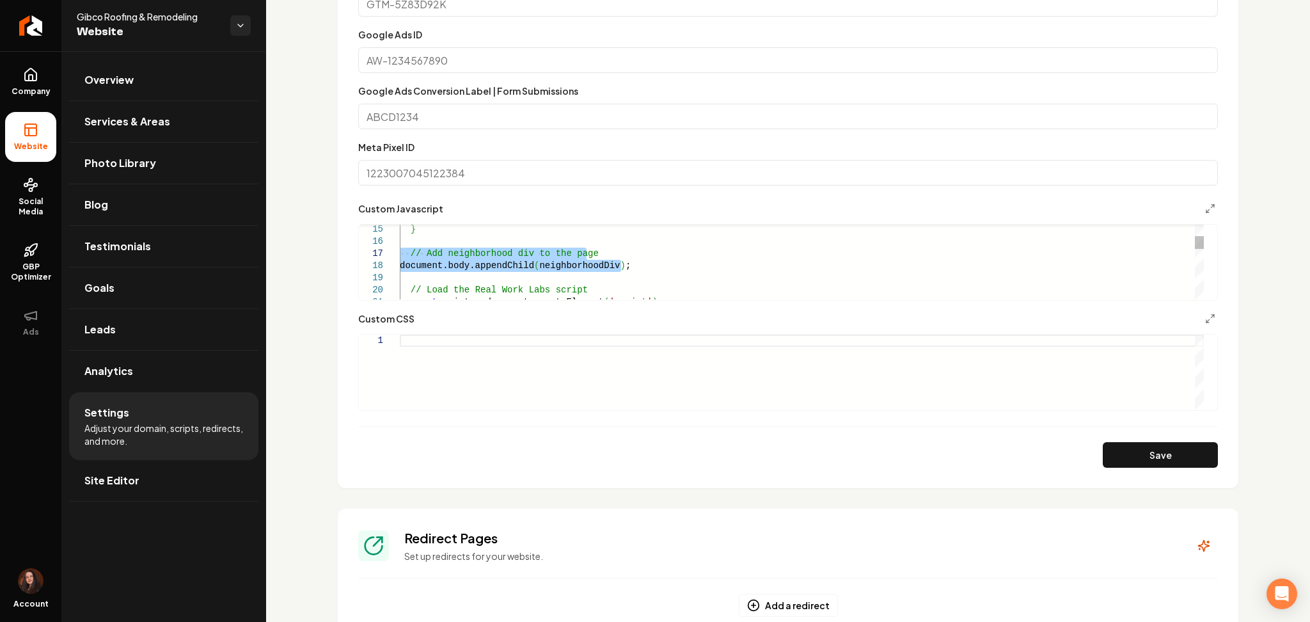
drag, startPoint x: 641, startPoint y: 264, endPoint x: 394, endPoint y: 257, distance: 247.0
click at [400, 257] on div "} // Add neighborhood div to the page document.body.appendChild ( neighborhoodD…" at bounding box center [802, 557] width 804 height 1009
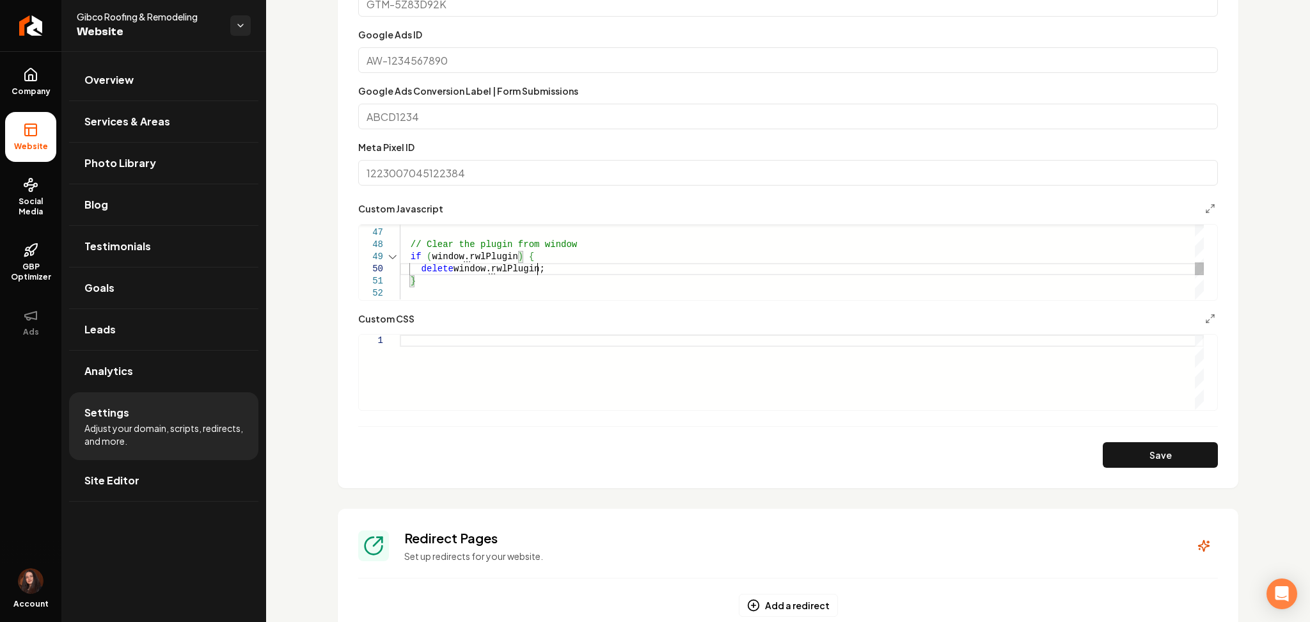
click at [564, 273] on div "existingScripts.forEach ( script => script.remove ( ) ) ; // Clear the plugin f…" at bounding box center [802, 159] width 804 height 985
type textarea "**********"
click at [564, 273] on div "existingScripts.forEach ( script => script.remove ( ) ) ; // Clear the plugin f…" at bounding box center [802, 159] width 804 height 985
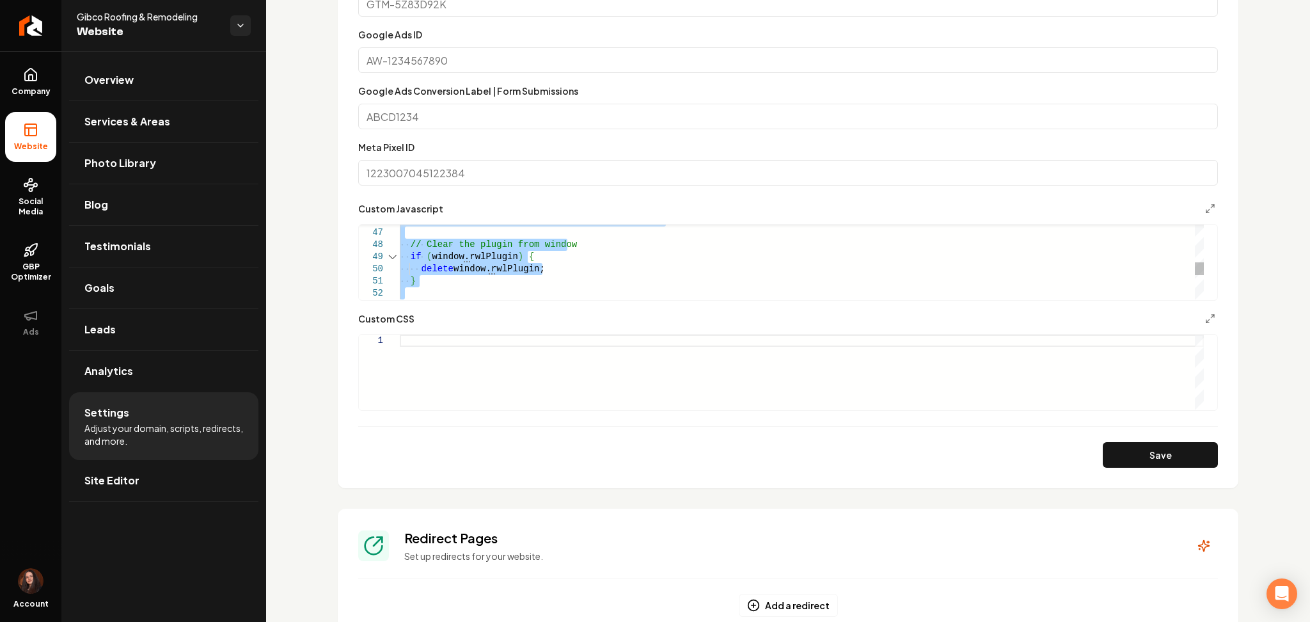
scroll to position [0, 0]
drag, startPoint x: 449, startPoint y: 232, endPoint x: 424, endPoint y: 209, distance: 34.0
click at [448, 231] on div "Main content area" at bounding box center [802, 231] width 804 height 12
click at [513, 246] on div "Main content area" at bounding box center [802, 262] width 804 height 75
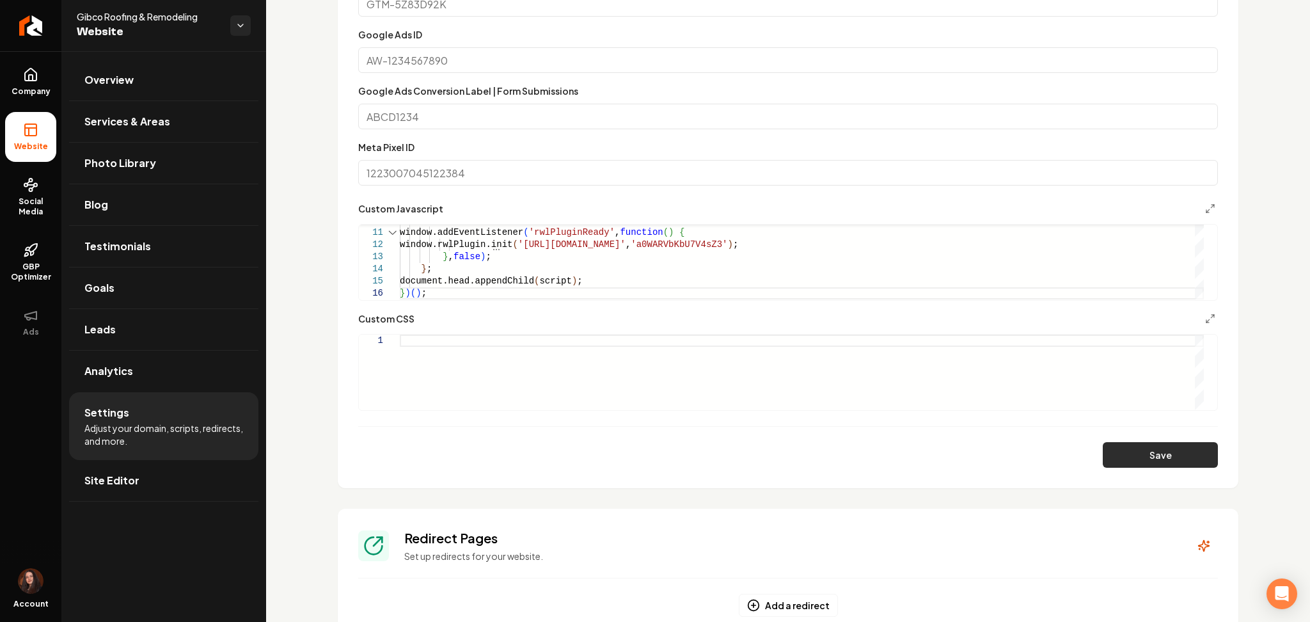
click at [1124, 463] on button "Save" at bounding box center [1160, 455] width 115 height 26
type textarea "**********"
click at [125, 494] on link "Site Editor" at bounding box center [163, 480] width 189 height 41
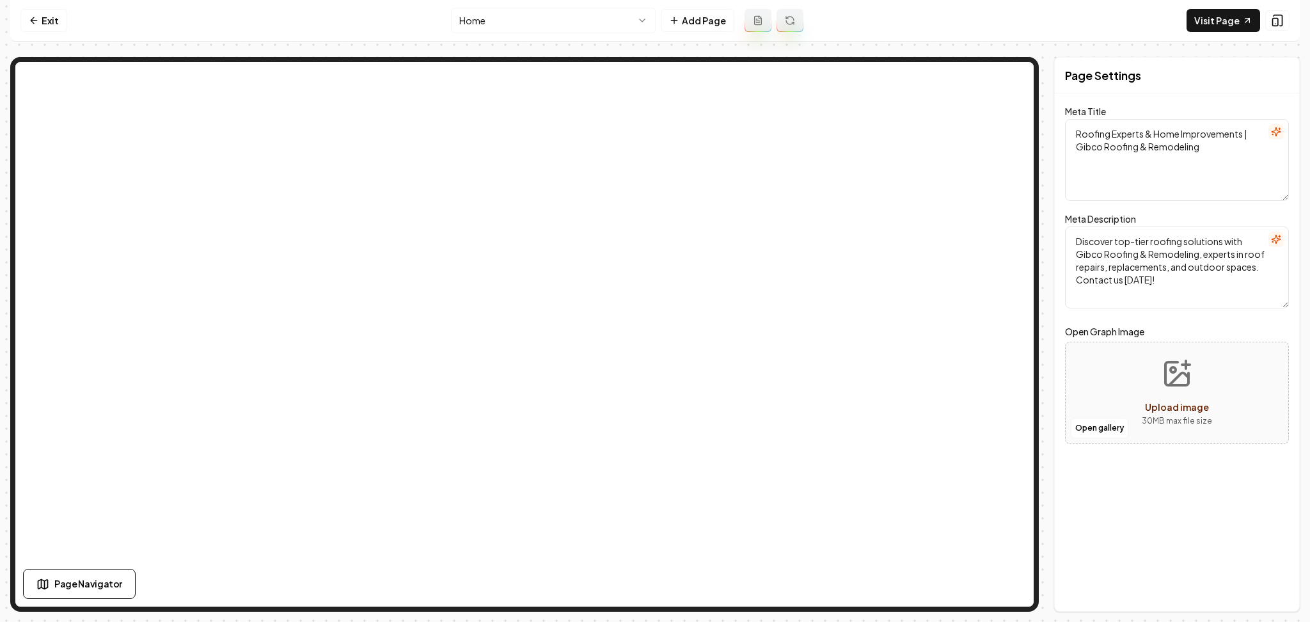
click at [495, 20] on html "Computer Required This feature is only available on a computer. Please switch t…" at bounding box center [655, 311] width 1310 height 622
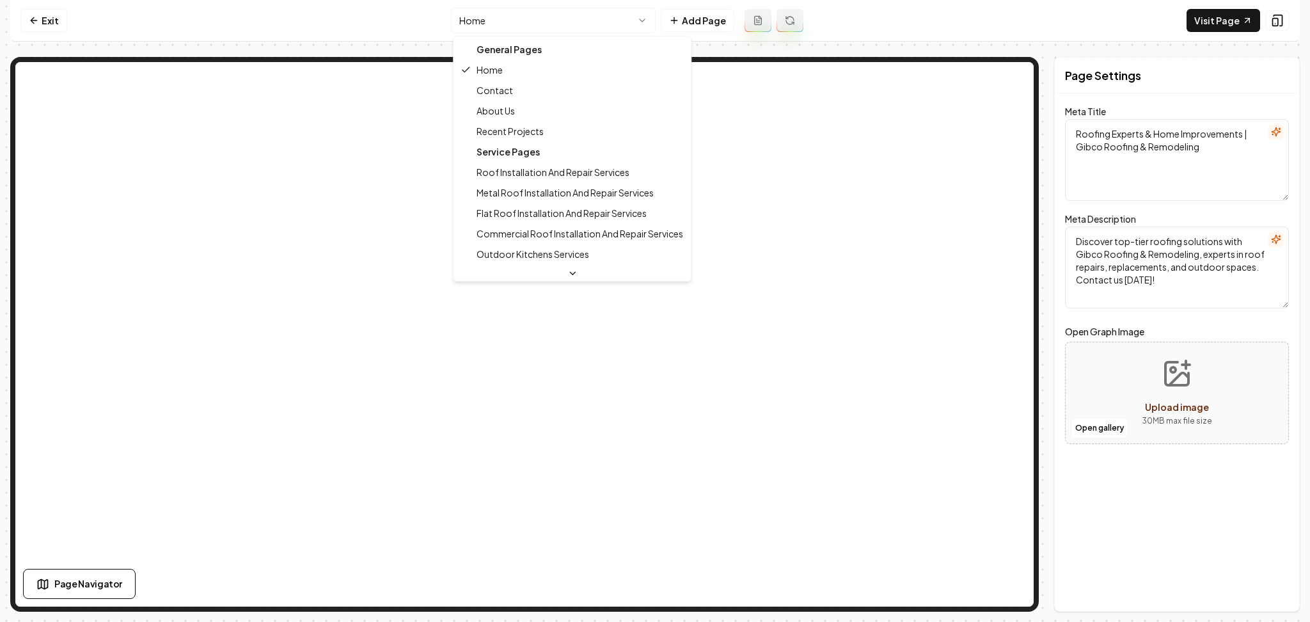
click at [523, 143] on div "Service Pages" at bounding box center [572, 151] width 232 height 20
type textarea "Roofing & Remodeling Experts in [GEOGRAPHIC_DATA] | Gibco Roofing"
type textarea "Gibco Roofing & Remodeling offers expert roof repairs, outdoor living upgrades,…"
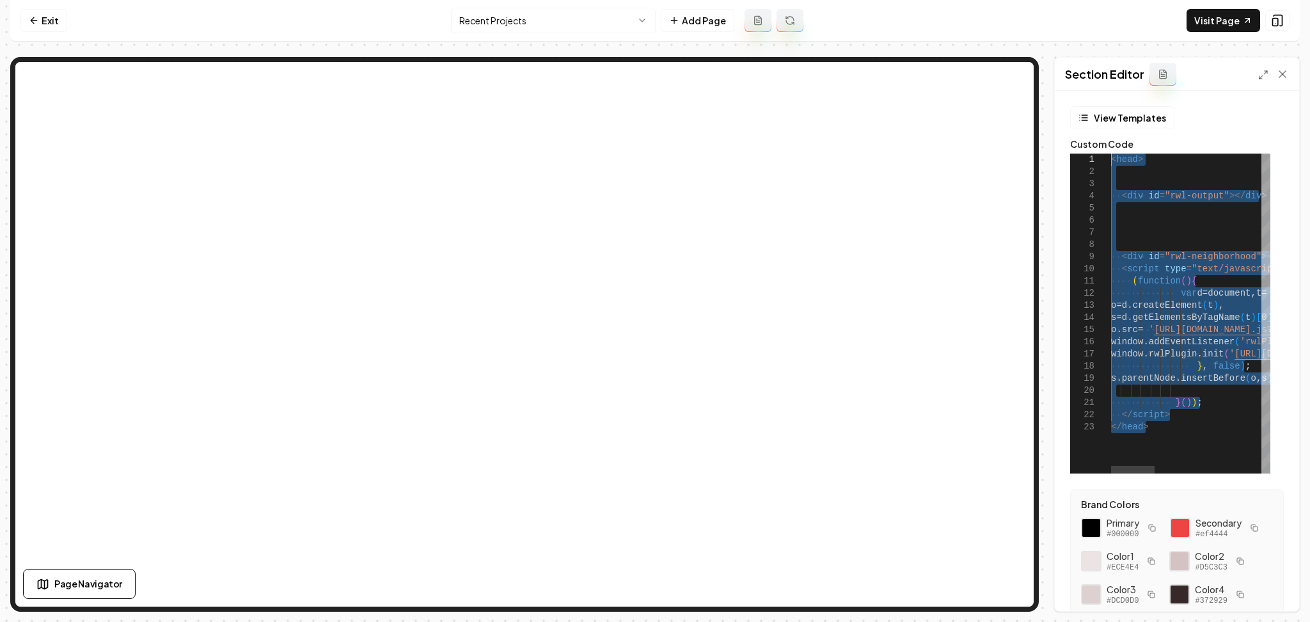
drag, startPoint x: 1169, startPoint y: 443, endPoint x: 1059, endPoint y: 69, distance: 389.9
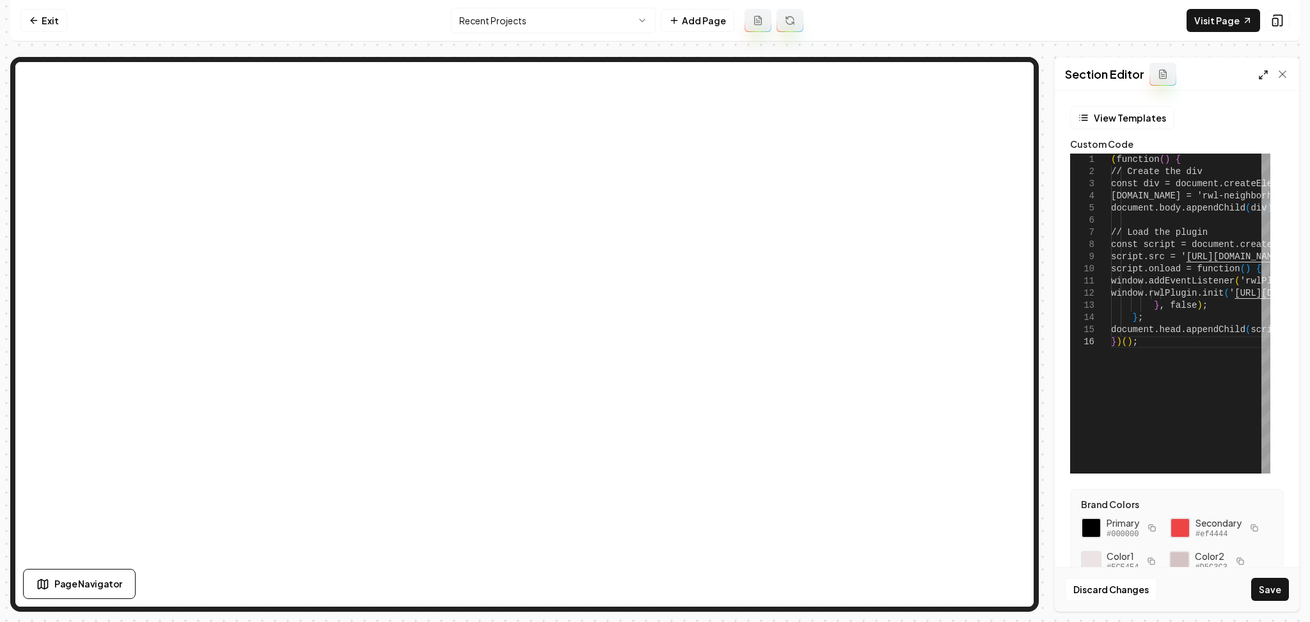
click at [1263, 76] on icon at bounding box center [1263, 75] width 10 height 10
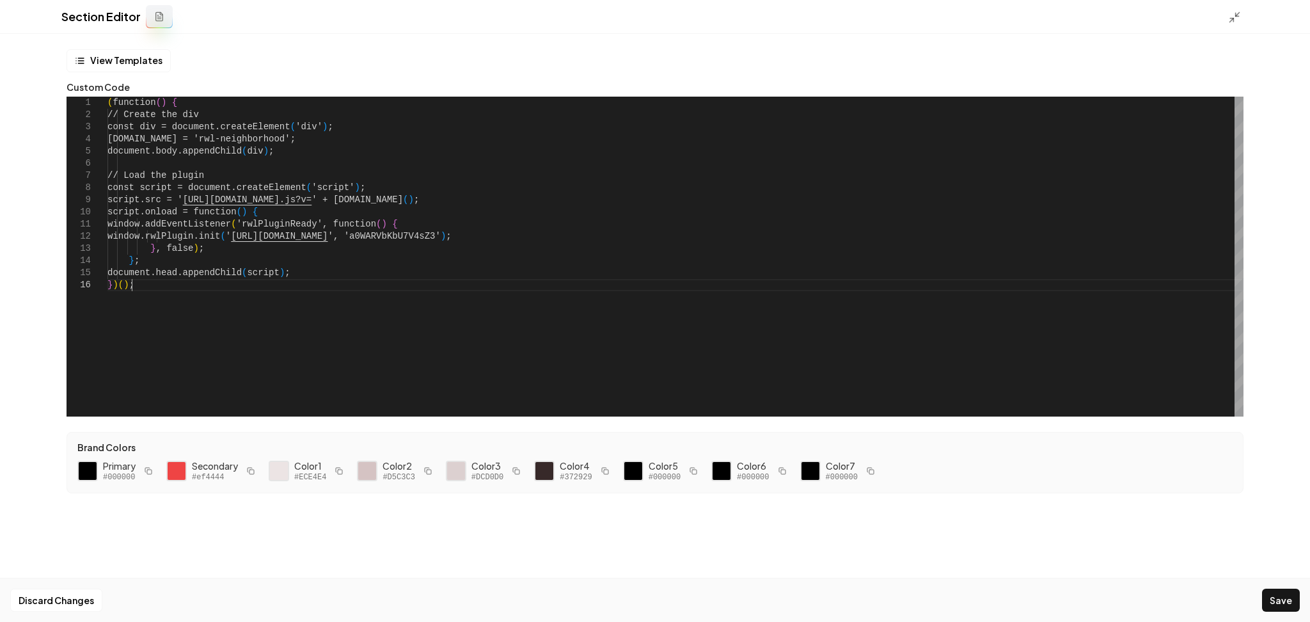
click at [187, 287] on div "( function ( ) { // Create the div const div = document.createElement ( 'div' )…" at bounding box center [675, 257] width 1136 height 320
click at [242, 329] on div "( function ( ) { // Create the div const div = document.createElement ( 'div' )…" at bounding box center [675, 257] width 1136 height 320
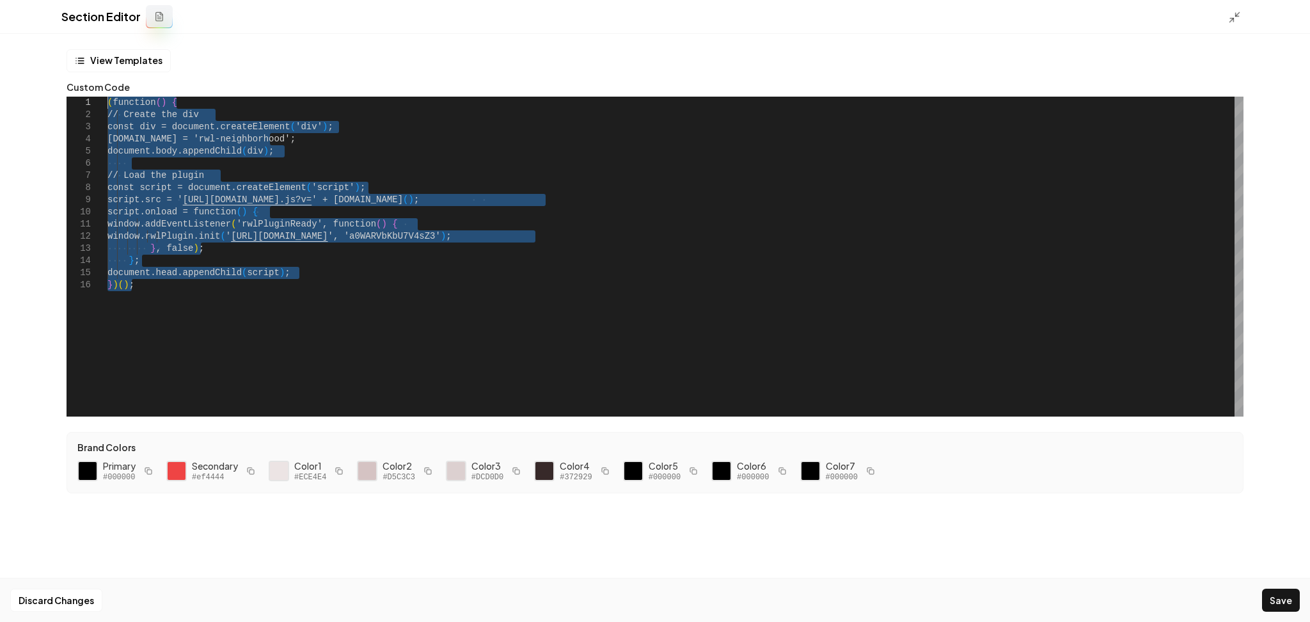
drag, startPoint x: 189, startPoint y: 290, endPoint x: 47, endPoint y: 39, distance: 289.1
click at [107, 97] on div "( function ( ) { // Create the div const div = document.createElement ( 'div' )…" at bounding box center [675, 257] width 1136 height 320
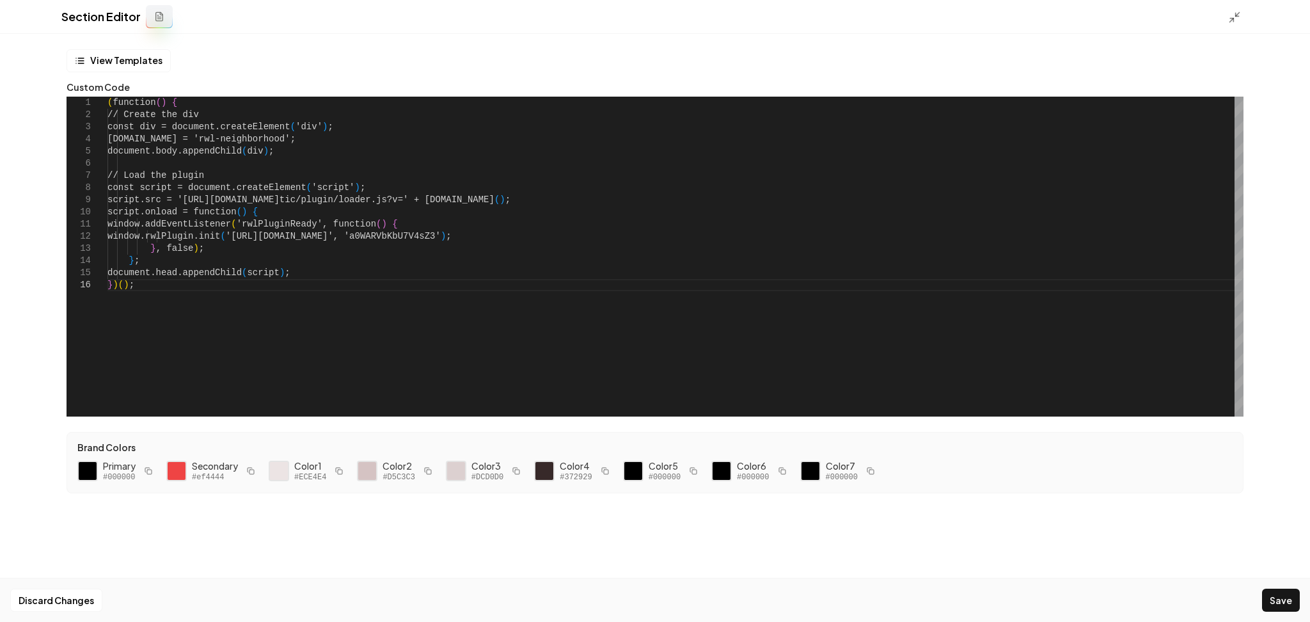
click at [113, 93] on div "**********" at bounding box center [655, 232] width 1177 height 367
click at [143, 112] on div "( function ( ) { // Create the div const div = document.createElement ( 'div' )…" at bounding box center [675, 257] width 1136 height 320
click at [121, 111] on div "( function ( ) { // Create the div const div = document.createElement ( 'div' )…" at bounding box center [675, 257] width 1136 height 320
click at [116, 104] on div "( function ( ) { // Create the div const div = document.createElement ( 'div' )…" at bounding box center [675, 257] width 1136 height 320
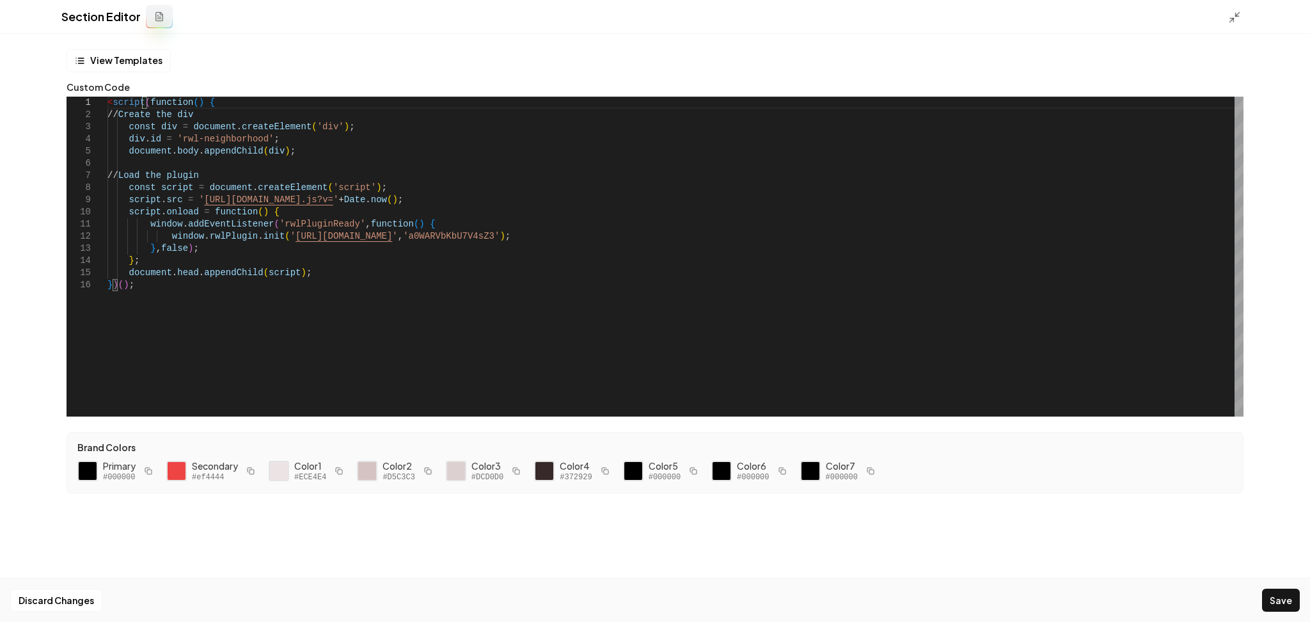
scroll to position [1, 38]
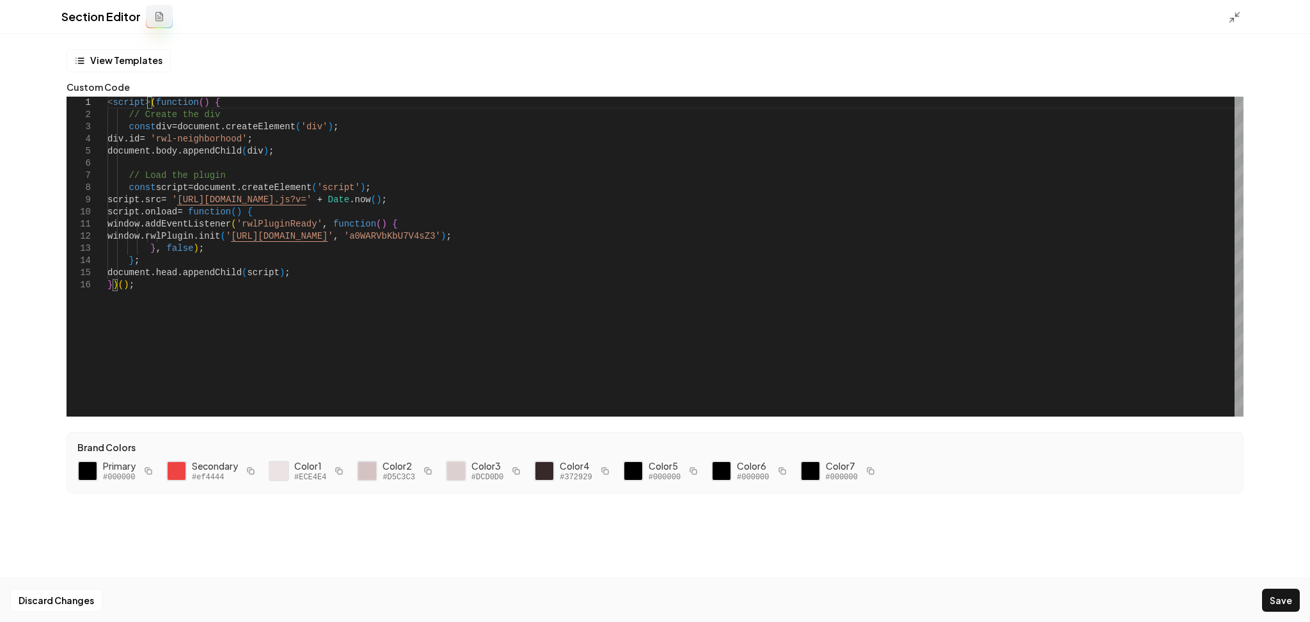
click at [136, 287] on div "< script > ( function ( ) { // Create the div const div = document . createElem…" at bounding box center [675, 257] width 1136 height 320
drag, startPoint x: 254, startPoint y: 142, endPoint x: 175, endPoint y: 139, distance: 79.4
click at [175, 139] on div "< script > ( function ( ) { // Create the div const div = document . createElem…" at bounding box center [675, 257] width 1136 height 320
click at [1274, 599] on button "Save" at bounding box center [1281, 600] width 38 height 23
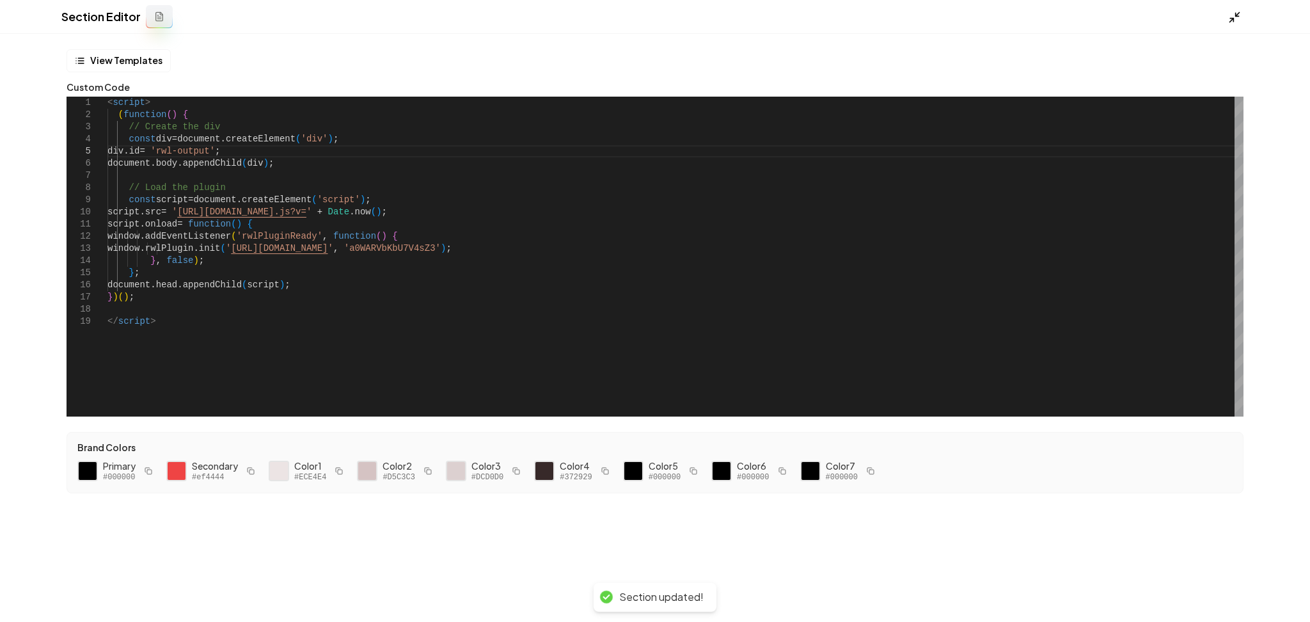
click at [1230, 20] on icon at bounding box center [1234, 17] width 13 height 13
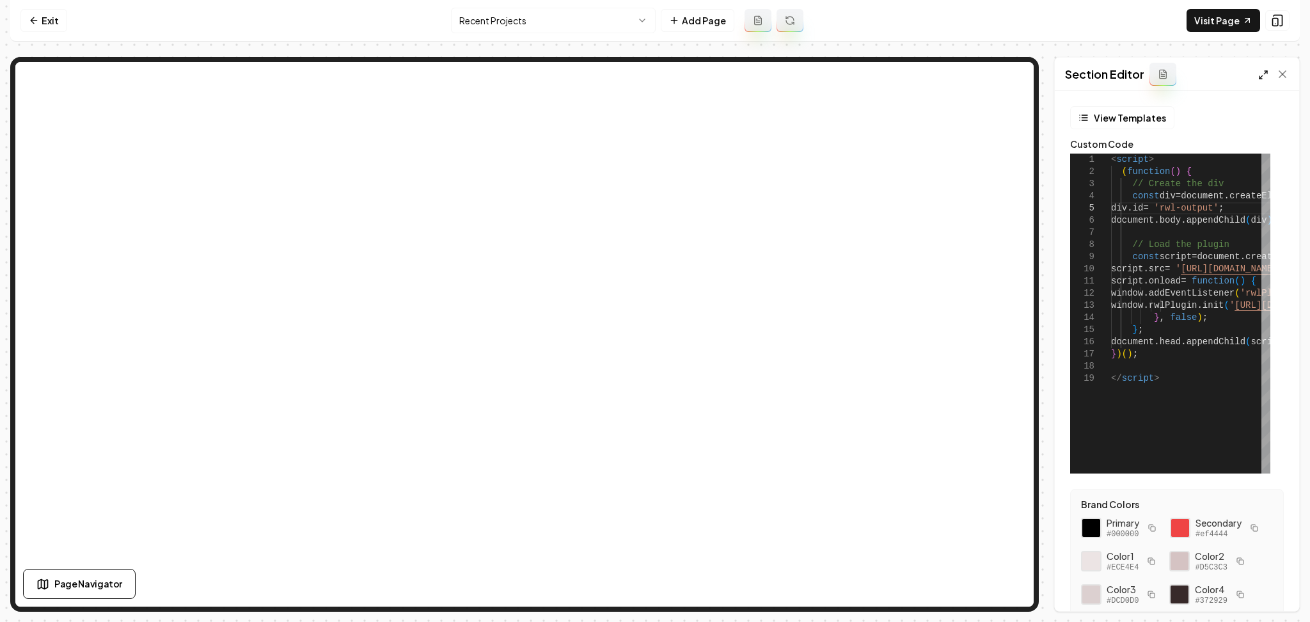
click at [1266, 76] on icon at bounding box center [1263, 75] width 10 height 10
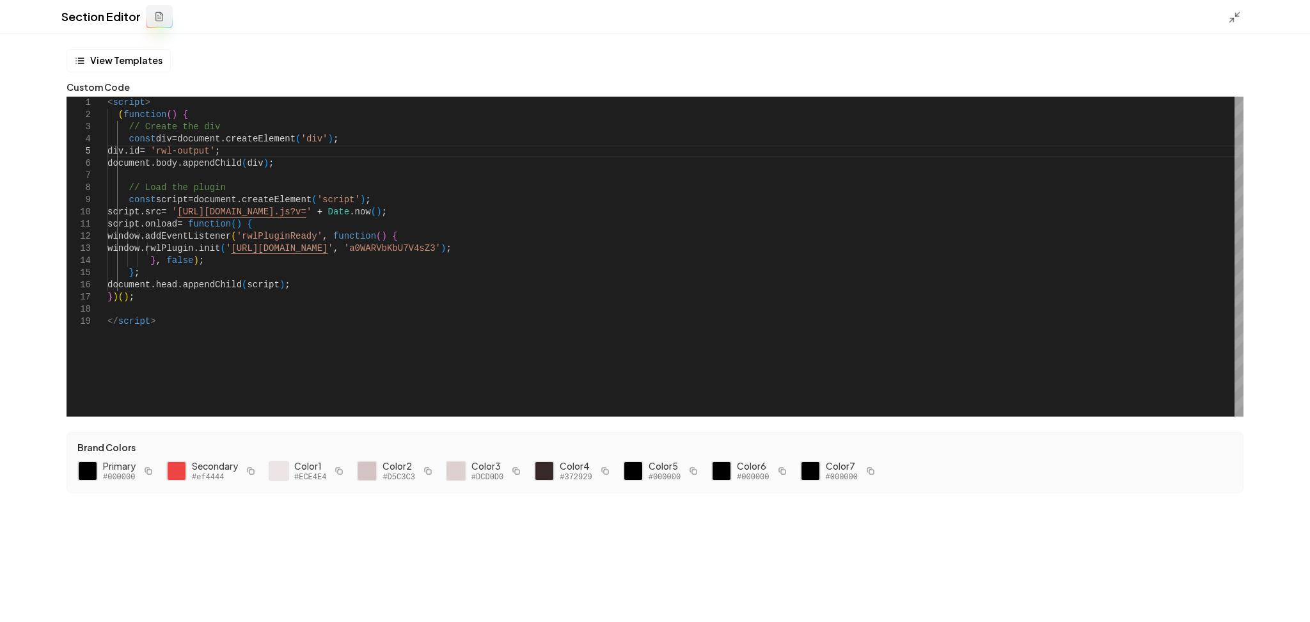
scroll to position [86, 0]
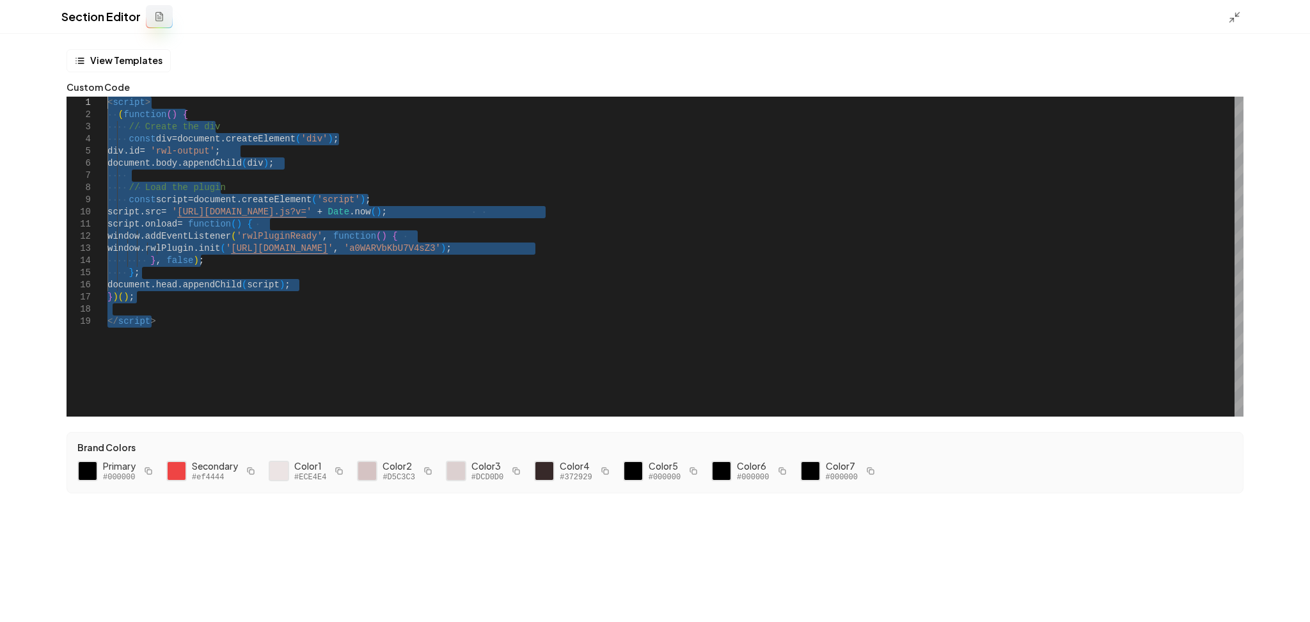
drag, startPoint x: 326, startPoint y: 338, endPoint x: 74, endPoint y: 103, distance: 344.0
click at [107, 103] on div "< script > // Create the div const div = document . createElement ( 'div' ) ; d…" at bounding box center [675, 257] width 1136 height 320
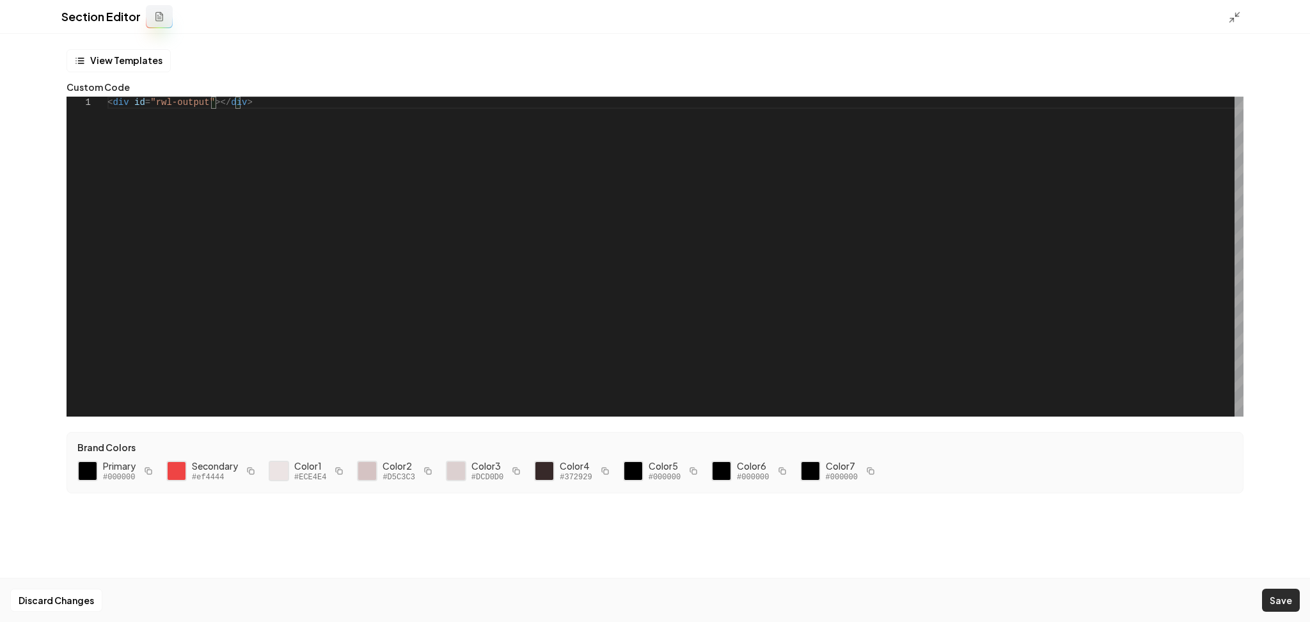
click at [1268, 599] on button "Save" at bounding box center [1281, 600] width 38 height 23
click at [1231, 19] on icon at bounding box center [1234, 17] width 13 height 13
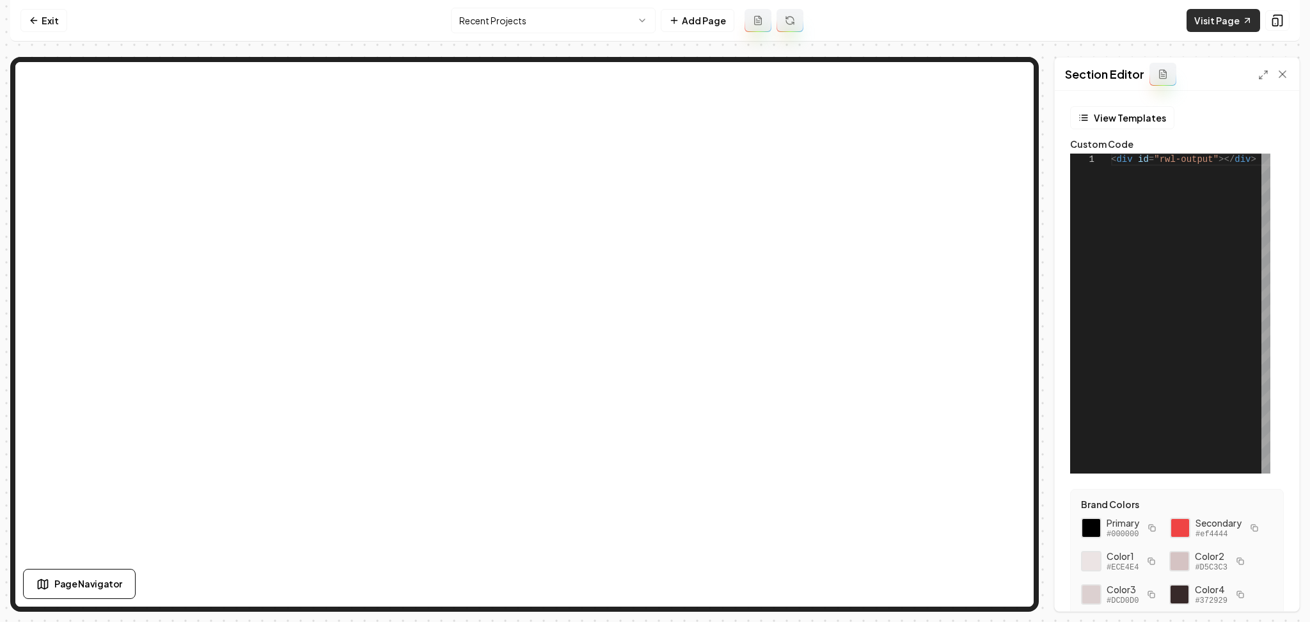
click at [1212, 29] on link "Visit Page" at bounding box center [1224, 20] width 74 height 23
click at [1143, 244] on div "< div id = "rwl-output" ></ div >" at bounding box center [1191, 314] width 161 height 320
click at [1141, 244] on div "< div id = "rwl-output" ></ div >" at bounding box center [1191, 314] width 161 height 320
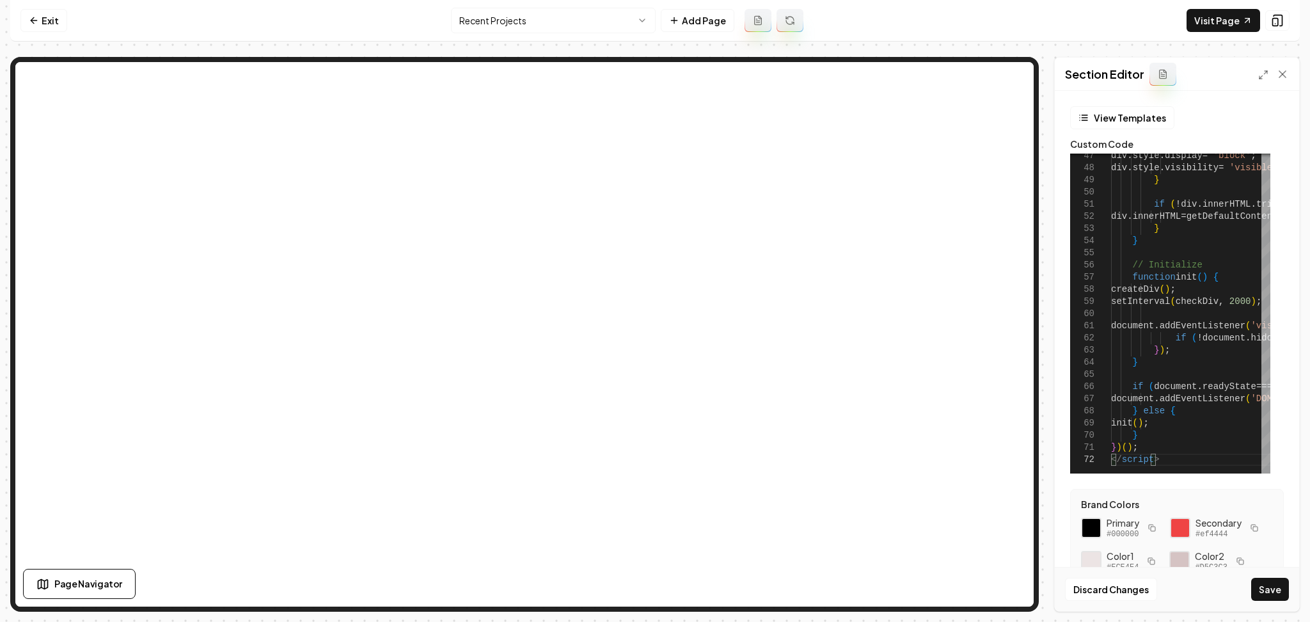
click at [1267, 592] on button "Save" at bounding box center [1270, 589] width 38 height 23
type textarea "* ***** *********"
click at [1262, 473] on div at bounding box center [1266, 417] width 9 height 114
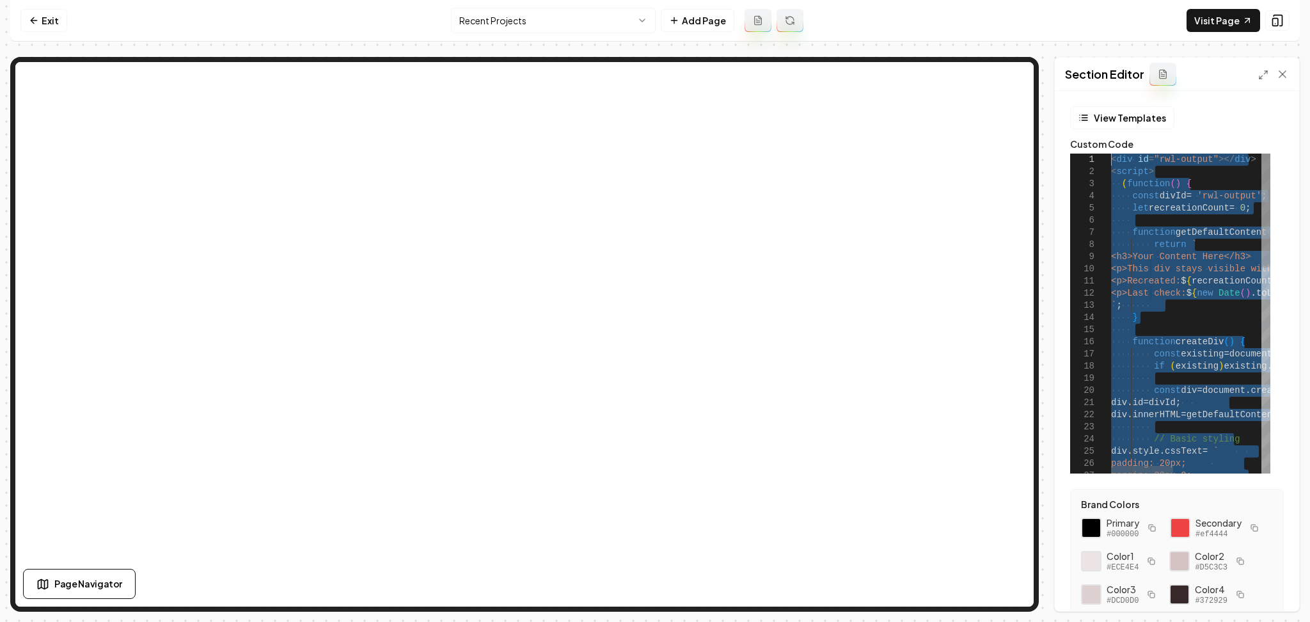
drag, startPoint x: 1208, startPoint y: 461, endPoint x: 984, endPoint y: -18, distance: 528.6
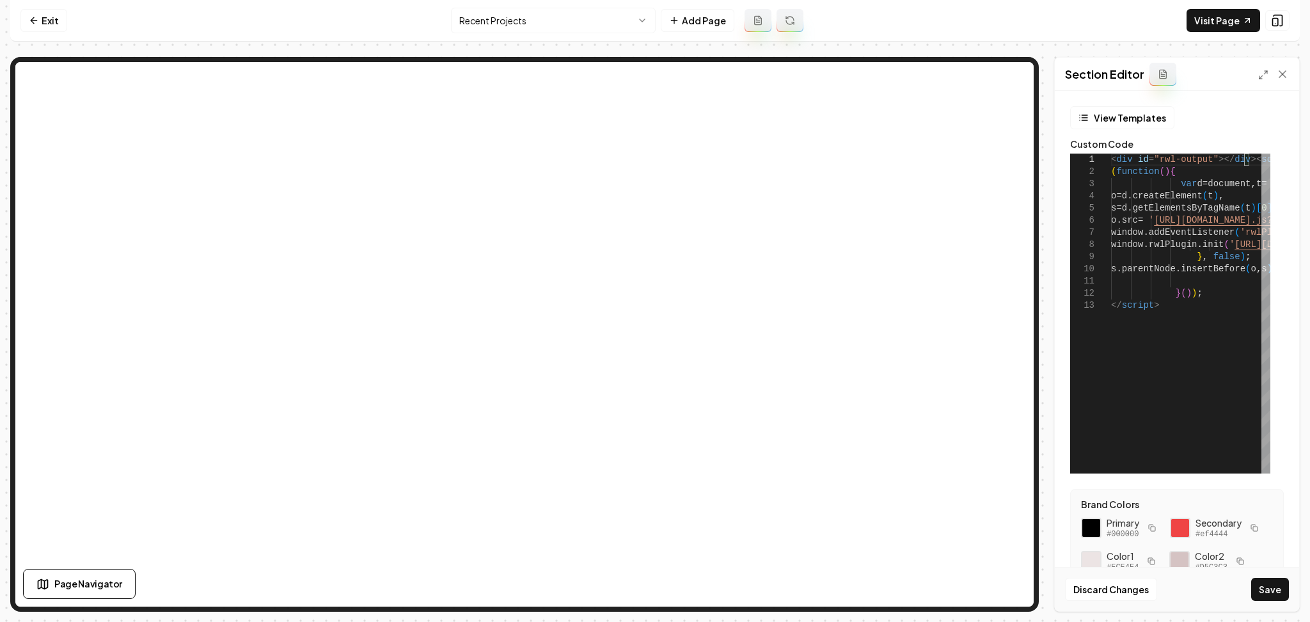
scroll to position [12, 0]
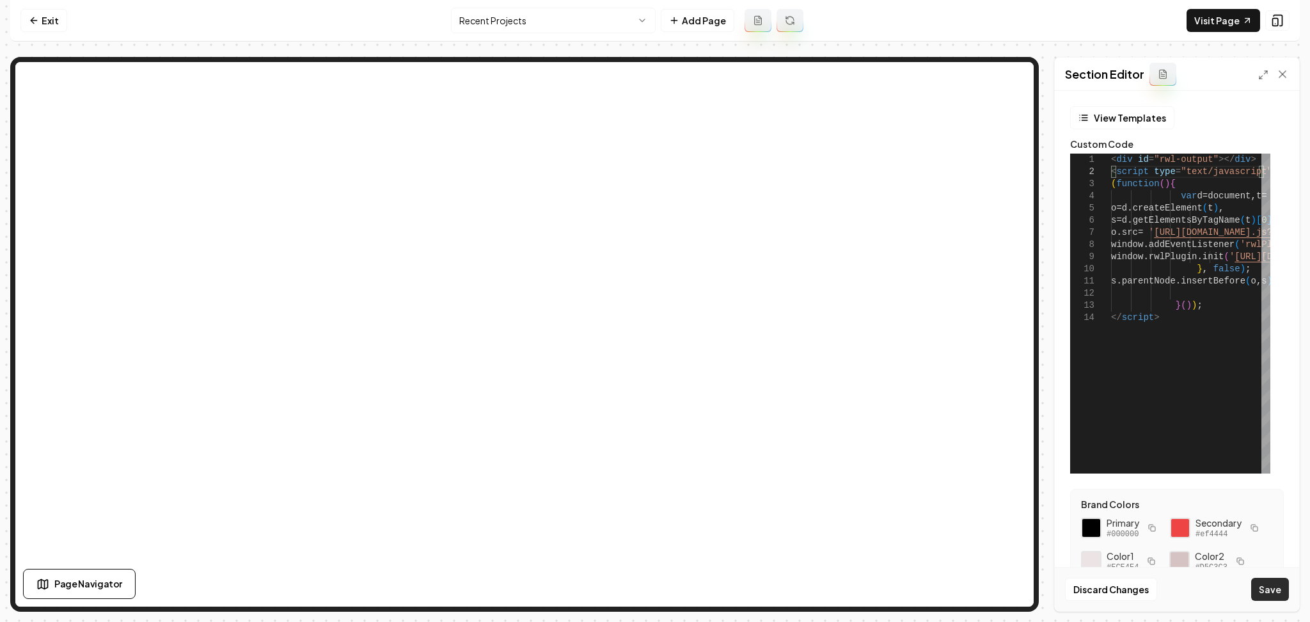
click at [1267, 593] on button "Save" at bounding box center [1270, 589] width 38 height 23
type textarea "**********"
click at [1262, 76] on line at bounding box center [1261, 76] width 3 height 3
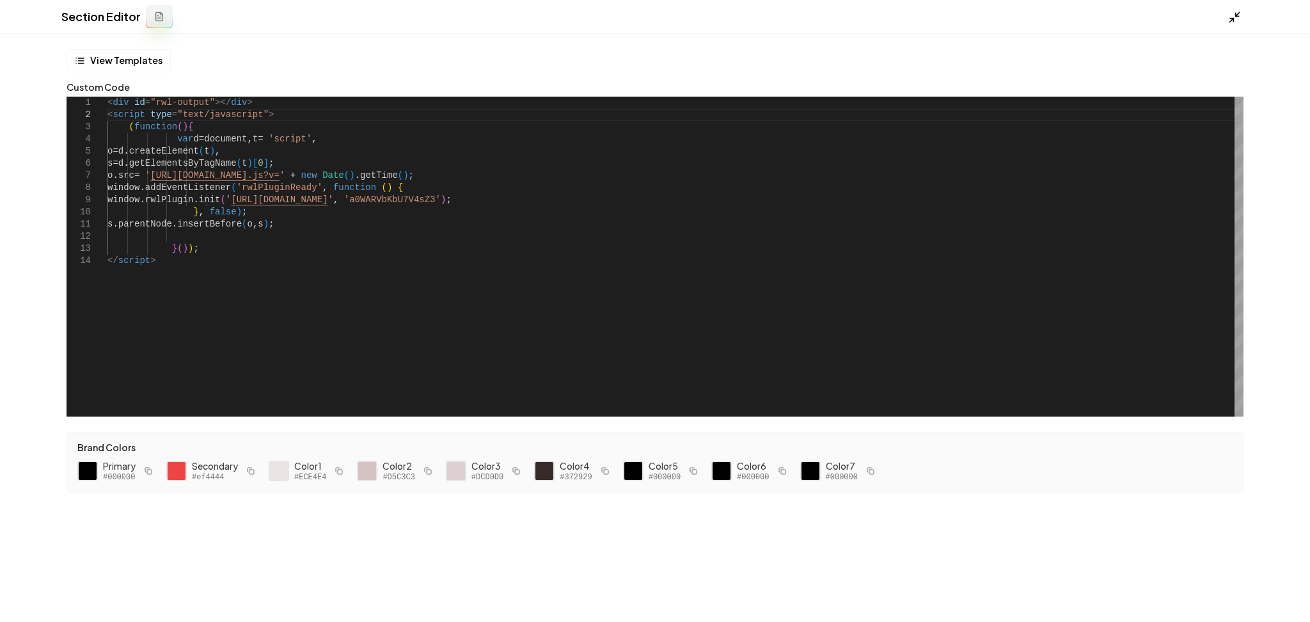
click at [1231, 20] on icon at bounding box center [1234, 17] width 13 height 13
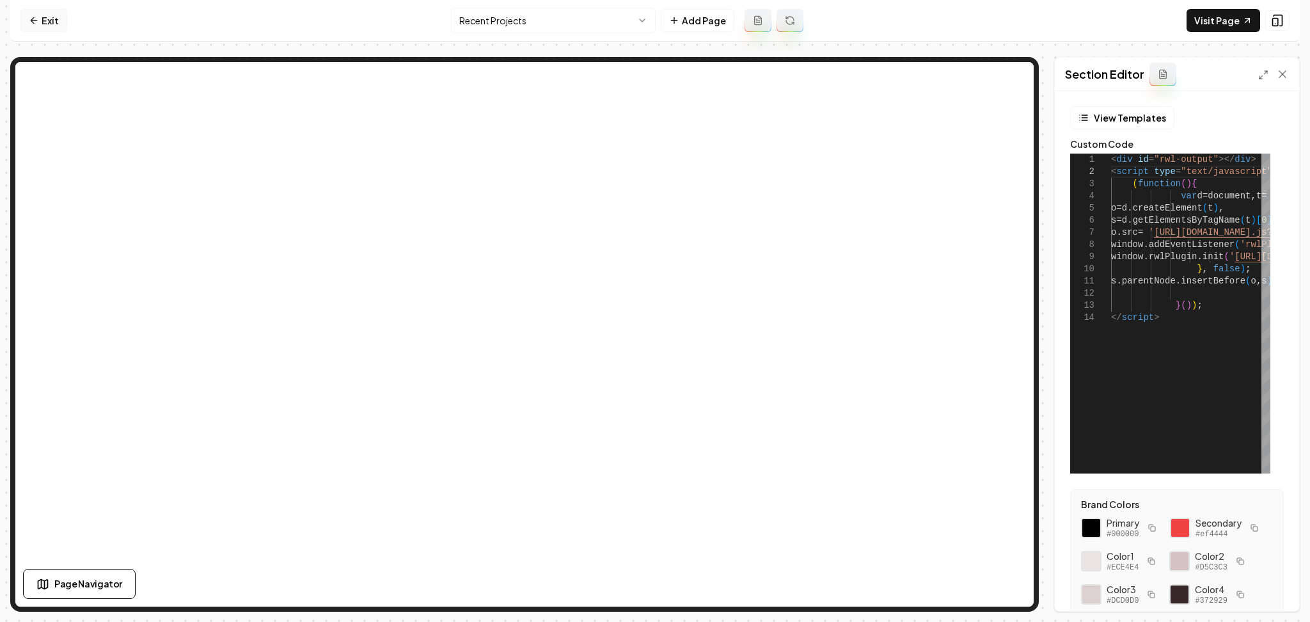
click at [32, 15] on icon at bounding box center [34, 20] width 10 height 10
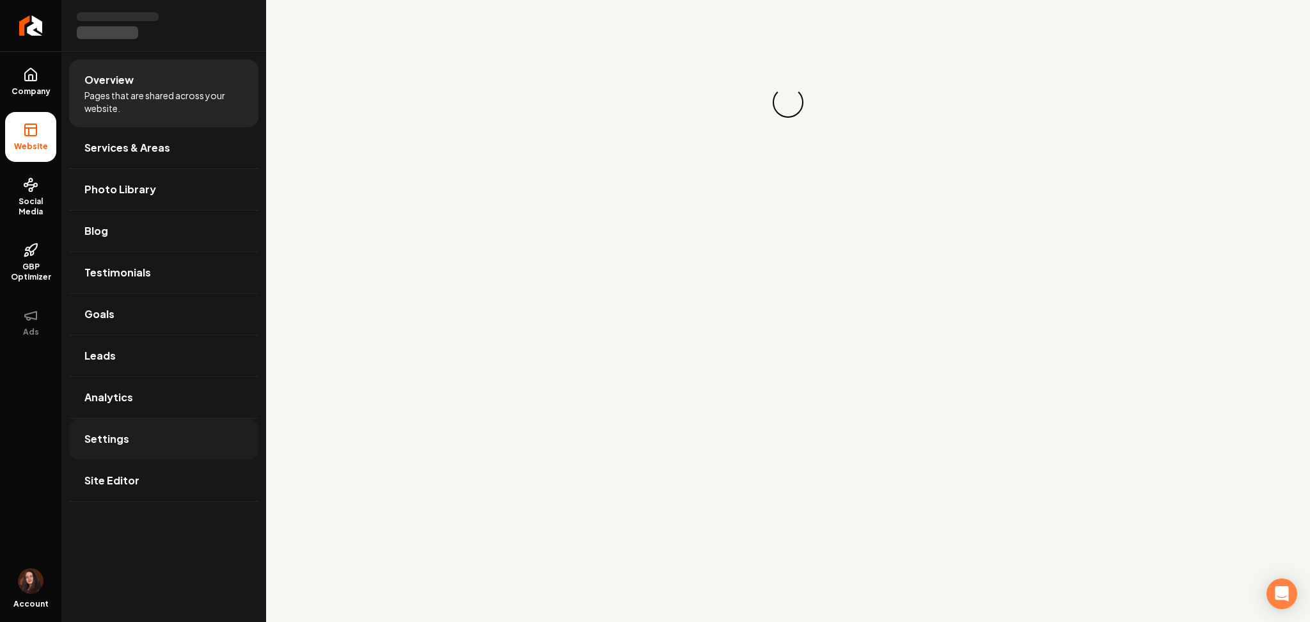
click at [100, 442] on span "Settings" at bounding box center [106, 438] width 45 height 15
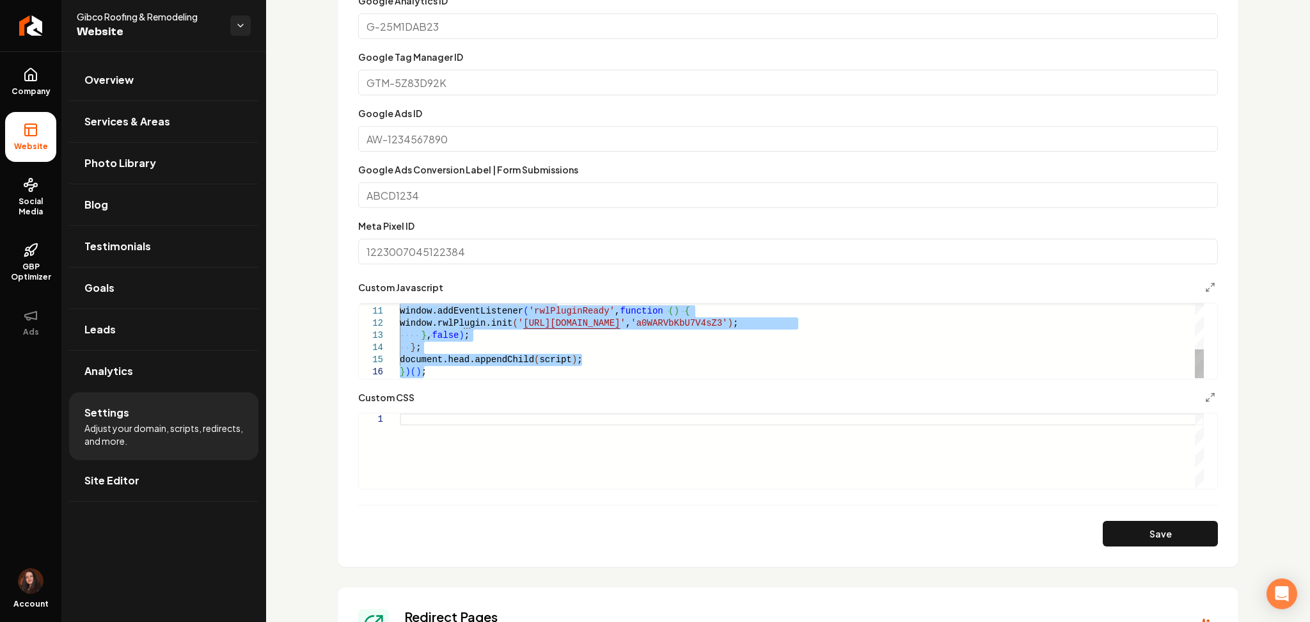
drag, startPoint x: 402, startPoint y: 311, endPoint x: 692, endPoint y: 521, distance: 357.8
click at [514, 331] on div "script.onload = function ( ) { window.addEventListener ( 'rwlPluginReady' , fun…" at bounding box center [802, 281] width 804 height 194
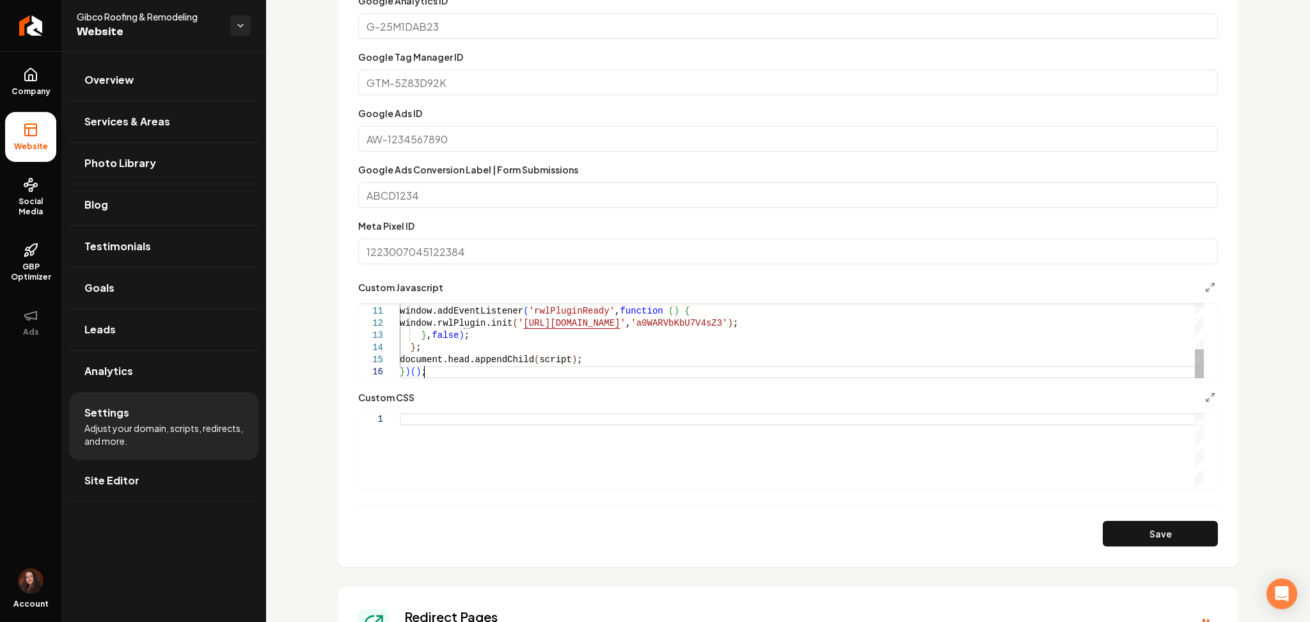
type textarea "**********"
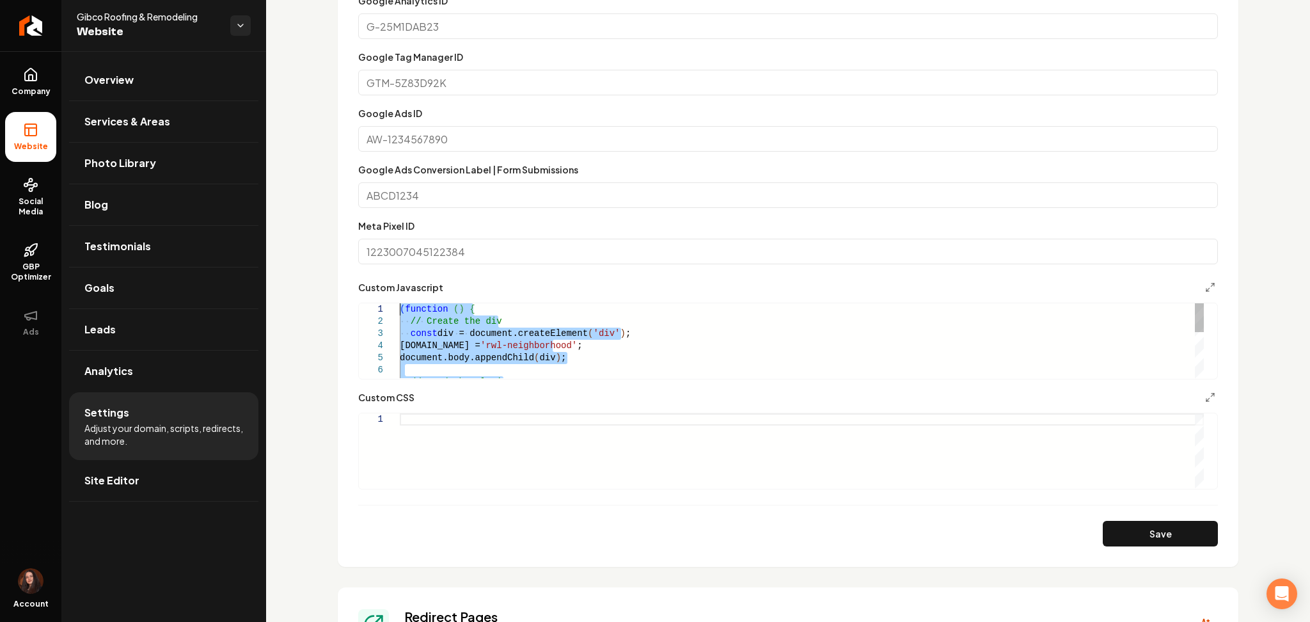
drag, startPoint x: 457, startPoint y: 372, endPoint x: 361, endPoint y: 214, distance: 185.2
